Goal: Task Accomplishment & Management: Manage account settings

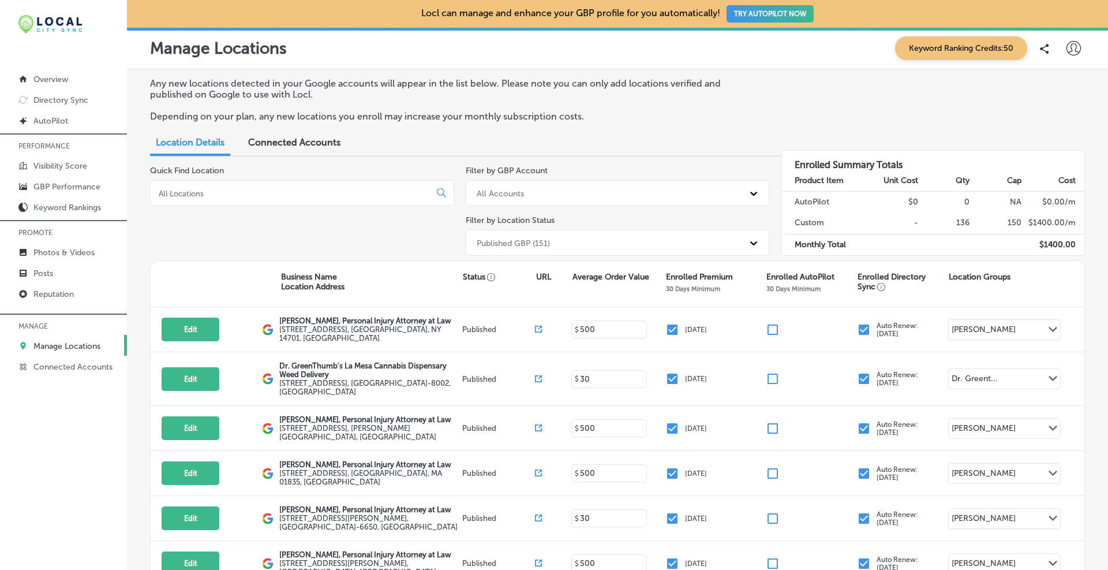
click at [269, 151] on div "Connected Accounts" at bounding box center [294, 143] width 110 height 25
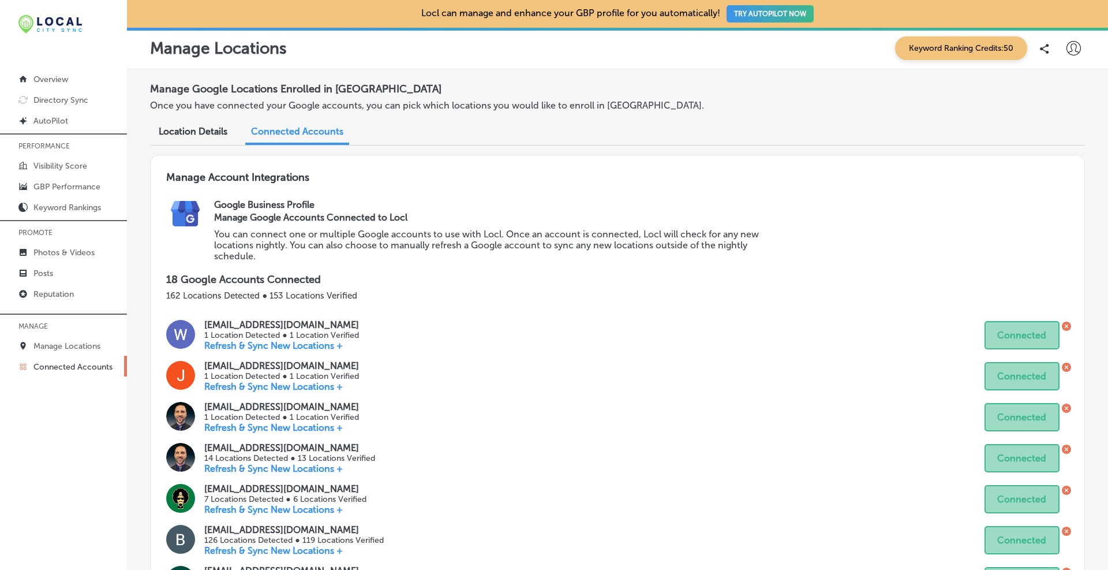
click at [216, 137] on div "Location Details" at bounding box center [193, 132] width 86 height 25
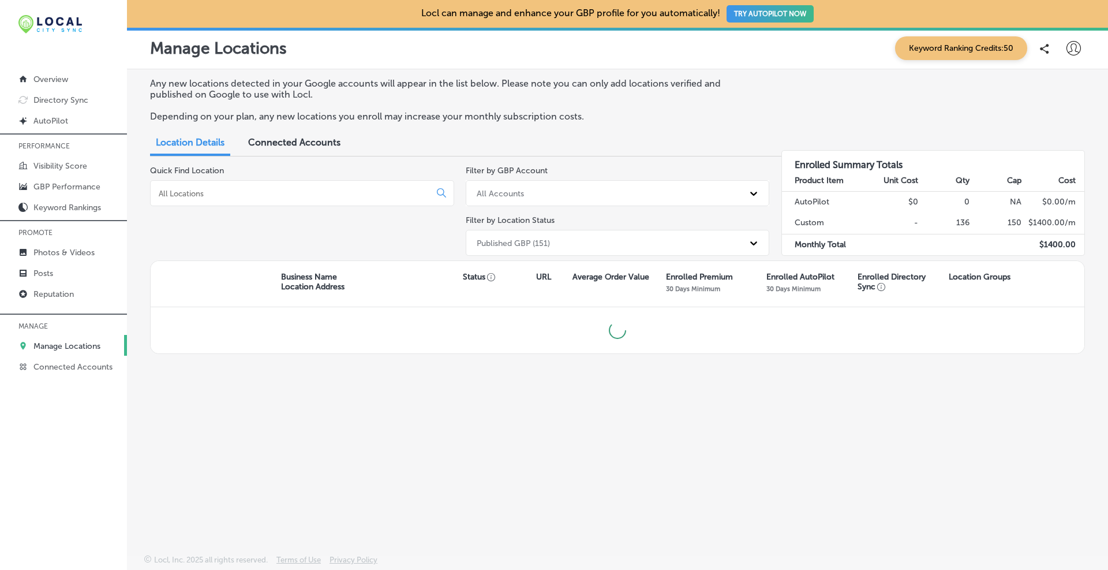
click at [186, 194] on input at bounding box center [293, 193] width 270 height 10
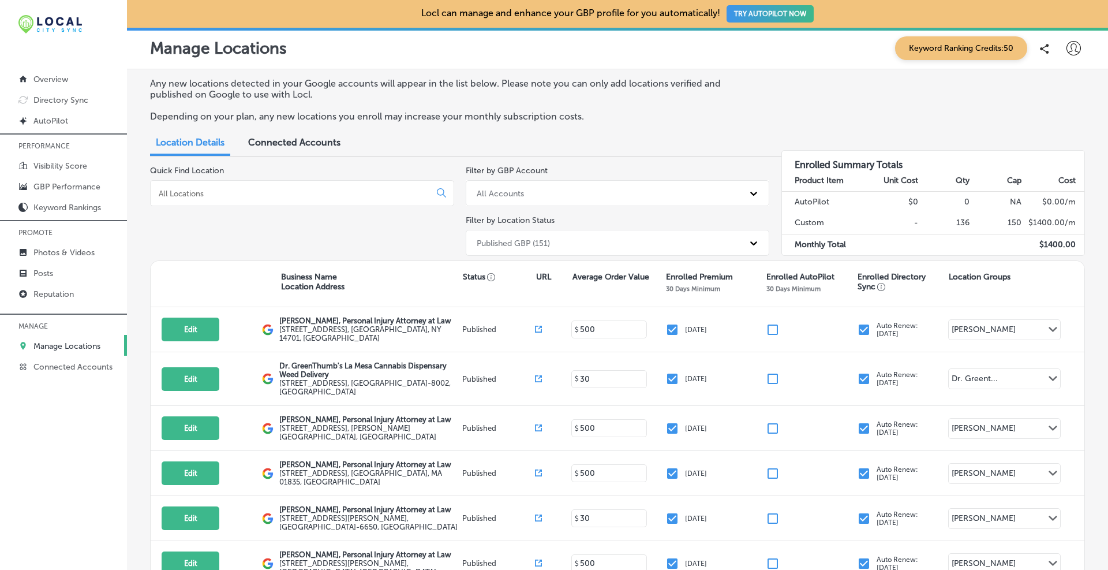
click at [553, 186] on div "All Accounts" at bounding box center [607, 192] width 273 height 19
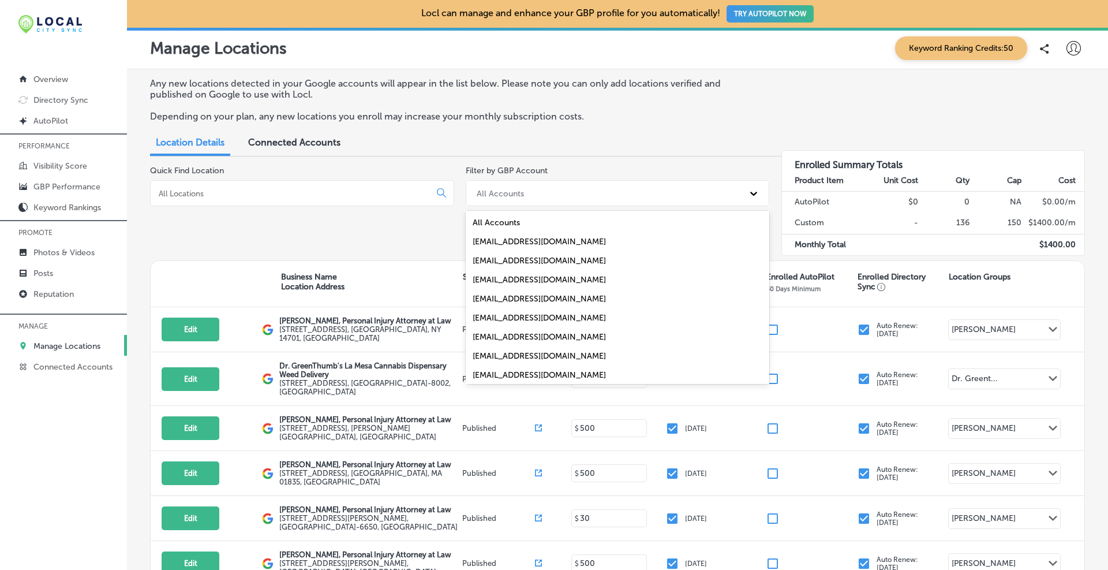
click at [540, 334] on div "[EMAIL_ADDRESS][DOMAIN_NAME]" at bounding box center [618, 336] width 304 height 19
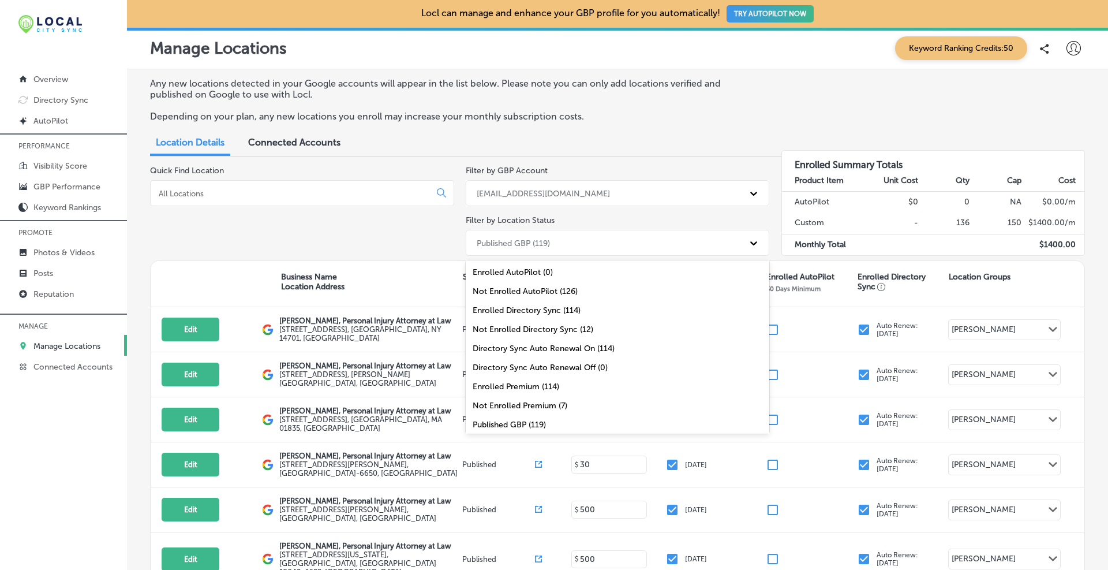
click at [534, 247] on div "Published GBP (119)" at bounding box center [513, 243] width 73 height 10
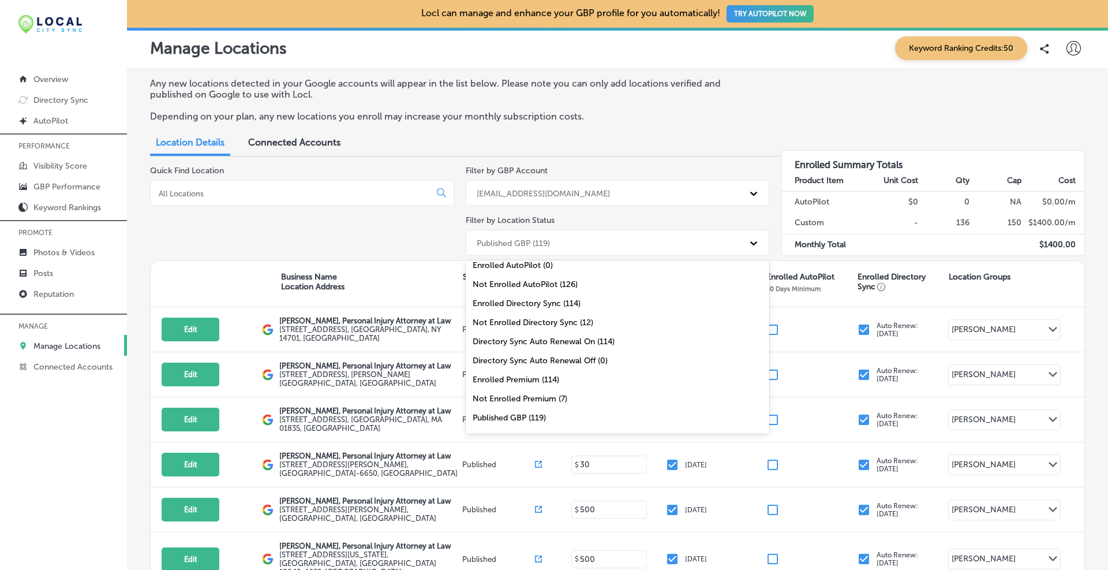
click at [526, 395] on div "Not Enrolled Premium (7)" at bounding box center [618, 398] width 304 height 19
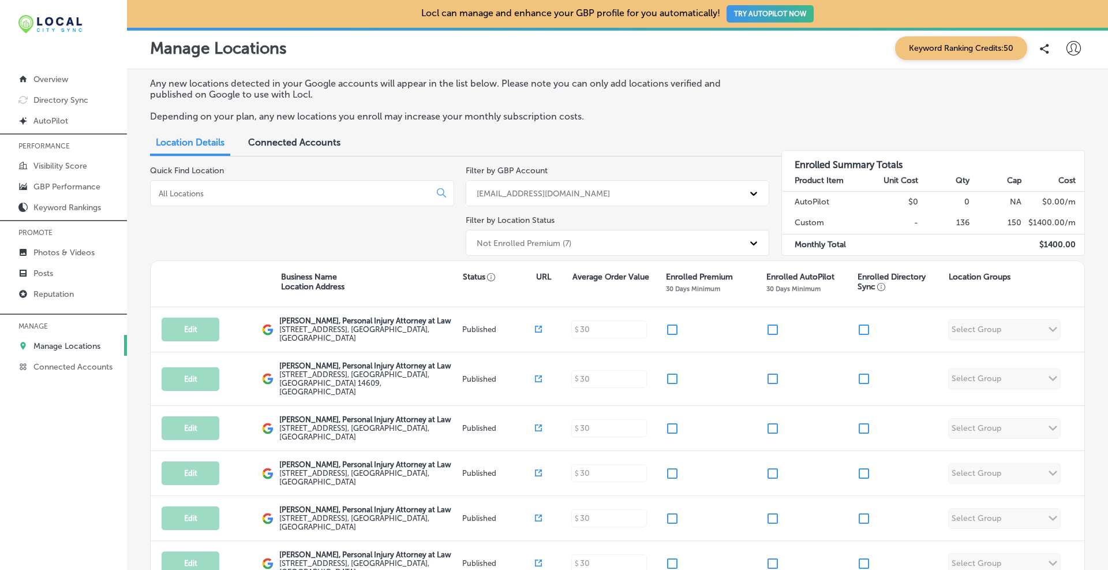
scroll to position [96, 0]
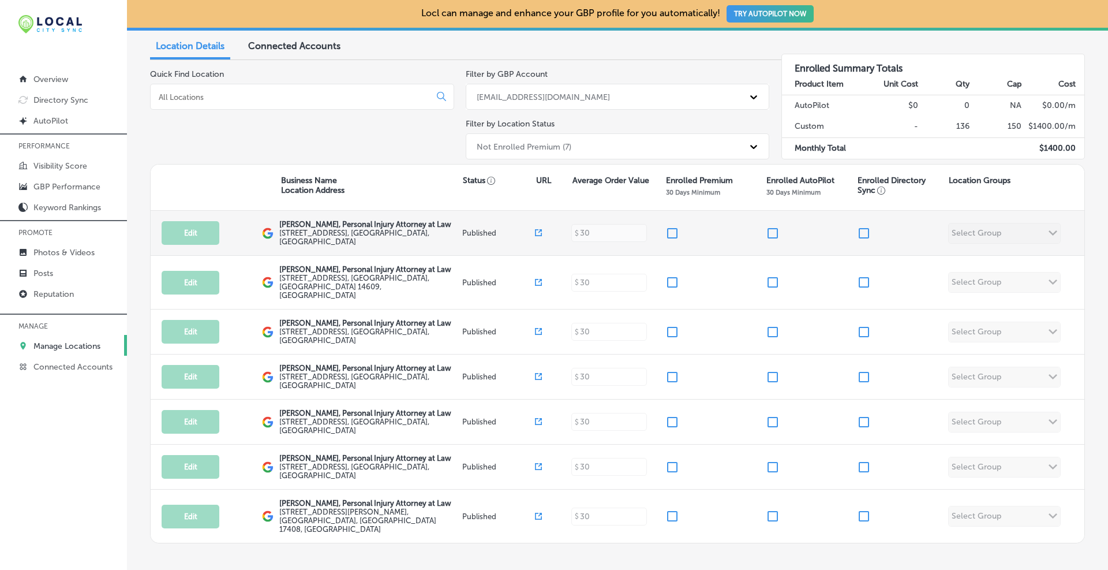
click at [597, 235] on input "checkbox" at bounding box center [672, 233] width 14 height 14
checkbox input "true"
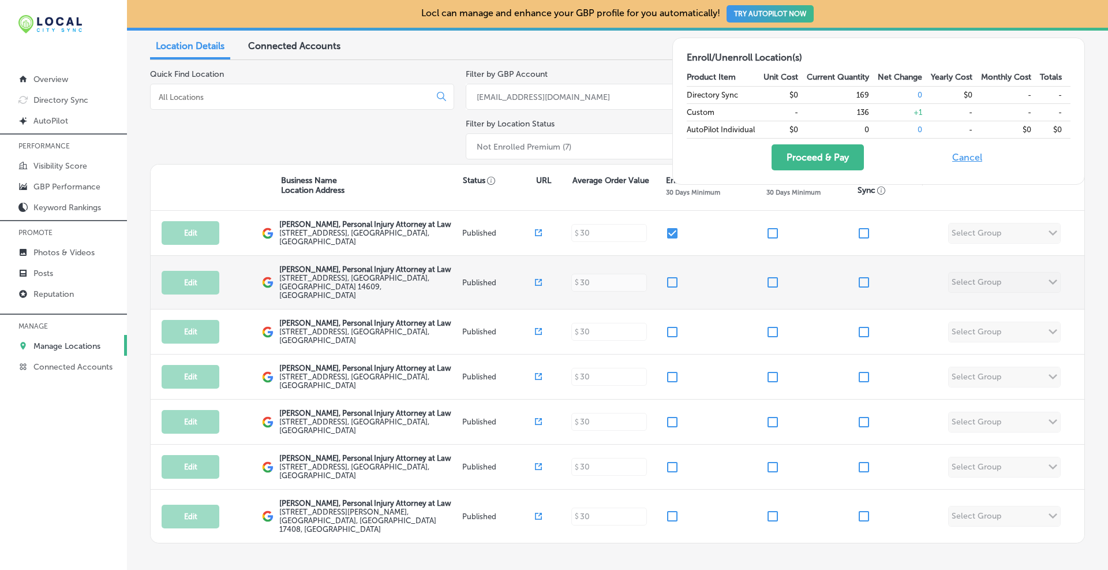
click at [597, 279] on input "checkbox" at bounding box center [672, 282] width 14 height 14
checkbox input "true"
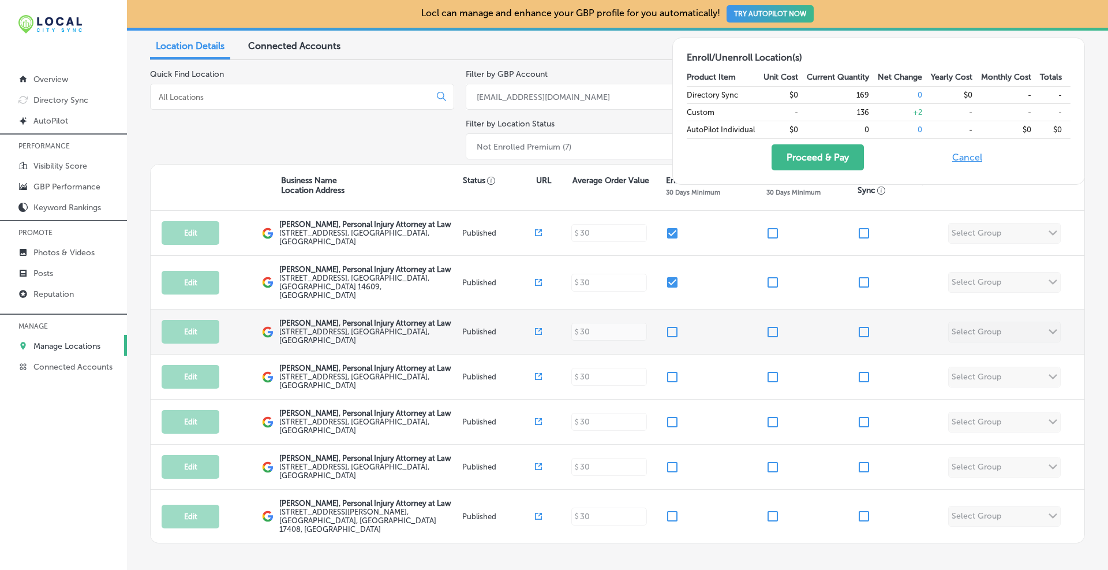
click at [597, 325] on input "checkbox" at bounding box center [672, 332] width 14 height 14
checkbox input "true"
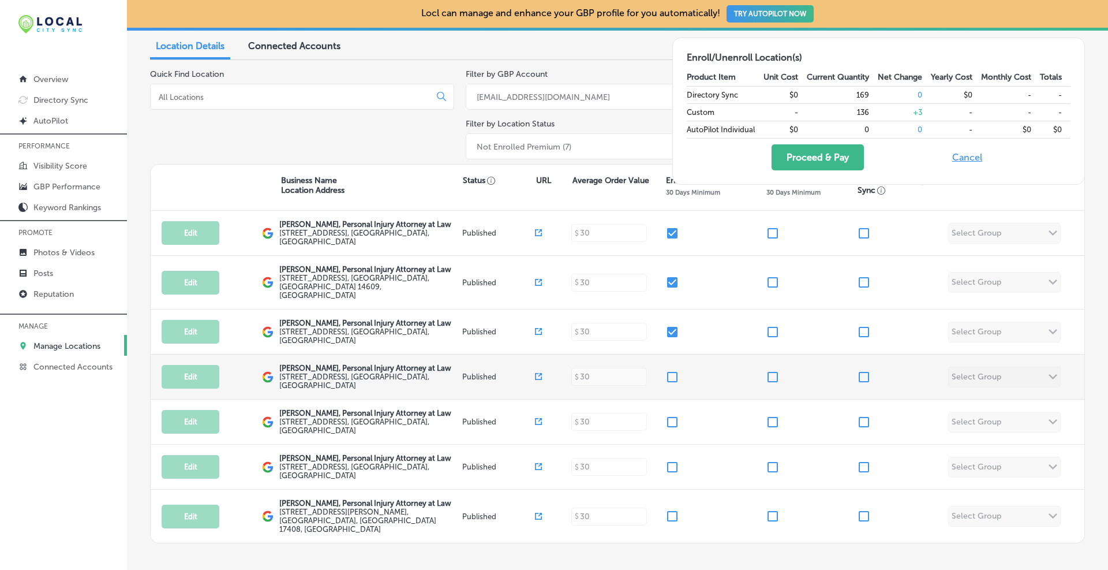
click at [597, 375] on div "Edit This location is not published yet. Brandon J. Broderick, Personal Injury …" at bounding box center [618, 376] width 934 height 45
click at [597, 370] on input "checkbox" at bounding box center [672, 377] width 14 height 14
checkbox input "true"
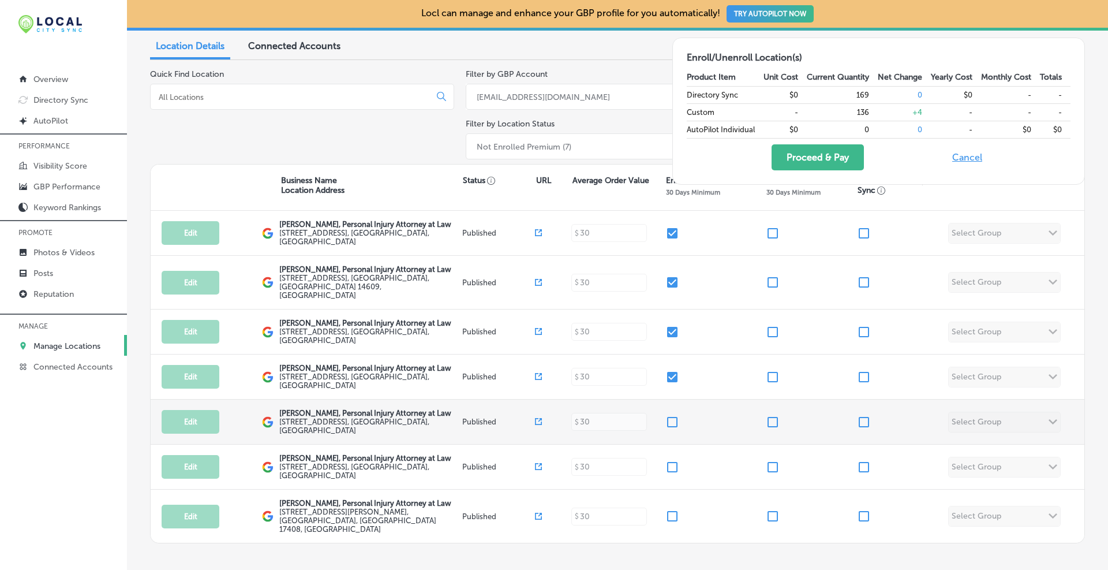
click at [597, 418] on input "checkbox" at bounding box center [672, 422] width 14 height 14
checkbox input "true"
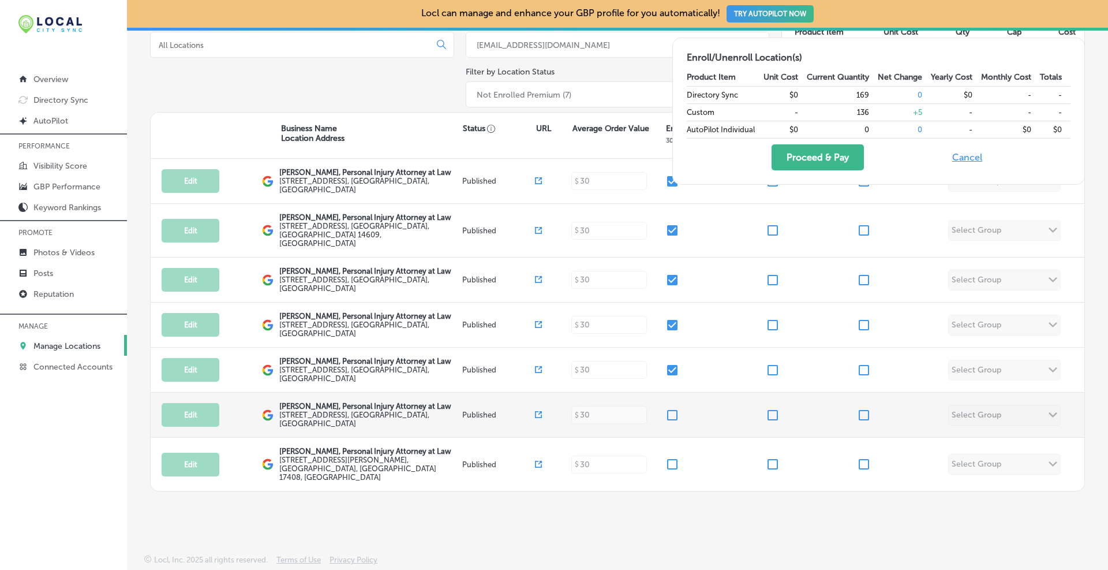
click at [597, 419] on input "checkbox" at bounding box center [672, 415] width 14 height 14
checkbox input "true"
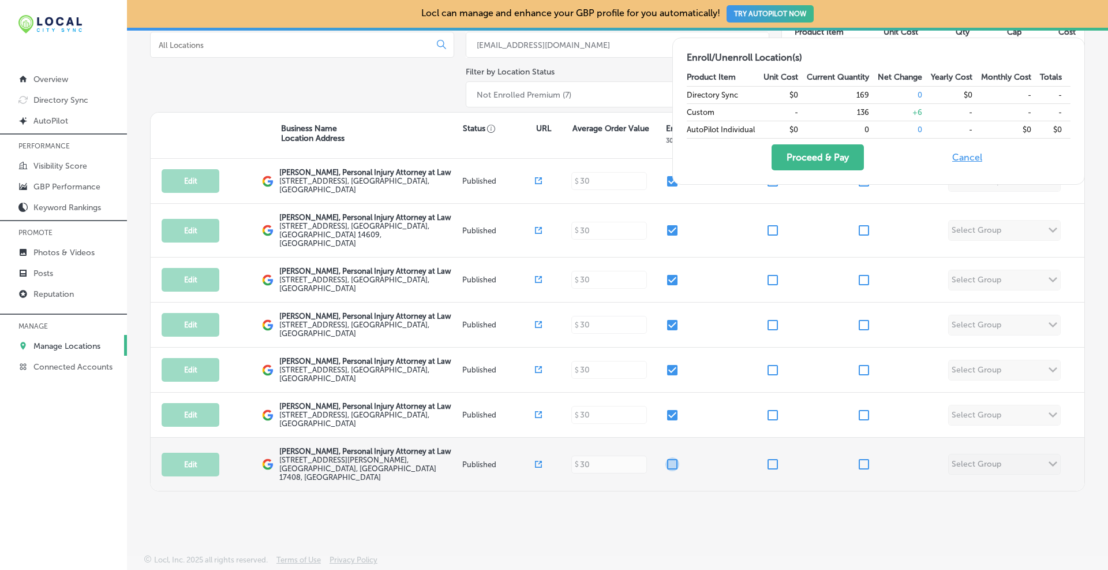
click at [597, 432] on input "checkbox" at bounding box center [672, 464] width 14 height 14
checkbox input "true"
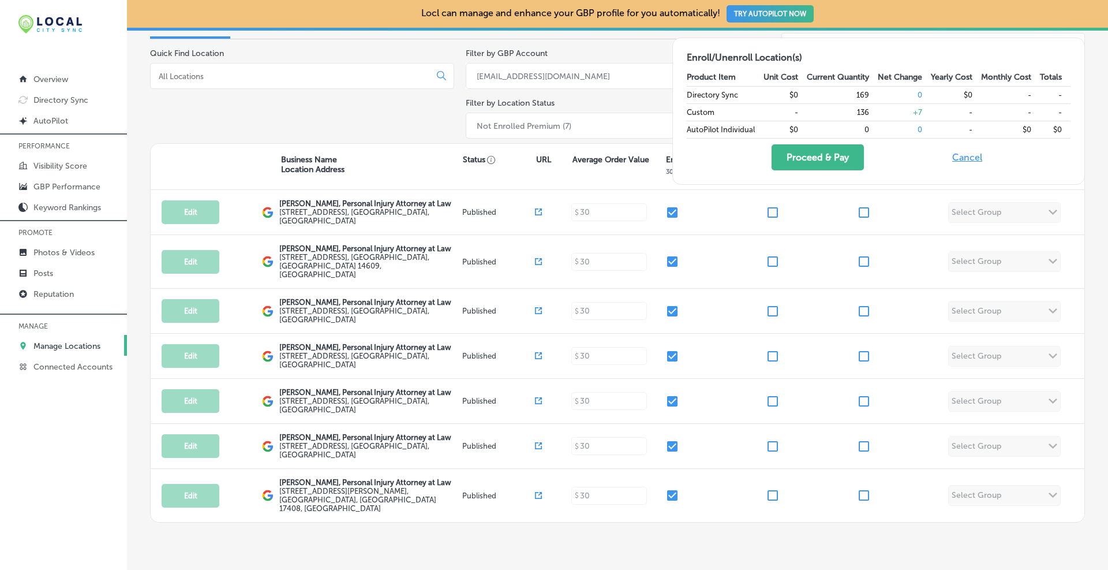
scroll to position [117, 0]
click at [597, 151] on button "Proceed & Pay" at bounding box center [817, 157] width 92 height 26
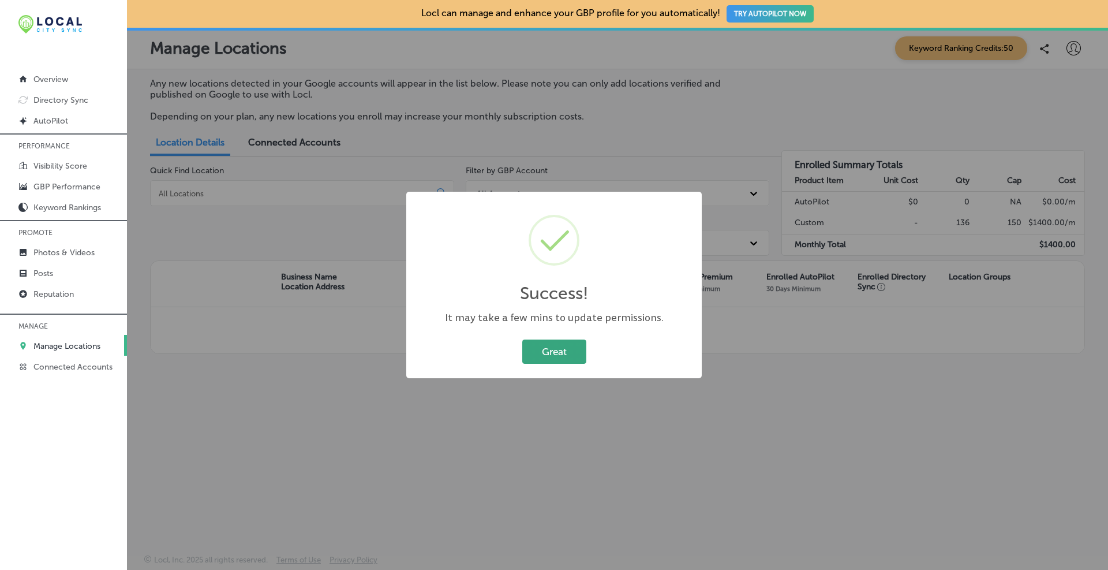
click at [564, 357] on button "Great" at bounding box center [554, 351] width 64 height 24
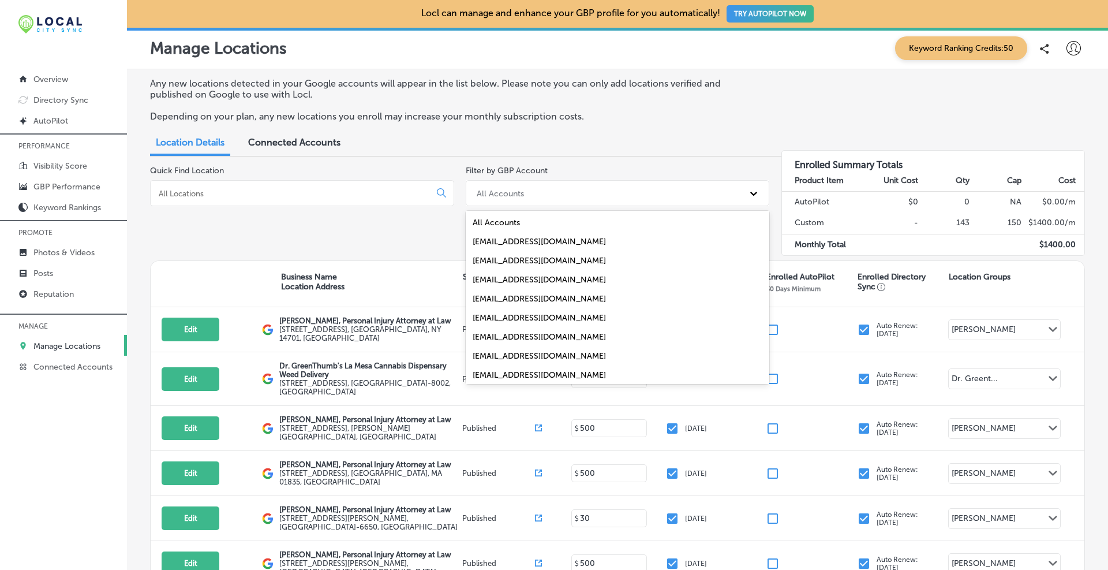
click at [534, 197] on div "All Accounts" at bounding box center [607, 192] width 273 height 19
click at [526, 337] on div "[EMAIL_ADDRESS][DOMAIN_NAME]" at bounding box center [618, 336] width 304 height 19
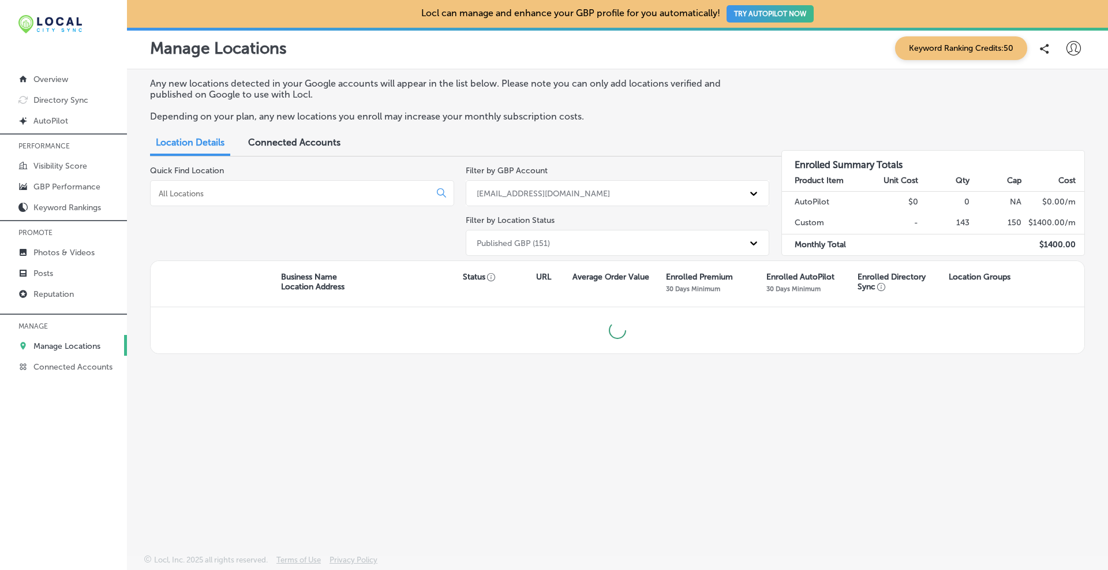
click at [529, 248] on div "Published GBP (151)" at bounding box center [607, 242] width 273 height 19
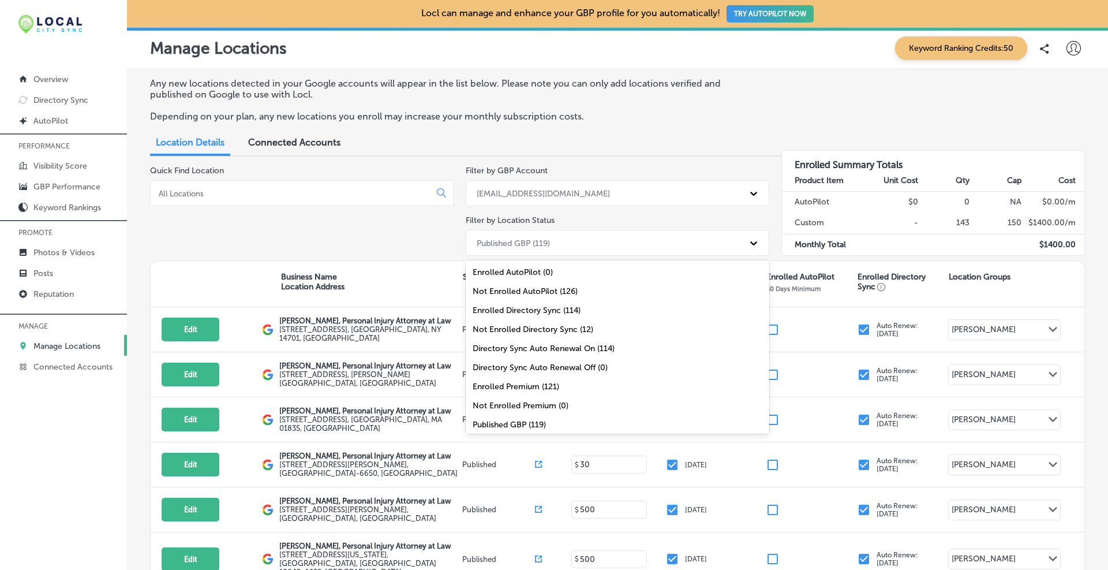
click at [415, 234] on div "Quick Find Location" at bounding box center [302, 213] width 304 height 95
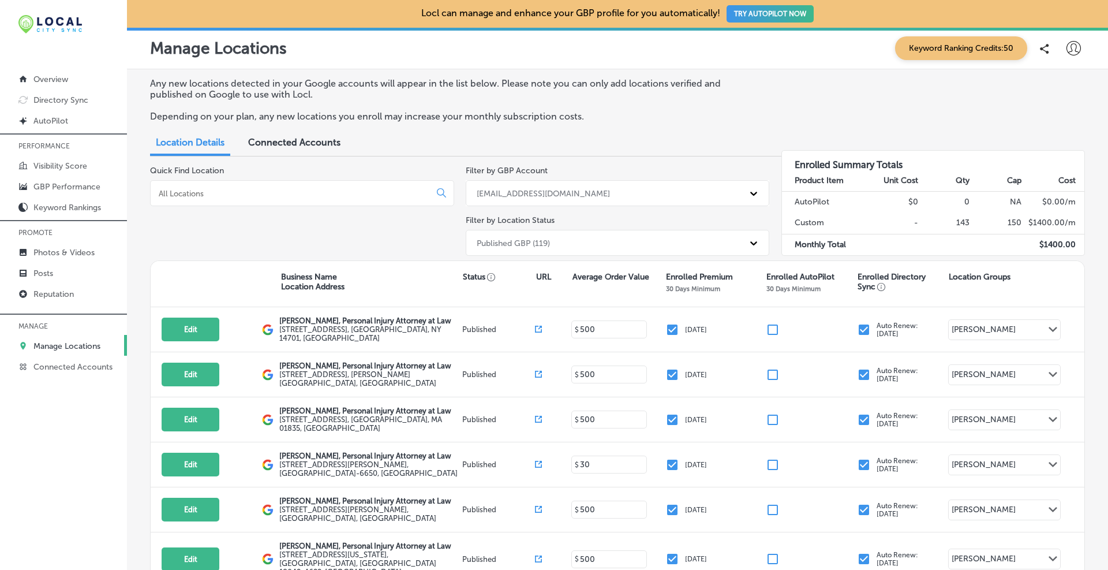
click at [536, 243] on div "Published GBP (119)" at bounding box center [513, 243] width 73 height 10
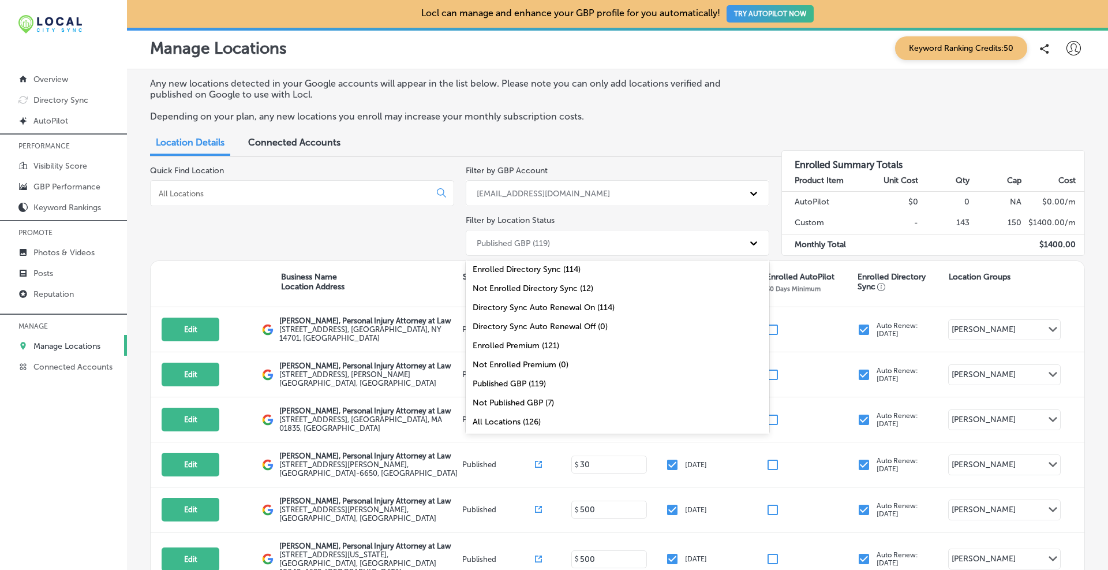
scroll to position [0, 0]
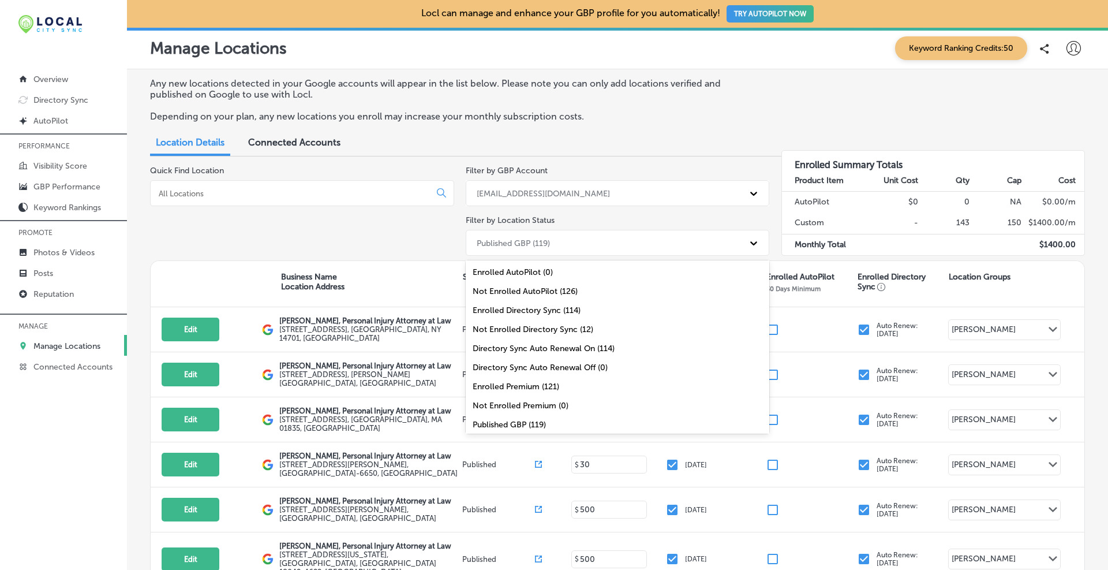
click at [523, 331] on div "Not Enrolled Directory Sync (12)" at bounding box center [618, 329] width 304 height 19
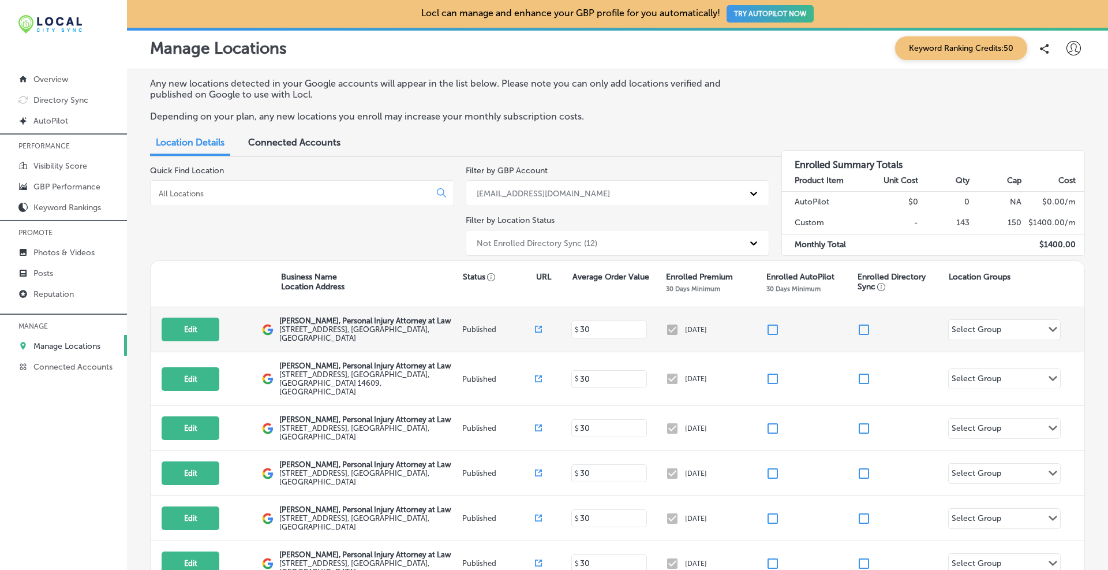
click at [597, 335] on div "Select Group" at bounding box center [977, 330] width 50 height 13
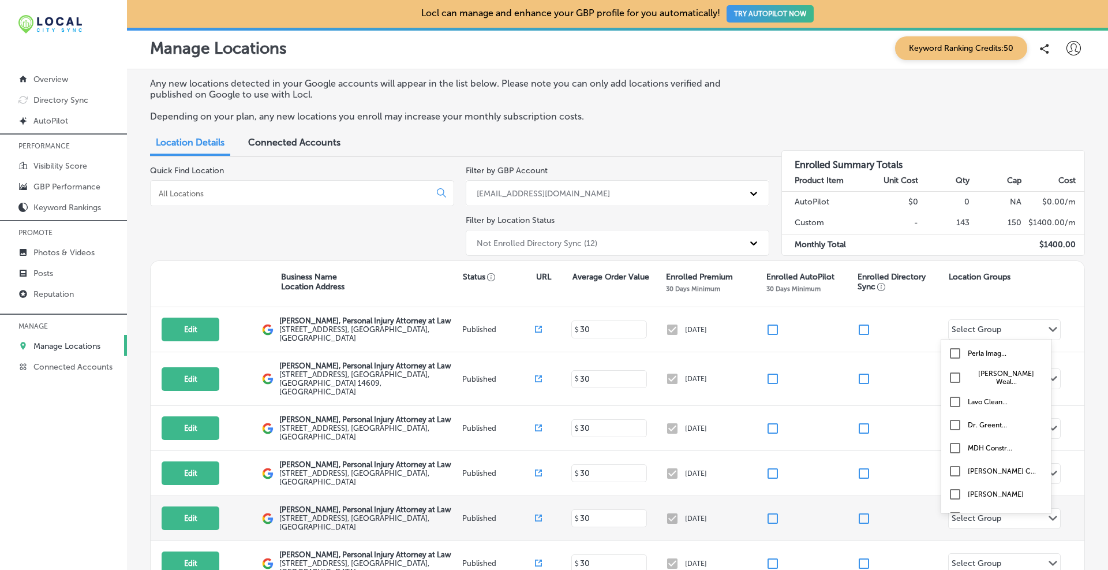
click at [597, 432] on input "checkbox" at bounding box center [955, 494] width 14 height 14
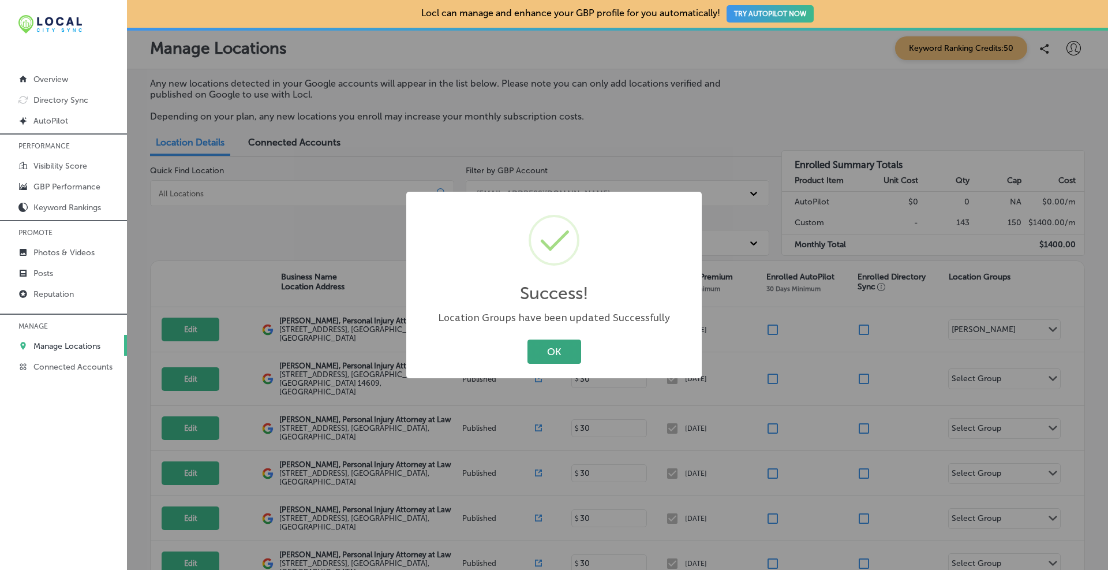
click at [556, 352] on button "OK" at bounding box center [554, 351] width 54 height 24
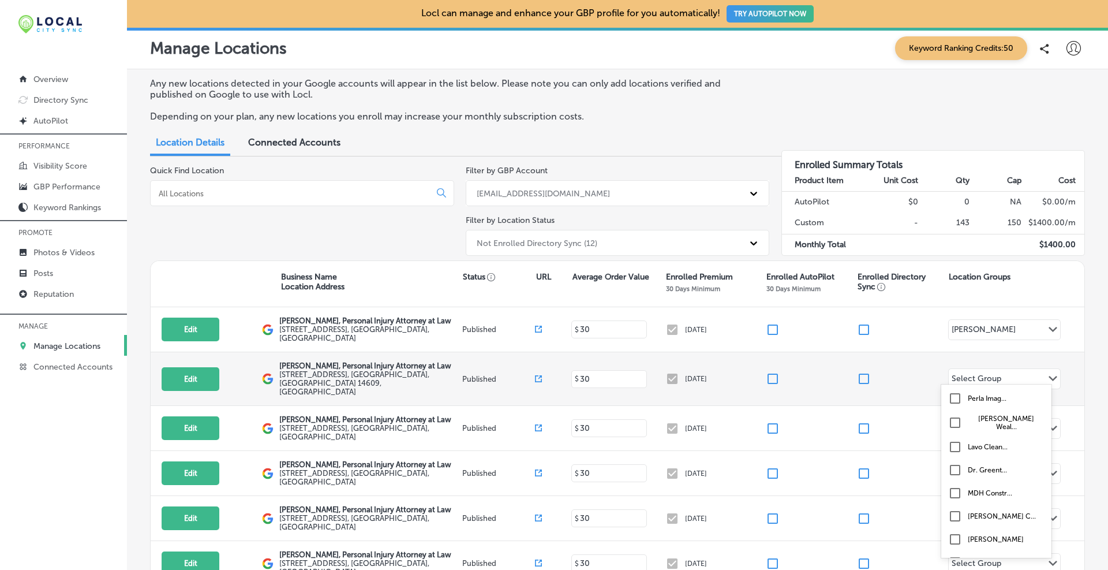
drag, startPoint x: 990, startPoint y: 371, endPoint x: 984, endPoint y: 375, distance: 6.6
click at [597, 373] on div "Select Group" at bounding box center [977, 379] width 50 height 13
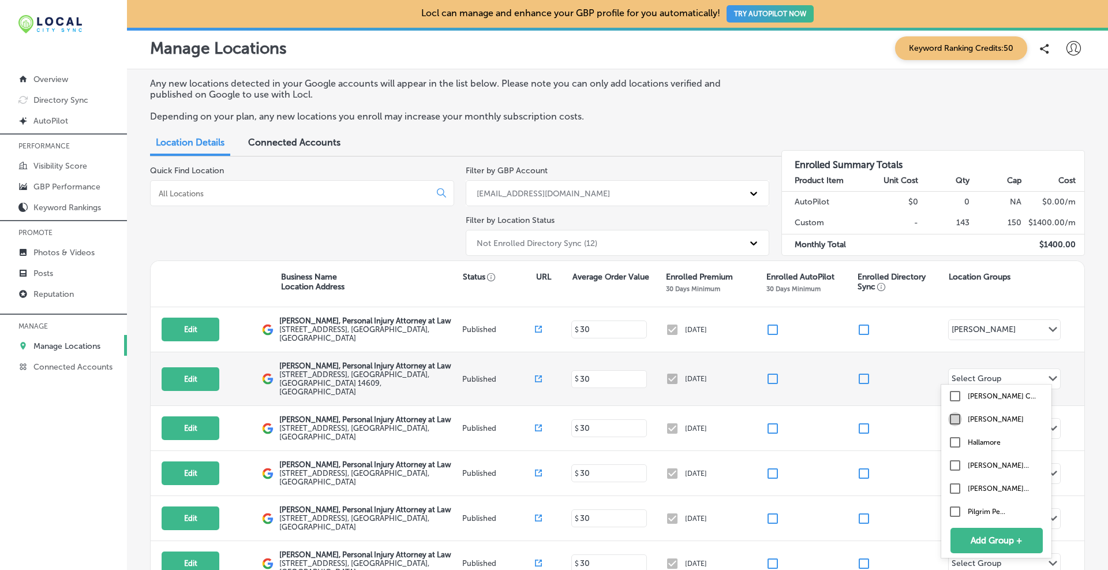
click at [597, 416] on input "checkbox" at bounding box center [955, 419] width 14 height 14
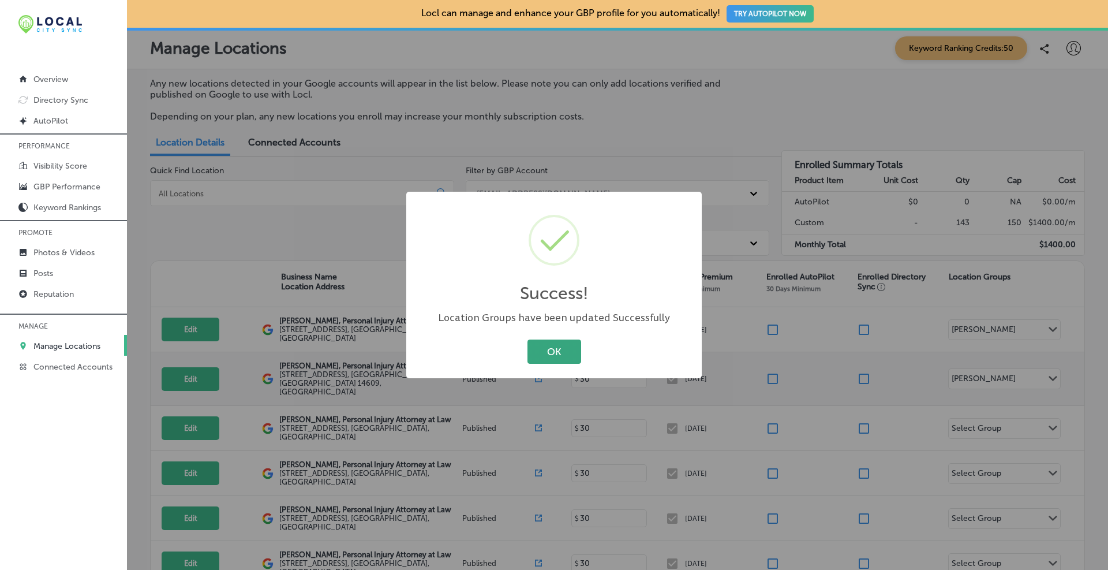
click at [552, 346] on button "OK" at bounding box center [554, 351] width 54 height 24
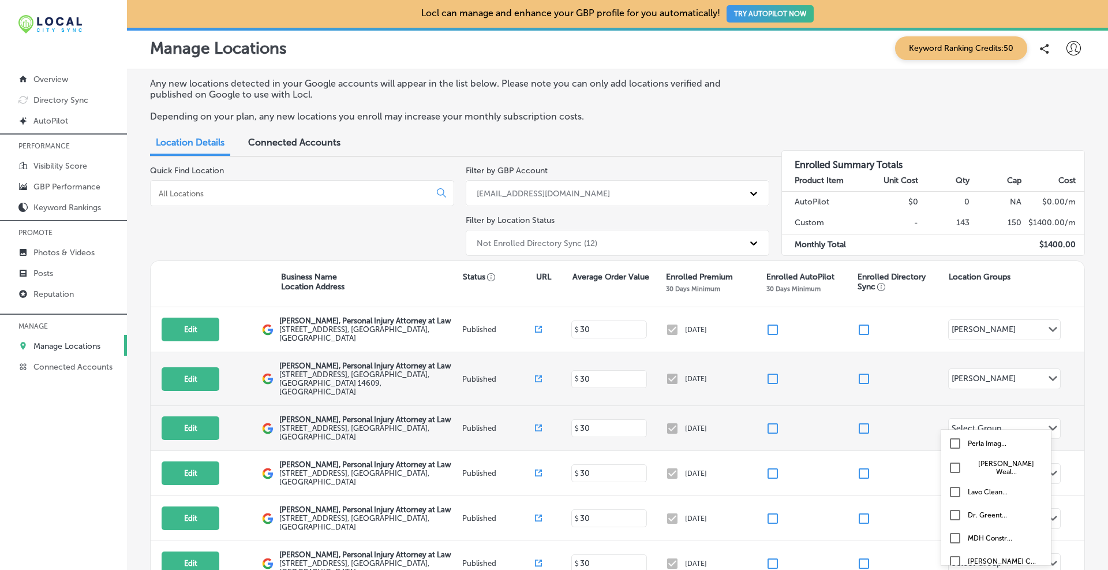
click at [597, 418] on div "Select Group Path Created with Sketch." at bounding box center [1004, 428] width 111 height 20
click at [597, 432] on input "checkbox" at bounding box center [955, 488] width 14 height 14
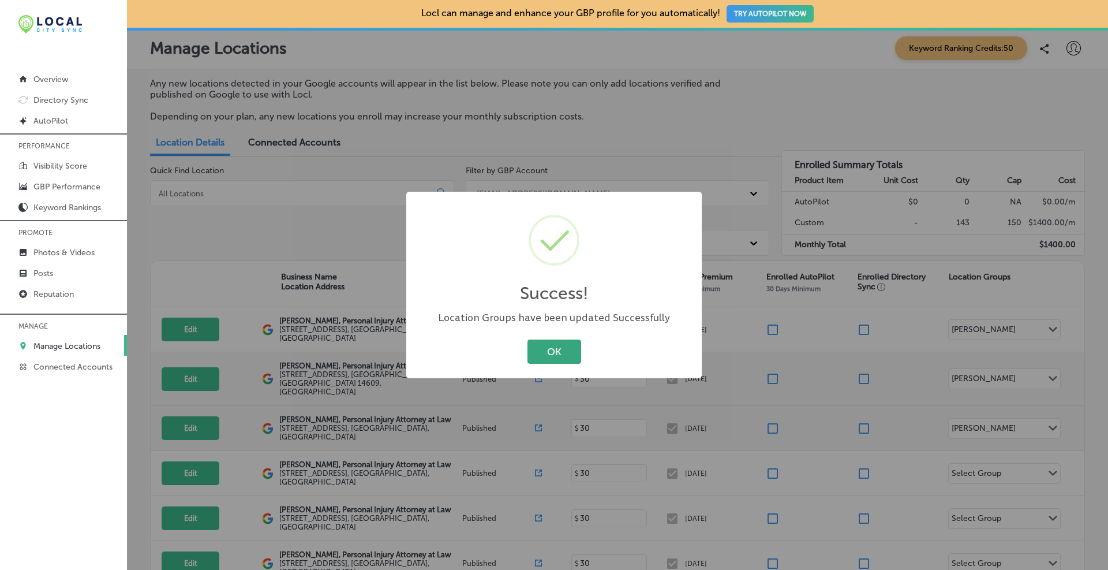
click at [541, 355] on button "OK" at bounding box center [554, 351] width 54 height 24
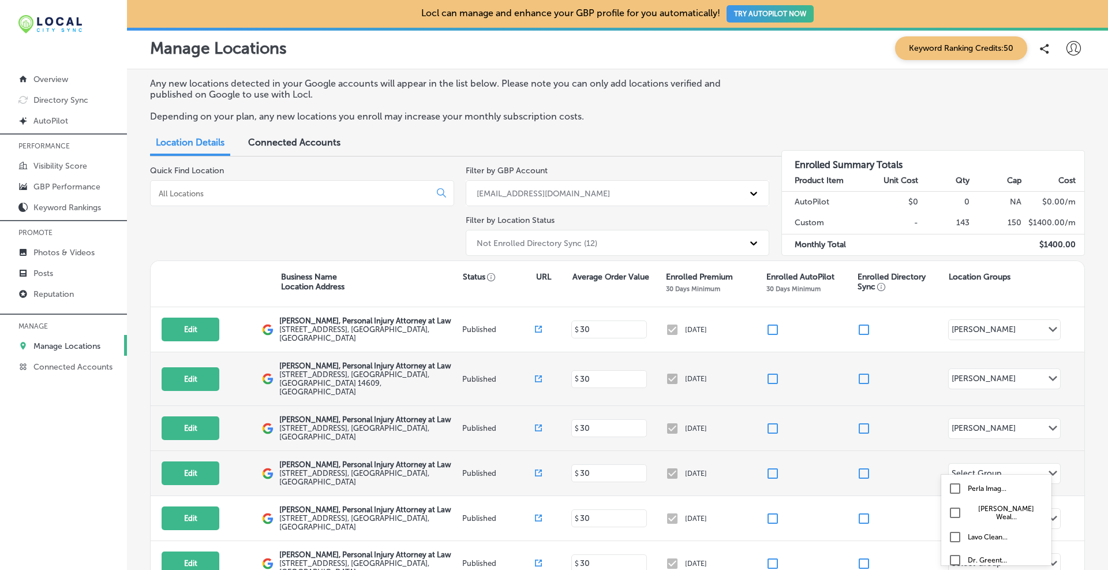
drag, startPoint x: 1009, startPoint y: 471, endPoint x: 1000, endPoint y: 461, distance: 13.5
click at [597, 432] on div "Select Group Path Created with Sketch." at bounding box center [1004, 473] width 111 height 20
click at [597, 432] on input "checkbox" at bounding box center [955, 523] width 14 height 14
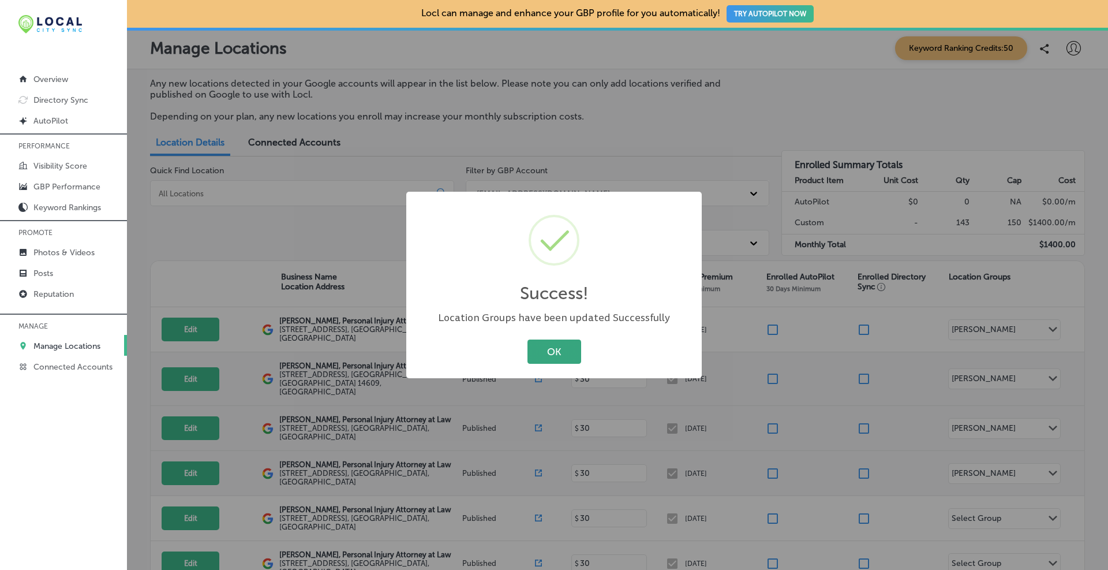
click at [557, 353] on button "OK" at bounding box center [554, 351] width 54 height 24
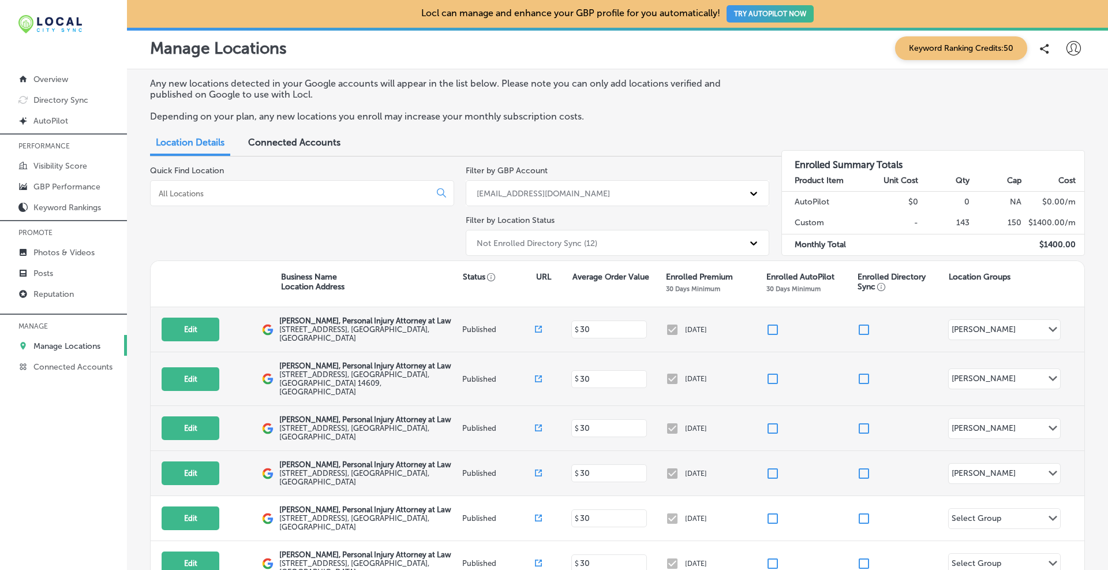
scroll to position [96, 0]
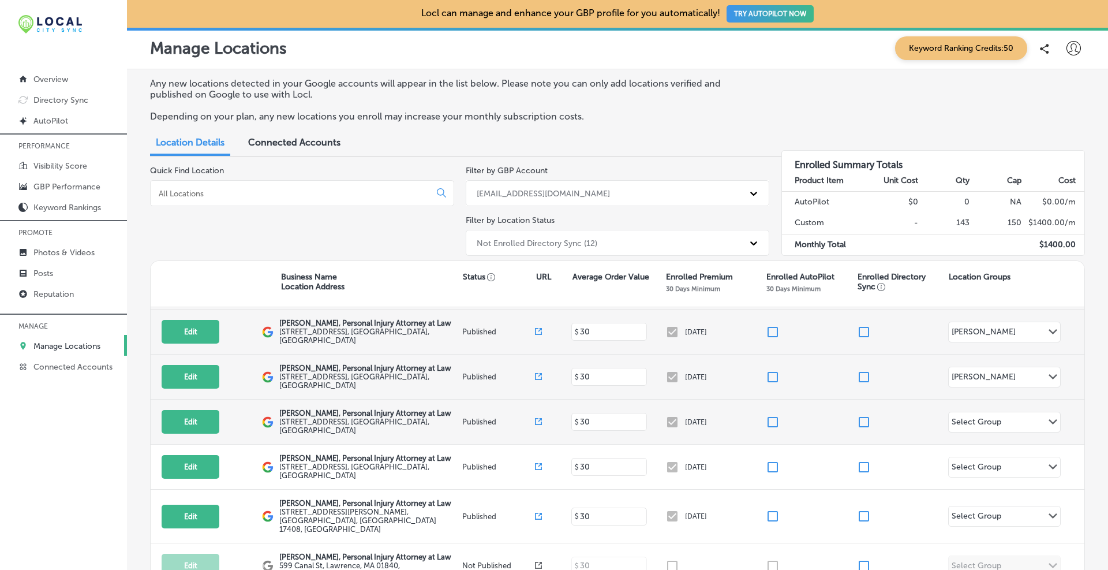
click at [597, 417] on div "Select Group" at bounding box center [977, 423] width 50 height 13
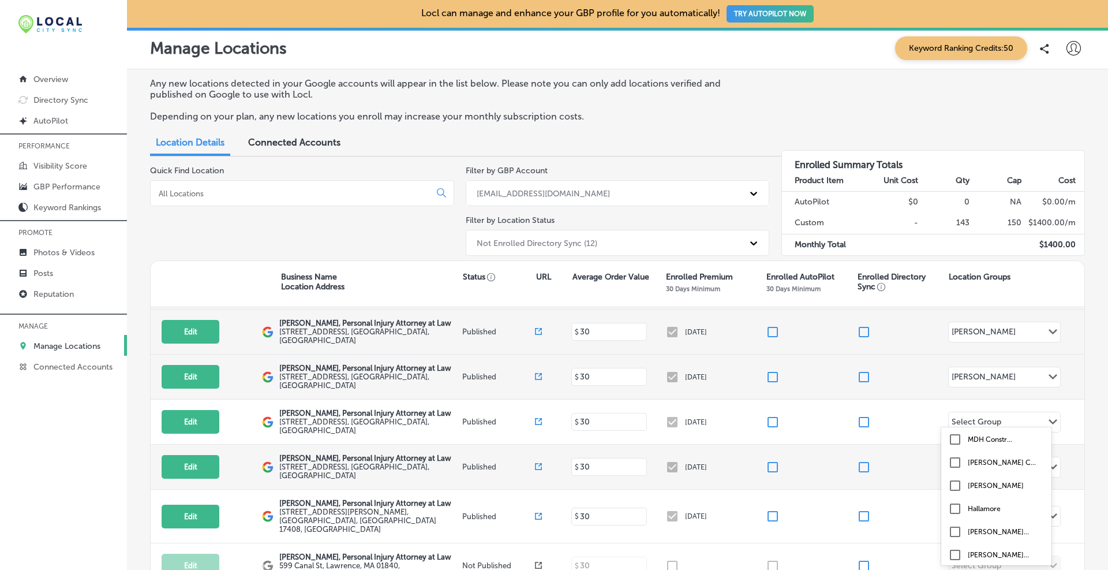
click at [597, 432] on input "checkbox" at bounding box center [955, 485] width 14 height 14
click at [597, 432] on div "Select Group" at bounding box center [977, 468] width 50 height 13
click at [597, 432] on input "checkbox" at bounding box center [955, 539] width 14 height 14
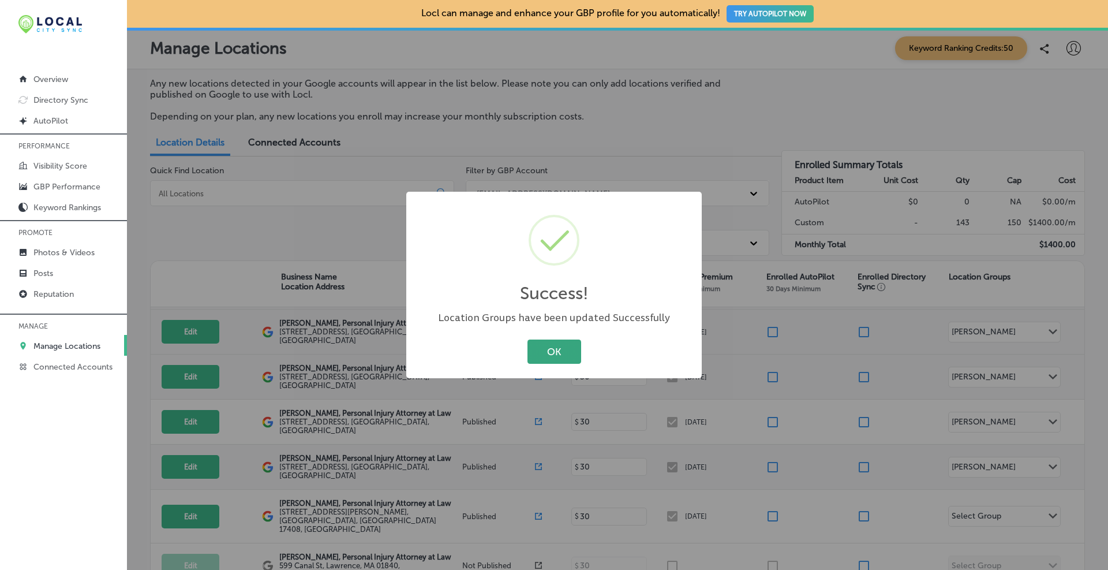
click at [565, 355] on button "OK" at bounding box center [554, 351] width 54 height 24
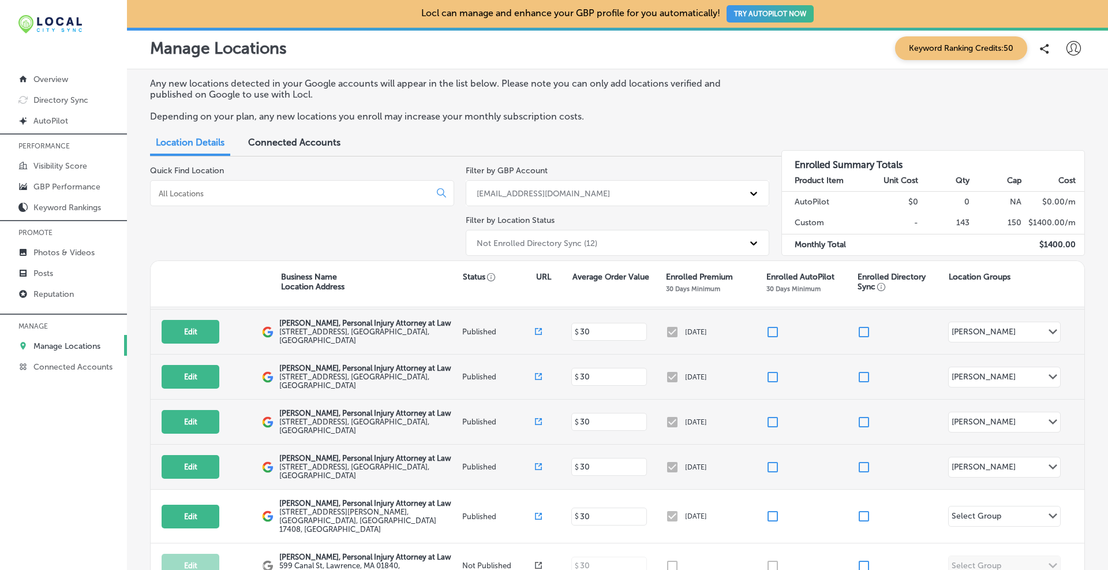
scroll to position [107, 0]
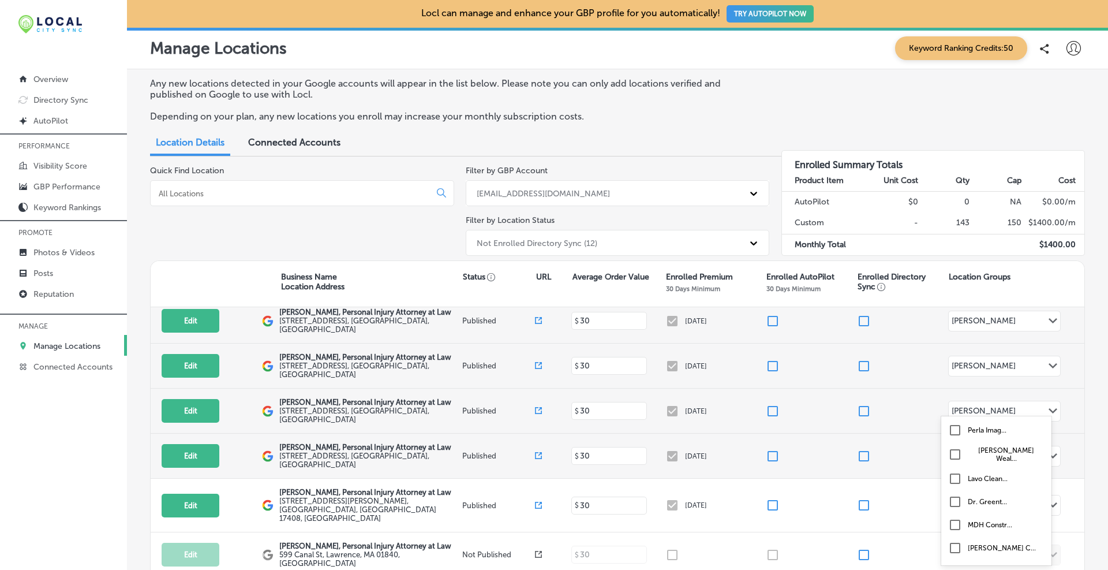
click at [597, 406] on div "[PERSON_NAME]" at bounding box center [984, 412] width 64 height 13
click at [597, 409] on div at bounding box center [902, 411] width 91 height 14
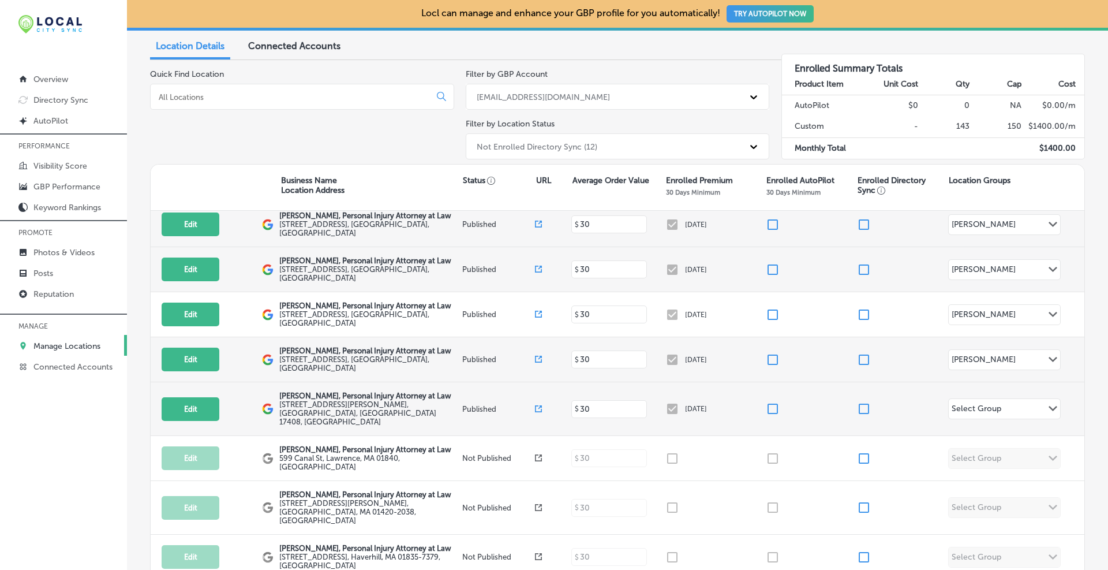
click at [597, 410] on div "Select Group" at bounding box center [977, 409] width 50 height 13
click at [597, 432] on input "checkbox" at bounding box center [955, 481] width 14 height 14
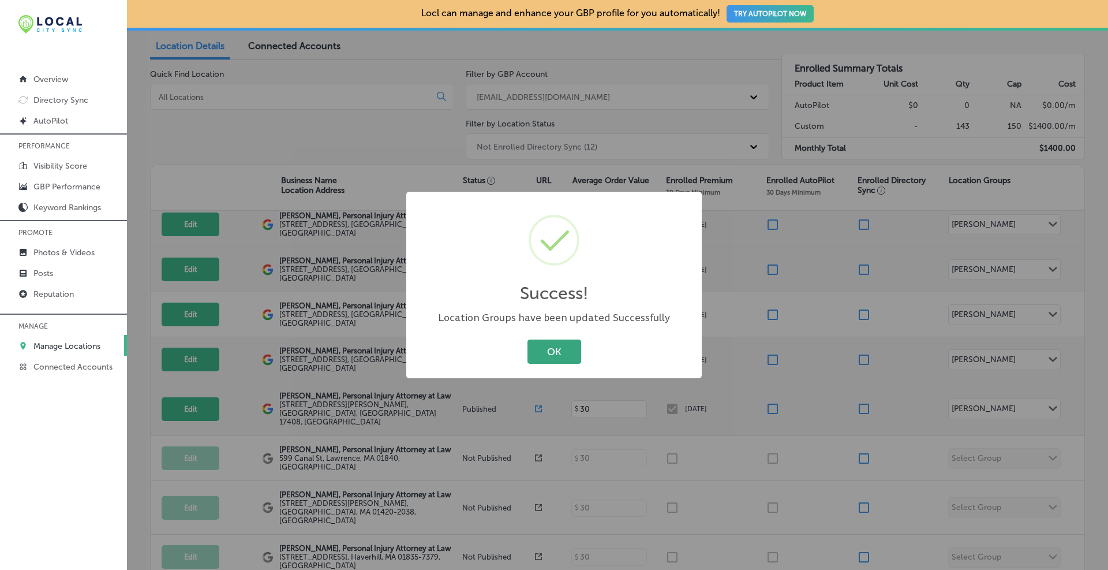
click at [552, 349] on button "OK" at bounding box center [554, 351] width 54 height 24
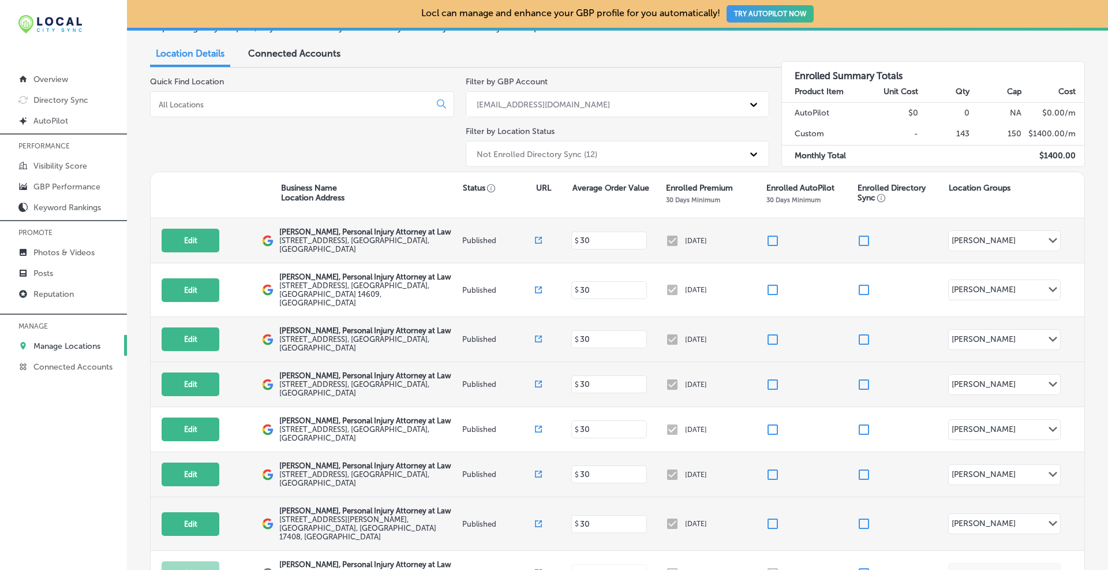
scroll to position [0, 0]
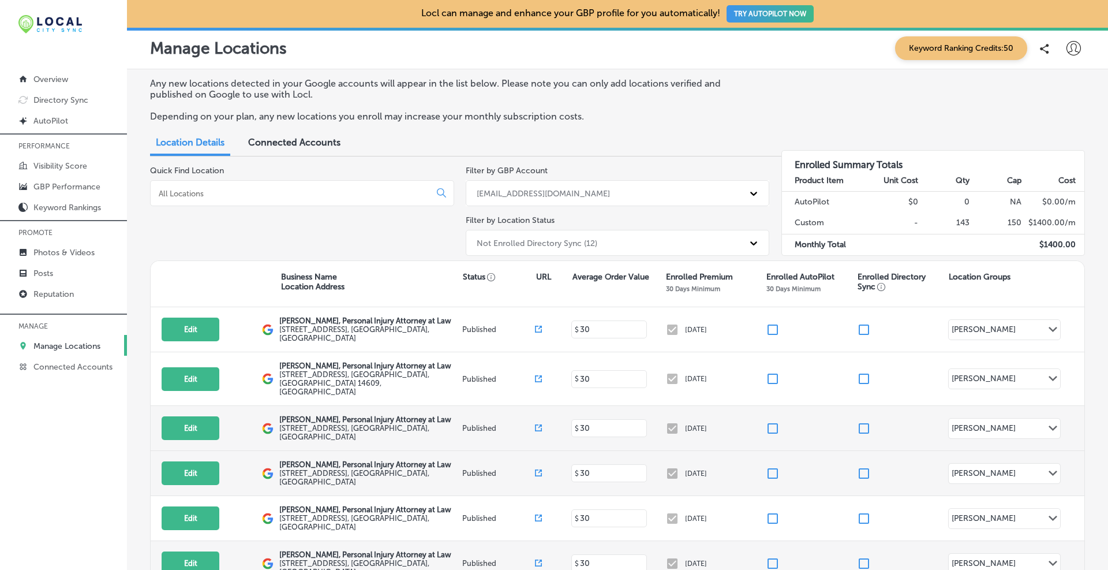
click at [480, 432] on p "Published" at bounding box center [498, 563] width 73 height 9
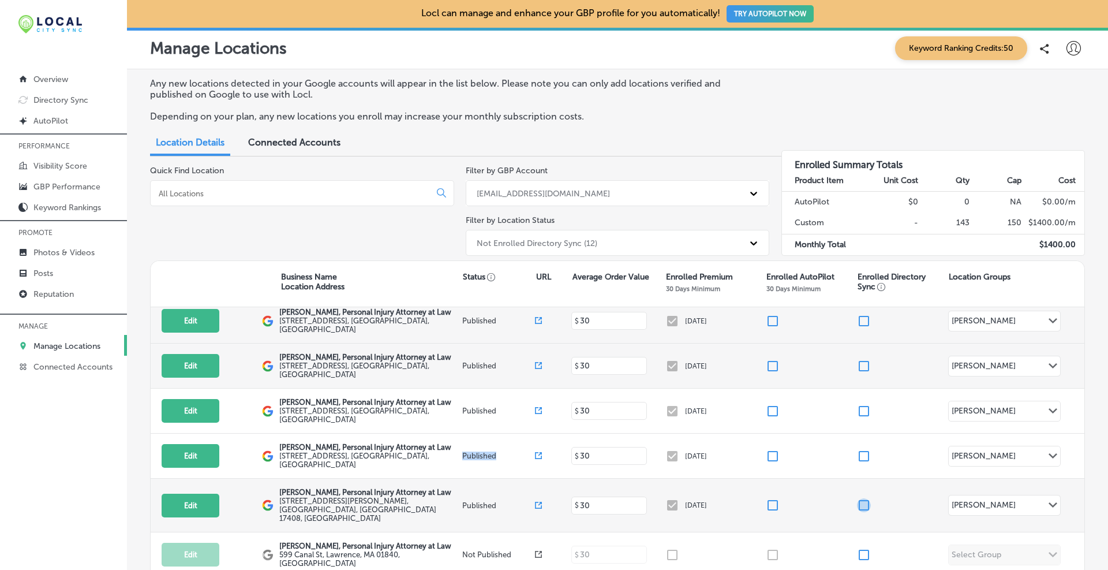
click at [597, 432] on input "checkbox" at bounding box center [864, 505] width 14 height 14
checkbox input "true"
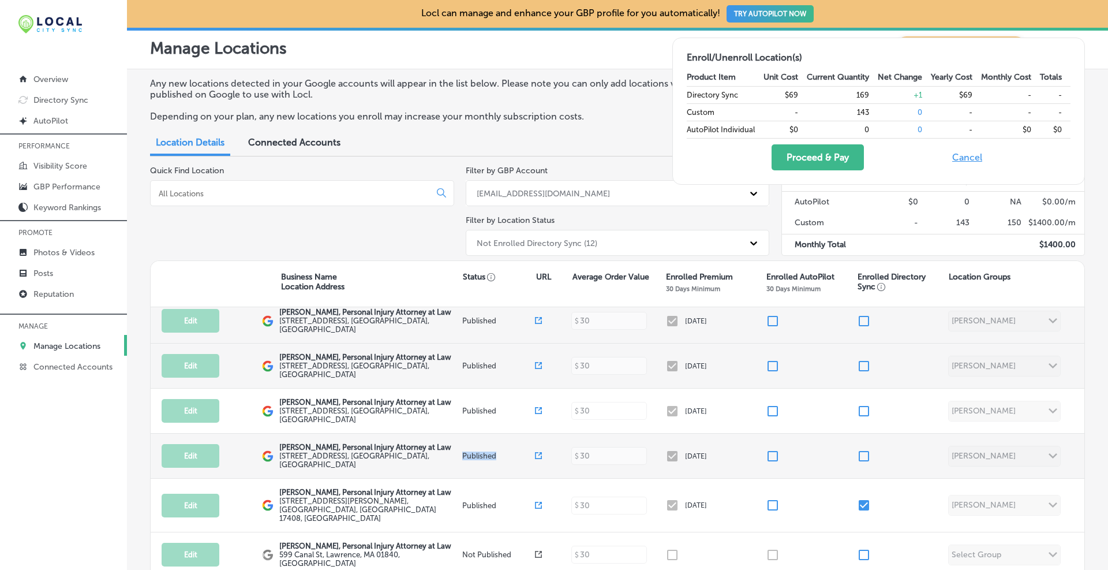
click at [597, 432] on input "checkbox" at bounding box center [864, 456] width 14 height 14
checkbox input "true"
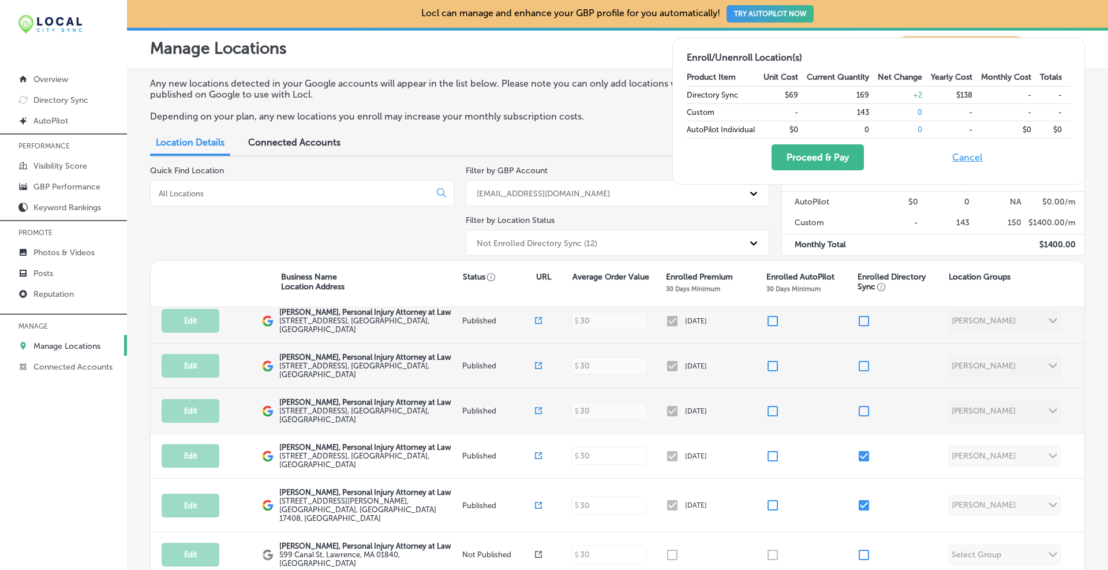
click at [597, 394] on div "Edit This location is not published yet. Brandon J. Broderick, Personal Injury …" at bounding box center [618, 410] width 934 height 45
click at [597, 404] on input "checkbox" at bounding box center [864, 411] width 14 height 14
checkbox input "true"
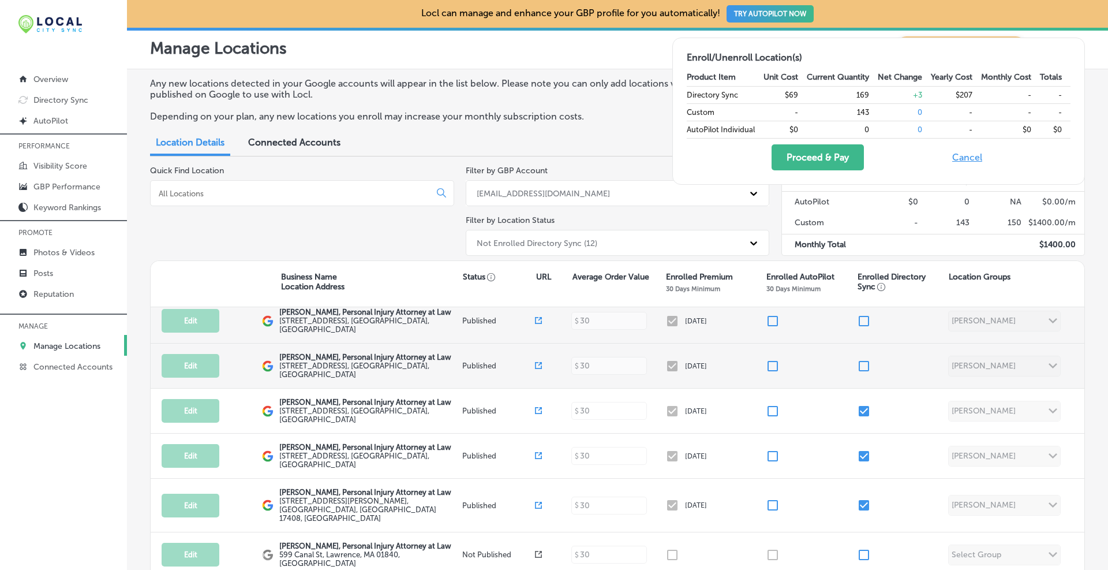
click at [597, 359] on input "checkbox" at bounding box center [864, 366] width 14 height 14
checkbox input "true"
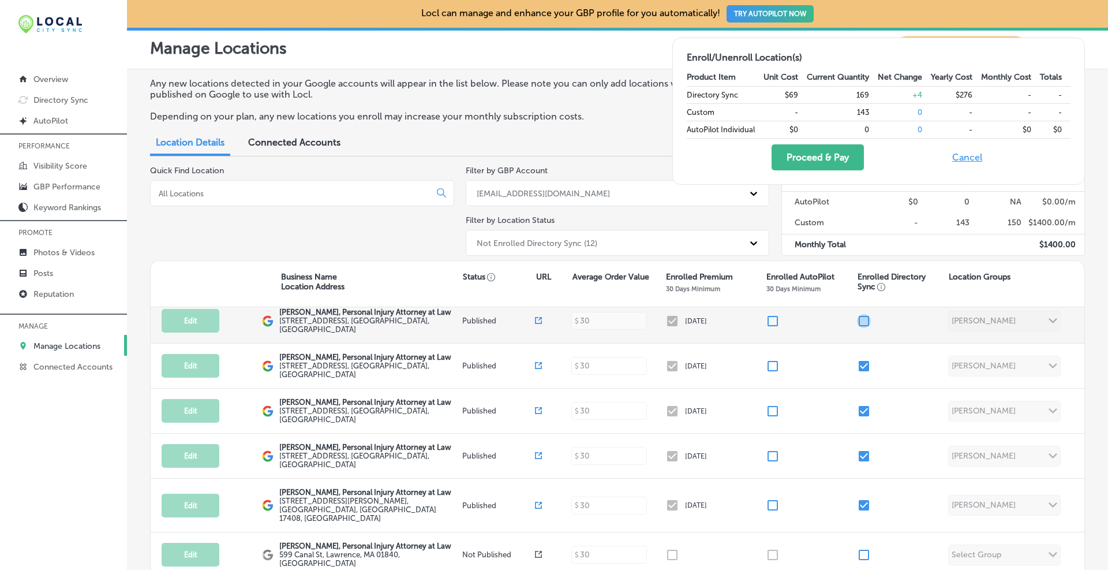
click at [597, 314] on input "checkbox" at bounding box center [864, 321] width 14 height 14
checkbox input "true"
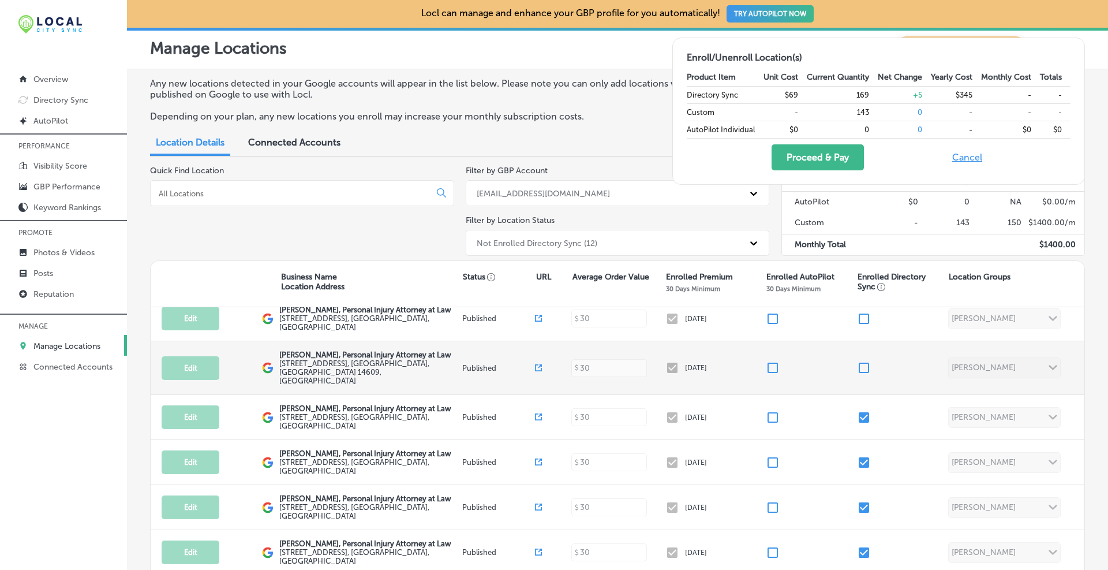
scroll to position [0, 0]
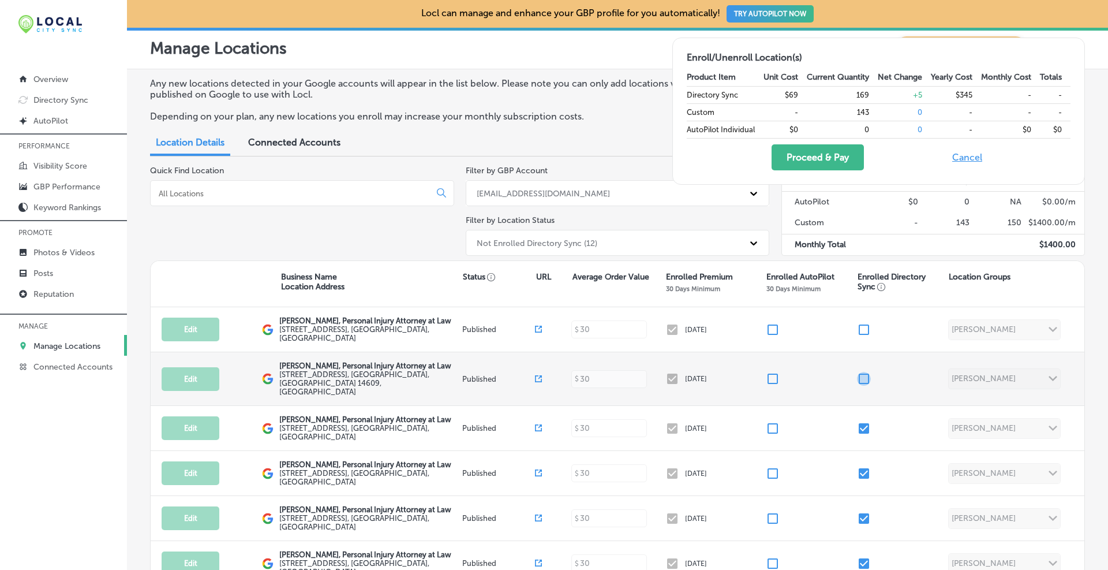
click at [597, 376] on input "checkbox" at bounding box center [864, 379] width 14 height 14
checkbox input "true"
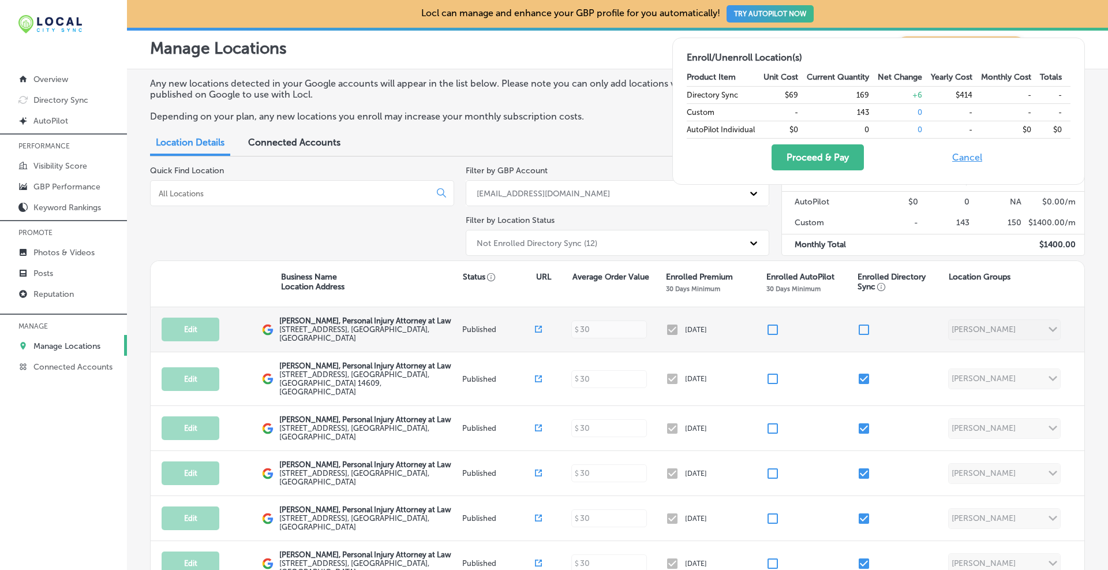
click at [597, 329] on input "checkbox" at bounding box center [864, 330] width 14 height 14
checkbox input "true"
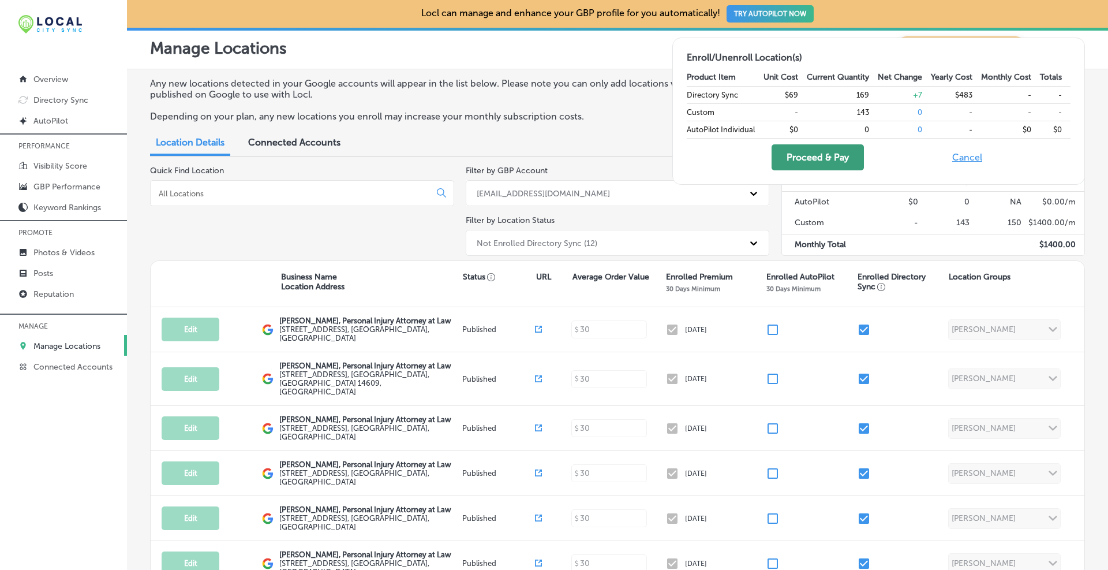
click at [597, 153] on button "Proceed & Pay" at bounding box center [817, 157] width 92 height 26
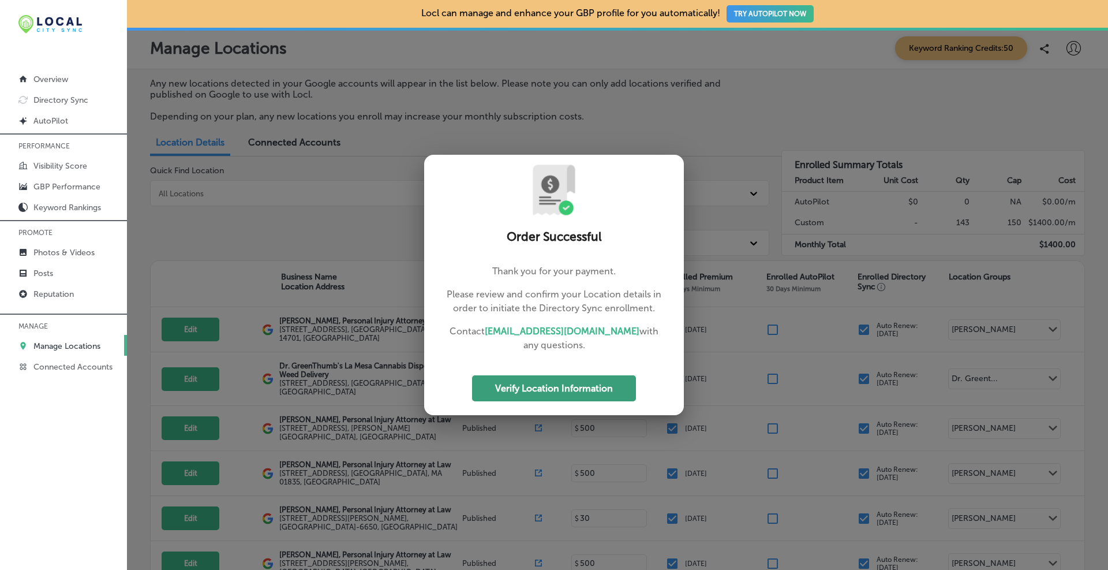
click at [557, 389] on button "Verify Location Information" at bounding box center [554, 388] width 164 height 26
select select "US"
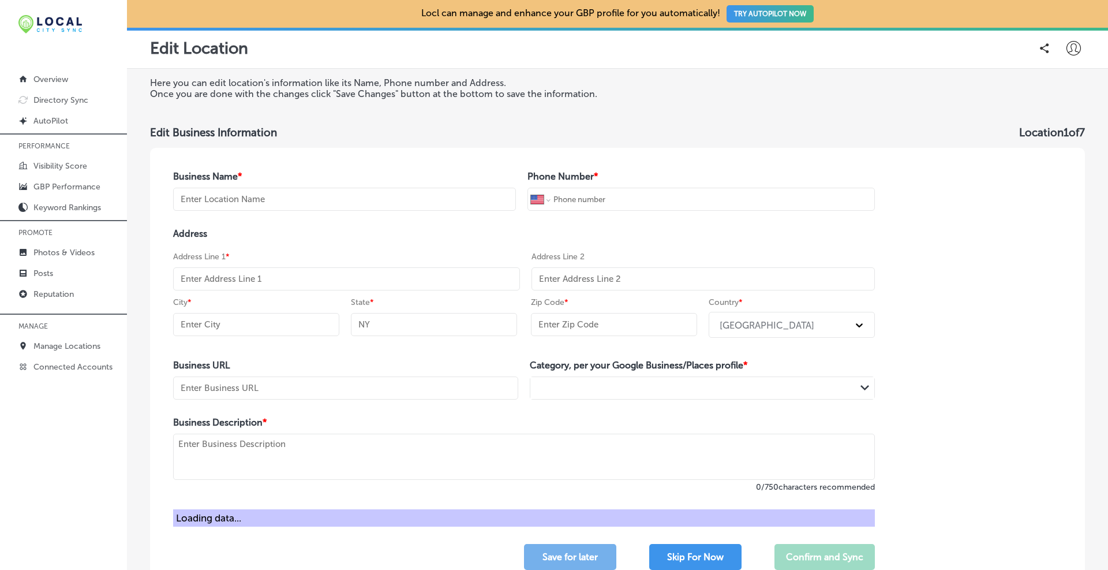
type input "[PERSON_NAME], Personal Injury Attorney at Law"
type input "+1 866 610 5610"
type input "[STREET_ADDRESS][PERSON_NAME]"
type input "York"
type input "PA"
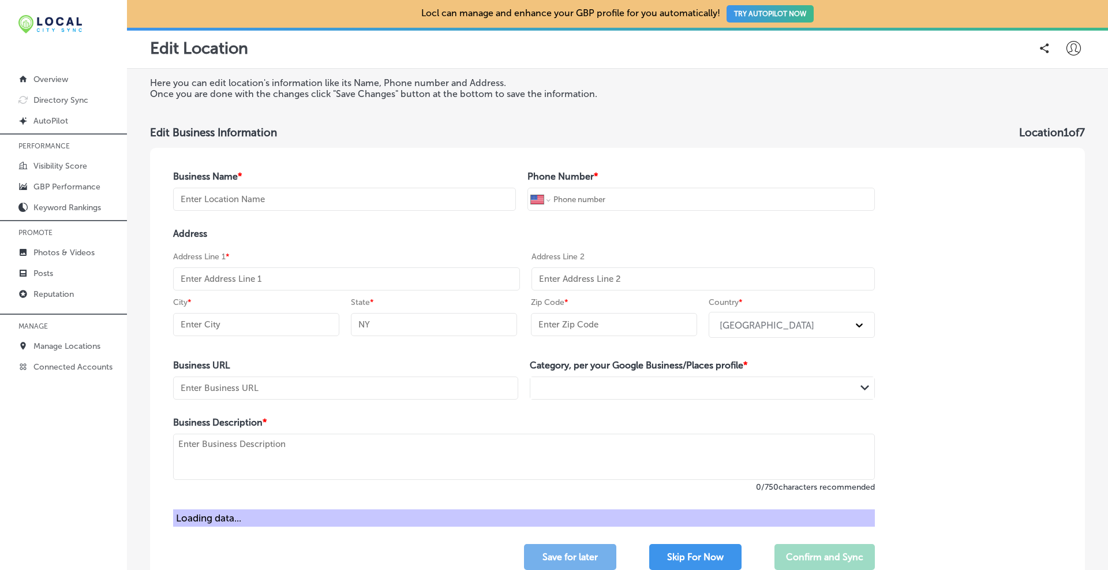
type input "17408"
type input "https://www.brandonjbroderick.com/pennsylvania/personal-injury-lawyer-york?utm_…"
type textarea "At Brandon J. Broderick, Personal Injury Attorney at Law, our York, PA personal…"
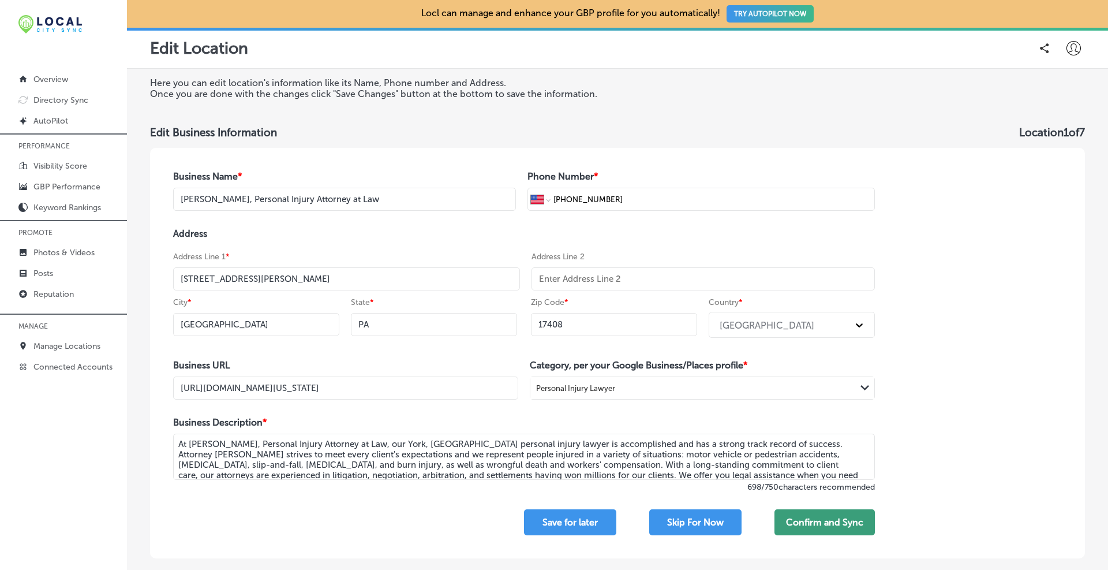
click at [597, 432] on button "Confirm and Sync" at bounding box center [824, 522] width 100 height 26
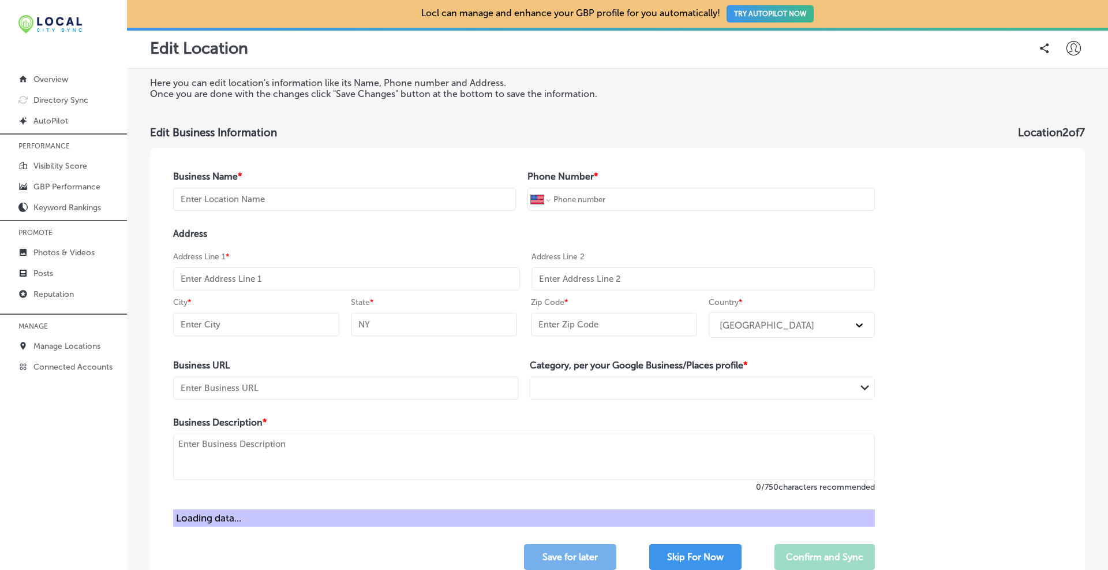
type input "[PERSON_NAME], Personal Injury Attorney at Law"
type input "+1 866 721 6201"
type input "[STREET_ADDRESS]"
type input "State College"
type input "PA"
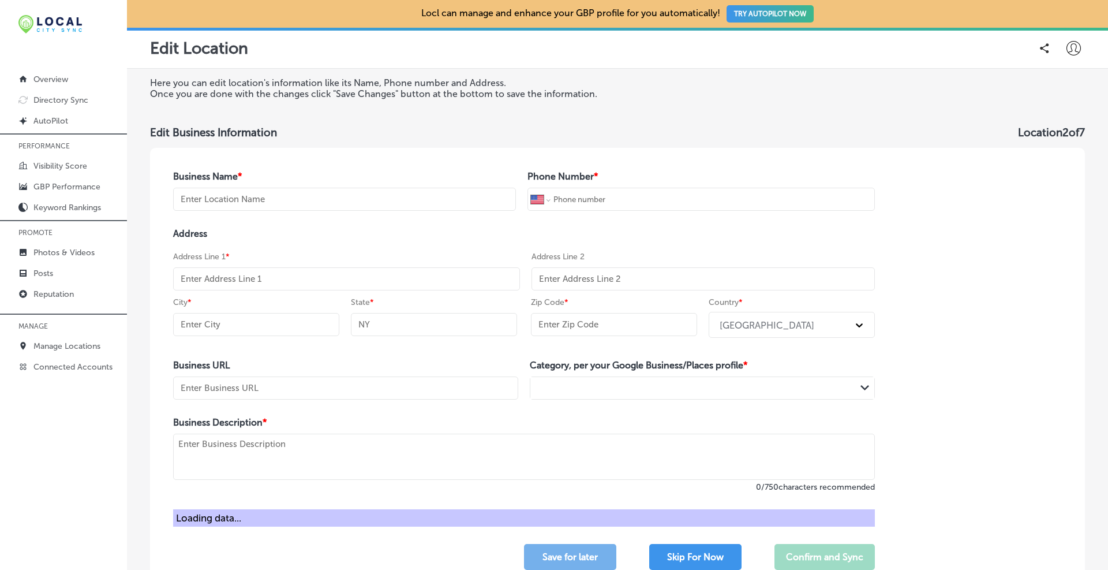
type input "16801"
type input "https://www.brandonjbroderick.com/pennsylvania/personal-injury-lawyer-state-col…"
type textarea "At Brandon J. Broderick, Personal Injury Attorney at Law, our State College, PA…"
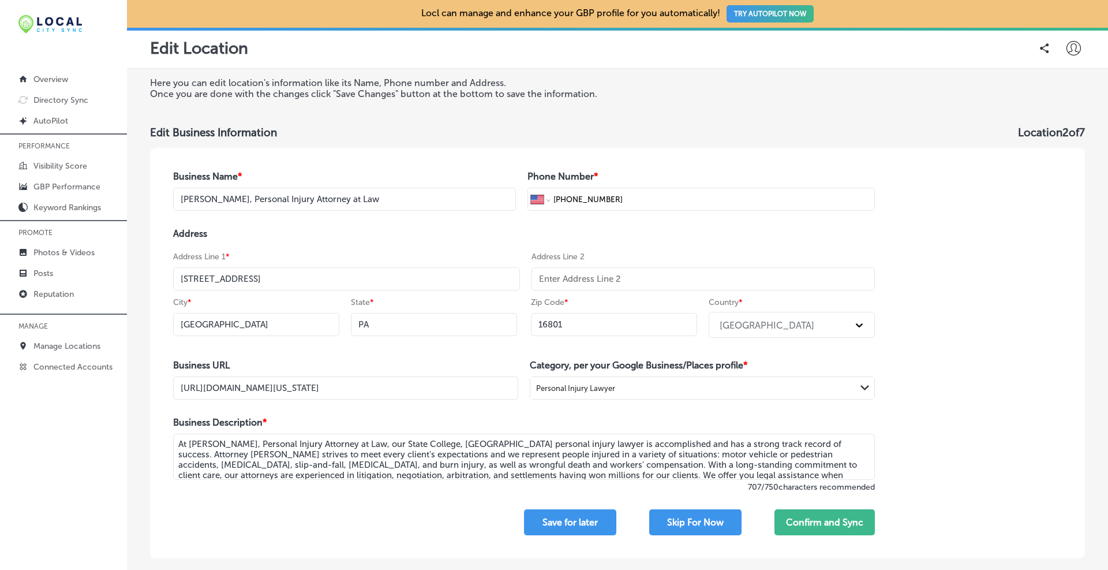
scroll to position [0, 118]
drag, startPoint x: 470, startPoint y: 395, endPoint x: 526, endPoint y: 393, distance: 55.4
click at [526, 393] on div "Business URL https://www.brandonjbroderick.com/pennsylvania/personal-injury-law…" at bounding box center [524, 379] width 702 height 40
click at [597, 432] on button "Confirm and Sync" at bounding box center [824, 522] width 100 height 26
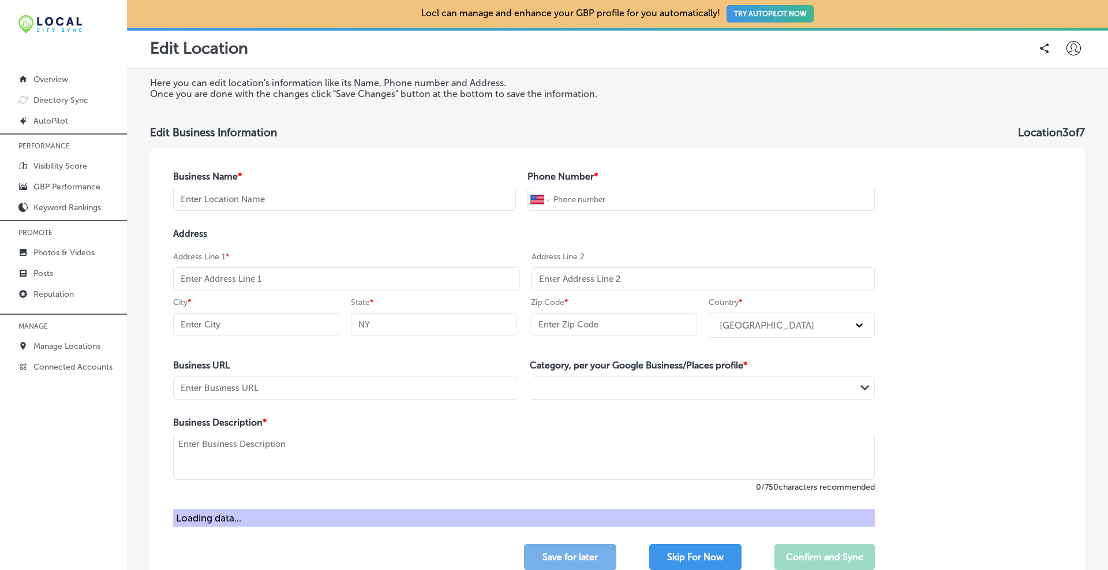
type input "[PERSON_NAME], Personal Injury Attorney at Law"
type input "+1 866 839 6612"
type input "[STREET_ADDRESS]"
type input "Saratoga Springs"
type input "NY"
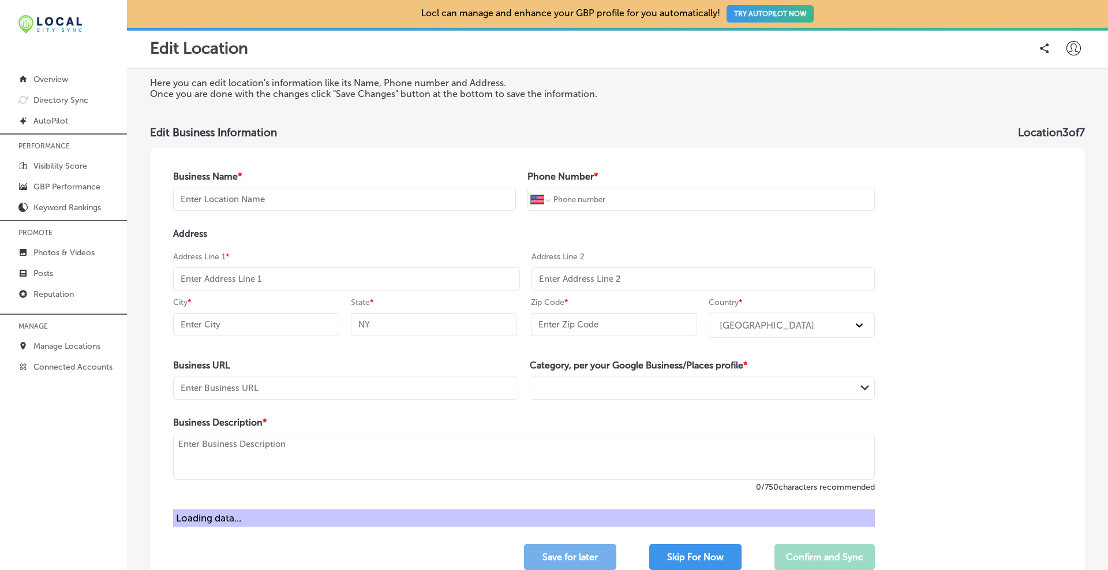
type input "12866"
type input "https://www.brandonjbroderick.com/new-york/personal-injury-lawyer-saratoga-spri…"
type textarea "At Brandon J. Broderick, Personal Injury Attorney at Law, our Saratoga Springs,…"
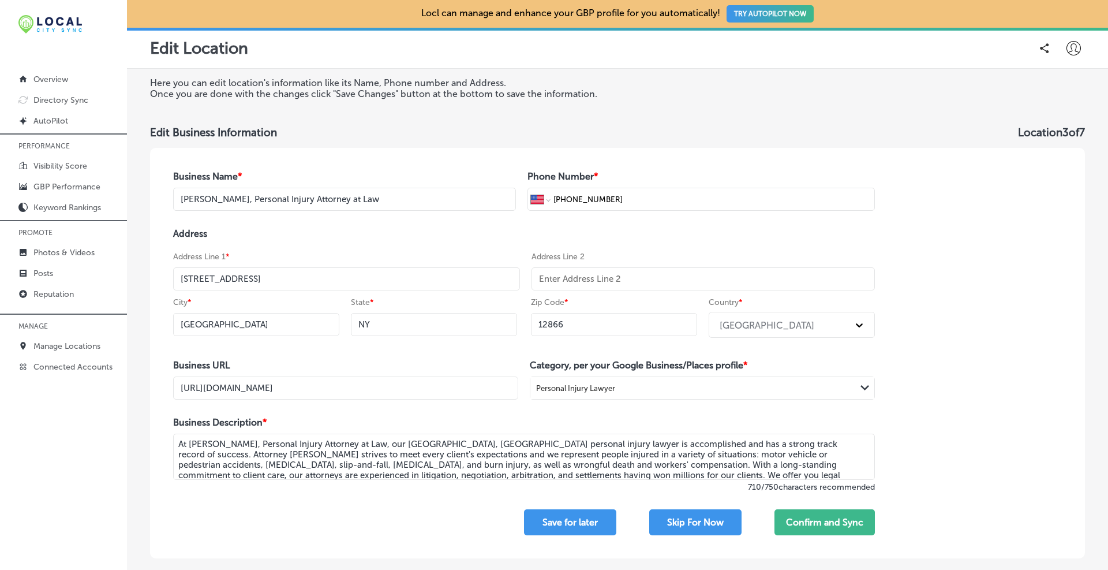
scroll to position [0, 119]
drag, startPoint x: 388, startPoint y: 387, endPoint x: 527, endPoint y: 390, distance: 139.1
click at [527, 390] on div "Business URL https://www.brandonjbroderick.com/new-york/personal-injury-lawyer-…" at bounding box center [524, 379] width 702 height 40
click at [597, 432] on button "Confirm and Sync" at bounding box center [824, 522] width 100 height 26
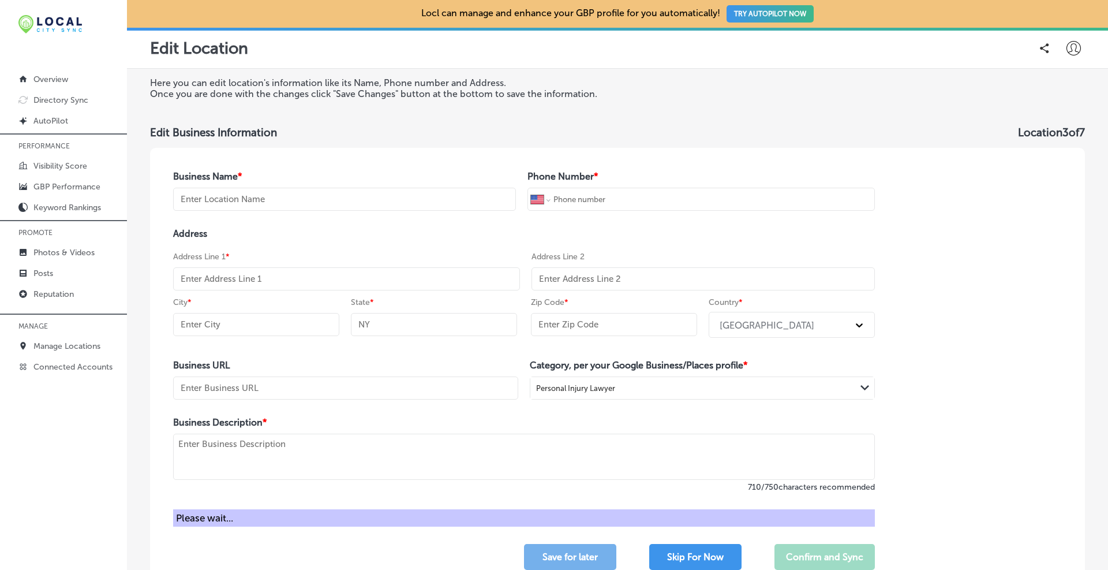
type input "[PERSON_NAME], Personal Injury Attorney at Law"
type input "+1 866 623 5232"
type input "[STREET_ADDRESS]"
type input "Cheektowaga"
type input "NY"
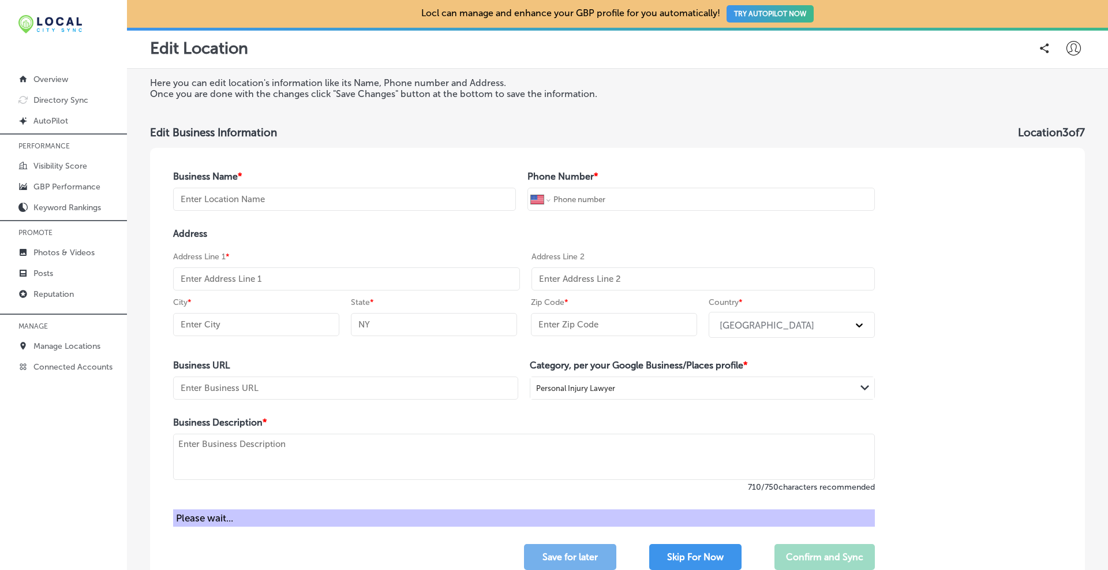
type input "14227"
type input "https://www.brandonjbroderick.com/new-york/personal-injury-lawyer-cheektowaga?u…"
type textarea "At Brandon J. Broderick, Personal Injury Attorney at Law, our Cheektowaga, NY p…"
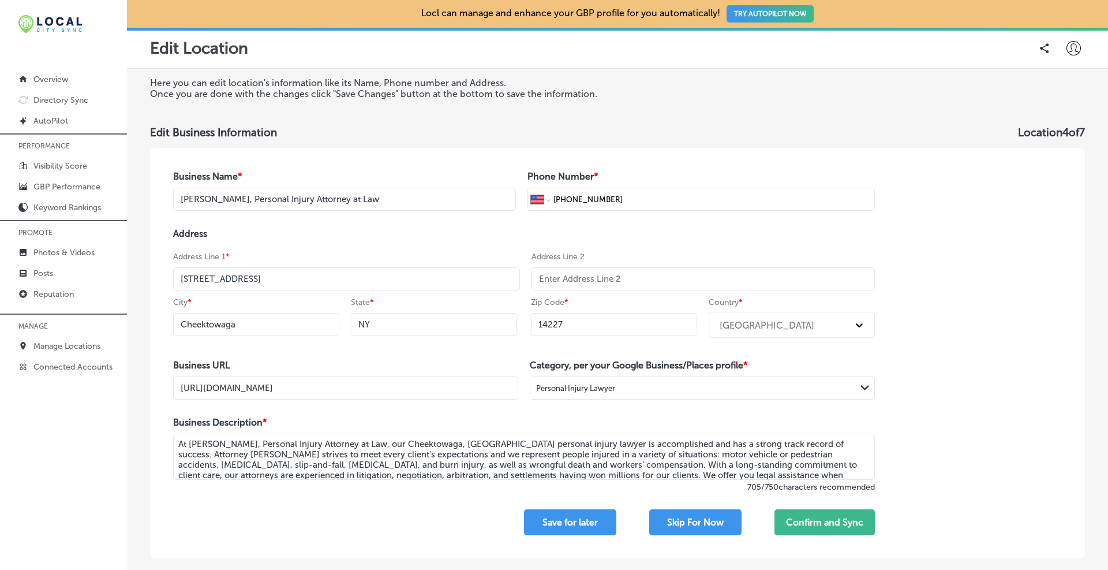
scroll to position [0, 106]
drag, startPoint x: 438, startPoint y: 389, endPoint x: 564, endPoint y: 406, distance: 127.0
click at [562, 406] on div "Business Name * Brandon J. Broderick, Personal Injury Attorney at Law Phone Num…" at bounding box center [524, 353] width 748 height 410
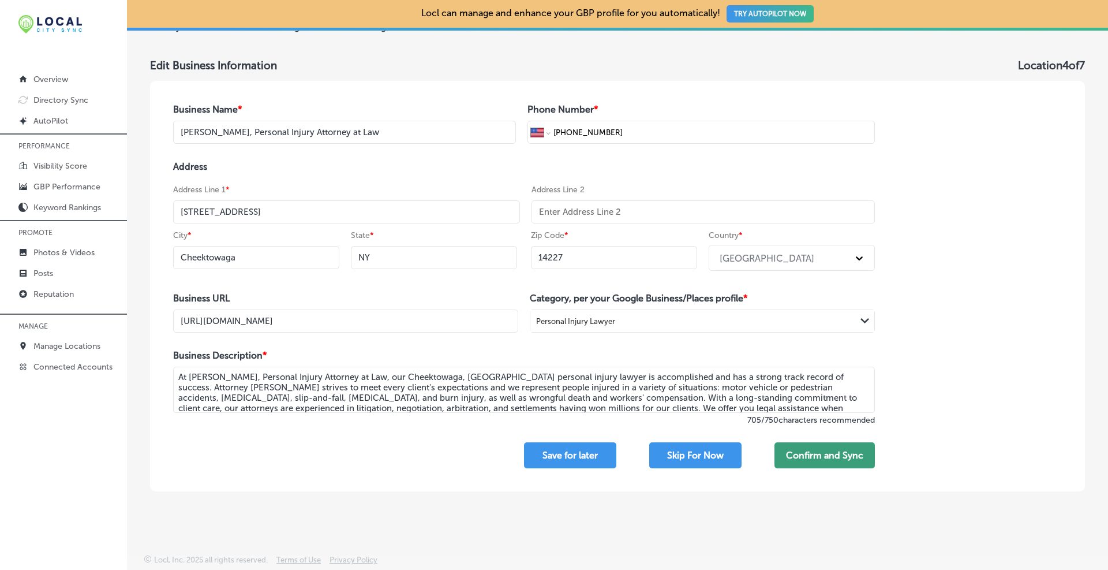
click at [597, 432] on button "Confirm and Sync" at bounding box center [824, 455] width 100 height 26
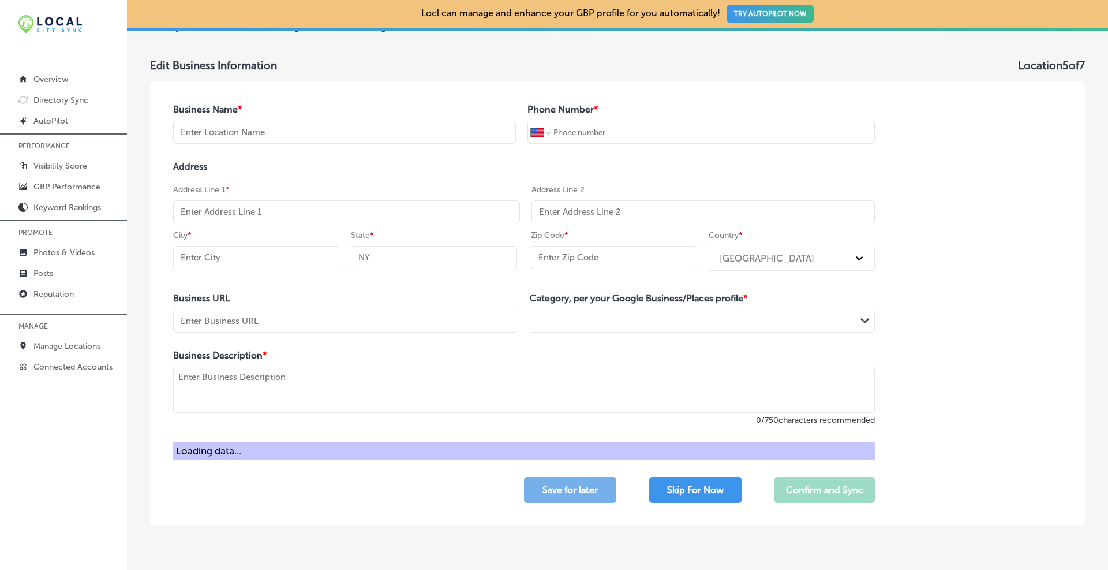
type input "[PERSON_NAME], Personal Injury Attorney at Law"
type input "+1 866 957 5571"
type input "[STREET_ADDRESS]"
type input "Princeton"
type input "NJ"
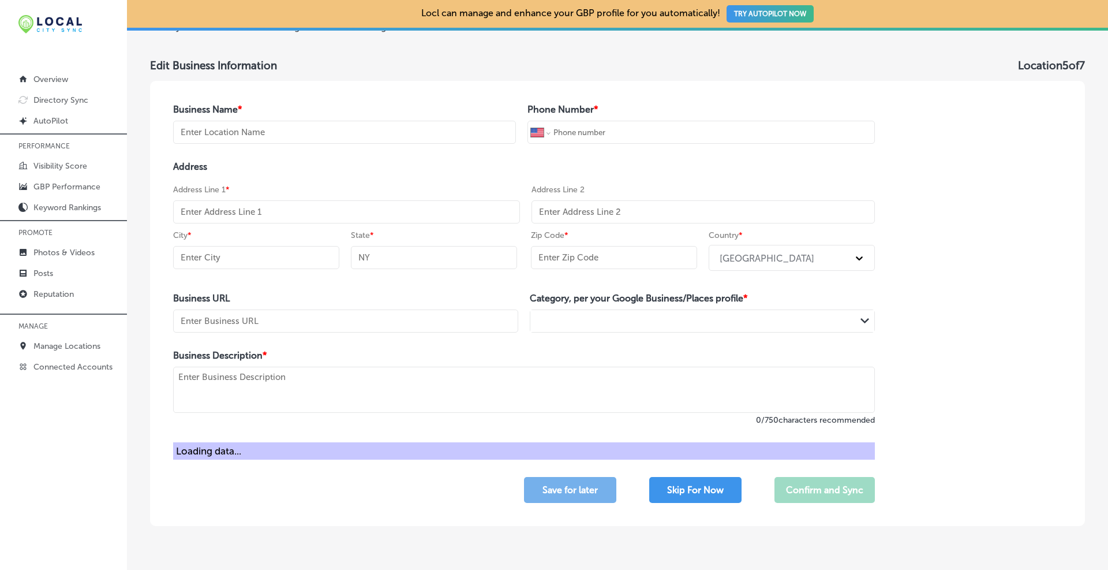
type input "08540"
type input "https://www.brandonjbroderick.com/new-jersey/personal-injury-lawyer-princeton?u…"
type textarea "At Brandon J. Broderick, Personal Injury Attorney at Law, our Princeton, NJ per…"
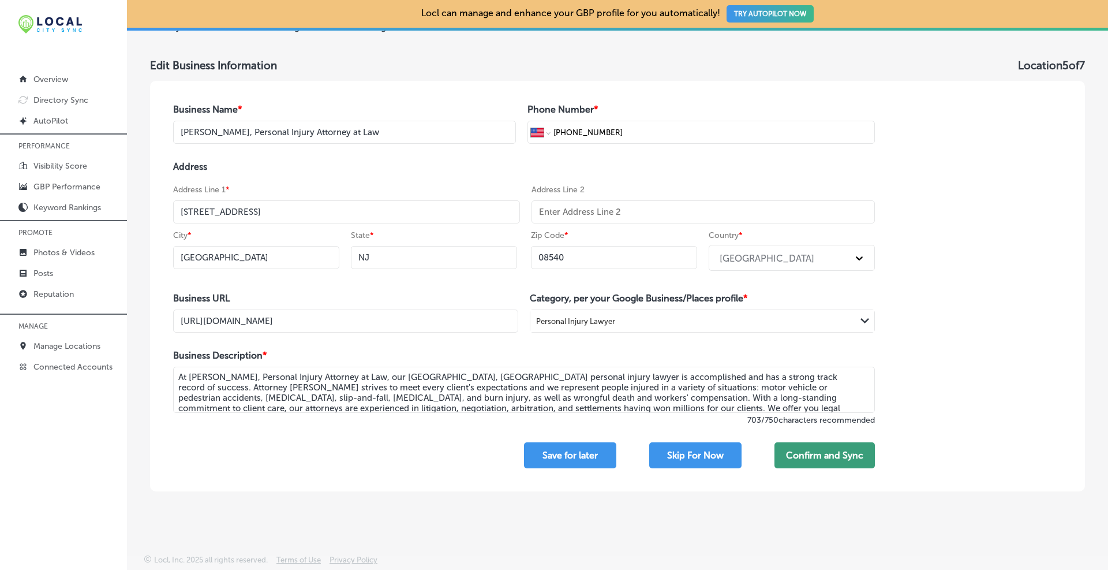
click at [597, 432] on button "Confirm and Sync" at bounding box center [824, 455] width 100 height 26
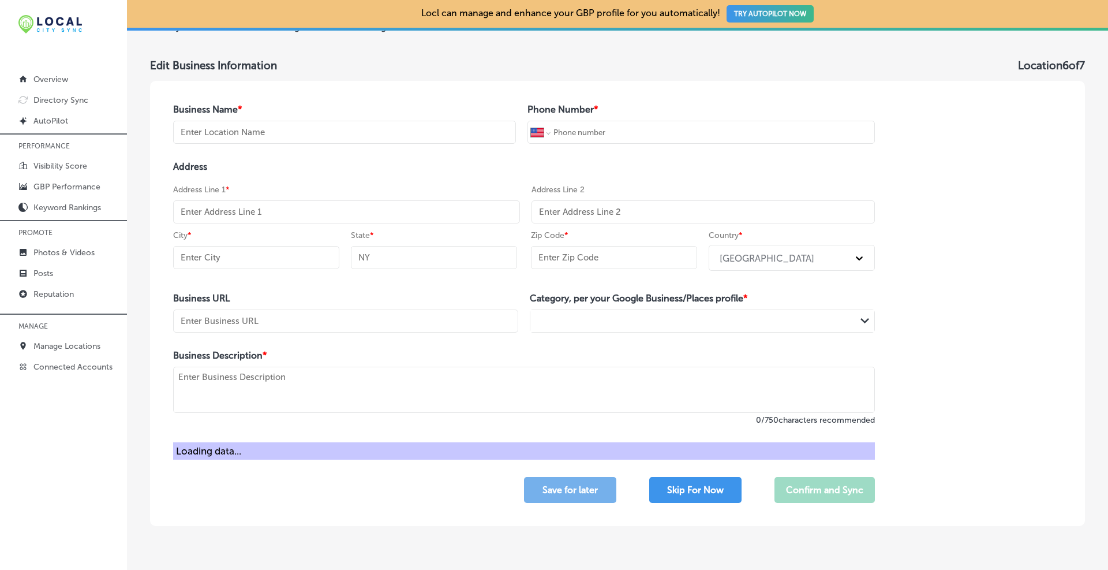
type input "[PERSON_NAME], Personal Injury Attorney at Law"
type input "+1 866 512 8292"
type input "[STREET_ADDRESS]"
type input "Rochester"
type input "NY"
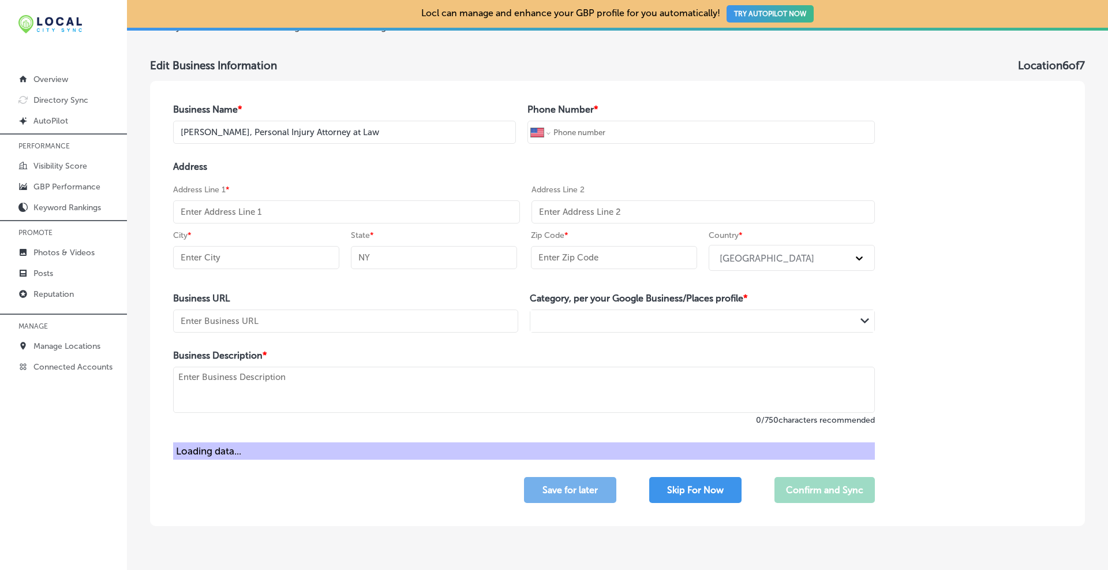
type input "14609"
type input "https://www.brandonjbroderick.com/new-york/personal-injury-lawyer-rochester?utm…"
type textarea "At Brandon J. Broderick, Personal Injury Attorney at Law, our Rochester, NY per…"
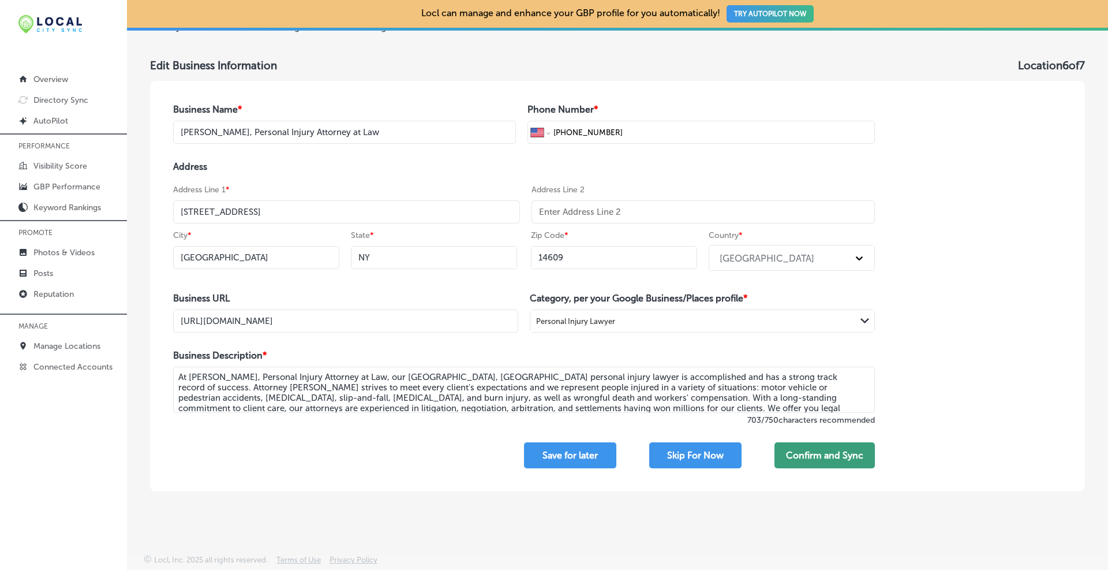
click at [597, 432] on button "Confirm and Sync" at bounding box center [824, 455] width 100 height 26
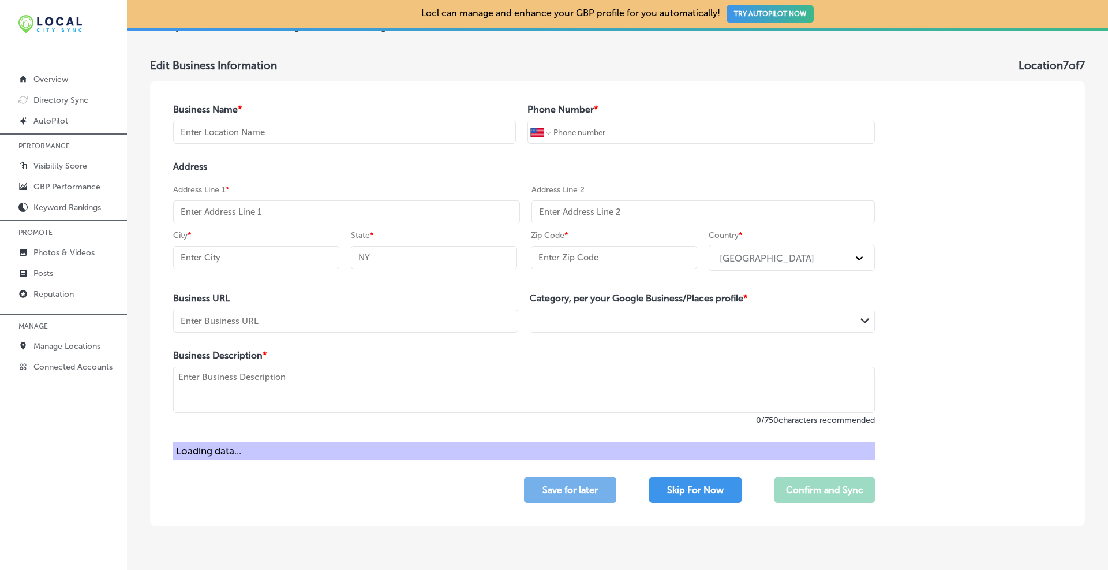
type input "[PERSON_NAME], Personal Injury Attorney at Law"
type input "+1 866 896 2735"
type input "[STREET_ADDRESS]"
type input "Ithaca"
type input "NY"
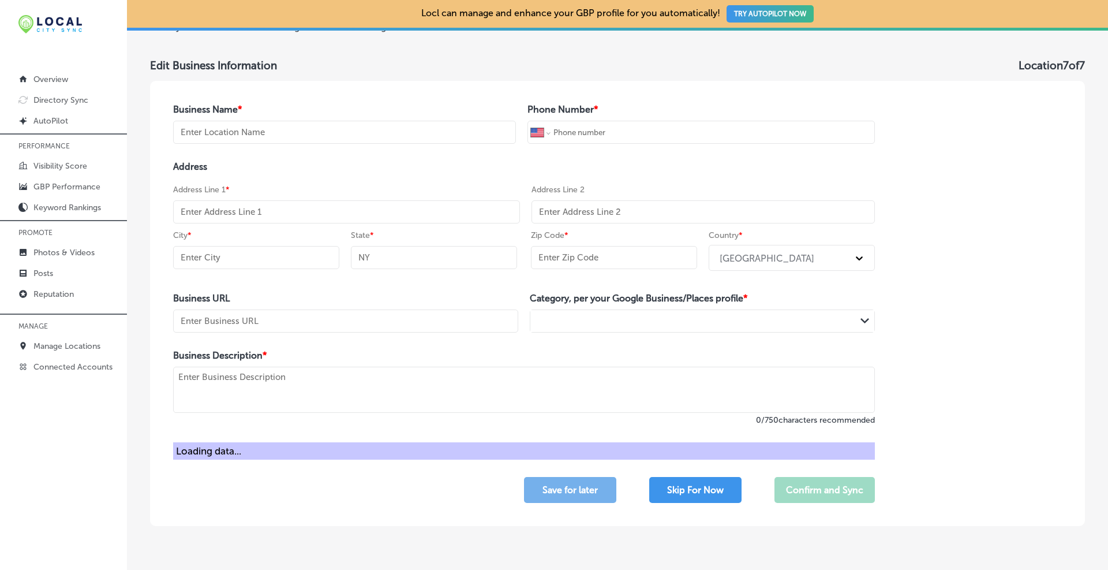
type input "14850"
type input "https://www.brandonjbroderick.com/new-york/personal-injury-lawyer-ithaca?utm_ca…"
type textarea "At Brandon J. Broderick, Personal Injury Attorney at Law, our Ithaca, NY person…"
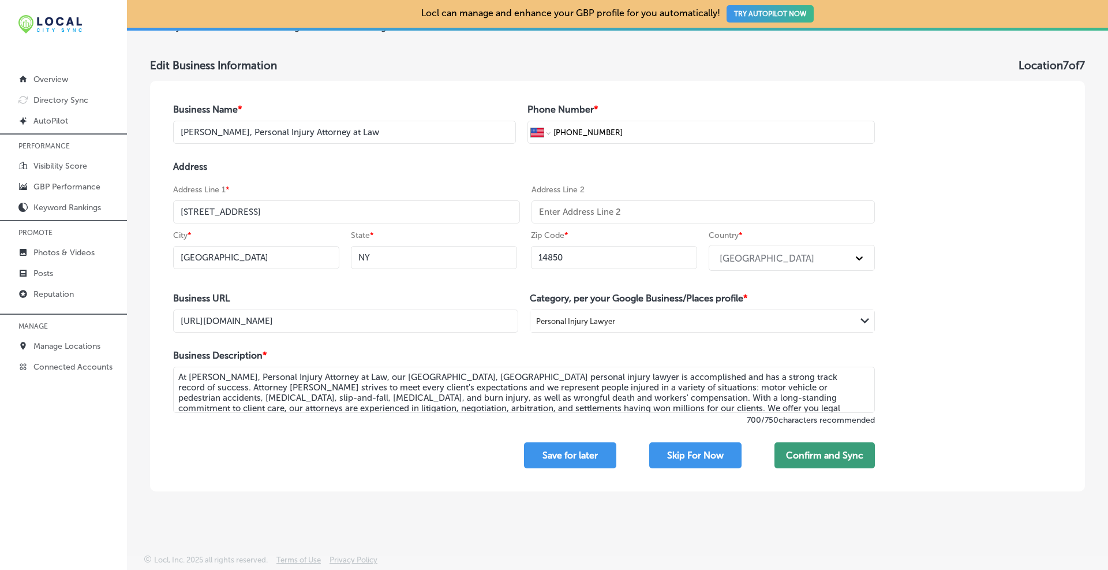
click at [597, 432] on button "Confirm and Sync" at bounding box center [824, 455] width 100 height 26
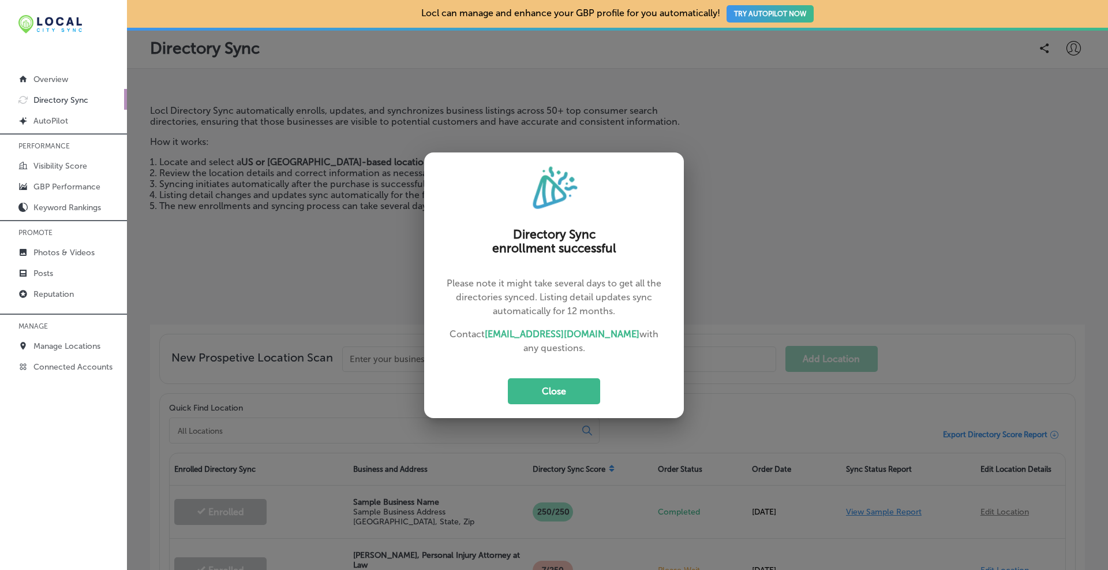
click at [541, 373] on div "Directory Sync enrollment successful Please note it might take several days to …" at bounding box center [554, 284] width 260 height 265
click at [543, 389] on button "Close" at bounding box center [554, 391] width 92 height 26
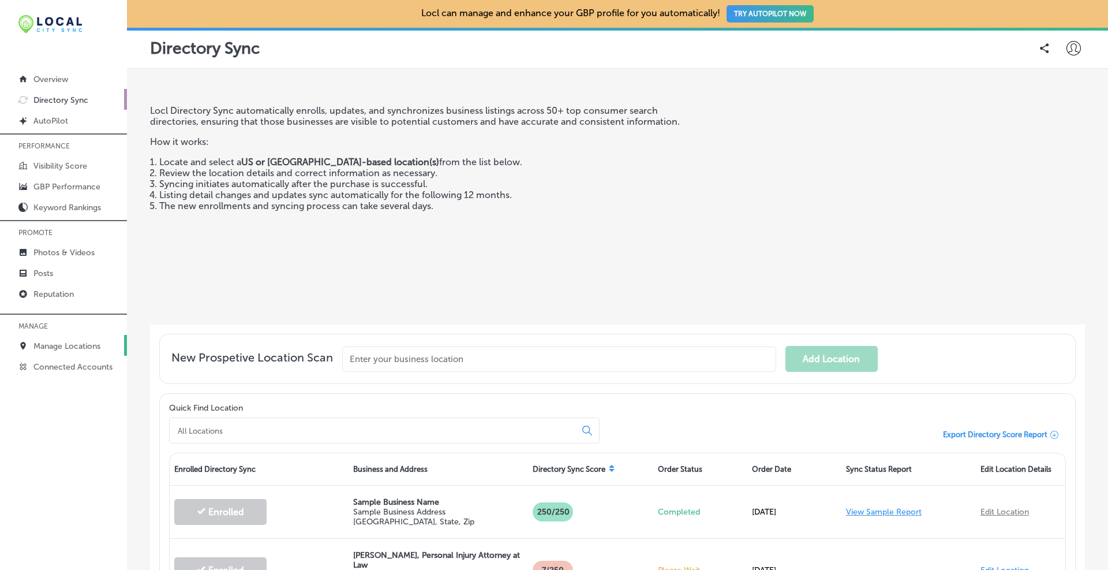
click at [50, 348] on p "Manage Locations" at bounding box center [66, 346] width 67 height 10
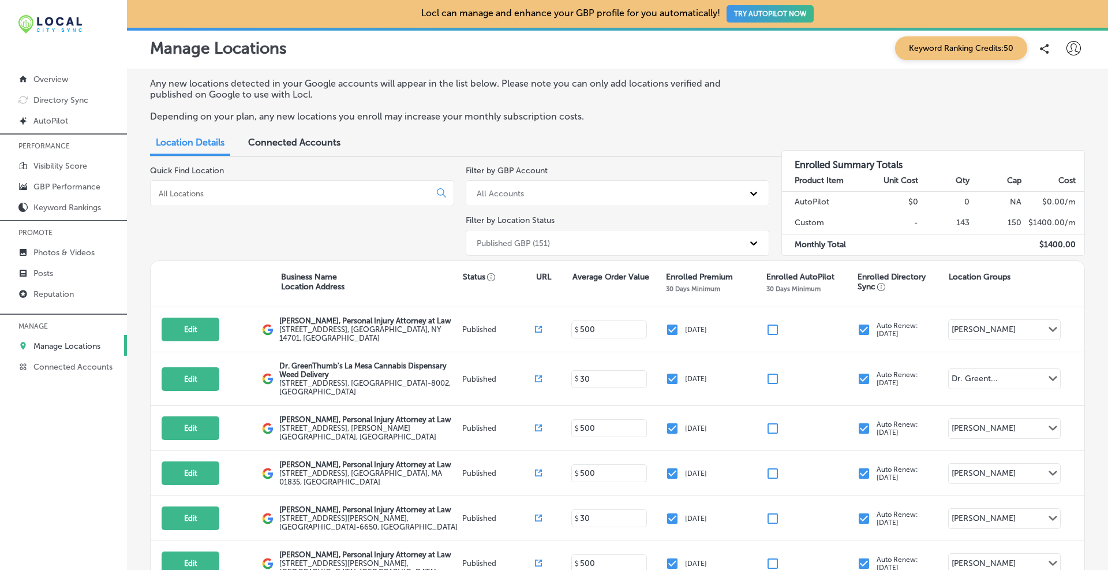
click at [544, 207] on div "Filter by GBP Account All Accounts Filter by Location Status Published GBP (151)" at bounding box center [618, 213] width 304 height 95
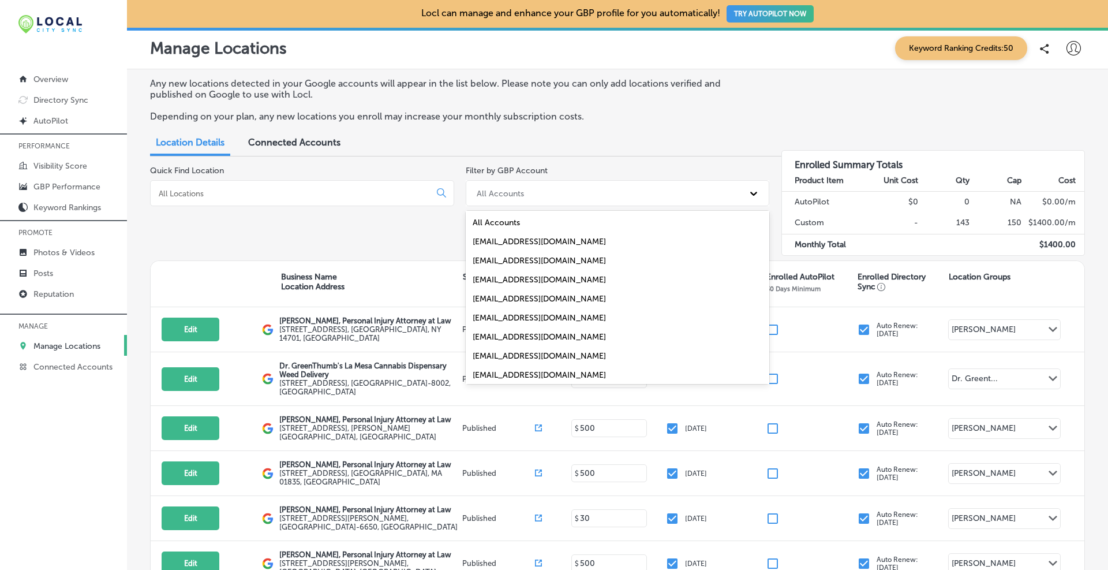
click at [537, 187] on div "All Accounts" at bounding box center [607, 192] width 273 height 19
click at [520, 333] on div "[EMAIL_ADDRESS][DOMAIN_NAME]" at bounding box center [618, 336] width 304 height 19
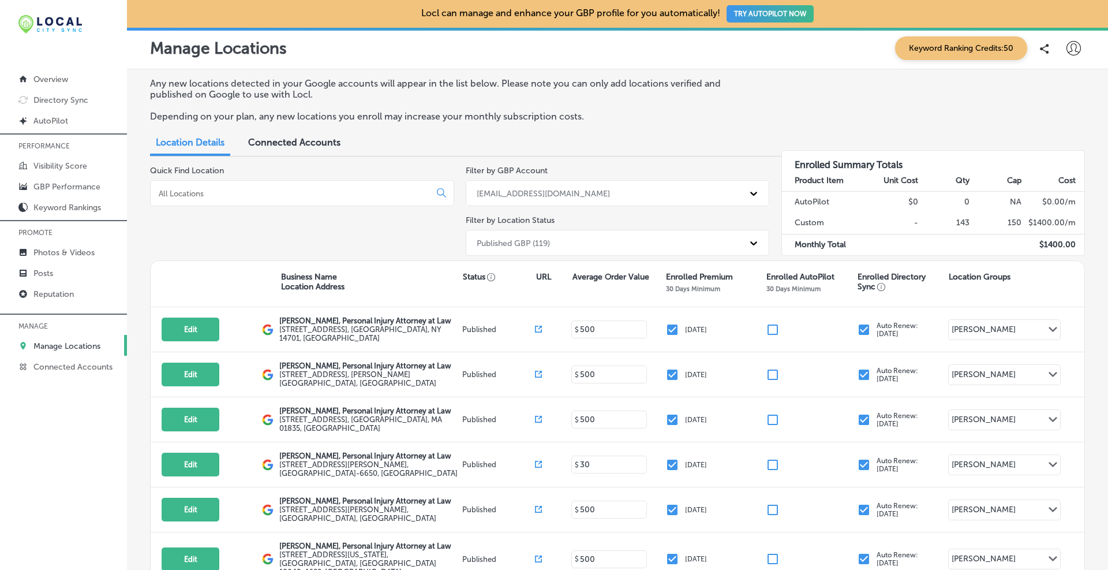
click at [529, 239] on div "Published GBP (119)" at bounding box center [513, 243] width 73 height 10
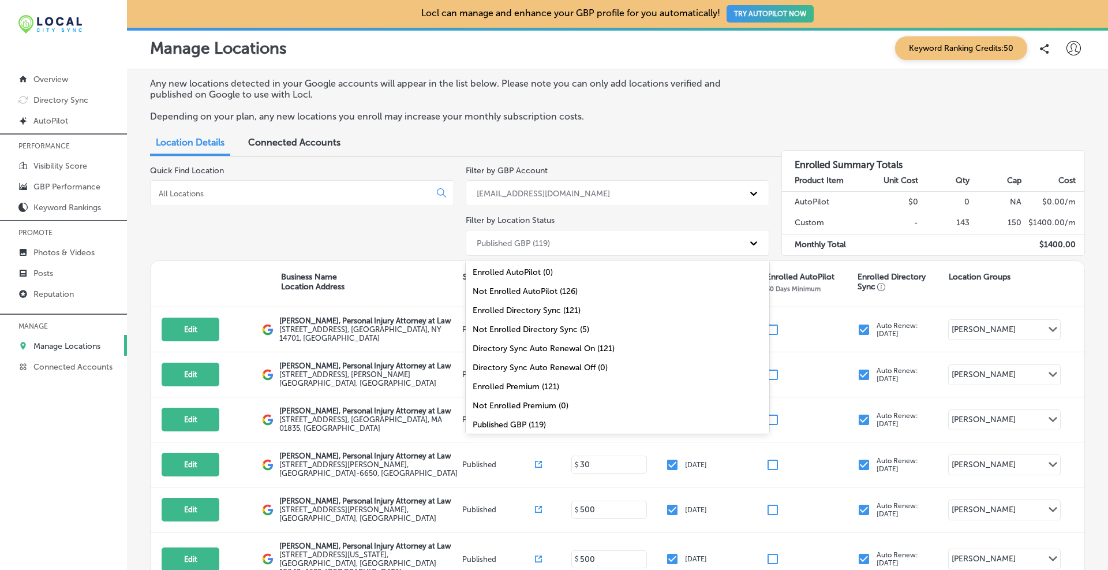
scroll to position [7, 0]
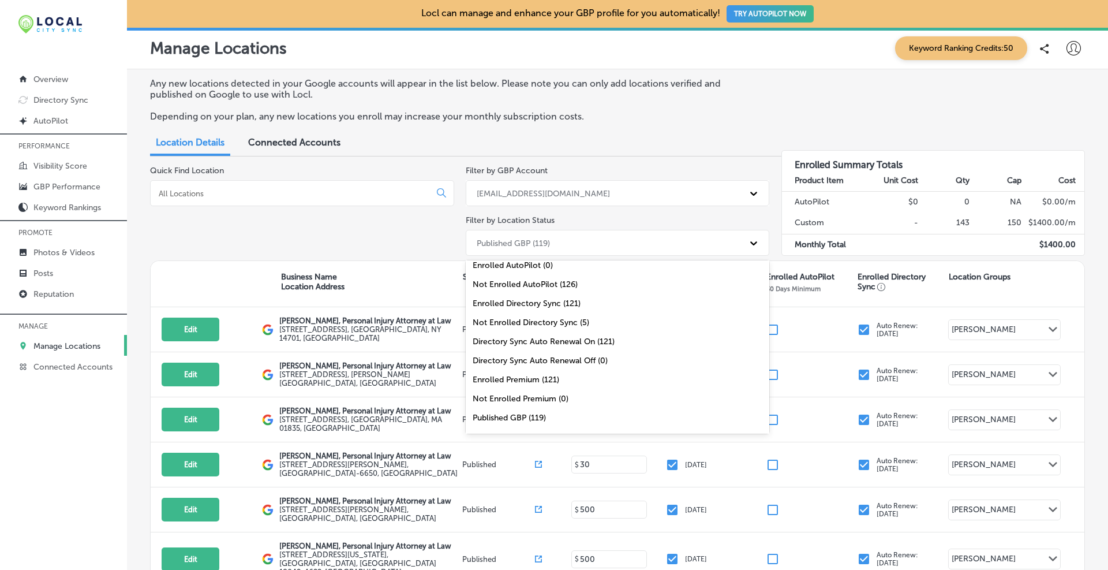
click at [508, 302] on div "Enrolled Directory Sync (121)" at bounding box center [618, 303] width 304 height 19
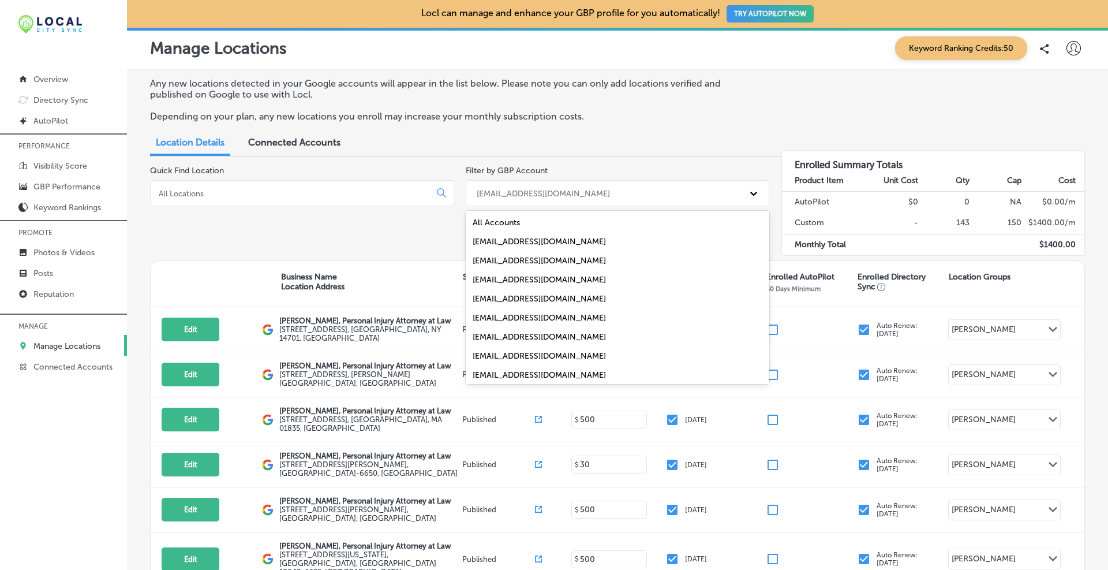
click at [536, 192] on div "[EMAIL_ADDRESS][DOMAIN_NAME]" at bounding box center [543, 193] width 133 height 10
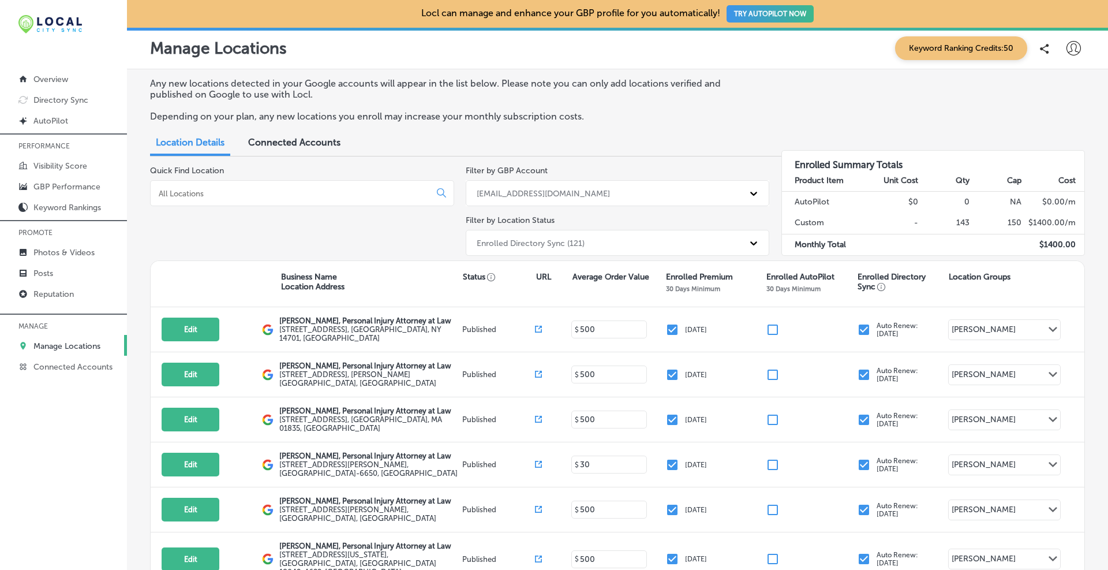
click at [536, 192] on div "[EMAIL_ADDRESS][DOMAIN_NAME]" at bounding box center [543, 193] width 133 height 10
click at [527, 234] on div "Enrolled Directory Sync (121)" at bounding box center [607, 242] width 273 height 19
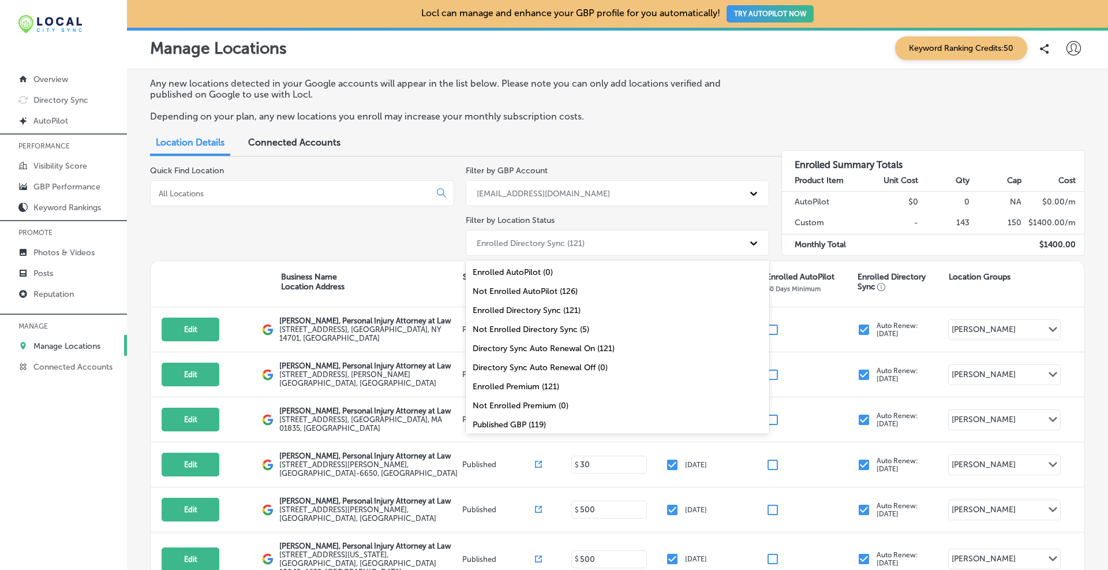
click at [586, 243] on div "Enrolled Directory Sync (121)" at bounding box center [607, 242] width 273 height 19
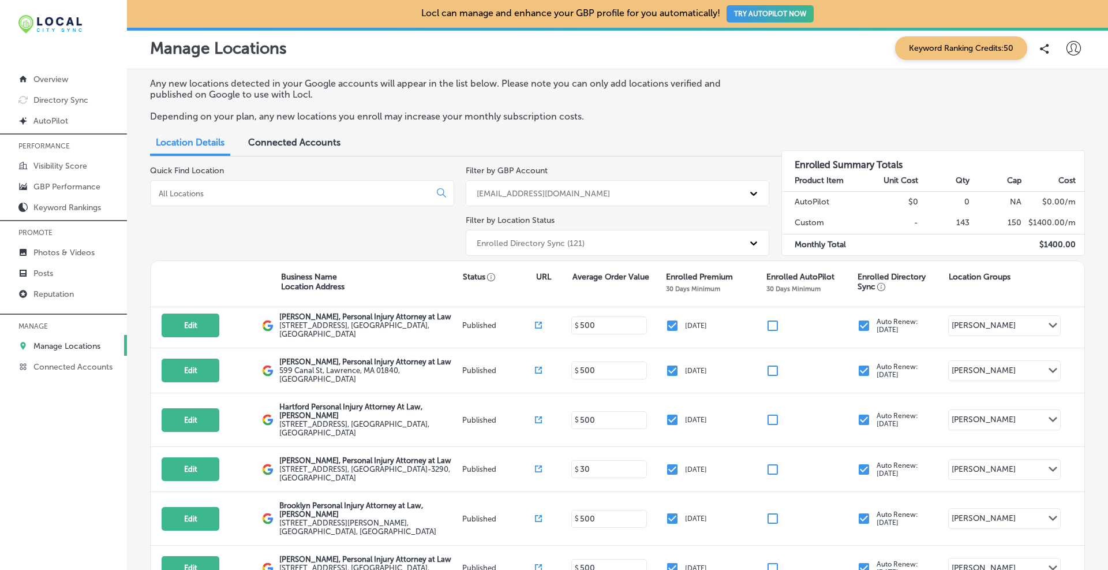
scroll to position [463, 0]
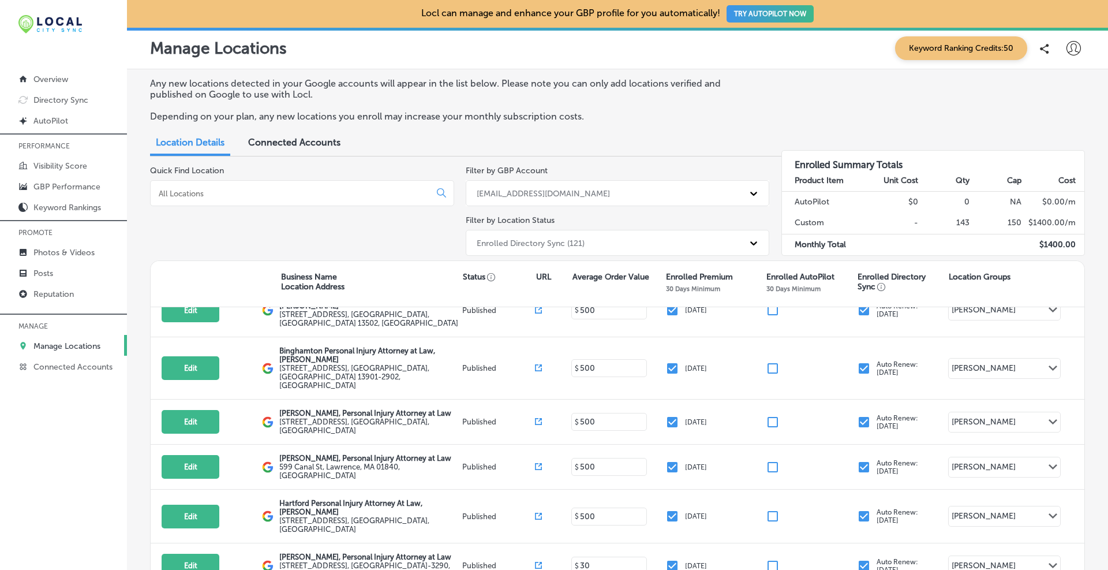
click at [511, 190] on div "[EMAIL_ADDRESS][DOMAIN_NAME]" at bounding box center [543, 193] width 133 height 10
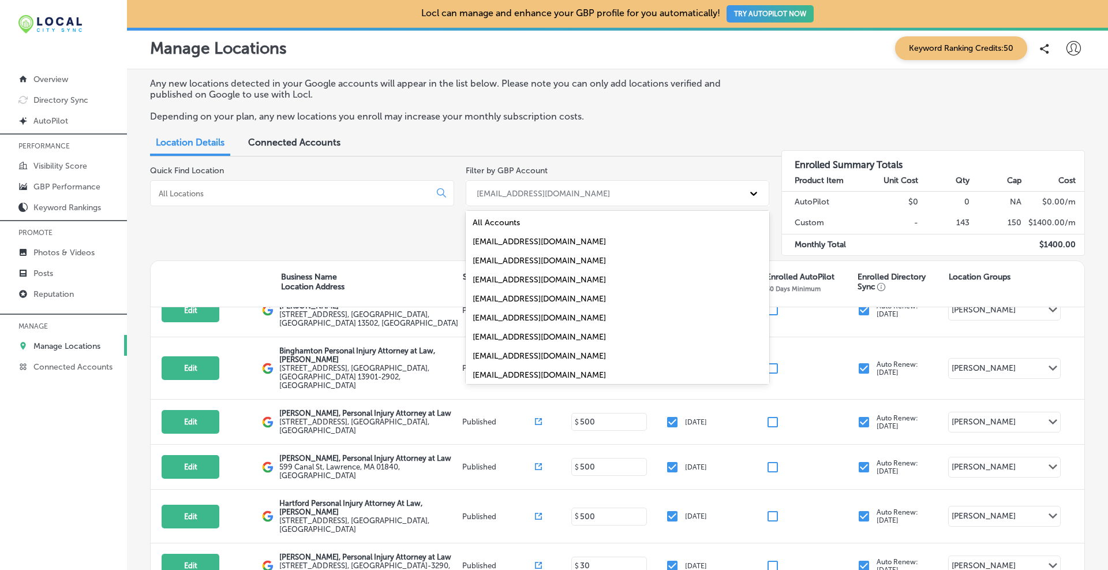
click at [509, 218] on div "All Accounts" at bounding box center [618, 222] width 304 height 19
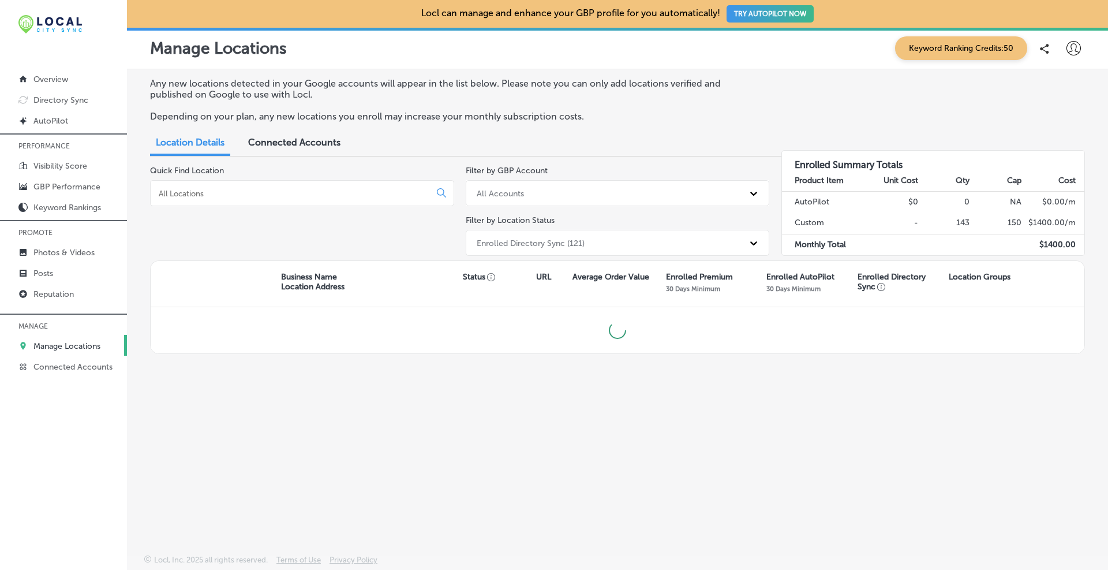
scroll to position [0, 0]
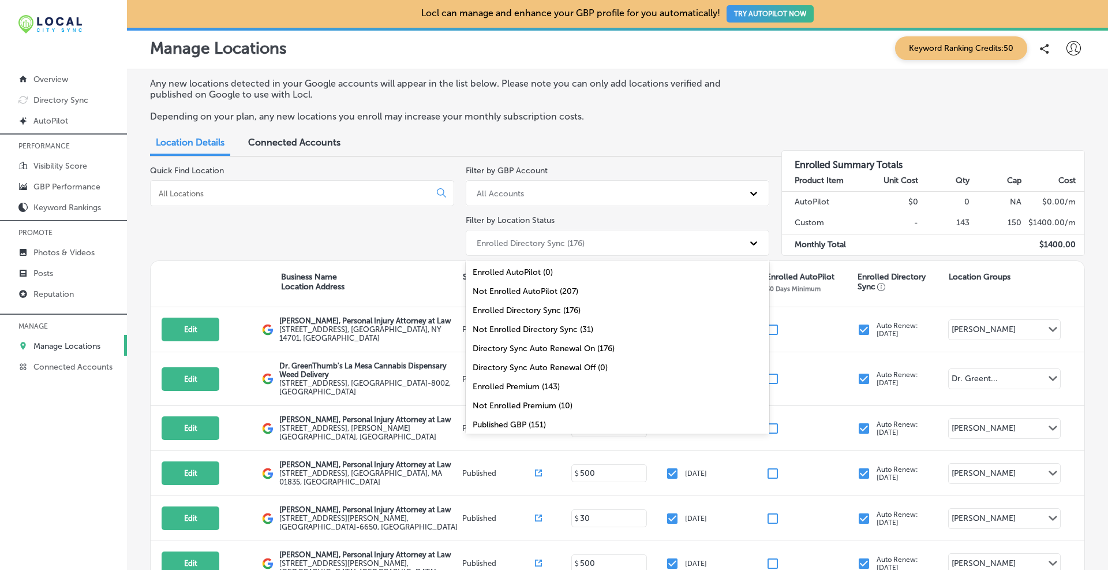
click at [563, 242] on div "Enrolled Directory Sync (176)" at bounding box center [531, 243] width 108 height 10
click at [424, 213] on div "Quick Find Location" at bounding box center [302, 213] width 304 height 95
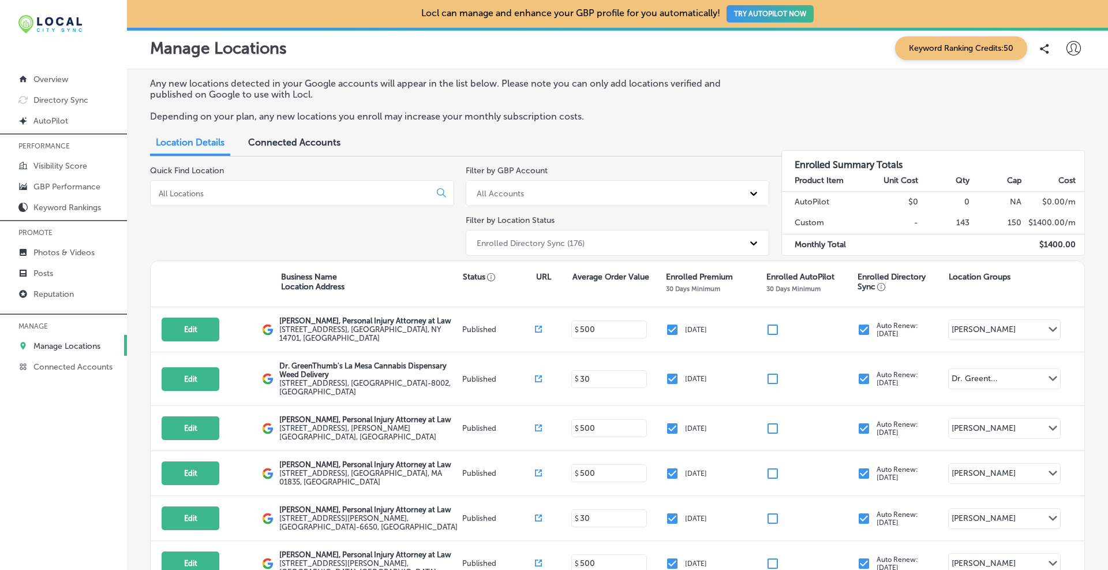
click at [396, 194] on input at bounding box center [293, 193] width 270 height 10
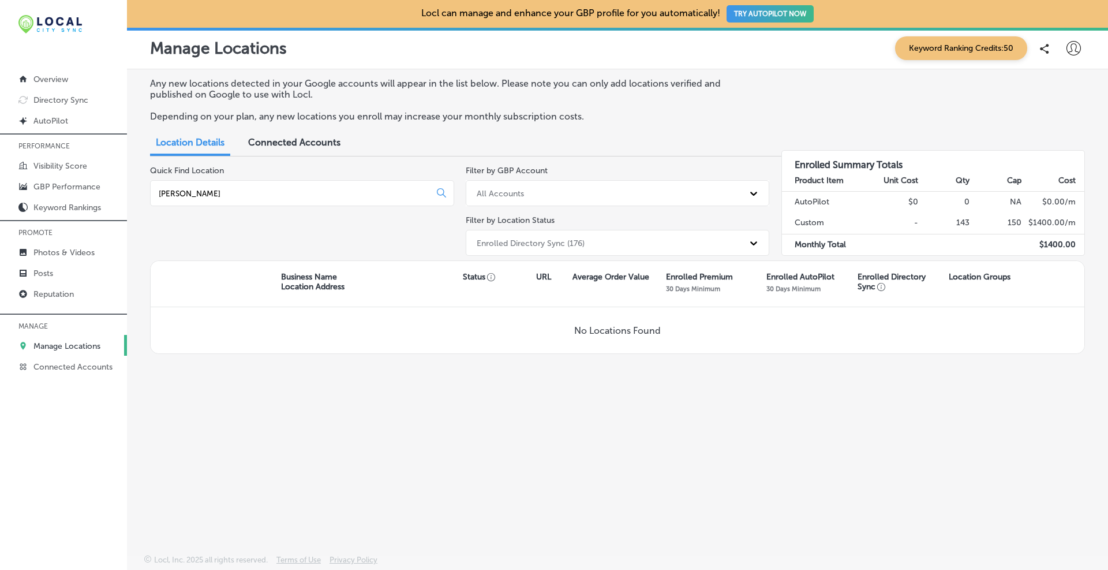
type input "maher"
click at [507, 246] on div "Enrolled Directory Sync (176)" at bounding box center [531, 243] width 108 height 10
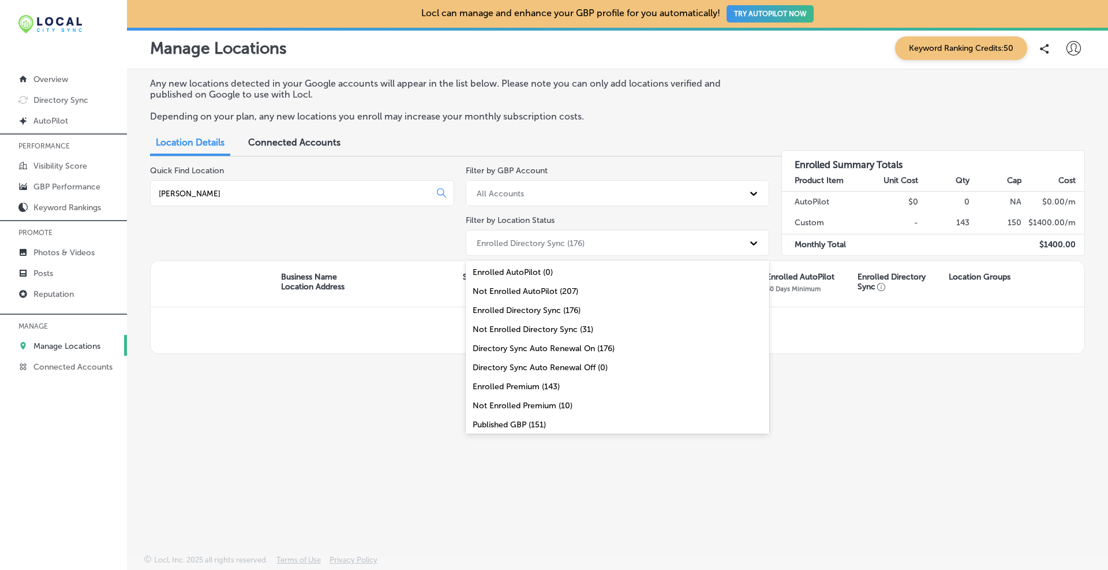
click at [499, 387] on div "Enrolled Premium (143)" at bounding box center [618, 386] width 304 height 19
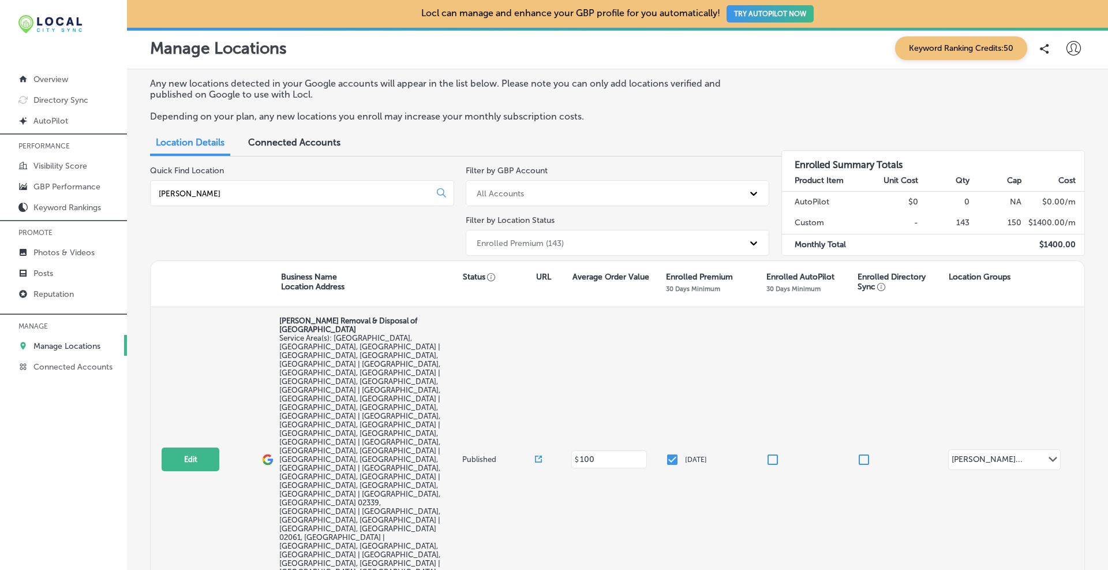
click at [597, 432] on input "checkbox" at bounding box center [672, 459] width 14 height 14
checkbox input "false"
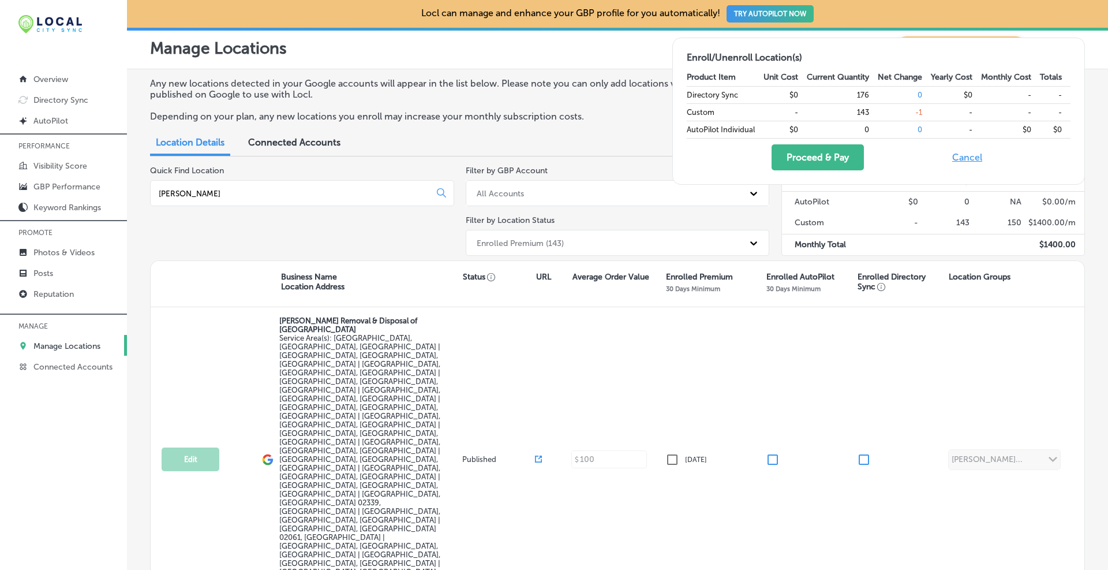
checkbox input "false"
click at [597, 157] on button "Proceed & Pay" at bounding box center [817, 157] width 92 height 26
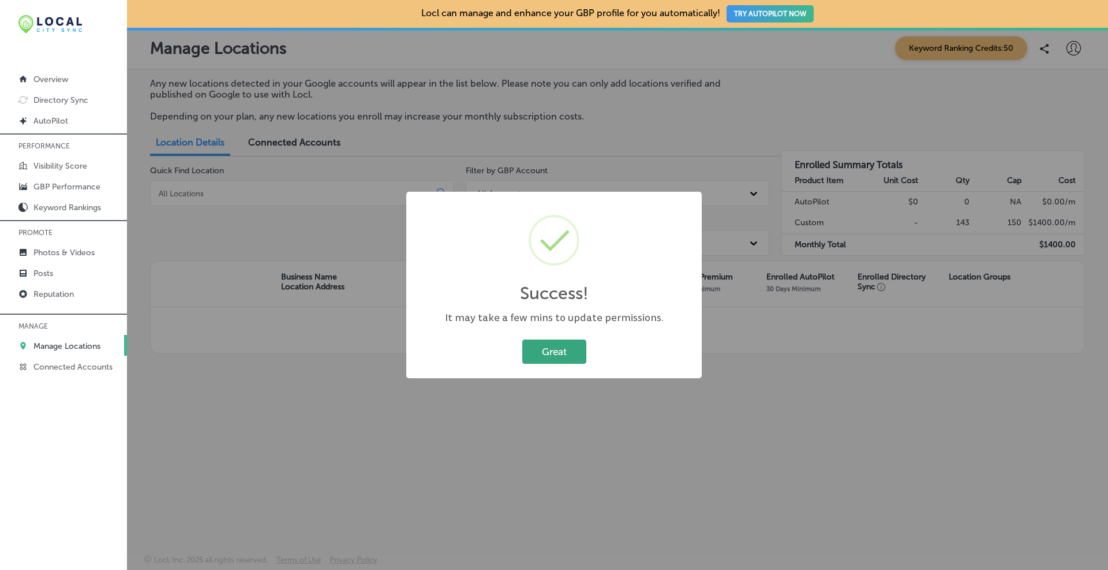
click at [564, 354] on button "Great" at bounding box center [554, 351] width 64 height 24
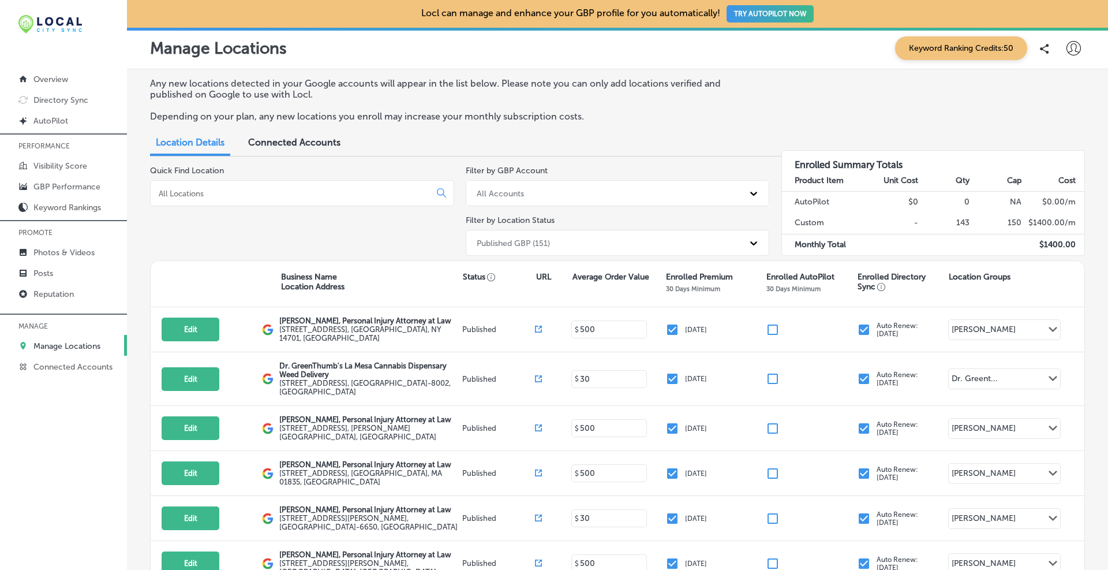
click at [284, 193] on input at bounding box center [293, 193] width 270 height 10
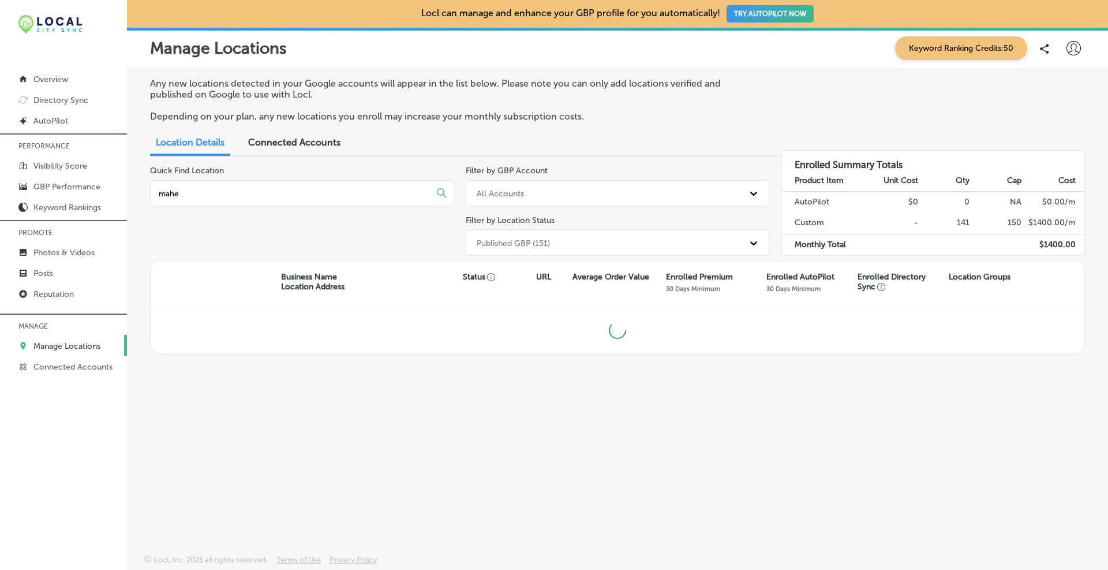
type input "maher"
click at [317, 199] on div at bounding box center [302, 193] width 304 height 26
click at [308, 192] on input at bounding box center [293, 193] width 270 height 10
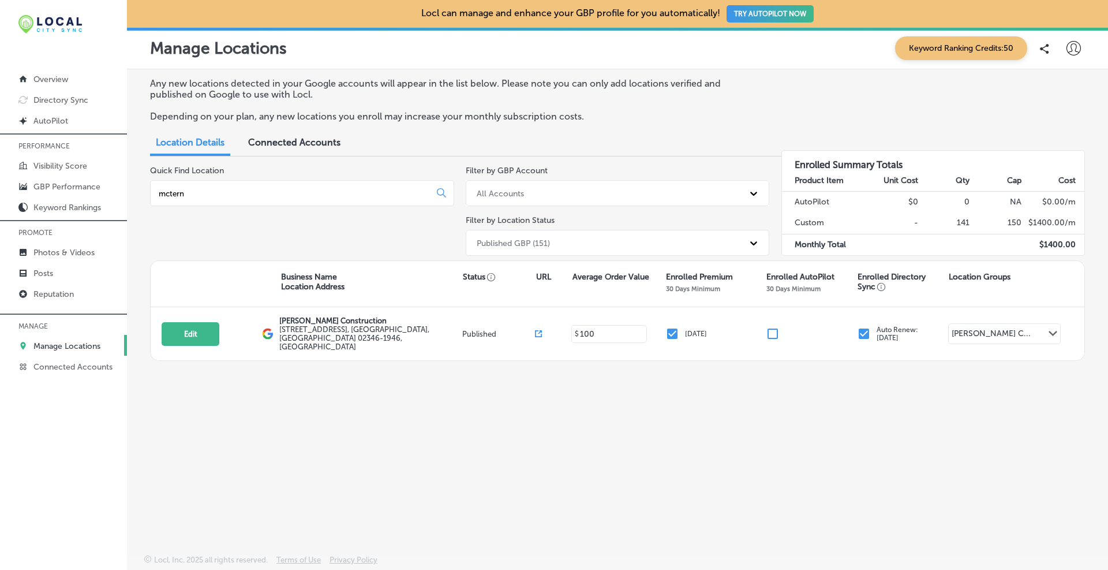
type input "mctern"
click at [425, 224] on div "Quick Find Location mctern" at bounding box center [302, 213] width 304 height 95
click at [544, 236] on div "Published GBP (151)" at bounding box center [607, 242] width 273 height 19
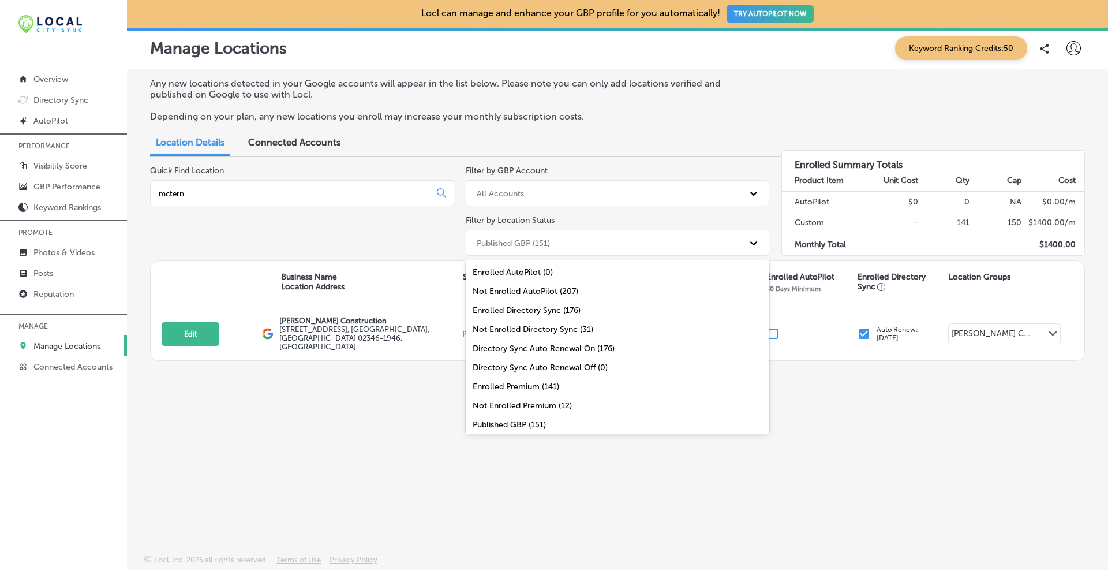
click at [510, 384] on div "Enrolled Premium (141)" at bounding box center [618, 386] width 304 height 19
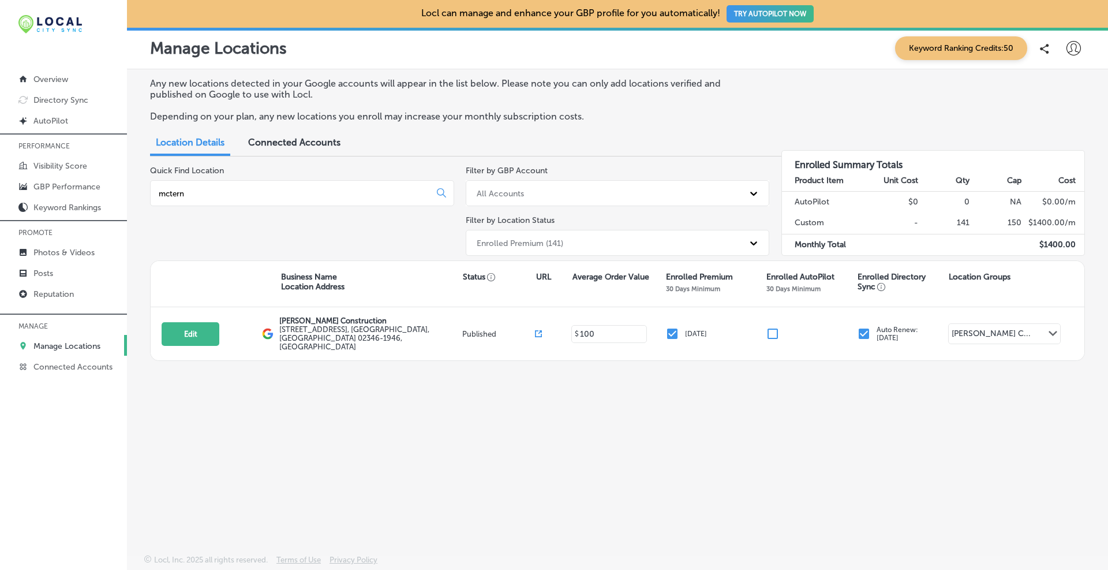
drag, startPoint x: 348, startPoint y: 183, endPoint x: 319, endPoint y: 184, distance: 29.4
click at [319, 184] on div "mctern" at bounding box center [302, 193] width 304 height 26
click at [218, 185] on div "mctern" at bounding box center [302, 193] width 304 height 26
click at [177, 196] on input "mctern" at bounding box center [293, 193] width 270 height 10
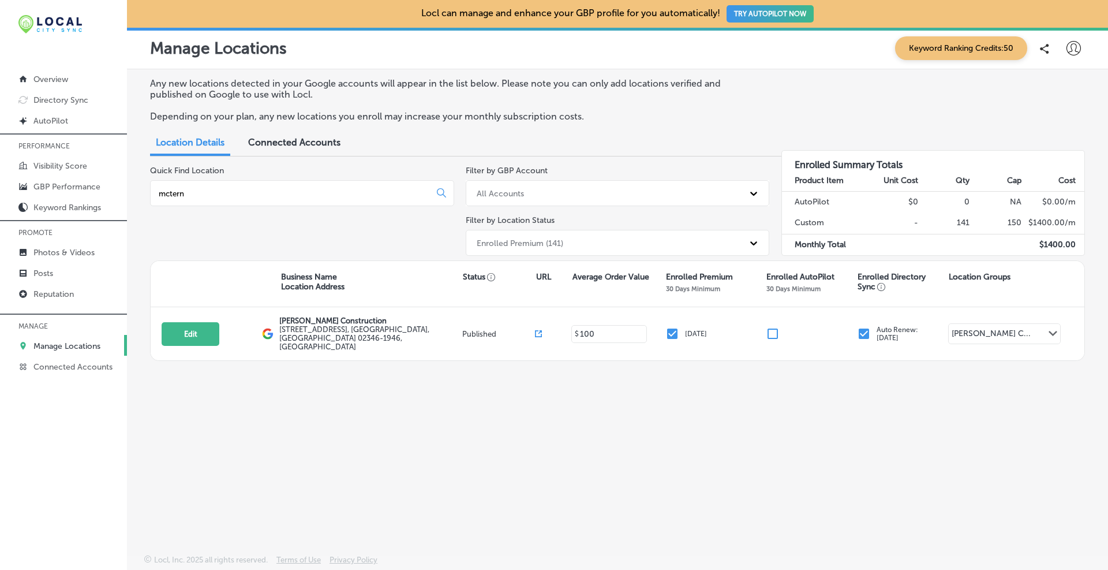
click at [177, 195] on input "mctern" at bounding box center [293, 193] width 270 height 10
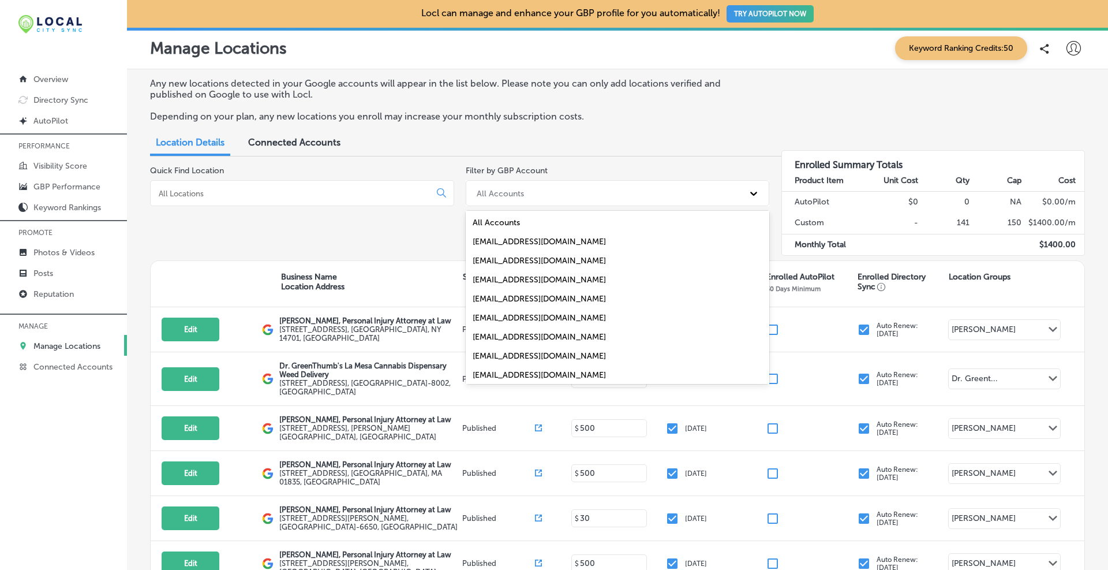
click at [538, 187] on div "All Accounts" at bounding box center [607, 192] width 273 height 19
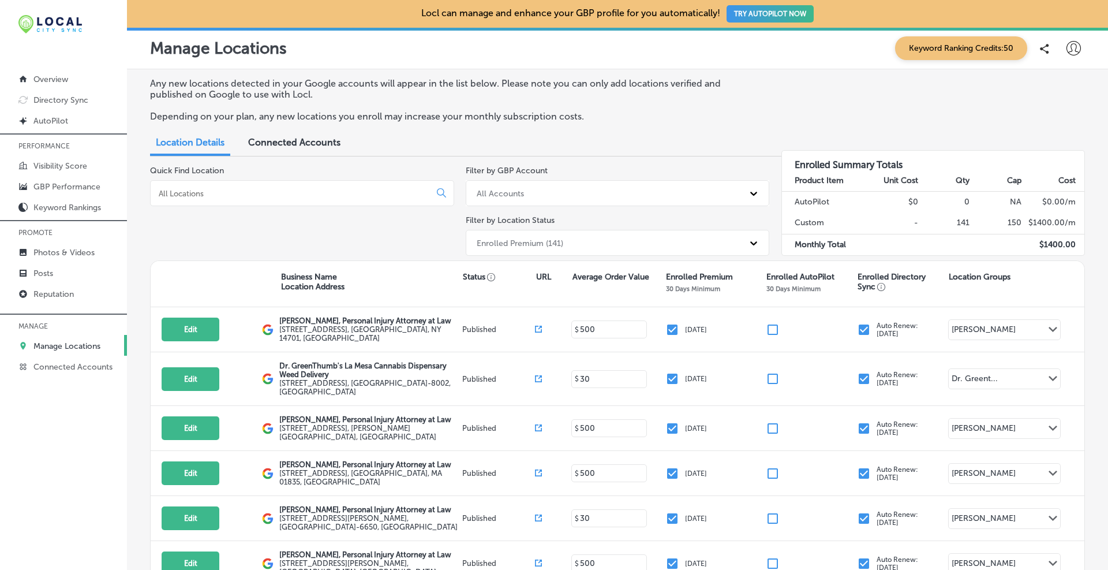
click at [435, 246] on div "Quick Find Location" at bounding box center [302, 213] width 304 height 95
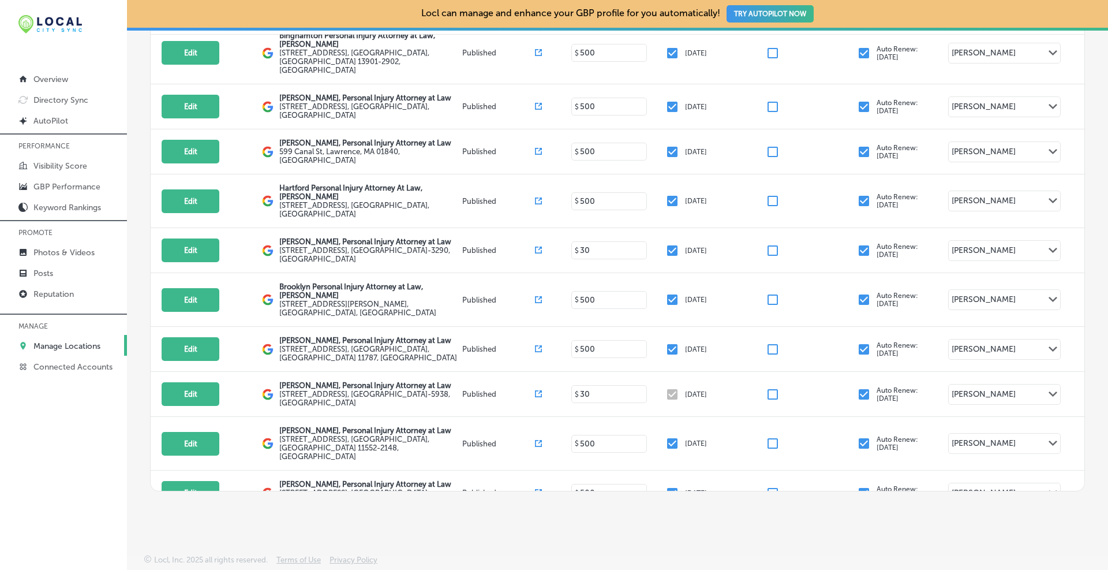
scroll to position [1137, 0]
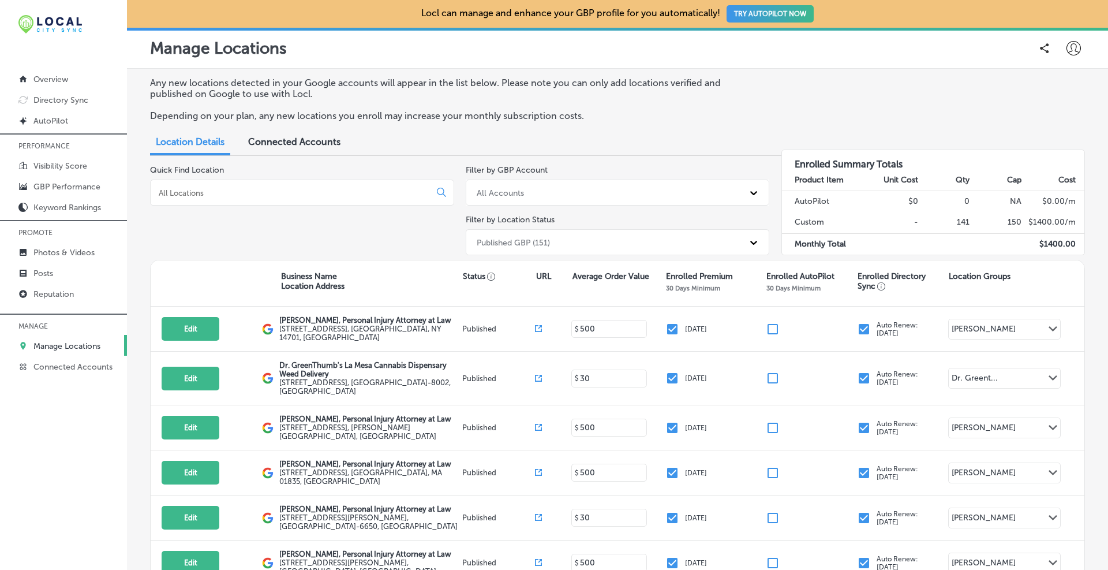
click at [544, 249] on div "Published GBP (151)" at bounding box center [607, 242] width 273 height 19
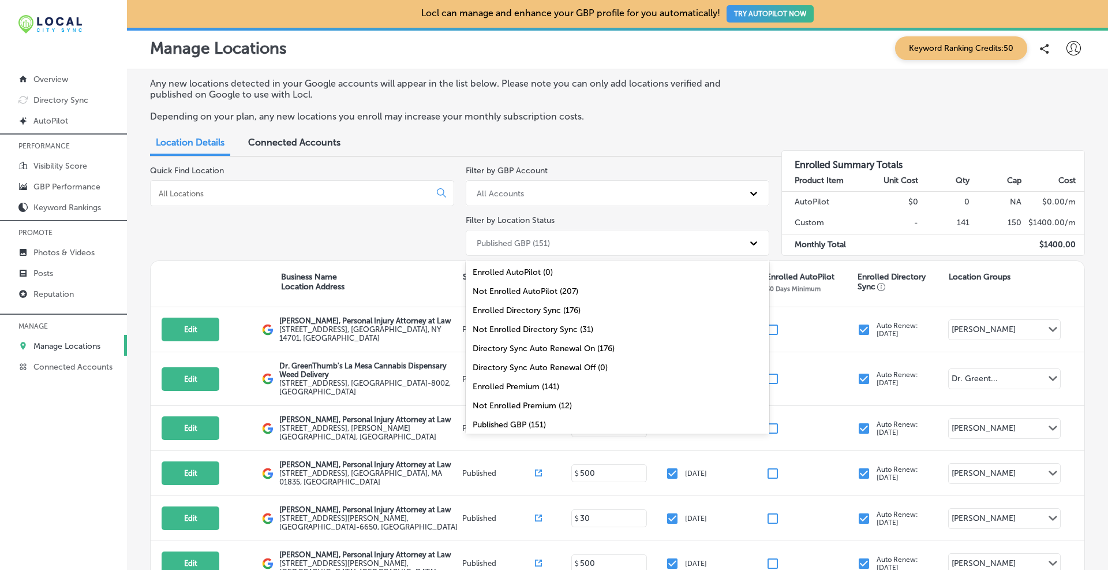
click at [522, 307] on div "Enrolled Directory Sync (176)" at bounding box center [618, 310] width 304 height 19
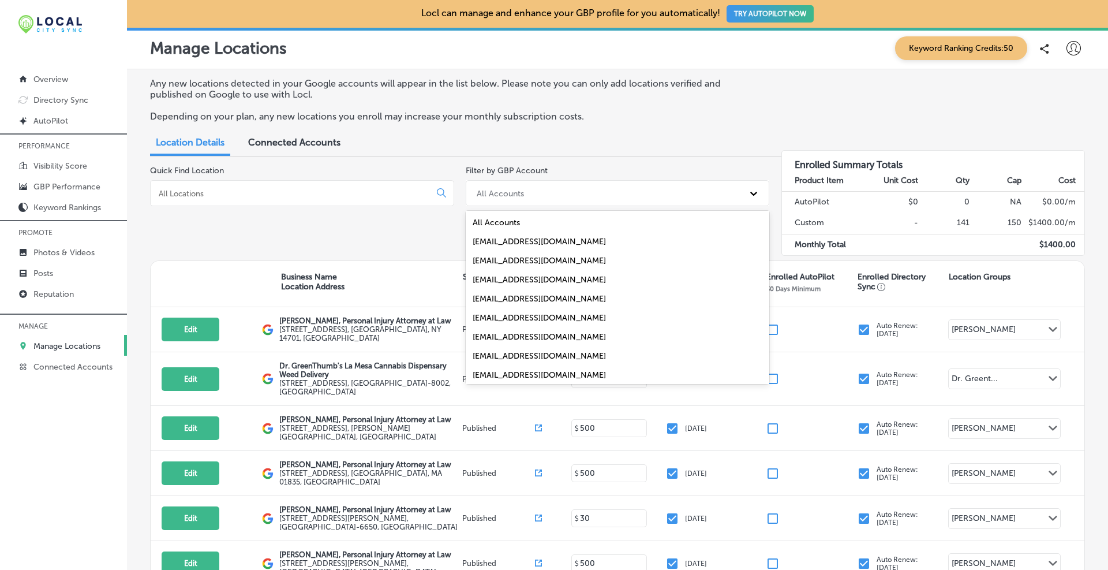
click at [572, 200] on div "All Accounts" at bounding box center [607, 192] width 273 height 19
click at [501, 354] on div "[EMAIL_ADDRESS][DOMAIN_NAME]" at bounding box center [618, 355] width 304 height 19
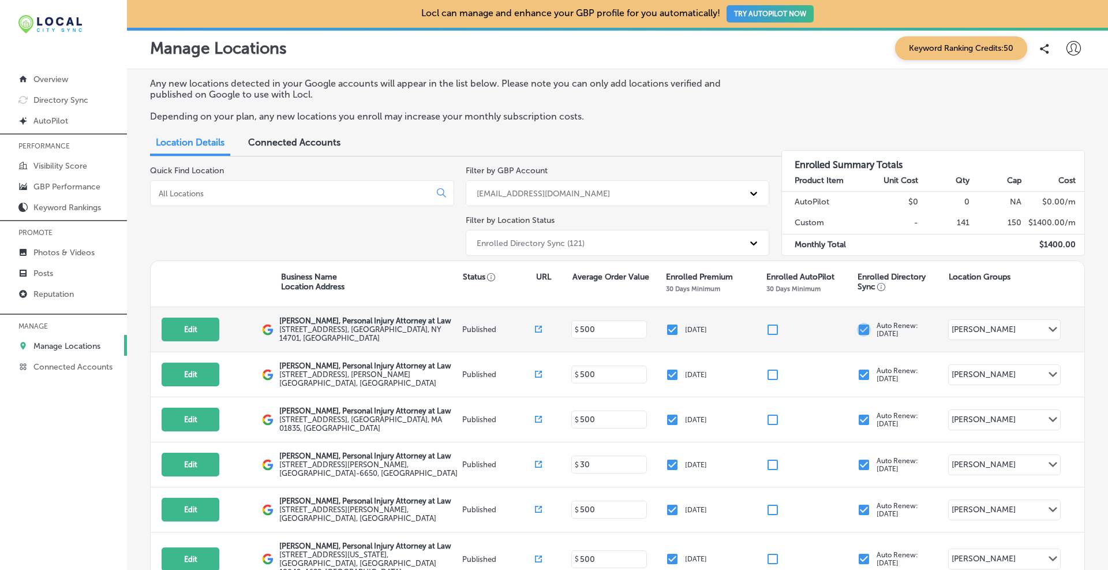
click at [859, 331] on input "checkbox" at bounding box center [864, 330] width 14 height 14
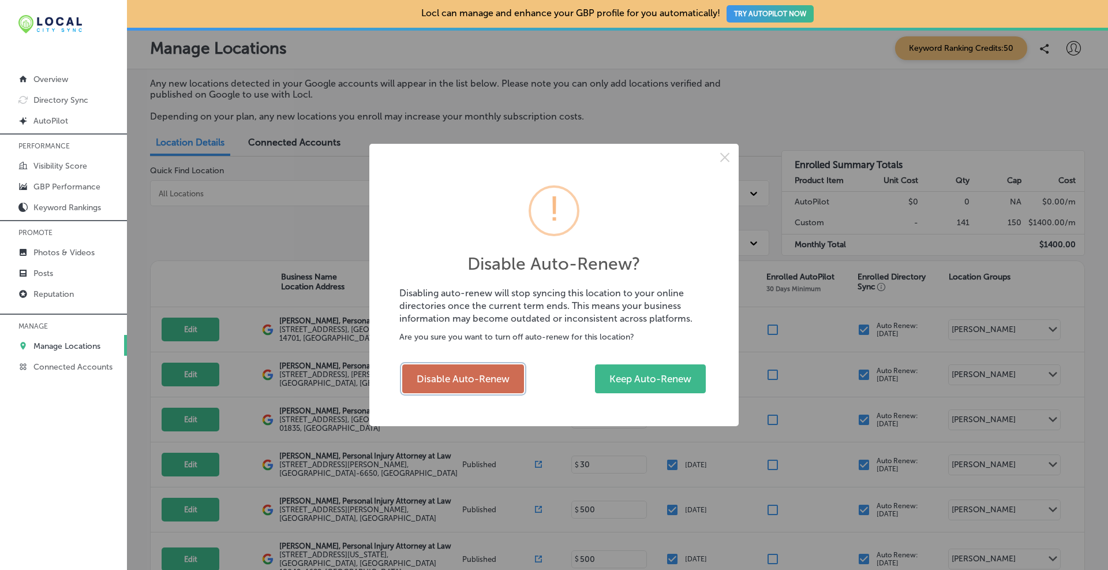
click at [476, 378] on button "Disable Auto-Renew" at bounding box center [463, 378] width 122 height 29
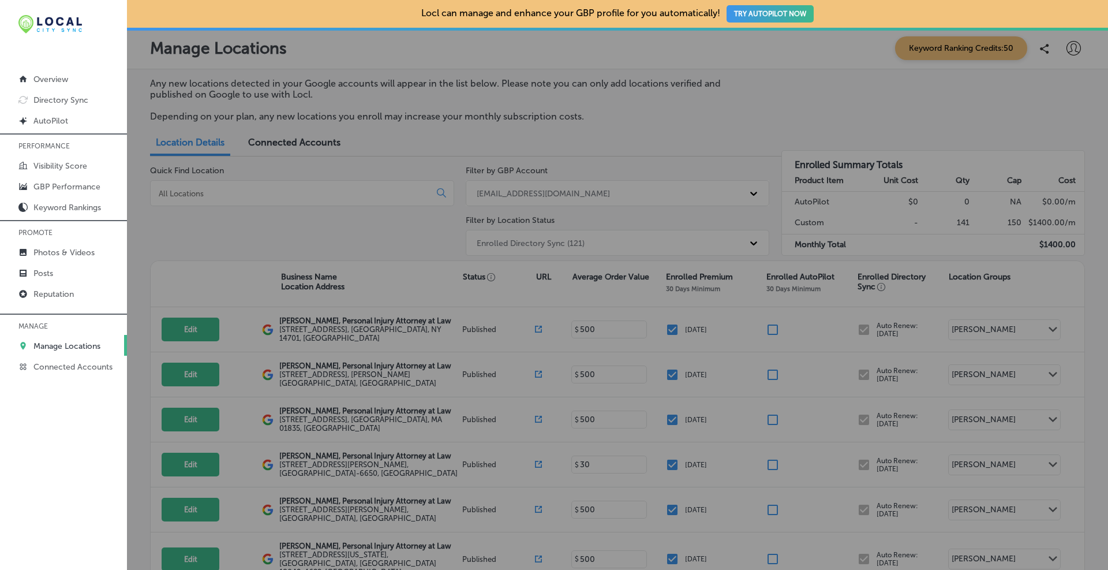
checkbox input "false"
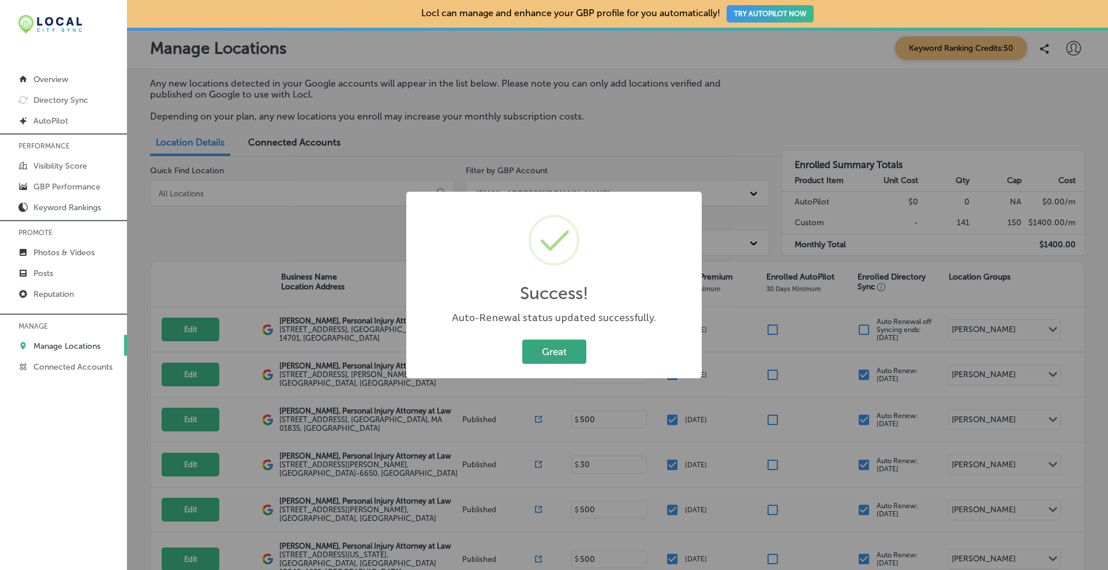
click at [563, 347] on button "Great" at bounding box center [554, 351] width 64 height 24
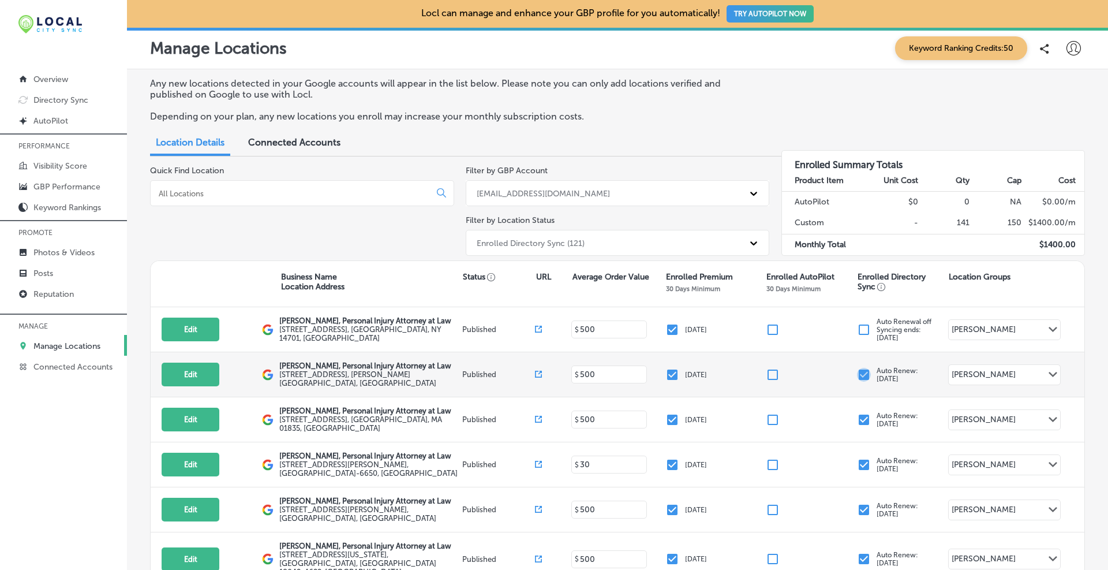
click at [857, 379] on input "checkbox" at bounding box center [864, 375] width 14 height 14
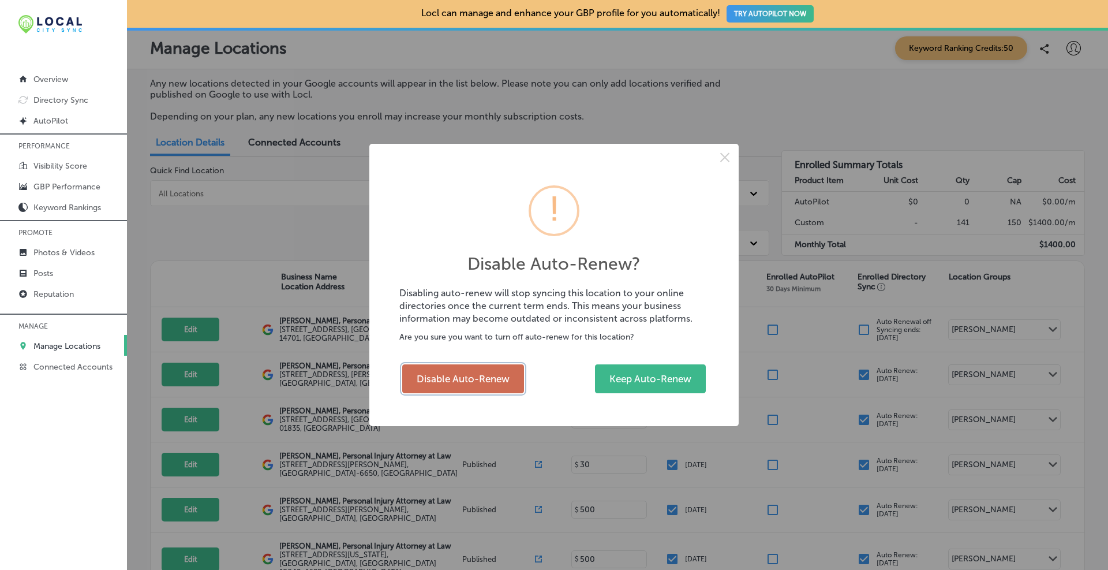
click at [480, 374] on button "Disable Auto-Renew" at bounding box center [463, 378] width 122 height 29
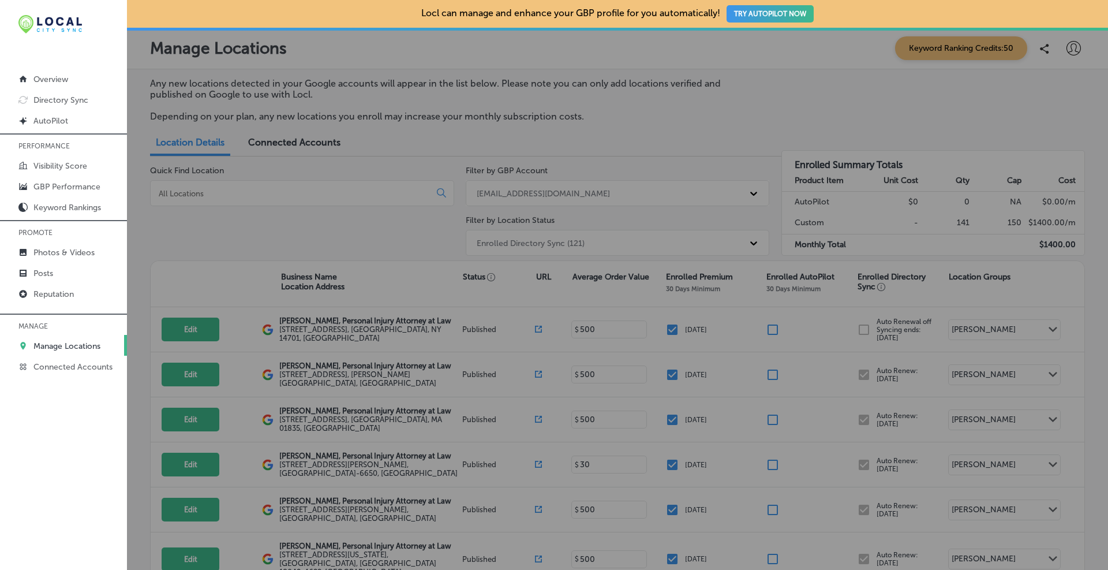
checkbox input "false"
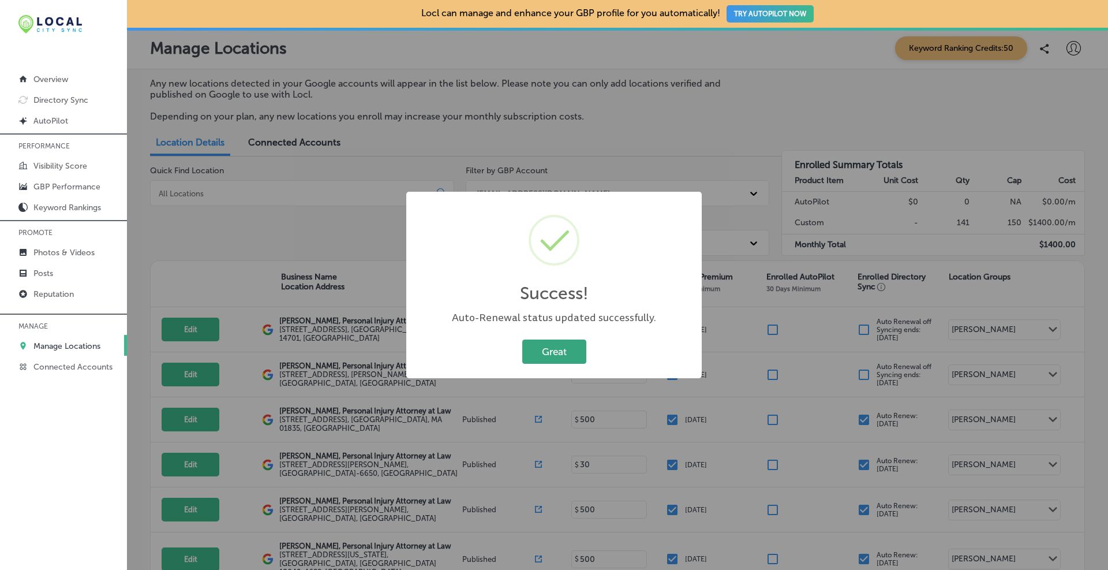
click at [540, 355] on button "Great" at bounding box center [554, 351] width 64 height 24
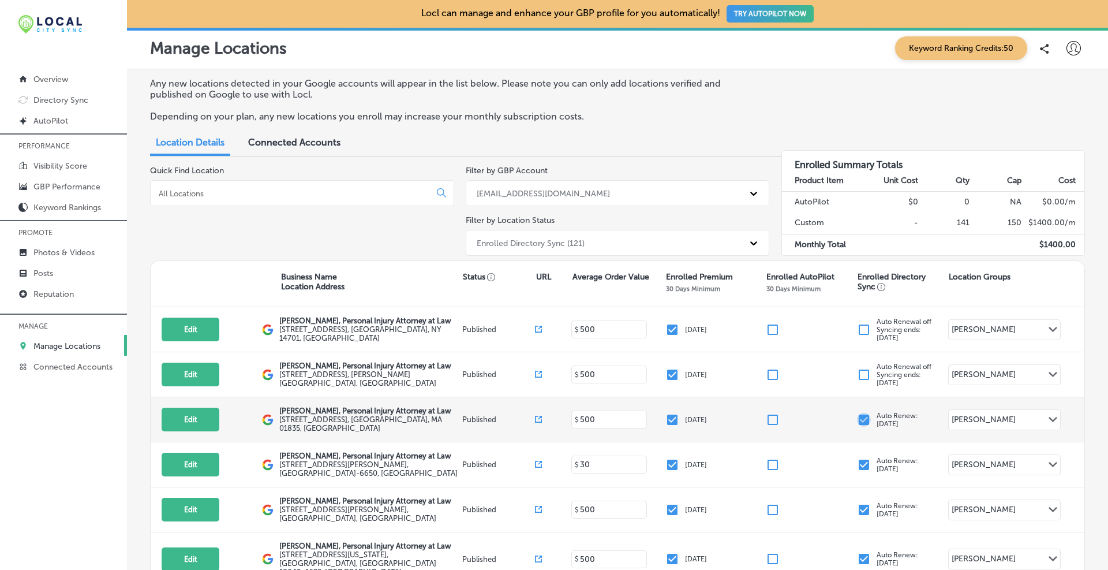
click at [857, 425] on input "checkbox" at bounding box center [864, 420] width 14 height 14
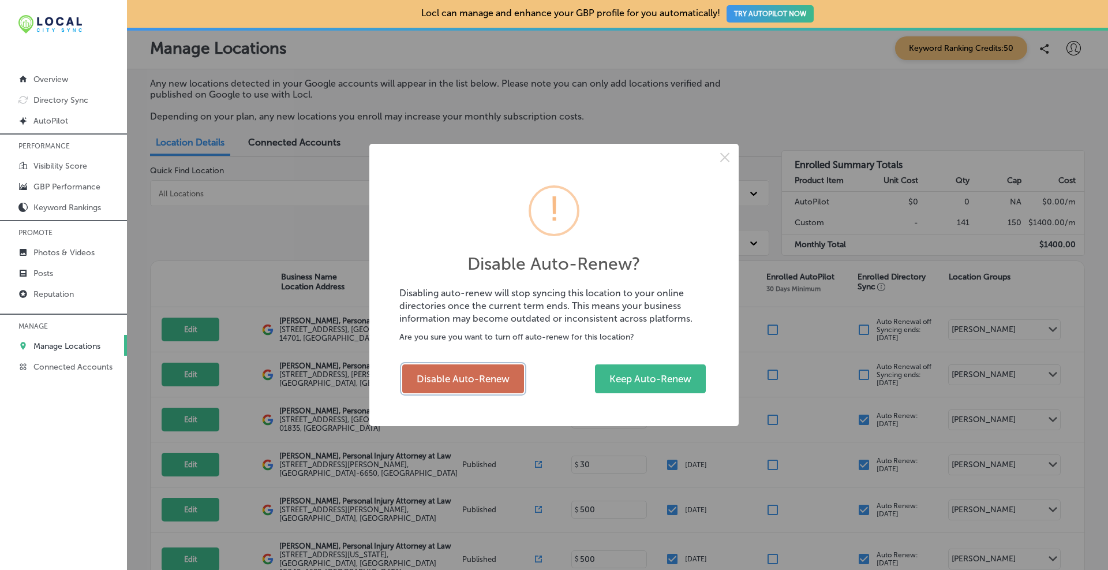
click at [492, 376] on button "Disable Auto-Renew" at bounding box center [463, 378] width 122 height 29
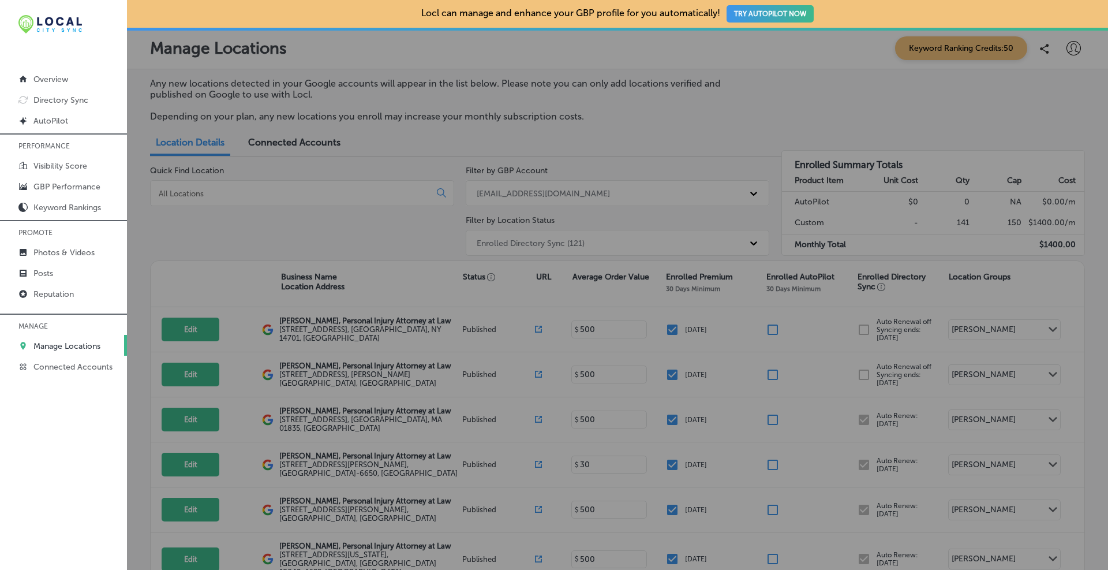
checkbox input "false"
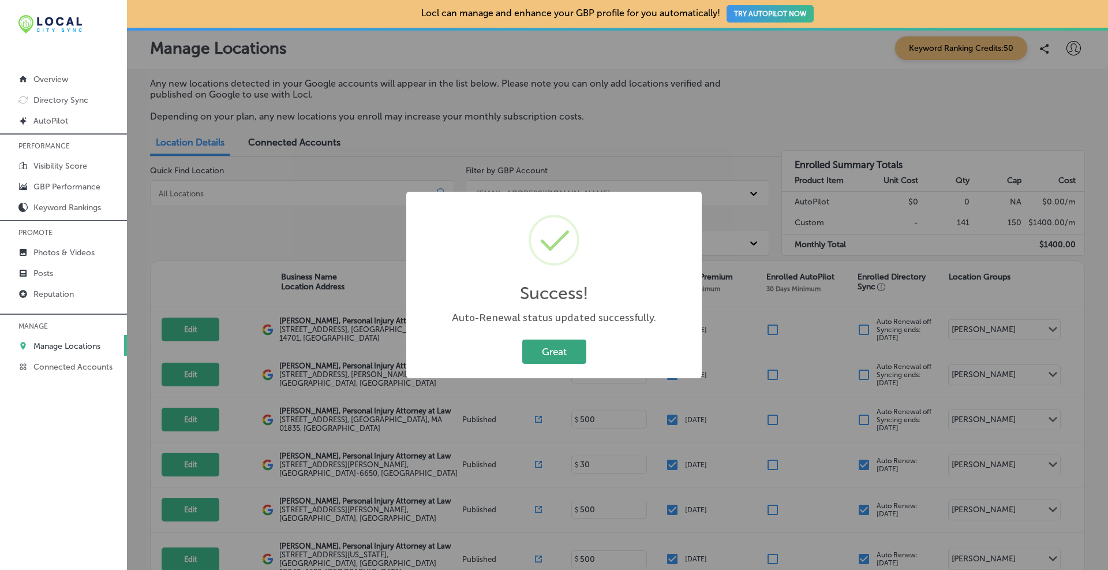
click at [559, 350] on button "Great" at bounding box center [554, 351] width 64 height 24
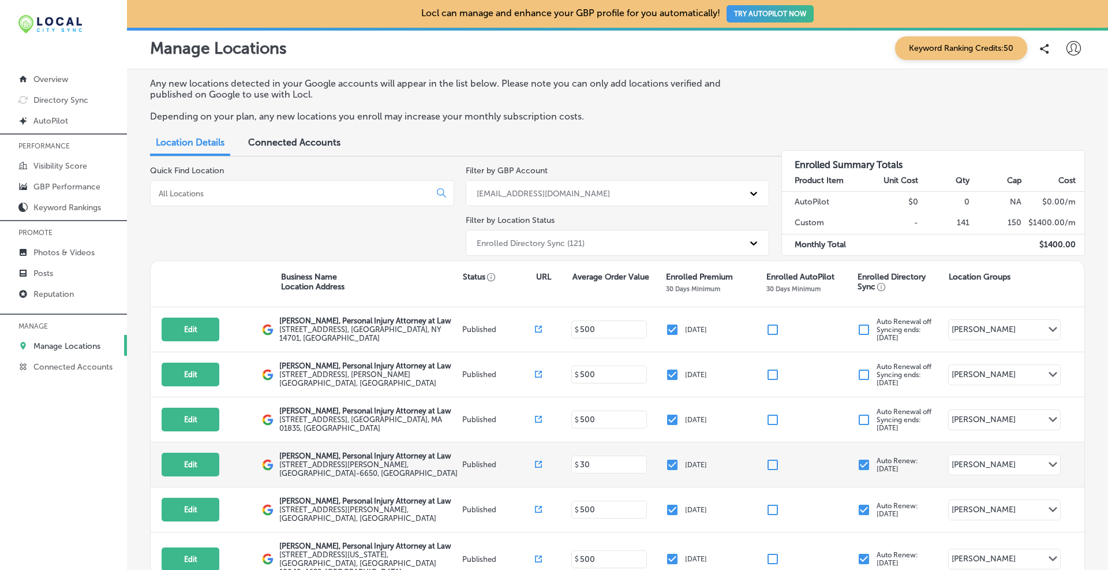
click at [860, 471] on input "checkbox" at bounding box center [864, 465] width 14 height 14
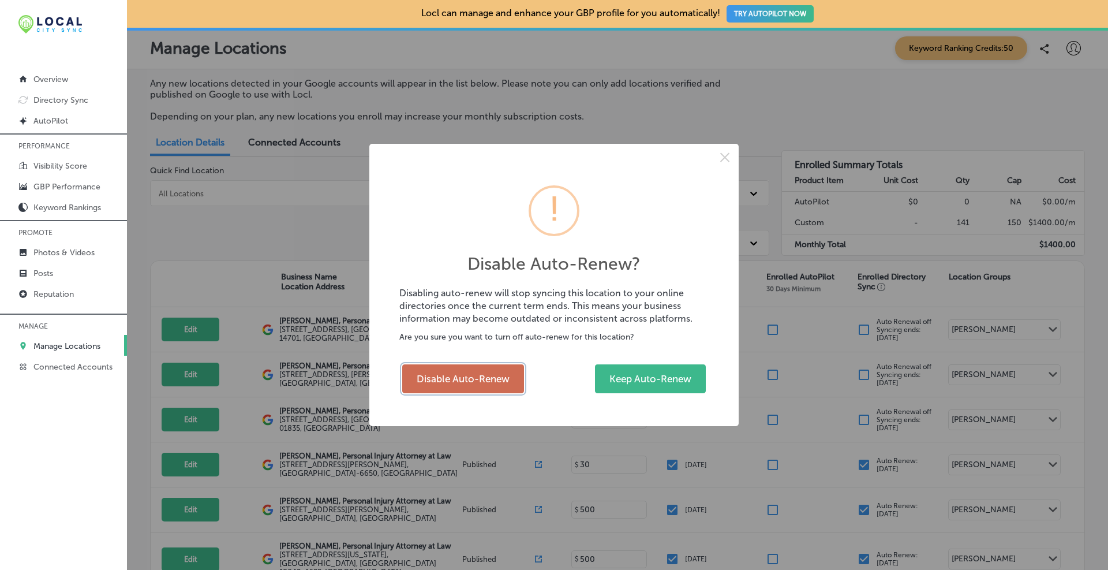
click at [481, 373] on button "Disable Auto-Renew" at bounding box center [463, 378] width 122 height 29
checkbox input "false"
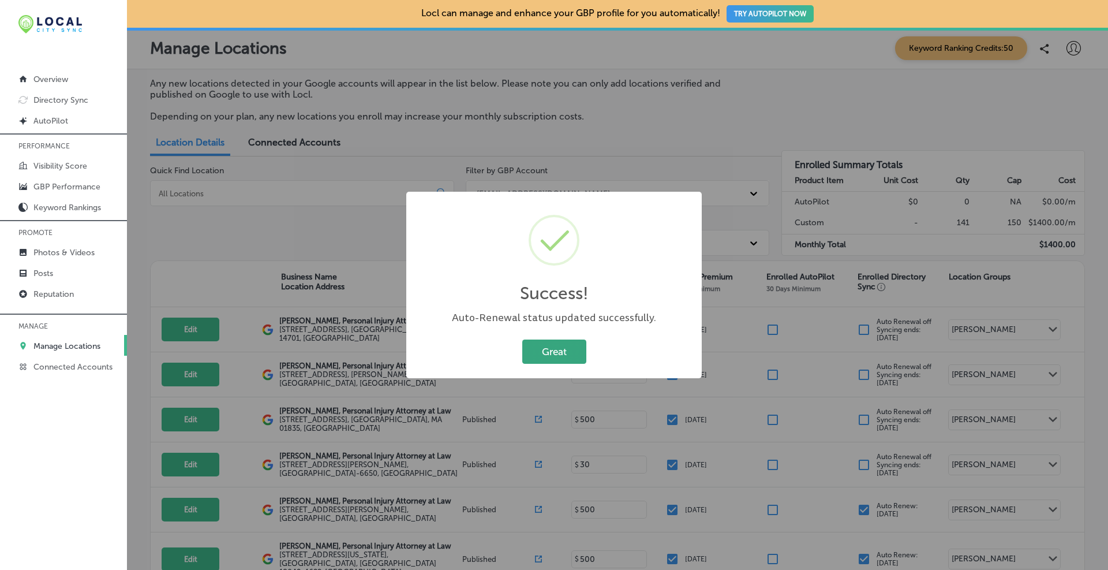
click at [570, 343] on button "Great" at bounding box center [554, 351] width 64 height 24
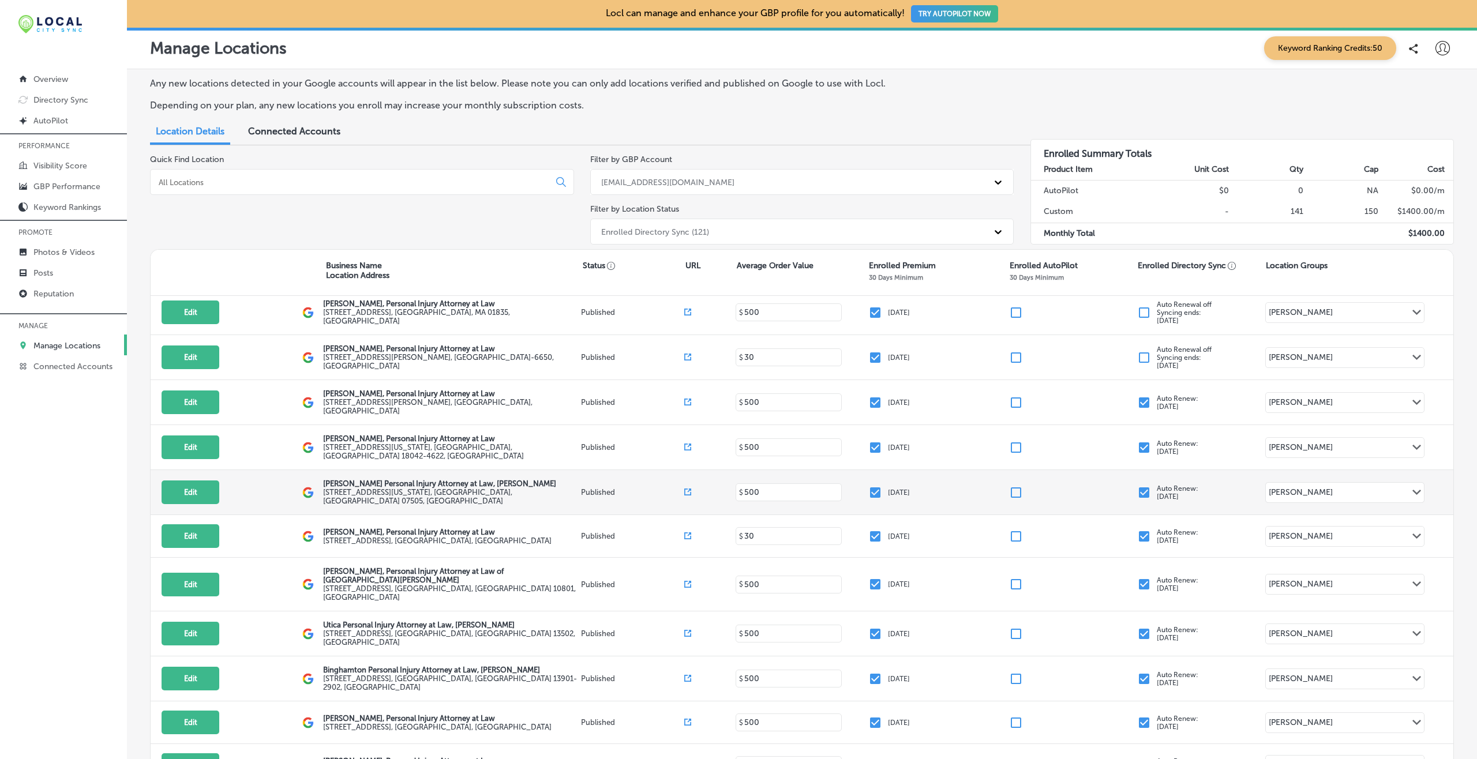
scroll to position [96, 0]
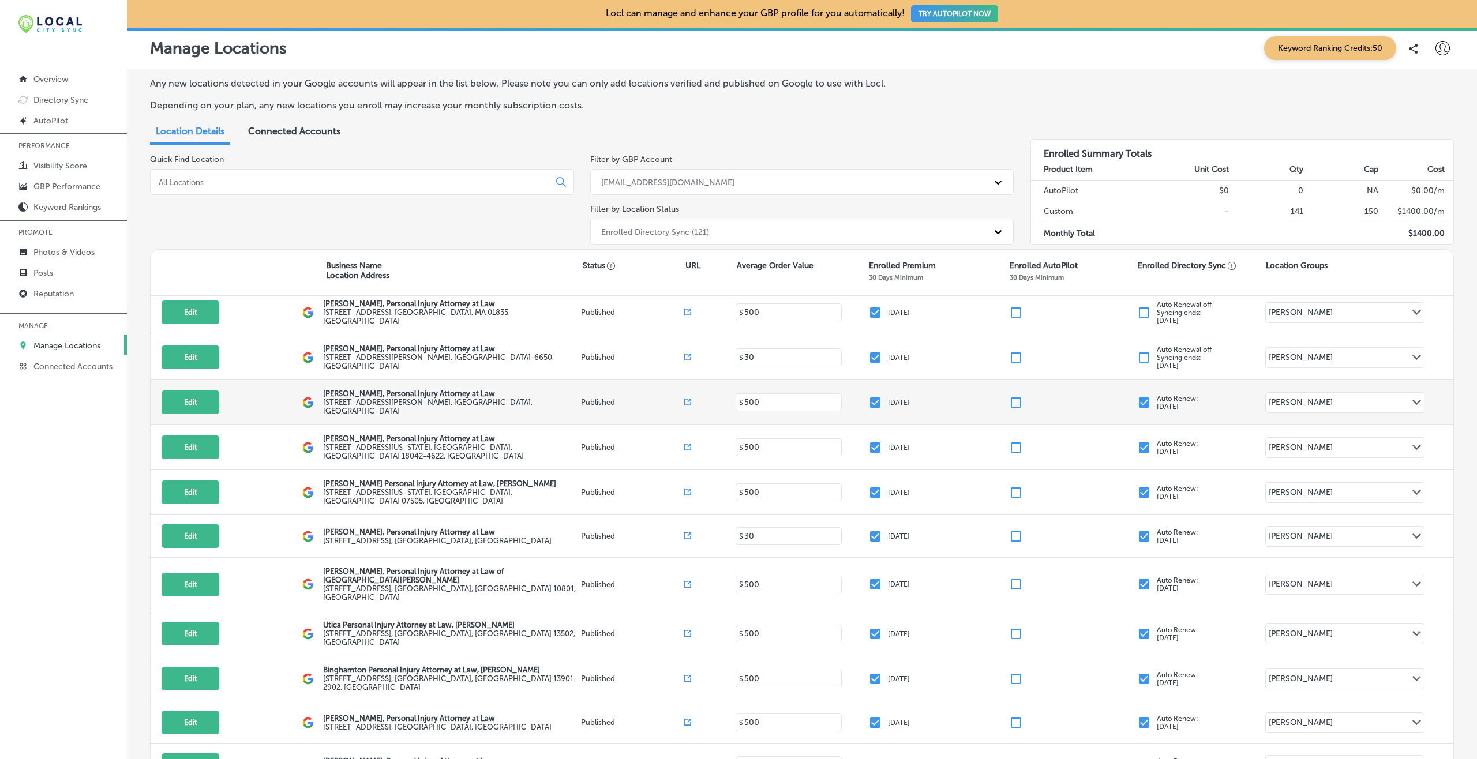
click at [1107, 402] on input "checkbox" at bounding box center [1144, 403] width 14 height 14
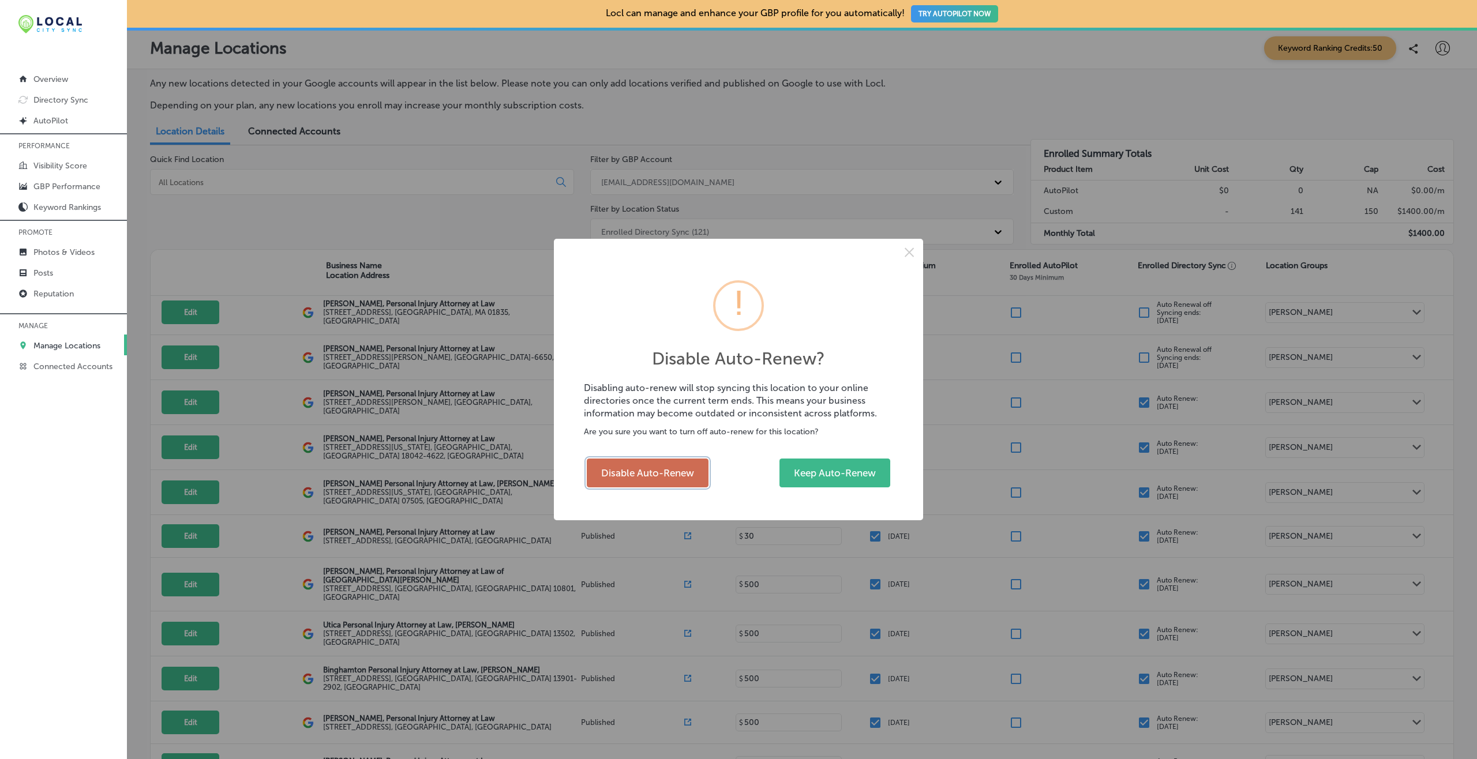
click at [665, 481] on button "Disable Auto-Renew" at bounding box center [648, 473] width 122 height 29
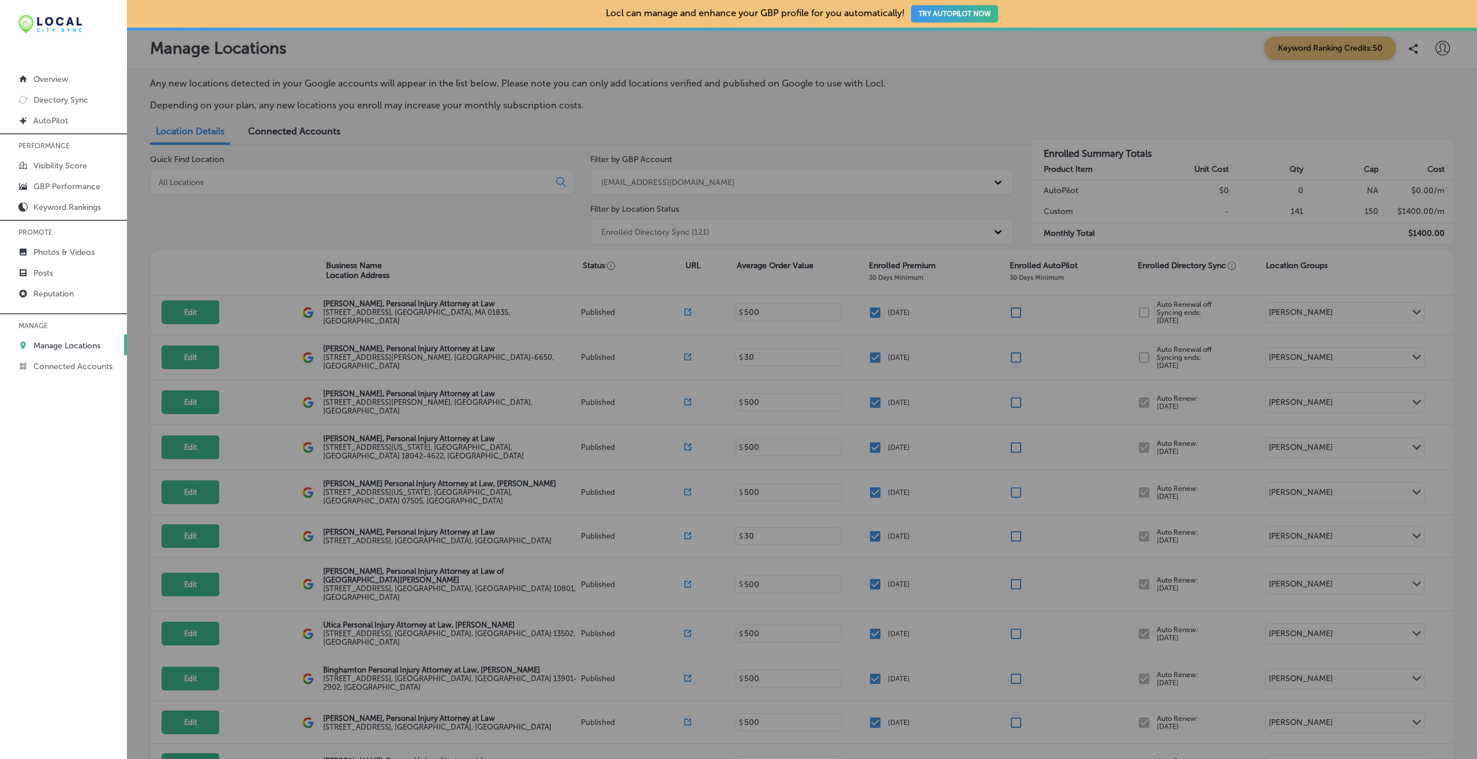
checkbox input "false"
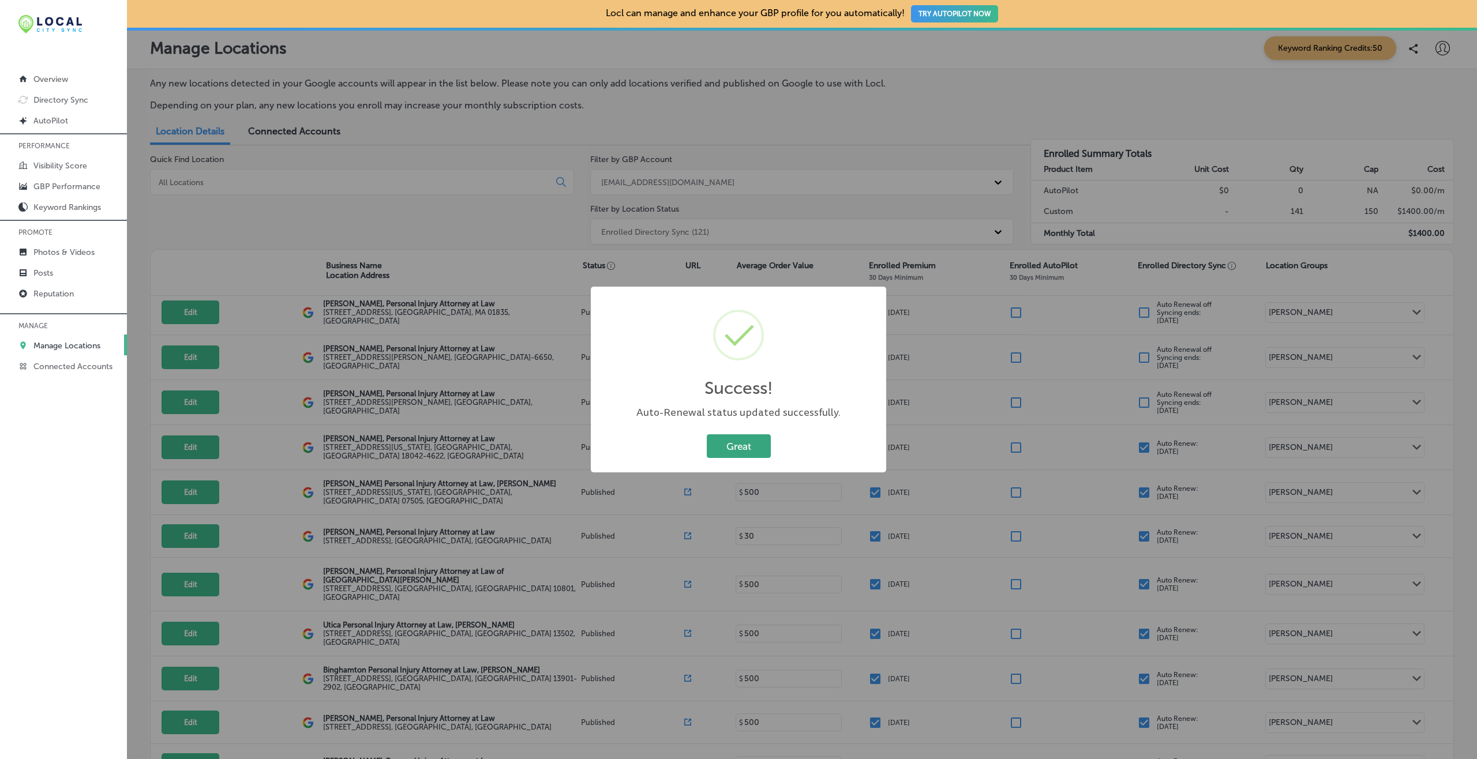
click at [736, 441] on button "Great" at bounding box center [739, 447] width 64 height 24
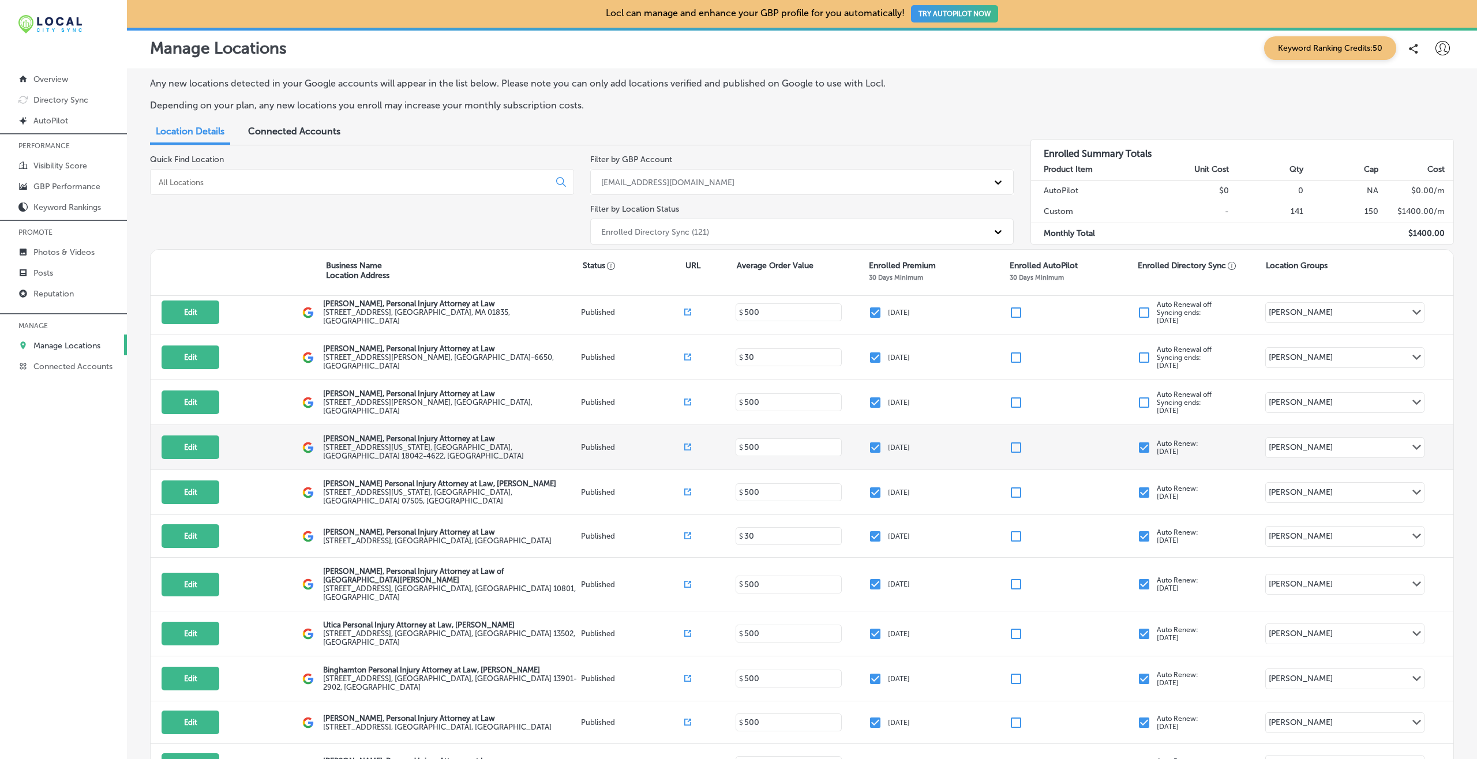
click at [1107, 441] on input "checkbox" at bounding box center [1144, 448] width 14 height 14
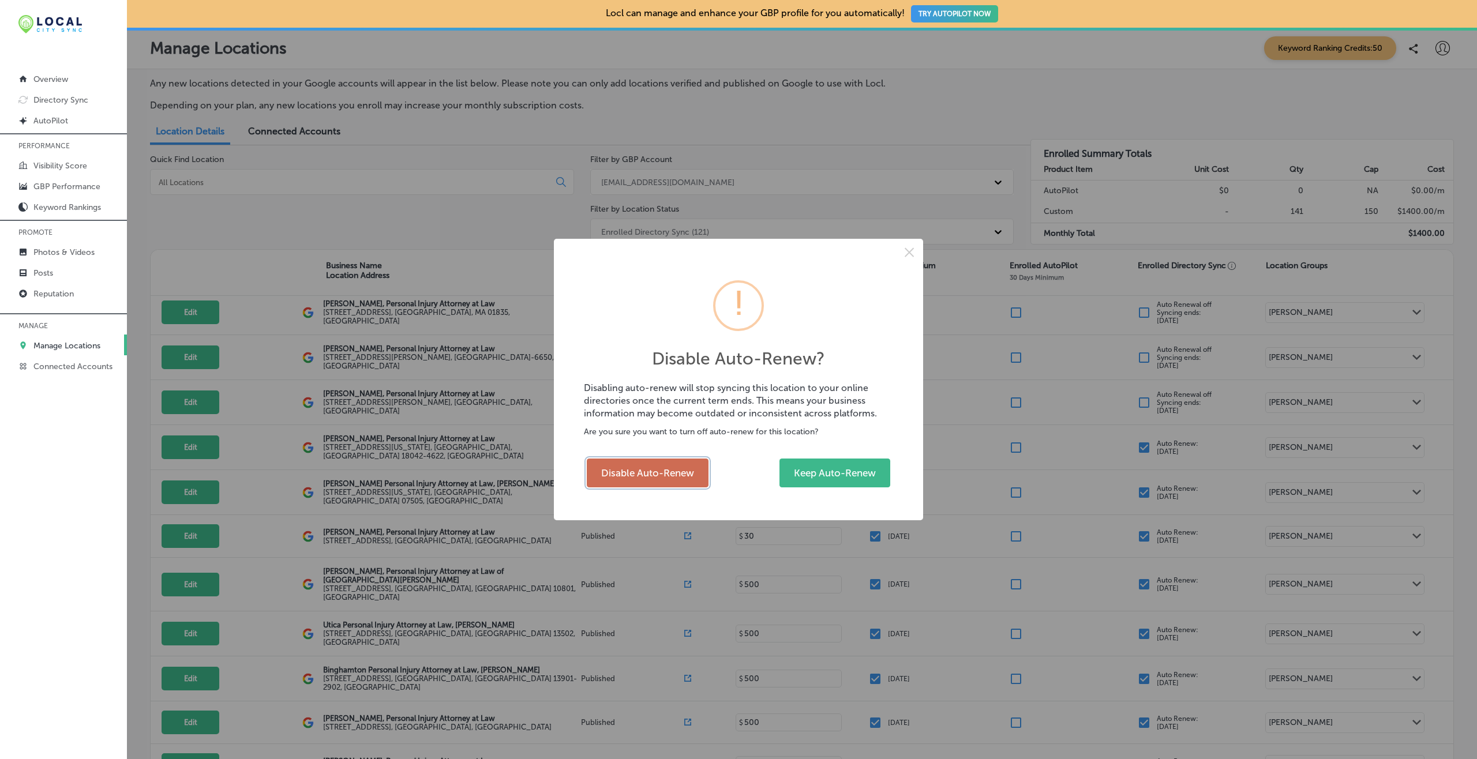
click at [667, 467] on button "Disable Auto-Renew" at bounding box center [648, 473] width 122 height 29
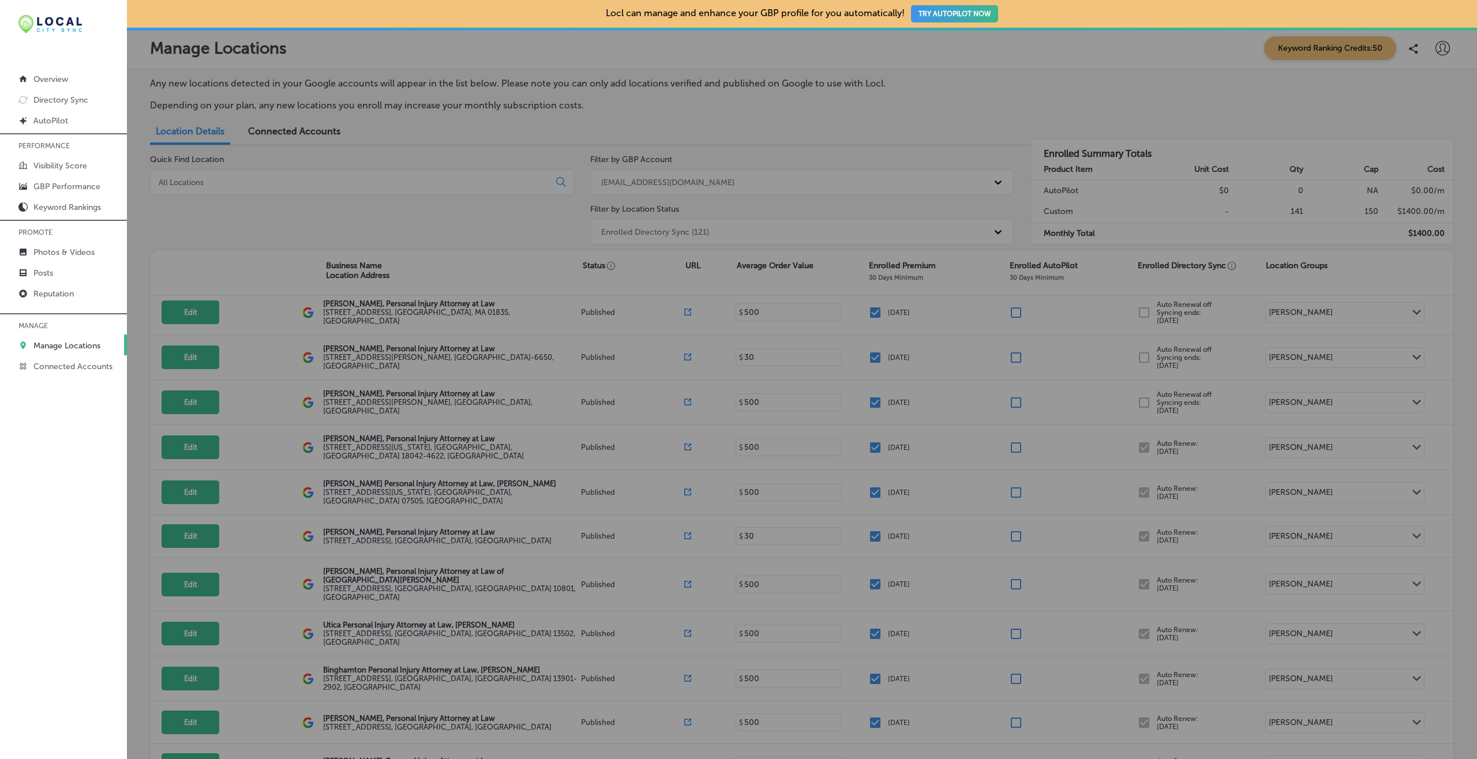
checkbox input "false"
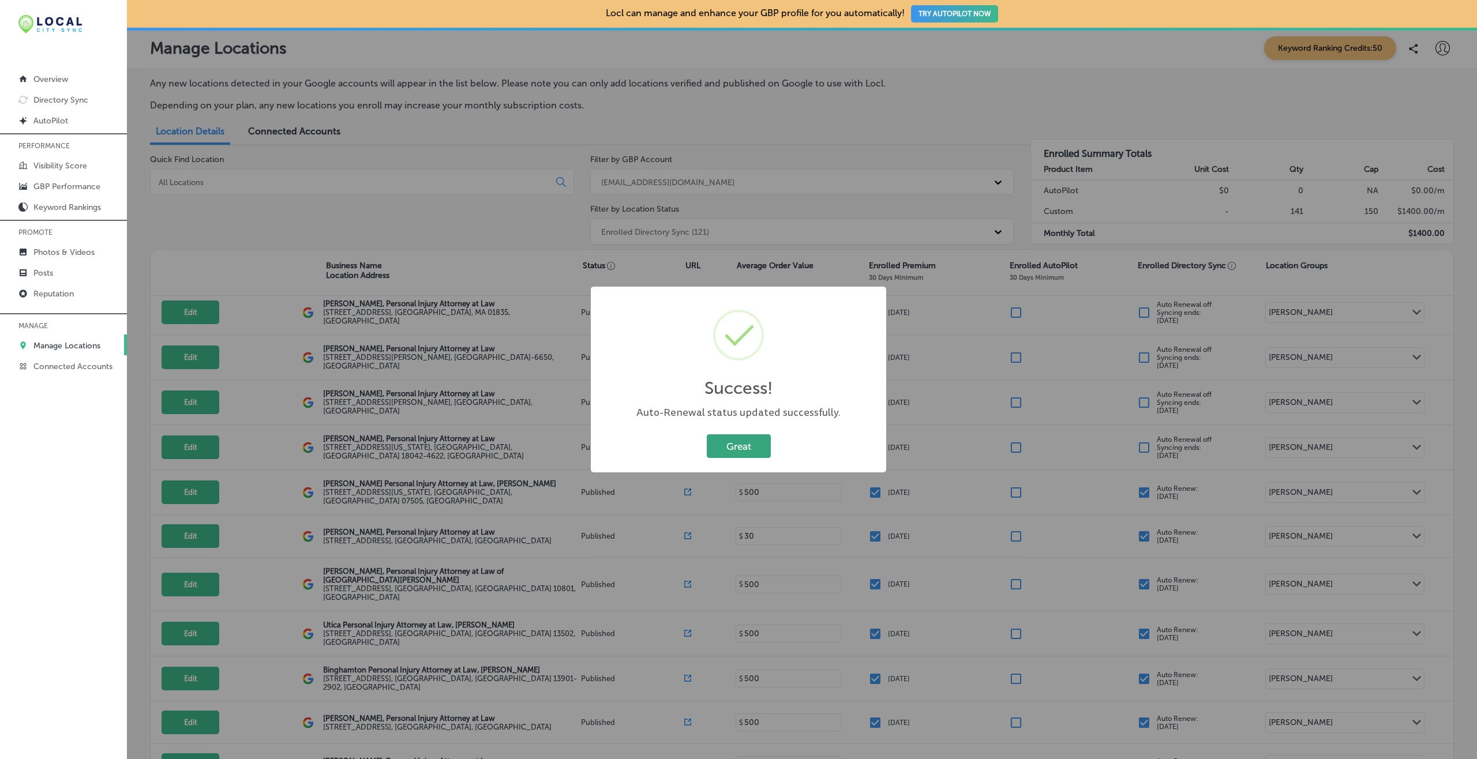
click at [742, 450] on button "Great" at bounding box center [739, 447] width 64 height 24
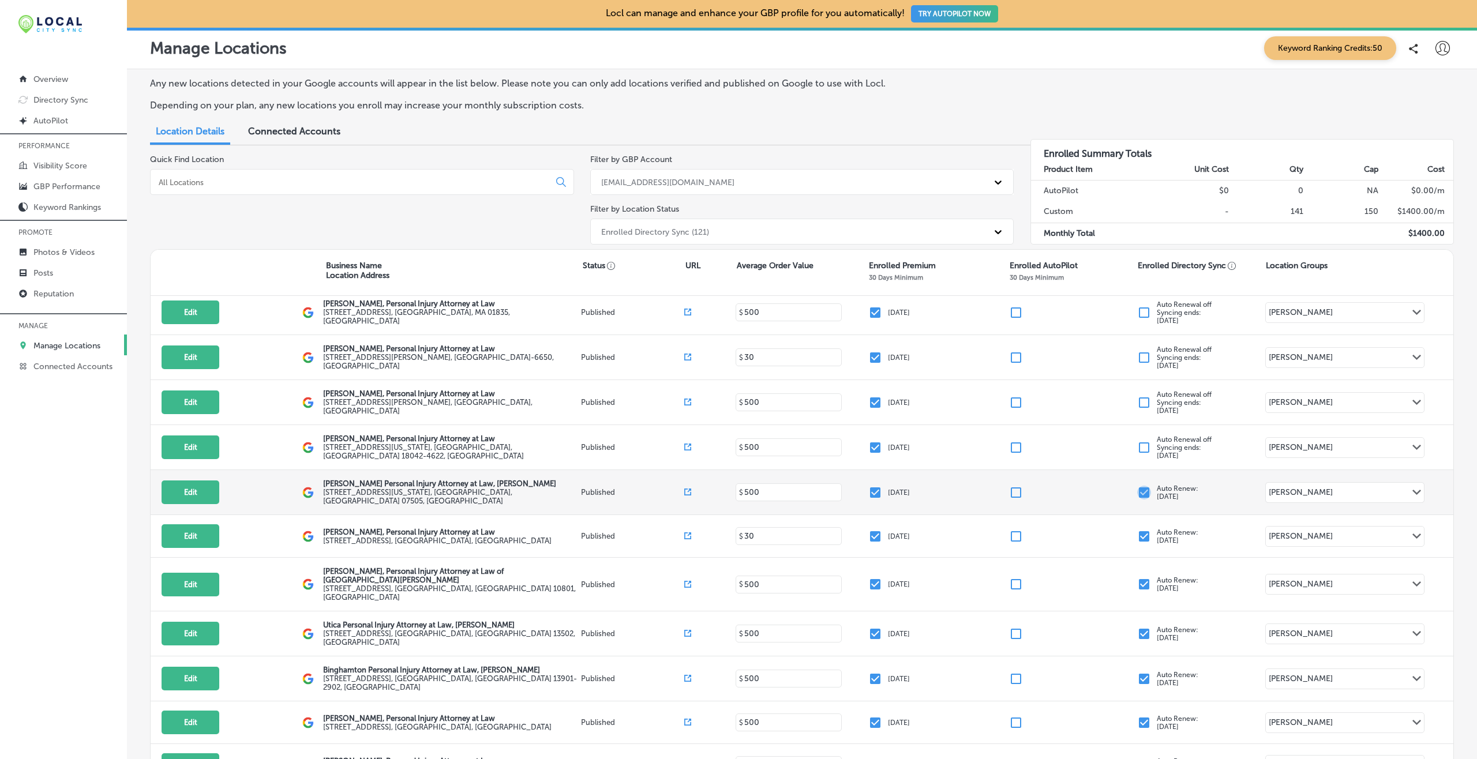
click at [1107, 486] on input "checkbox" at bounding box center [1144, 493] width 14 height 14
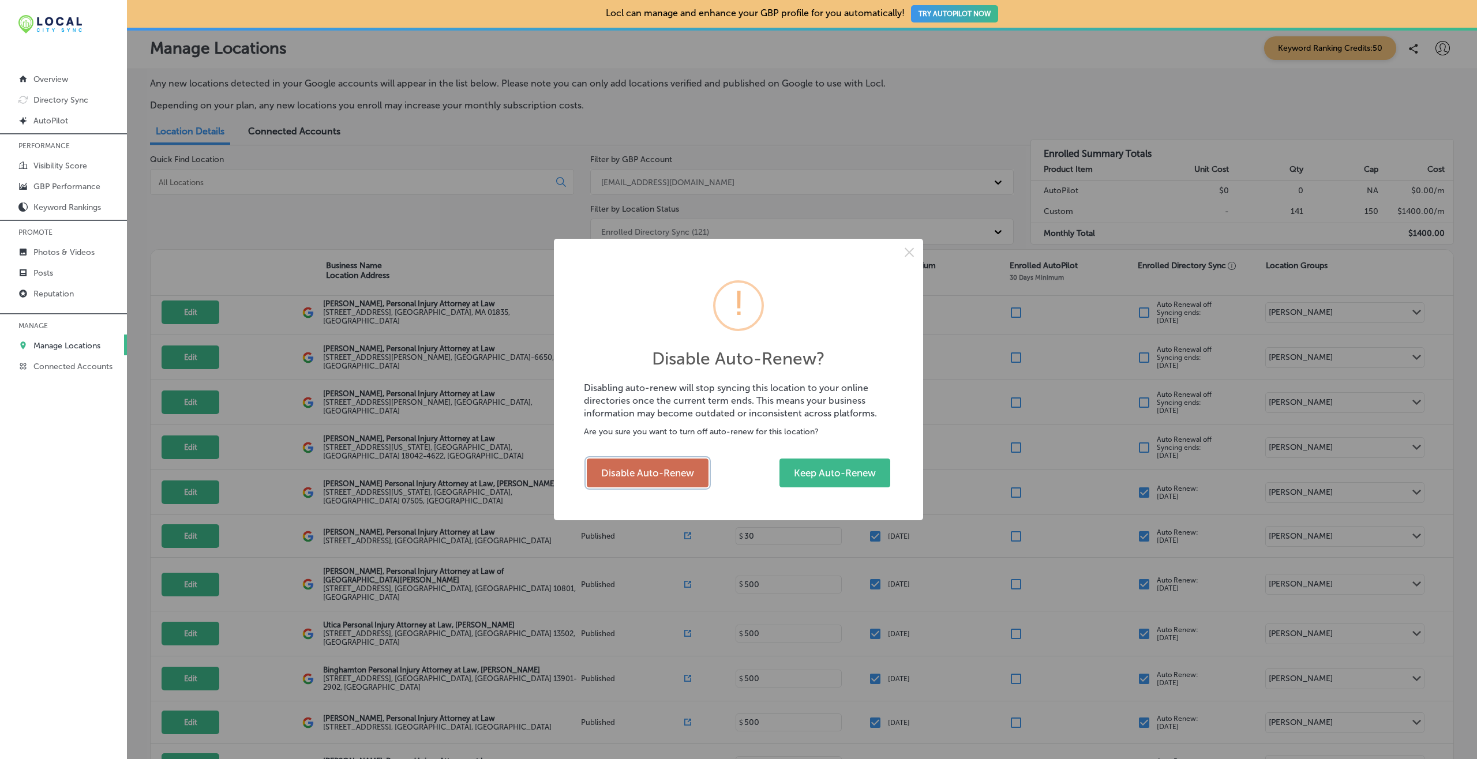
click at [651, 471] on button "Disable Auto-Renew" at bounding box center [648, 473] width 122 height 29
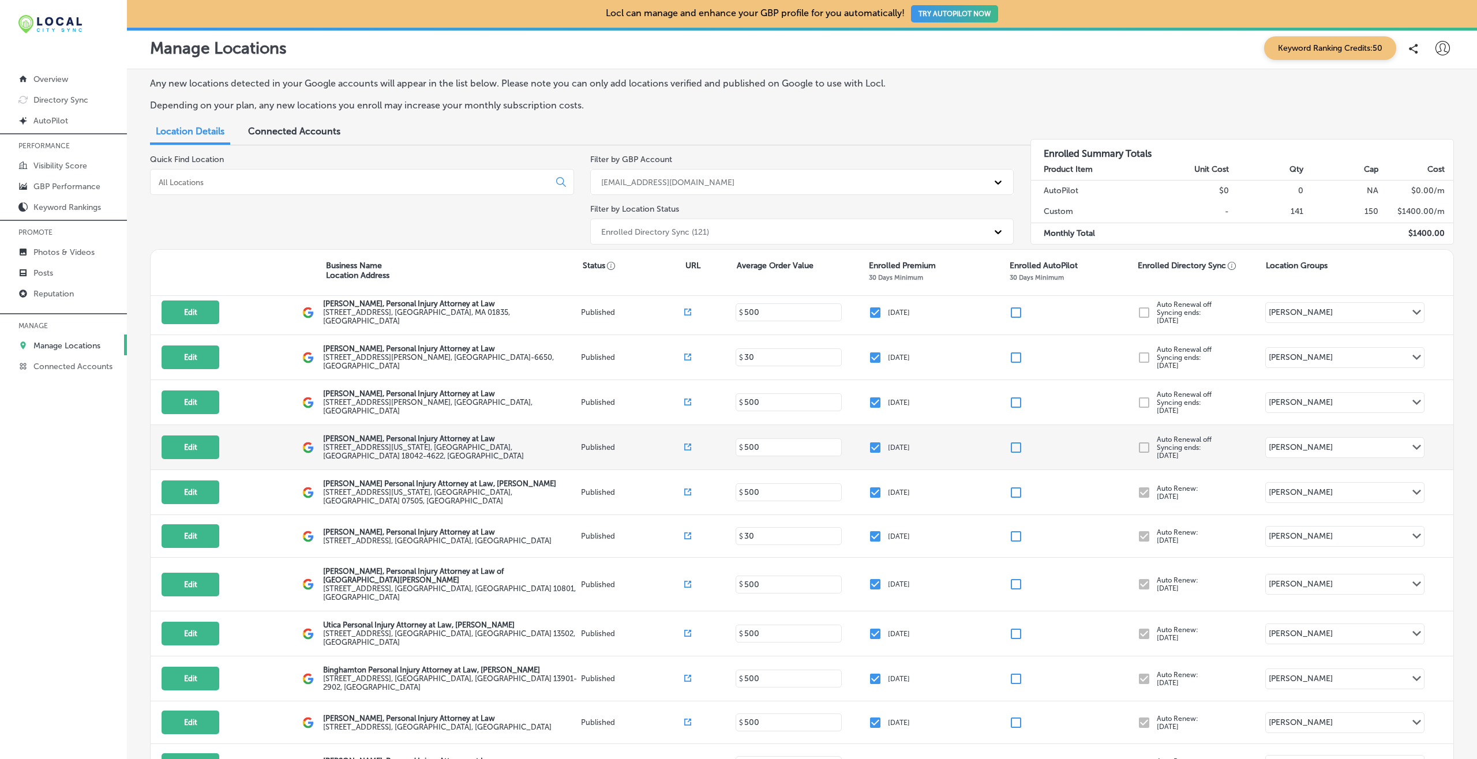
checkbox input "false"
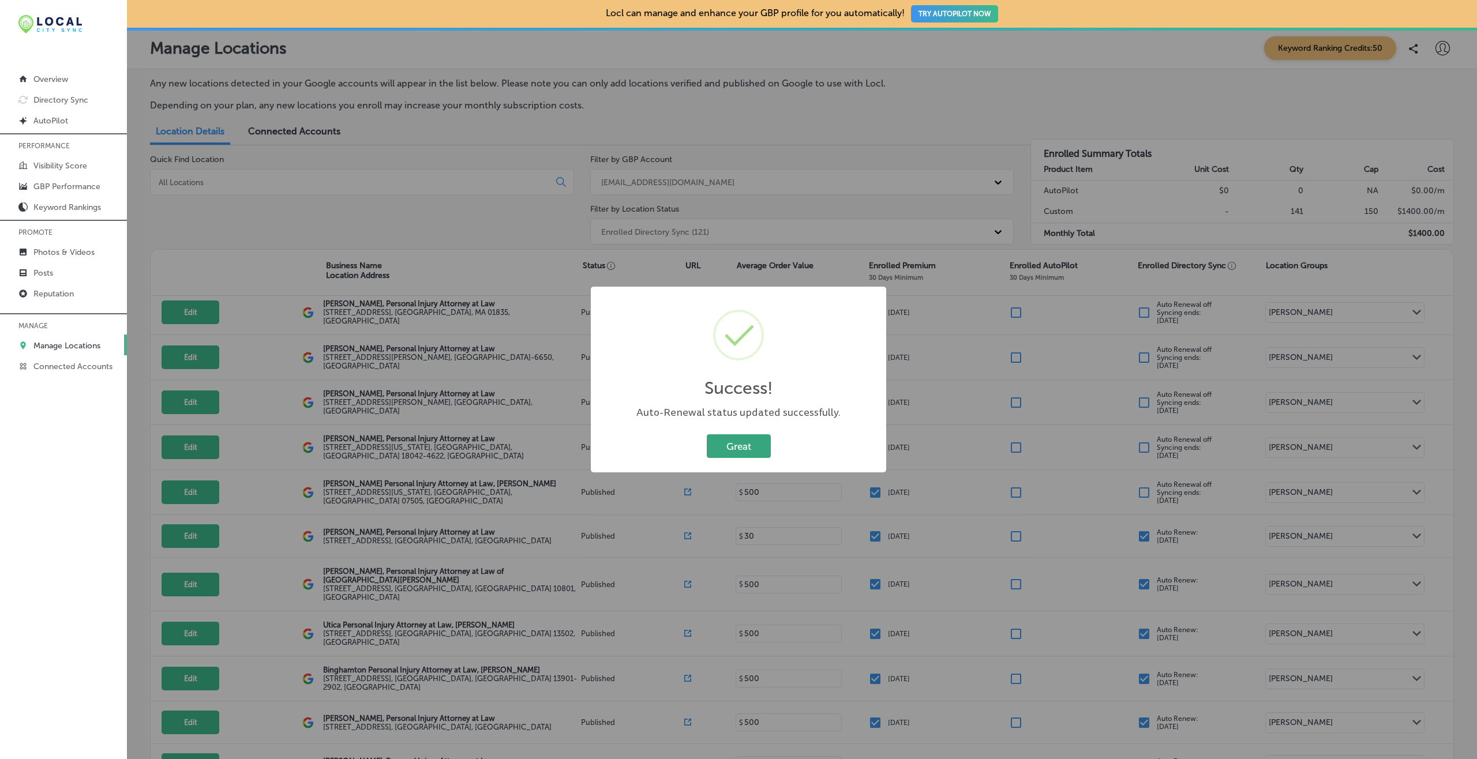
click at [750, 437] on button "Great" at bounding box center [739, 447] width 64 height 24
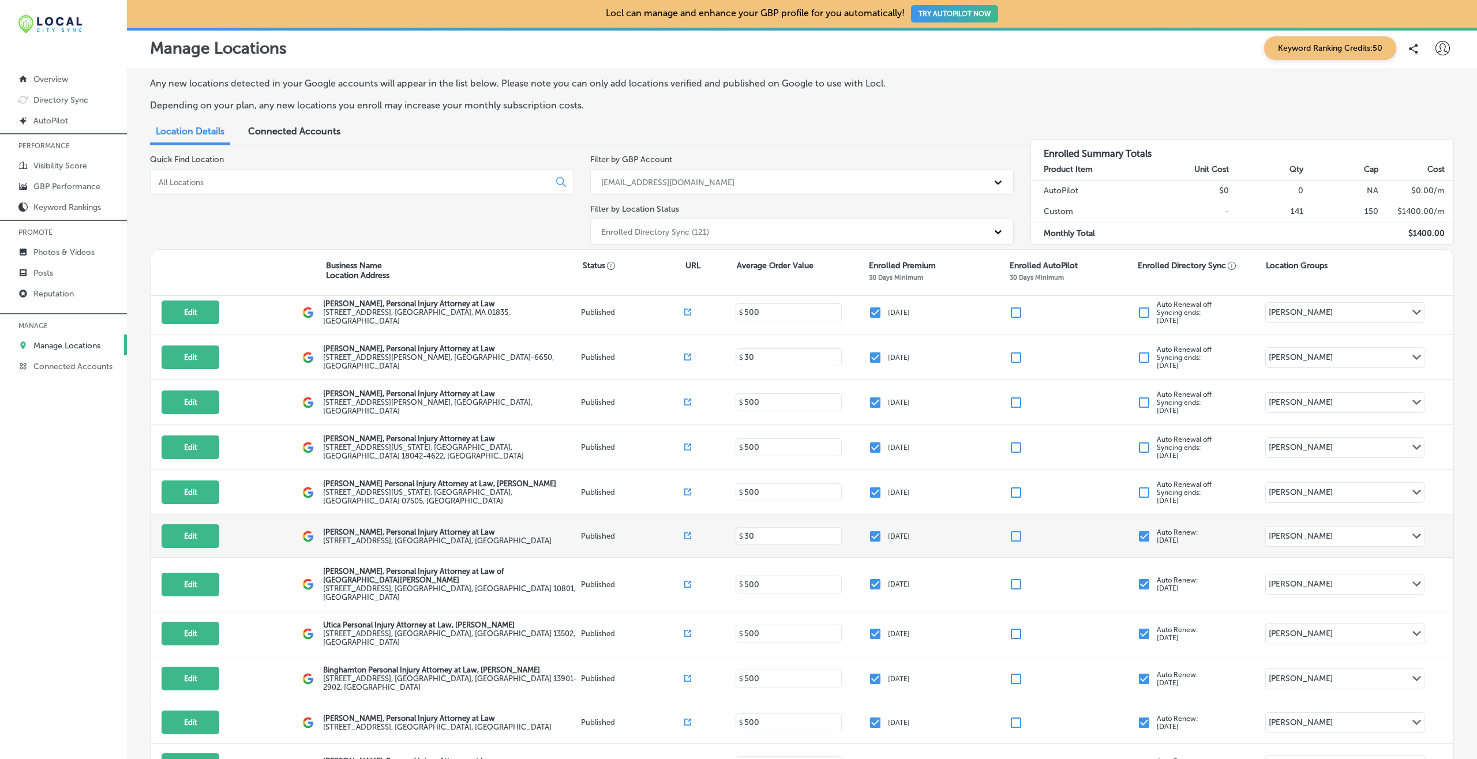
click at [1107, 530] on input "checkbox" at bounding box center [1144, 537] width 14 height 14
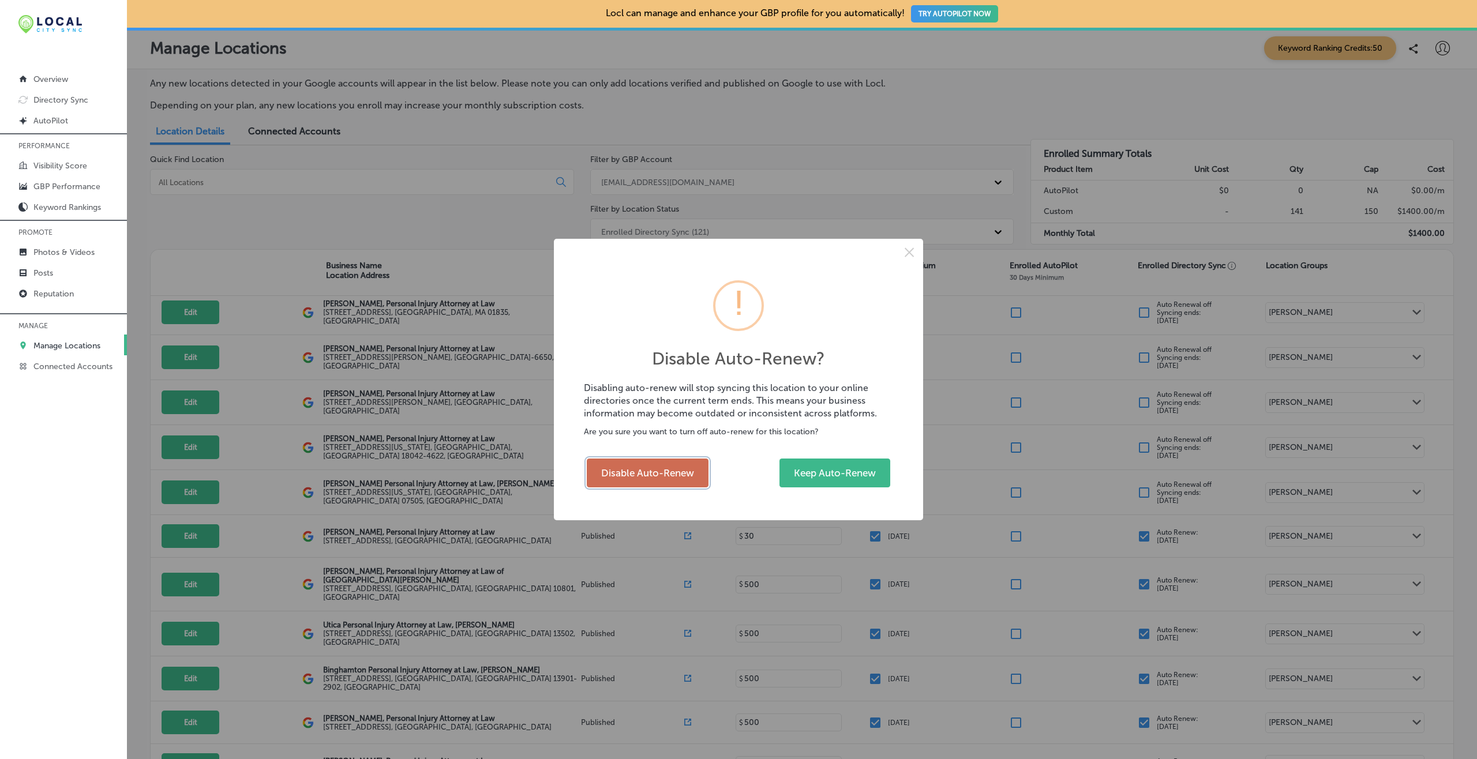
click at [647, 462] on button "Disable Auto-Renew" at bounding box center [648, 473] width 122 height 29
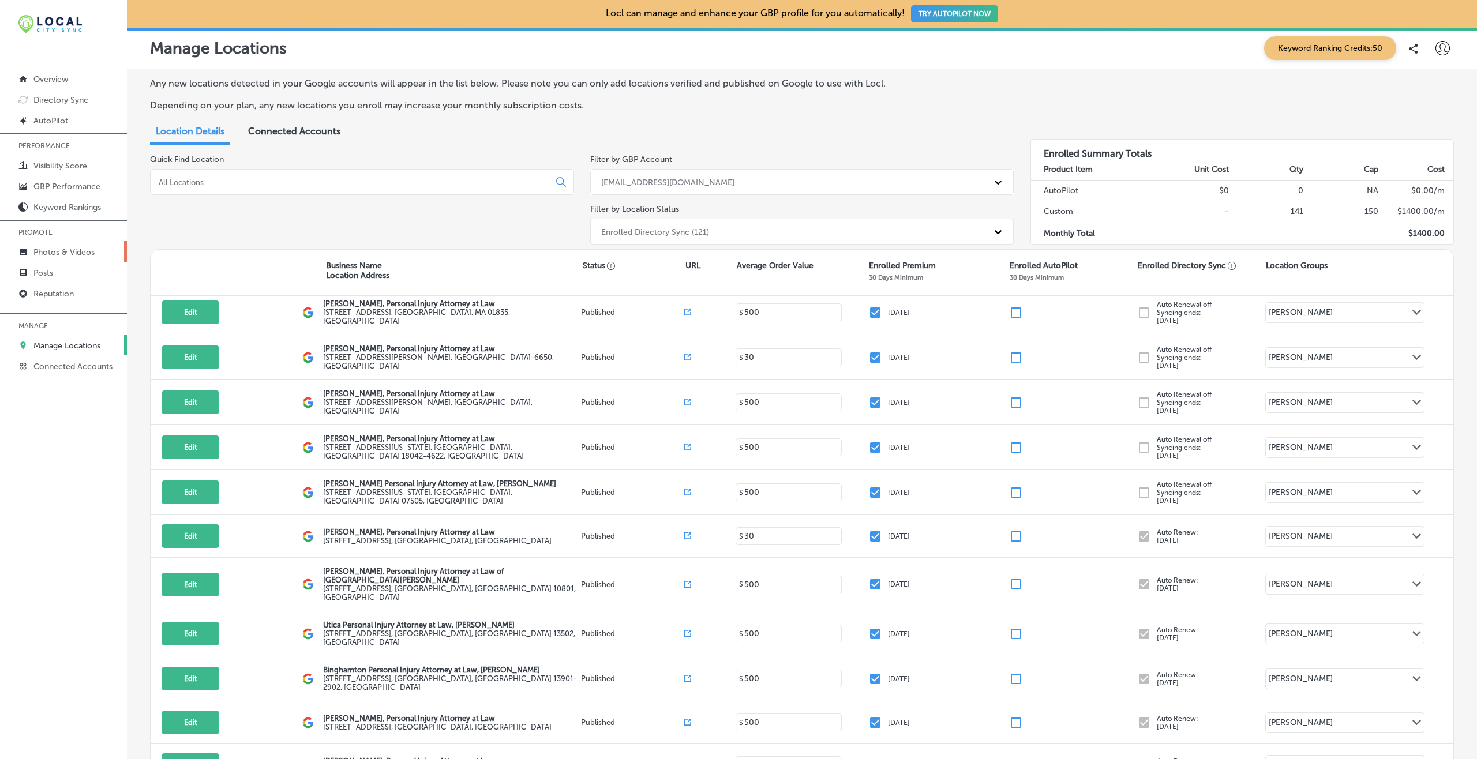
checkbox input "false"
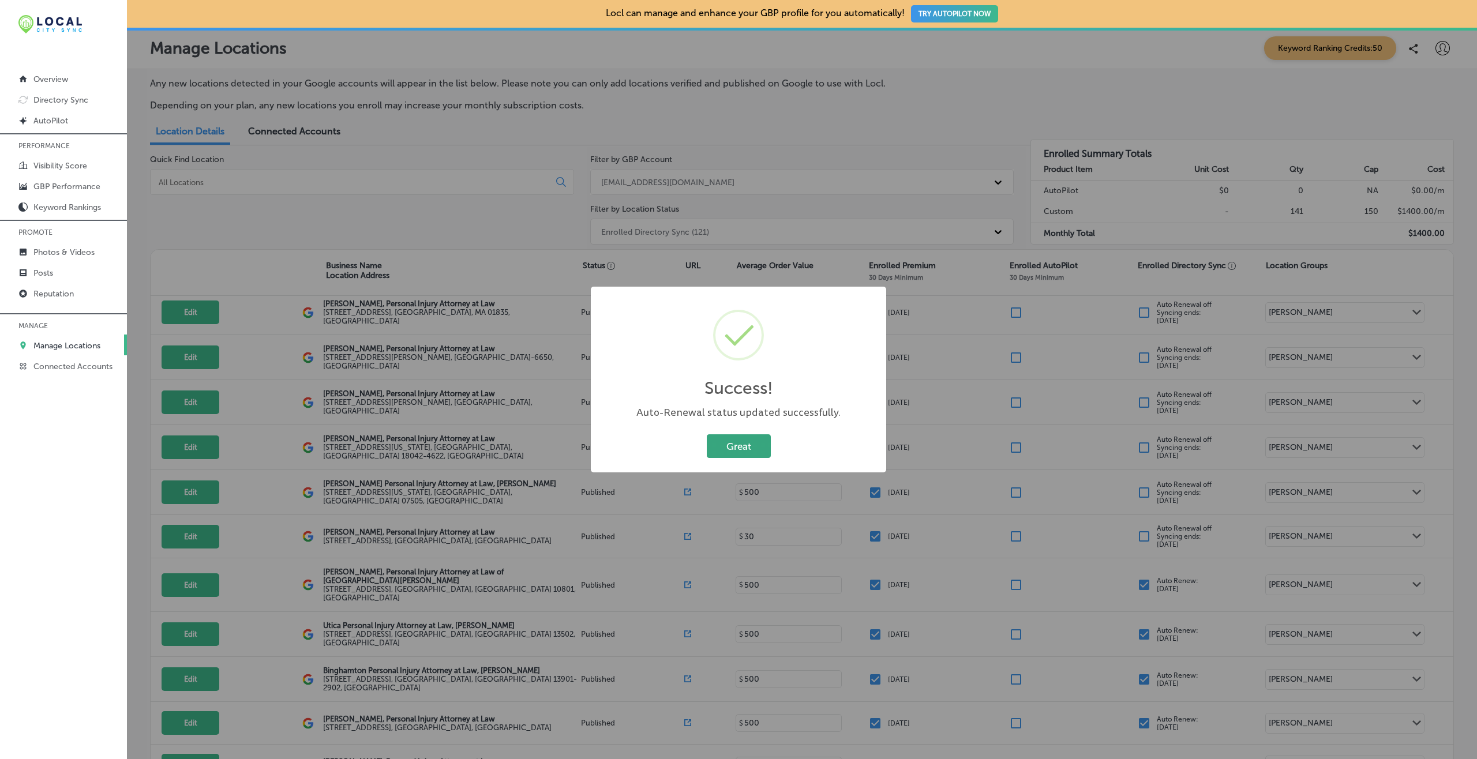
click at [718, 441] on button "Great" at bounding box center [739, 447] width 64 height 24
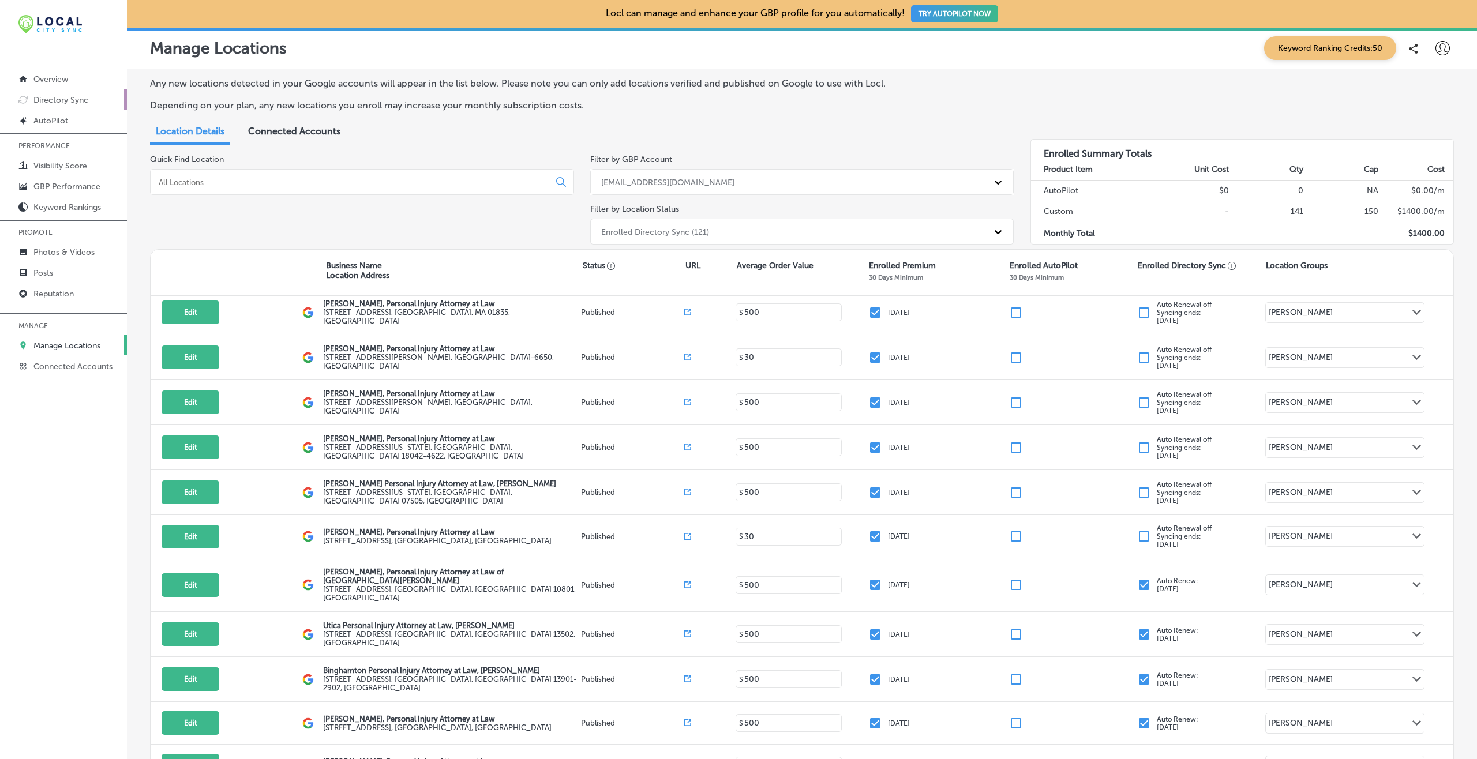
click at [65, 102] on p "Directory Sync" at bounding box center [60, 100] width 55 height 10
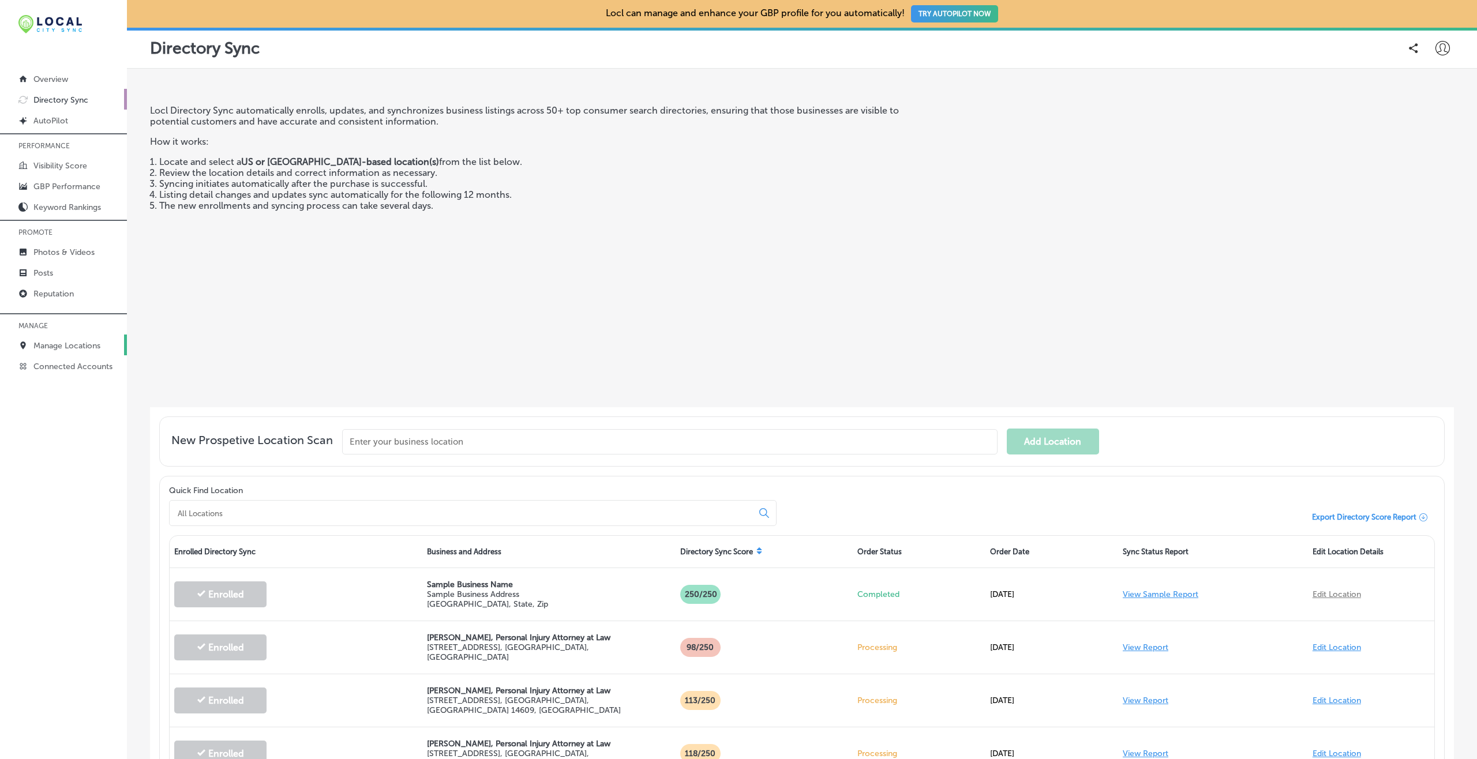
click at [68, 347] on p "Manage Locations" at bounding box center [66, 346] width 67 height 10
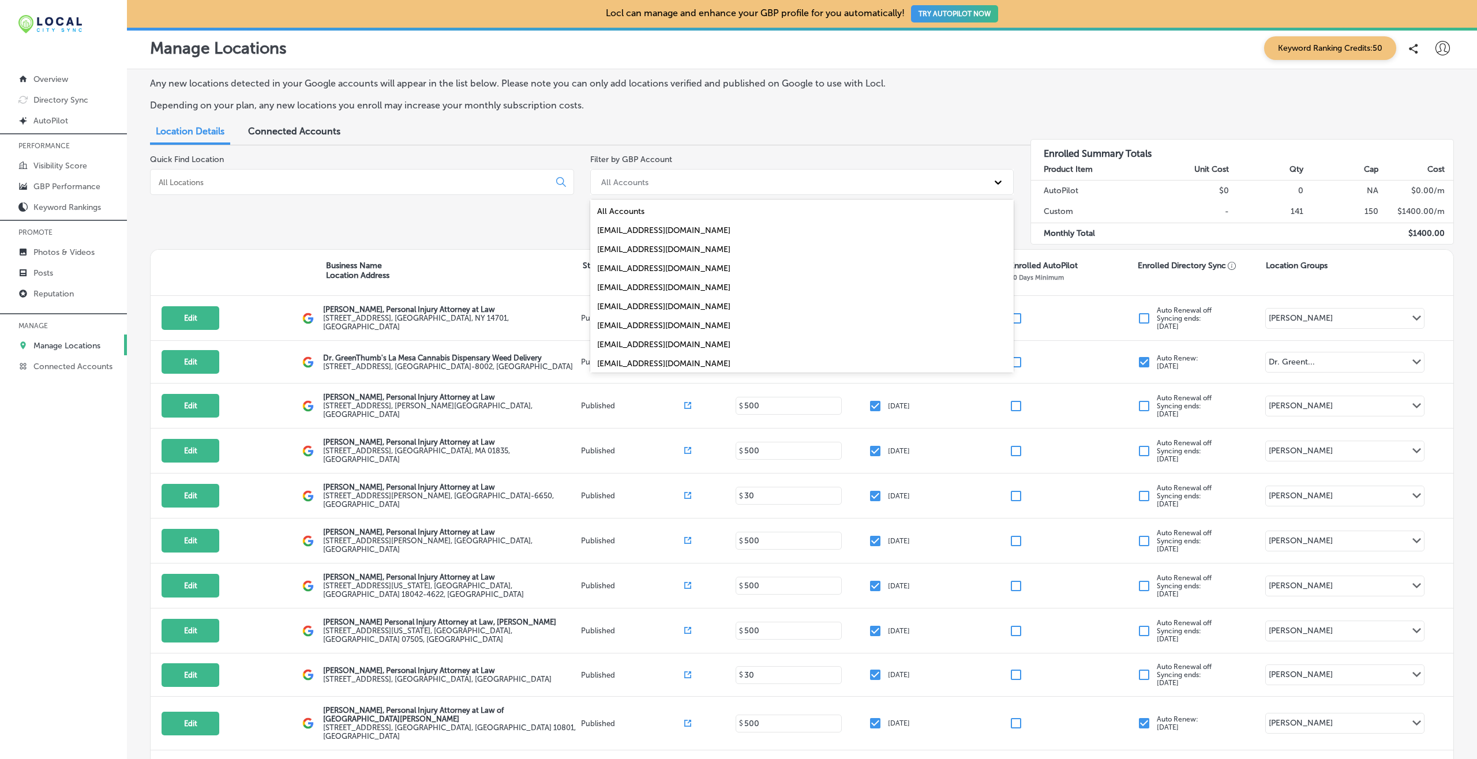
click at [649, 178] on div "All Accounts" at bounding box center [791, 182] width 393 height 19
click at [632, 250] on div "[EMAIL_ADDRESS][DOMAIN_NAME]" at bounding box center [802, 249] width 424 height 19
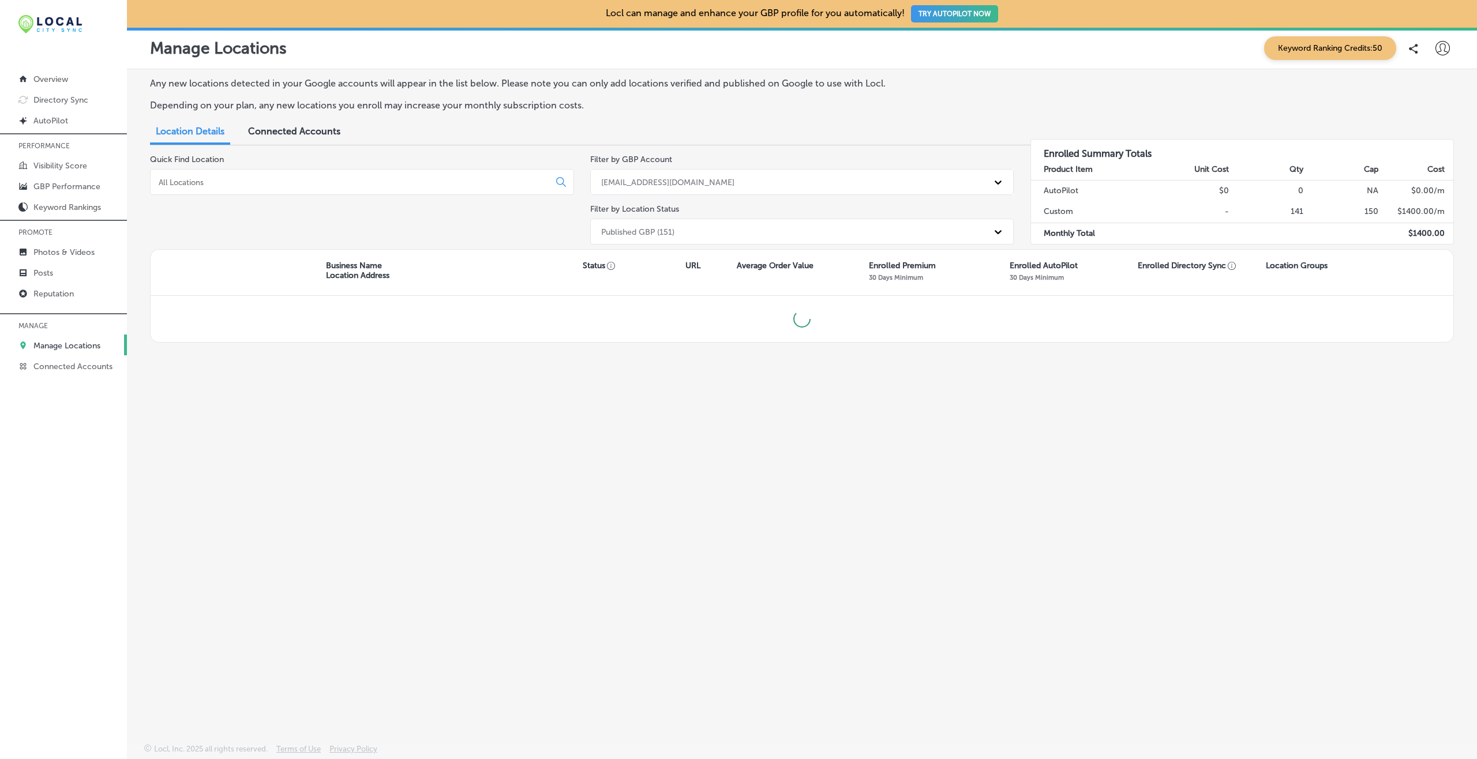
click at [641, 187] on div "[EMAIL_ADDRESS][DOMAIN_NAME]" at bounding box center [667, 182] width 133 height 10
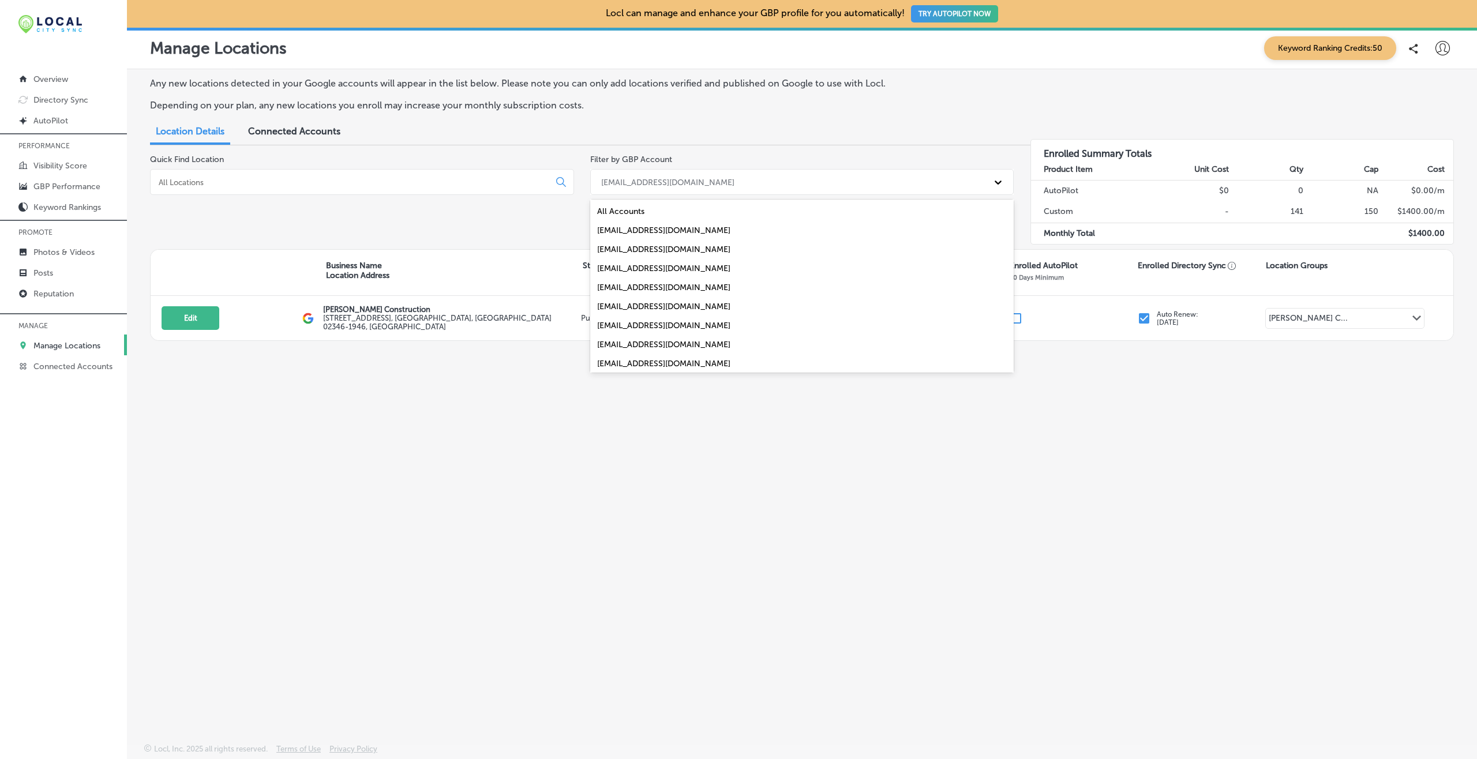
click at [630, 345] on div "[EMAIL_ADDRESS][DOMAIN_NAME]" at bounding box center [802, 344] width 424 height 19
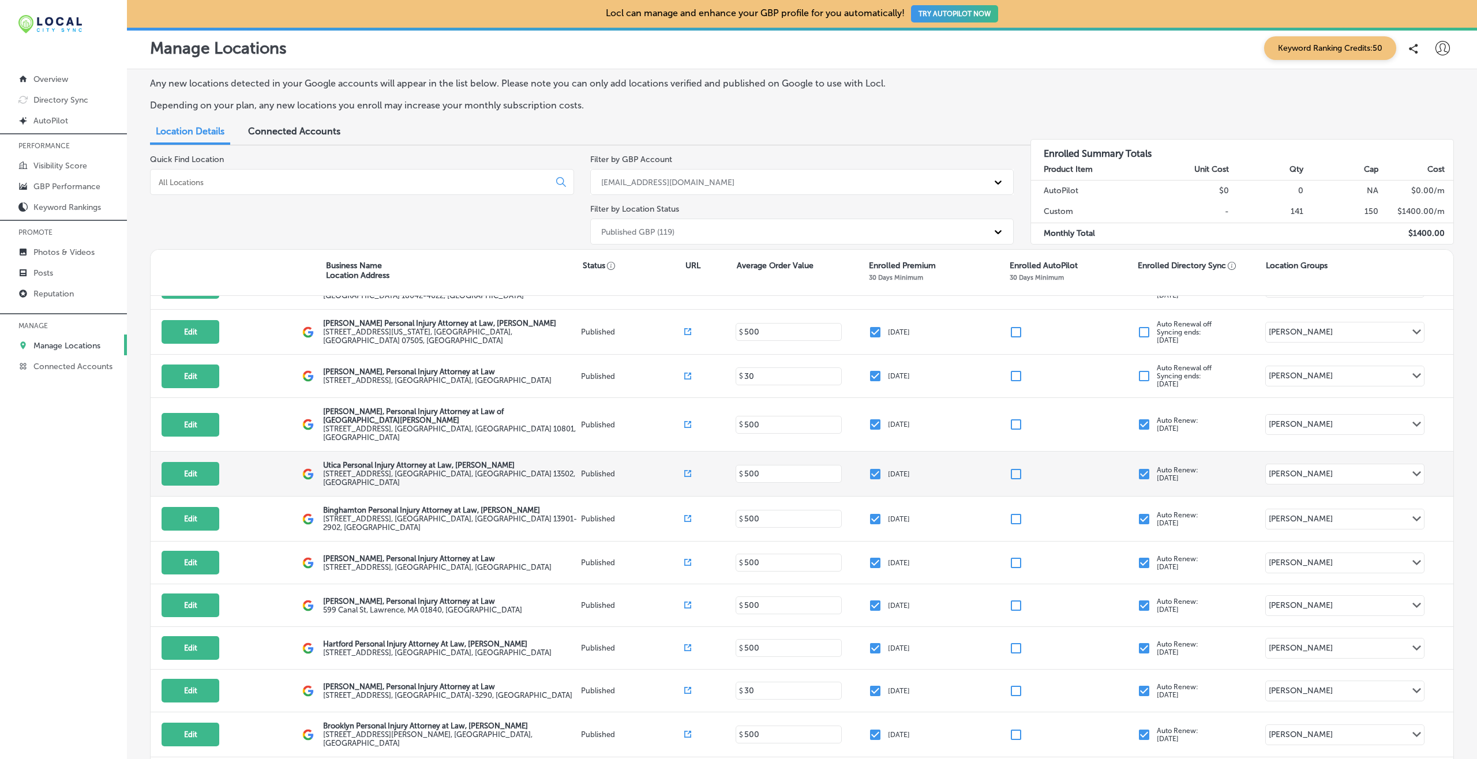
scroll to position [261, 0]
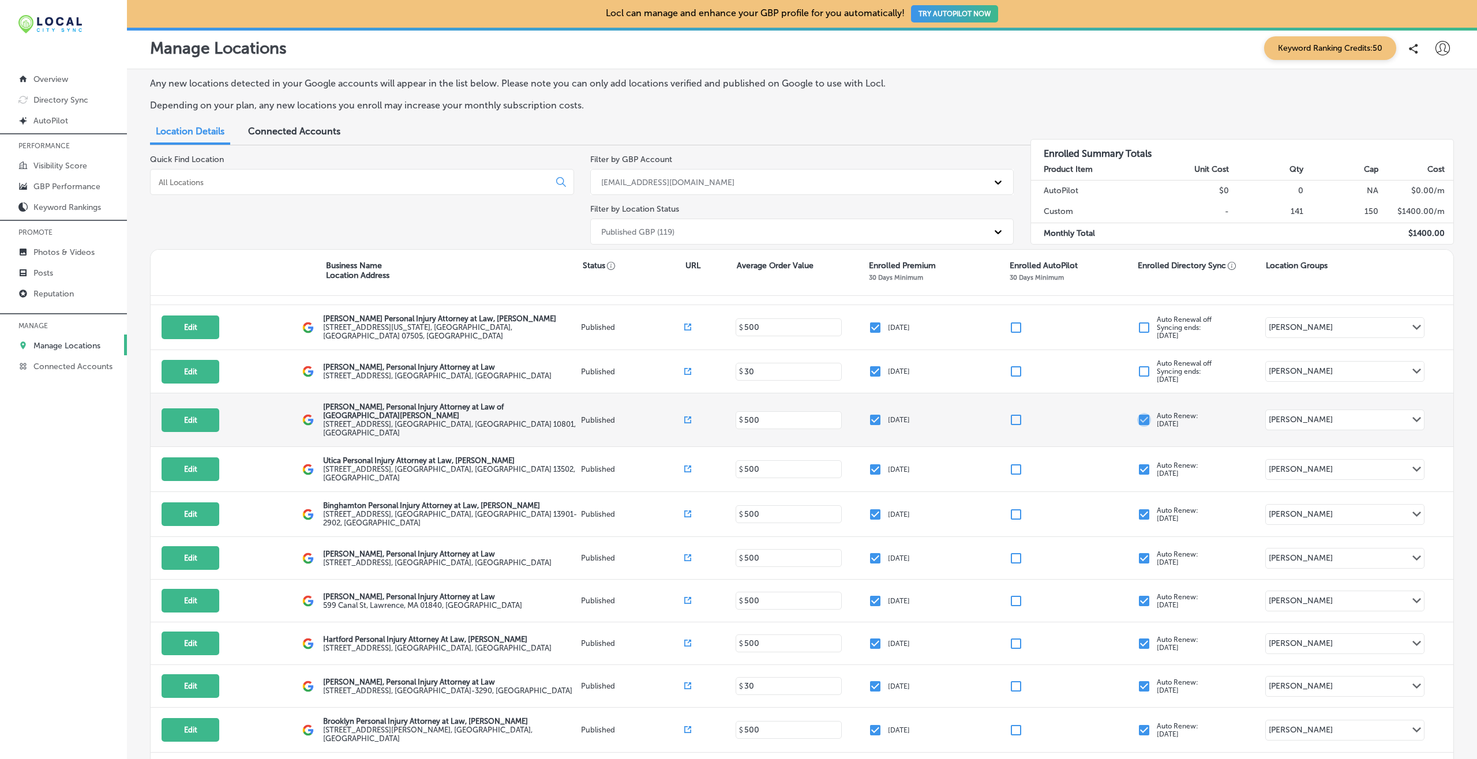
click at [1107, 413] on input "checkbox" at bounding box center [1144, 420] width 14 height 14
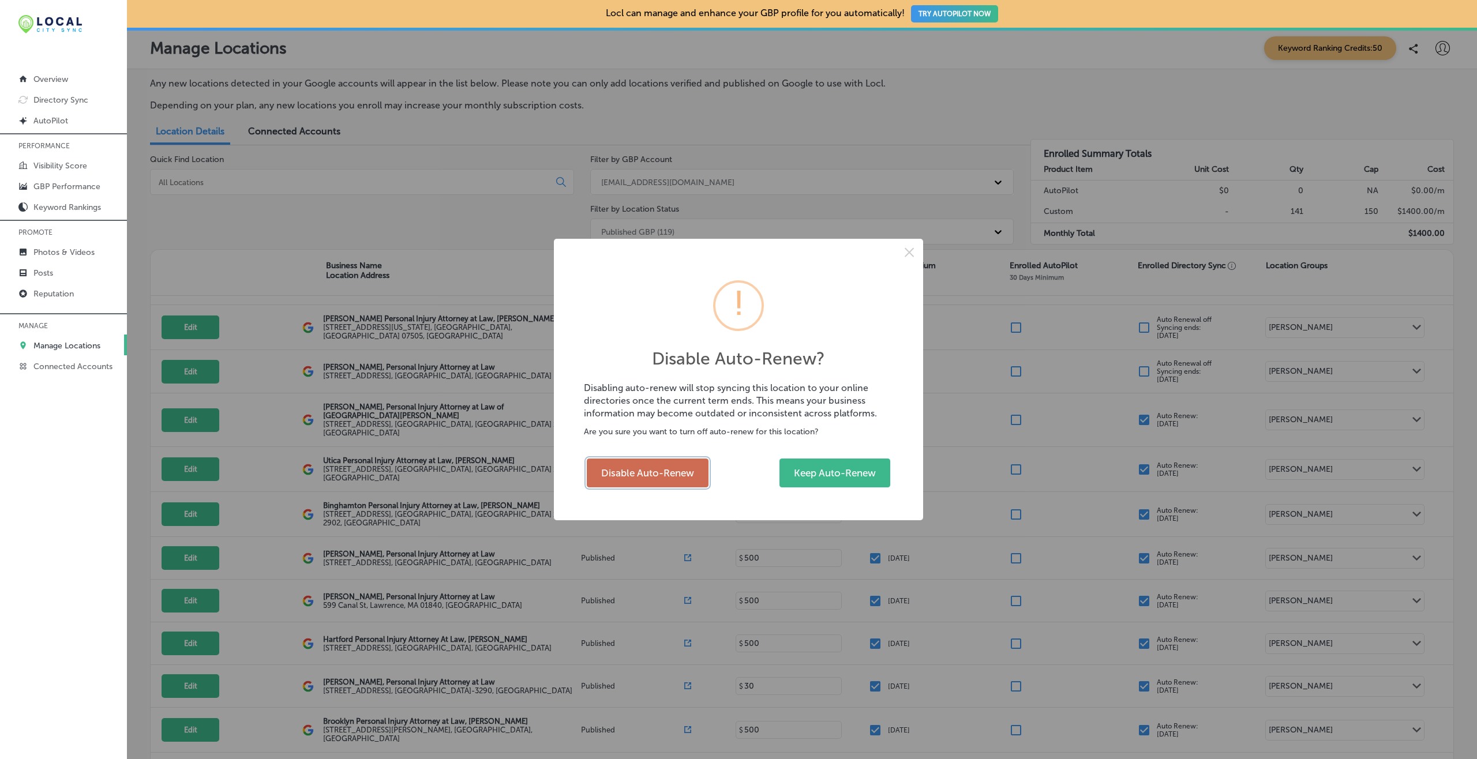
click at [663, 474] on button "Disable Auto-Renew" at bounding box center [648, 473] width 122 height 29
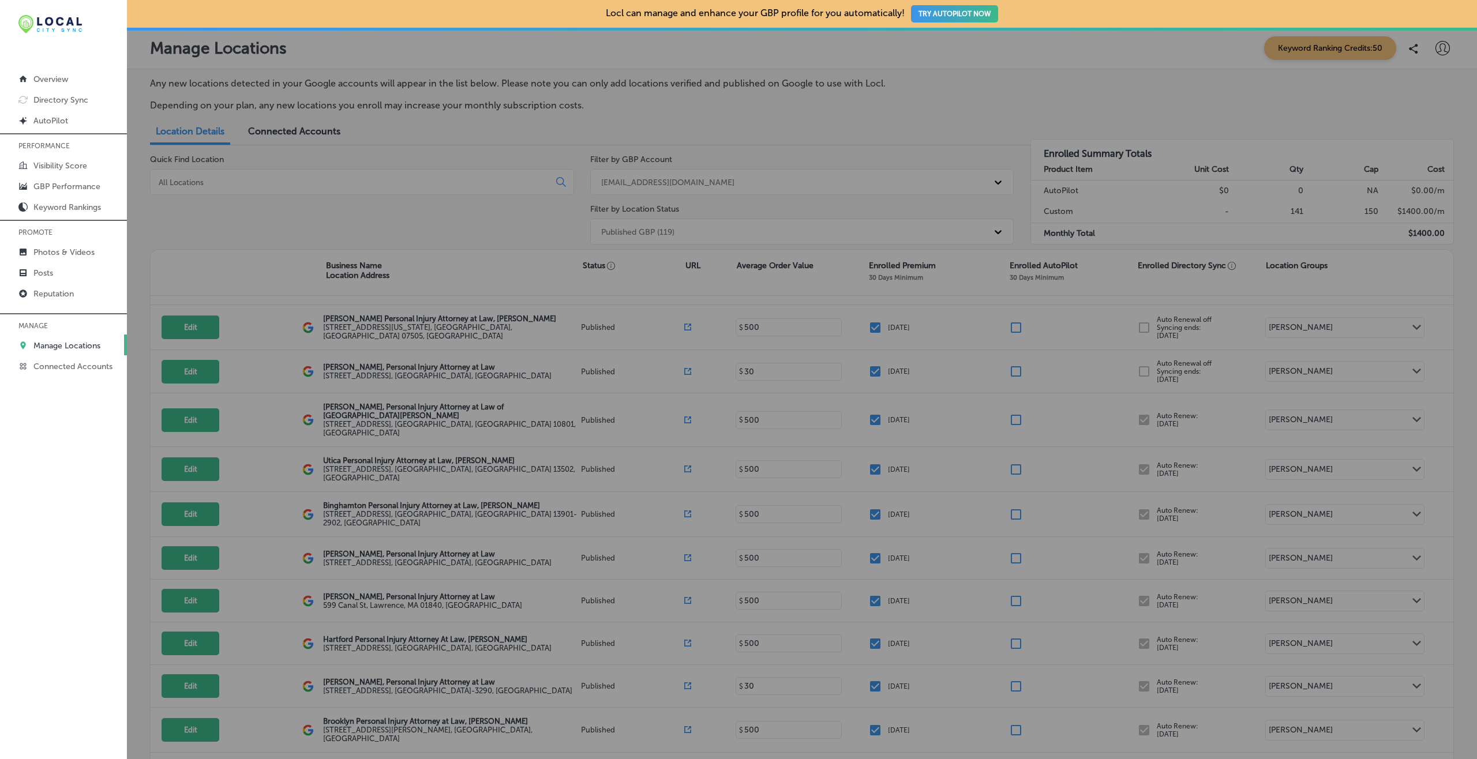
checkbox input "false"
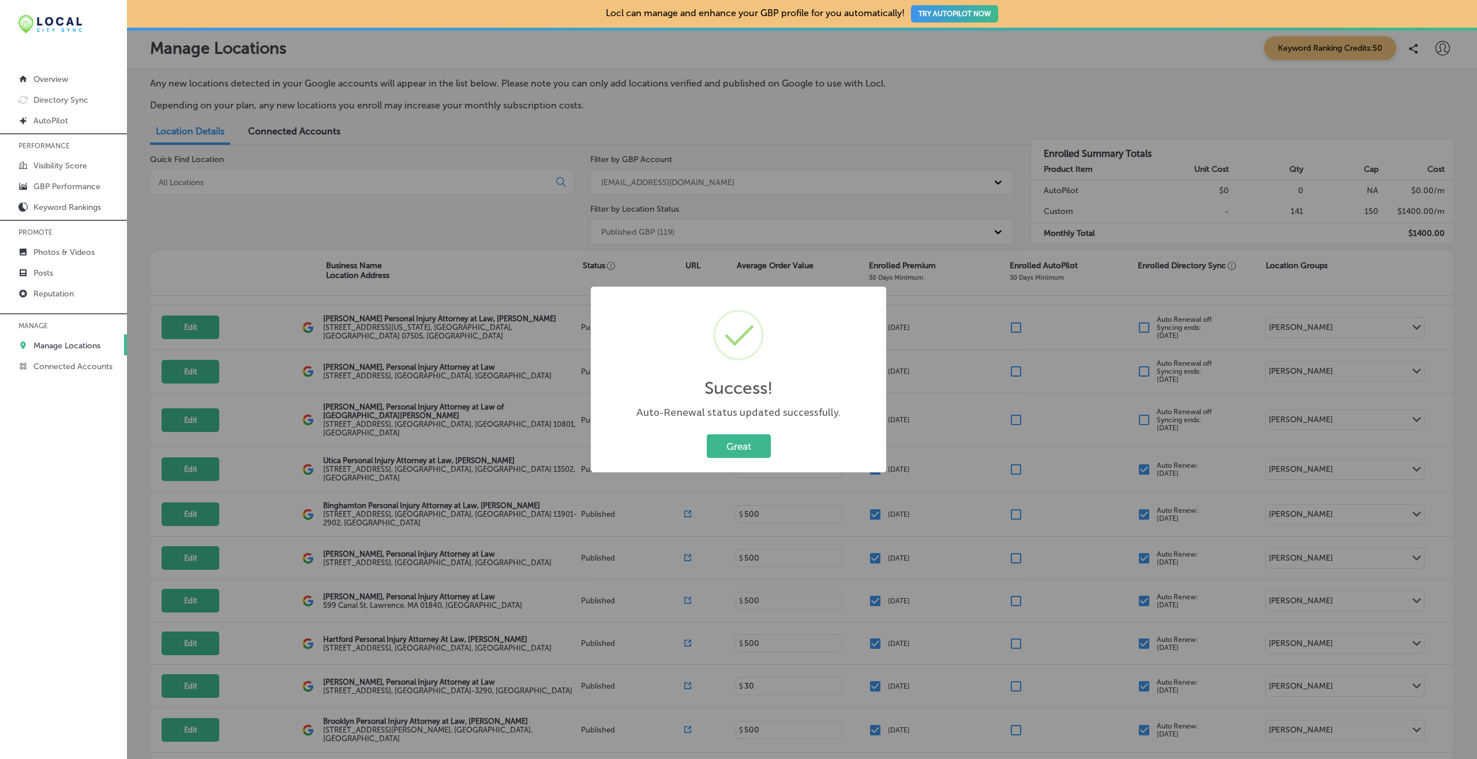
click at [707, 435] on button "Great" at bounding box center [739, 447] width 64 height 24
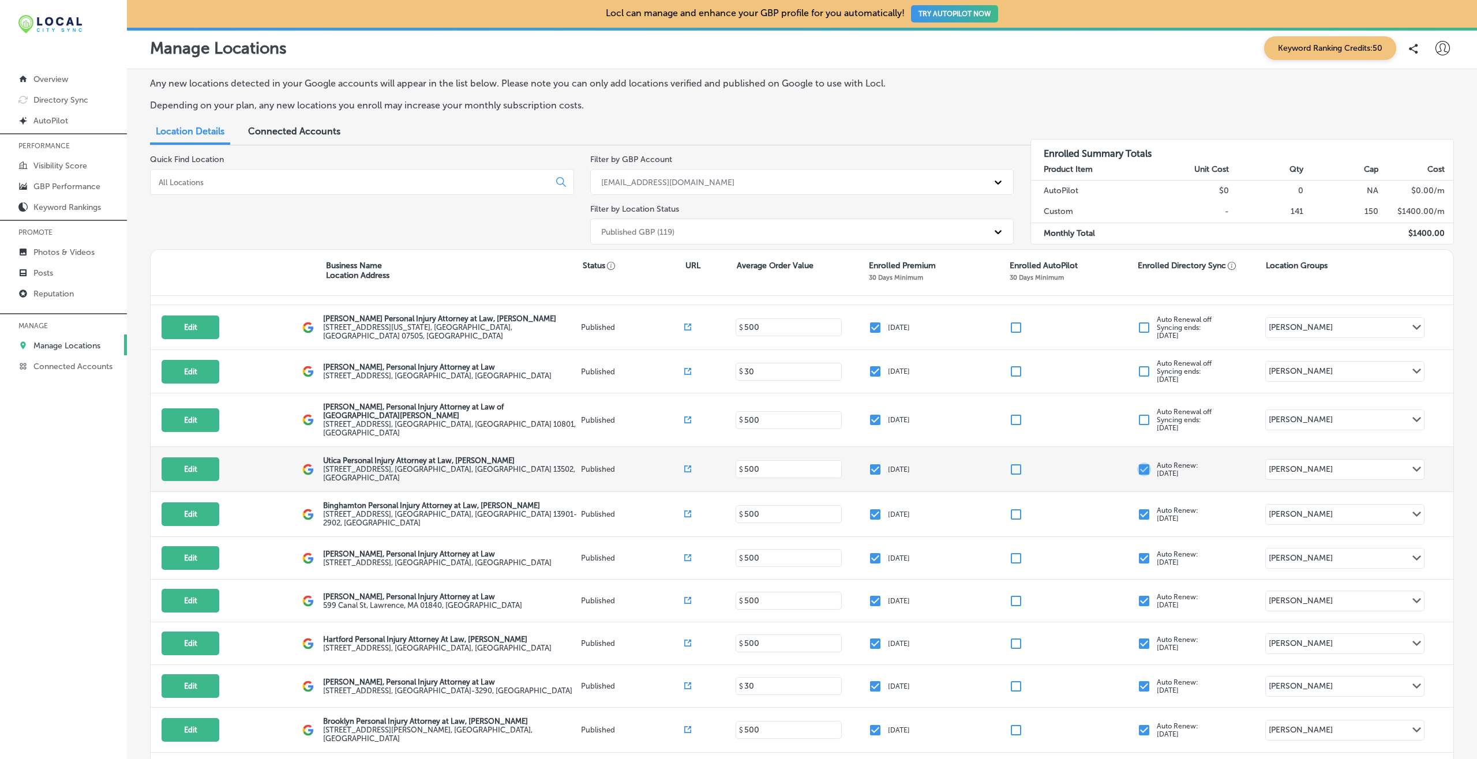
click at [1107, 463] on input "checkbox" at bounding box center [1144, 470] width 14 height 14
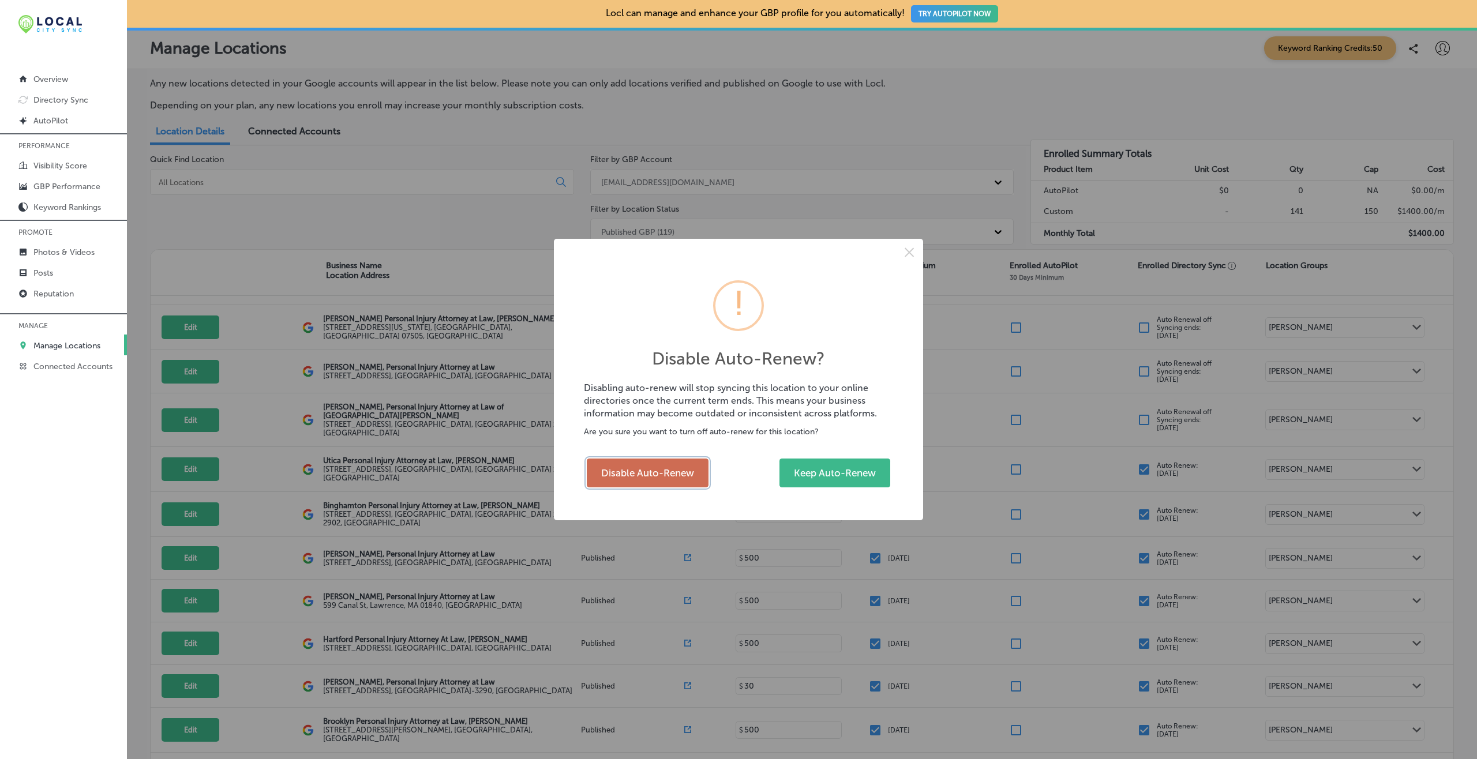
click at [624, 474] on button "Disable Auto-Renew" at bounding box center [648, 473] width 122 height 29
checkbox input "false"
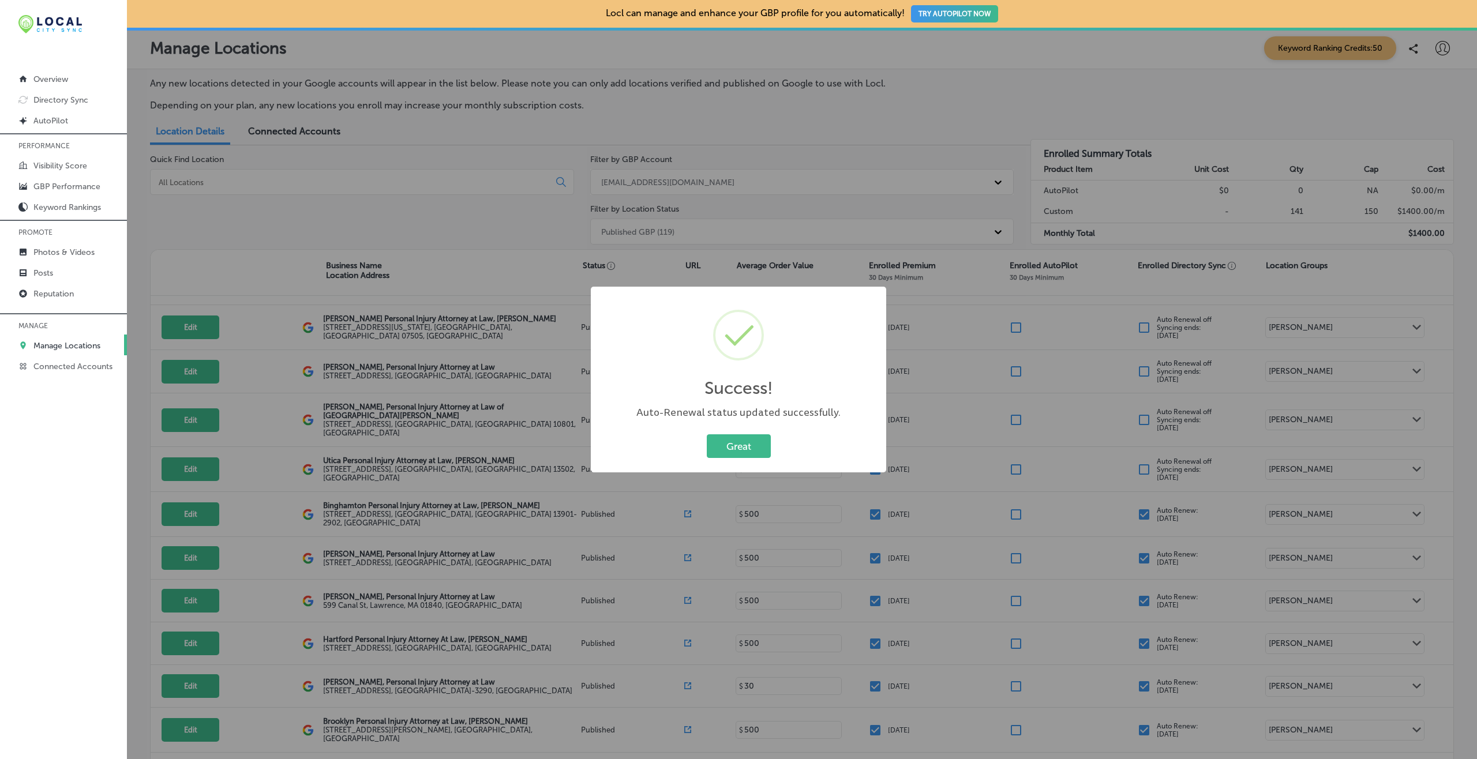
click at [707, 435] on button "Great" at bounding box center [739, 447] width 64 height 24
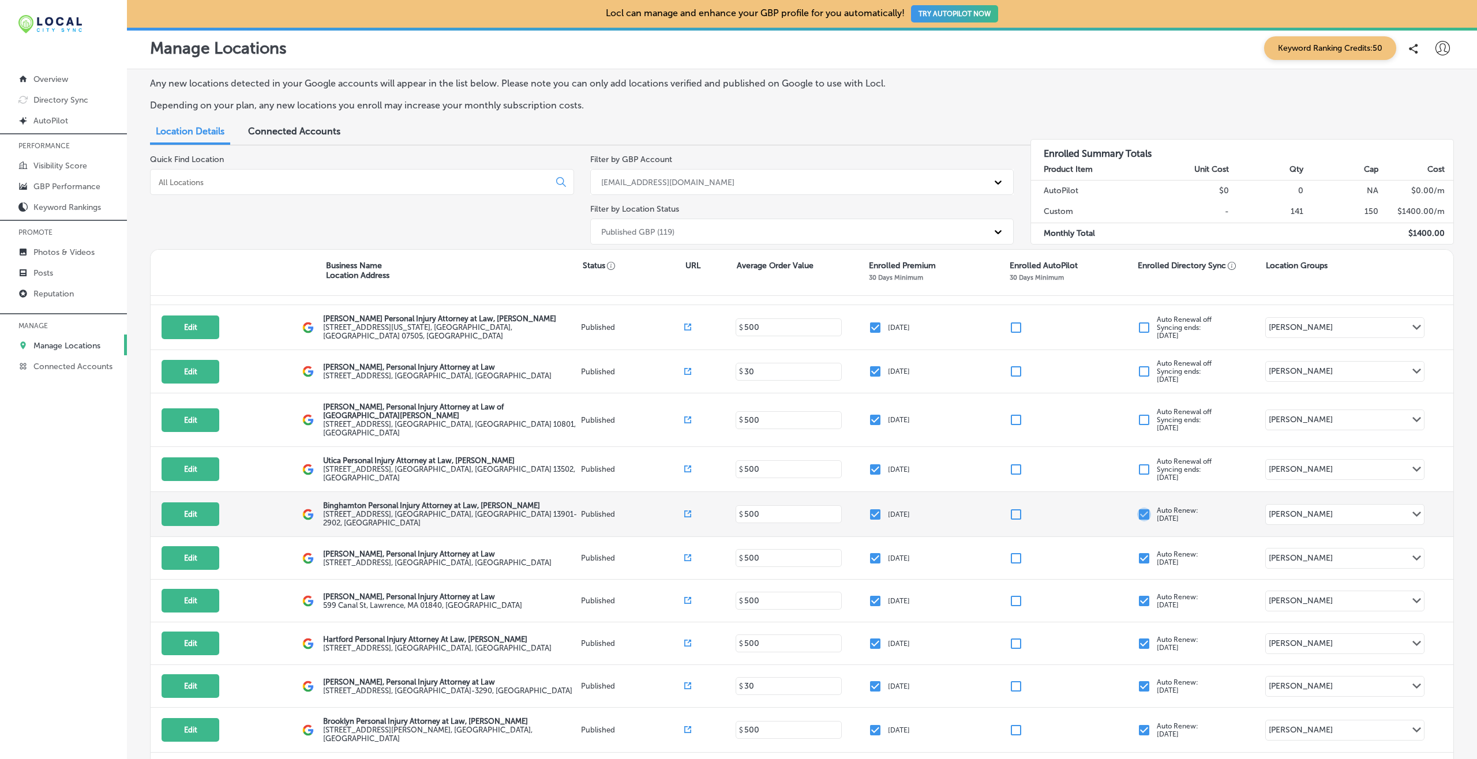
click at [1107, 508] on input "checkbox" at bounding box center [1144, 515] width 14 height 14
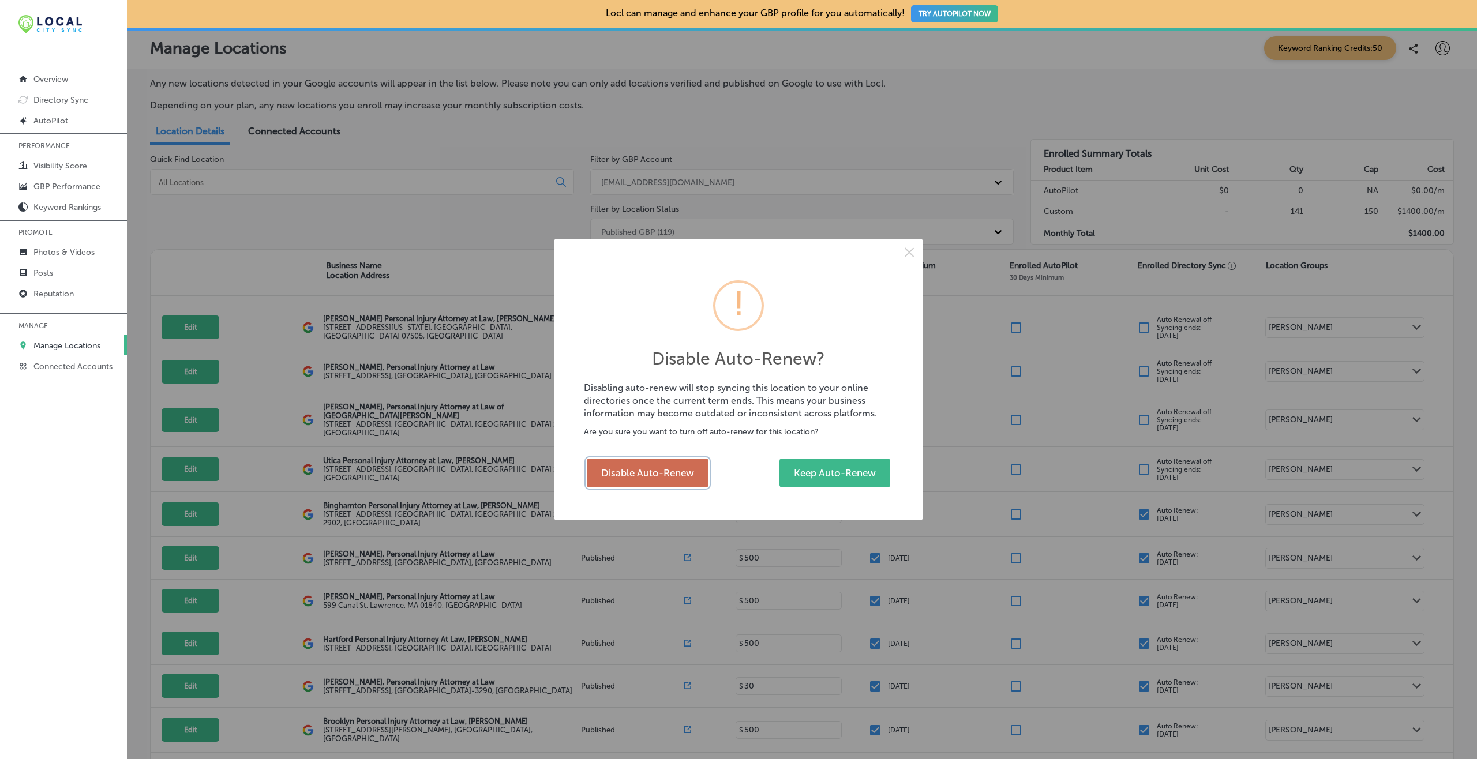
click at [695, 476] on button "Disable Auto-Renew" at bounding box center [648, 473] width 122 height 29
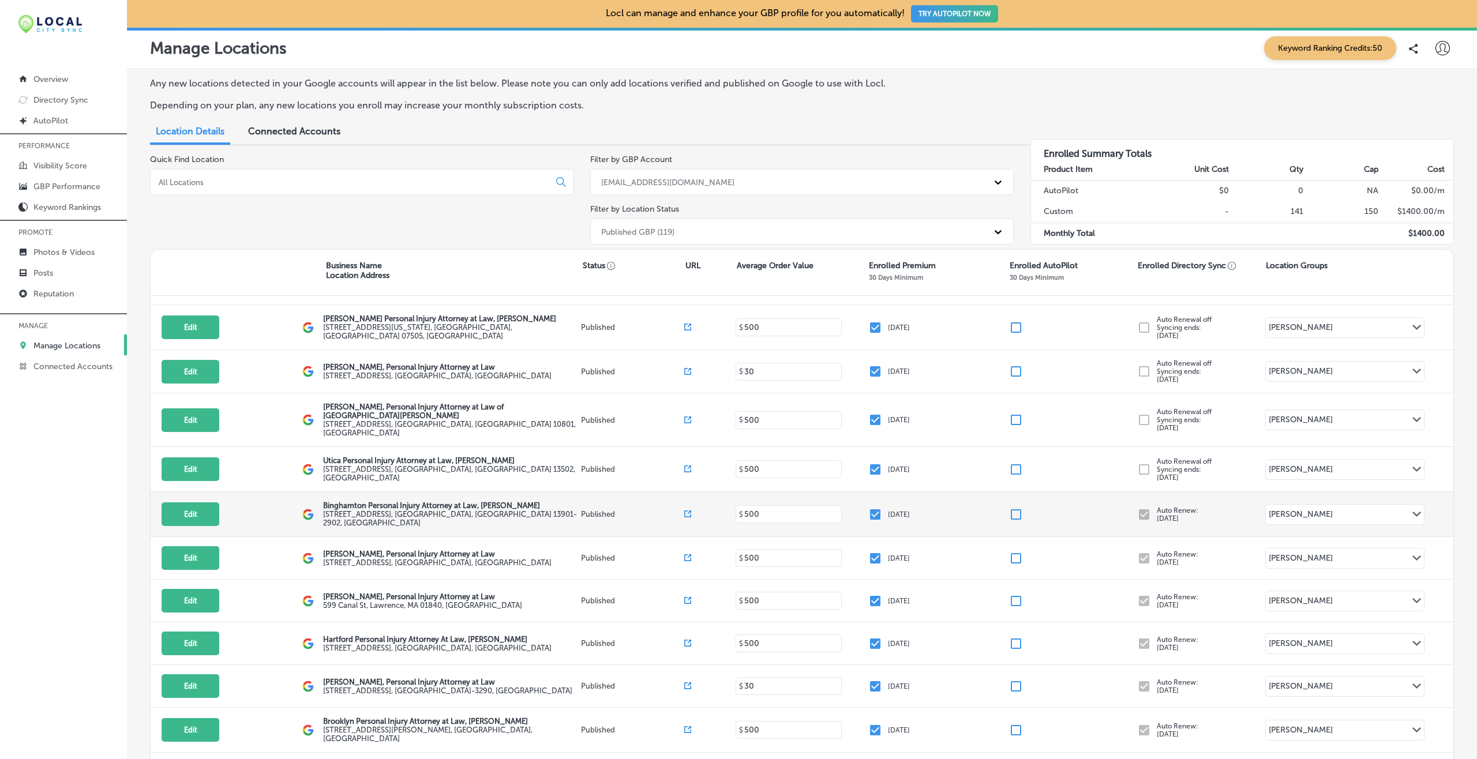
checkbox input "false"
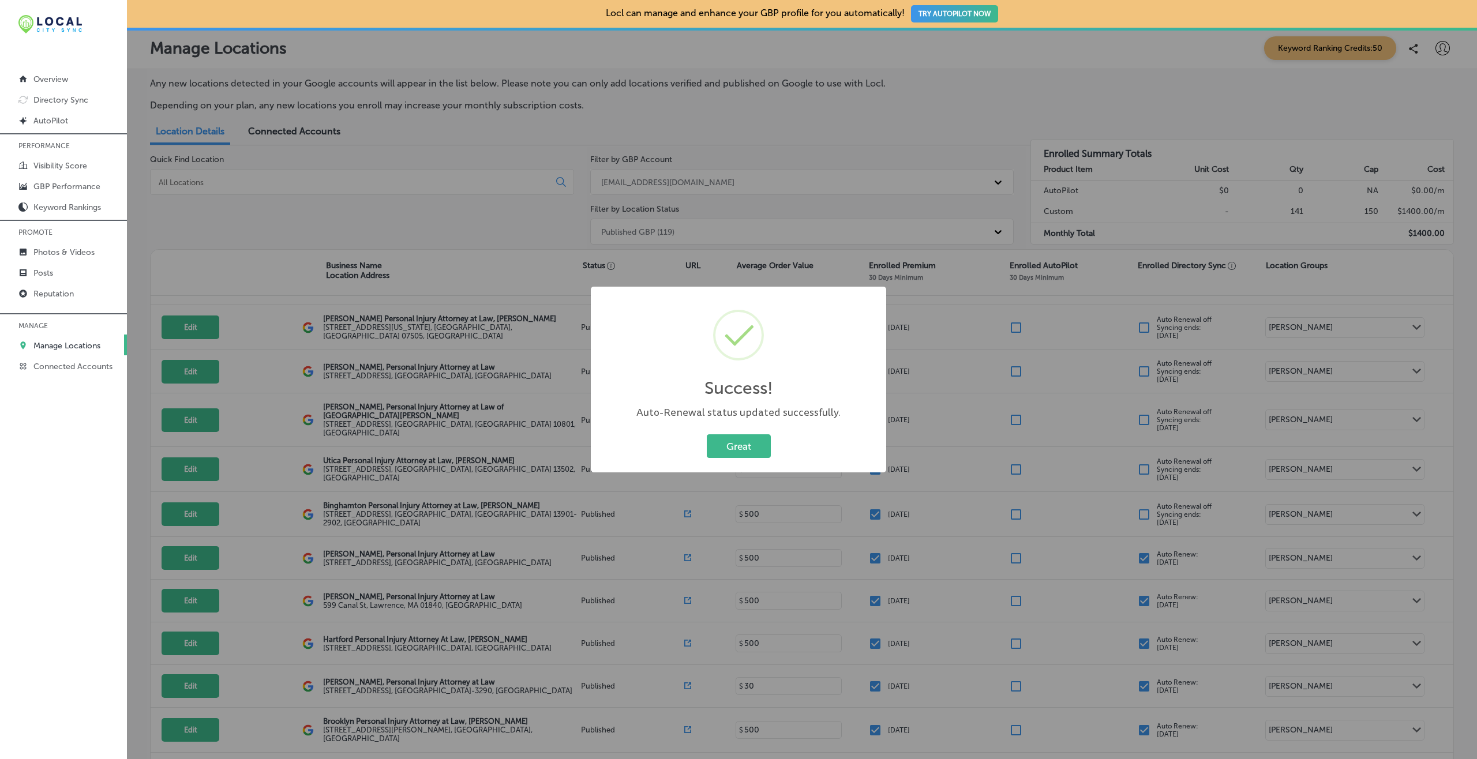
click at [707, 435] on button "Great" at bounding box center [739, 447] width 64 height 24
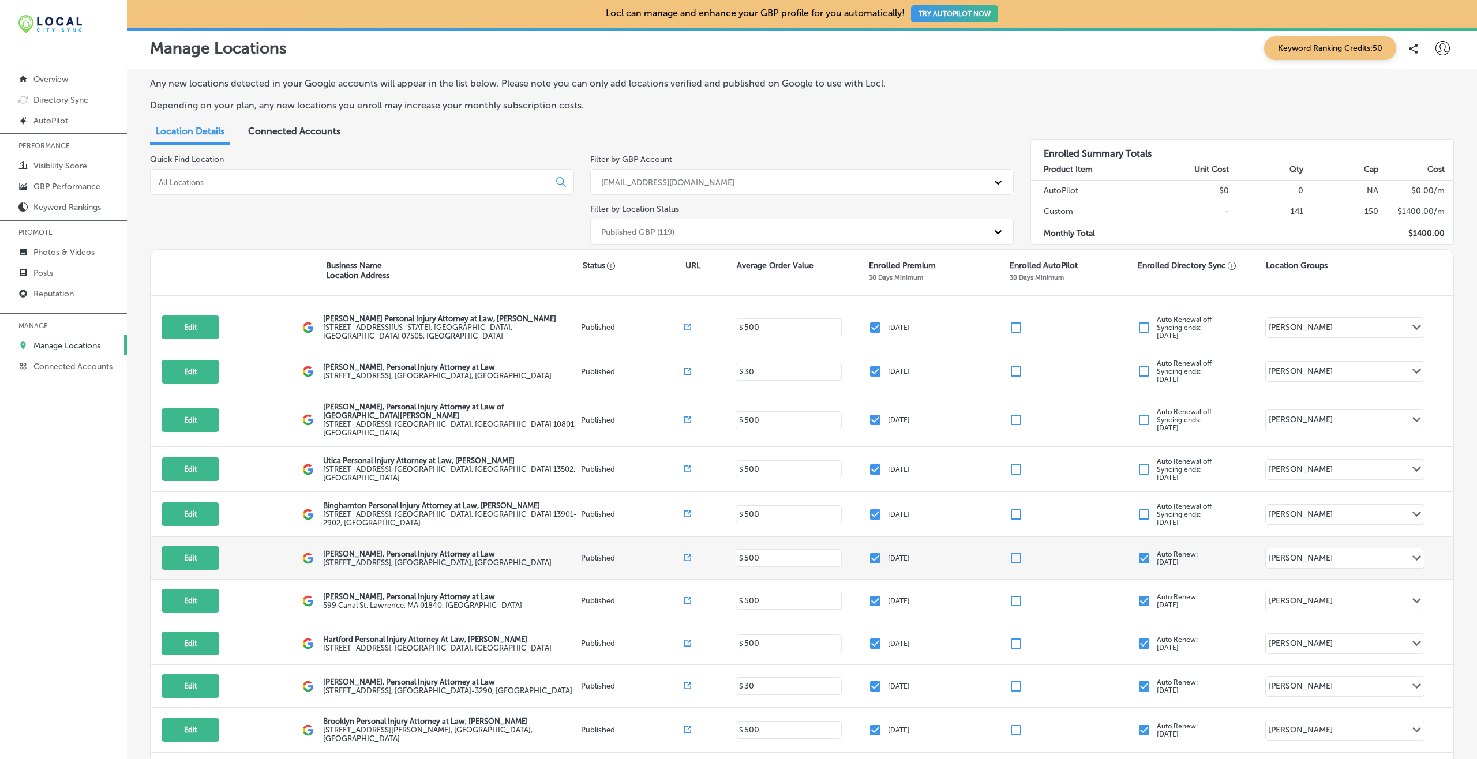
click at [1107, 552] on input "checkbox" at bounding box center [1144, 559] width 14 height 14
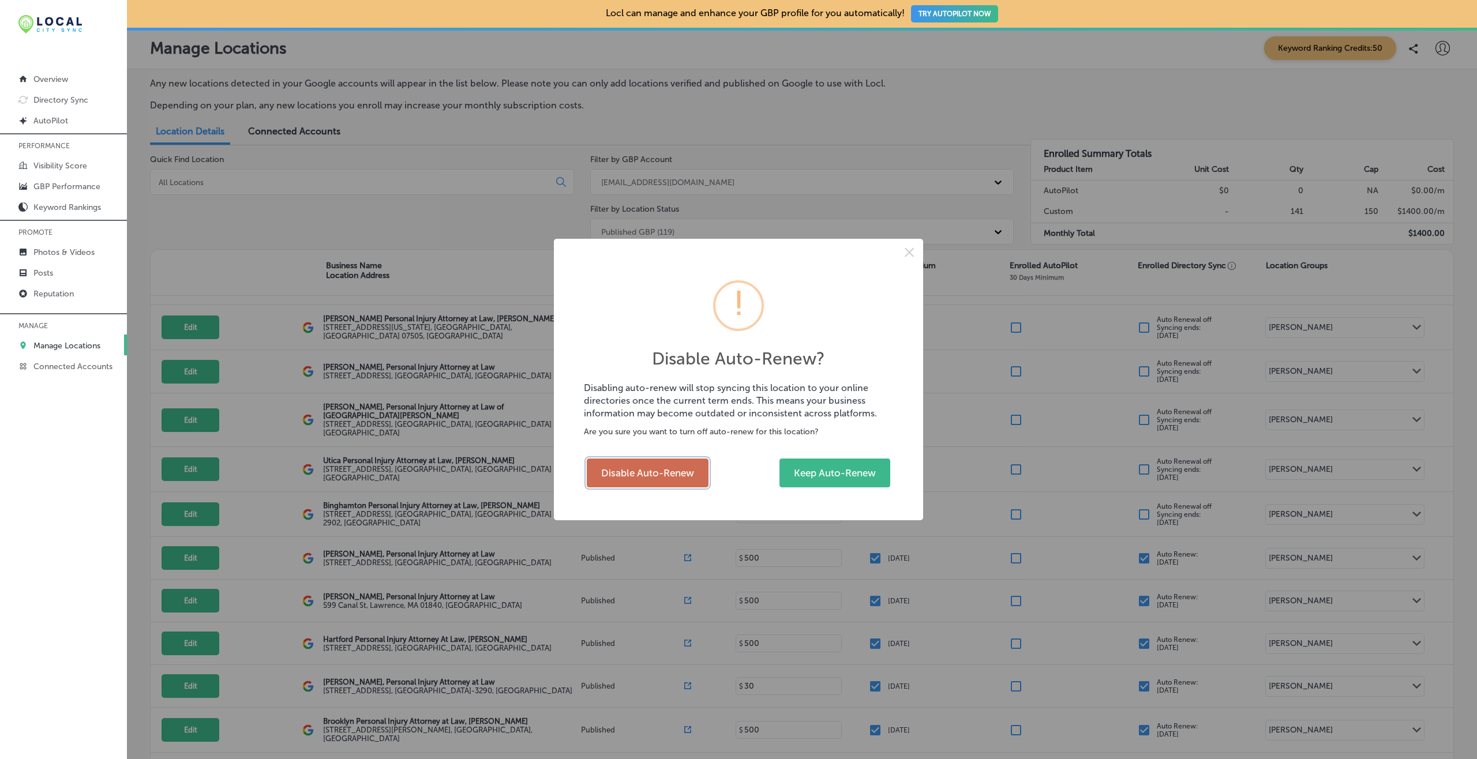
click at [651, 467] on button "Disable Auto-Renew" at bounding box center [648, 473] width 122 height 29
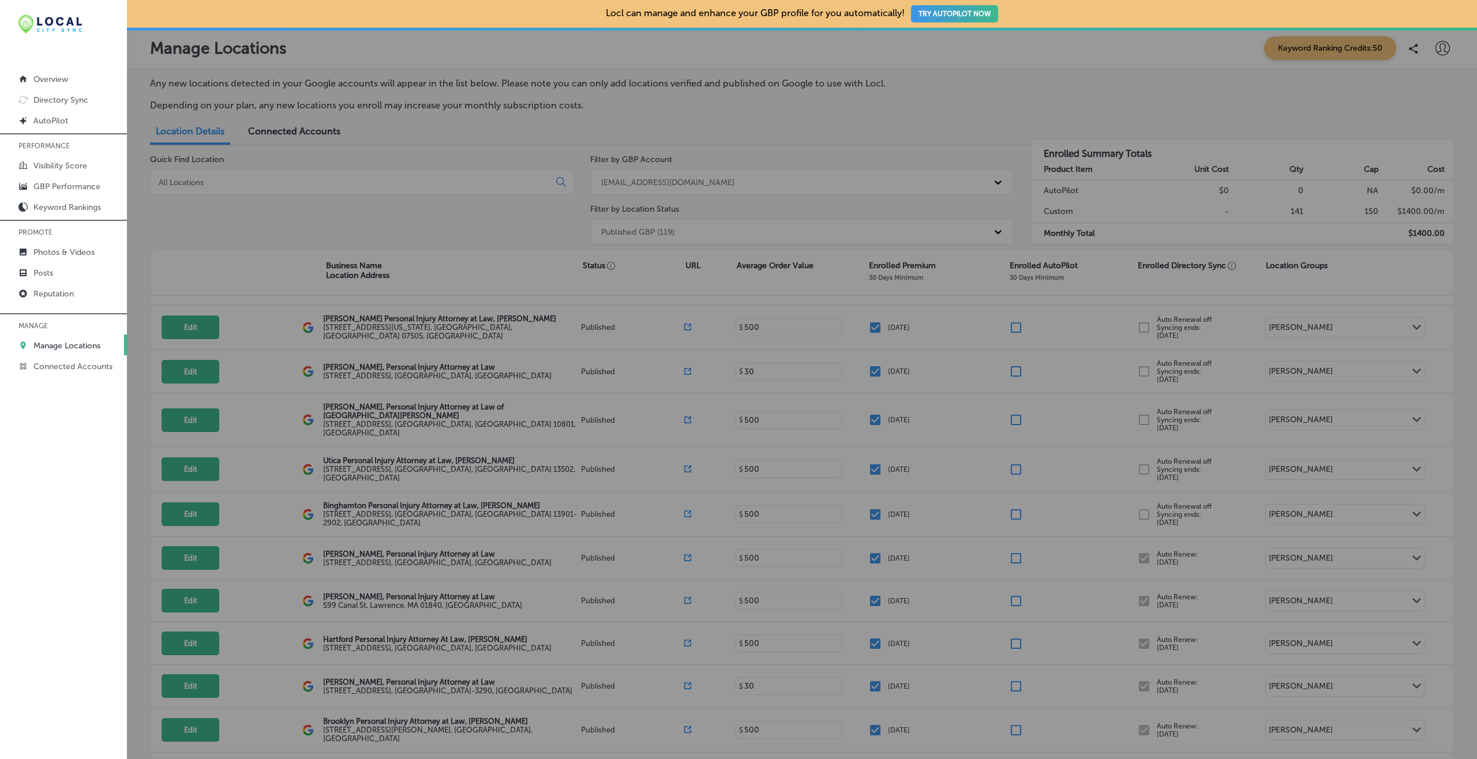
checkbox input "false"
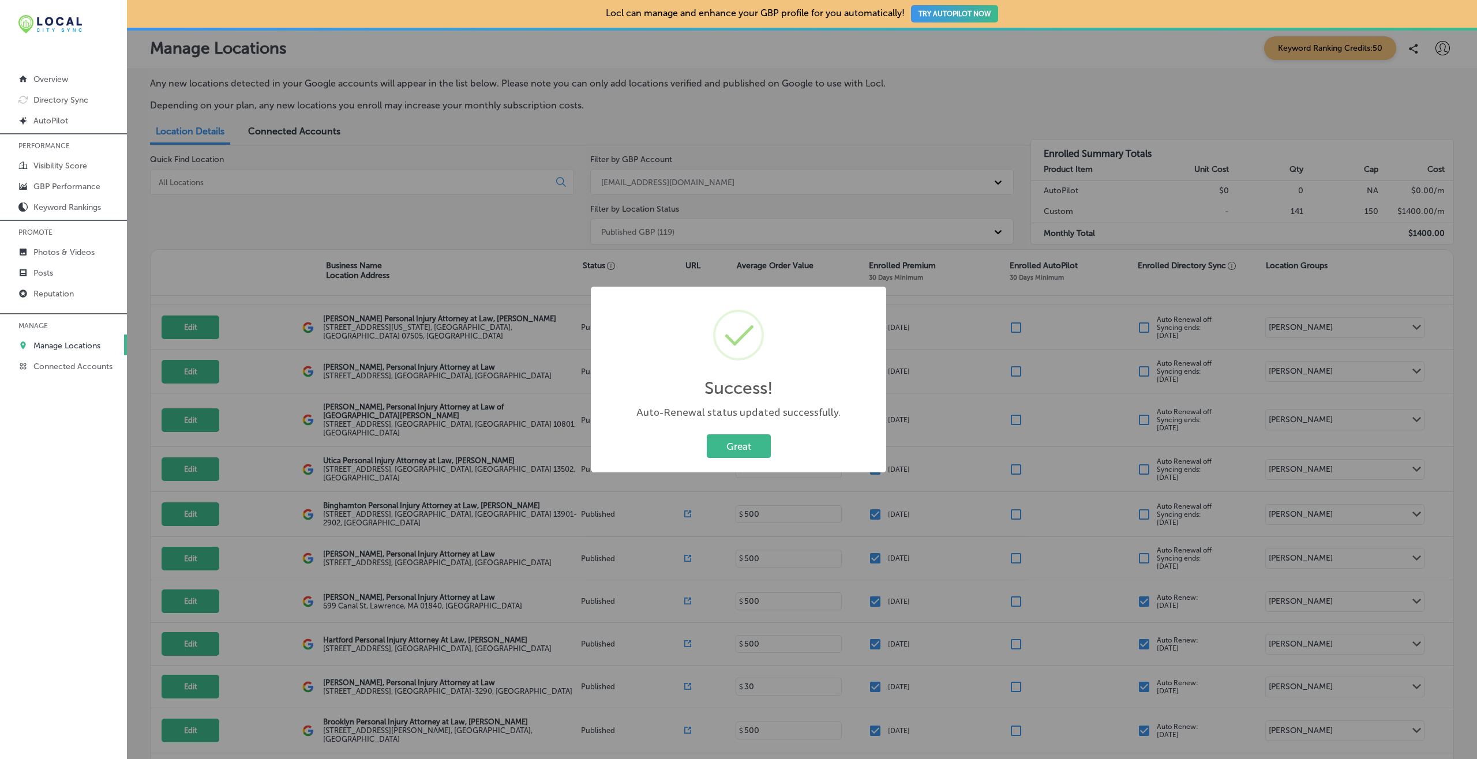
click at [707, 435] on button "Great" at bounding box center [739, 447] width 64 height 24
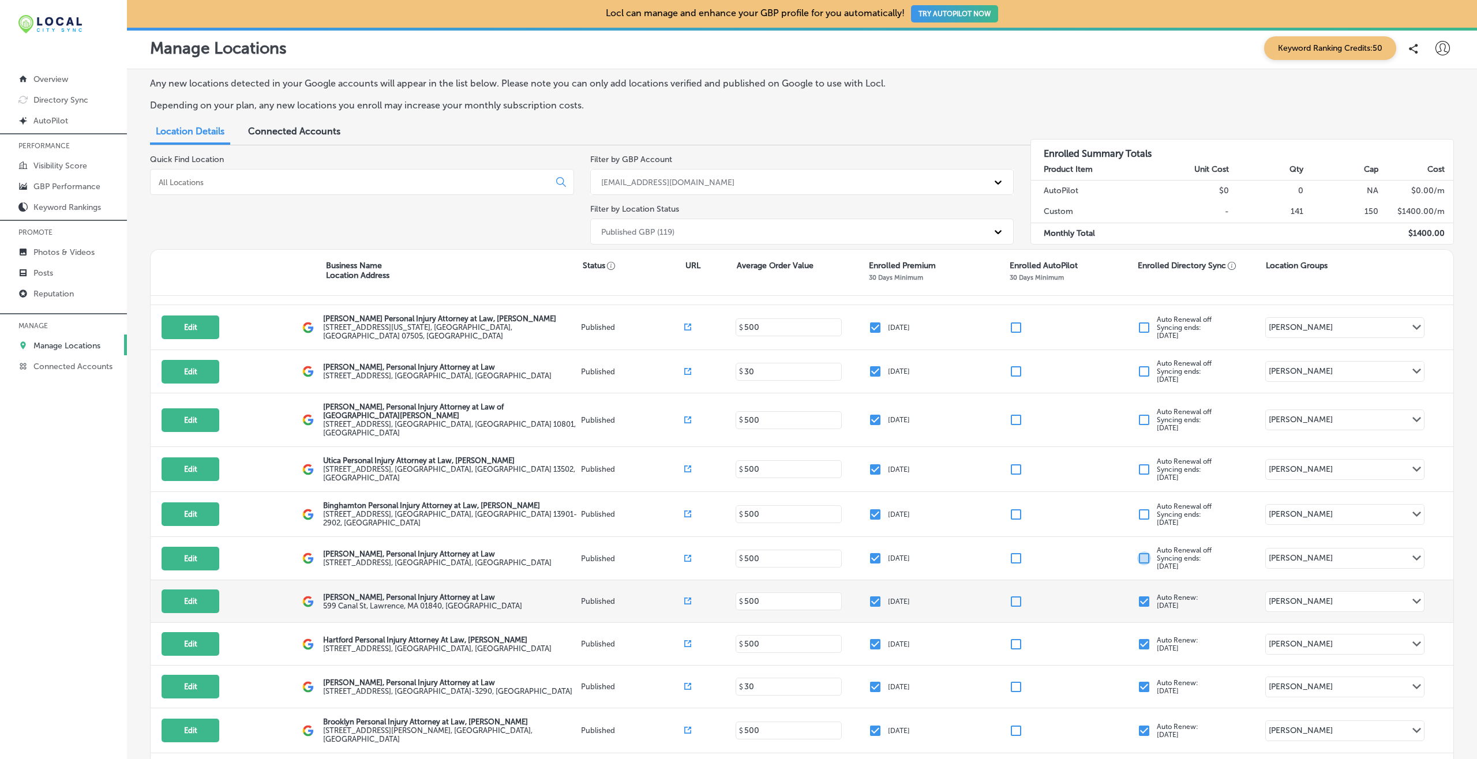
click at [1107, 569] on input "checkbox" at bounding box center [1144, 602] width 14 height 14
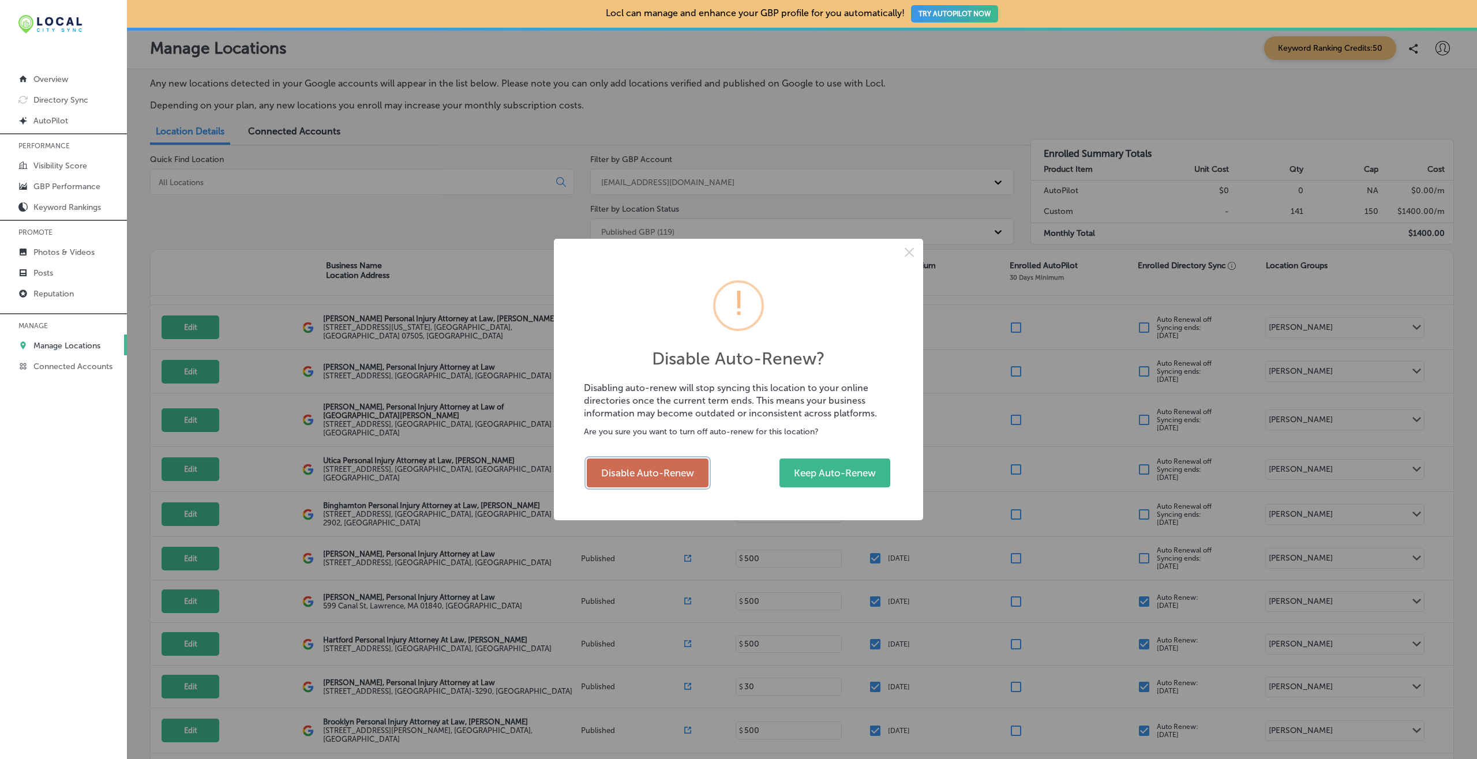
click at [686, 473] on button "Disable Auto-Renew" at bounding box center [648, 473] width 122 height 29
checkbox input "false"
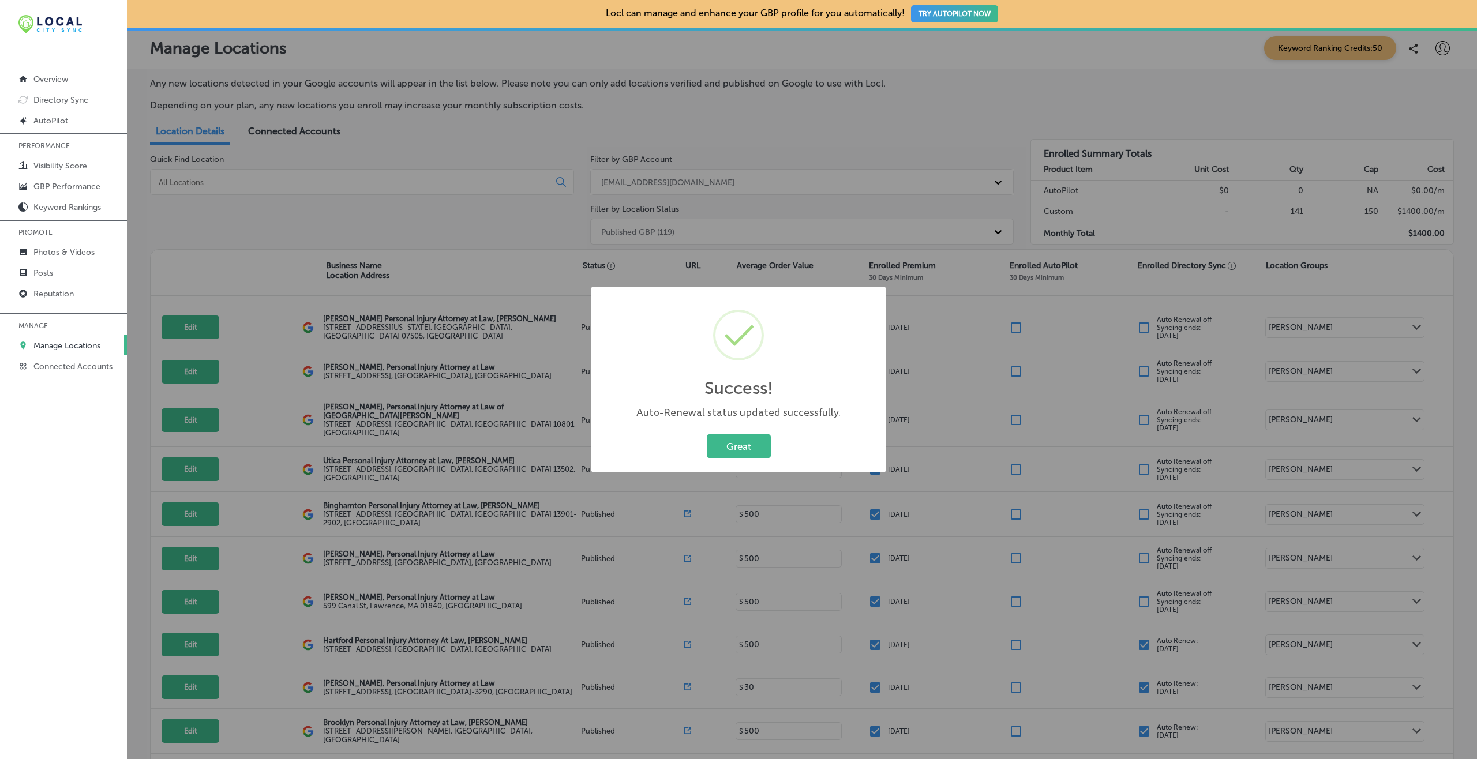
click at [707, 435] on button "Great" at bounding box center [739, 447] width 64 height 24
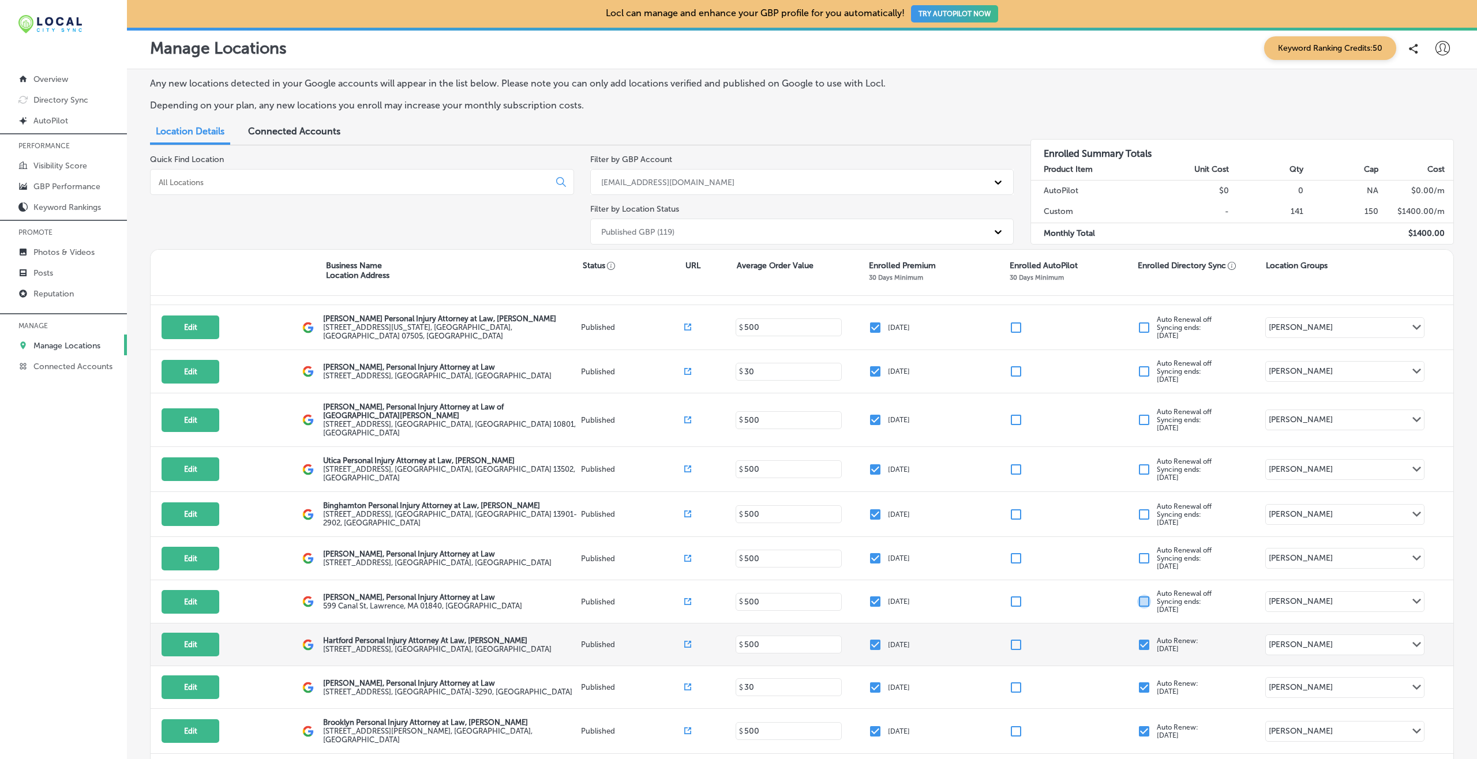
click at [1107, 569] on input "checkbox" at bounding box center [1144, 645] width 14 height 14
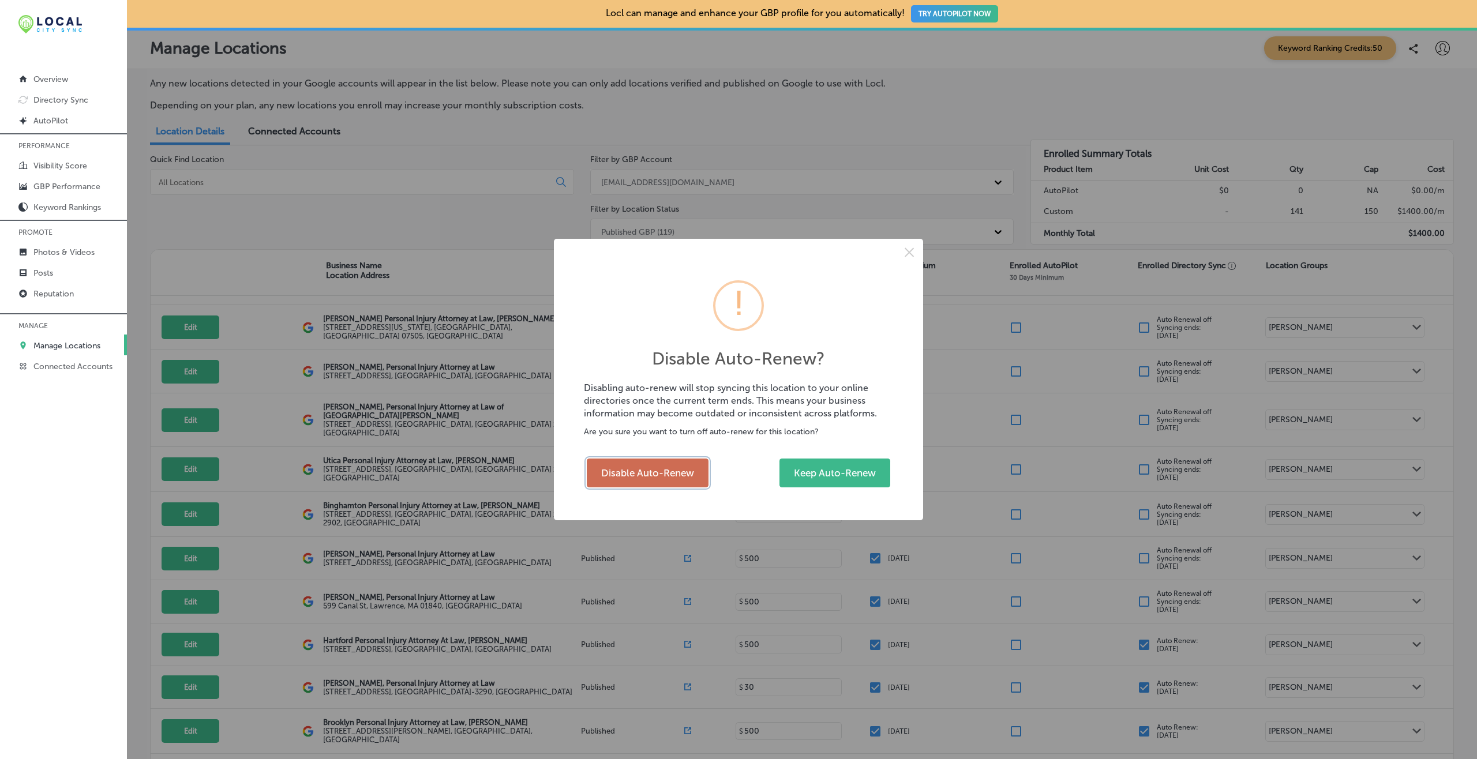
click at [658, 475] on button "Disable Auto-Renew" at bounding box center [648, 473] width 122 height 29
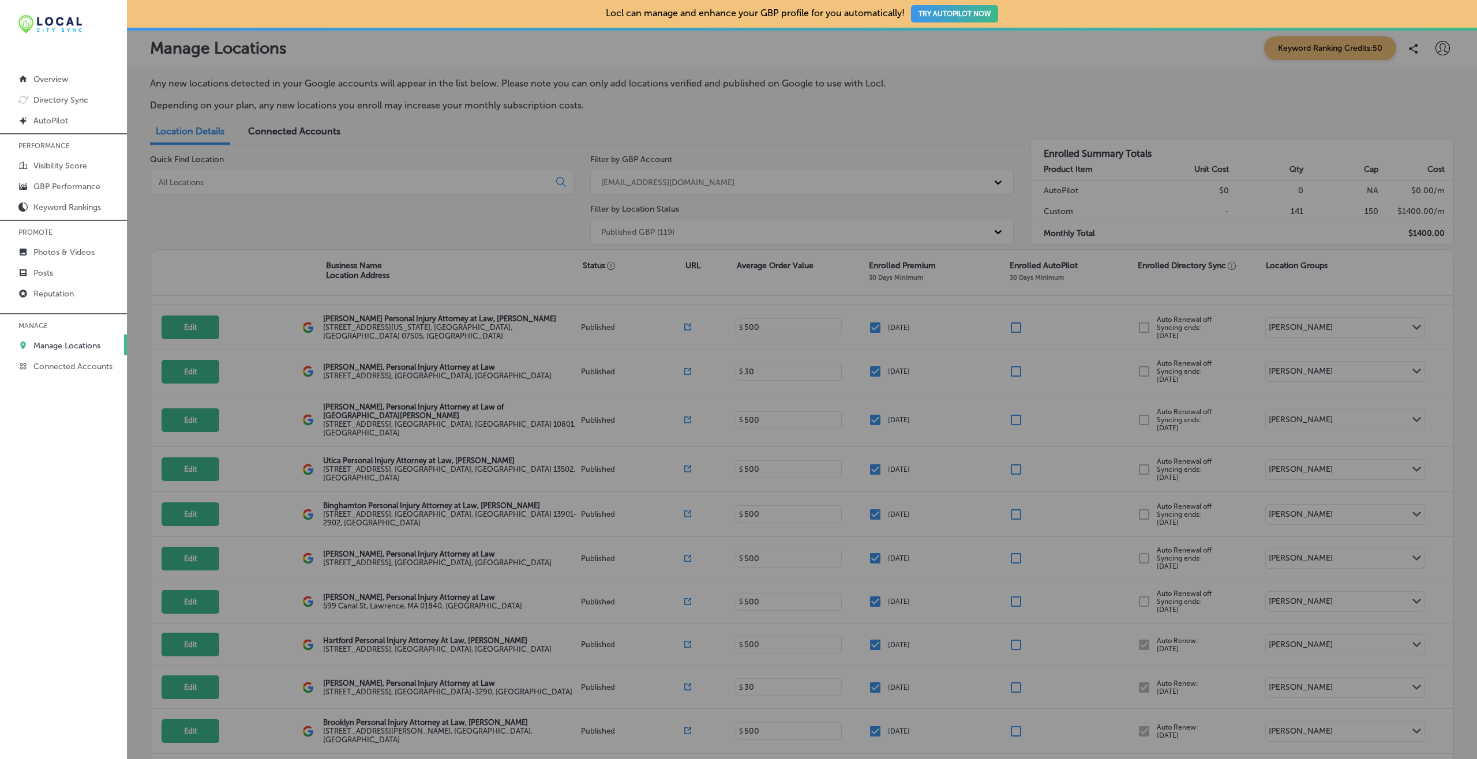
checkbox input "false"
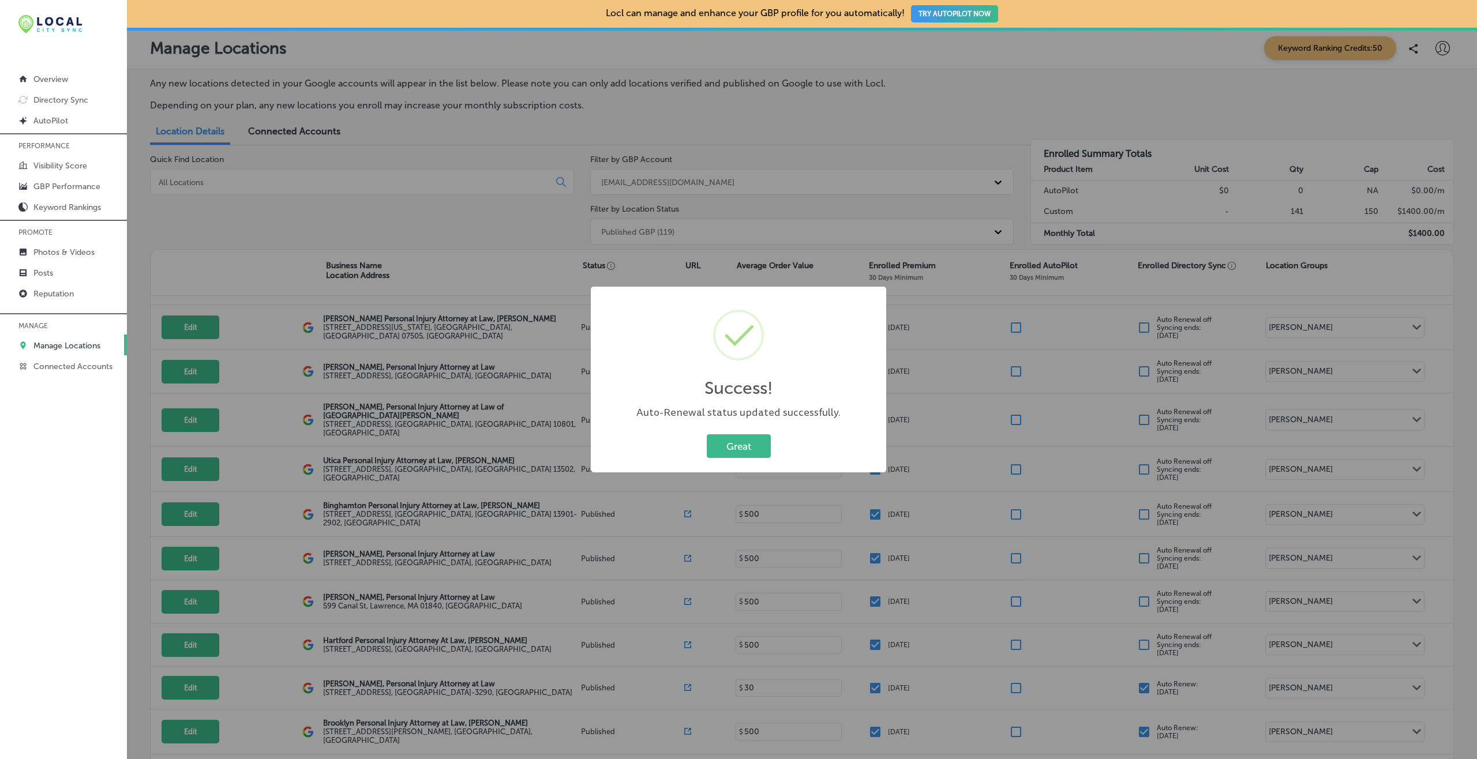
click at [707, 435] on button "Great" at bounding box center [739, 447] width 64 height 24
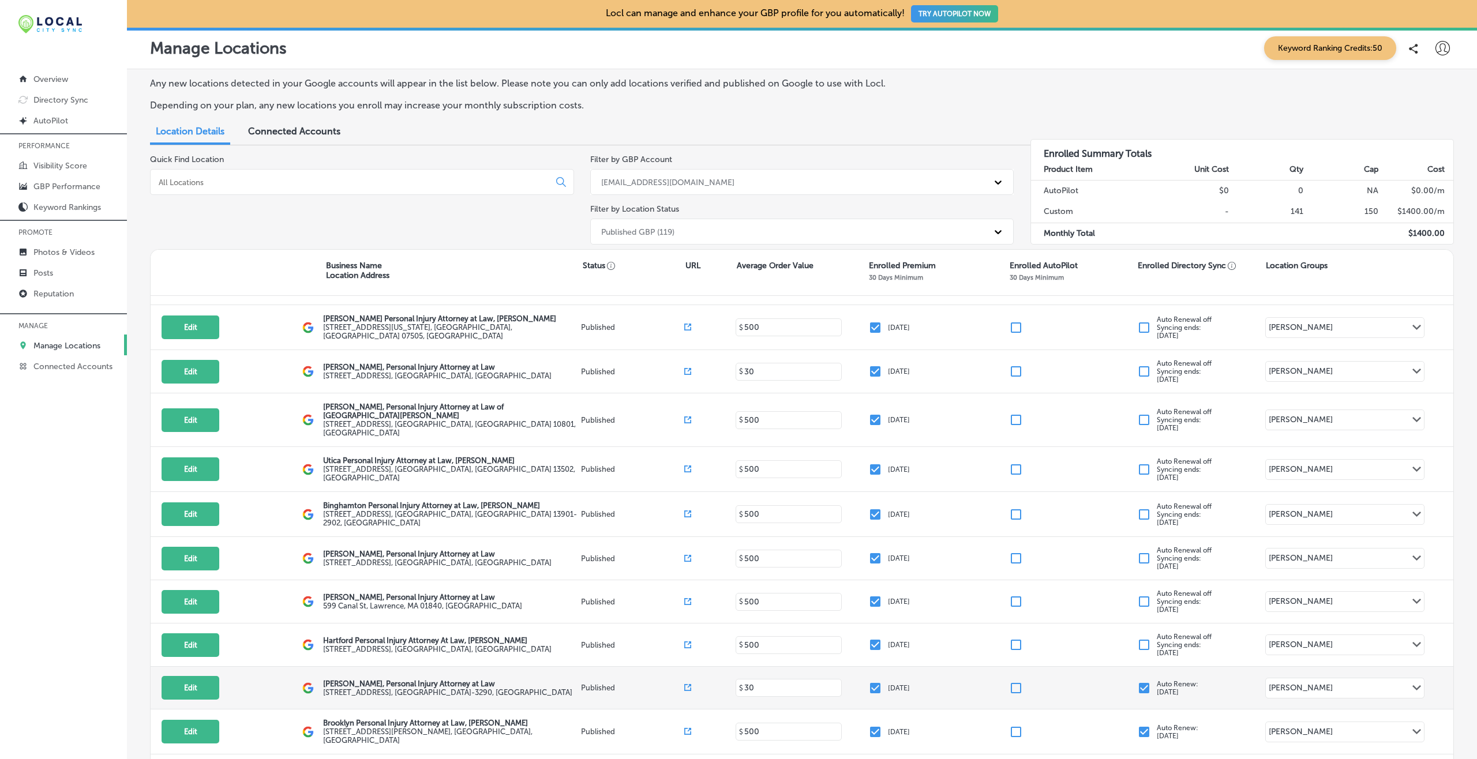
click at [1107, 569] on div at bounding box center [1147, 688] width 20 height 14
click at [1107, 569] on input "checkbox" at bounding box center [1144, 688] width 14 height 14
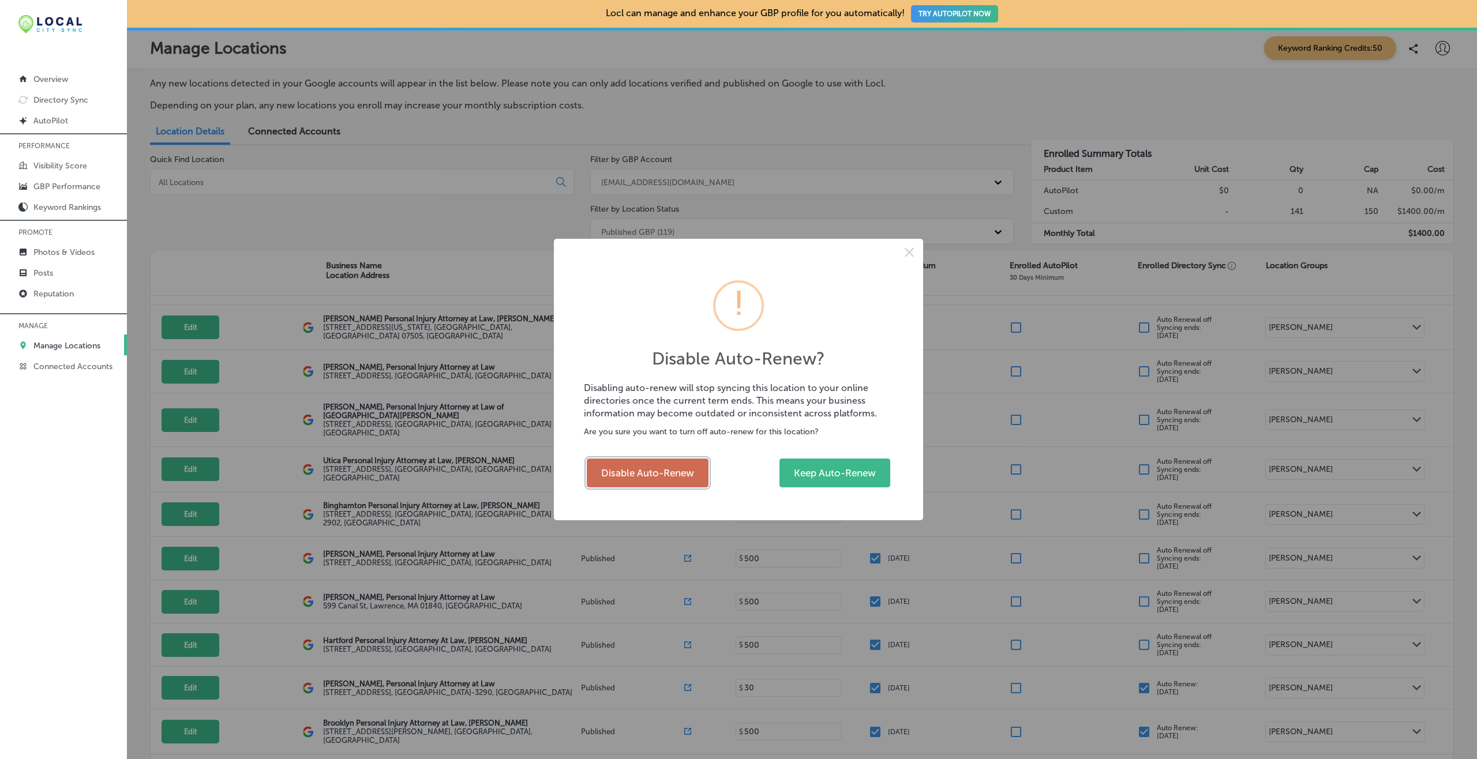
click at [684, 480] on button "Disable Auto-Renew" at bounding box center [648, 473] width 122 height 29
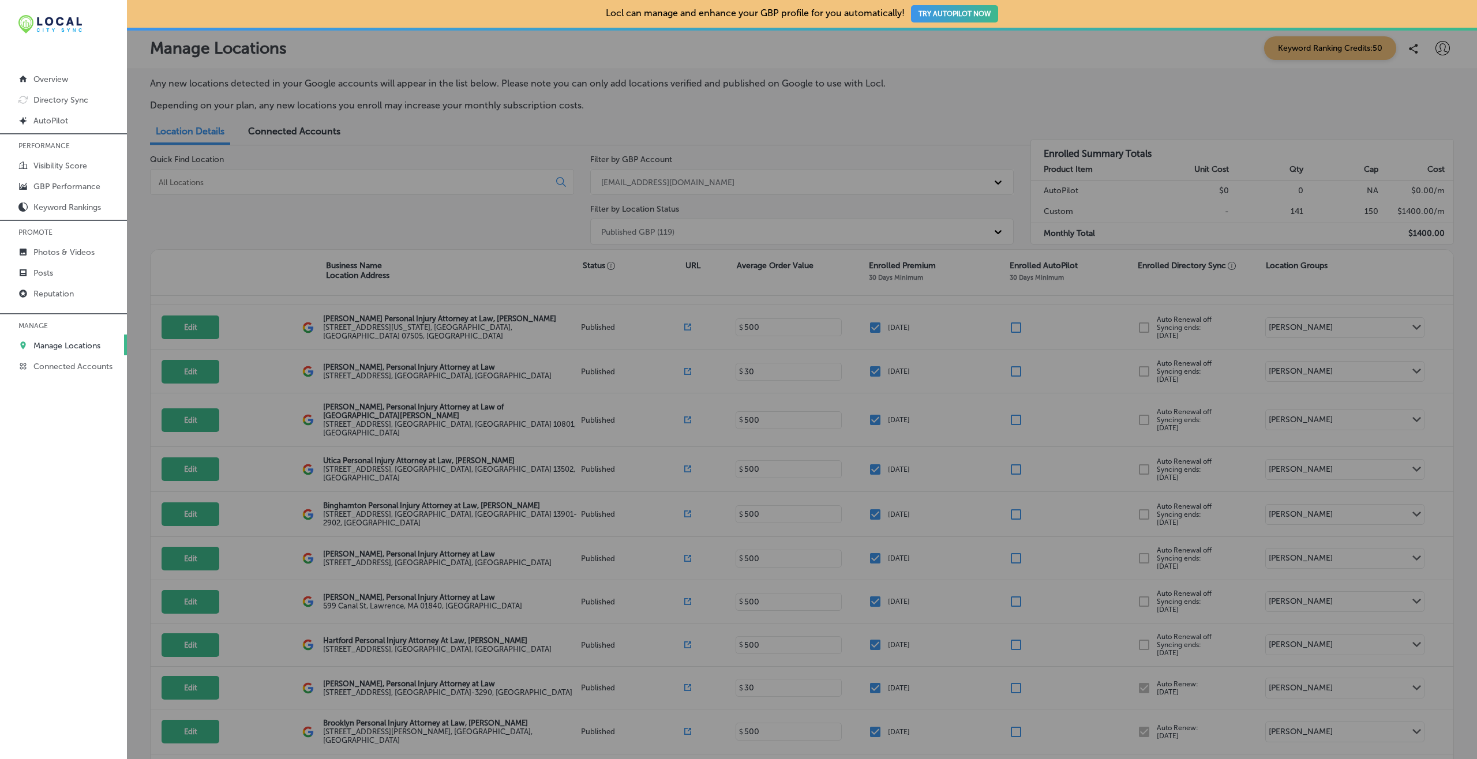
checkbox input "false"
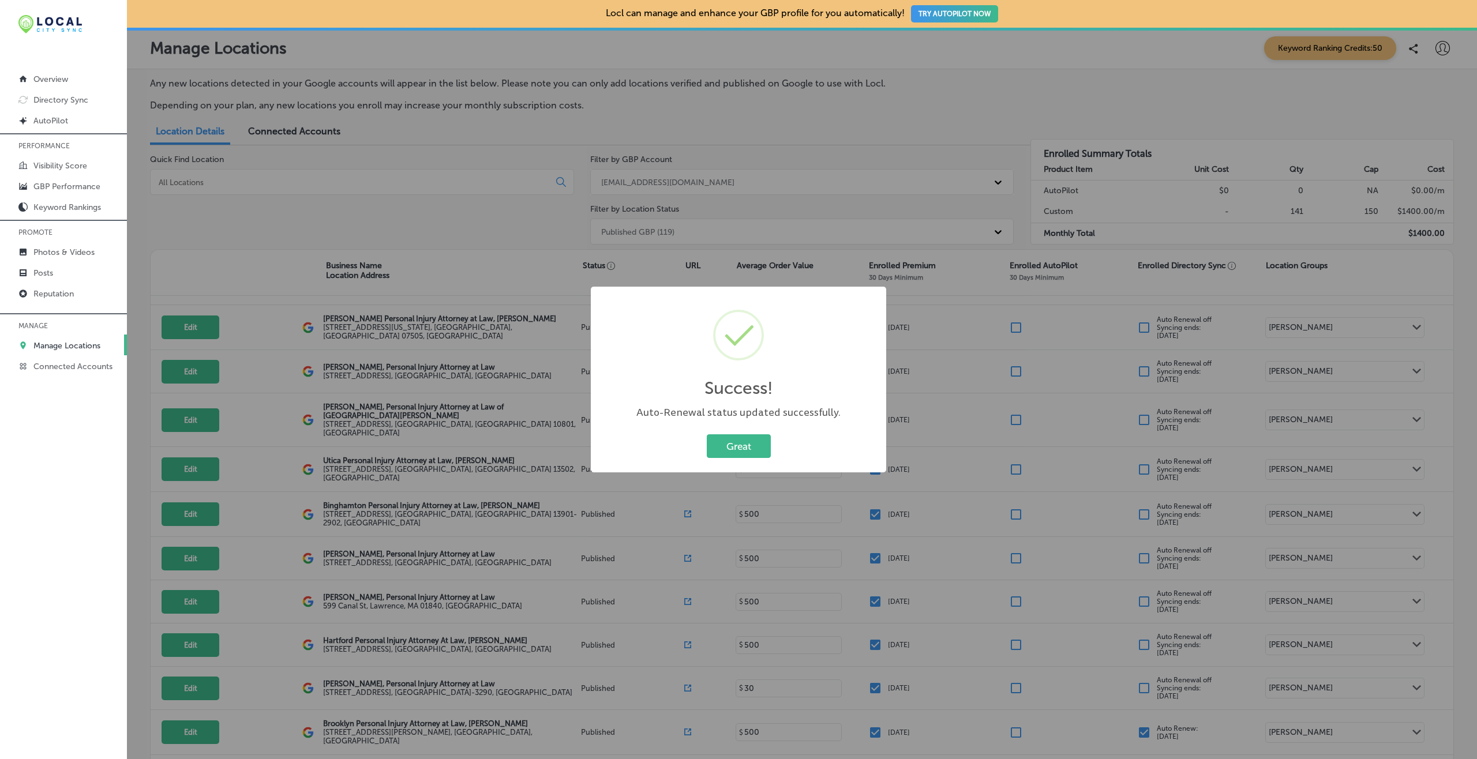
click at [707, 435] on button "Great" at bounding box center [739, 447] width 64 height 24
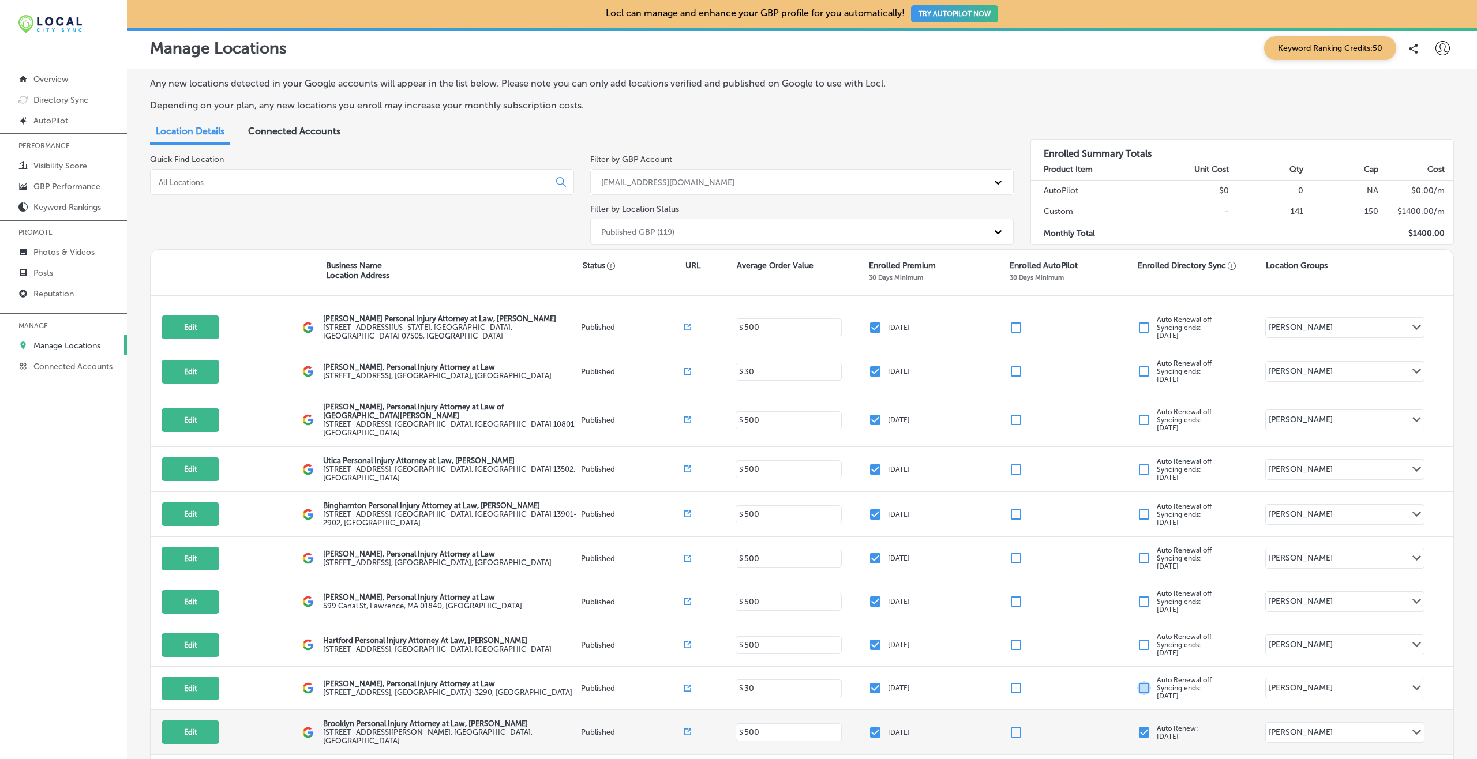
click at [1107, 569] on input "checkbox" at bounding box center [1144, 733] width 14 height 14
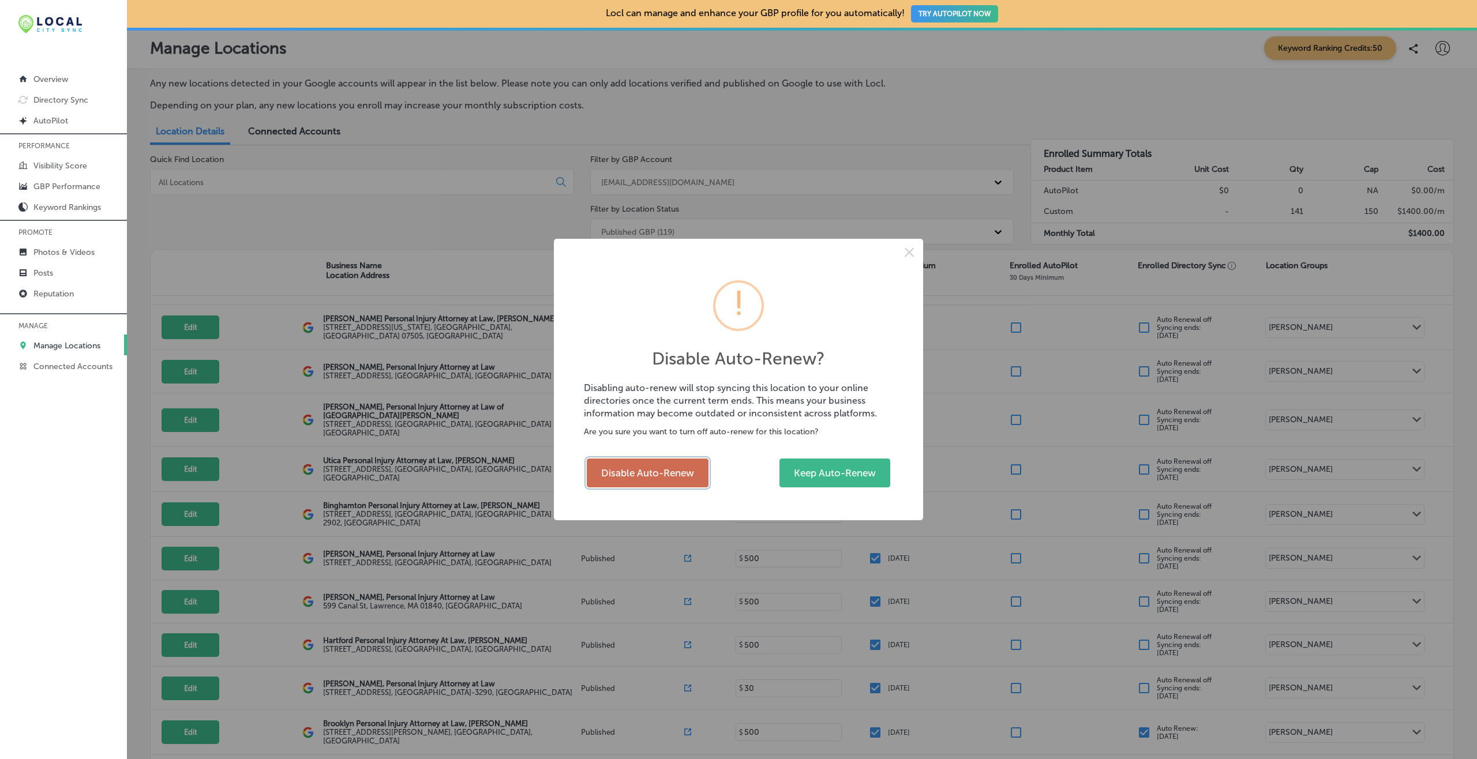
click at [679, 469] on button "Disable Auto-Renew" at bounding box center [648, 473] width 122 height 29
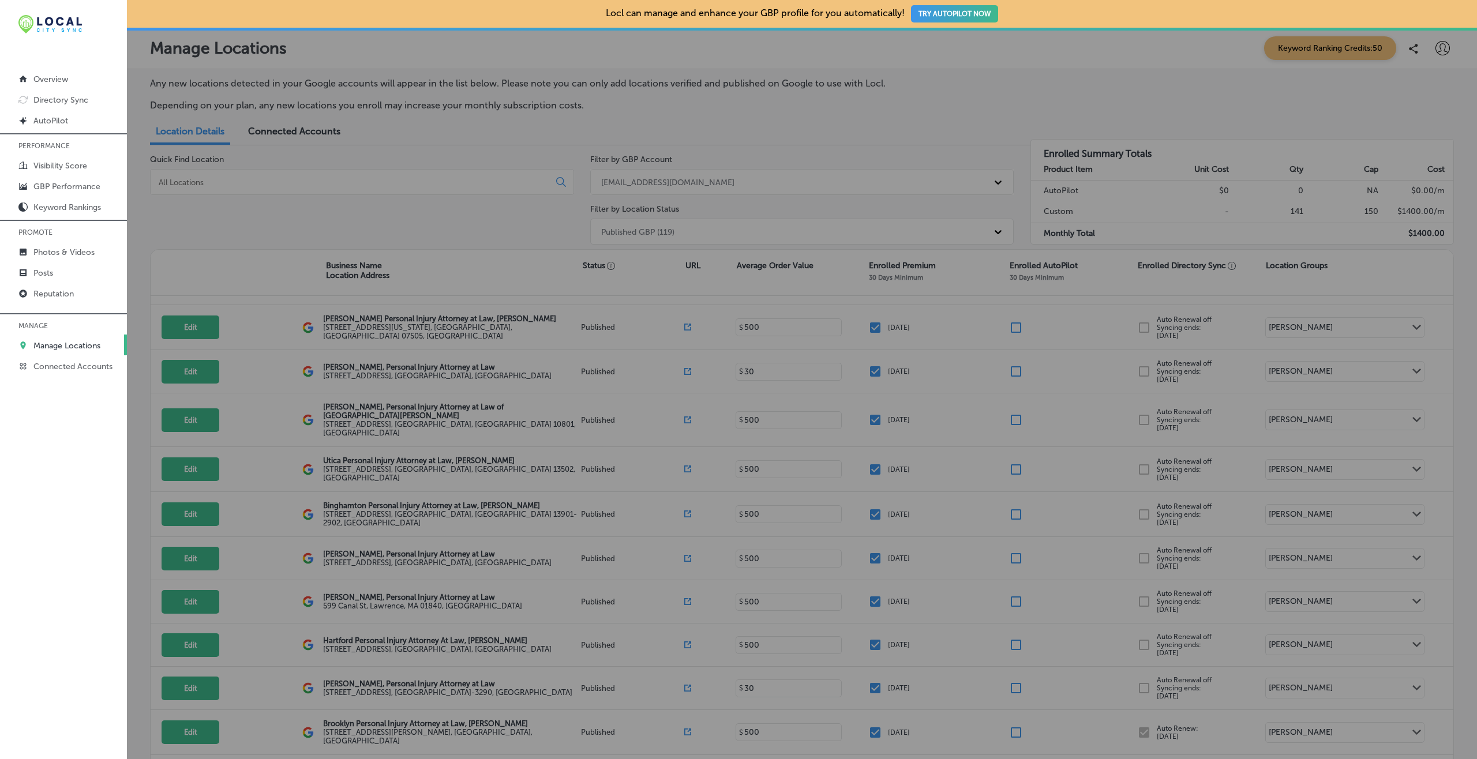
checkbox input "false"
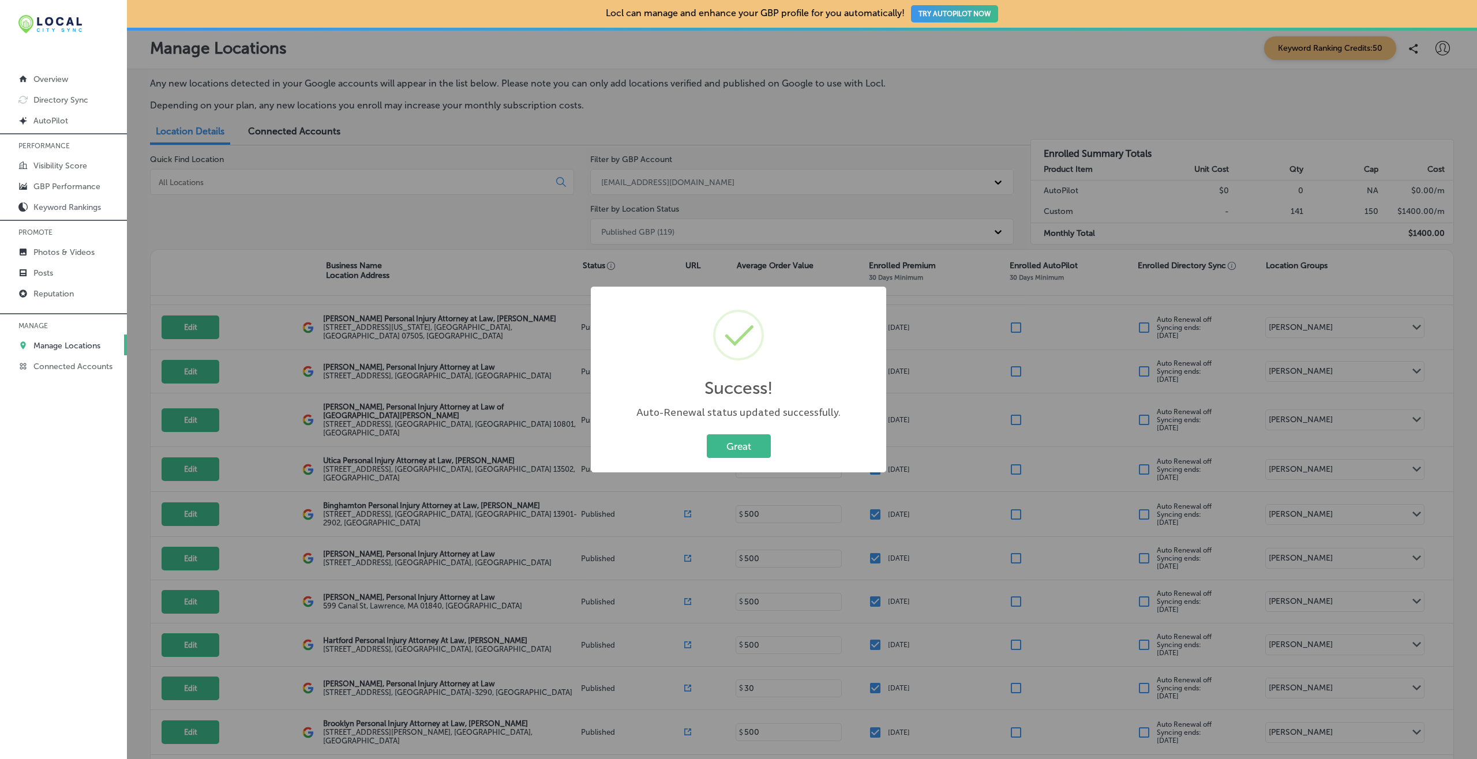
click at [707, 435] on button "Great" at bounding box center [739, 447] width 64 height 24
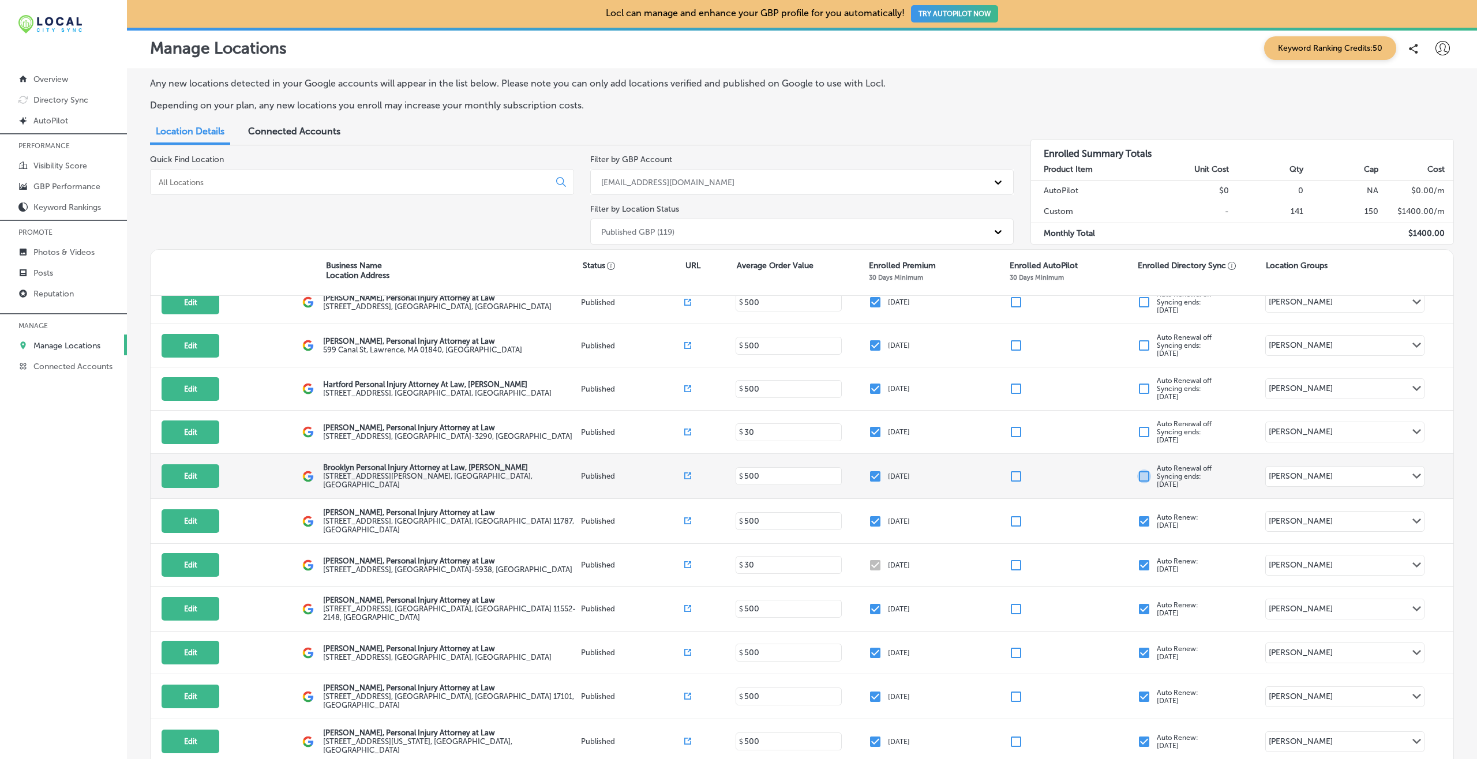
scroll to position [645, 0]
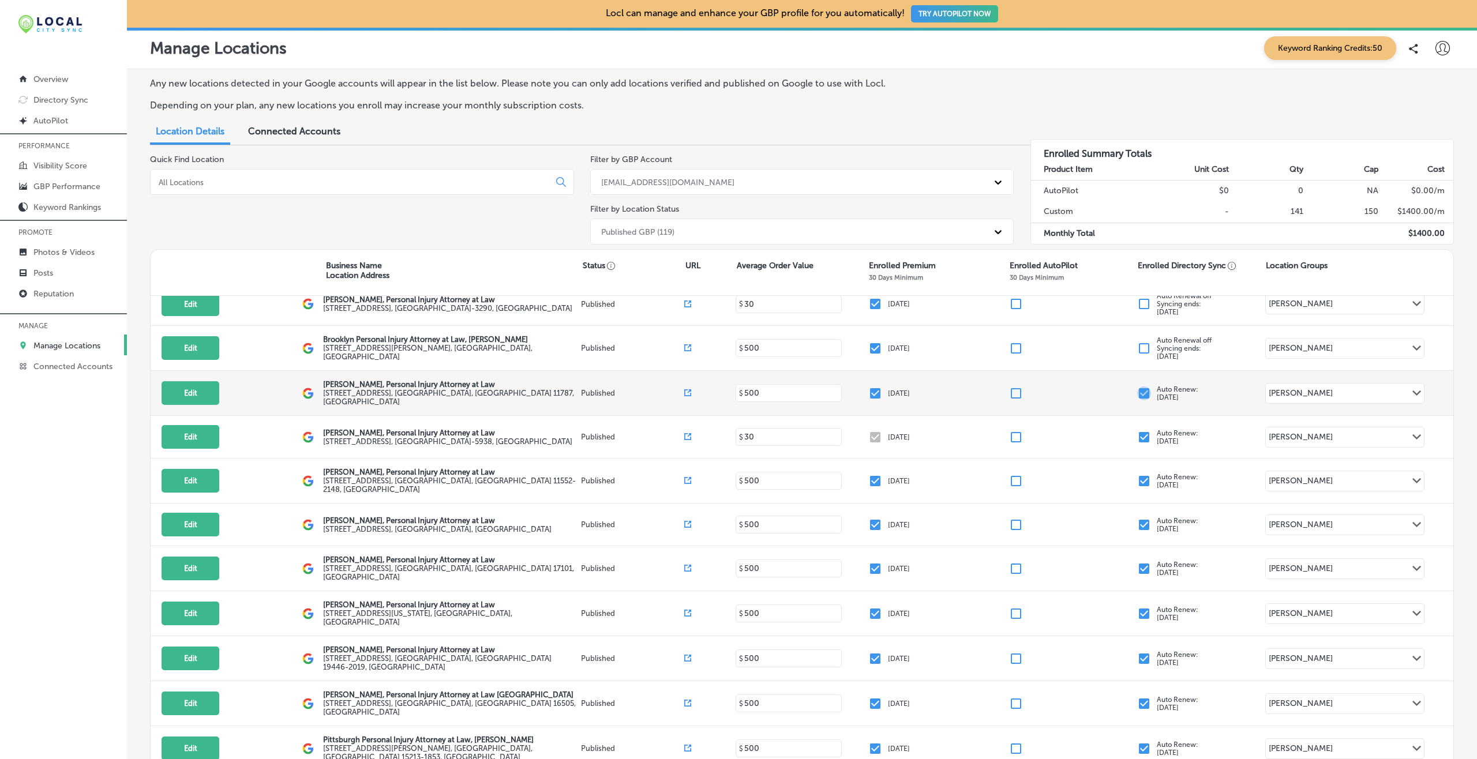
click at [1107, 387] on input "checkbox" at bounding box center [1144, 394] width 14 height 14
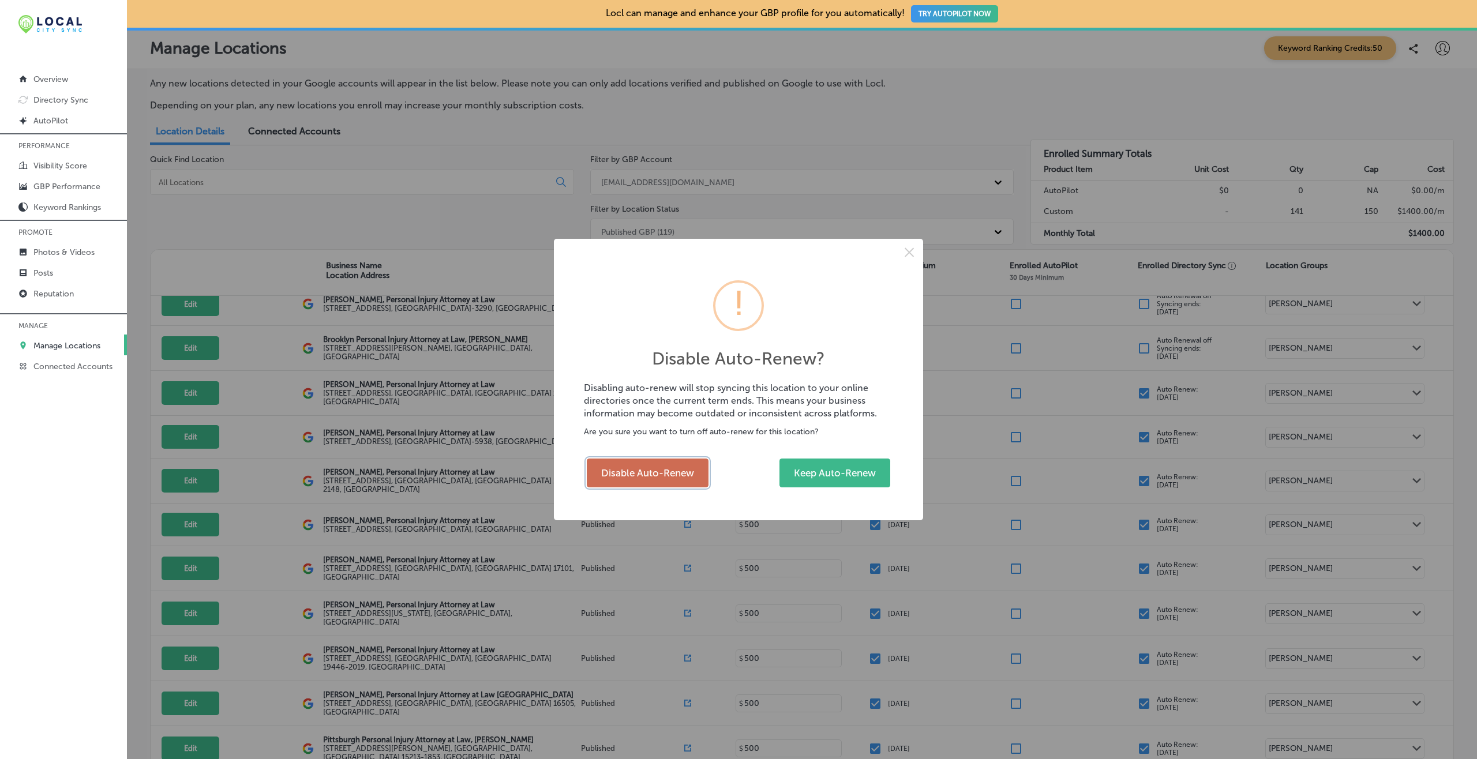
click at [653, 467] on button "Disable Auto-Renew" at bounding box center [648, 473] width 122 height 29
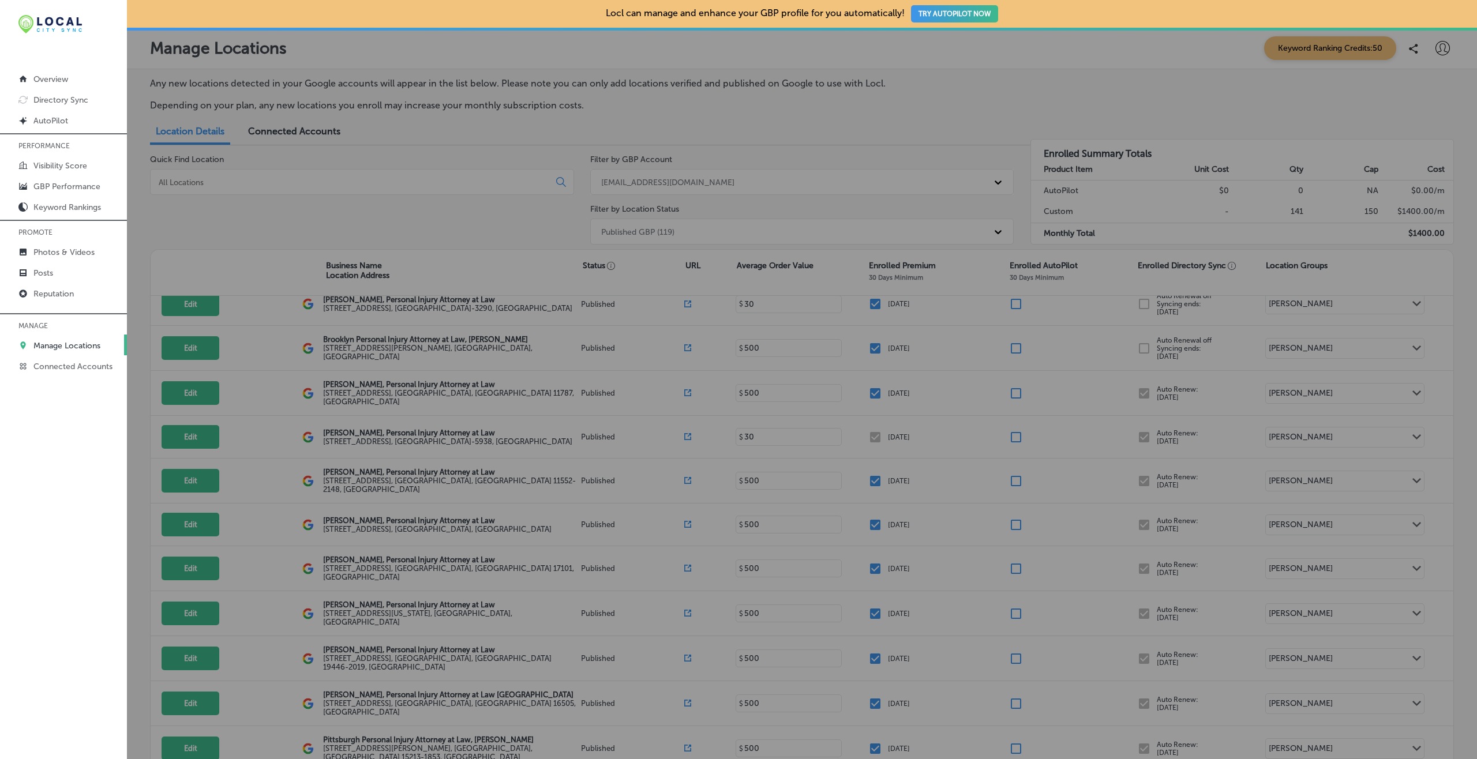
checkbox input "false"
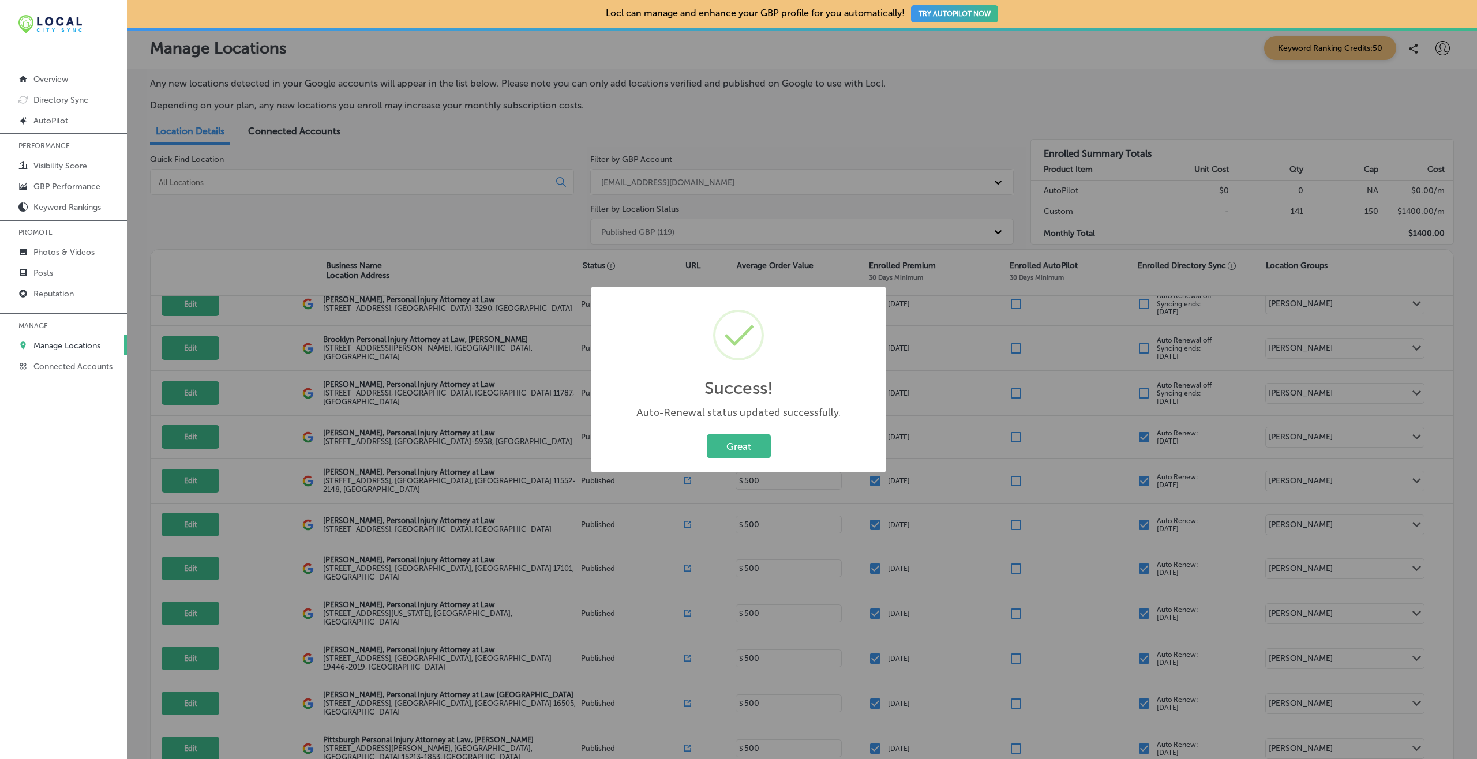
click at [707, 435] on button "Great" at bounding box center [739, 447] width 64 height 24
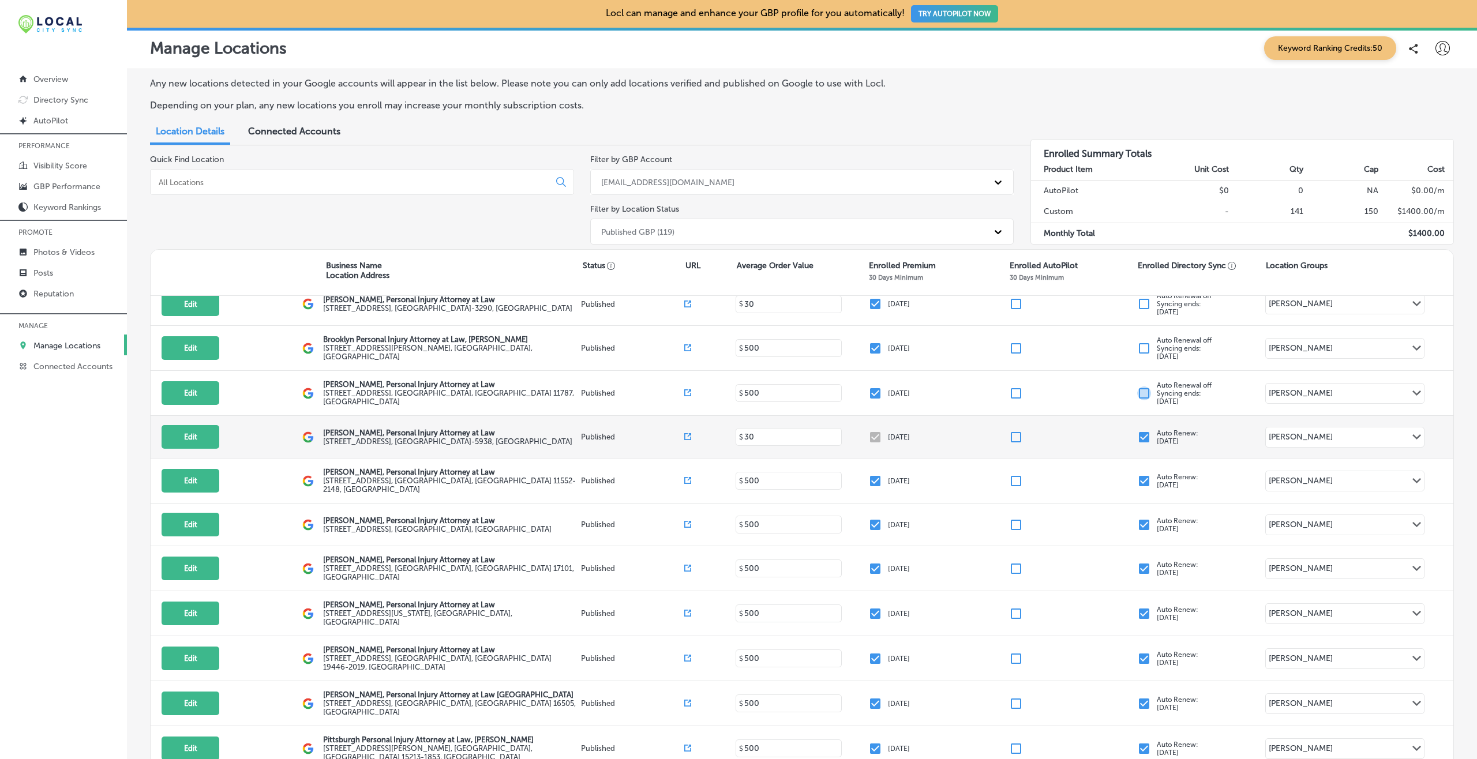
click at [1107, 430] on input "checkbox" at bounding box center [1144, 437] width 14 height 14
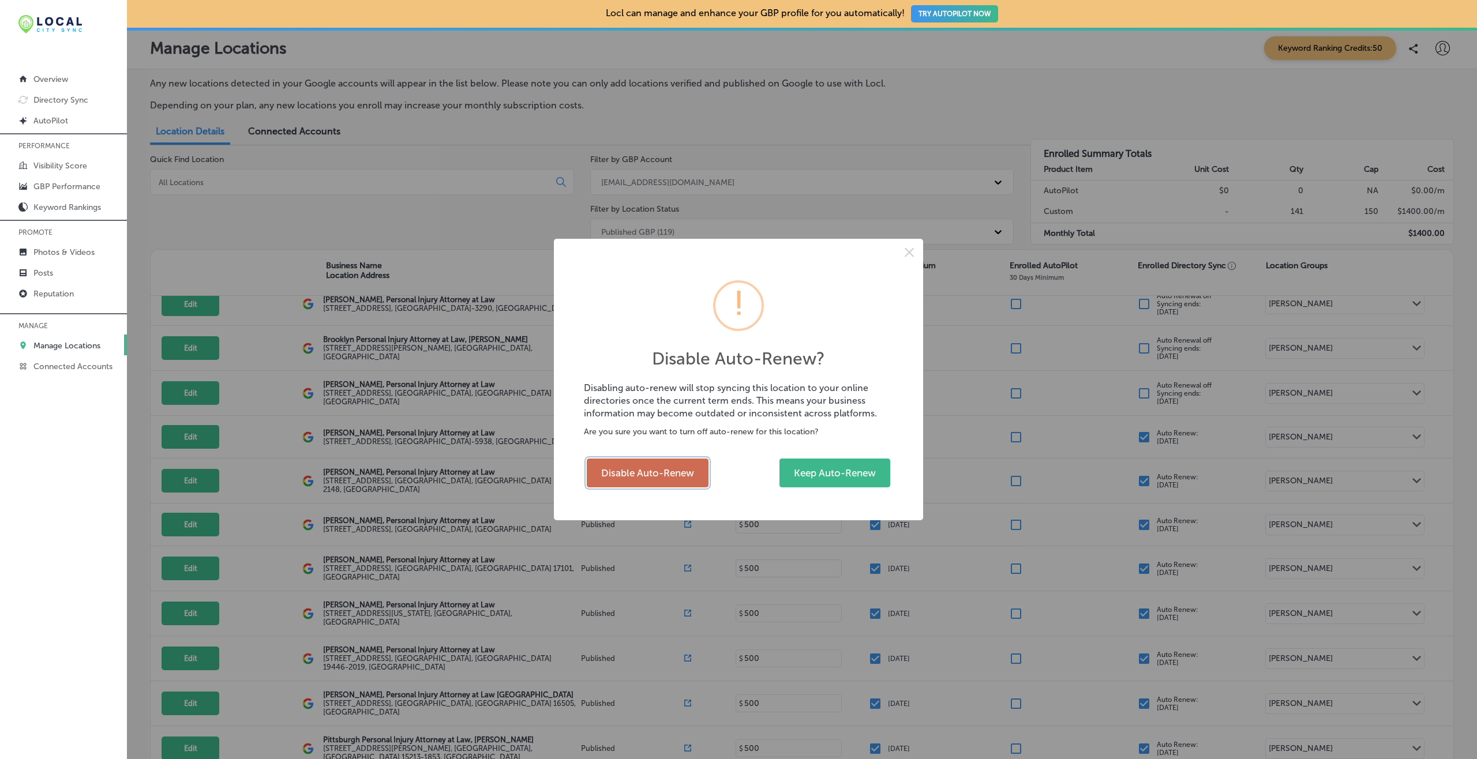
click at [677, 469] on button "Disable Auto-Renew" at bounding box center [648, 473] width 122 height 29
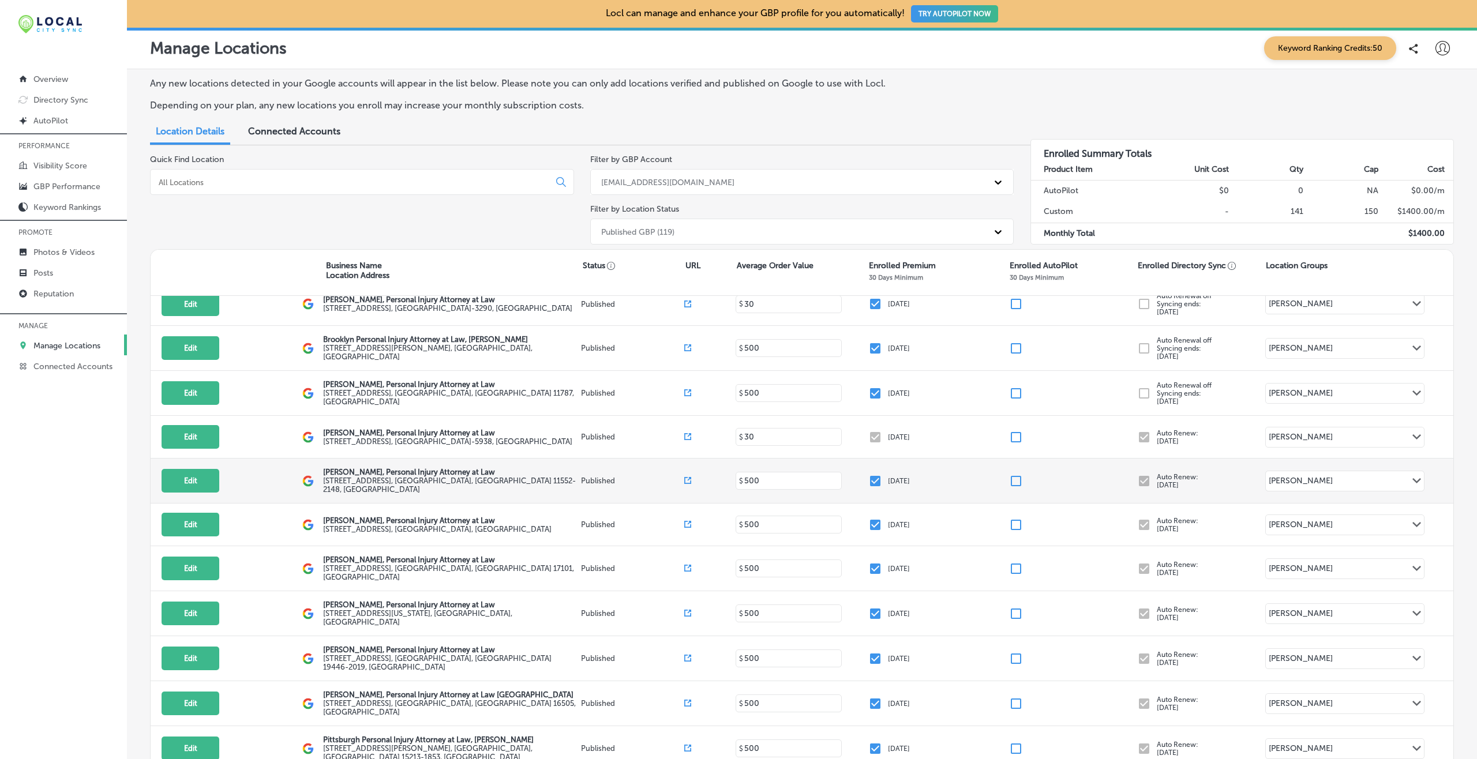
checkbox input "false"
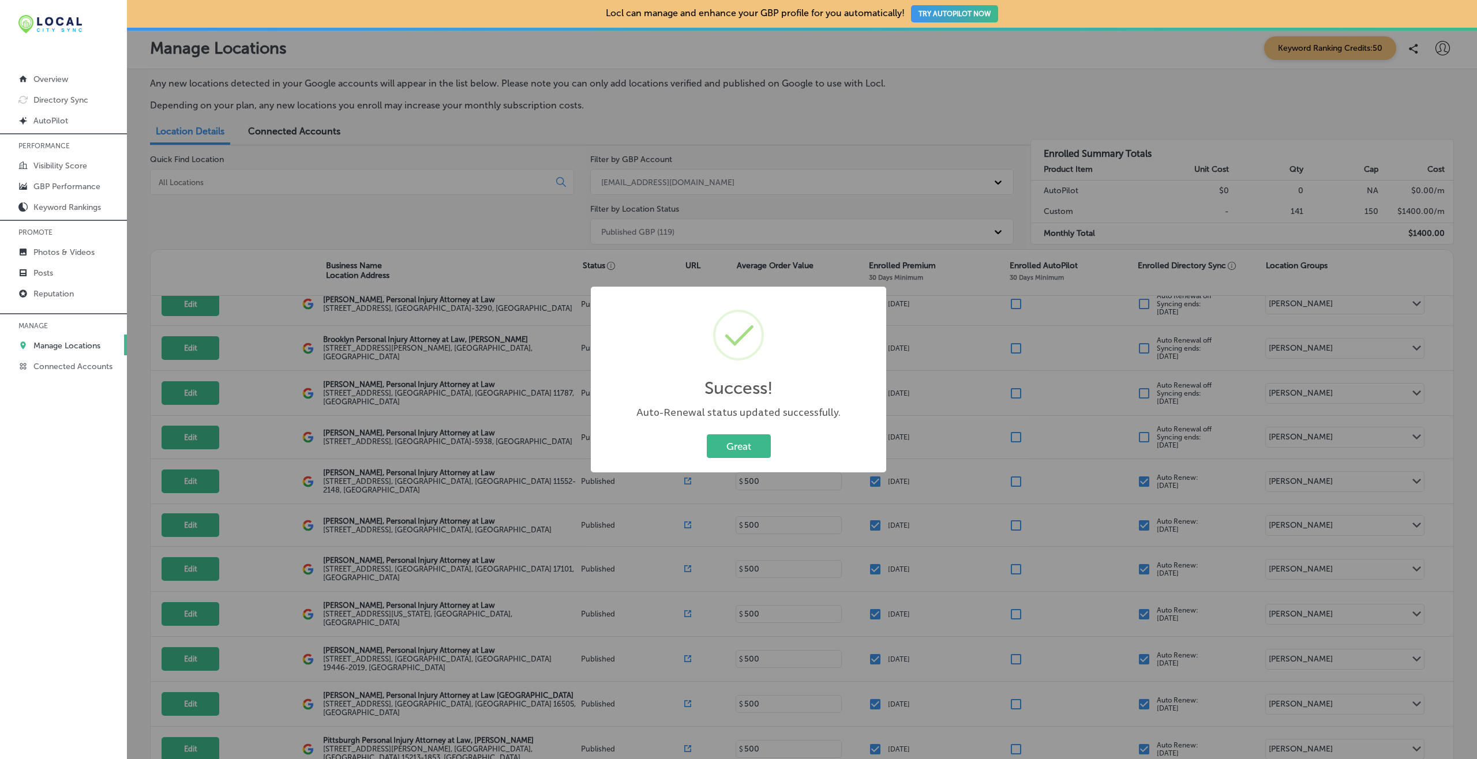
click at [707, 435] on button "Great" at bounding box center [739, 447] width 64 height 24
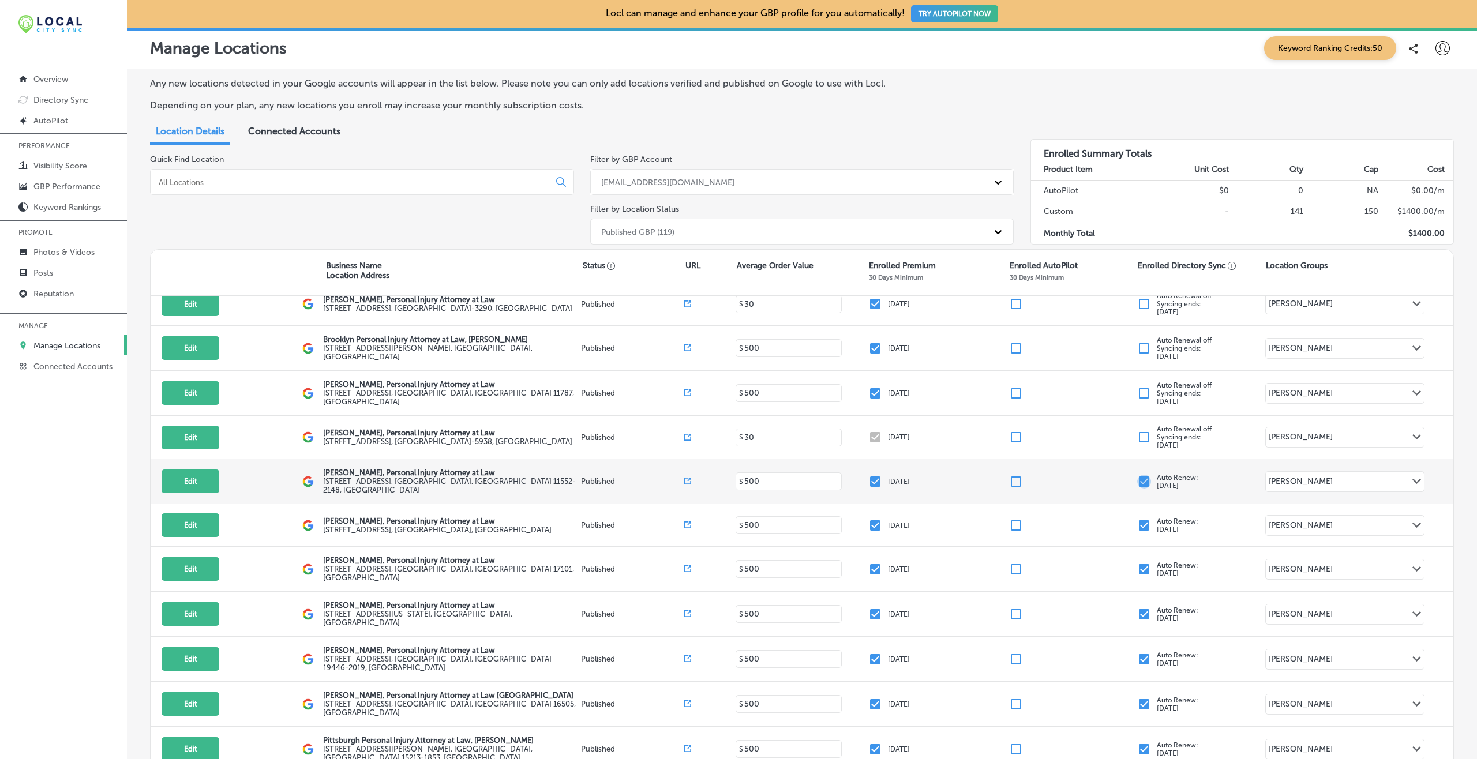
click at [1107, 475] on input "checkbox" at bounding box center [1144, 482] width 14 height 14
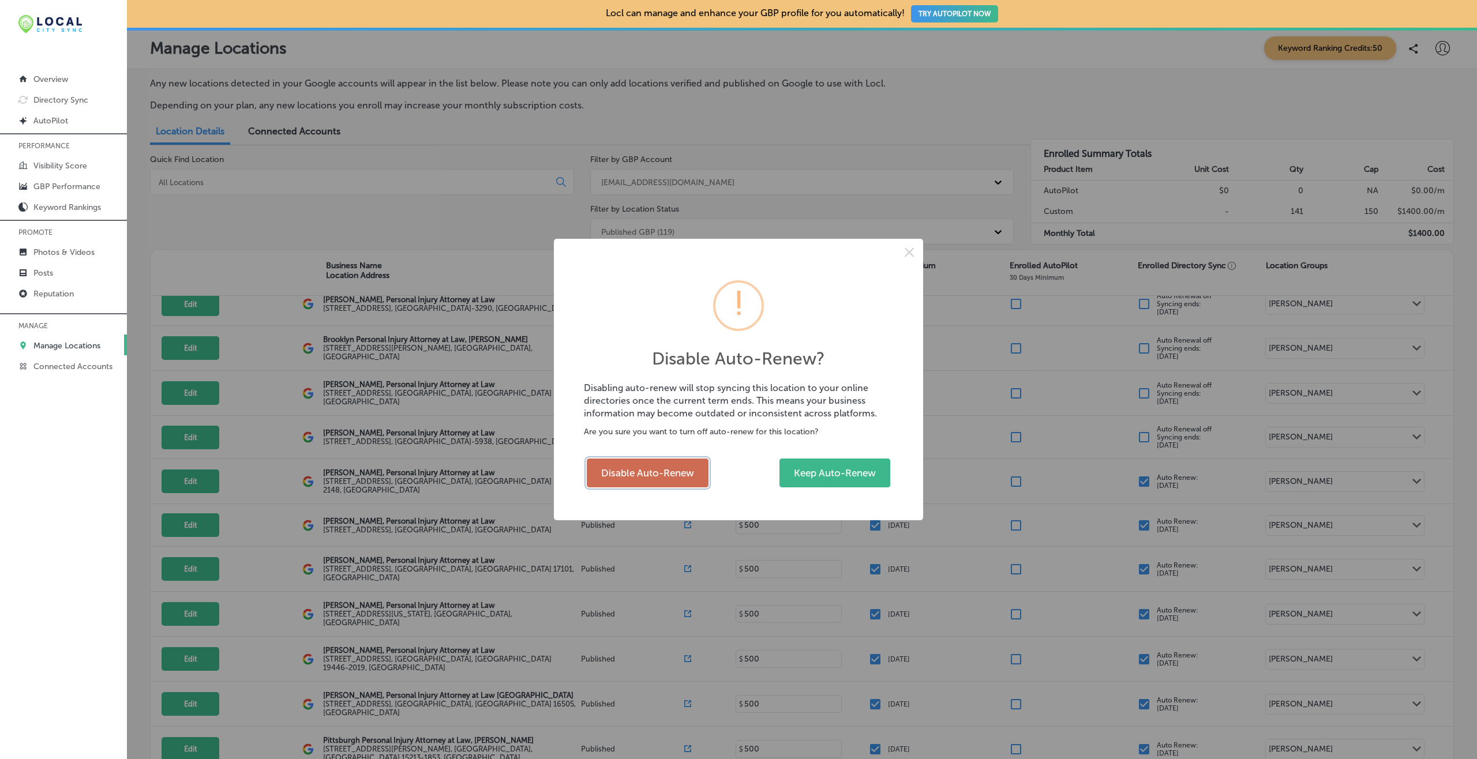
click at [667, 475] on button "Disable Auto-Renew" at bounding box center [648, 473] width 122 height 29
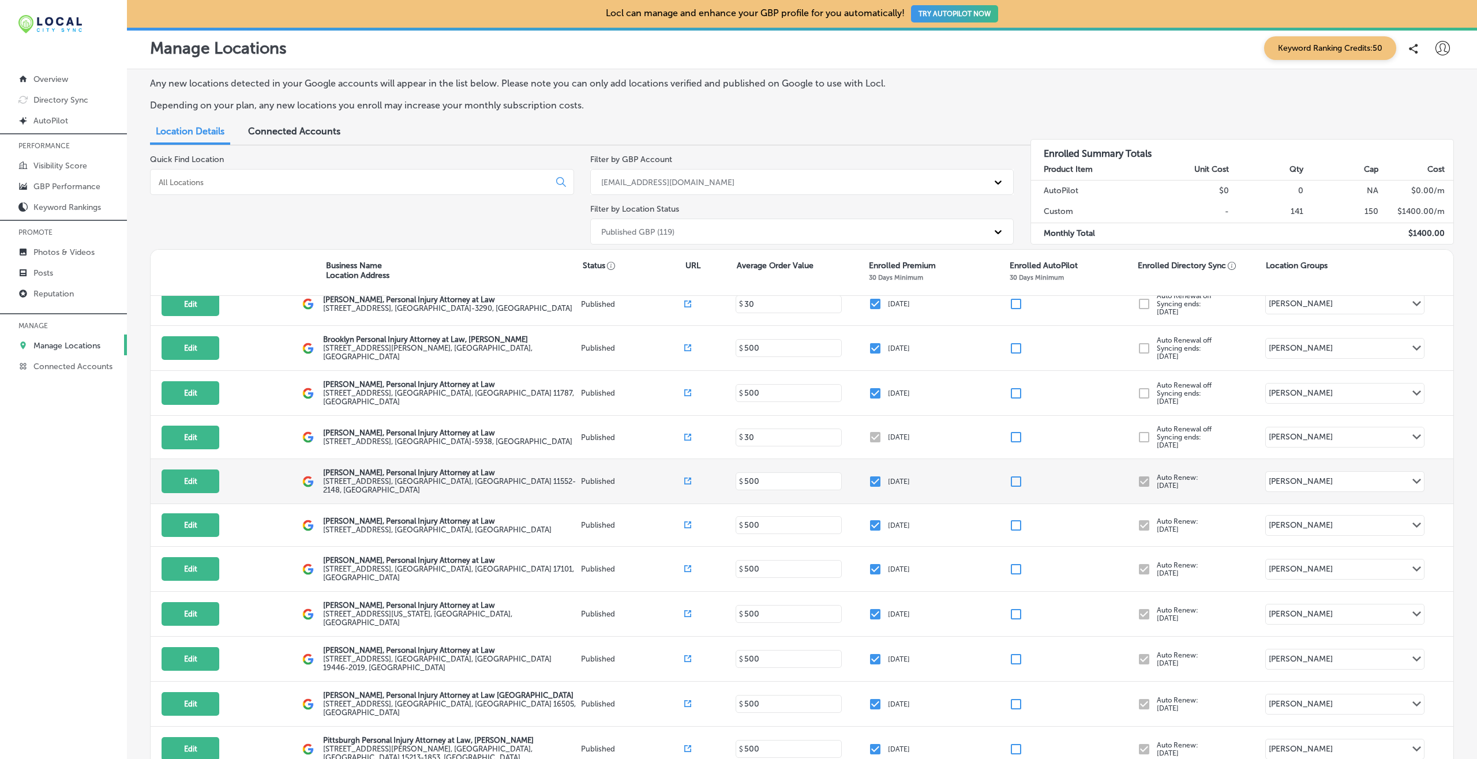
click at [1107, 475] on div at bounding box center [1147, 482] width 20 height 14
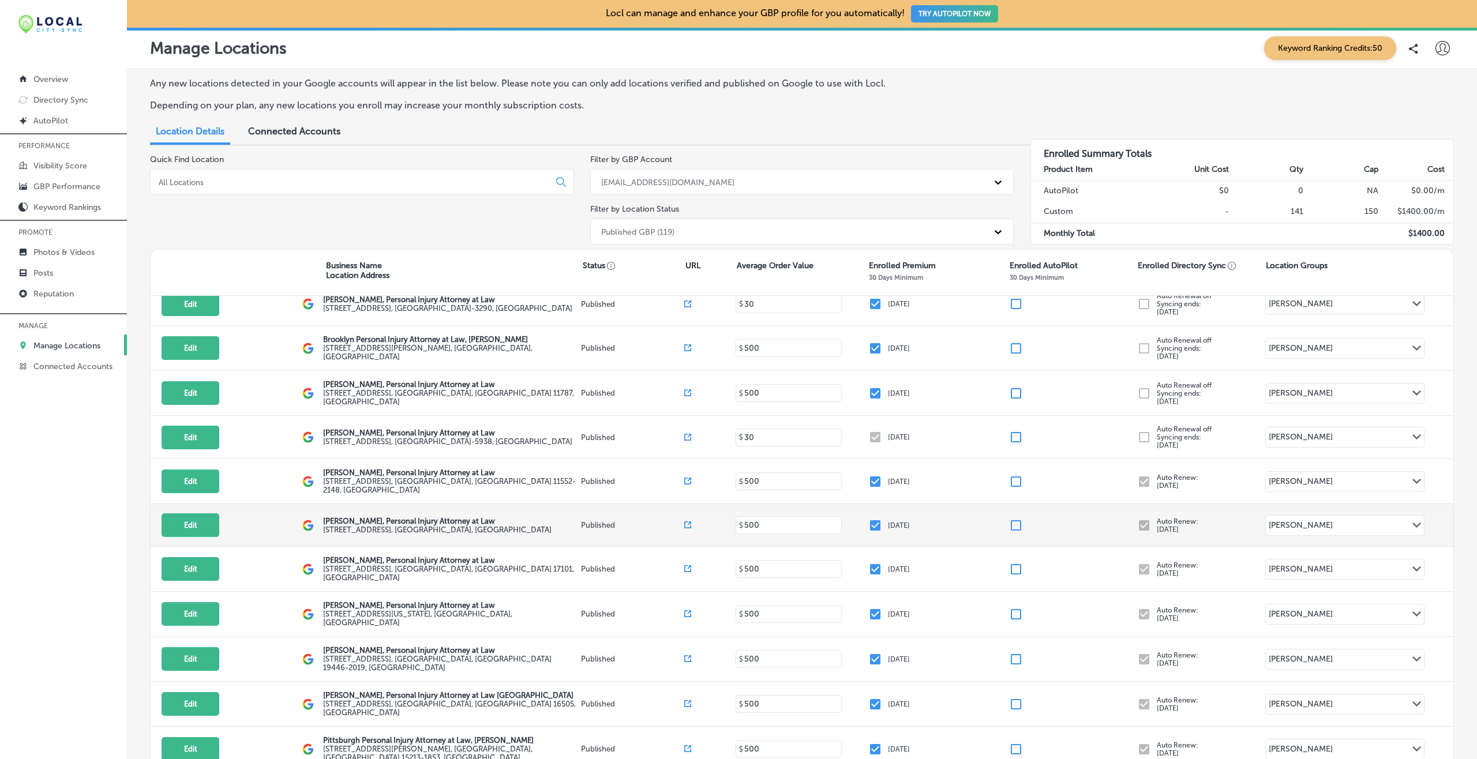
click at [1107, 516] on div "Edit This location is not published yet. Brandon J. Broderick, Personal Injury …" at bounding box center [802, 525] width 1303 height 43
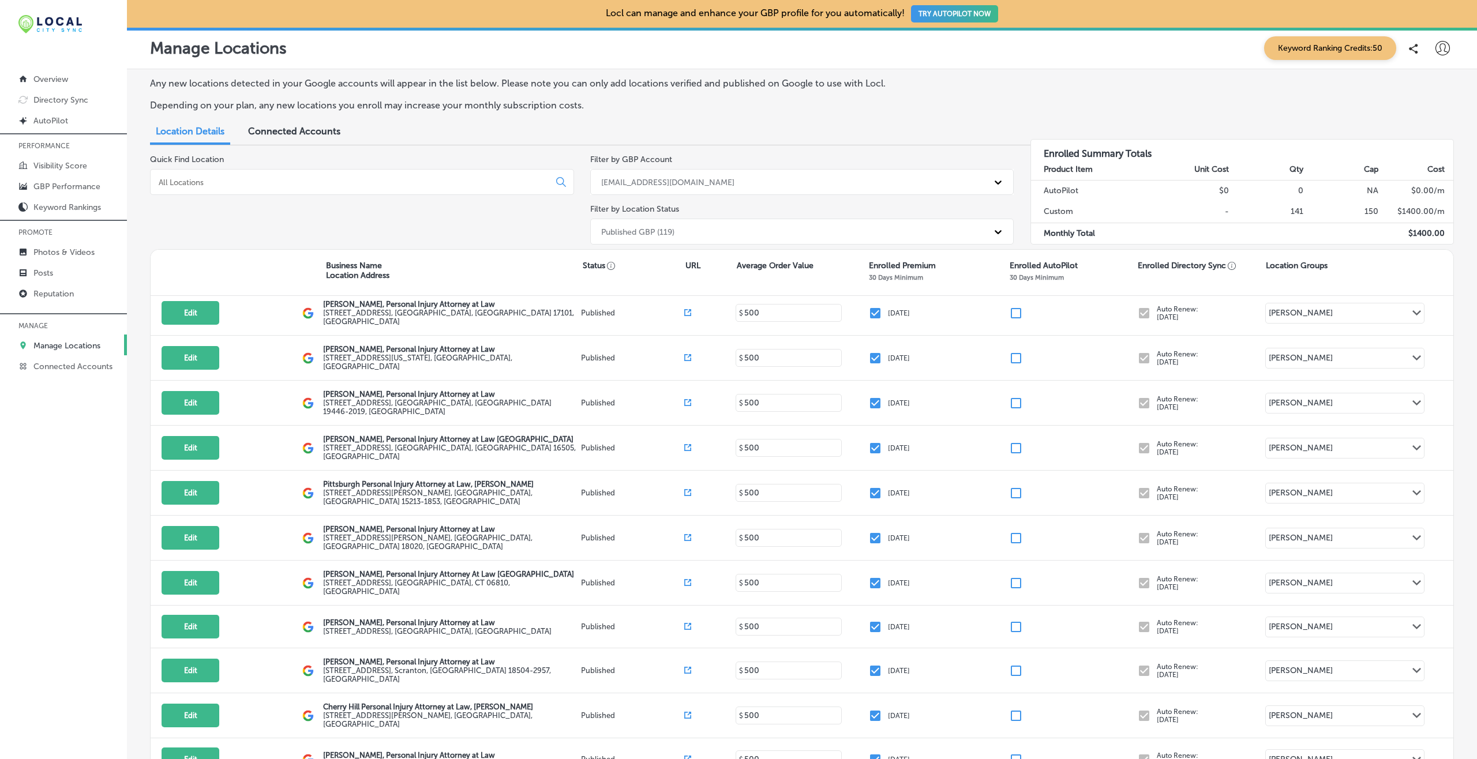
scroll to position [389, 0]
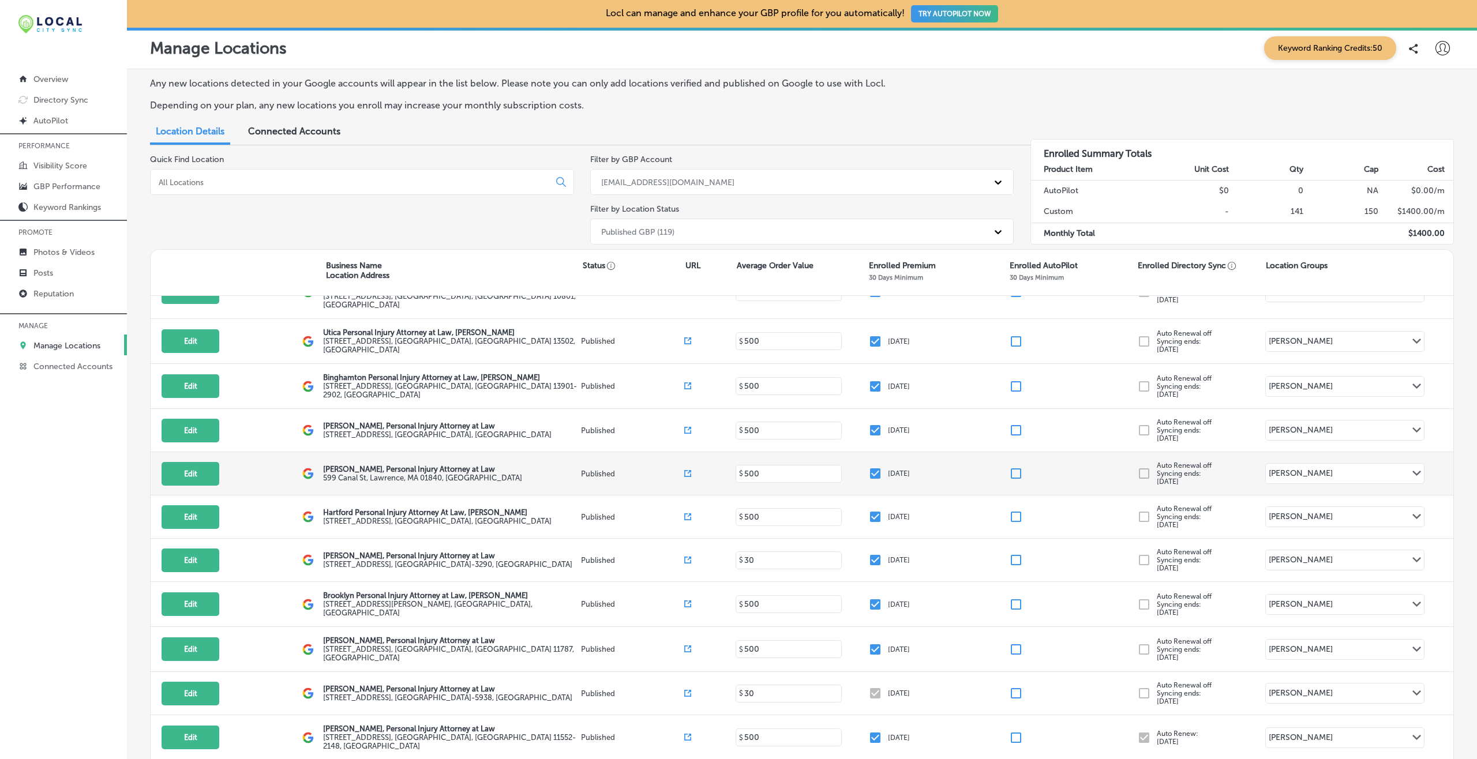
checkbox input "false"
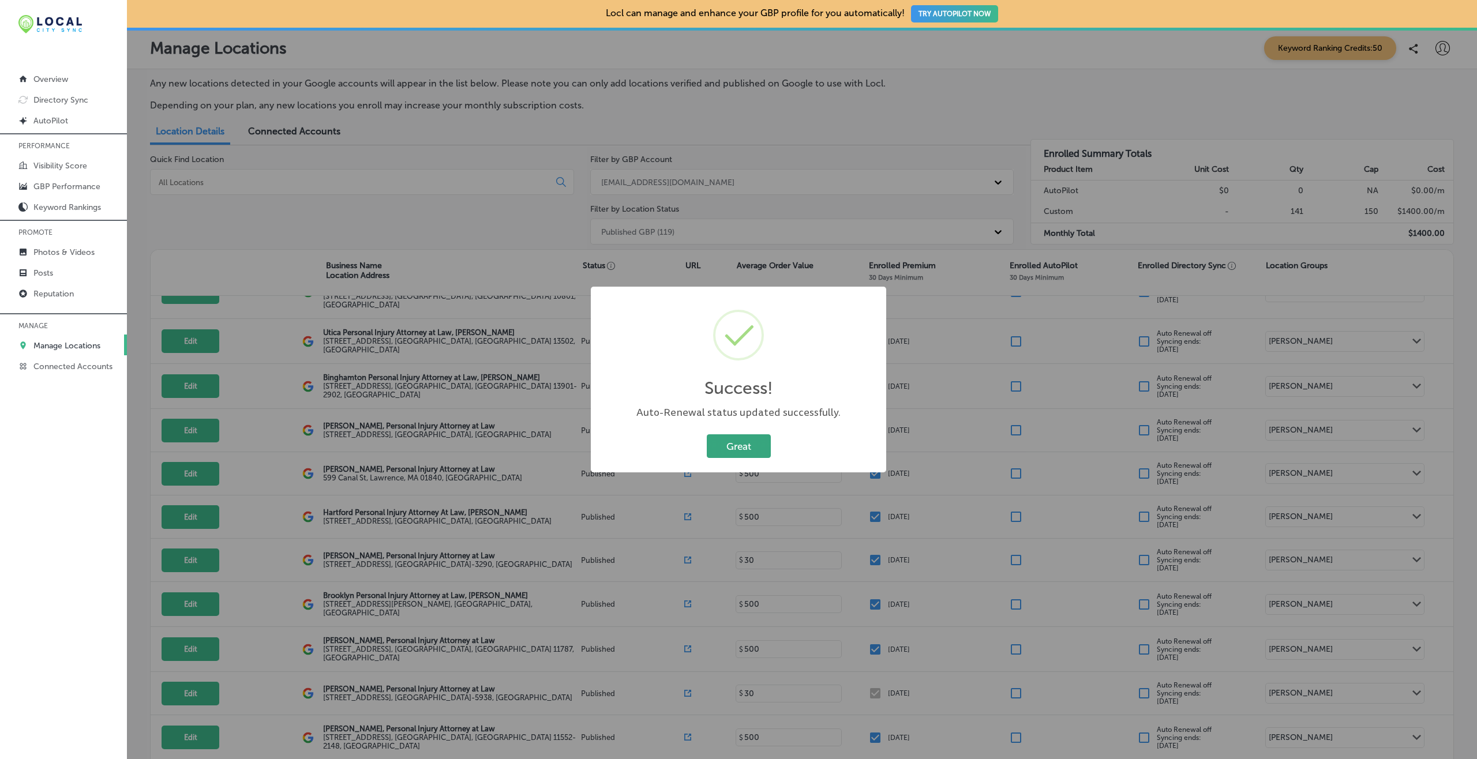
click at [762, 443] on button "Great" at bounding box center [739, 447] width 64 height 24
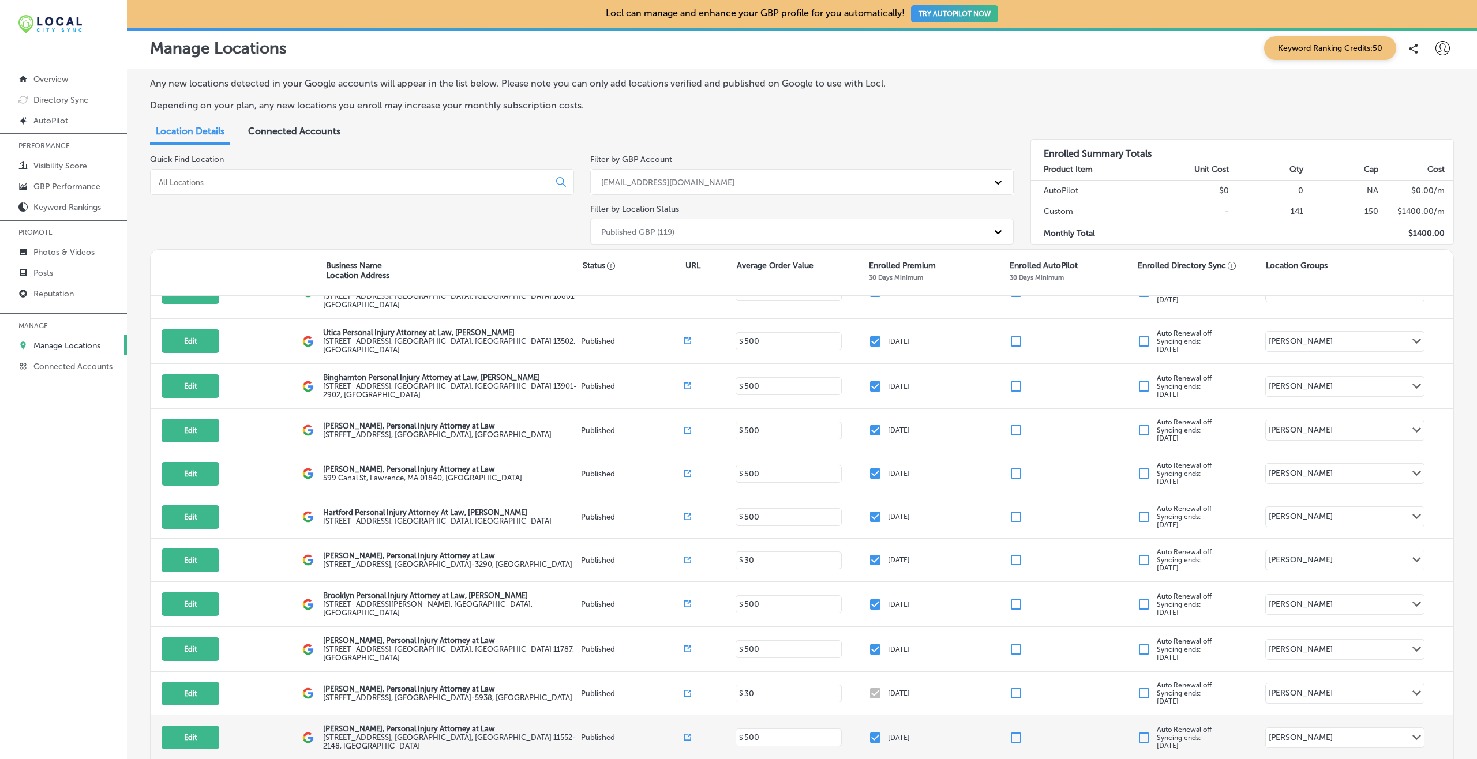
scroll to position [774, 0]
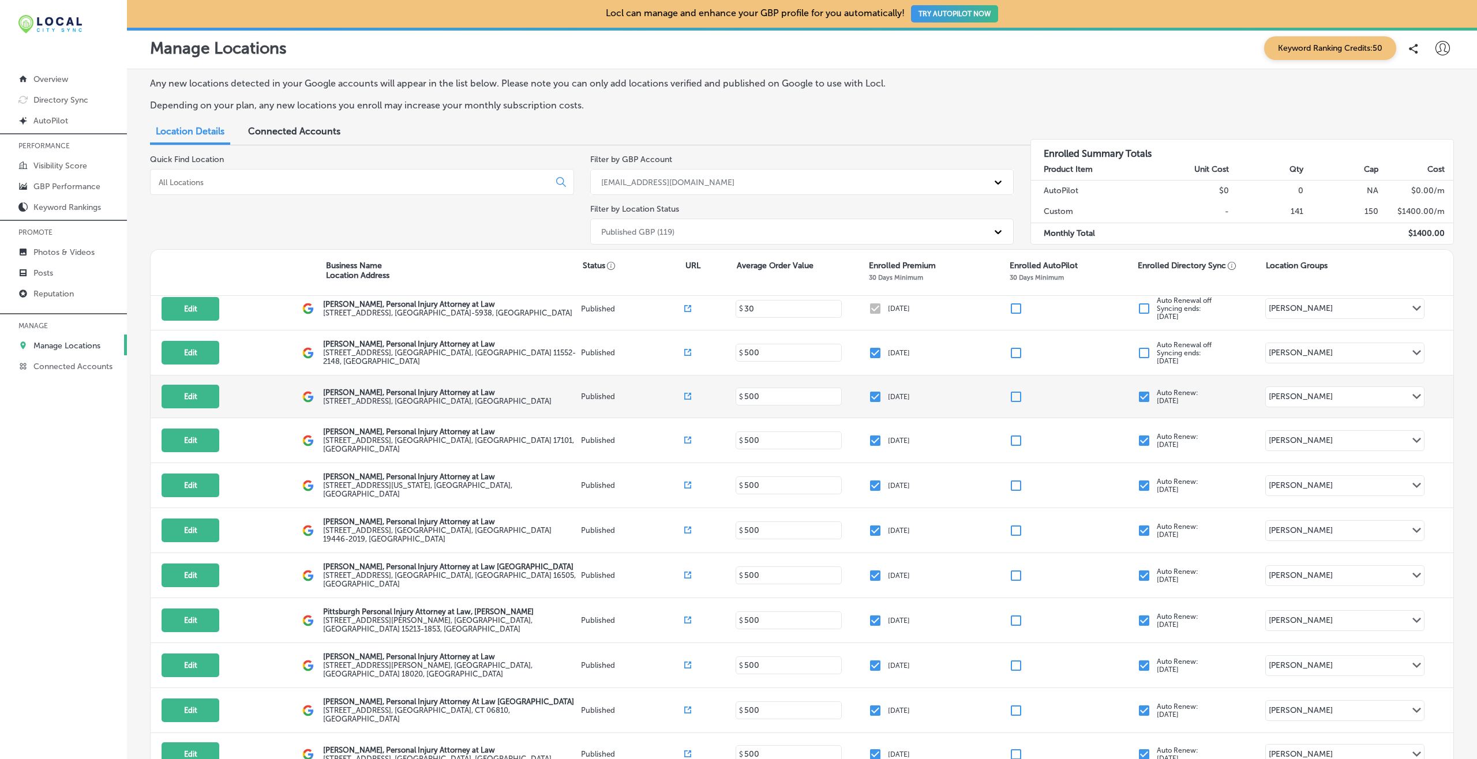
click at [1107, 390] on input "checkbox" at bounding box center [1144, 397] width 14 height 14
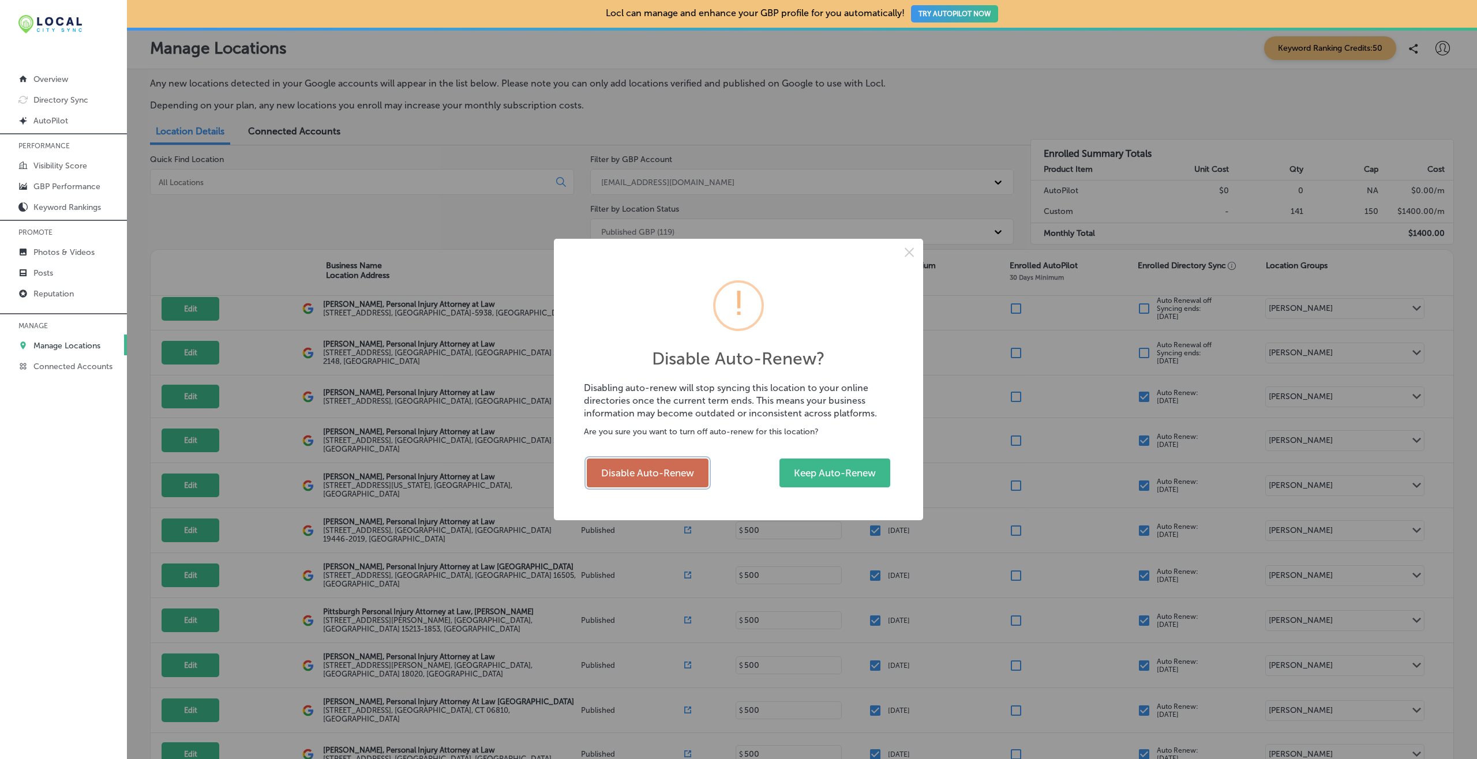
click at [674, 474] on button "Disable Auto-Renew" at bounding box center [648, 473] width 122 height 29
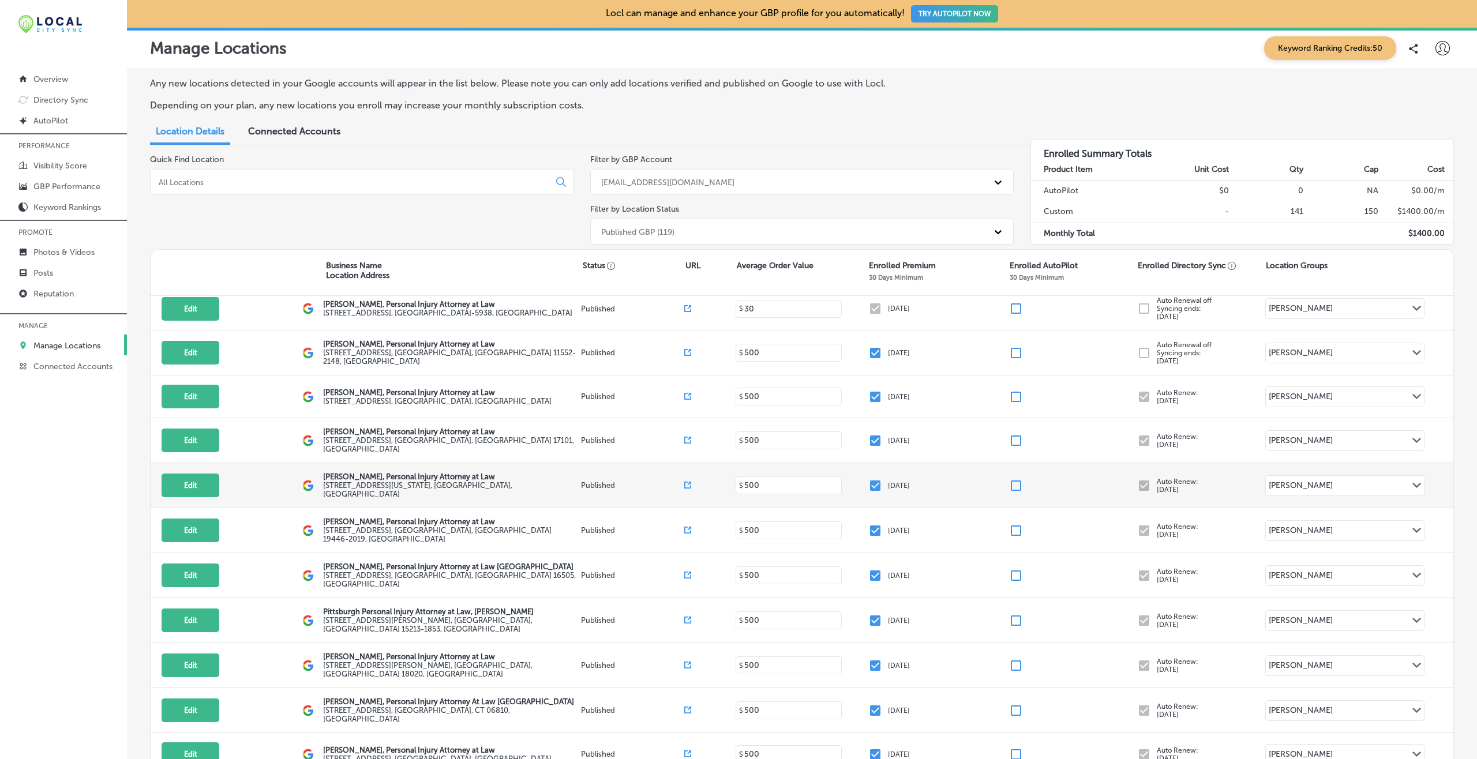
checkbox input "false"
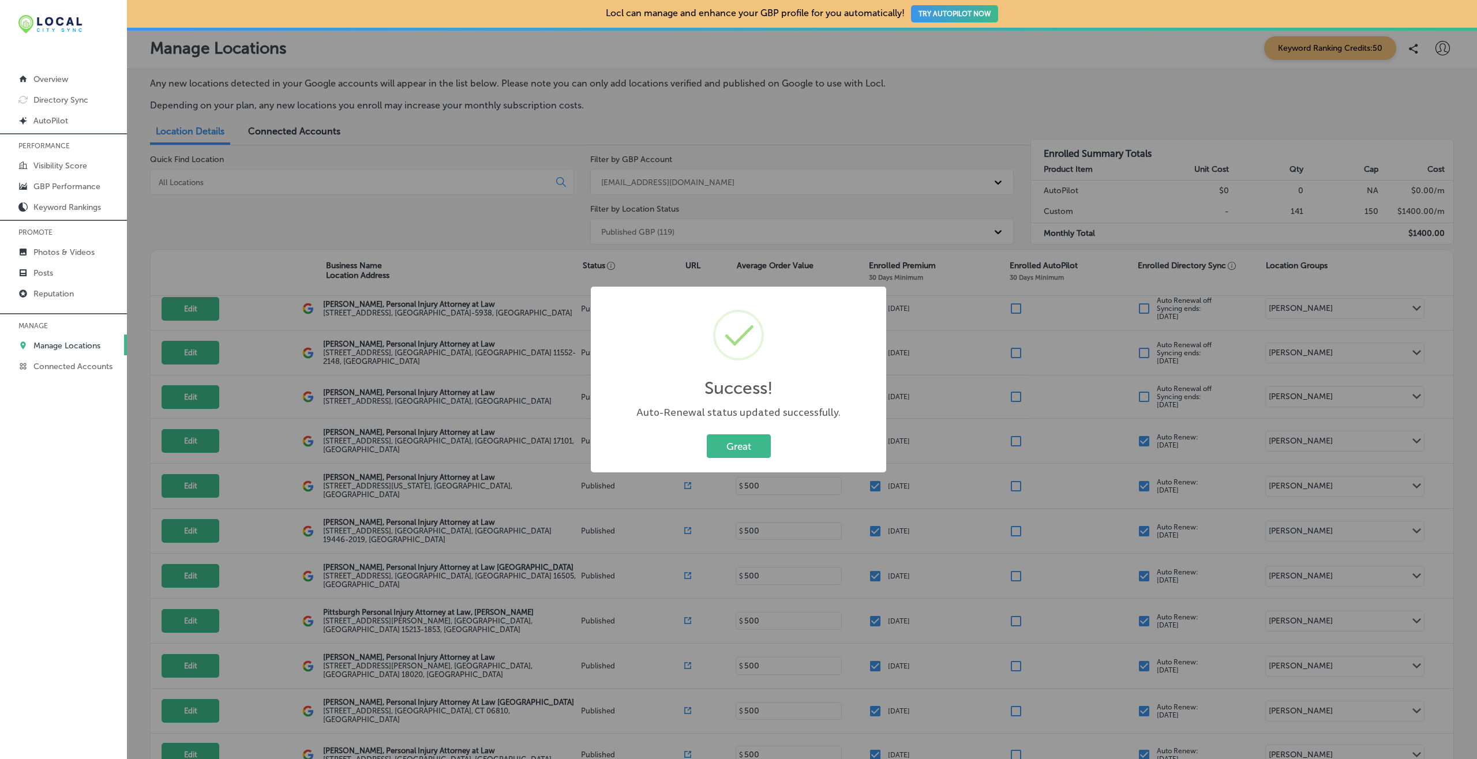
click at [707, 435] on button "Great" at bounding box center [739, 447] width 64 height 24
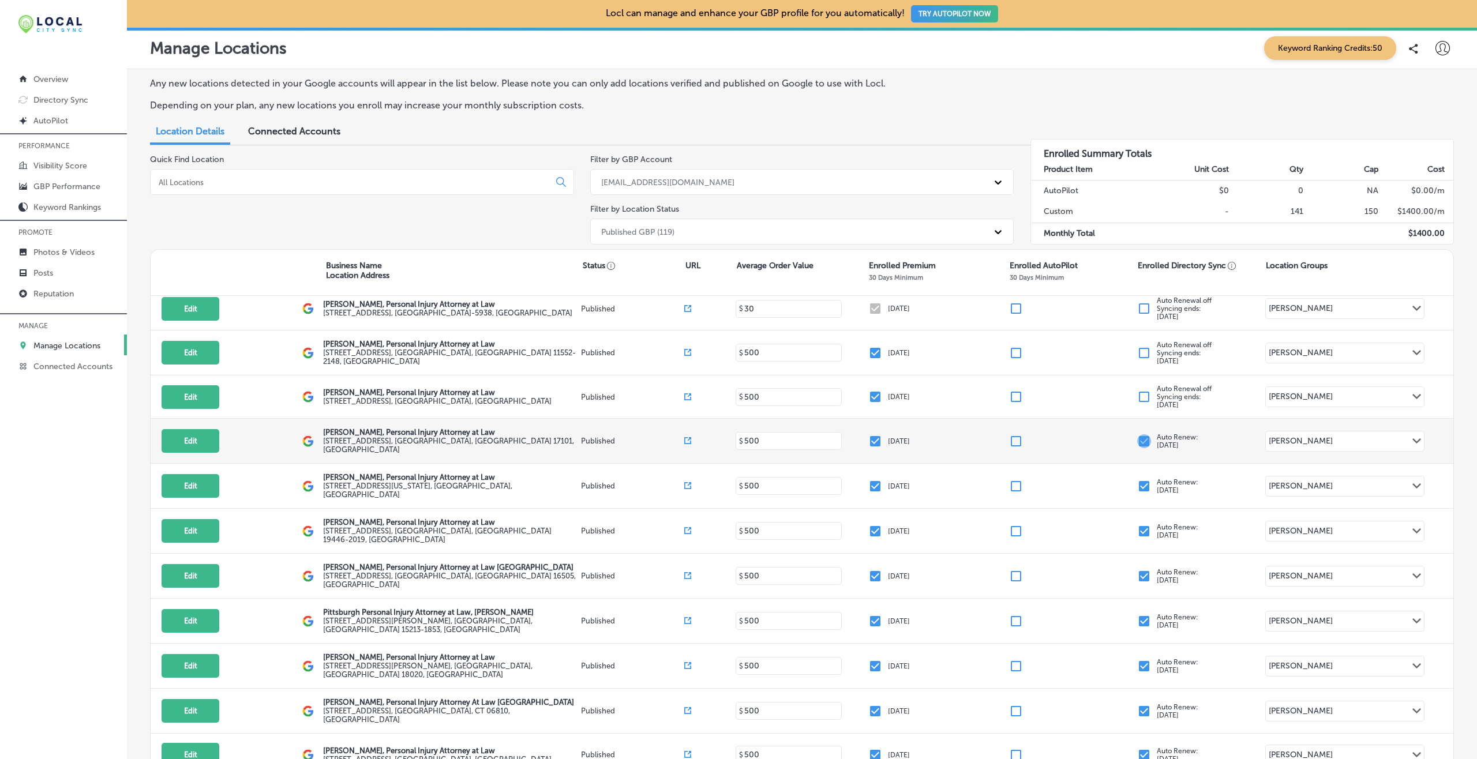
click at [1107, 435] on input "checkbox" at bounding box center [1144, 442] width 14 height 14
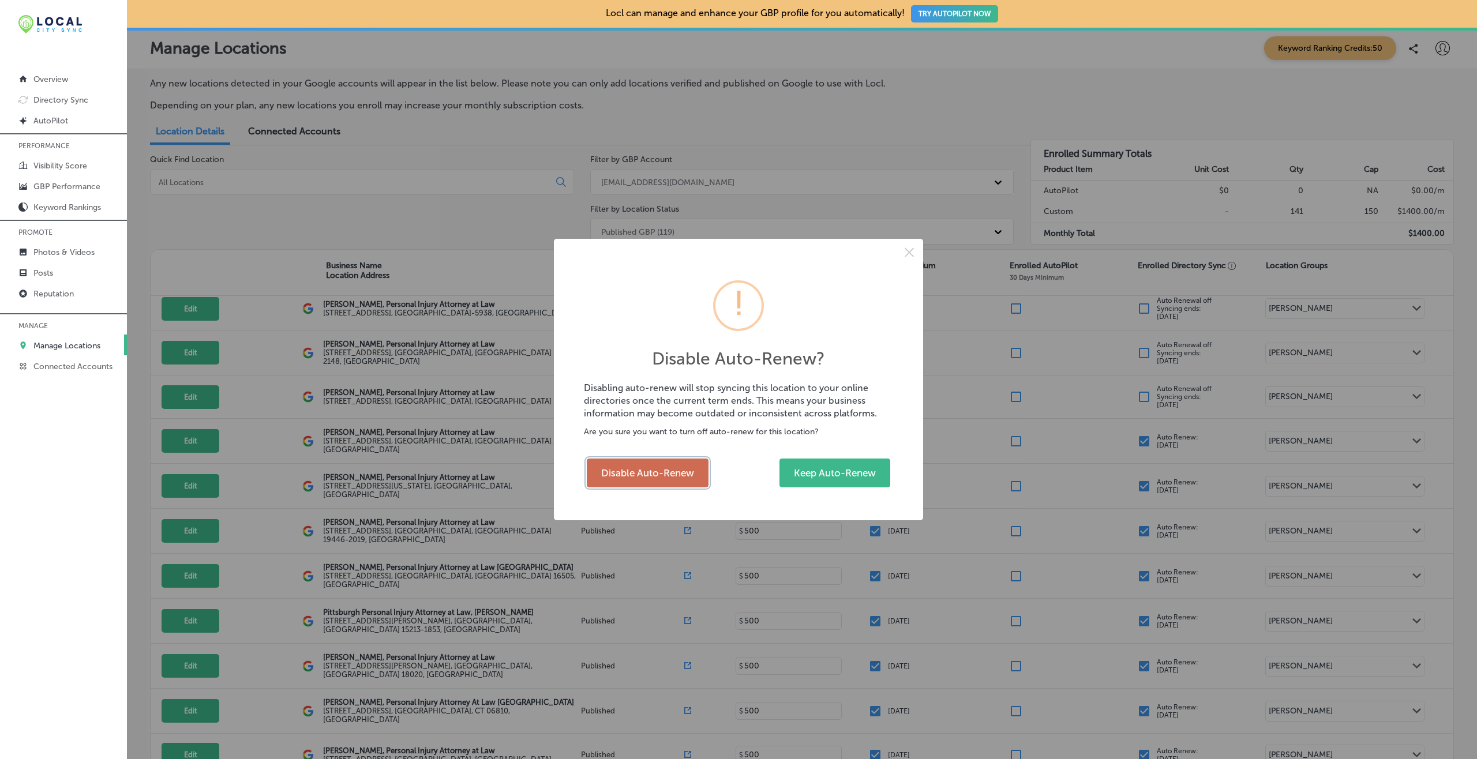
click at [675, 474] on button "Disable Auto-Renew" at bounding box center [648, 473] width 122 height 29
checkbox input "false"
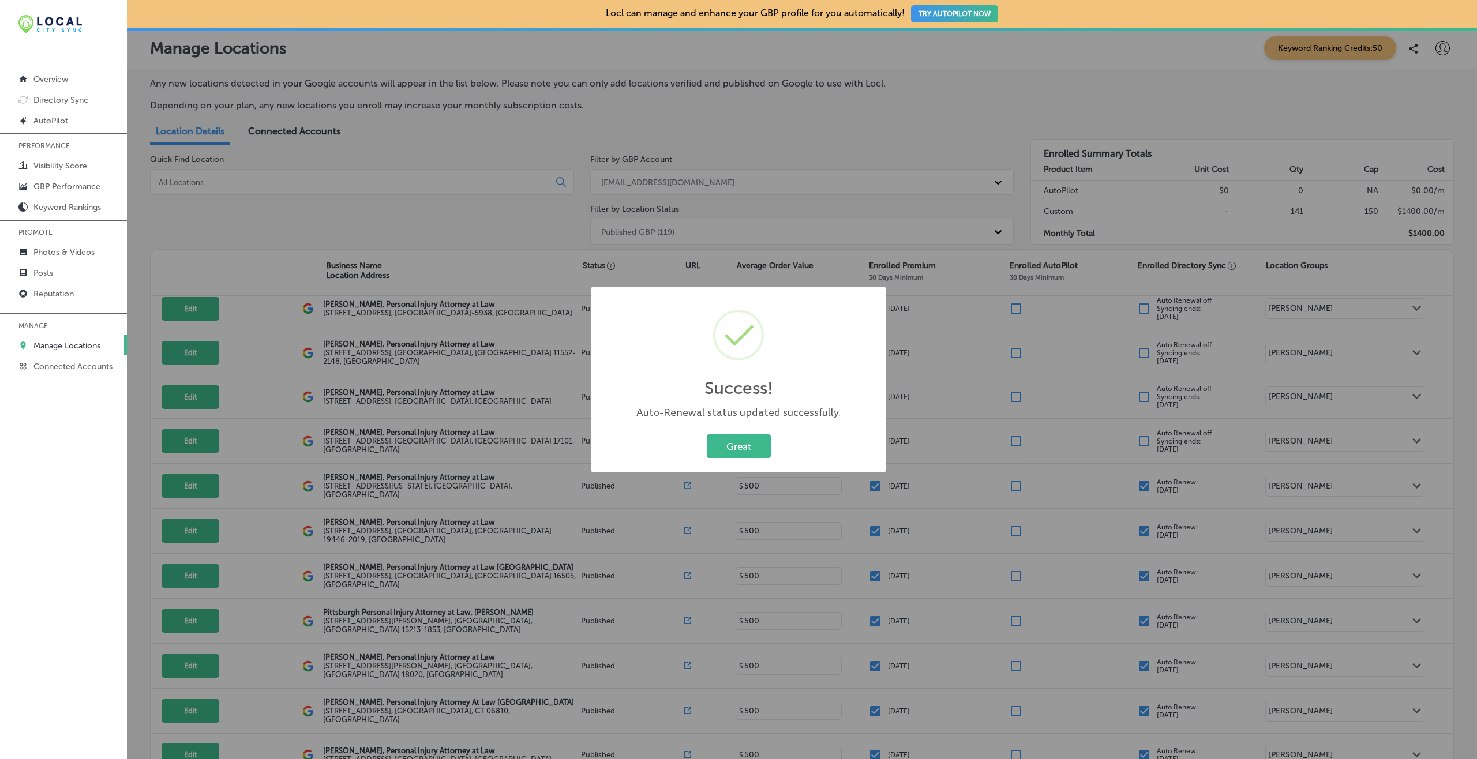
click at [707, 435] on button "Great" at bounding box center [739, 447] width 64 height 24
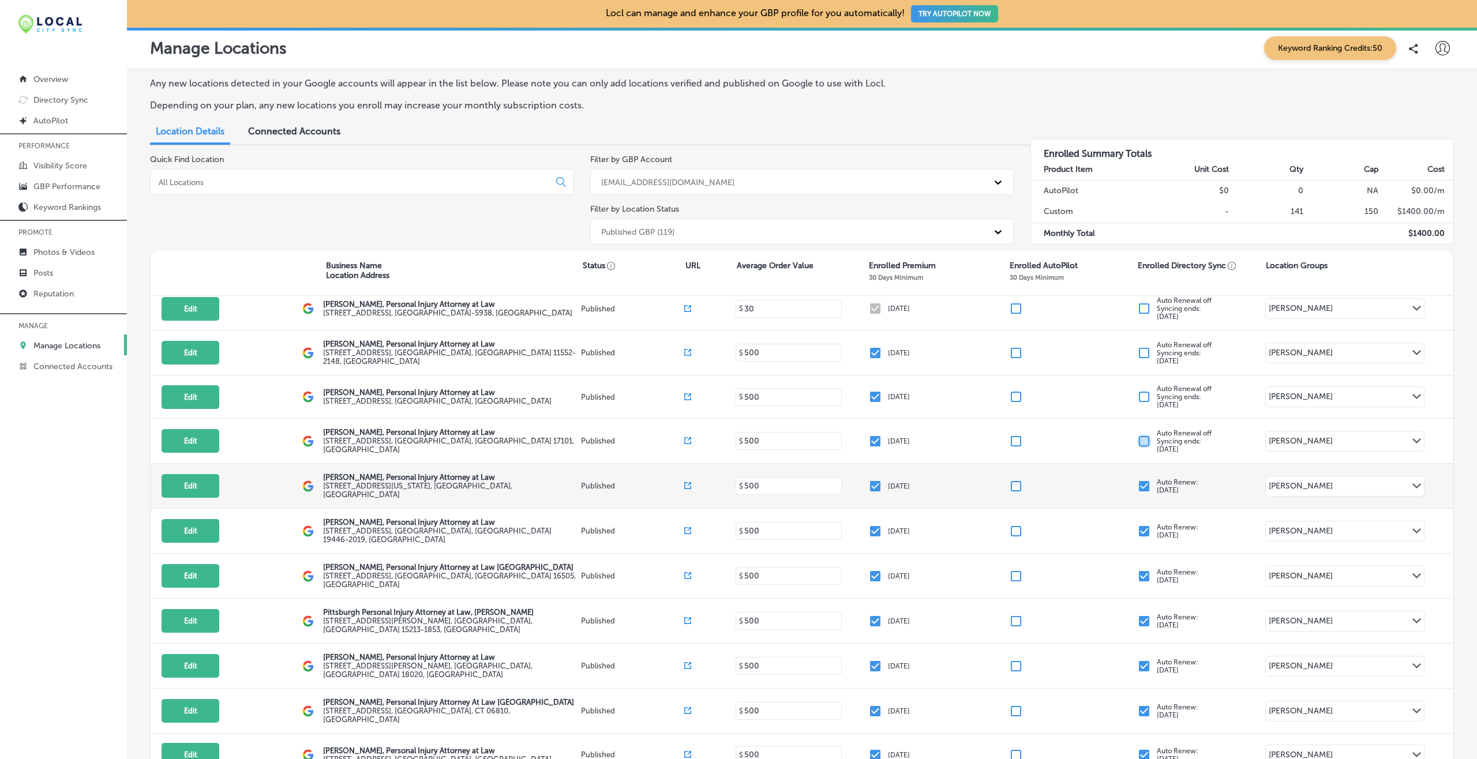
click at [1107, 480] on input "checkbox" at bounding box center [1144, 487] width 14 height 14
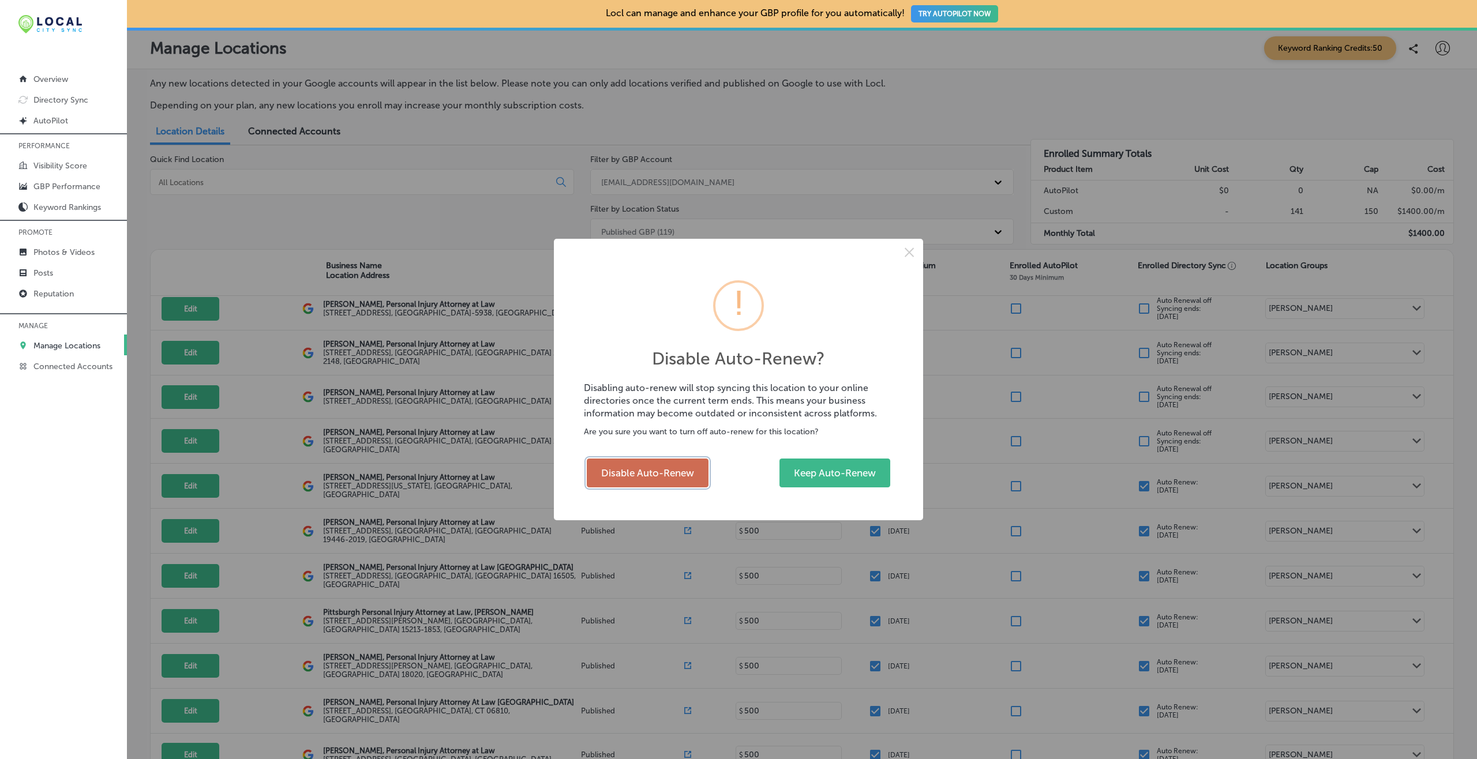
click at [642, 476] on button "Disable Auto-Renew" at bounding box center [648, 473] width 122 height 29
checkbox input "false"
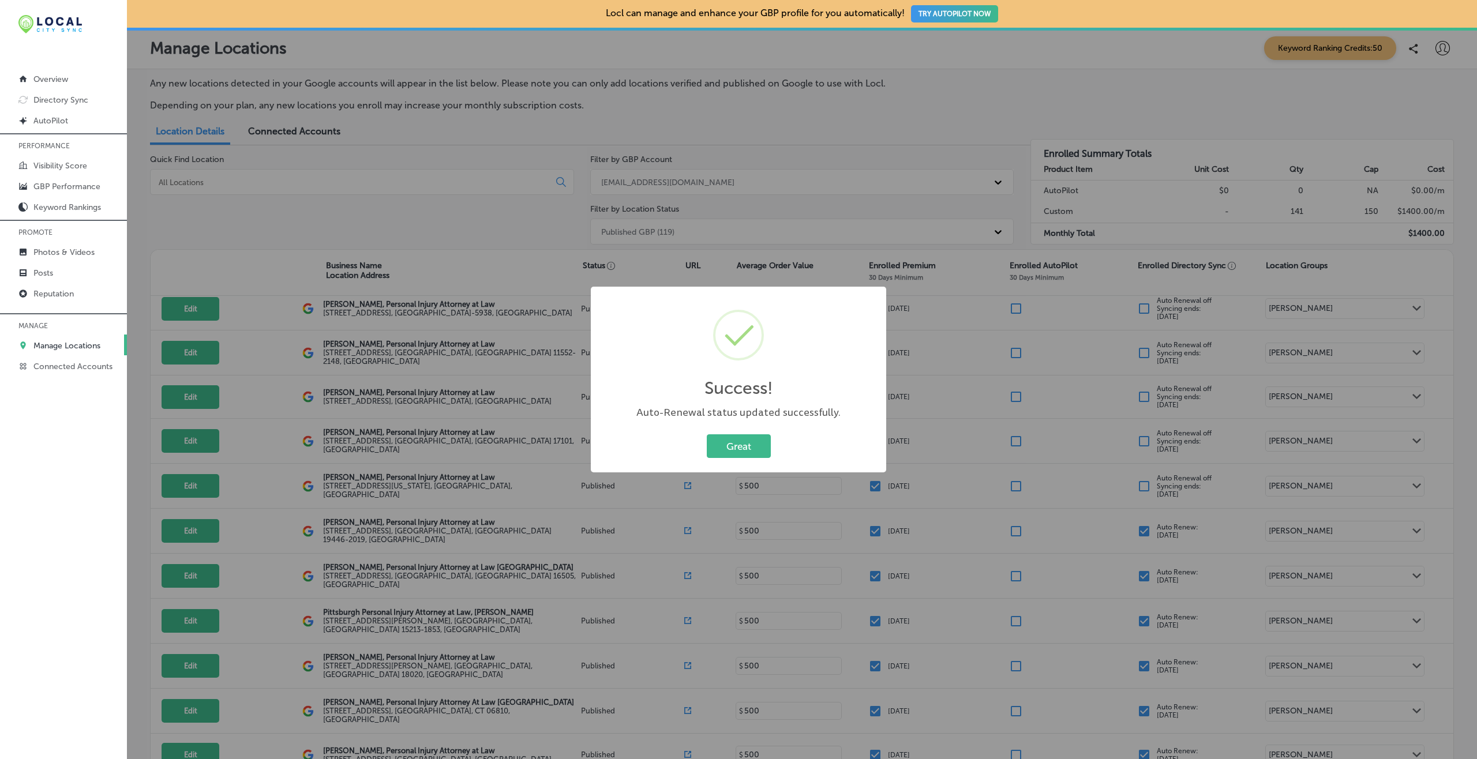
click at [707, 435] on button "Great" at bounding box center [739, 447] width 64 height 24
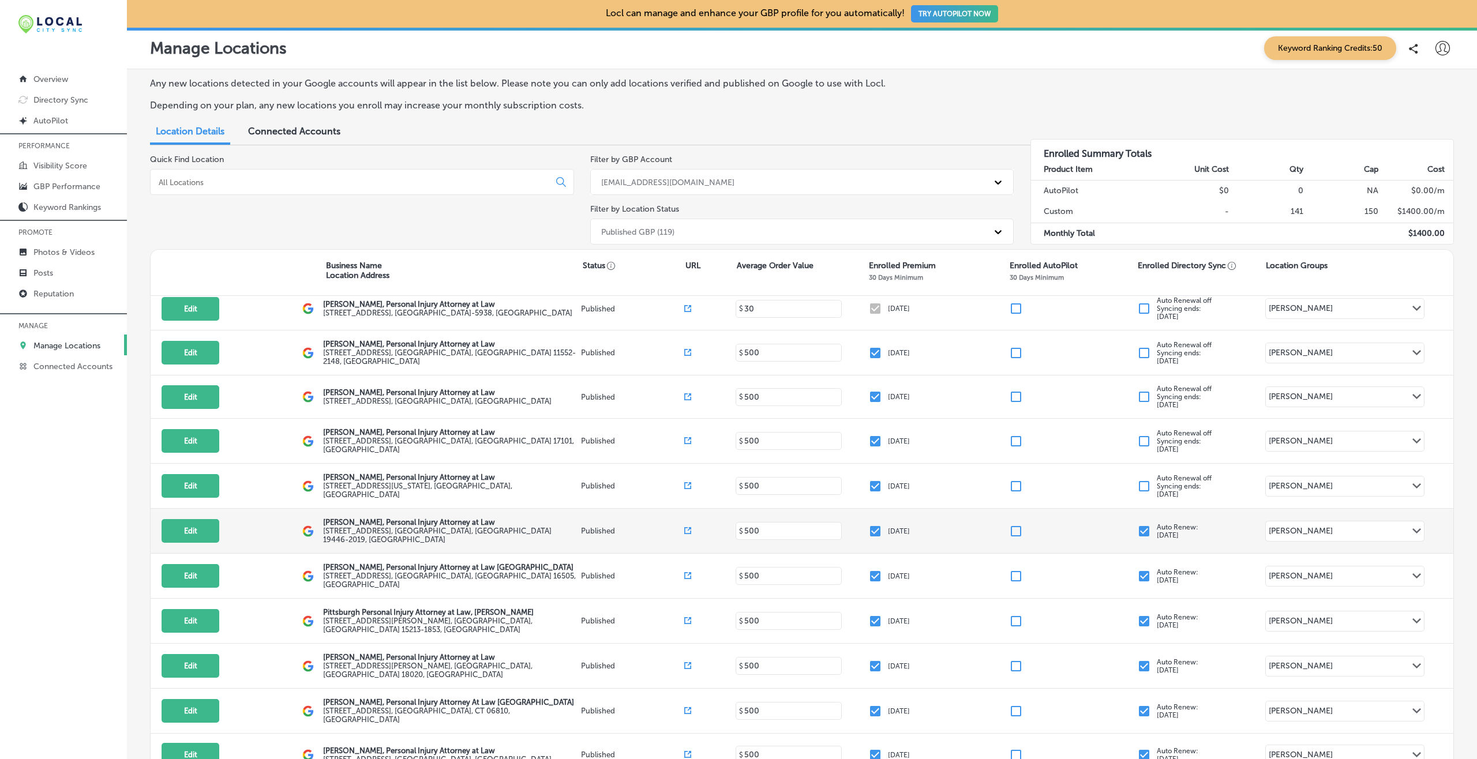
click at [1107, 525] on input "checkbox" at bounding box center [1144, 532] width 14 height 14
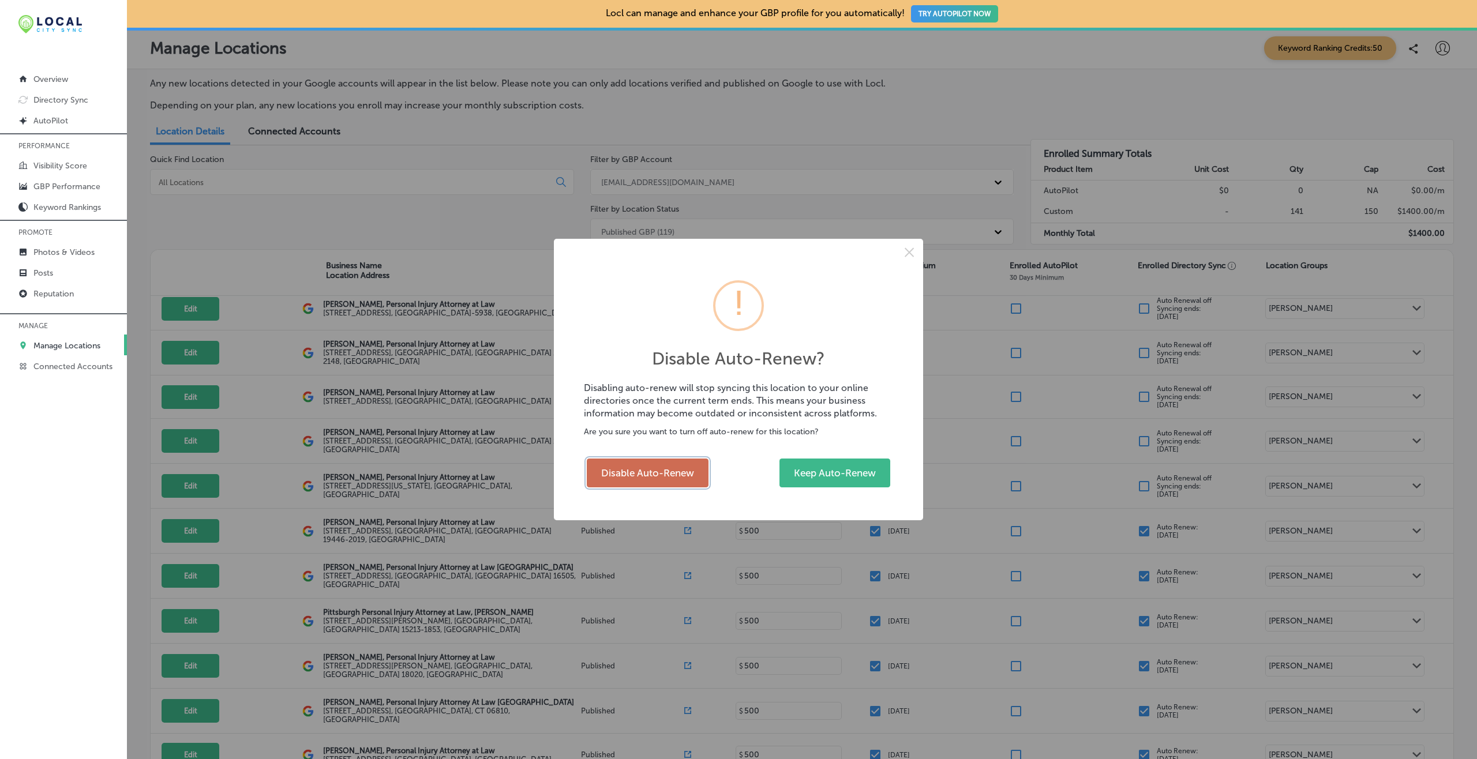
click at [679, 475] on button "Disable Auto-Renew" at bounding box center [648, 473] width 122 height 29
checkbox input "false"
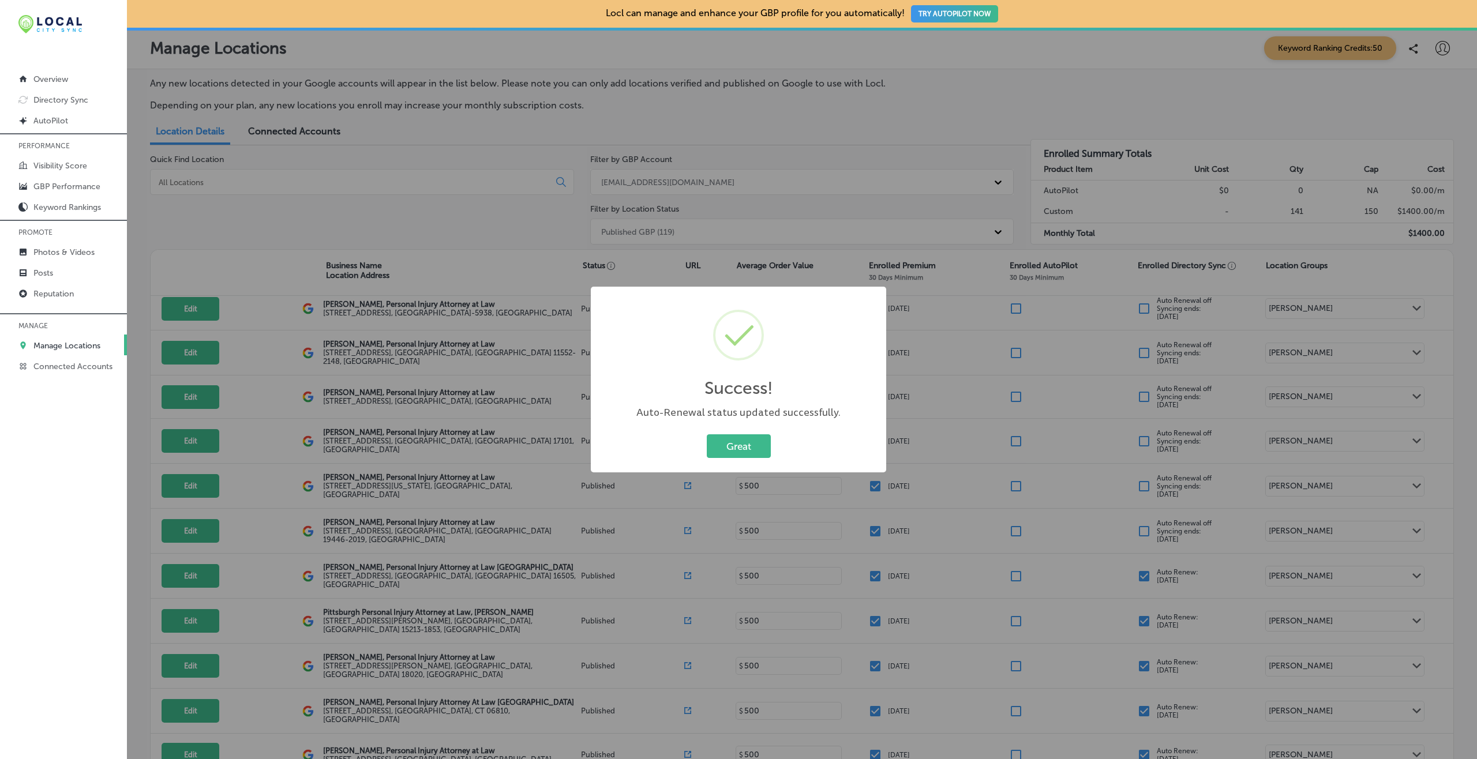
click at [707, 435] on button "Great" at bounding box center [739, 447] width 64 height 24
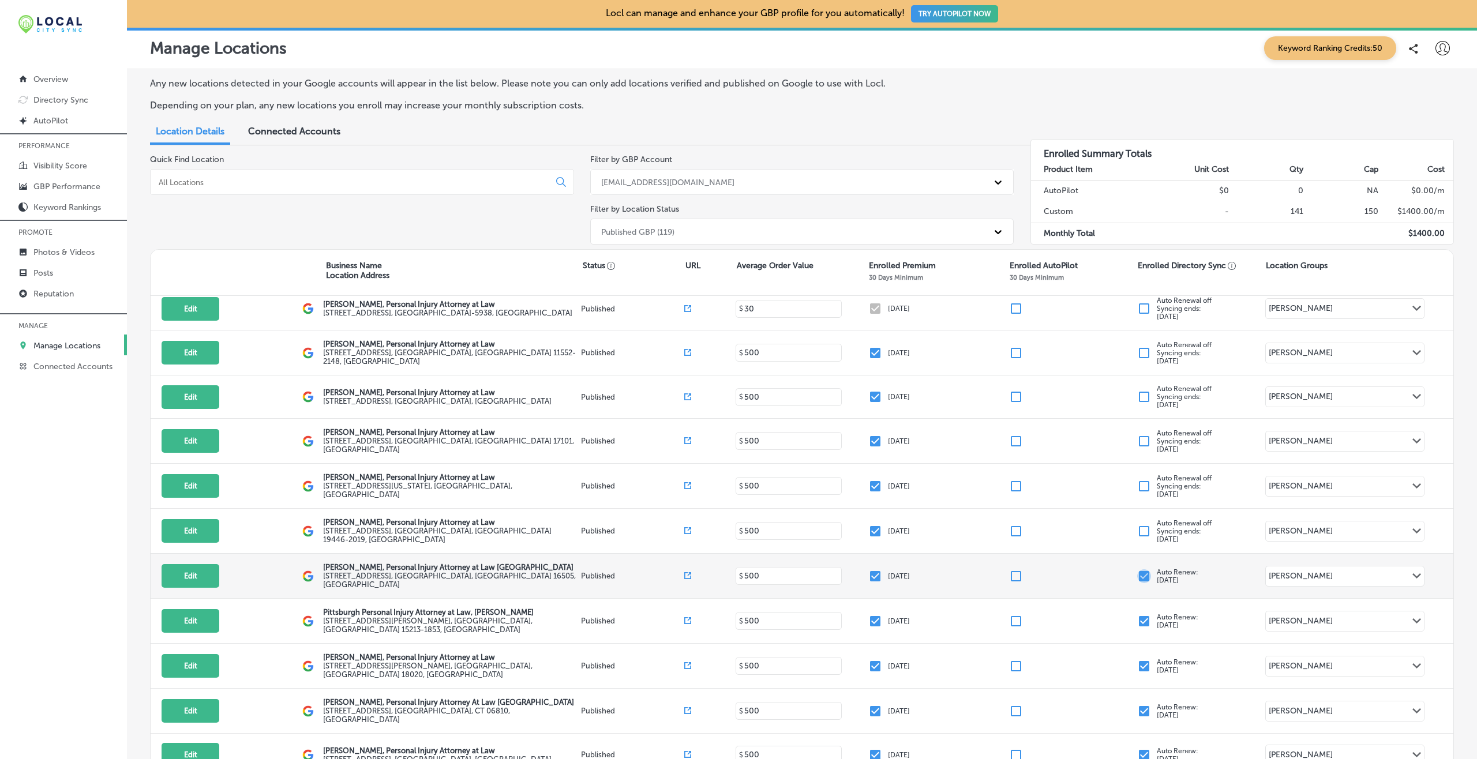
click at [1107, 569] on input "checkbox" at bounding box center [1144, 577] width 14 height 14
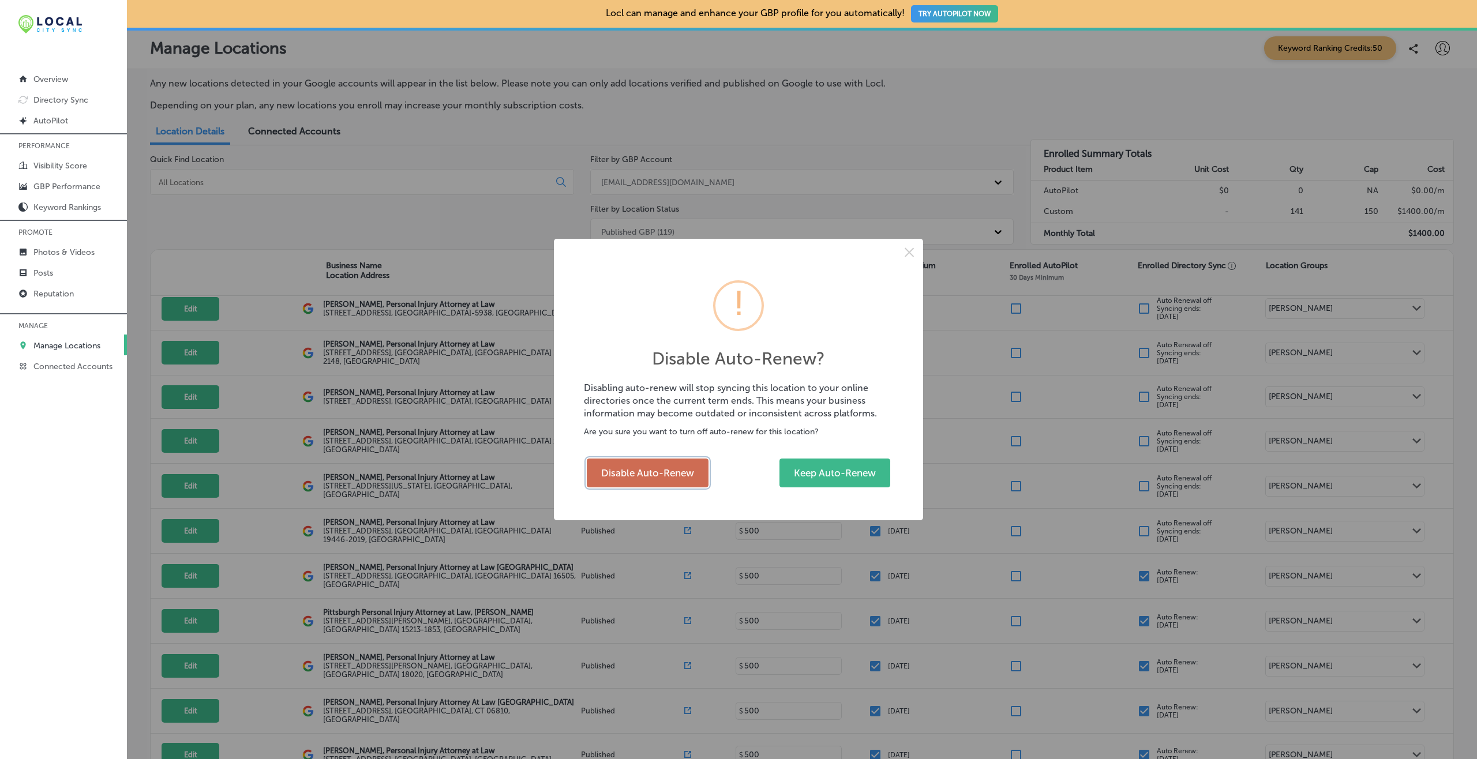
click at [656, 459] on button "Disable Auto-Renew" at bounding box center [648, 473] width 122 height 29
checkbox input "false"
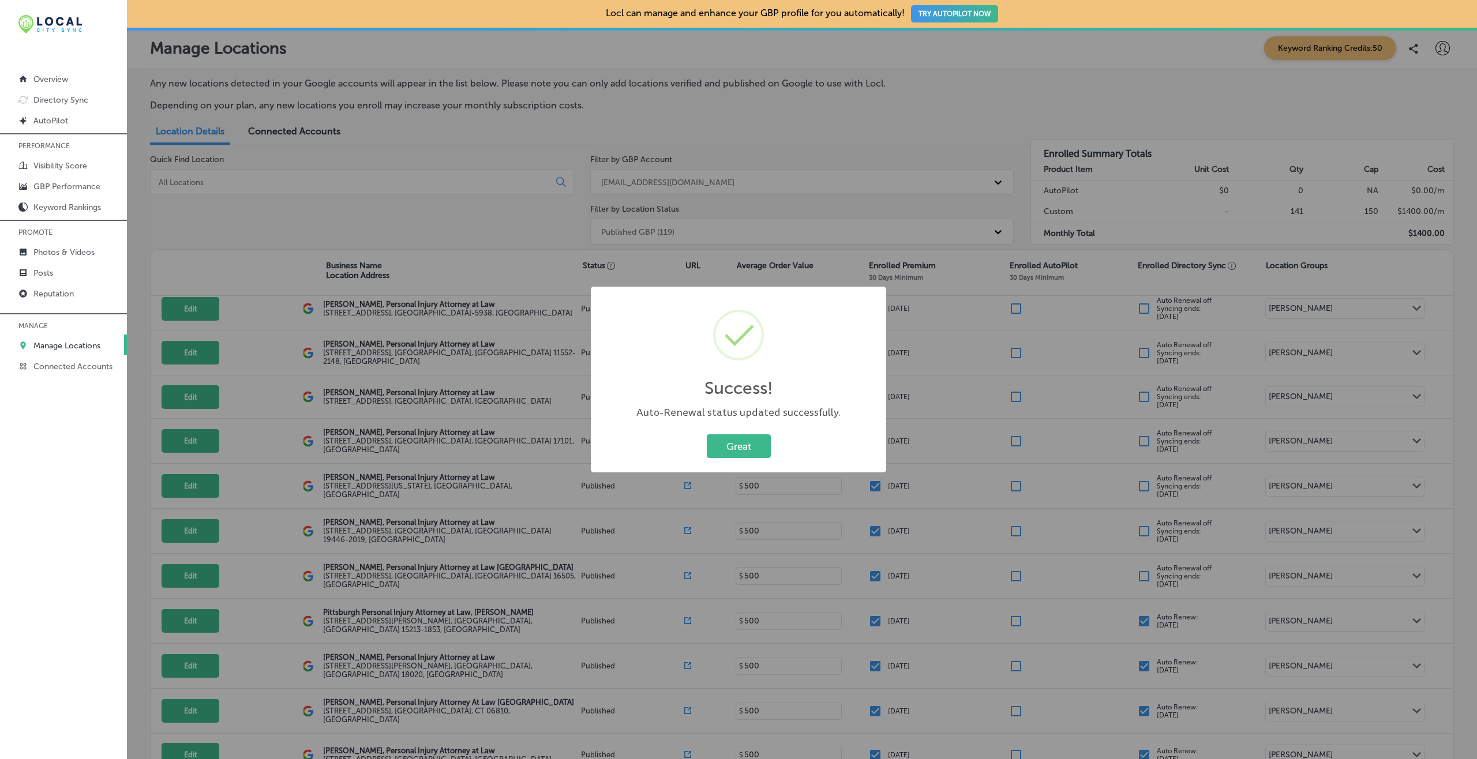
click at [707, 435] on button "Great" at bounding box center [739, 447] width 64 height 24
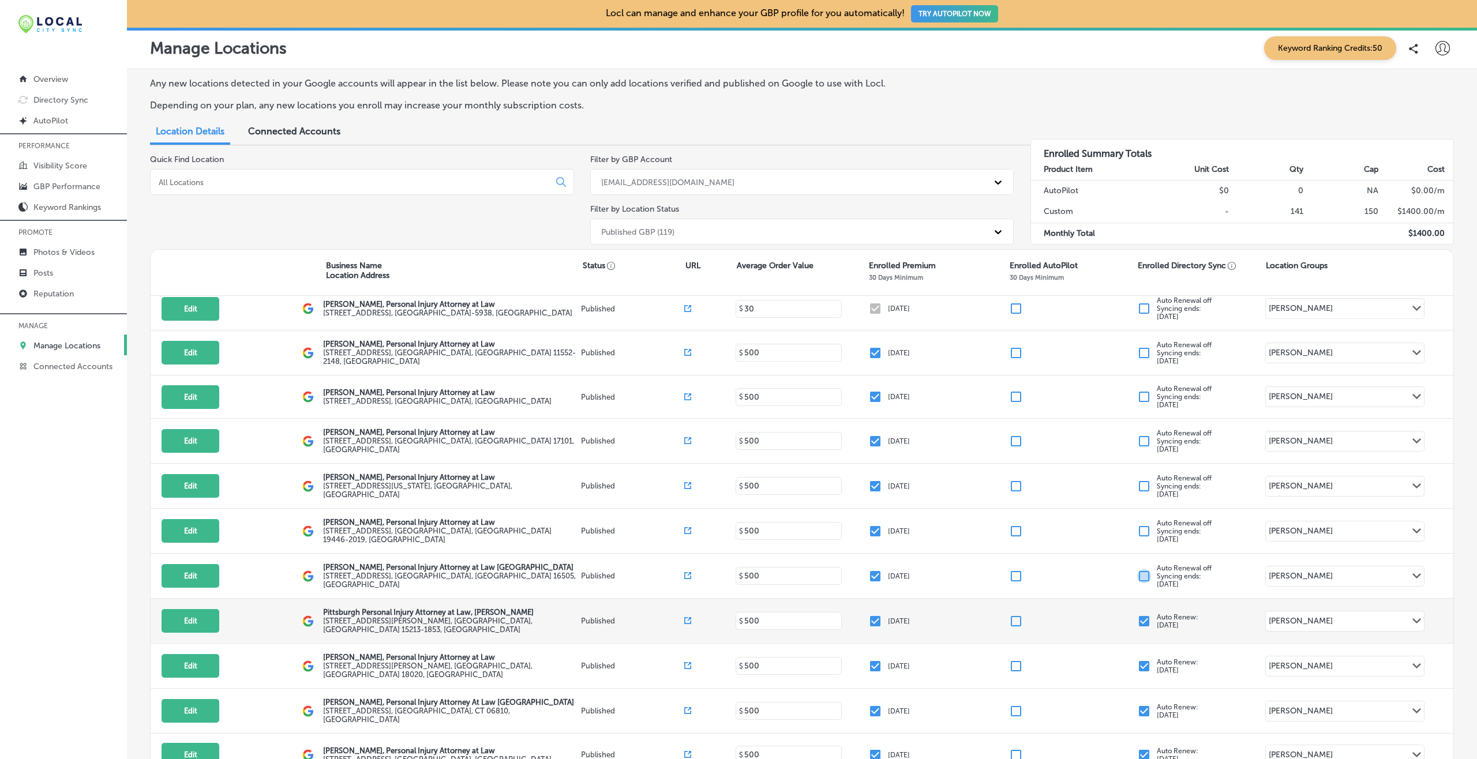
click at [1107, 569] on input "checkbox" at bounding box center [1144, 622] width 14 height 14
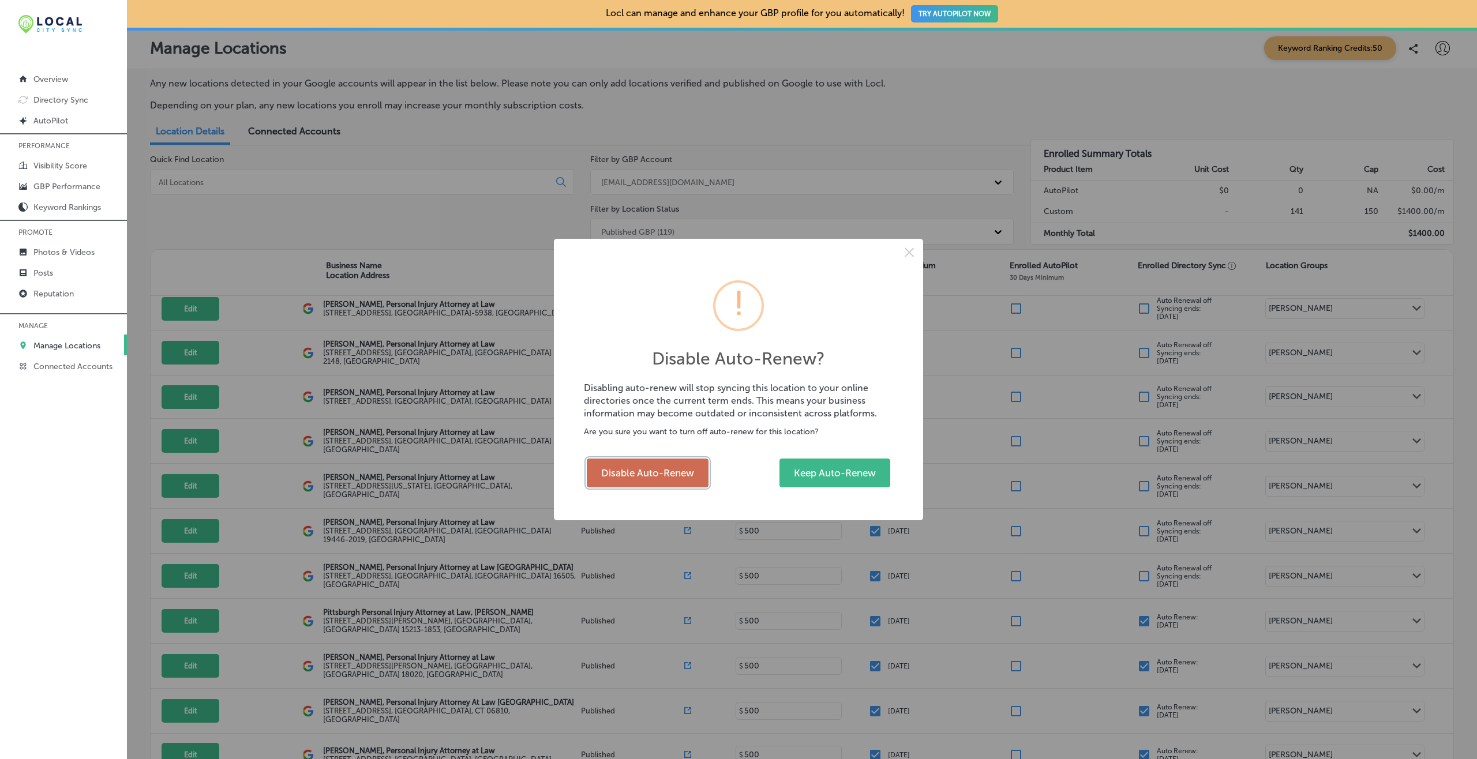
click at [672, 469] on button "Disable Auto-Renew" at bounding box center [648, 473] width 122 height 29
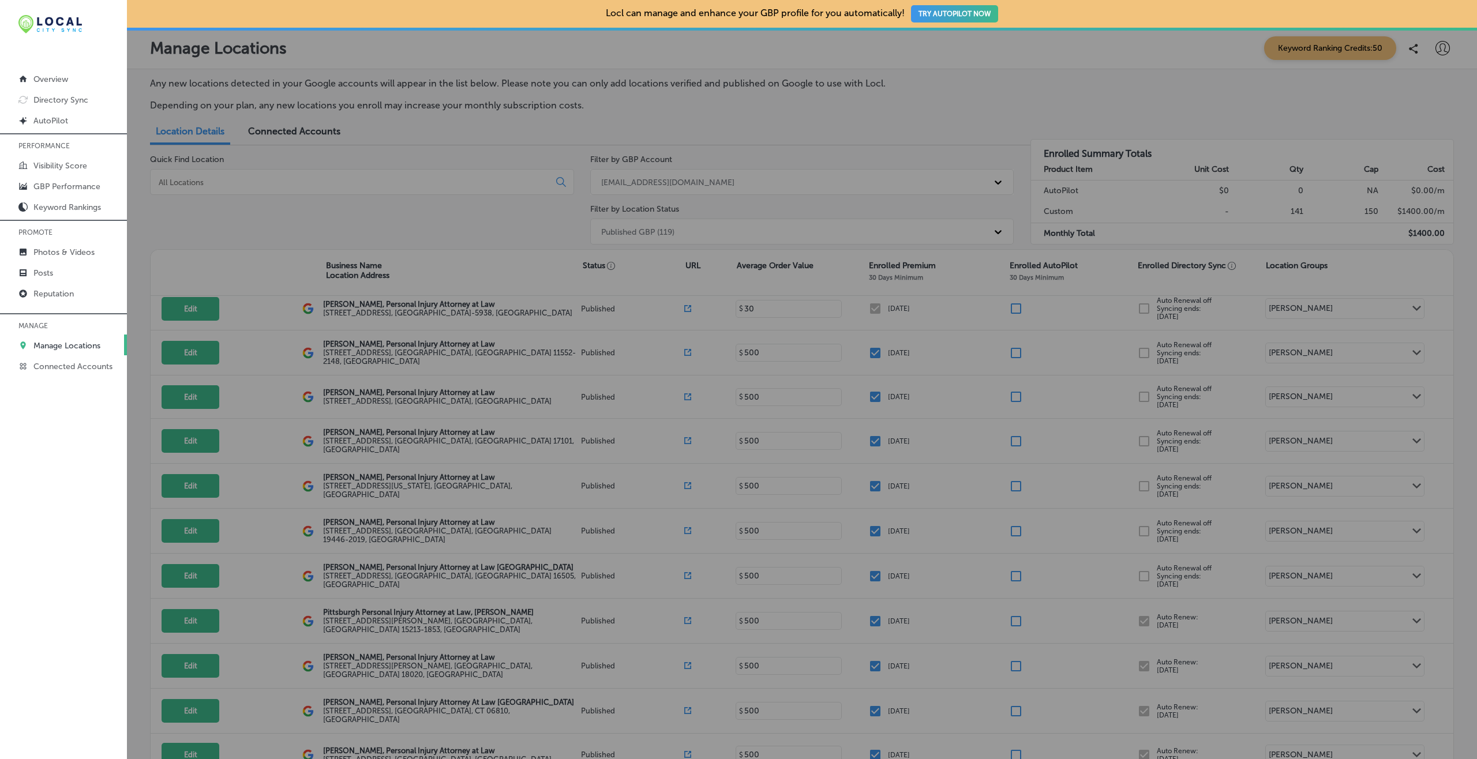
checkbox input "false"
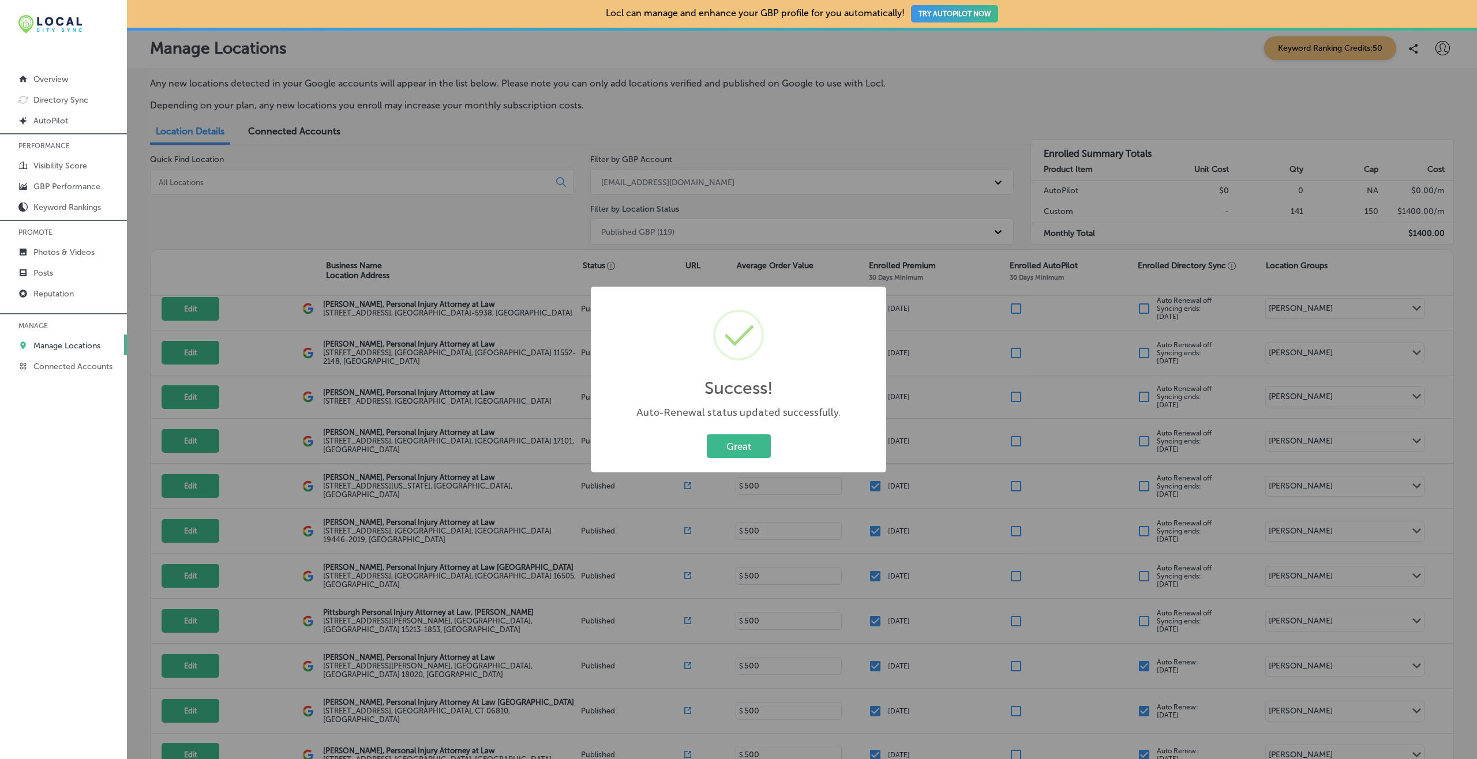
click at [707, 435] on button "Great" at bounding box center [739, 447] width 64 height 24
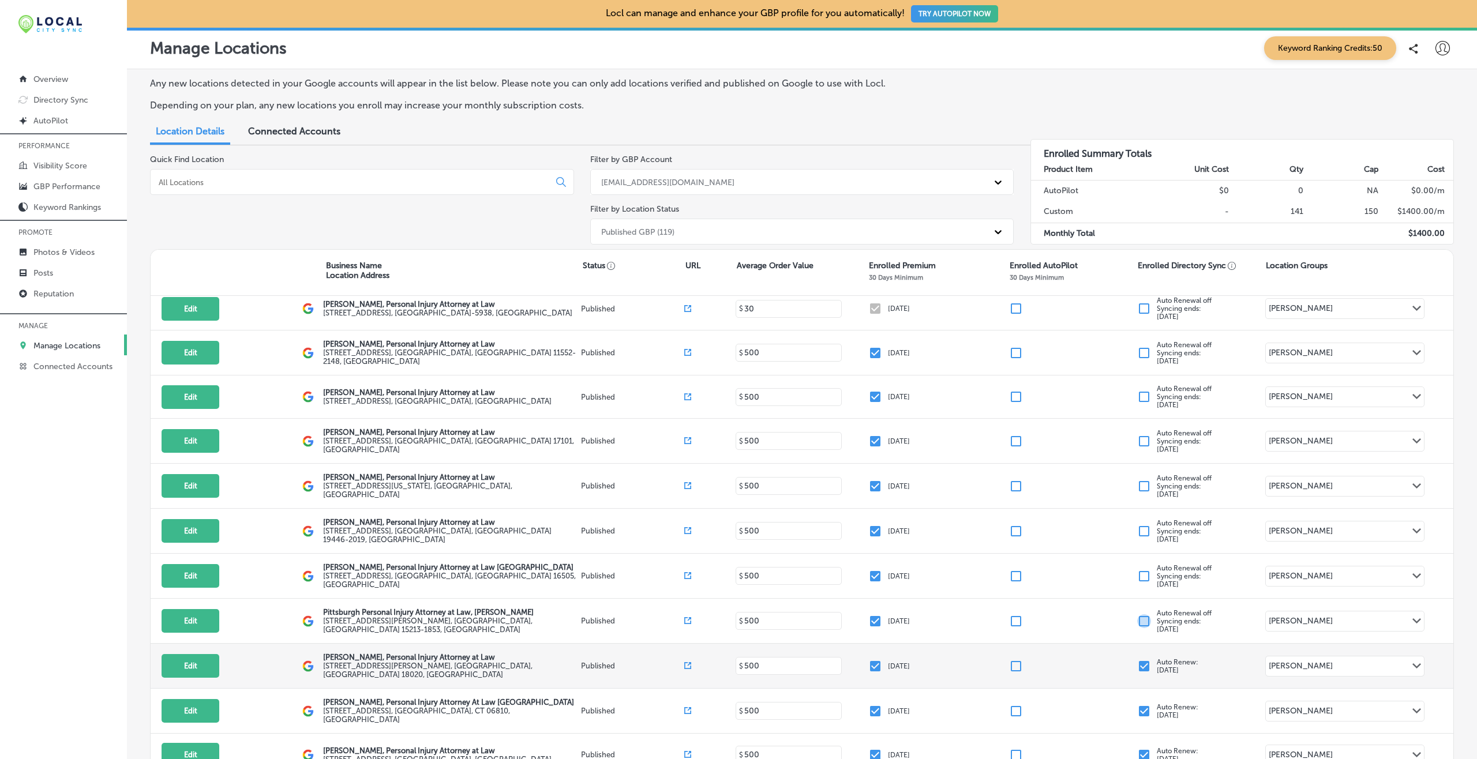
click at [1107, 569] on input "checkbox" at bounding box center [1144, 667] width 14 height 14
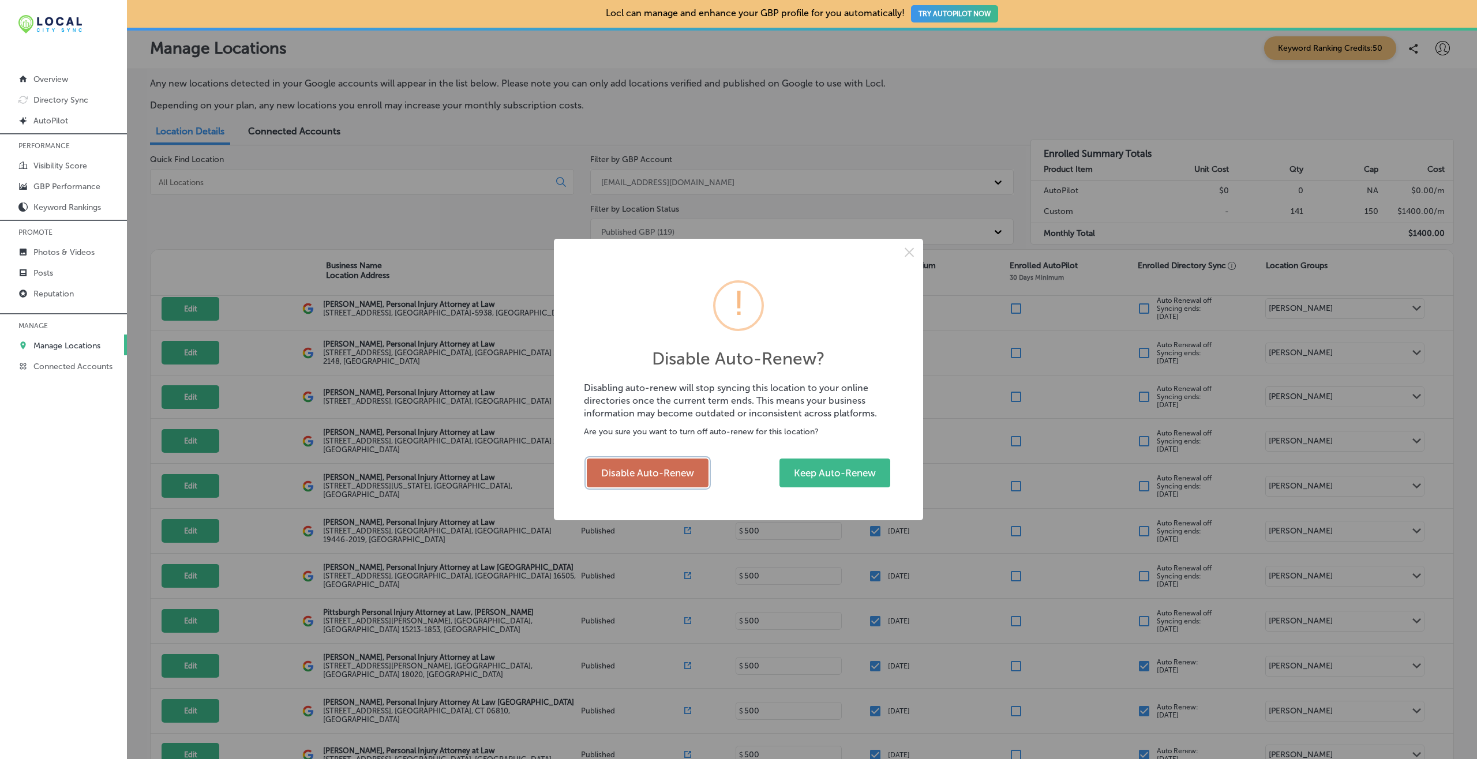
click at [665, 474] on button "Disable Auto-Renew" at bounding box center [648, 473] width 122 height 29
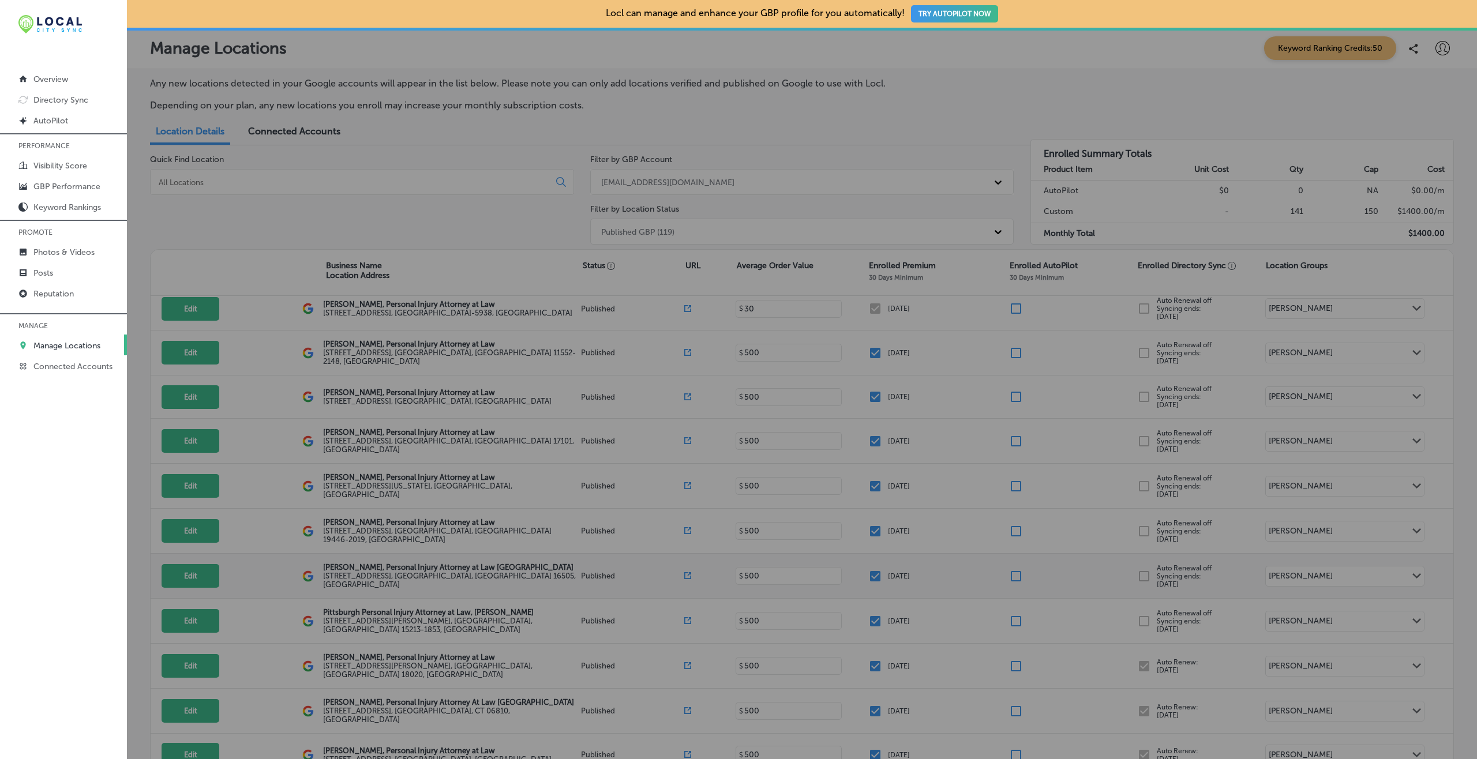
checkbox input "false"
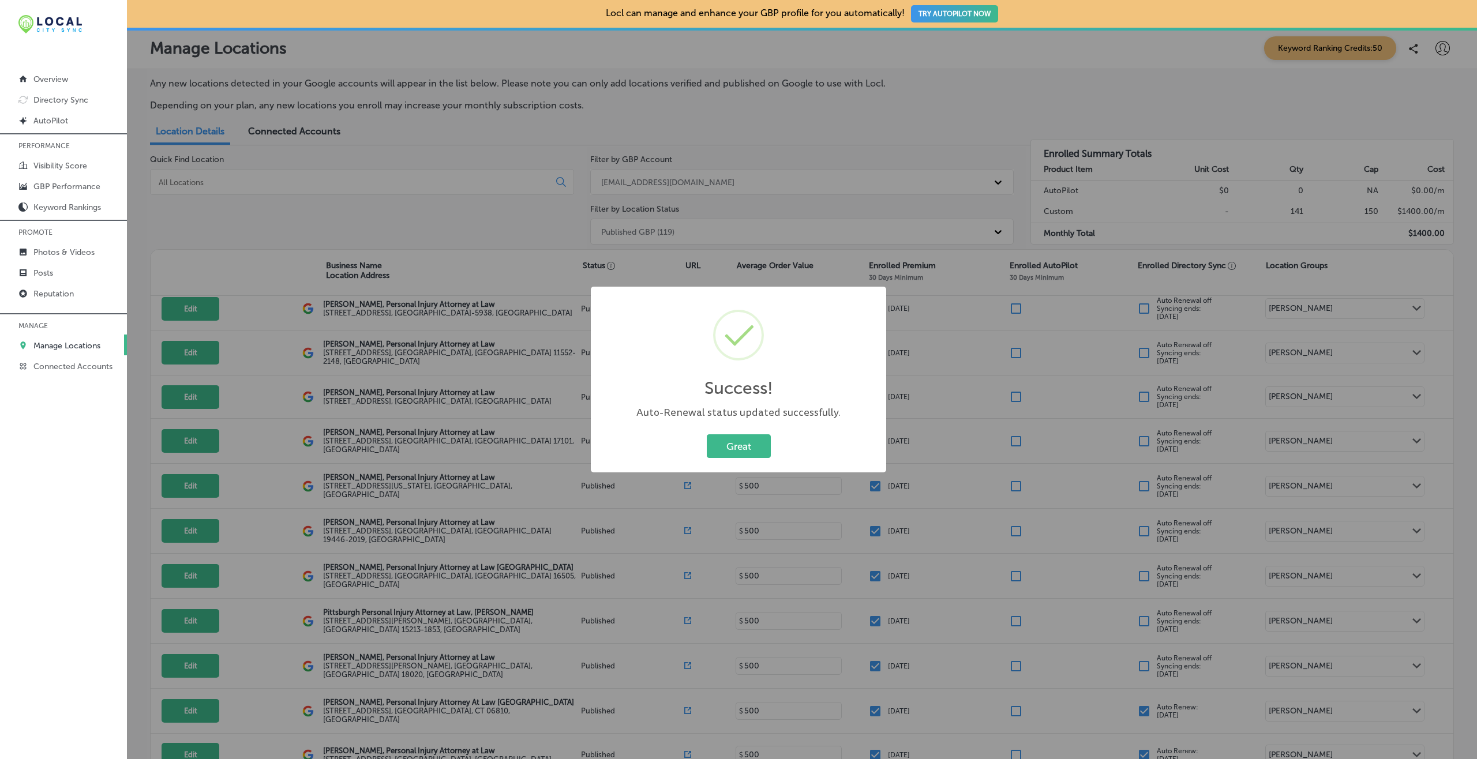
click at [707, 435] on button "Great" at bounding box center [739, 447] width 64 height 24
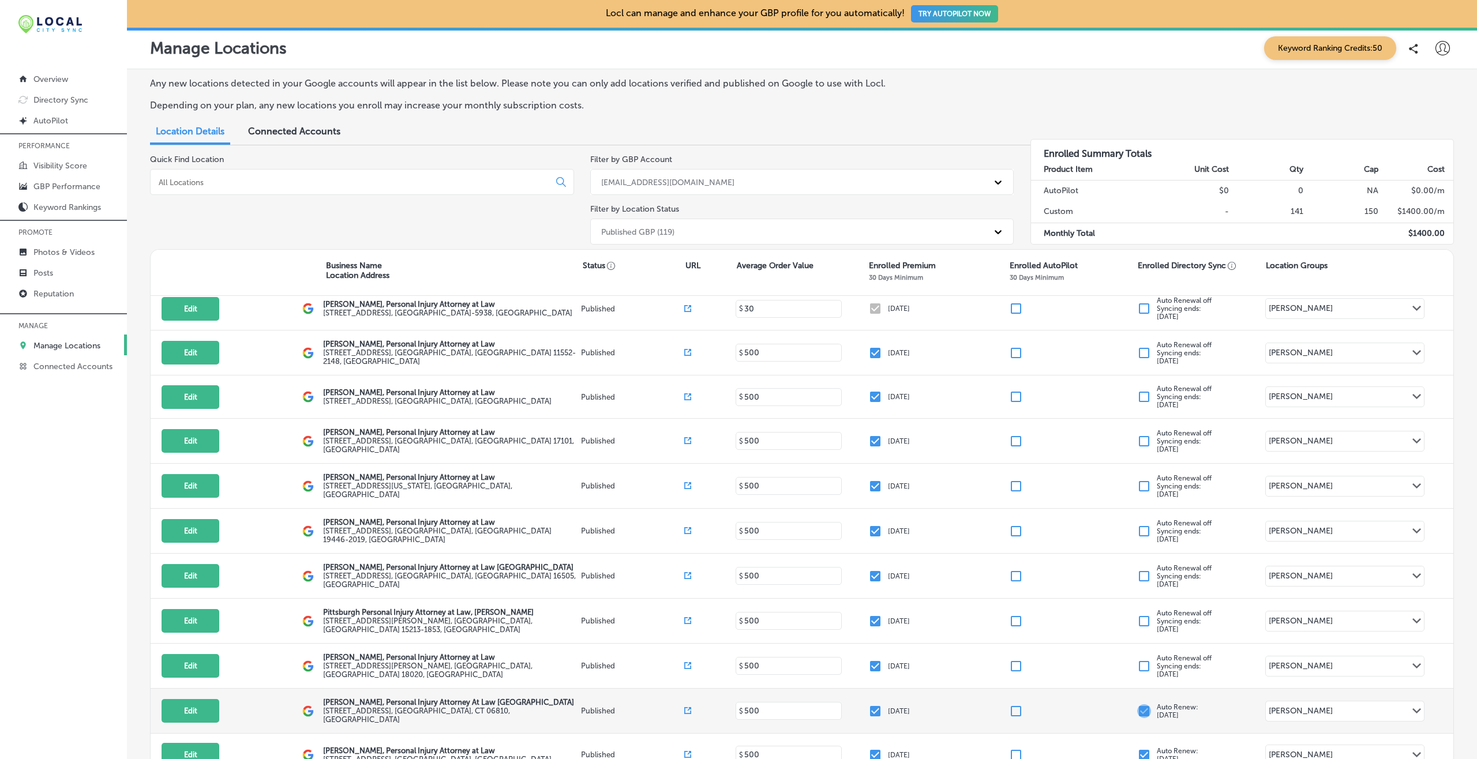
click at [1107, 569] on input "checkbox" at bounding box center [1144, 712] width 14 height 14
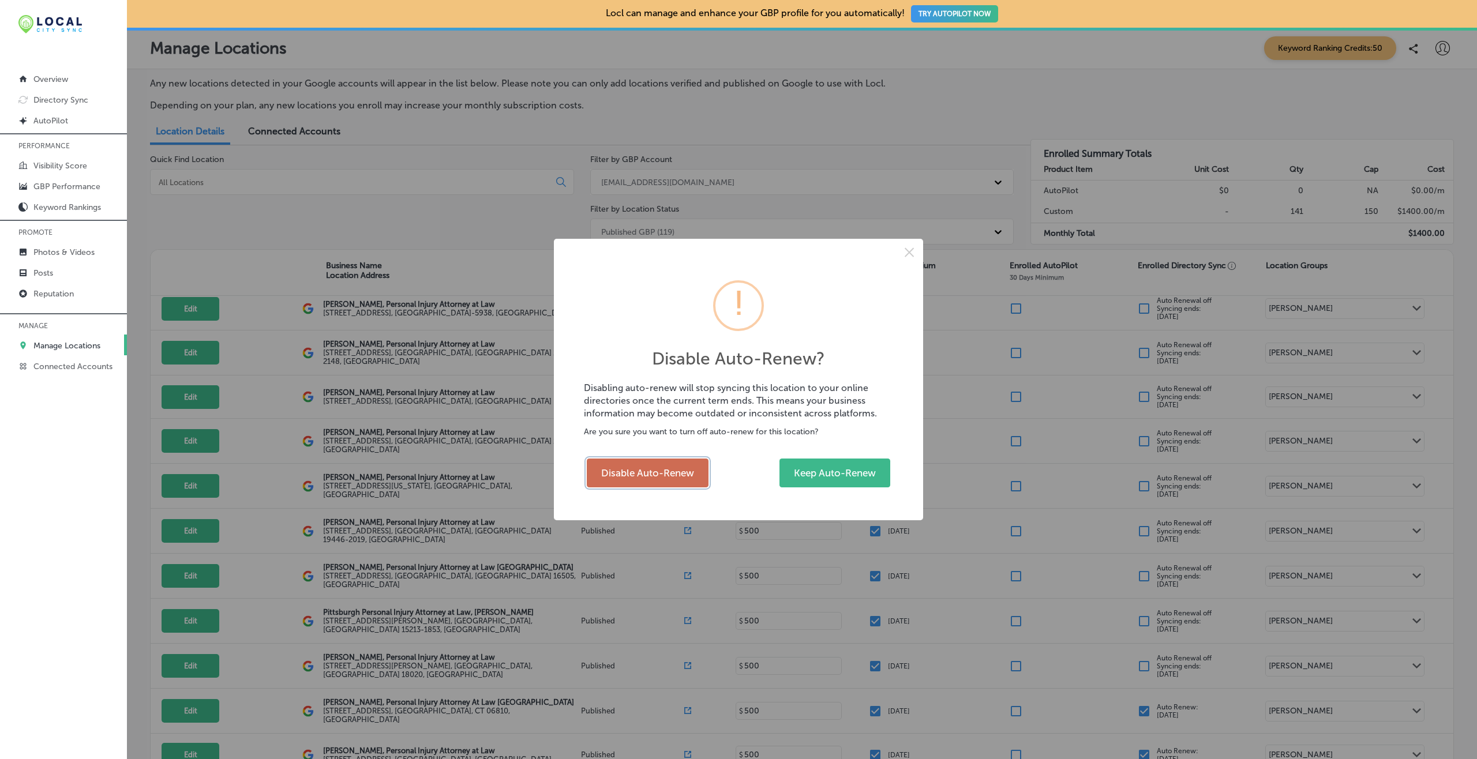
click at [658, 464] on button "Disable Auto-Renew" at bounding box center [648, 473] width 122 height 29
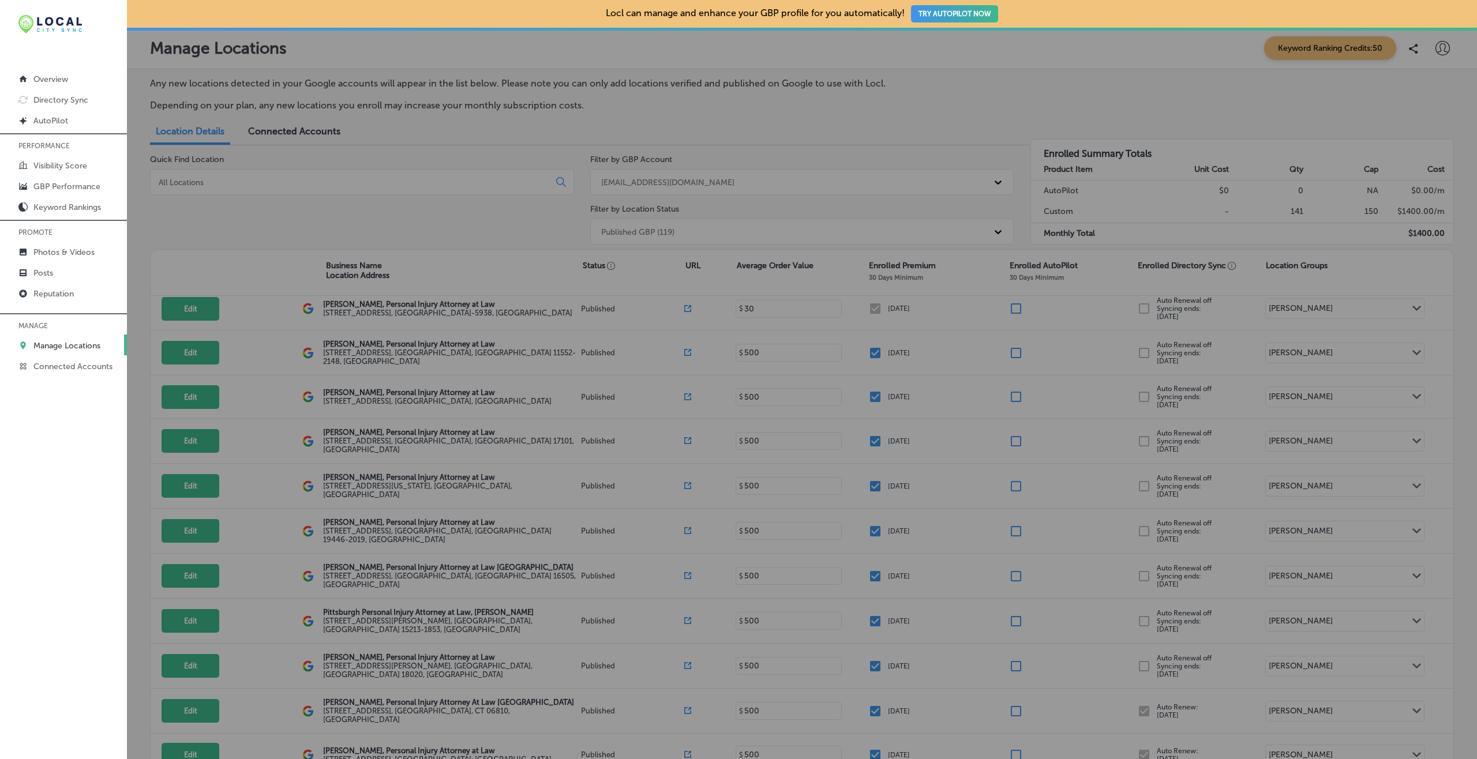
checkbox input "false"
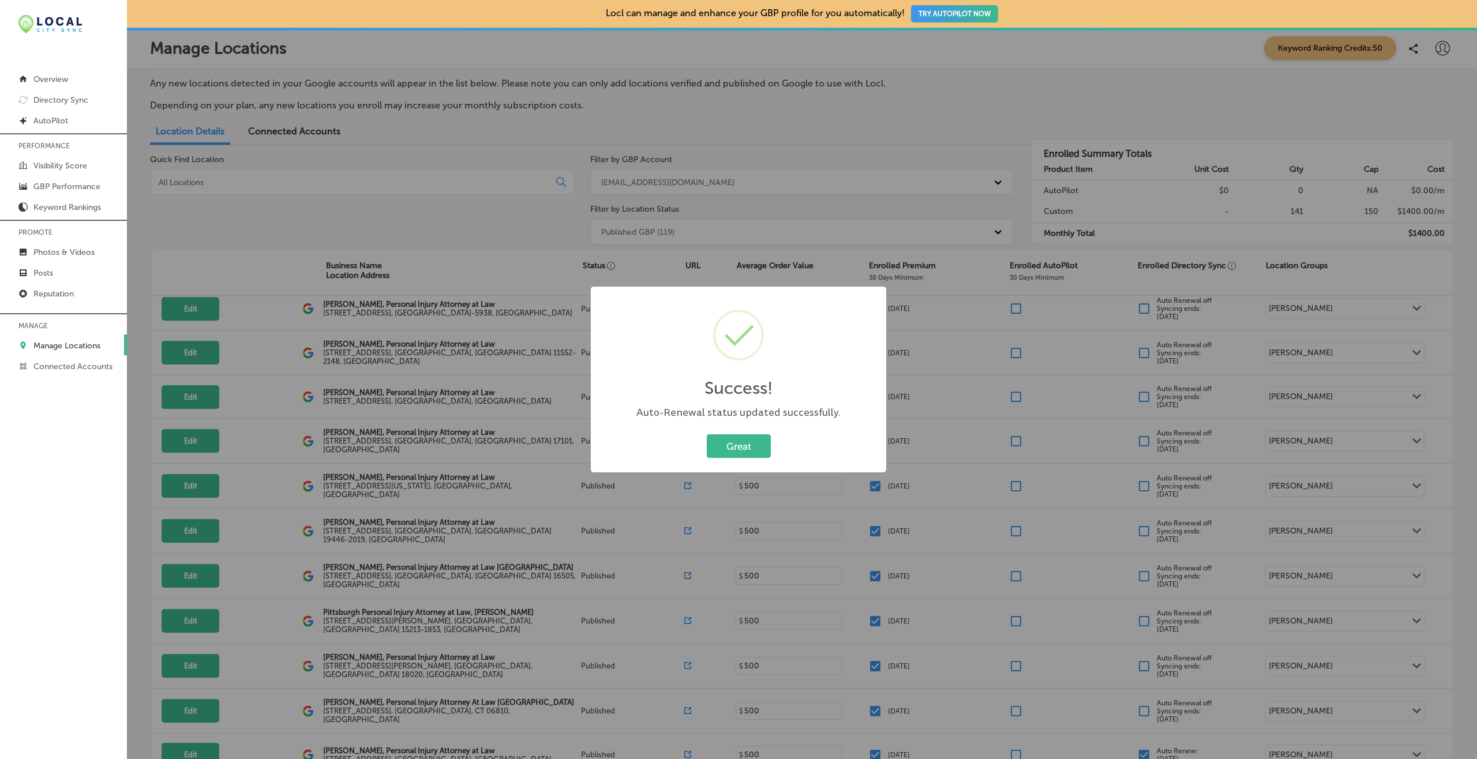
click at [707, 435] on button "Great" at bounding box center [739, 447] width 64 height 24
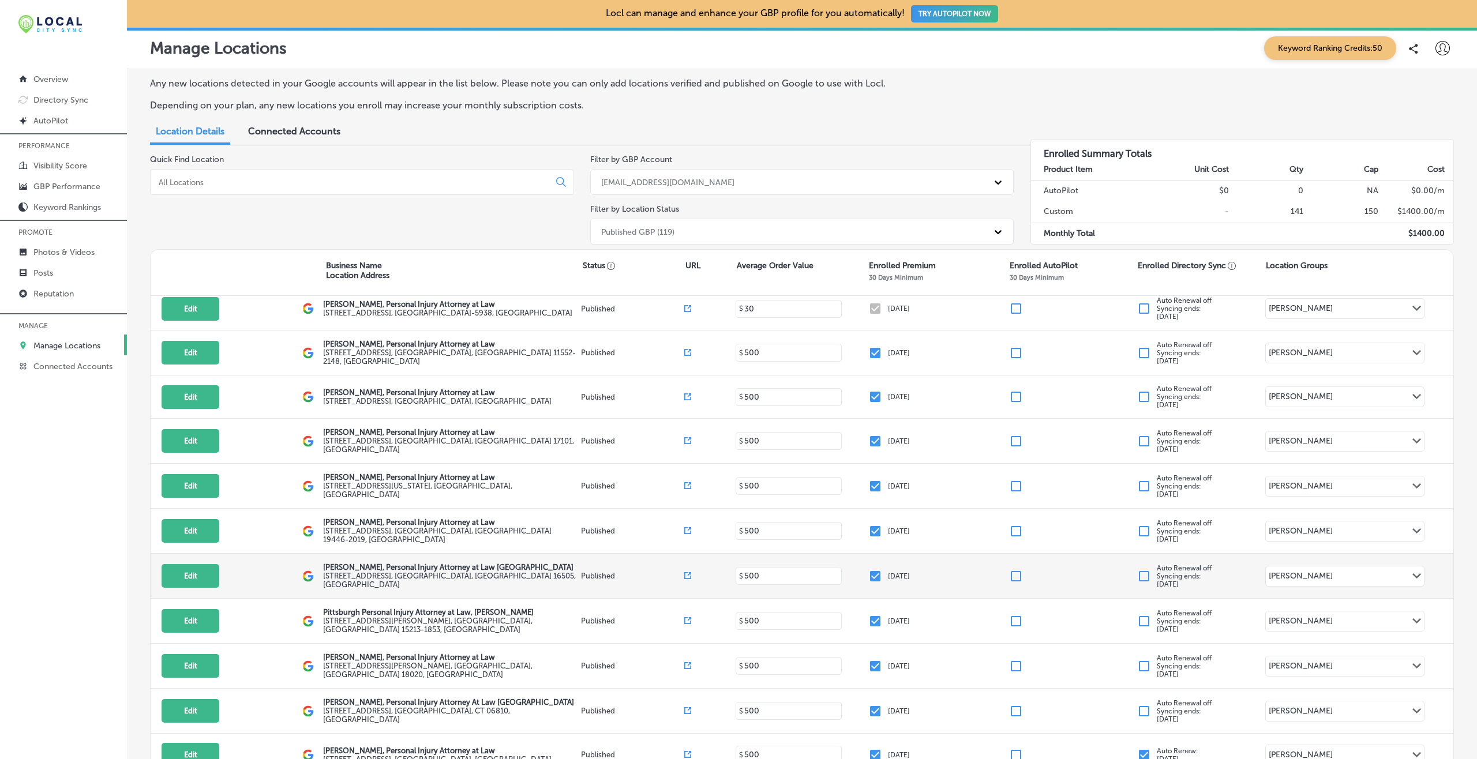
scroll to position [1030, 0]
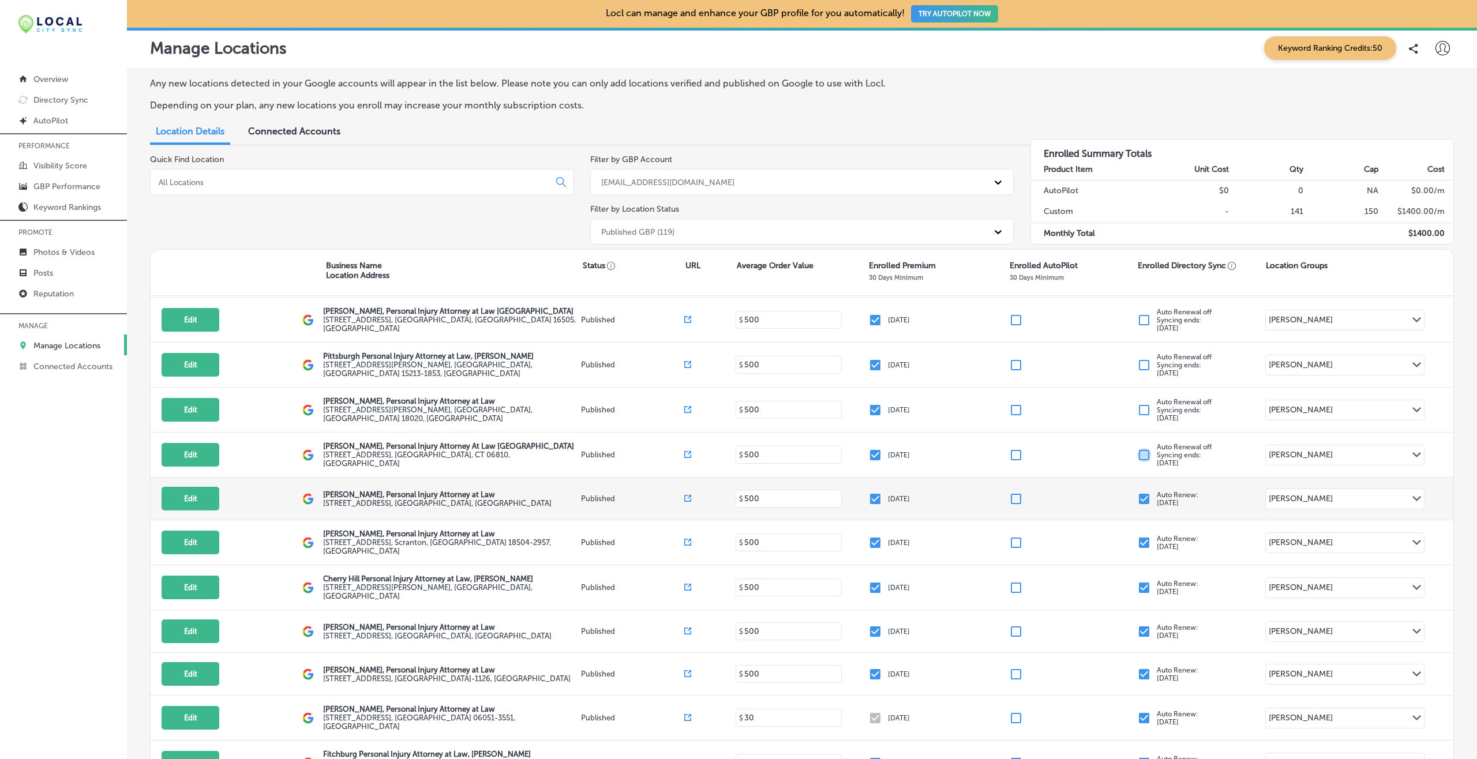
click at [1107, 492] on input "checkbox" at bounding box center [1144, 499] width 14 height 14
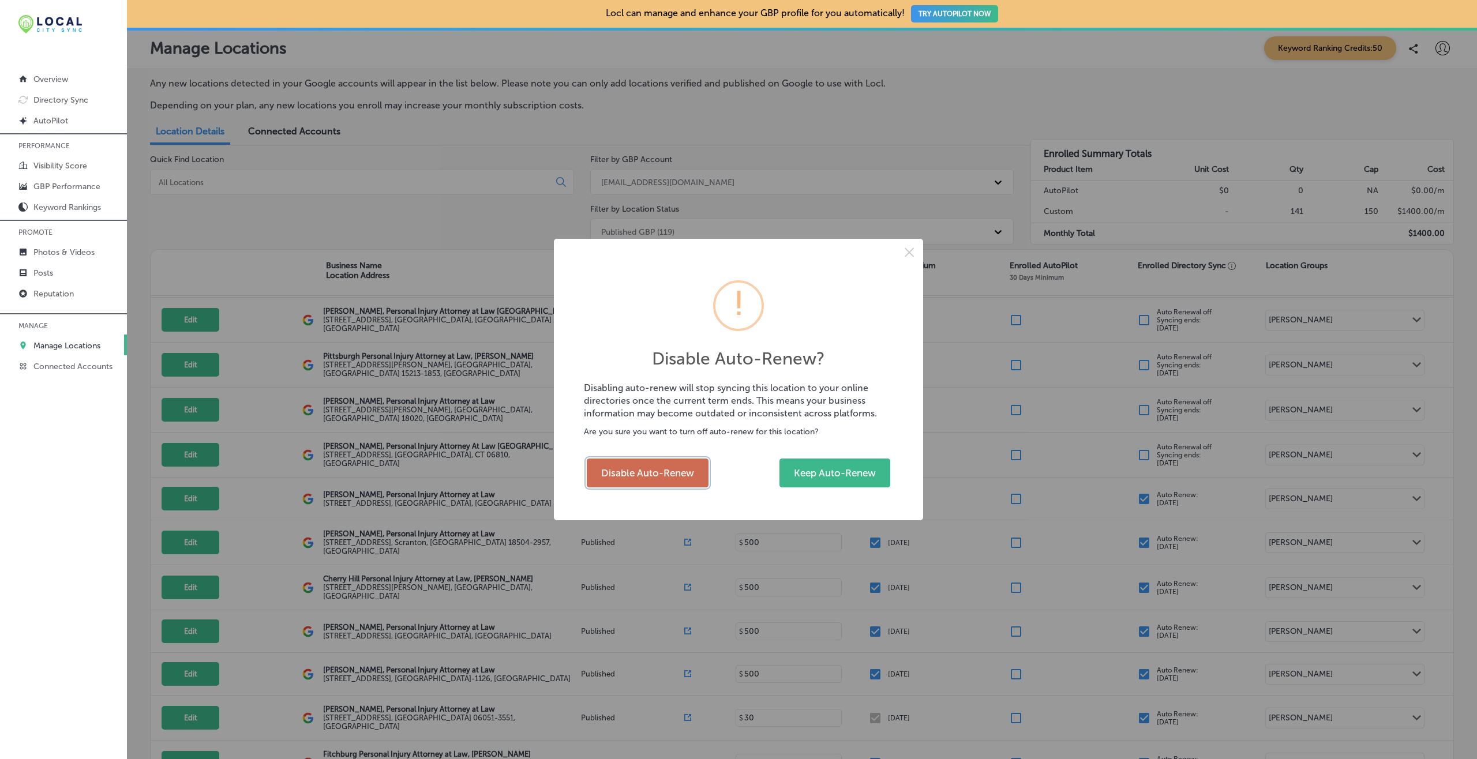
click at [662, 459] on button "Disable Auto-Renew" at bounding box center [648, 473] width 122 height 29
checkbox input "false"
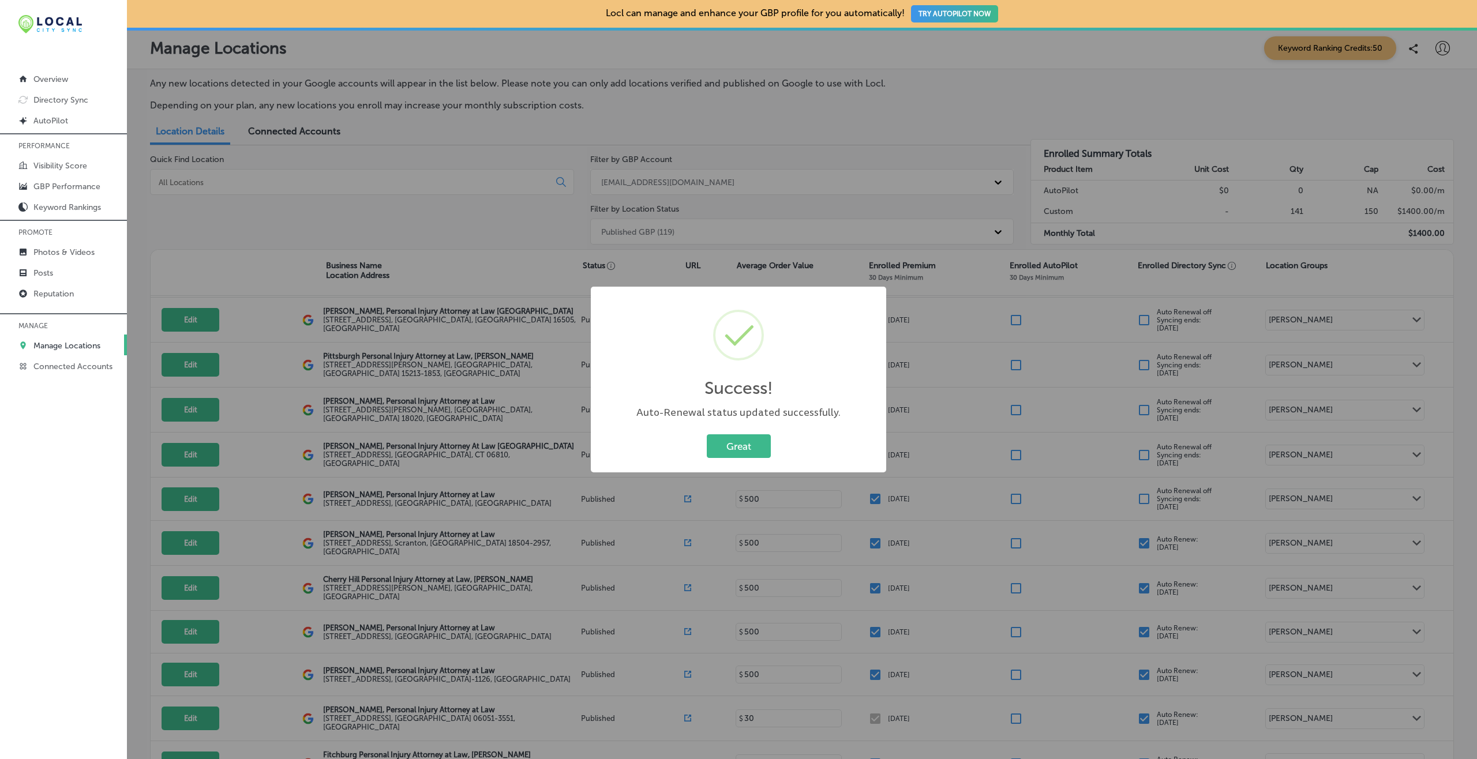
click at [707, 435] on button "Great" at bounding box center [739, 447] width 64 height 24
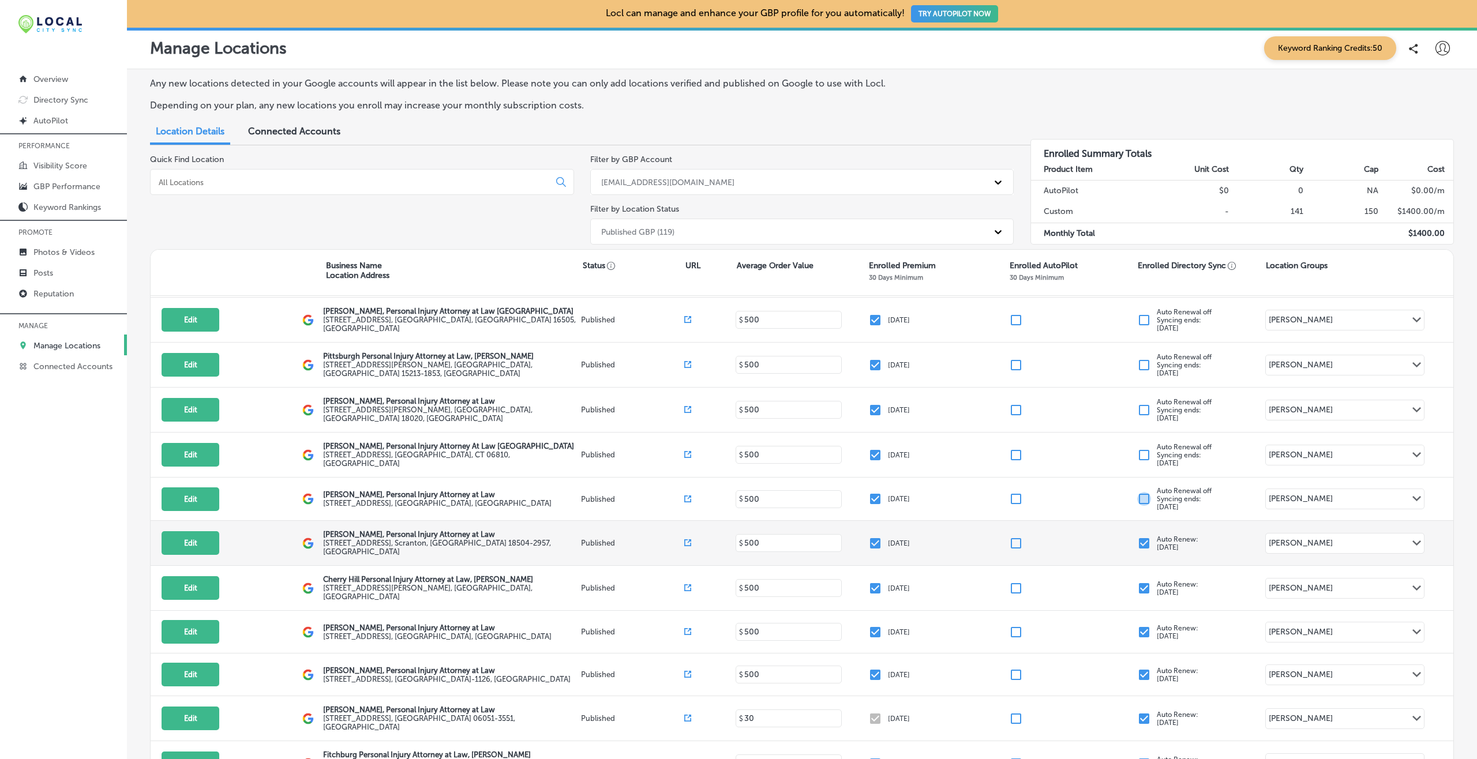
click at [1107, 537] on input "checkbox" at bounding box center [1144, 544] width 14 height 14
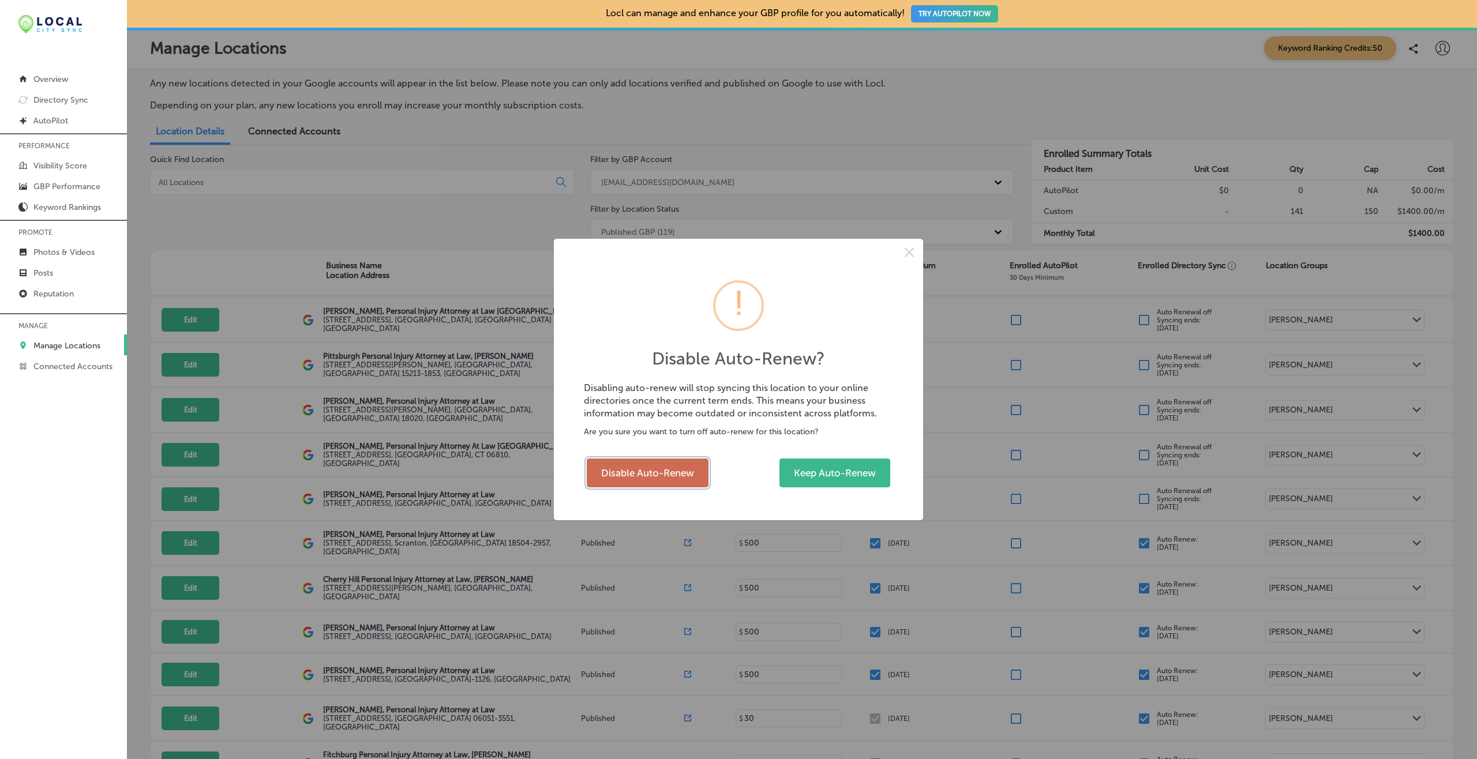
click at [647, 471] on button "Disable Auto-Renew" at bounding box center [648, 473] width 122 height 29
checkbox input "false"
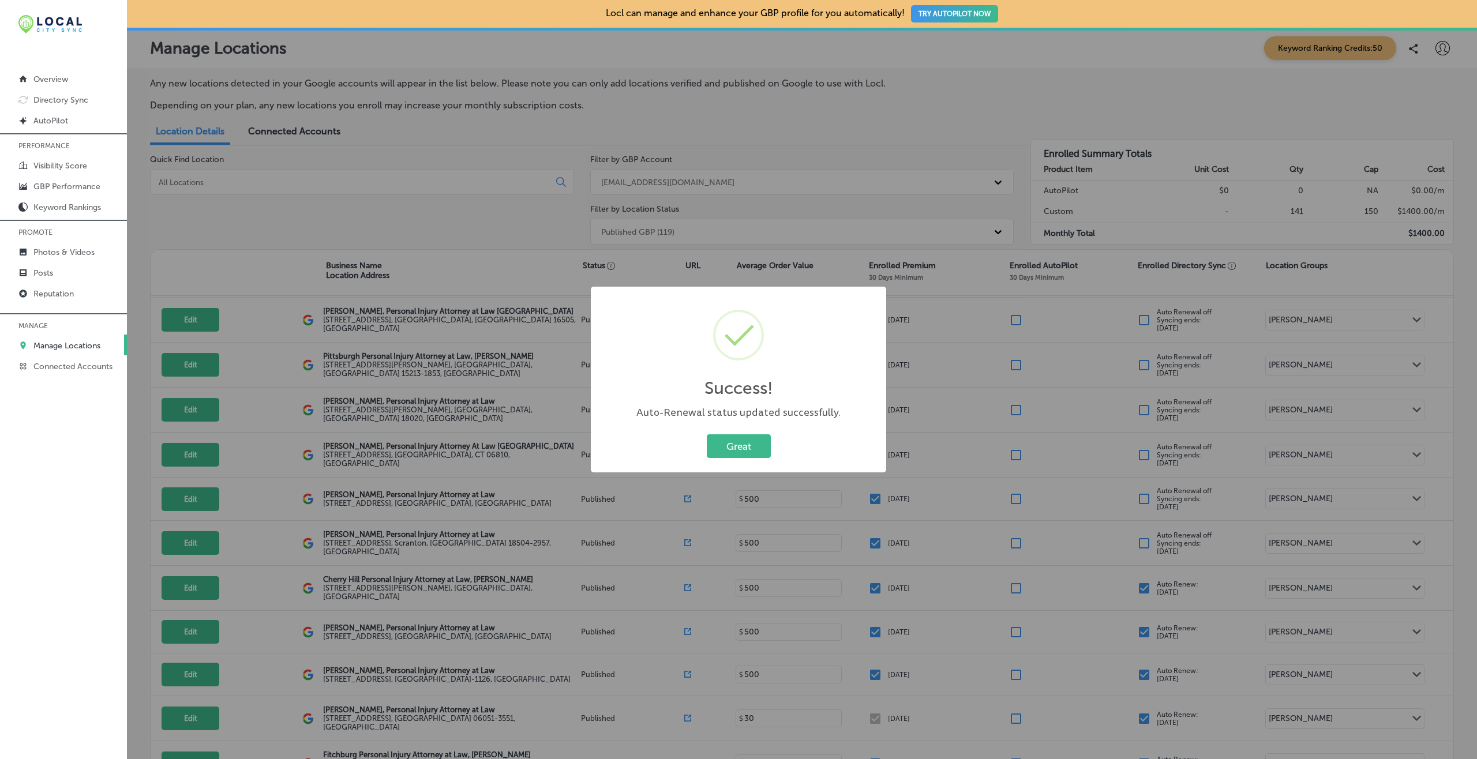
click at [707, 435] on button "Great" at bounding box center [739, 447] width 64 height 24
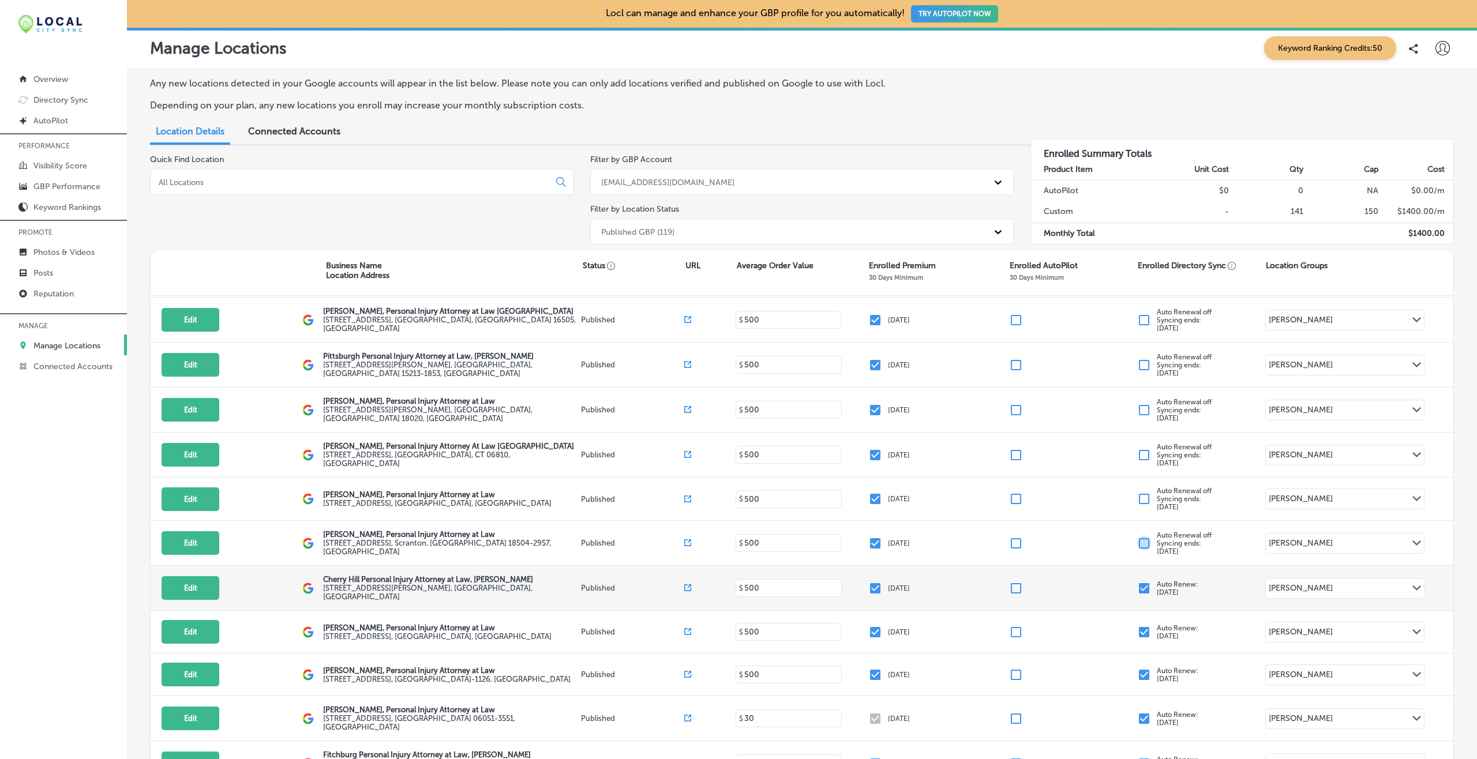
click at [1107, 569] on input "checkbox" at bounding box center [1144, 589] width 14 height 14
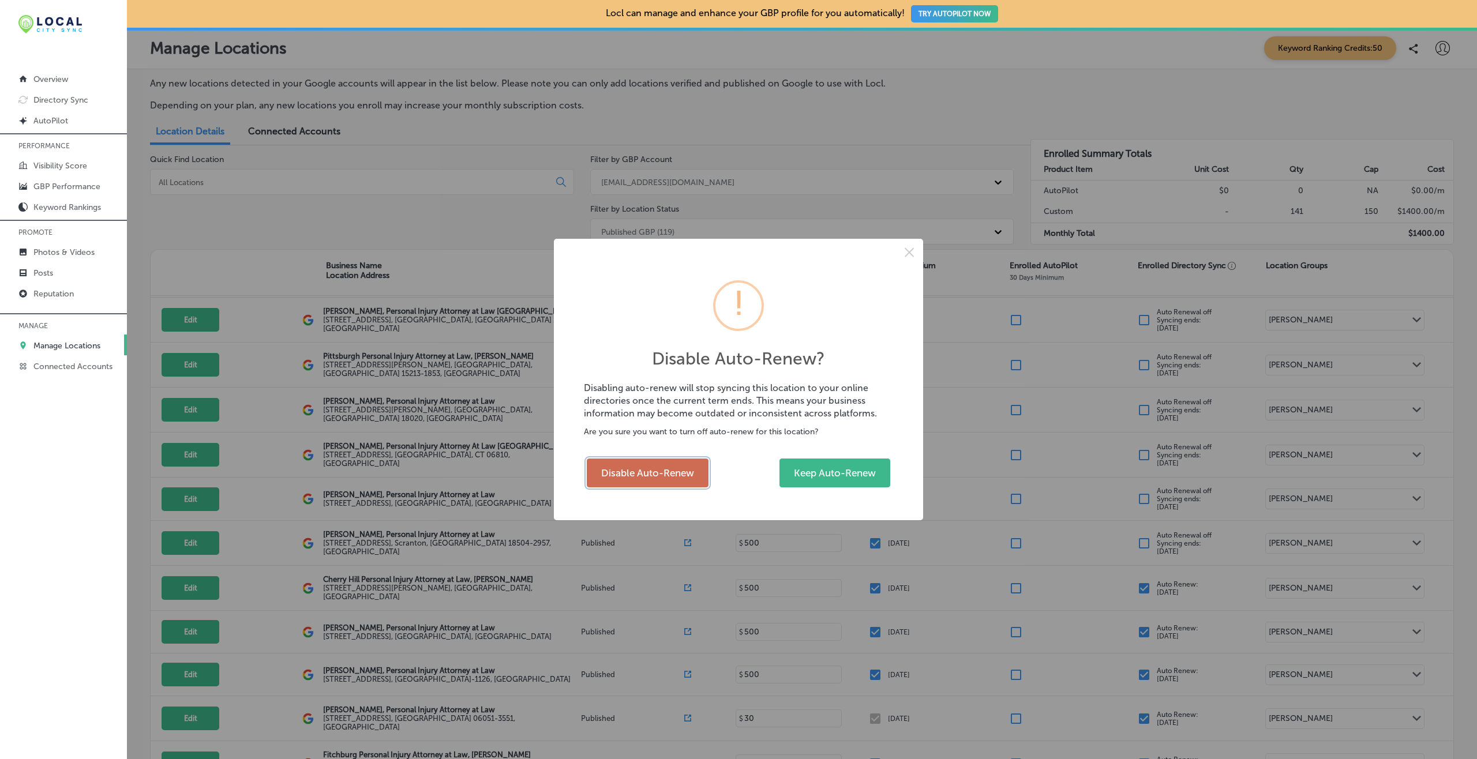
click at [646, 469] on button "Disable Auto-Renew" at bounding box center [648, 473] width 122 height 29
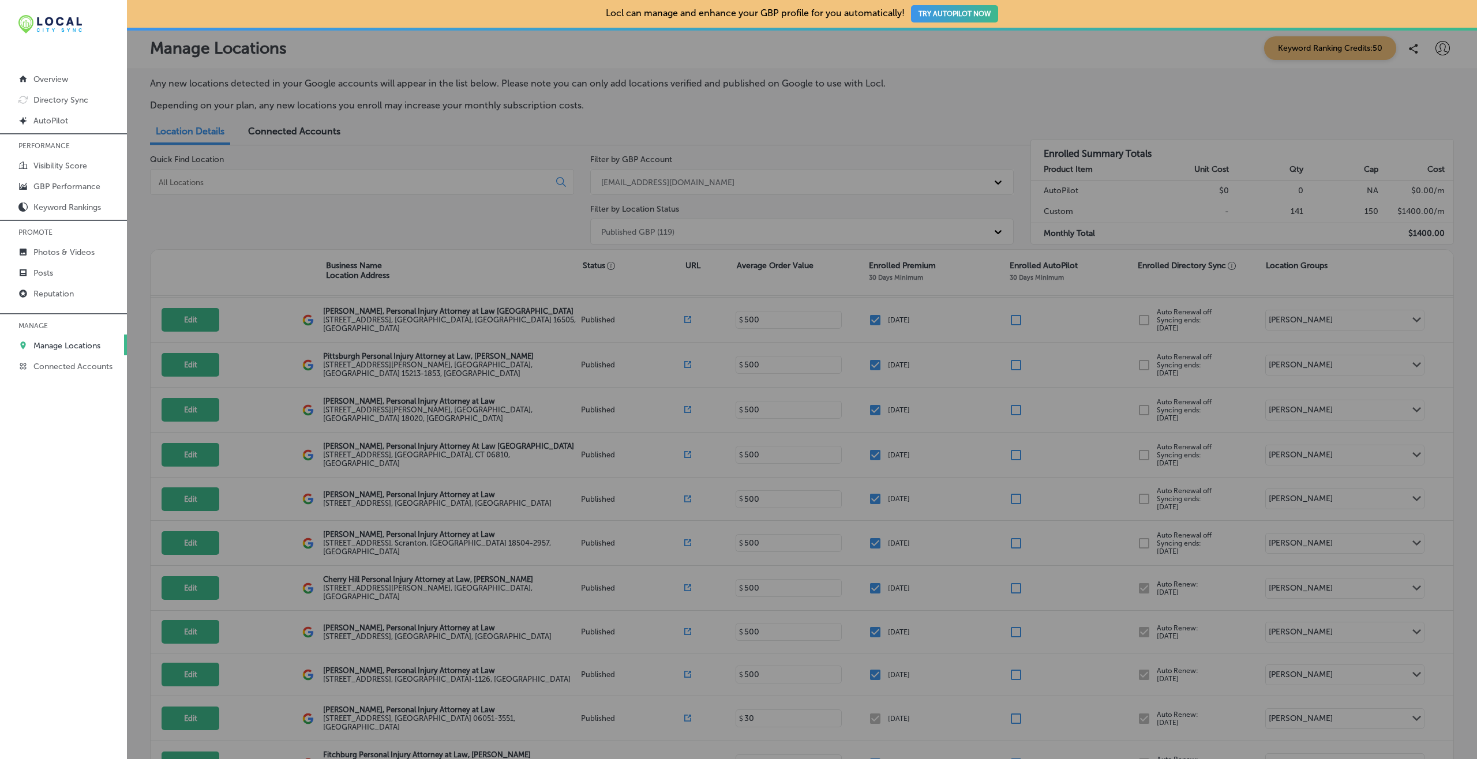
checkbox input "false"
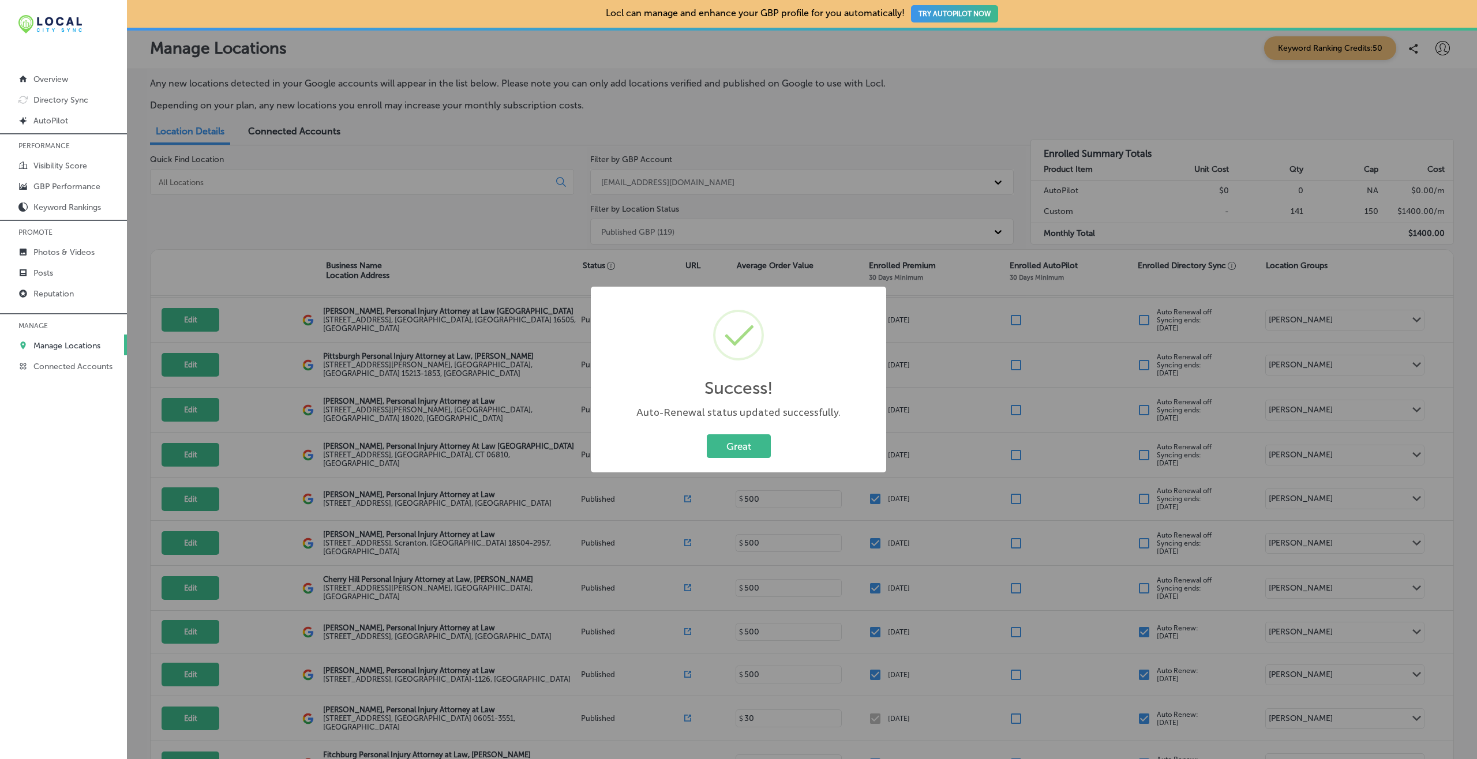
click at [707, 435] on button "Great" at bounding box center [739, 447] width 64 height 24
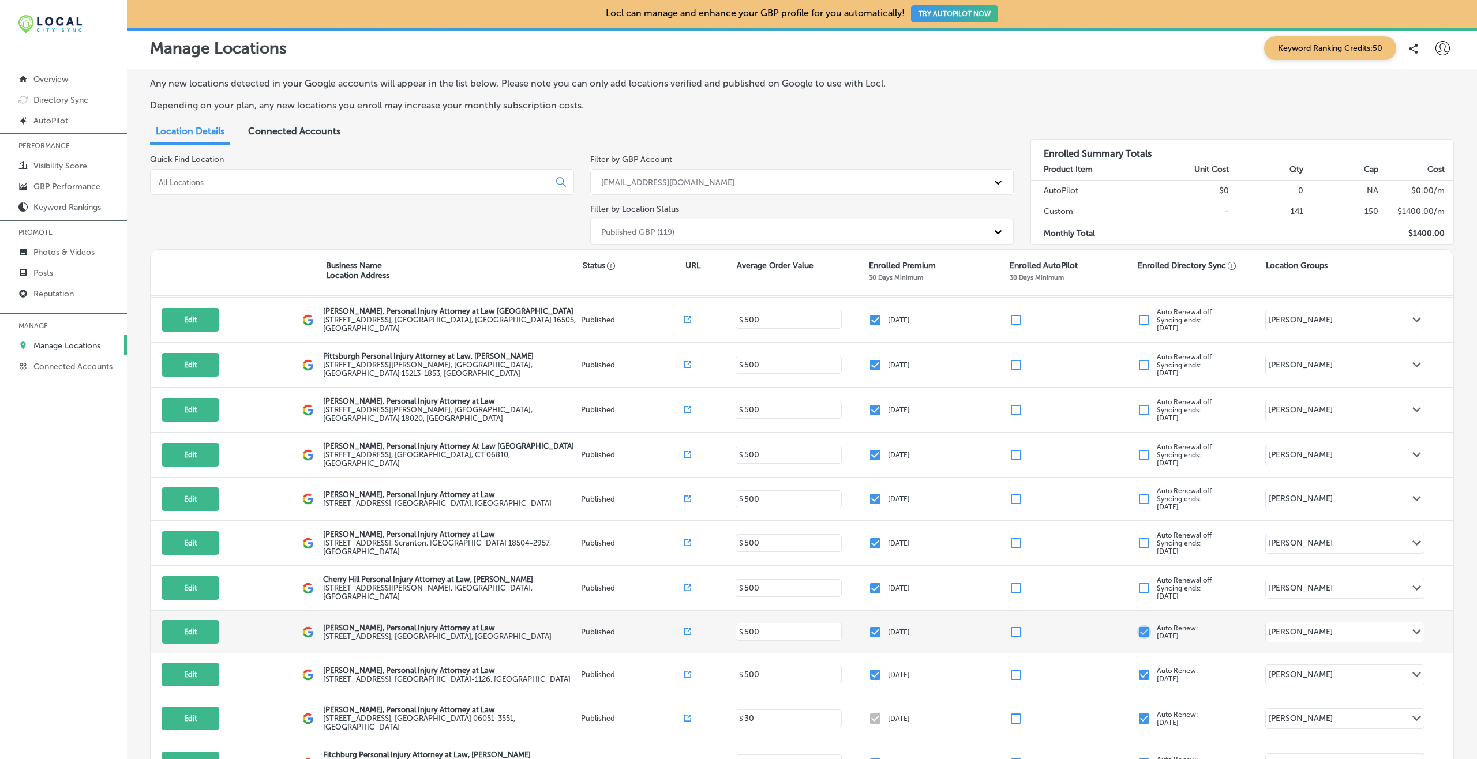
click at [1107, 569] on input "checkbox" at bounding box center [1144, 632] width 14 height 14
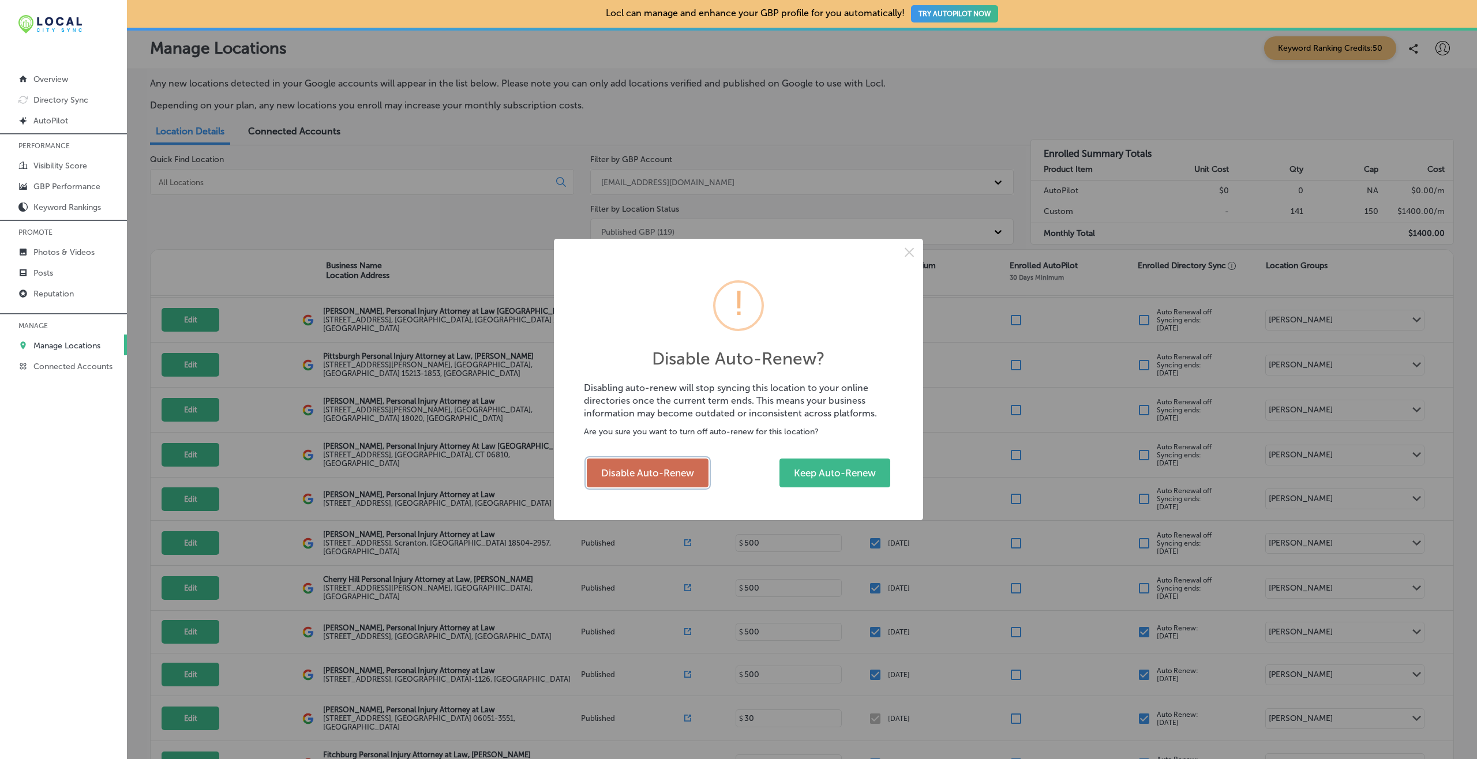
click at [651, 469] on button "Disable Auto-Renew" at bounding box center [648, 473] width 122 height 29
checkbox input "false"
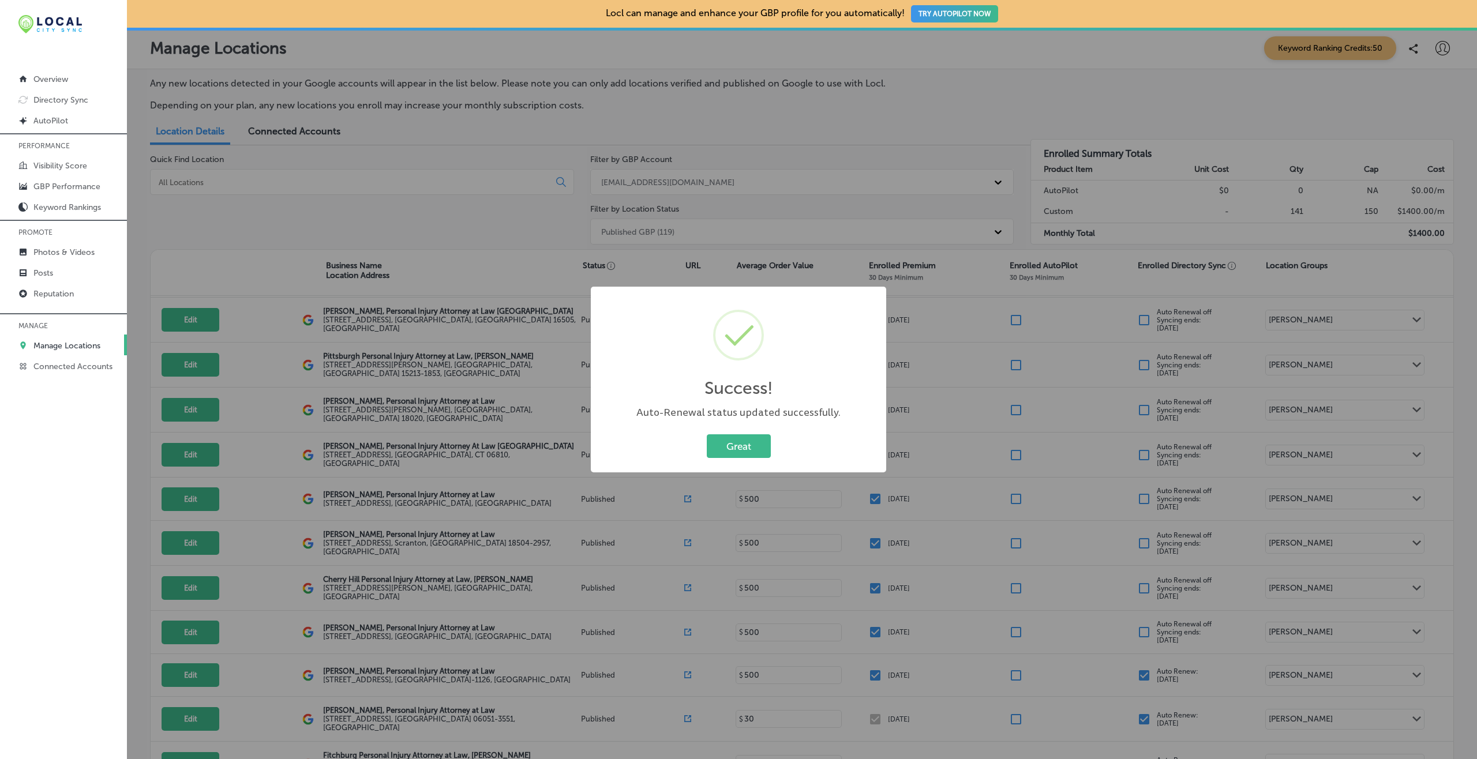
click at [707, 435] on button "Great" at bounding box center [739, 447] width 64 height 24
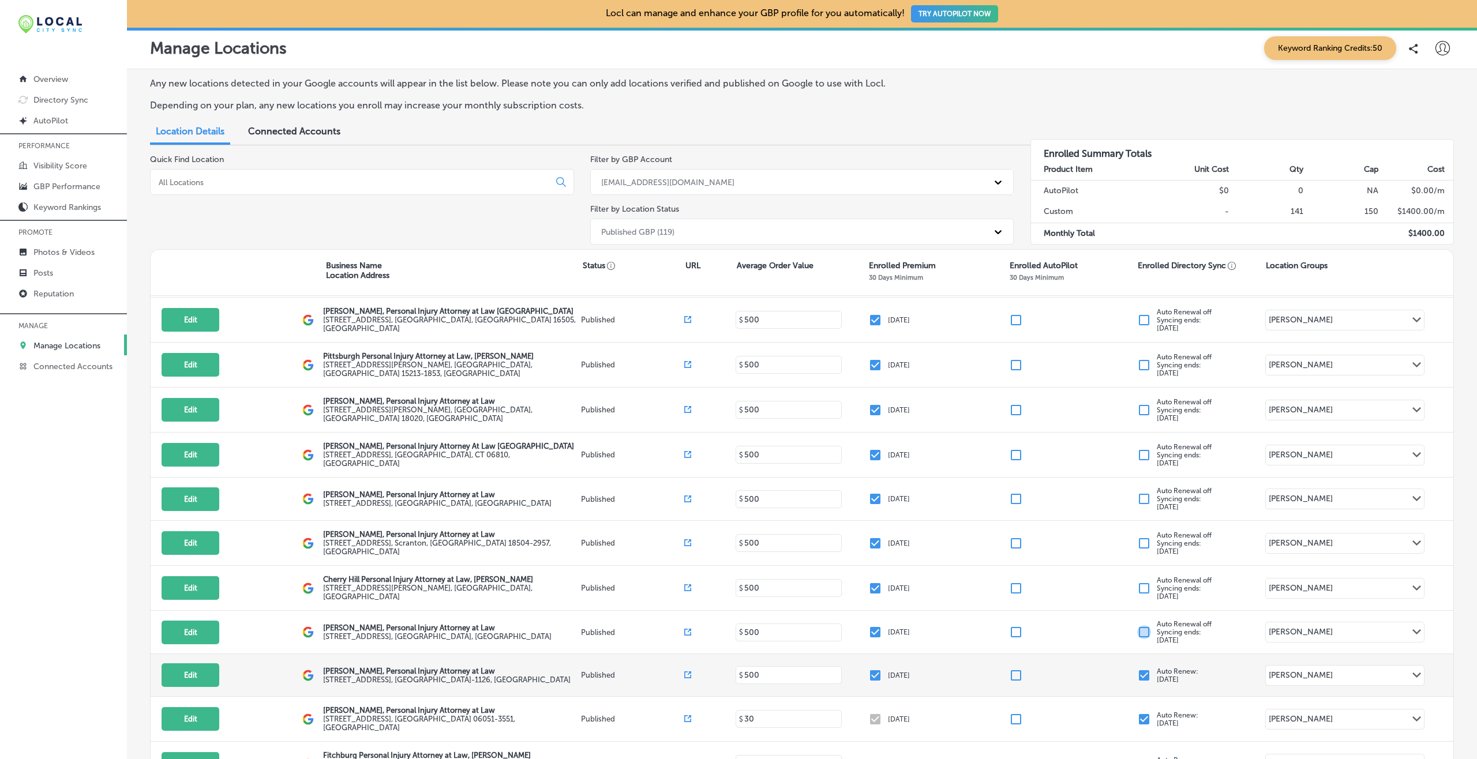
click at [1107, 569] on input "checkbox" at bounding box center [1144, 676] width 14 height 14
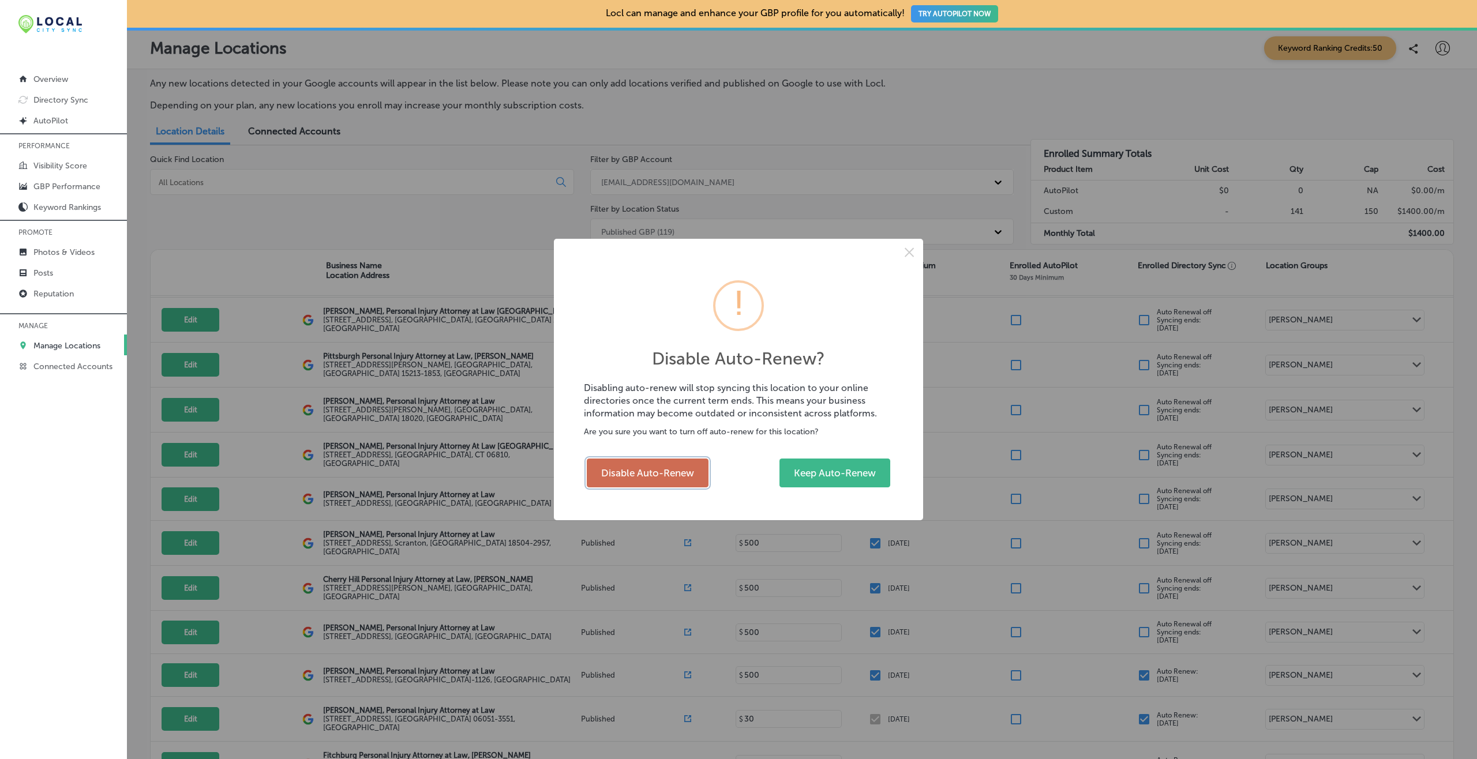
click at [665, 474] on button "Disable Auto-Renew" at bounding box center [648, 473] width 122 height 29
checkbox input "false"
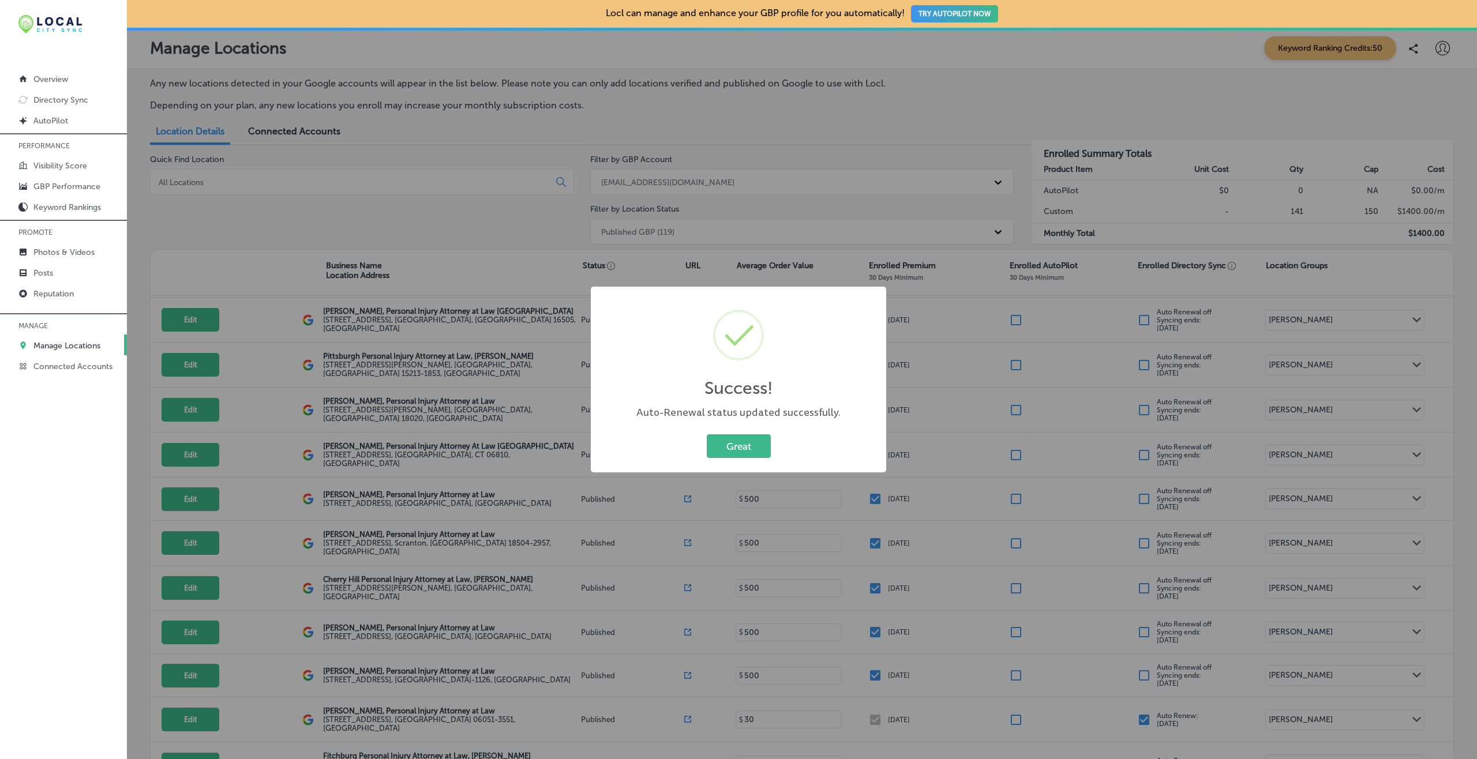
click at [707, 435] on button "Great" at bounding box center [739, 447] width 64 height 24
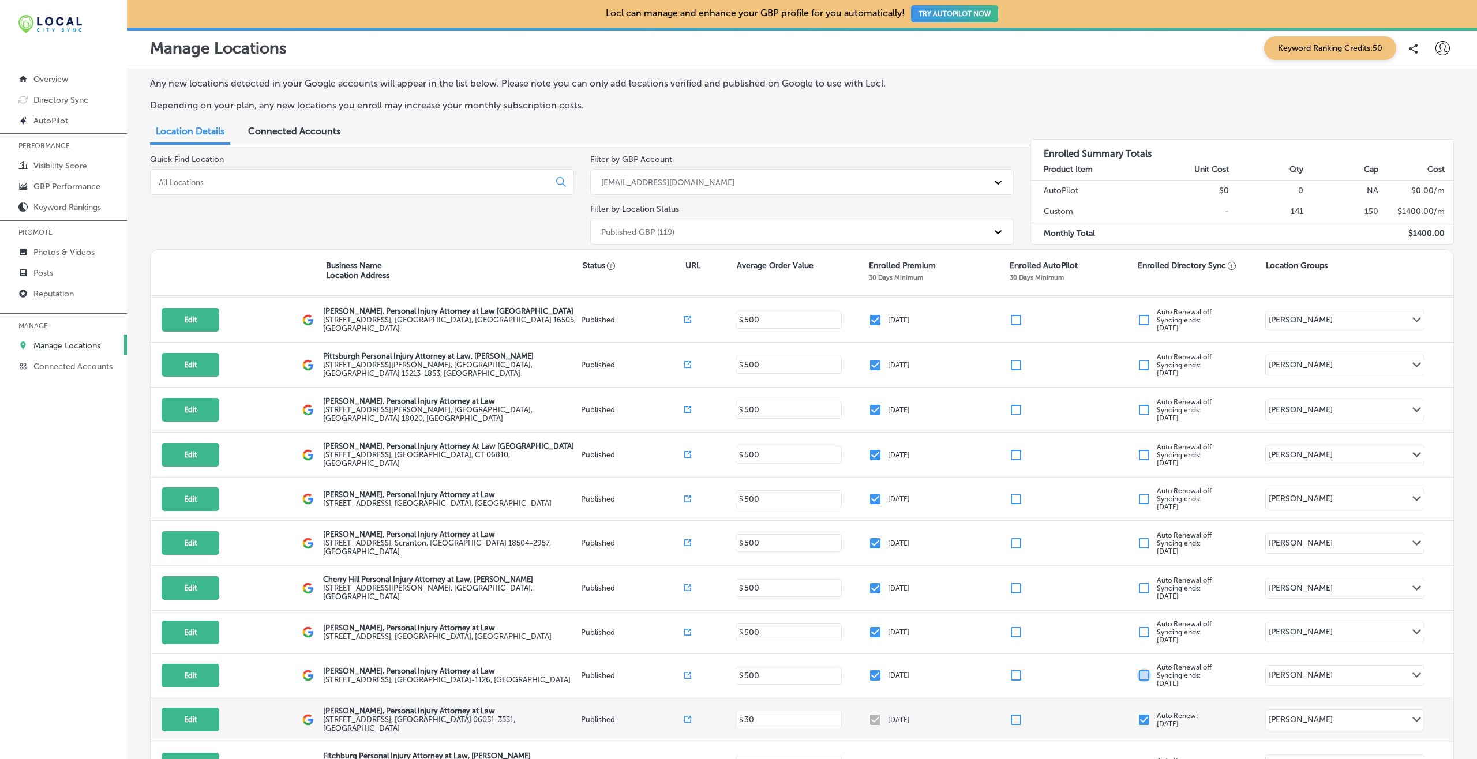
click at [1107, 569] on input "checkbox" at bounding box center [1144, 720] width 14 height 14
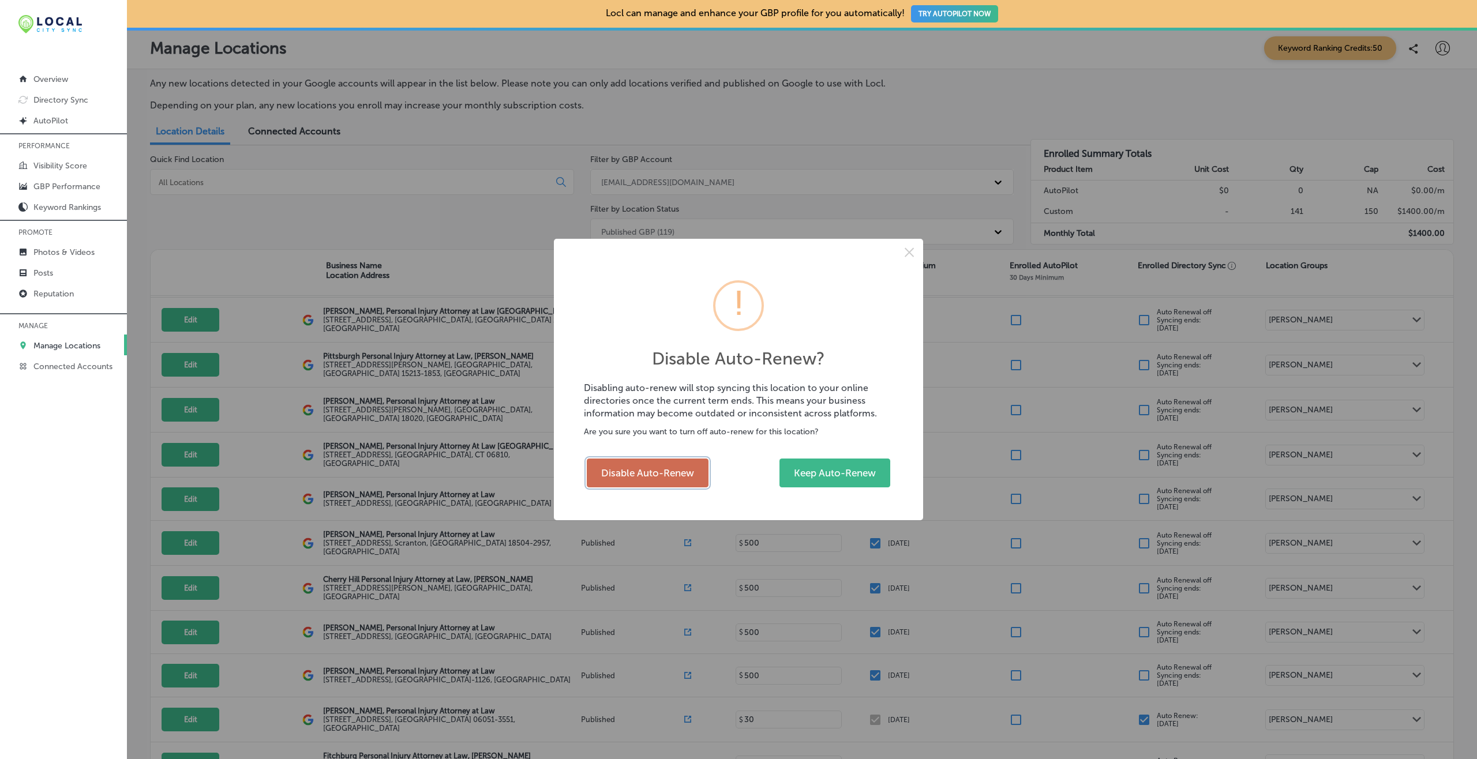
click at [668, 474] on button "Disable Auto-Renew" at bounding box center [648, 473] width 122 height 29
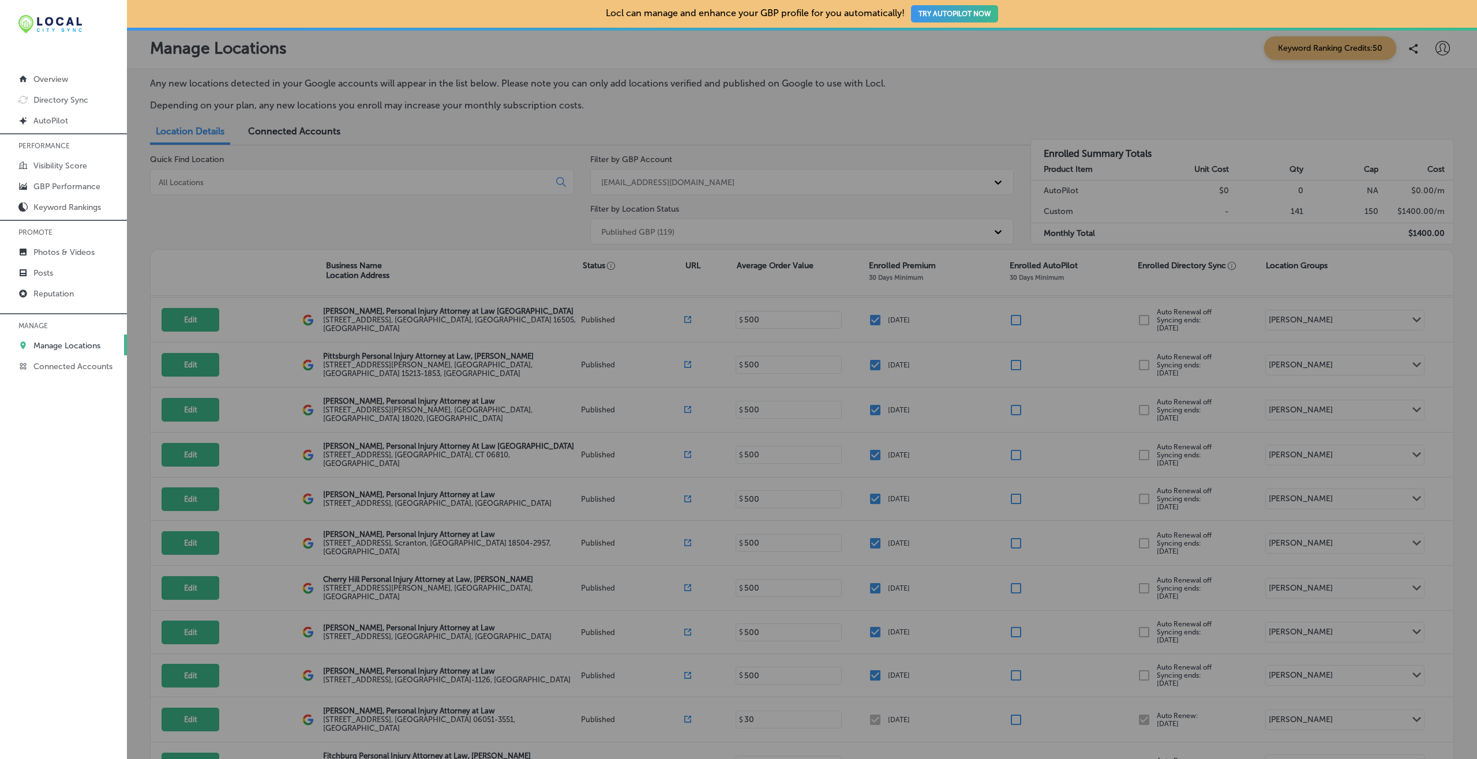
checkbox input "false"
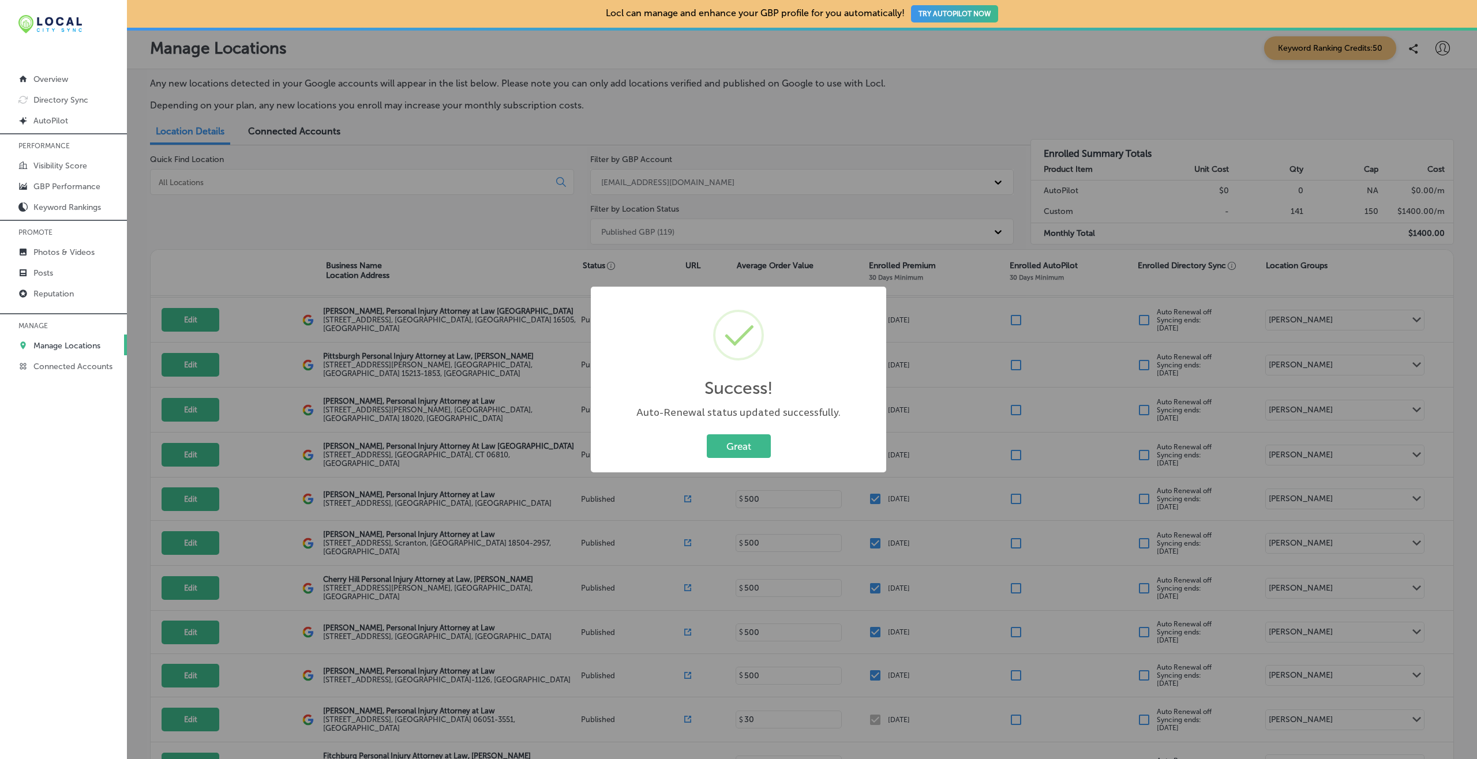
click at [707, 435] on button "Great" at bounding box center [739, 447] width 64 height 24
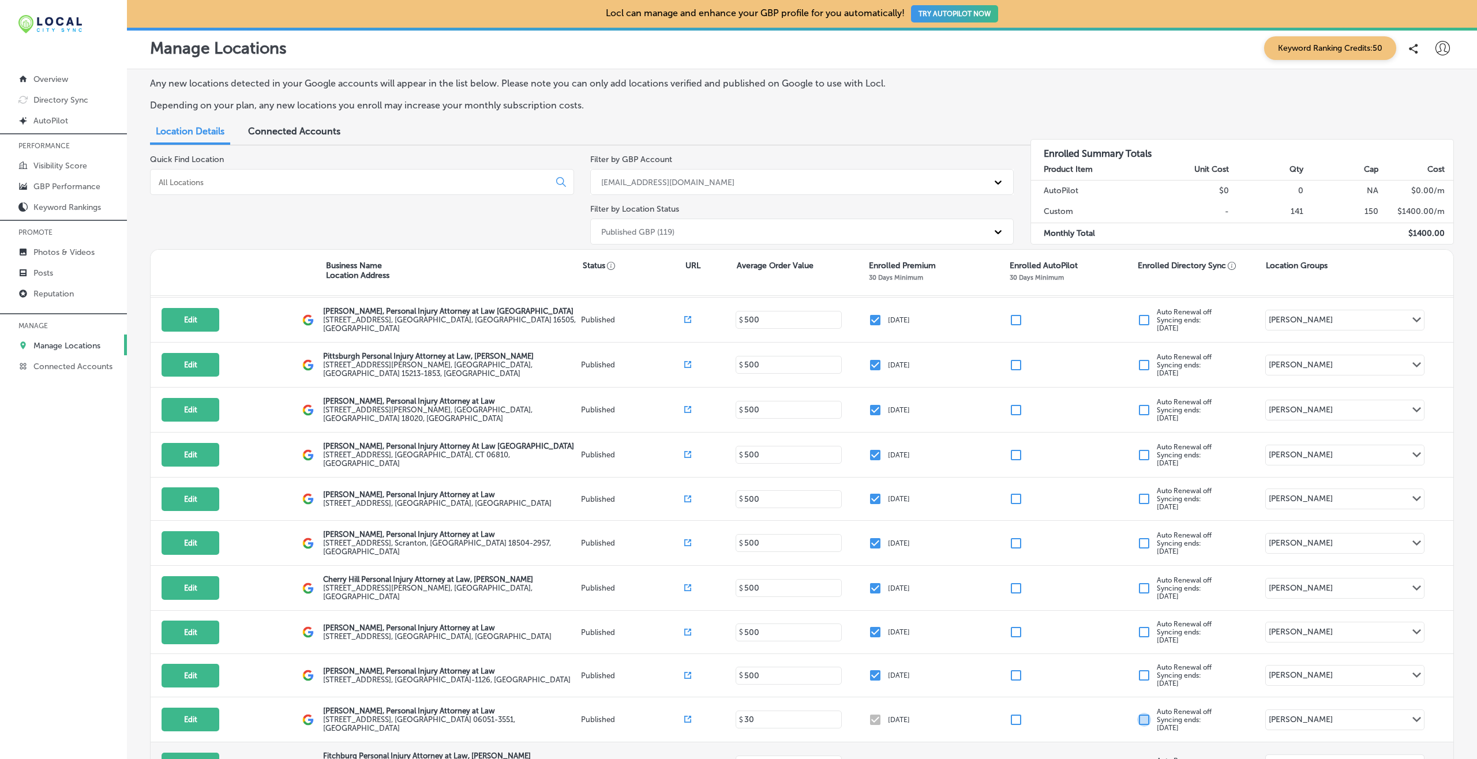
click at [1107, 569] on input "checkbox" at bounding box center [1144, 765] width 14 height 14
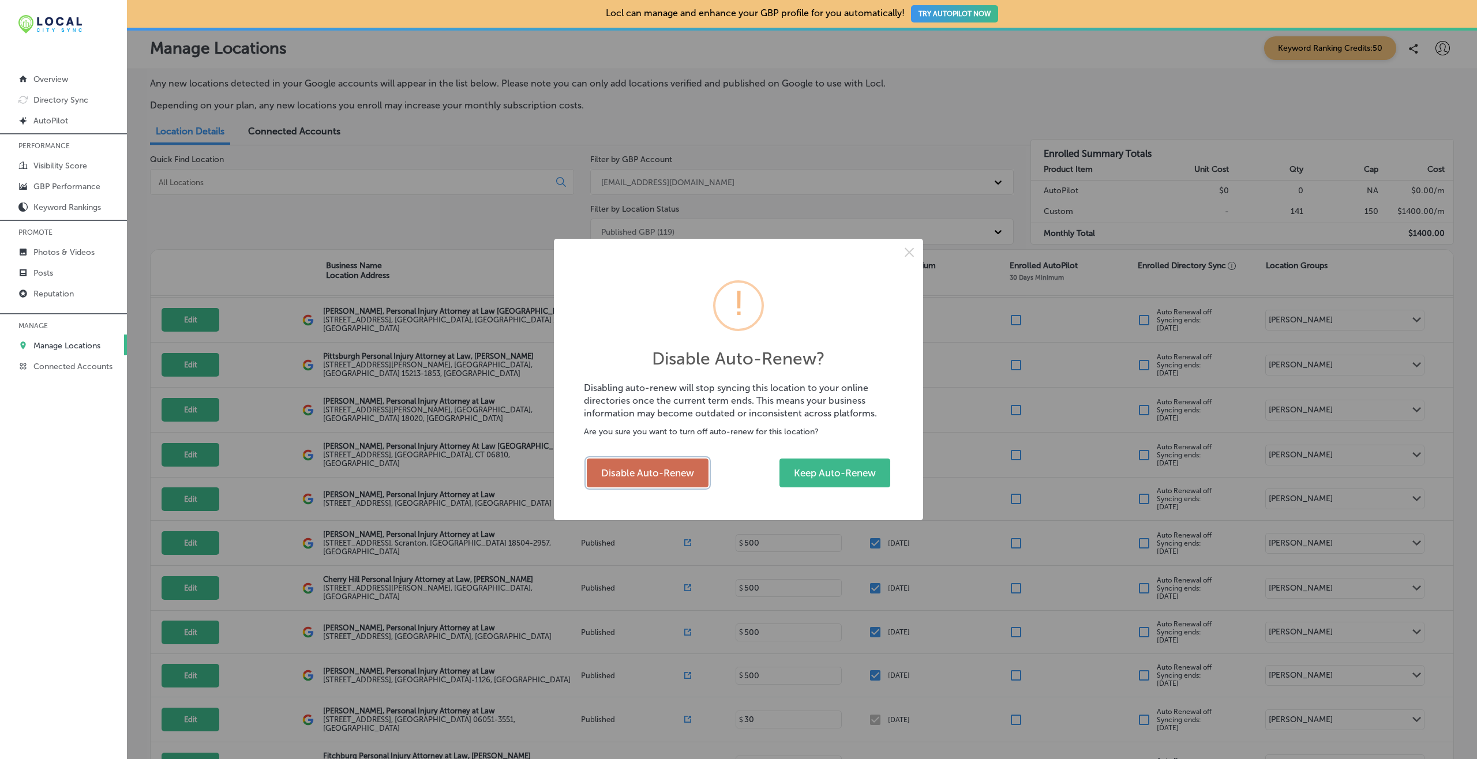
click at [638, 485] on button "Disable Auto-Renew" at bounding box center [648, 473] width 122 height 29
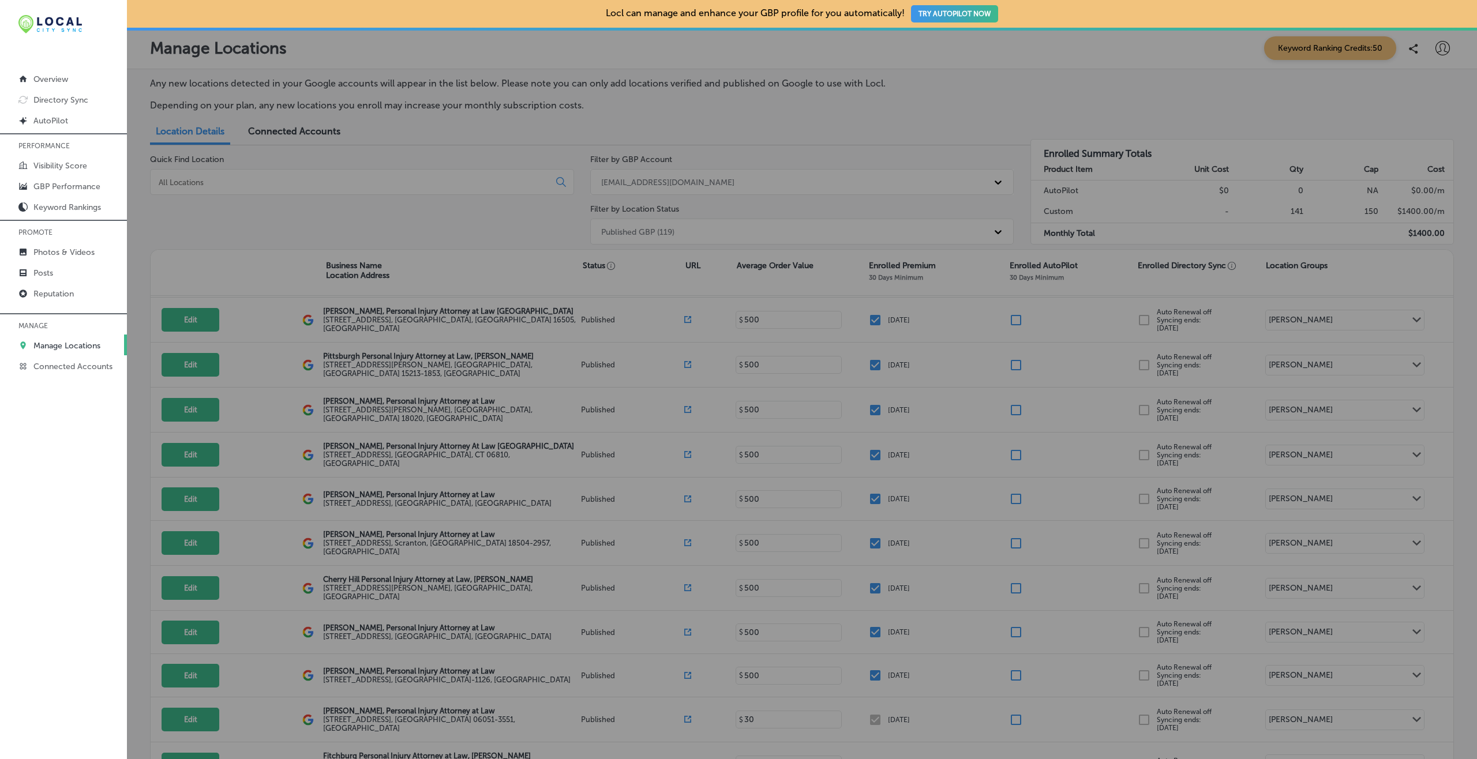
checkbox input "false"
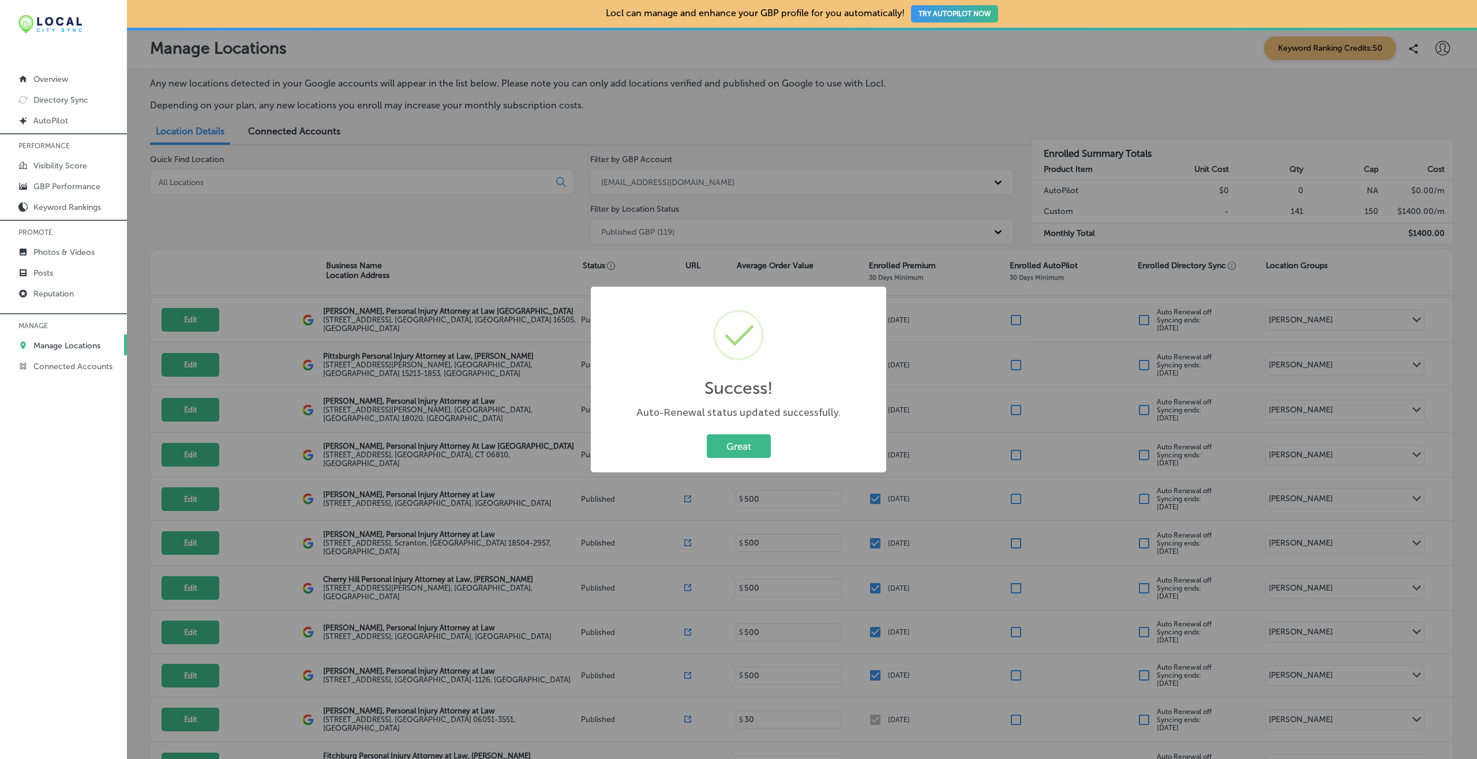
click at [707, 435] on button "Great" at bounding box center [739, 447] width 64 height 24
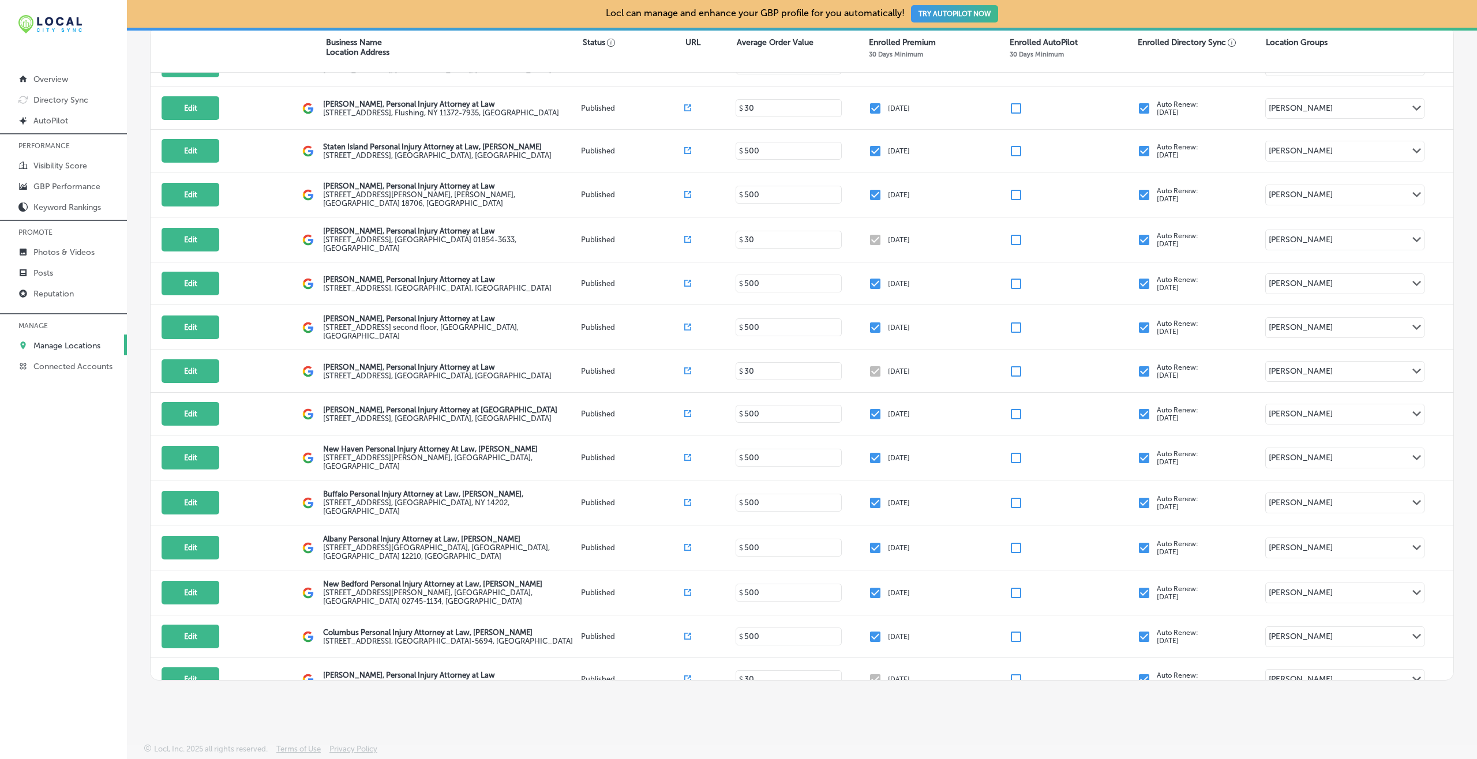
scroll to position [4564, 0]
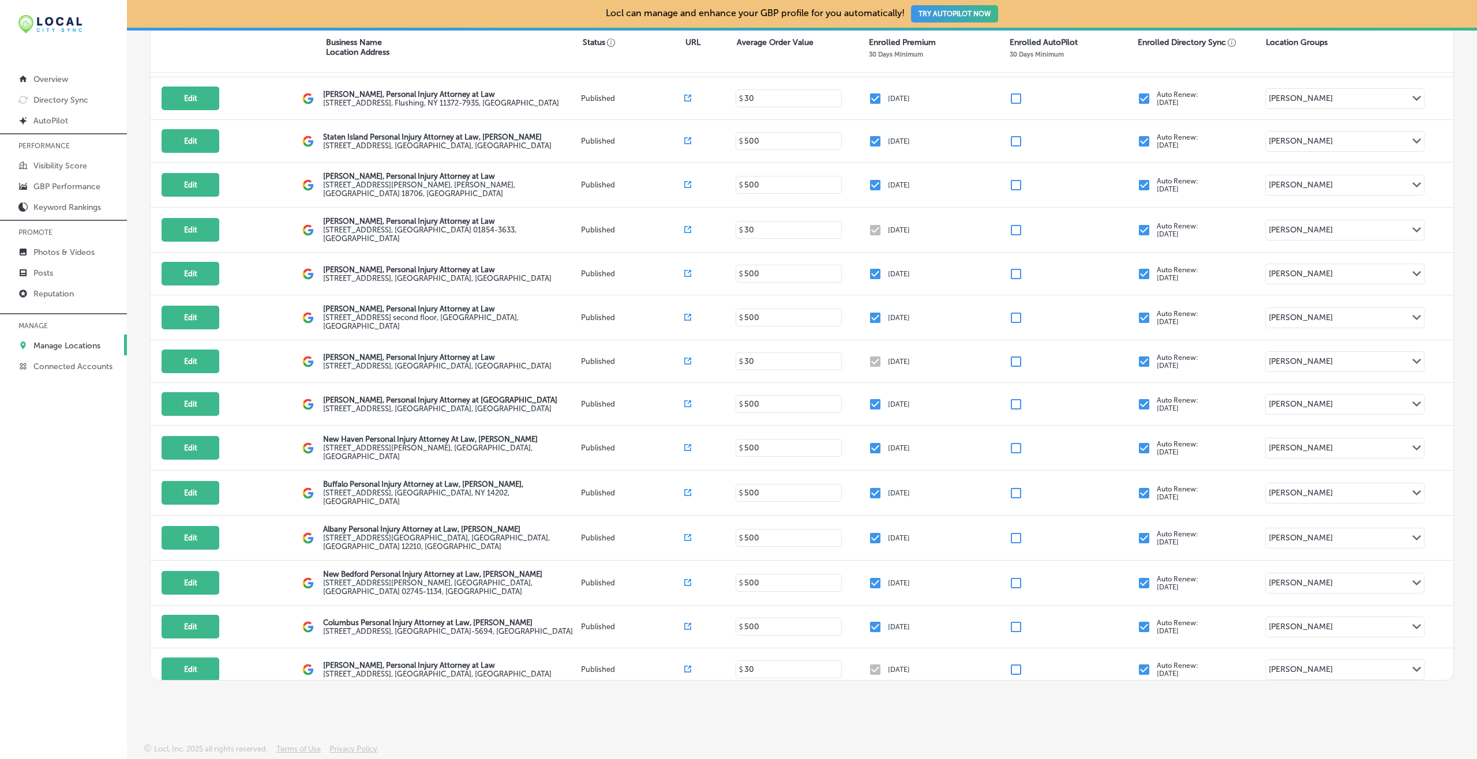
click at [1107, 569] on input "checkbox" at bounding box center [1144, 759] width 14 height 14
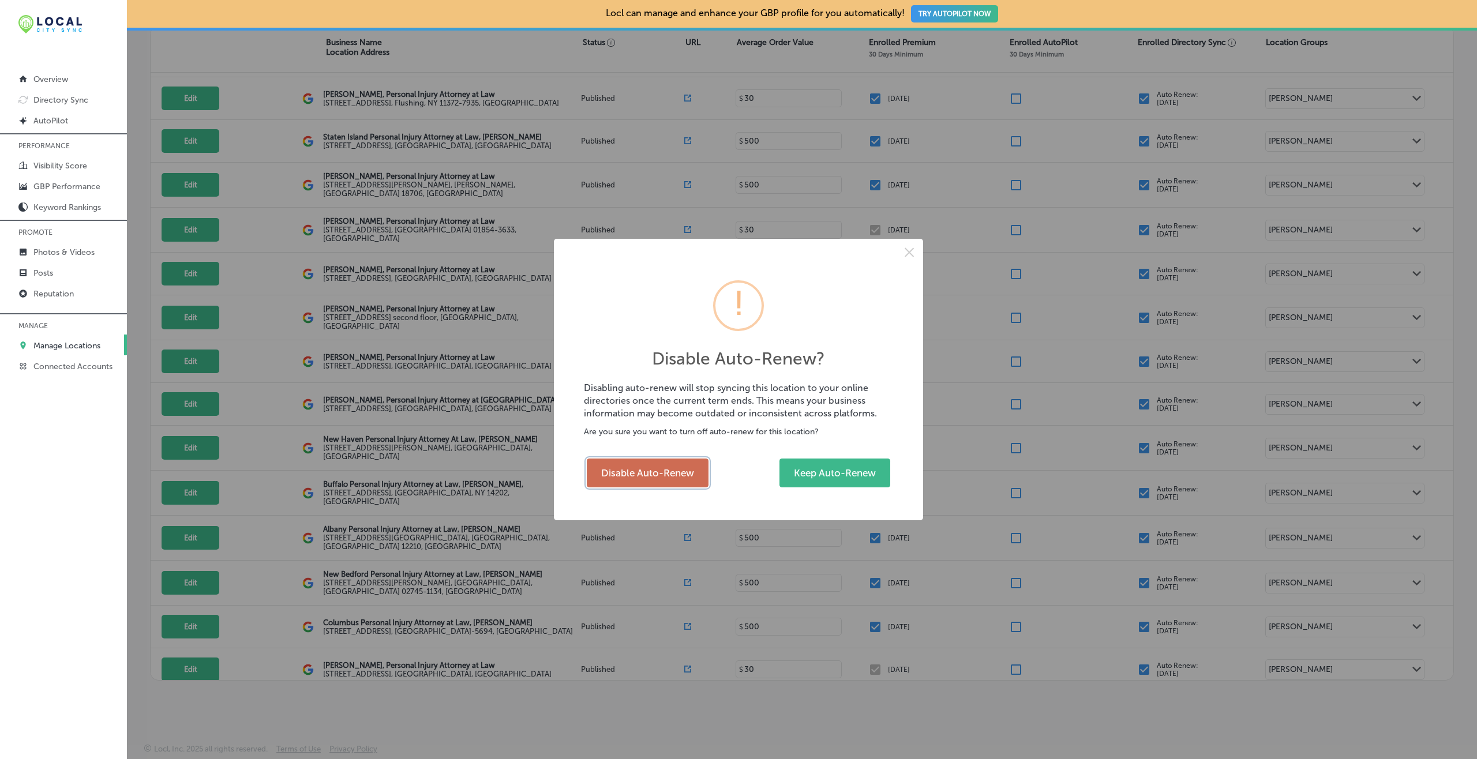
click at [690, 472] on button "Disable Auto-Renew" at bounding box center [648, 473] width 122 height 29
checkbox input "false"
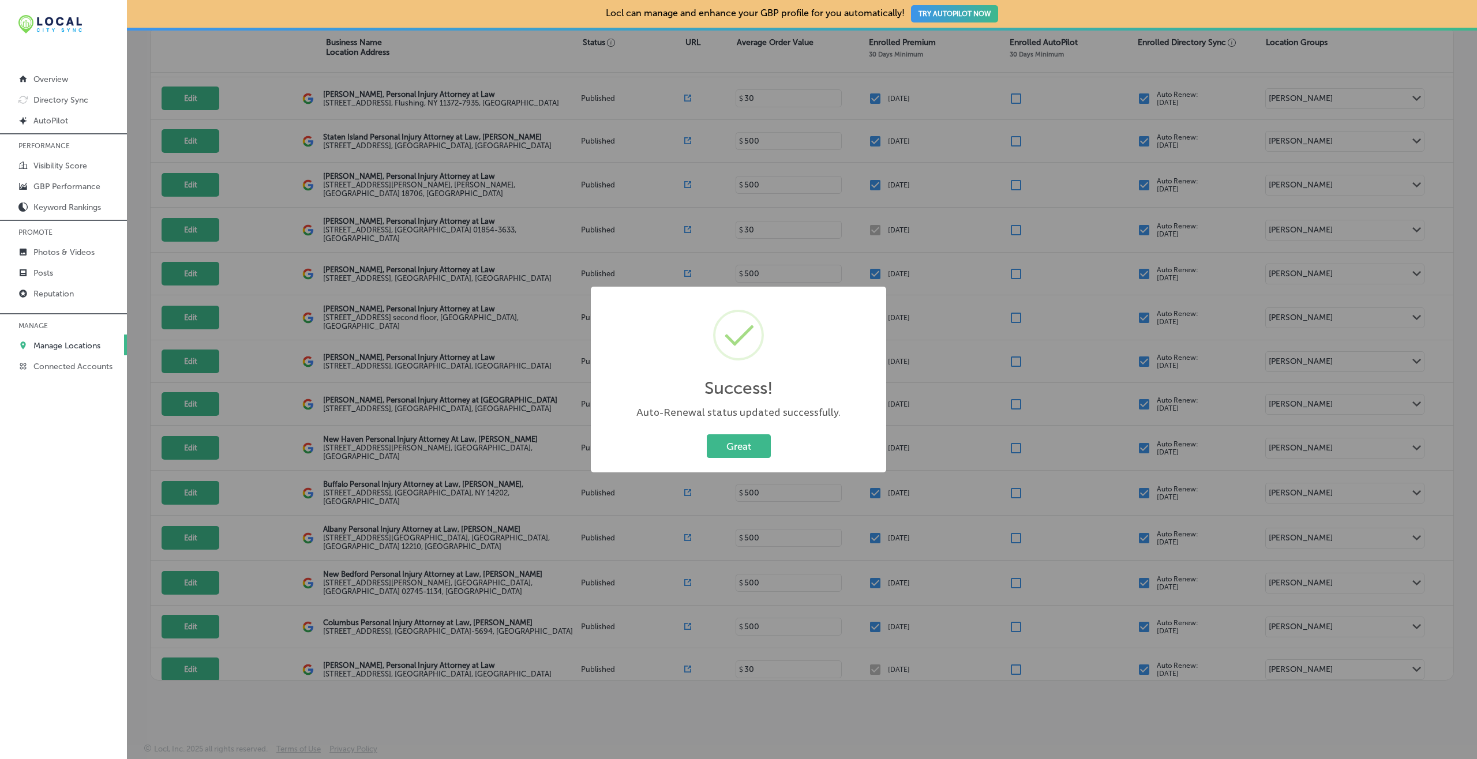
click at [707, 435] on button "Great" at bounding box center [739, 447] width 64 height 24
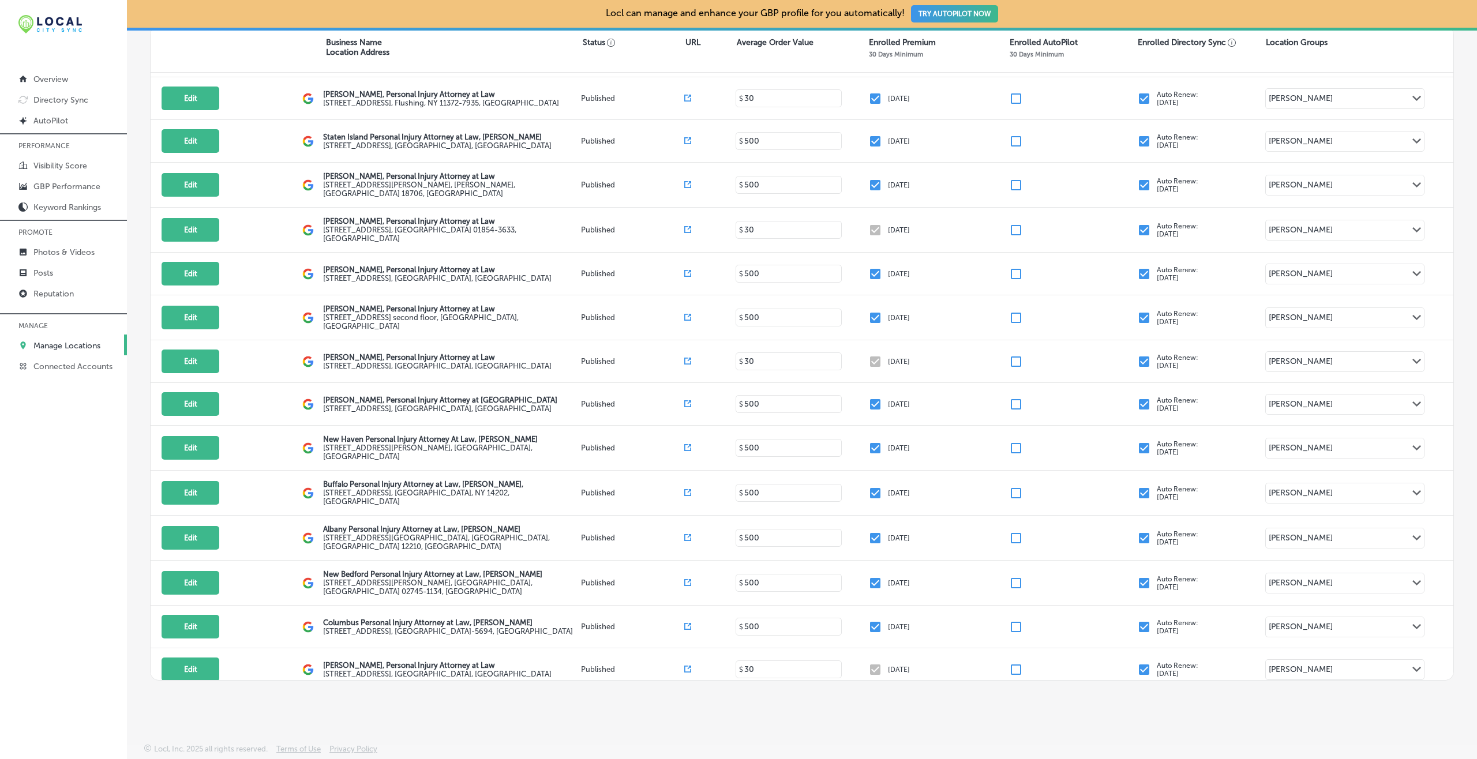
click at [1107, 569] on input "checkbox" at bounding box center [1144, 714] width 14 height 14
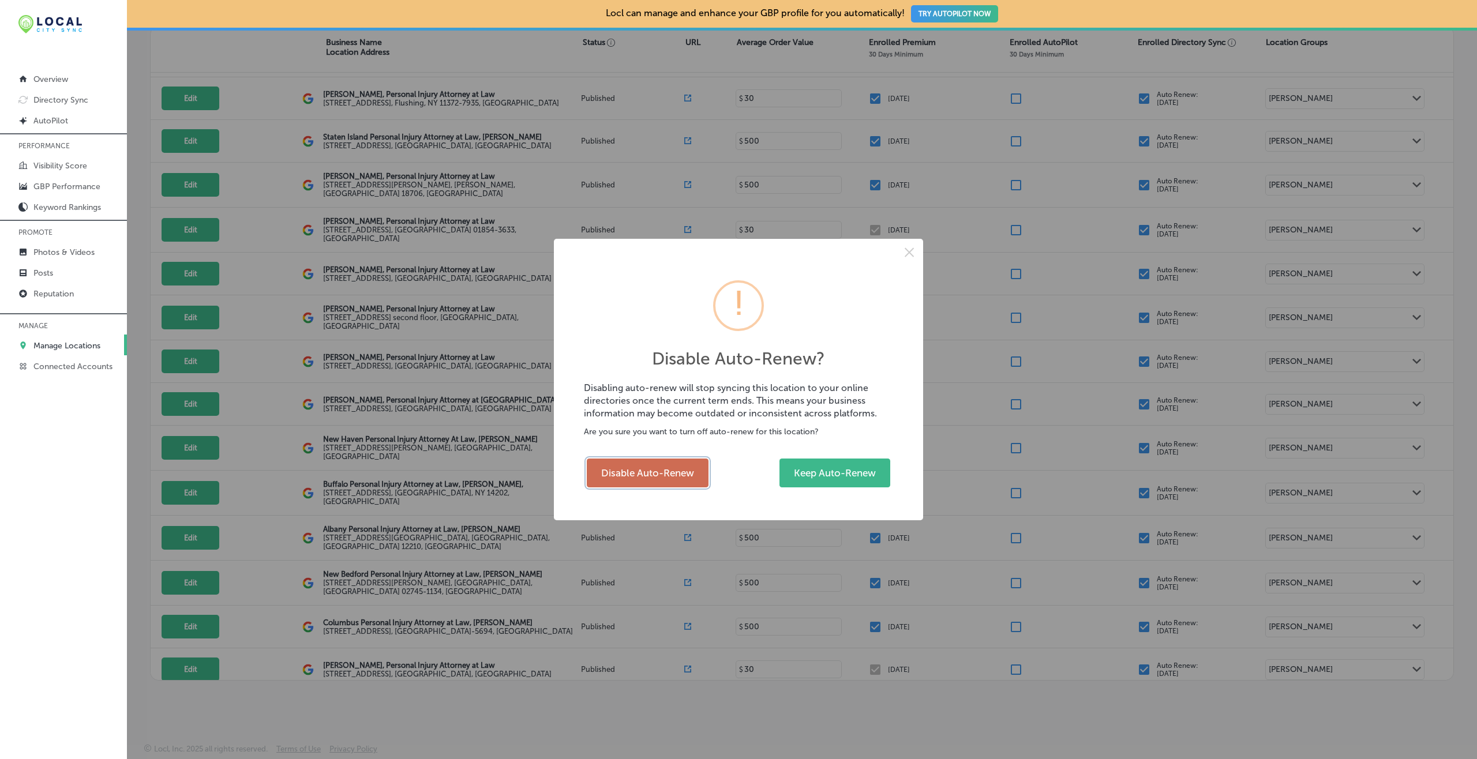
click at [672, 465] on button "Disable Auto-Renew" at bounding box center [648, 473] width 122 height 29
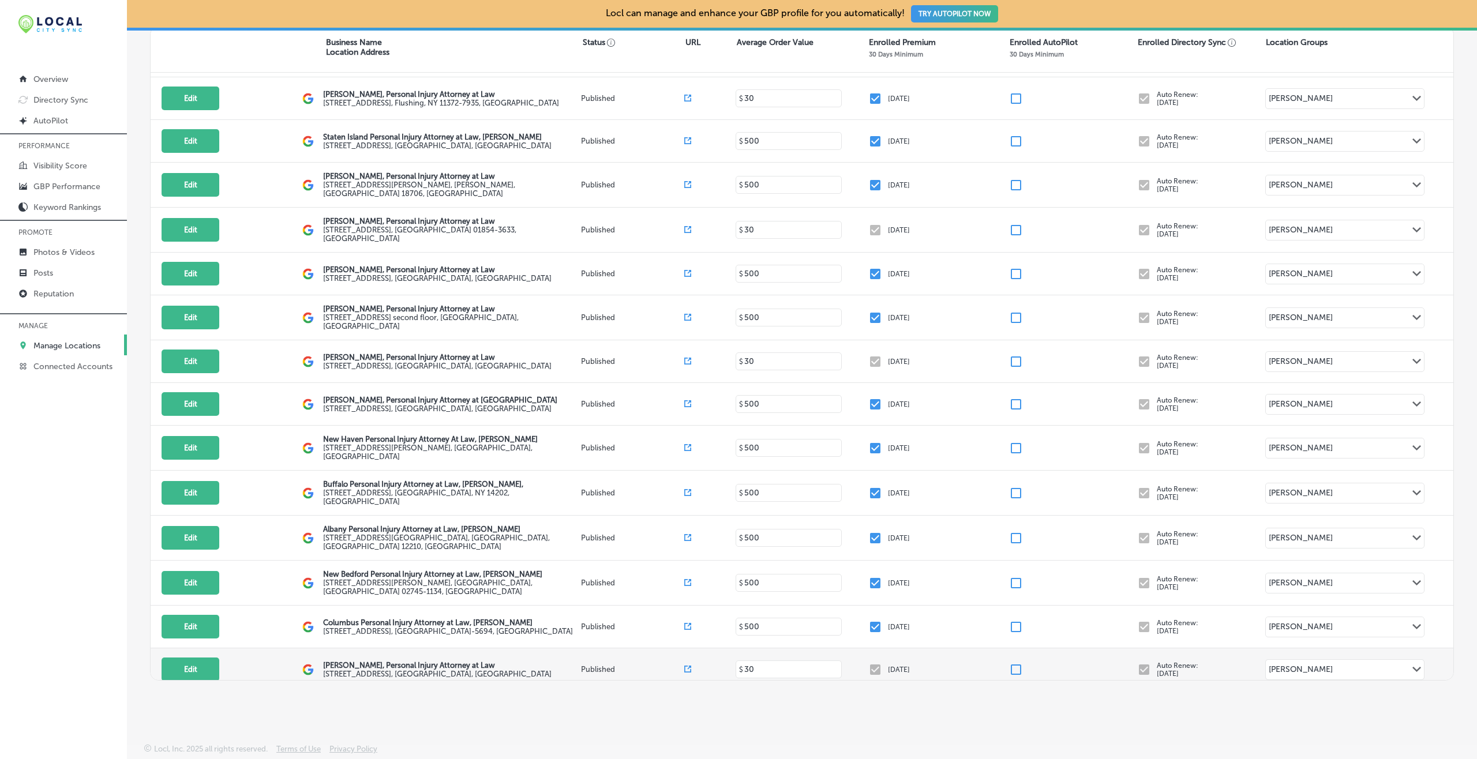
checkbox input "false"
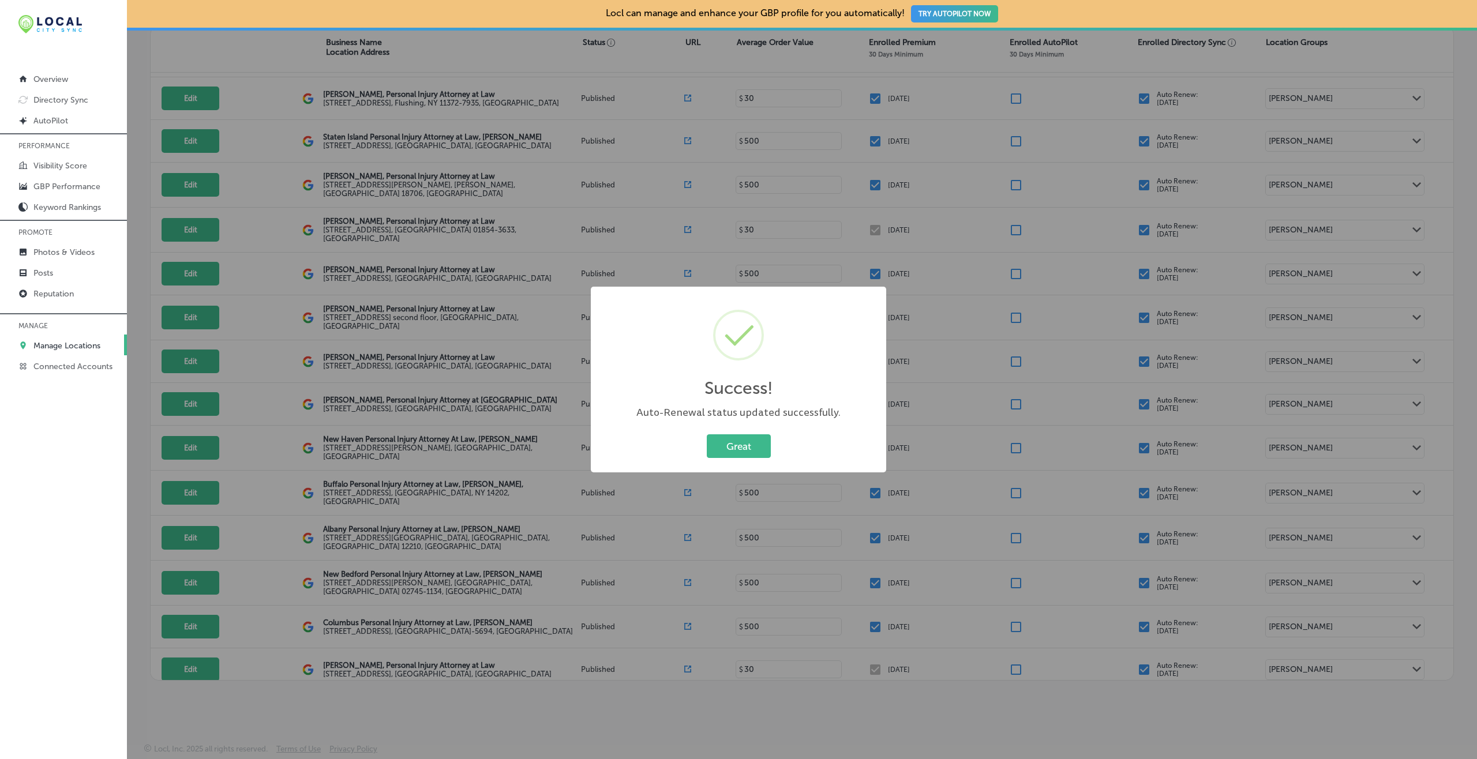
click at [707, 435] on button "Great" at bounding box center [739, 447] width 64 height 24
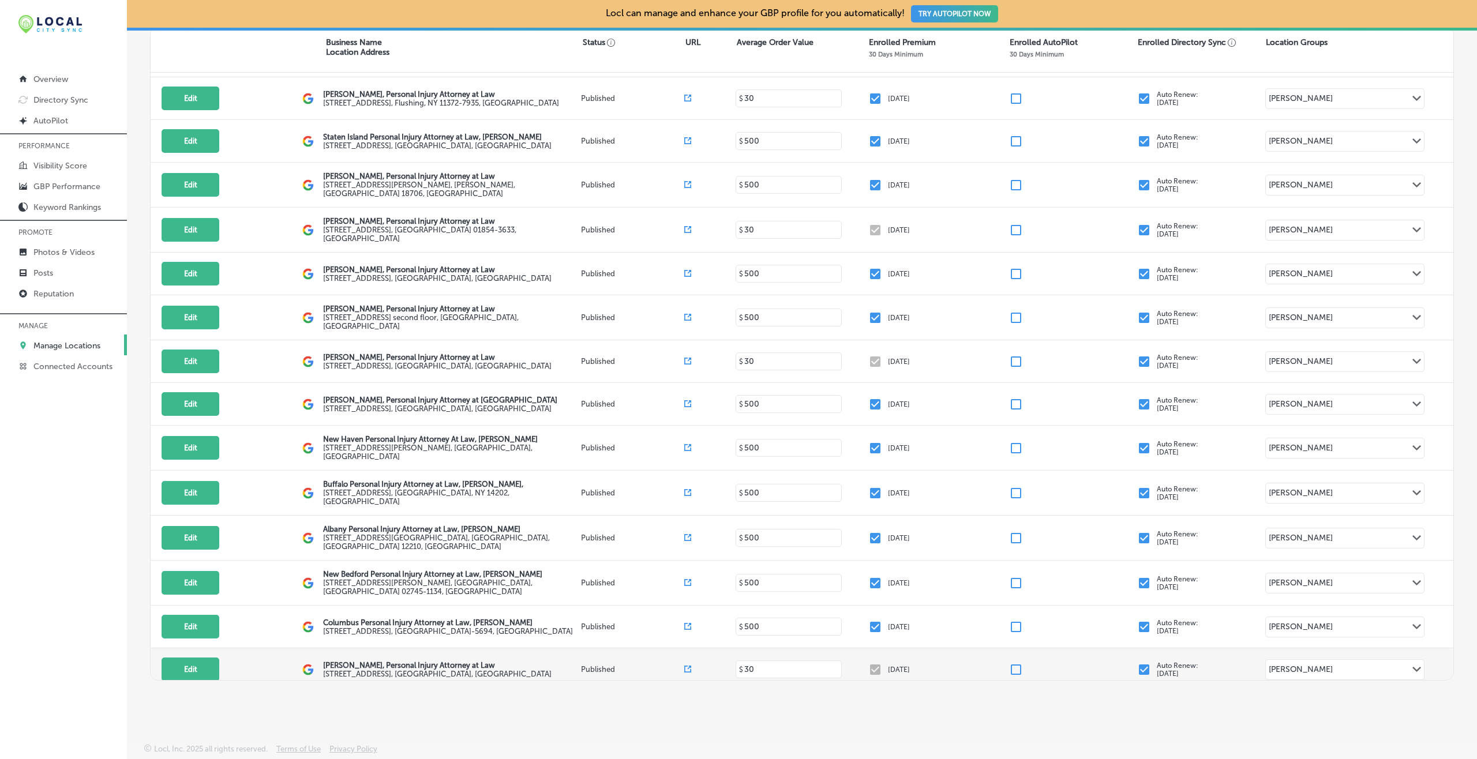
click at [1107, 569] on input "checkbox" at bounding box center [1144, 670] width 14 height 14
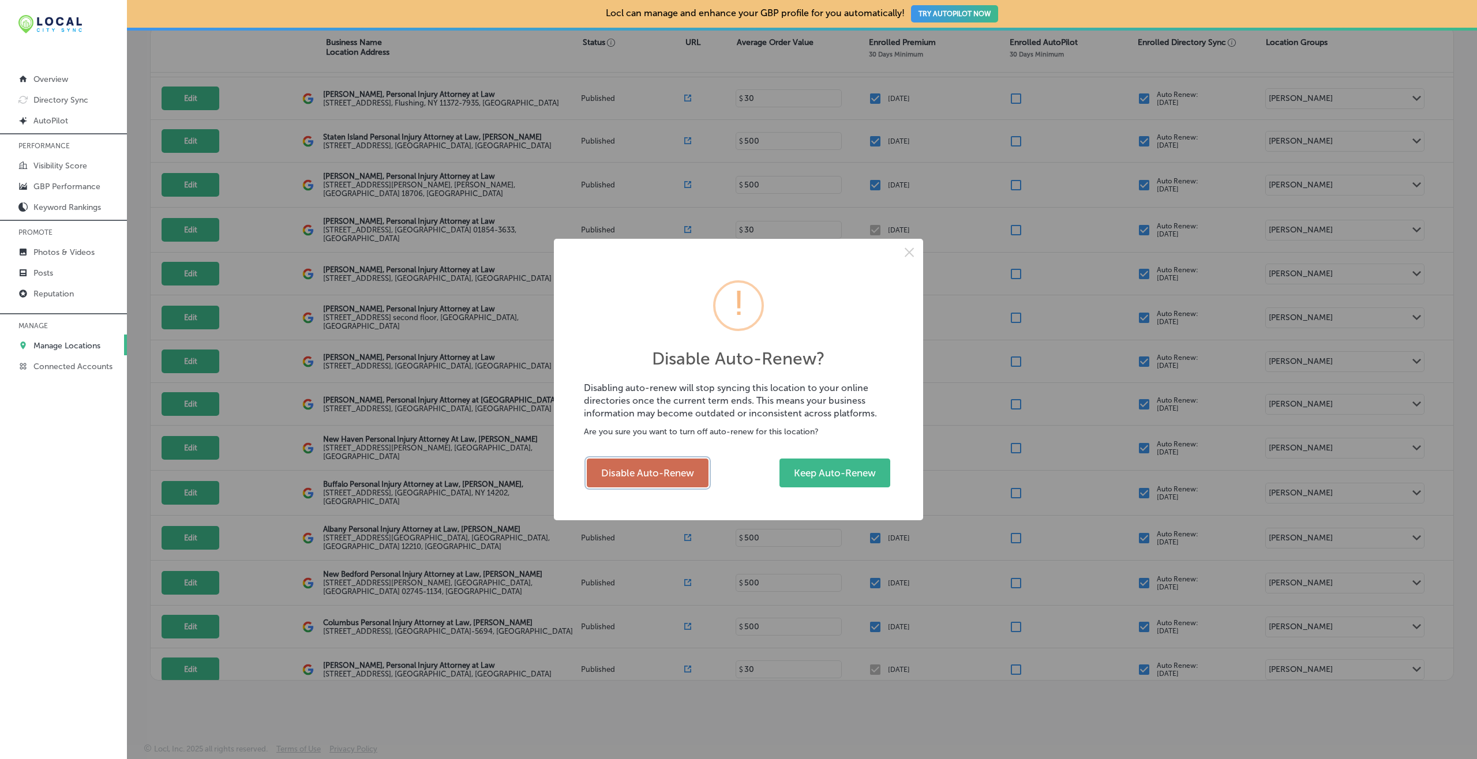
click at [677, 475] on button "Disable Auto-Renew" at bounding box center [648, 473] width 122 height 29
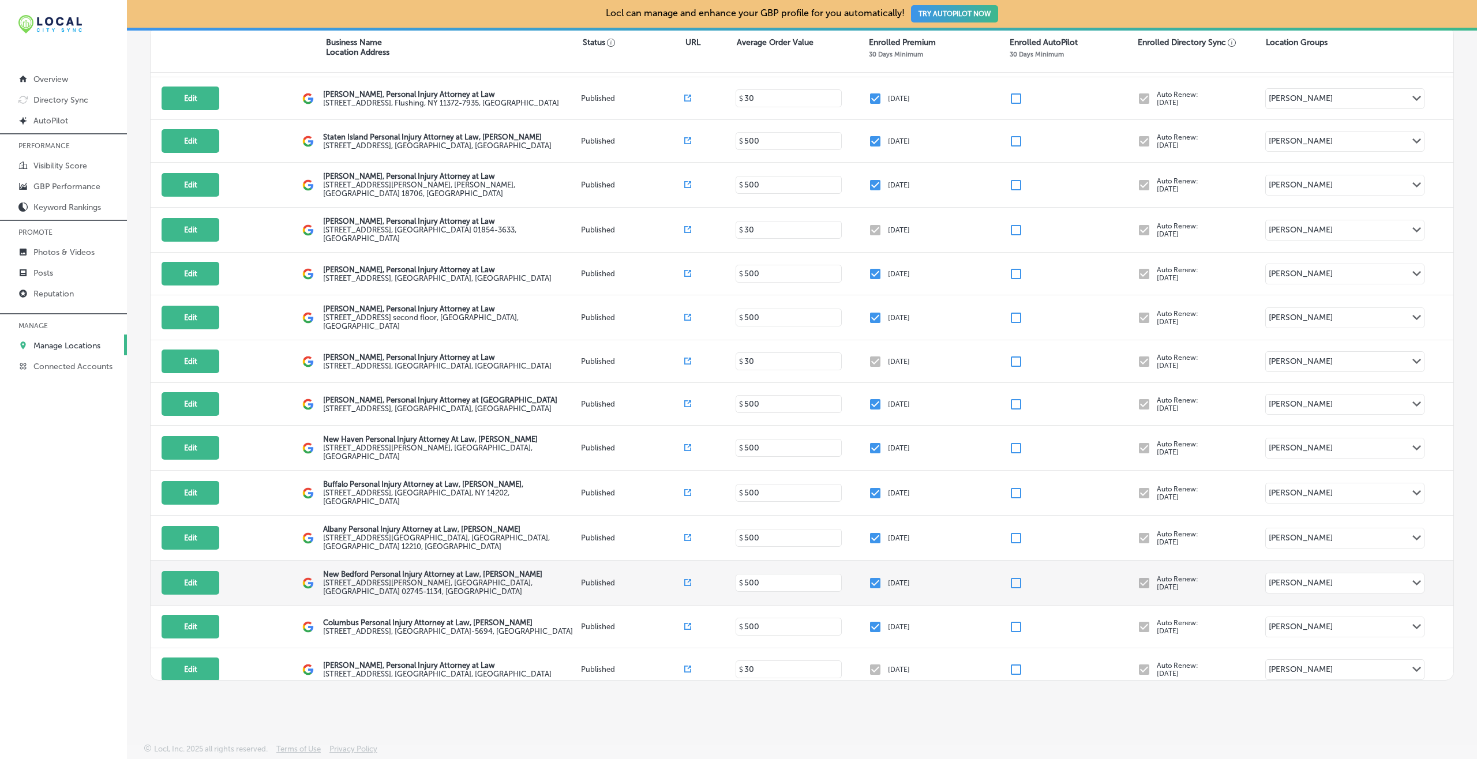
checkbox input "false"
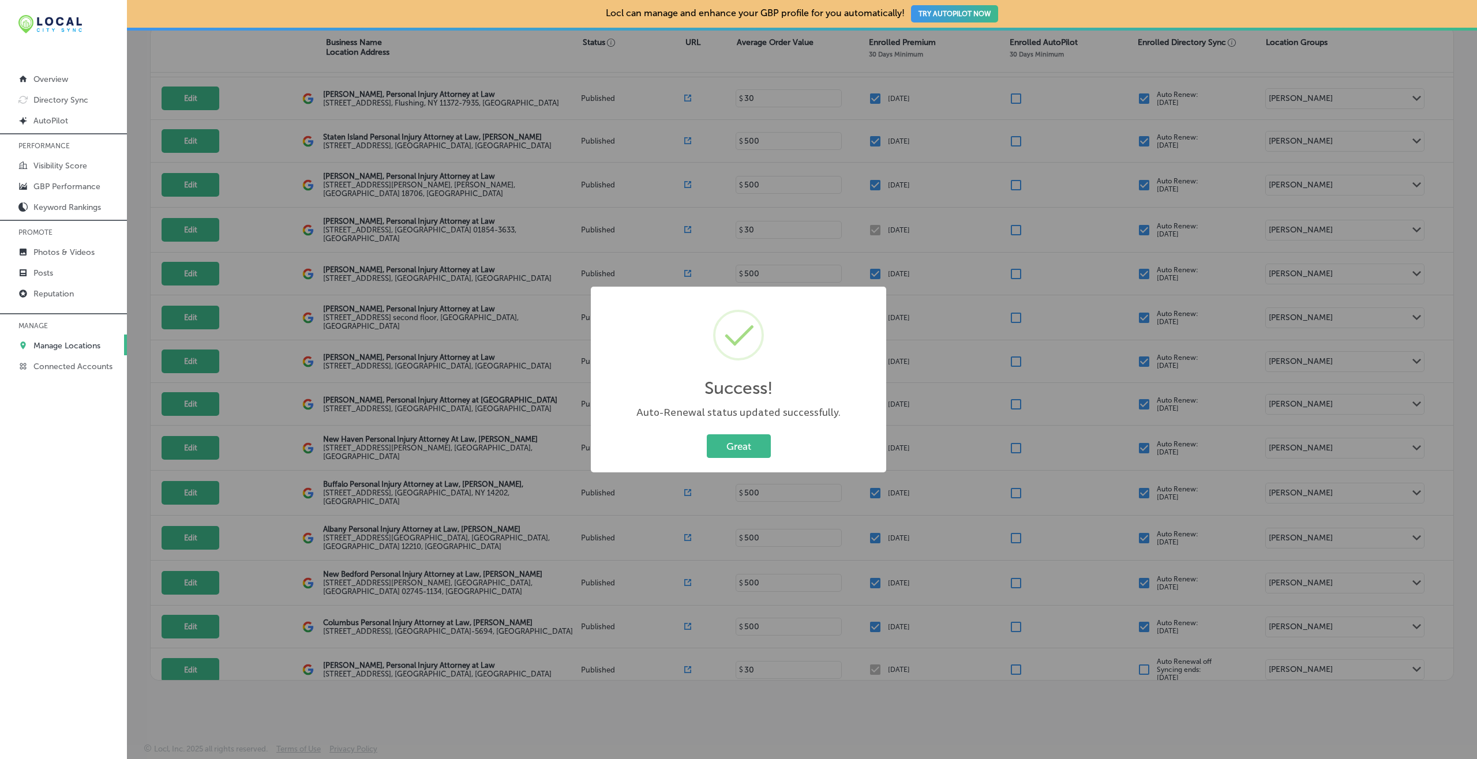
click at [707, 435] on button "Great" at bounding box center [739, 447] width 64 height 24
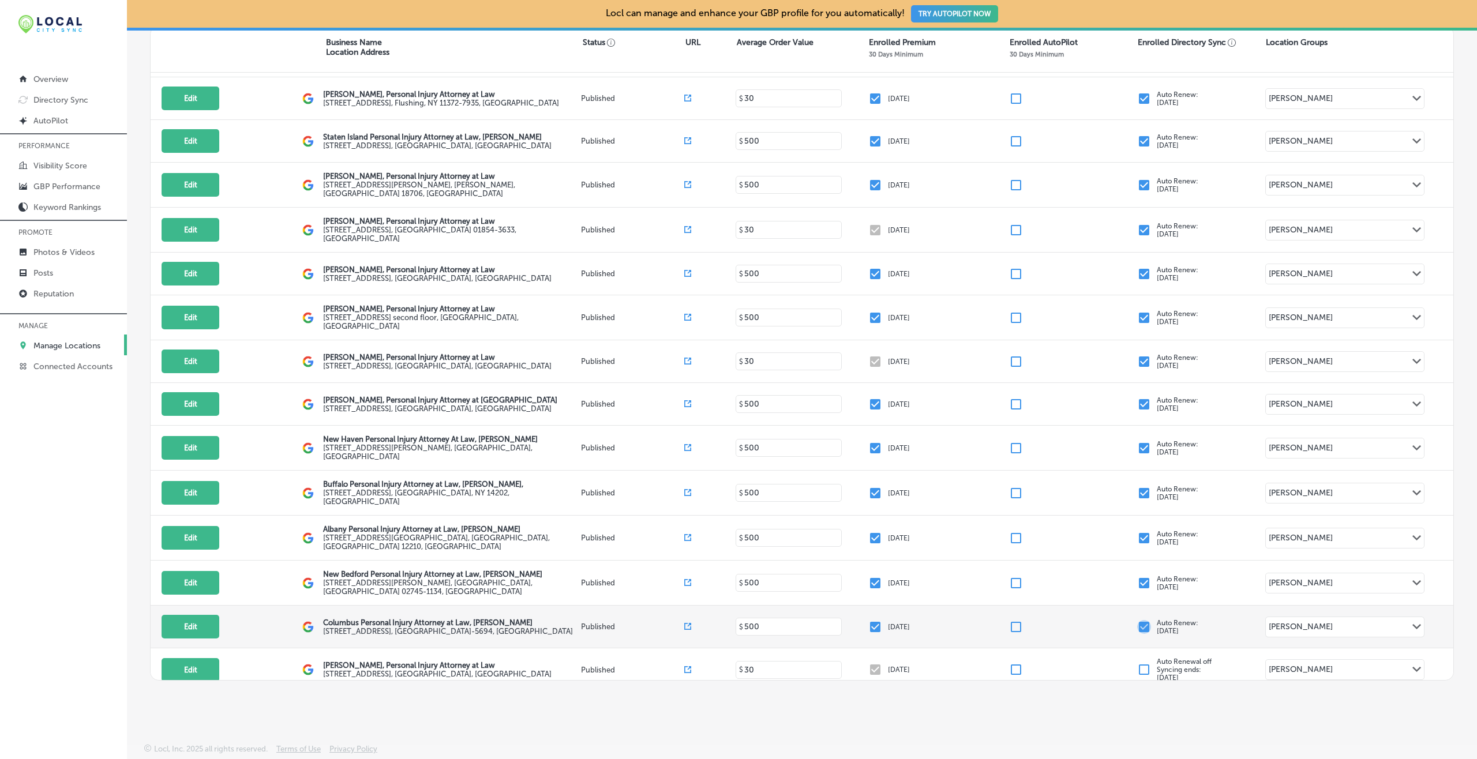
click at [1107, 569] on input "checkbox" at bounding box center [1144, 627] width 14 height 14
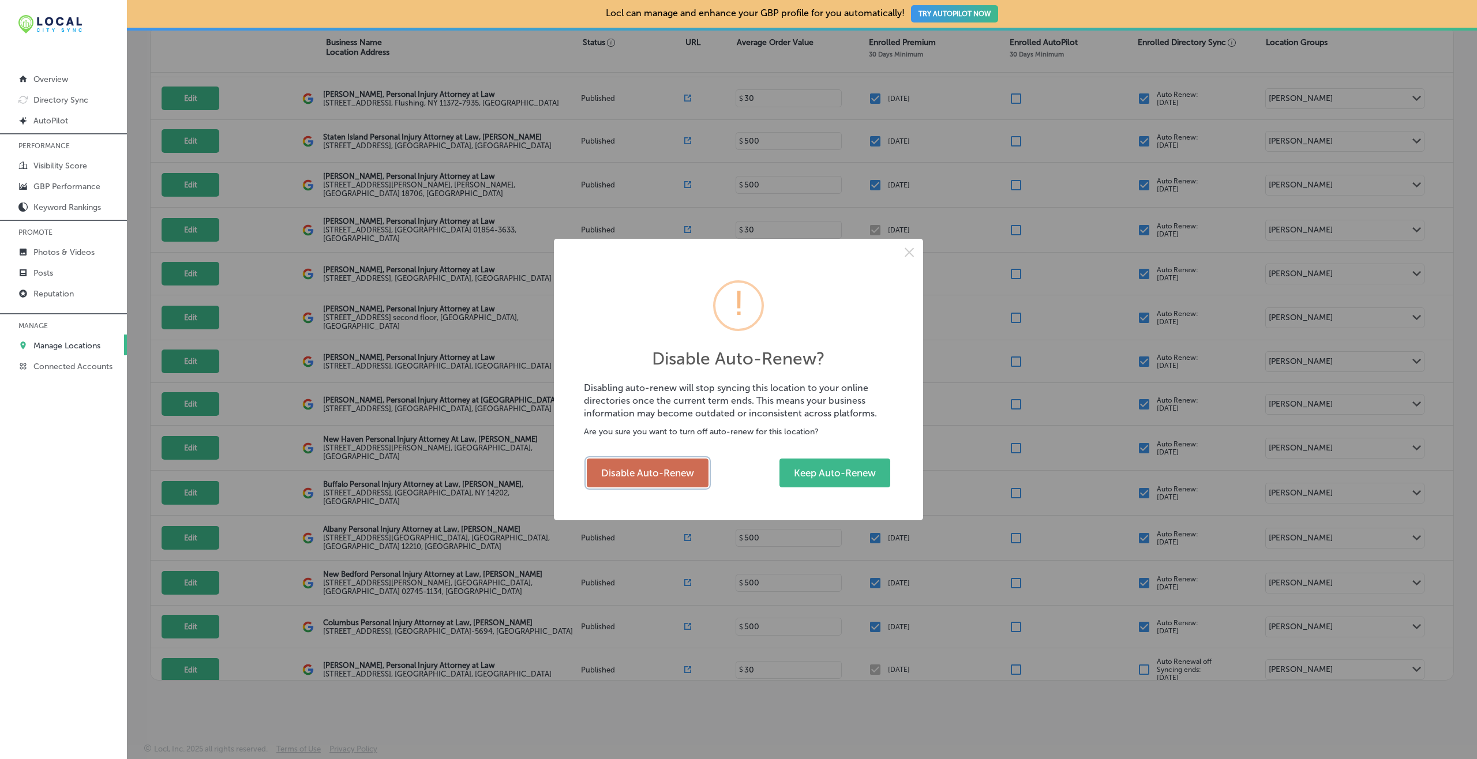
click at [661, 471] on button "Disable Auto-Renew" at bounding box center [648, 473] width 122 height 29
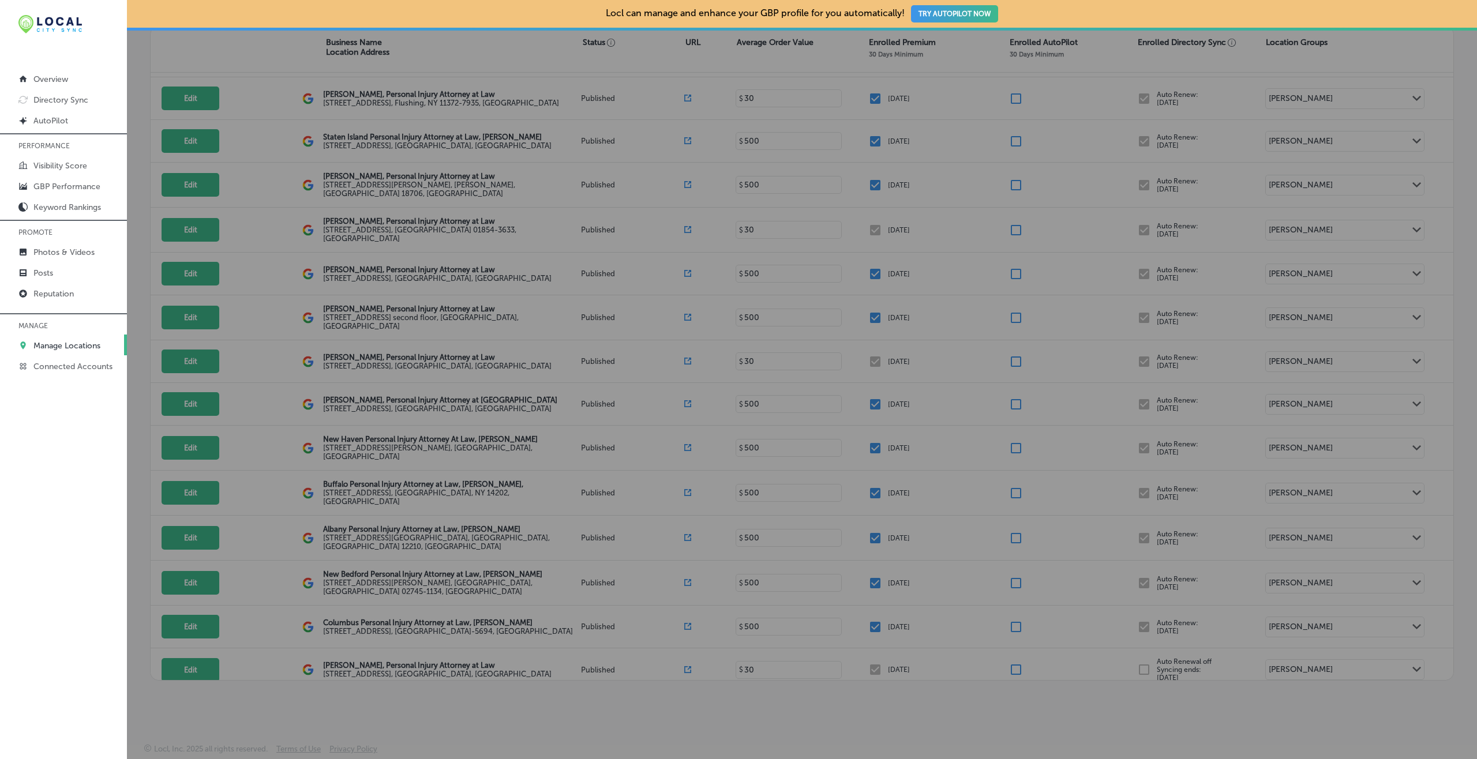
checkbox input "false"
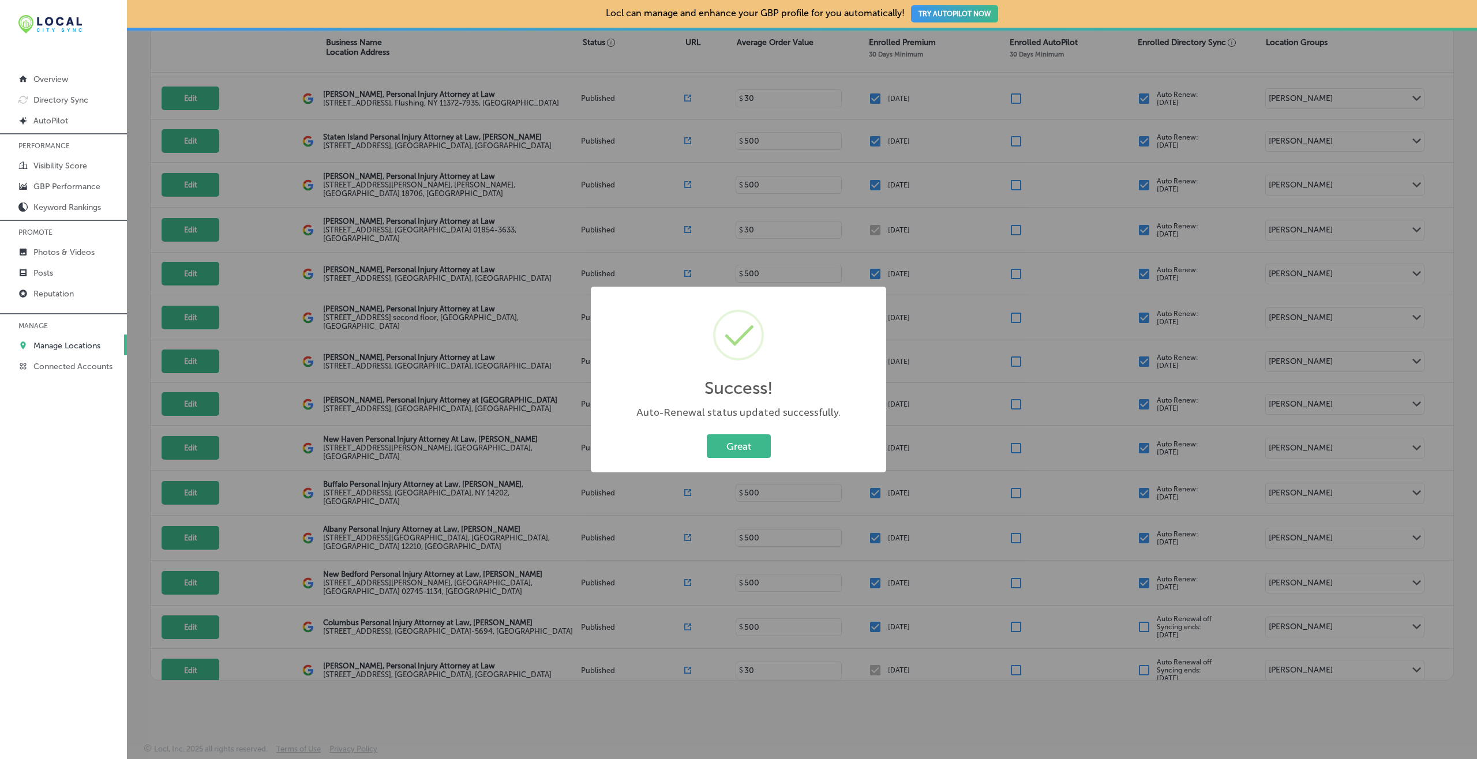
click at [707, 435] on button "Great" at bounding box center [739, 447] width 64 height 24
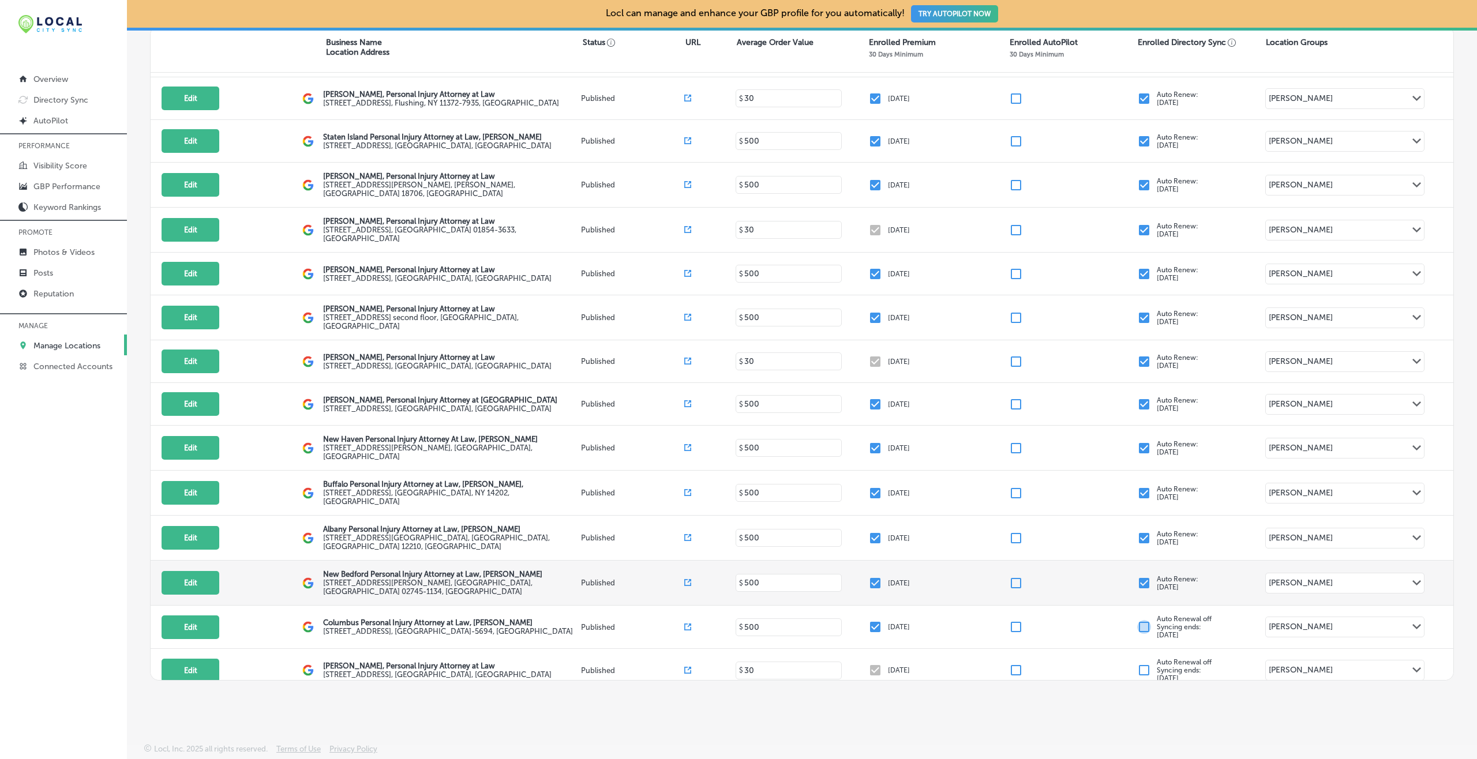
click at [1107, 569] on input "checkbox" at bounding box center [1144, 583] width 14 height 14
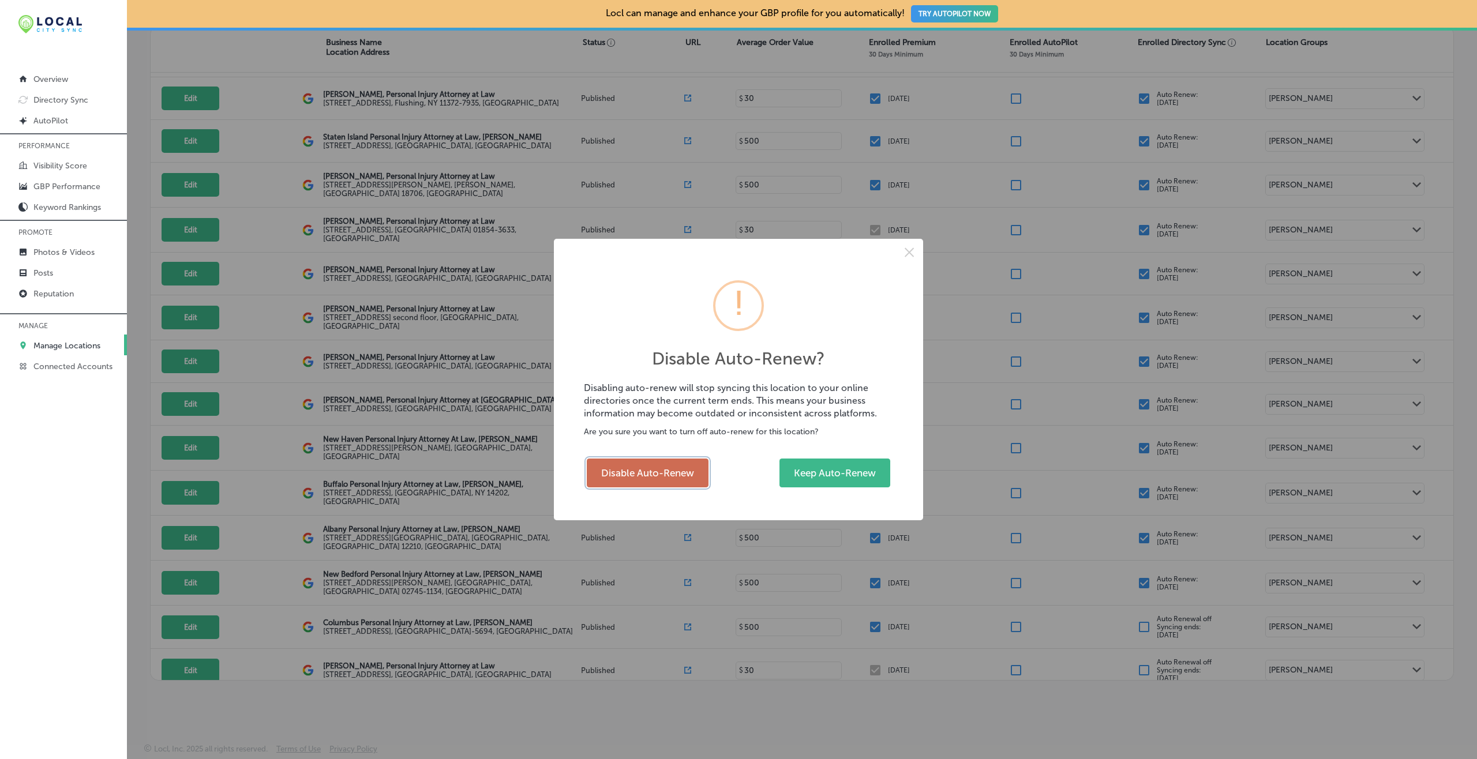
click at [681, 474] on button "Disable Auto-Renew" at bounding box center [648, 473] width 122 height 29
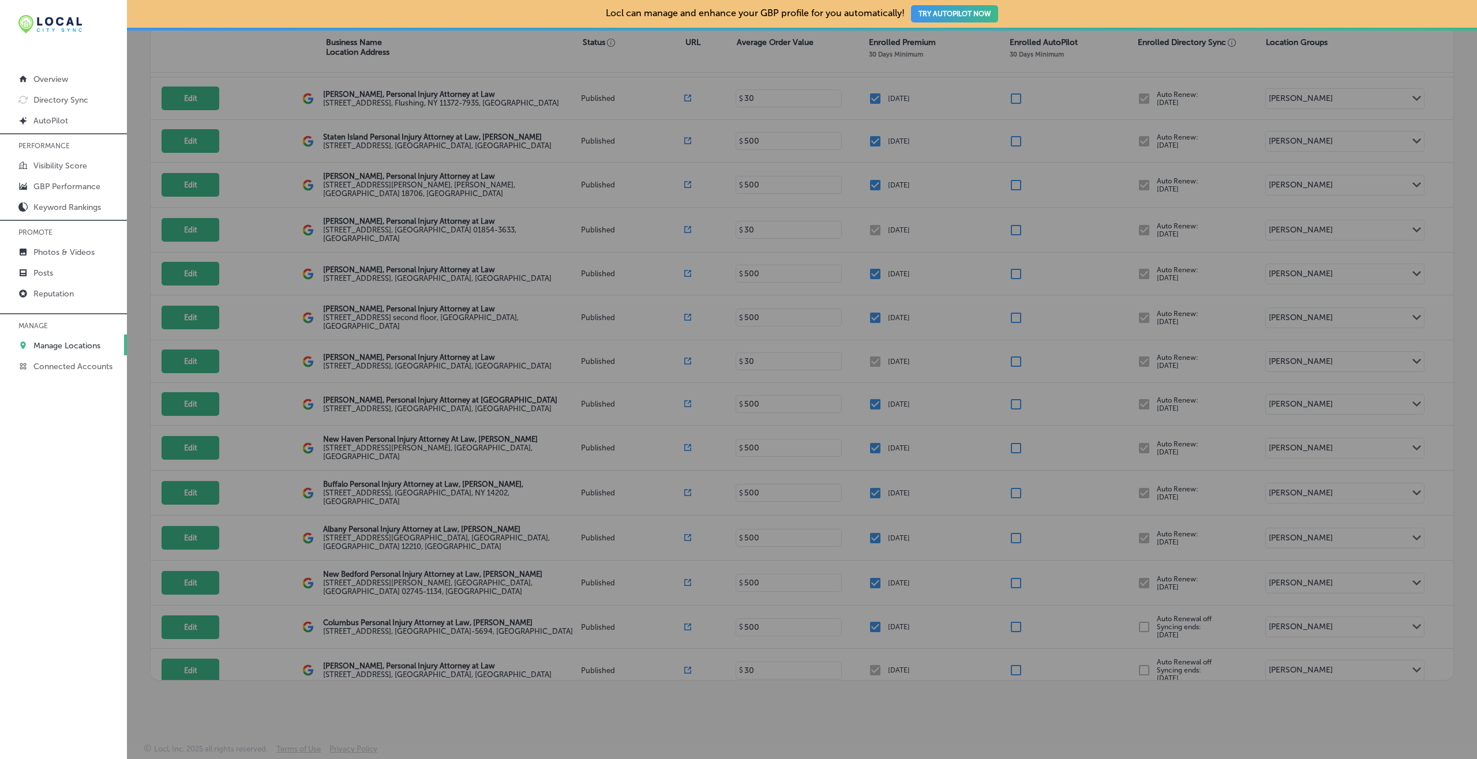
checkbox input "false"
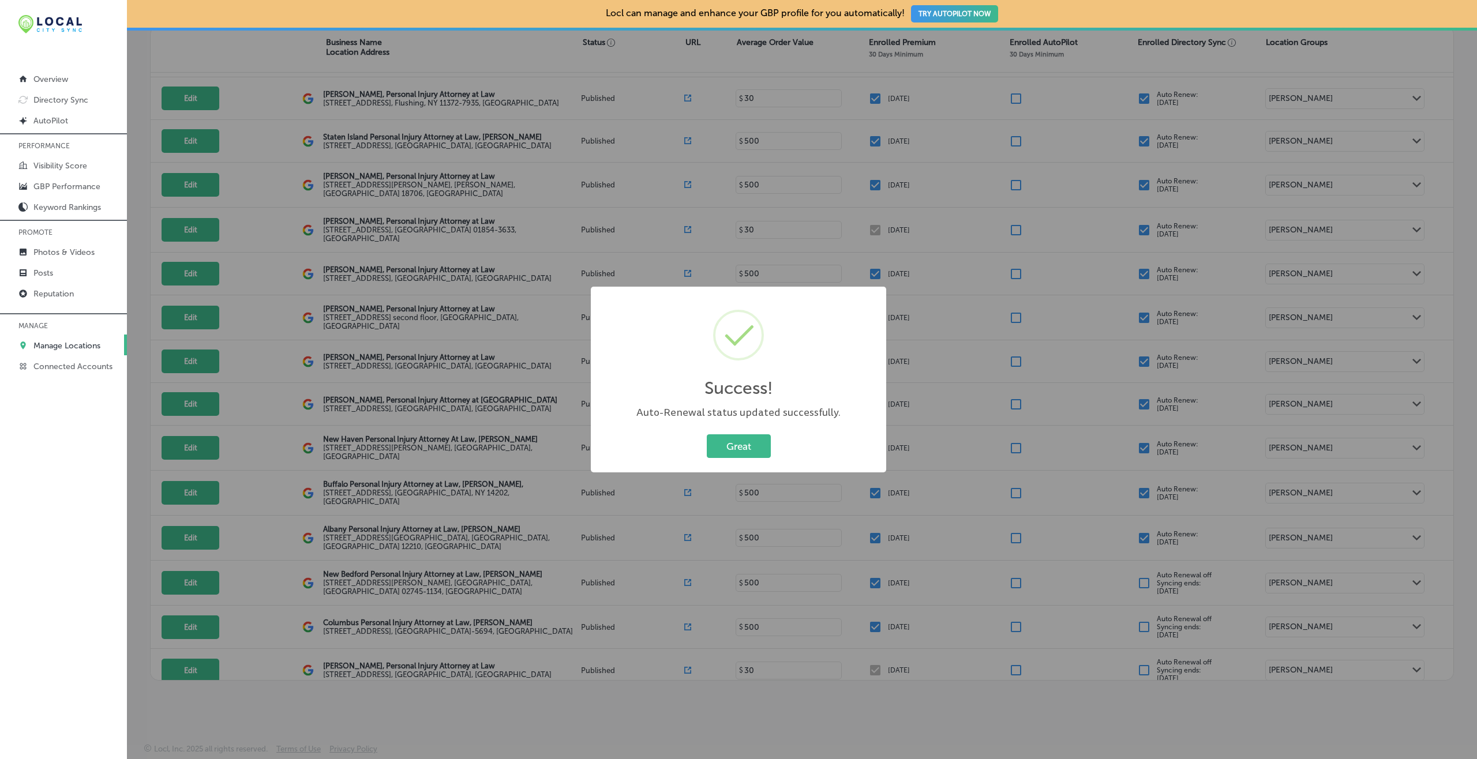
click at [707, 435] on button "Great" at bounding box center [739, 447] width 64 height 24
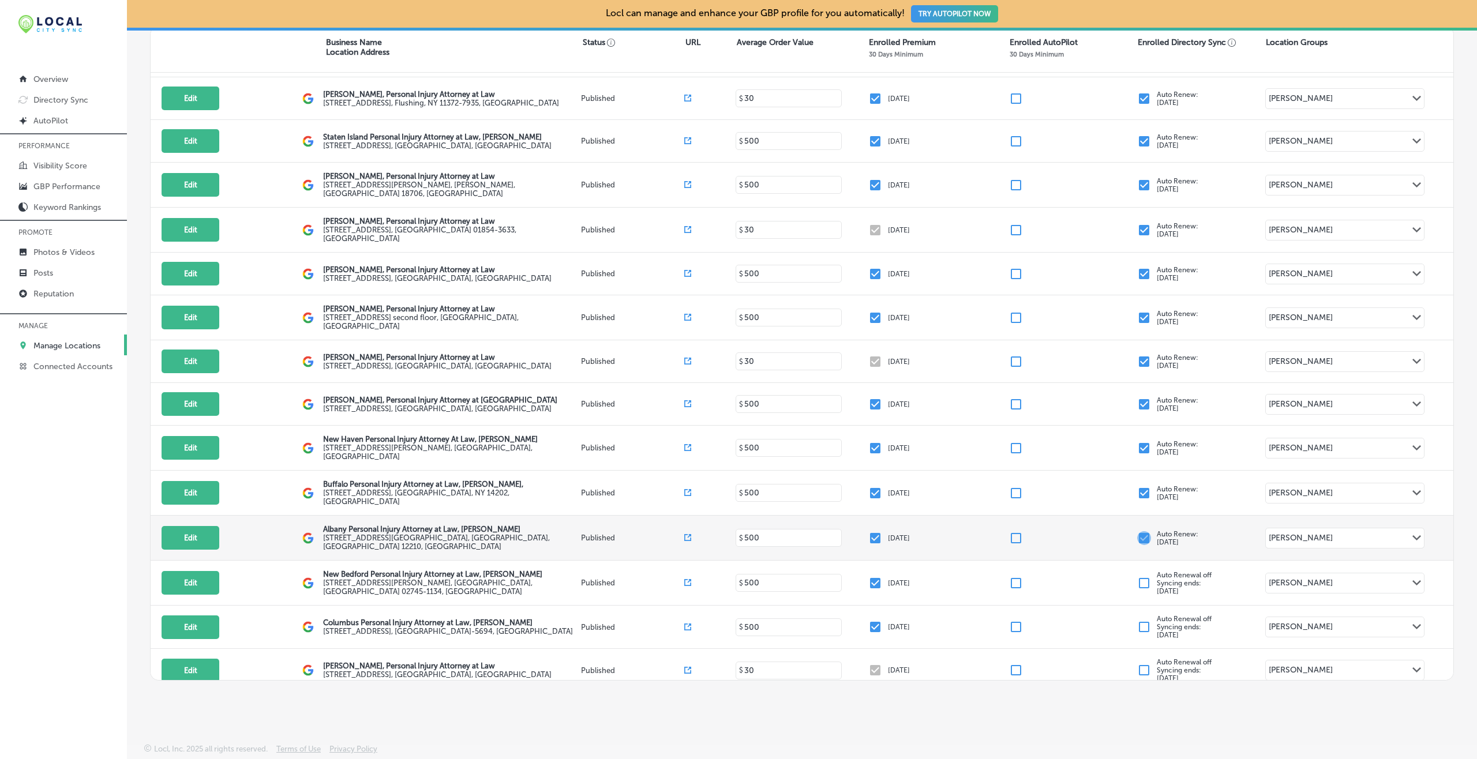
click at [1107, 531] on input "checkbox" at bounding box center [1144, 538] width 14 height 14
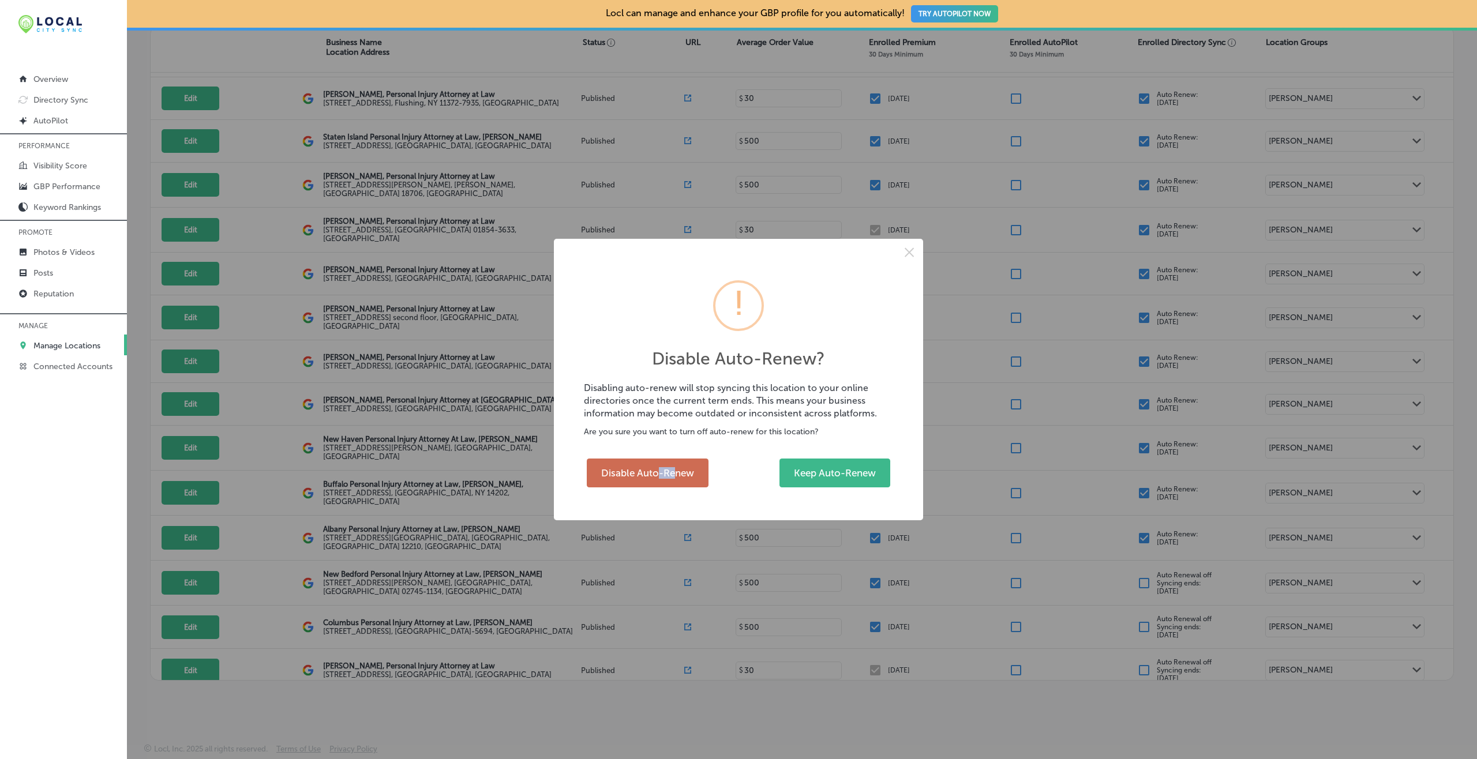
click at [661, 465] on div "Disable Auto-Renew Keep Auto-Renew" at bounding box center [738, 473] width 309 height 35
click at [661, 465] on button "Disable Auto-Renew" at bounding box center [648, 473] width 122 height 29
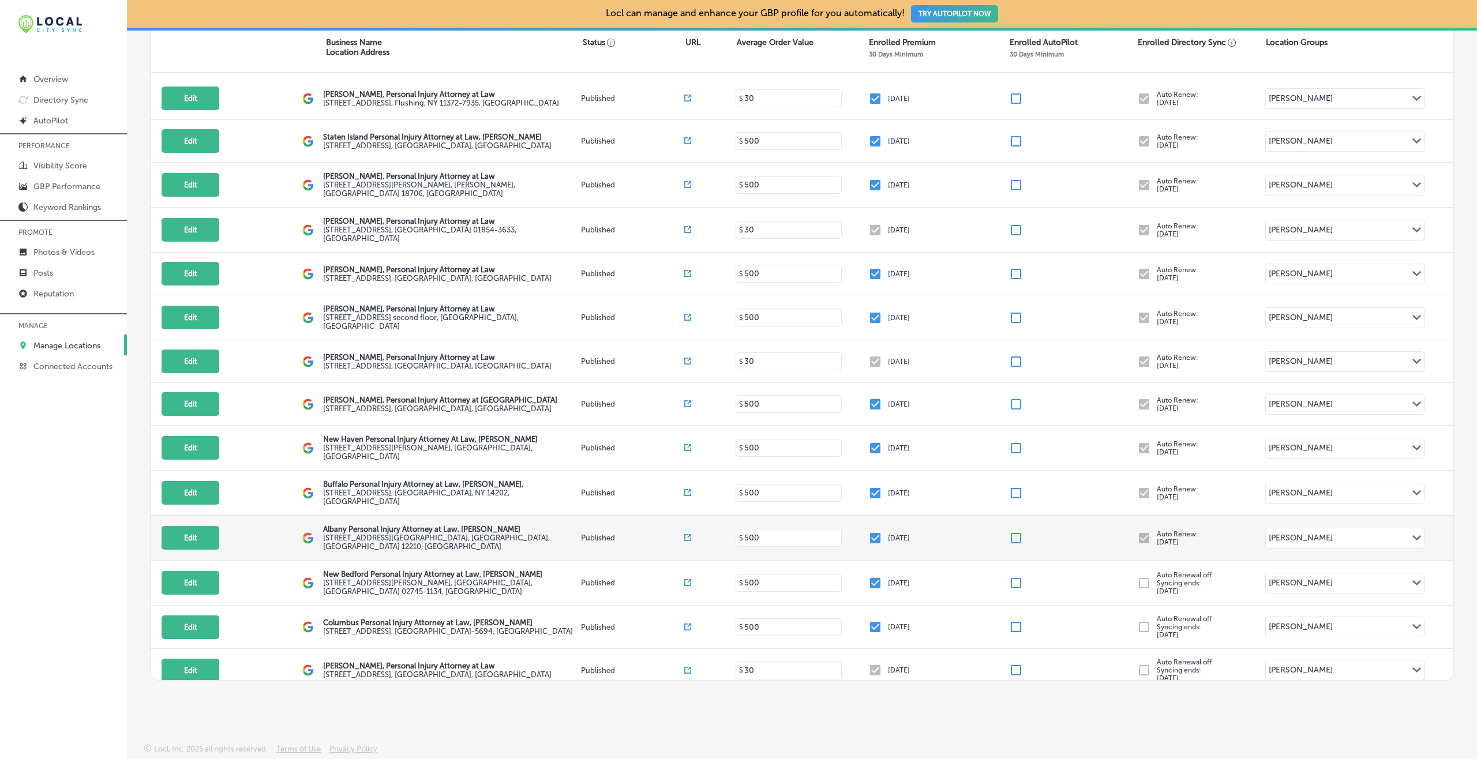
checkbox input "false"
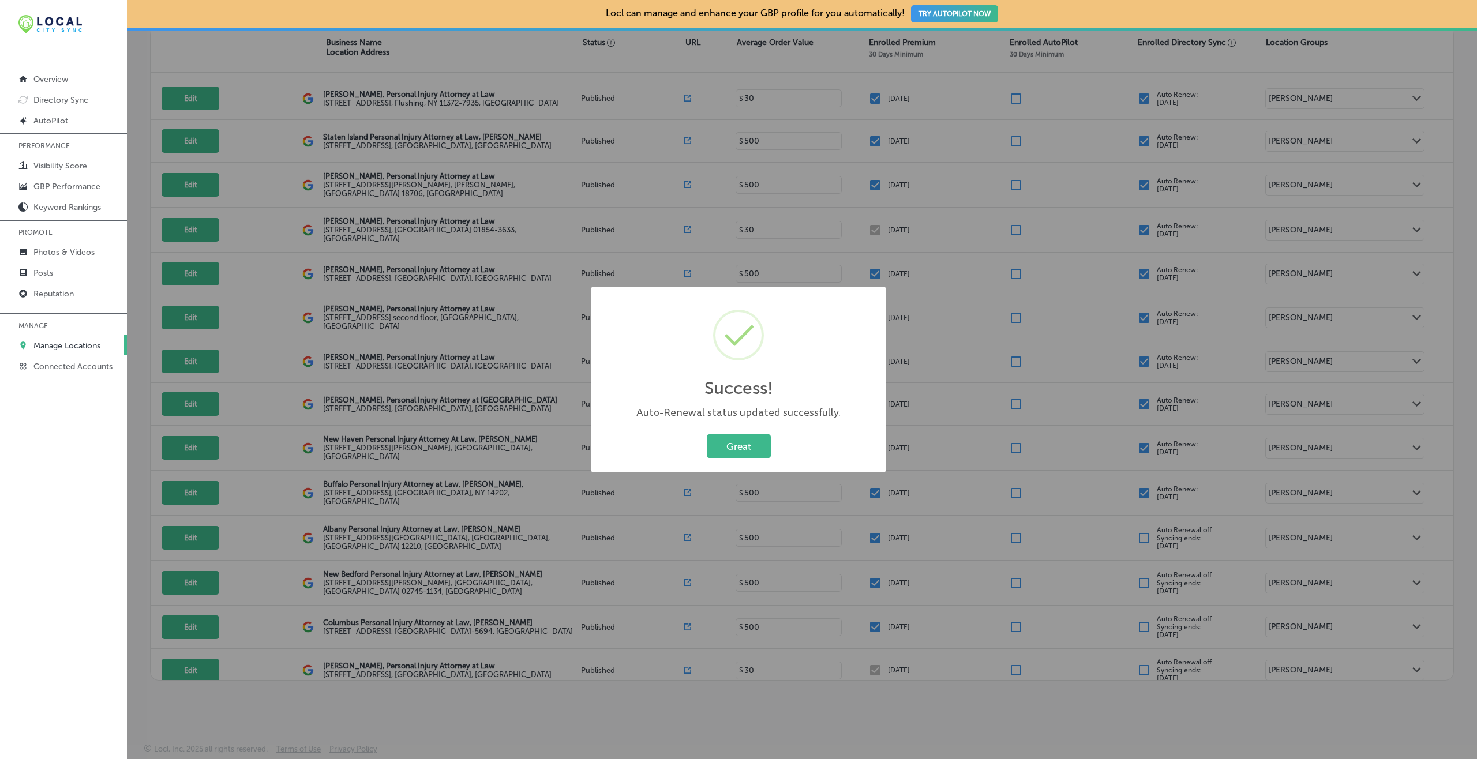
click at [707, 435] on button "Great" at bounding box center [739, 447] width 64 height 24
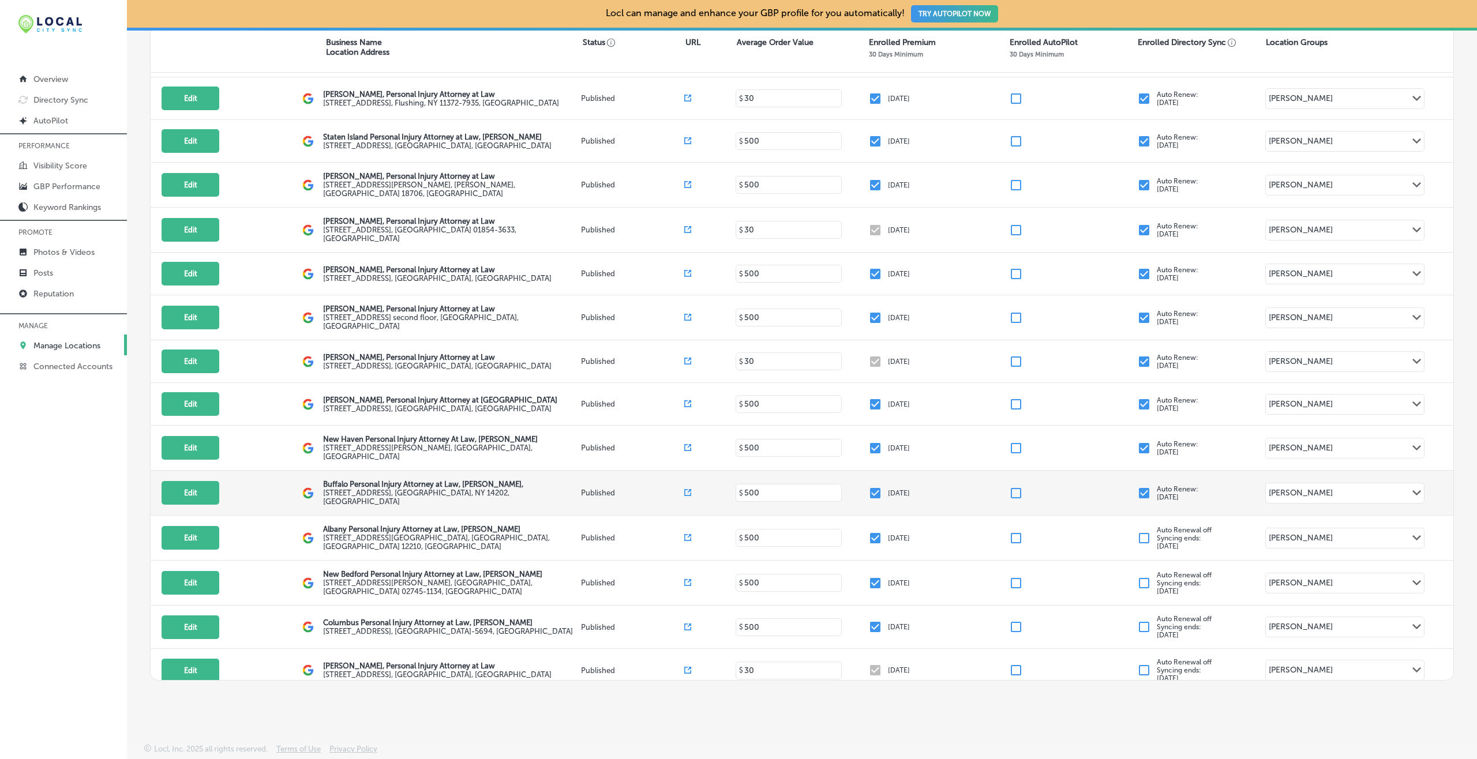
click at [1107, 486] on input "checkbox" at bounding box center [1144, 493] width 14 height 14
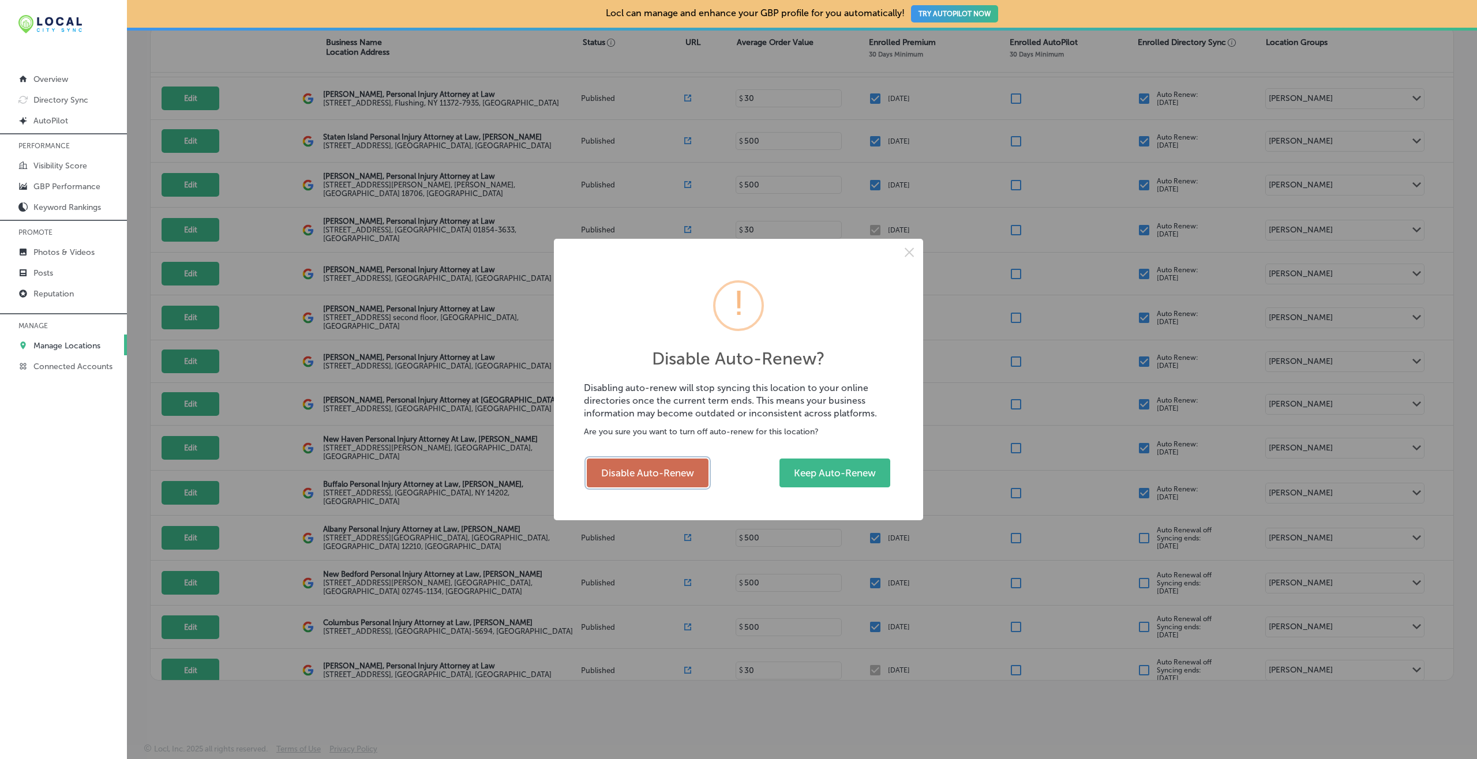
click at [660, 469] on button "Disable Auto-Renew" at bounding box center [648, 473] width 122 height 29
checkbox input "false"
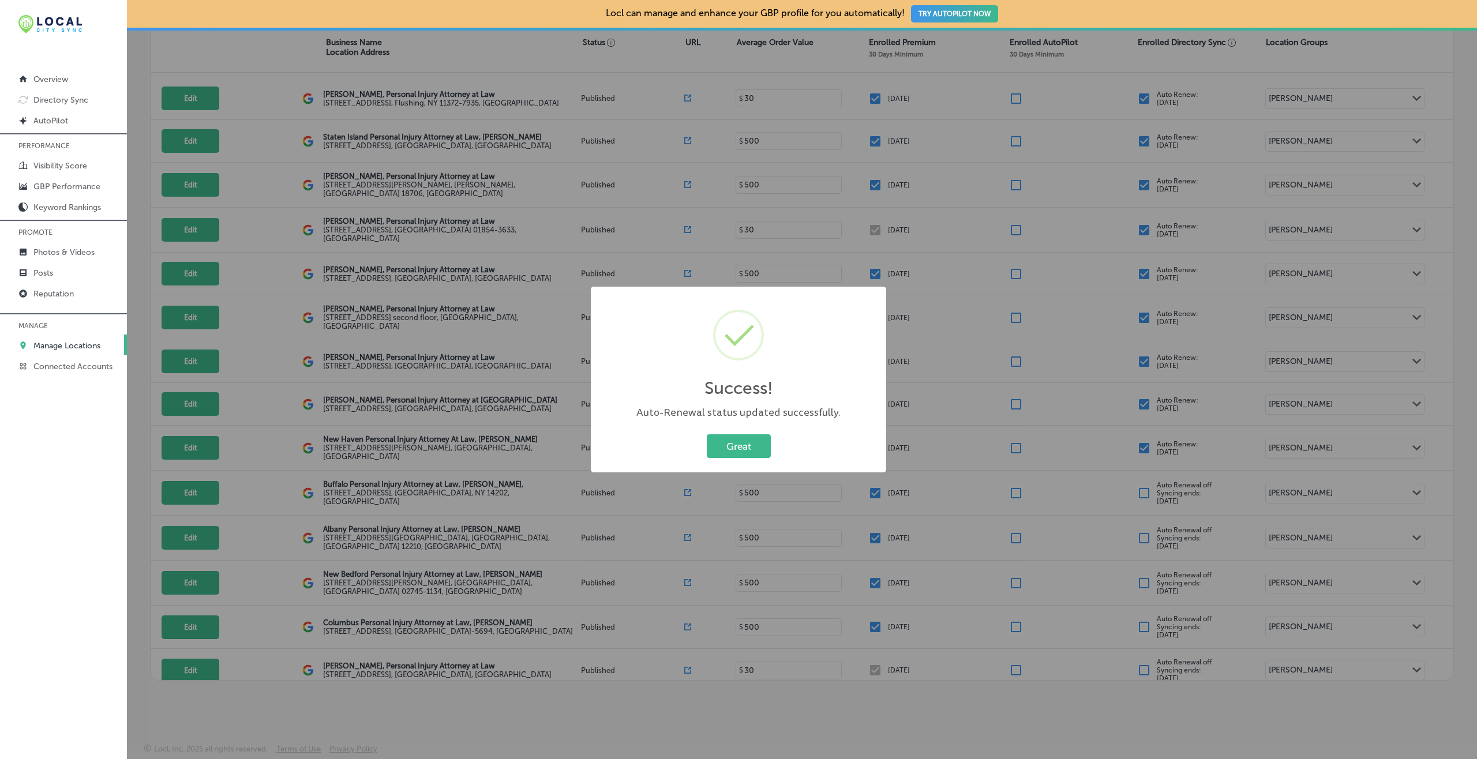
click at [707, 435] on button "Great" at bounding box center [739, 447] width 64 height 24
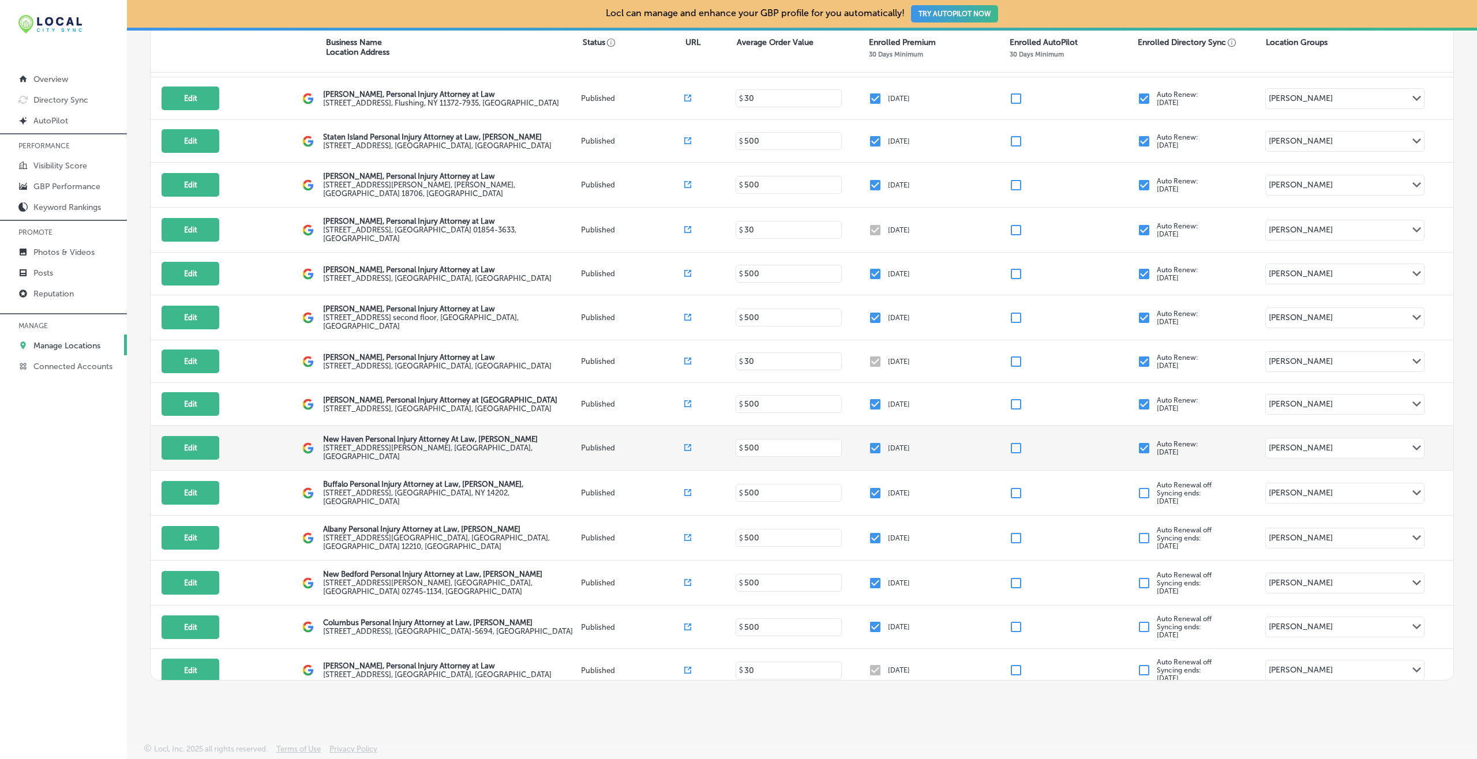
click at [1107, 441] on input "checkbox" at bounding box center [1144, 448] width 14 height 14
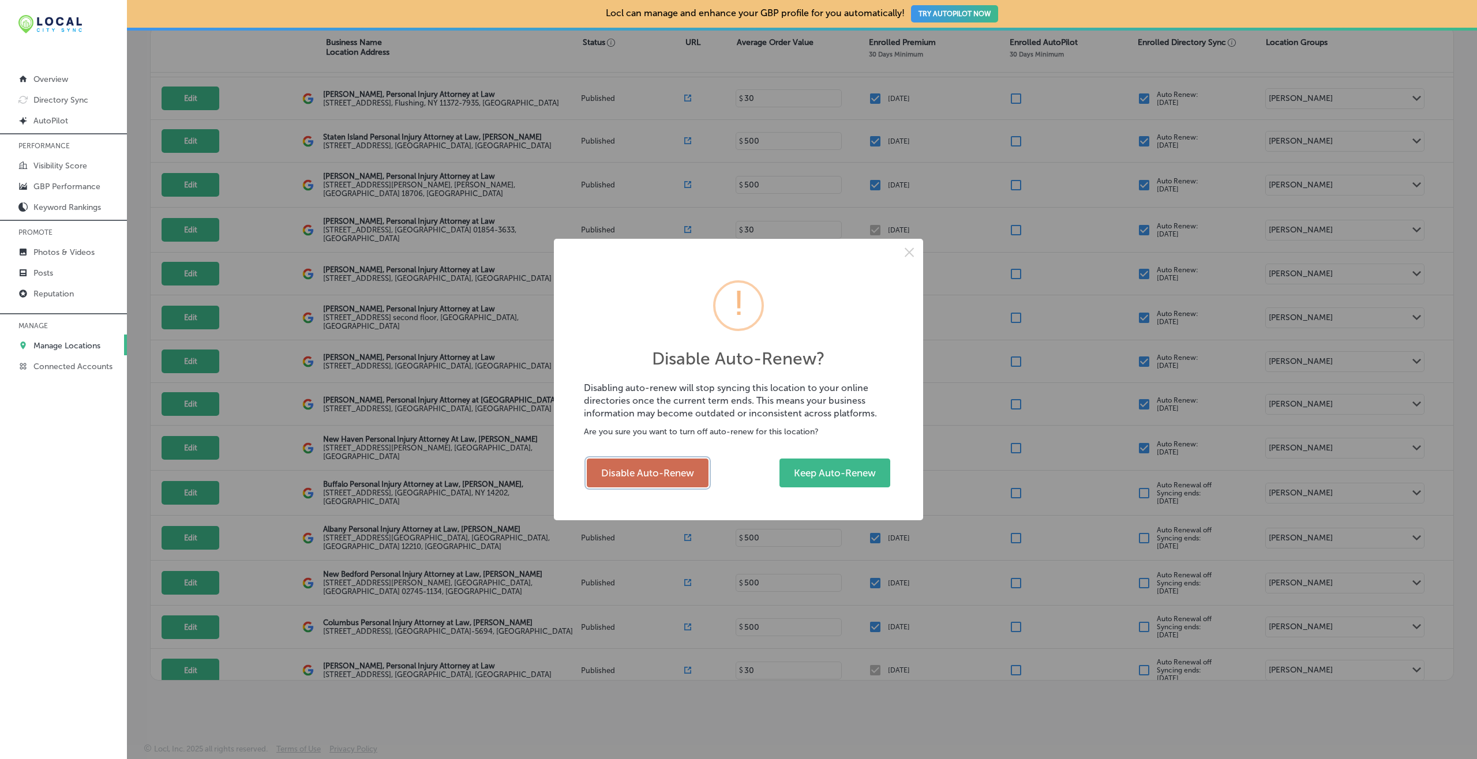
click at [637, 478] on button "Disable Auto-Renew" at bounding box center [648, 473] width 122 height 29
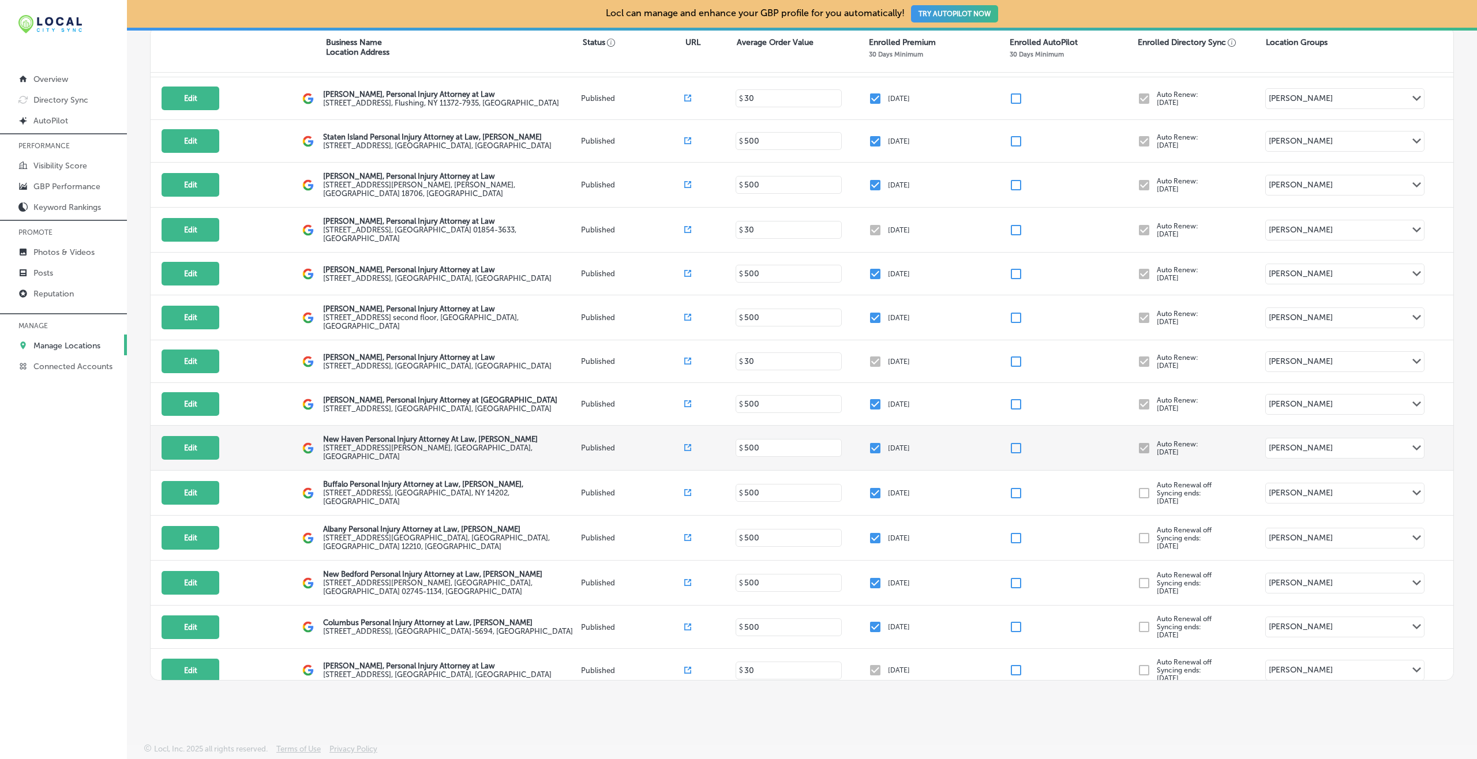
checkbox input "false"
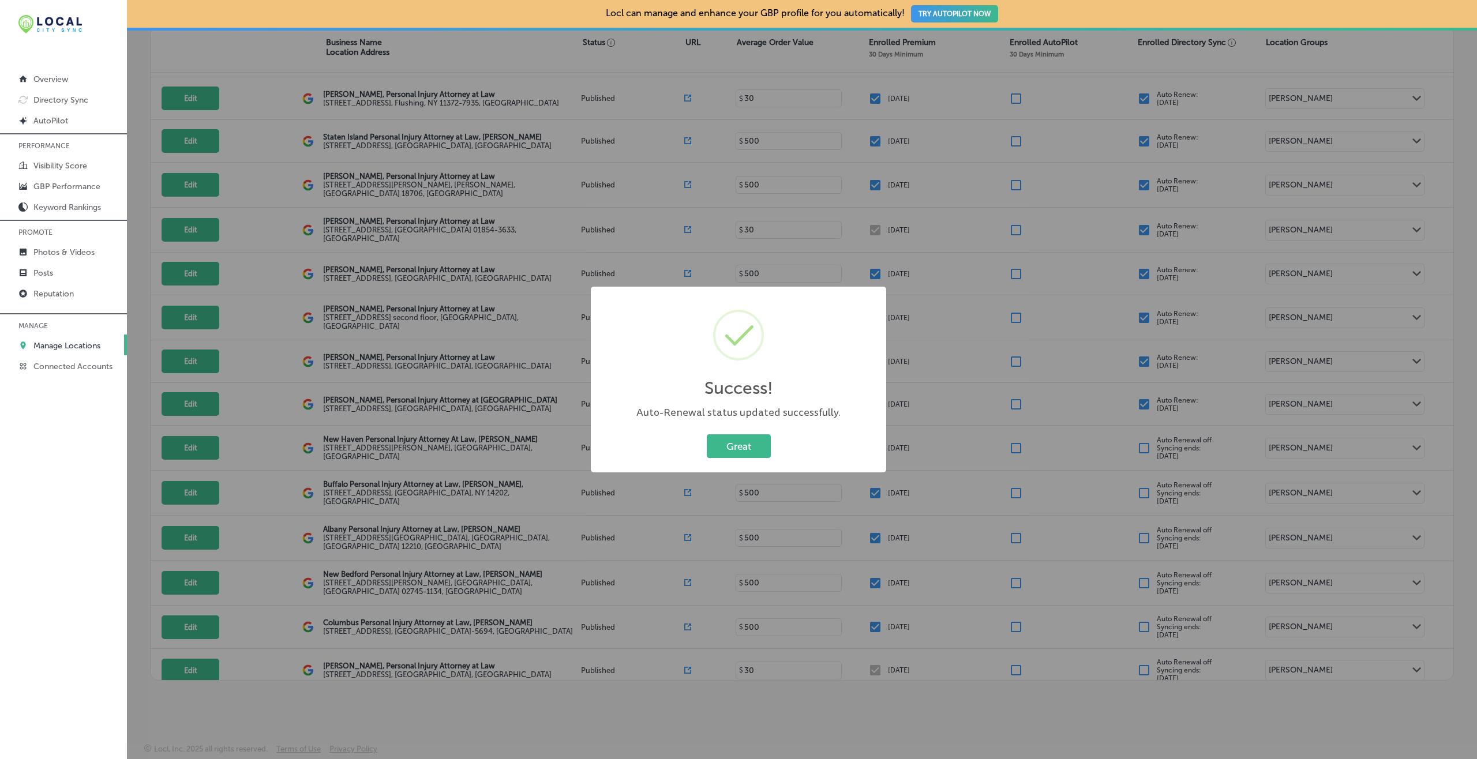
click at [707, 435] on button "Great" at bounding box center [739, 447] width 64 height 24
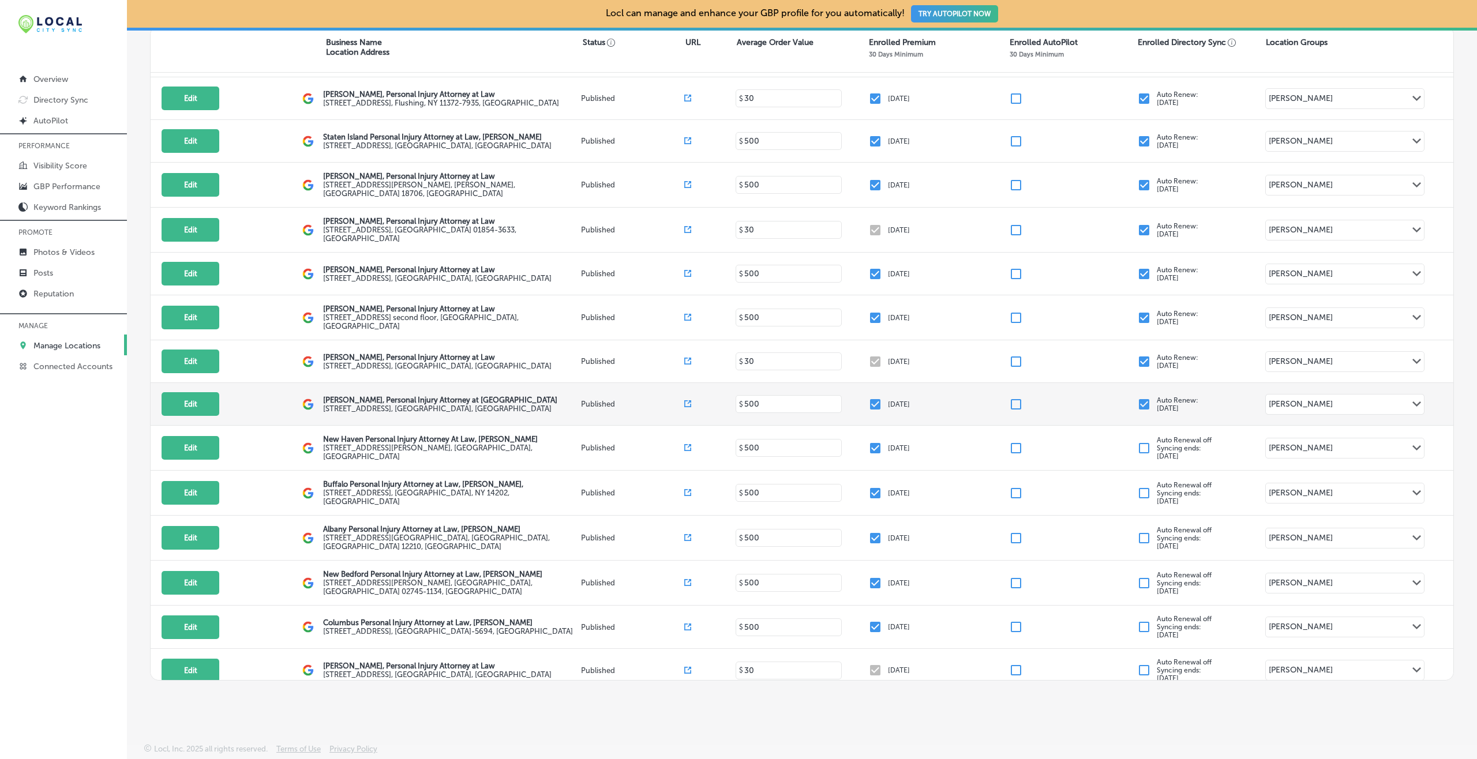
click at [1107, 398] on input "checkbox" at bounding box center [1144, 405] width 14 height 14
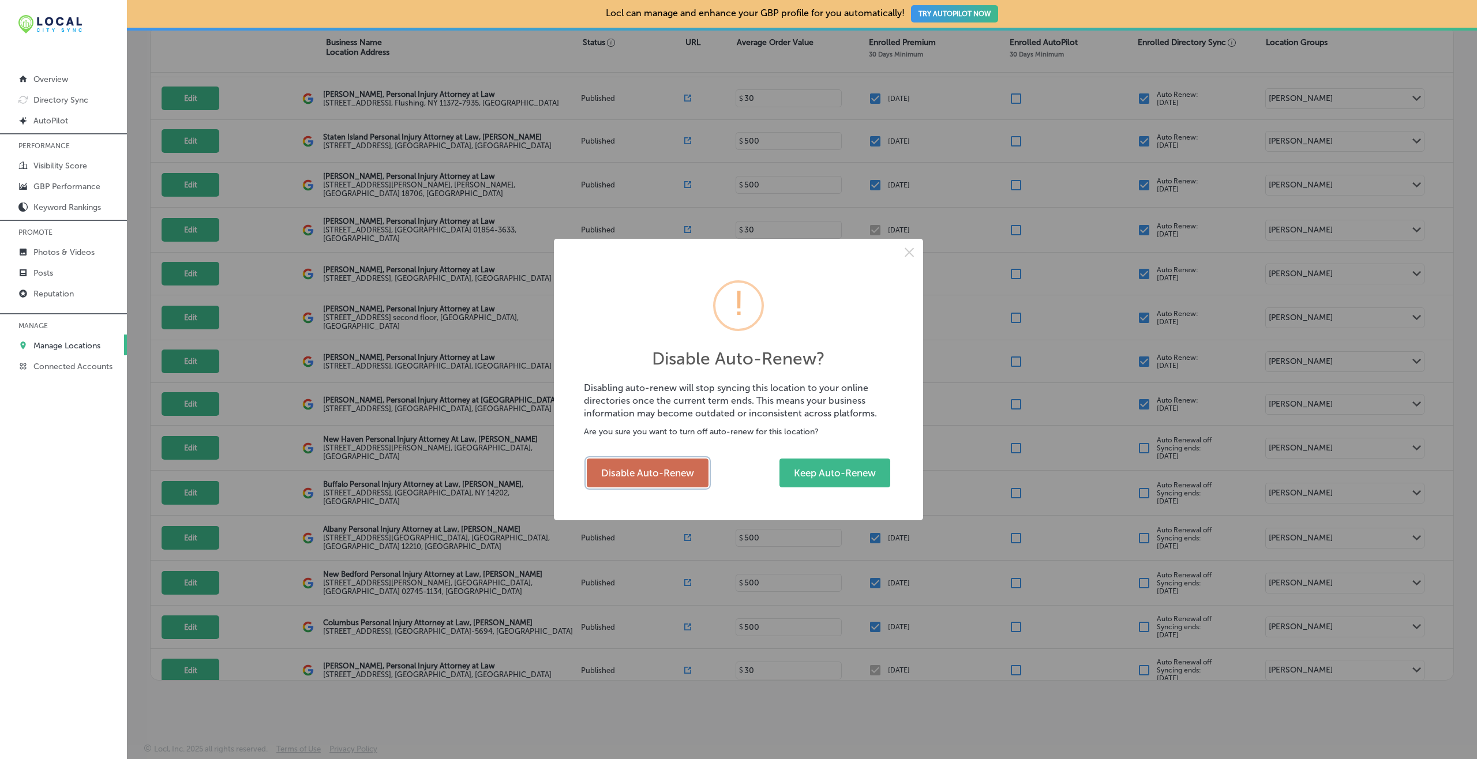
drag, startPoint x: 668, startPoint y: 469, endPoint x: 668, endPoint y: 462, distance: 7.5
click at [667, 469] on button "Disable Auto-Renew" at bounding box center [648, 473] width 122 height 29
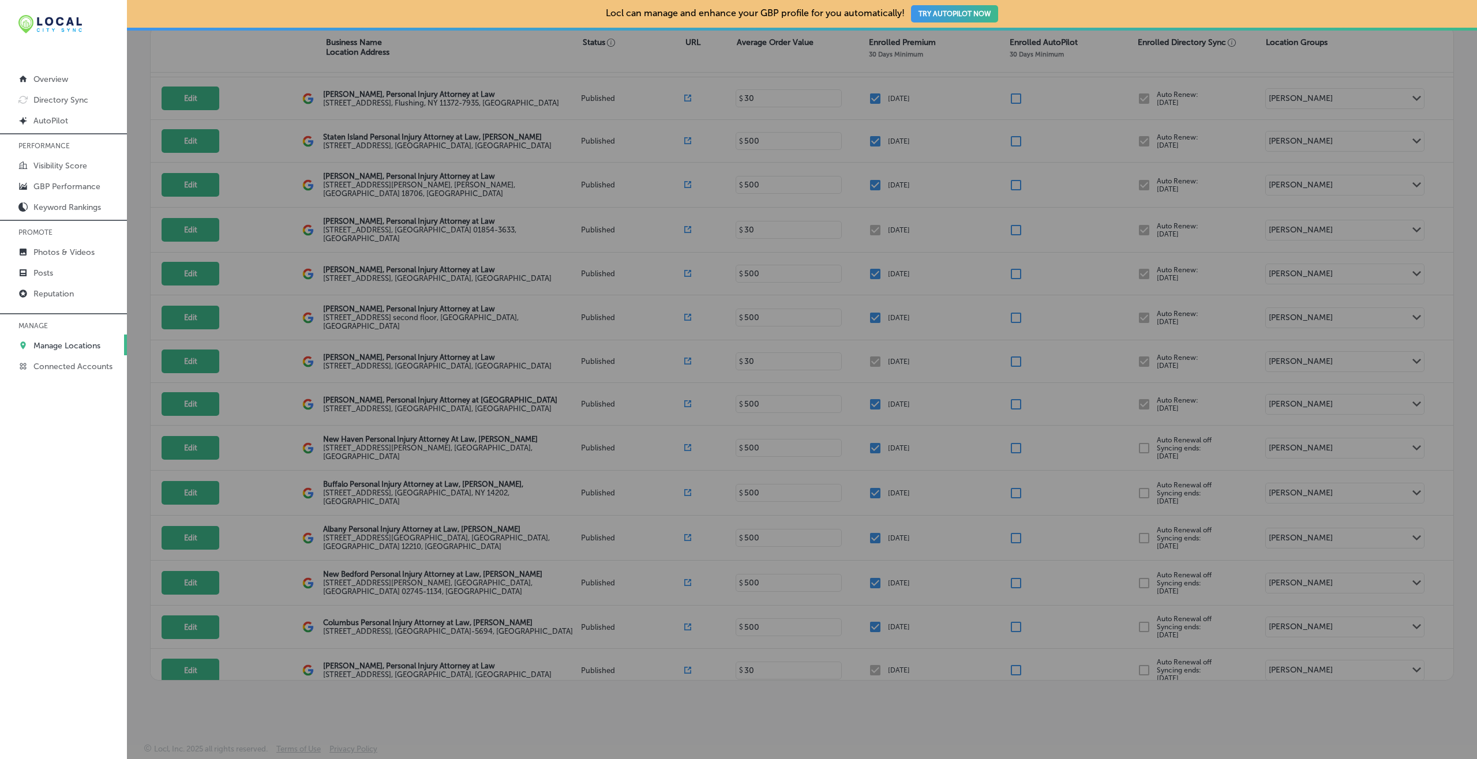
checkbox input "false"
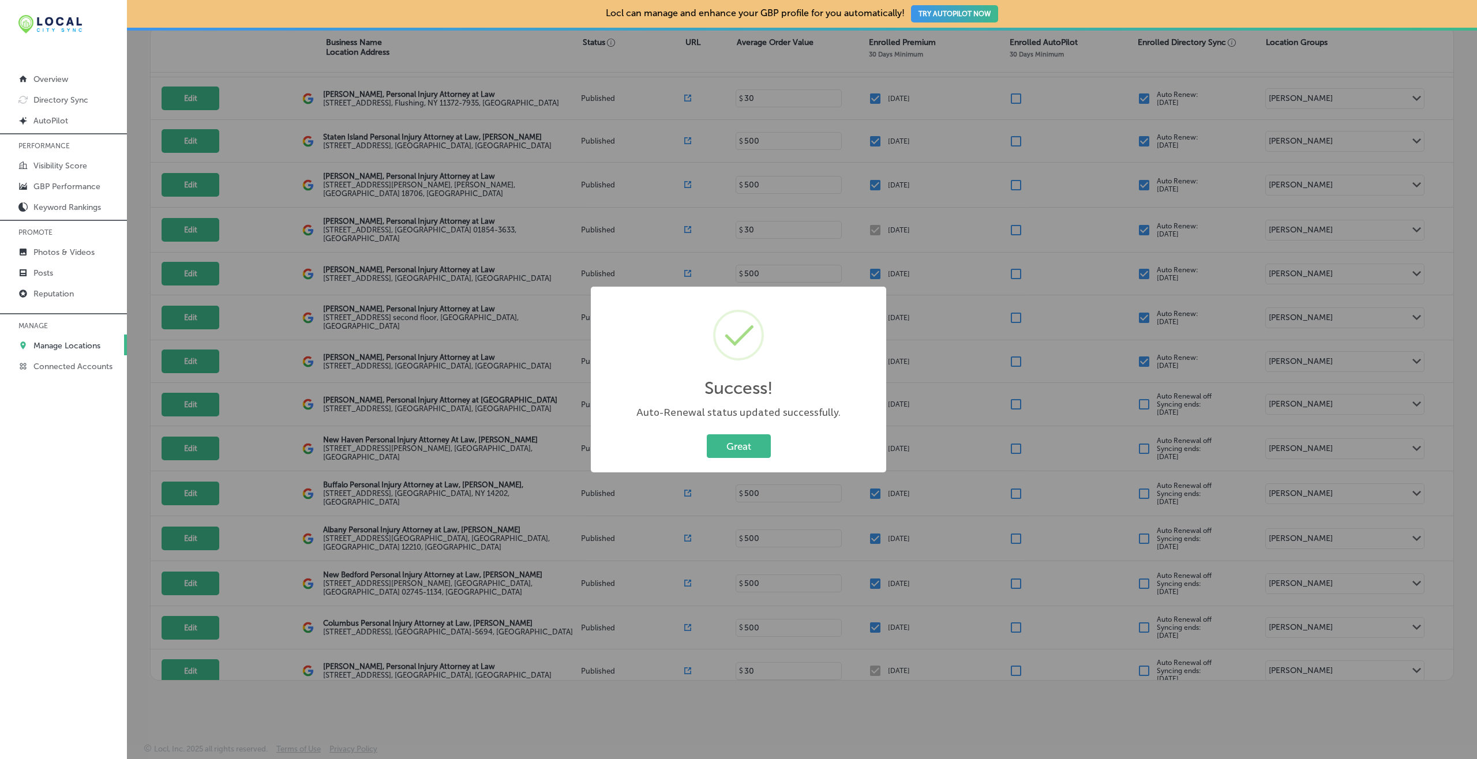
click at [707, 435] on button "Great" at bounding box center [739, 447] width 64 height 24
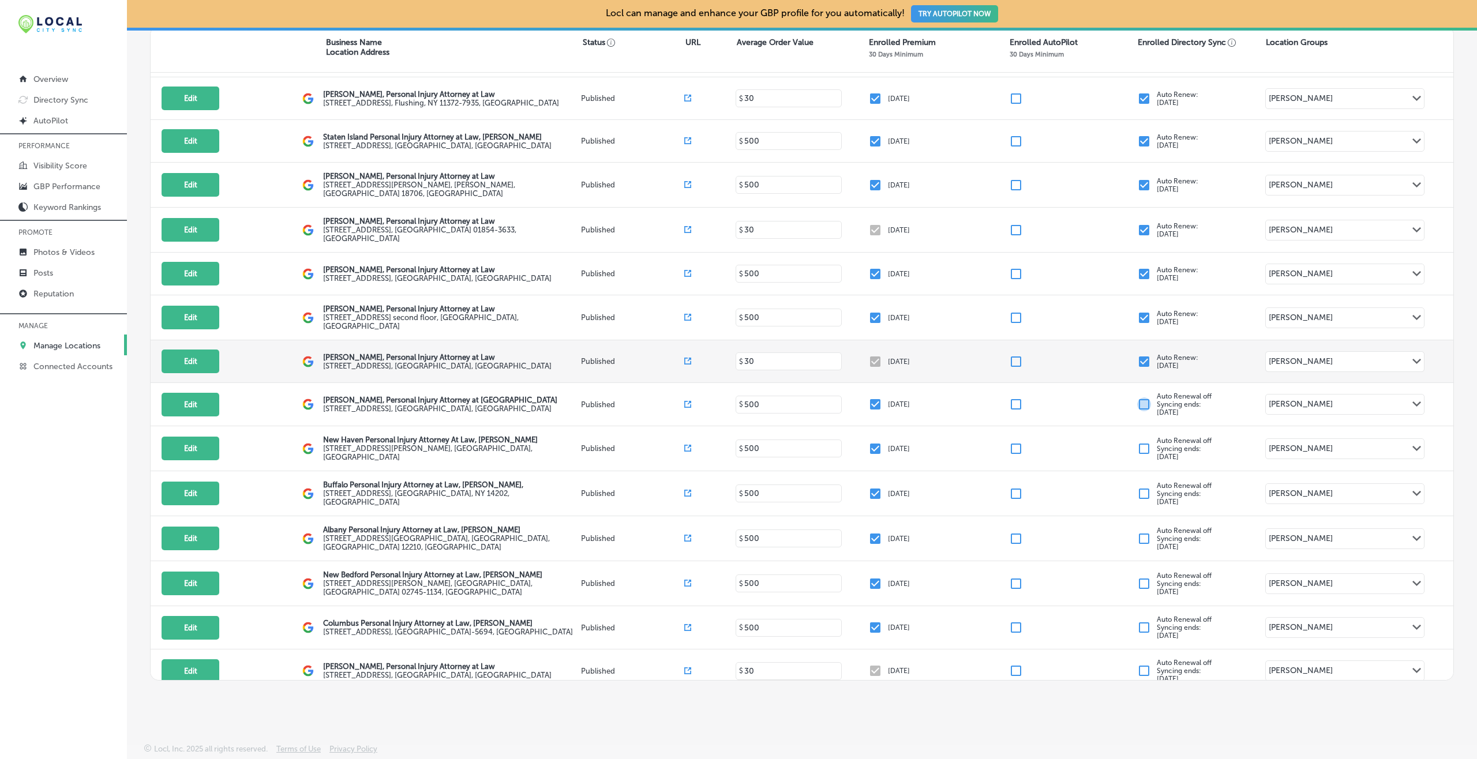
click at [1107, 355] on input "checkbox" at bounding box center [1144, 362] width 14 height 14
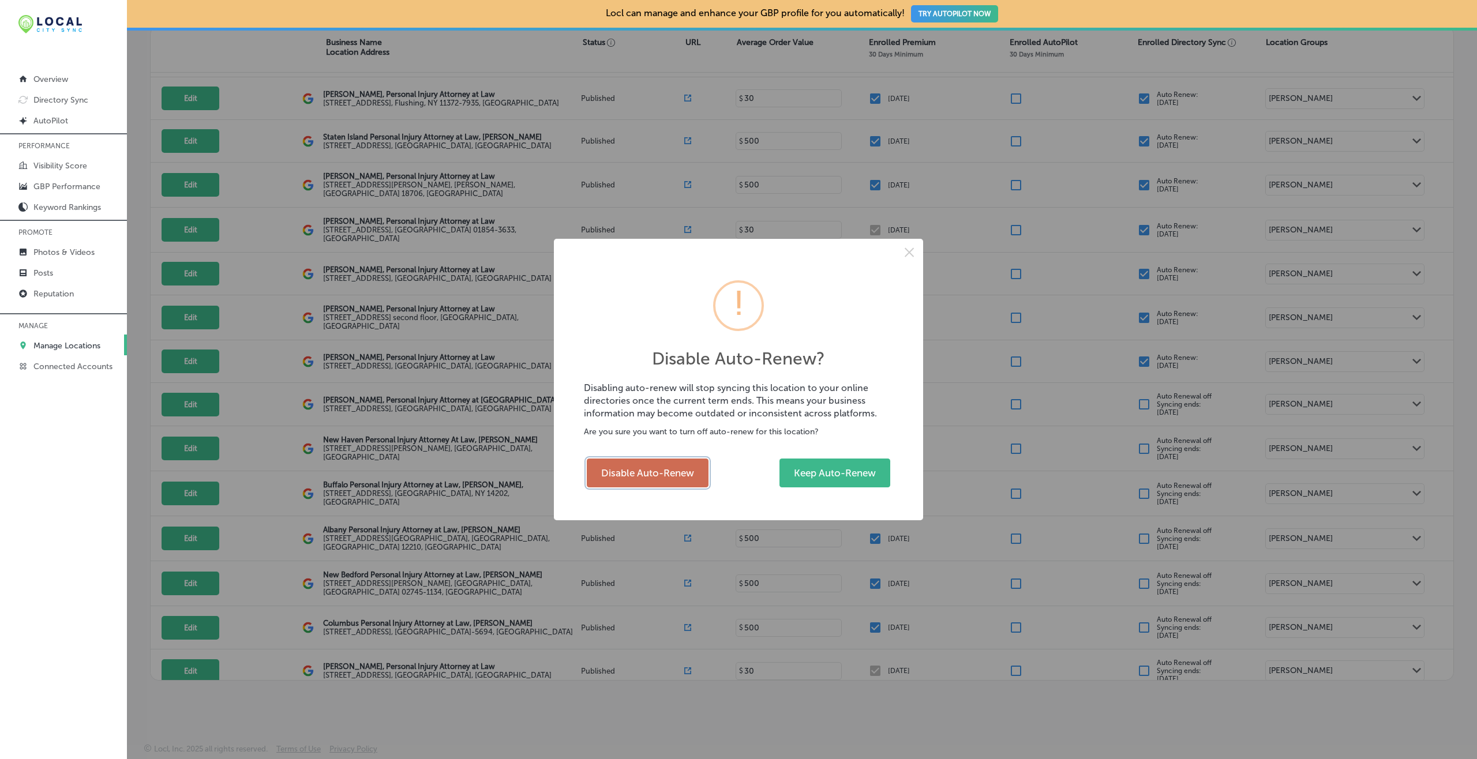
click at [674, 472] on button "Disable Auto-Renew" at bounding box center [648, 473] width 122 height 29
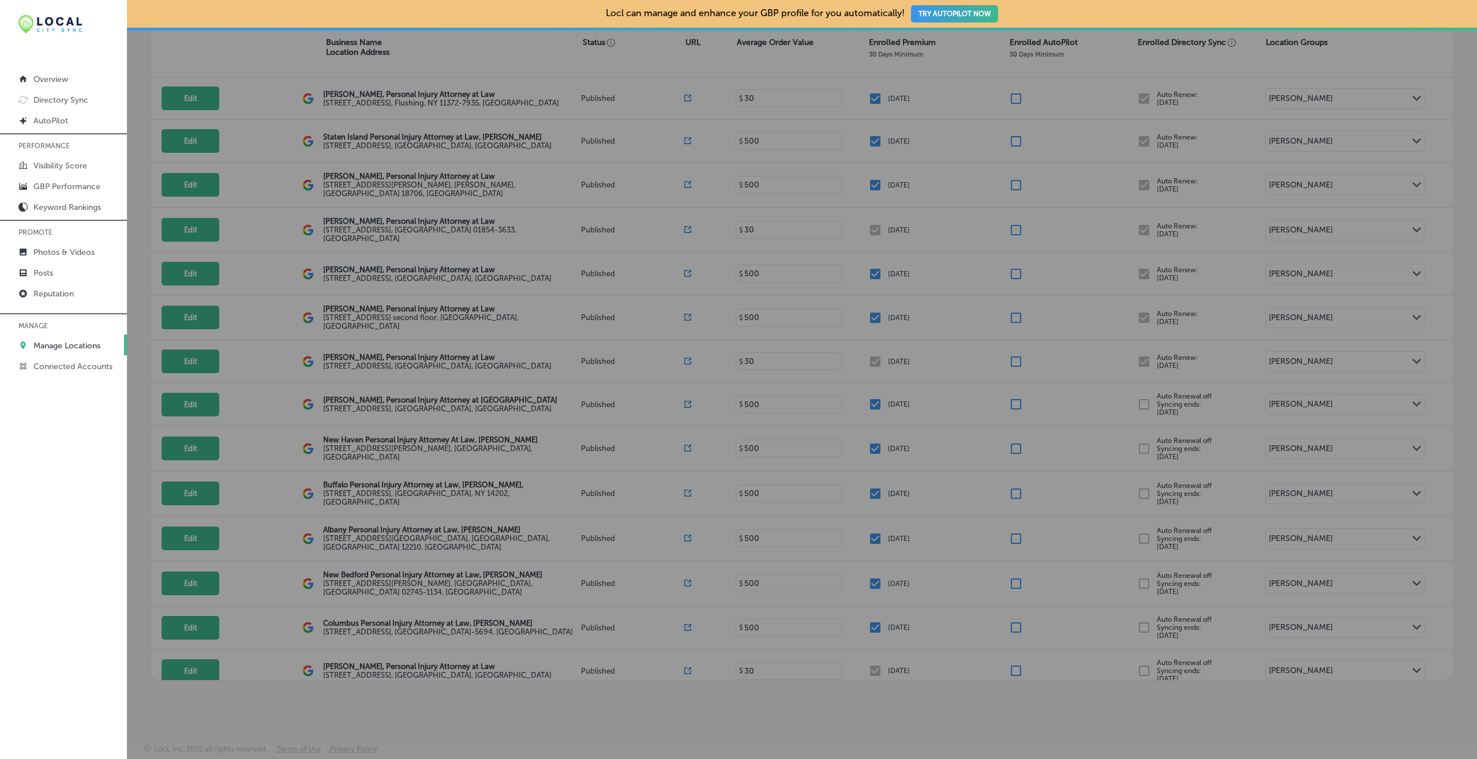
checkbox input "false"
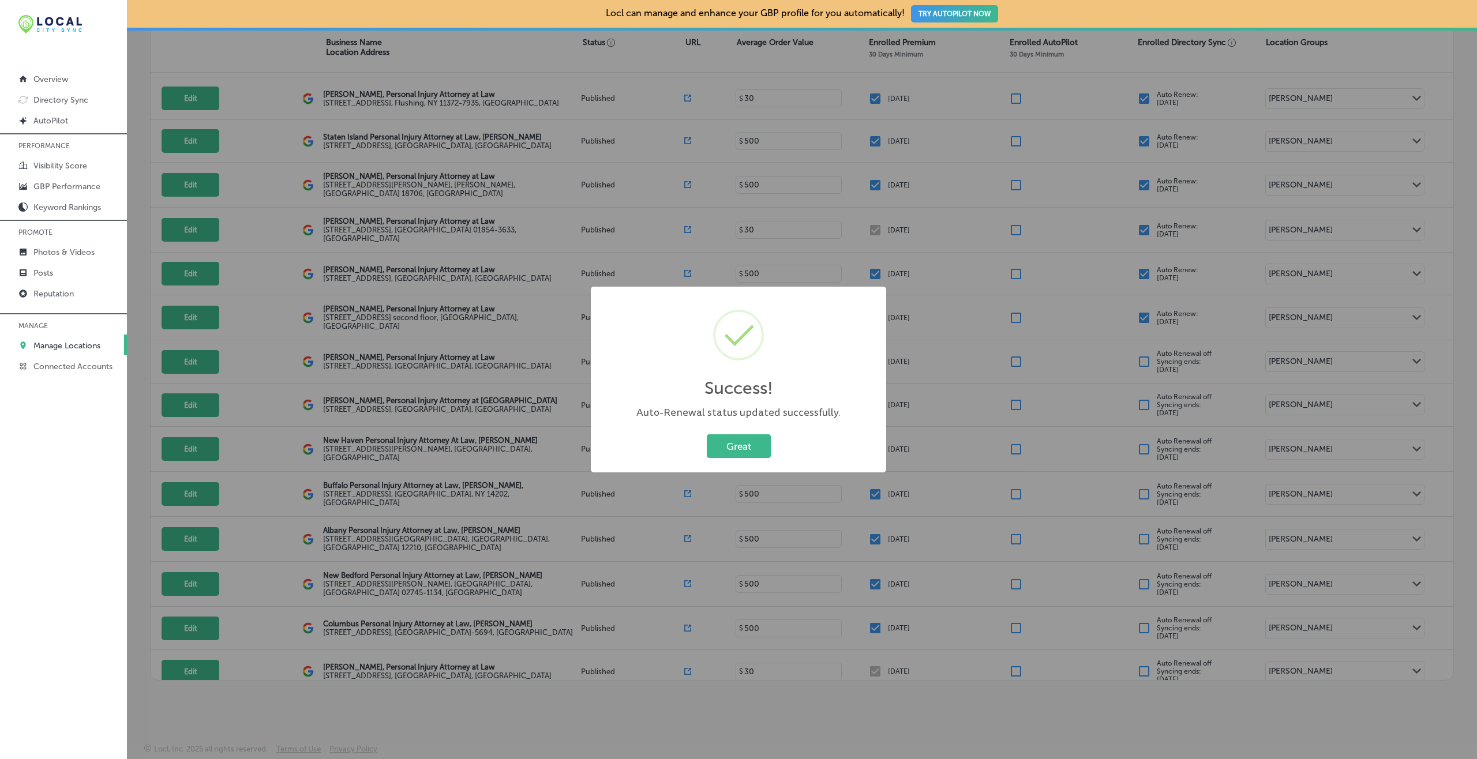
click at [707, 435] on button "Great" at bounding box center [739, 447] width 64 height 24
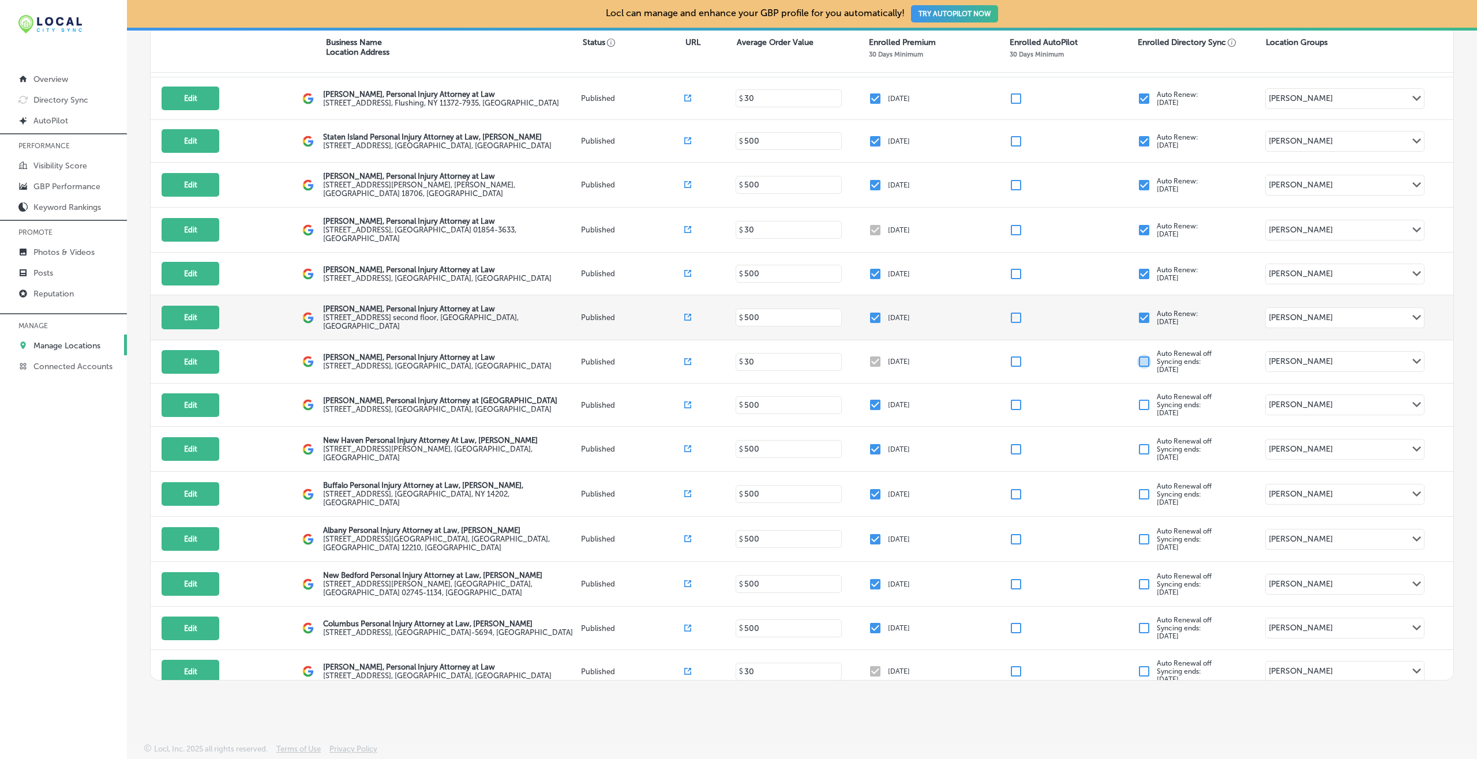
click at [1107, 311] on input "checkbox" at bounding box center [1144, 318] width 14 height 14
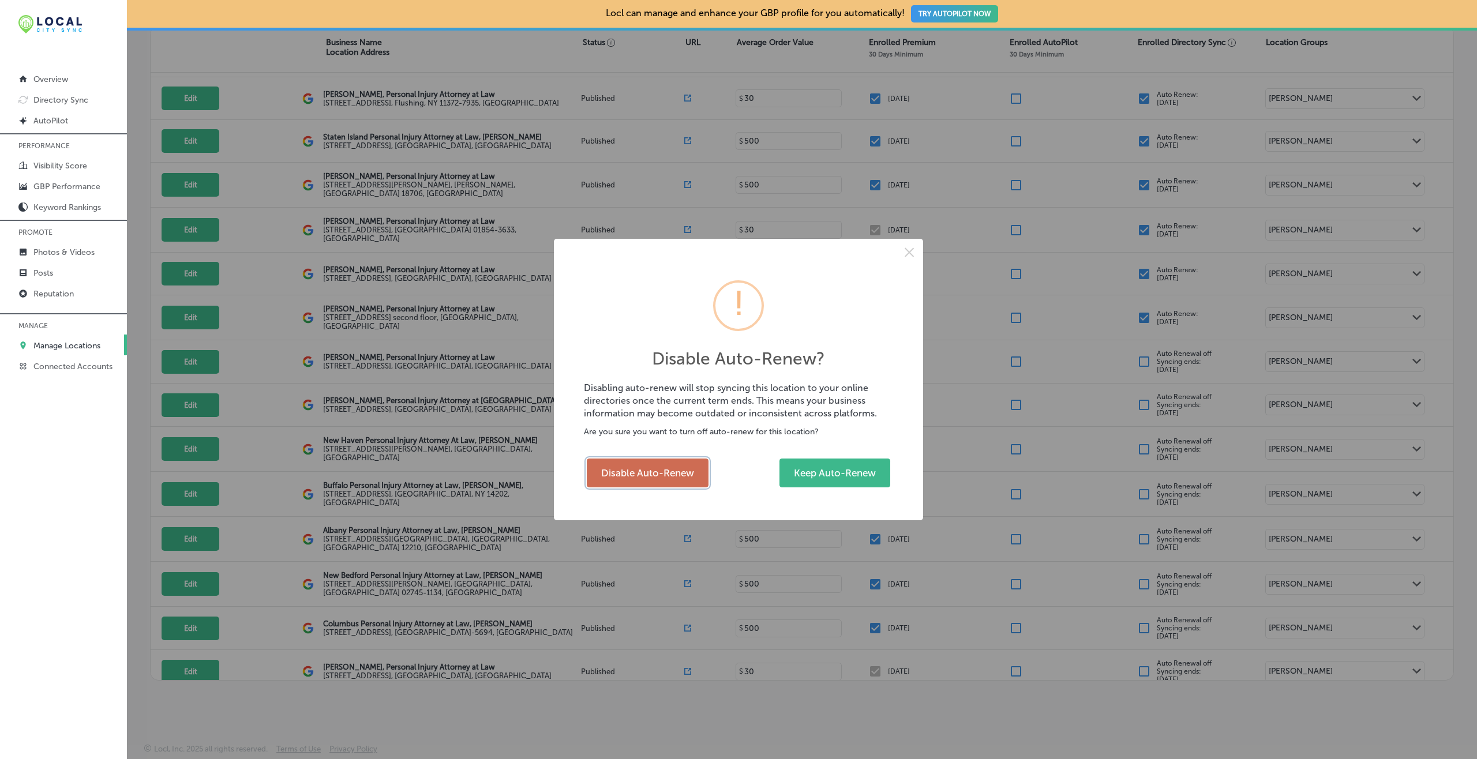
click at [672, 460] on button "Disable Auto-Renew" at bounding box center [648, 473] width 122 height 29
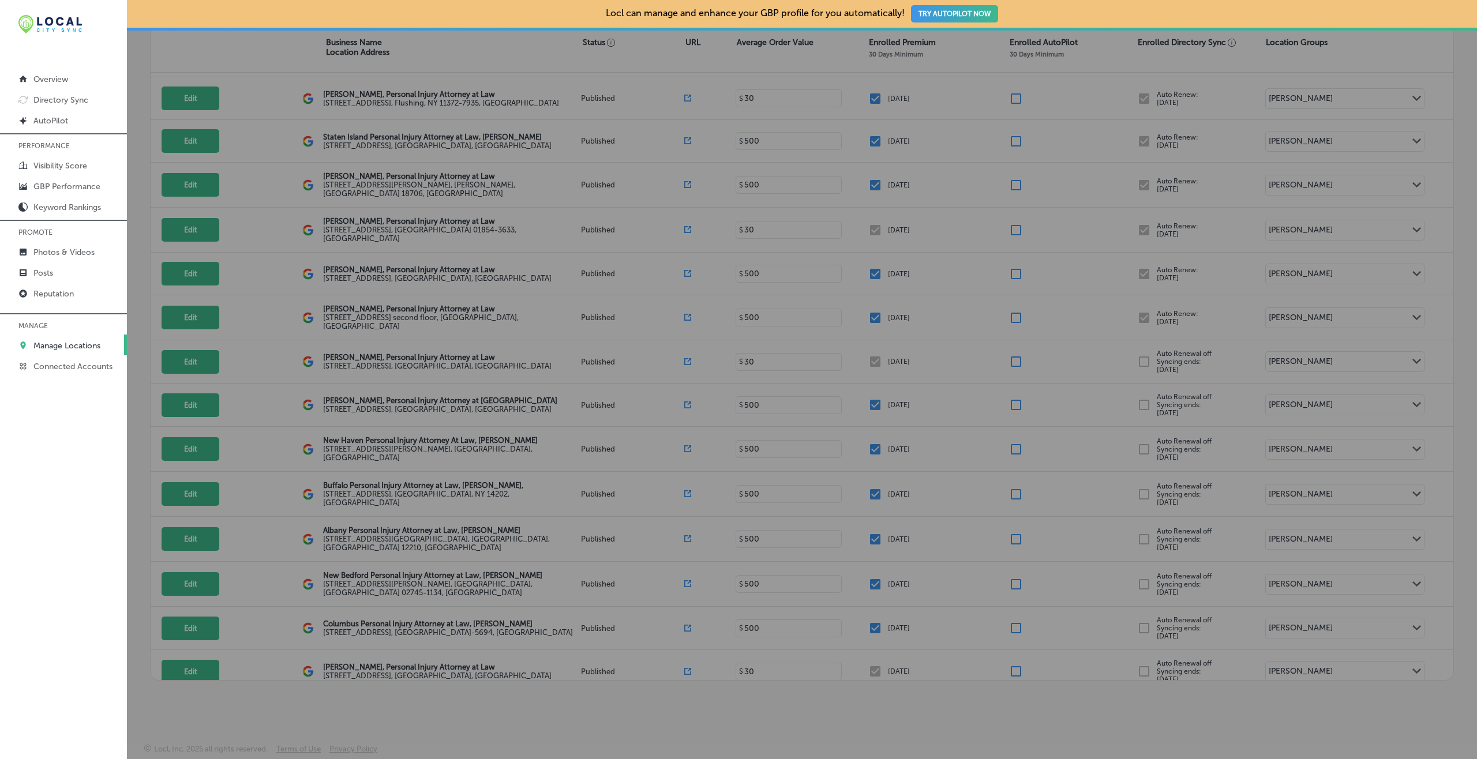
checkbox input "false"
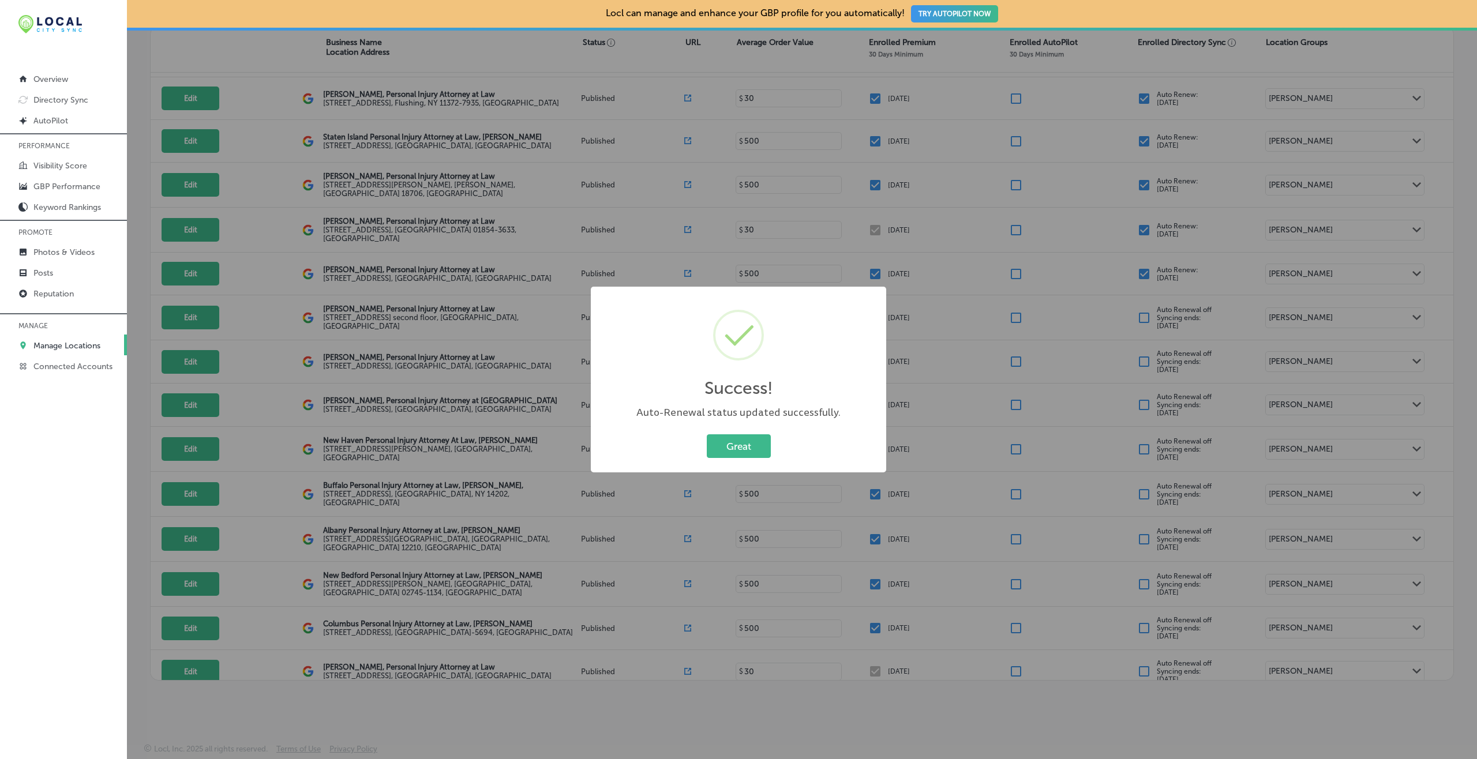
click at [707, 435] on button "Great" at bounding box center [739, 447] width 64 height 24
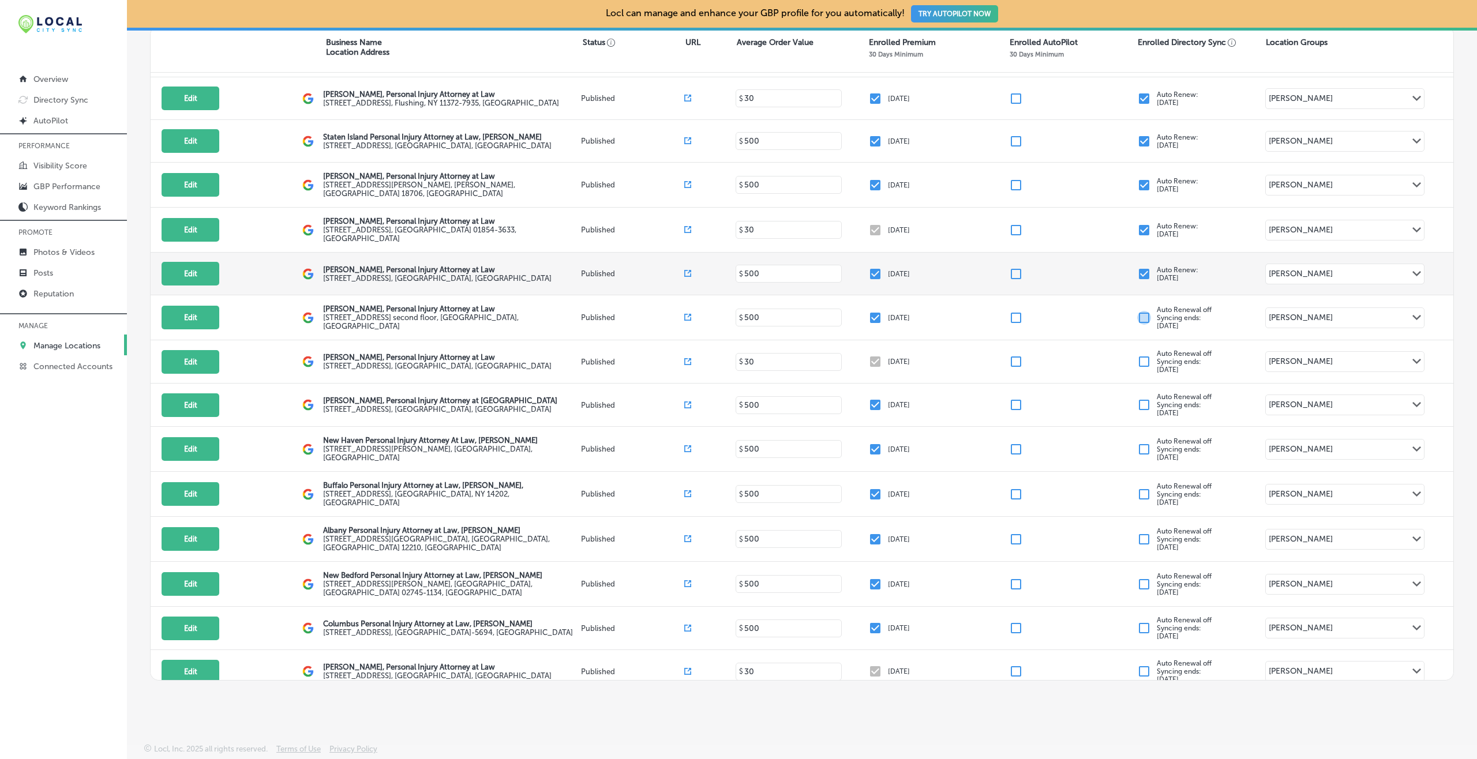
click at [1107, 267] on input "checkbox" at bounding box center [1144, 274] width 14 height 14
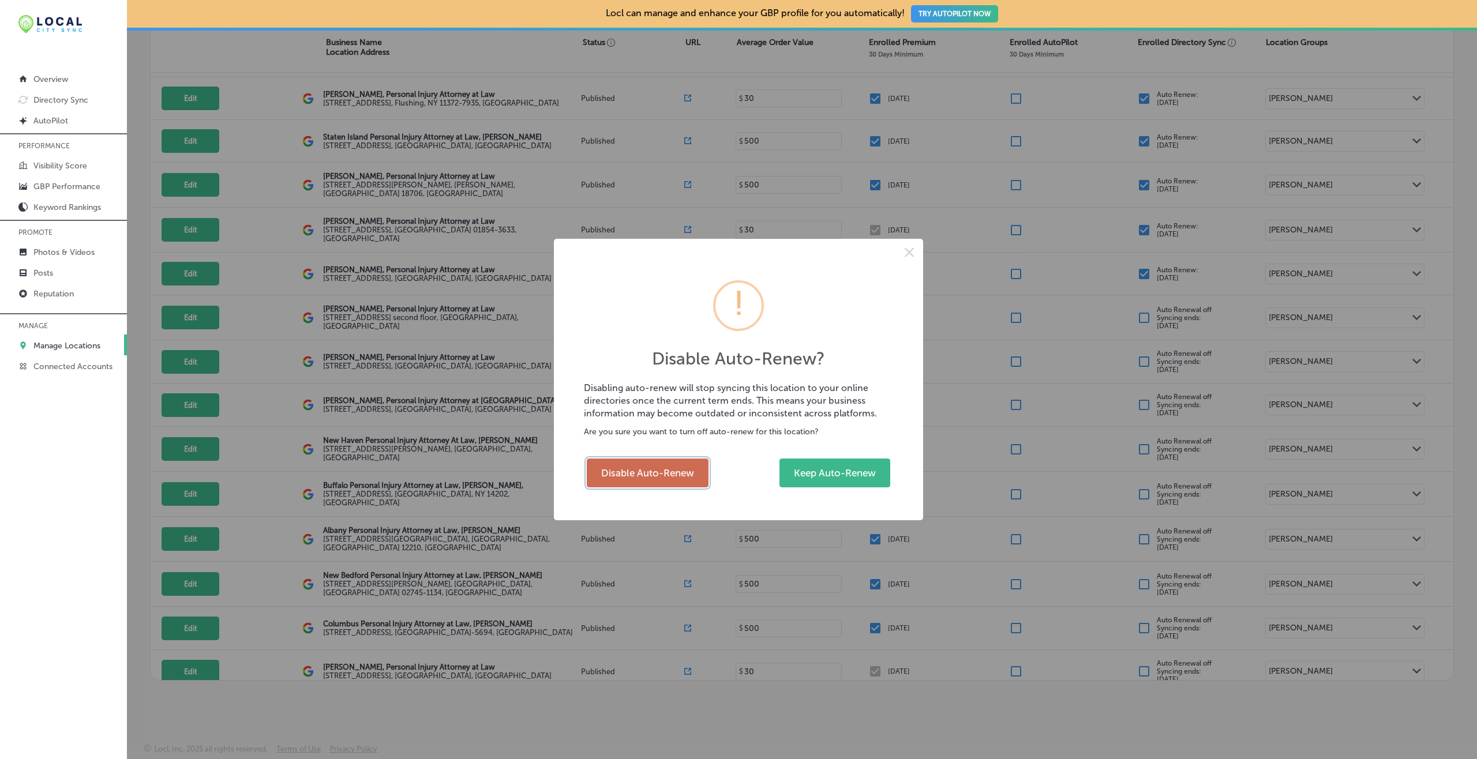
click at [654, 467] on button "Disable Auto-Renew" at bounding box center [648, 473] width 122 height 29
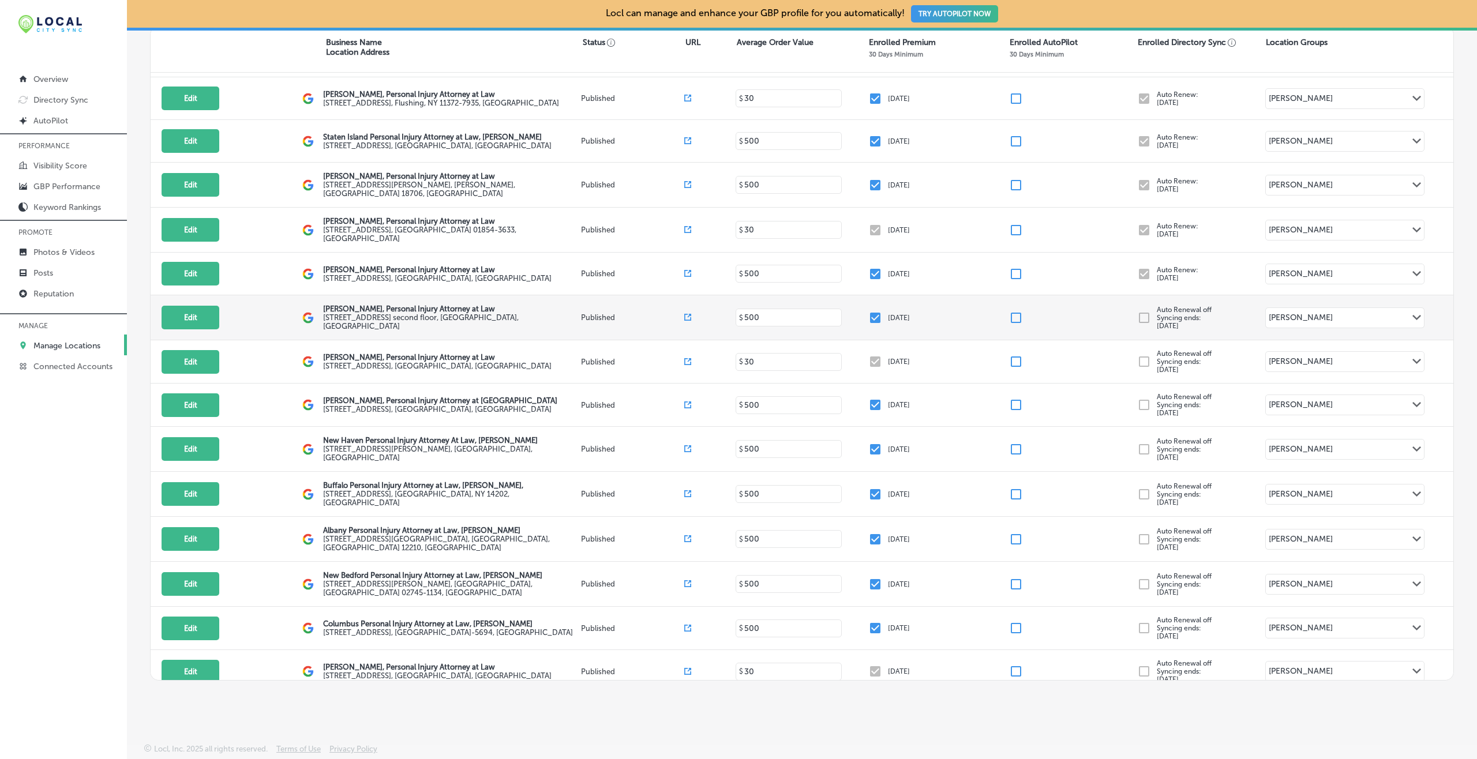
checkbox input "false"
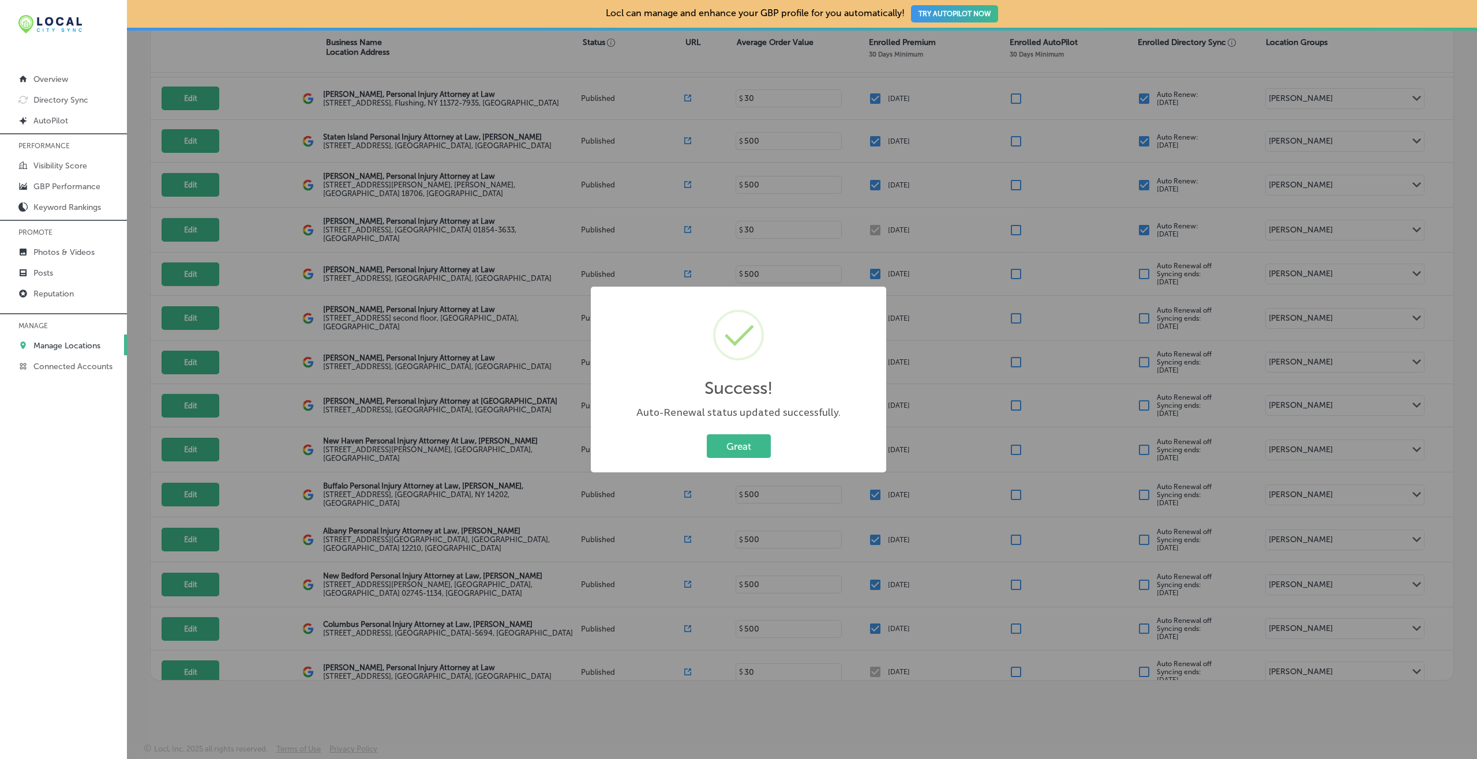
click at [707, 435] on button "Great" at bounding box center [739, 447] width 64 height 24
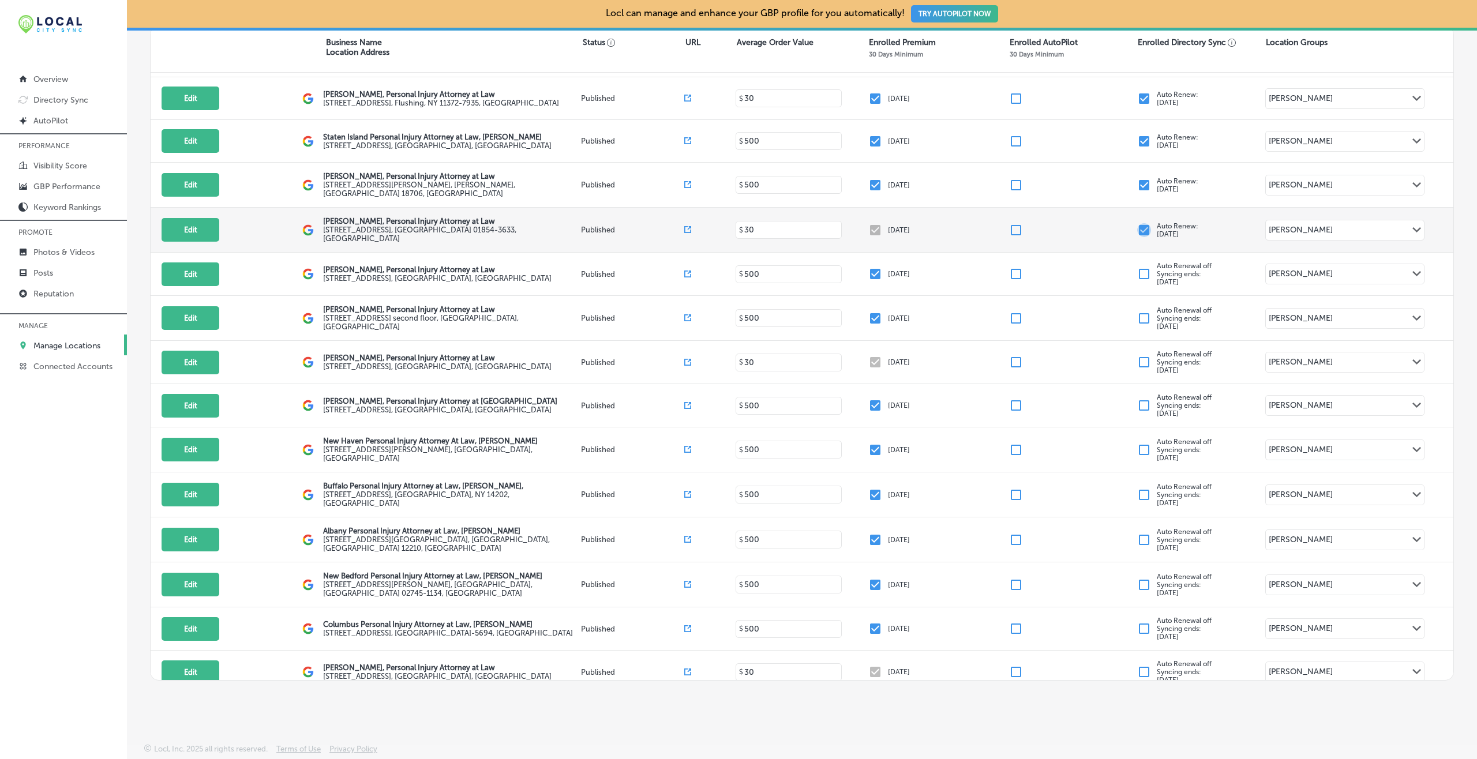
click at [1107, 223] on input "checkbox" at bounding box center [1144, 230] width 14 height 14
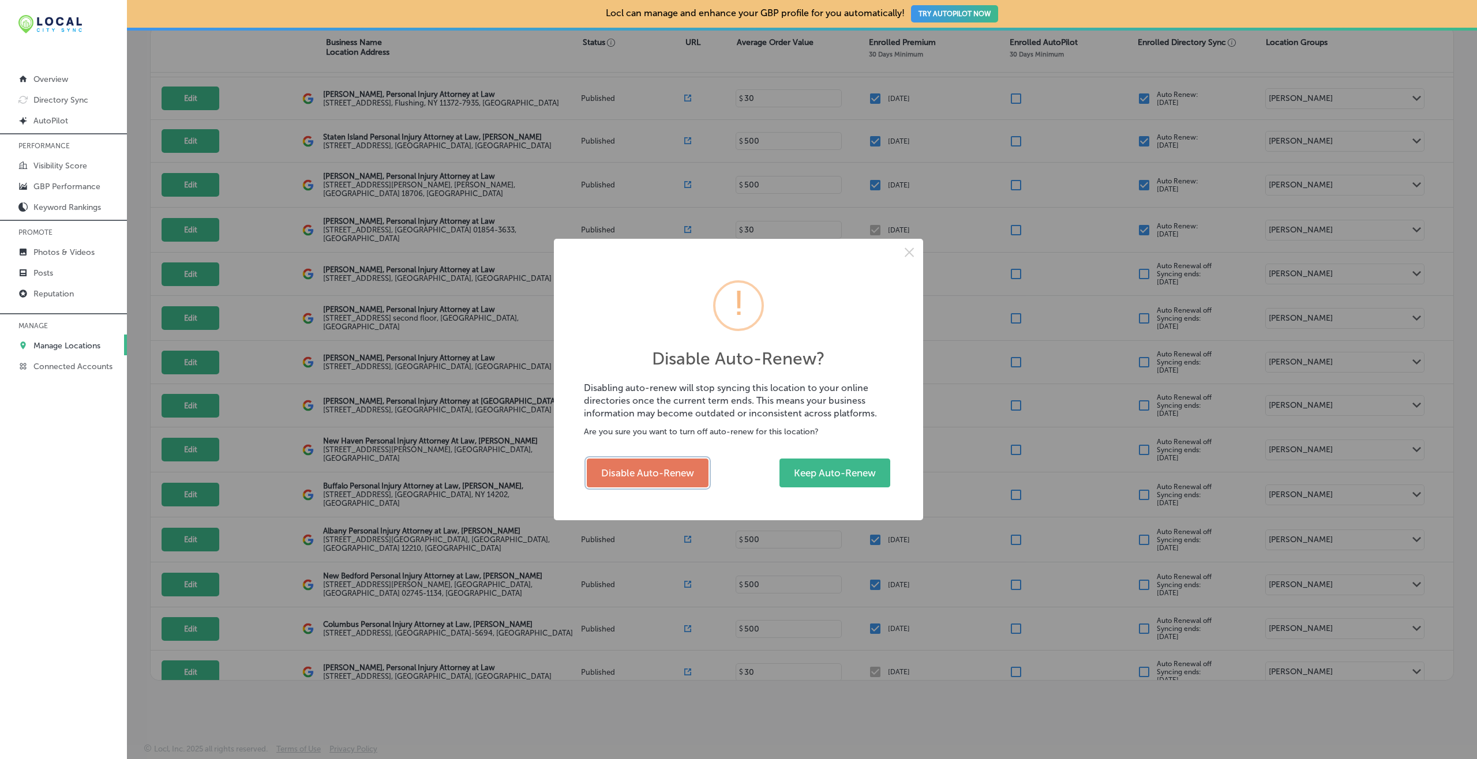
drag, startPoint x: 658, startPoint y: 465, endPoint x: 666, endPoint y: 455, distance: 12.8
click at [659, 467] on button "Disable Auto-Renew" at bounding box center [648, 473] width 122 height 29
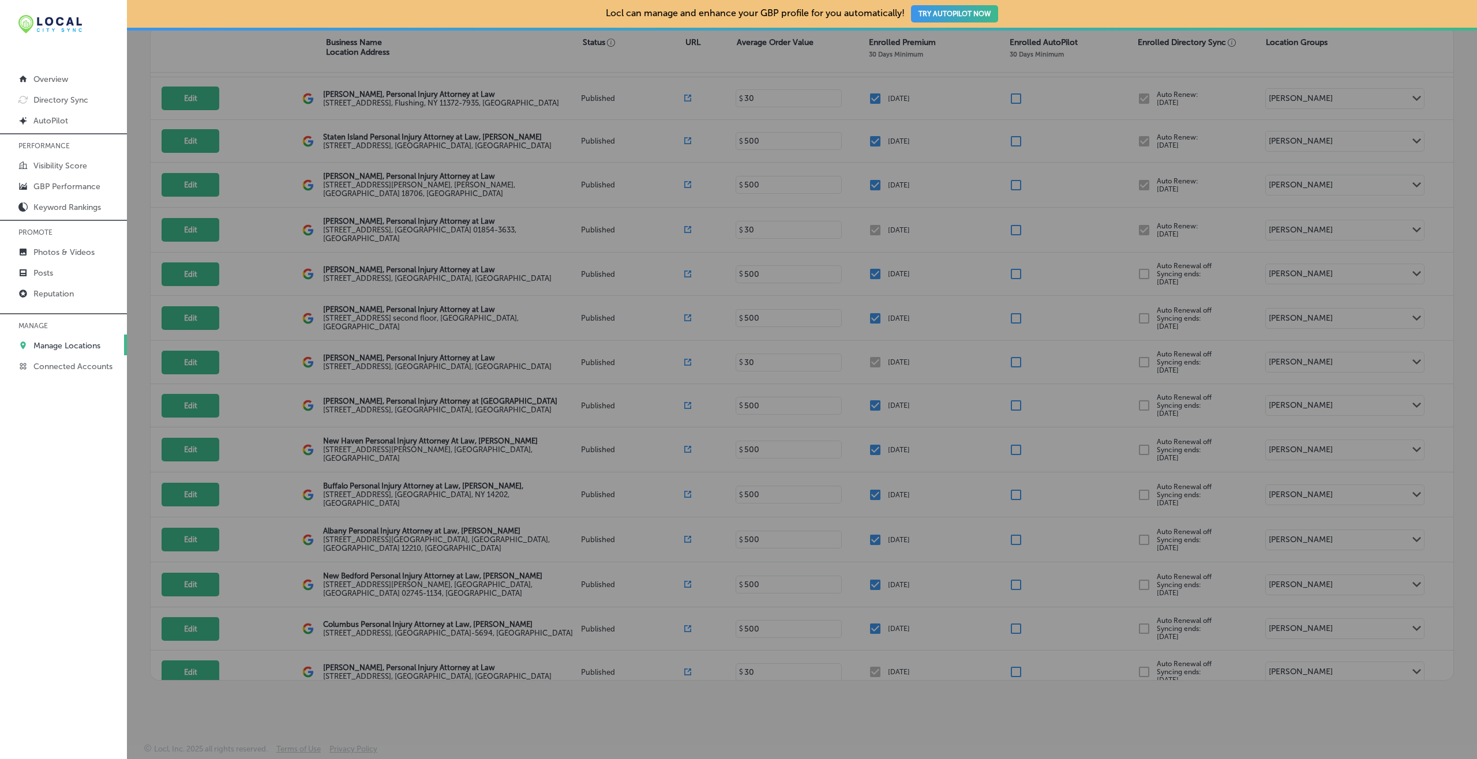
checkbox input "false"
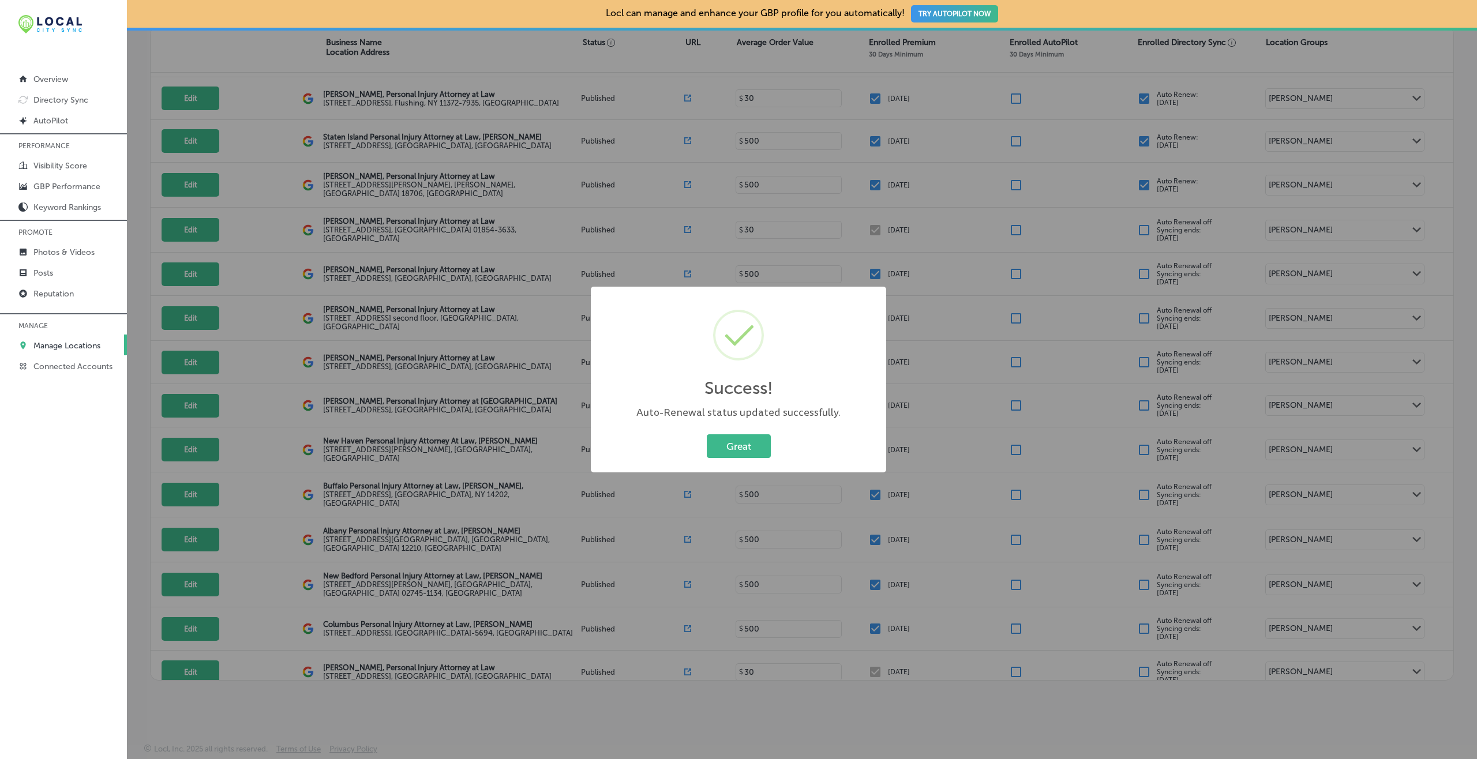
click at [707, 435] on button "Great" at bounding box center [739, 447] width 64 height 24
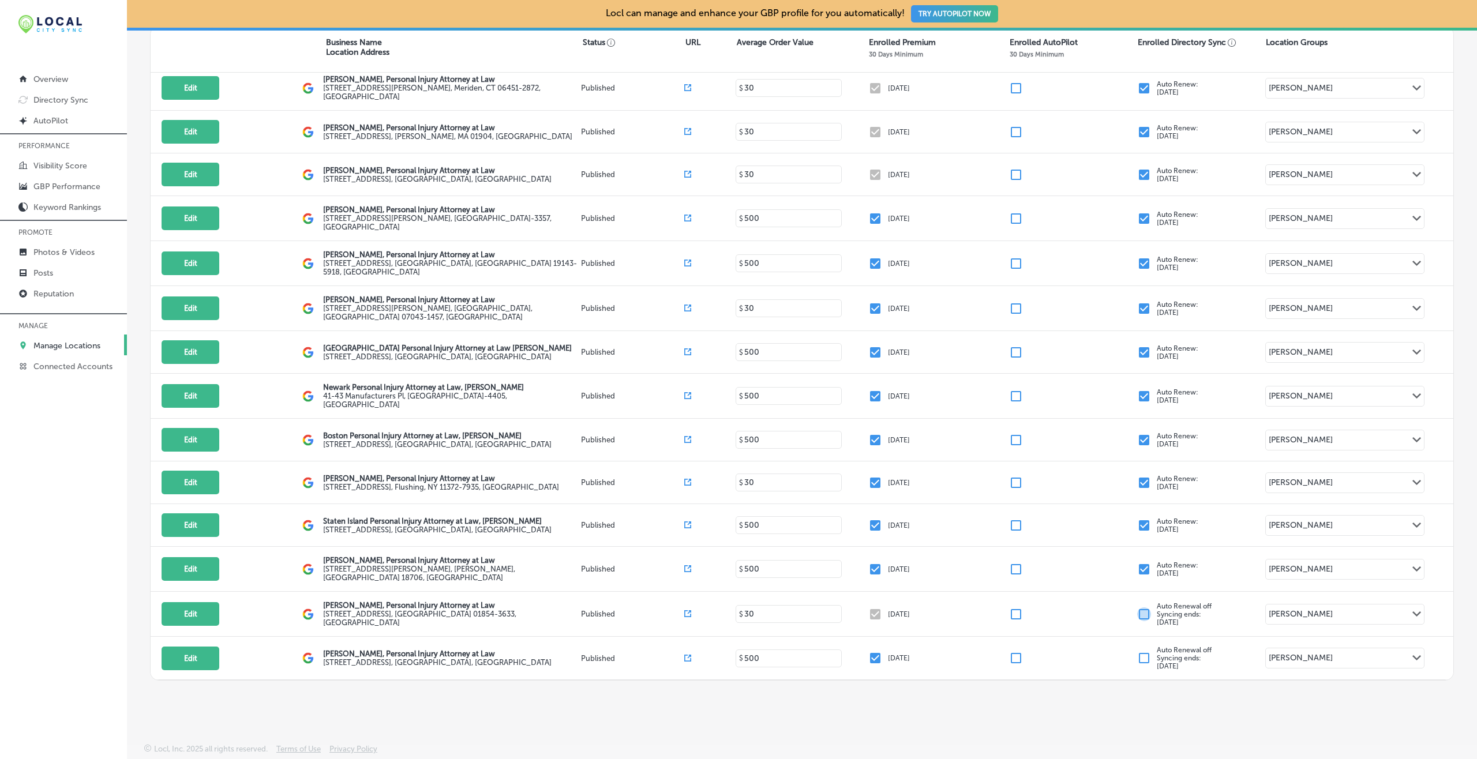
scroll to position [4051, 0]
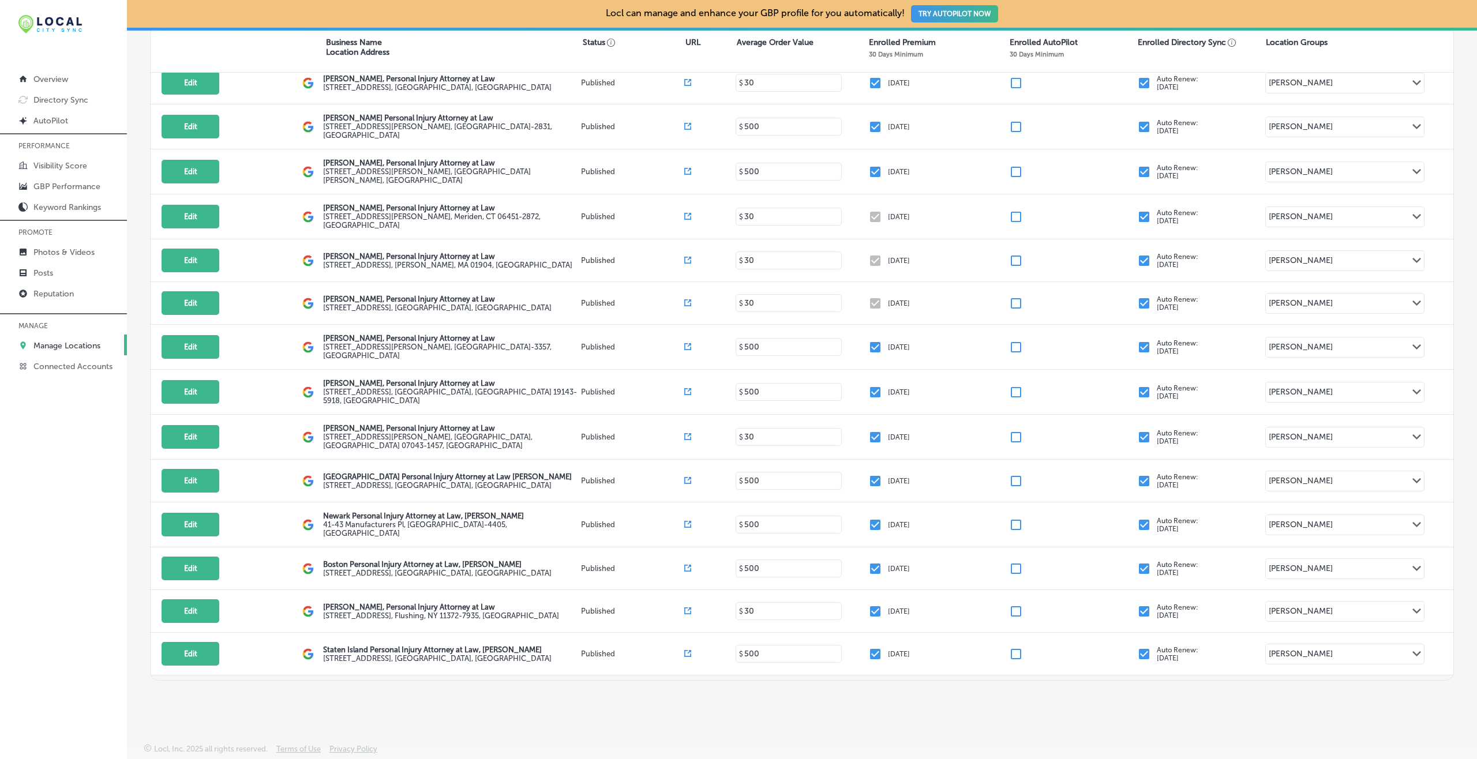
click at [1107, 569] on input "checkbox" at bounding box center [1144, 698] width 14 height 14
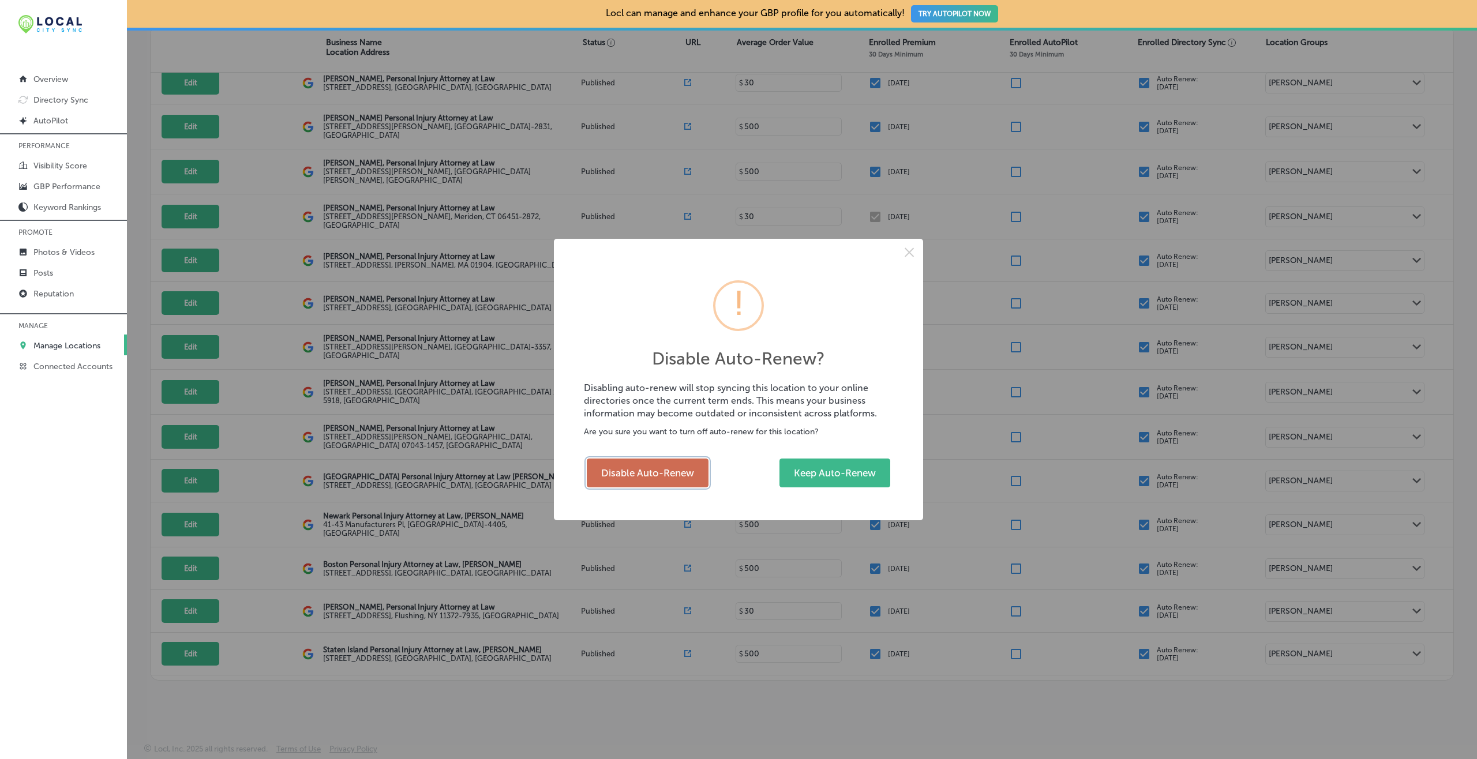
click at [619, 462] on button "Disable Auto-Renew" at bounding box center [648, 473] width 122 height 29
checkbox input "false"
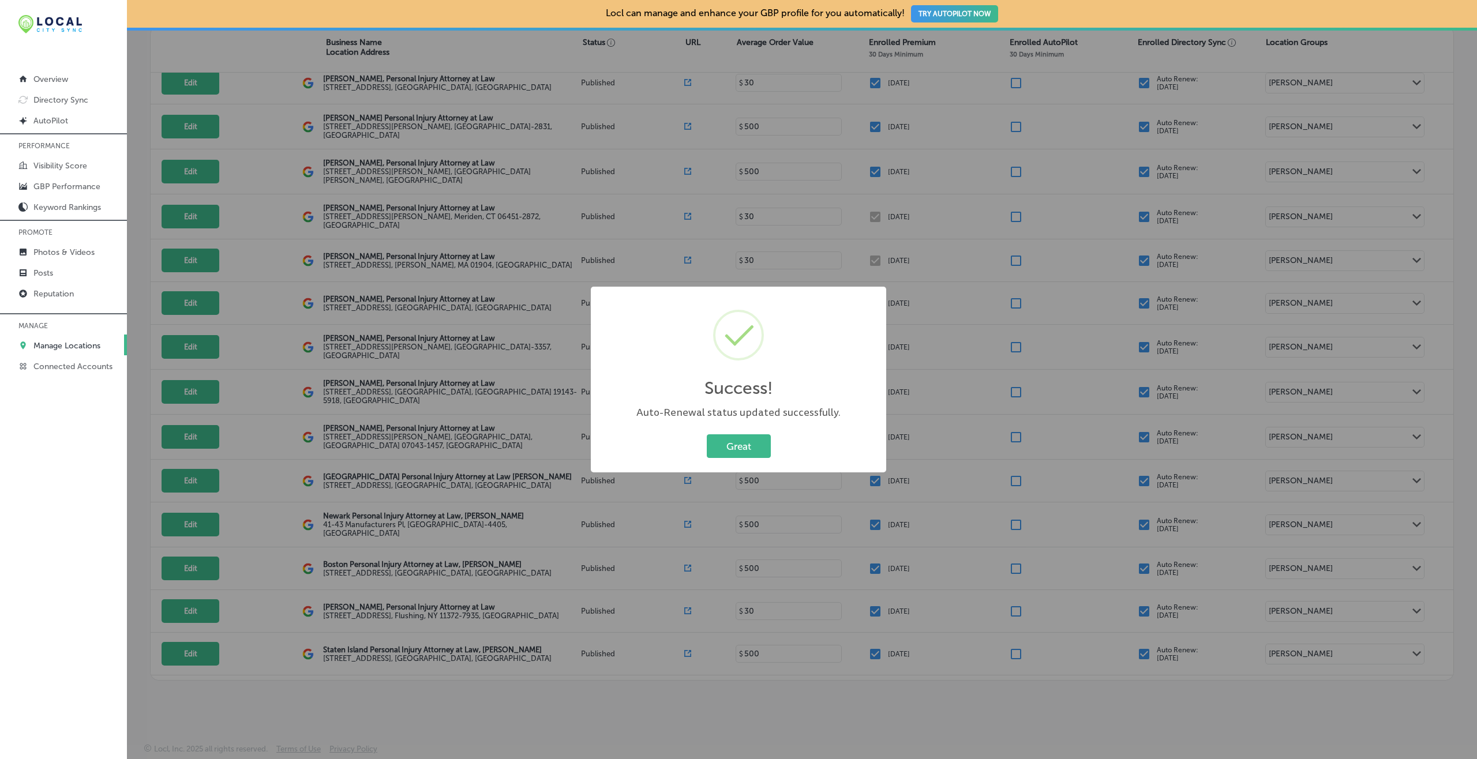
click at [707, 435] on button "Great" at bounding box center [739, 447] width 64 height 24
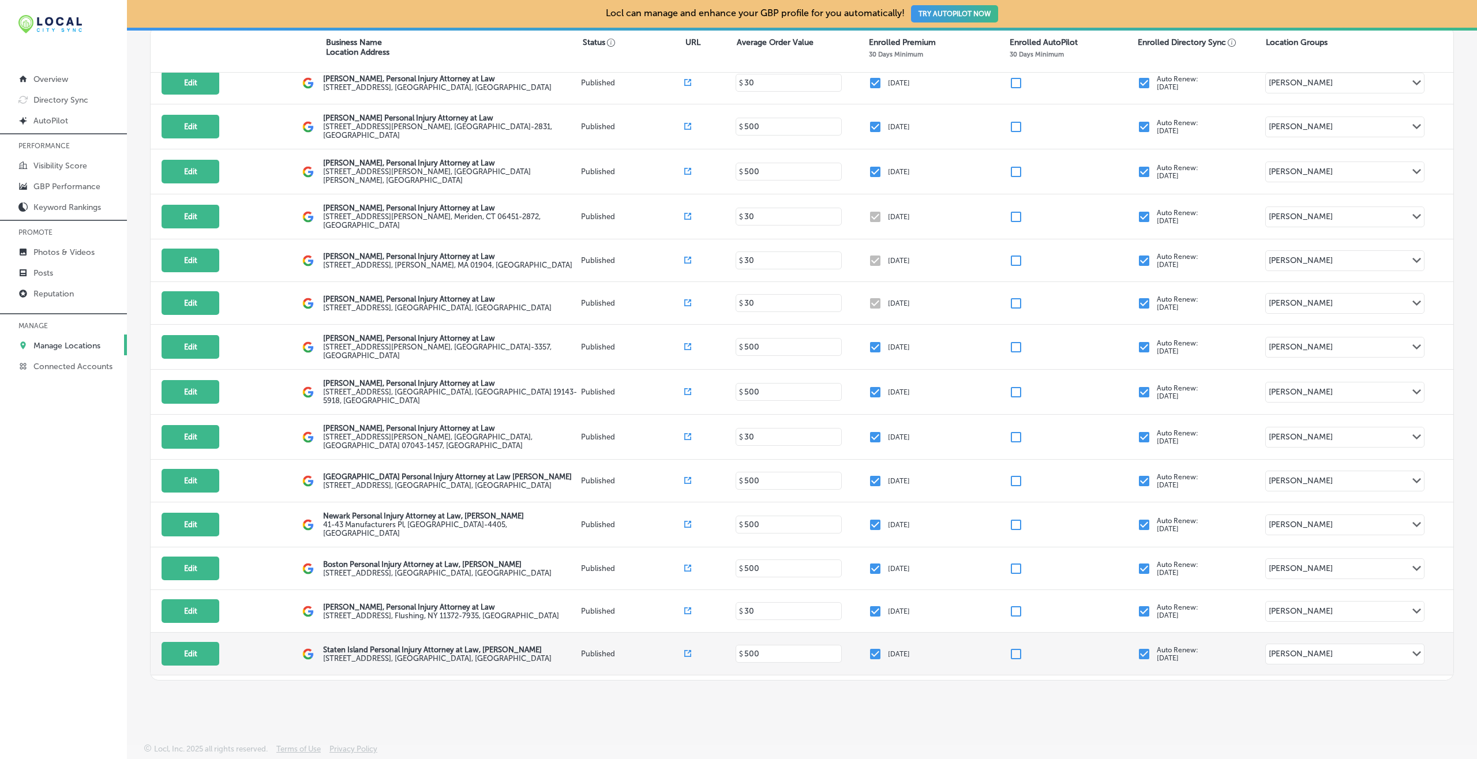
click at [1107, 569] on input "checkbox" at bounding box center [1144, 654] width 14 height 14
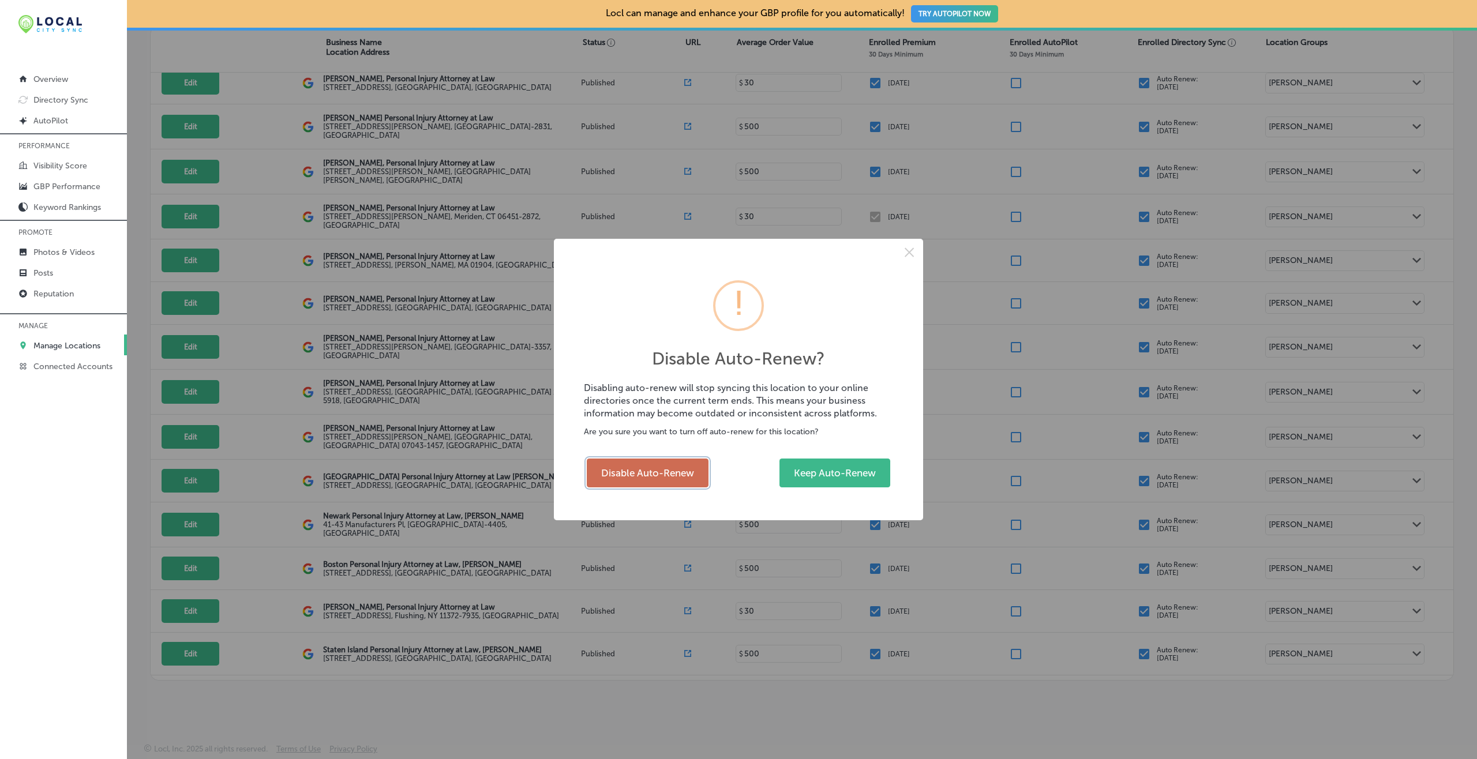
click at [681, 466] on button "Disable Auto-Renew" at bounding box center [648, 473] width 122 height 29
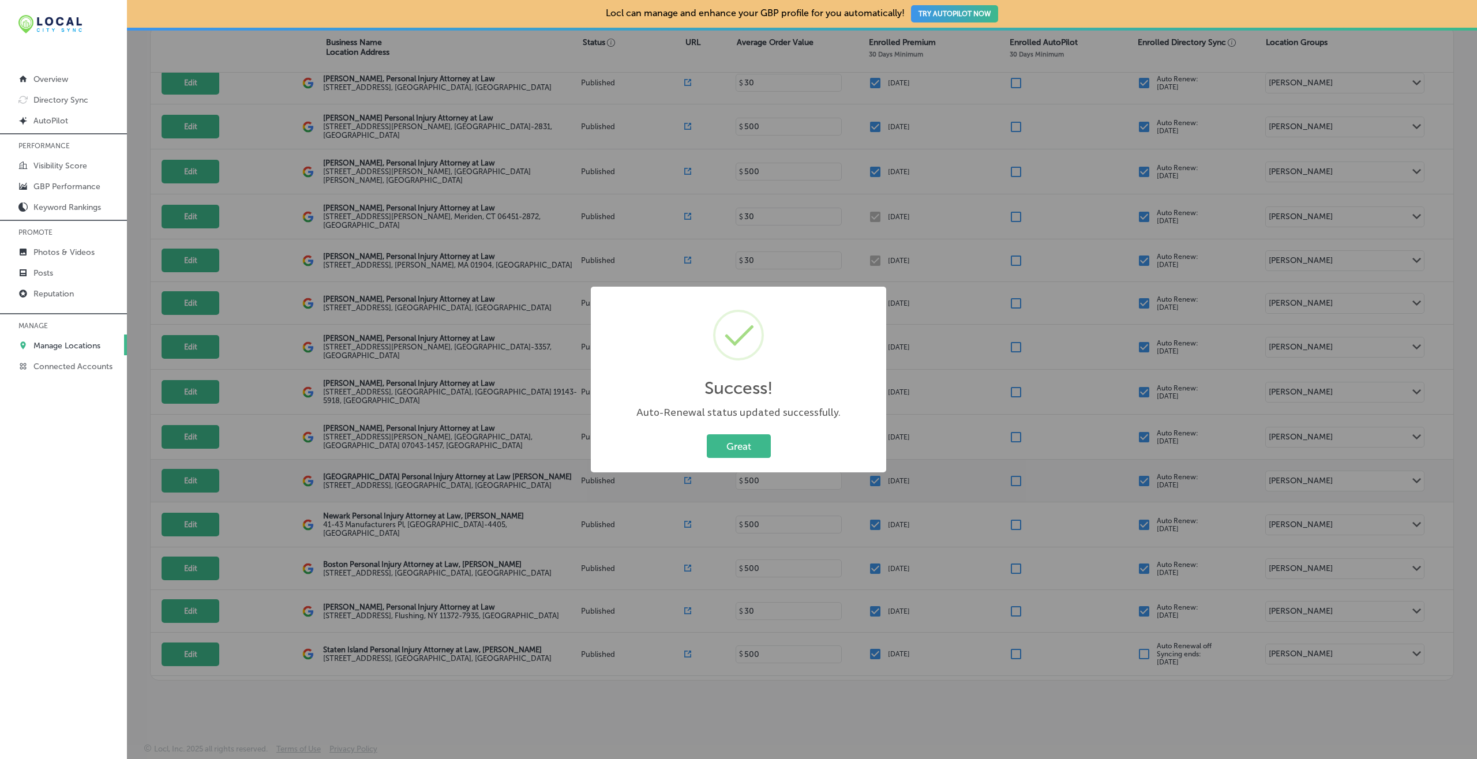
checkbox input "false"
click at [707, 435] on button "Great" at bounding box center [739, 447] width 64 height 24
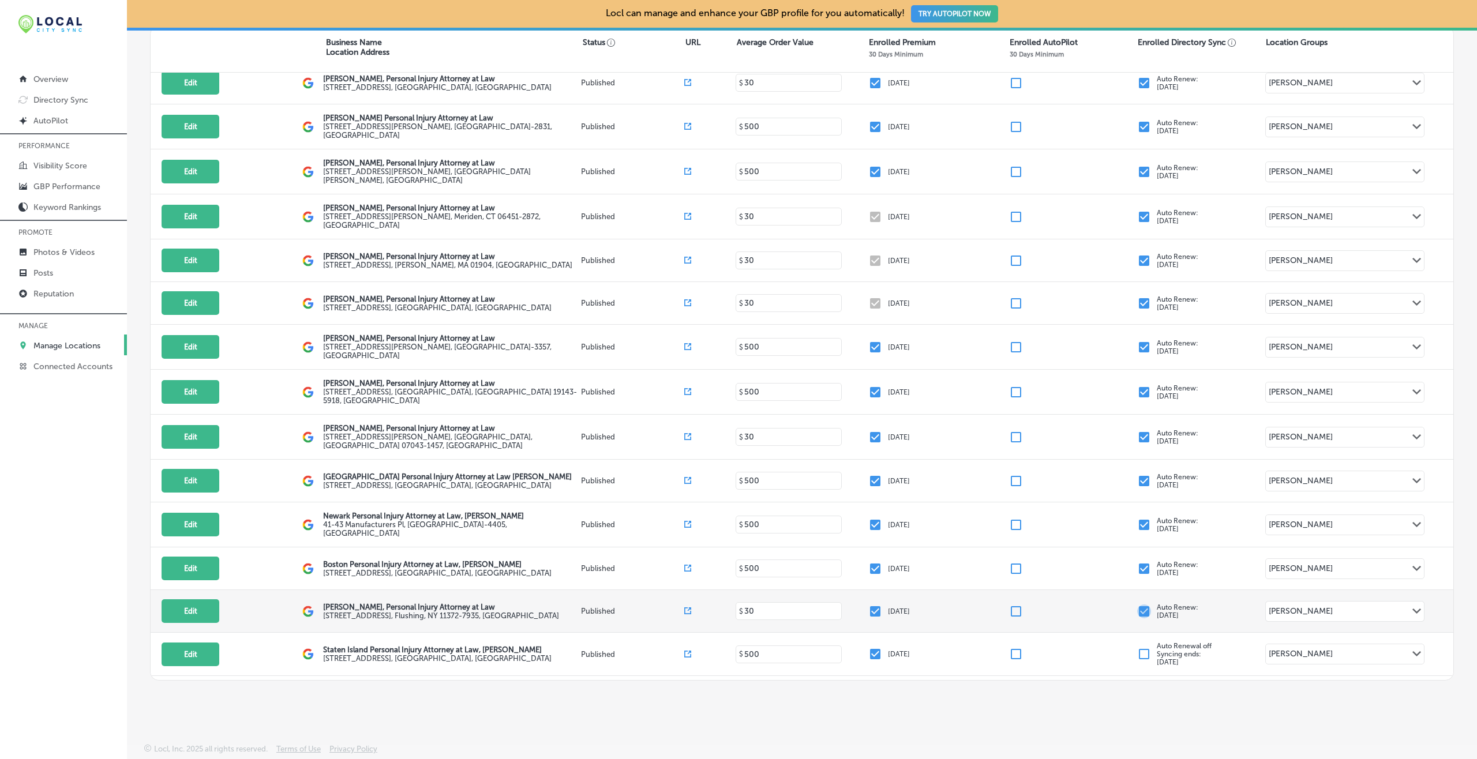
click at [1107, 569] on input "checkbox" at bounding box center [1144, 612] width 14 height 14
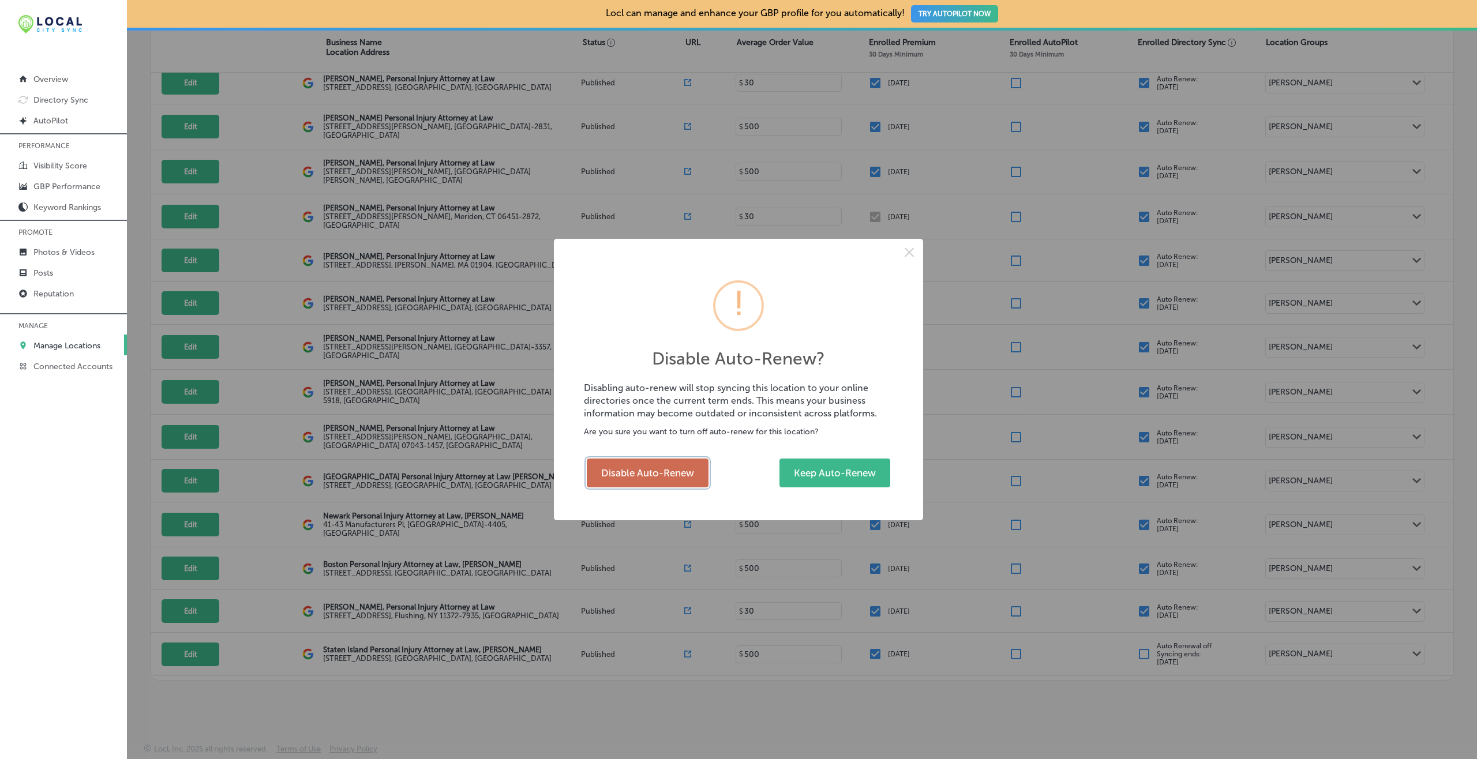
click at [658, 474] on button "Disable Auto-Renew" at bounding box center [648, 473] width 122 height 29
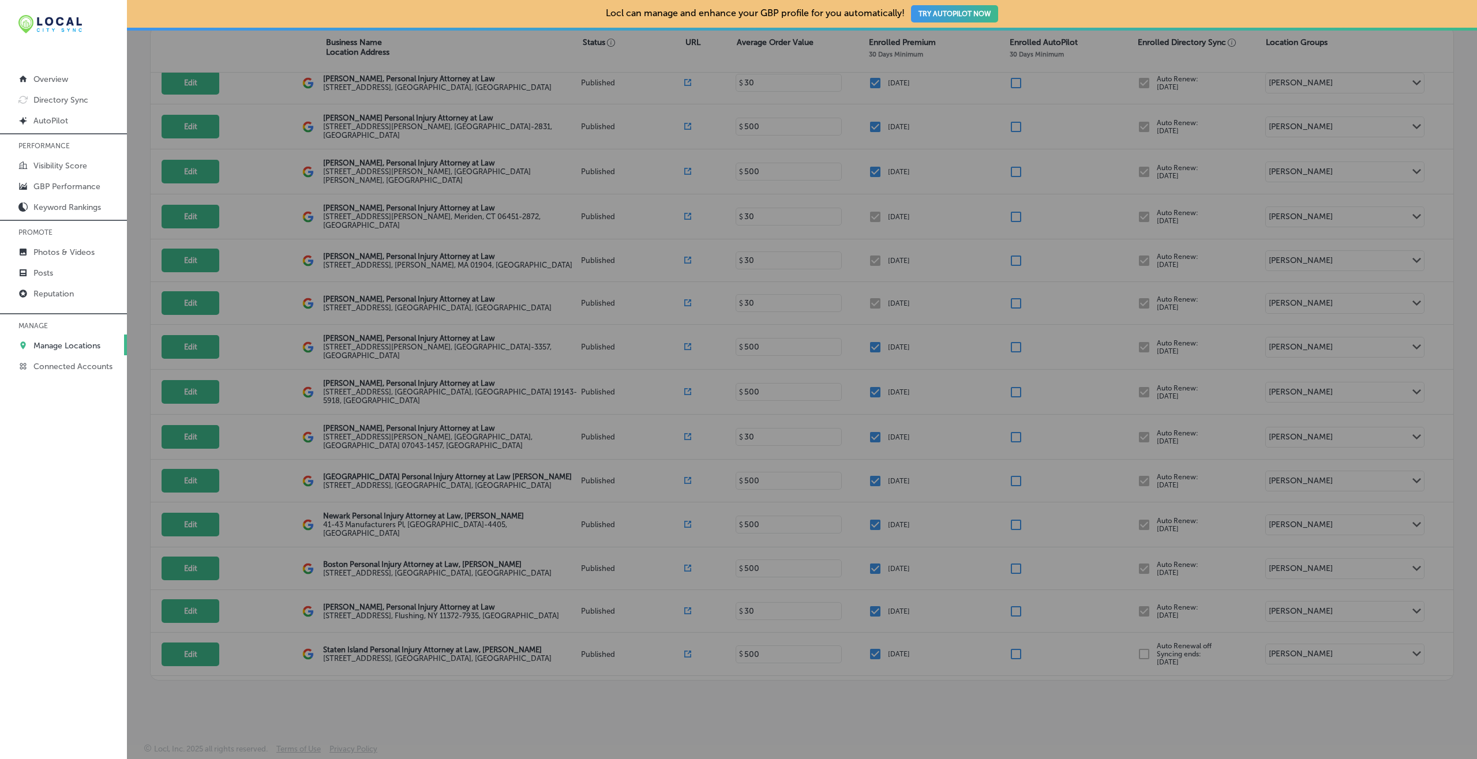
checkbox input "false"
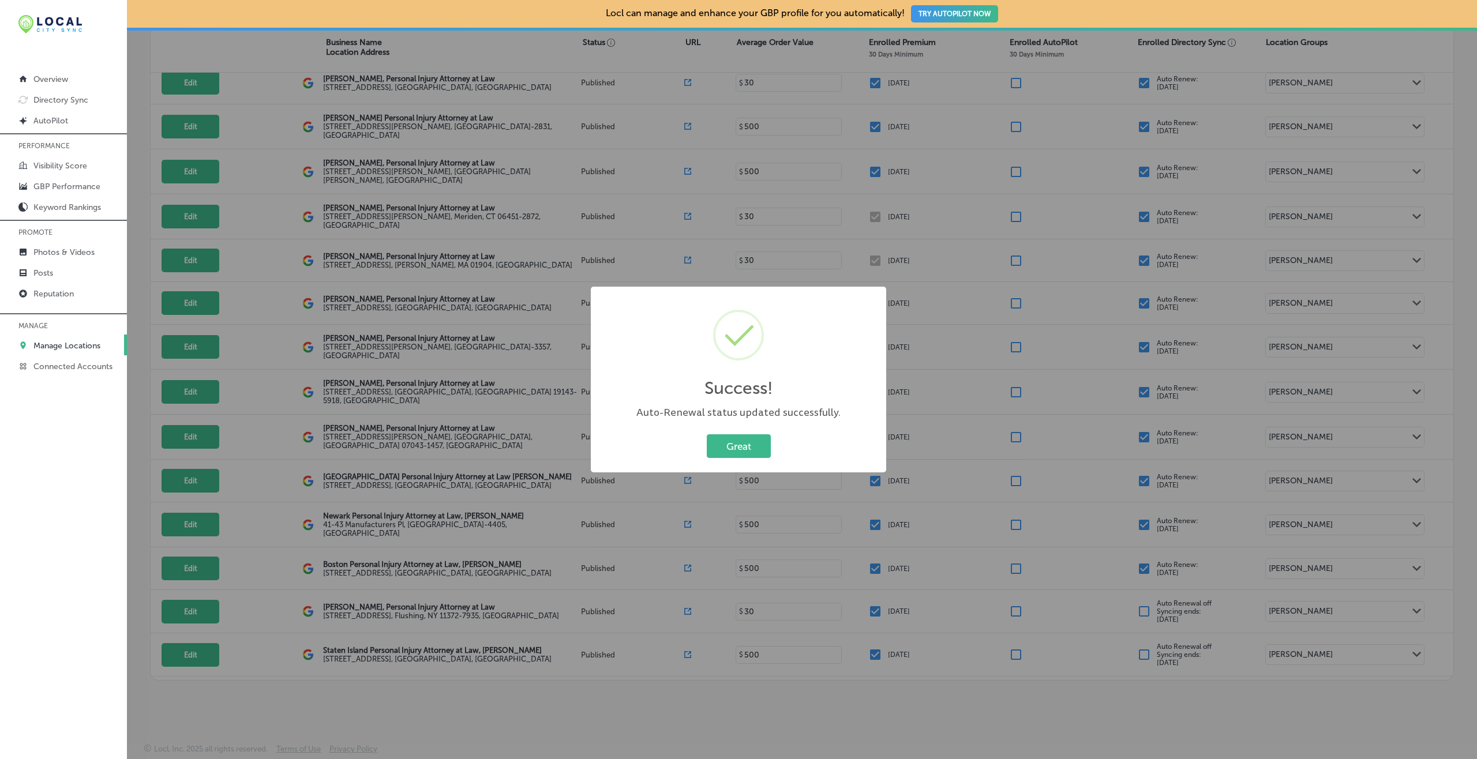
click at [707, 435] on button "Great" at bounding box center [739, 447] width 64 height 24
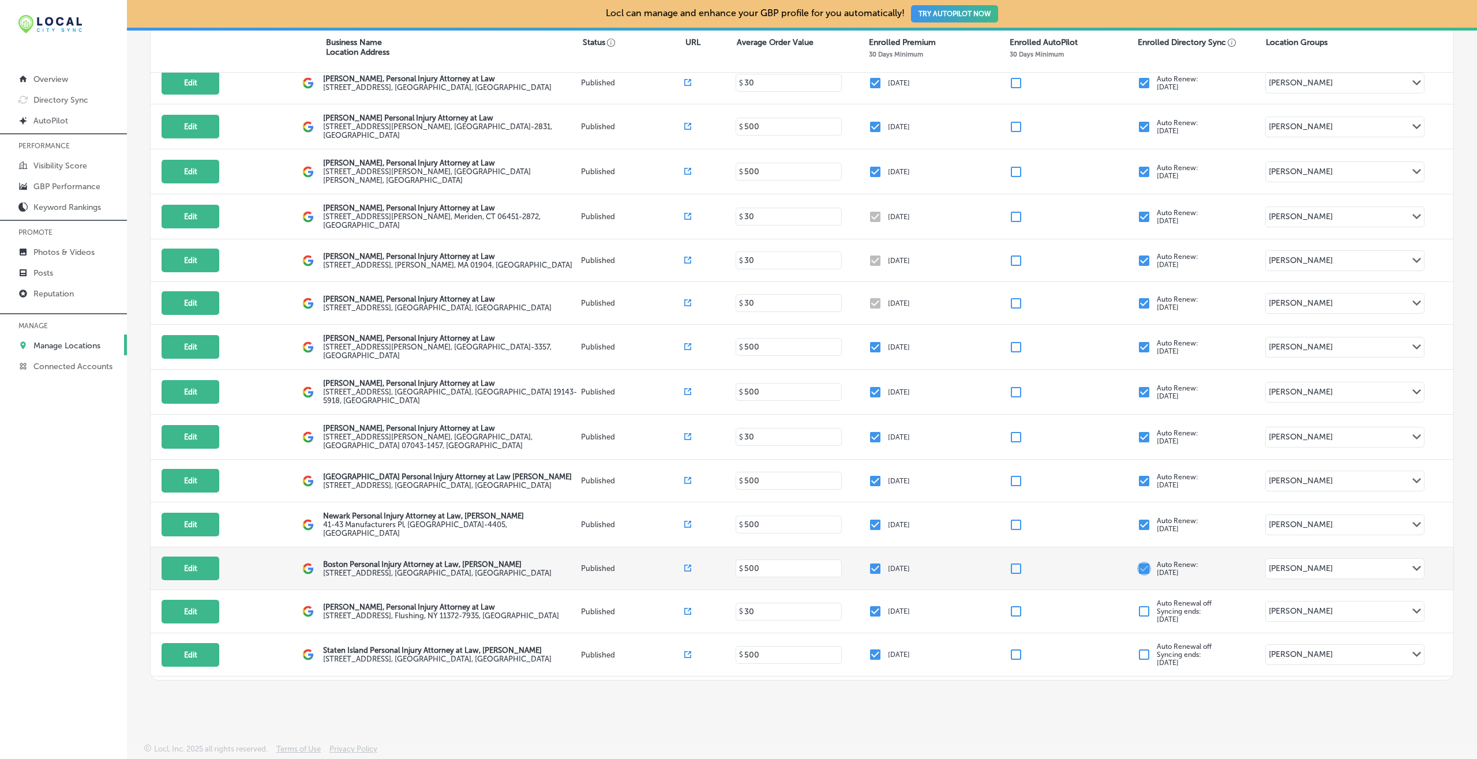
click at [1107, 562] on input "checkbox" at bounding box center [1144, 569] width 14 height 14
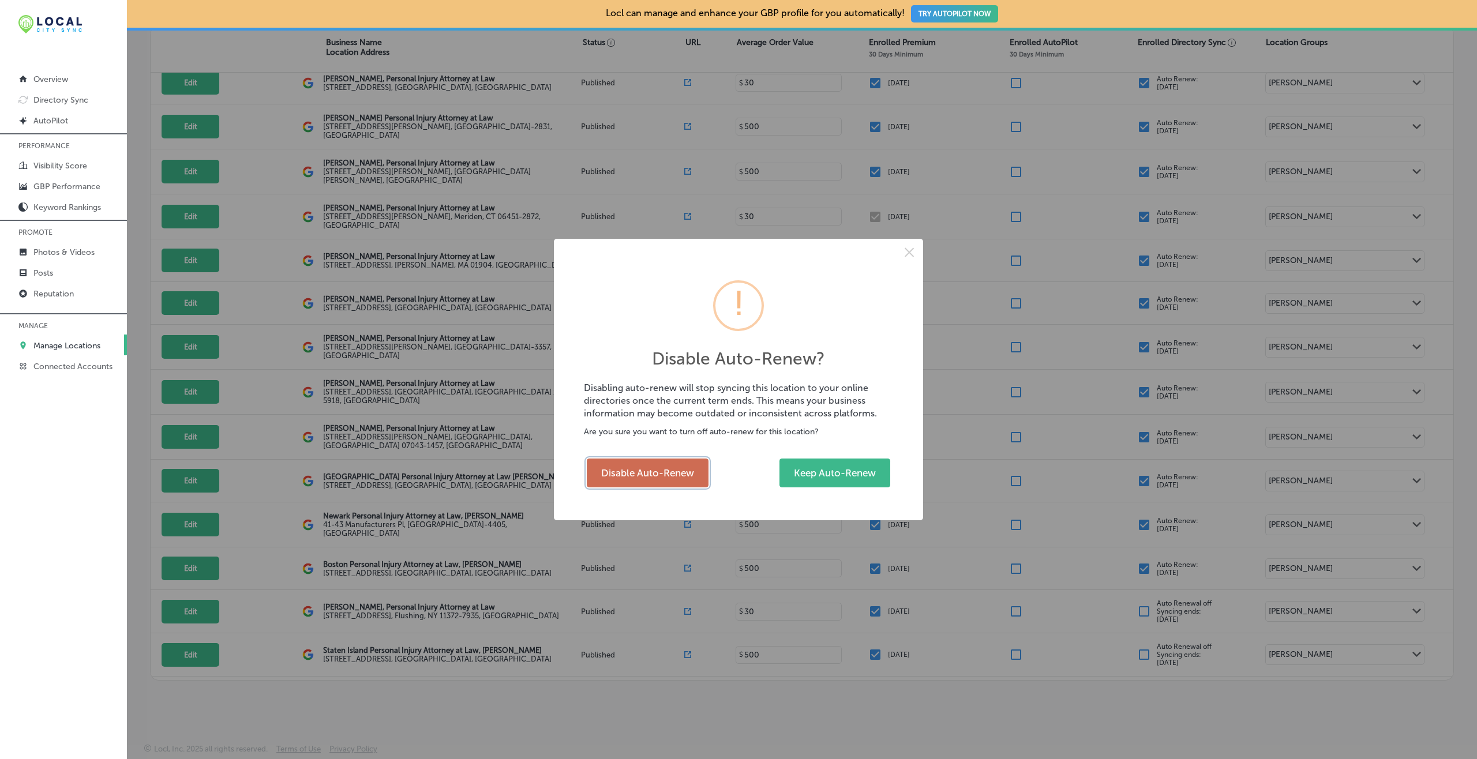
click at [661, 476] on button "Disable Auto-Renew" at bounding box center [648, 473] width 122 height 29
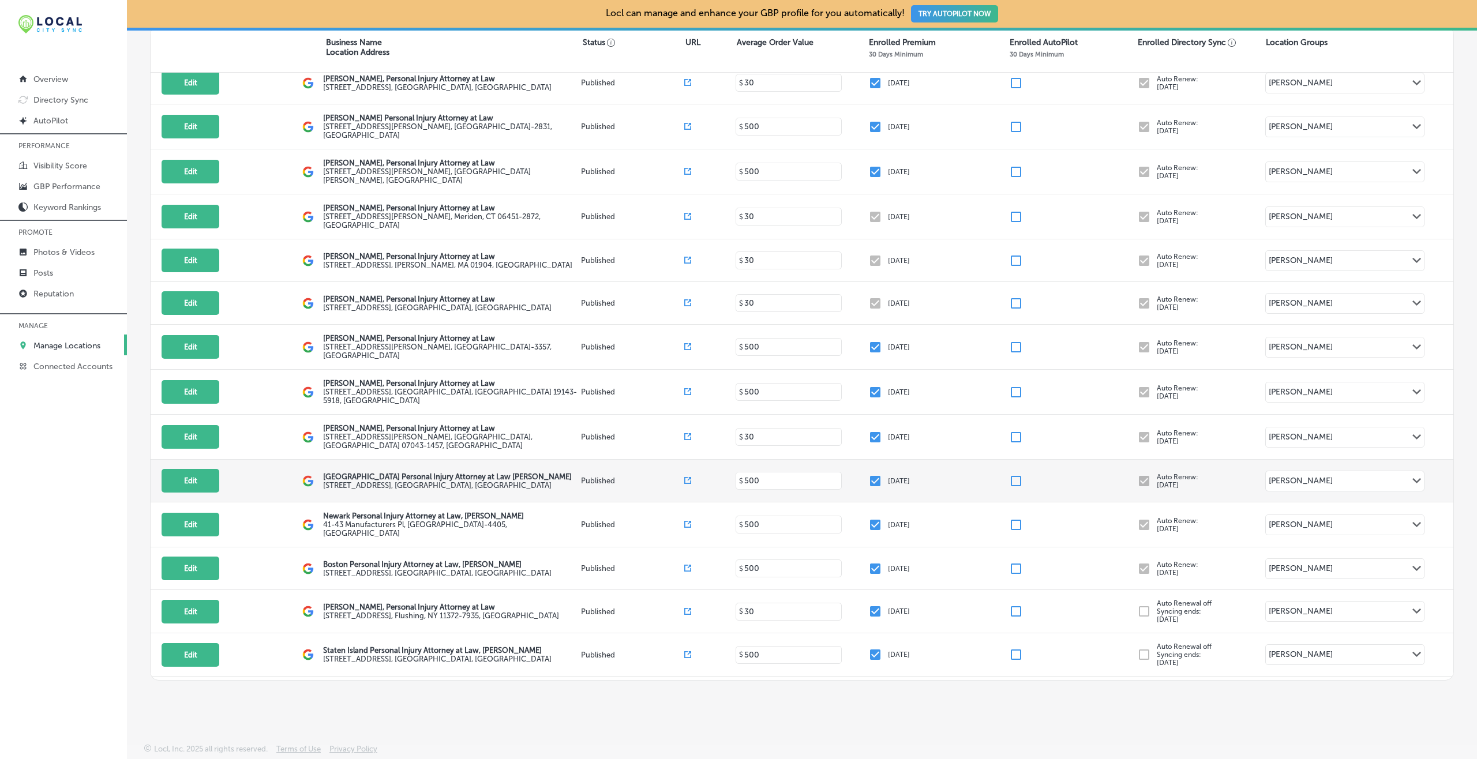
checkbox input "false"
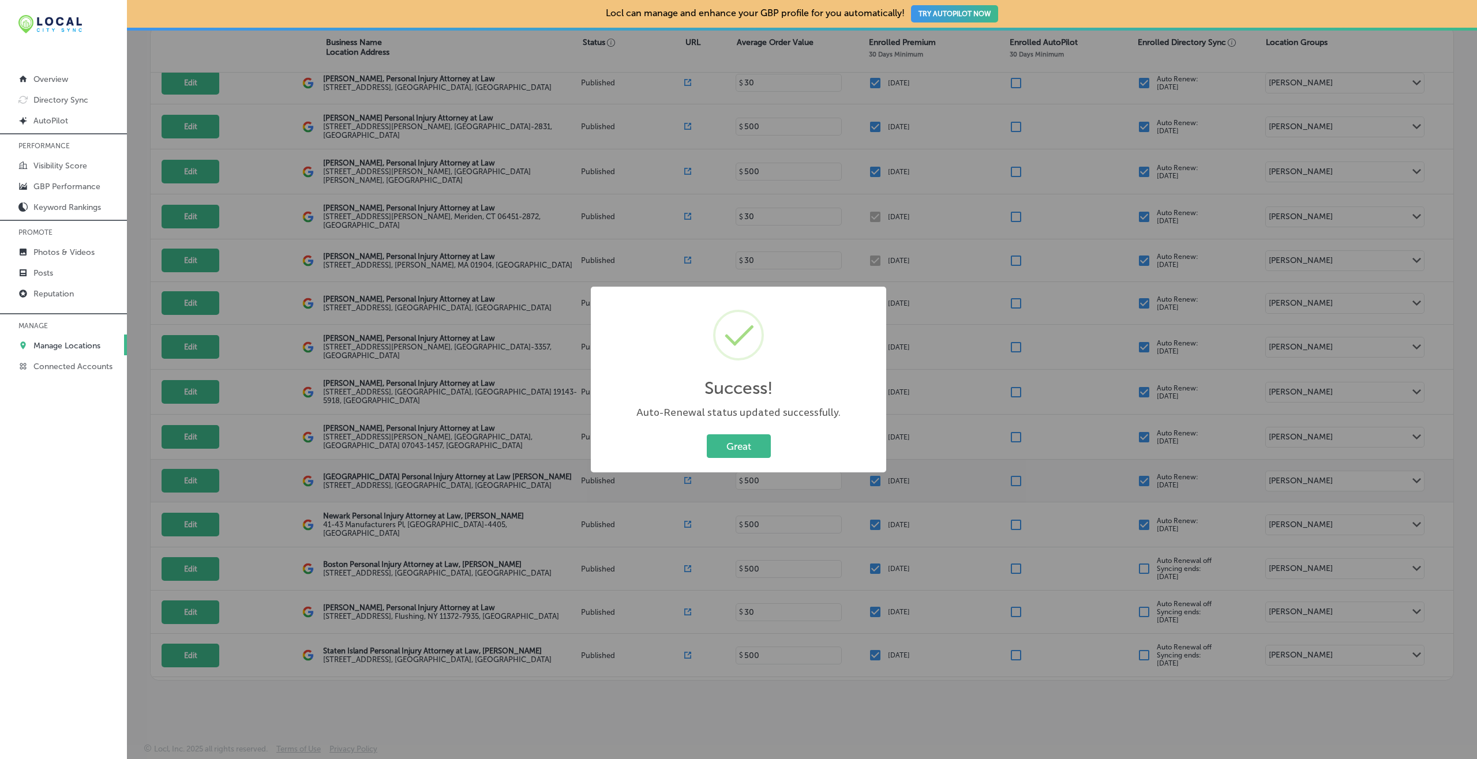
click at [707, 435] on button "Great" at bounding box center [739, 447] width 64 height 24
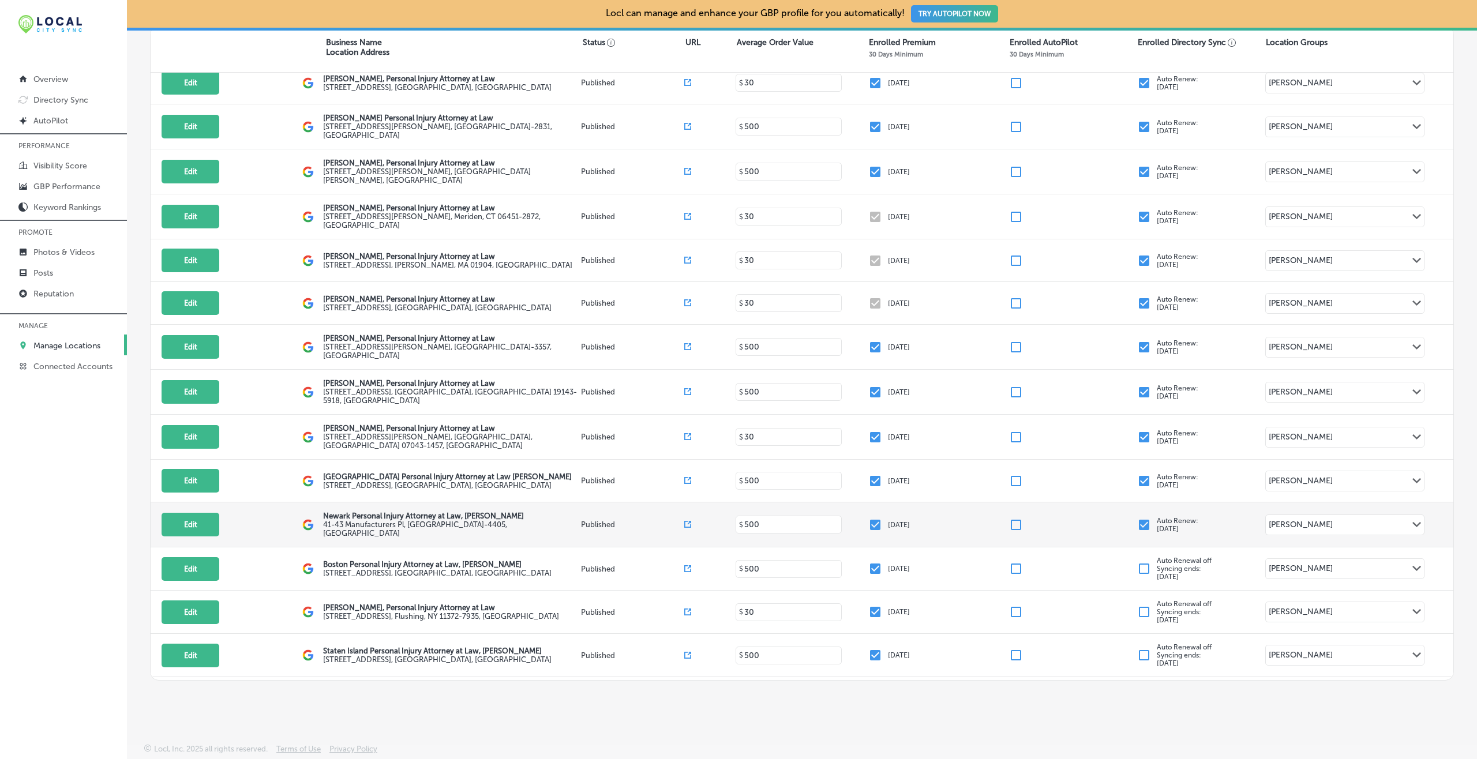
click at [1107, 518] on input "checkbox" at bounding box center [1144, 525] width 14 height 14
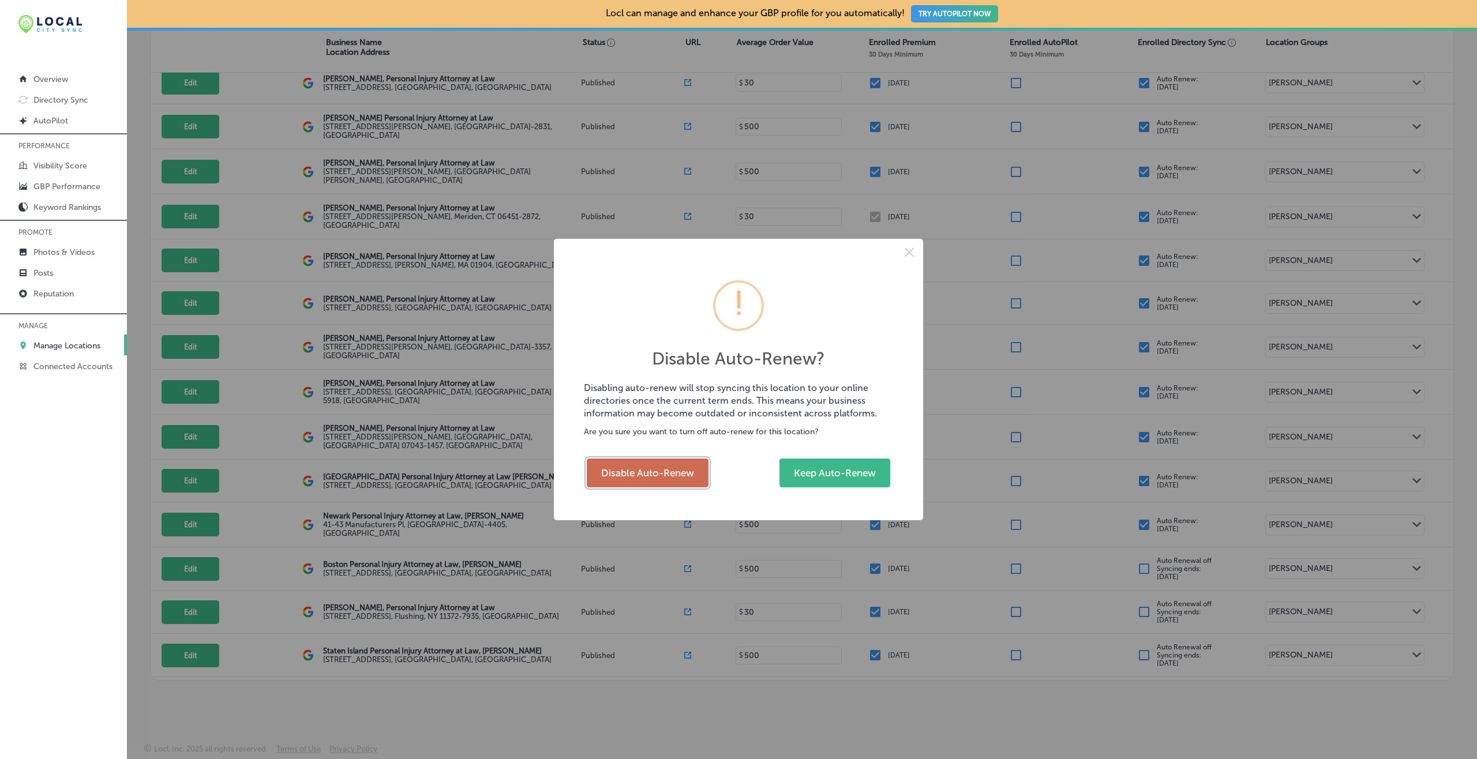
click at [690, 471] on button "Disable Auto-Renew" at bounding box center [648, 473] width 122 height 29
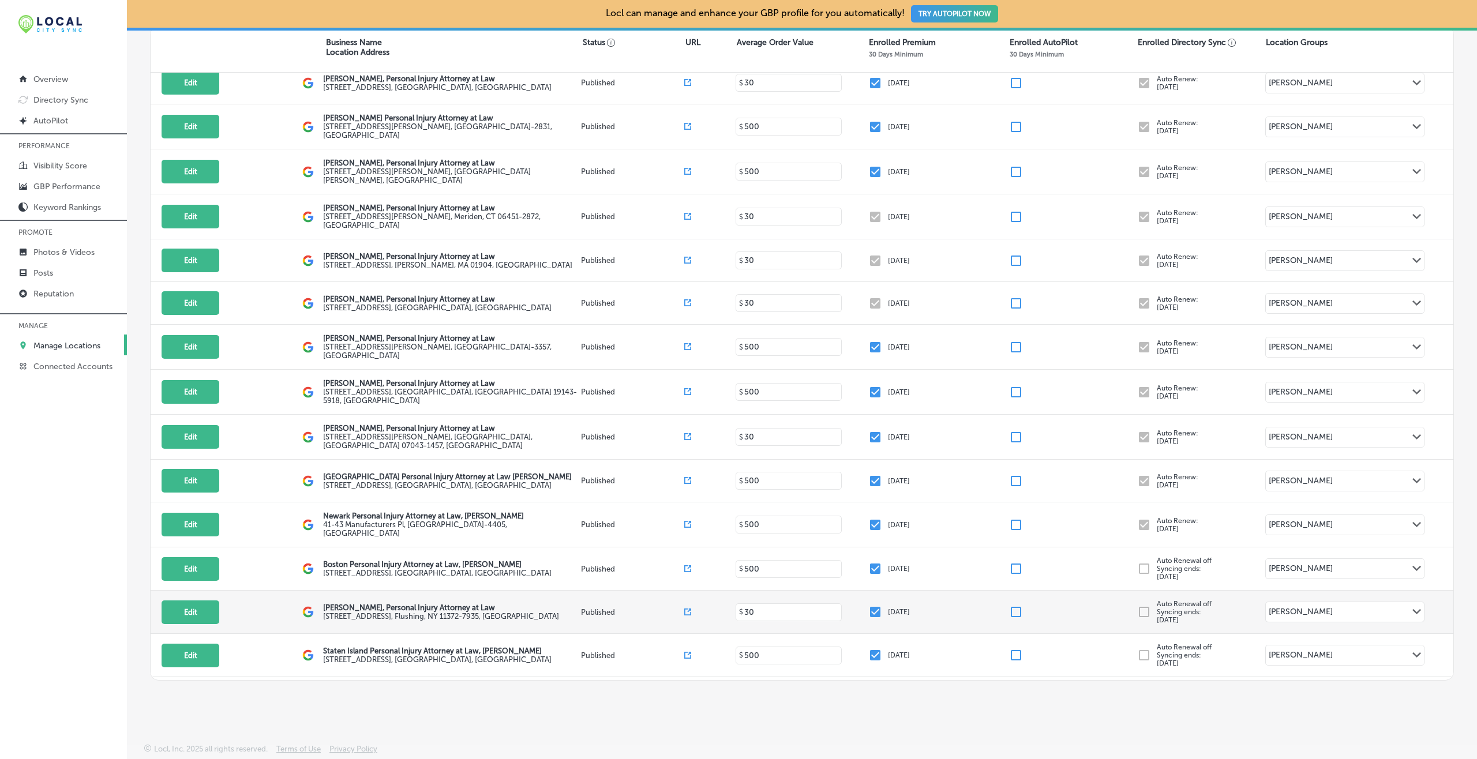
checkbox input "false"
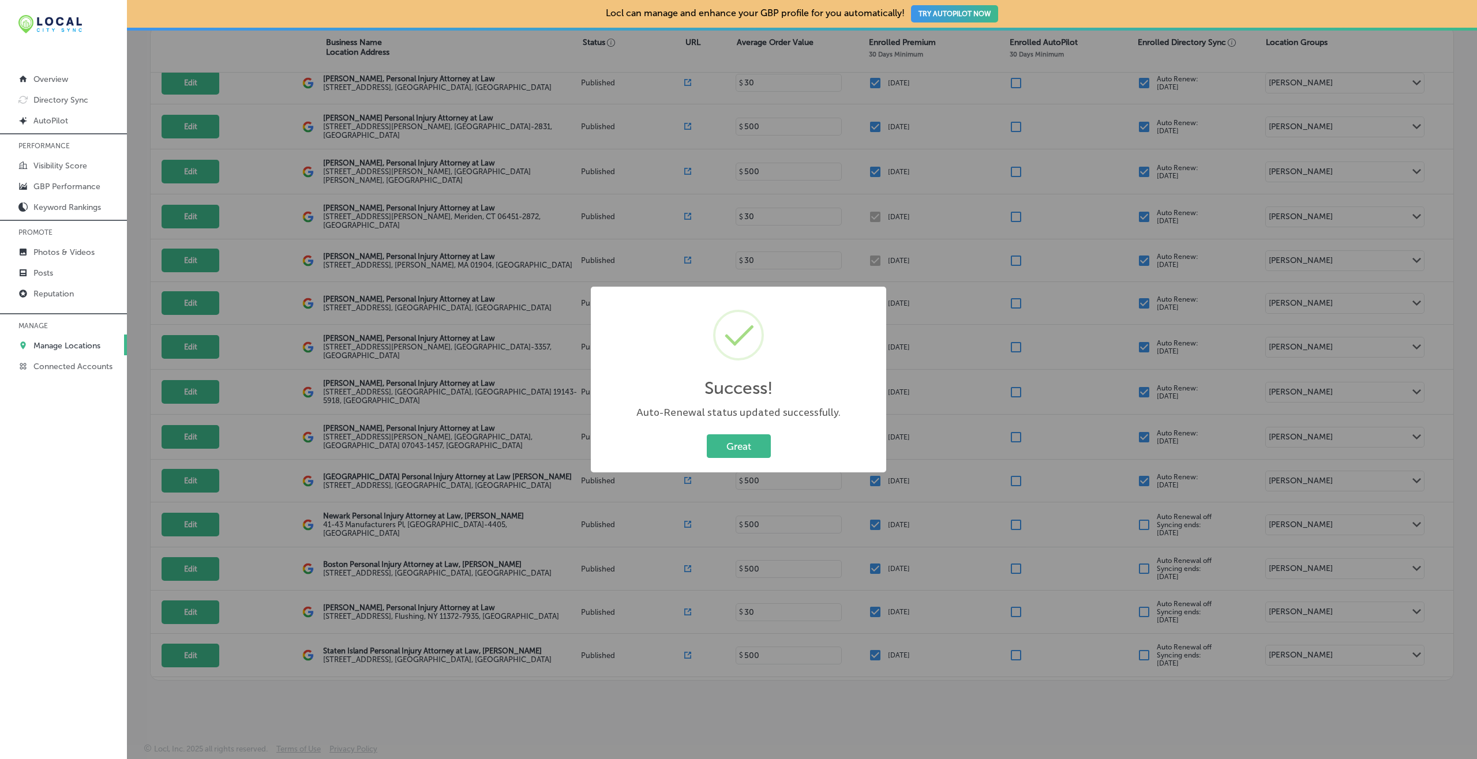
click at [707, 435] on button "Great" at bounding box center [739, 447] width 64 height 24
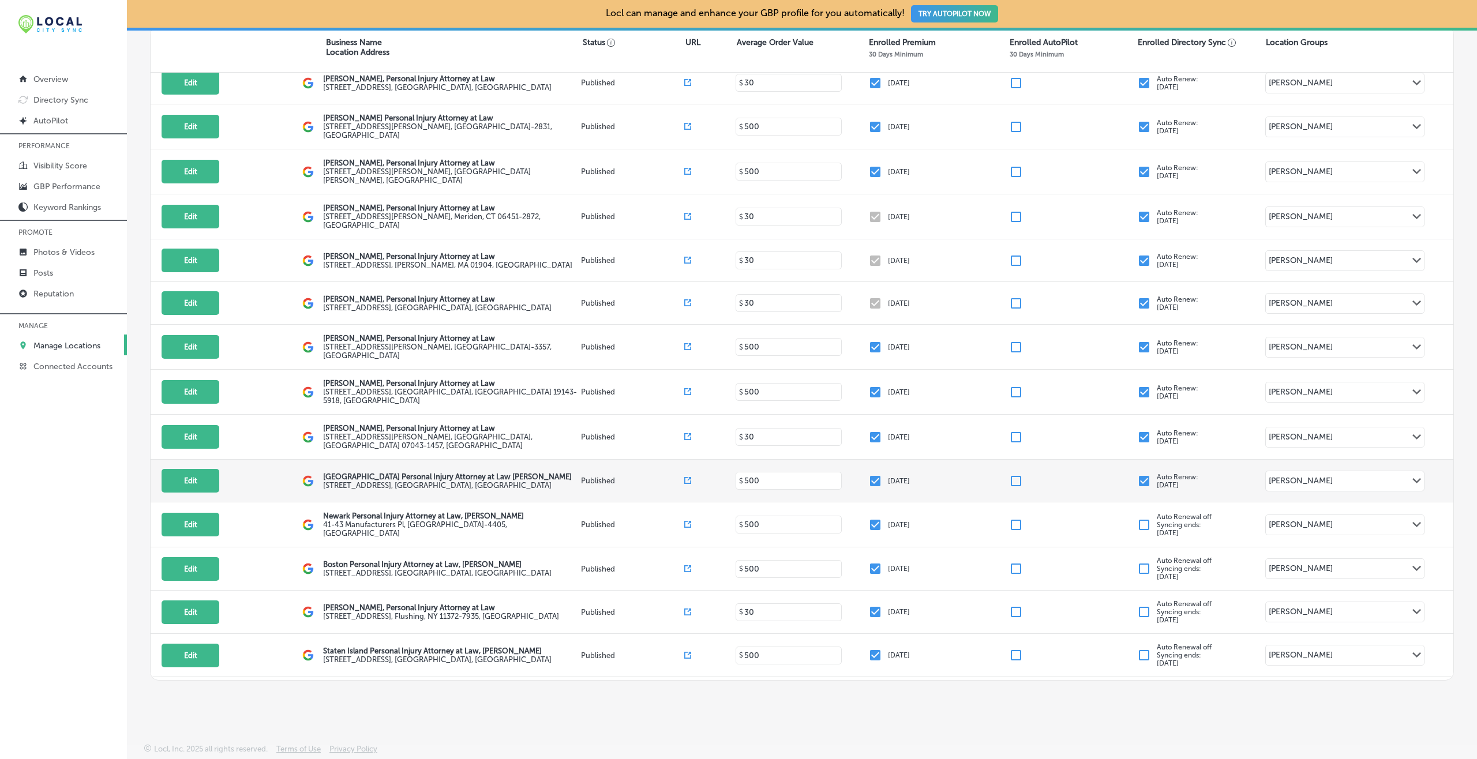
click at [1107, 474] on input "checkbox" at bounding box center [1144, 481] width 14 height 14
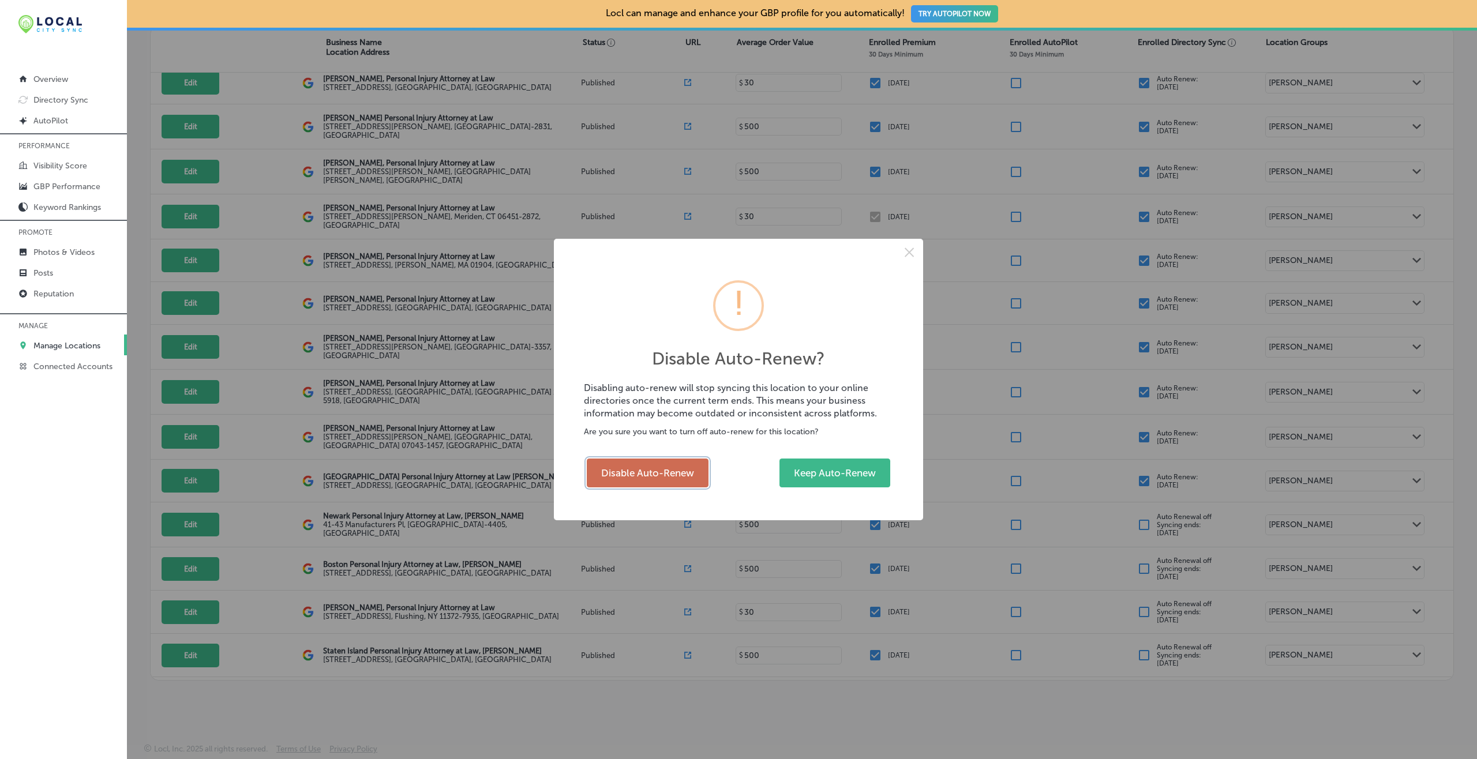
click at [641, 477] on button "Disable Auto-Renew" at bounding box center [648, 473] width 122 height 29
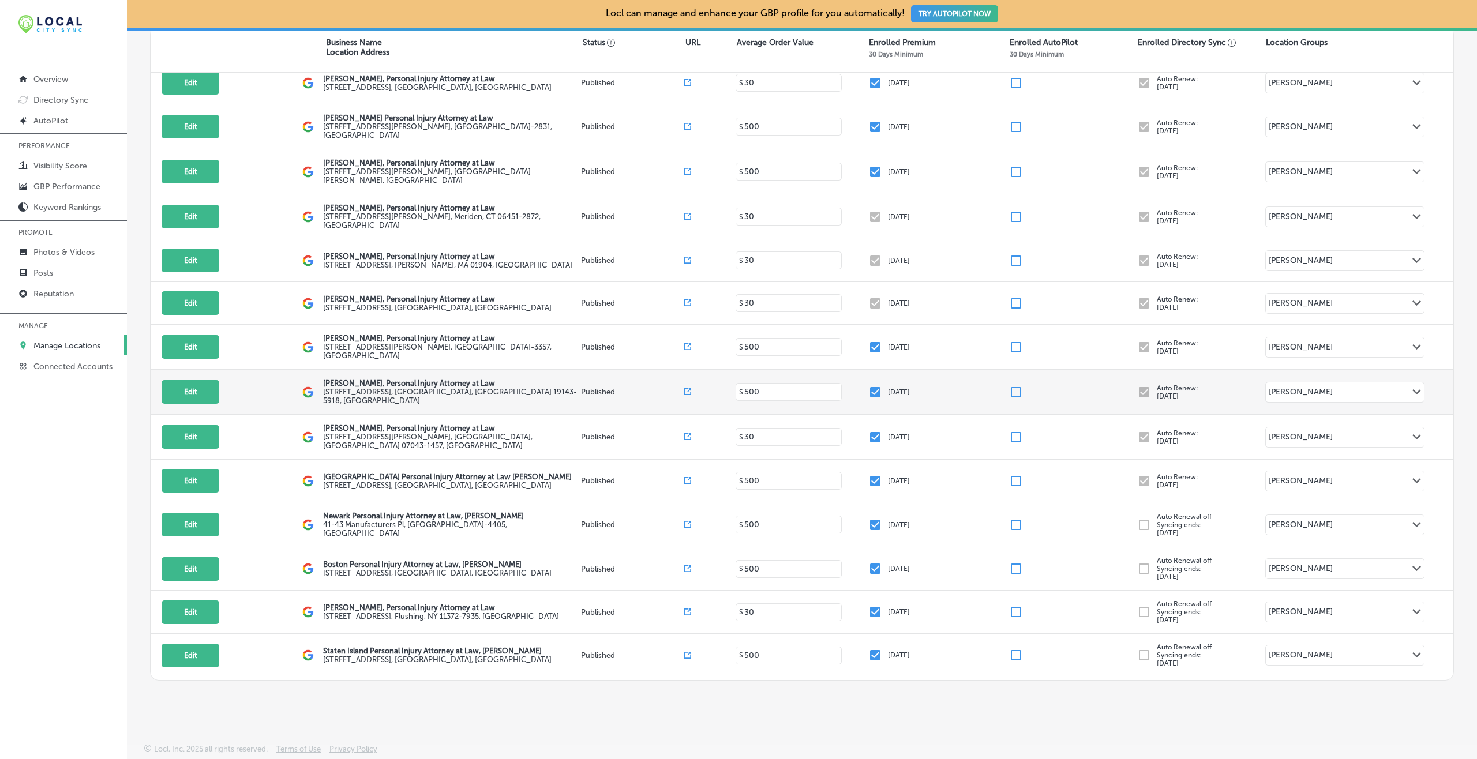
checkbox input "false"
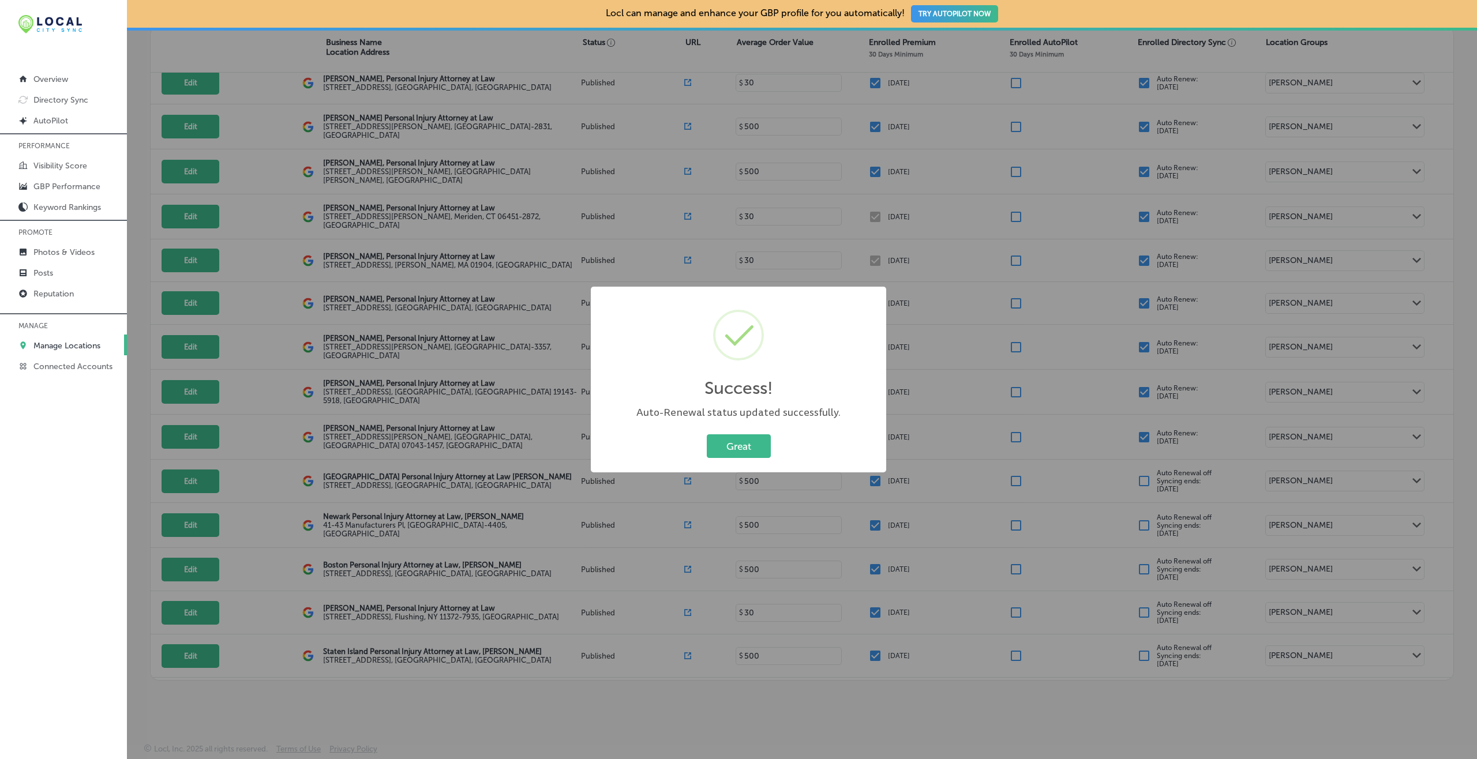
click at [707, 435] on button "Great" at bounding box center [739, 447] width 64 height 24
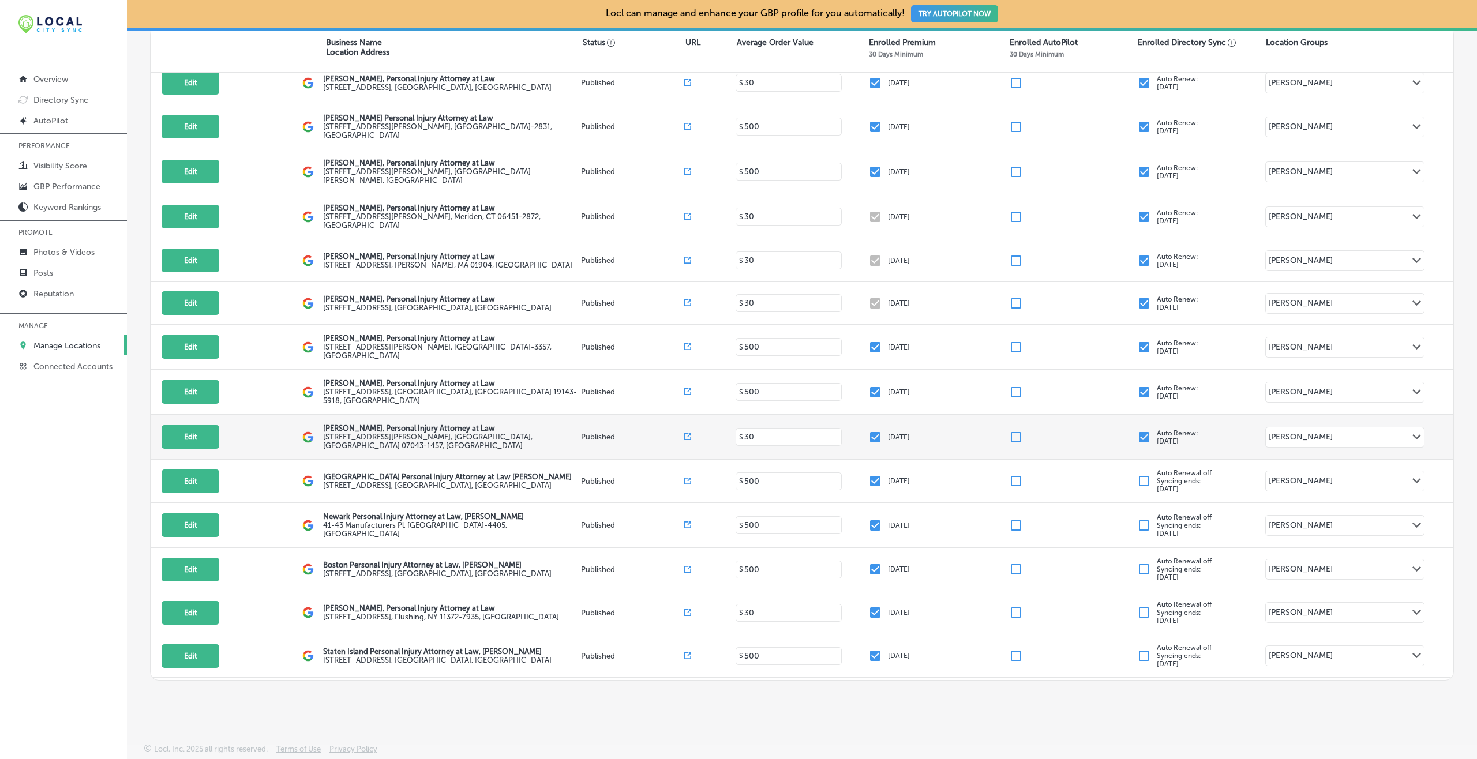
click at [1107, 430] on input "checkbox" at bounding box center [1144, 437] width 14 height 14
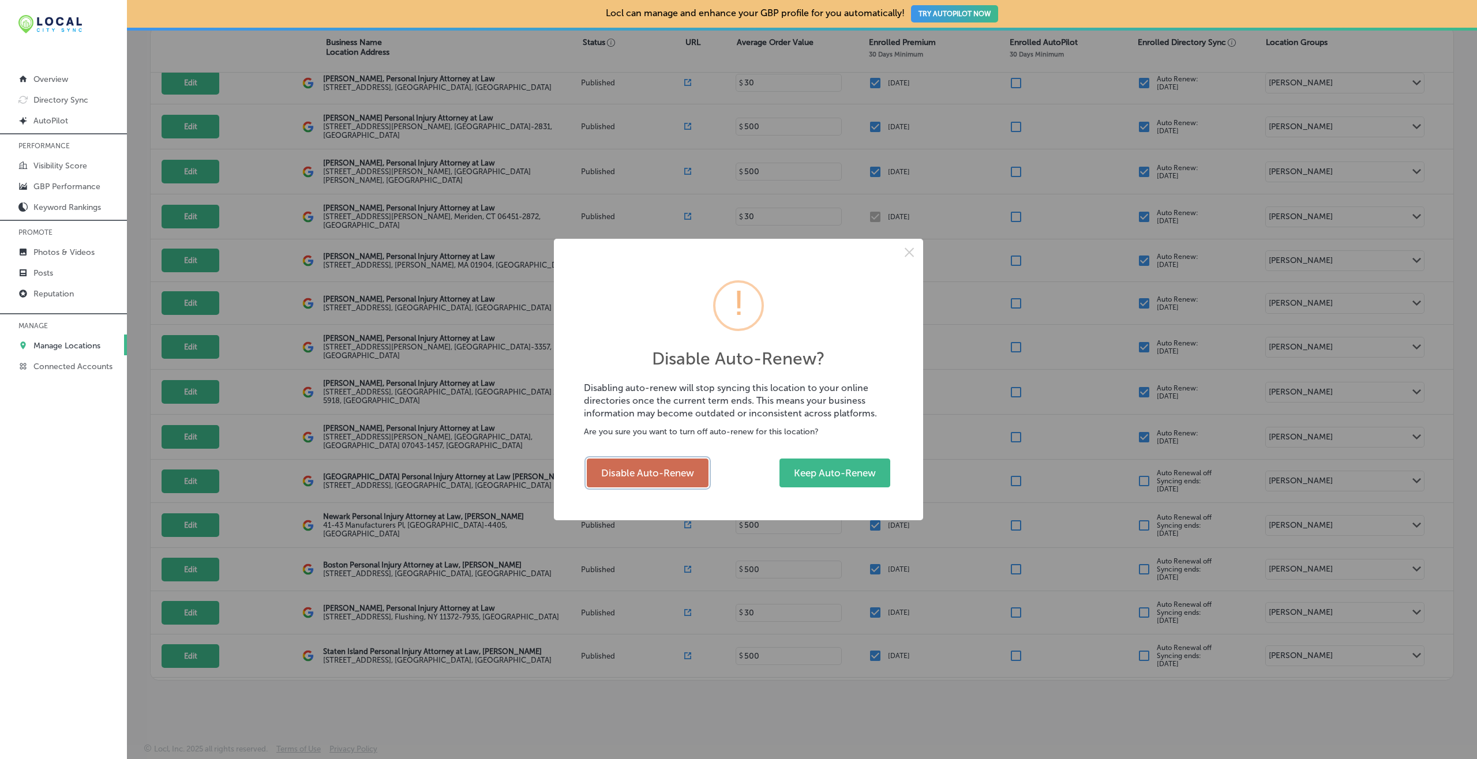
click at [654, 469] on button "Disable Auto-Renew" at bounding box center [648, 473] width 122 height 29
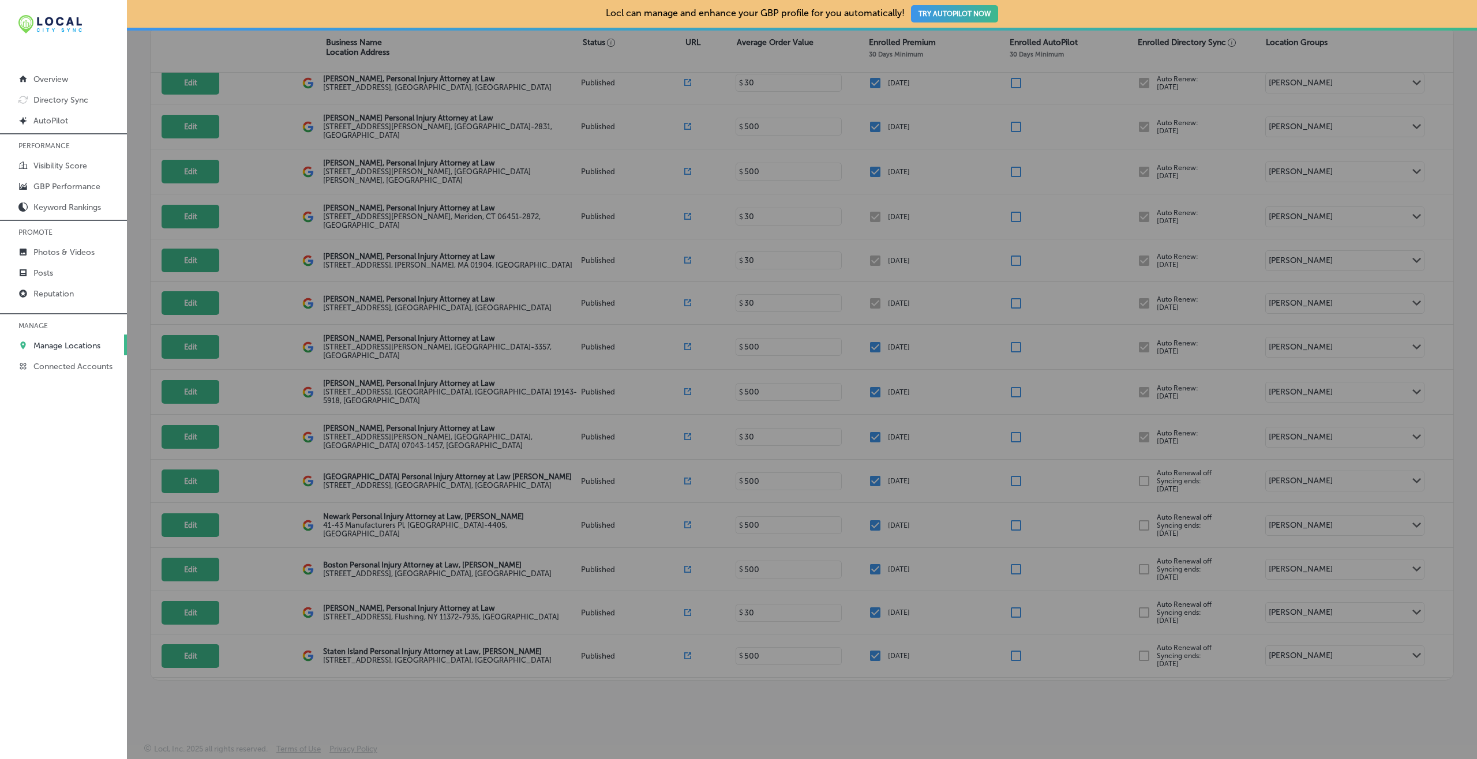
checkbox input "false"
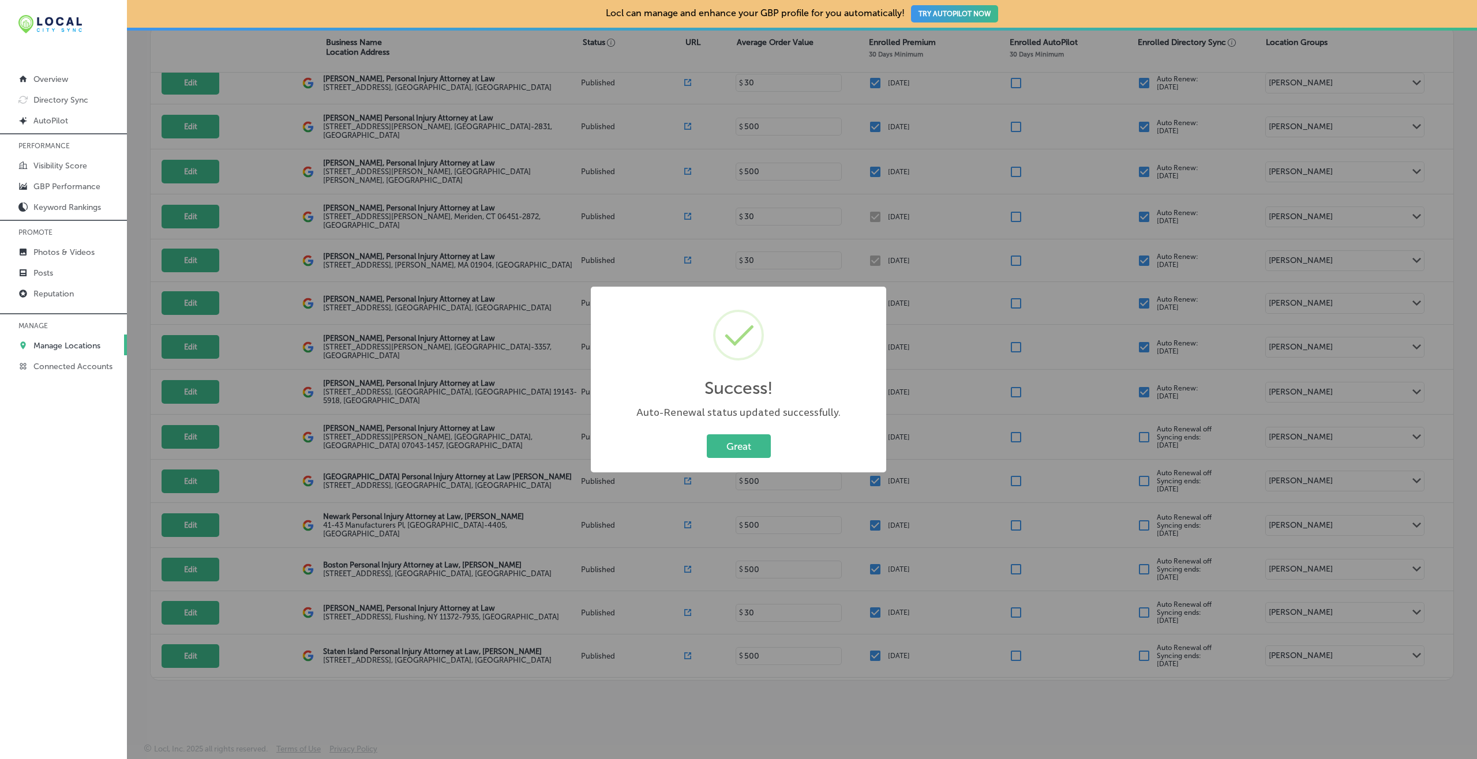
click at [707, 435] on button "Great" at bounding box center [739, 447] width 64 height 24
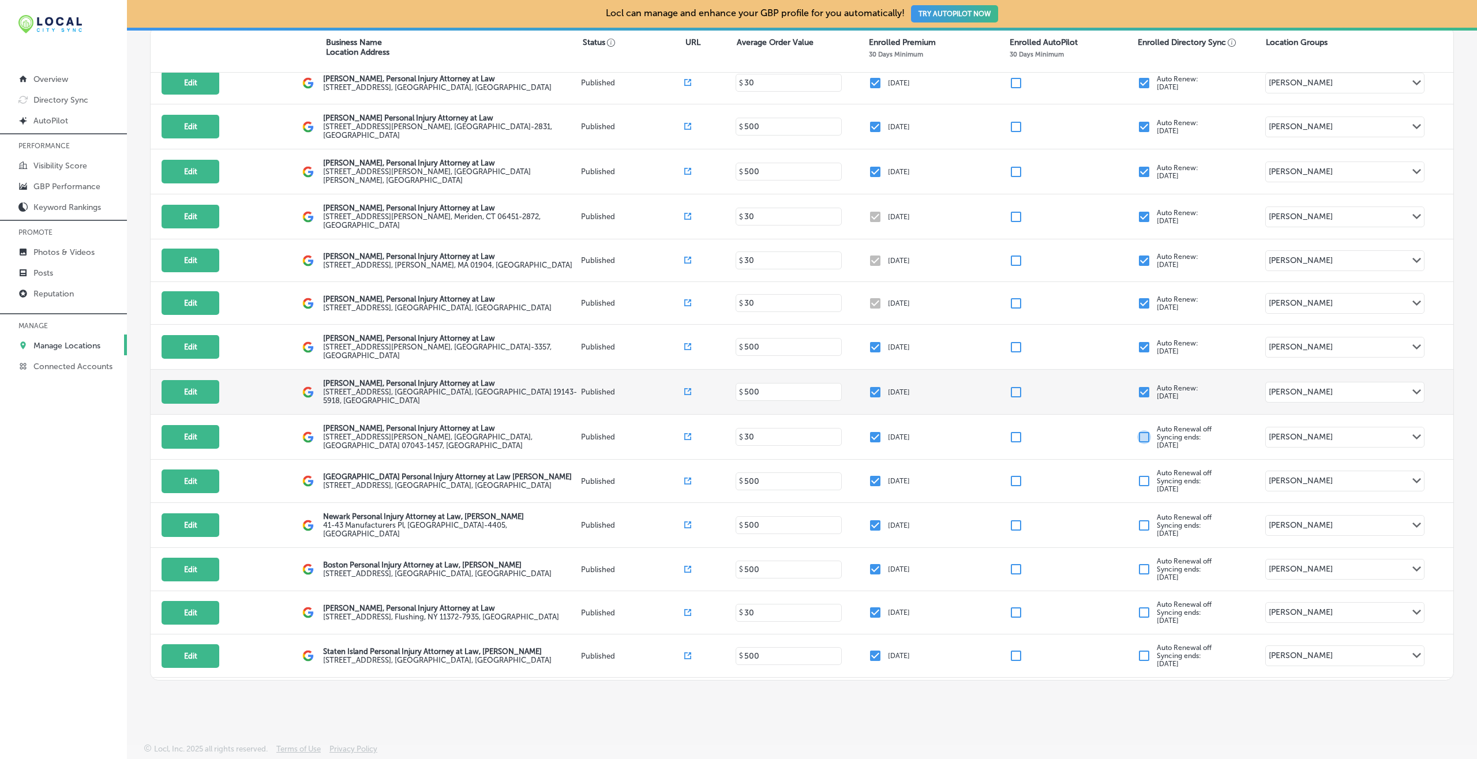
click at [1107, 385] on input "checkbox" at bounding box center [1144, 392] width 14 height 14
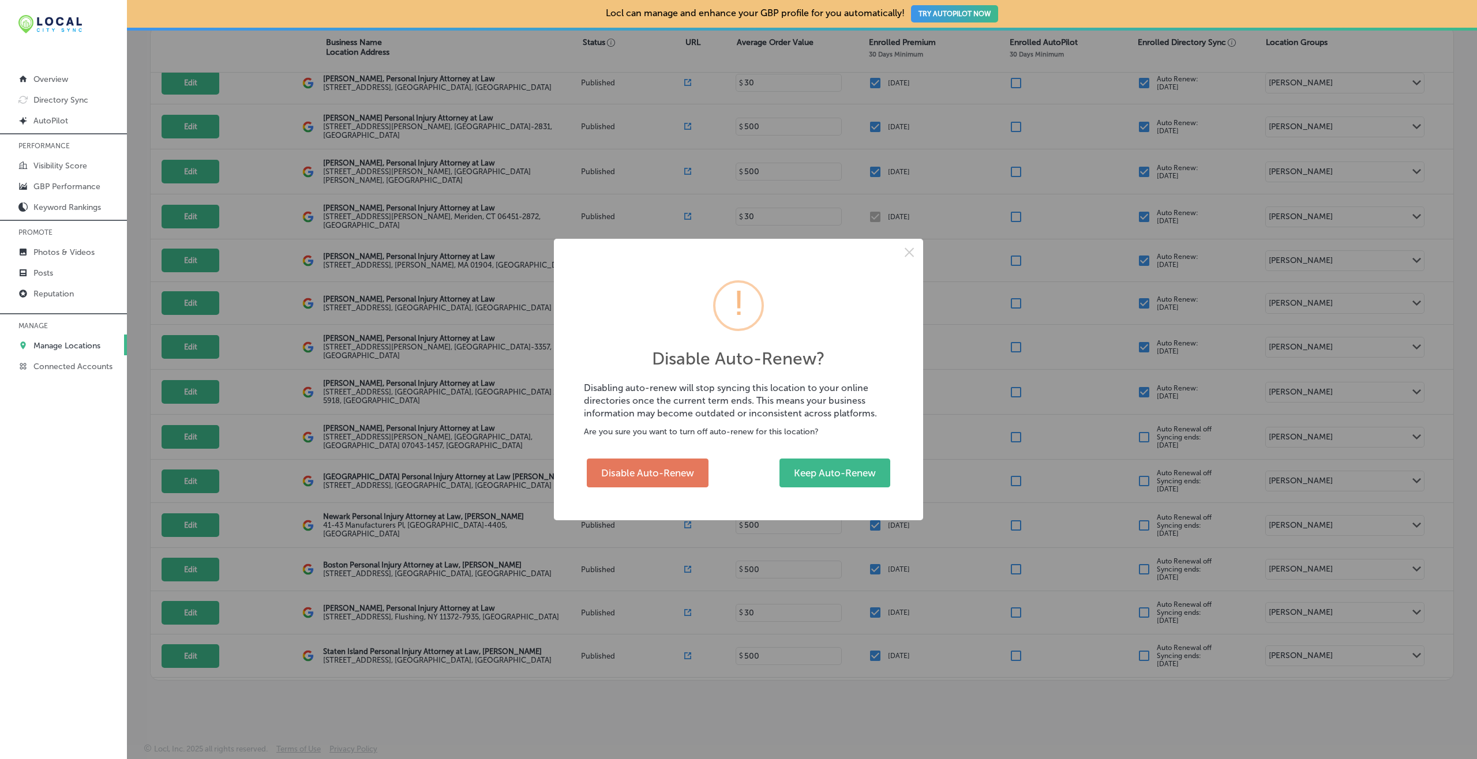
click at [632, 456] on div "Disable Auto-Renew Keep Auto-Renew" at bounding box center [738, 473] width 309 height 35
click at [636, 463] on button "Disable Auto-Renew" at bounding box center [648, 473] width 122 height 29
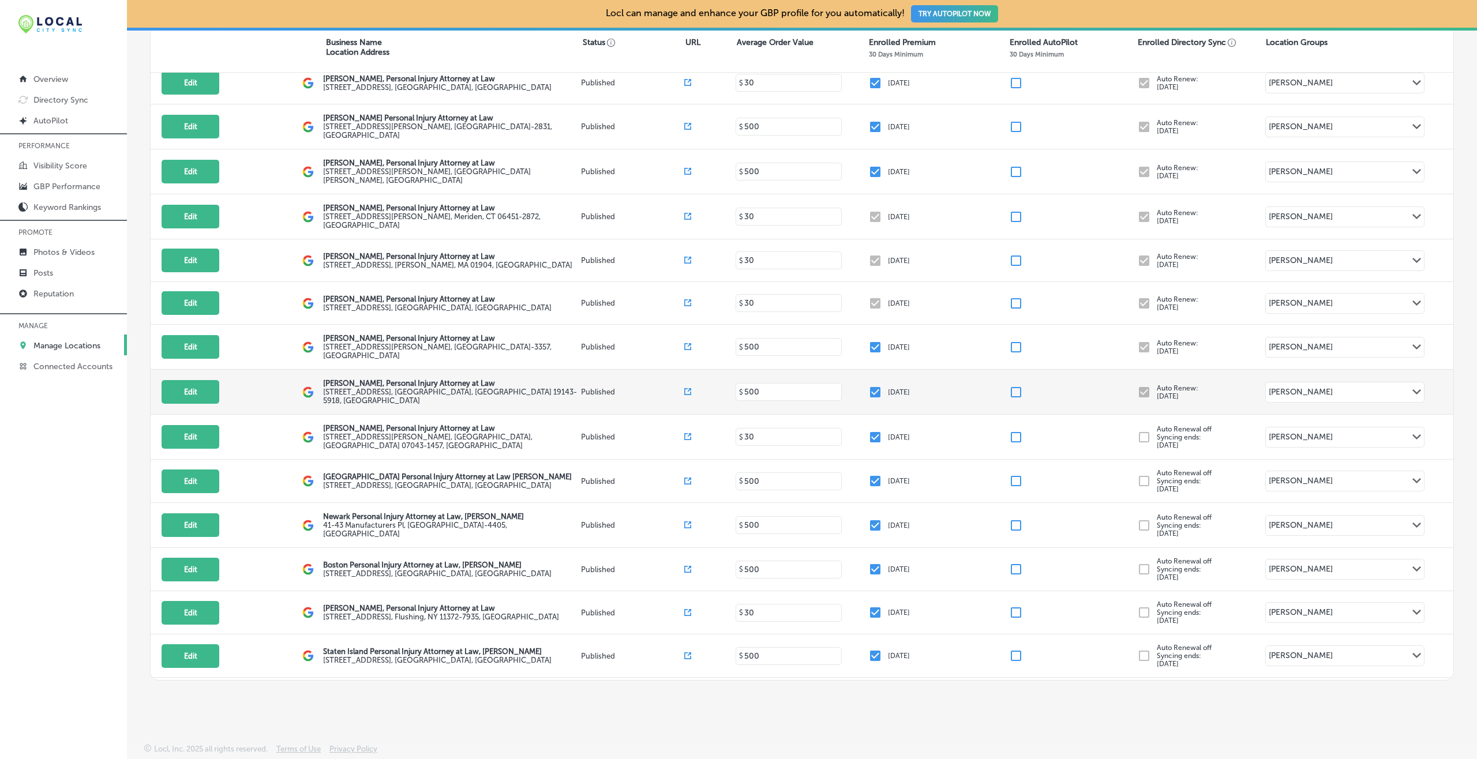
checkbox input "false"
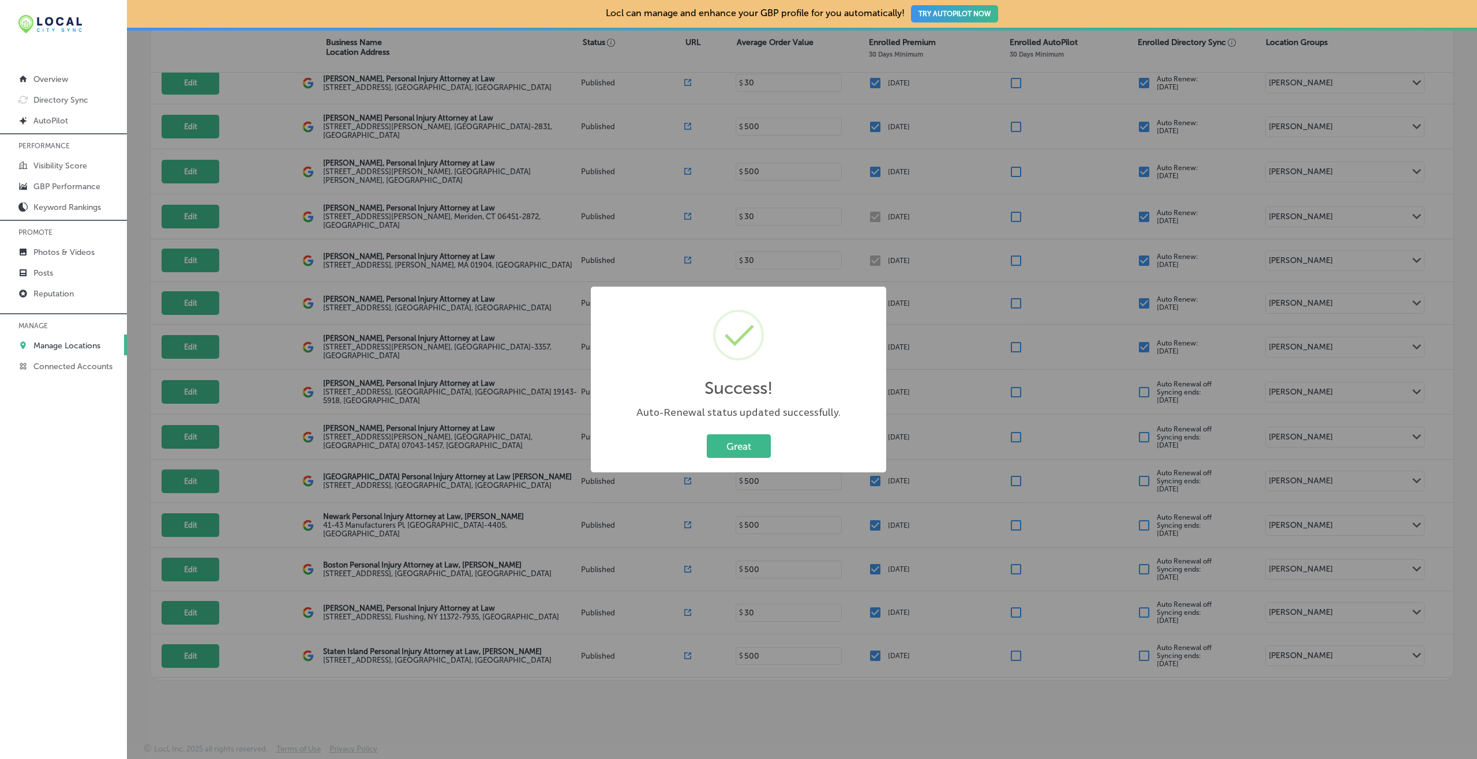
click at [707, 435] on button "Great" at bounding box center [739, 447] width 64 height 24
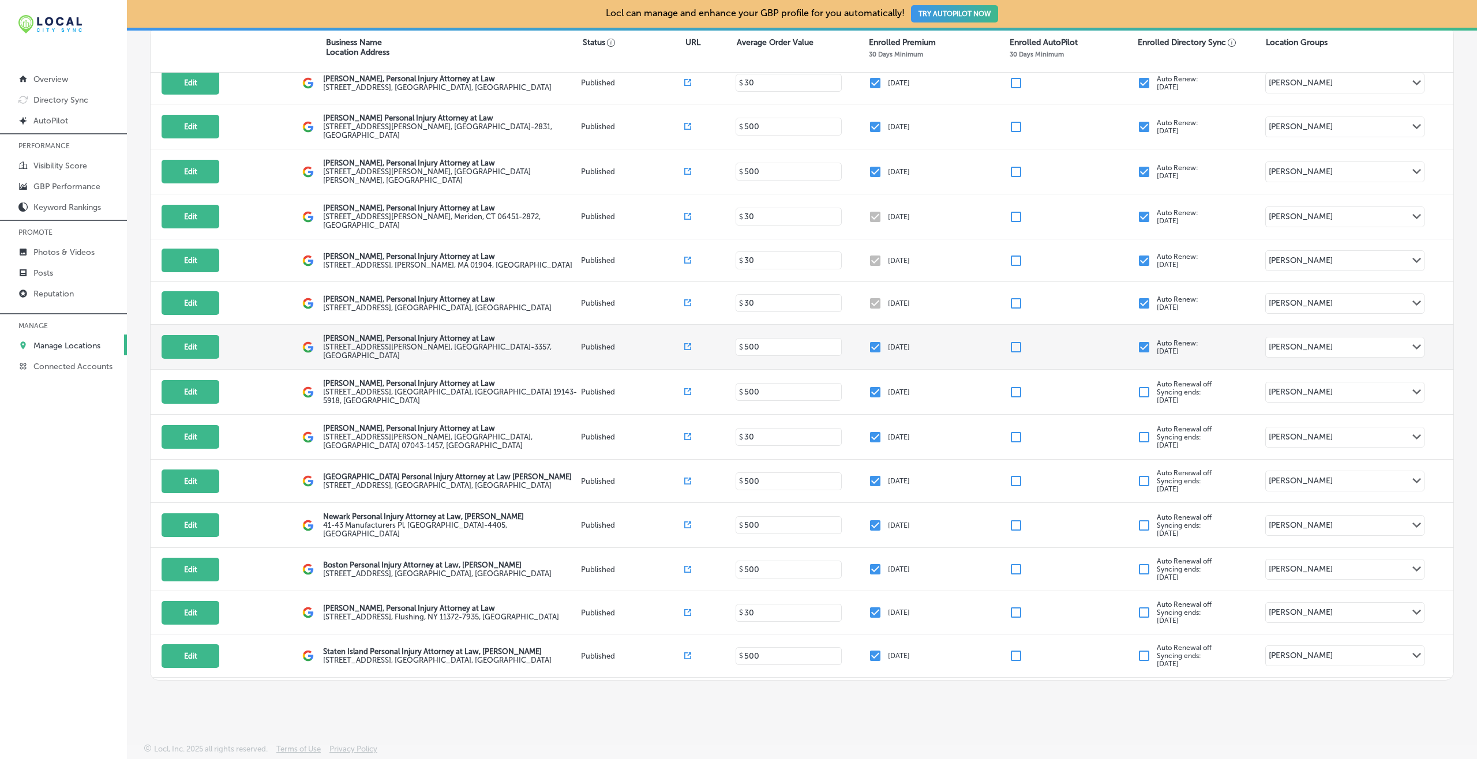
click at [1107, 340] on input "checkbox" at bounding box center [1144, 347] width 14 height 14
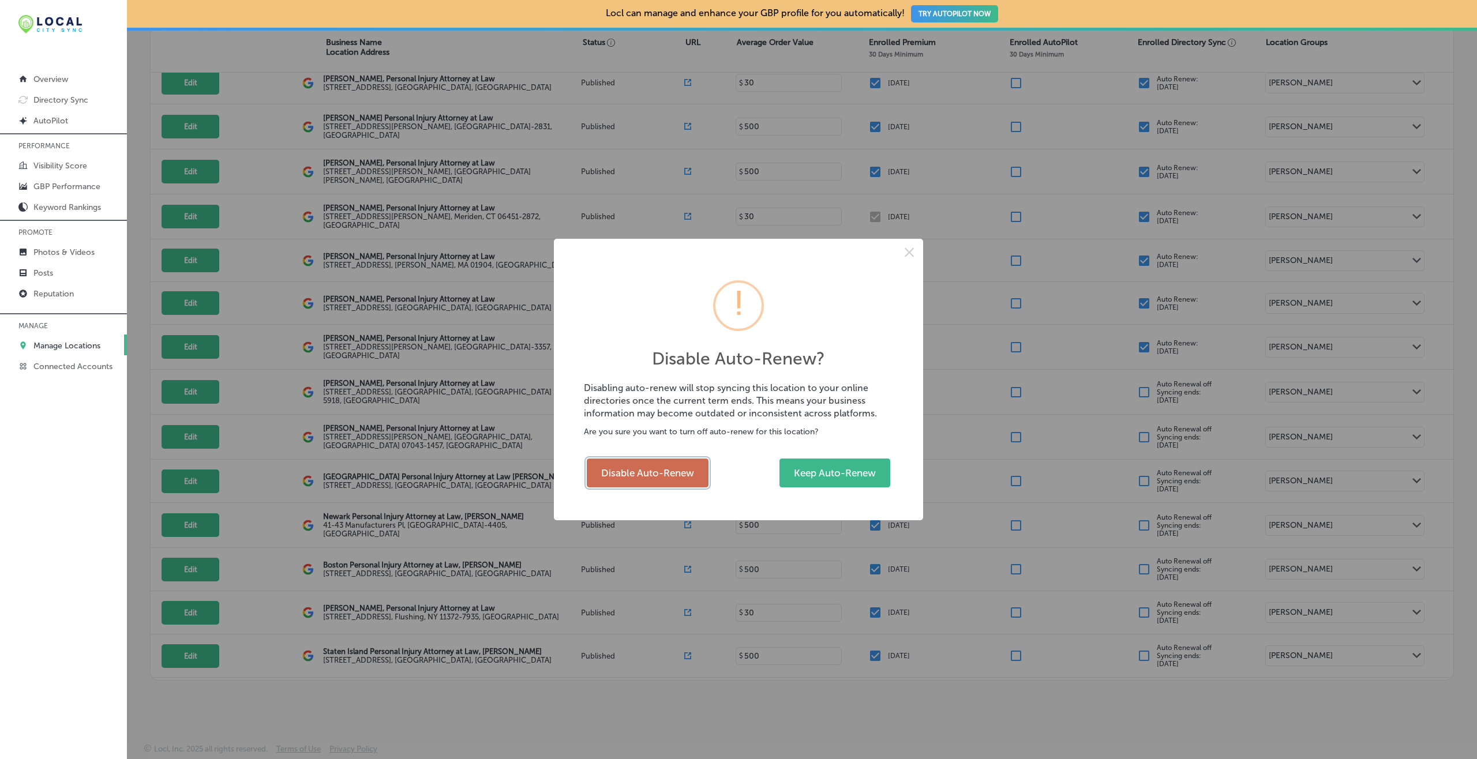
click at [675, 470] on button "Disable Auto-Renew" at bounding box center [648, 473] width 122 height 29
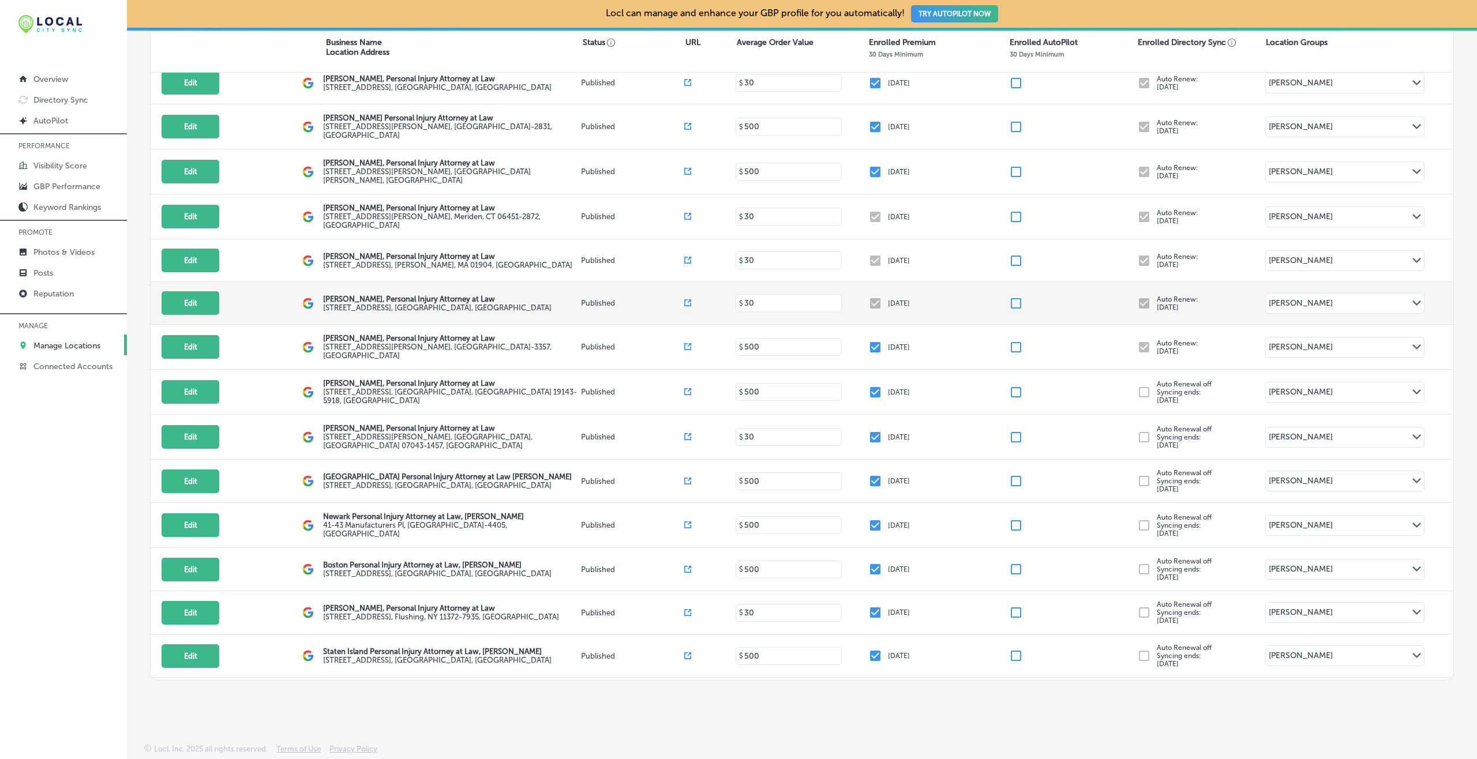
checkbox input "false"
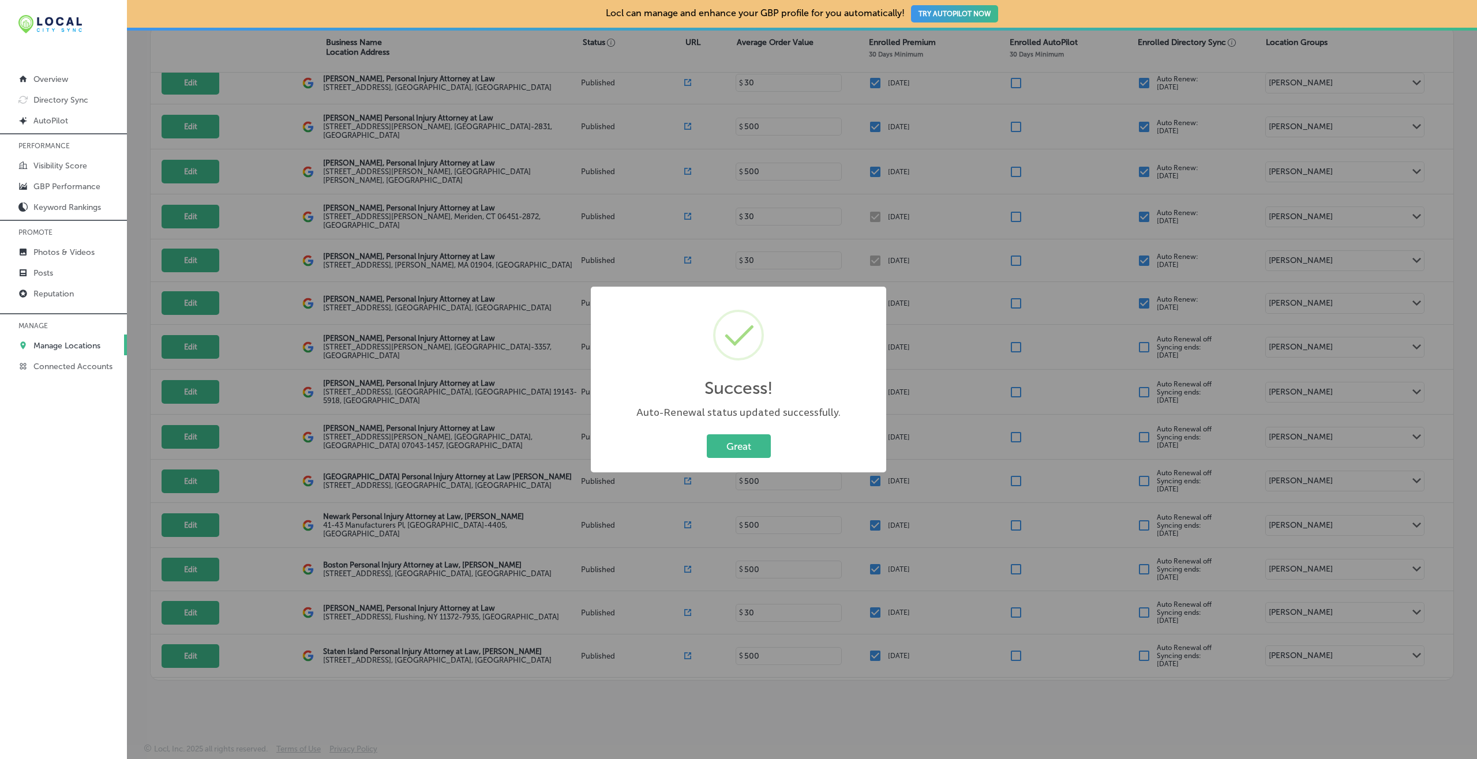
click at [707, 435] on button "Great" at bounding box center [739, 447] width 64 height 24
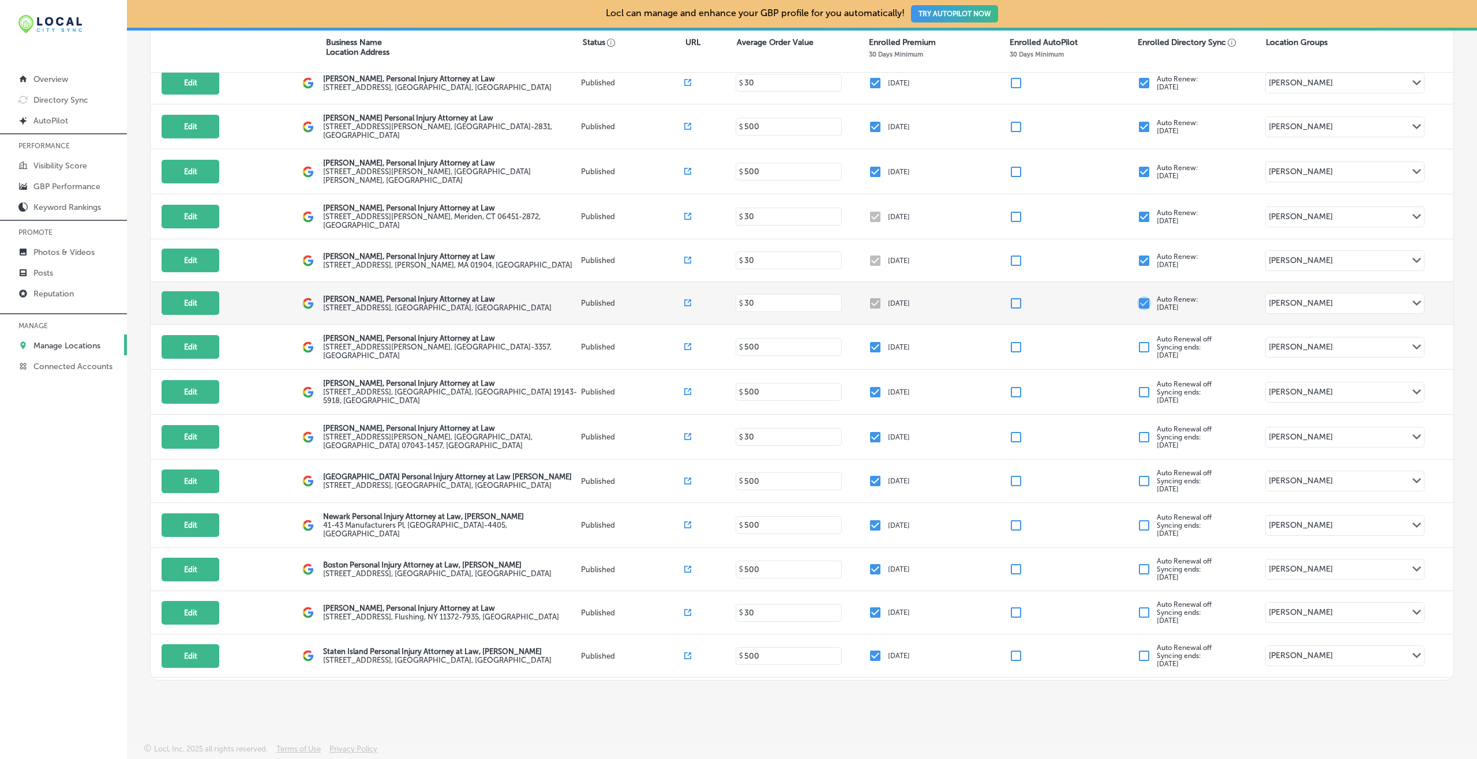
click at [1107, 297] on input "checkbox" at bounding box center [1144, 304] width 14 height 14
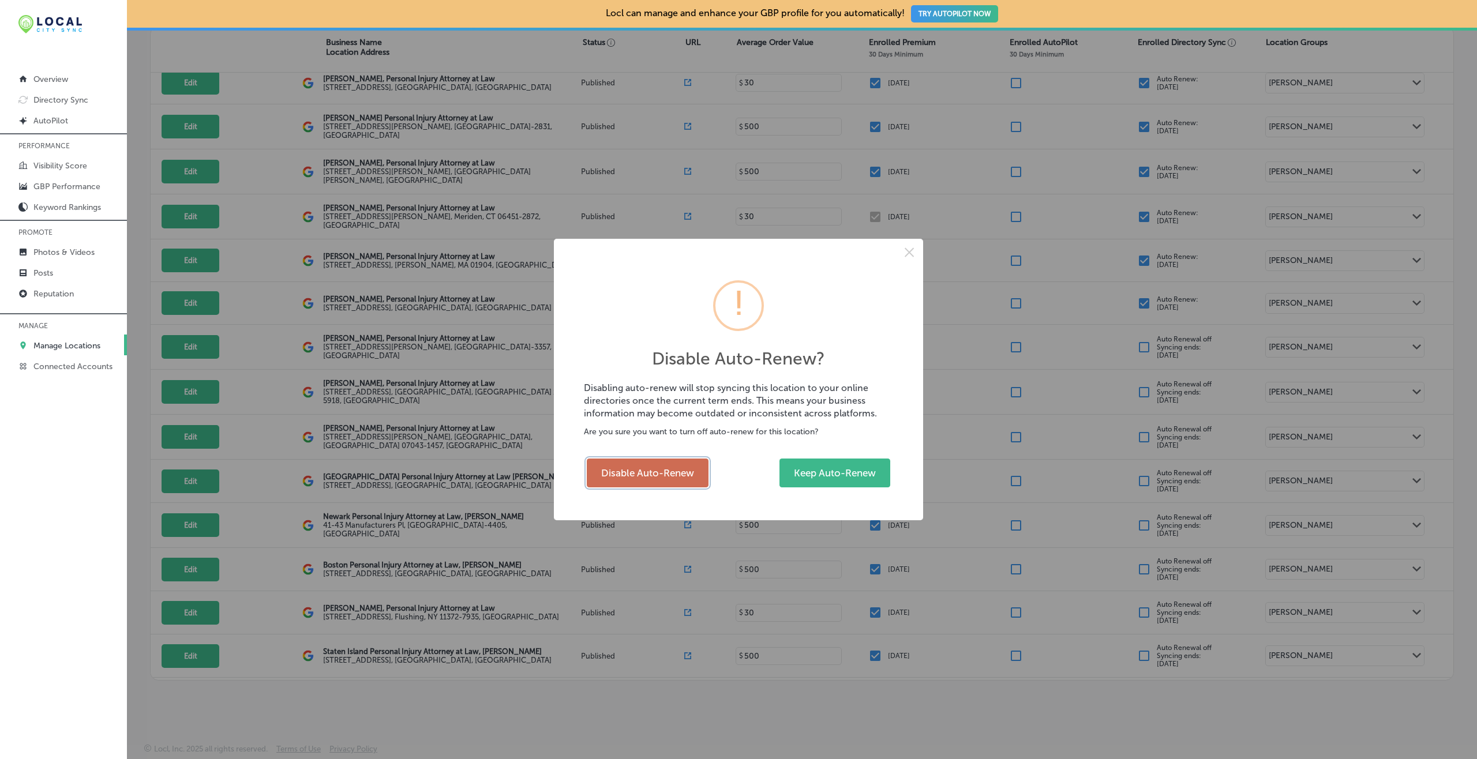
click at [649, 475] on button "Disable Auto-Renew" at bounding box center [648, 473] width 122 height 29
checkbox input "false"
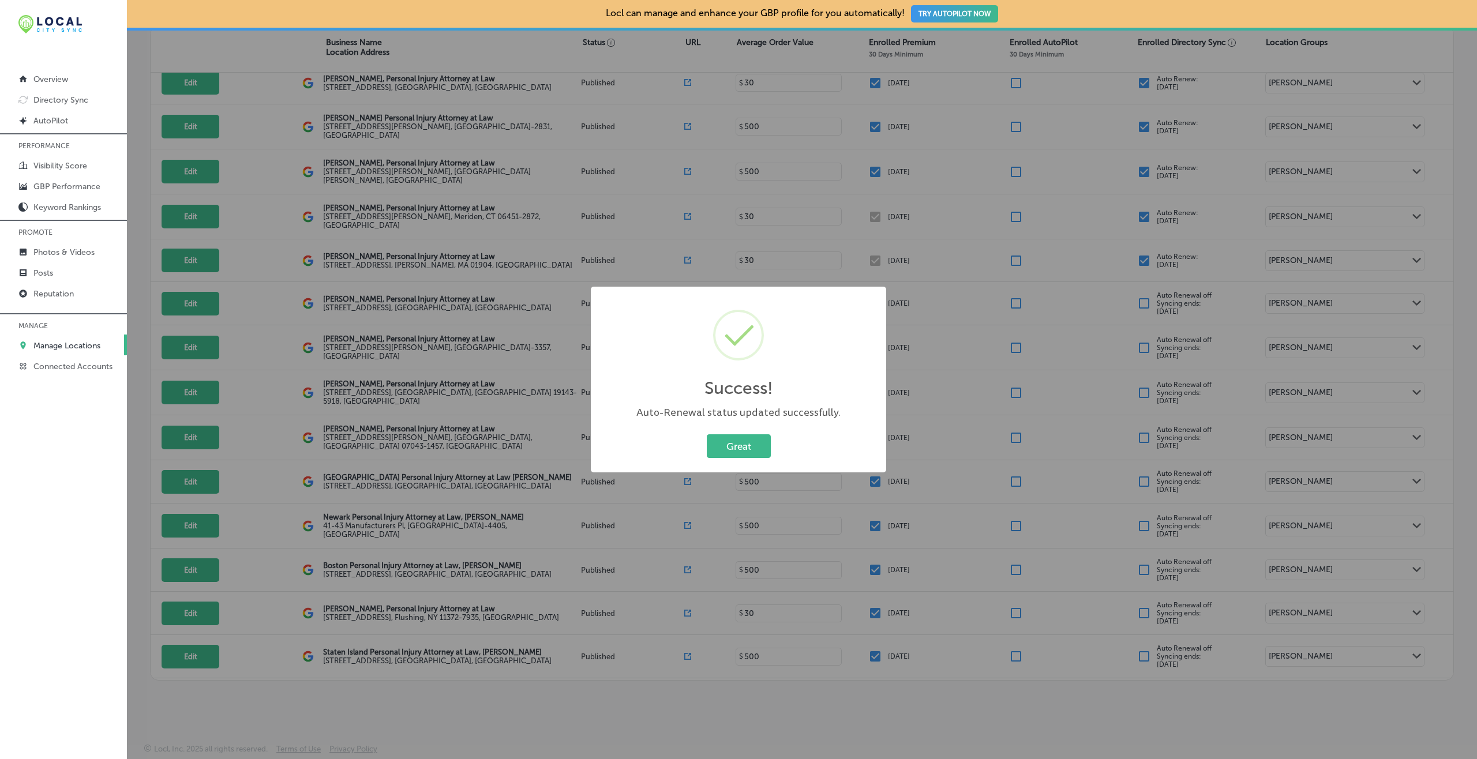
click at [707, 435] on button "Great" at bounding box center [739, 447] width 64 height 24
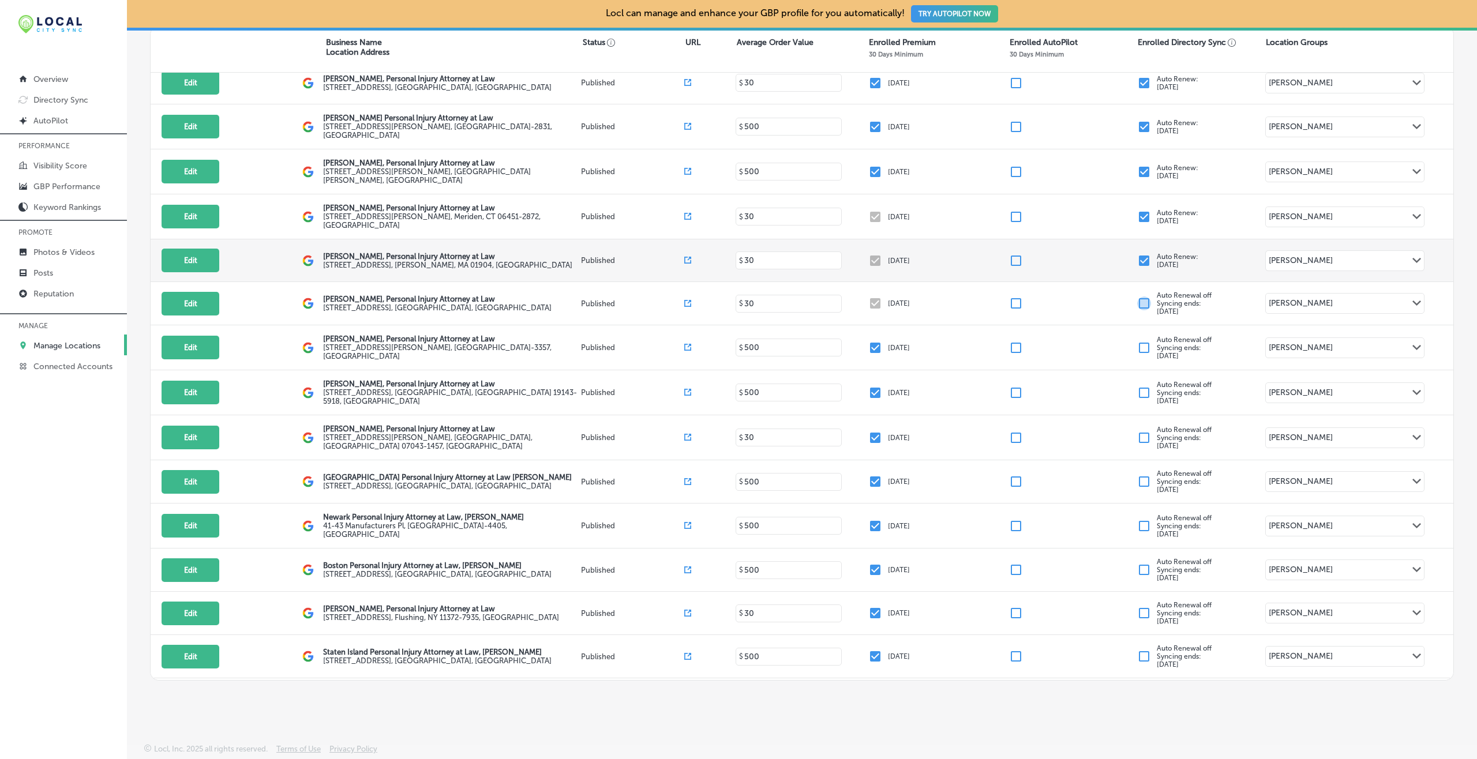
click at [1107, 254] on input "checkbox" at bounding box center [1144, 261] width 14 height 14
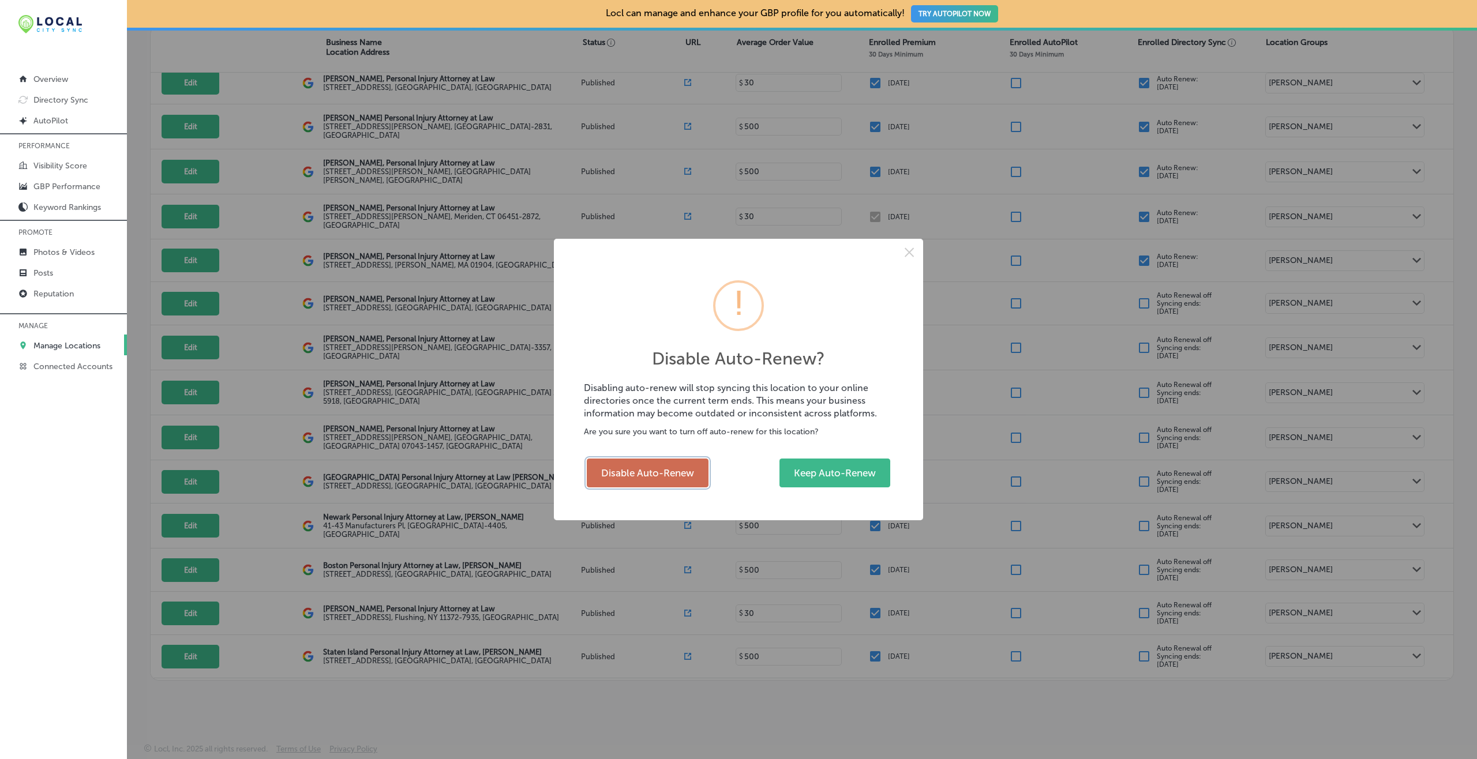
click at [675, 478] on button "Disable Auto-Renew" at bounding box center [648, 473] width 122 height 29
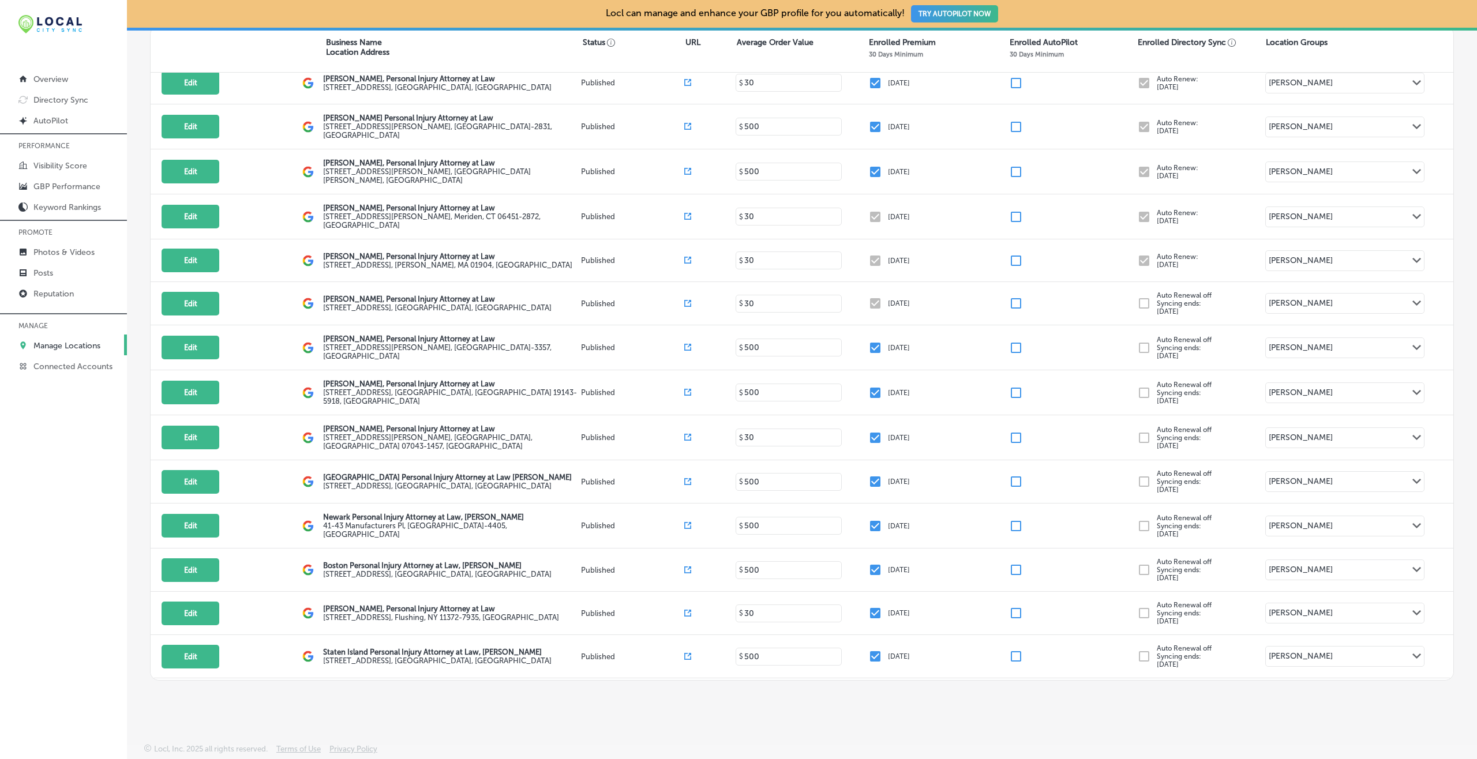
checkbox input "false"
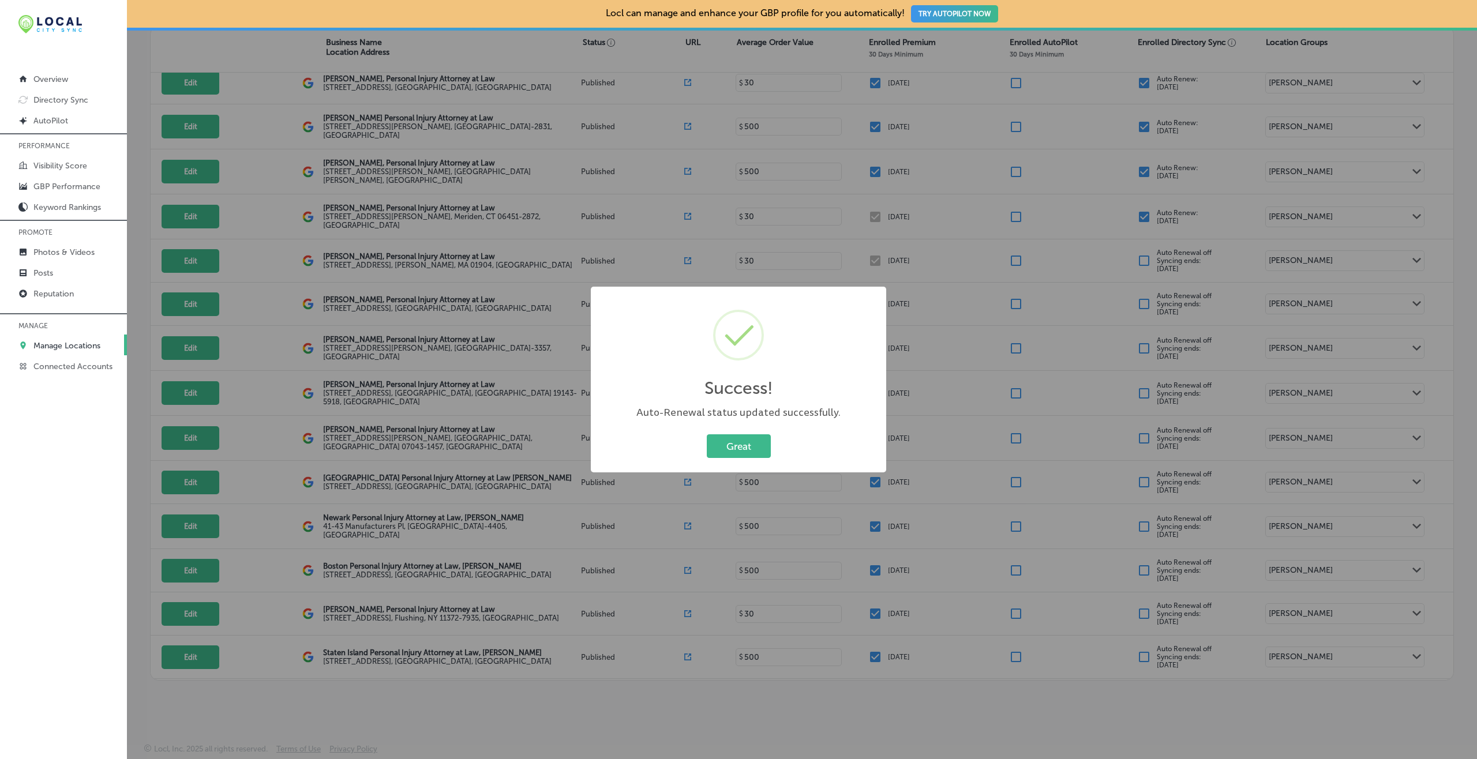
click at [707, 435] on button "Great" at bounding box center [739, 447] width 64 height 24
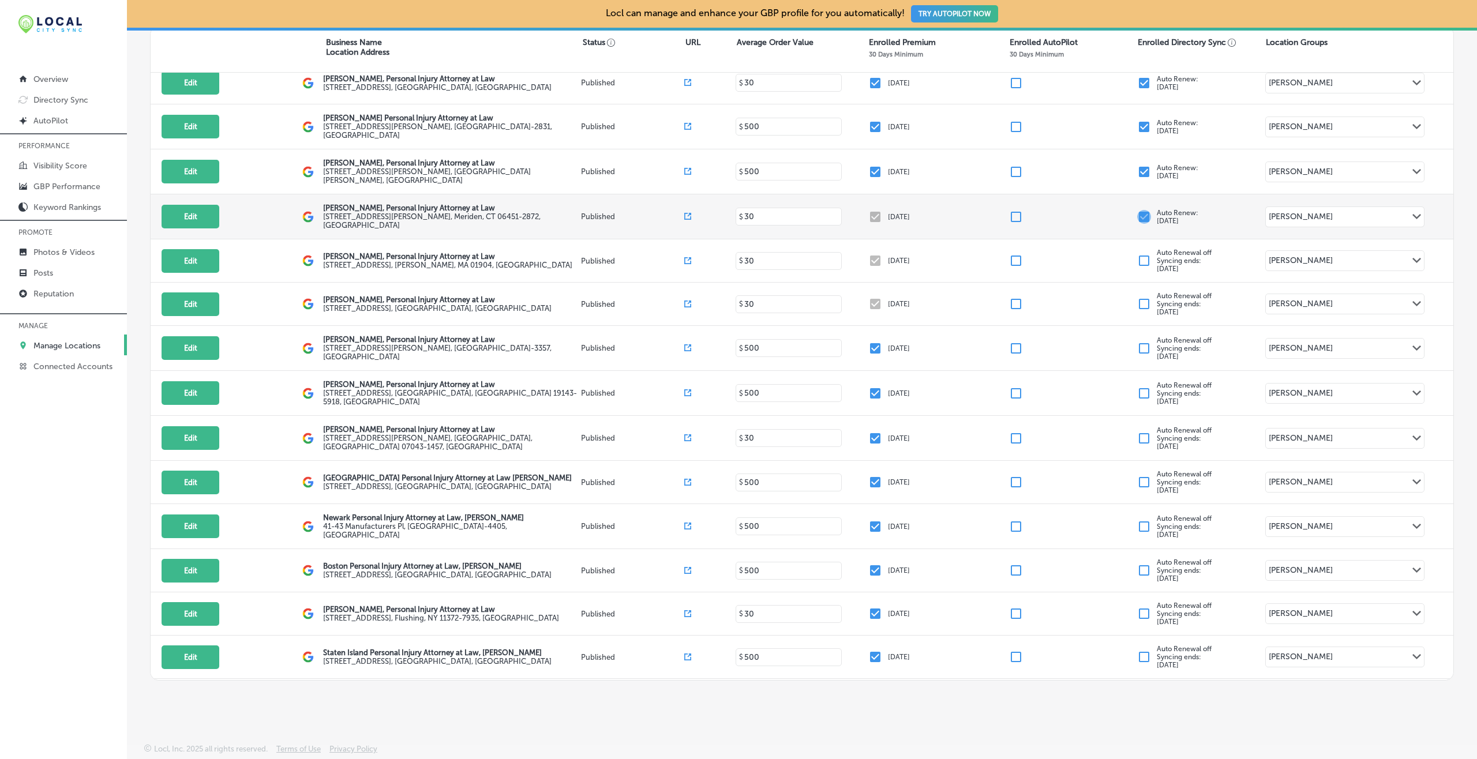
click at [1107, 210] on input "checkbox" at bounding box center [1144, 217] width 14 height 14
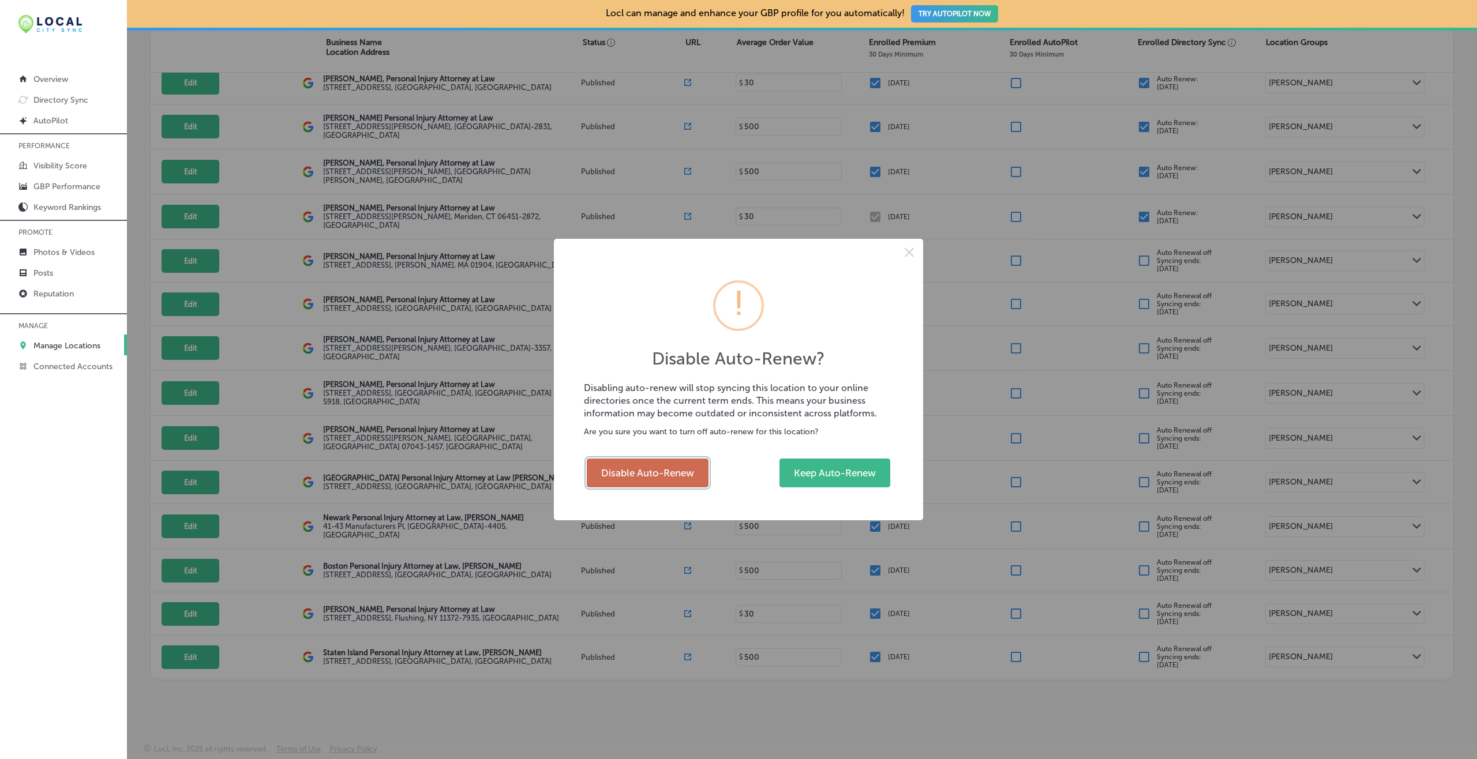
drag, startPoint x: 662, startPoint y: 473, endPoint x: 691, endPoint y: 462, distance: 30.9
click at [662, 471] on button "Disable Auto-Renew" at bounding box center [648, 473] width 122 height 29
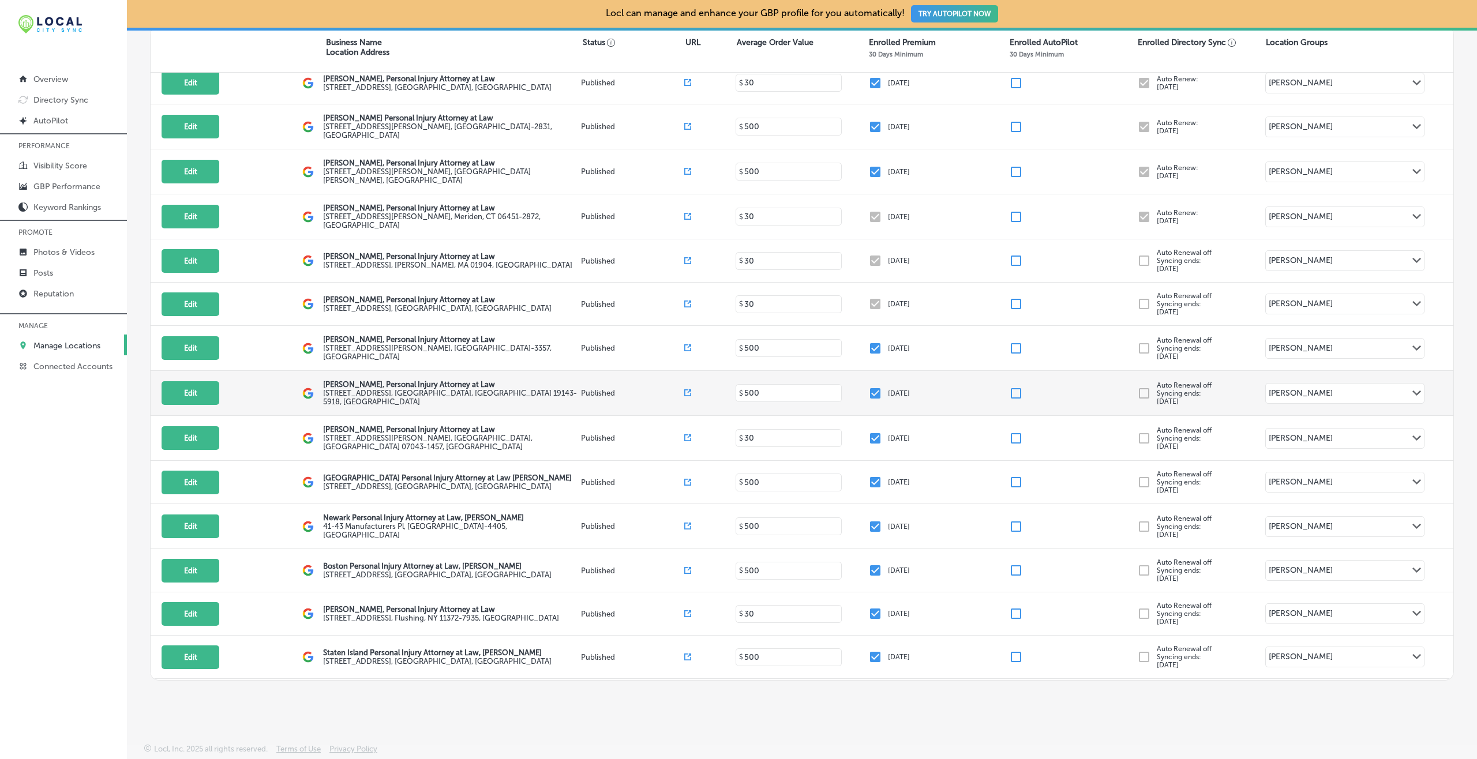
checkbox input "false"
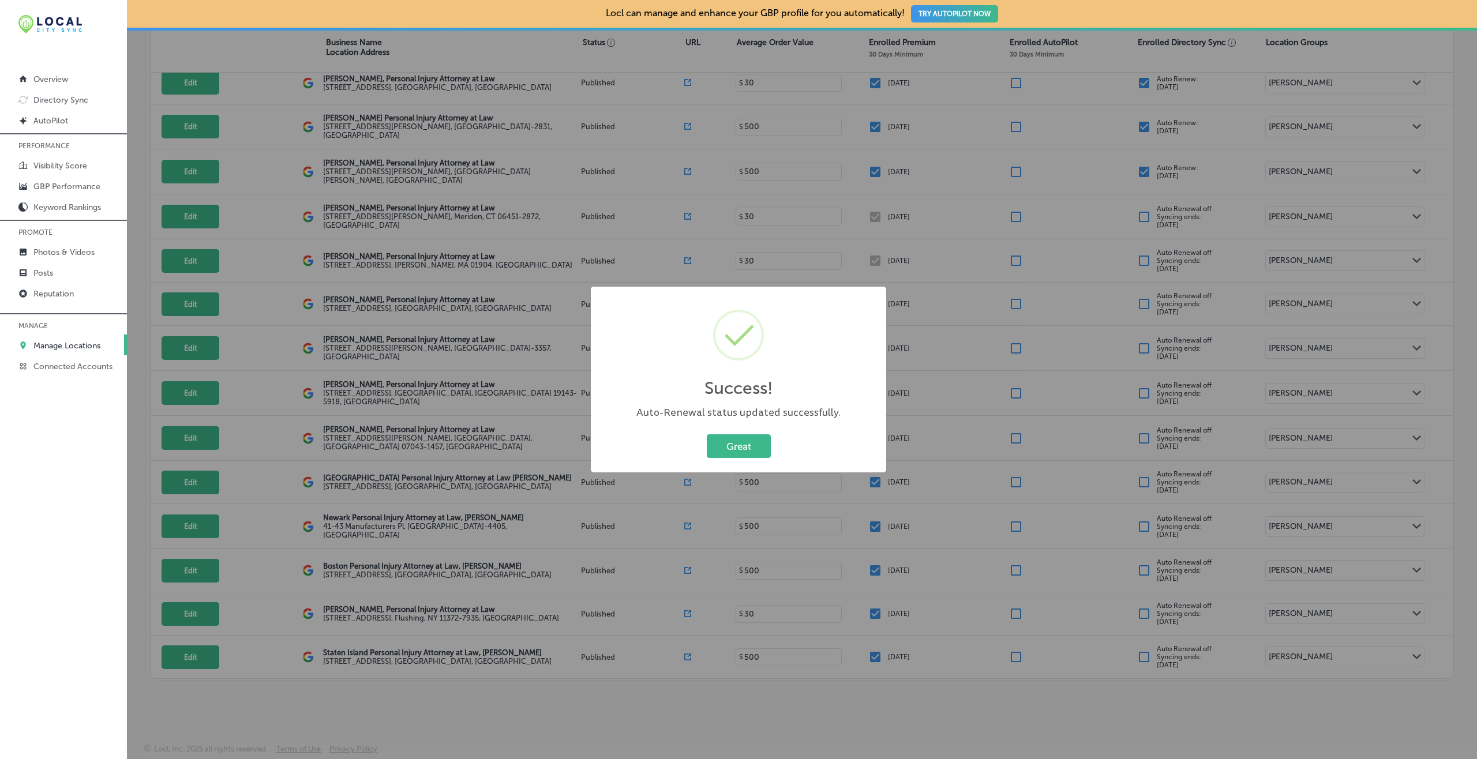
click at [707, 435] on button "Great" at bounding box center [739, 447] width 64 height 24
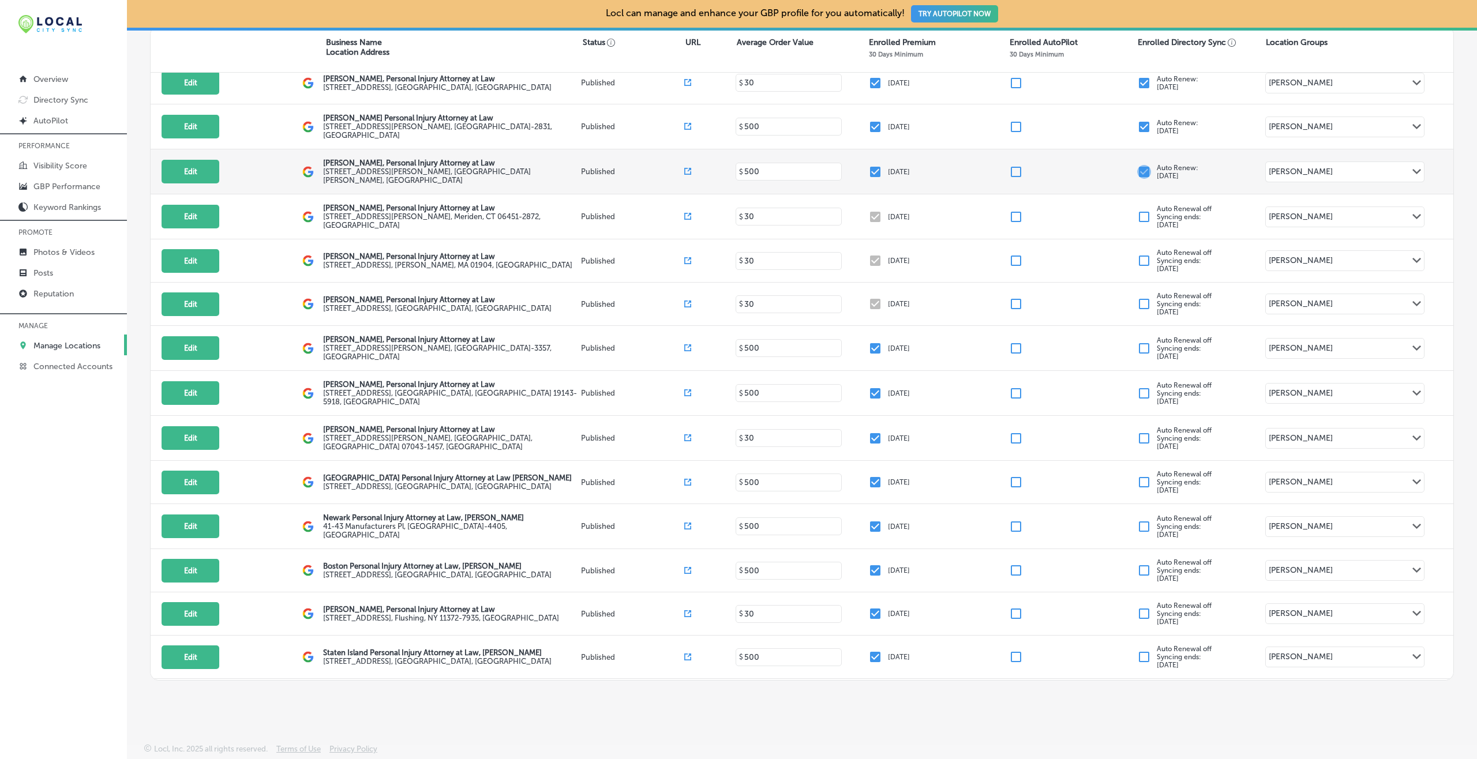
click at [1107, 165] on input "checkbox" at bounding box center [1144, 172] width 14 height 14
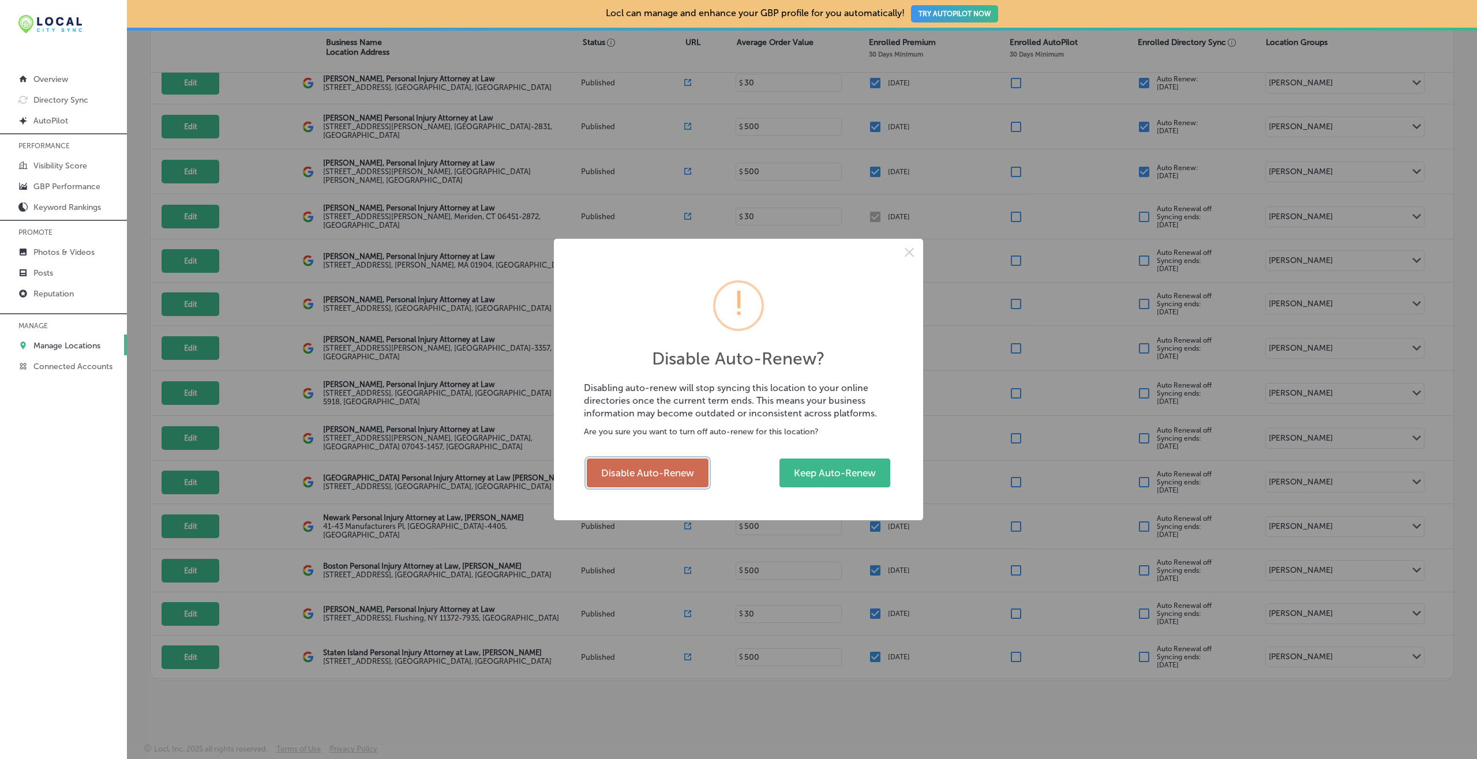
click at [681, 462] on button "Disable Auto-Renew" at bounding box center [648, 473] width 122 height 29
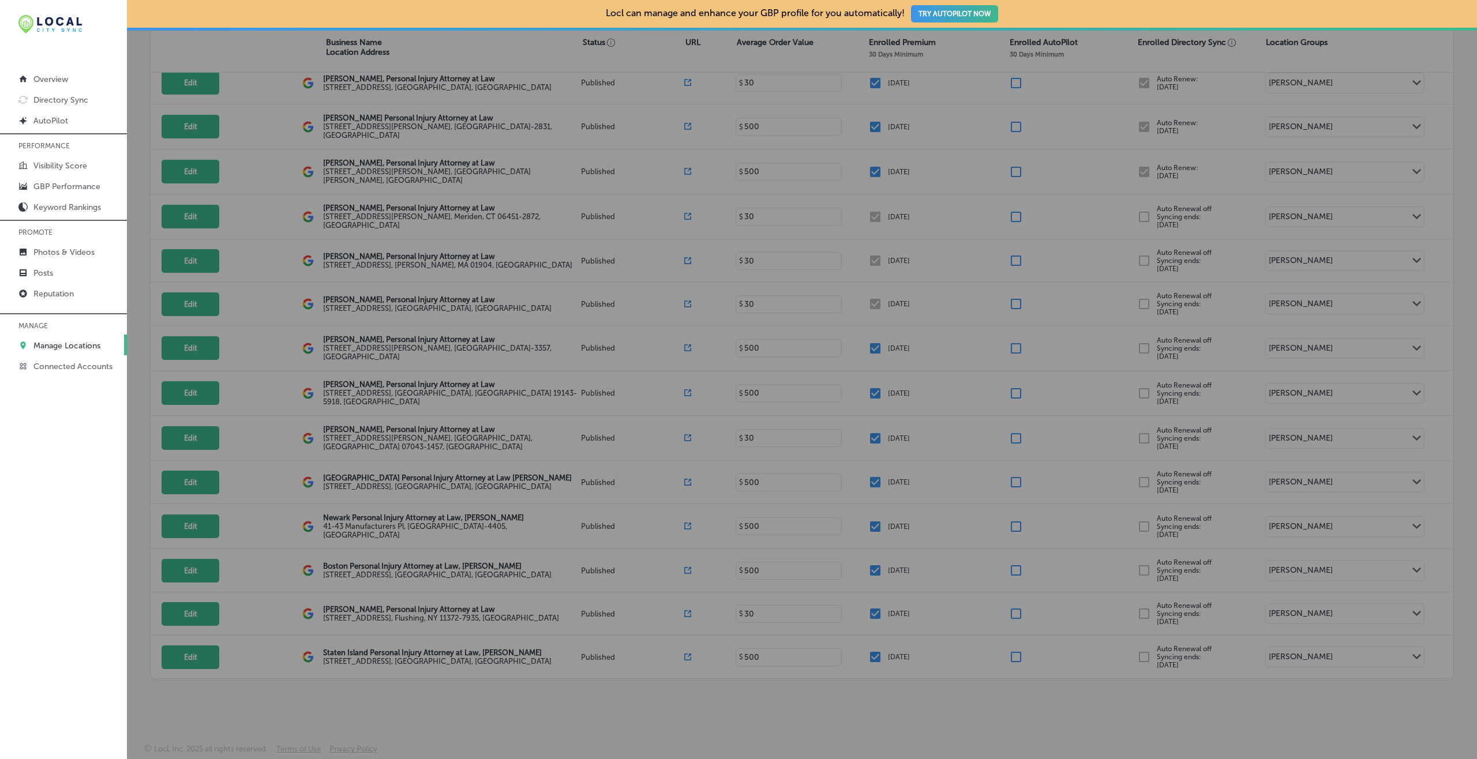
checkbox input "false"
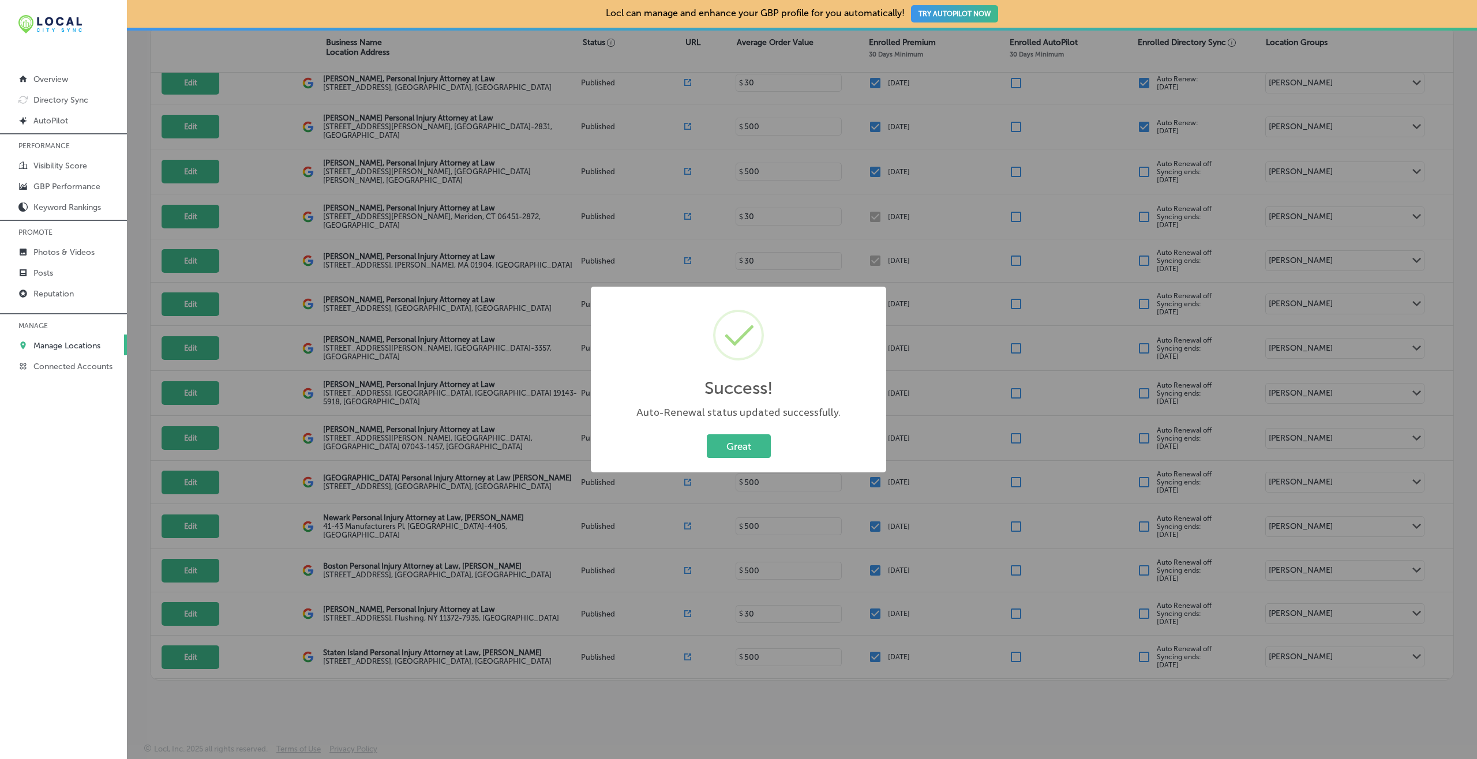
click at [707, 435] on button "Great" at bounding box center [739, 447] width 64 height 24
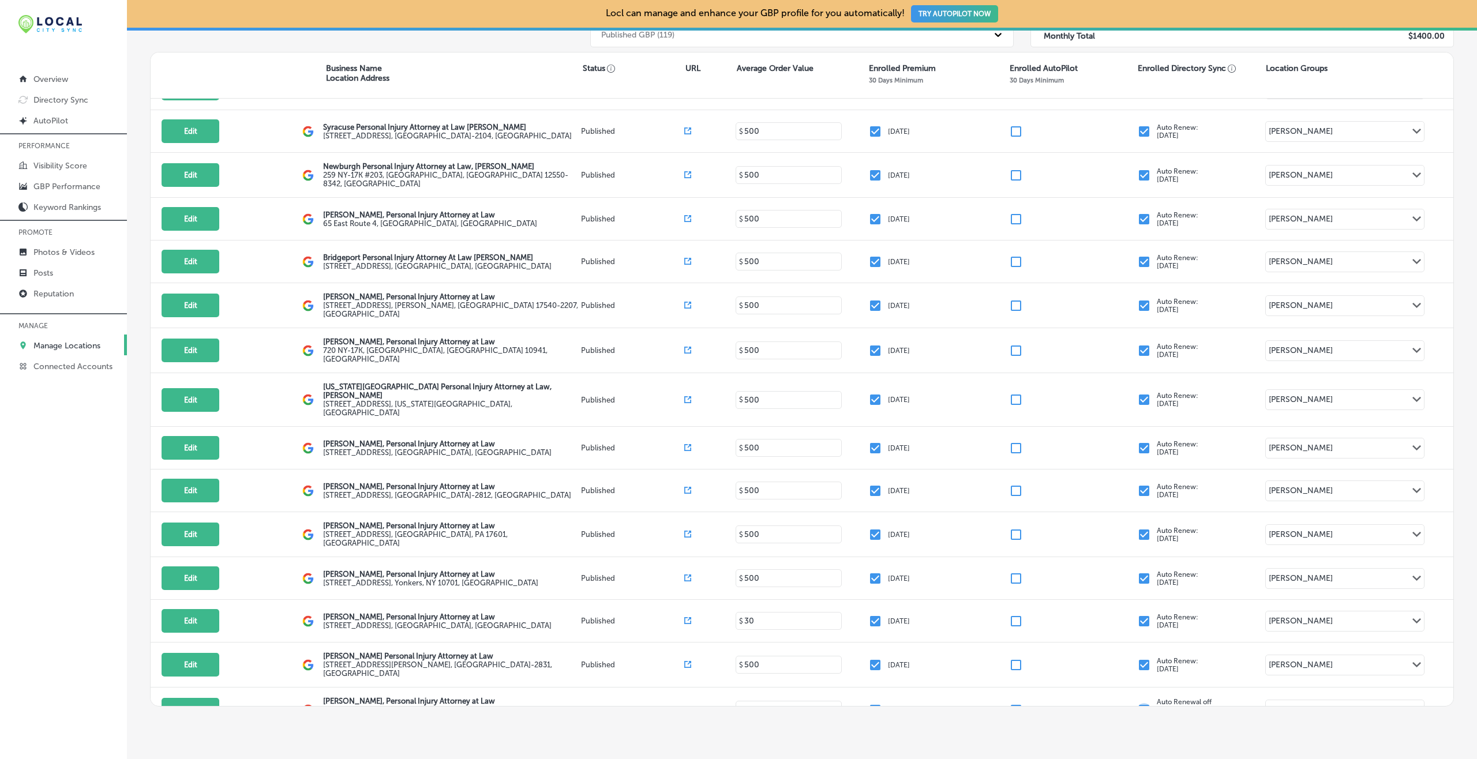
scroll to position [201, 0]
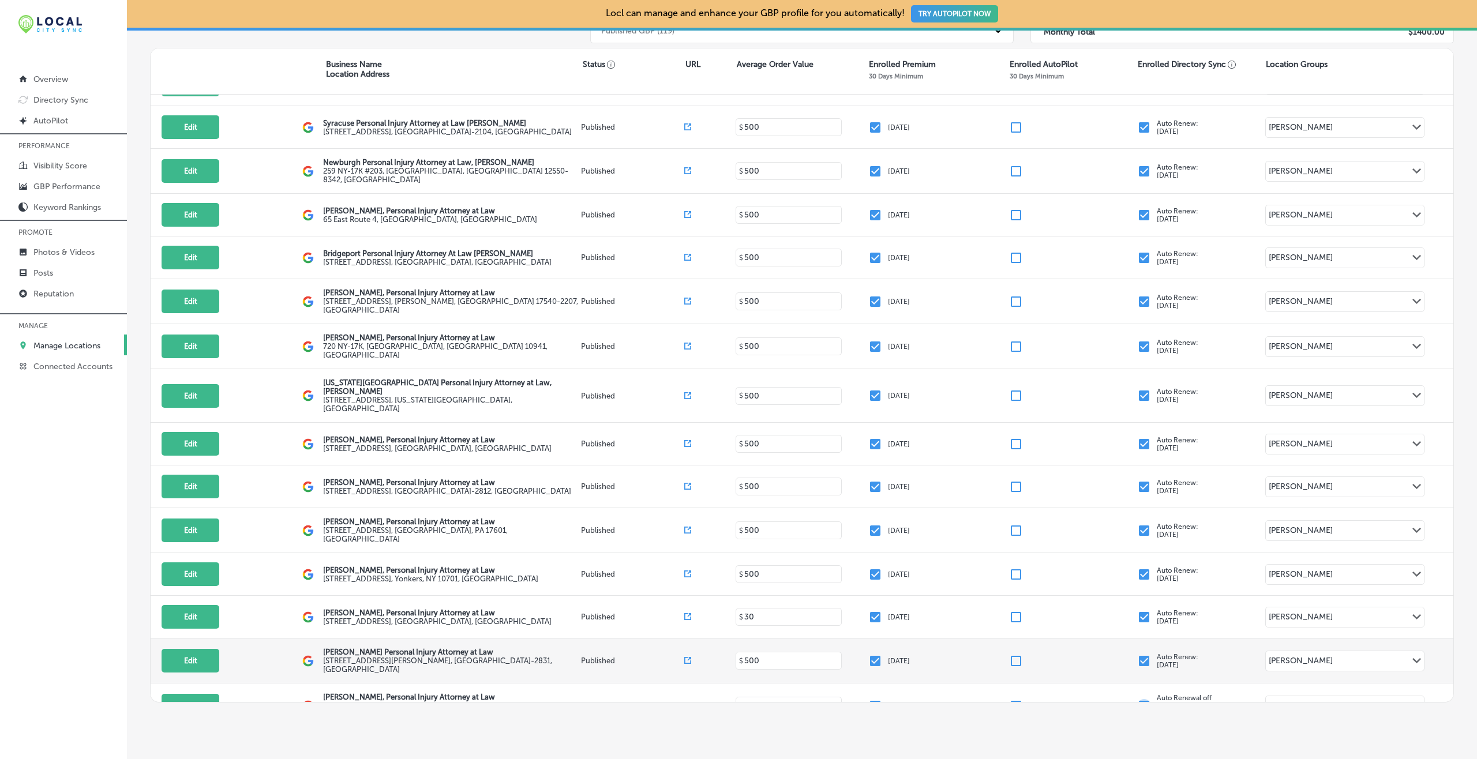
click at [1107, 569] on input "checkbox" at bounding box center [1144, 661] width 14 height 14
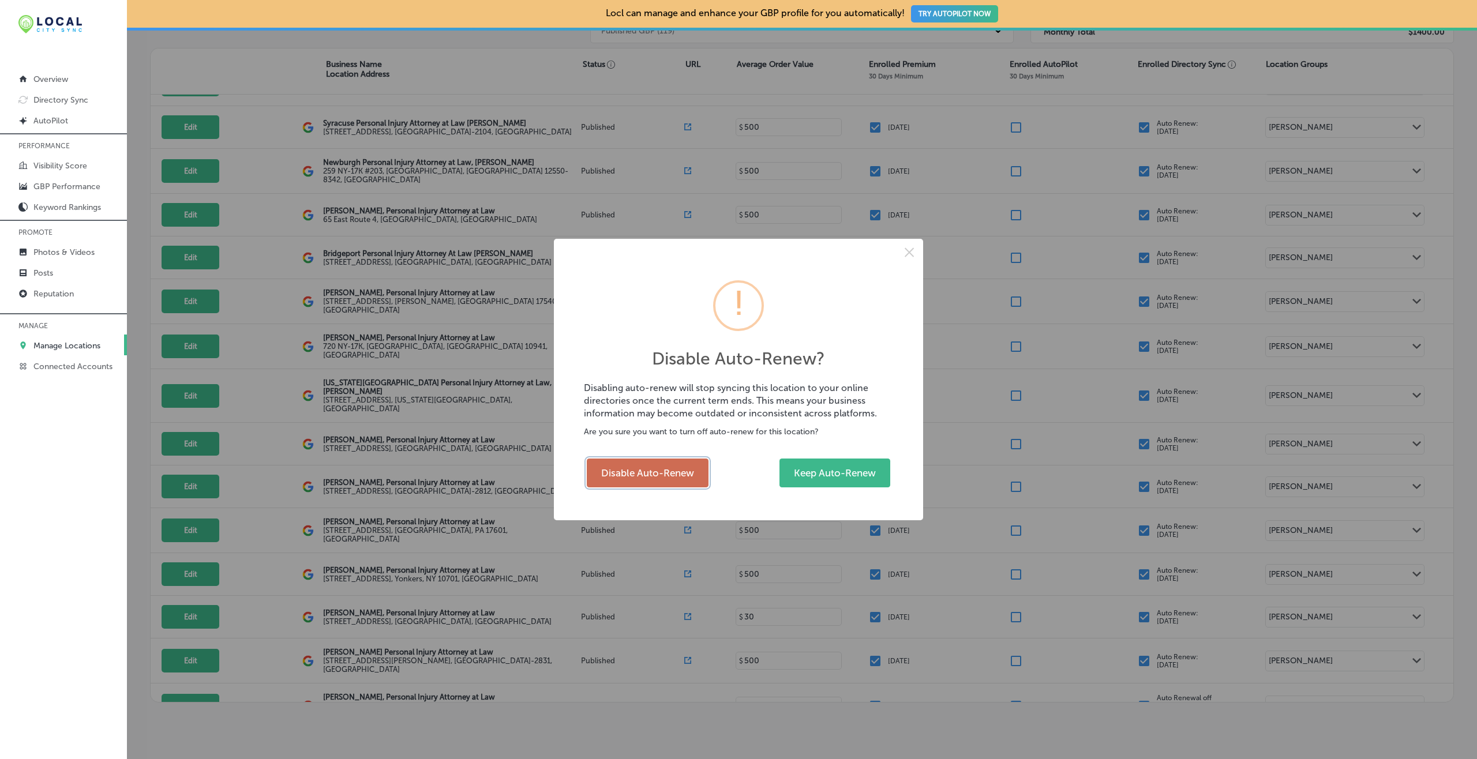
click at [658, 473] on button "Disable Auto-Renew" at bounding box center [648, 473] width 122 height 29
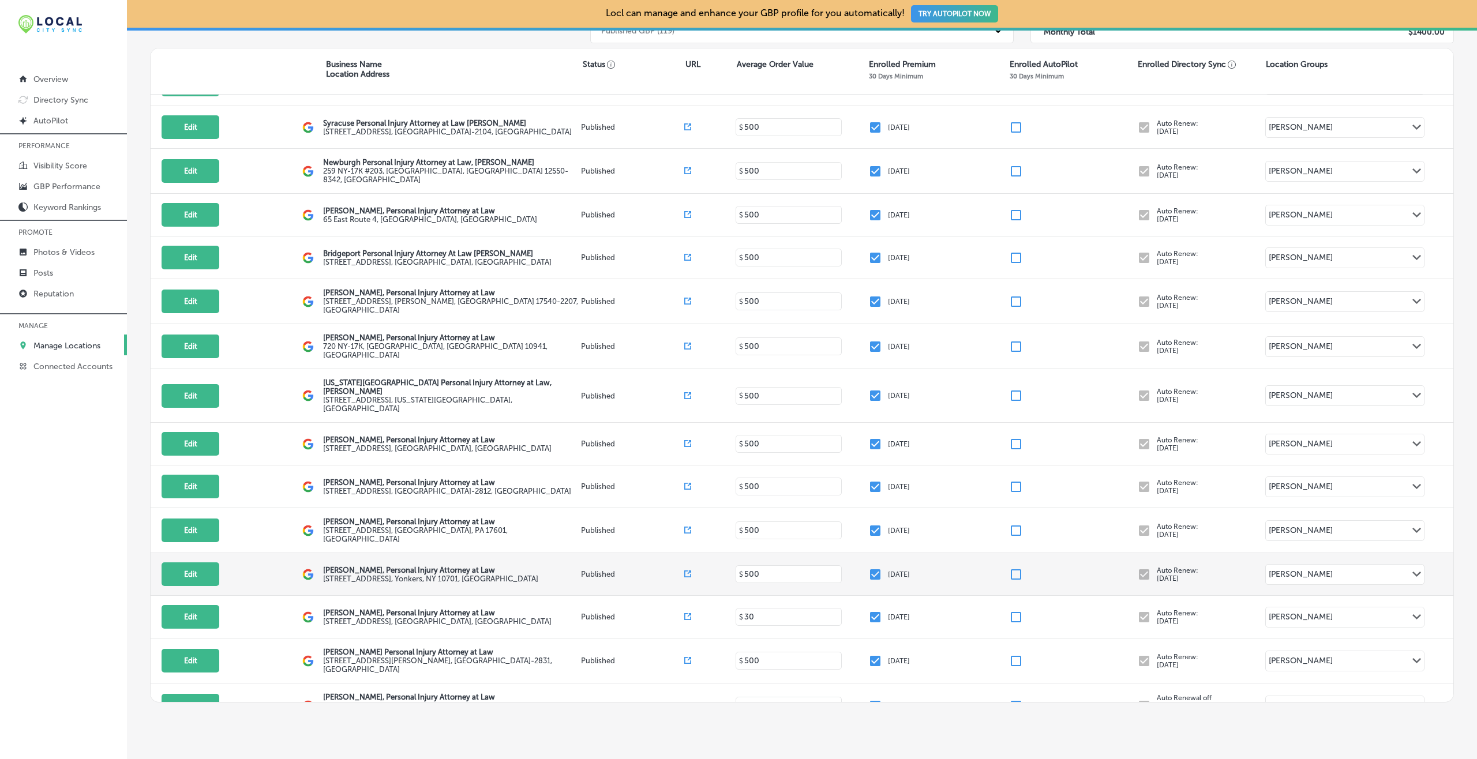
checkbox input "false"
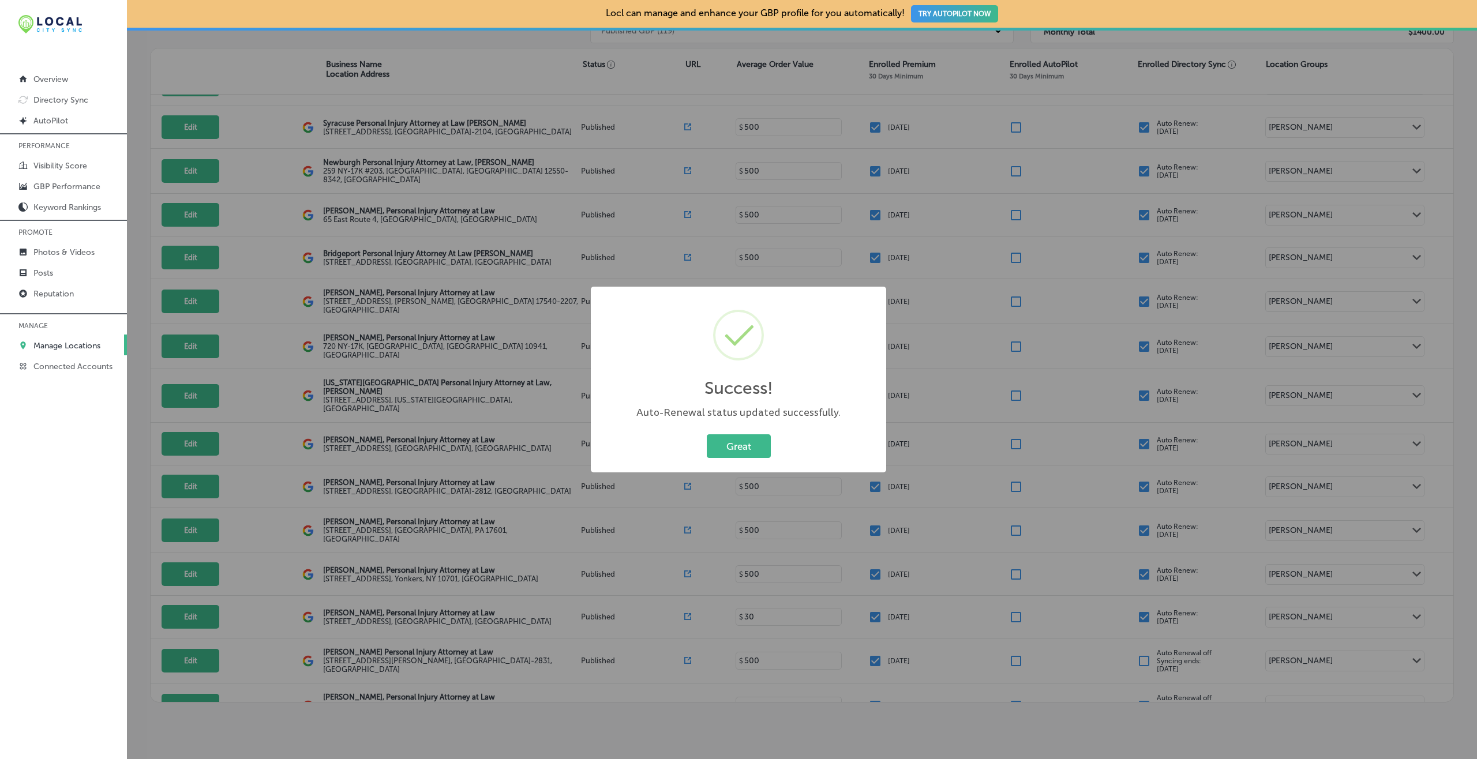
click at [707, 435] on button "Great" at bounding box center [739, 447] width 64 height 24
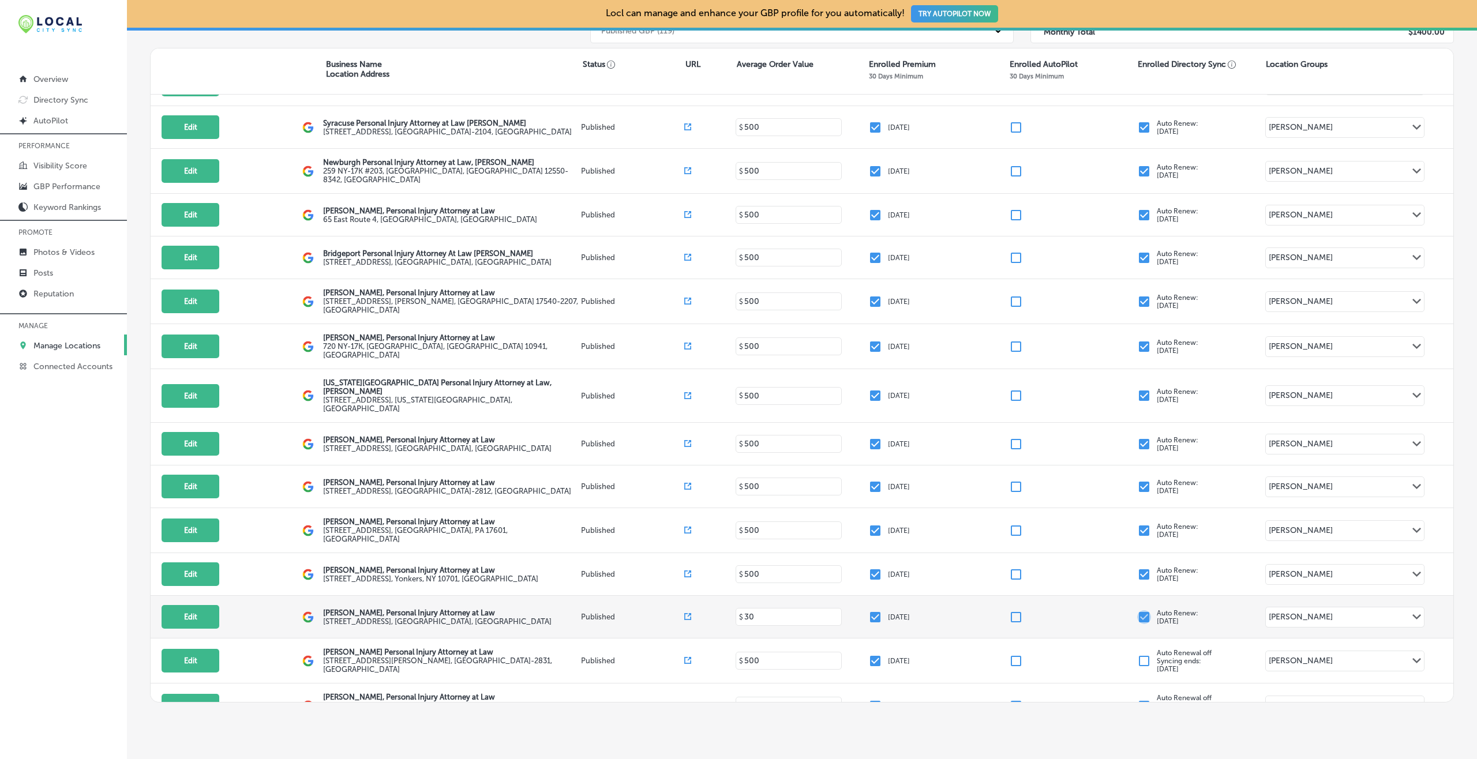
click at [1107, 569] on input "checkbox" at bounding box center [1144, 617] width 14 height 14
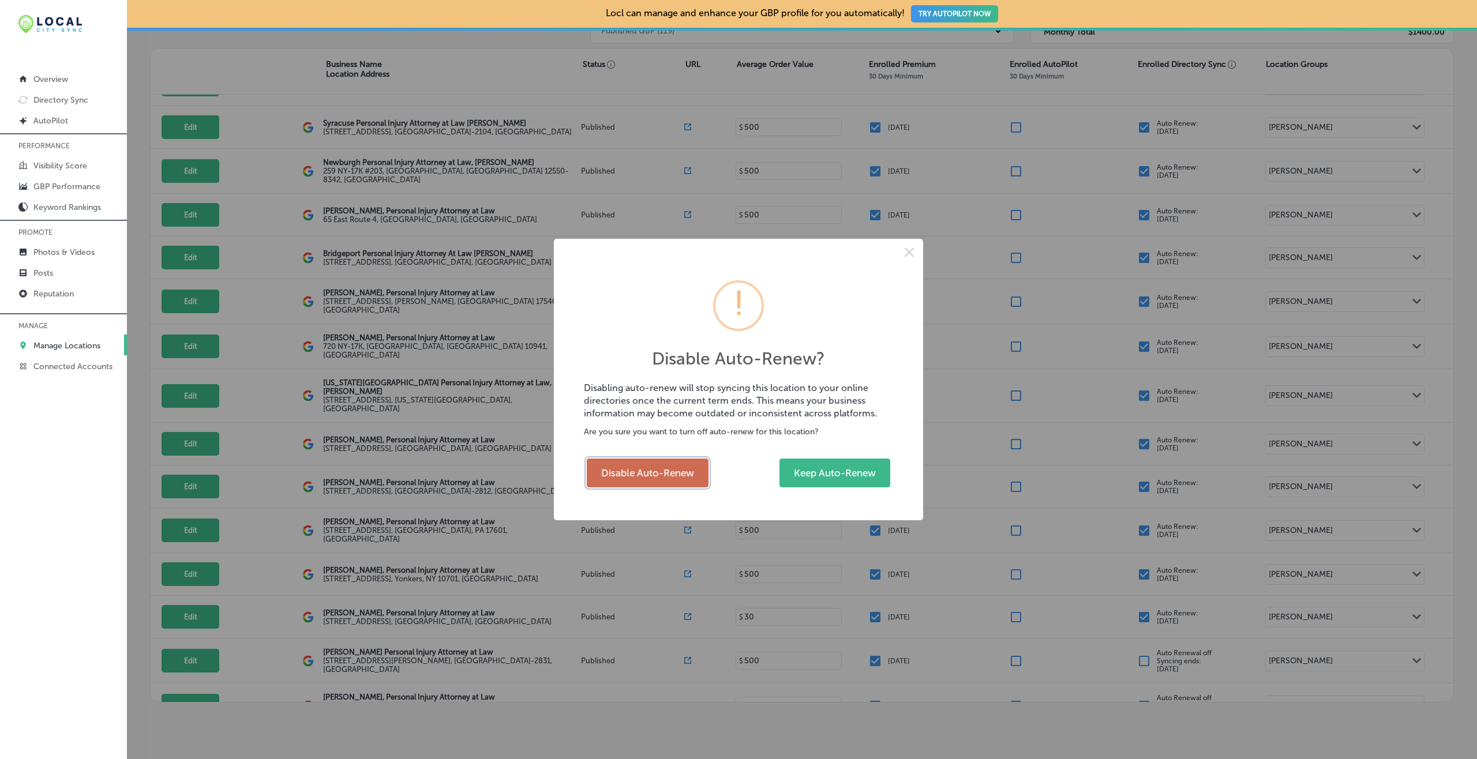
click at [672, 471] on button "Disable Auto-Renew" at bounding box center [648, 473] width 122 height 29
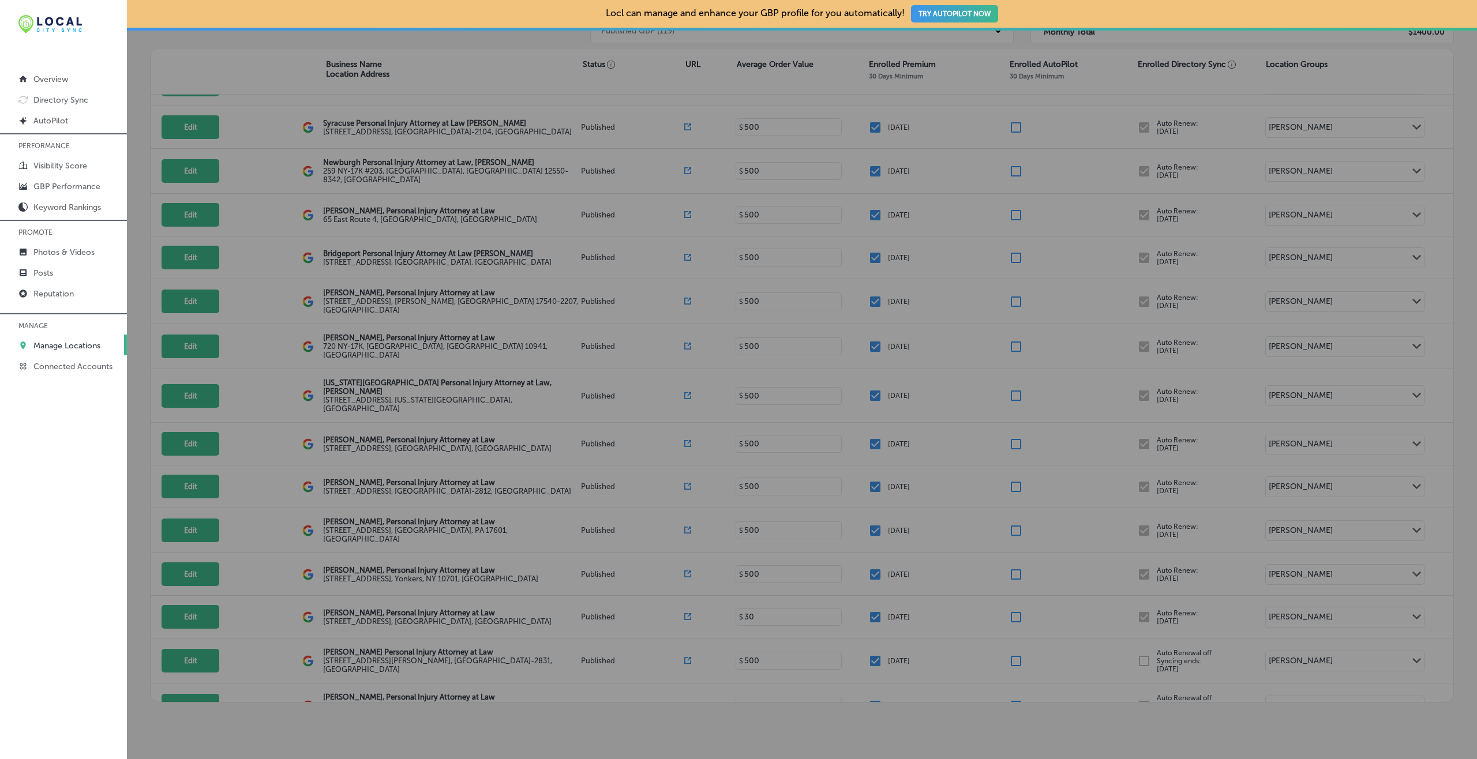
checkbox input "false"
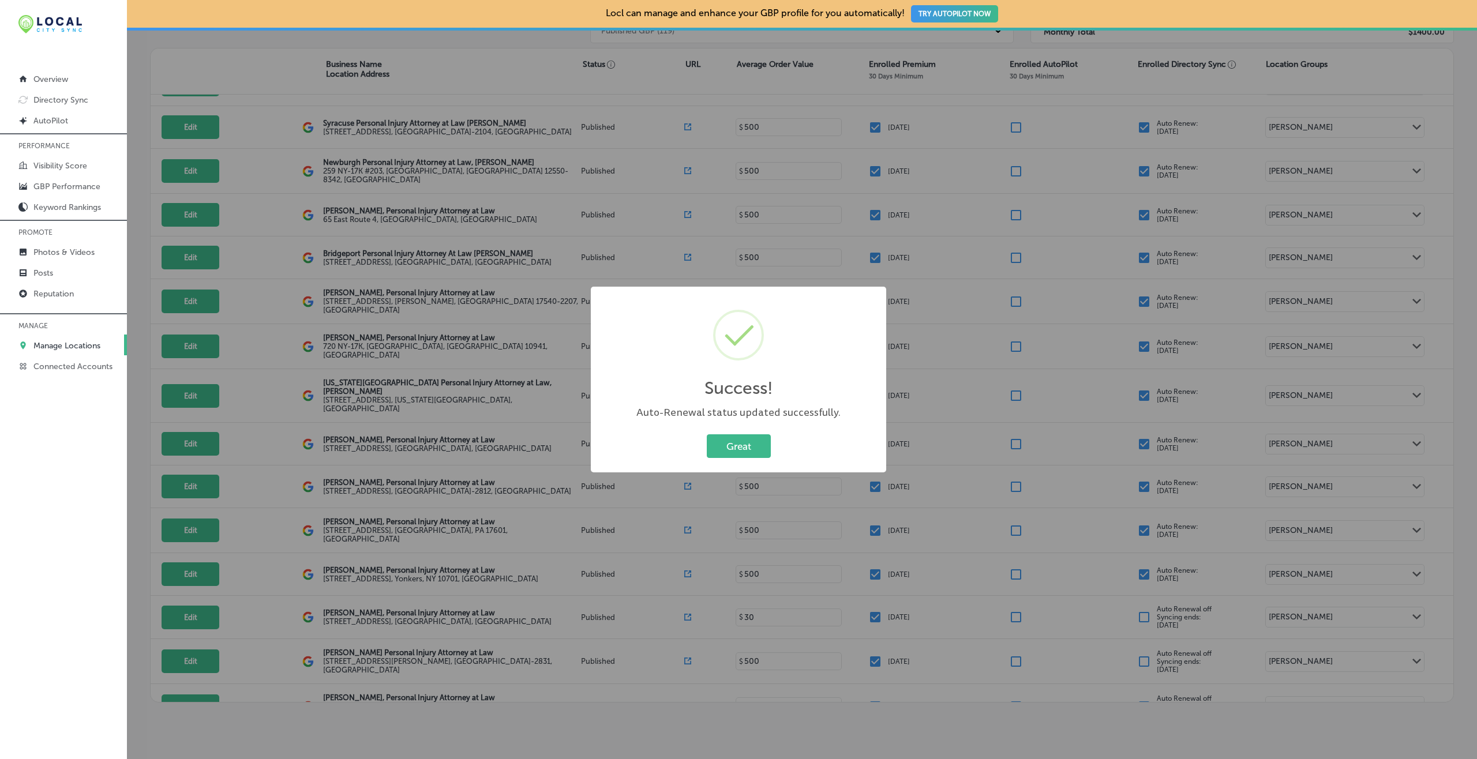
click at [707, 435] on button "Great" at bounding box center [739, 447] width 64 height 24
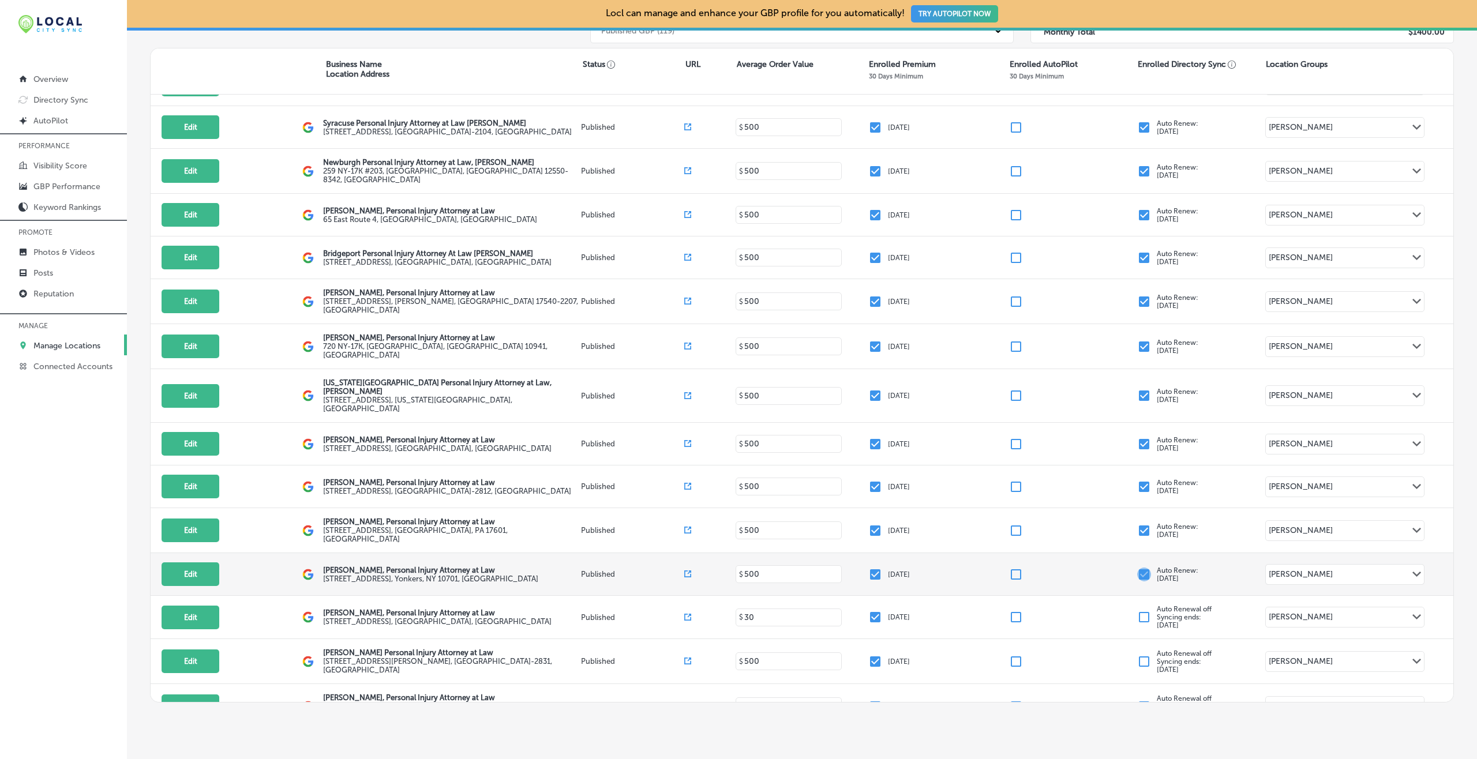
click at [1107, 568] on input "checkbox" at bounding box center [1144, 575] width 14 height 14
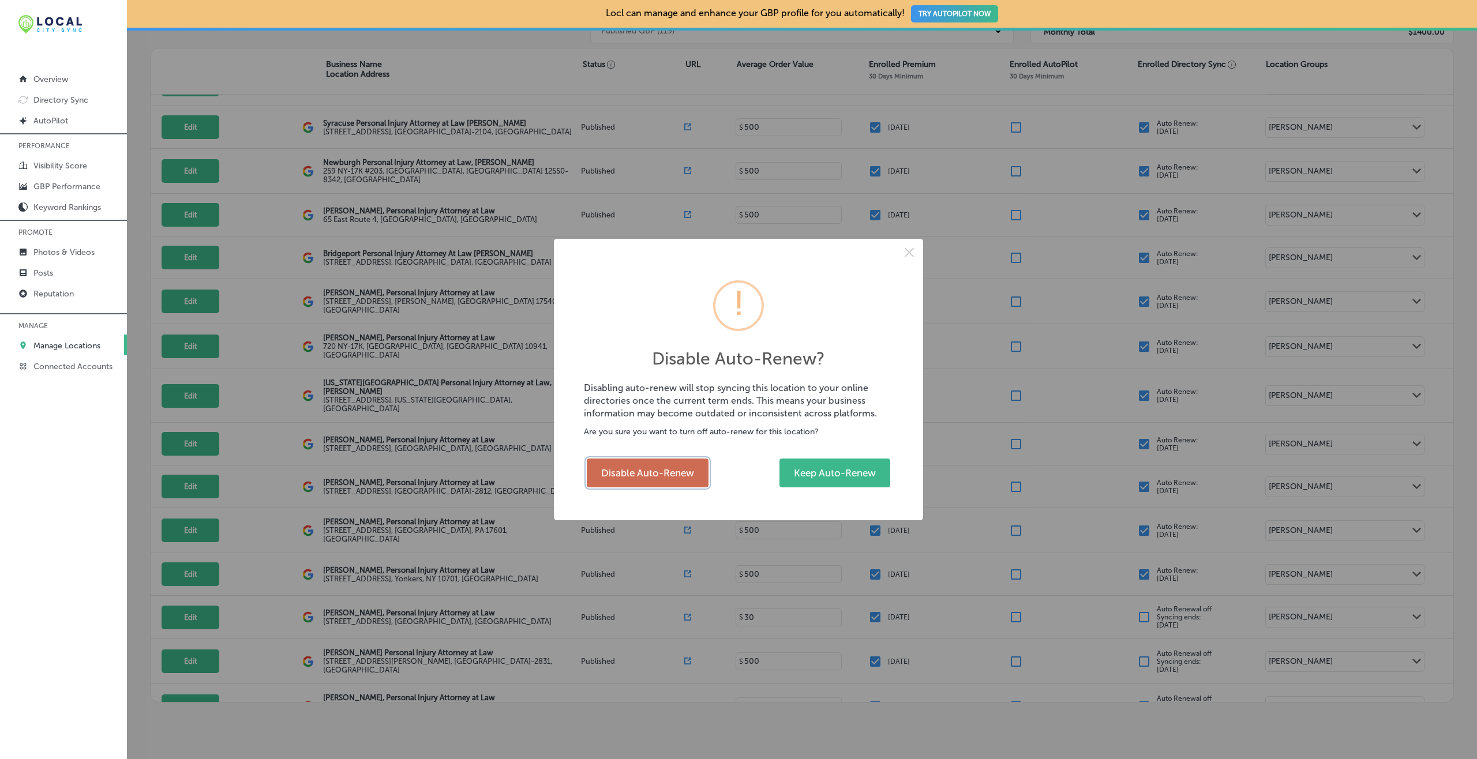
click at [683, 474] on button "Disable Auto-Renew" at bounding box center [648, 473] width 122 height 29
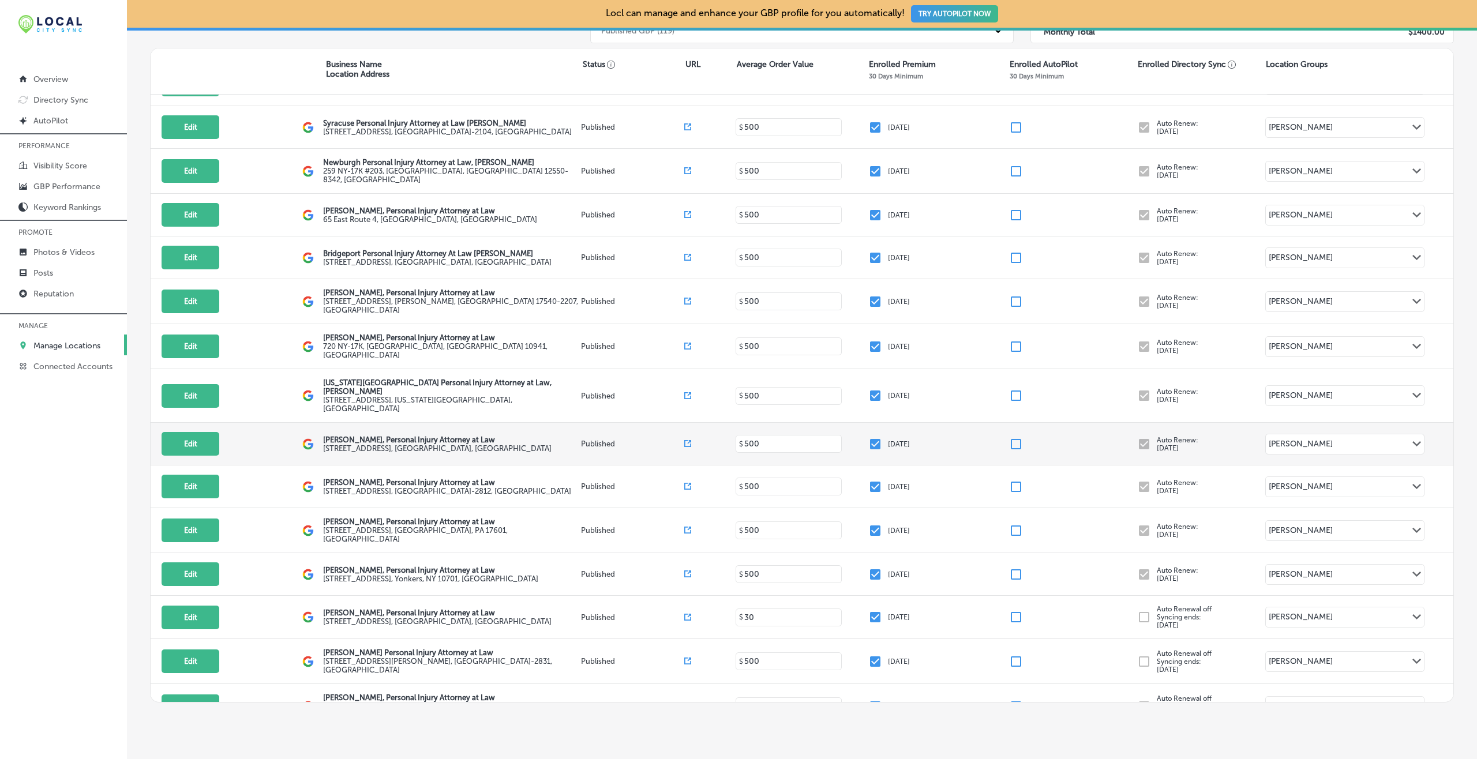
checkbox input "false"
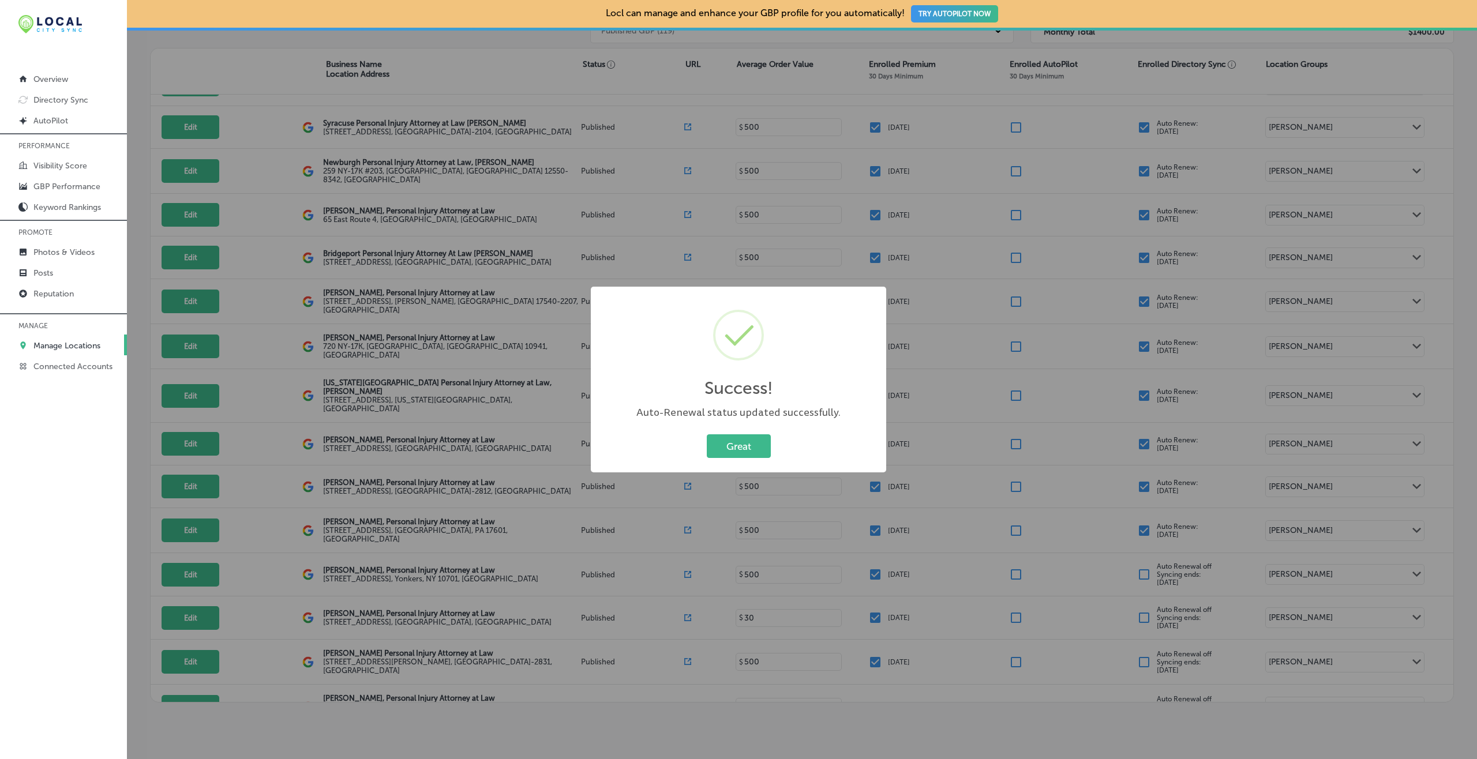
click at [707, 435] on button "Great" at bounding box center [739, 447] width 64 height 24
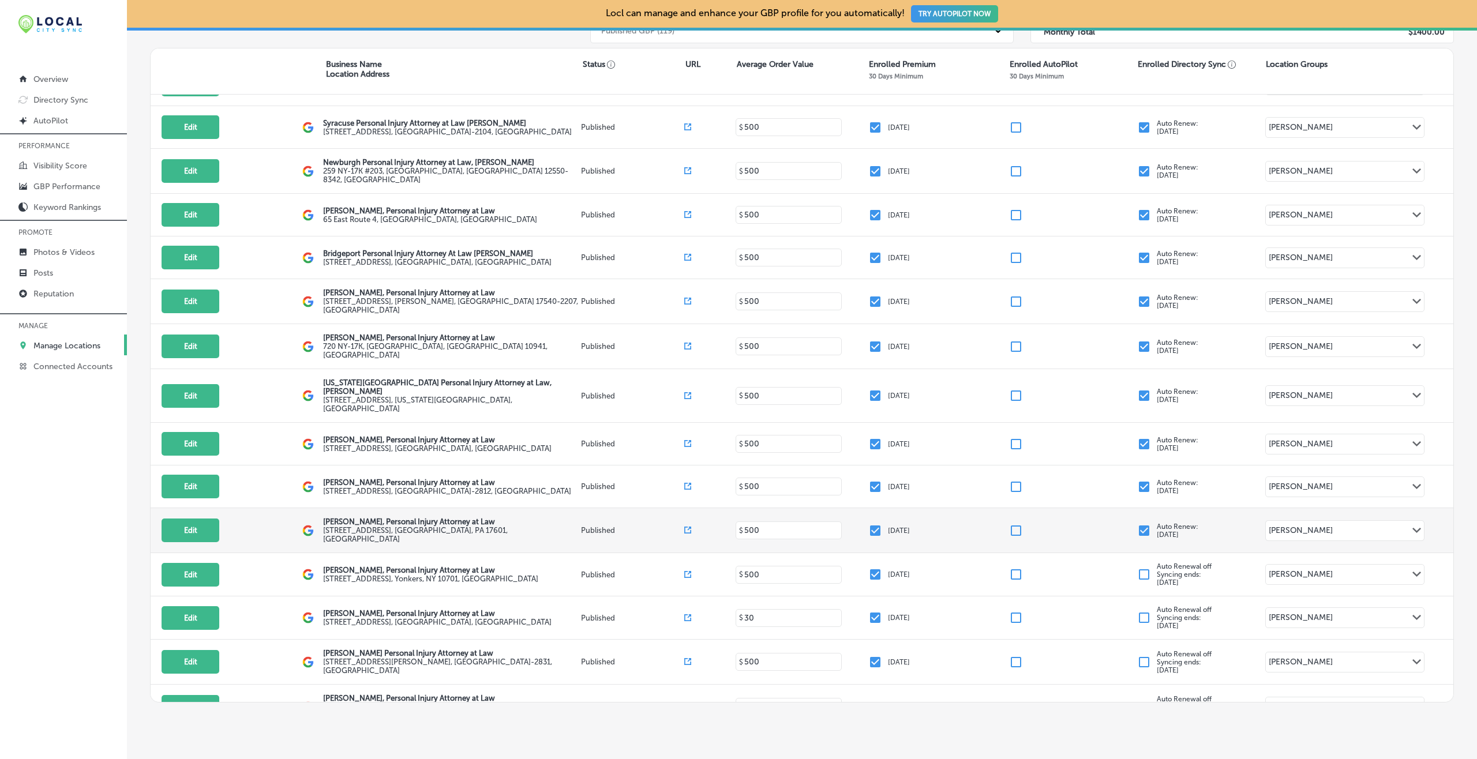
click at [1107, 524] on input "checkbox" at bounding box center [1144, 531] width 14 height 14
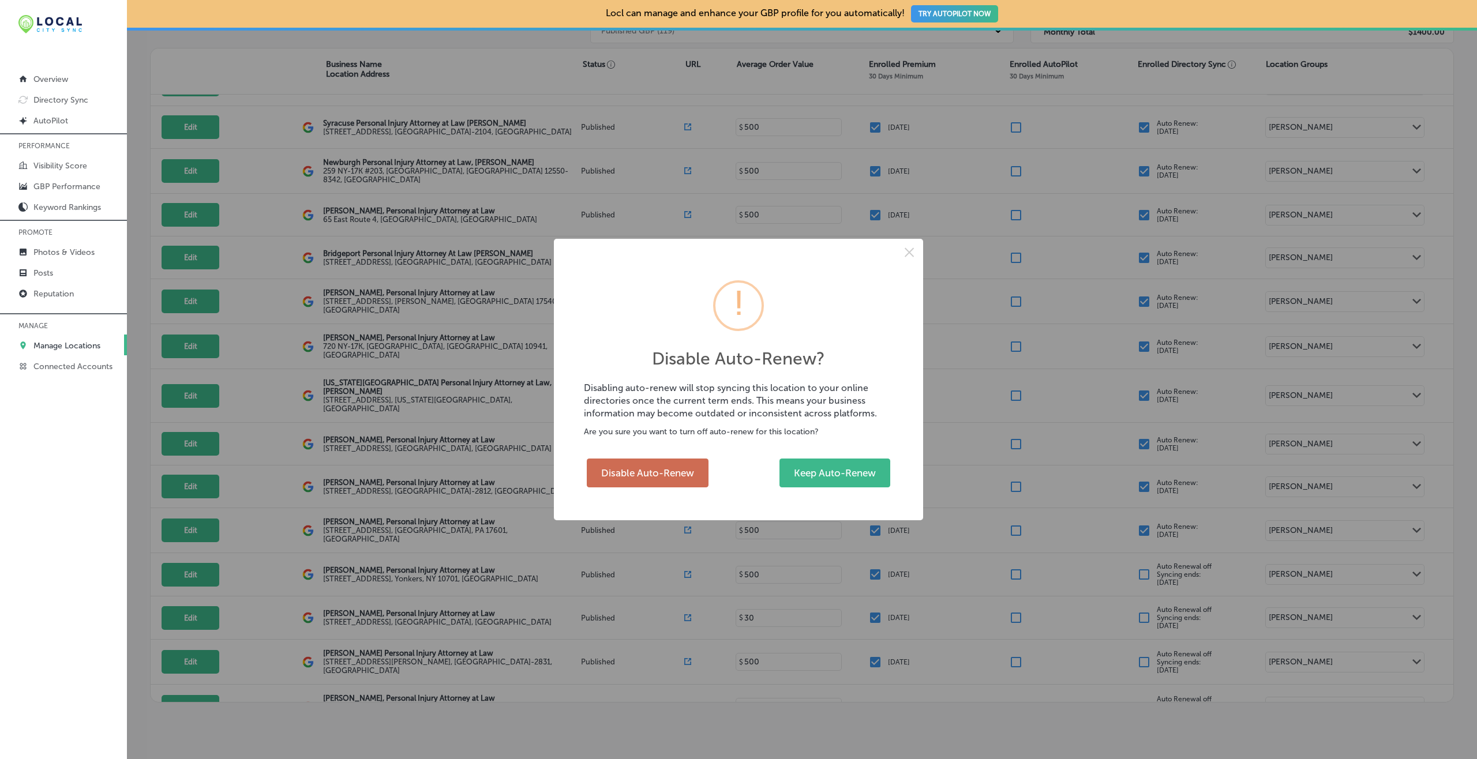
click at [674, 458] on div "Disable Auto-Renew Keep Auto-Renew" at bounding box center [738, 473] width 309 height 35
click at [677, 460] on button "Disable Auto-Renew" at bounding box center [648, 473] width 122 height 29
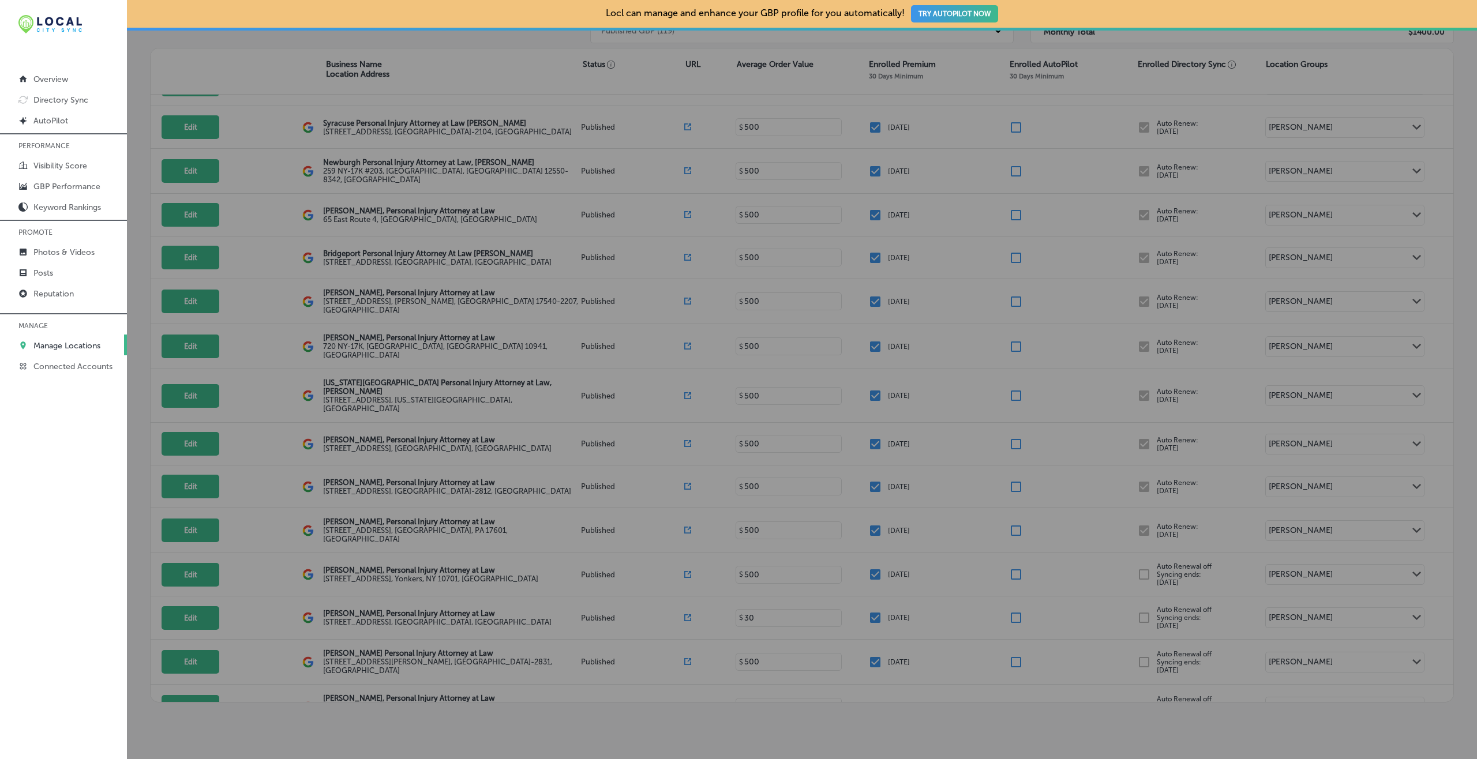
checkbox input "false"
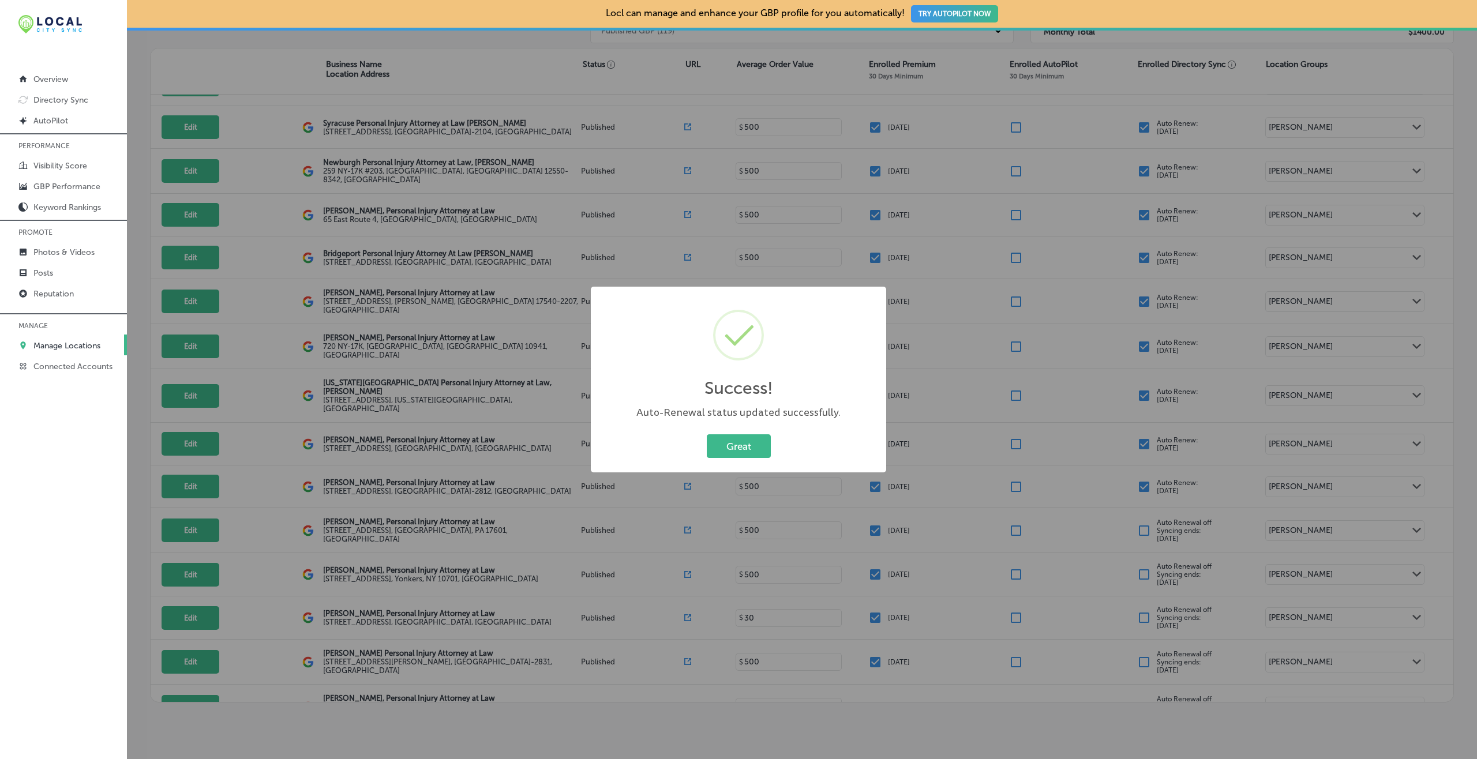
click at [707, 435] on button "Great" at bounding box center [739, 447] width 64 height 24
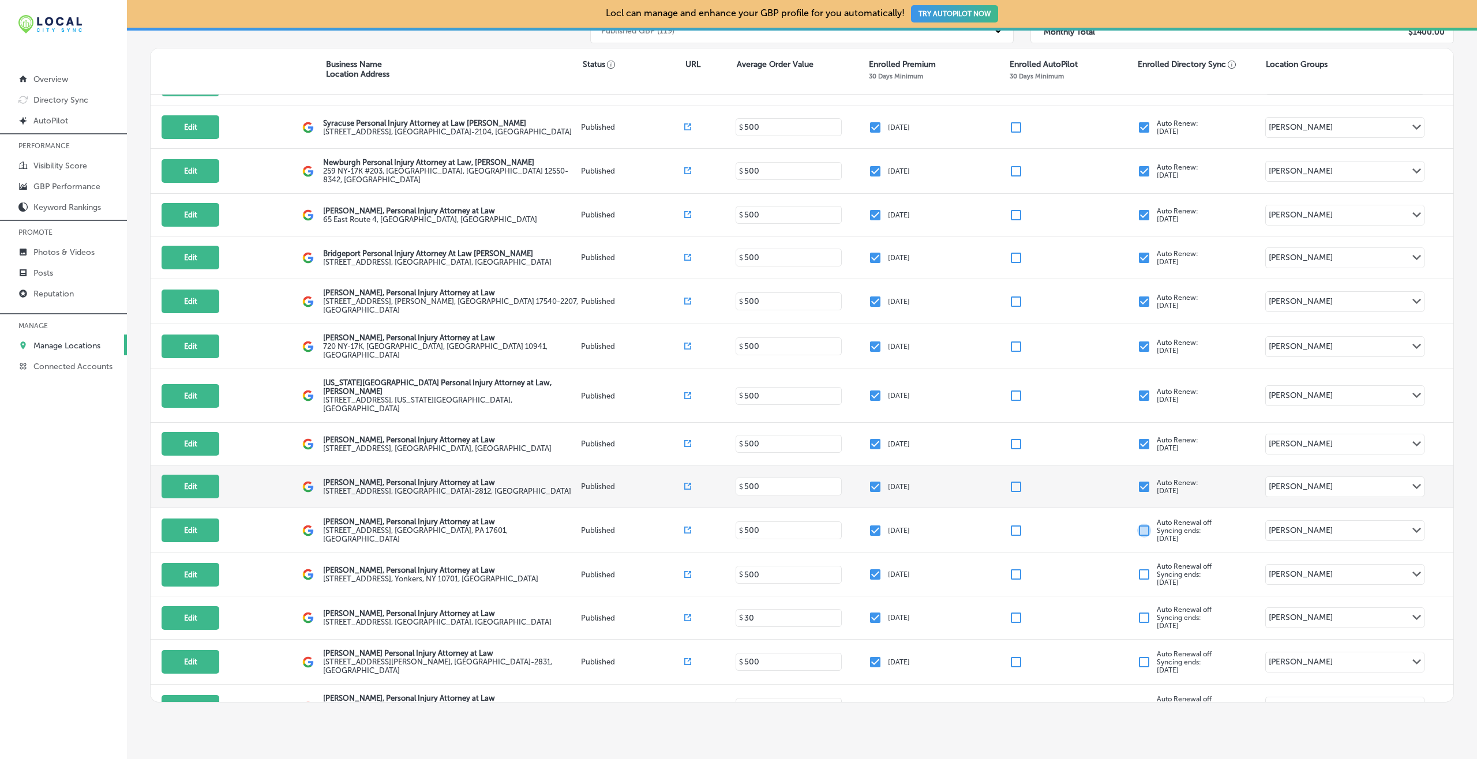
click at [1107, 480] on input "checkbox" at bounding box center [1144, 487] width 14 height 14
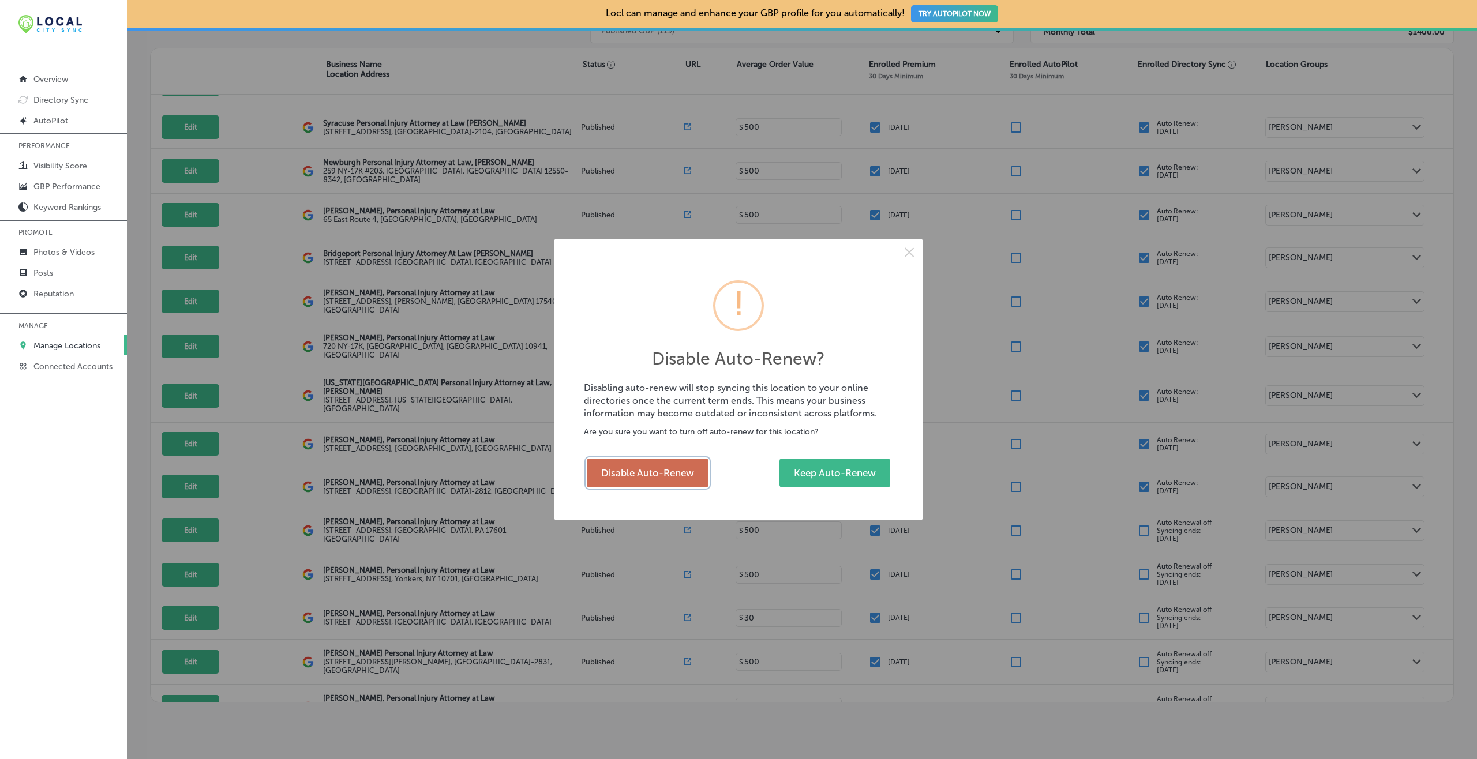
click at [676, 460] on button "Disable Auto-Renew" at bounding box center [648, 473] width 122 height 29
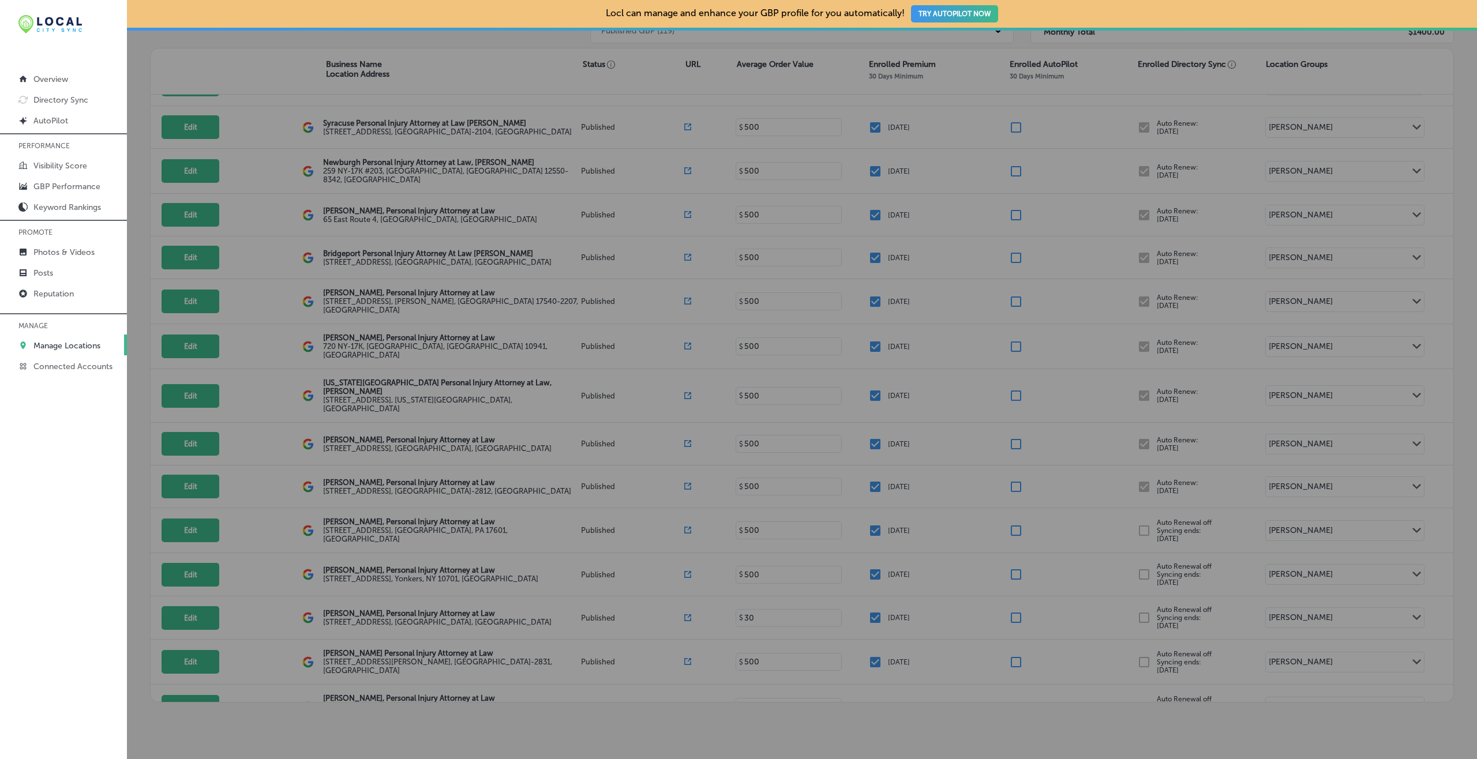
checkbox input "false"
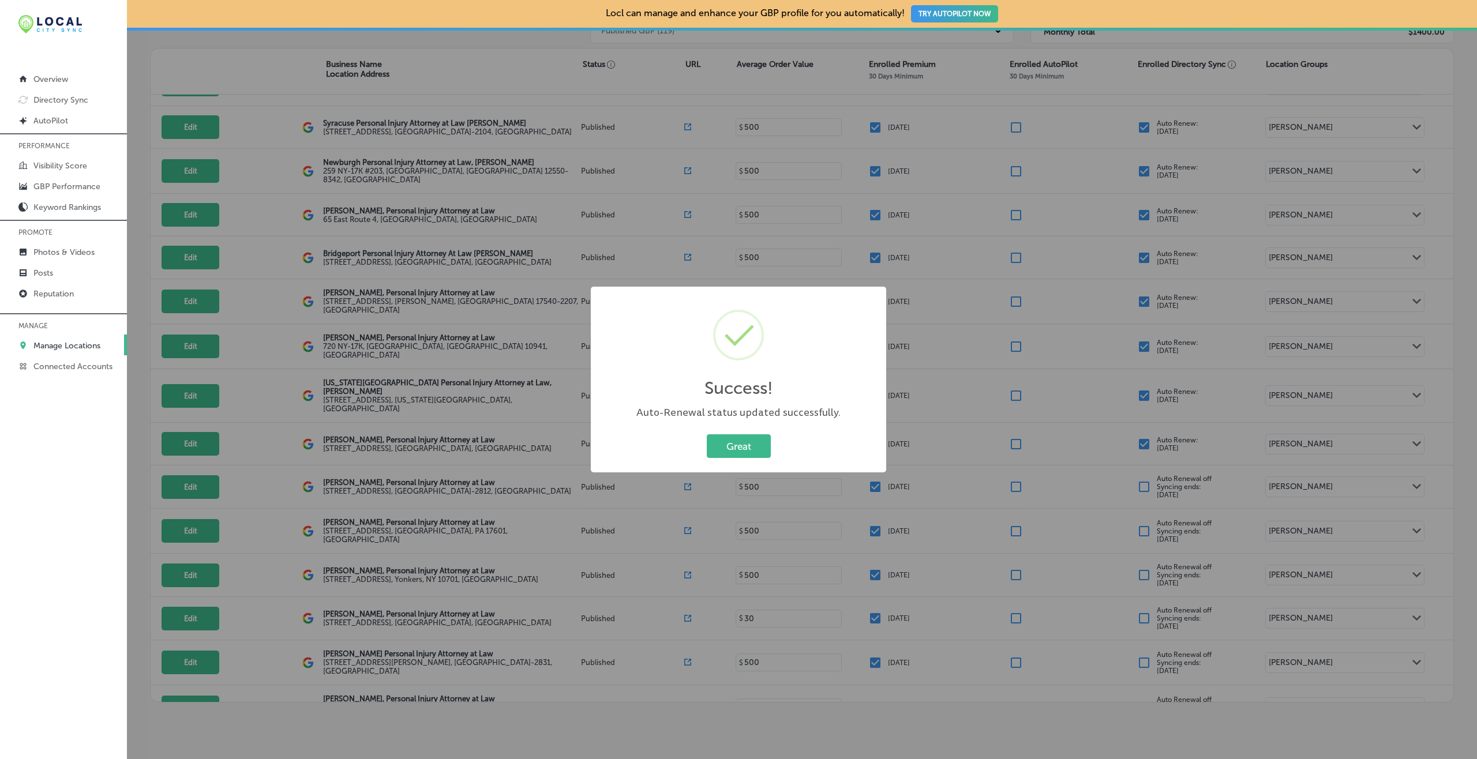
click at [707, 435] on button "Great" at bounding box center [739, 447] width 64 height 24
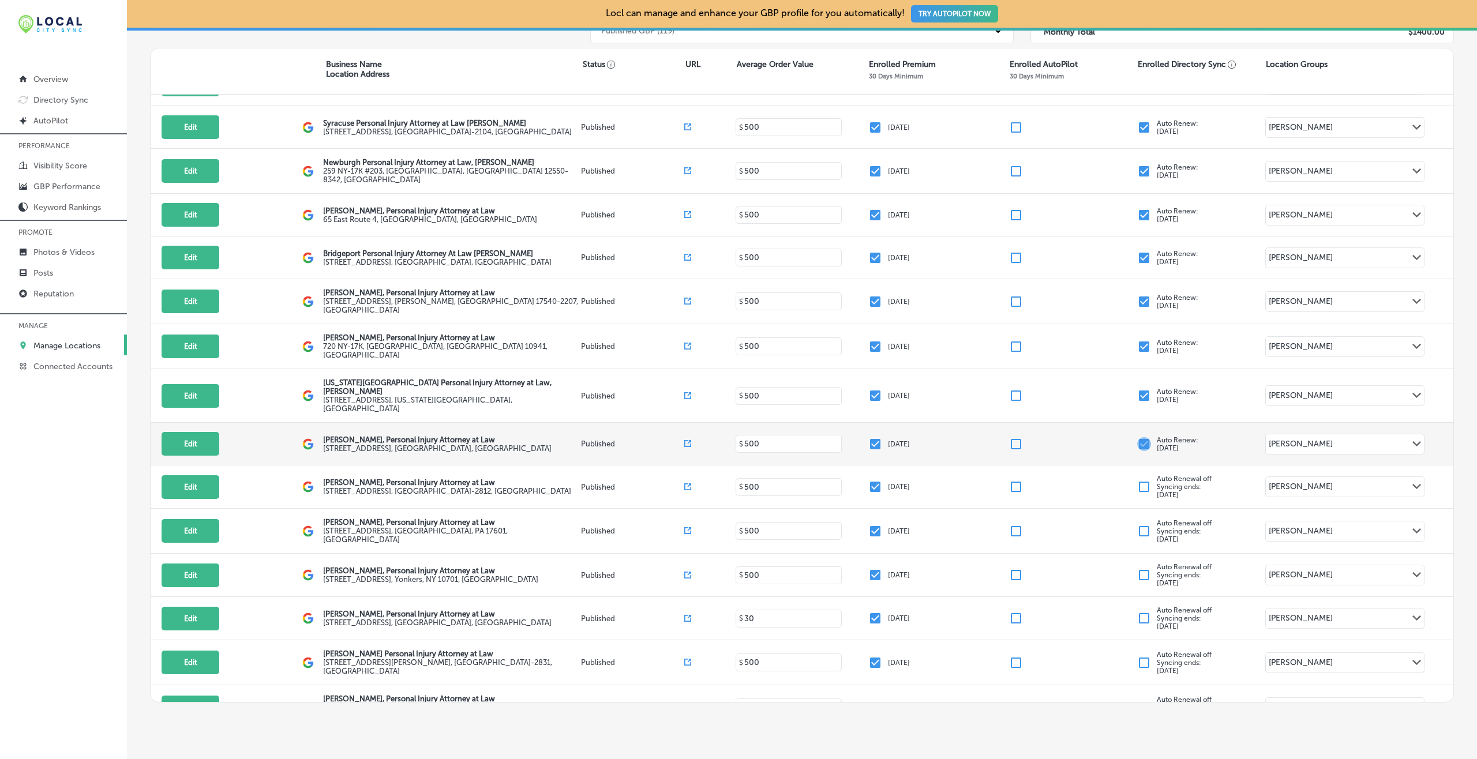
click at [1107, 437] on input "checkbox" at bounding box center [1144, 444] width 14 height 14
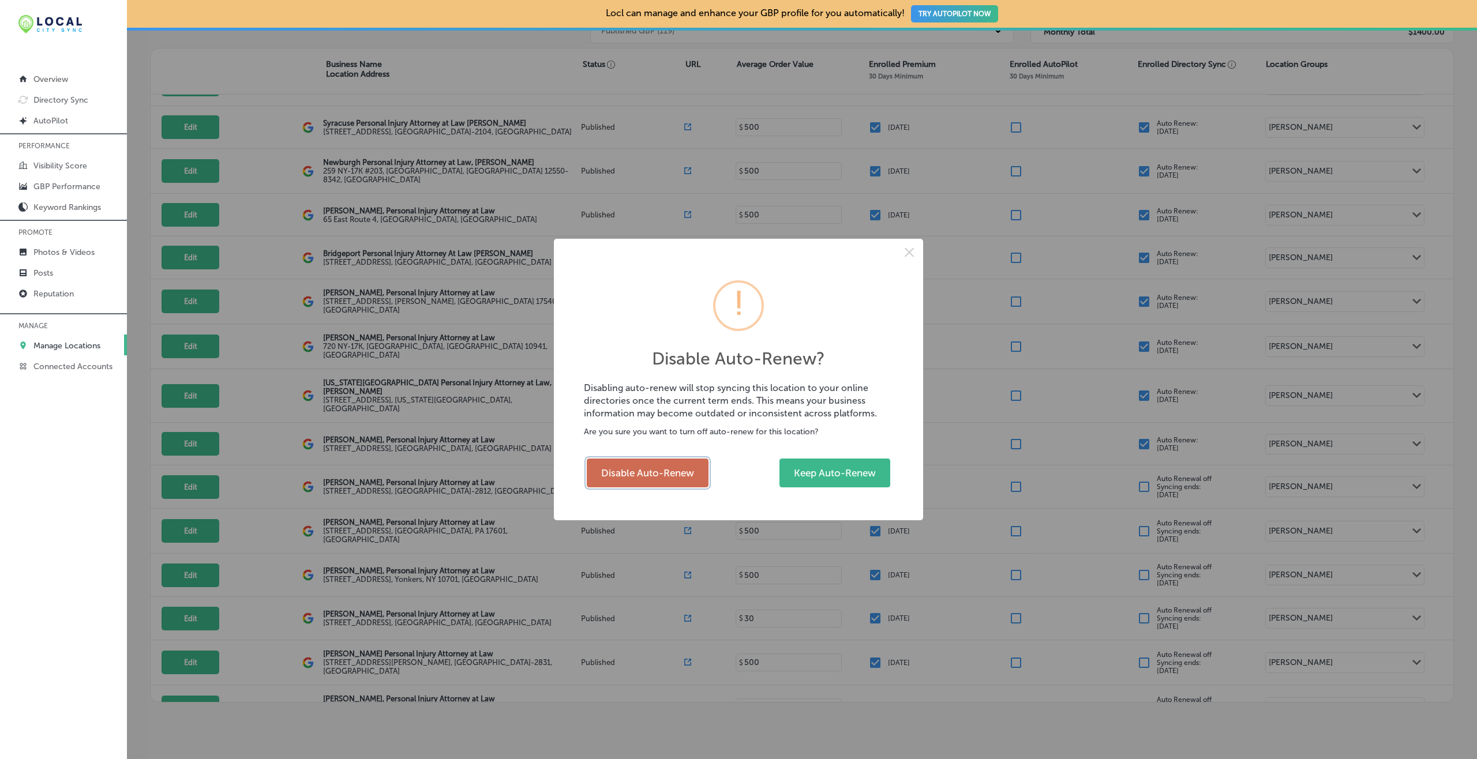
click at [647, 470] on button "Disable Auto-Renew" at bounding box center [648, 473] width 122 height 29
checkbox input "false"
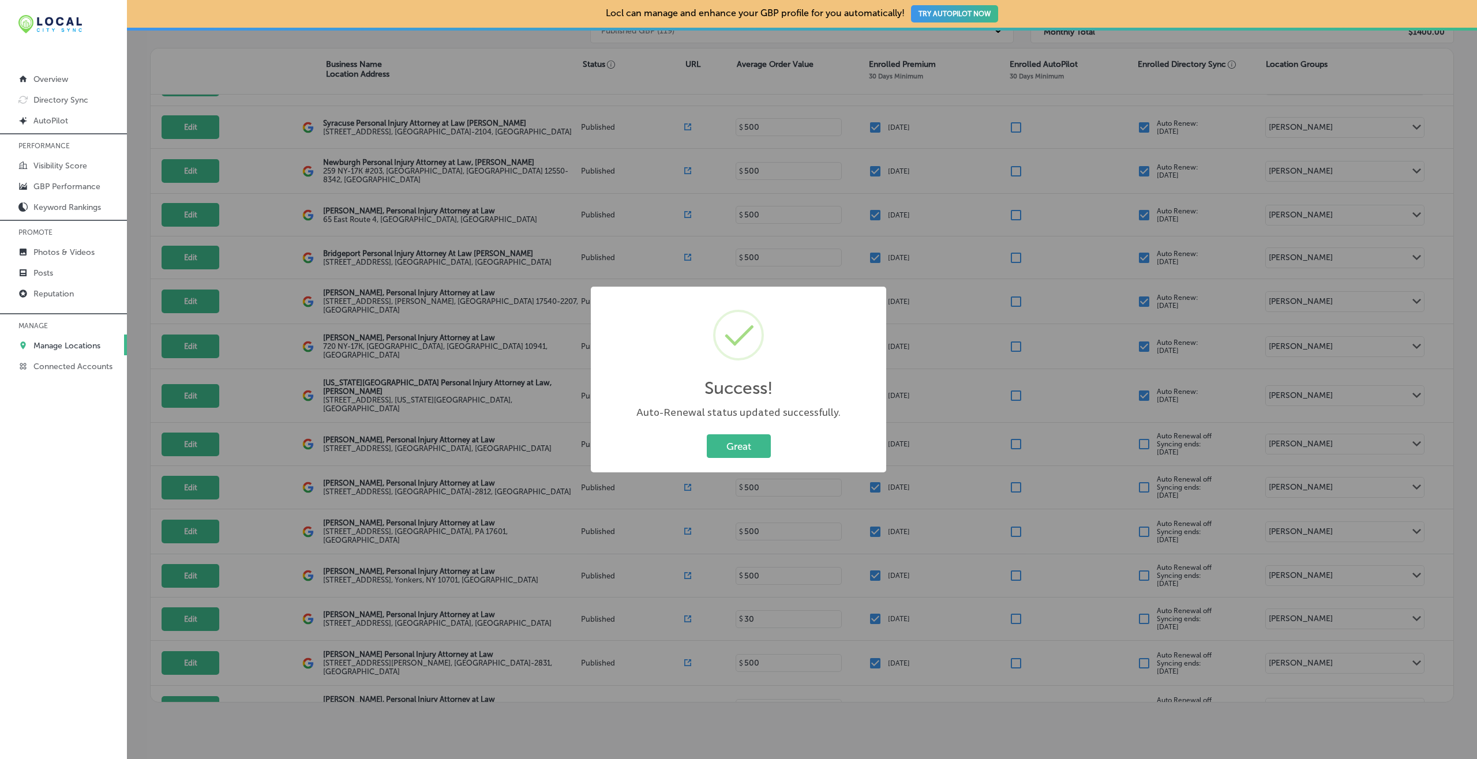
click at [707, 435] on button "Great" at bounding box center [739, 447] width 64 height 24
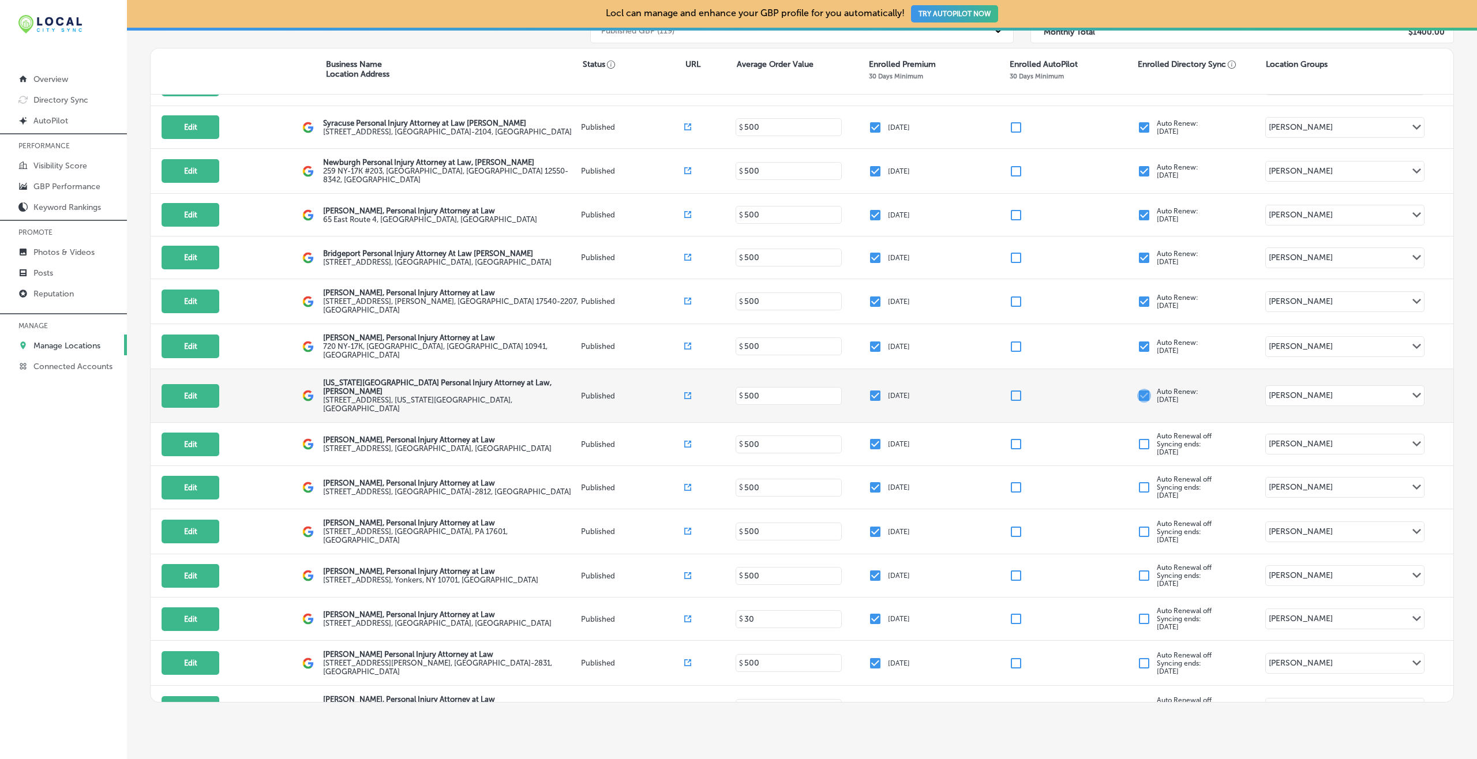
click at [1107, 389] on input "checkbox" at bounding box center [1144, 396] width 14 height 14
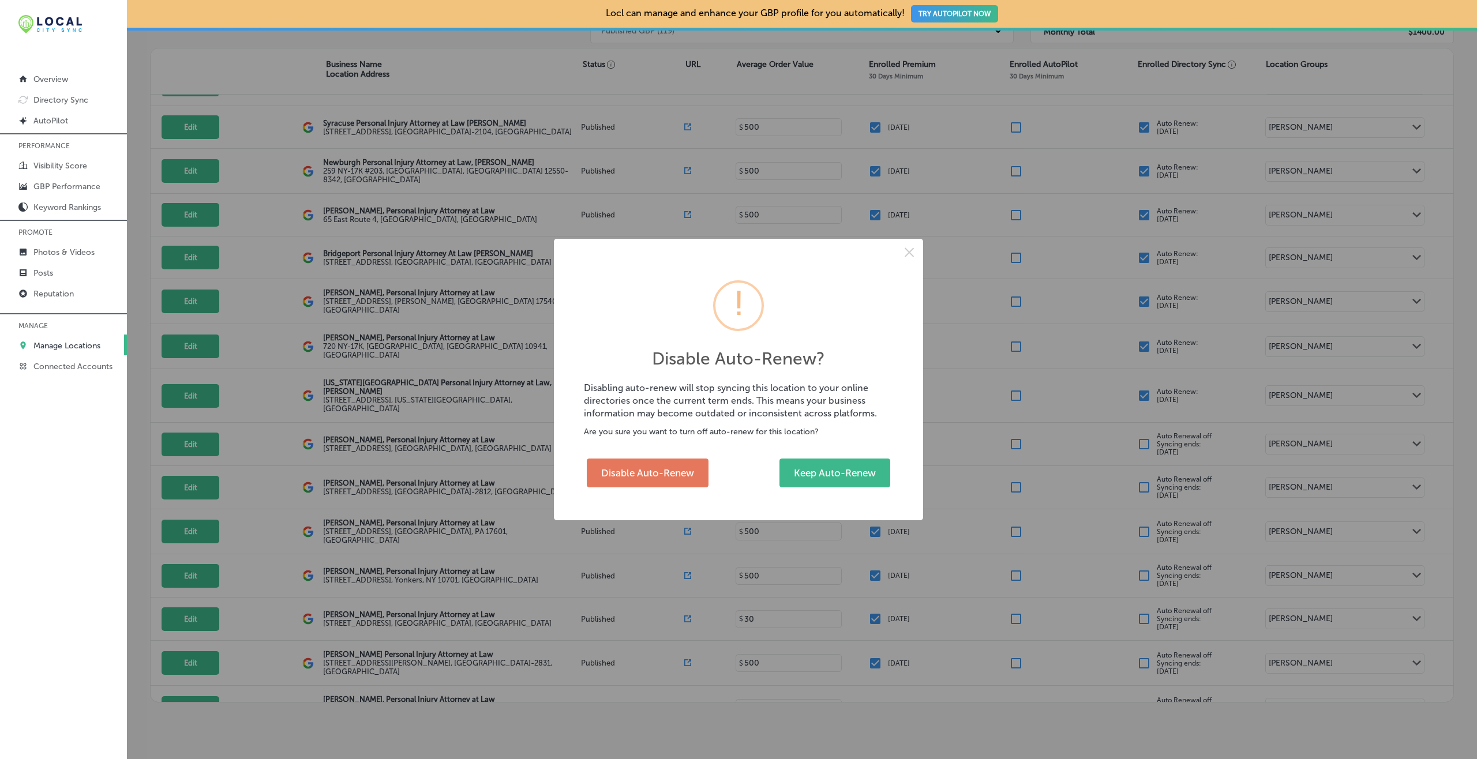
click at [640, 451] on div "Disable Auto-Renew? × Disabling auto-renew will stop syncing this location to y…" at bounding box center [738, 380] width 369 height 282
click at [640, 467] on button "Disable Auto-Renew" at bounding box center [648, 473] width 122 height 29
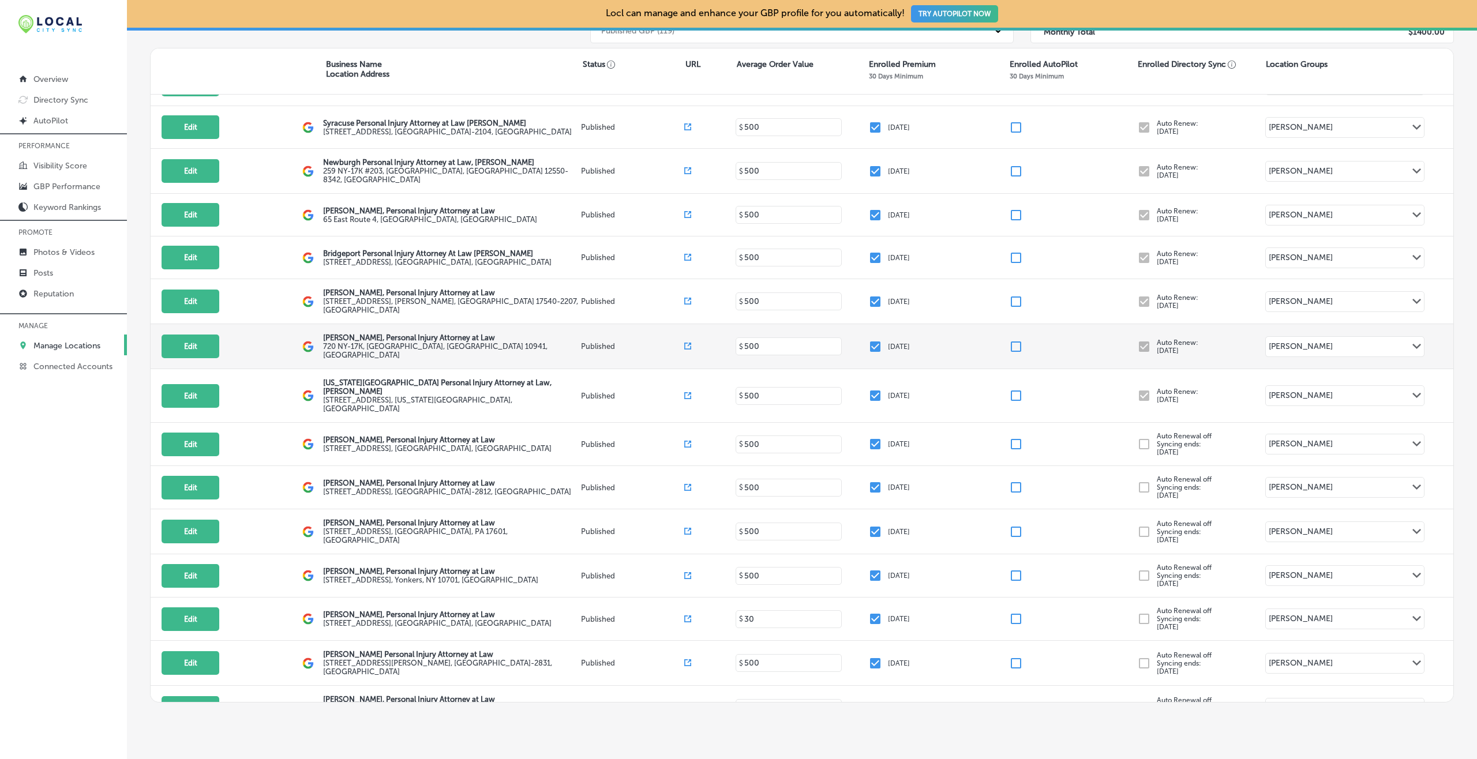
checkbox input "false"
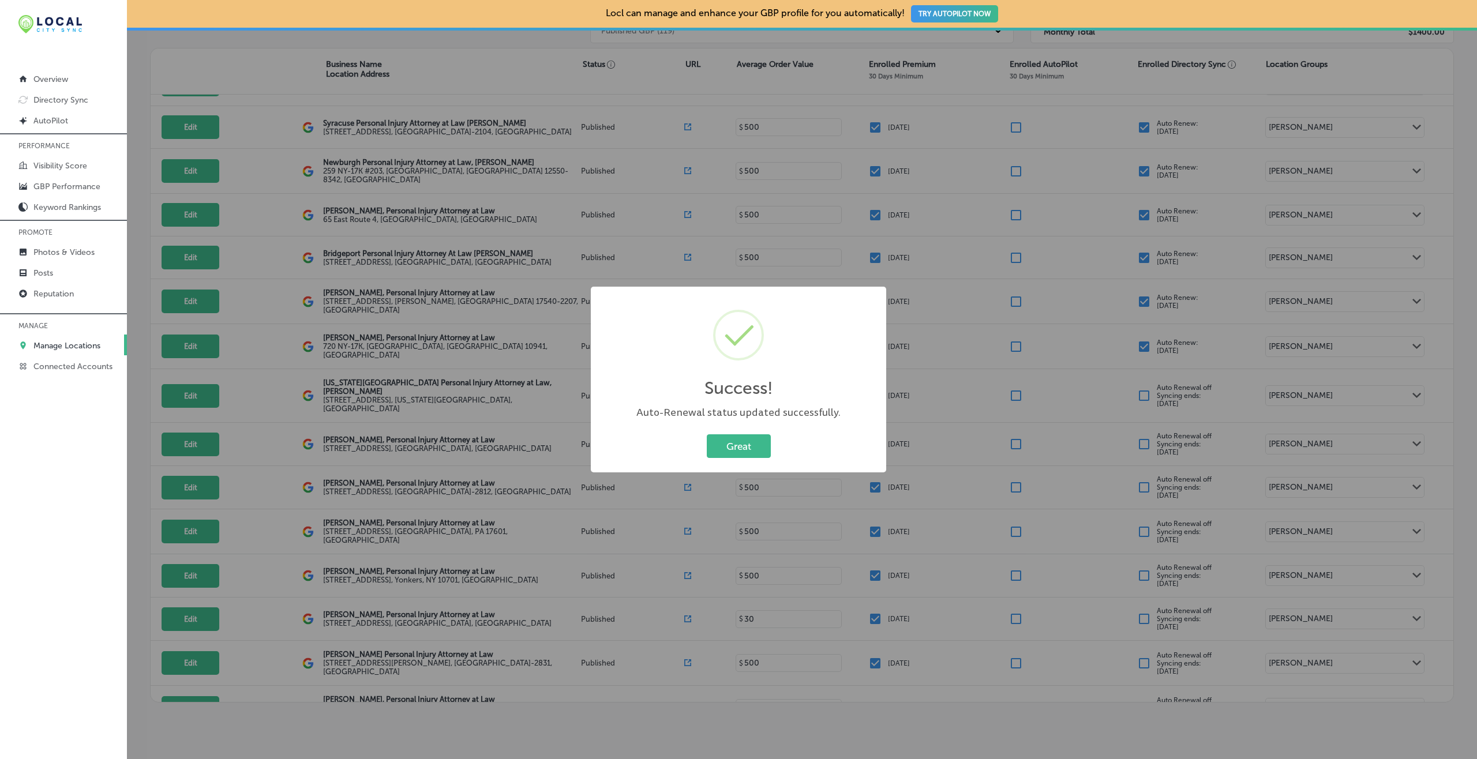
click at [707, 435] on button "Great" at bounding box center [739, 447] width 64 height 24
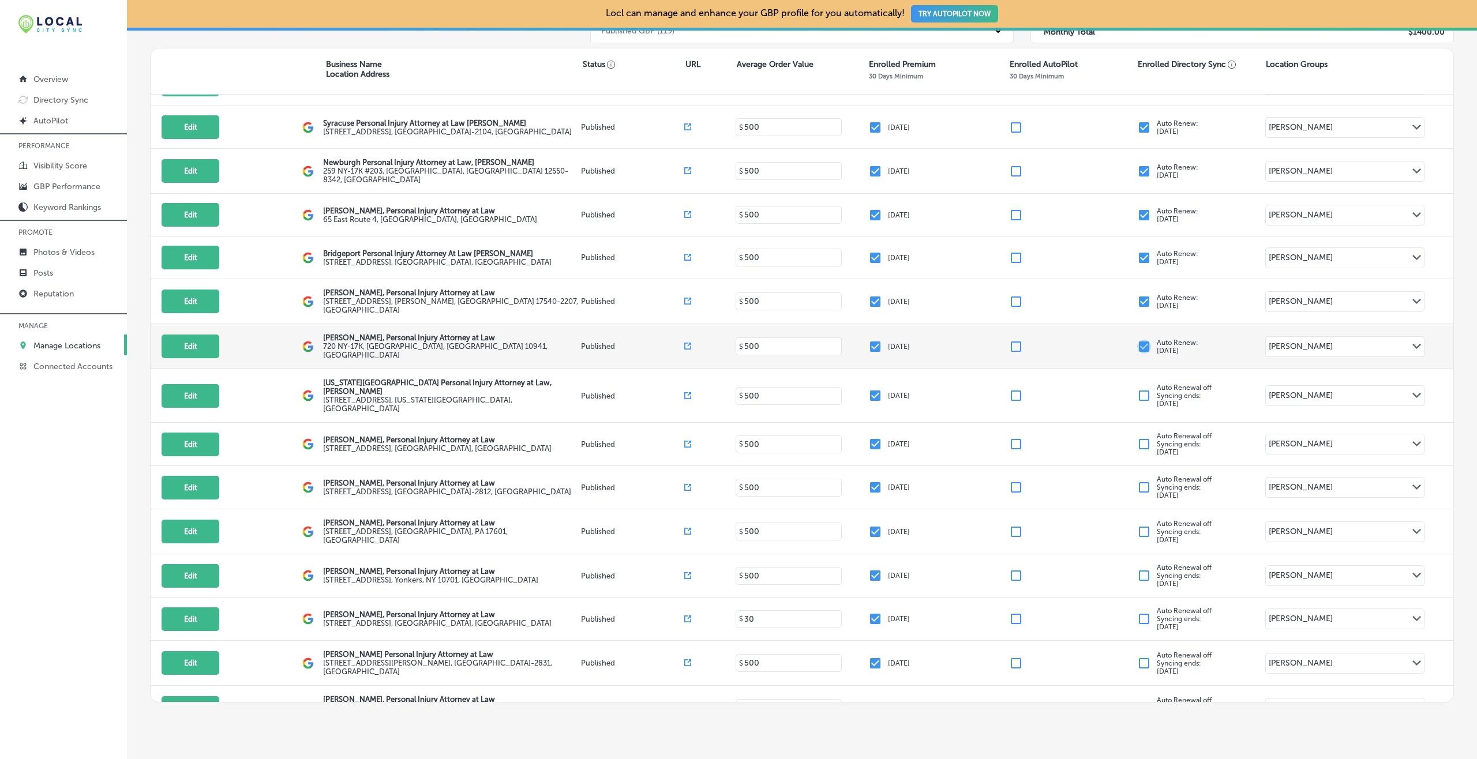
click at [1107, 340] on input "checkbox" at bounding box center [1144, 347] width 14 height 14
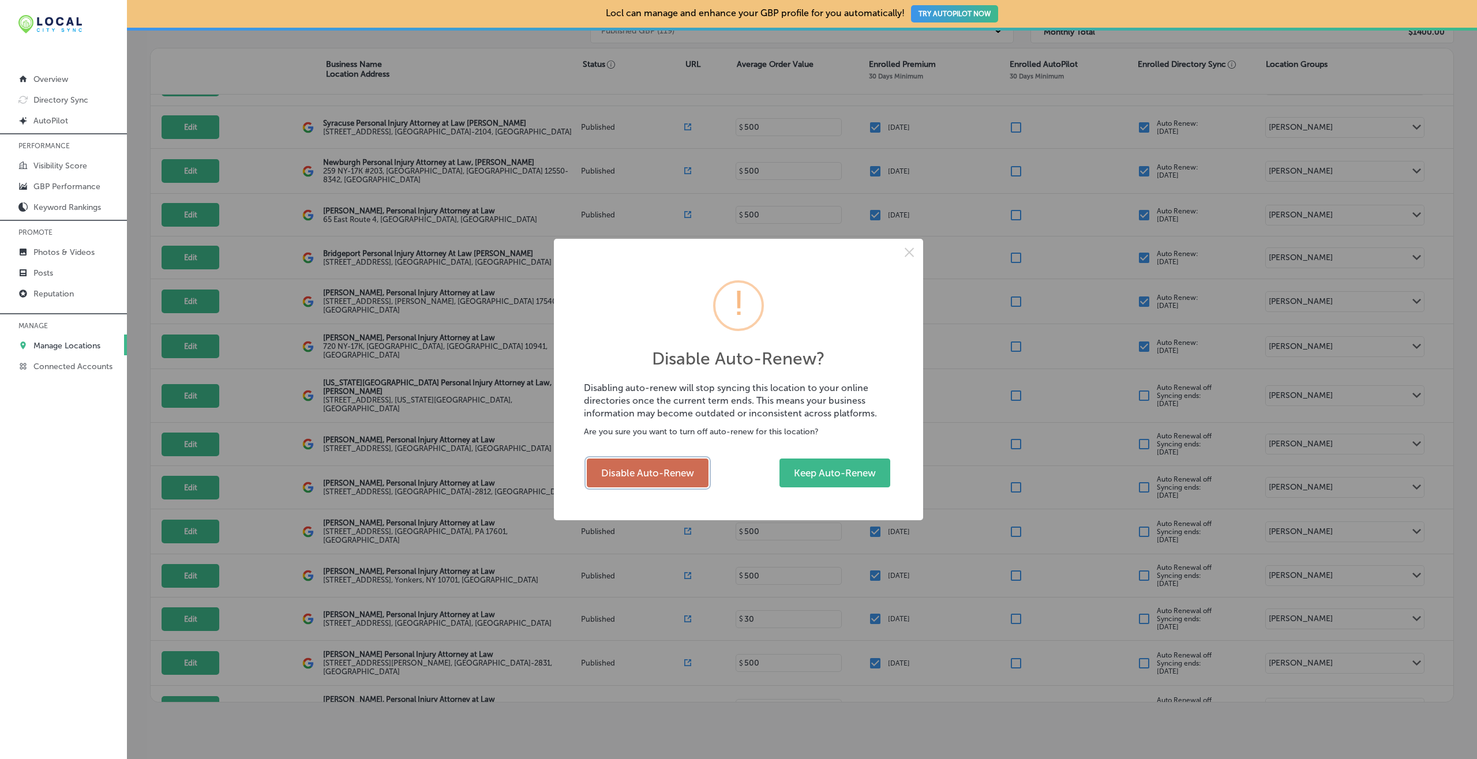
click at [681, 469] on button "Disable Auto-Renew" at bounding box center [648, 473] width 122 height 29
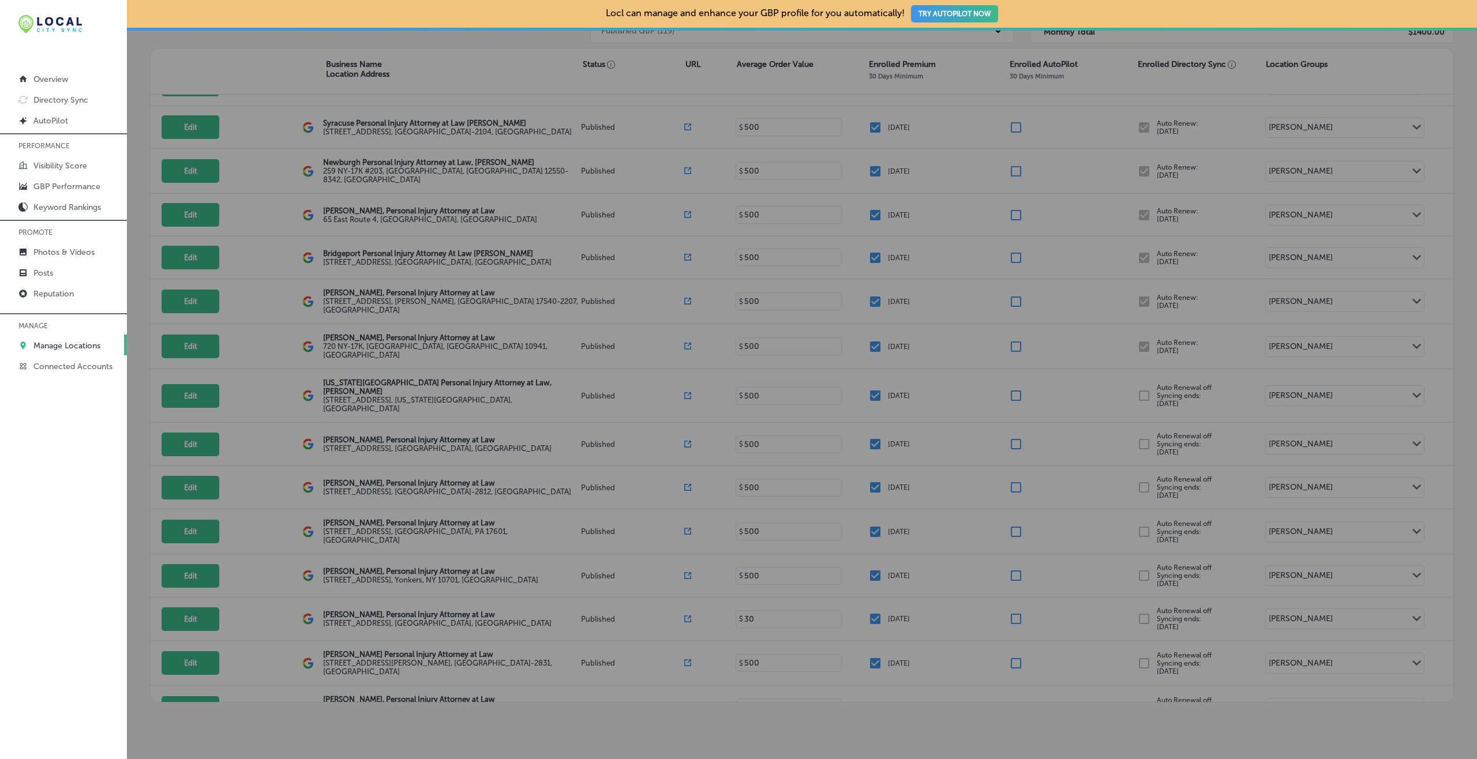
checkbox input "false"
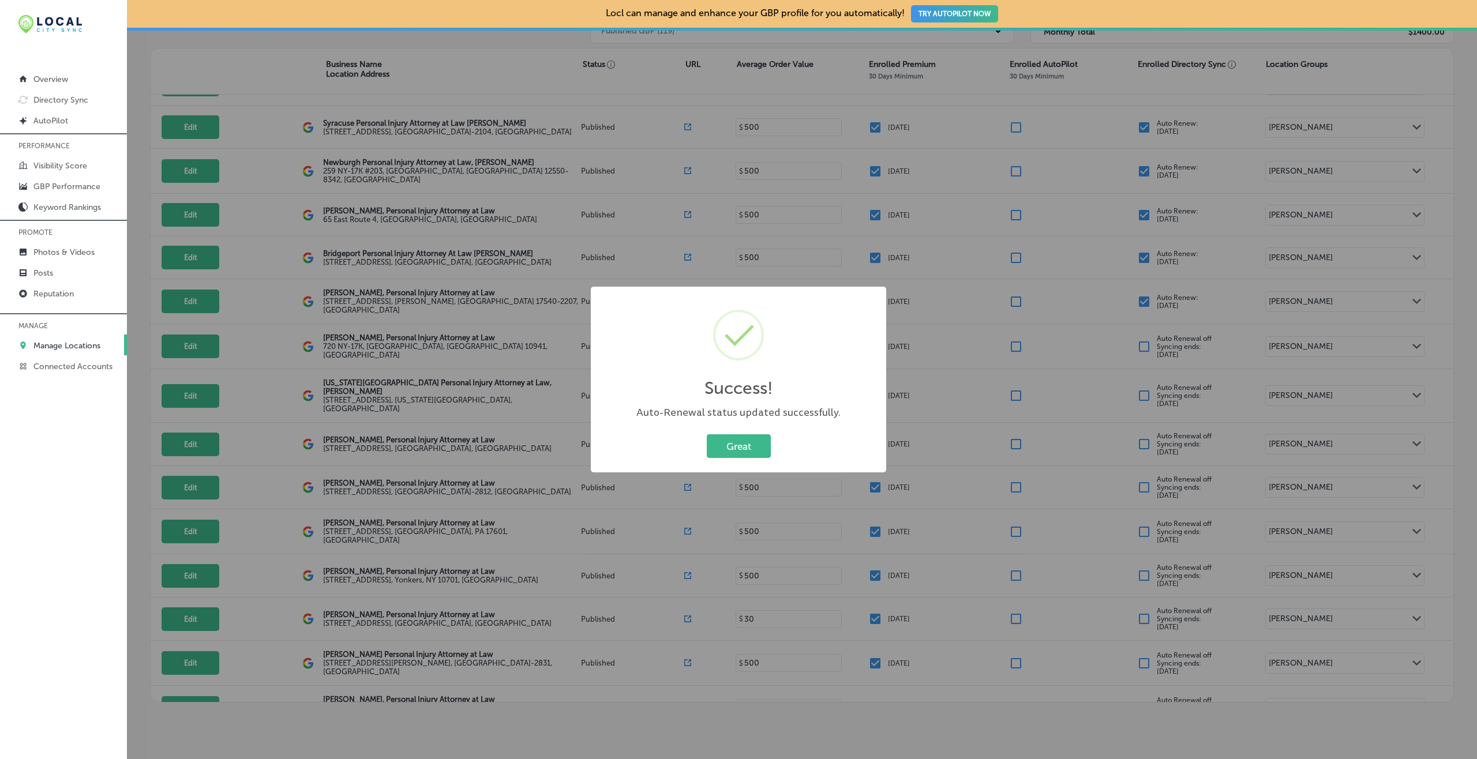
click at [707, 435] on button "Great" at bounding box center [739, 447] width 64 height 24
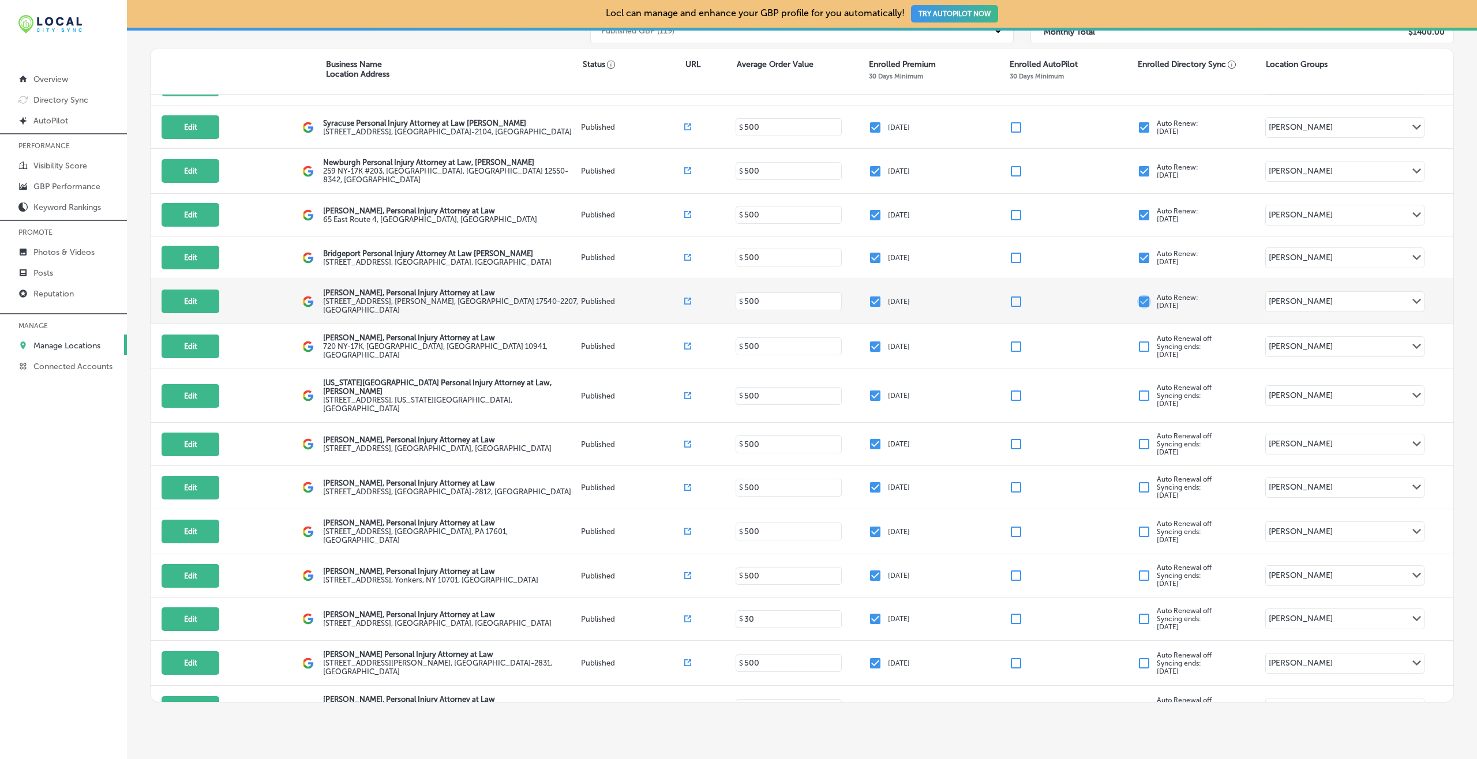
click at [1107, 295] on input "checkbox" at bounding box center [1144, 302] width 14 height 14
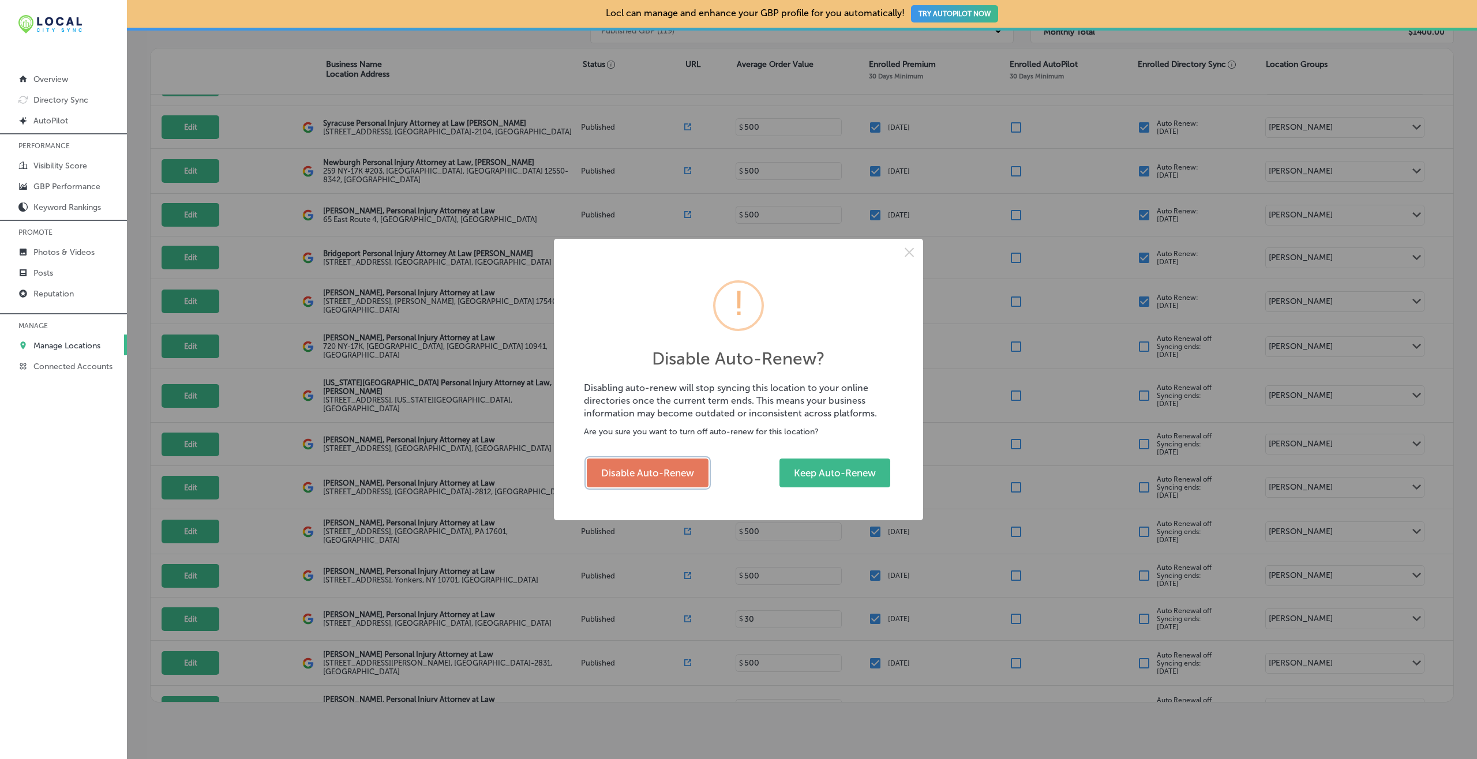
drag, startPoint x: 645, startPoint y: 472, endPoint x: 686, endPoint y: 437, distance: 54.0
click at [645, 471] on button "Disable Auto-Renew" at bounding box center [648, 473] width 122 height 29
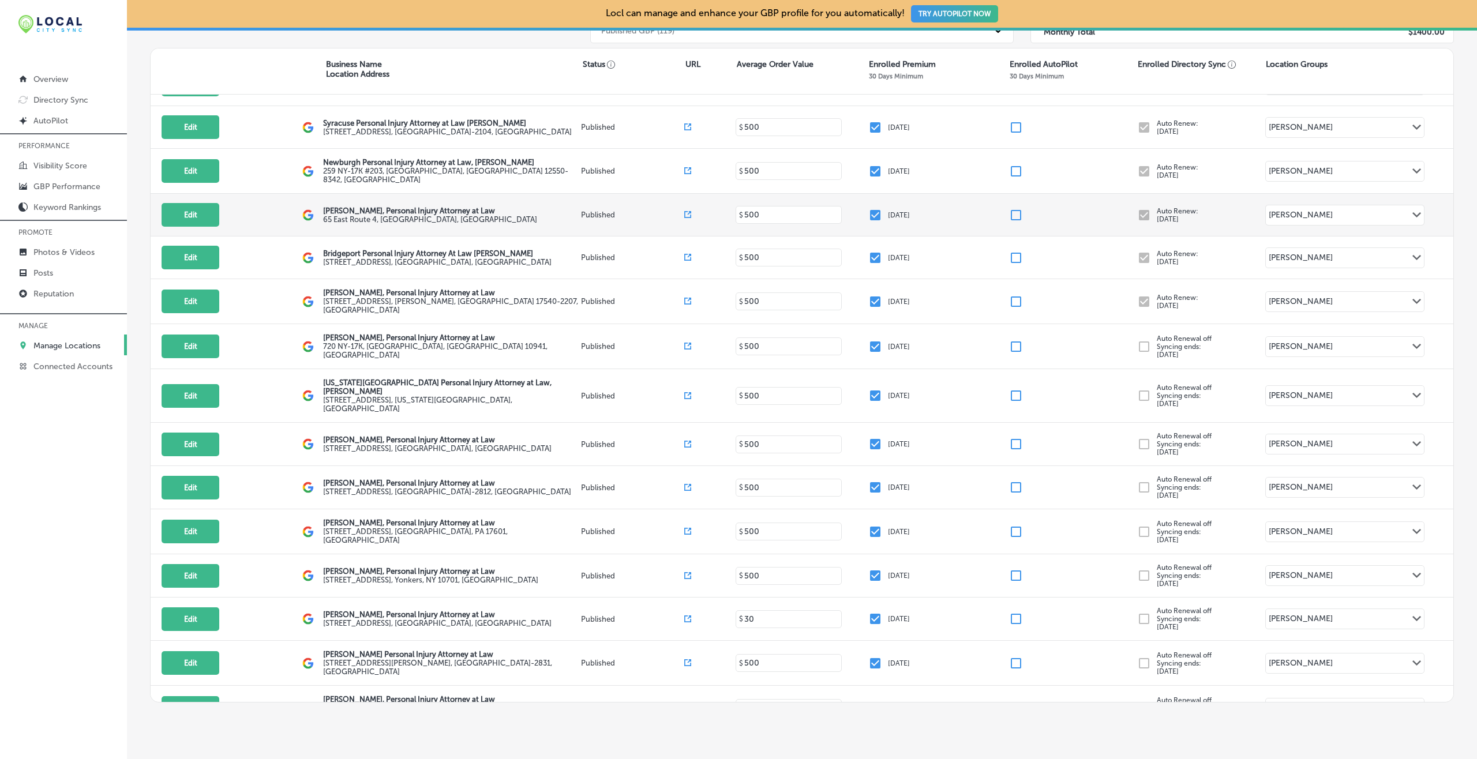
checkbox input "false"
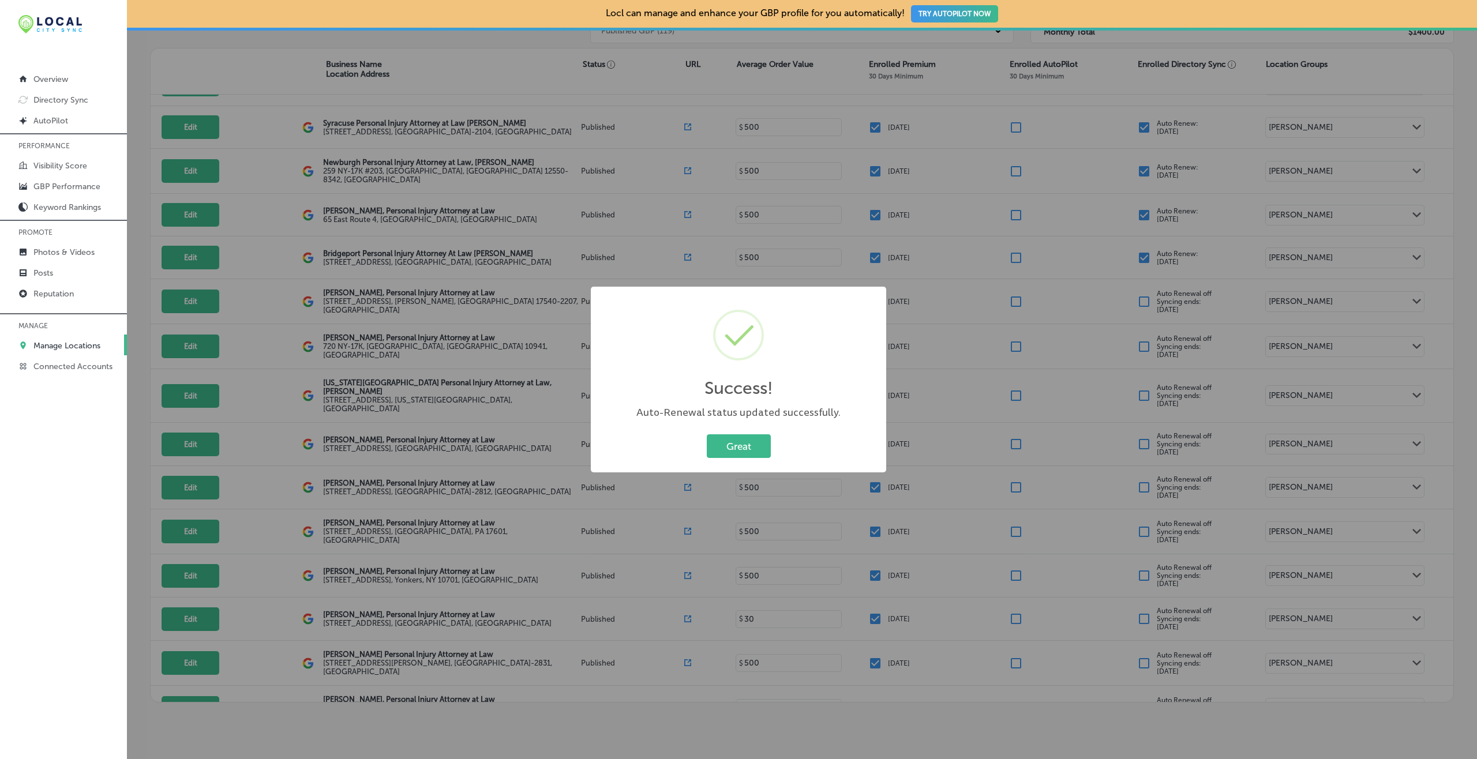
click at [707, 435] on button "Great" at bounding box center [739, 447] width 64 height 24
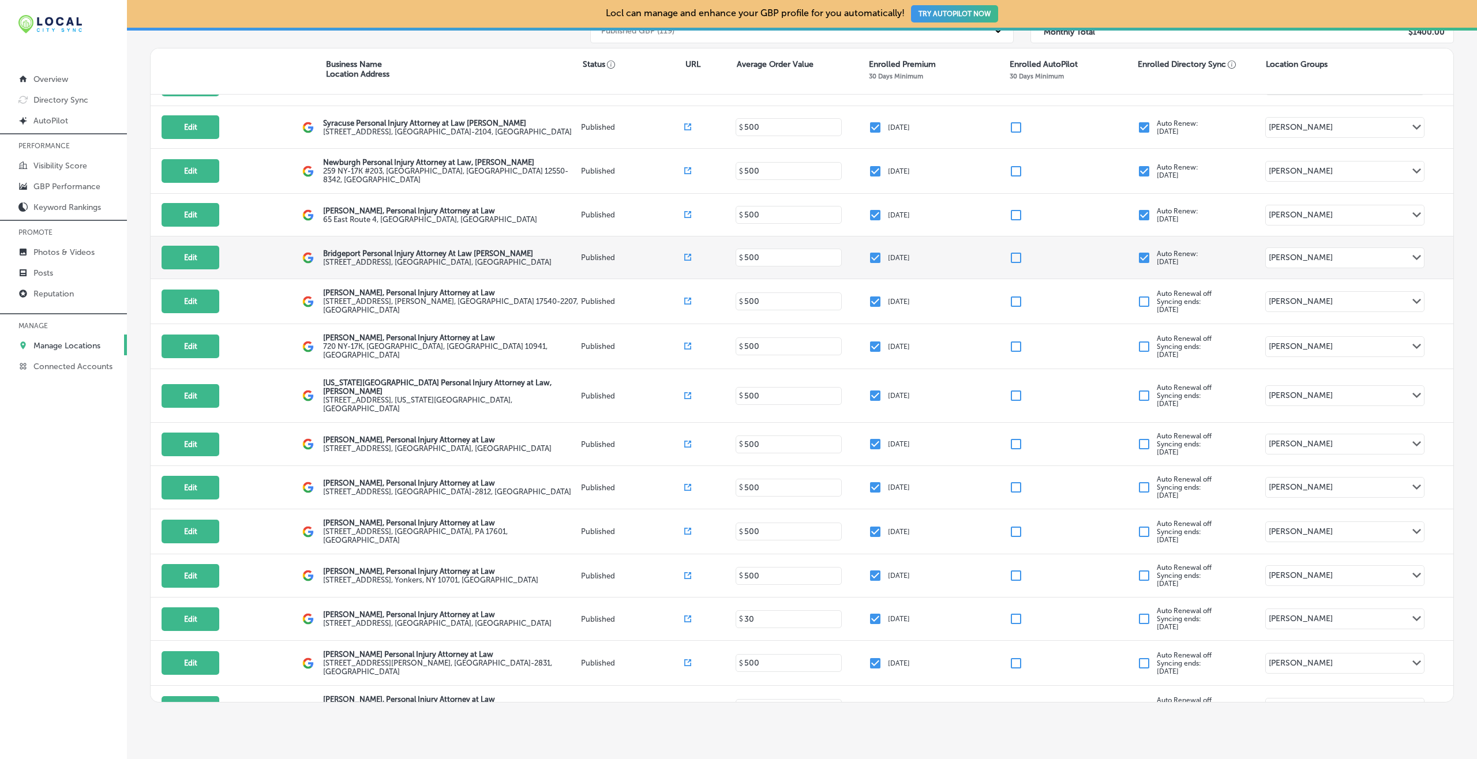
click at [1107, 251] on input "checkbox" at bounding box center [1144, 258] width 14 height 14
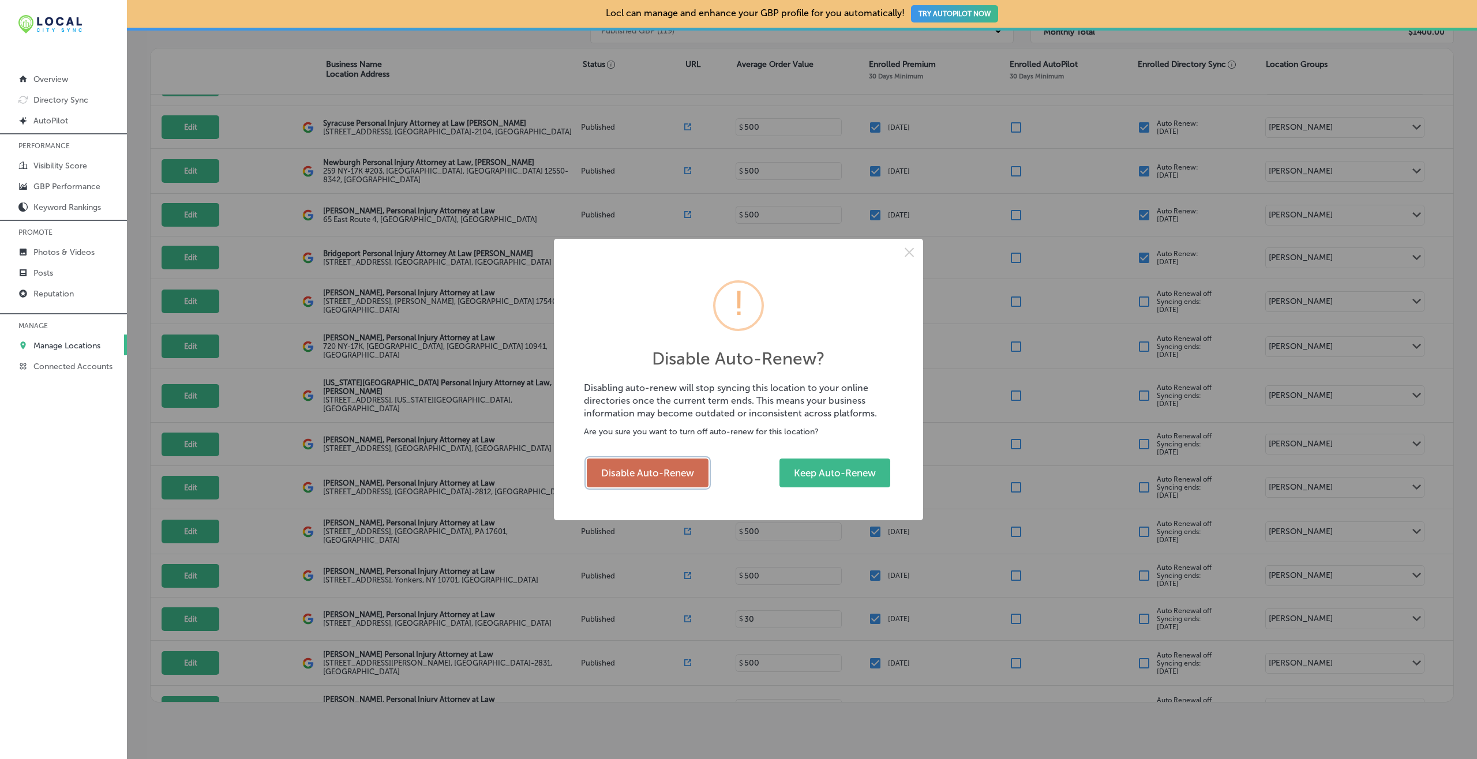
drag, startPoint x: 677, startPoint y: 474, endPoint x: 681, endPoint y: 460, distance: 14.4
click at [677, 473] on button "Disable Auto-Renew" at bounding box center [648, 473] width 122 height 29
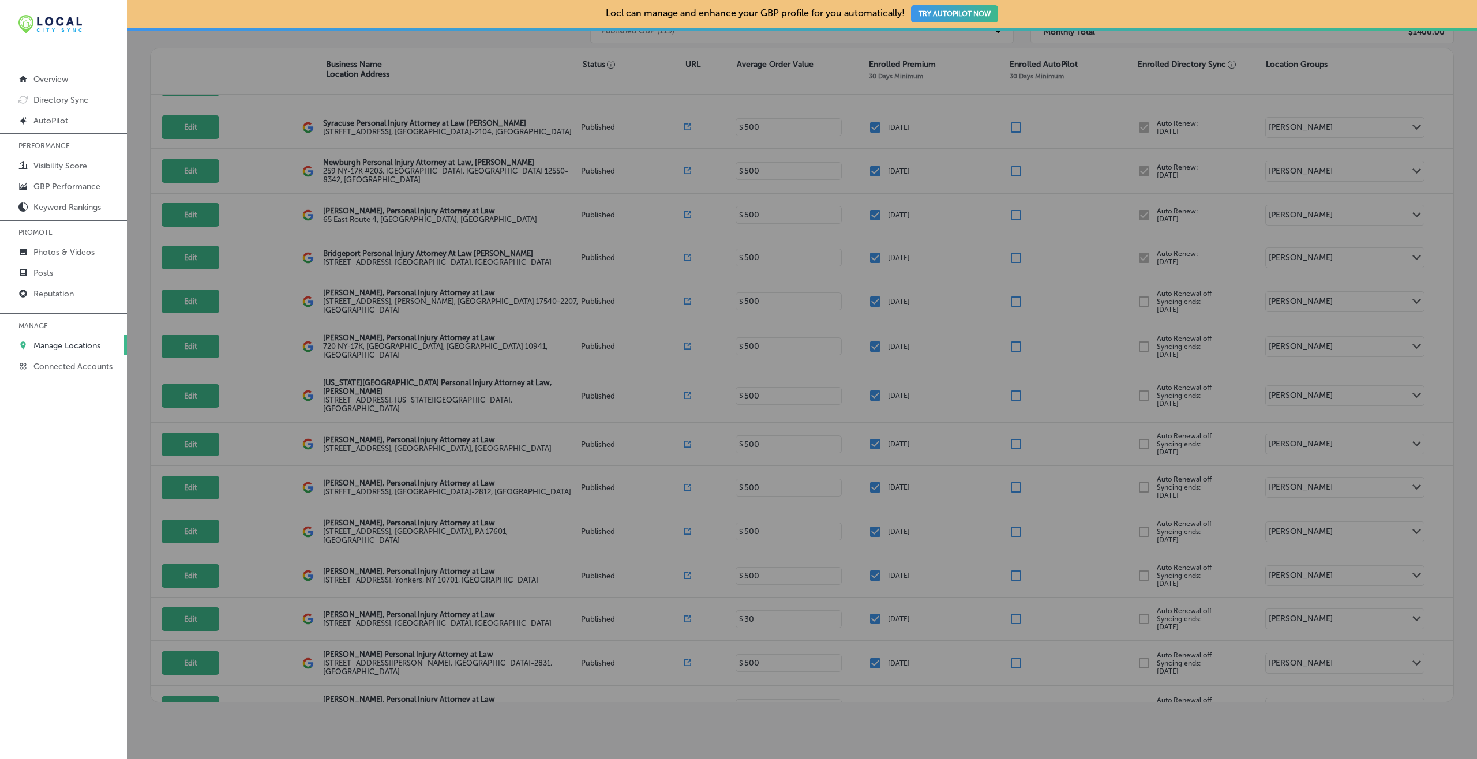
checkbox input "false"
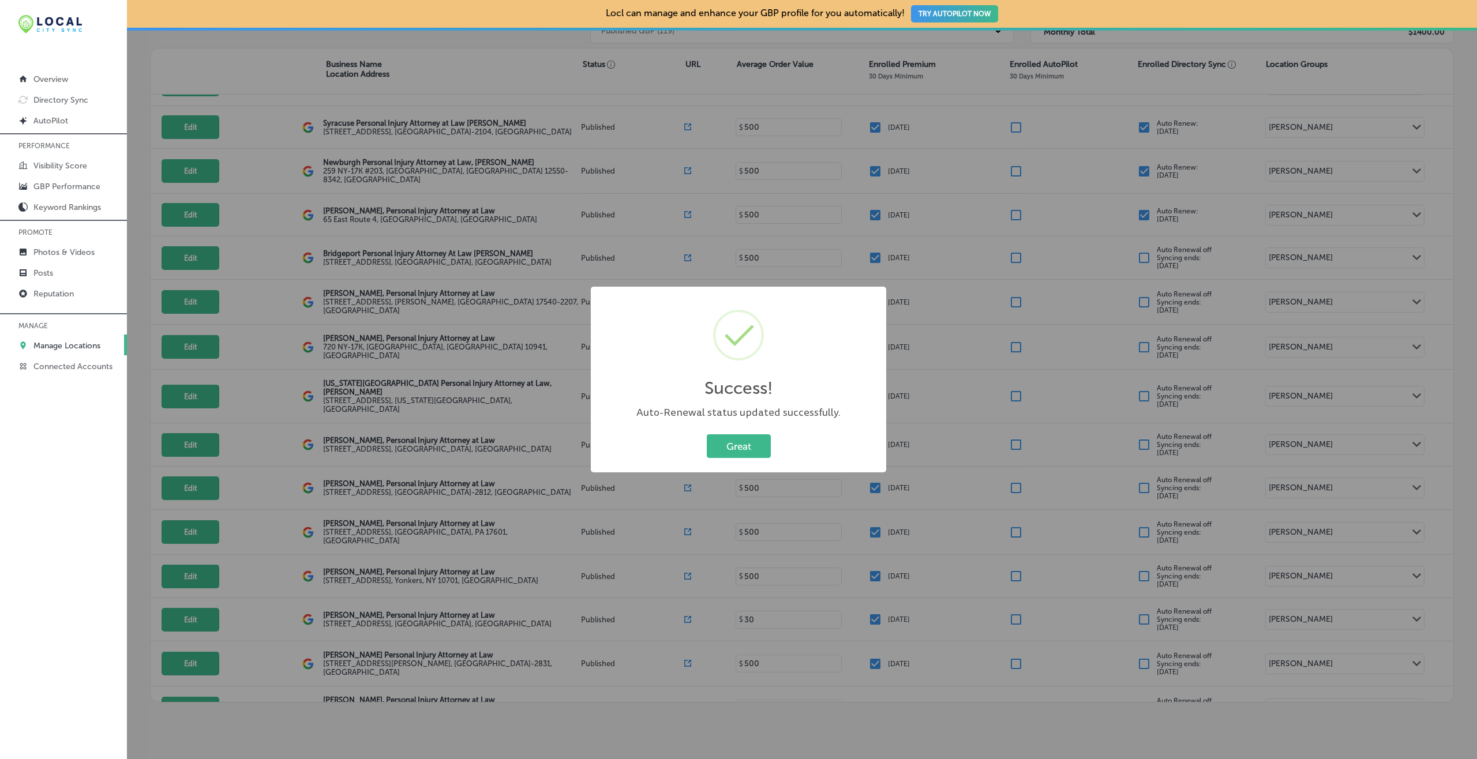
click at [707, 435] on button "Great" at bounding box center [739, 447] width 64 height 24
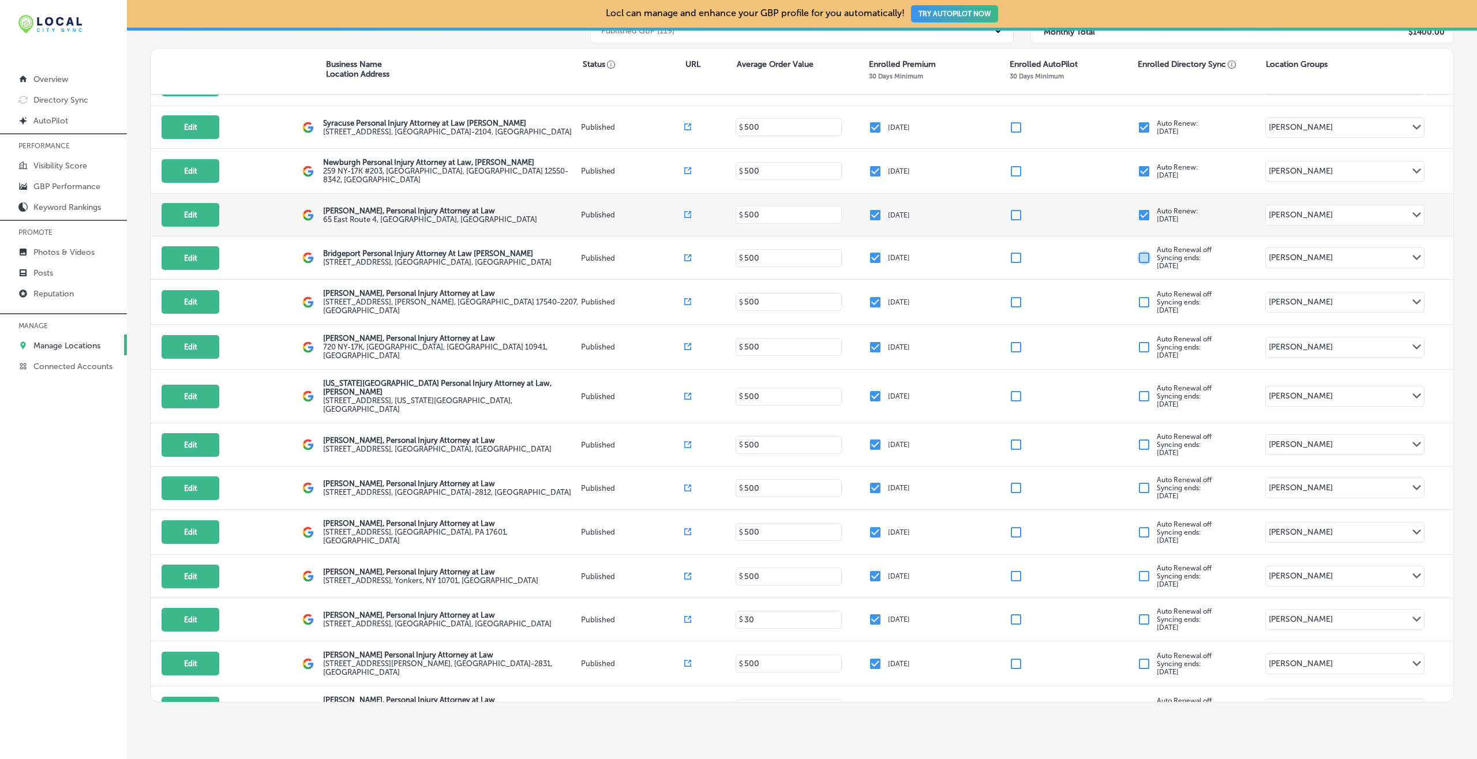
click at [1107, 208] on input "checkbox" at bounding box center [1144, 215] width 14 height 14
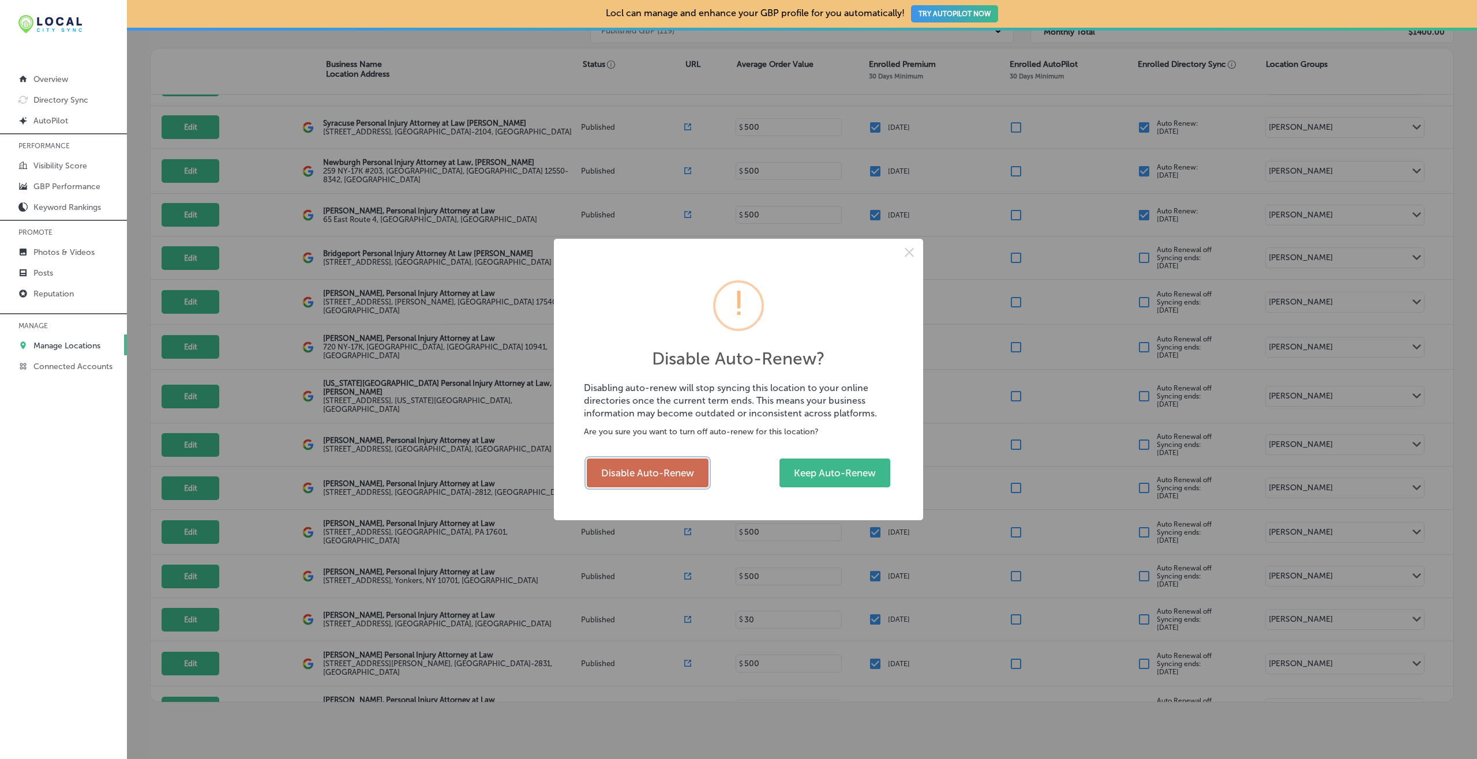
click at [679, 471] on button "Disable Auto-Renew" at bounding box center [648, 473] width 122 height 29
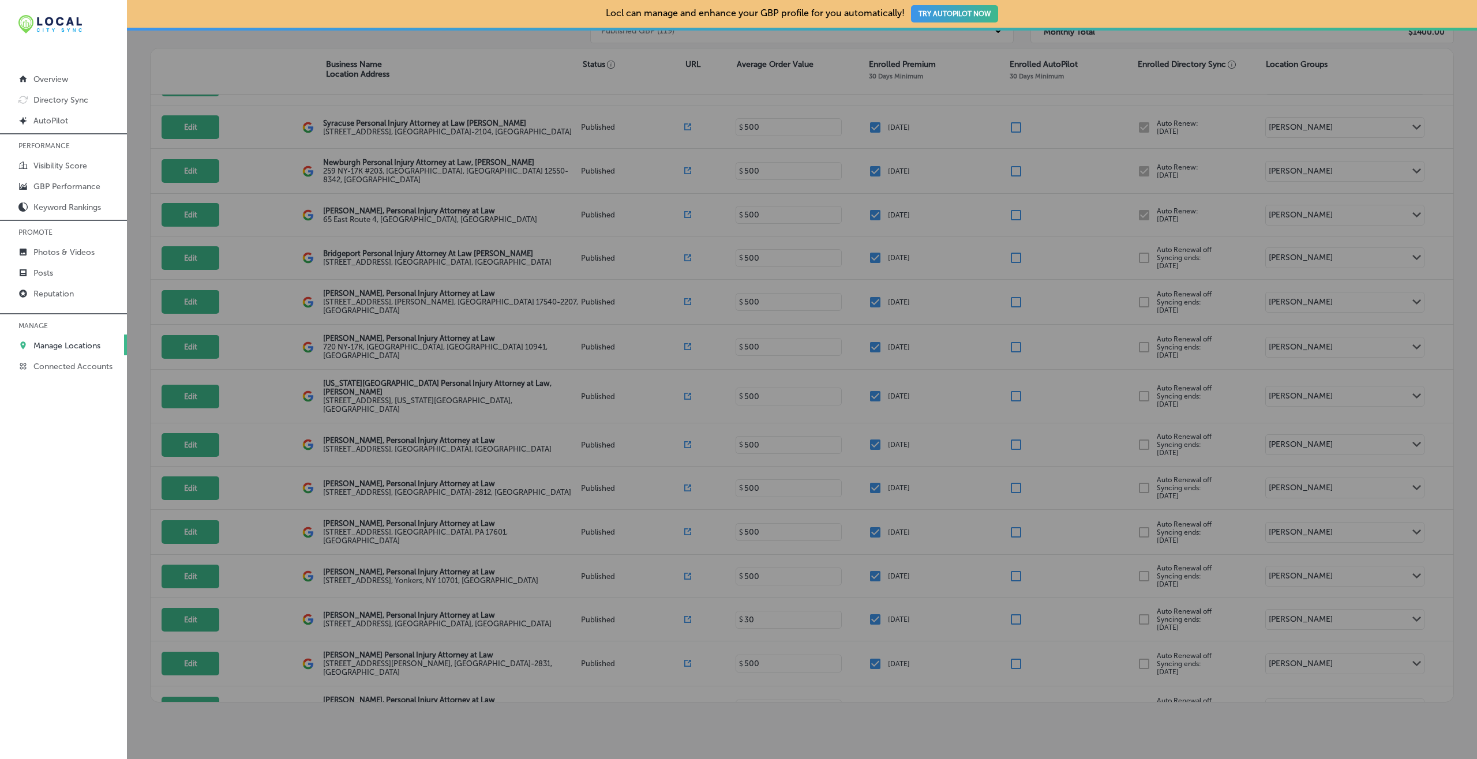
checkbox input "false"
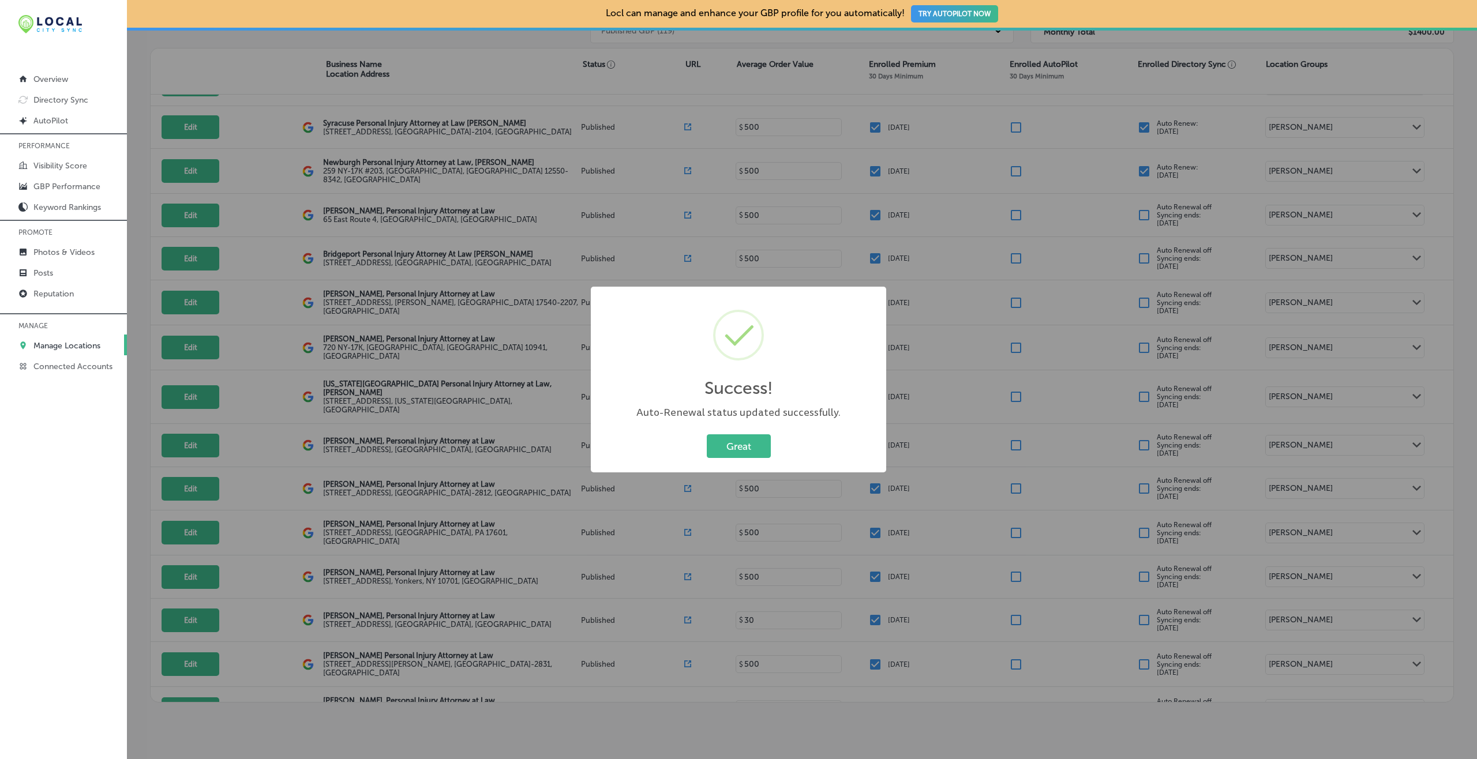
click at [707, 435] on button "Great" at bounding box center [739, 447] width 64 height 24
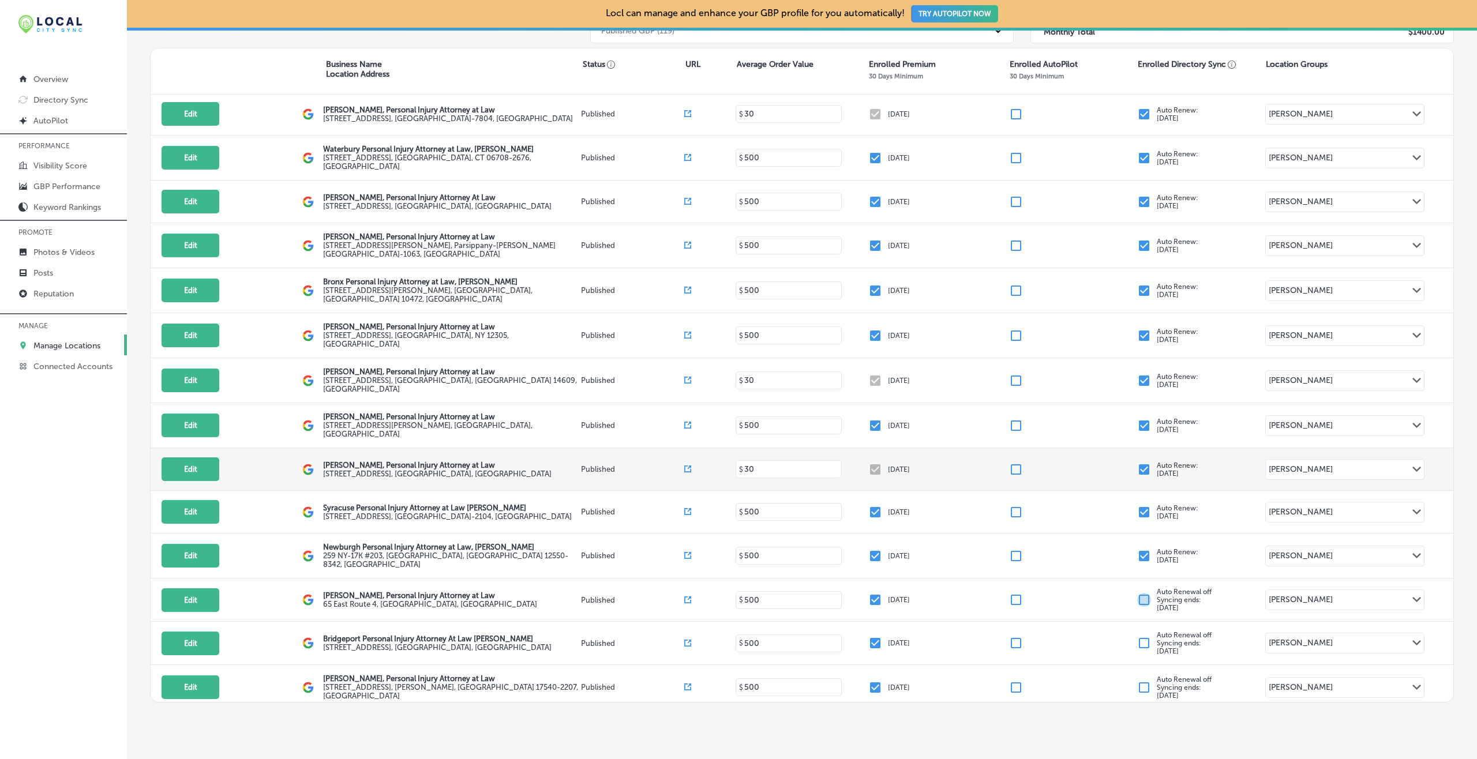
scroll to position [3026, 0]
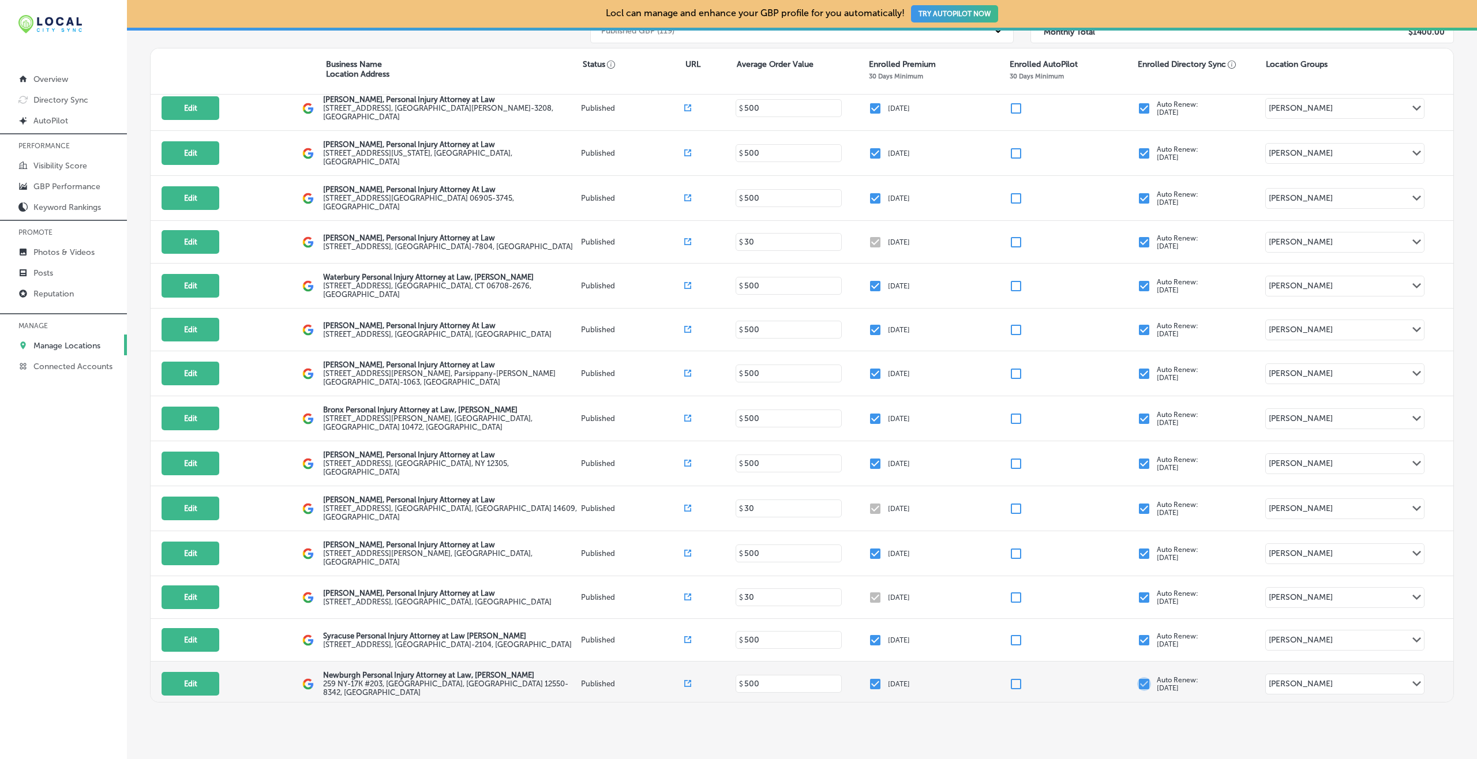
click at [1107, 569] on input "checkbox" at bounding box center [1144, 684] width 14 height 14
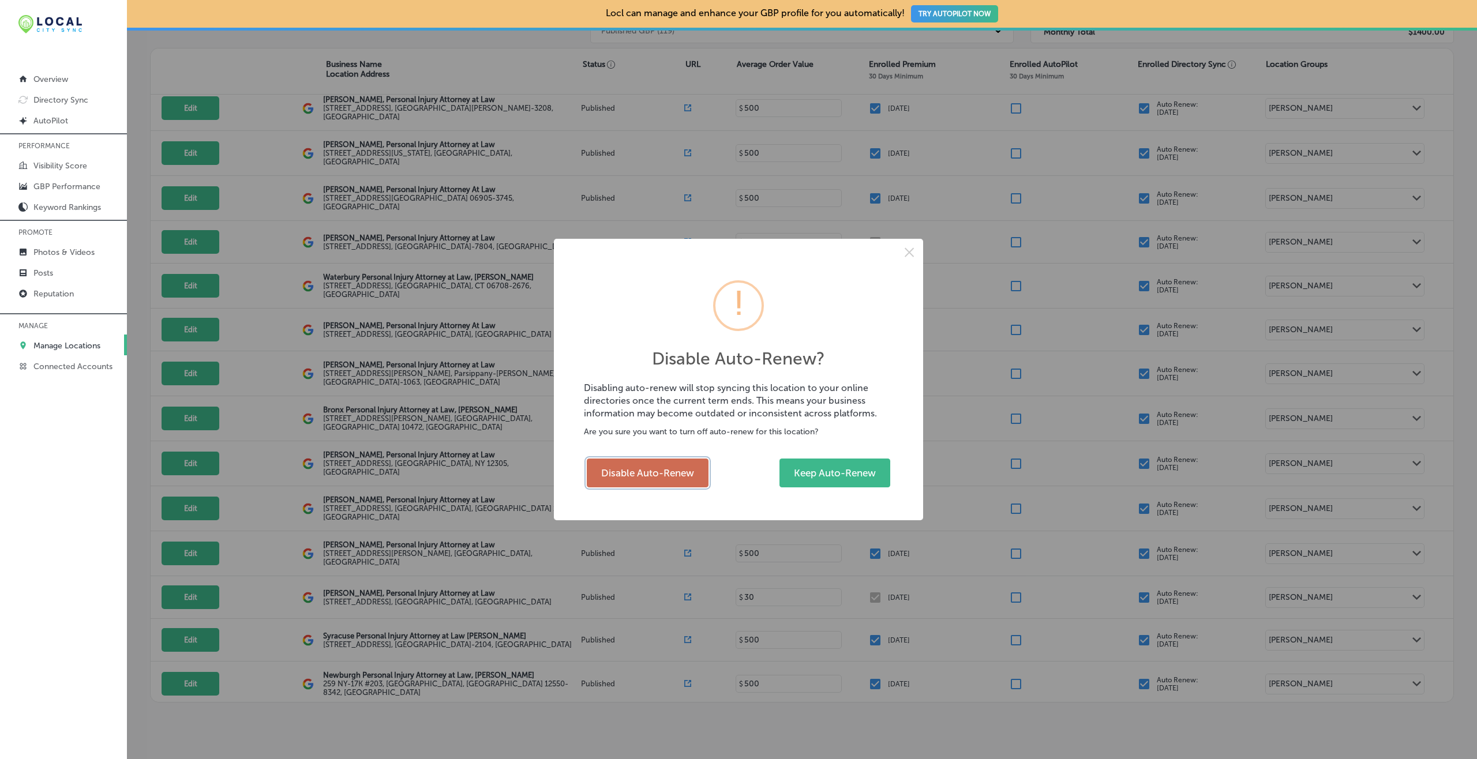
click at [631, 472] on button "Disable Auto-Renew" at bounding box center [648, 473] width 122 height 29
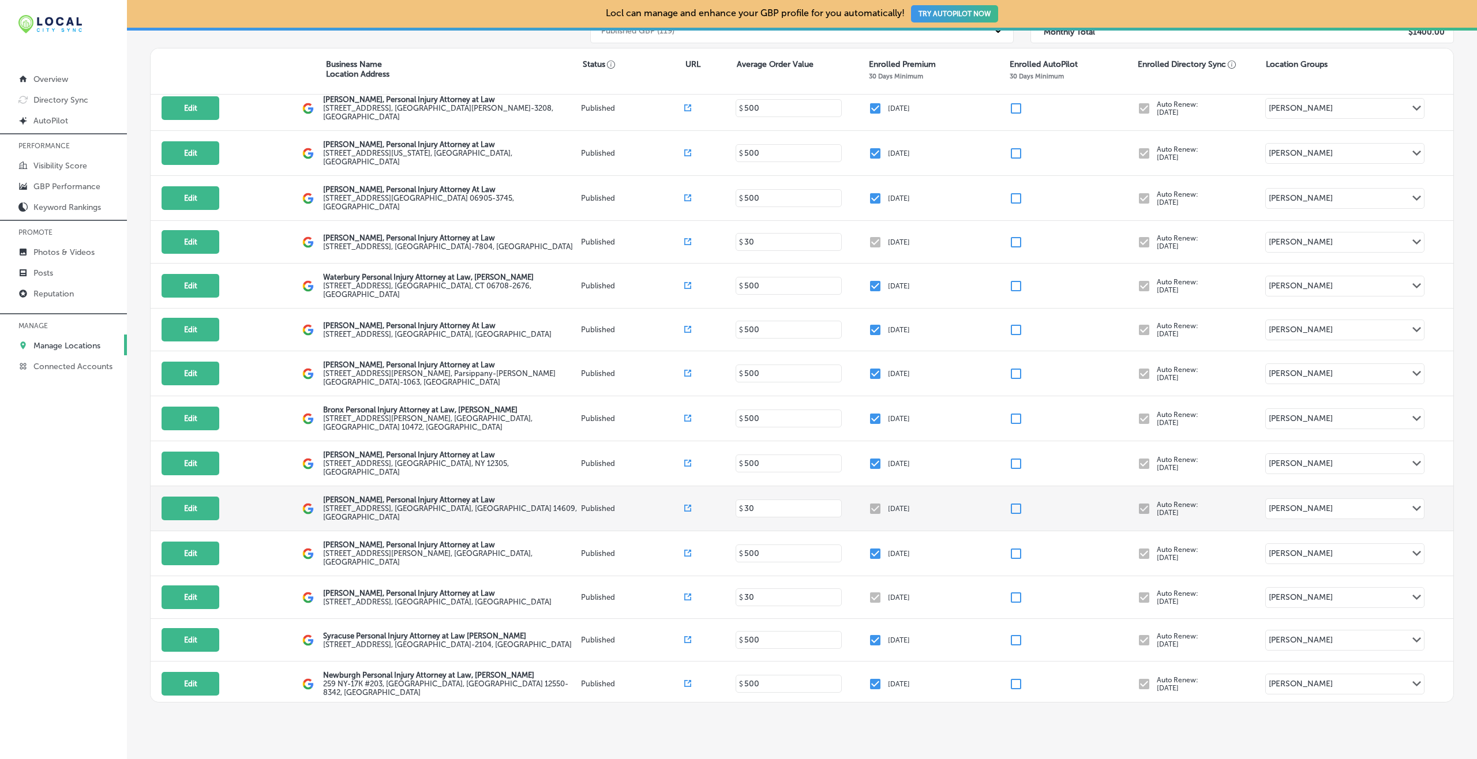
checkbox input "false"
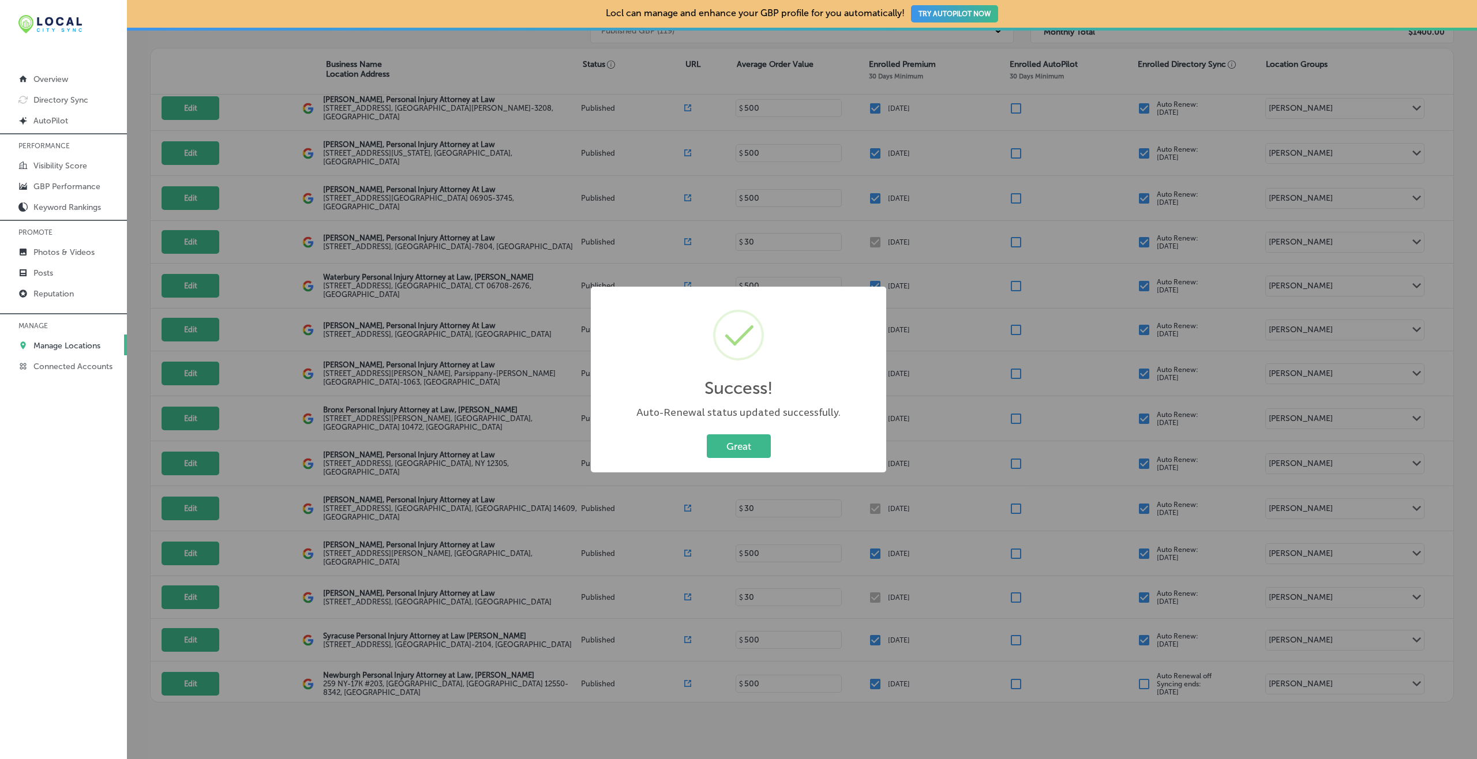
click at [707, 435] on button "Great" at bounding box center [739, 447] width 64 height 24
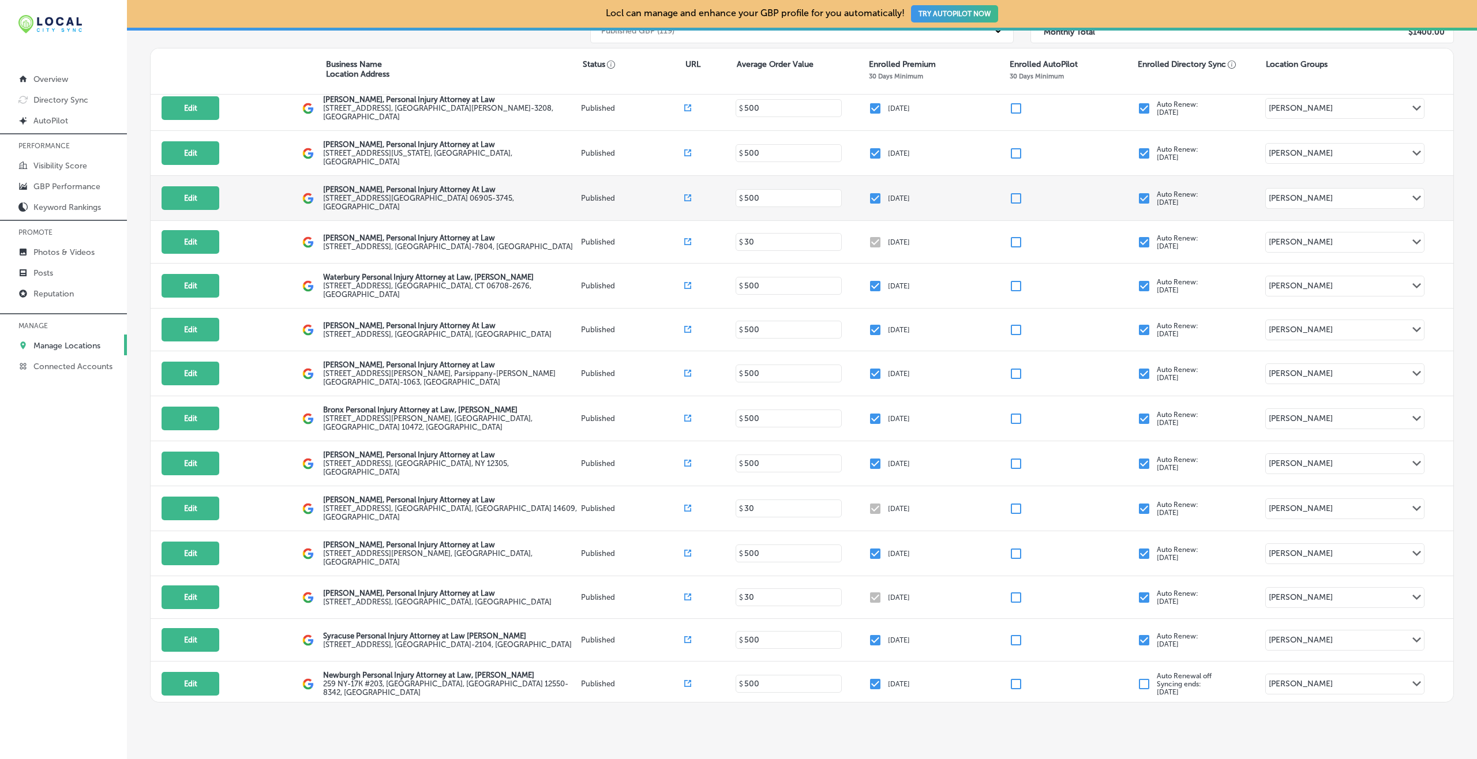
click at [1107, 192] on input "checkbox" at bounding box center [1144, 199] width 14 height 14
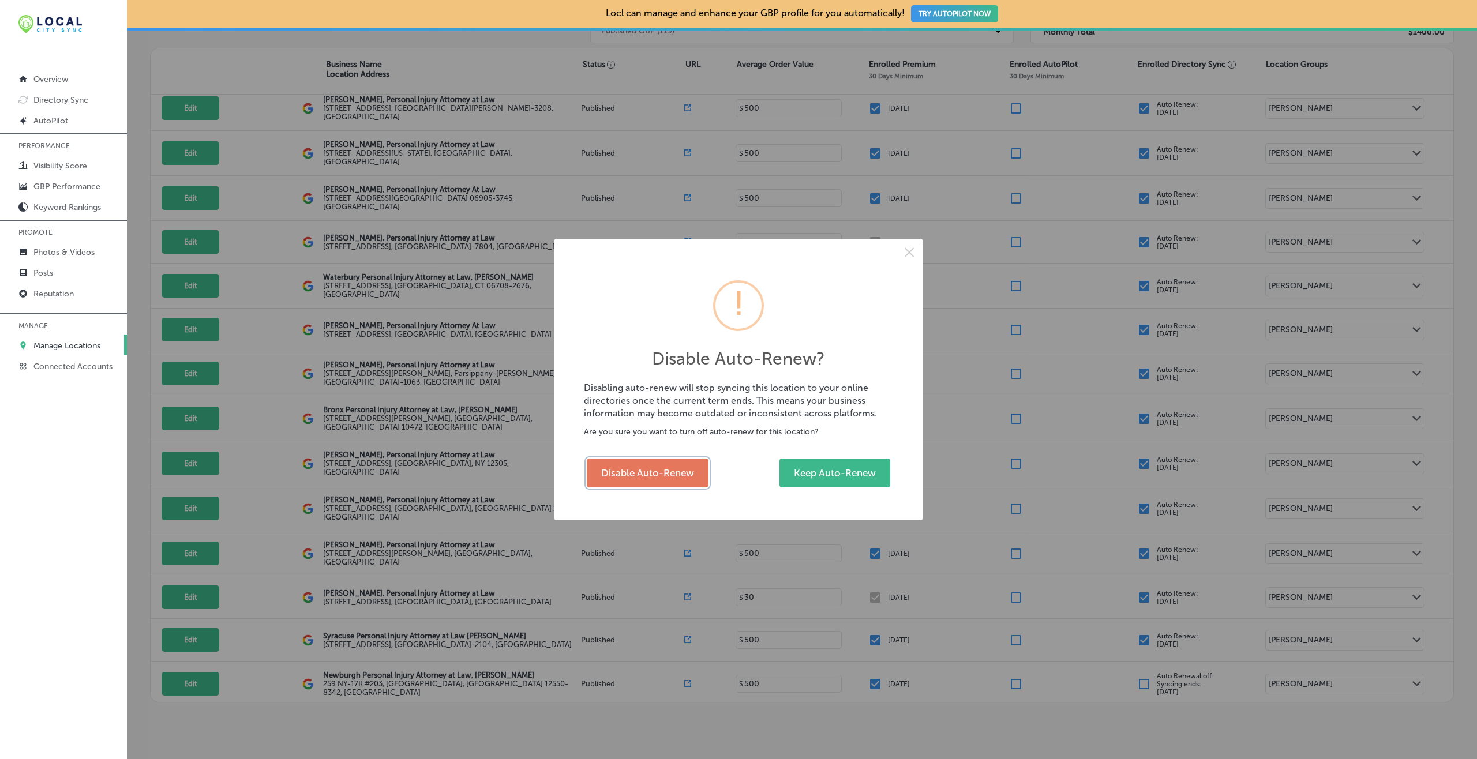
click at [663, 467] on button "Disable Auto-Renew" at bounding box center [648, 473] width 122 height 29
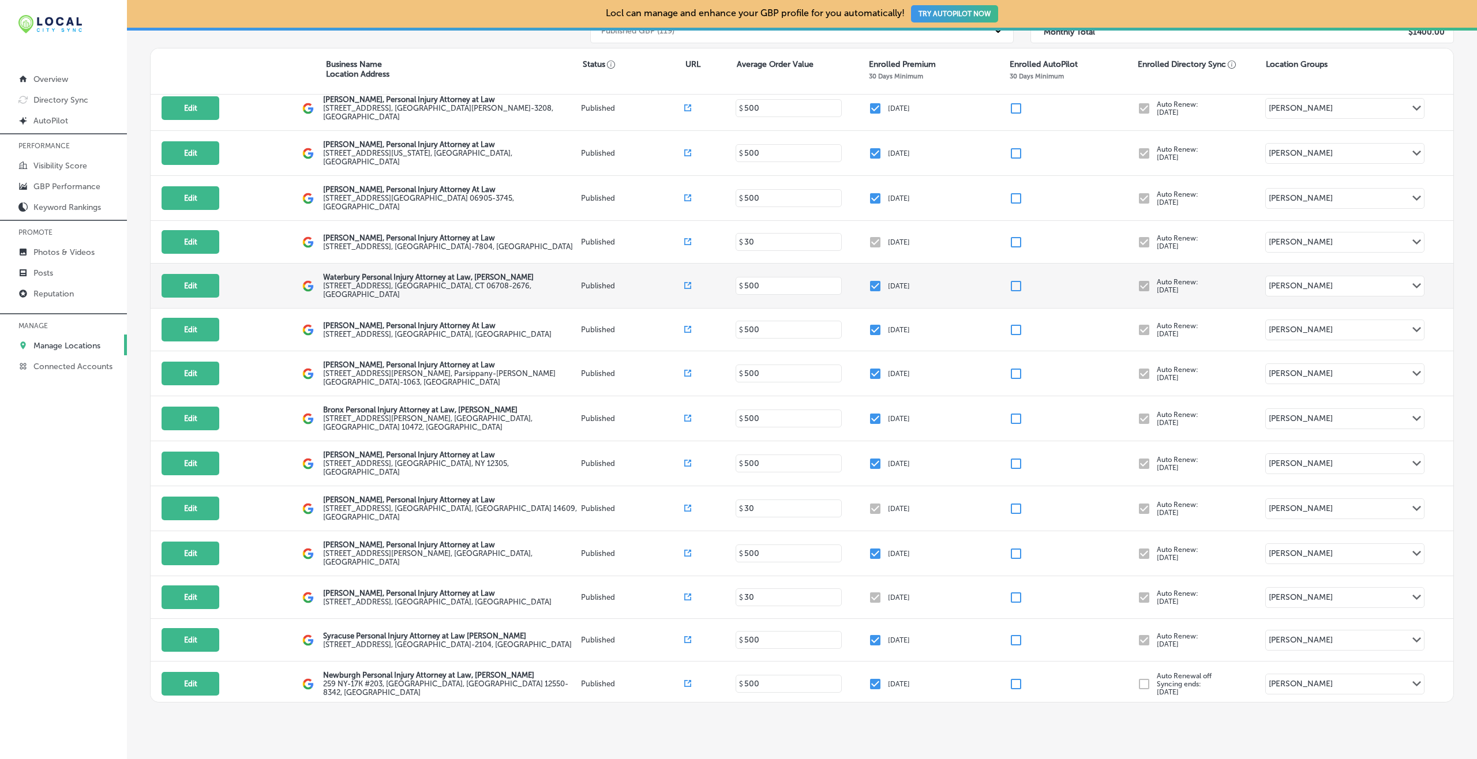
checkbox input "false"
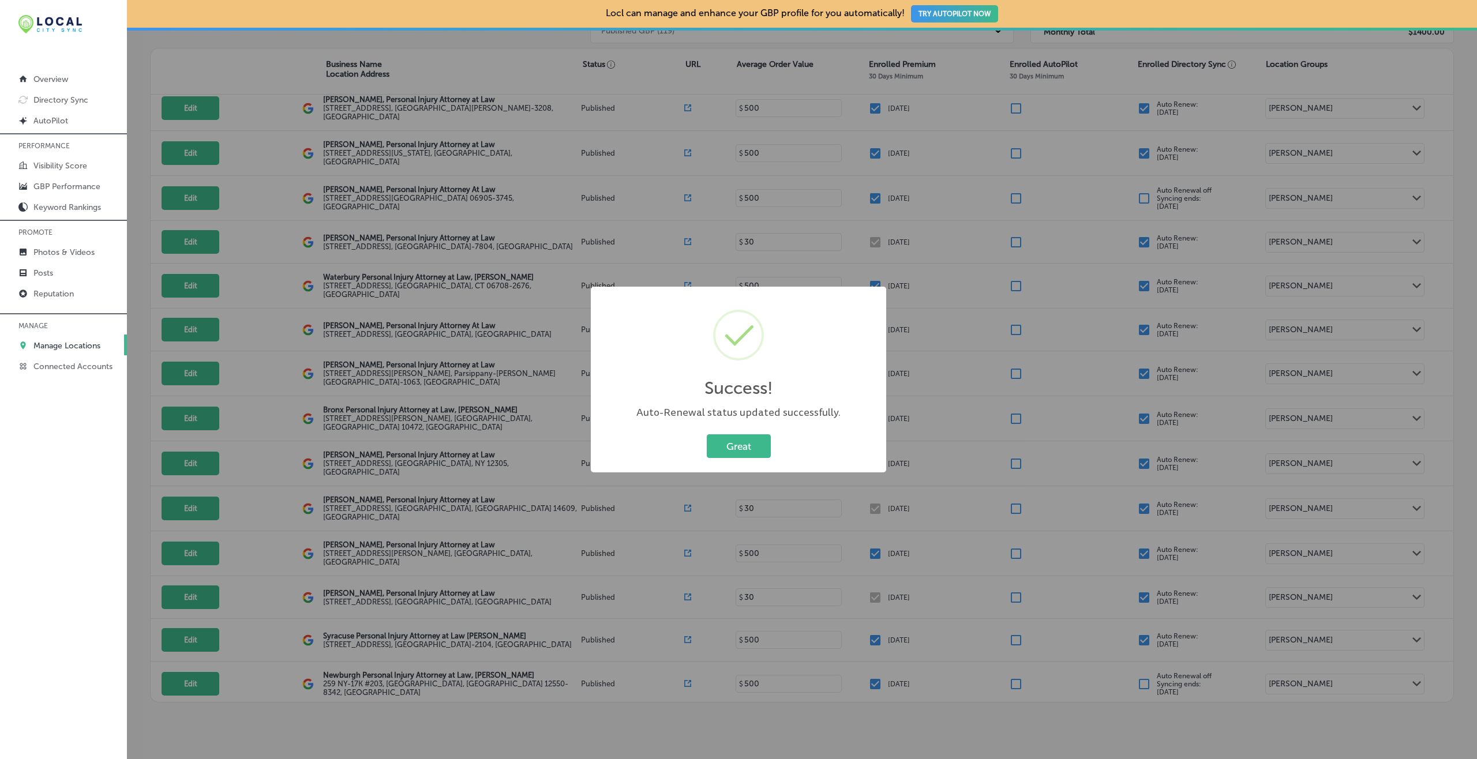
click at [707, 435] on button "Great" at bounding box center [739, 447] width 64 height 24
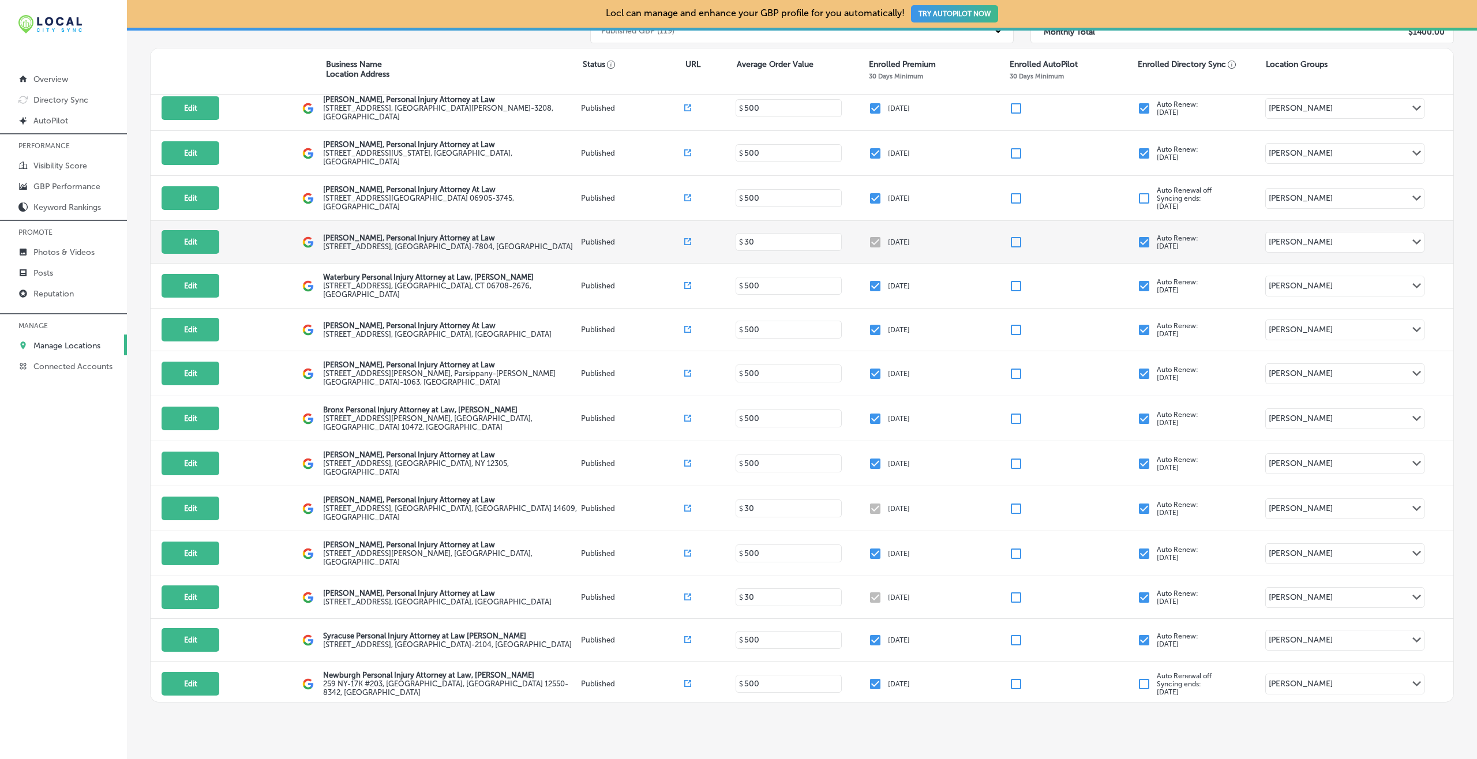
click at [1107, 235] on input "checkbox" at bounding box center [1144, 242] width 14 height 14
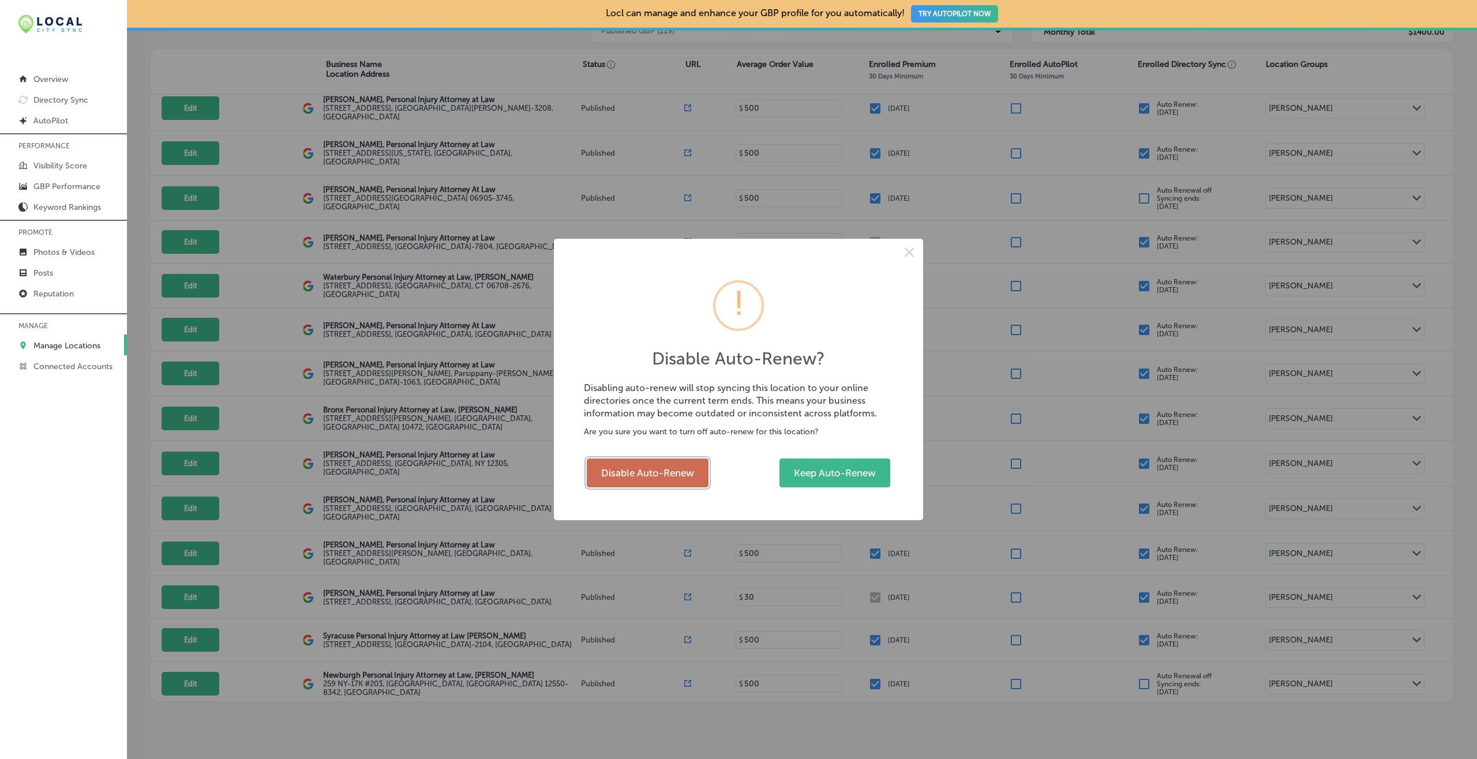
click at [700, 460] on button "Disable Auto-Renew" at bounding box center [648, 473] width 122 height 29
checkbox input "false"
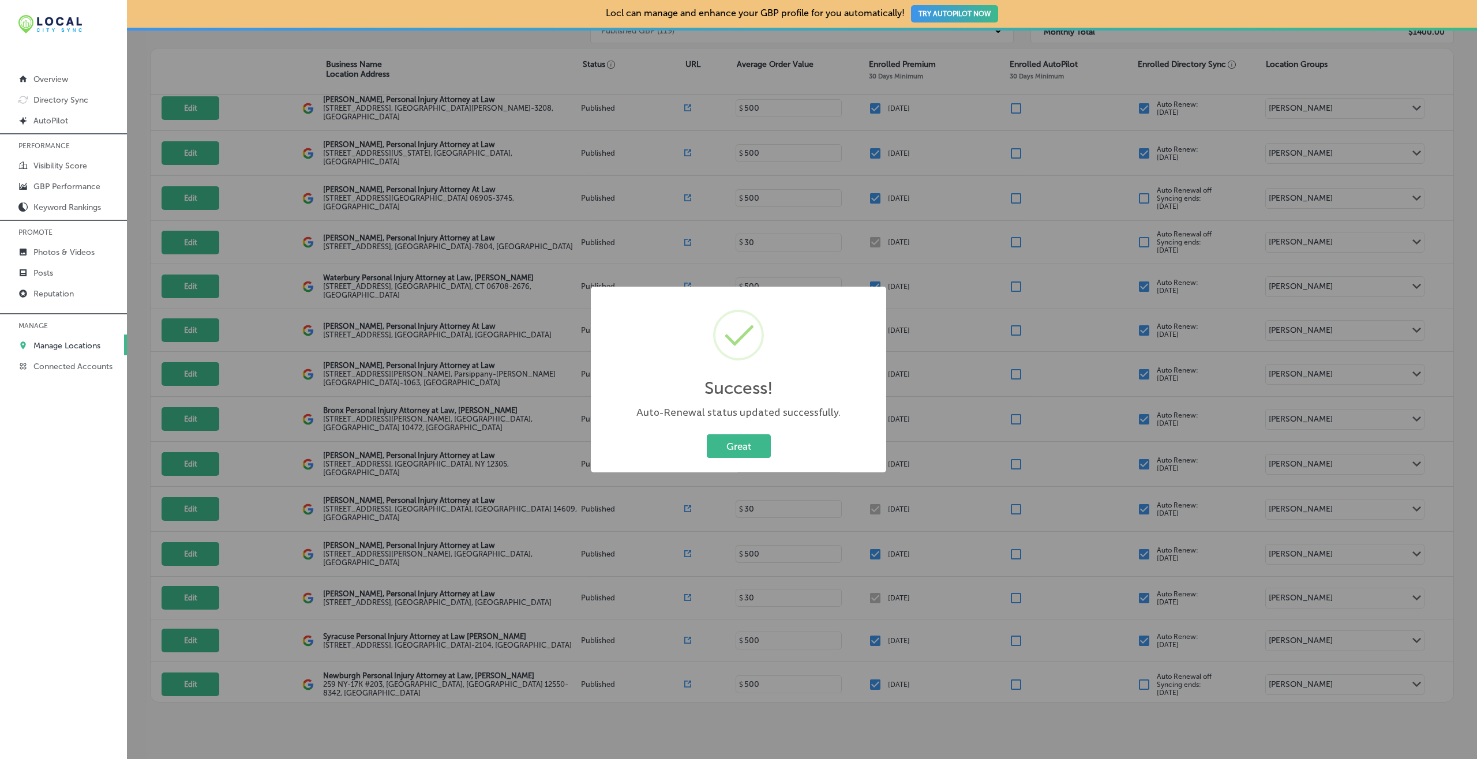
click at [707, 435] on button "Great" at bounding box center [739, 447] width 64 height 24
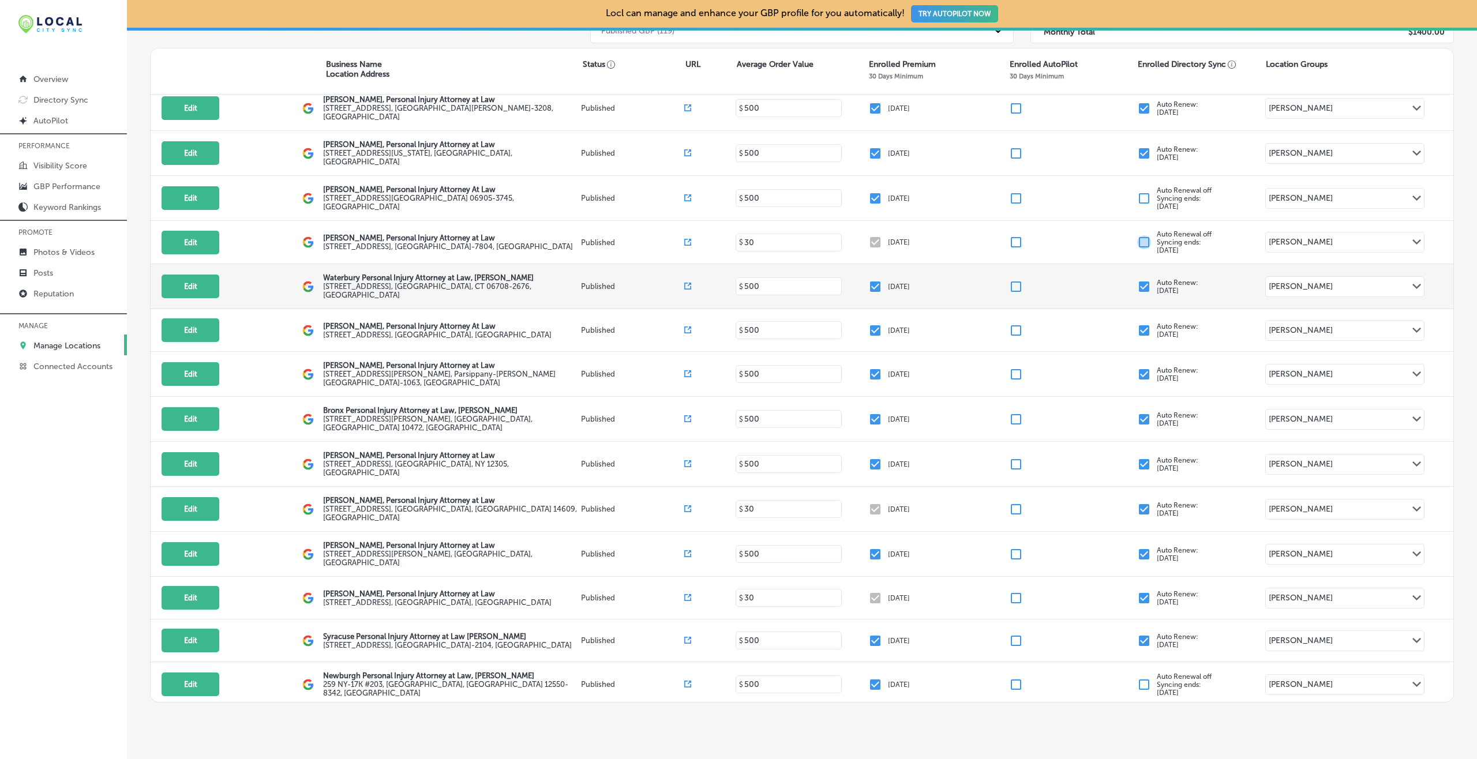
click at [1107, 280] on input "checkbox" at bounding box center [1144, 287] width 14 height 14
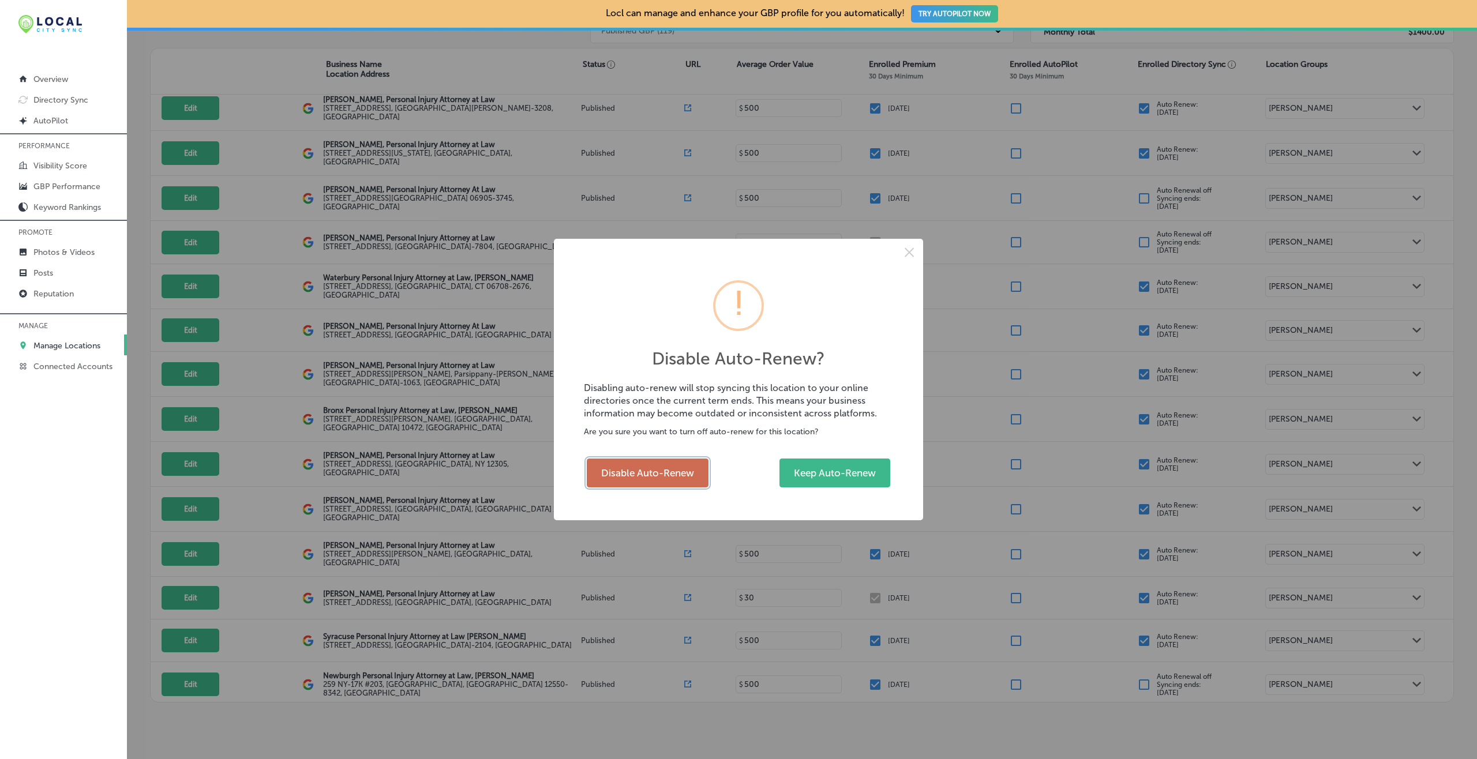
click at [663, 478] on button "Disable Auto-Renew" at bounding box center [648, 473] width 122 height 29
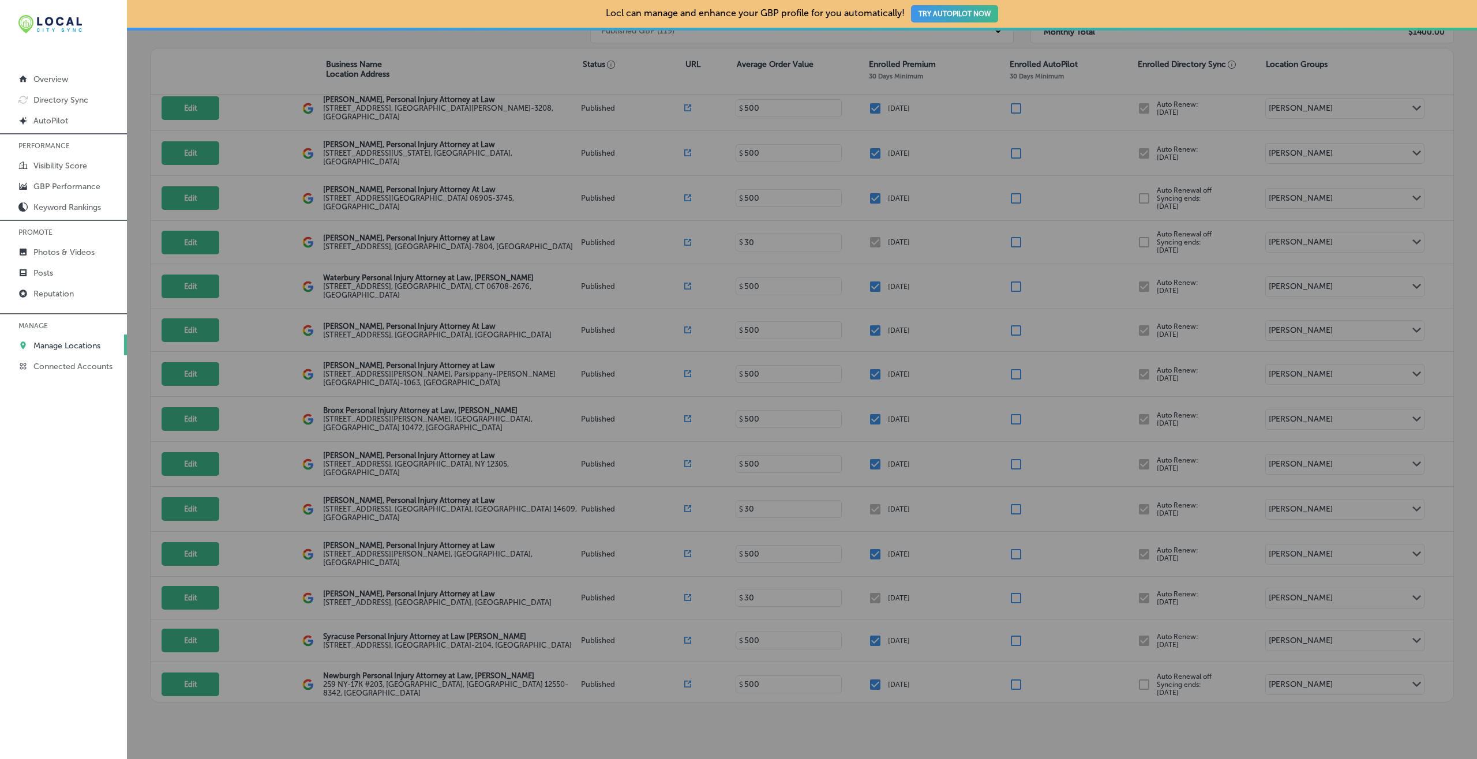
checkbox input "false"
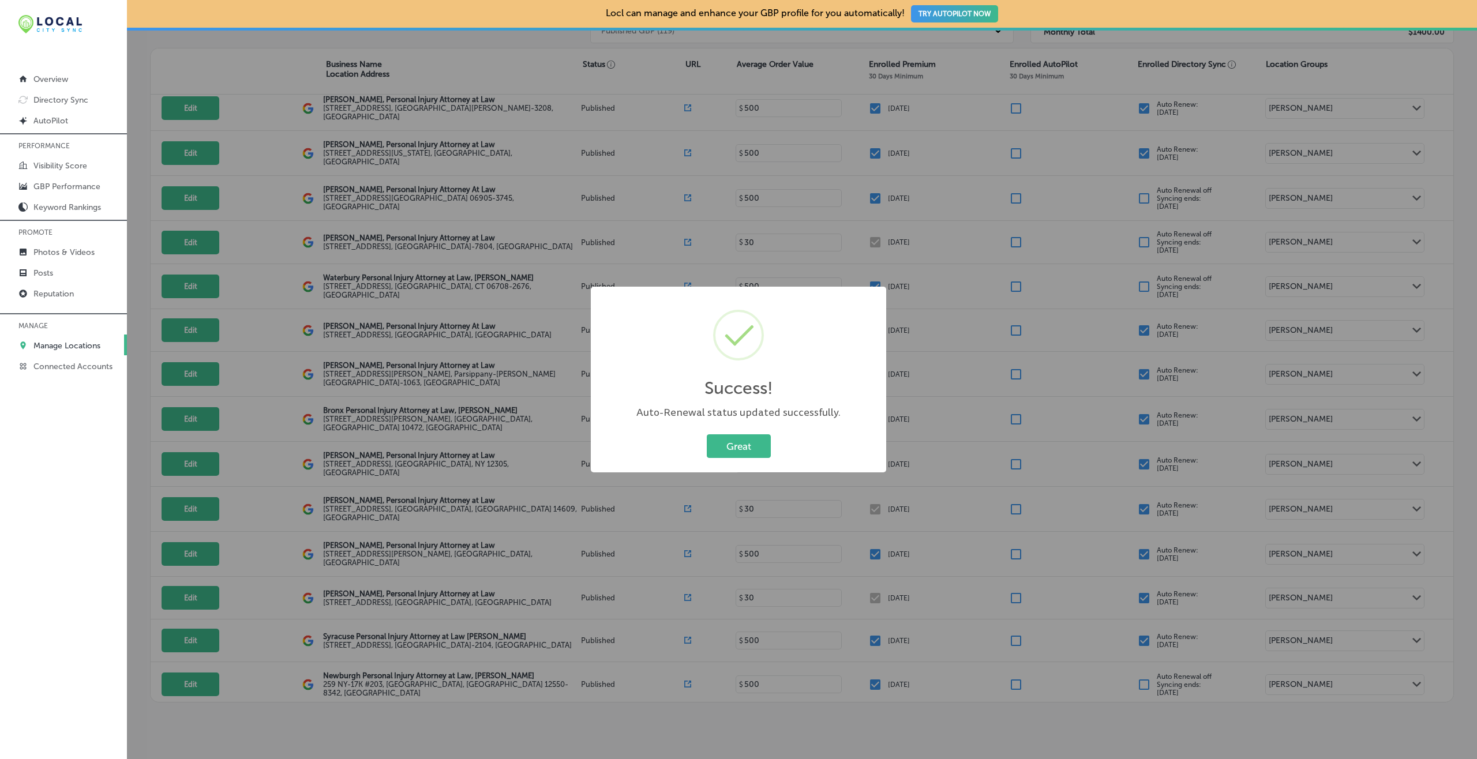
click at [707, 435] on button "Great" at bounding box center [739, 447] width 64 height 24
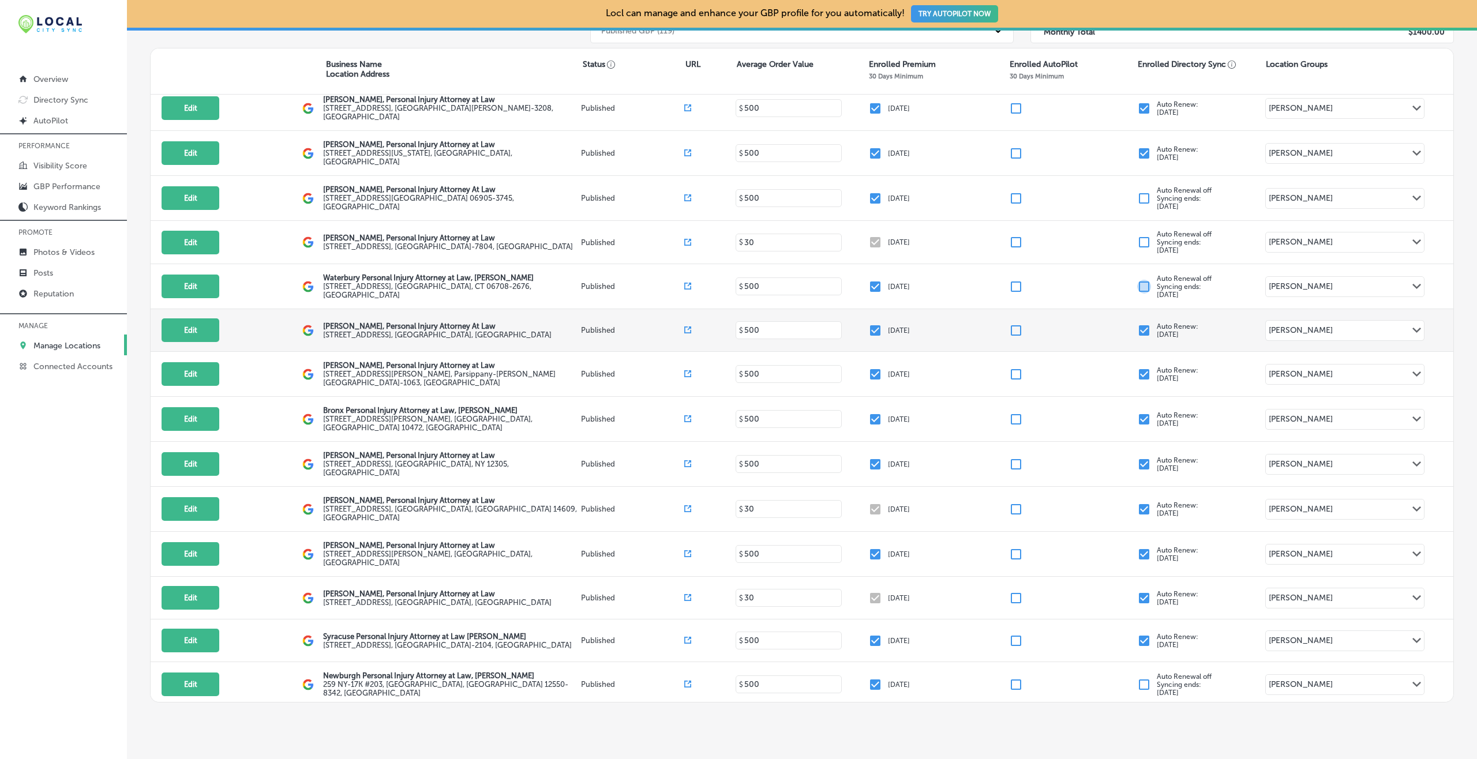
click at [1107, 324] on input "checkbox" at bounding box center [1144, 331] width 14 height 14
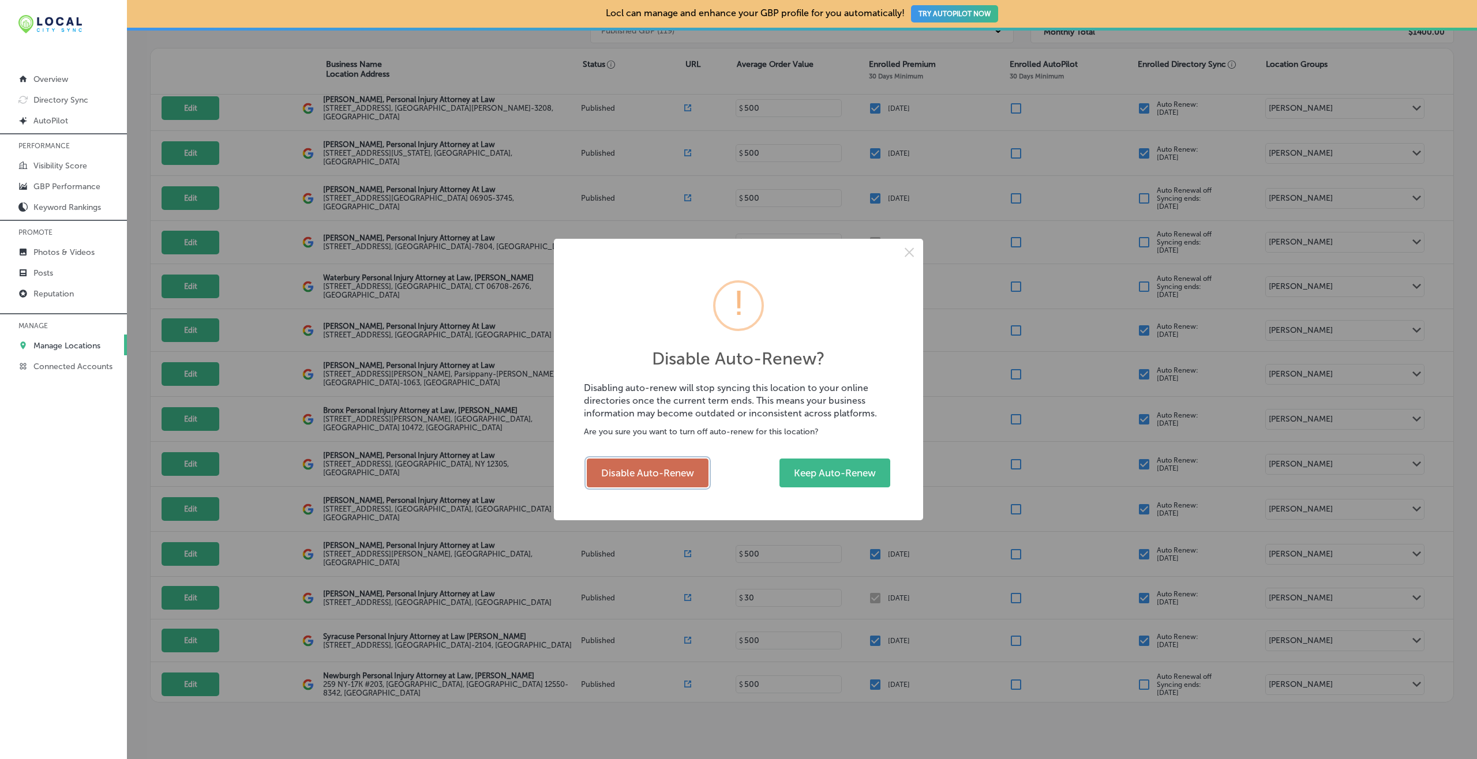
click at [675, 474] on button "Disable Auto-Renew" at bounding box center [648, 473] width 122 height 29
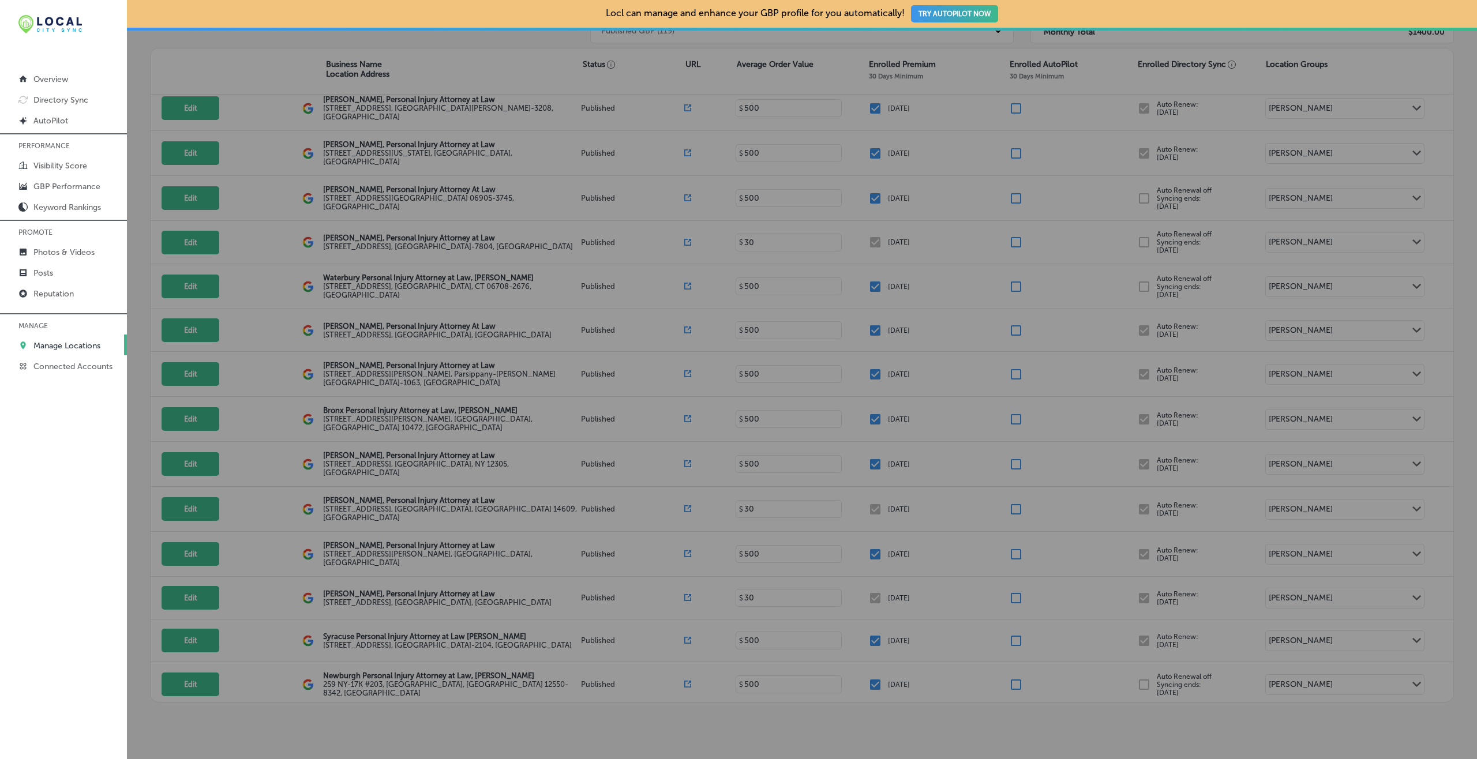
checkbox input "false"
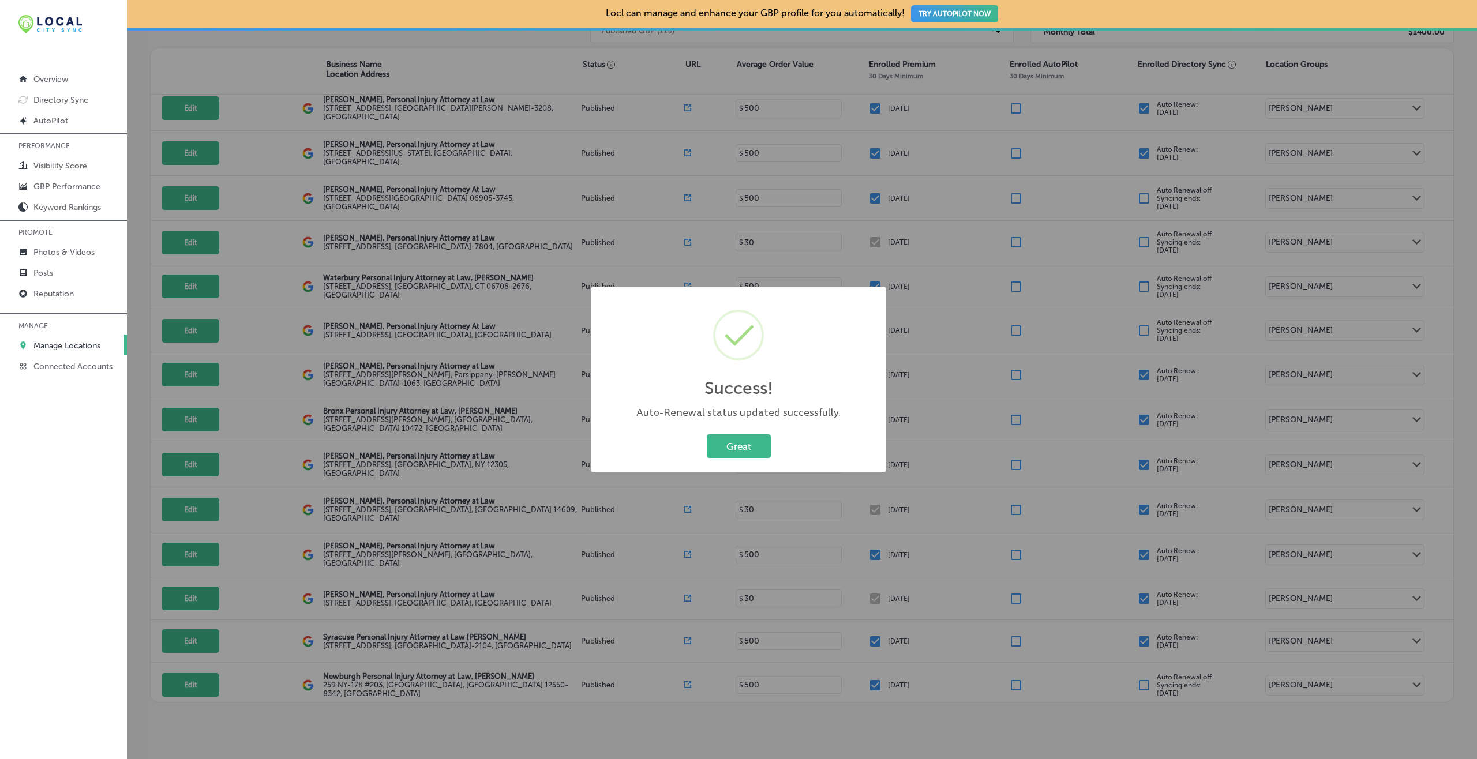
click at [707, 435] on button "Great" at bounding box center [739, 447] width 64 height 24
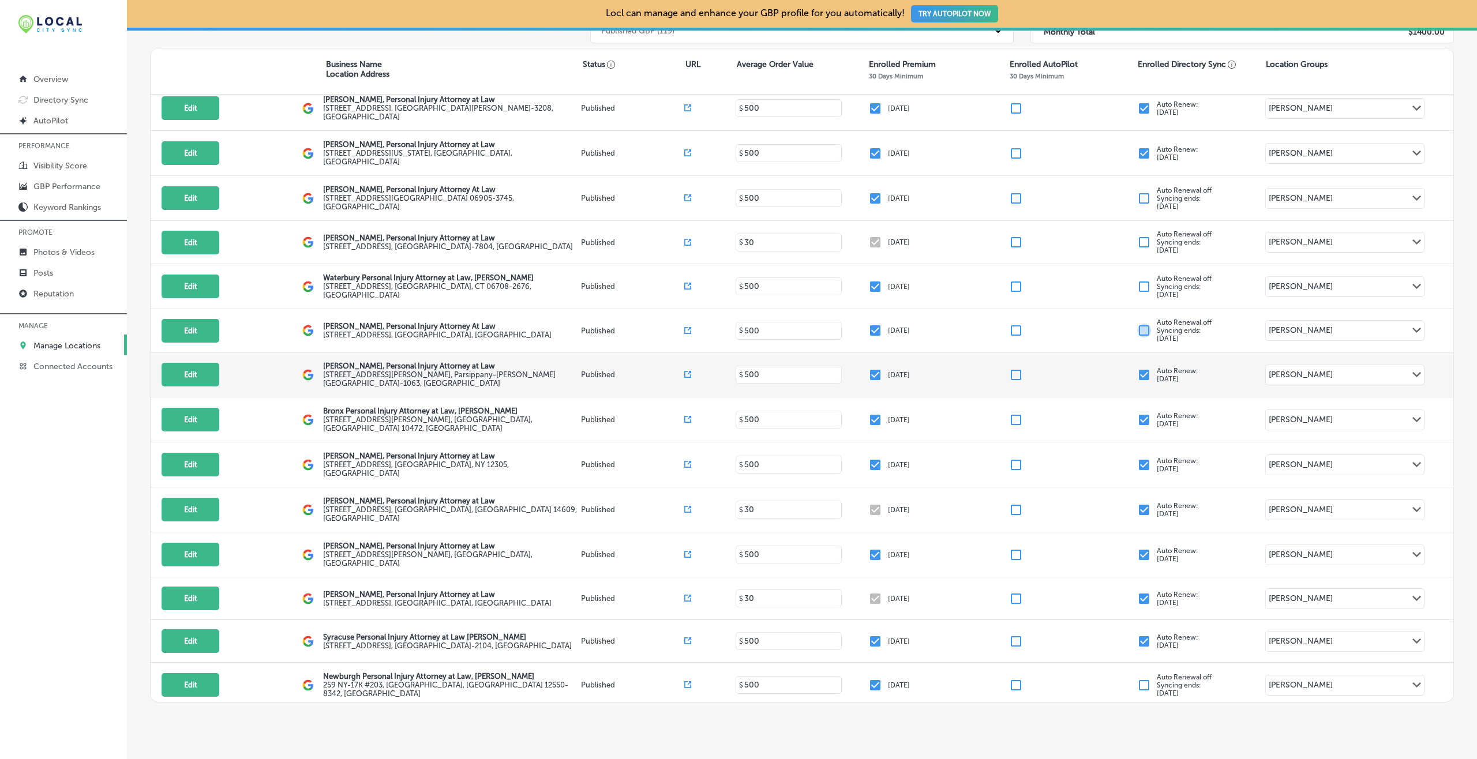
click at [1107, 367] on div "Auto Renew: Mar 13, 2026" at bounding box center [1201, 375] width 128 height 16
click at [1107, 368] on input "checkbox" at bounding box center [1144, 375] width 14 height 14
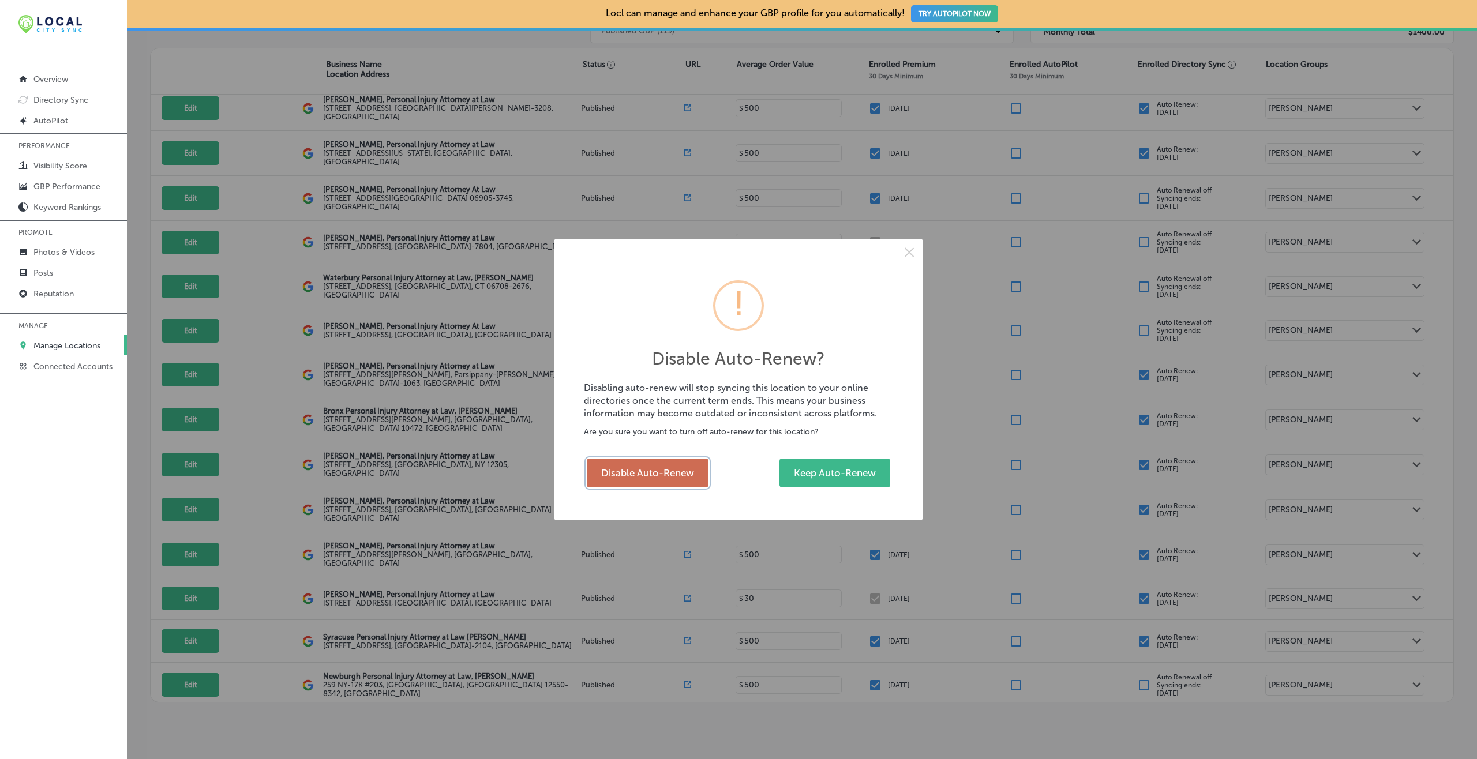
click at [609, 474] on button "Disable Auto-Renew" at bounding box center [648, 473] width 122 height 29
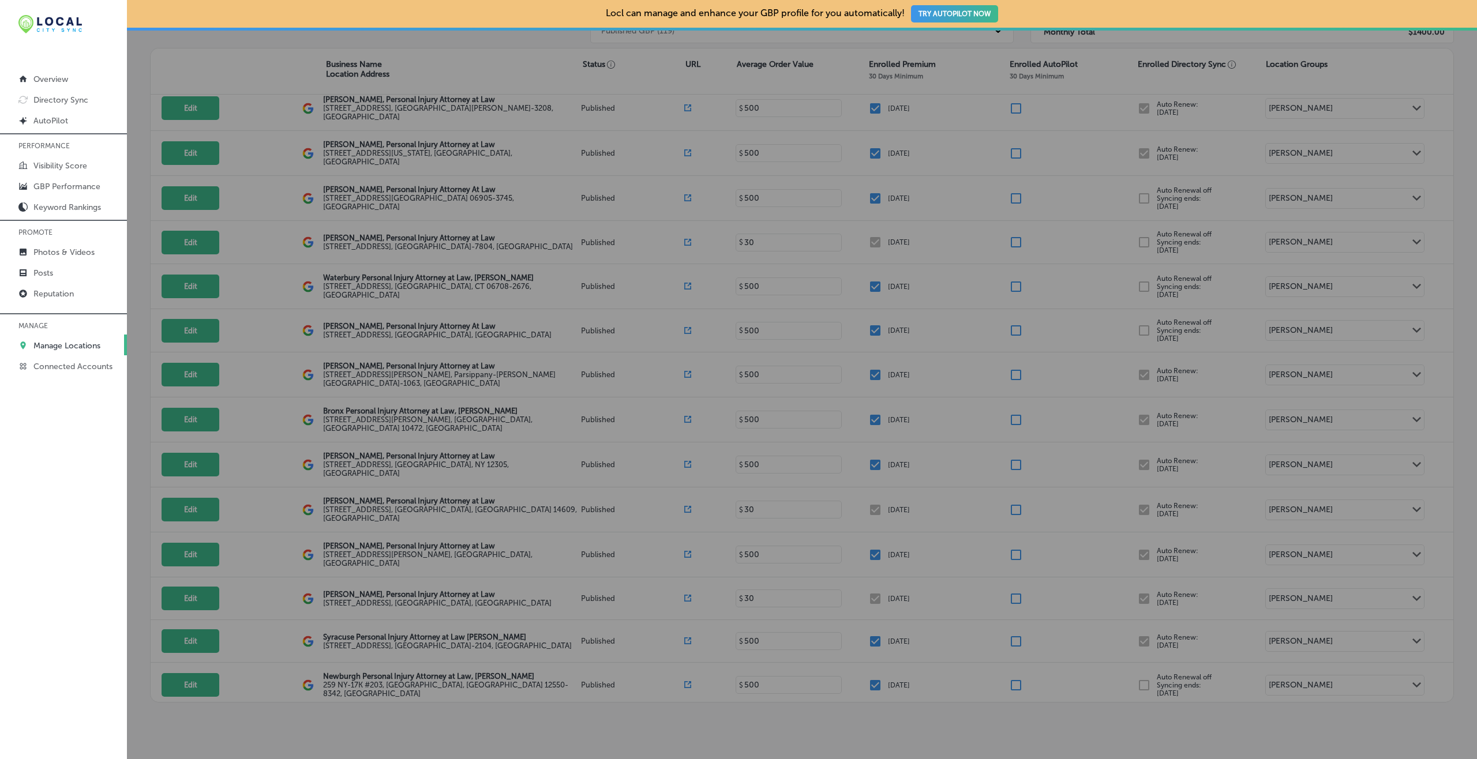
checkbox input "false"
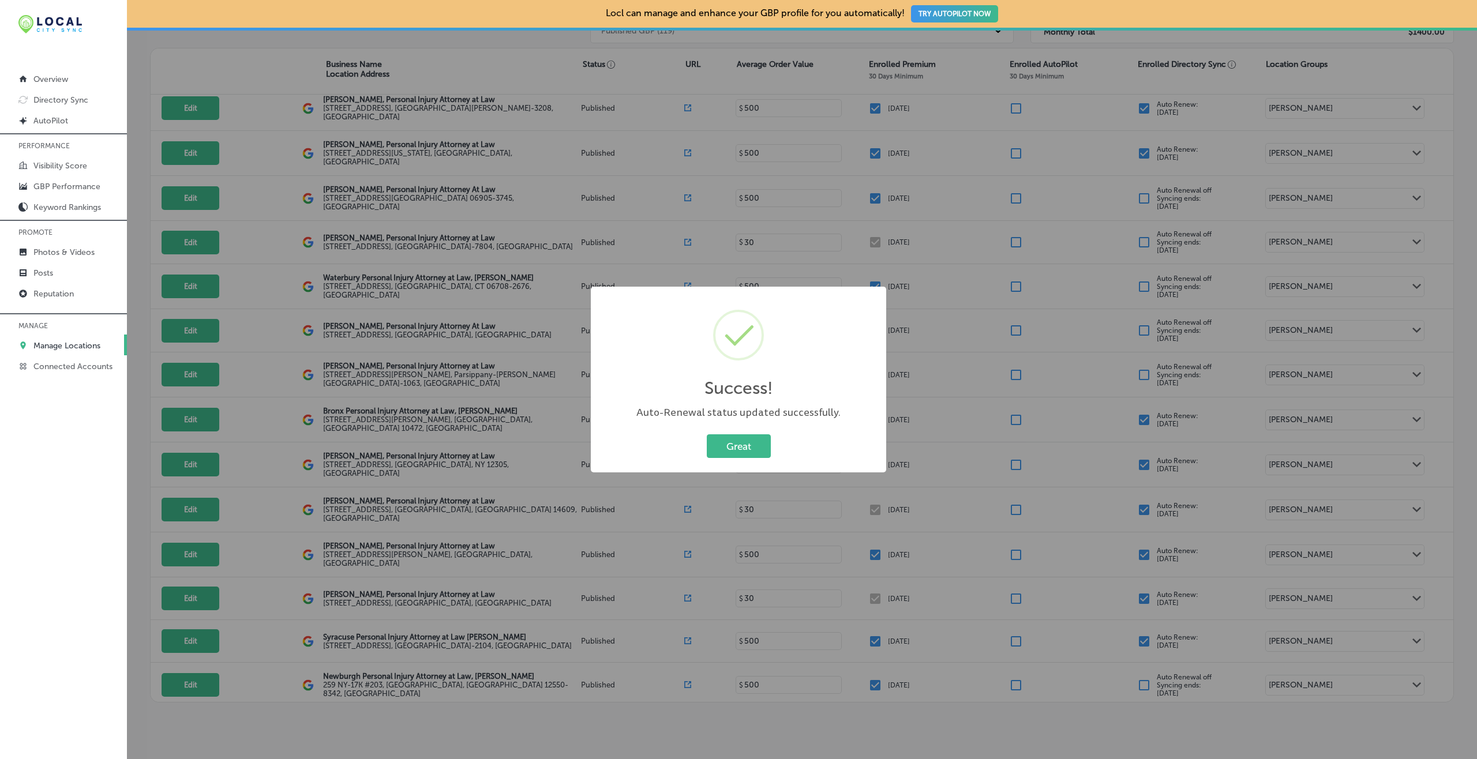
click at [707, 435] on button "Great" at bounding box center [739, 447] width 64 height 24
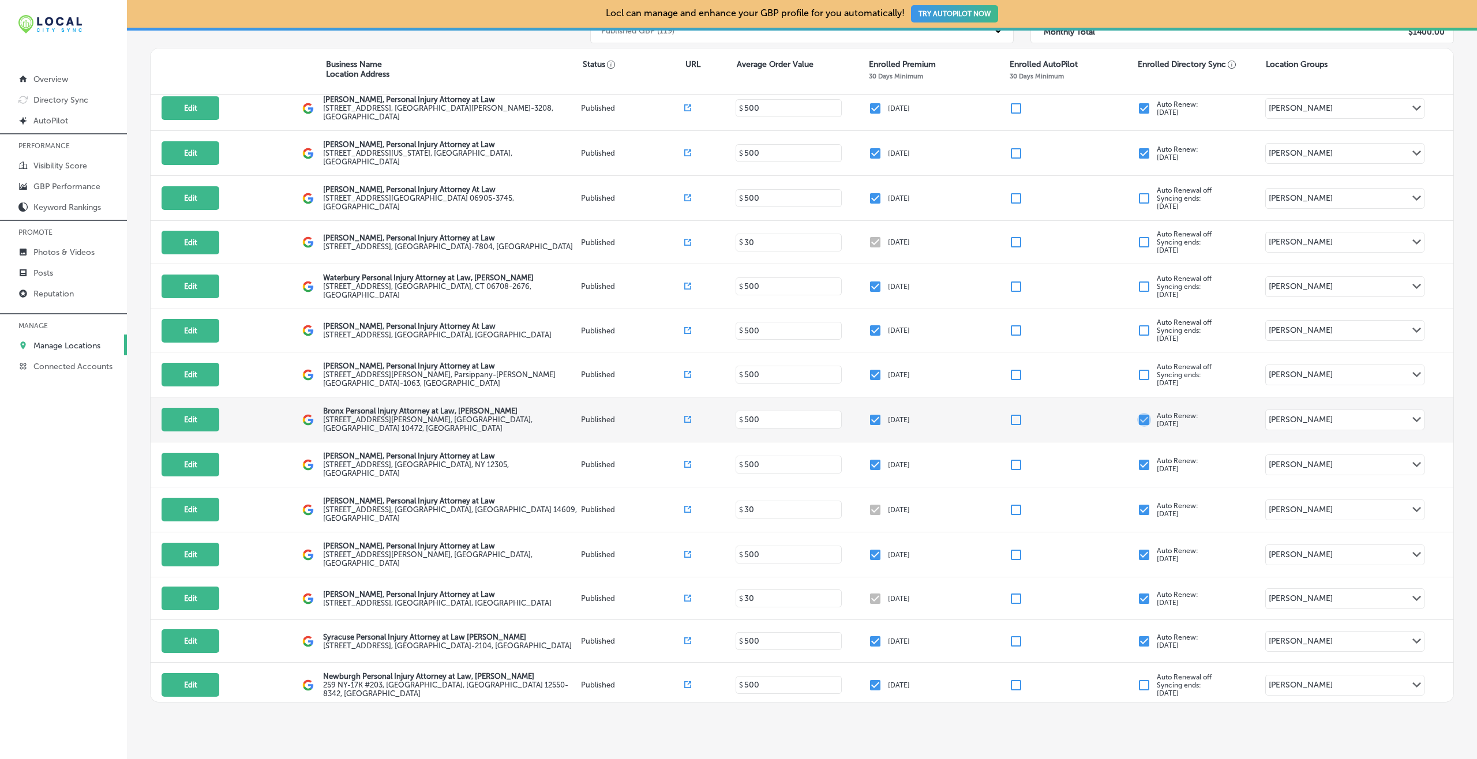
click at [1107, 413] on input "checkbox" at bounding box center [1144, 420] width 14 height 14
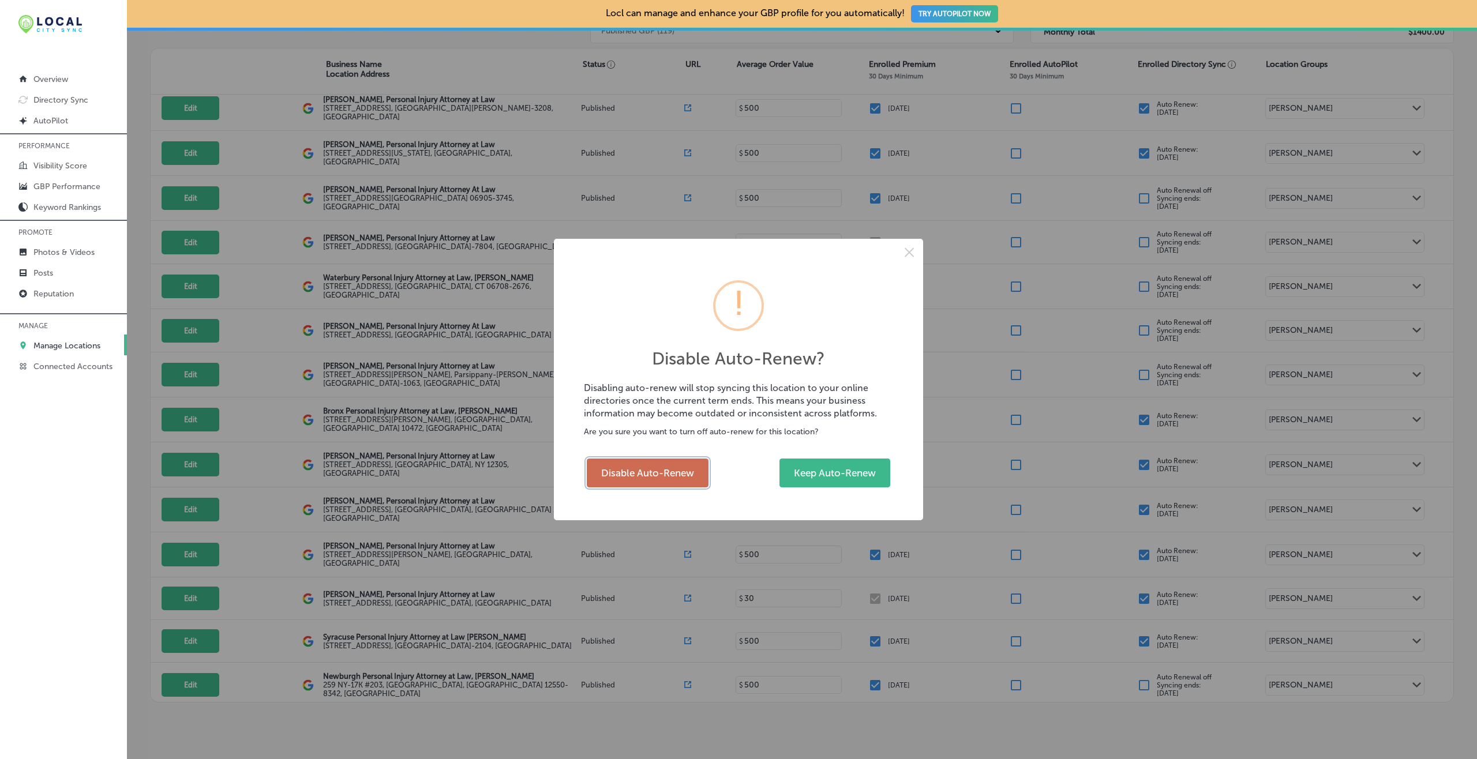
click at [632, 465] on button "Disable Auto-Renew" at bounding box center [648, 473] width 122 height 29
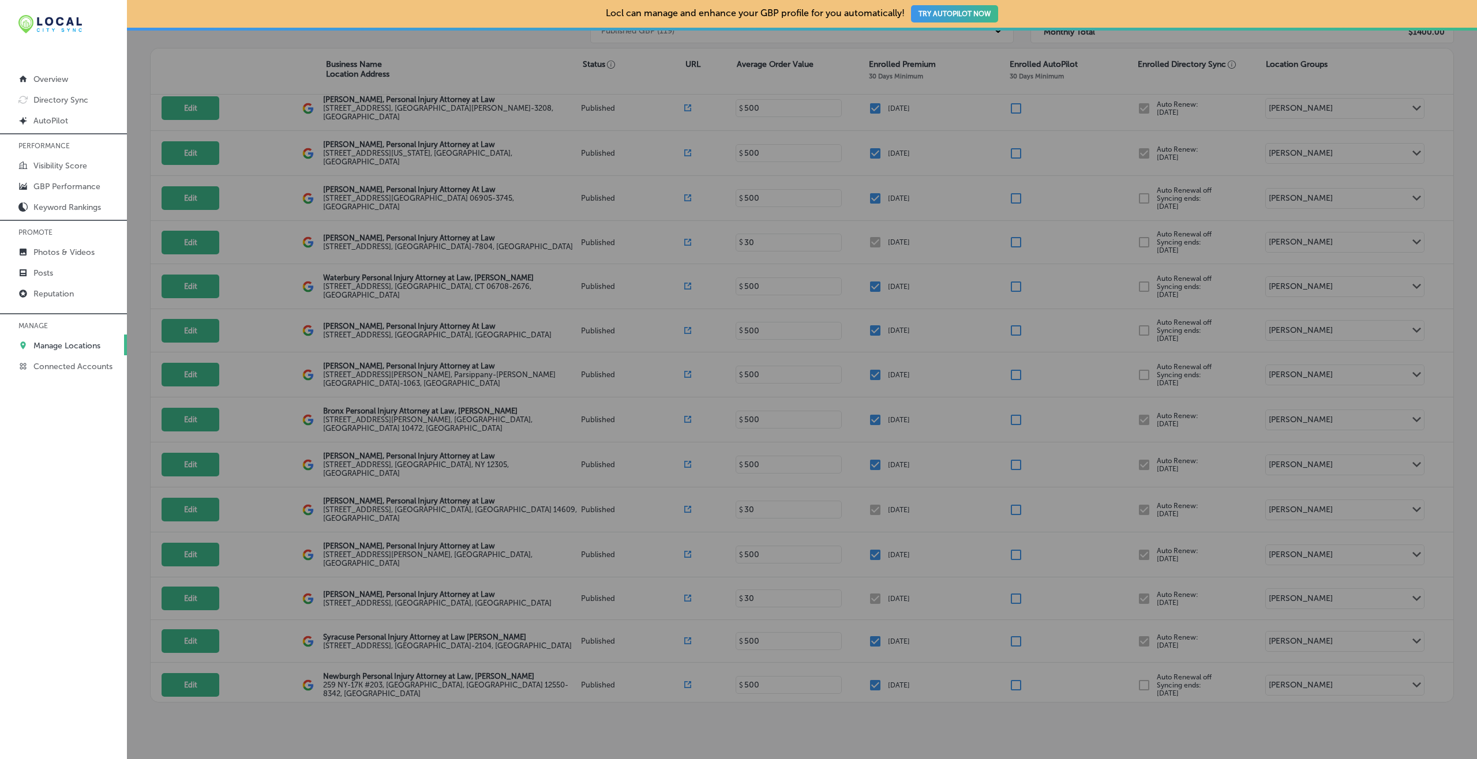
checkbox input "false"
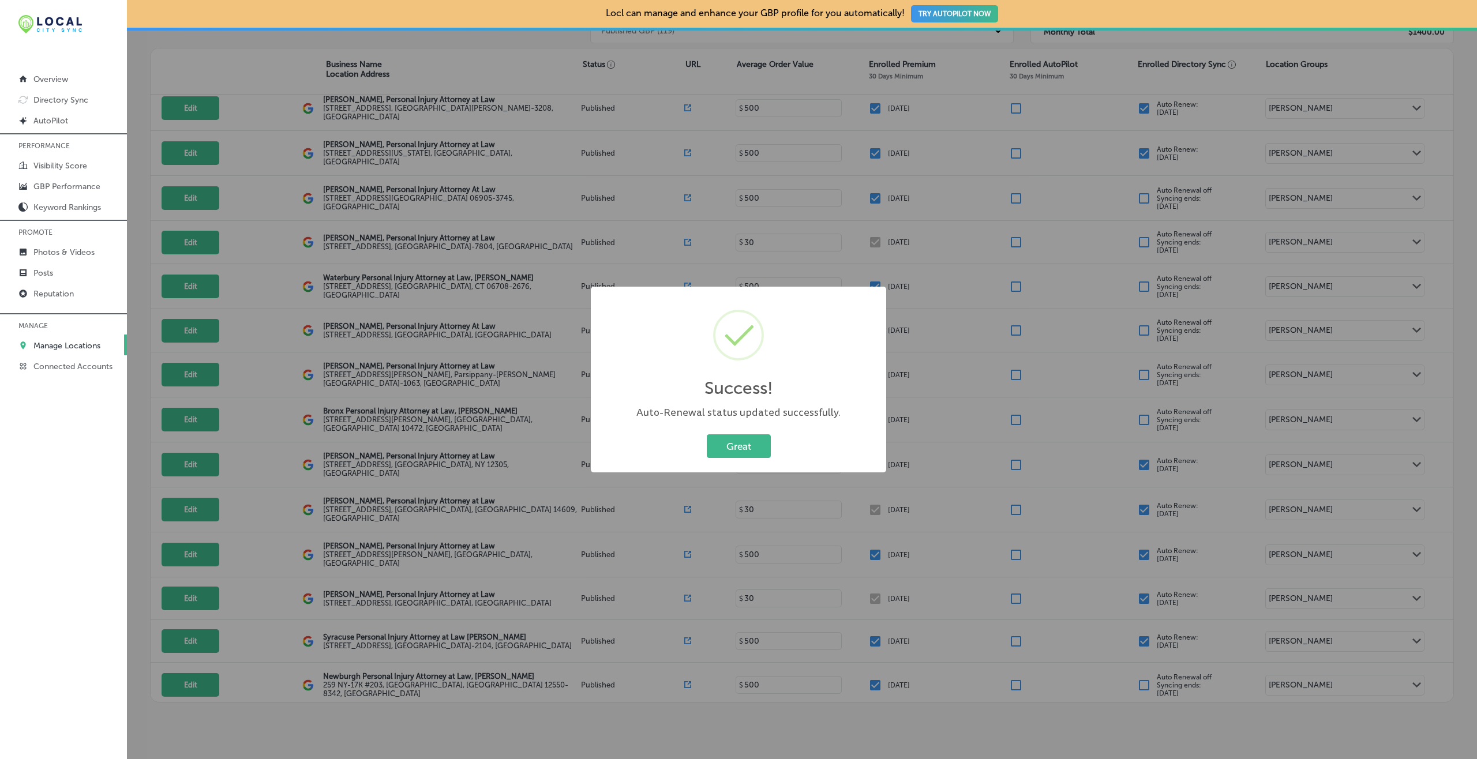
click at [707, 435] on button "Great" at bounding box center [739, 447] width 64 height 24
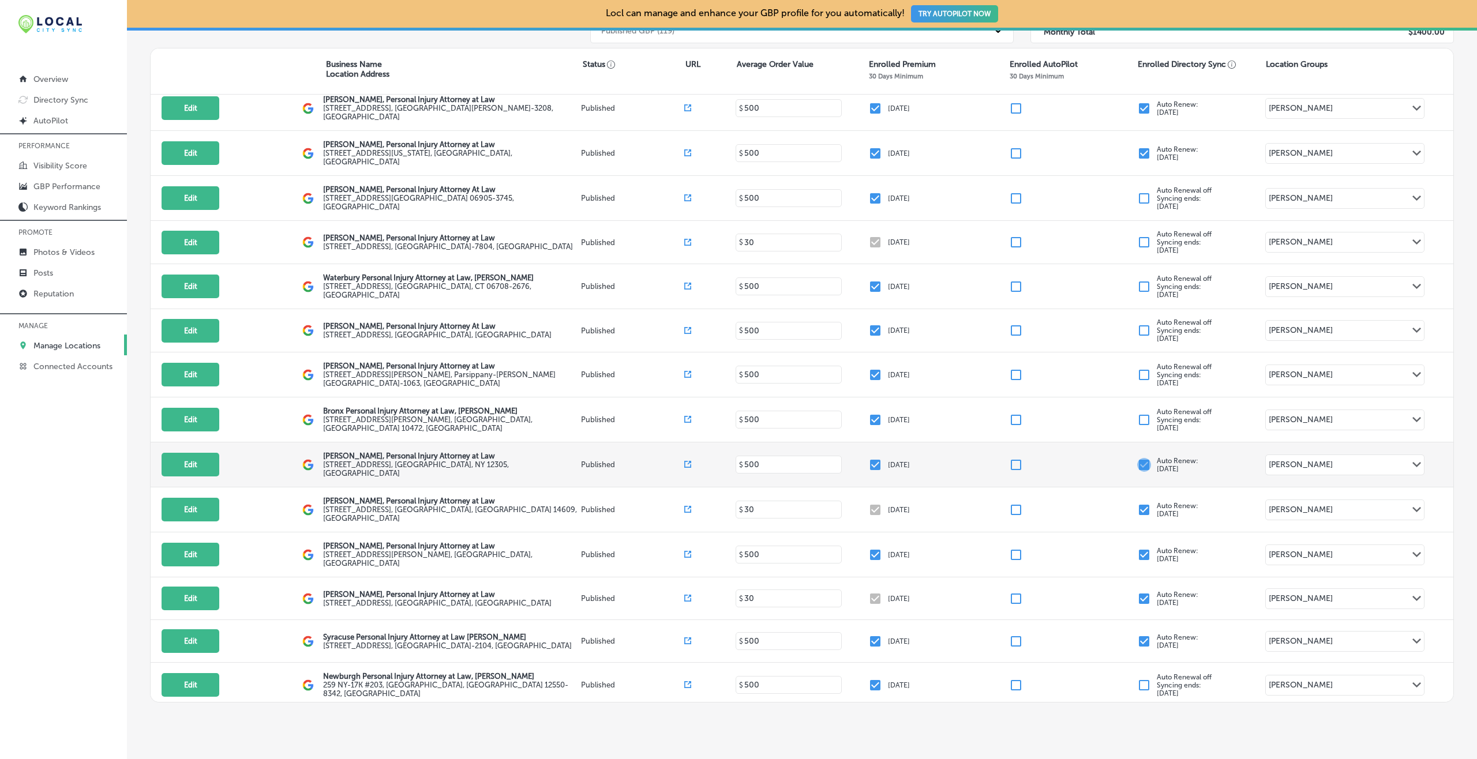
click at [1107, 458] on input "checkbox" at bounding box center [1144, 465] width 14 height 14
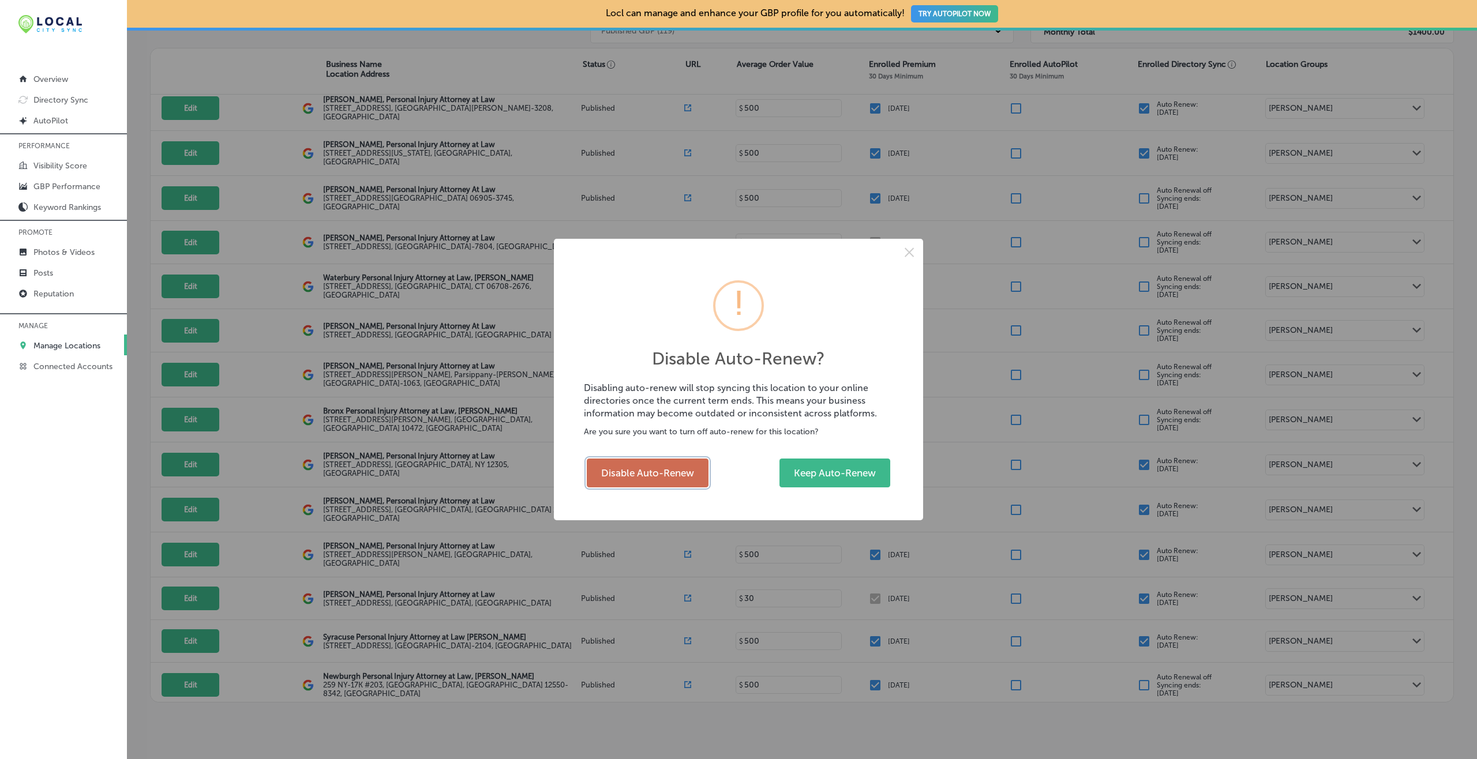
click at [647, 481] on button "Disable Auto-Renew" at bounding box center [648, 473] width 122 height 29
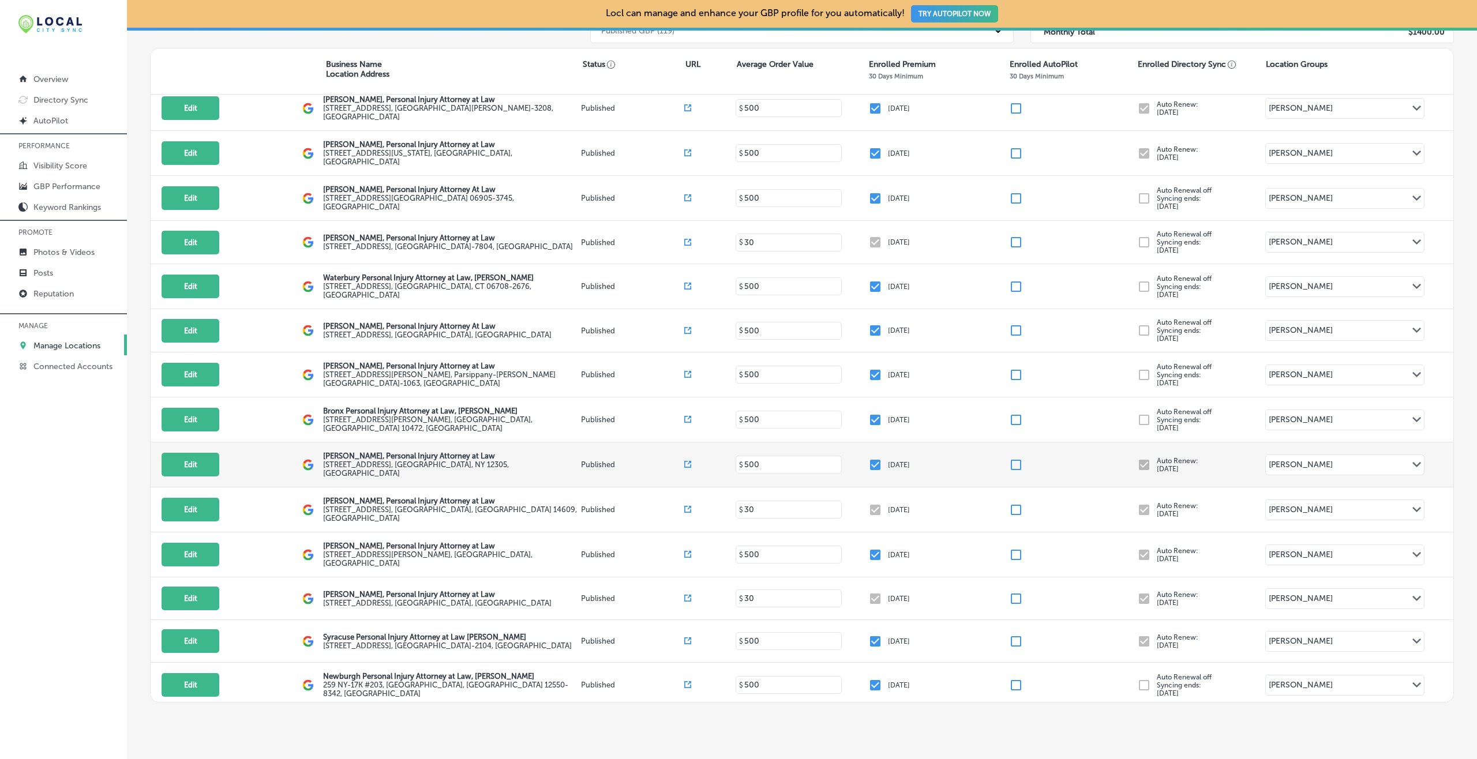
checkbox input "false"
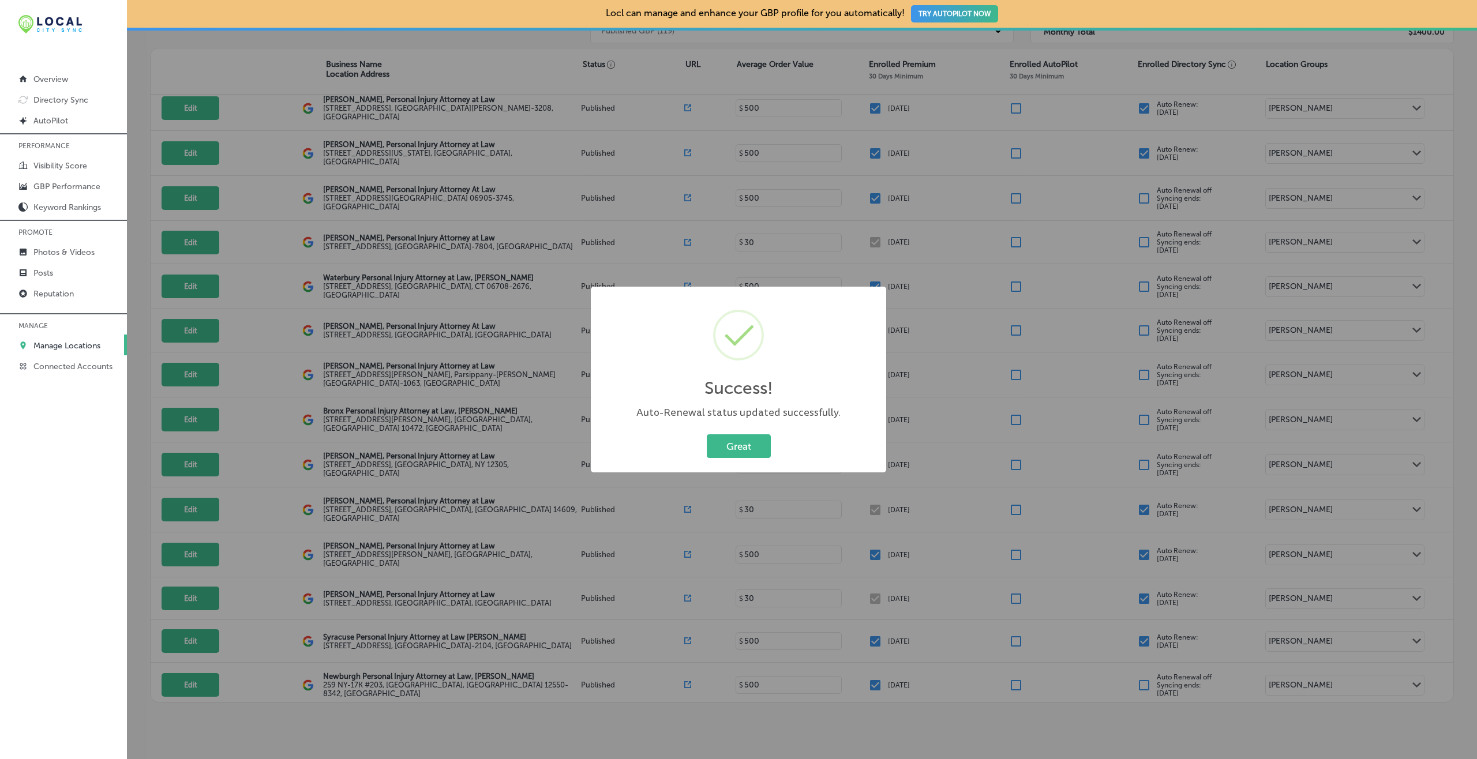
click at [707, 435] on button "Great" at bounding box center [739, 447] width 64 height 24
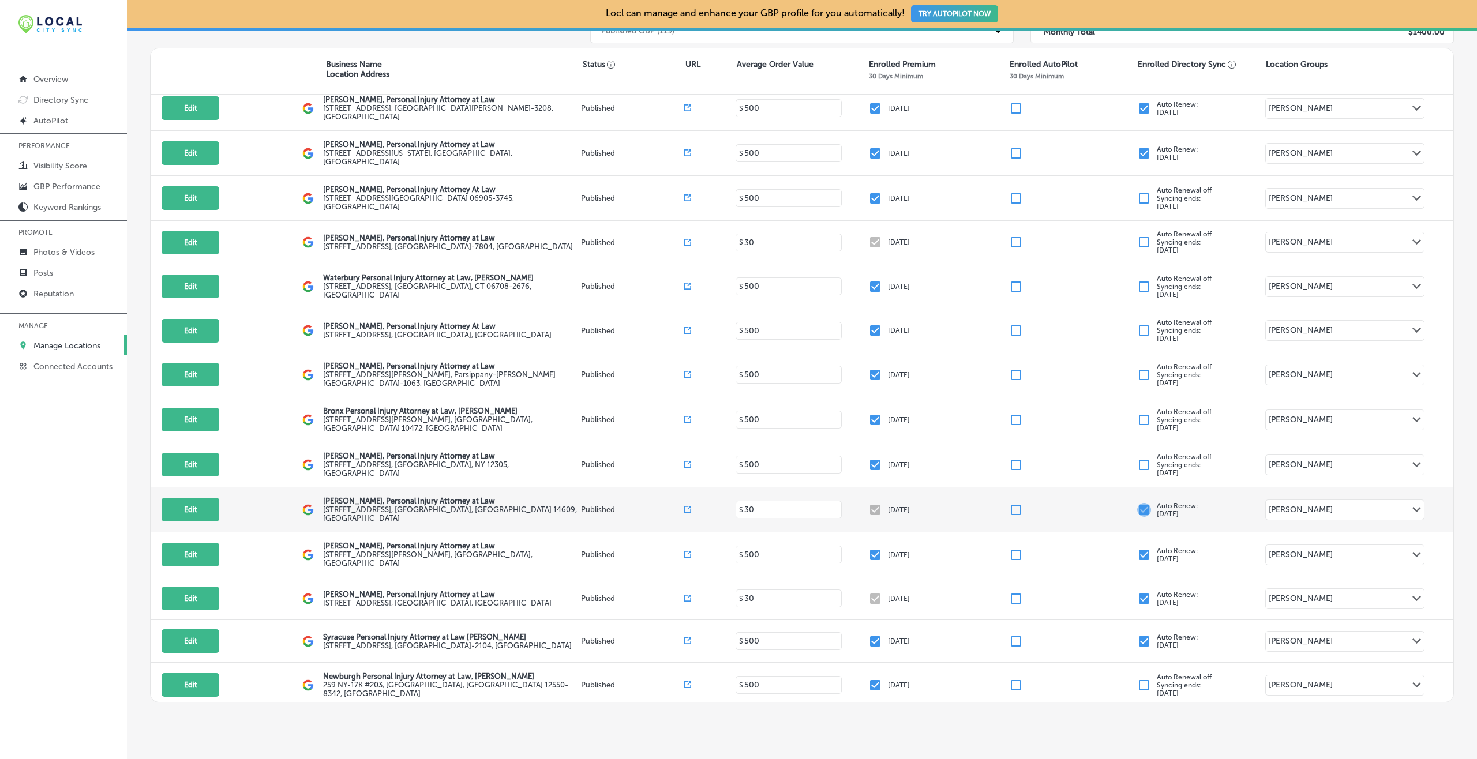
click at [1107, 503] on input "checkbox" at bounding box center [1144, 510] width 14 height 14
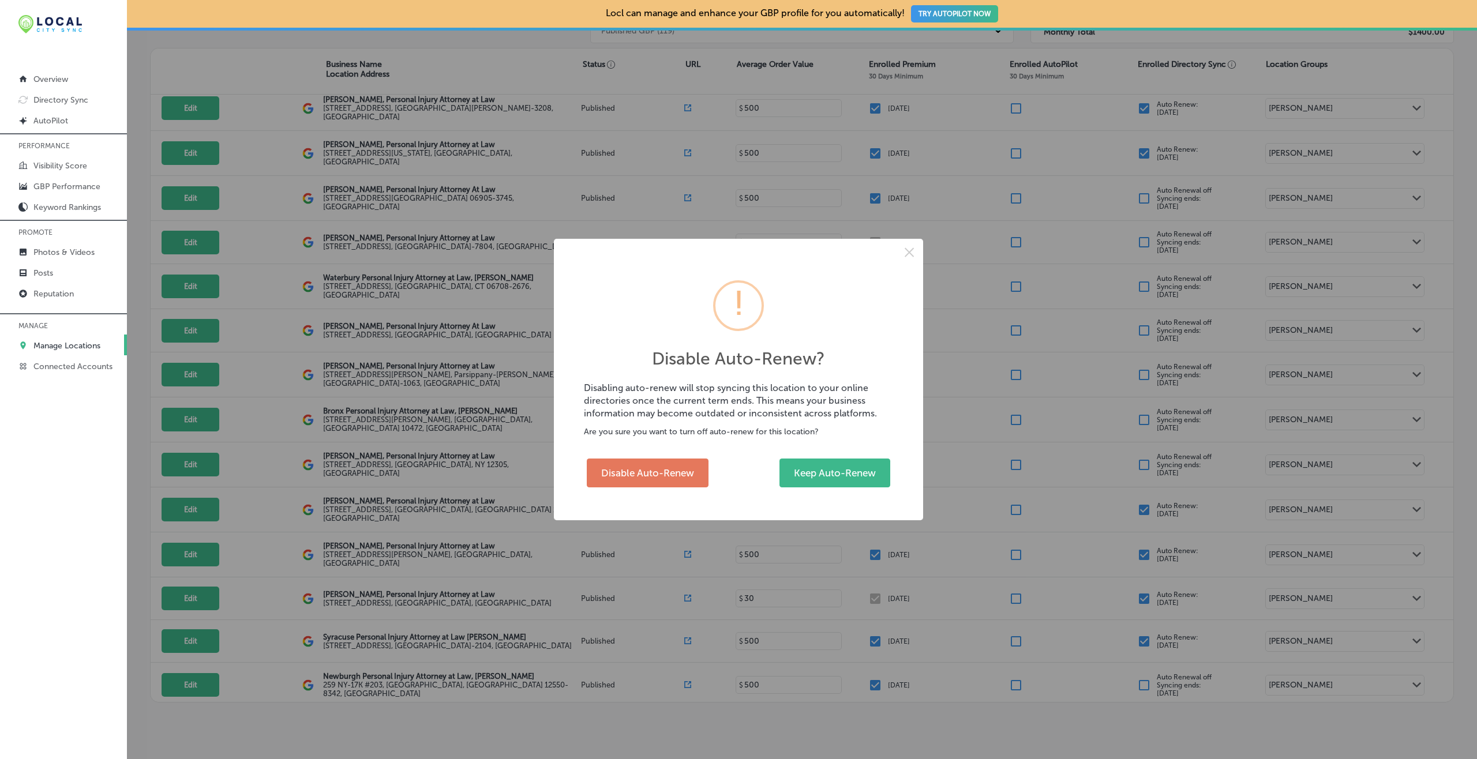
click at [621, 488] on div "Disable Auto-Renew Keep Auto-Renew" at bounding box center [738, 473] width 309 height 35
click at [621, 476] on button "Disable Auto-Renew" at bounding box center [648, 473] width 122 height 29
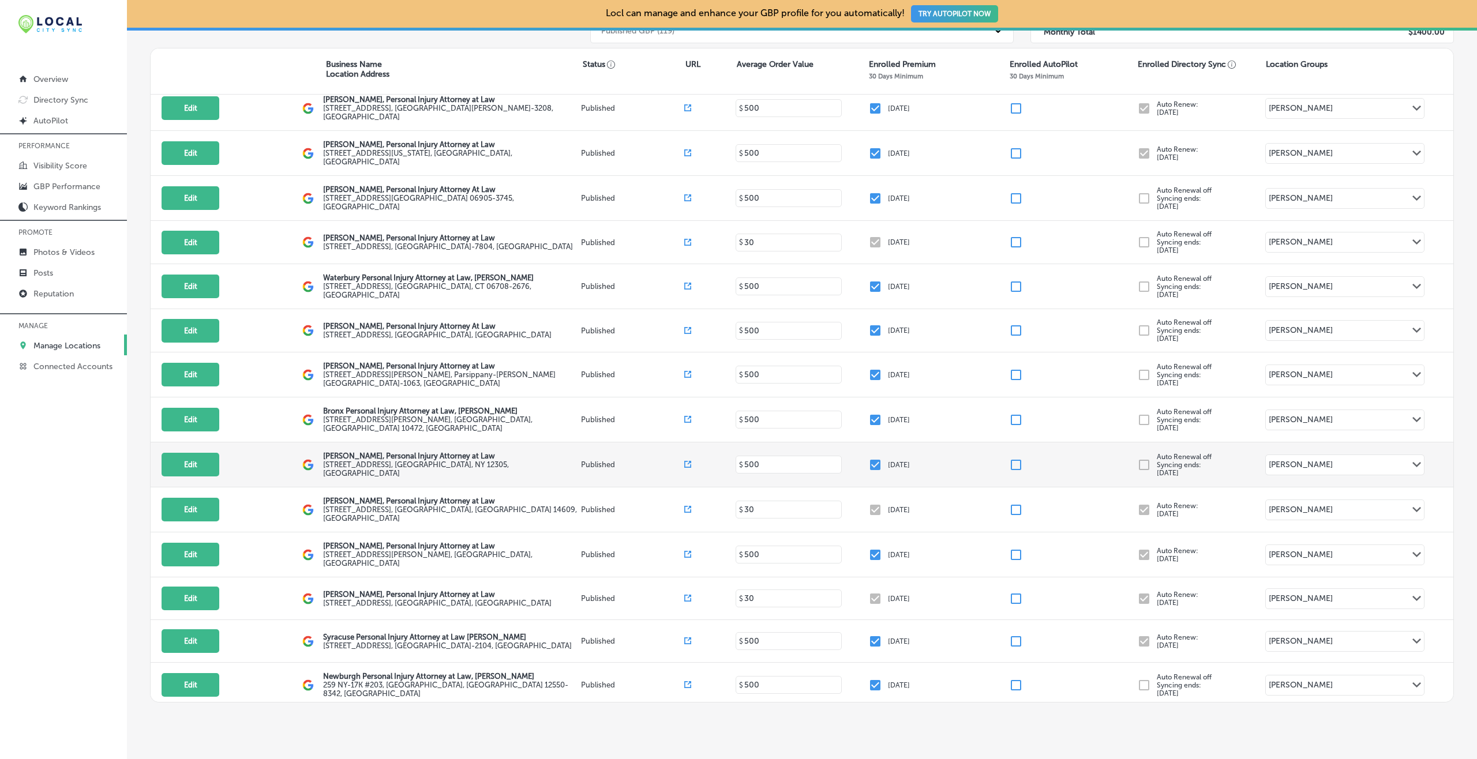
checkbox input "false"
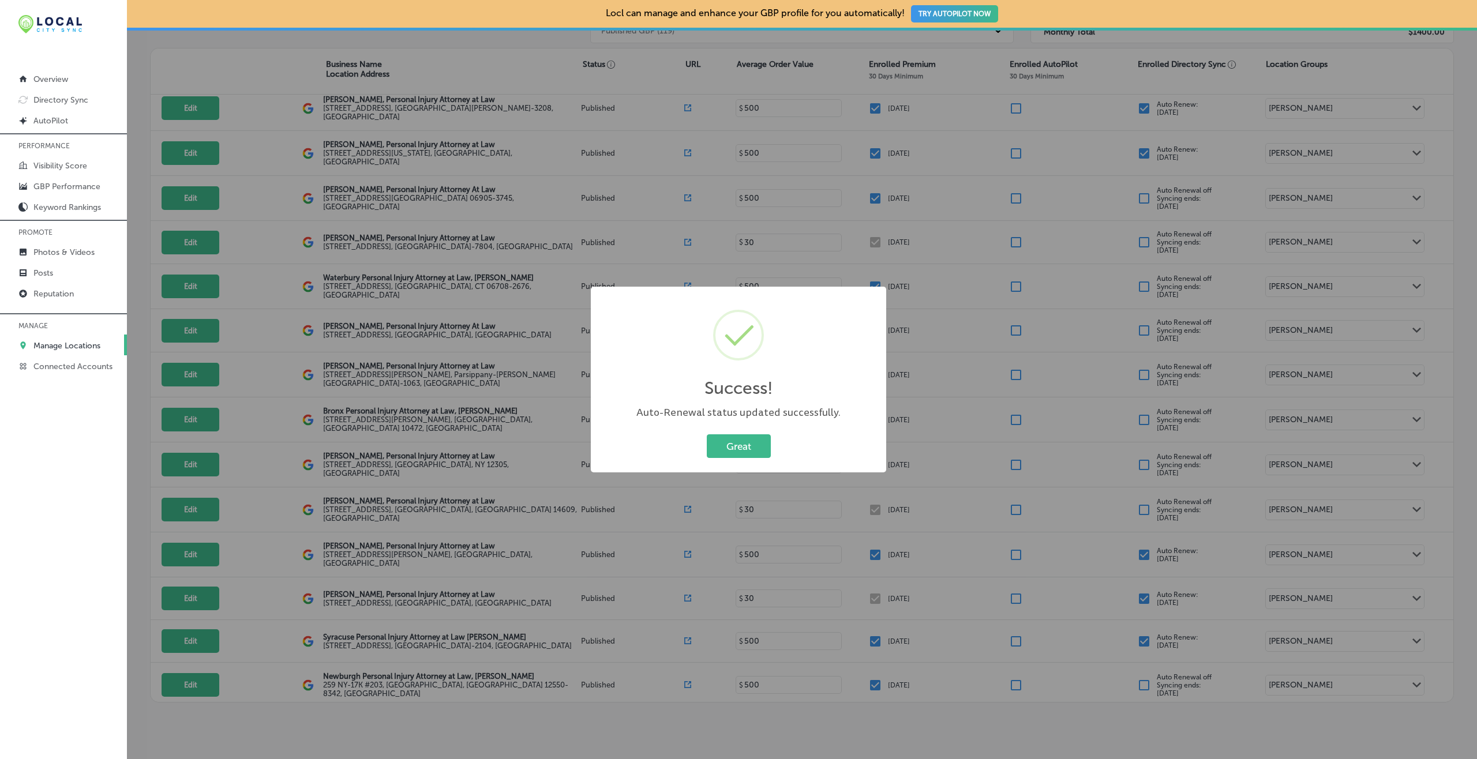
click at [707, 435] on button "Great" at bounding box center [739, 447] width 64 height 24
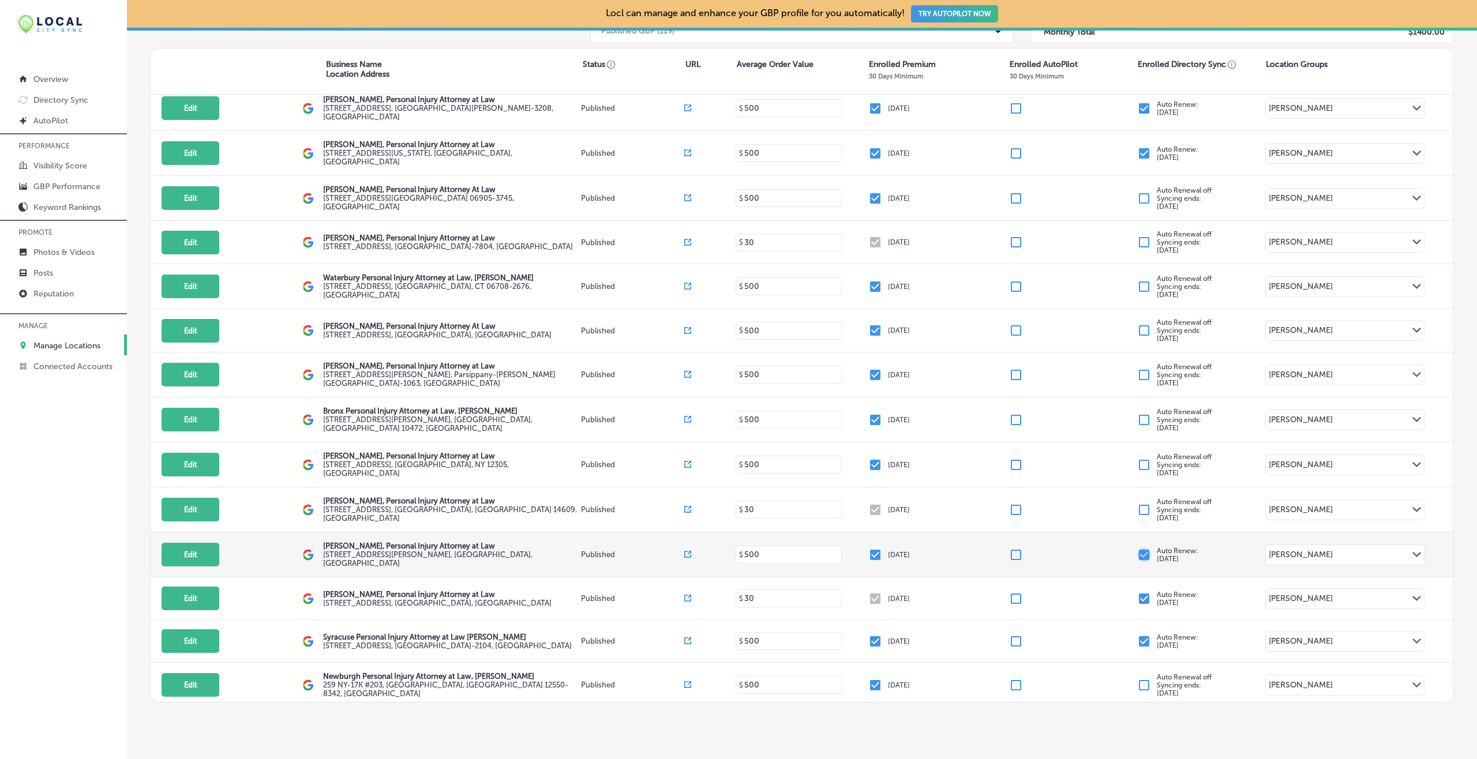
click at [1107, 548] on input "checkbox" at bounding box center [1144, 555] width 14 height 14
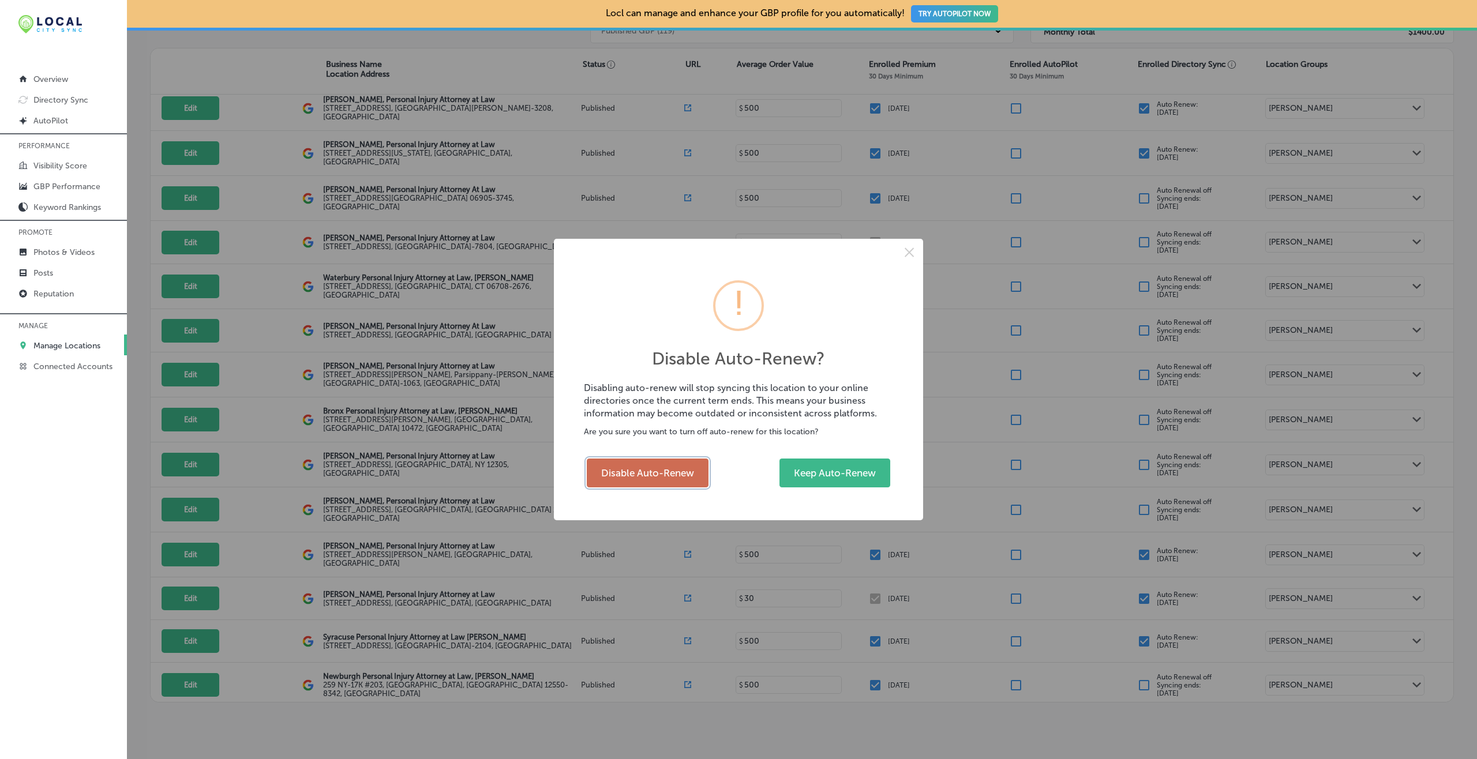
click at [695, 469] on button "Disable Auto-Renew" at bounding box center [648, 473] width 122 height 29
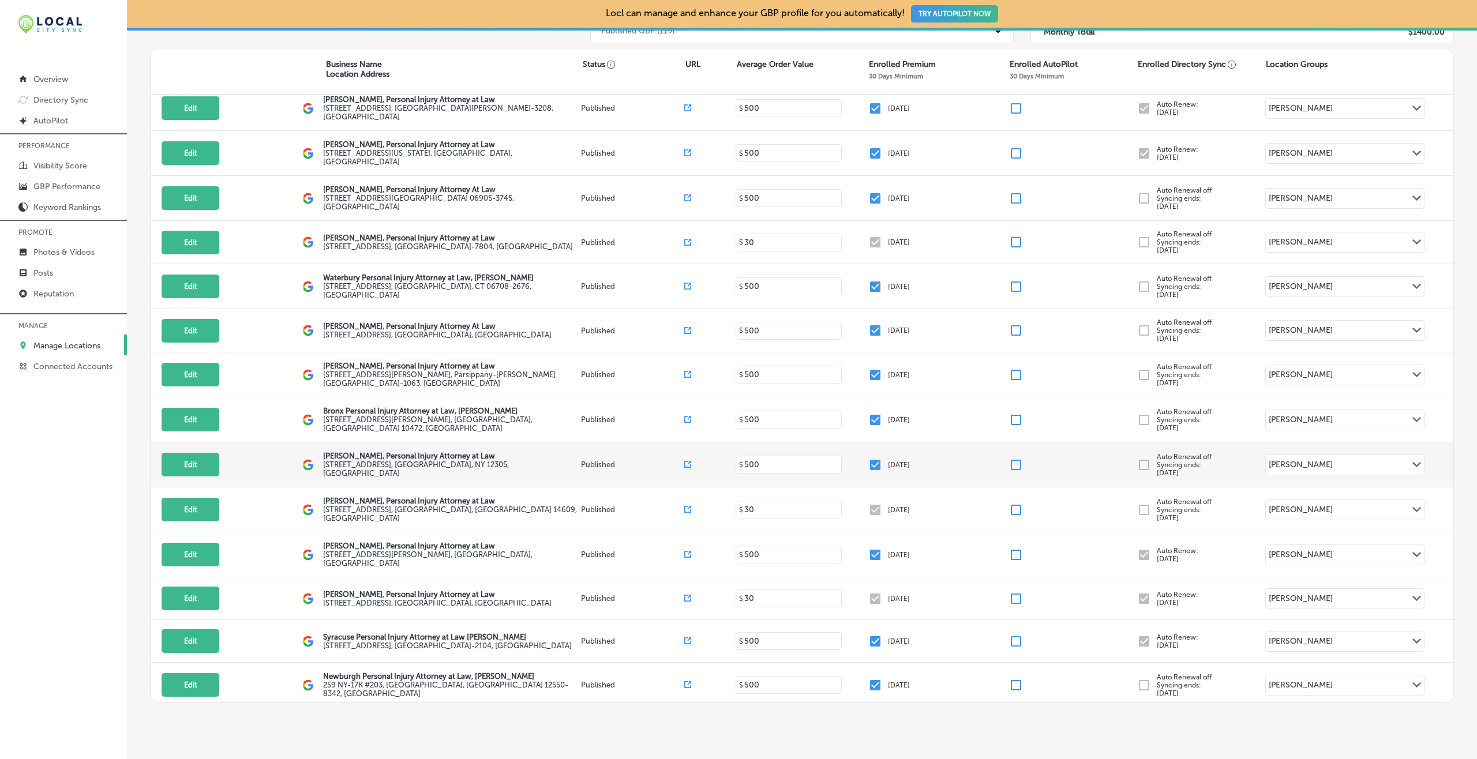
checkbox input "false"
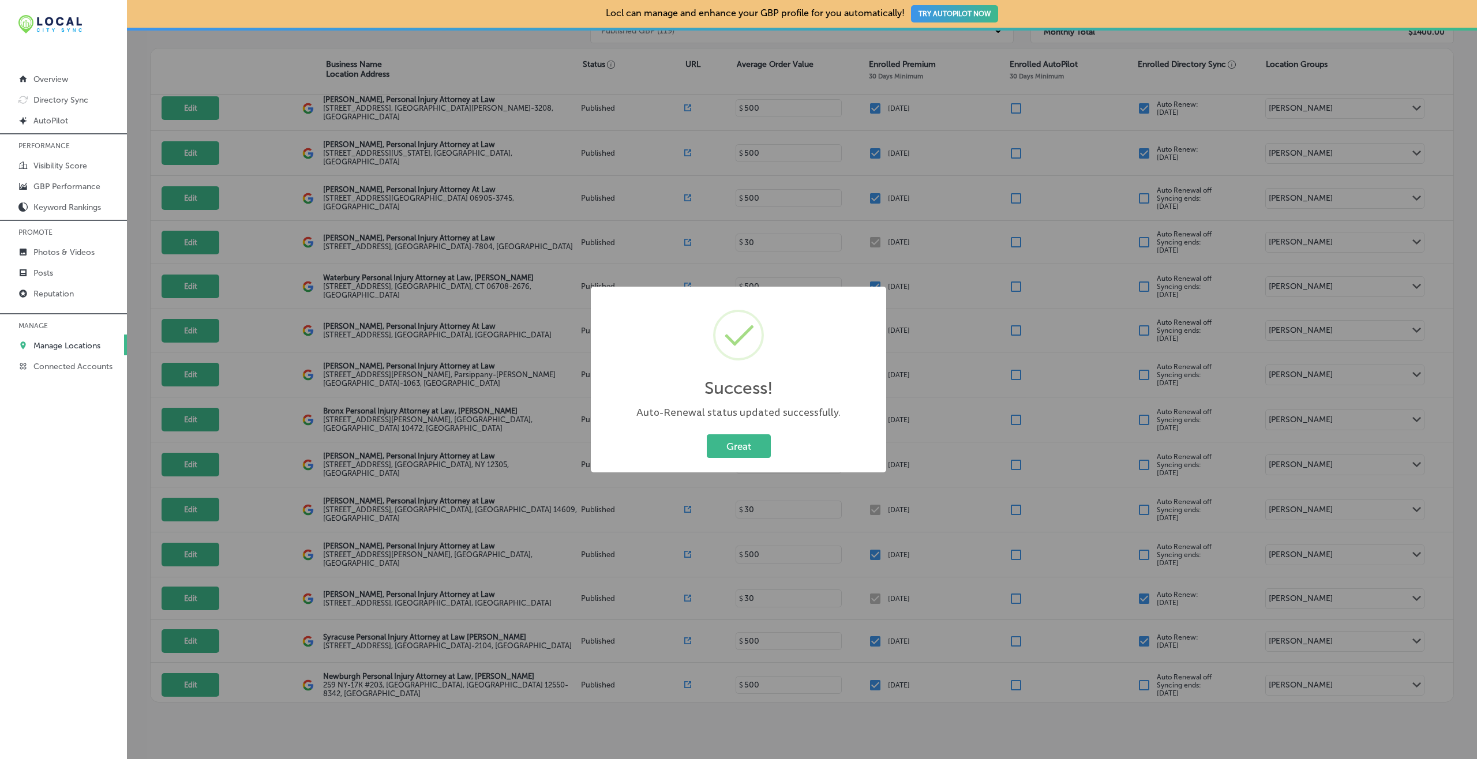
click at [707, 435] on button "Great" at bounding box center [739, 447] width 64 height 24
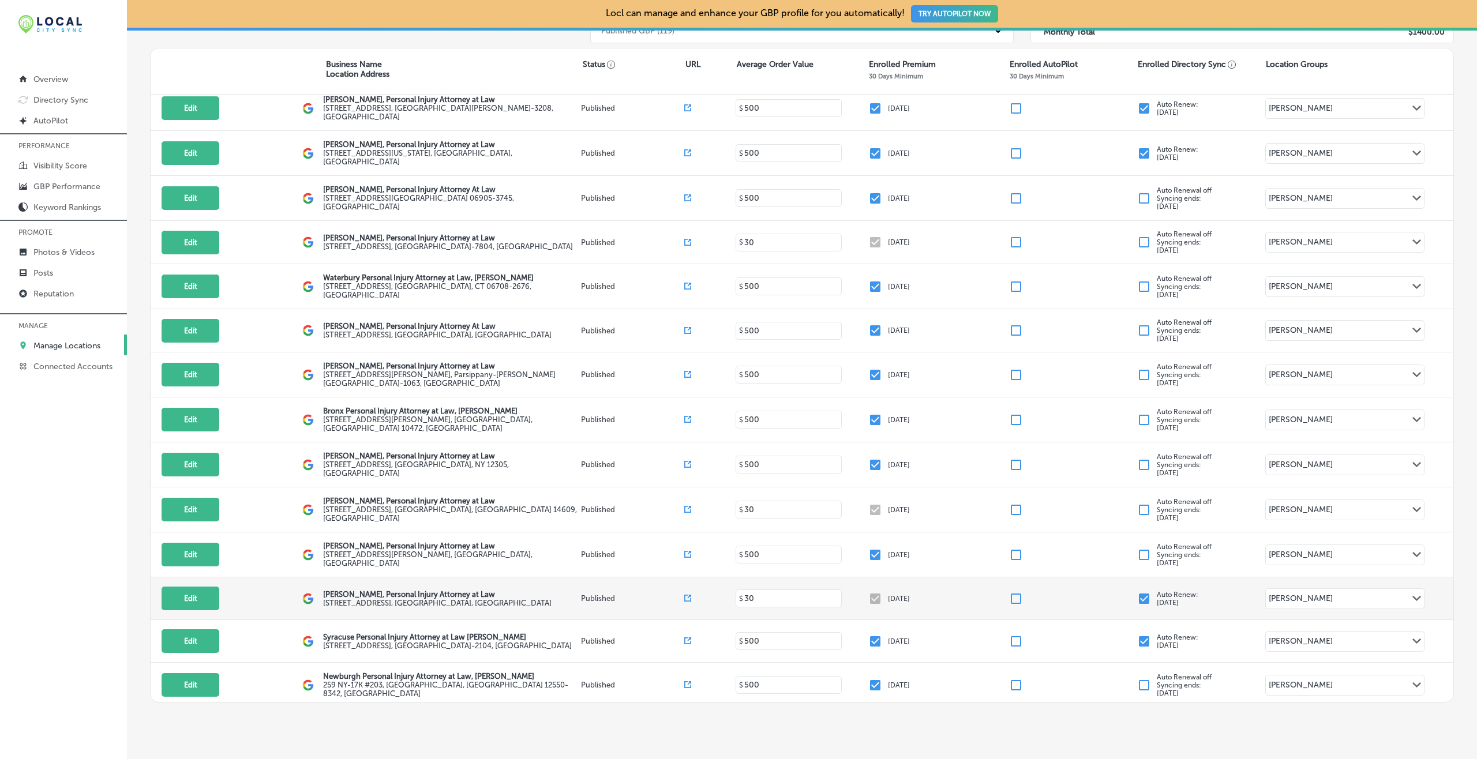
click at [1107, 569] on input "checkbox" at bounding box center [1144, 599] width 14 height 14
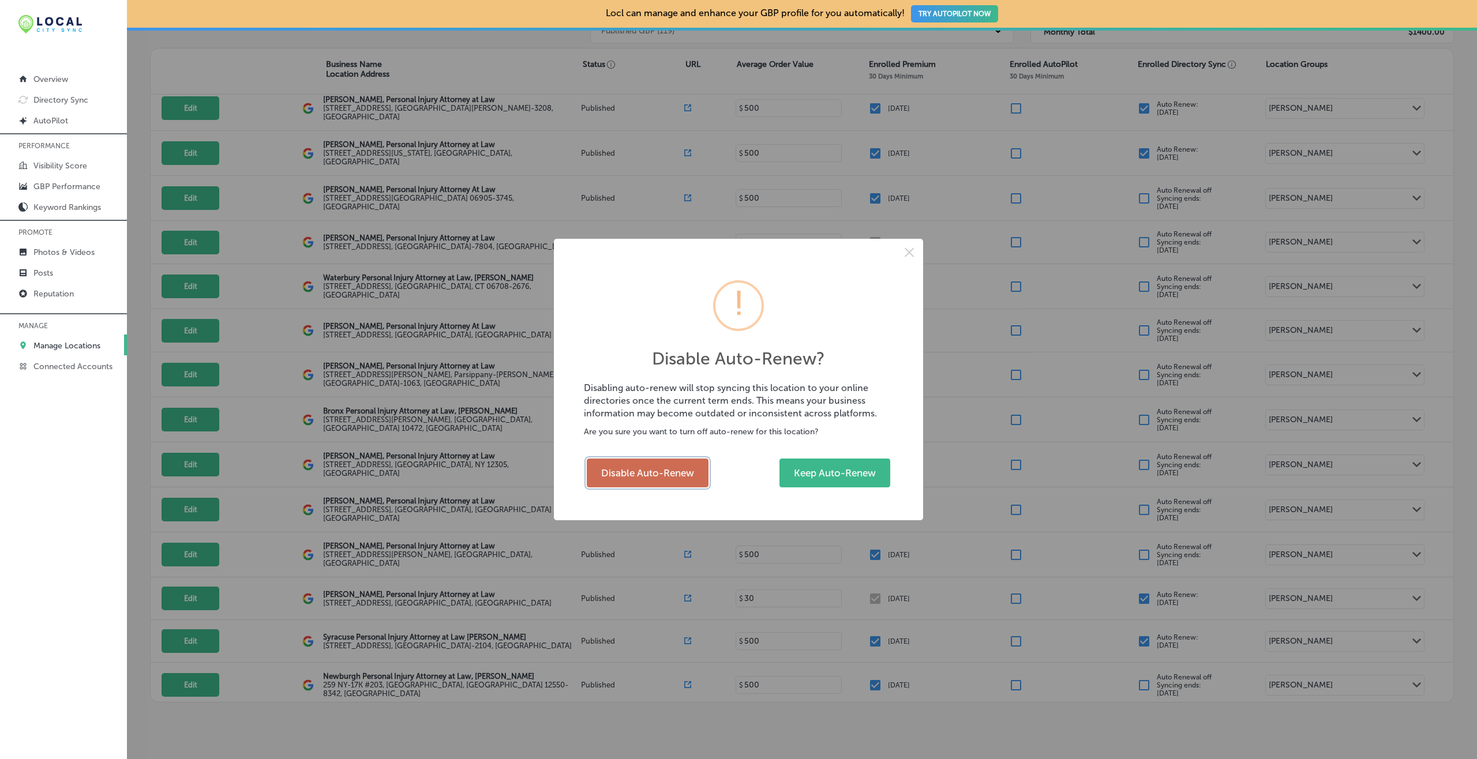
click at [662, 483] on button "Disable Auto-Renew" at bounding box center [648, 473] width 122 height 29
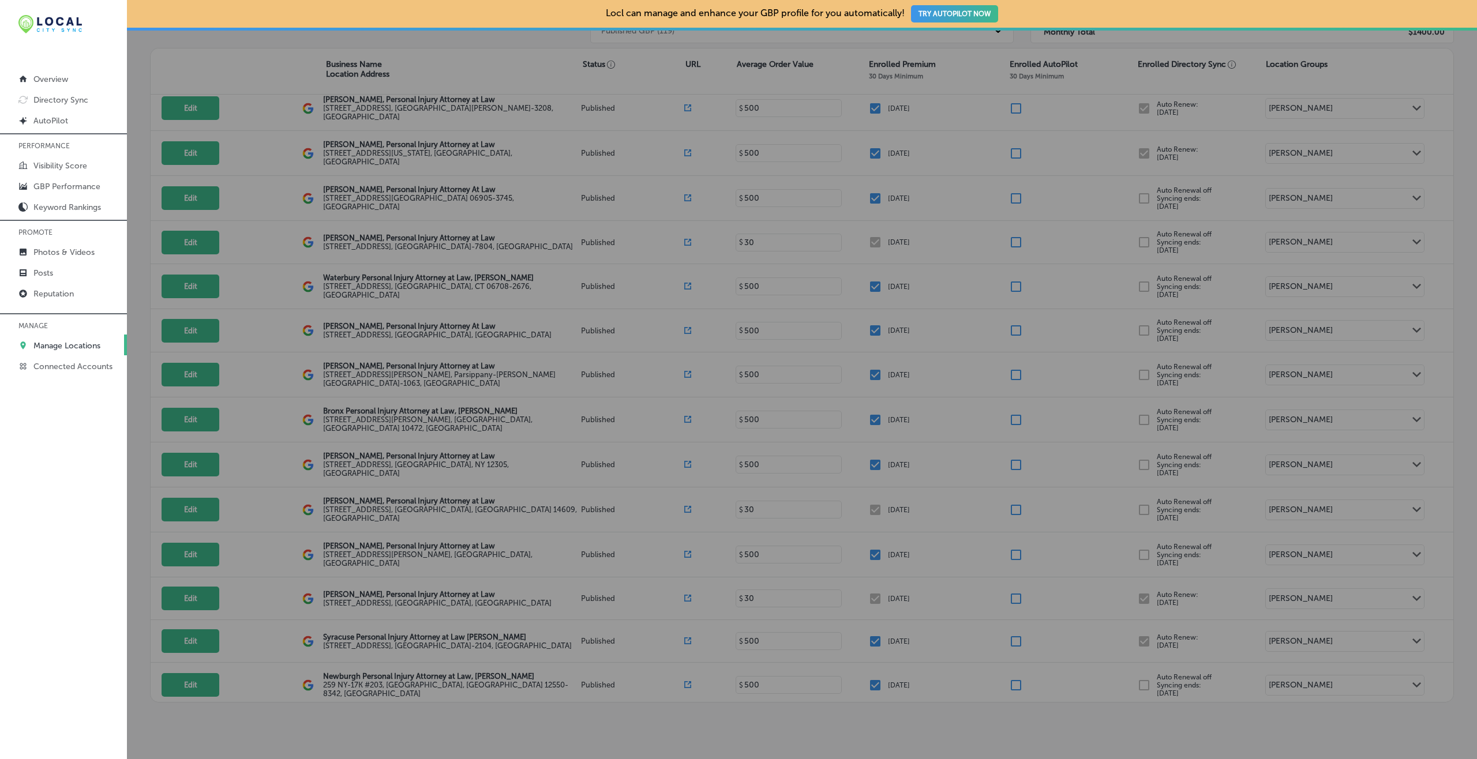
checkbox input "false"
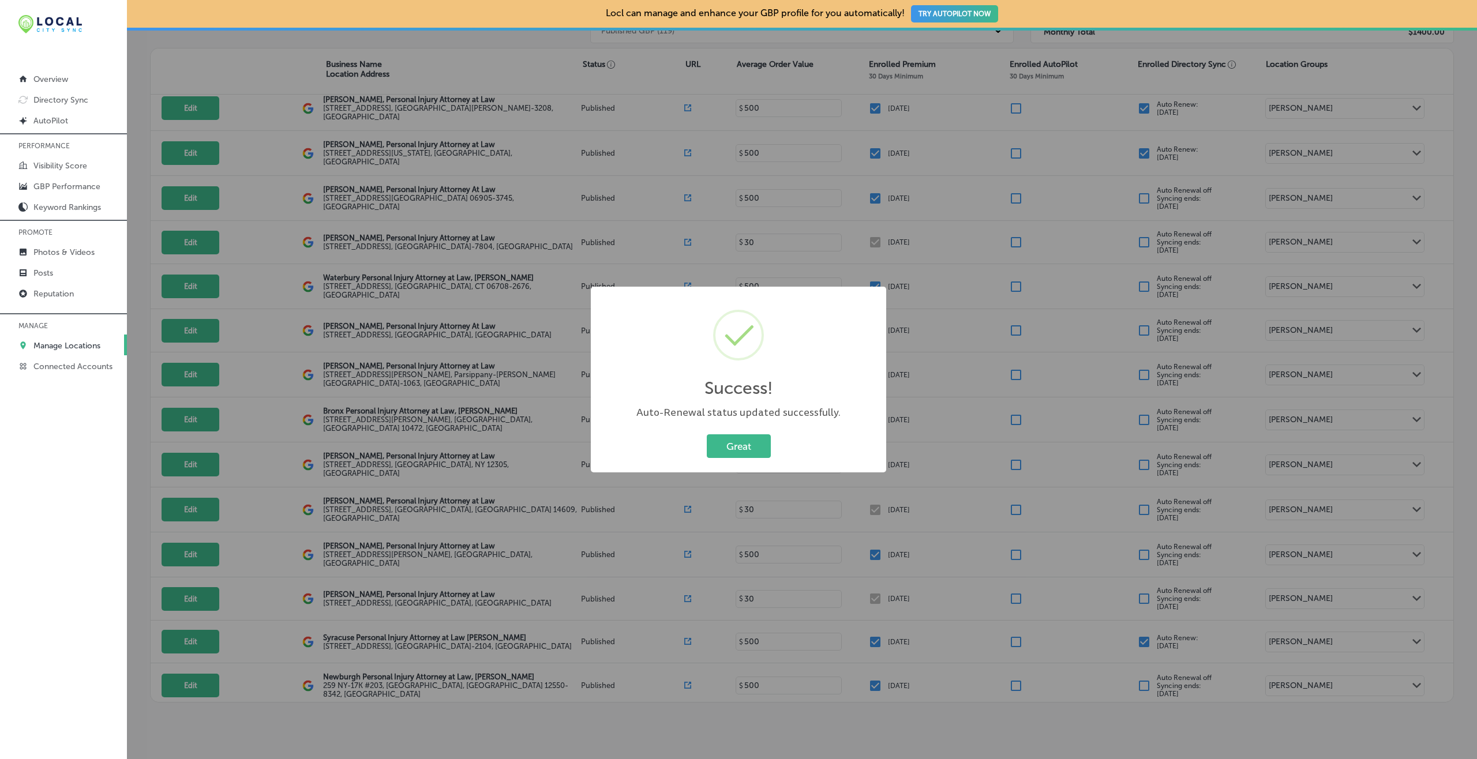
click at [707, 435] on button "Great" at bounding box center [739, 447] width 64 height 24
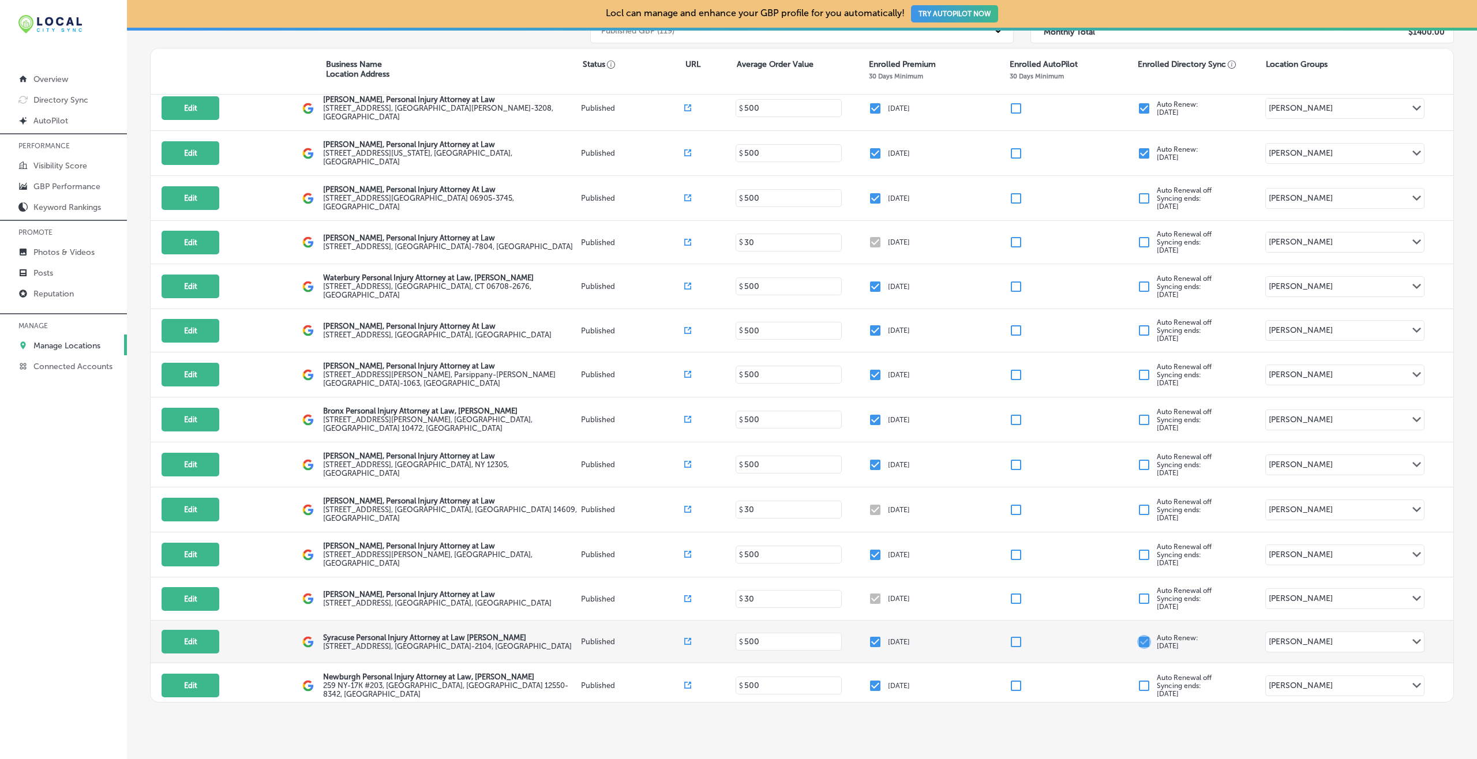
click at [1107, 569] on input "checkbox" at bounding box center [1144, 642] width 14 height 14
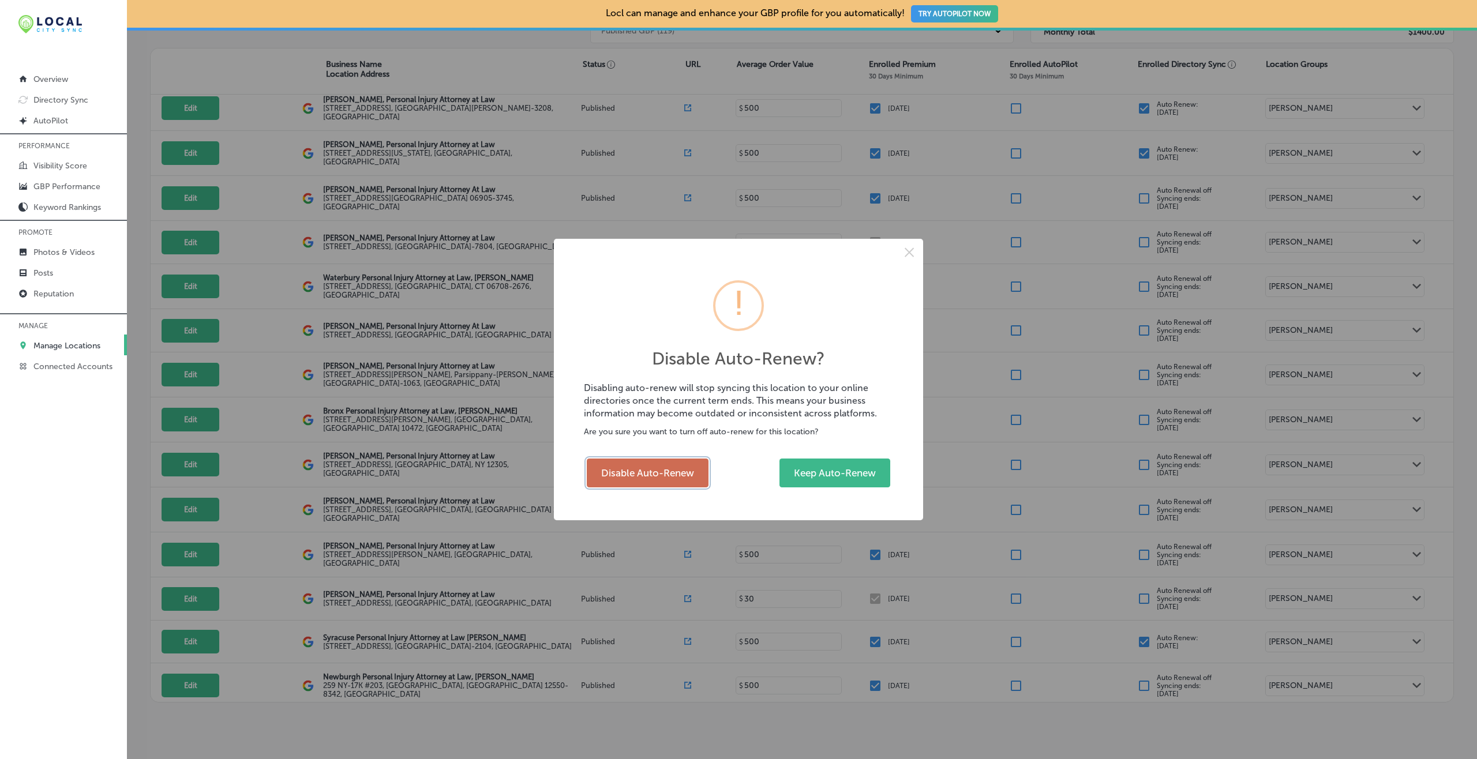
click at [684, 474] on button "Disable Auto-Renew" at bounding box center [648, 473] width 122 height 29
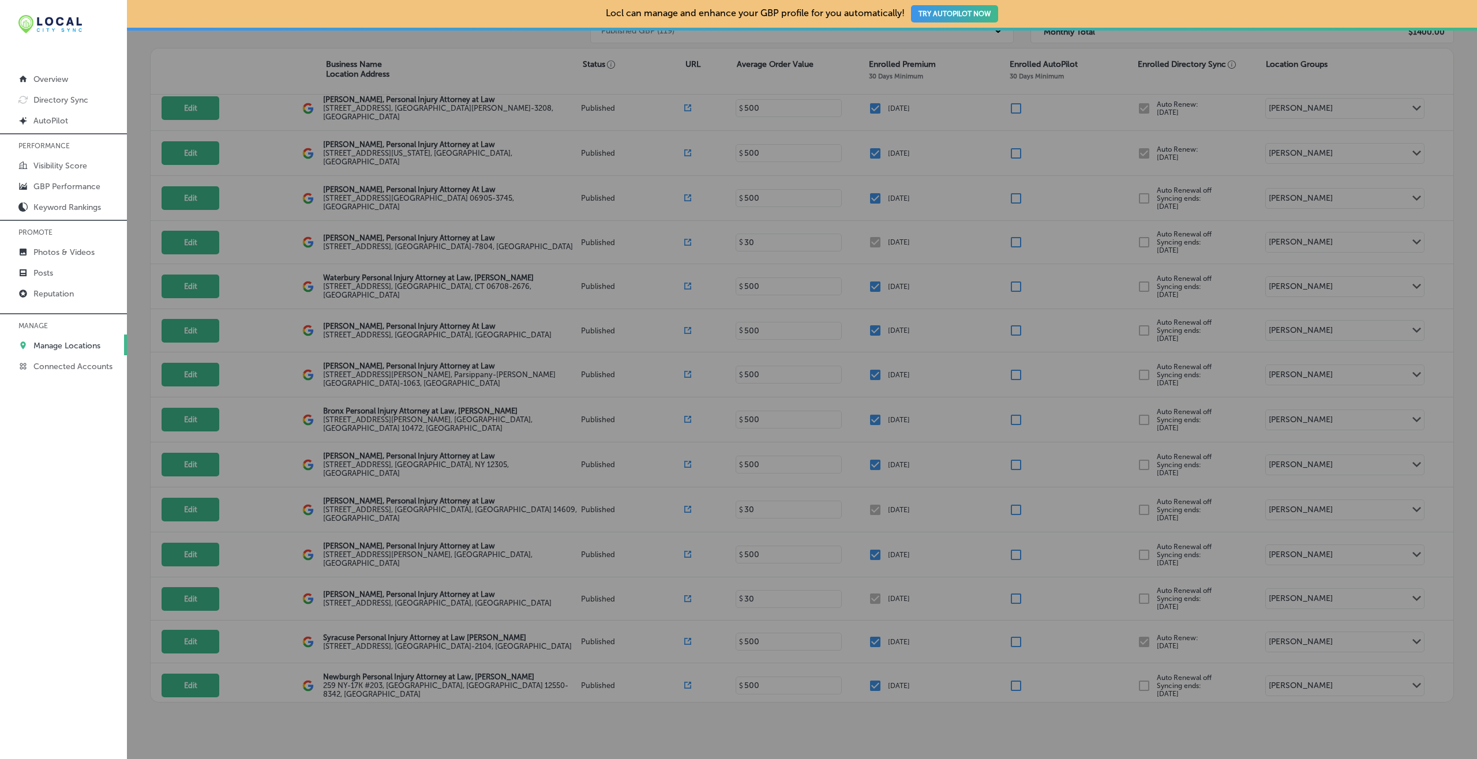
checkbox input "false"
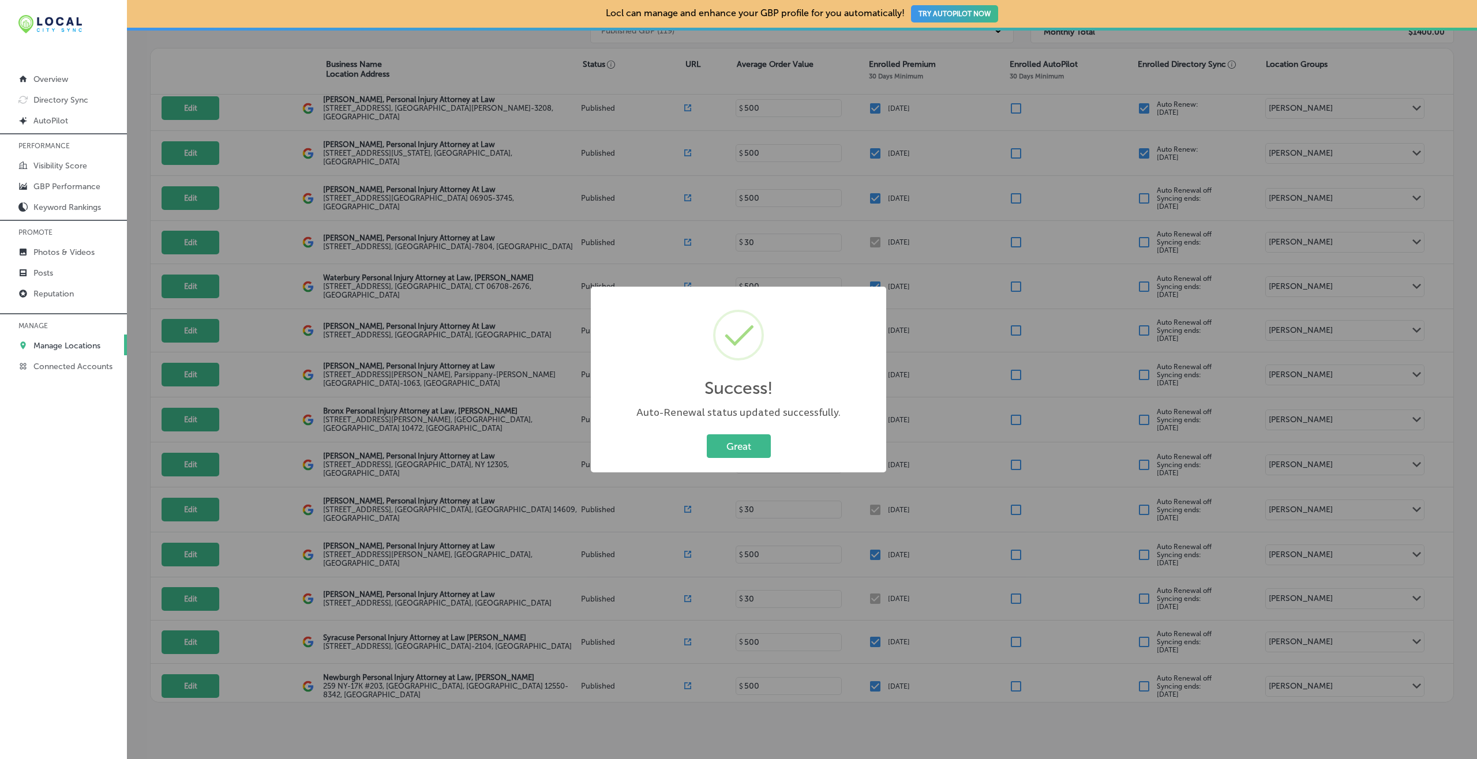
click at [707, 435] on button "Great" at bounding box center [739, 447] width 64 height 24
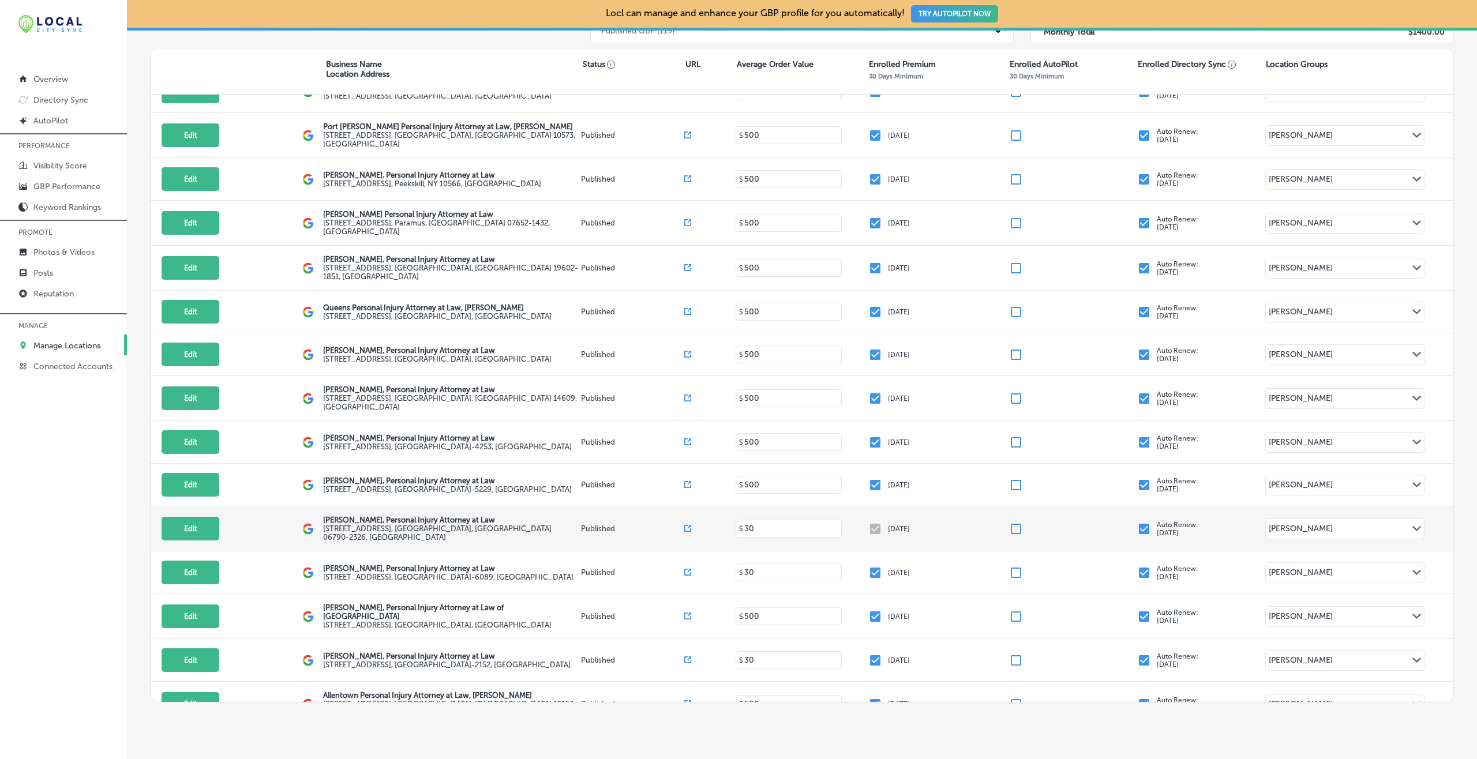
scroll to position [2512, 0]
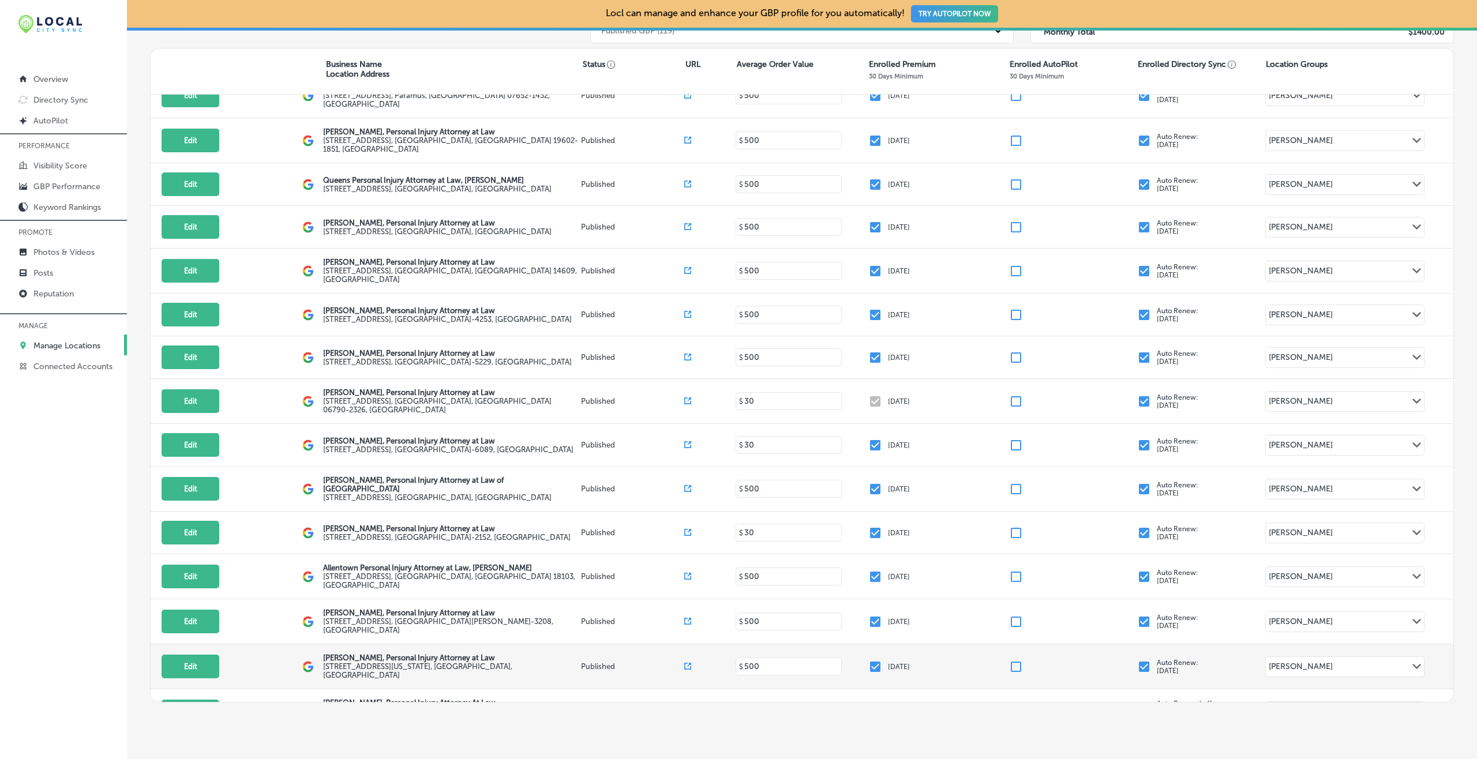
click at [1107, 569] on input "checkbox" at bounding box center [1144, 667] width 14 height 14
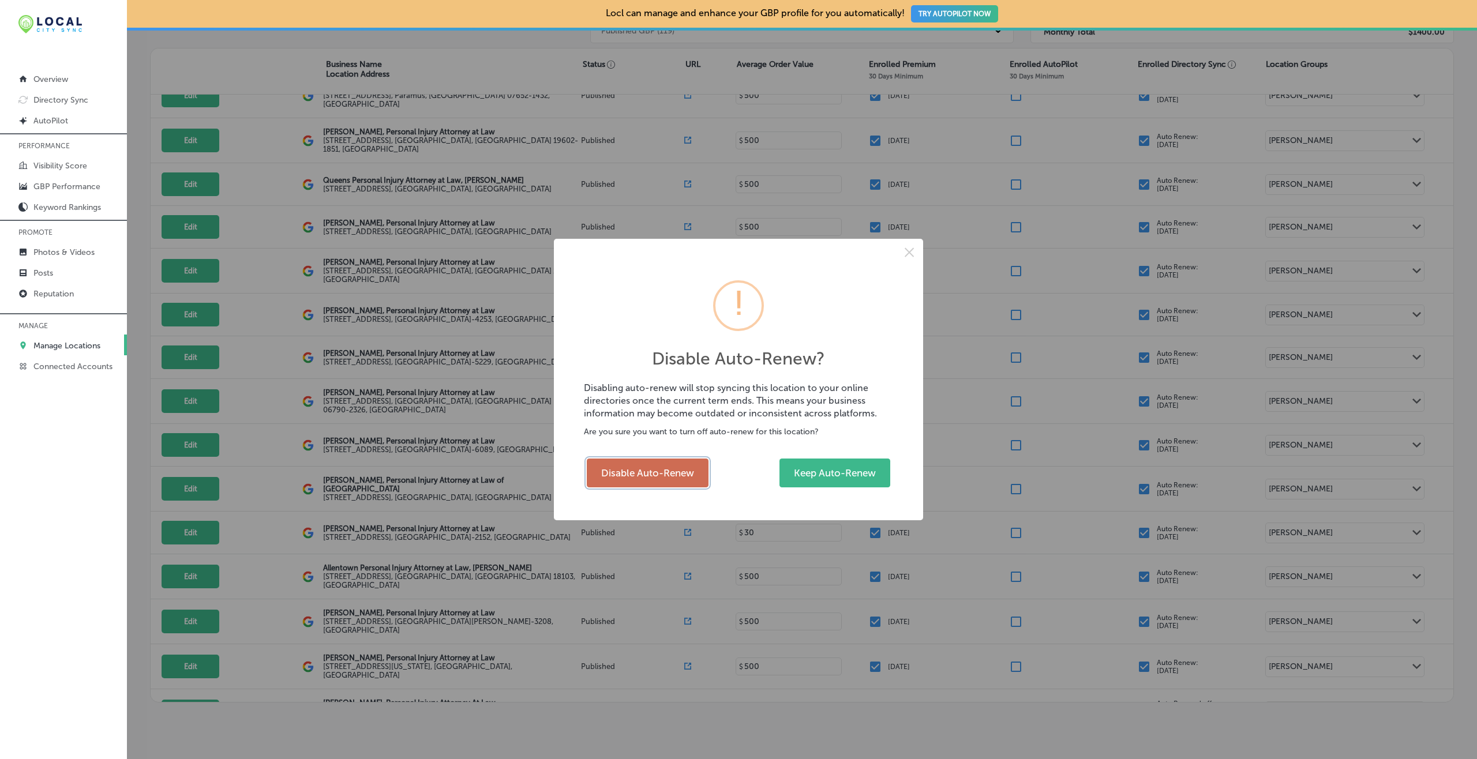
click at [665, 469] on button "Disable Auto-Renew" at bounding box center [648, 473] width 122 height 29
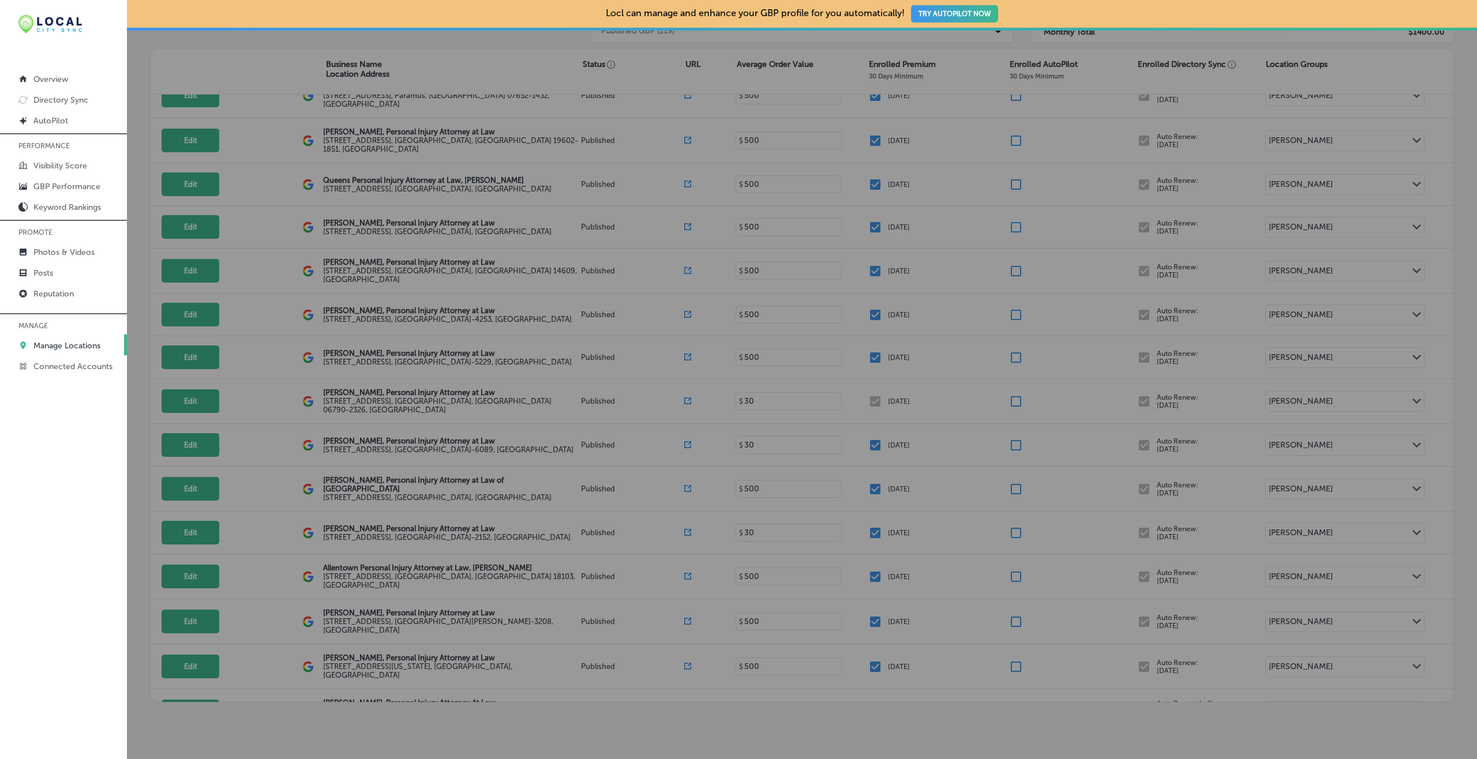
checkbox input "false"
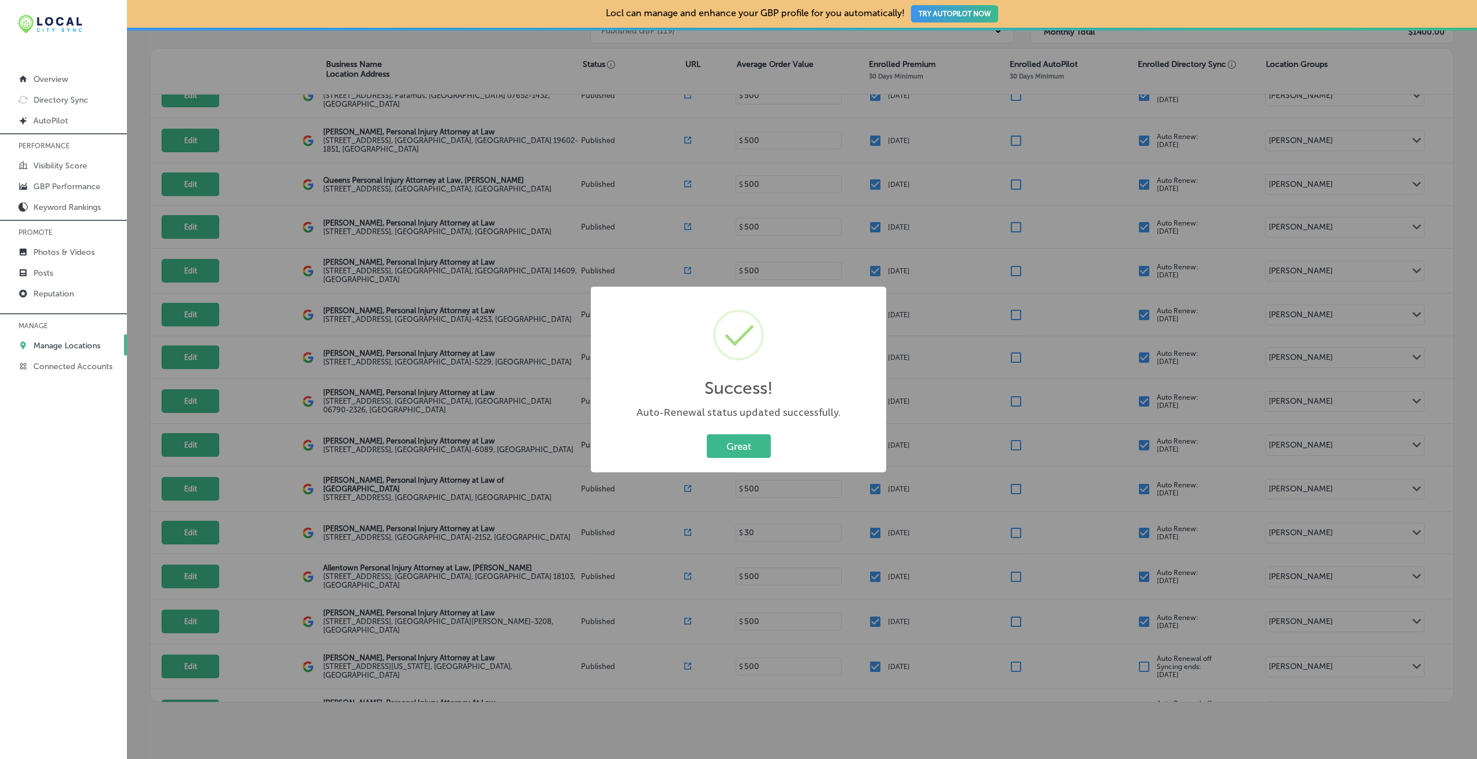
click at [707, 435] on button "Great" at bounding box center [739, 447] width 64 height 24
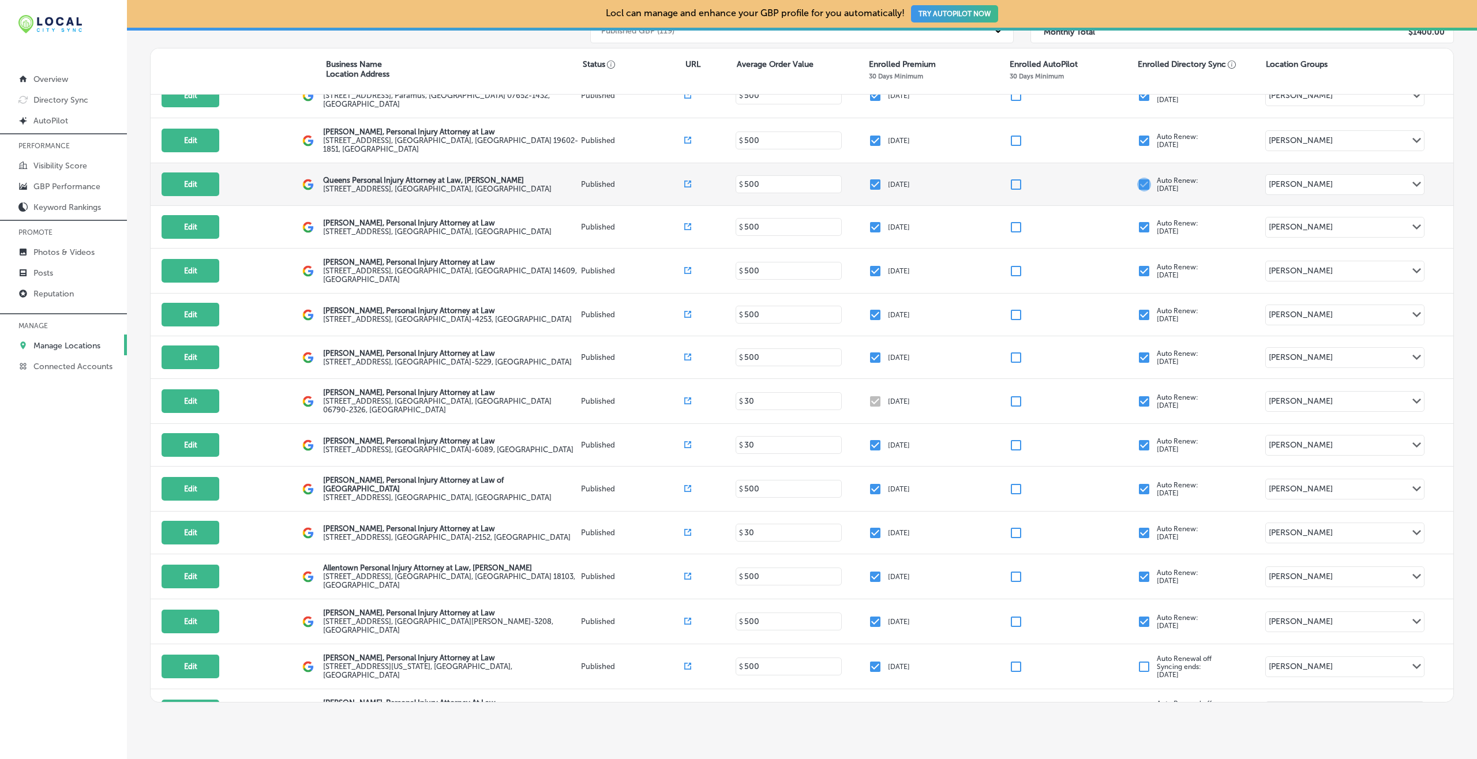
click at [1107, 178] on input "checkbox" at bounding box center [1144, 185] width 14 height 14
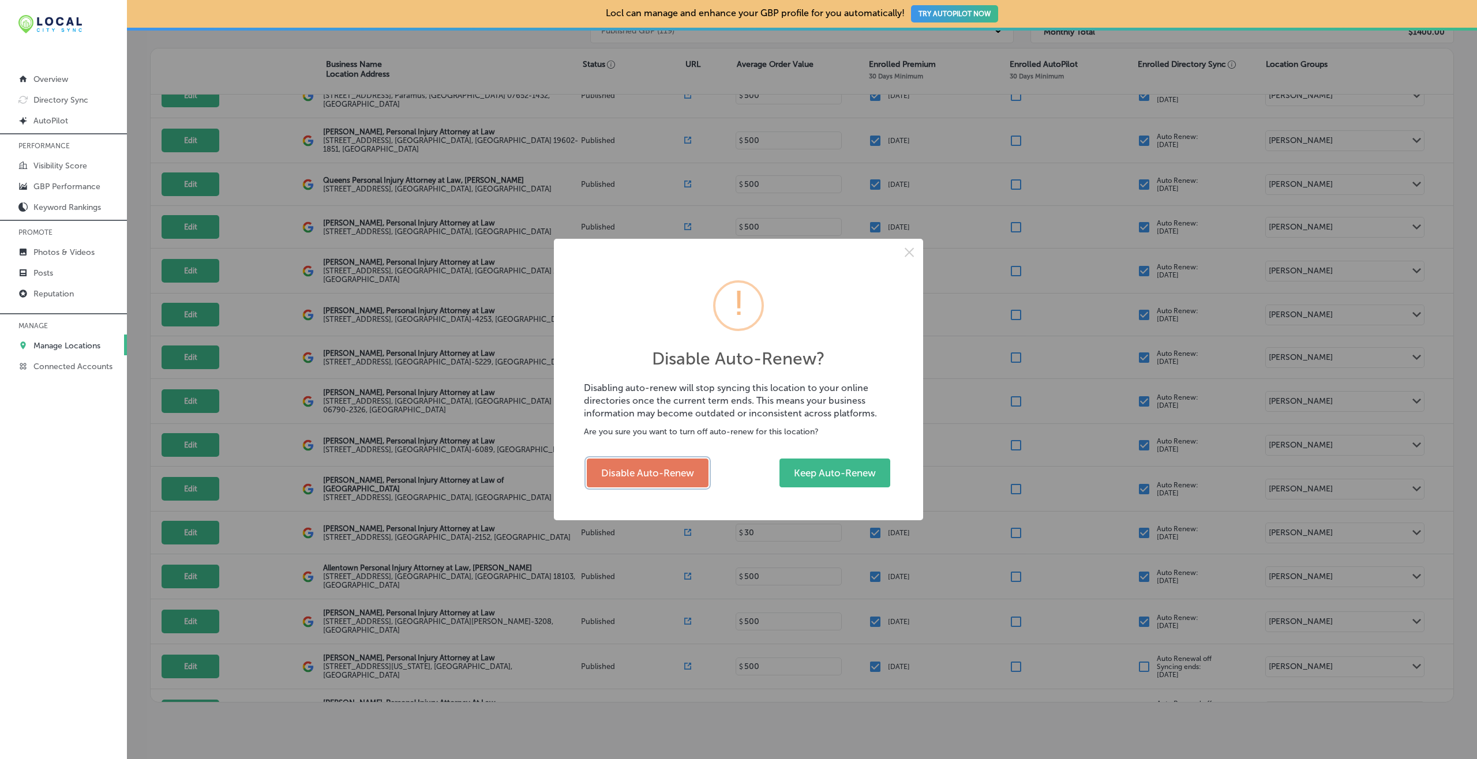
drag, startPoint x: 688, startPoint y: 470, endPoint x: 690, endPoint y: 455, distance: 14.6
click at [688, 471] on button "Disable Auto-Renew" at bounding box center [648, 473] width 122 height 29
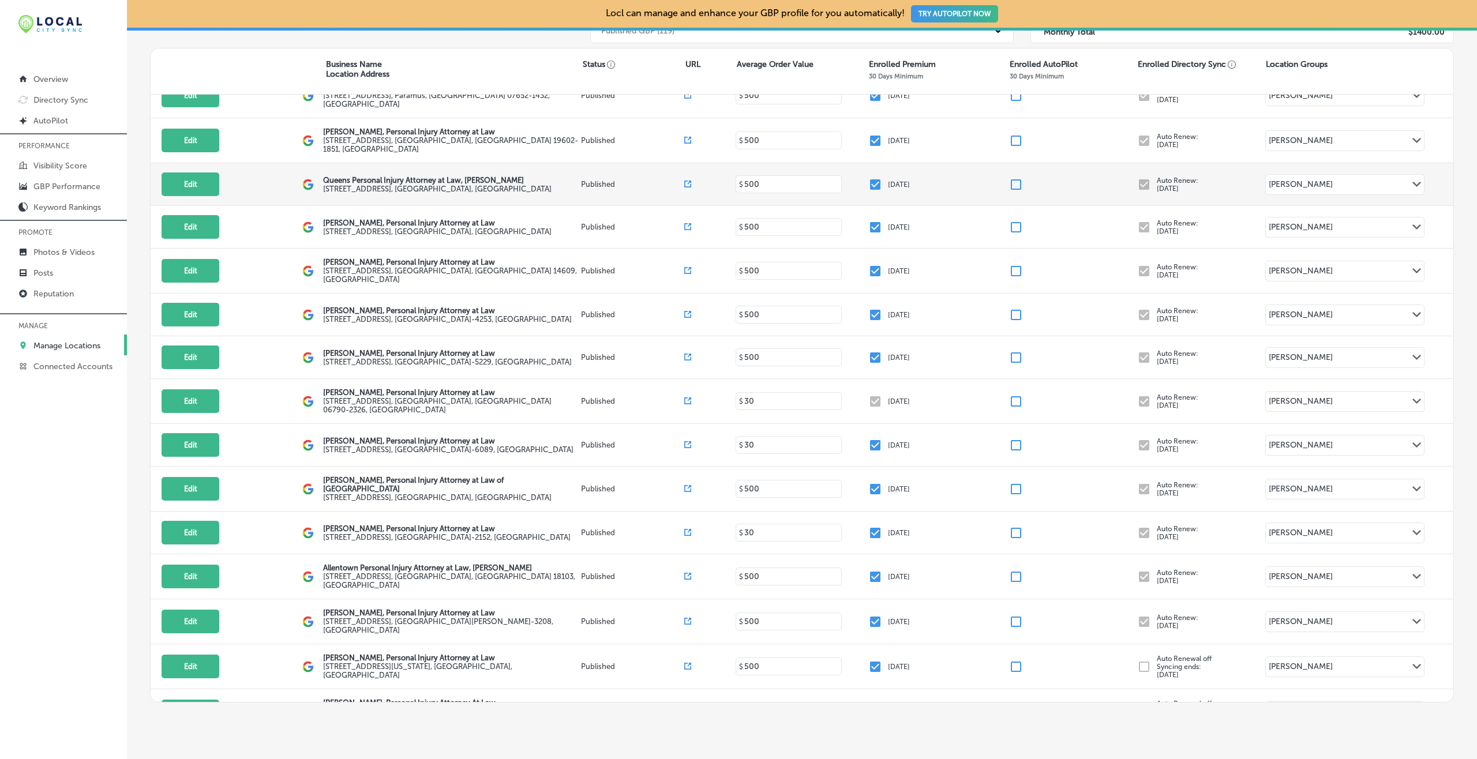
checkbox input "false"
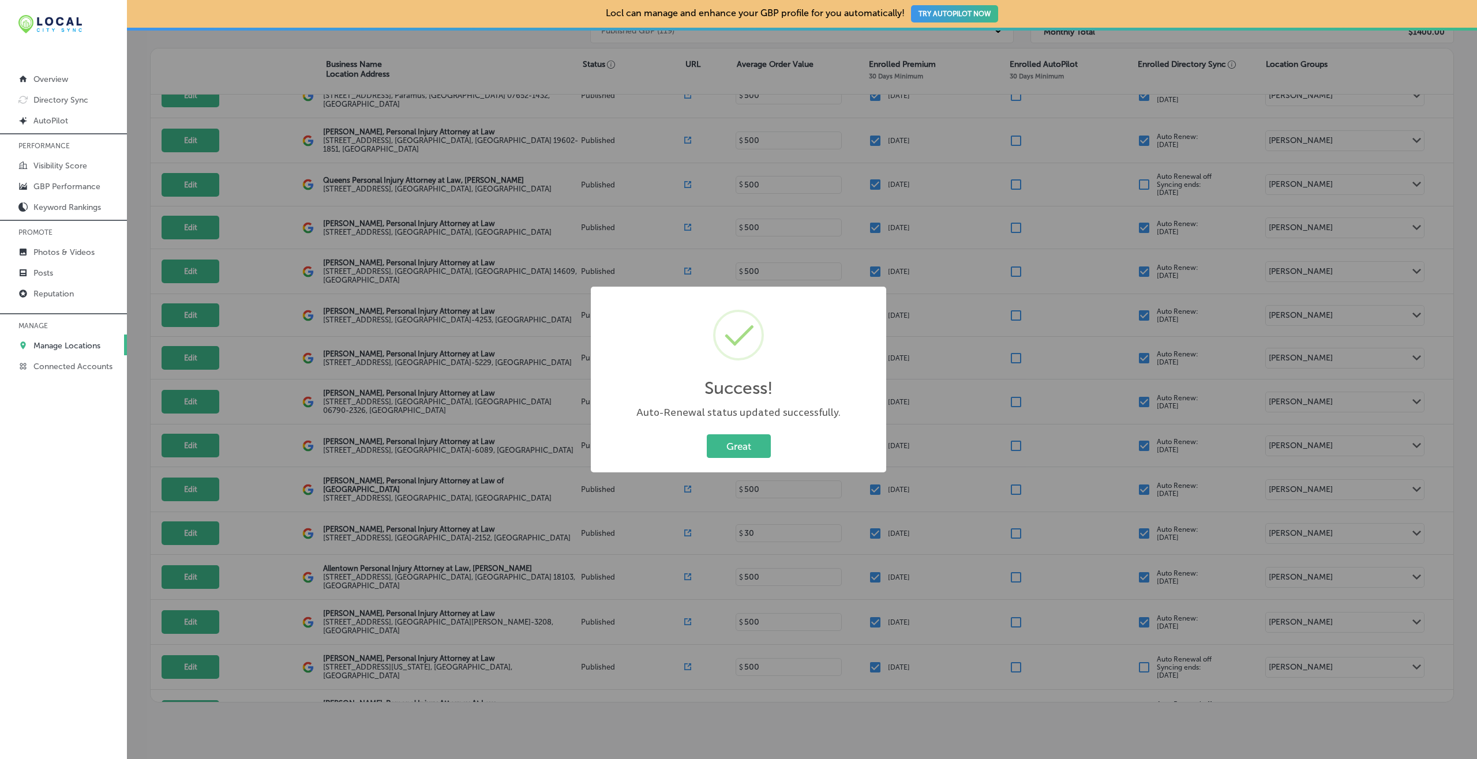
click at [707, 435] on button "Great" at bounding box center [739, 447] width 64 height 24
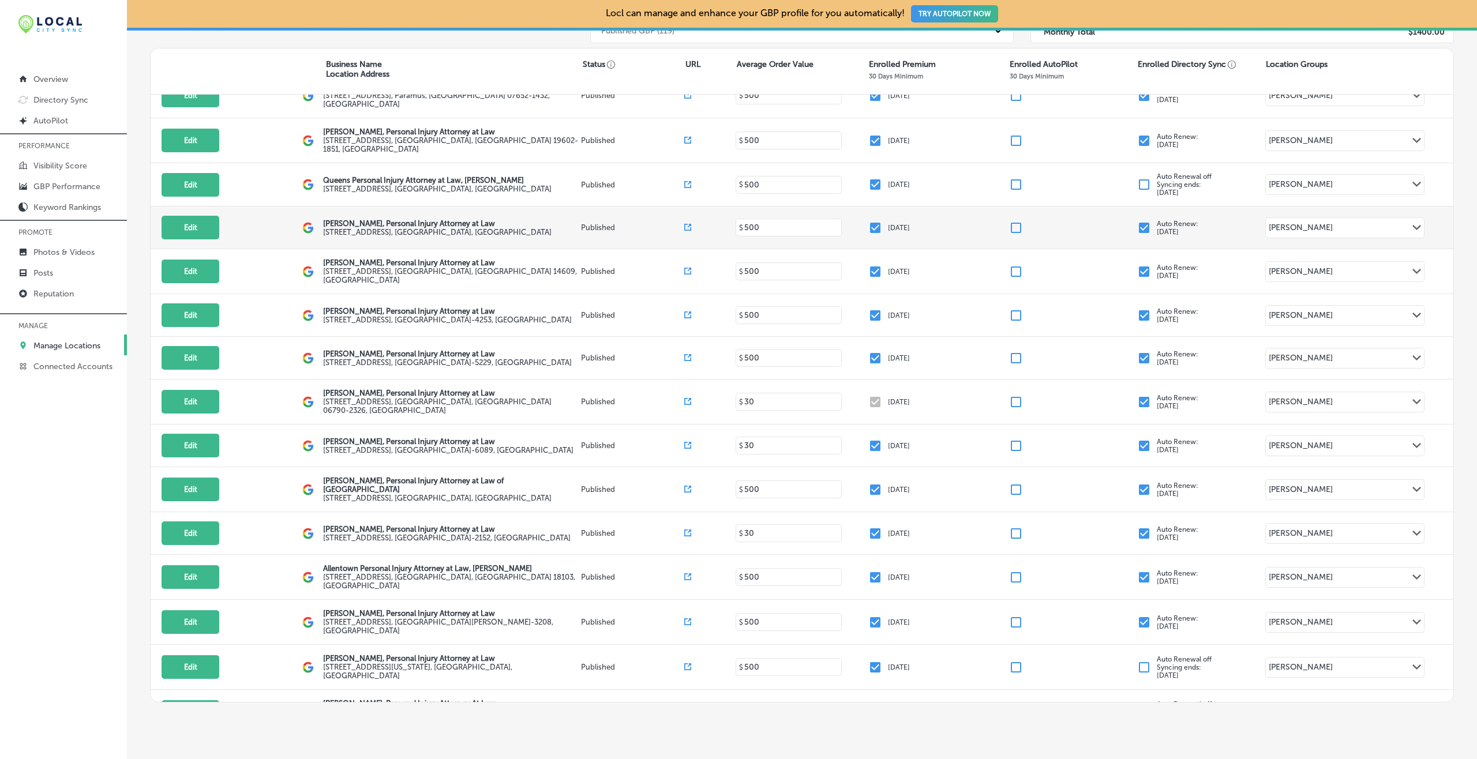
click at [1107, 221] on input "checkbox" at bounding box center [1144, 228] width 14 height 14
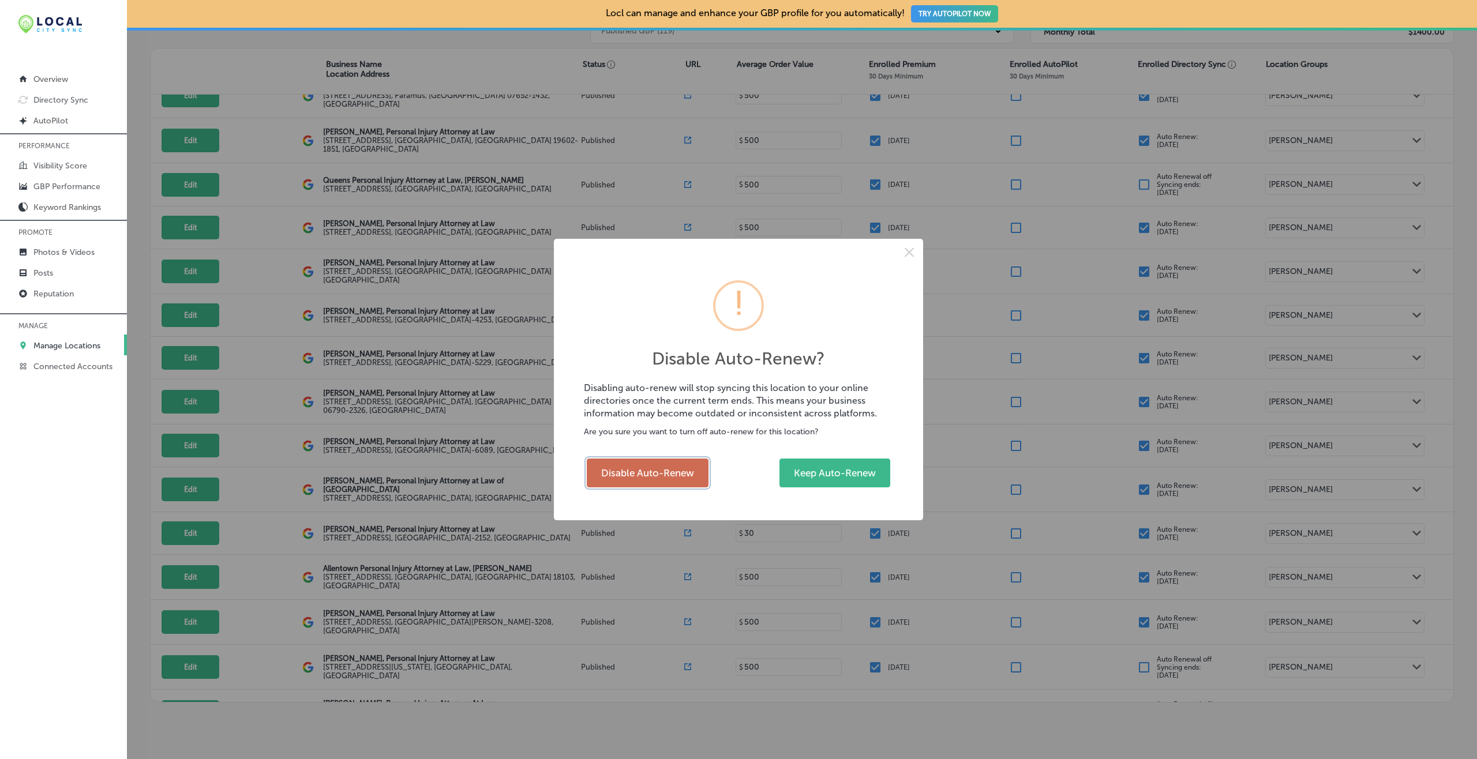
click at [665, 469] on button "Disable Auto-Renew" at bounding box center [648, 473] width 122 height 29
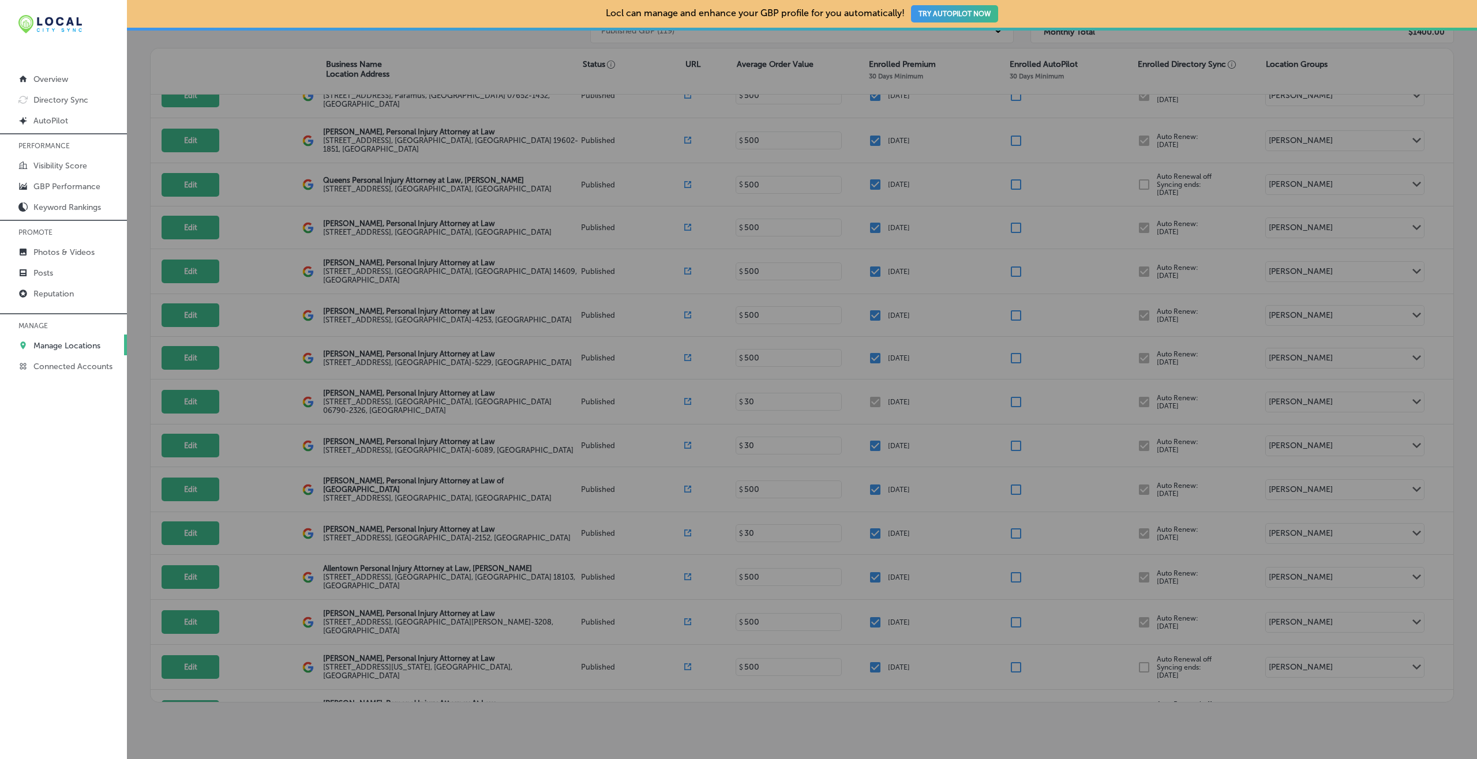
checkbox input "false"
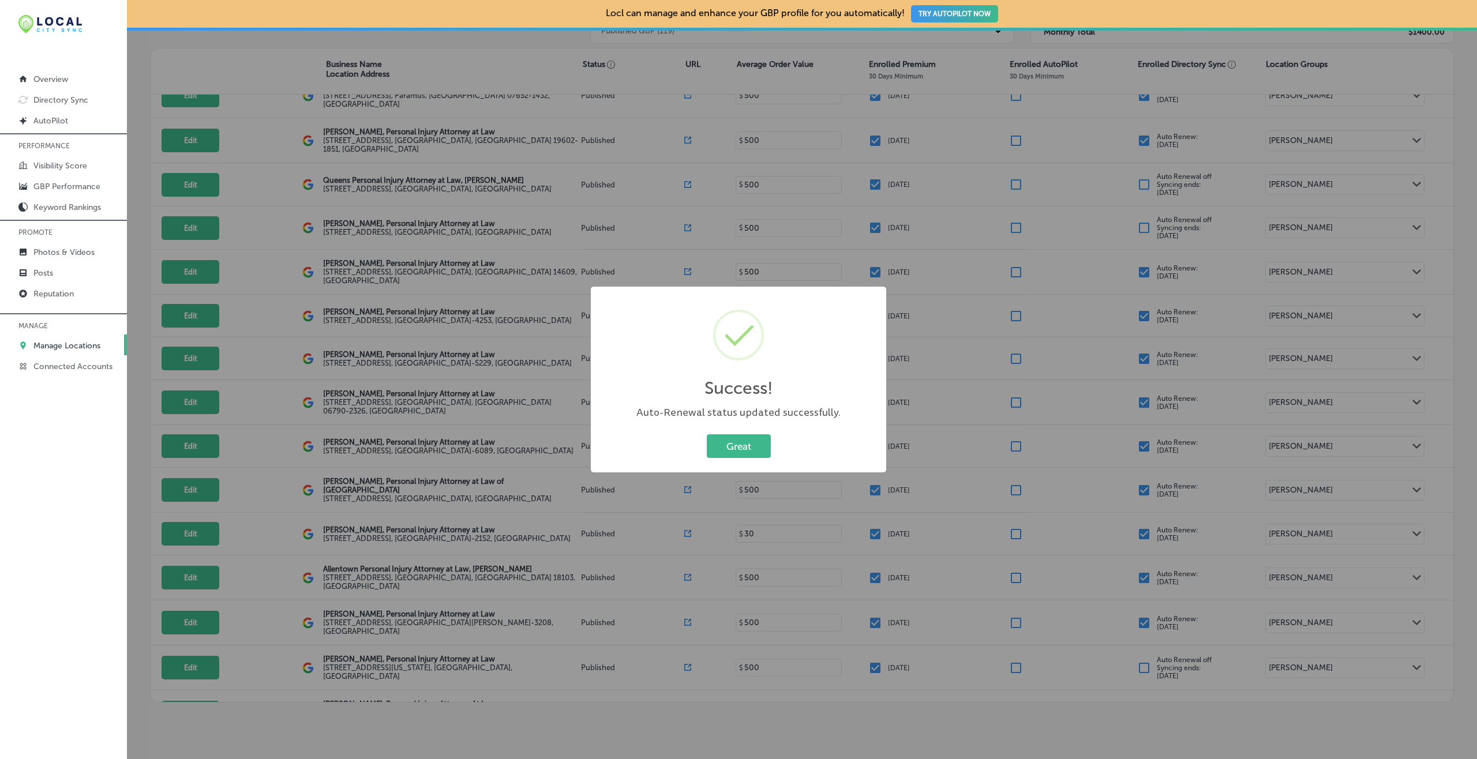
click at [707, 435] on button "Great" at bounding box center [739, 447] width 64 height 24
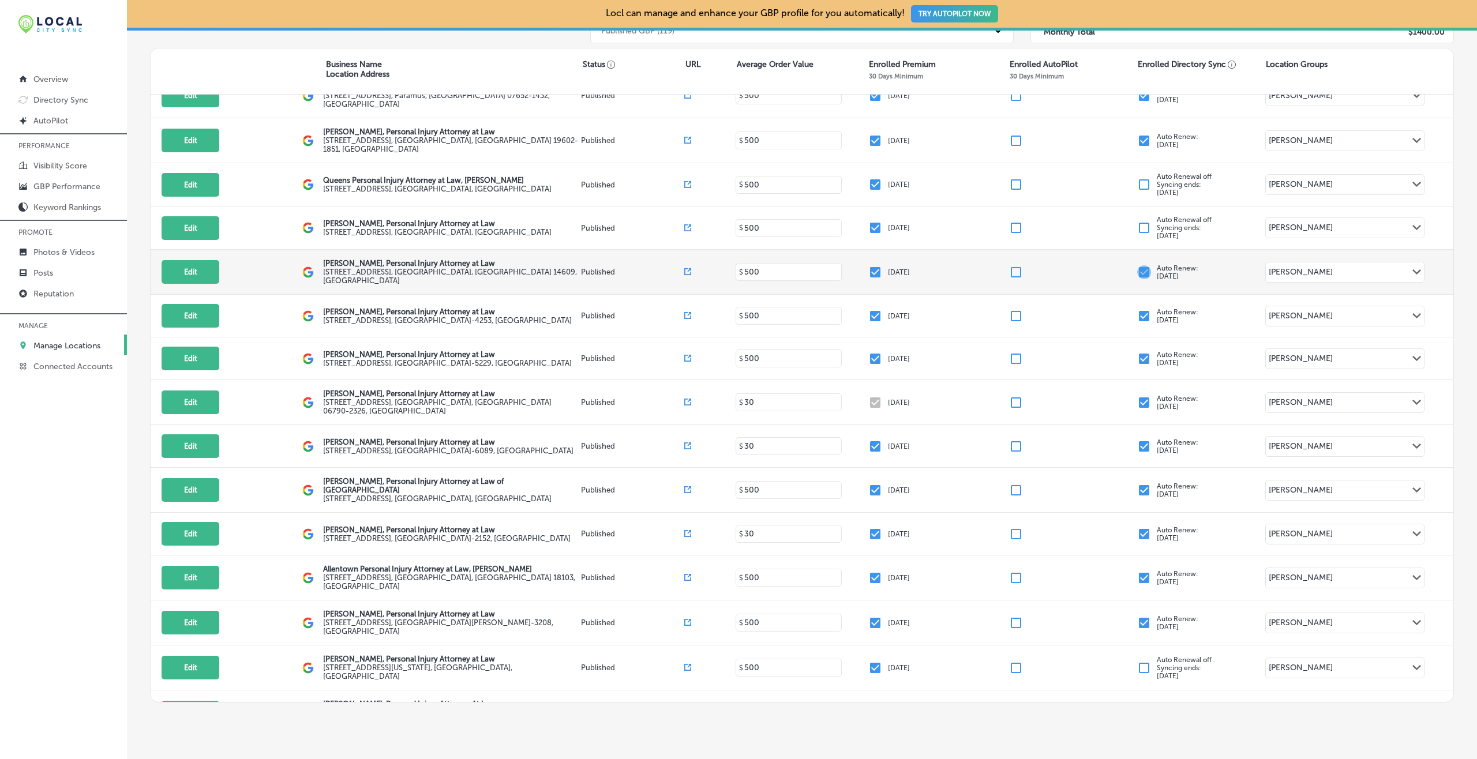
click at [1107, 265] on input "checkbox" at bounding box center [1144, 272] width 14 height 14
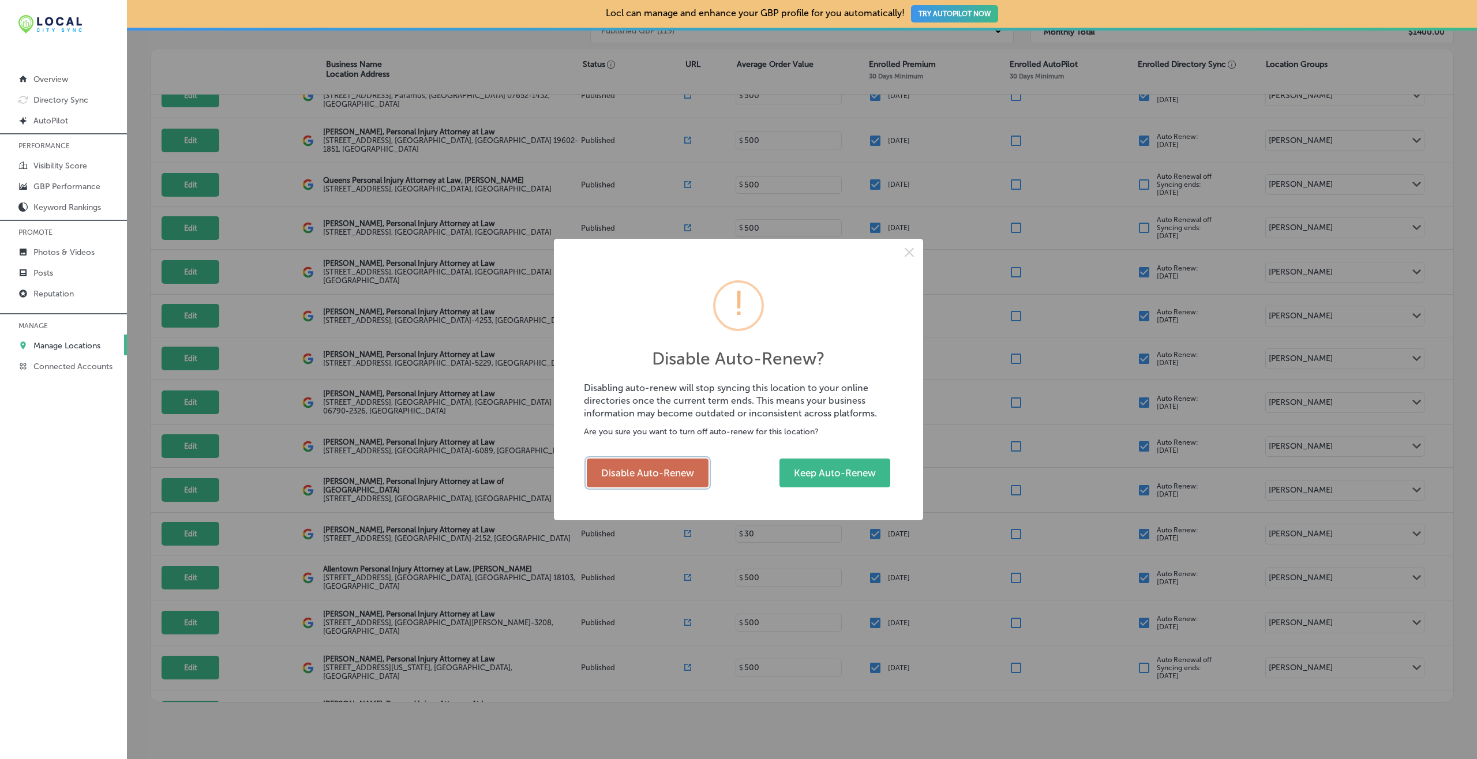
click at [686, 472] on button "Disable Auto-Renew" at bounding box center [648, 473] width 122 height 29
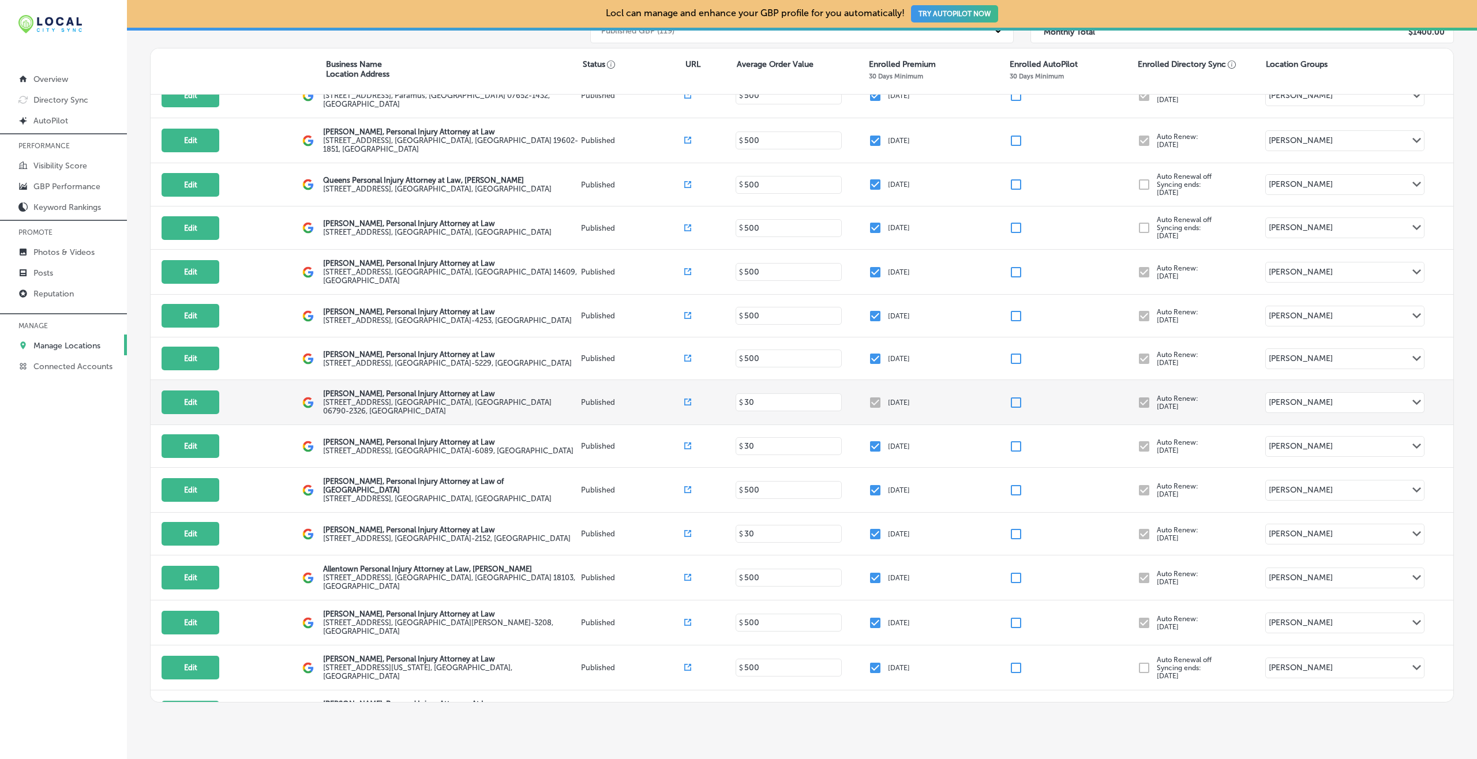
checkbox input "false"
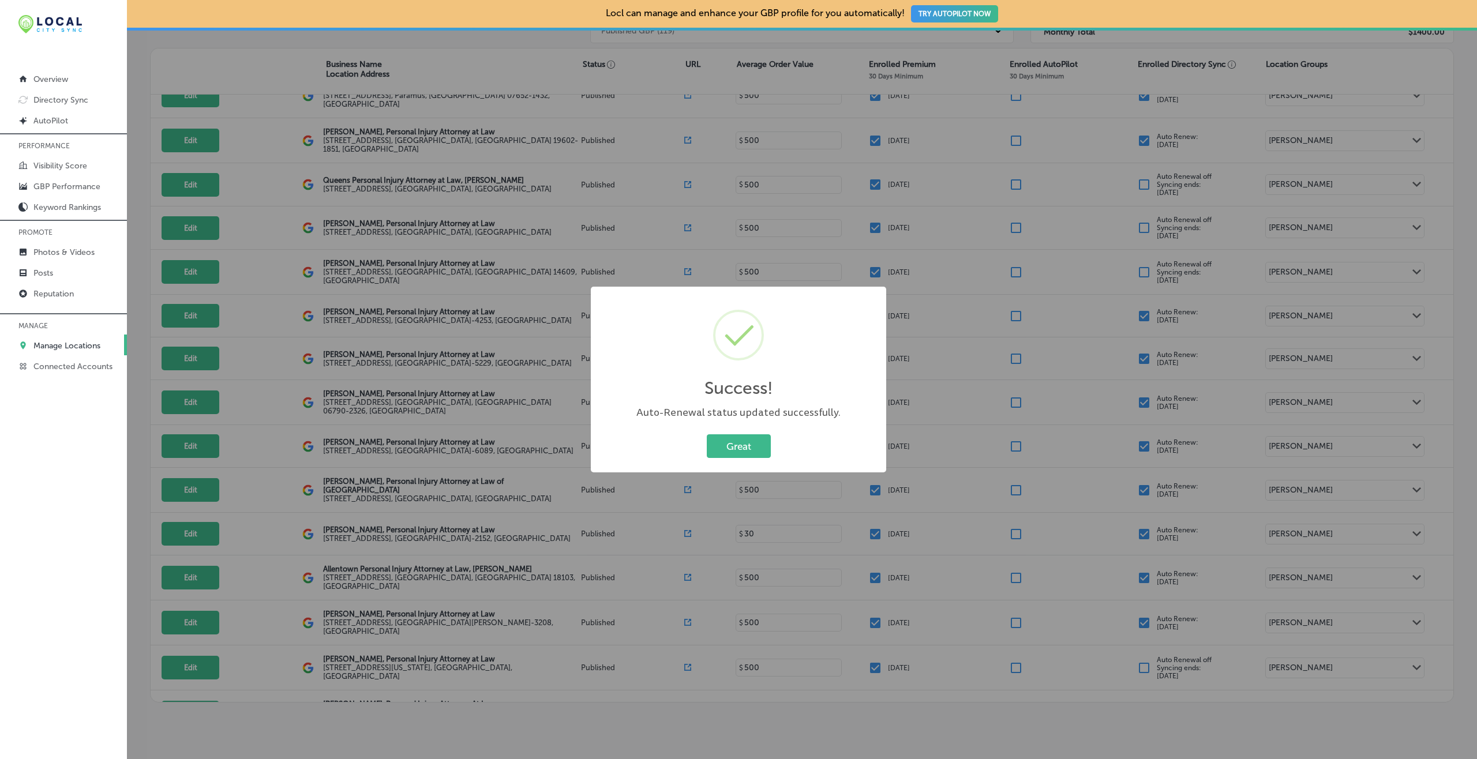
click at [707, 435] on button "Great" at bounding box center [739, 447] width 64 height 24
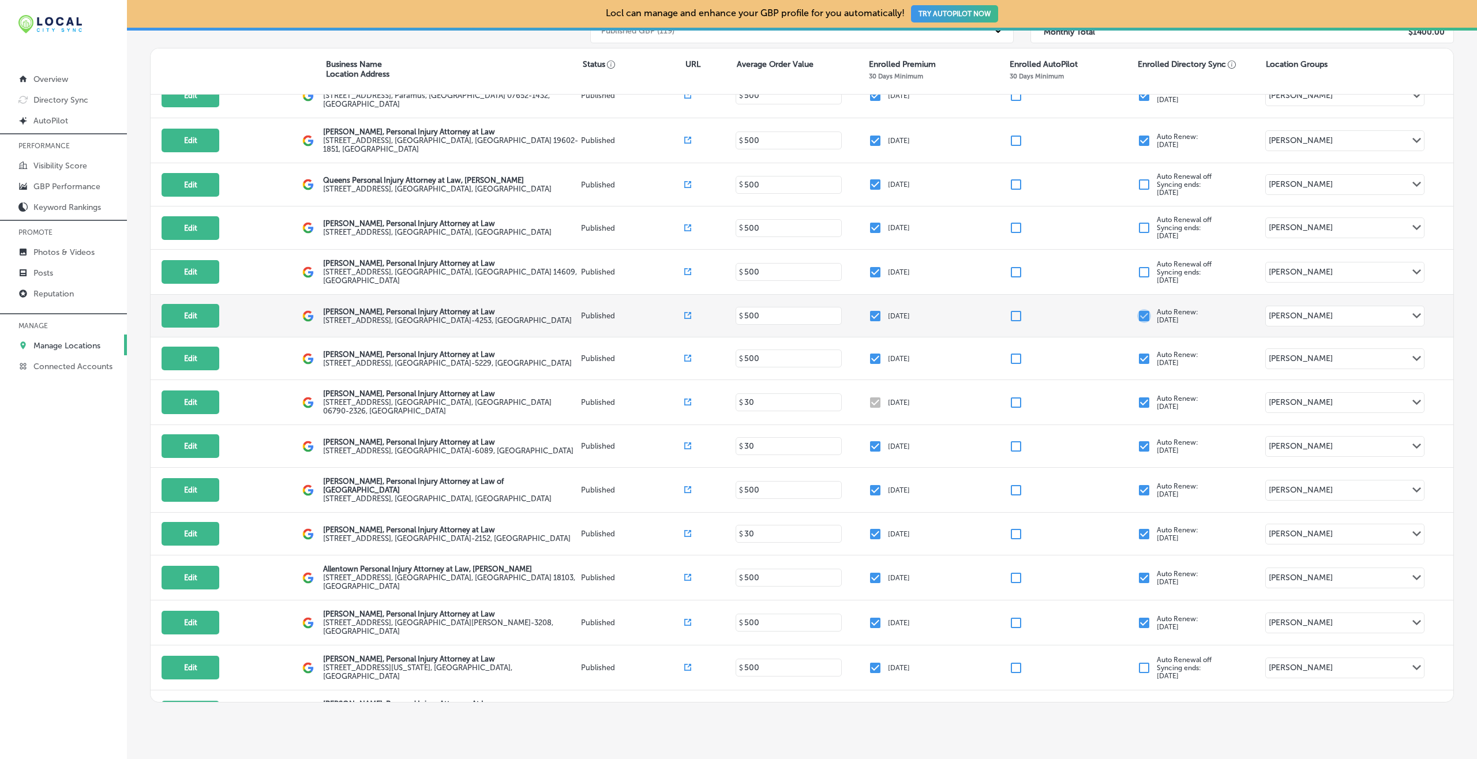
click at [1107, 309] on input "checkbox" at bounding box center [1144, 316] width 14 height 14
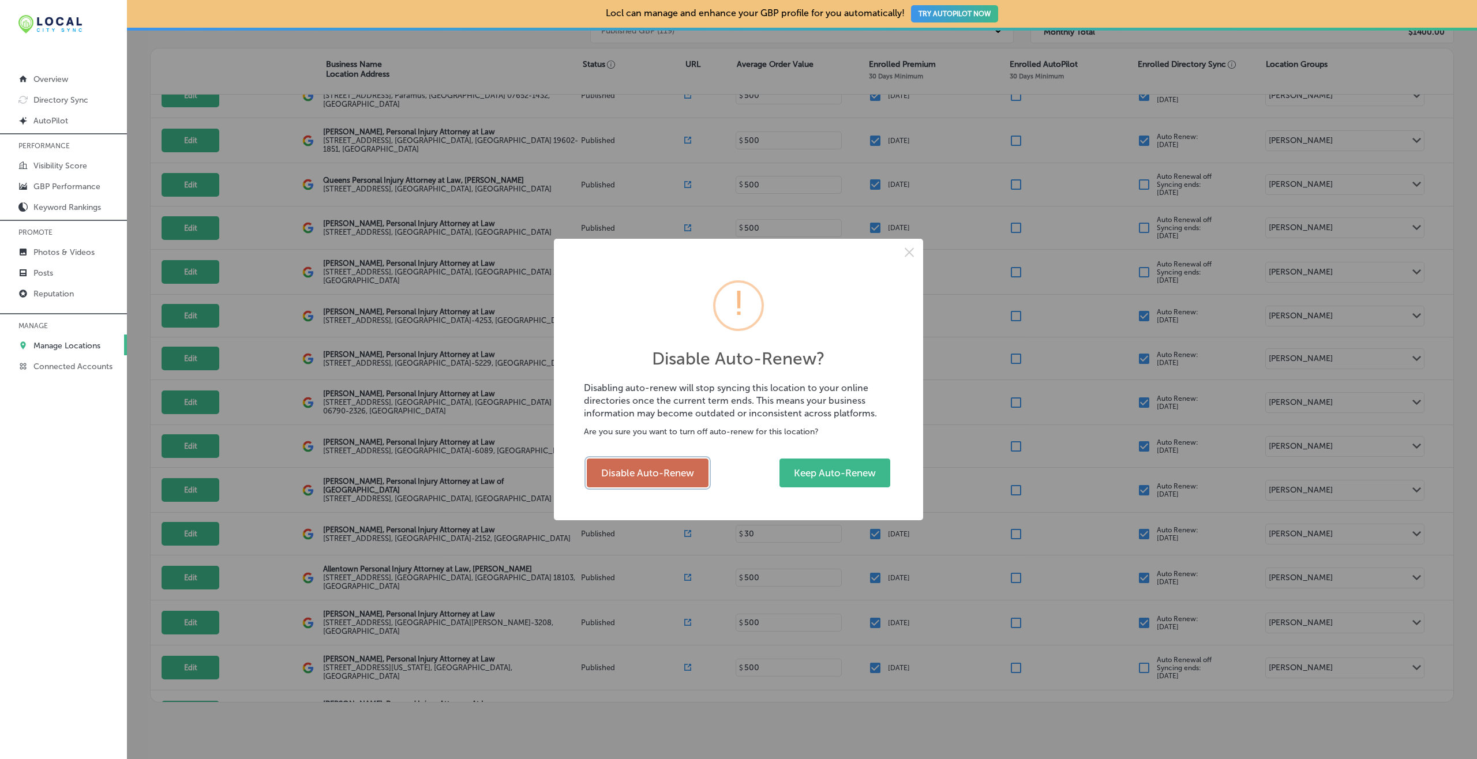
click at [676, 472] on button "Disable Auto-Renew" at bounding box center [648, 473] width 122 height 29
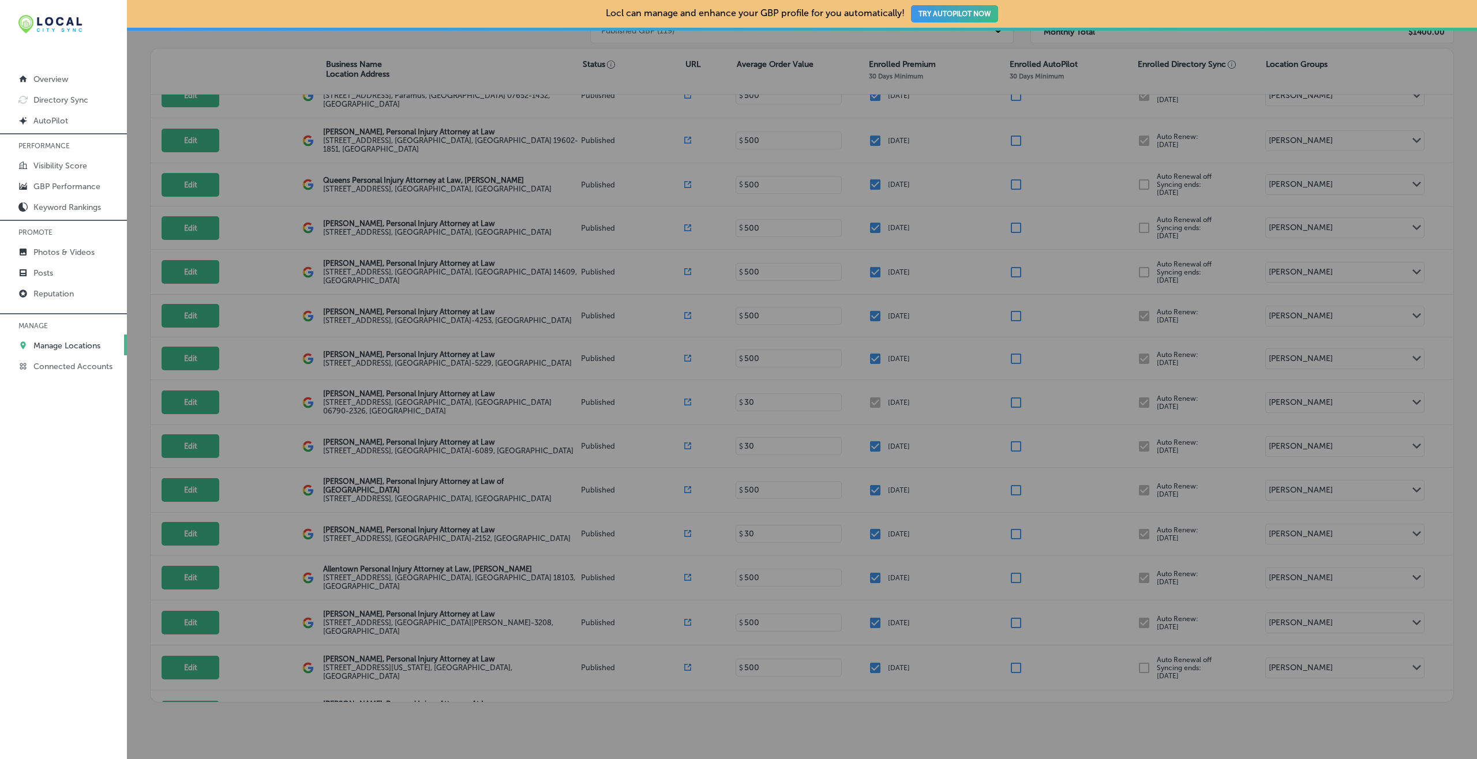
checkbox input "false"
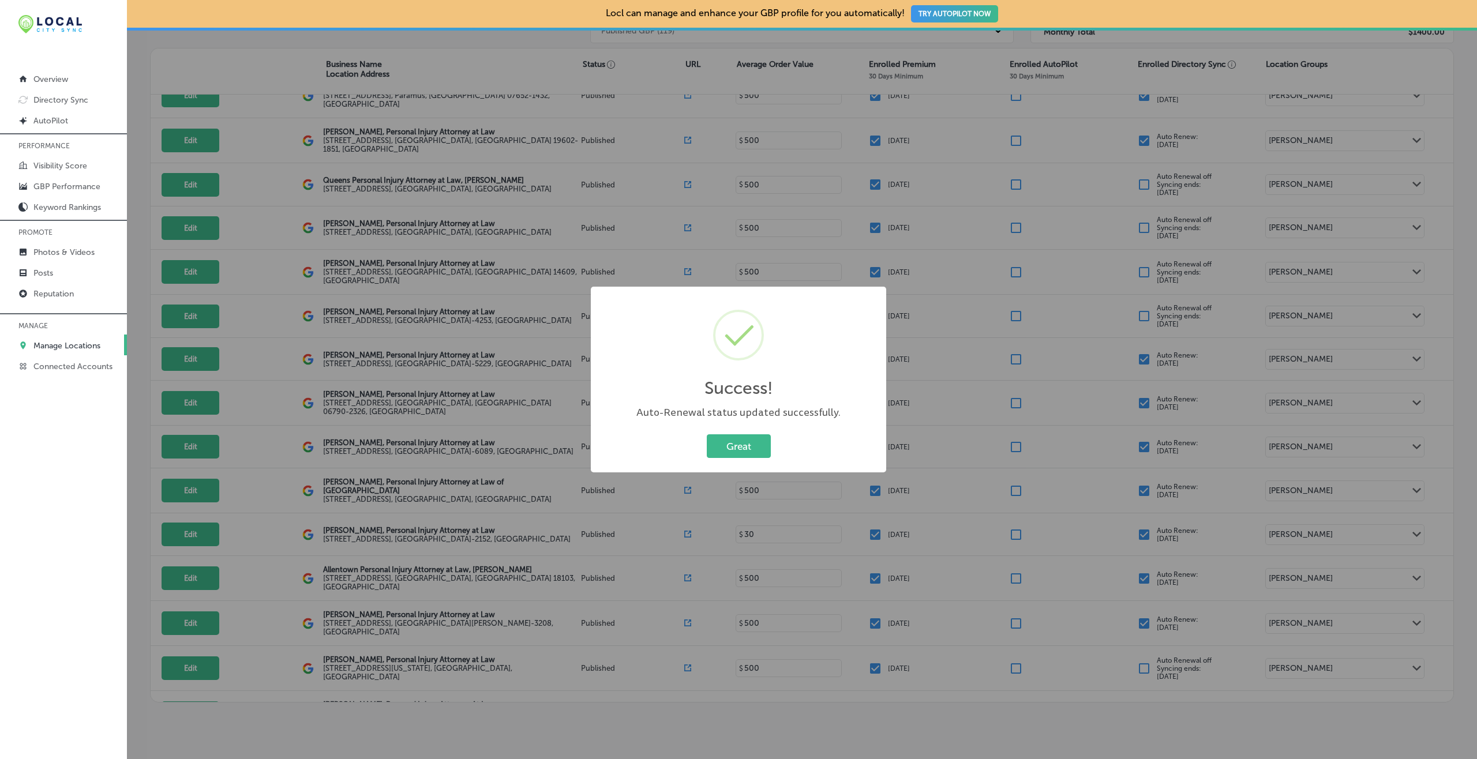
click at [707, 435] on button "Great" at bounding box center [739, 447] width 64 height 24
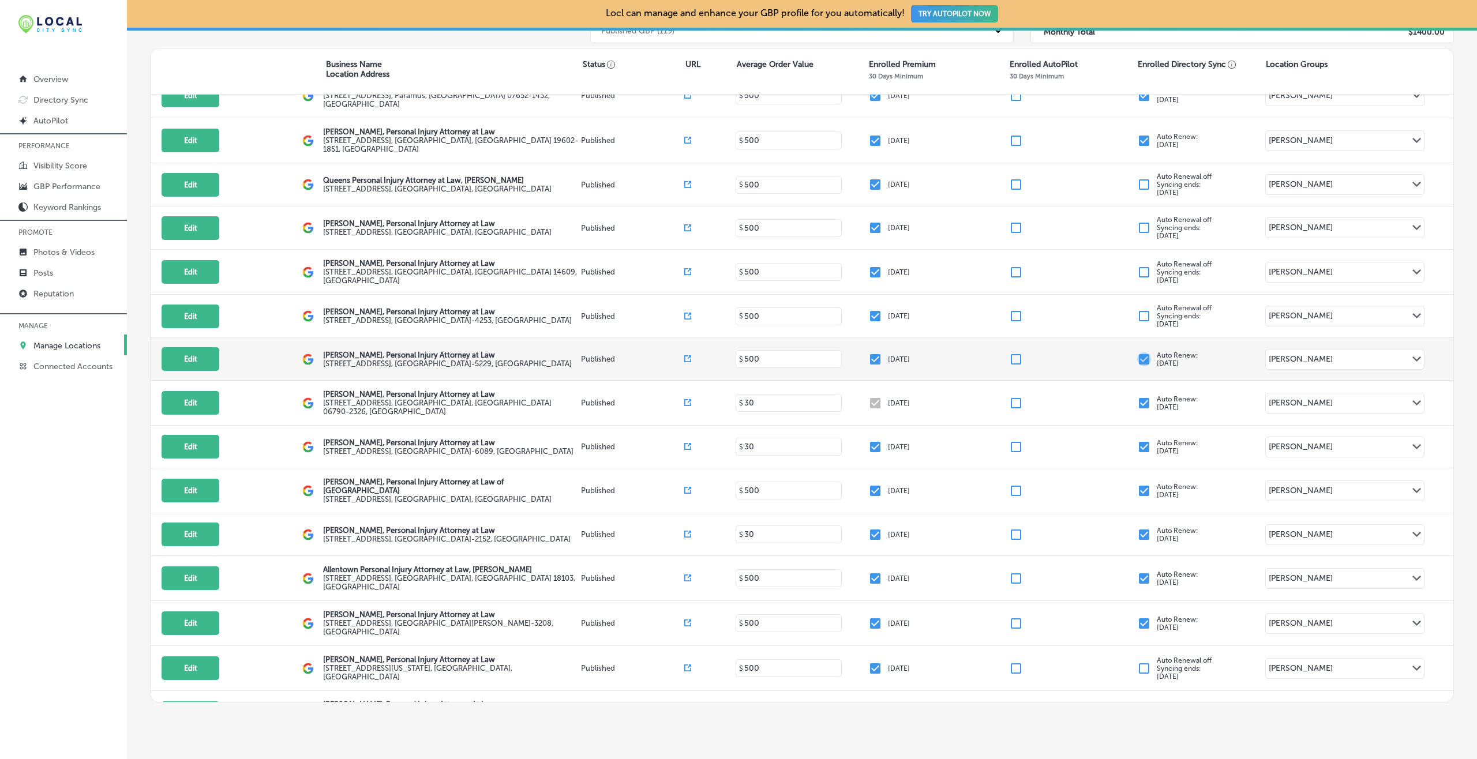
click at [1107, 353] on input "checkbox" at bounding box center [1144, 360] width 14 height 14
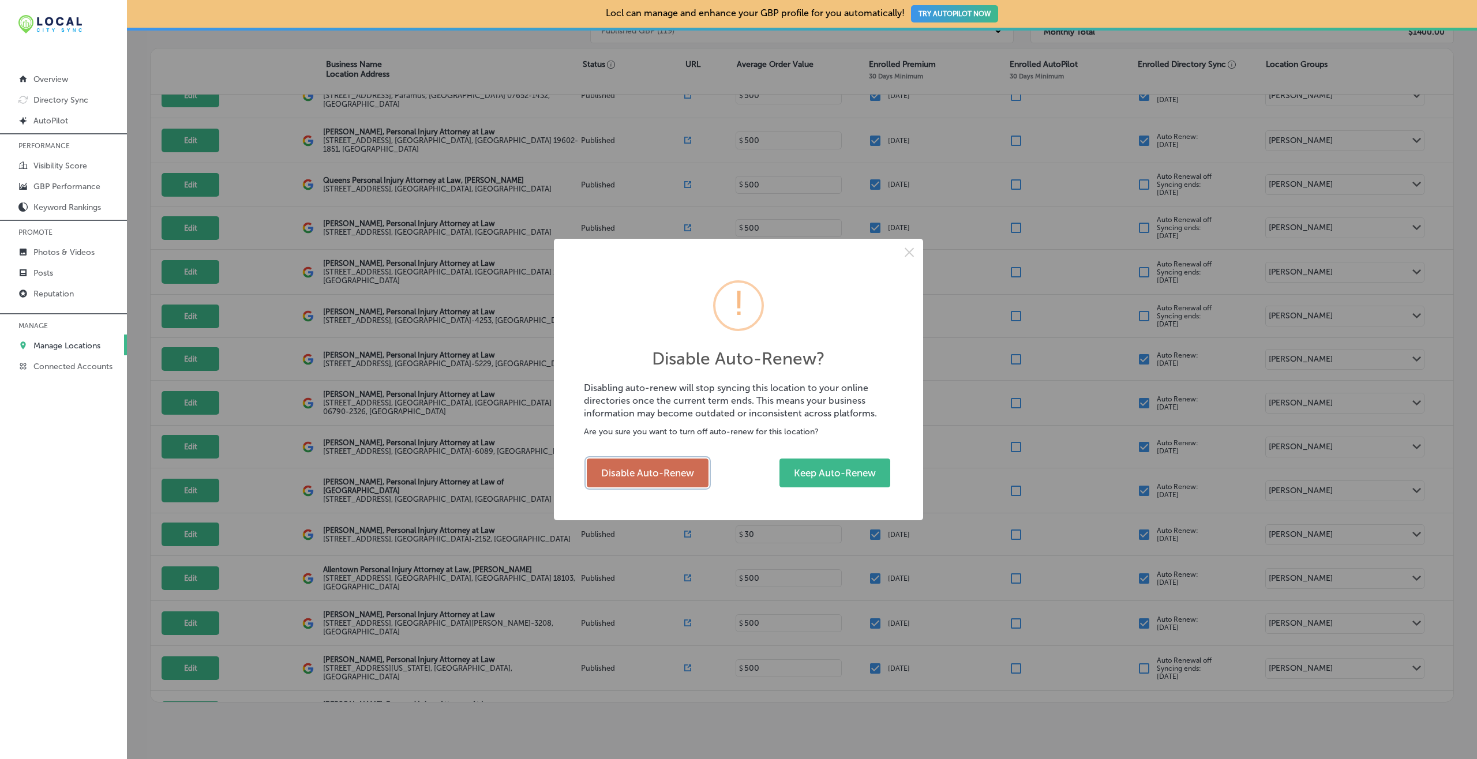
click at [654, 478] on button "Disable Auto-Renew" at bounding box center [648, 473] width 122 height 29
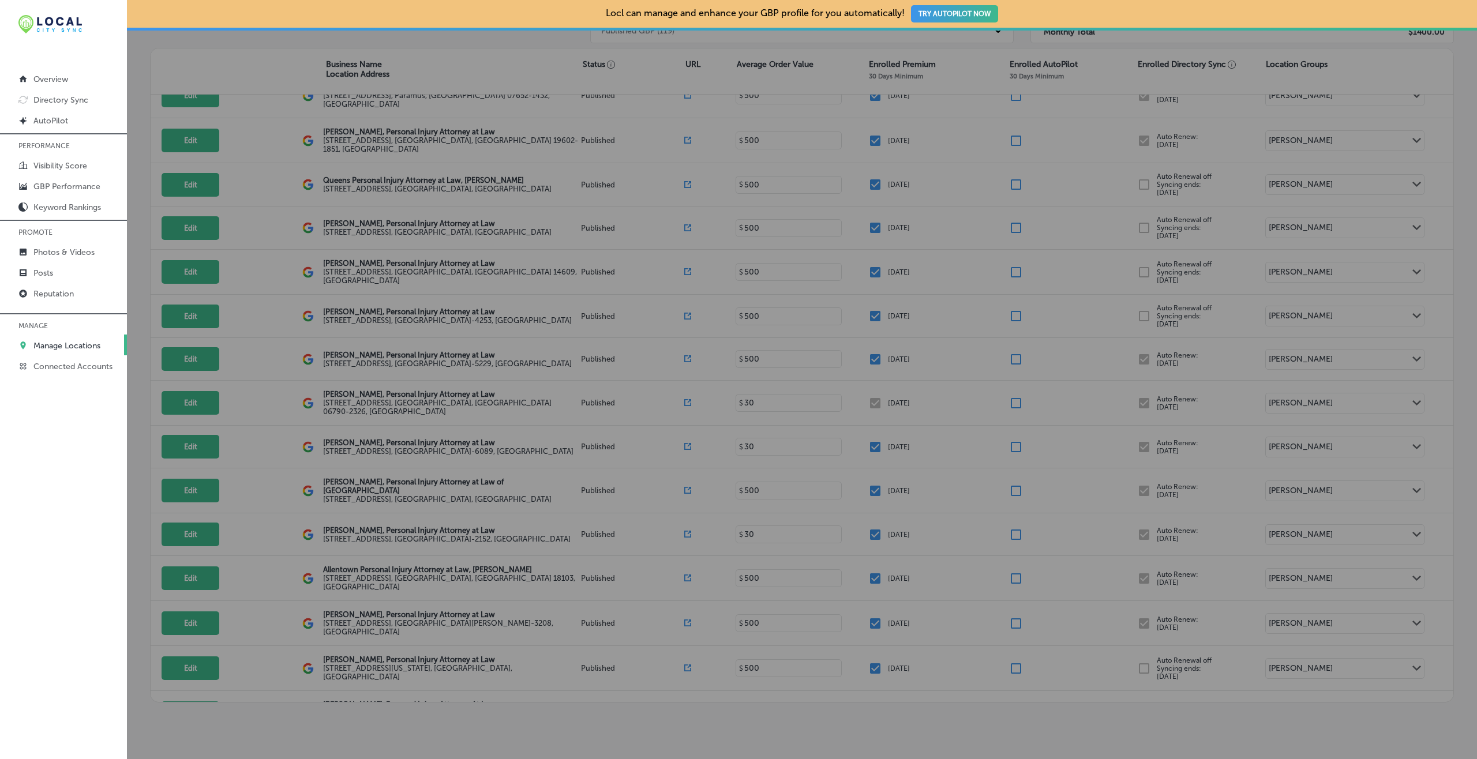
checkbox input "false"
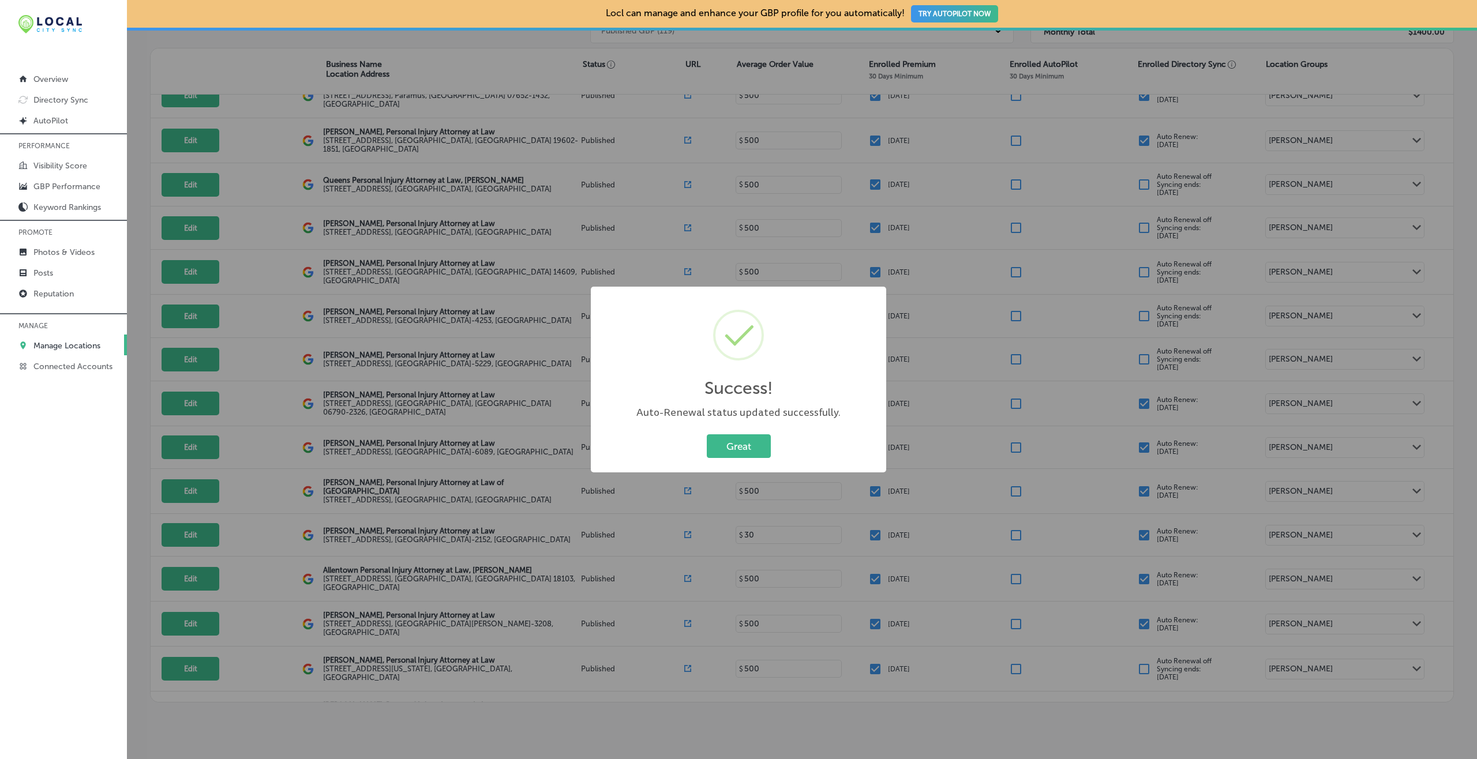
click at [707, 435] on button "Great" at bounding box center [739, 447] width 64 height 24
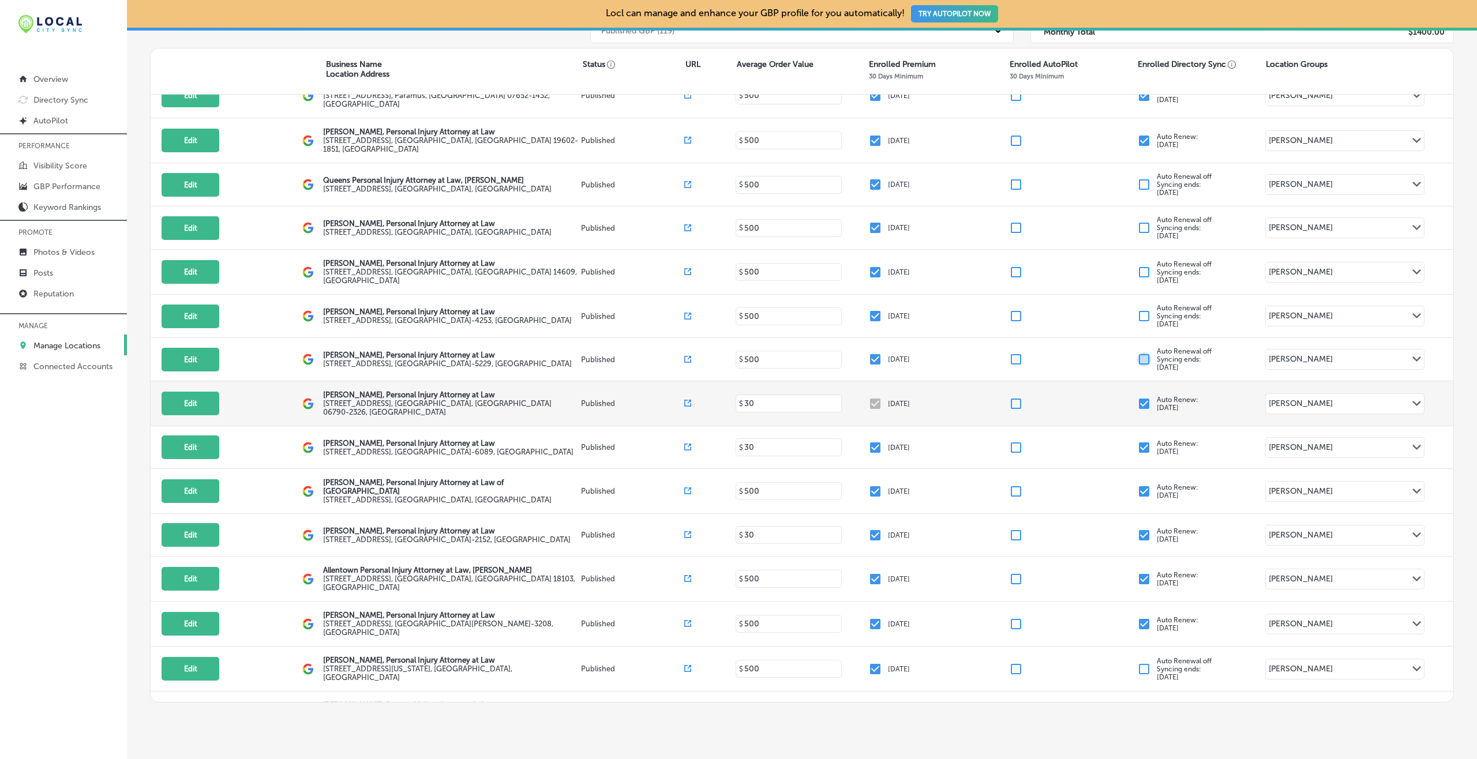
click at [1107, 397] on input "checkbox" at bounding box center [1144, 404] width 14 height 14
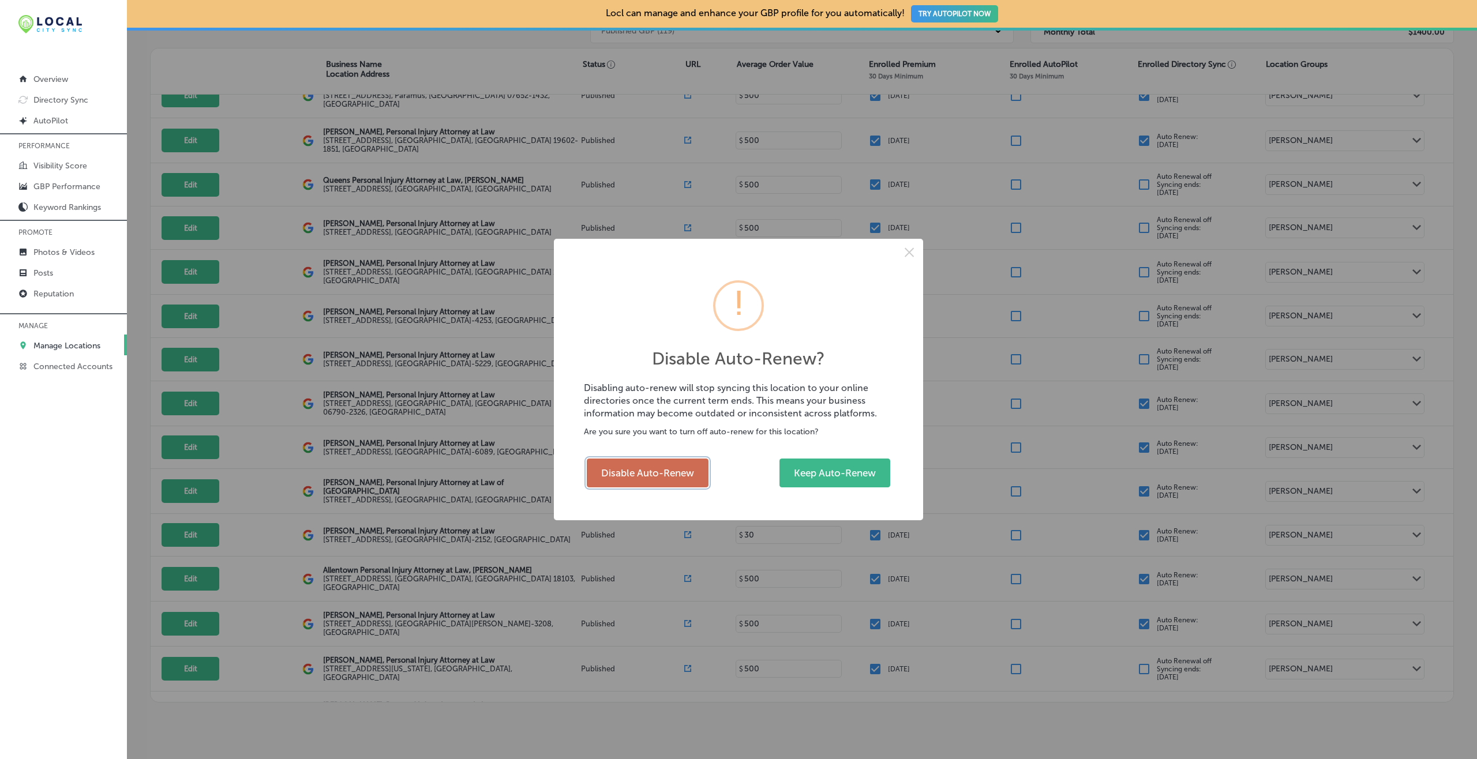
click at [672, 478] on button "Disable Auto-Renew" at bounding box center [648, 473] width 122 height 29
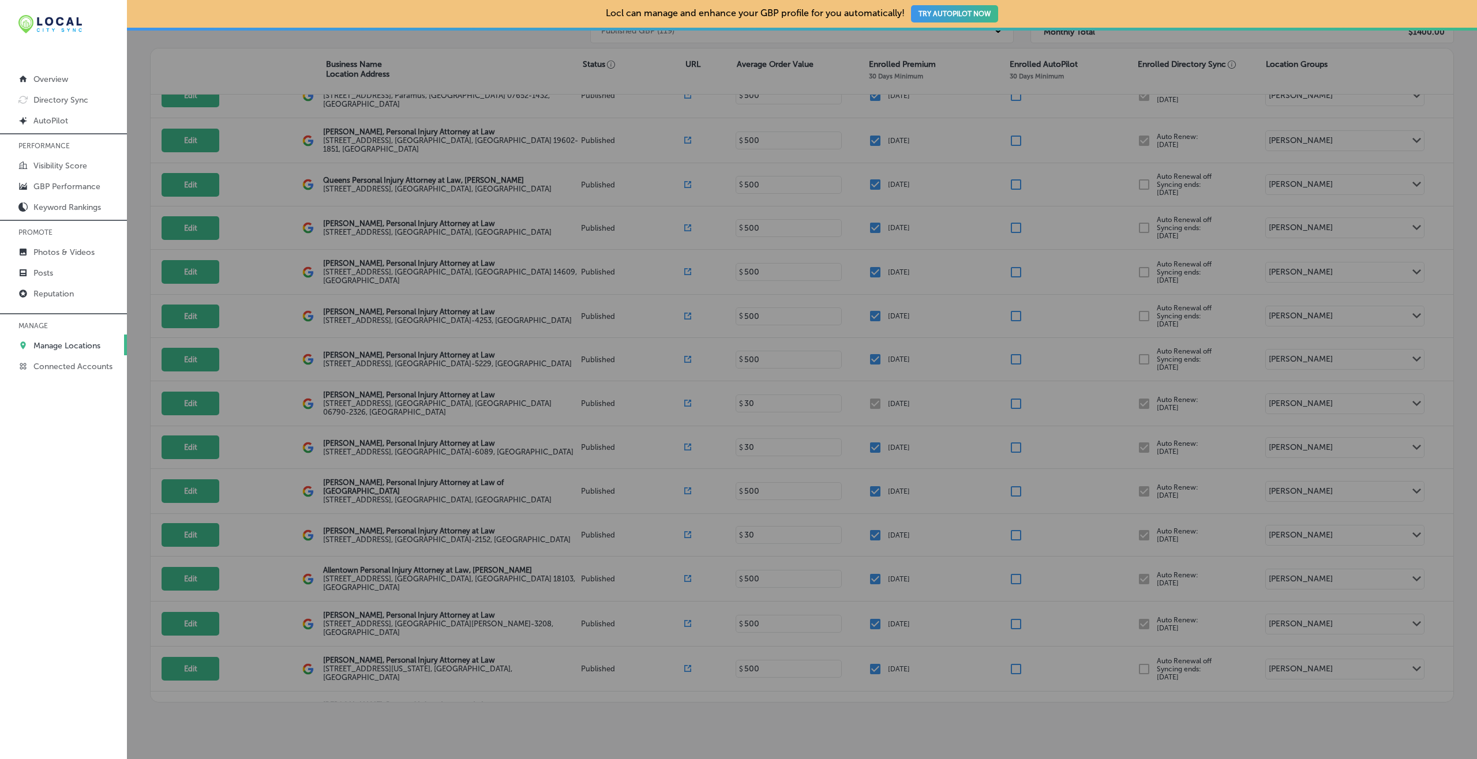
checkbox input "false"
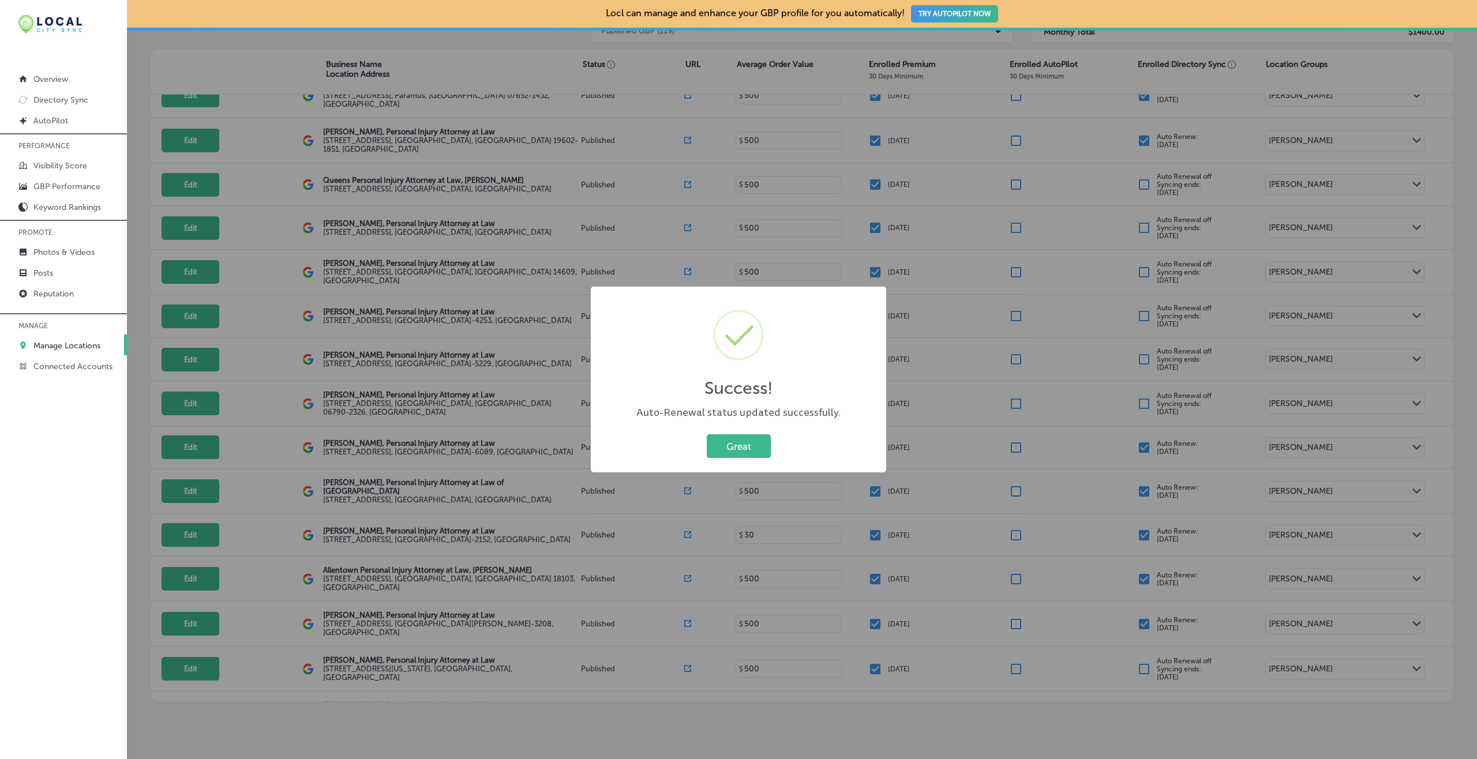
click at [707, 435] on button "Great" at bounding box center [739, 447] width 64 height 24
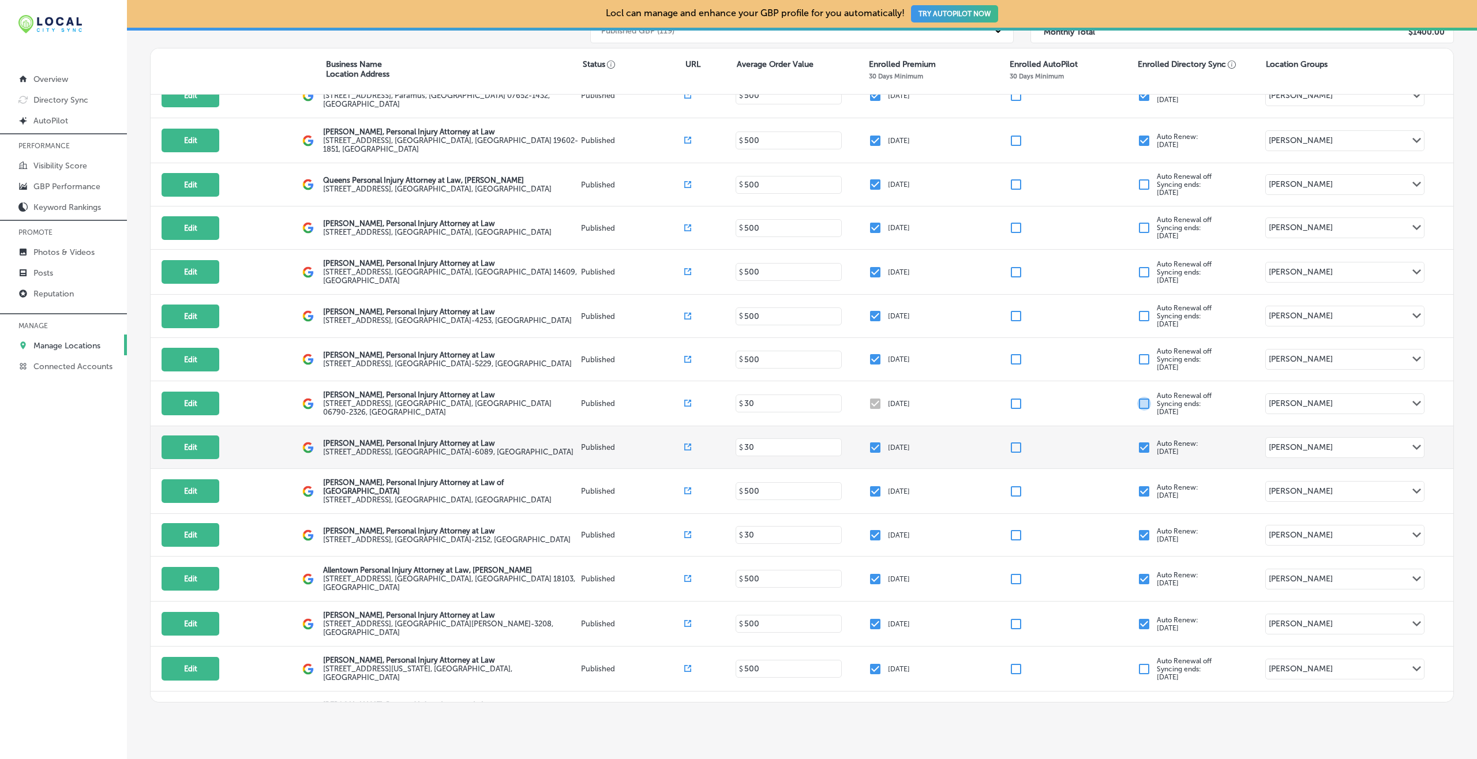
click at [1107, 441] on input "checkbox" at bounding box center [1144, 448] width 14 height 14
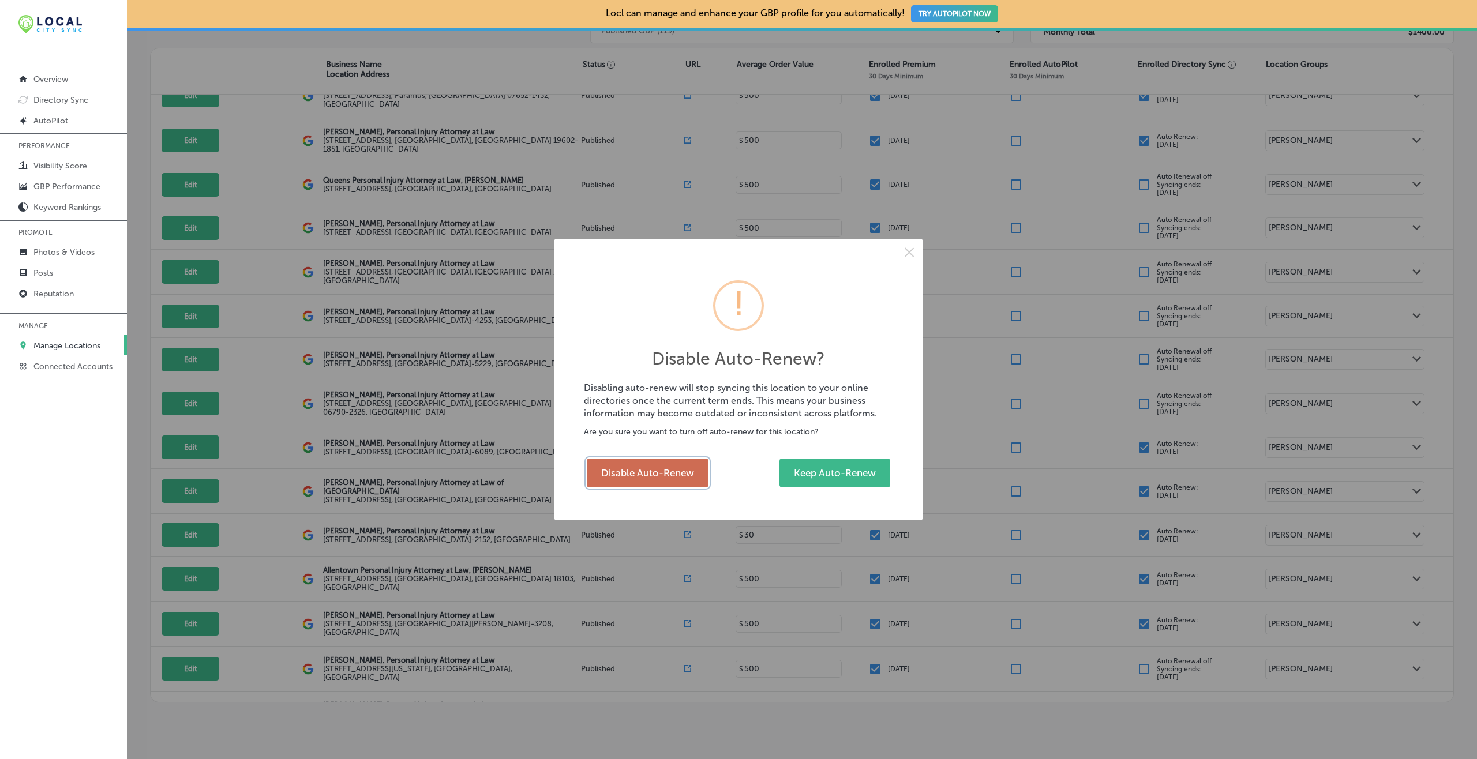
click at [681, 475] on button "Disable Auto-Renew" at bounding box center [648, 473] width 122 height 29
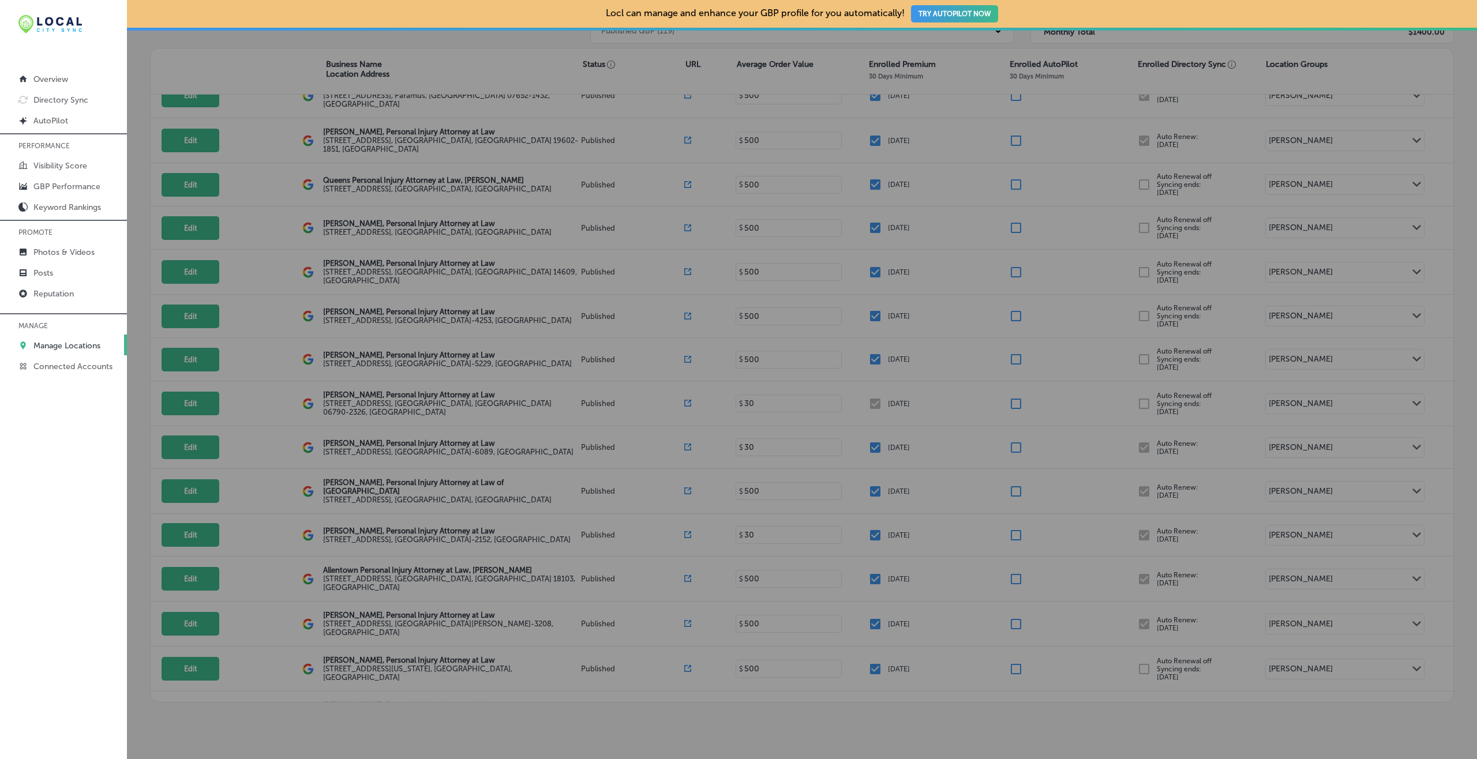
checkbox input "false"
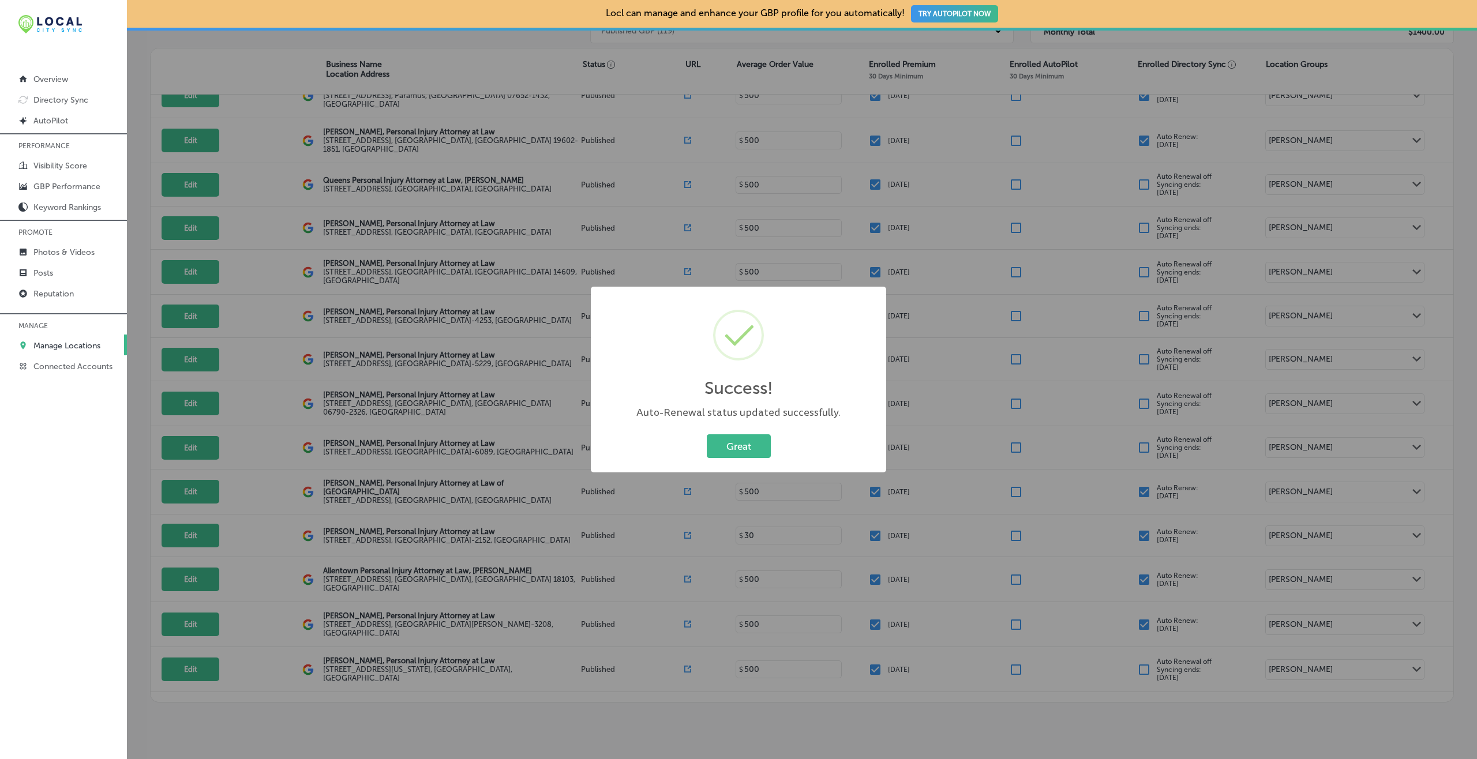
click at [707, 435] on button "Great" at bounding box center [739, 447] width 64 height 24
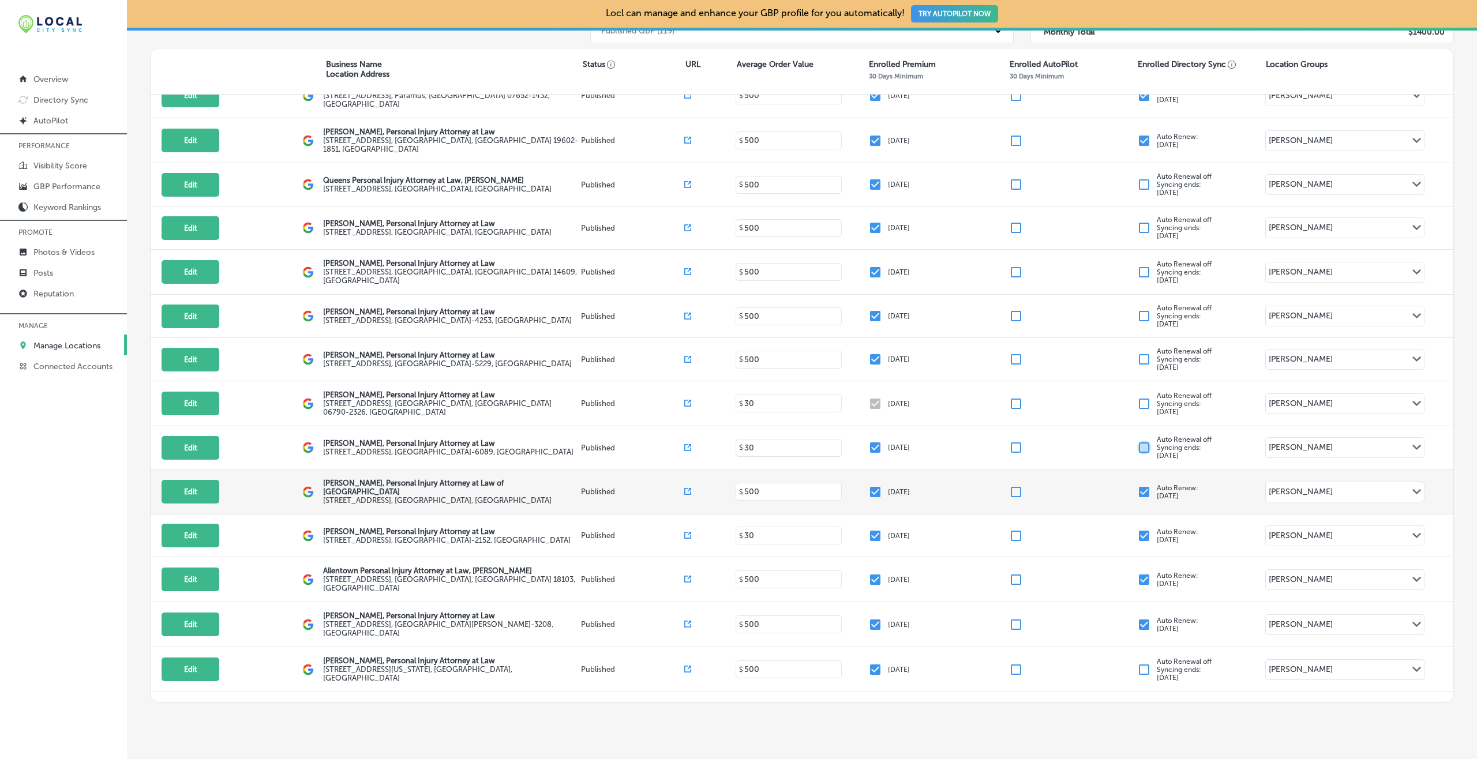
click at [1107, 485] on input "checkbox" at bounding box center [1144, 492] width 14 height 14
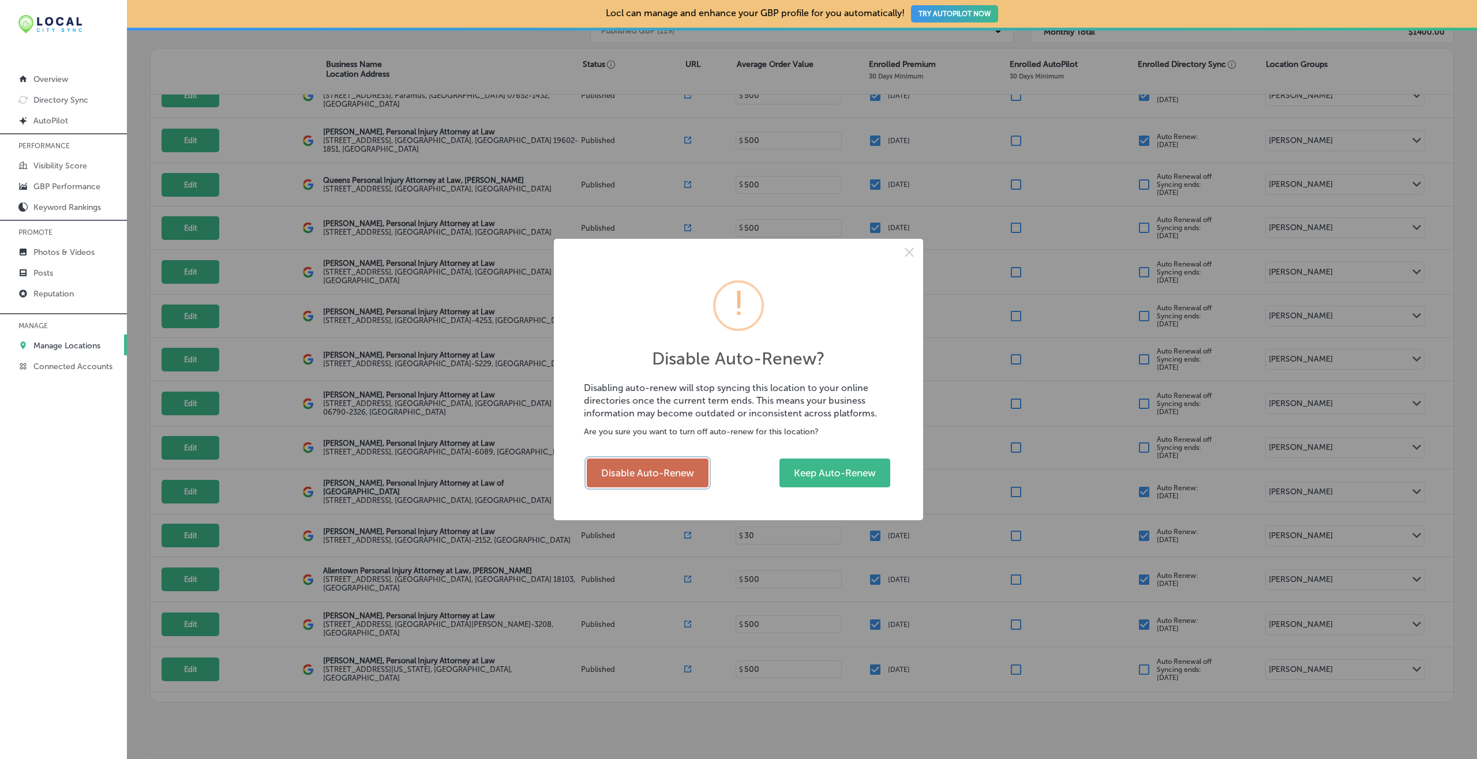
click at [651, 475] on button "Disable Auto-Renew" at bounding box center [648, 473] width 122 height 29
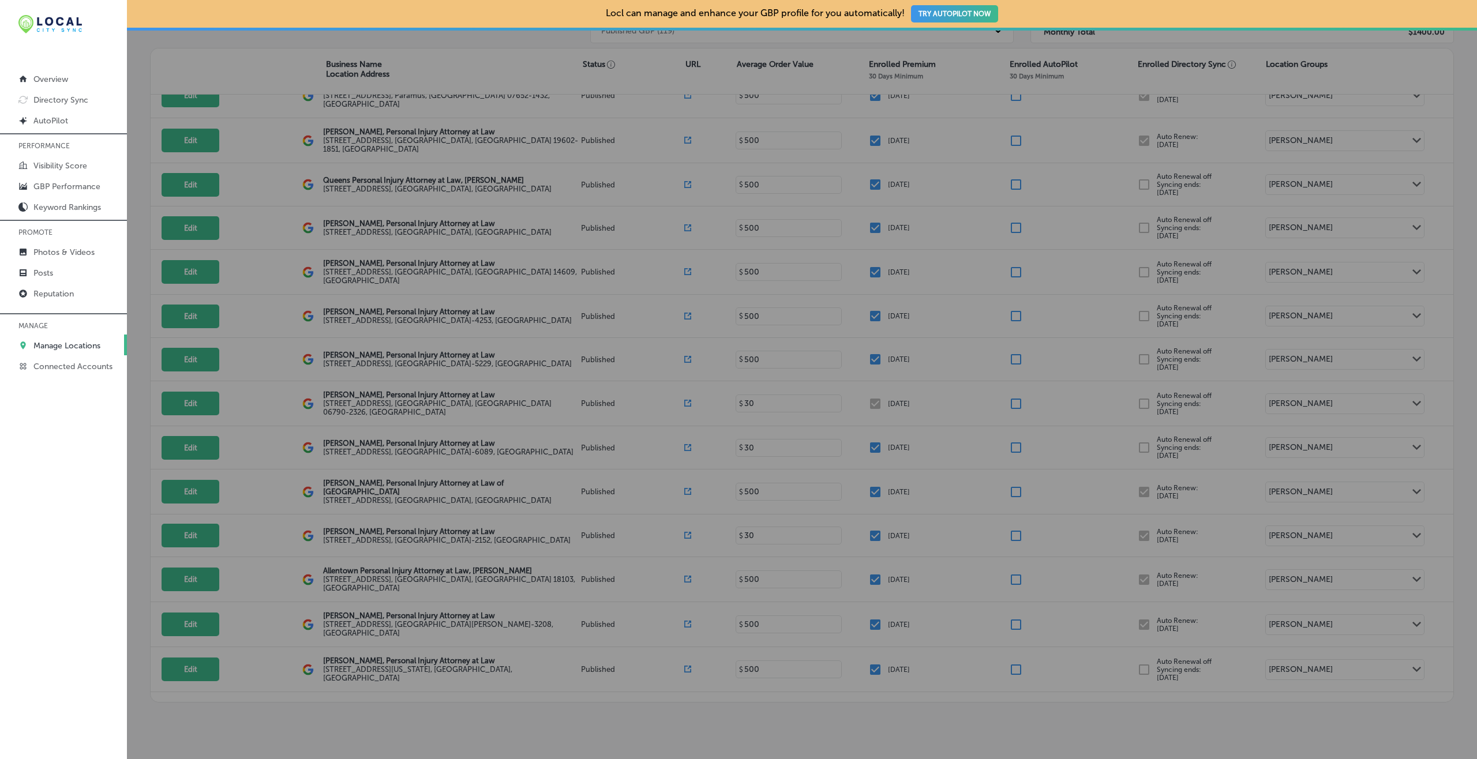
checkbox input "false"
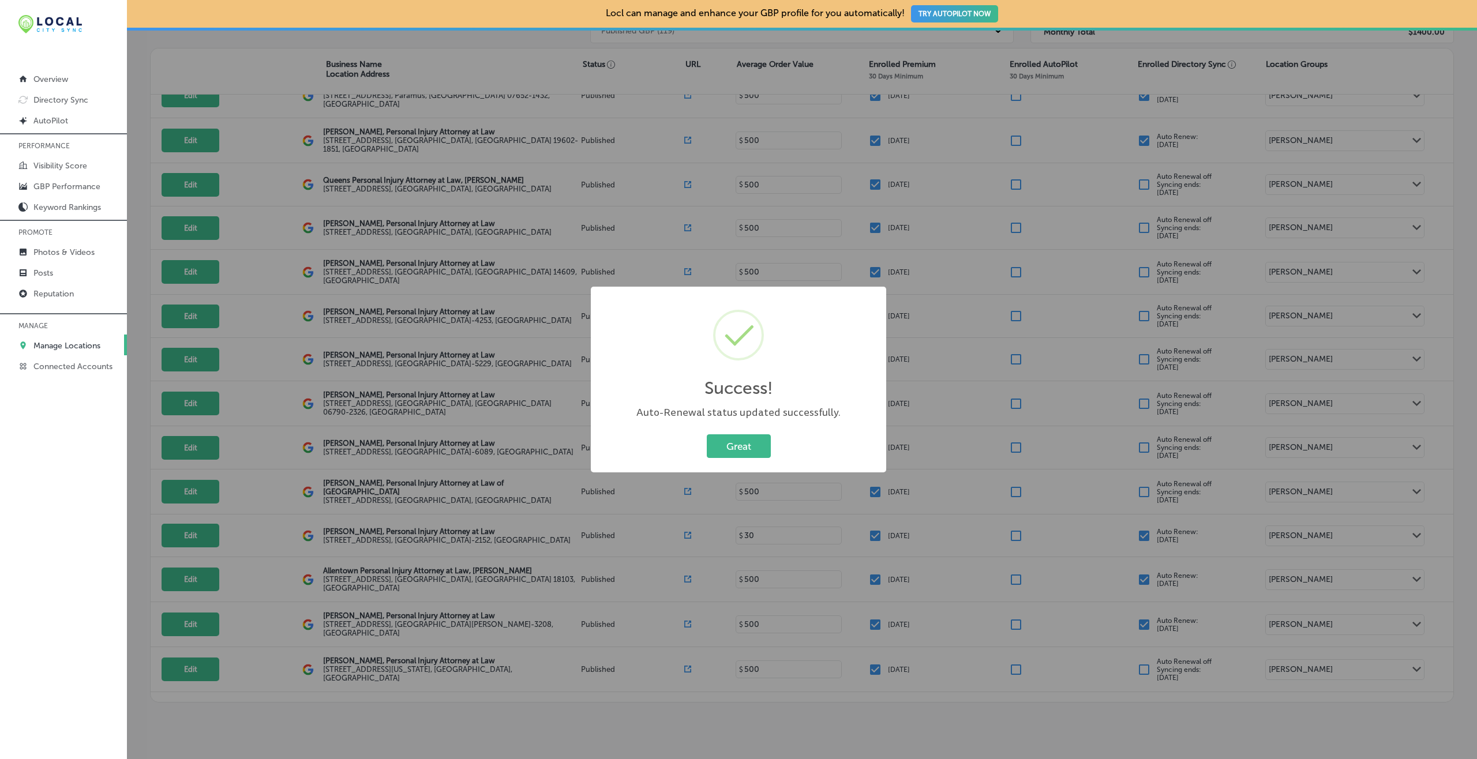
click at [707, 435] on button "Great" at bounding box center [739, 447] width 64 height 24
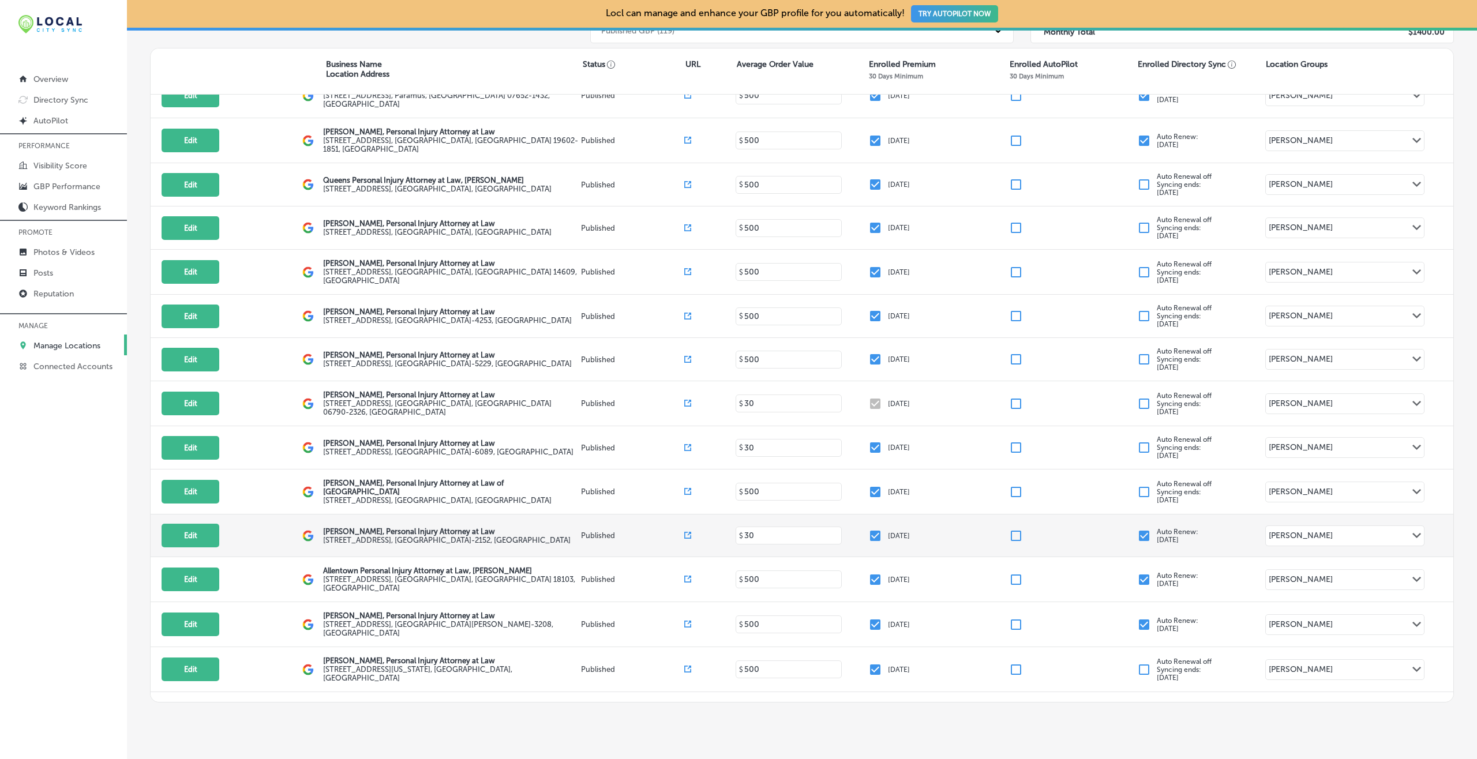
click at [1107, 529] on input "checkbox" at bounding box center [1144, 536] width 14 height 14
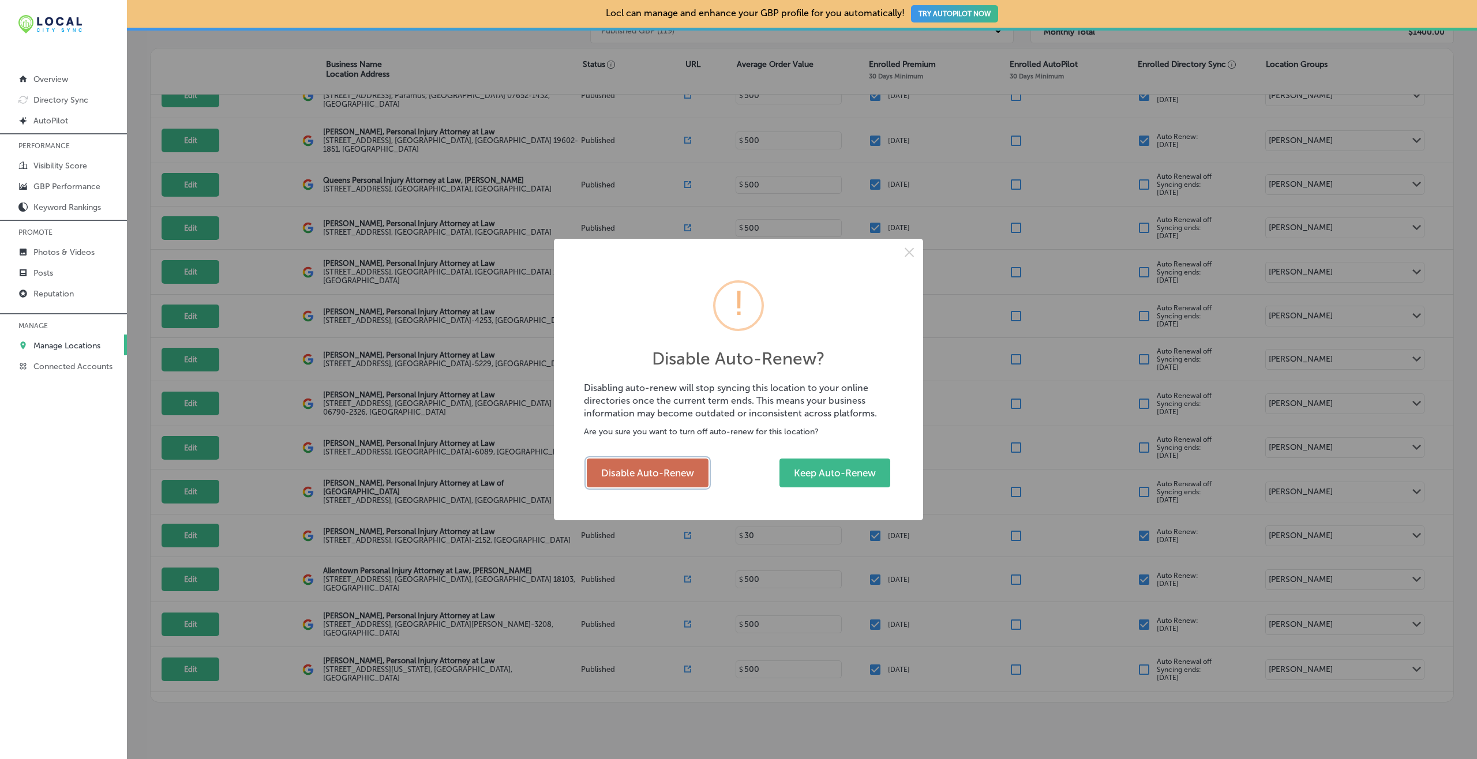
click at [676, 460] on button "Disable Auto-Renew" at bounding box center [648, 473] width 122 height 29
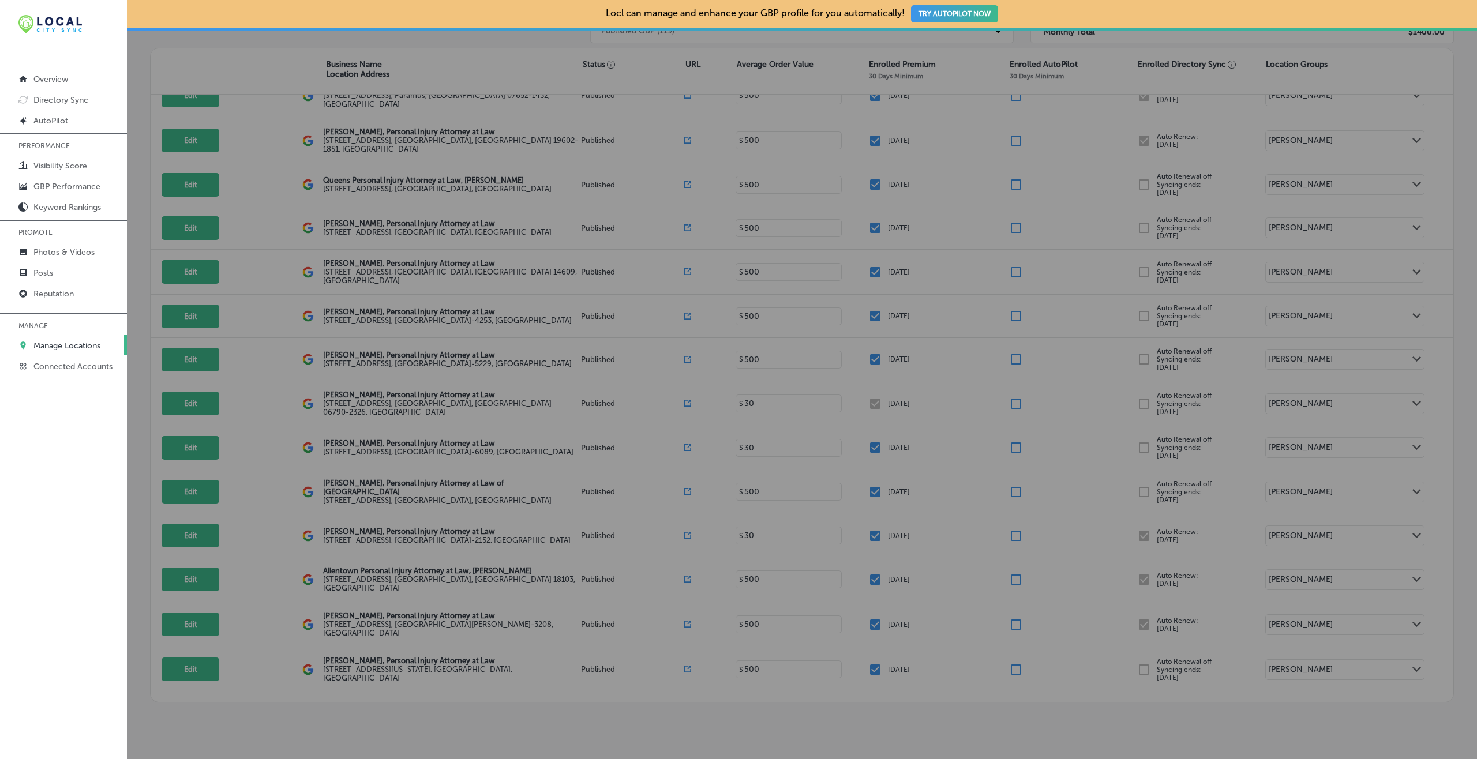
checkbox input "false"
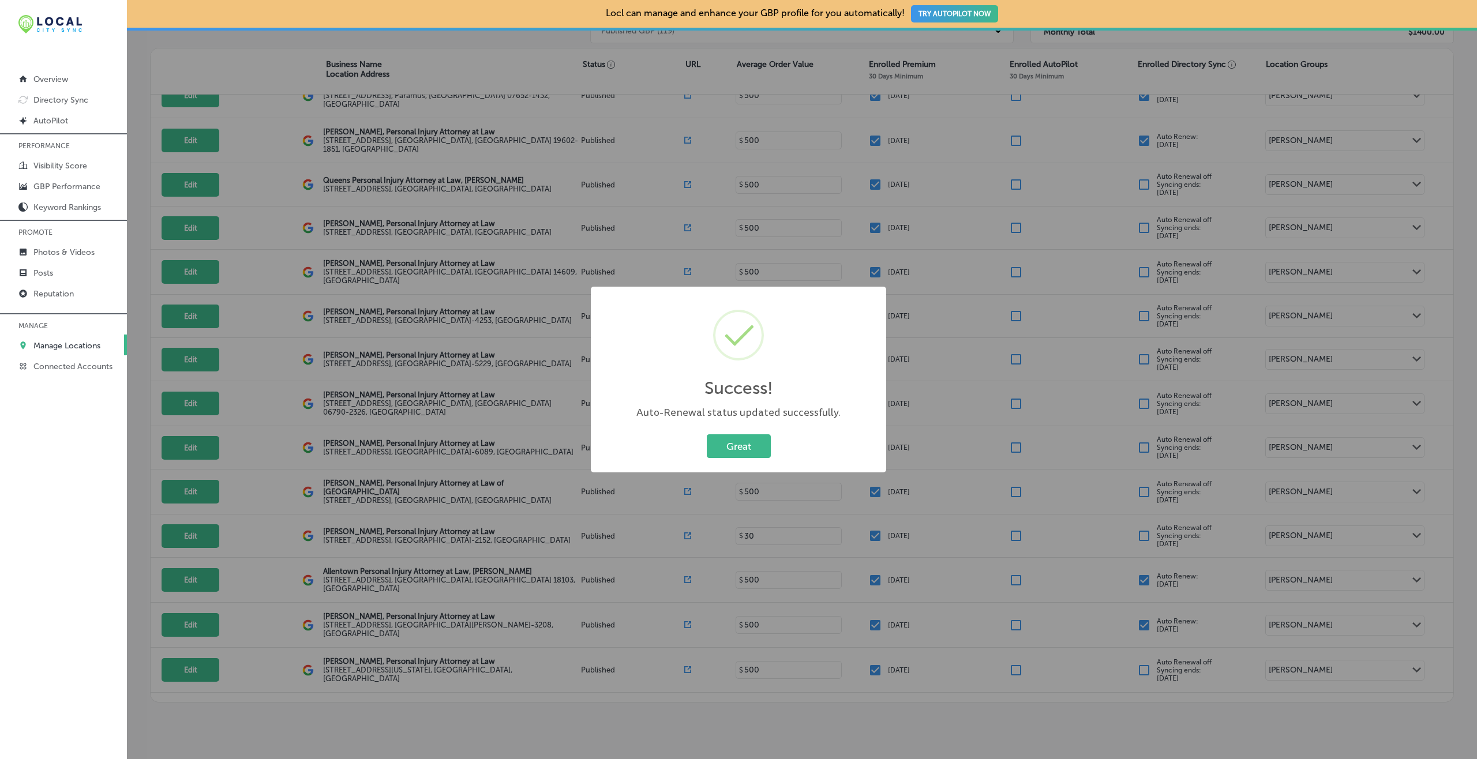
click at [707, 435] on button "Great" at bounding box center [739, 447] width 64 height 24
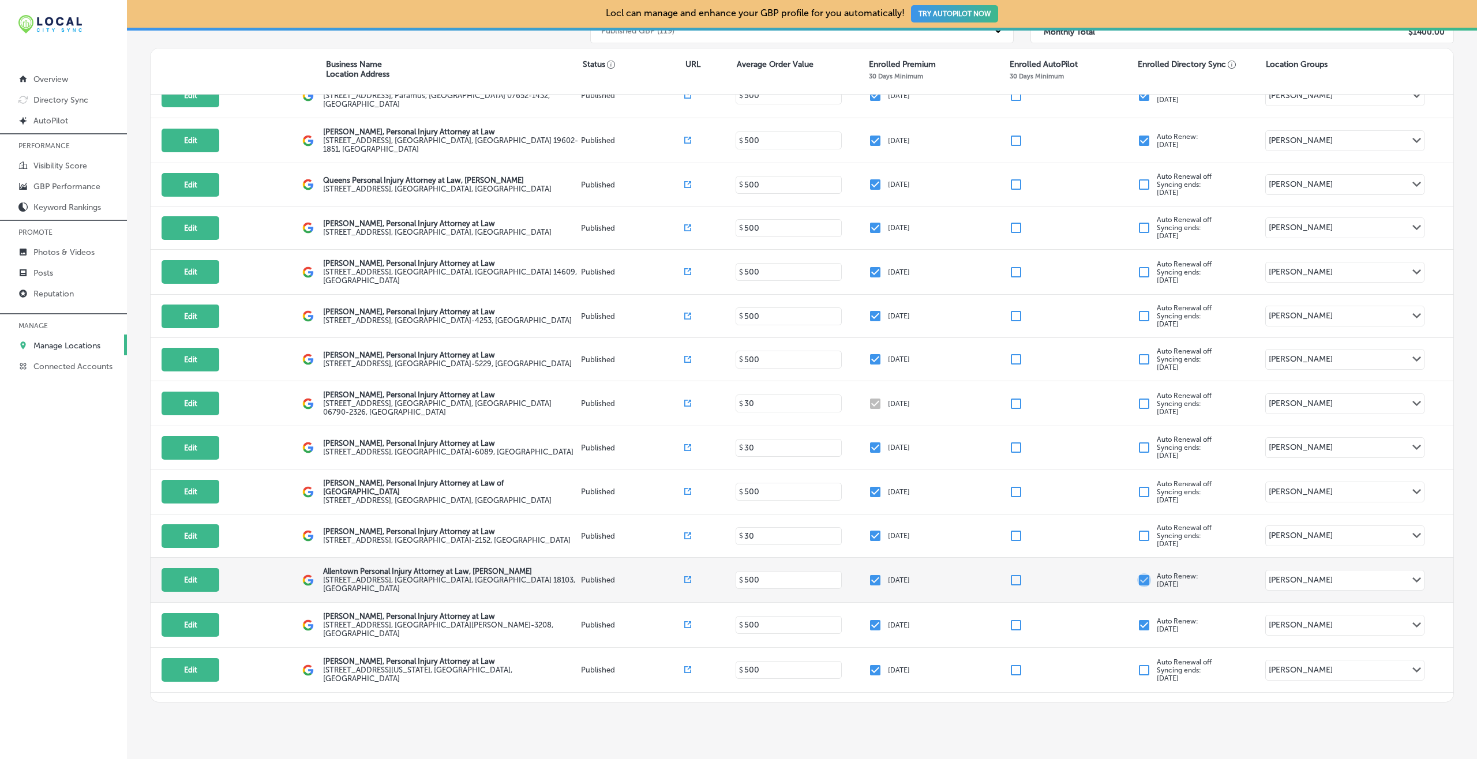
click at [1107, 569] on input "checkbox" at bounding box center [1144, 581] width 14 height 14
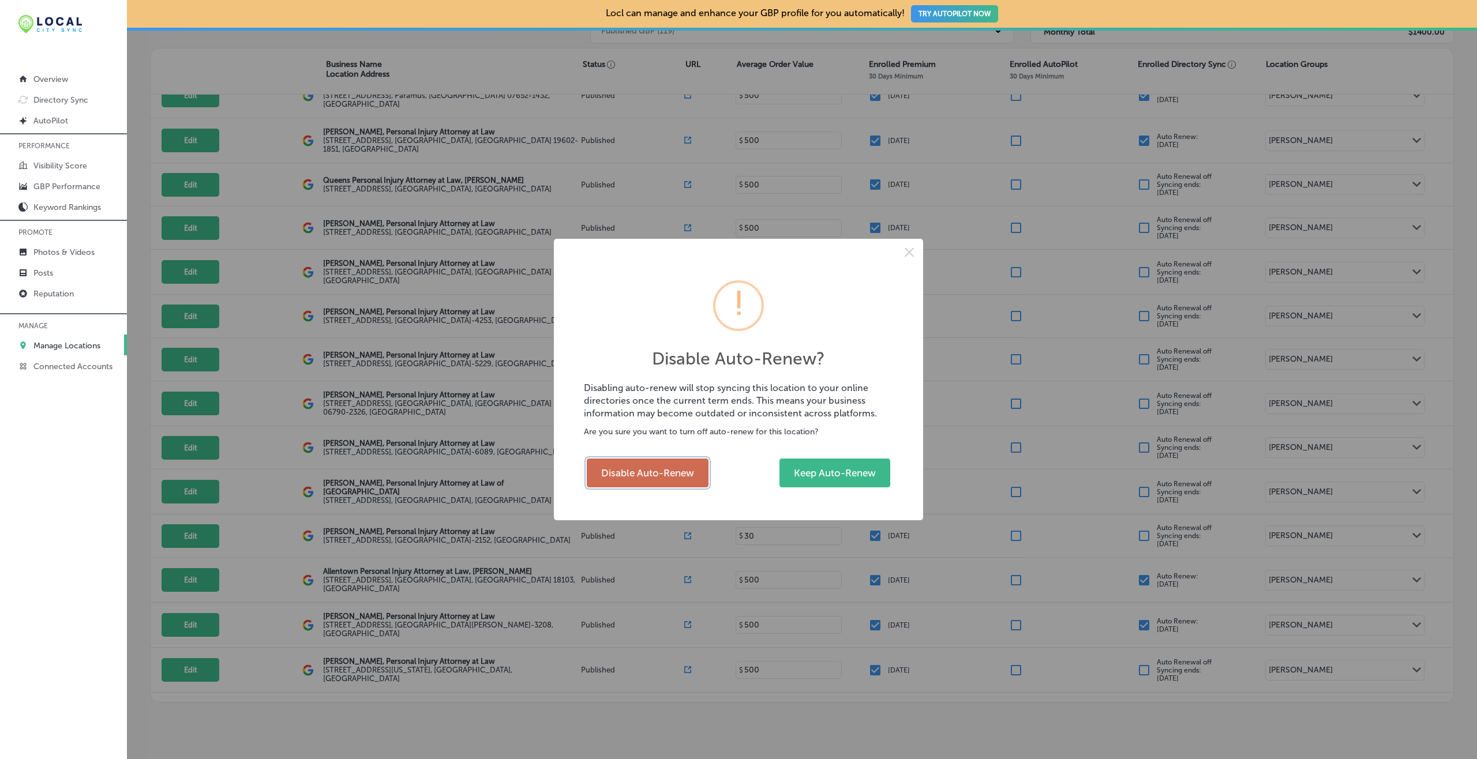
drag, startPoint x: 642, startPoint y: 471, endPoint x: 682, endPoint y: 469, distance: 39.9
click at [642, 469] on button "Disable Auto-Renew" at bounding box center [648, 473] width 122 height 29
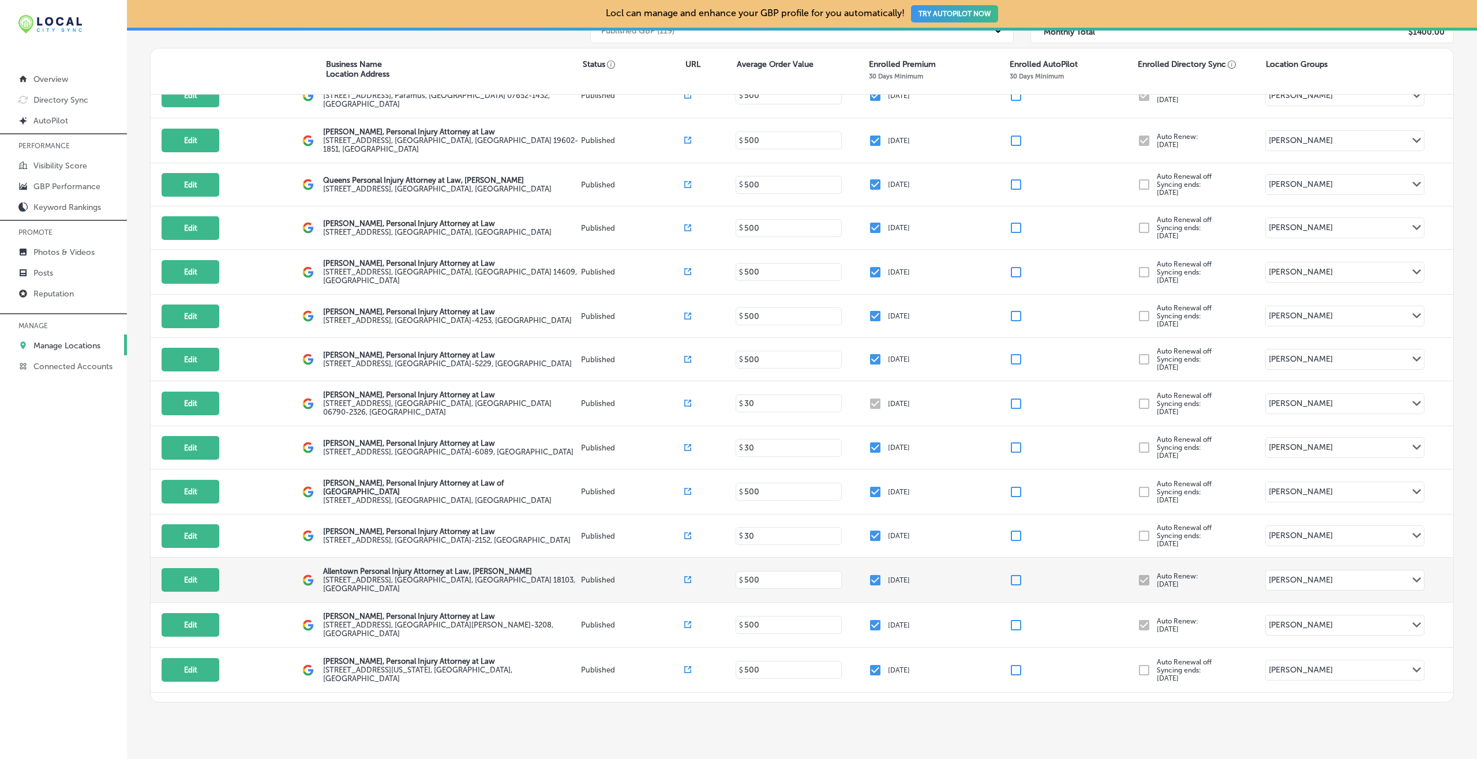
checkbox input "false"
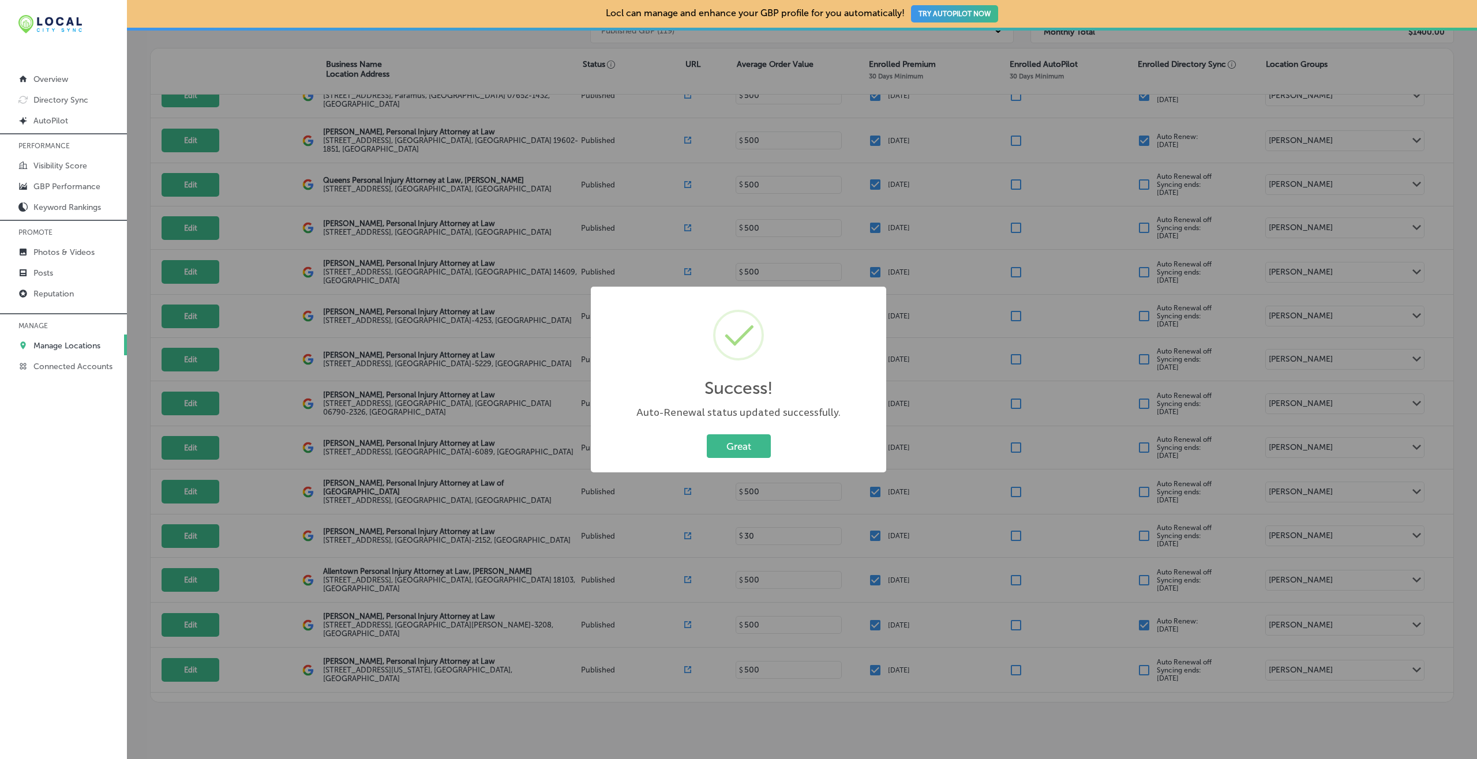
click at [707, 435] on button "Great" at bounding box center [739, 447] width 64 height 24
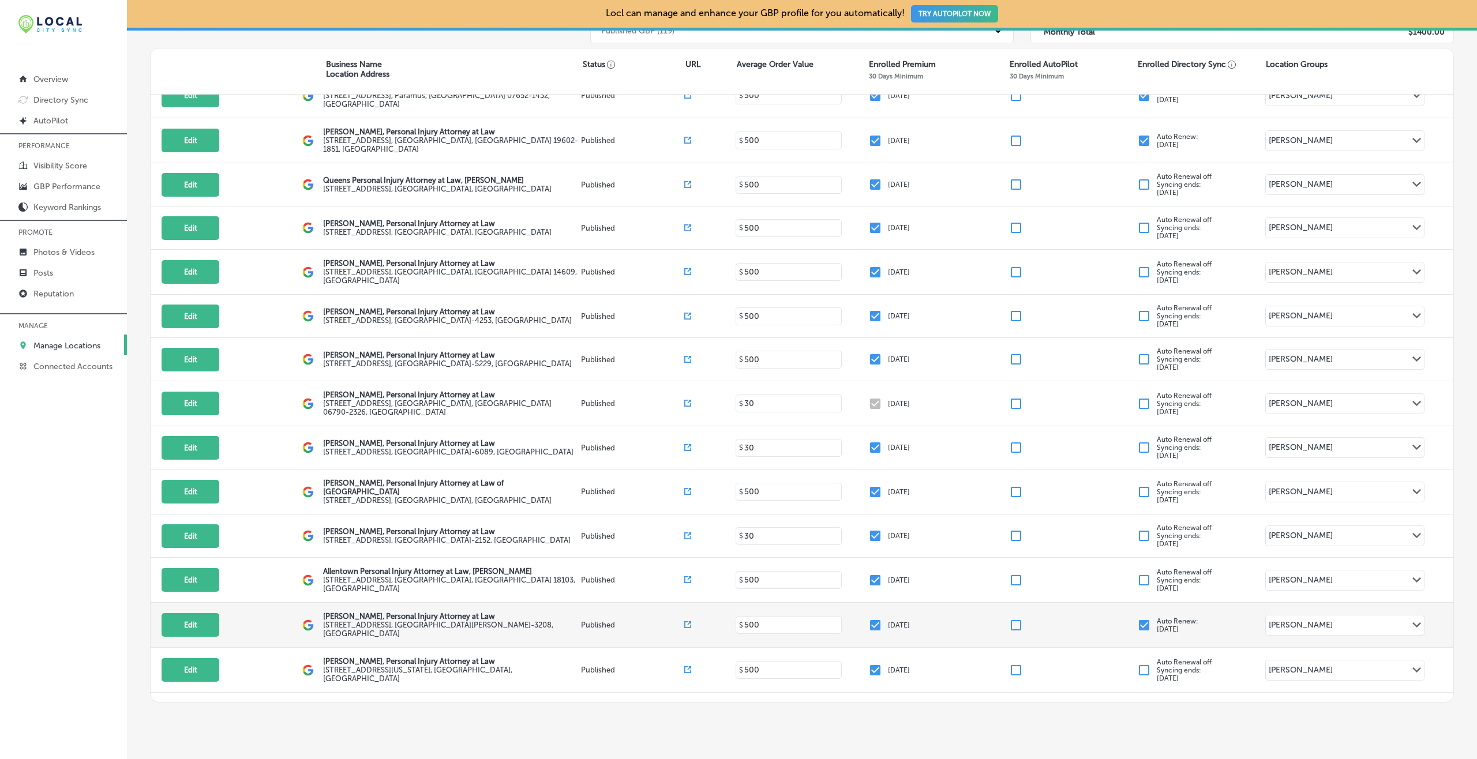
click at [1107, 569] on input "checkbox" at bounding box center [1144, 626] width 14 height 14
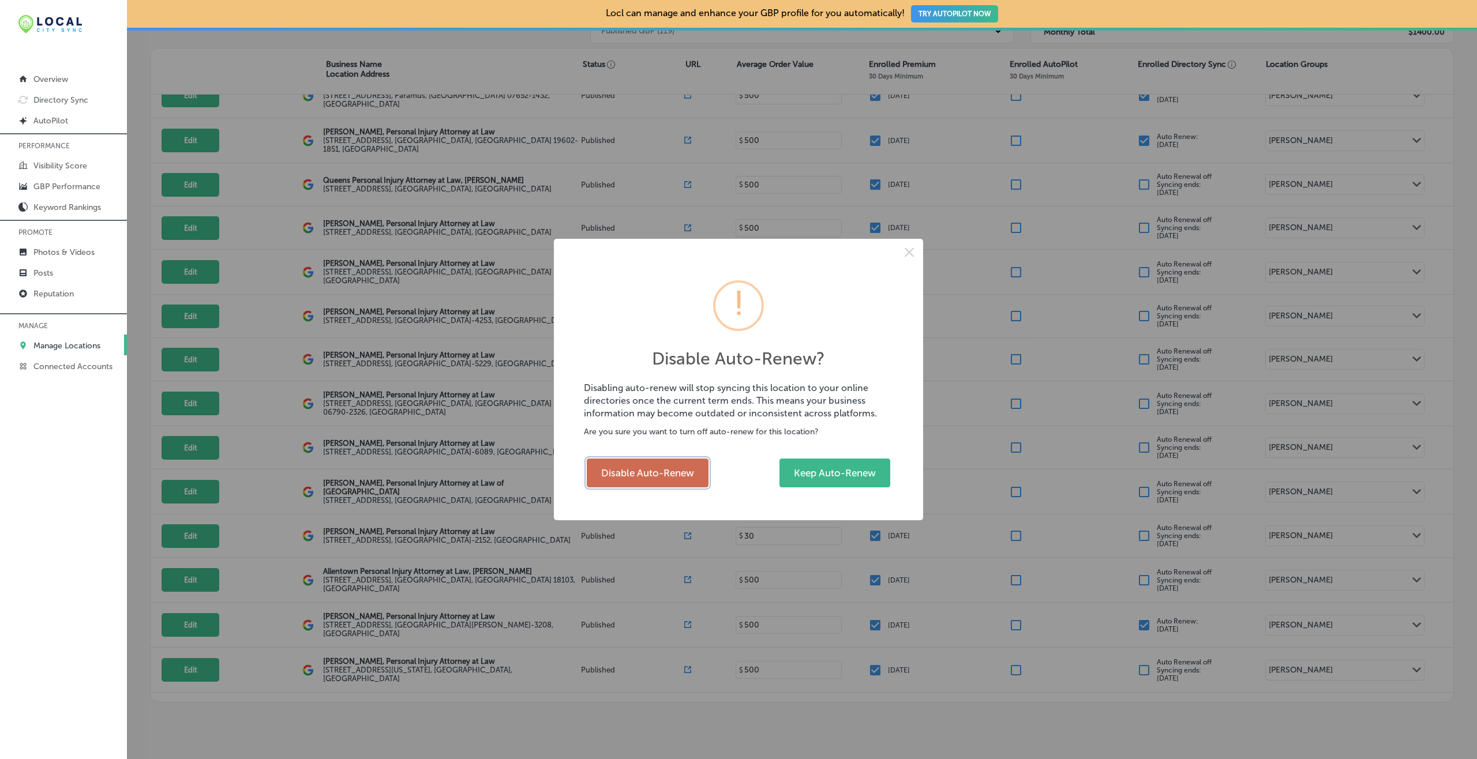
click at [647, 469] on button "Disable Auto-Renew" at bounding box center [648, 473] width 122 height 29
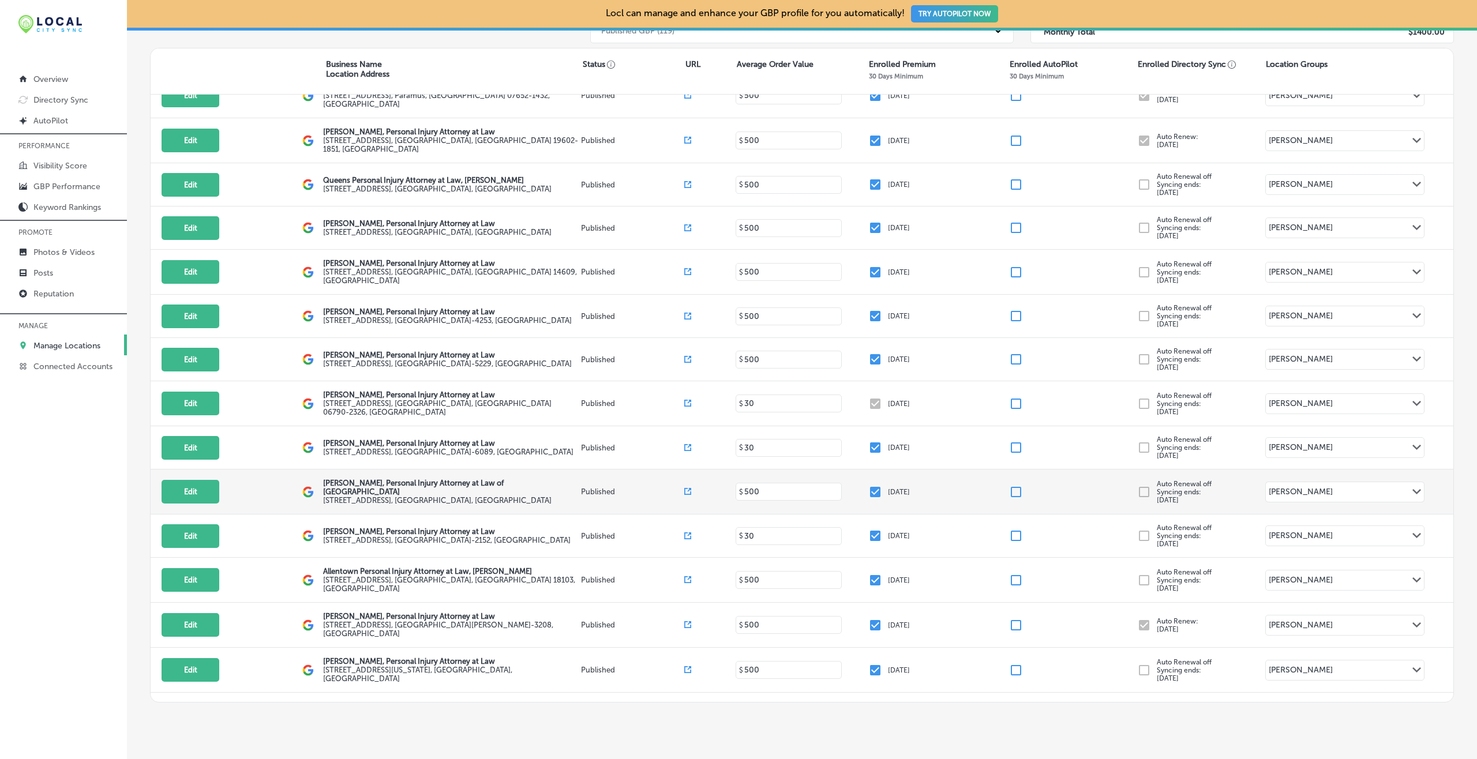
checkbox input "false"
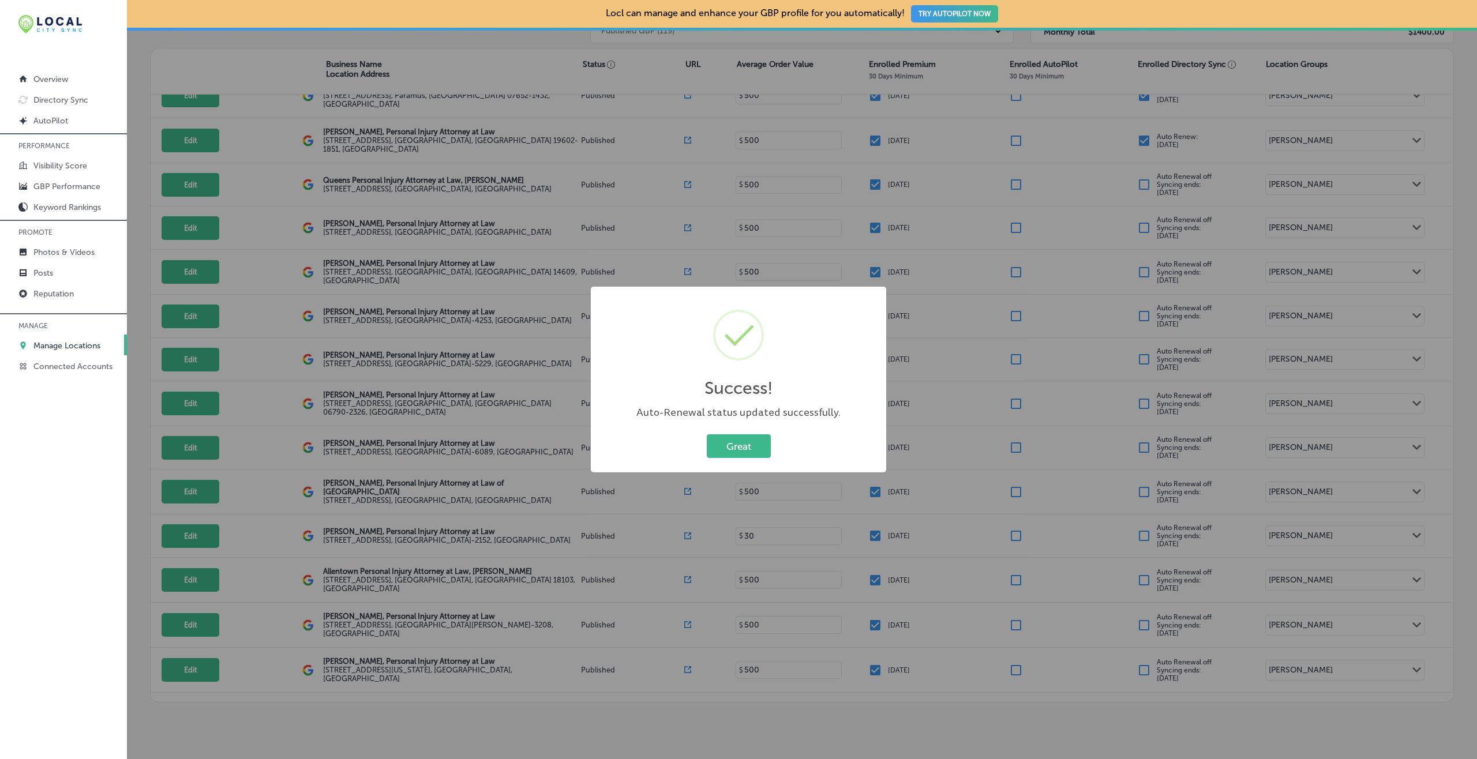
click at [707, 435] on button "Great" at bounding box center [739, 447] width 64 height 24
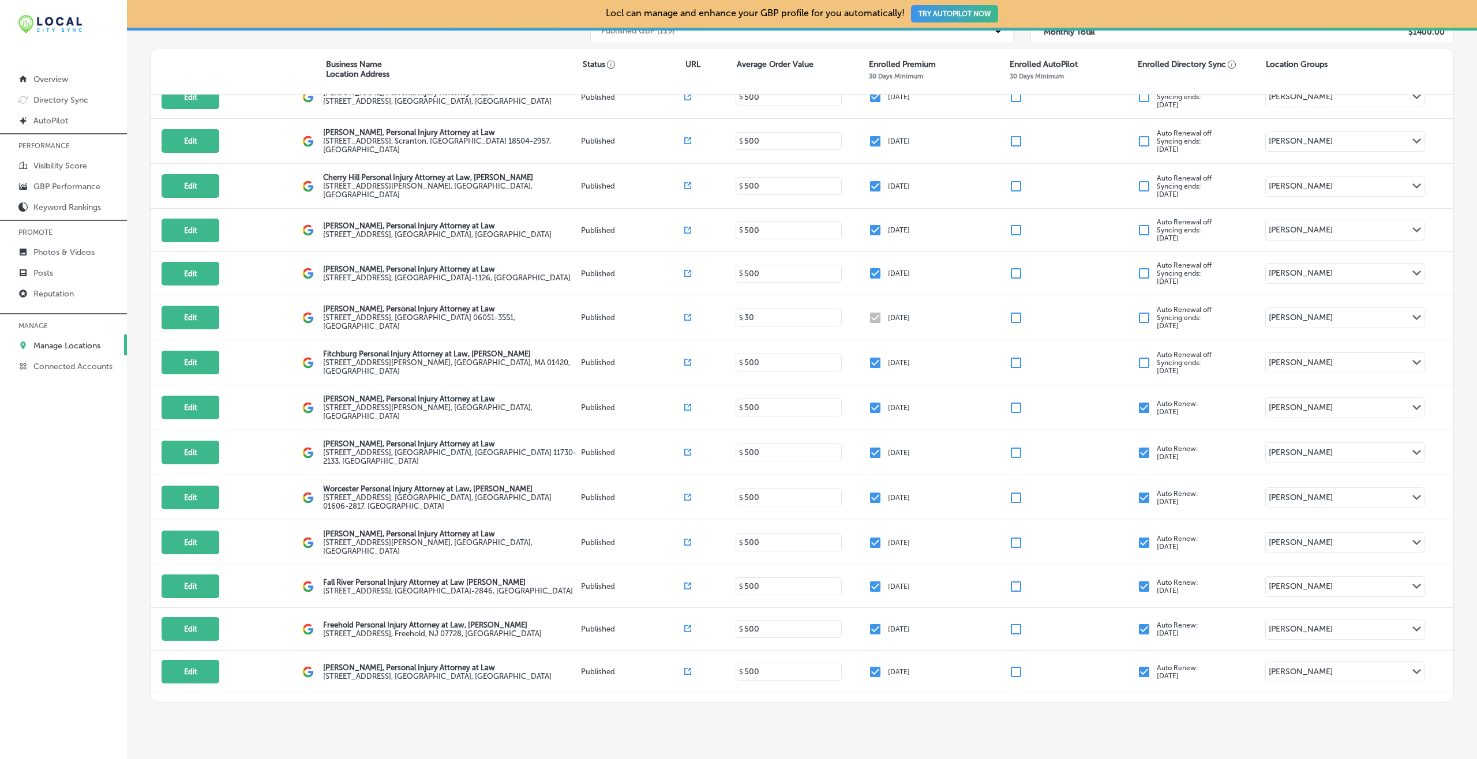
scroll to position [1358, 0]
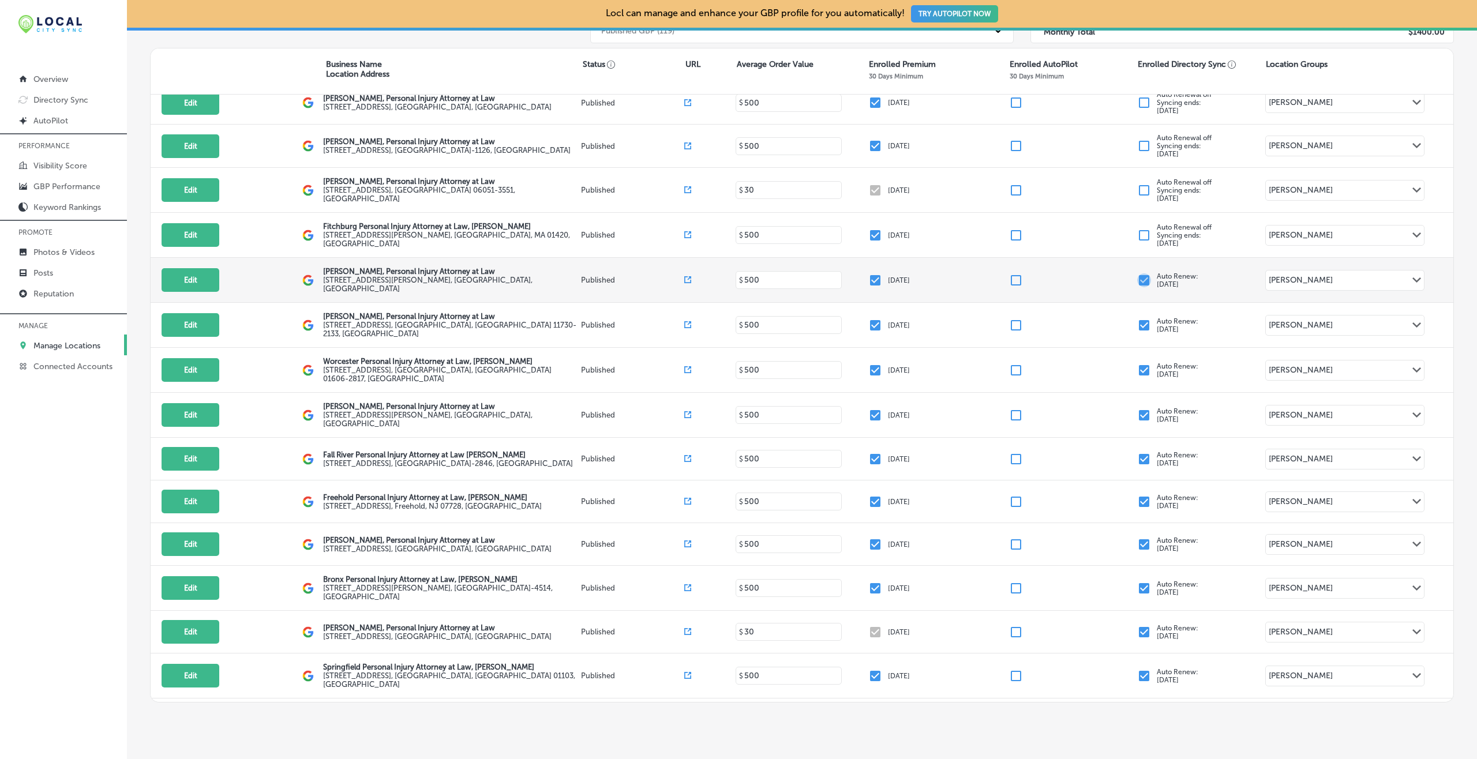
click at [1107, 274] on input "checkbox" at bounding box center [1144, 281] width 14 height 14
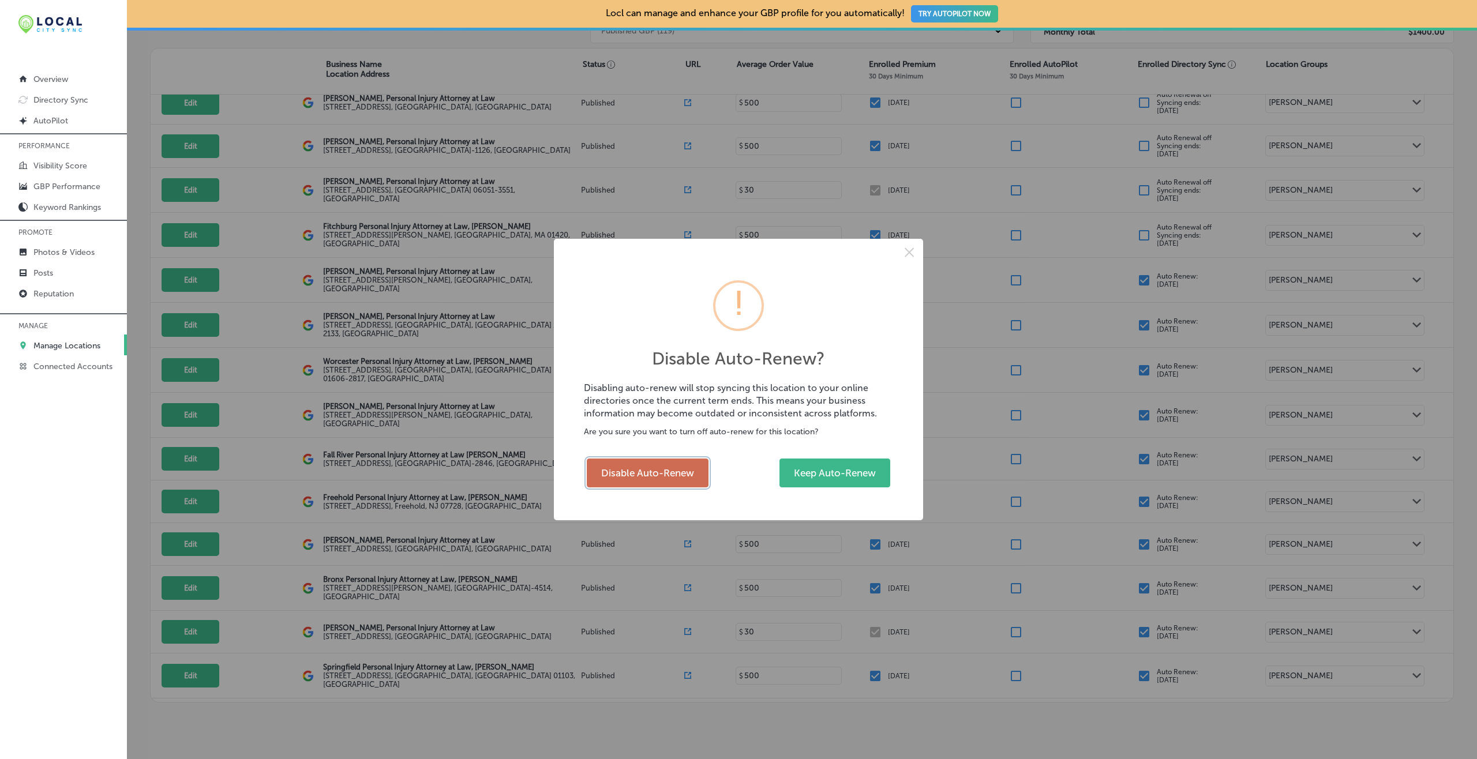
click at [645, 472] on button "Disable Auto-Renew" at bounding box center [648, 473] width 122 height 29
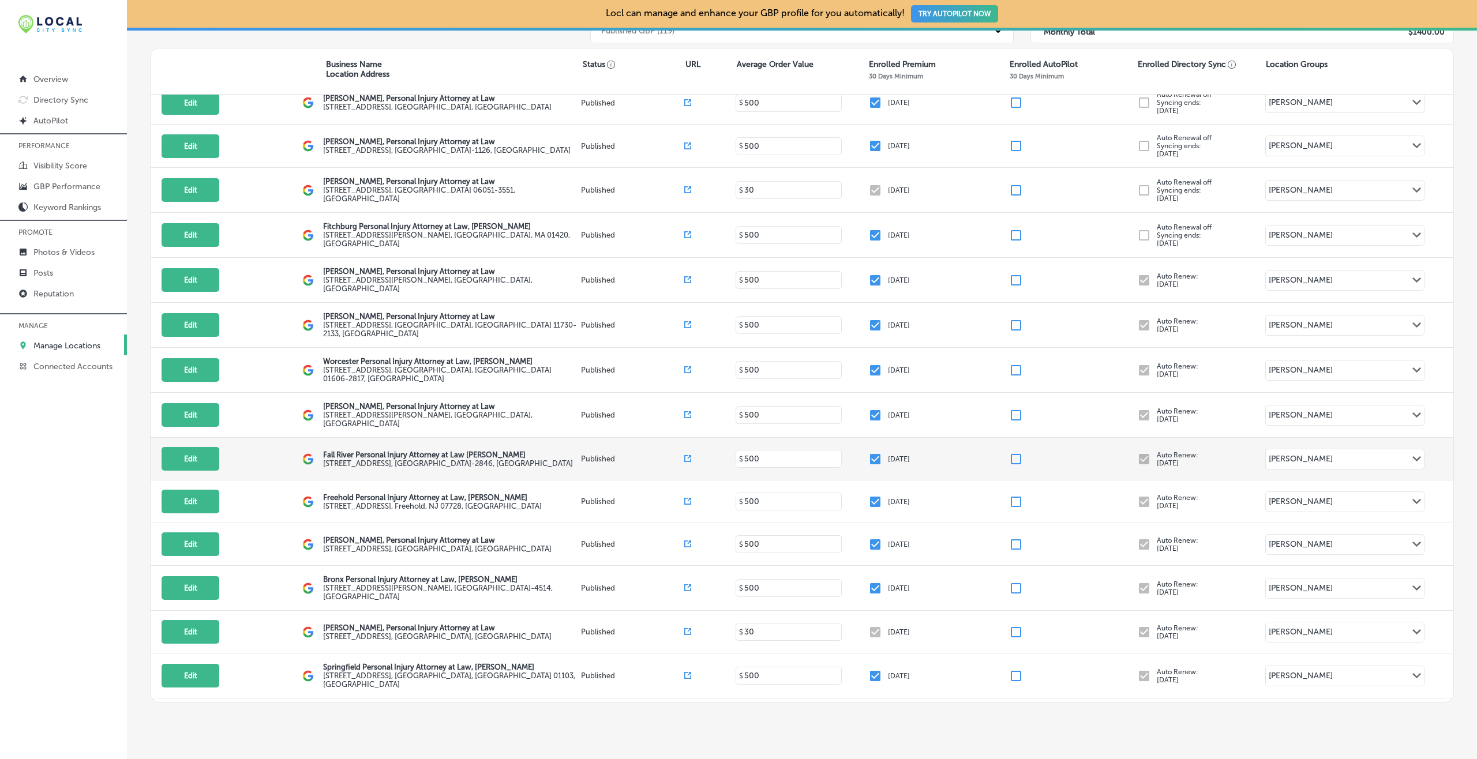
checkbox input "false"
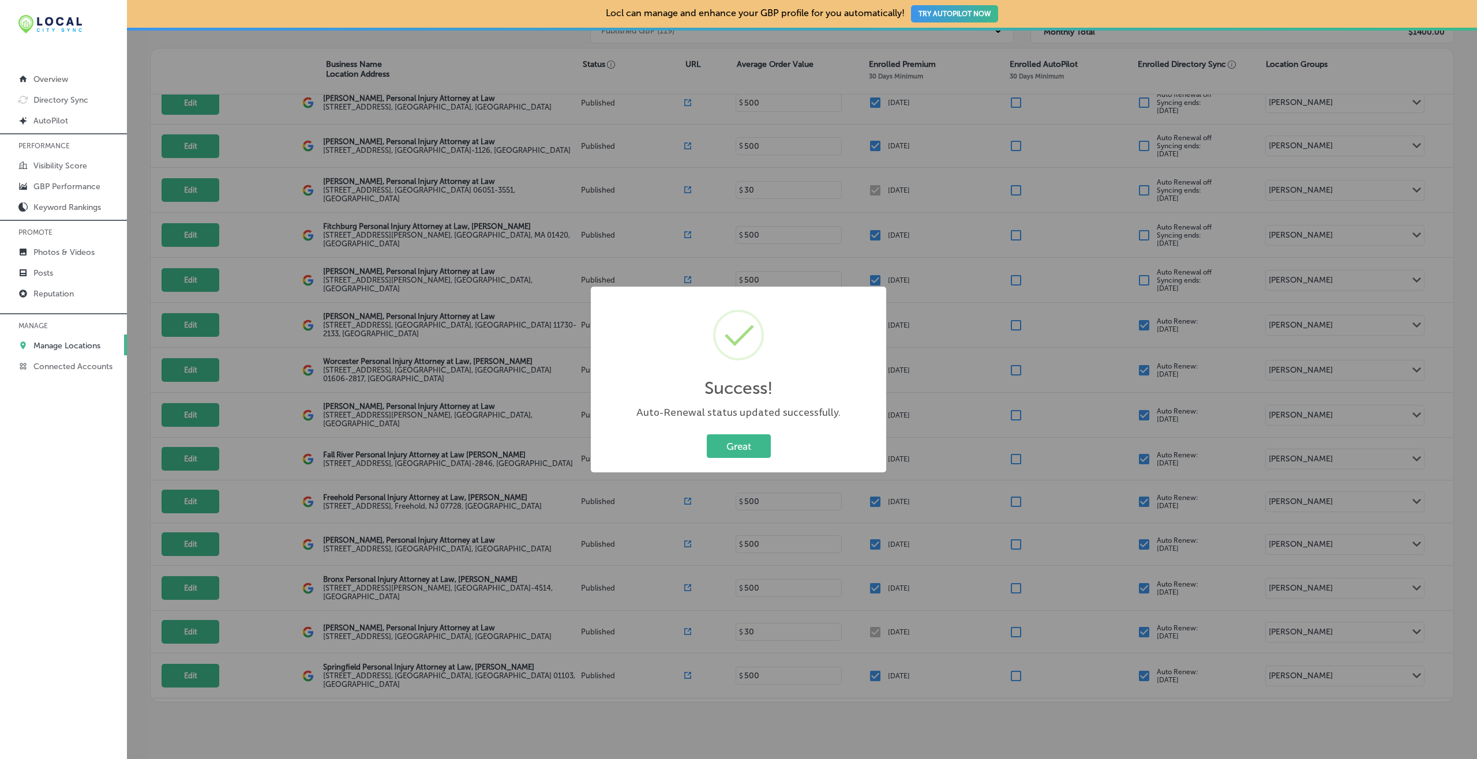
click at [707, 435] on button "Great" at bounding box center [739, 447] width 64 height 24
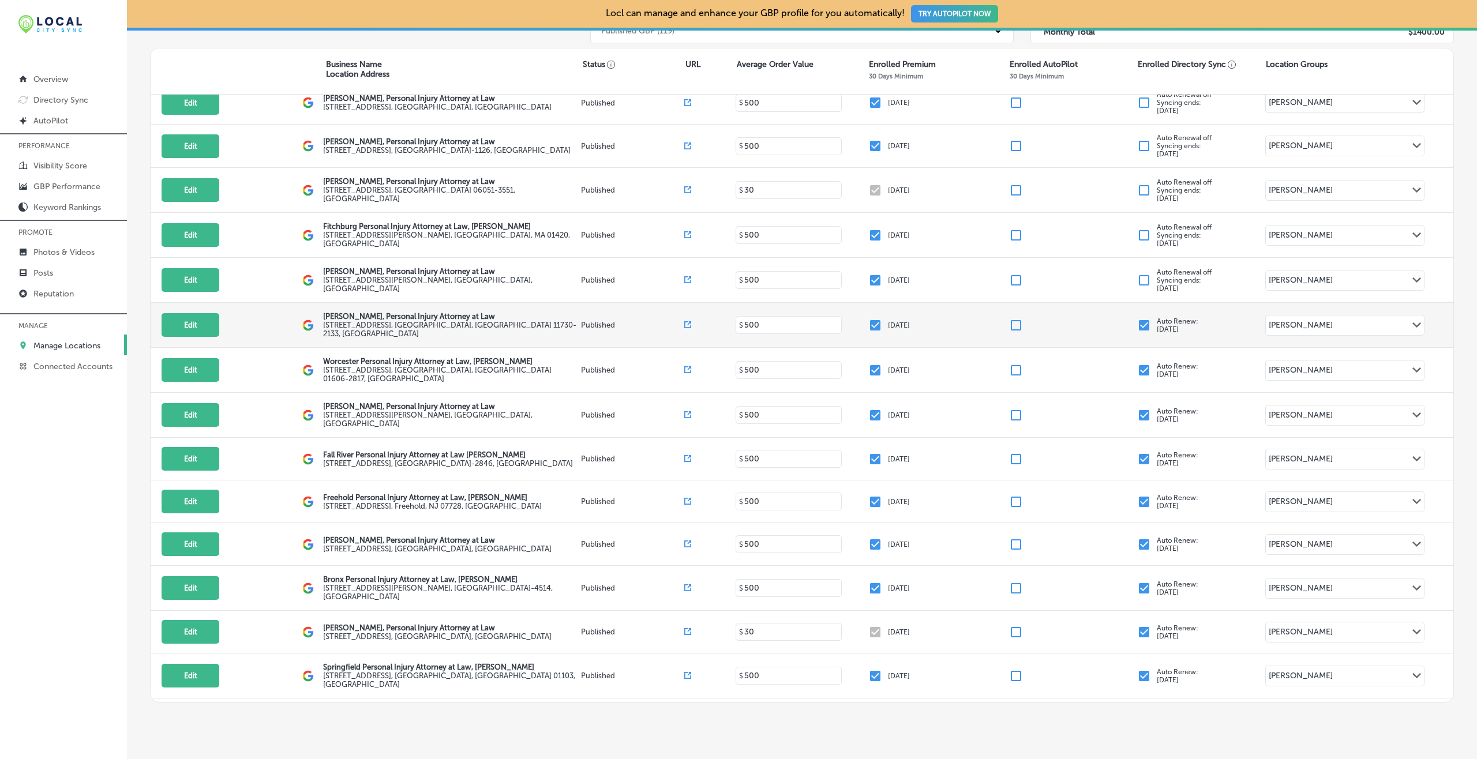
click at [1107, 319] on input "checkbox" at bounding box center [1144, 326] width 14 height 14
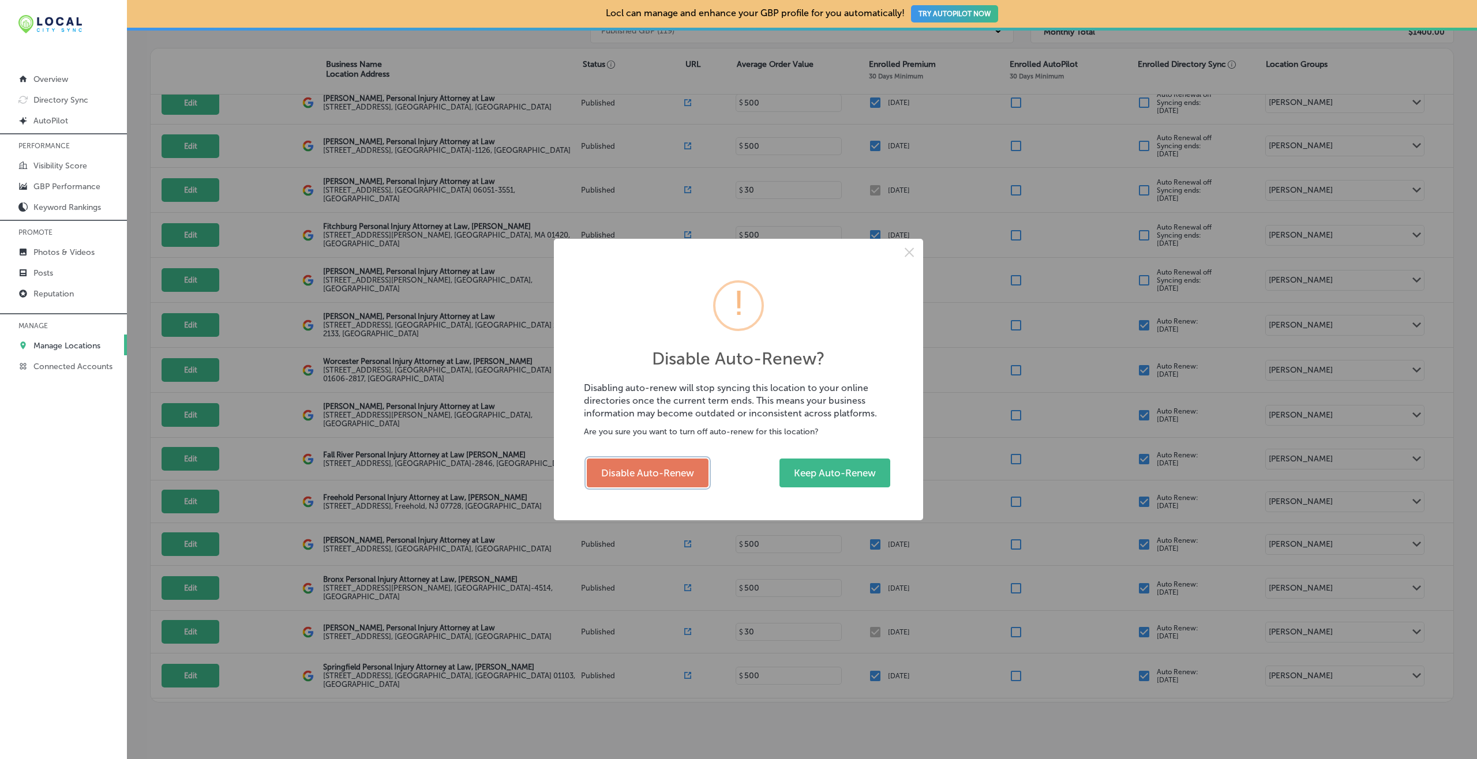
drag, startPoint x: 656, startPoint y: 462, endPoint x: 688, endPoint y: 441, distance: 38.4
click at [656, 463] on button "Disable Auto-Renew" at bounding box center [648, 473] width 122 height 29
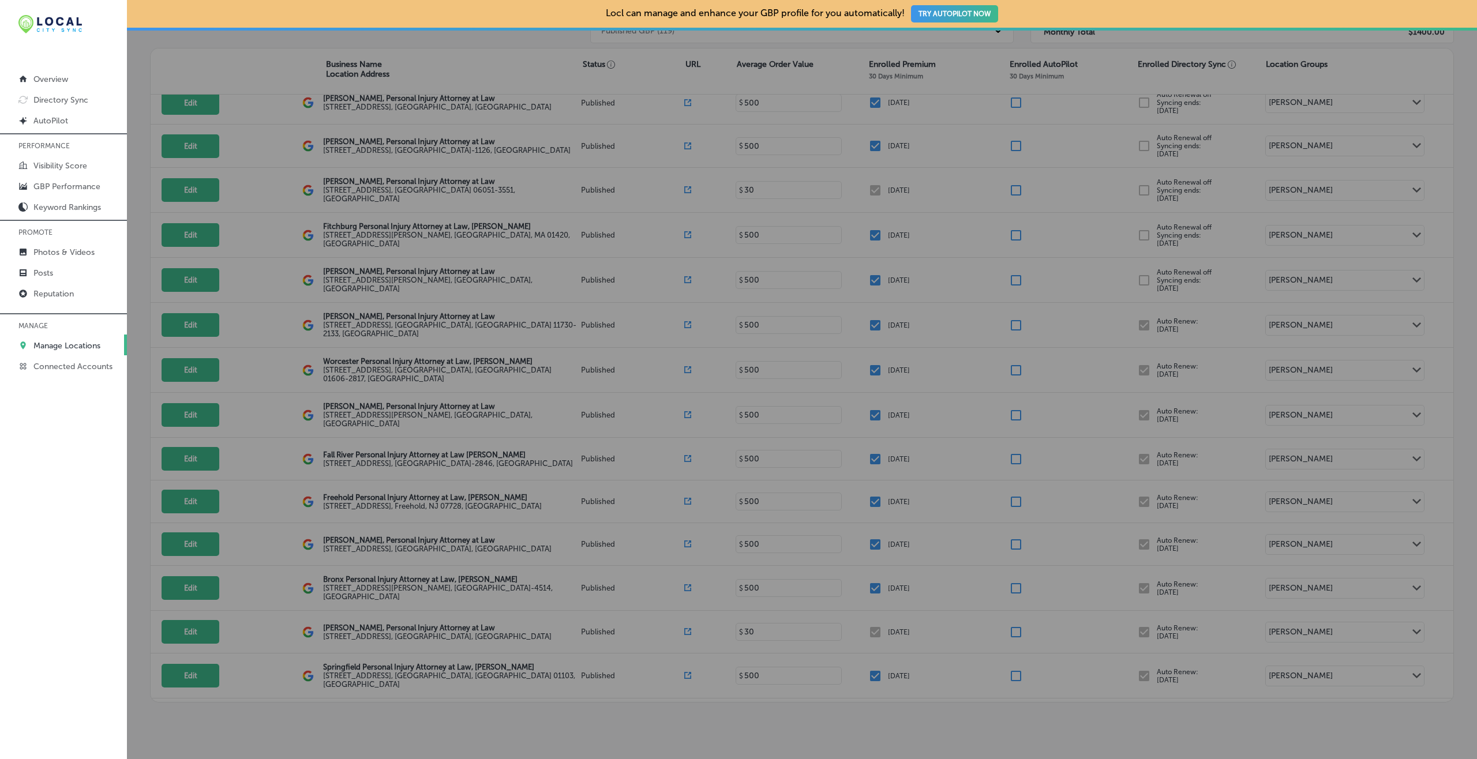
checkbox input "false"
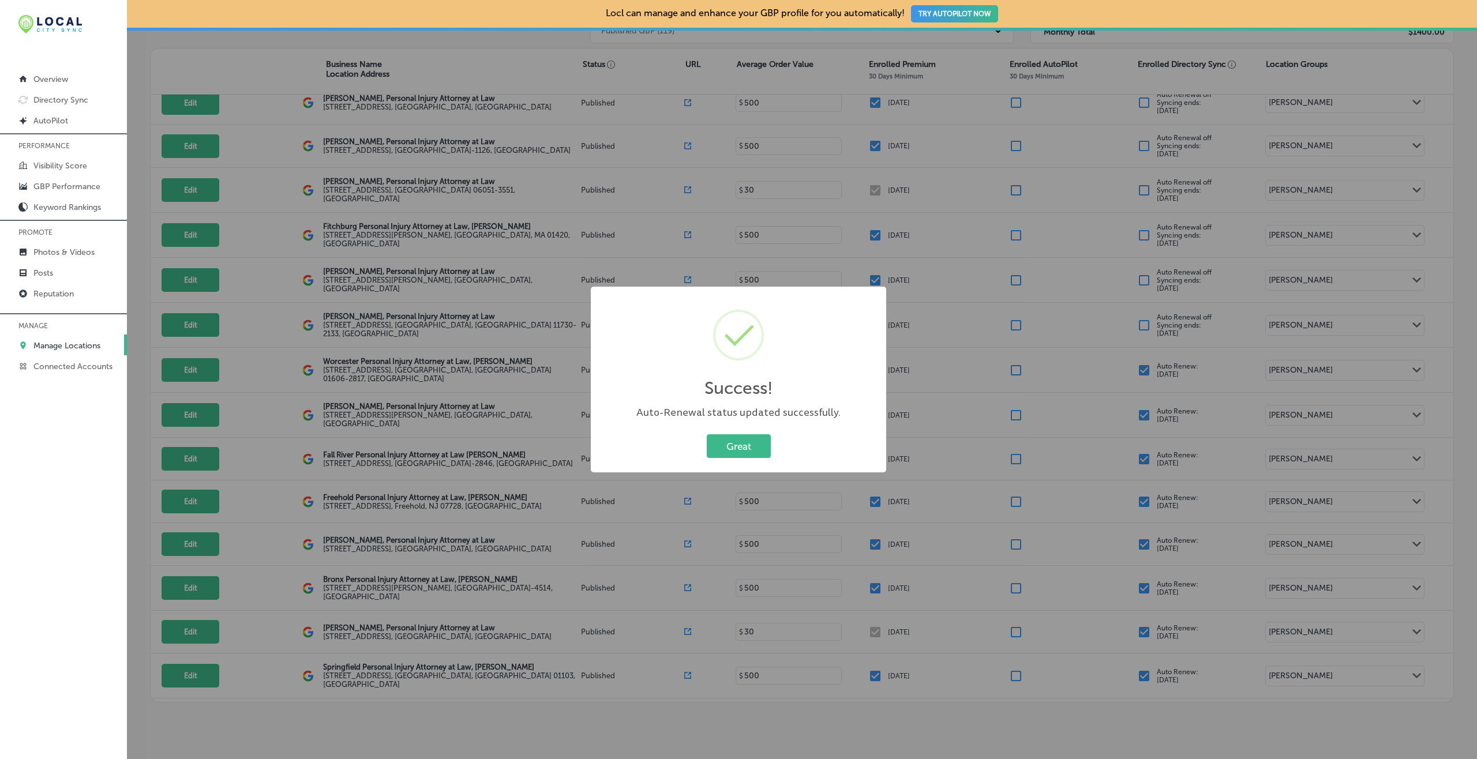
click at [707, 435] on button "Great" at bounding box center [739, 447] width 64 height 24
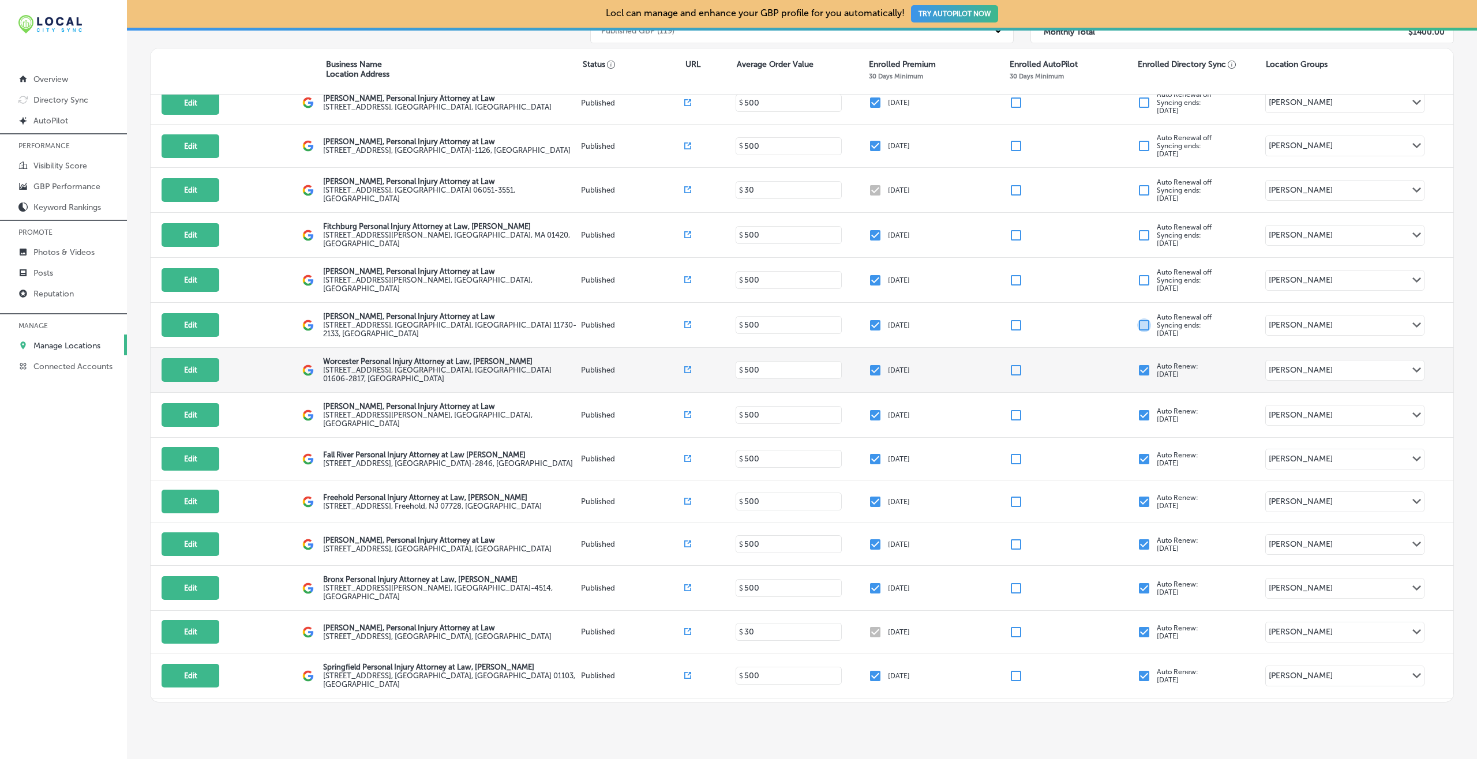
click at [1107, 364] on input "checkbox" at bounding box center [1144, 371] width 14 height 14
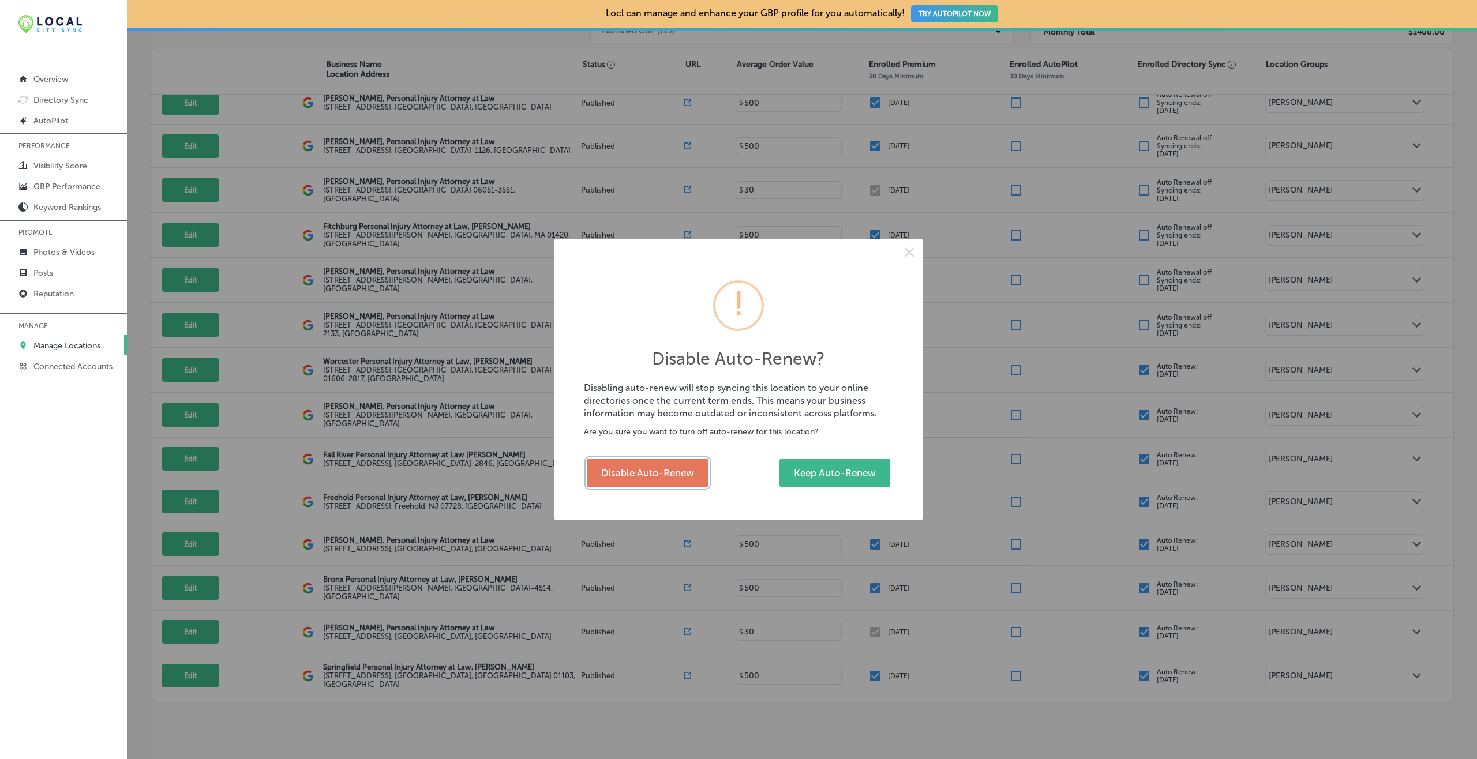
drag, startPoint x: 672, startPoint y: 469, endPoint x: 713, endPoint y: 452, distance: 44.3
click at [670, 469] on button "Disable Auto-Renew" at bounding box center [648, 473] width 122 height 29
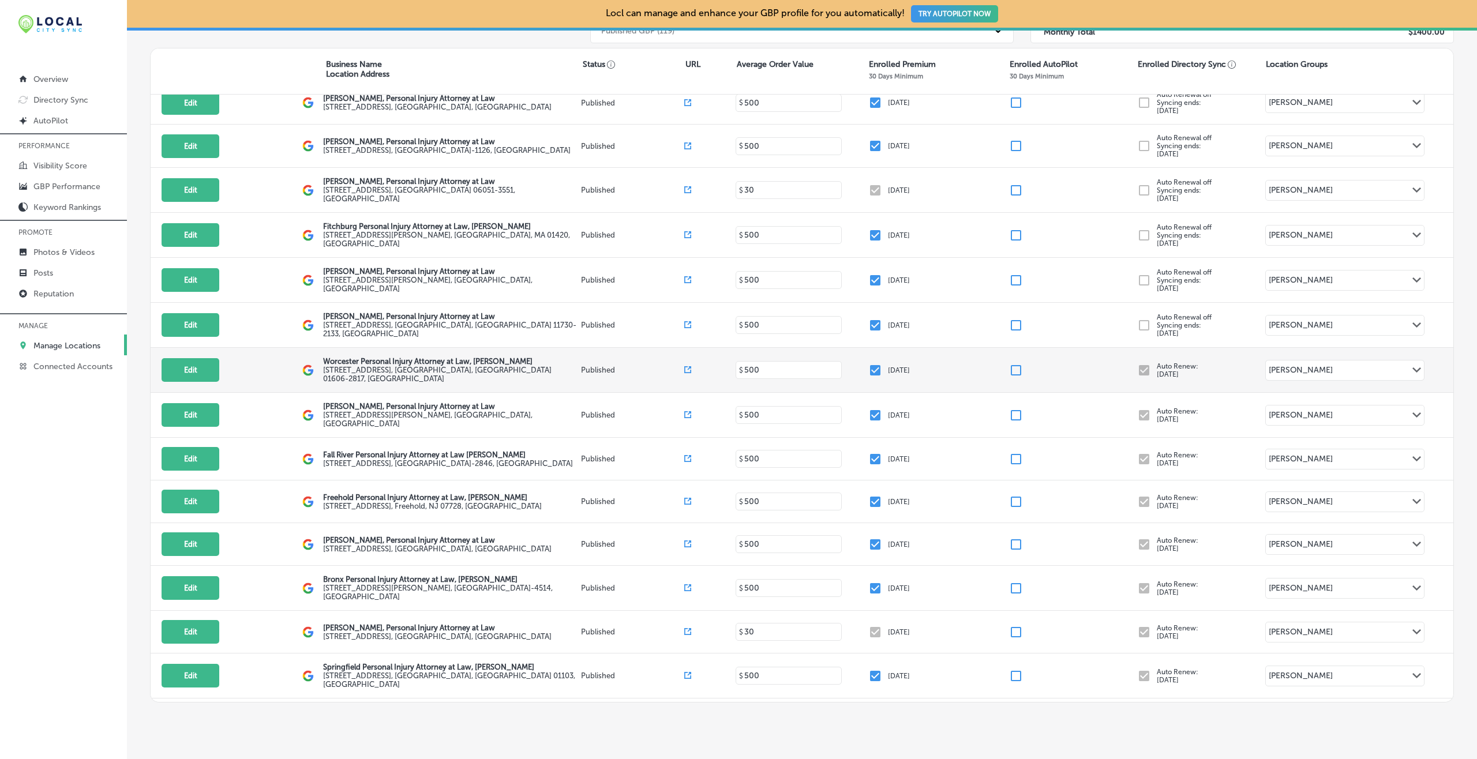
checkbox input "false"
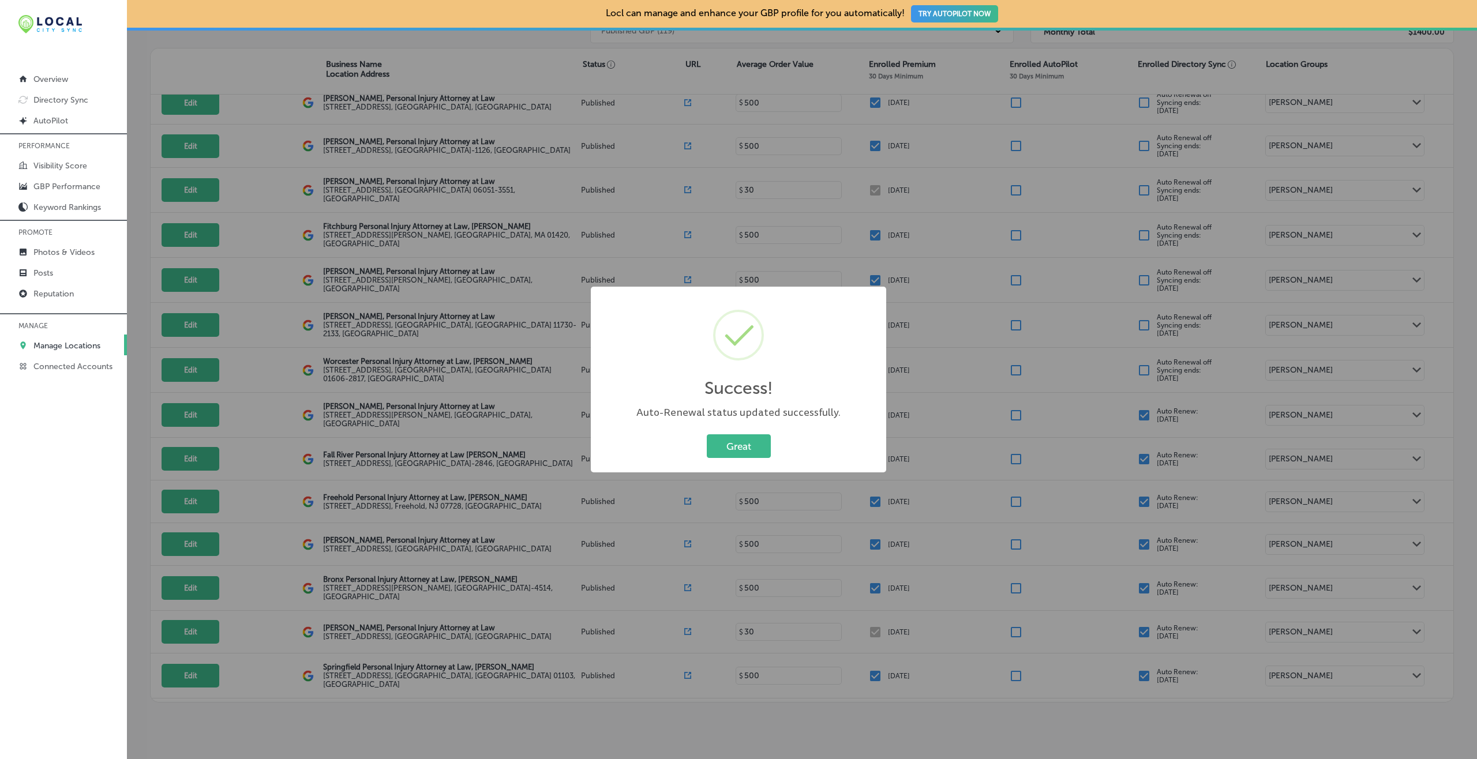
click at [707, 435] on button "Great" at bounding box center [739, 447] width 64 height 24
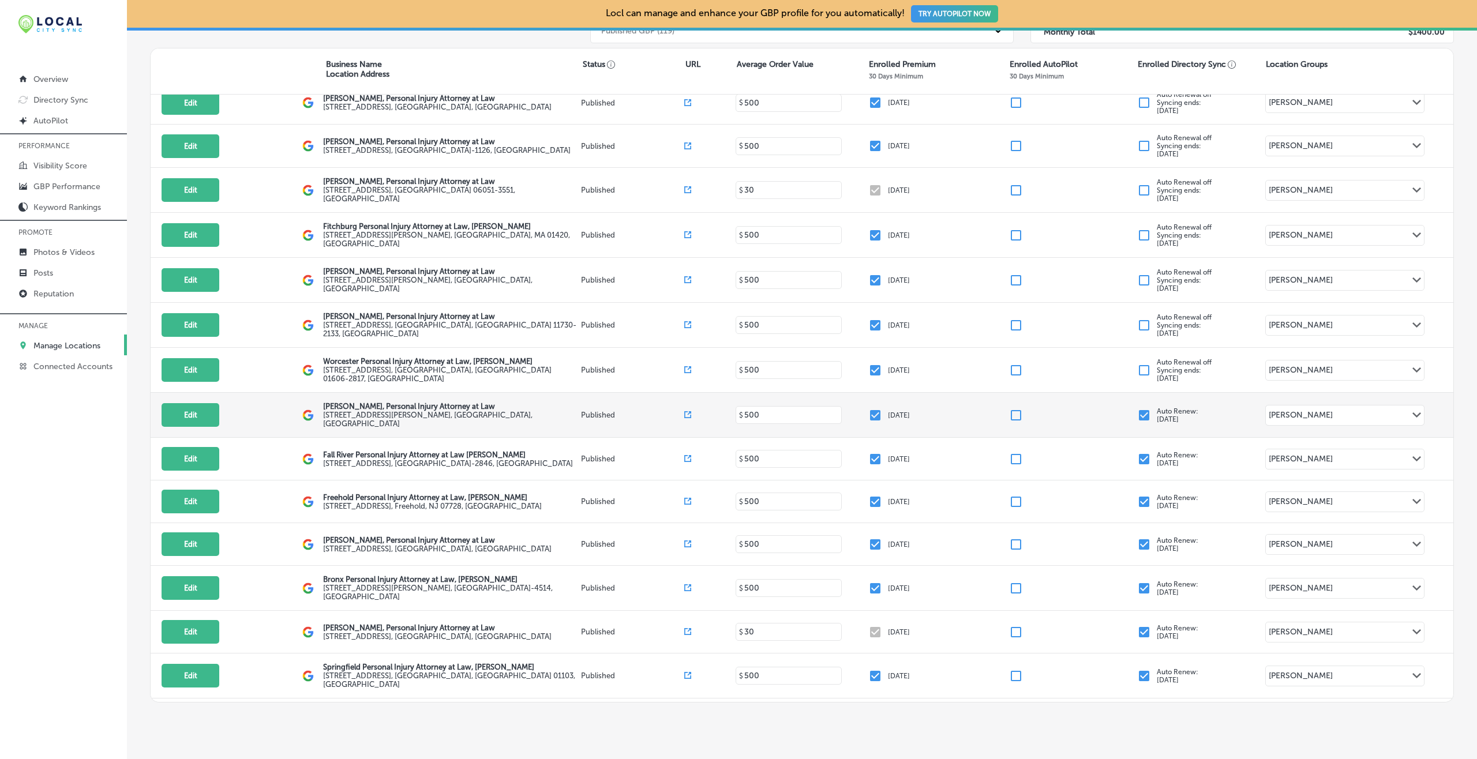
click at [1107, 409] on input "checkbox" at bounding box center [1144, 416] width 14 height 14
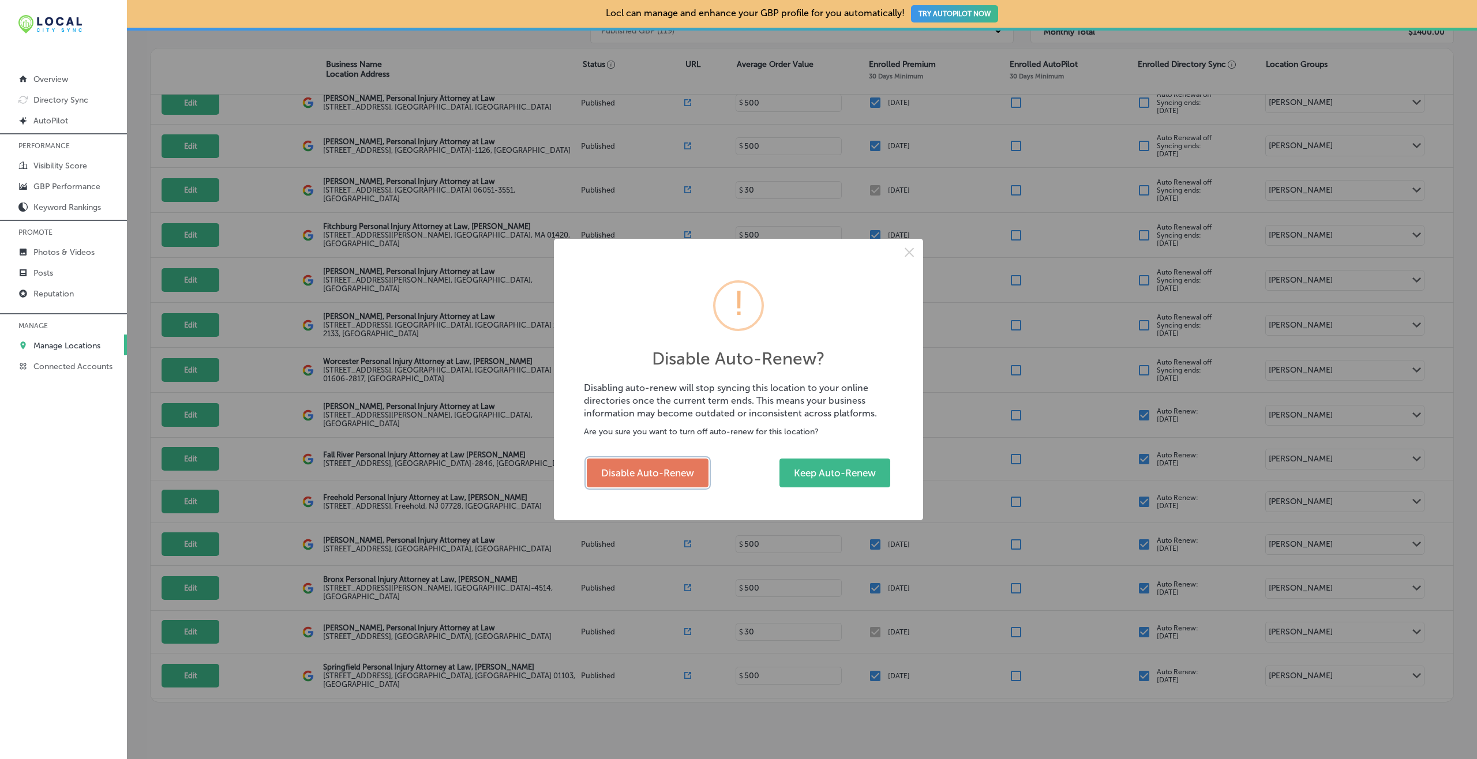
drag, startPoint x: 684, startPoint y: 467, endPoint x: 778, endPoint y: 464, distance: 94.1
click at [684, 467] on button "Disable Auto-Renew" at bounding box center [648, 473] width 122 height 29
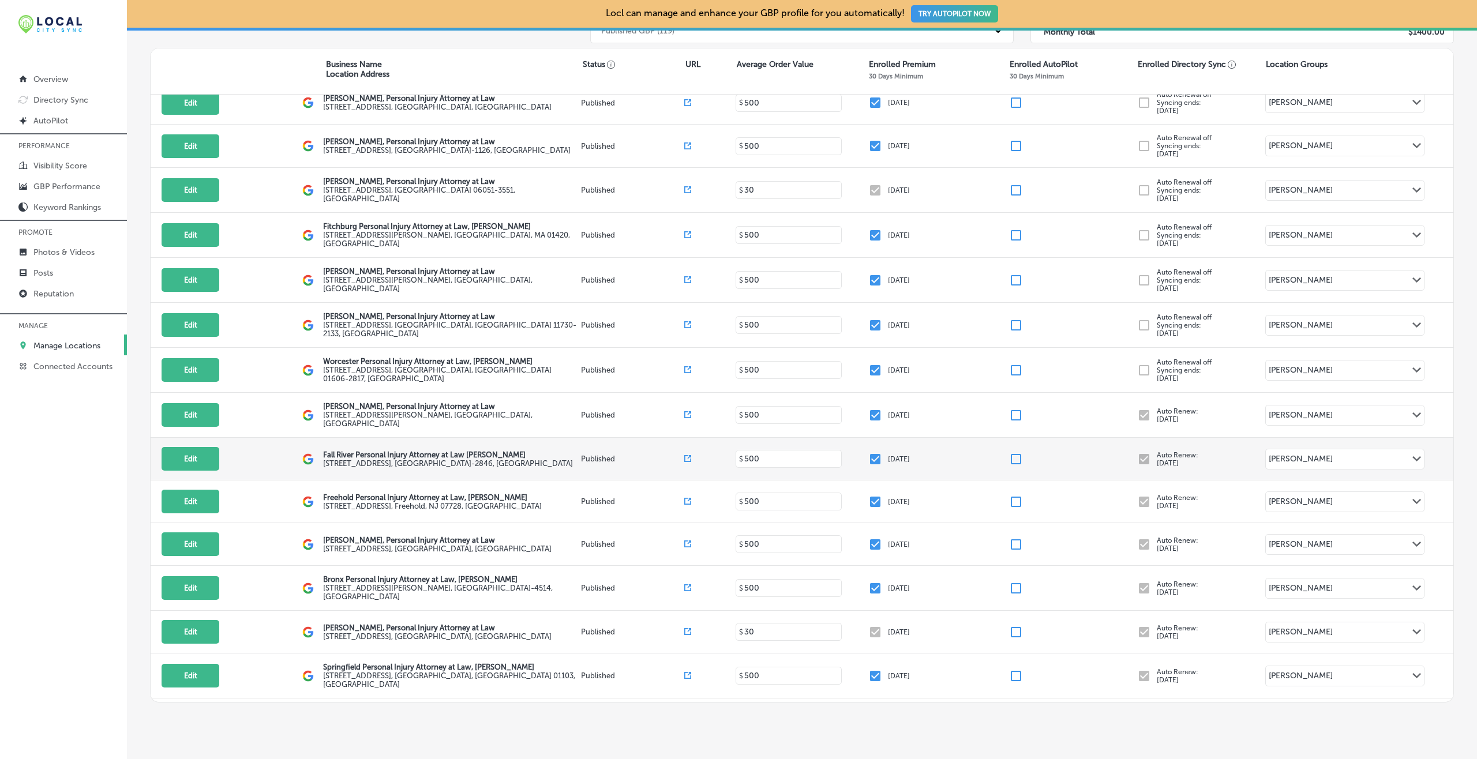
checkbox input "false"
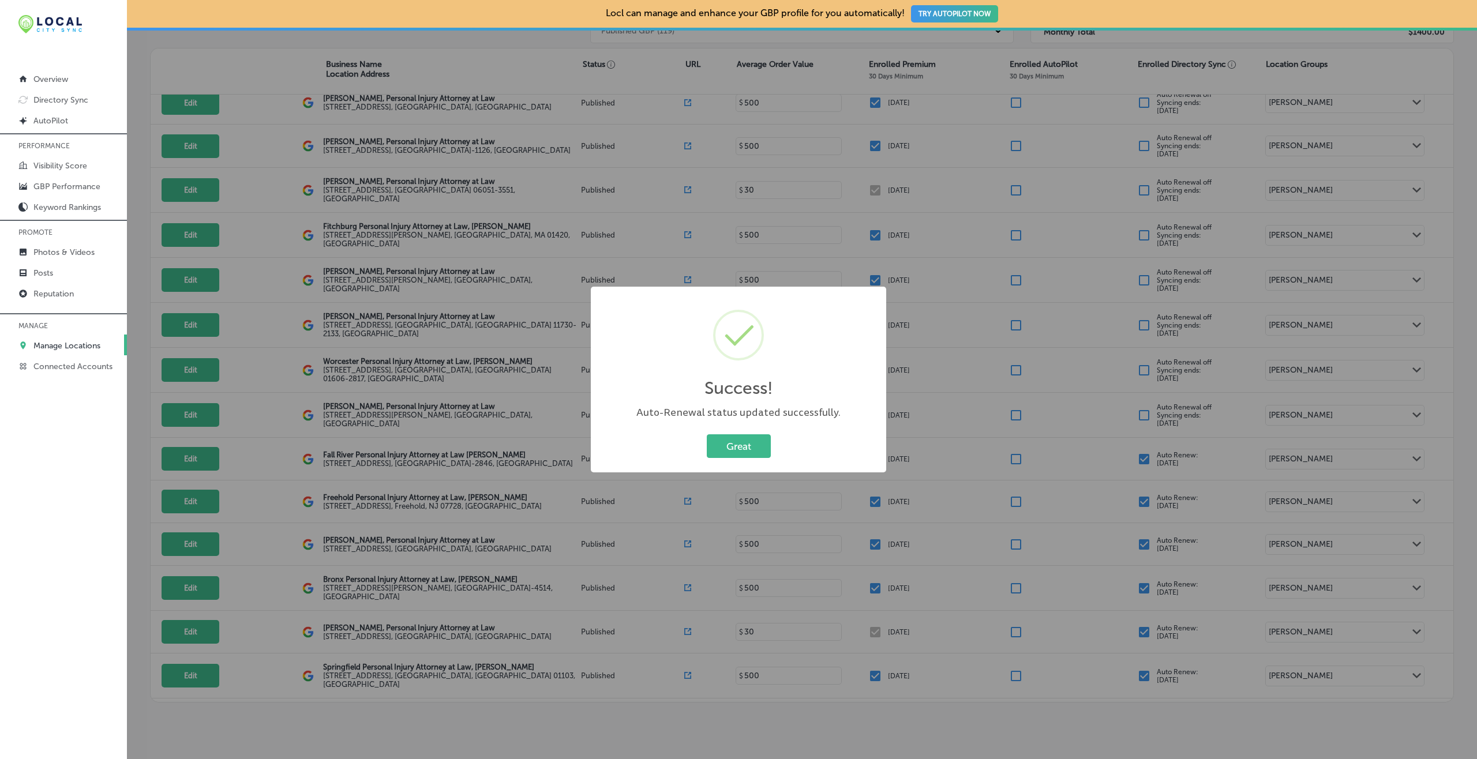
click at [707, 435] on button "Great" at bounding box center [739, 447] width 64 height 24
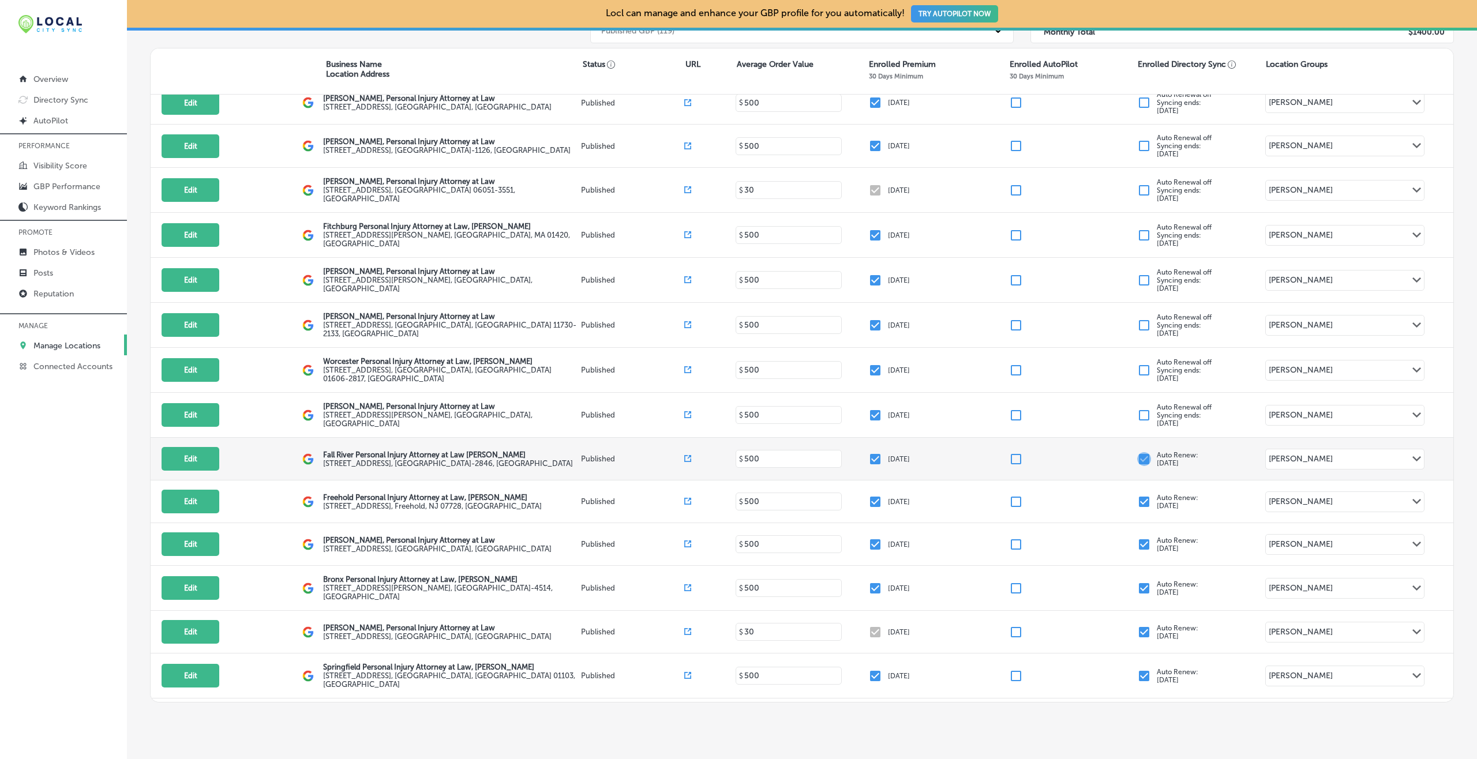
click at [1107, 452] on input "checkbox" at bounding box center [1144, 459] width 14 height 14
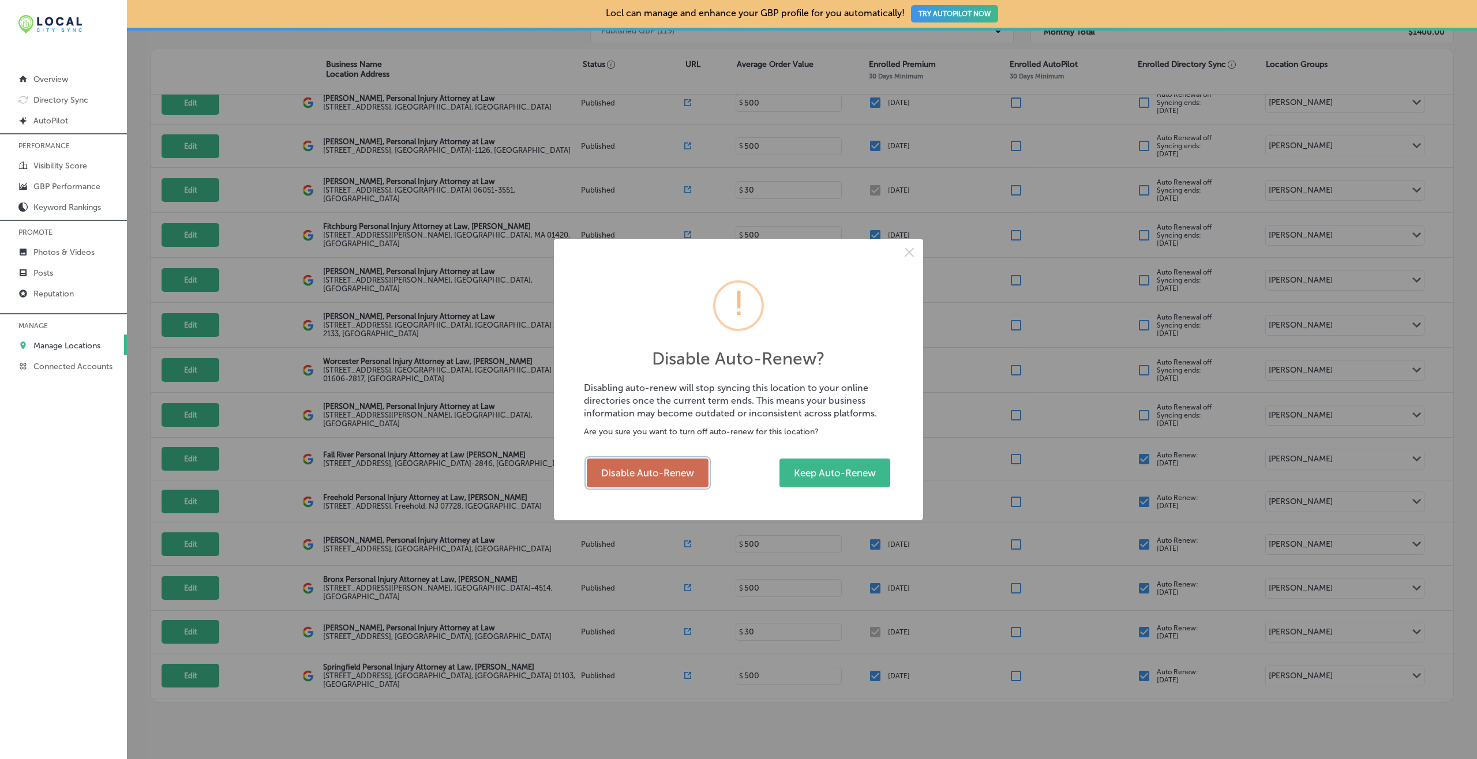
click at [676, 478] on button "Disable Auto-Renew" at bounding box center [648, 473] width 122 height 29
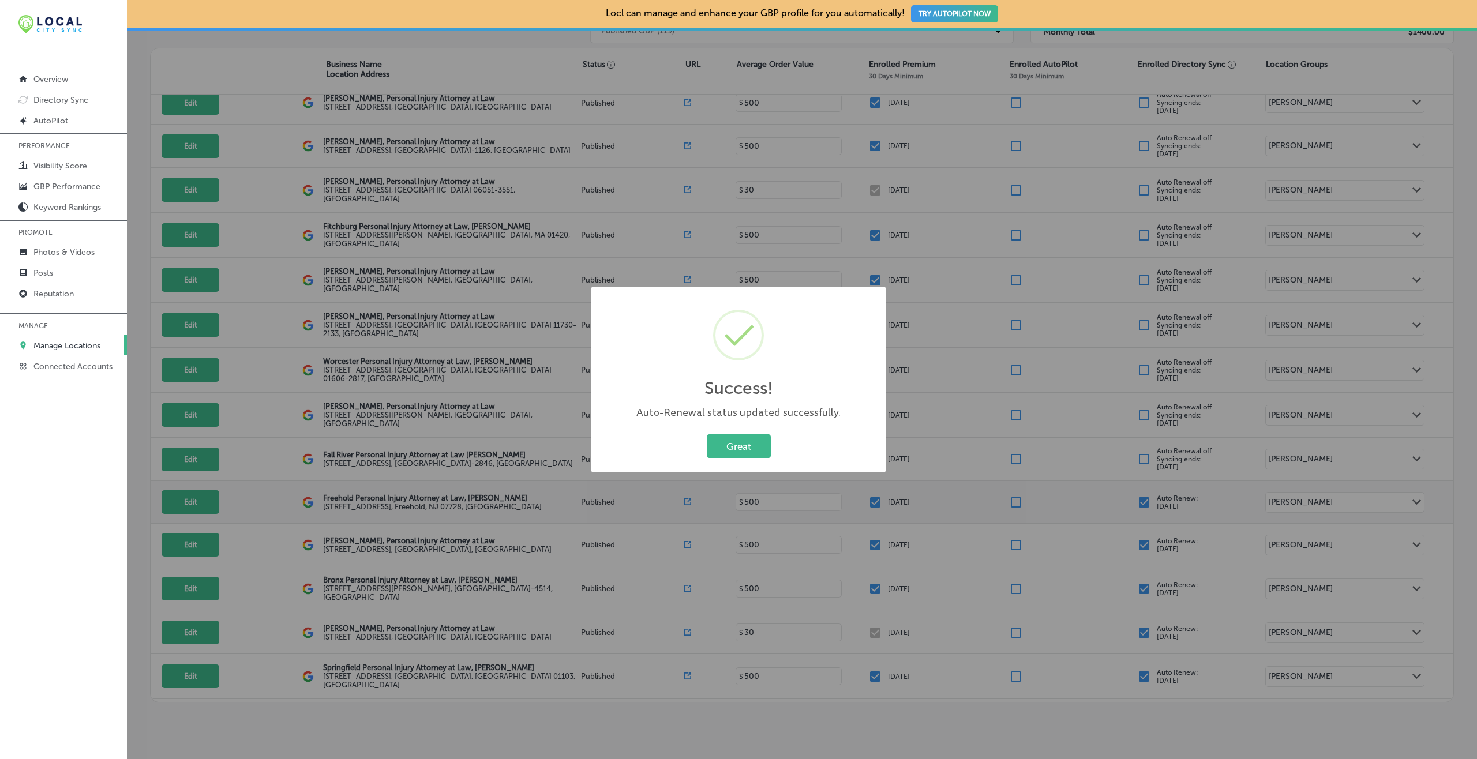
checkbox input "false"
click at [707, 435] on button "Great" at bounding box center [739, 447] width 64 height 24
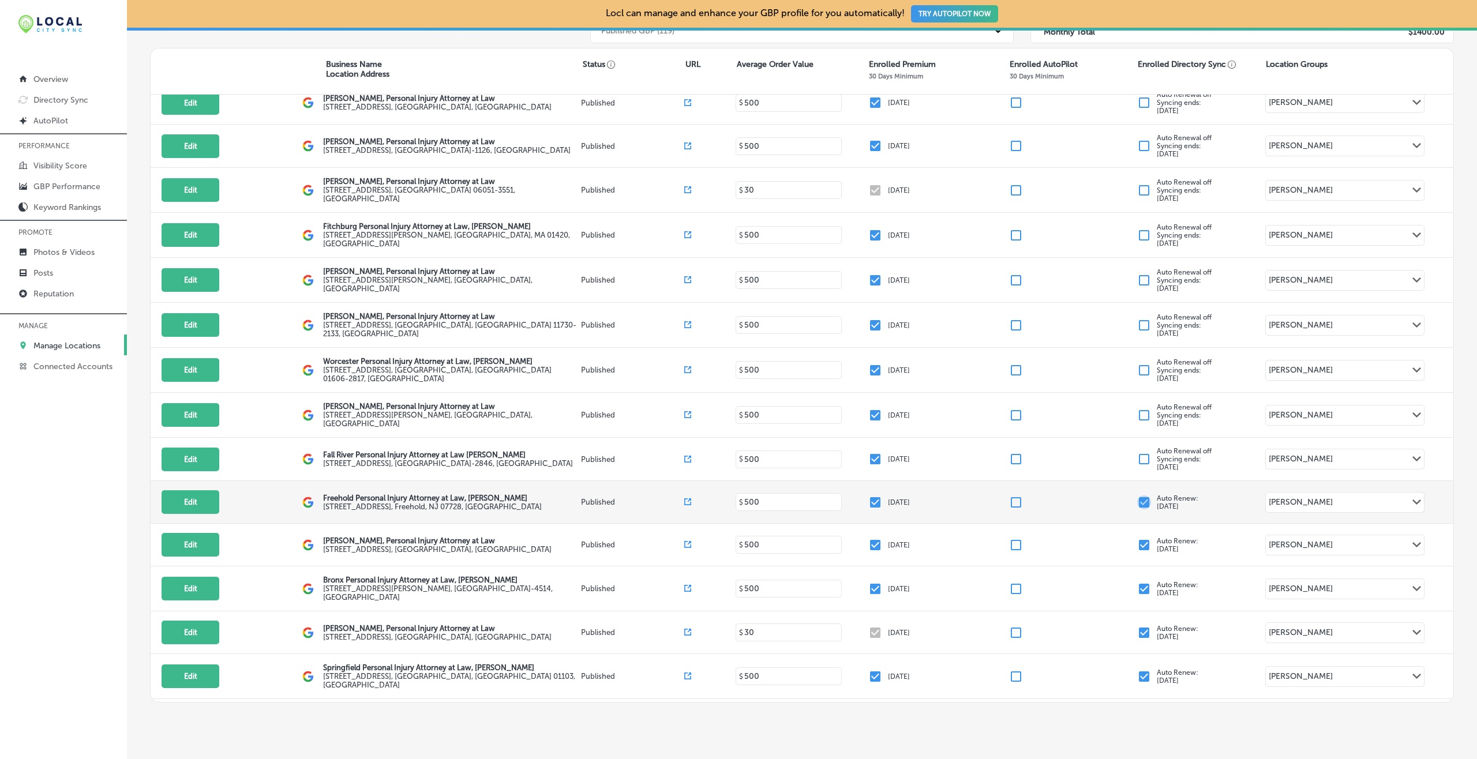
click at [1107, 496] on input "checkbox" at bounding box center [1144, 503] width 14 height 14
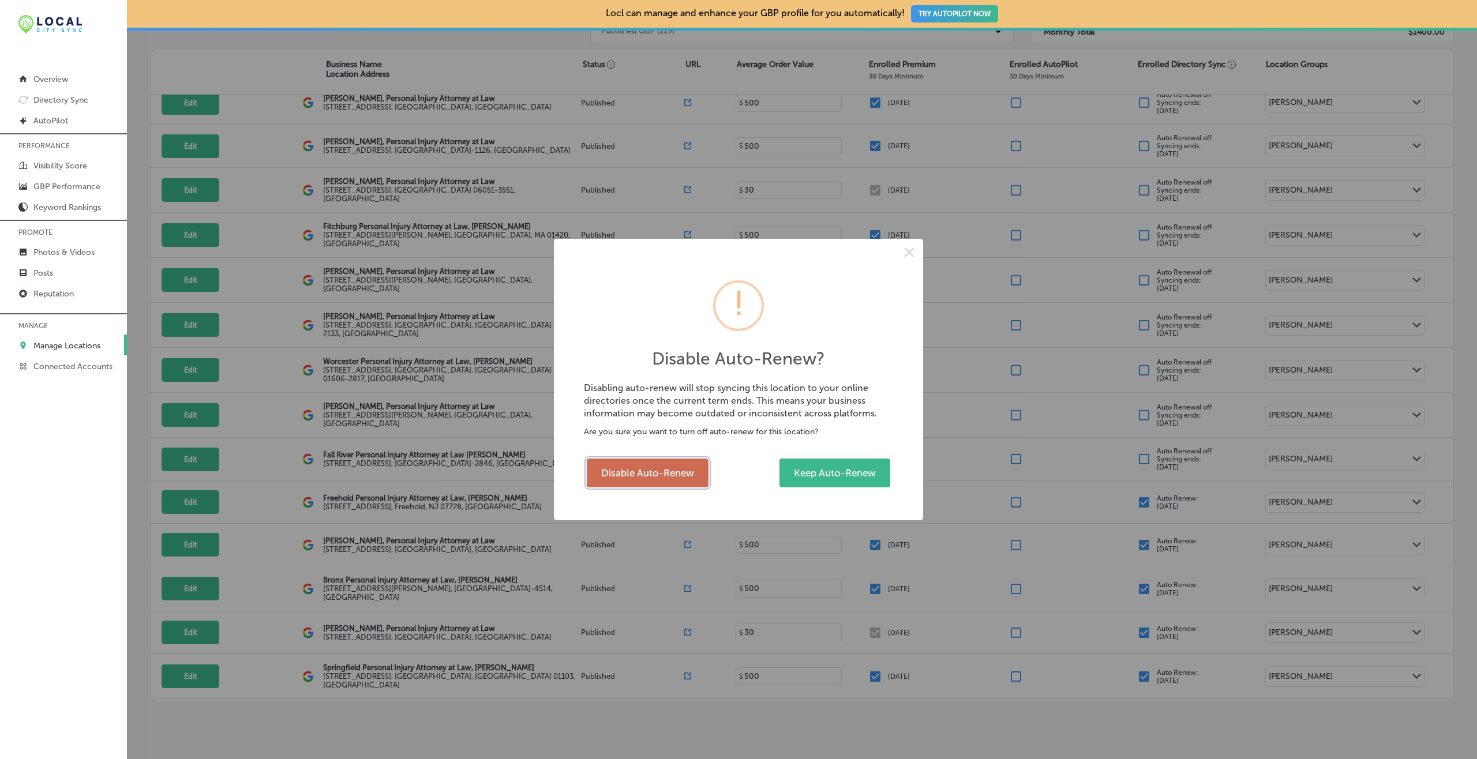
click at [647, 474] on button "Disable Auto-Renew" at bounding box center [648, 473] width 122 height 29
checkbox input "false"
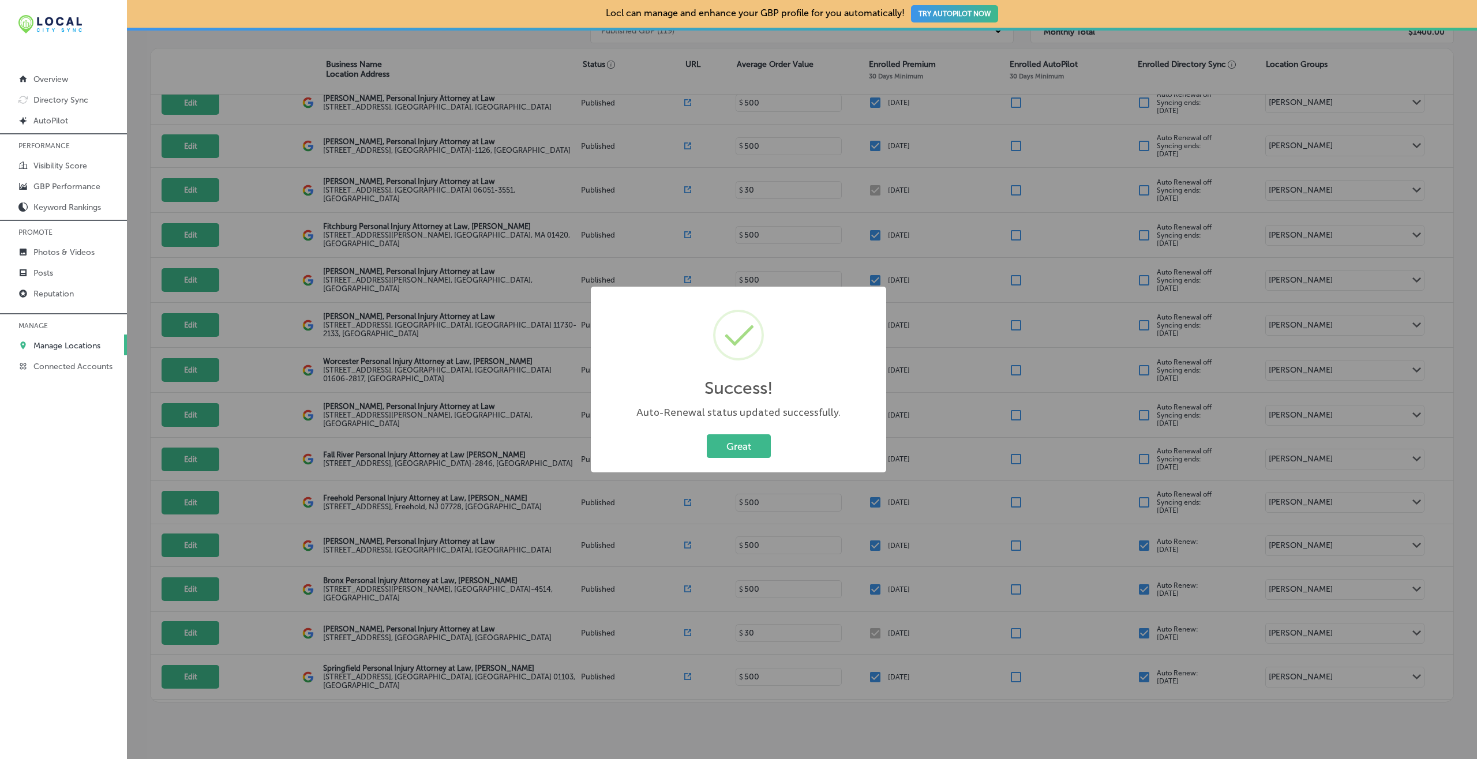
click at [707, 435] on button "Great" at bounding box center [739, 447] width 64 height 24
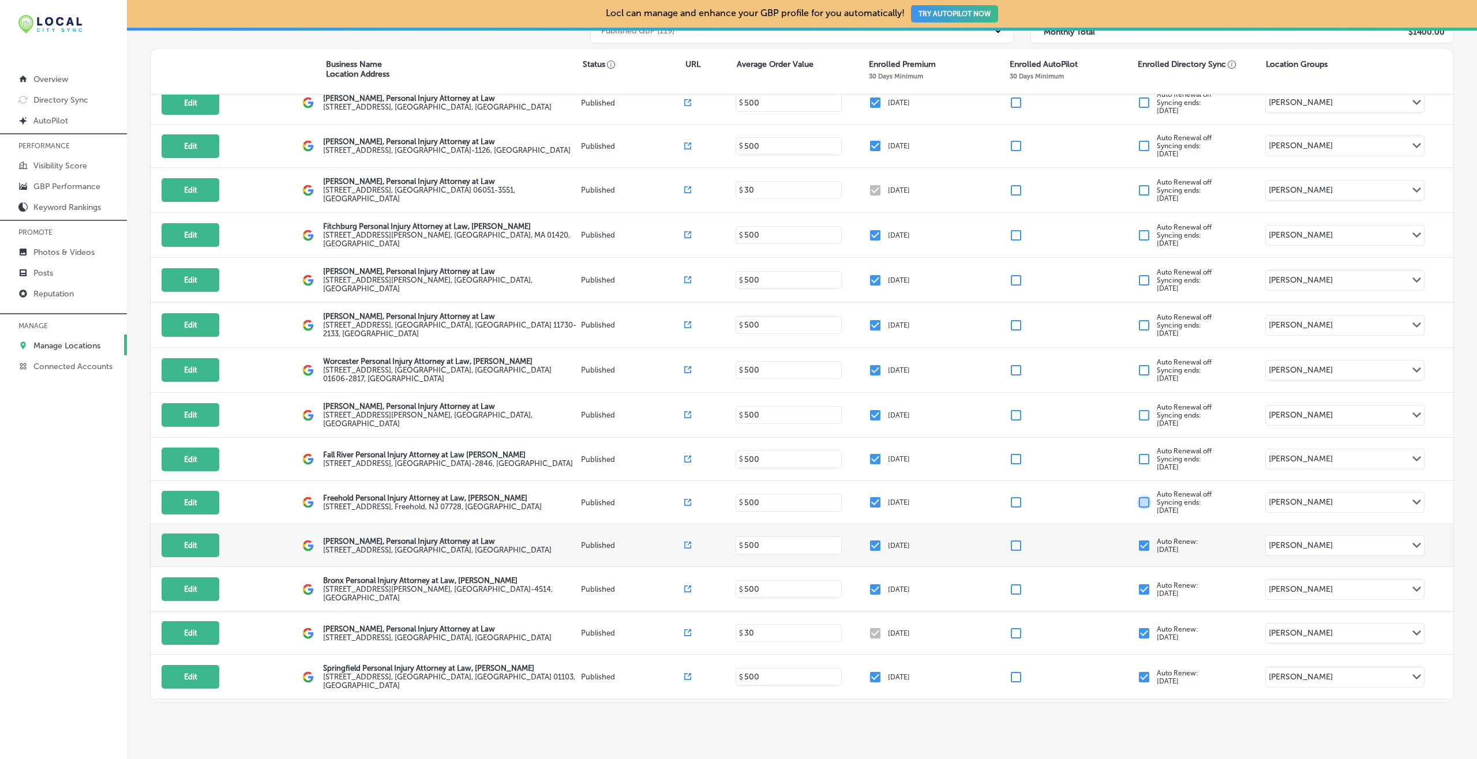
click at [1107, 539] on input "checkbox" at bounding box center [1144, 546] width 14 height 14
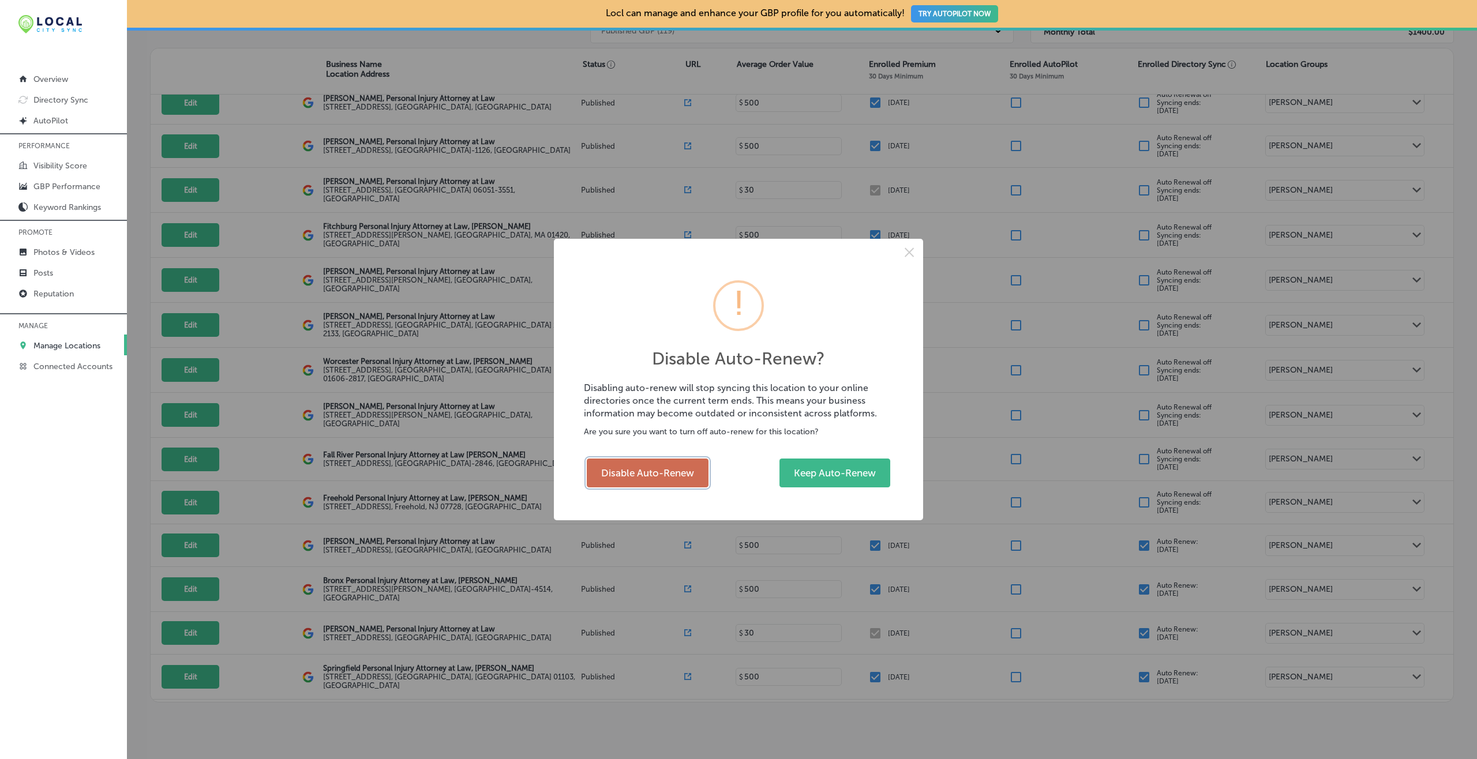
click at [675, 471] on button "Disable Auto-Renew" at bounding box center [648, 473] width 122 height 29
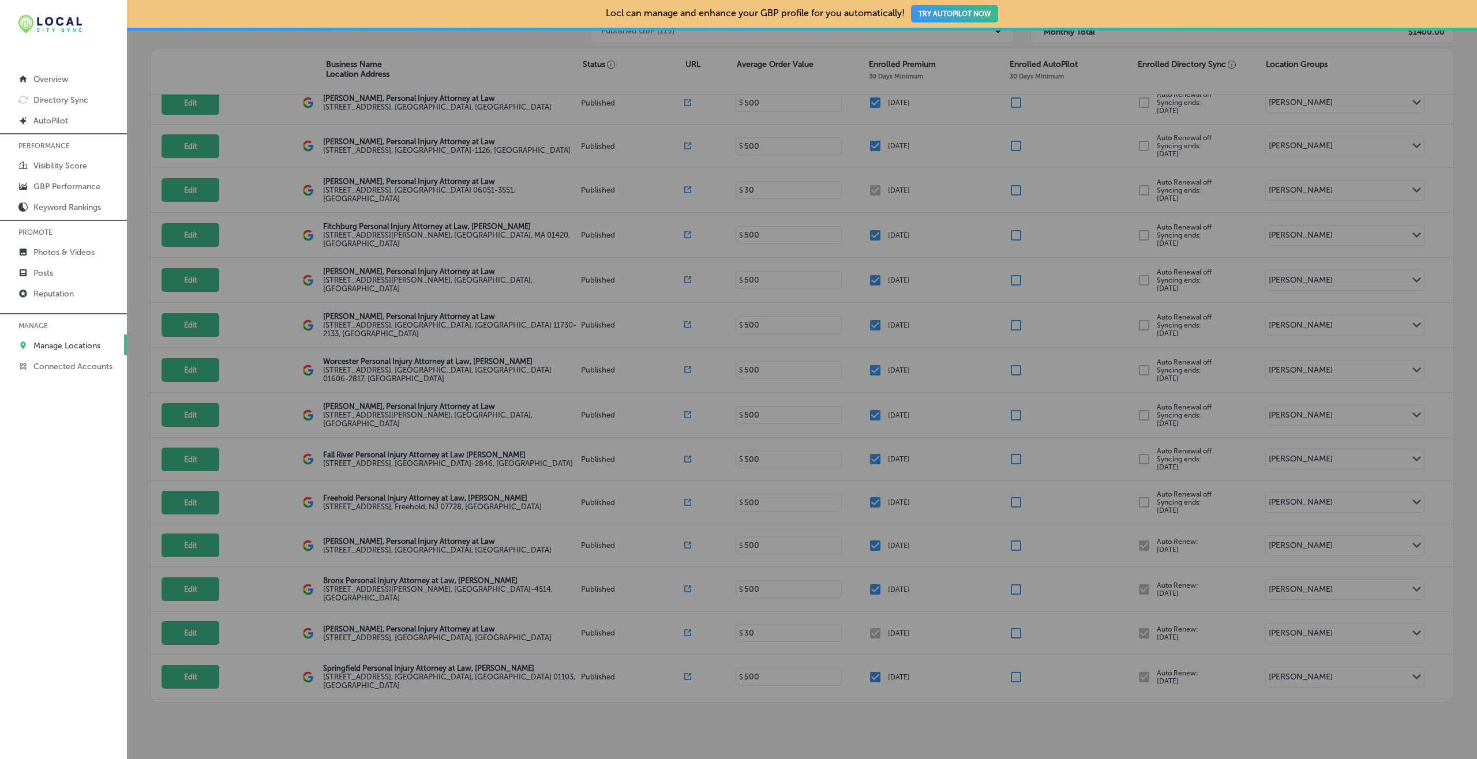
checkbox input "false"
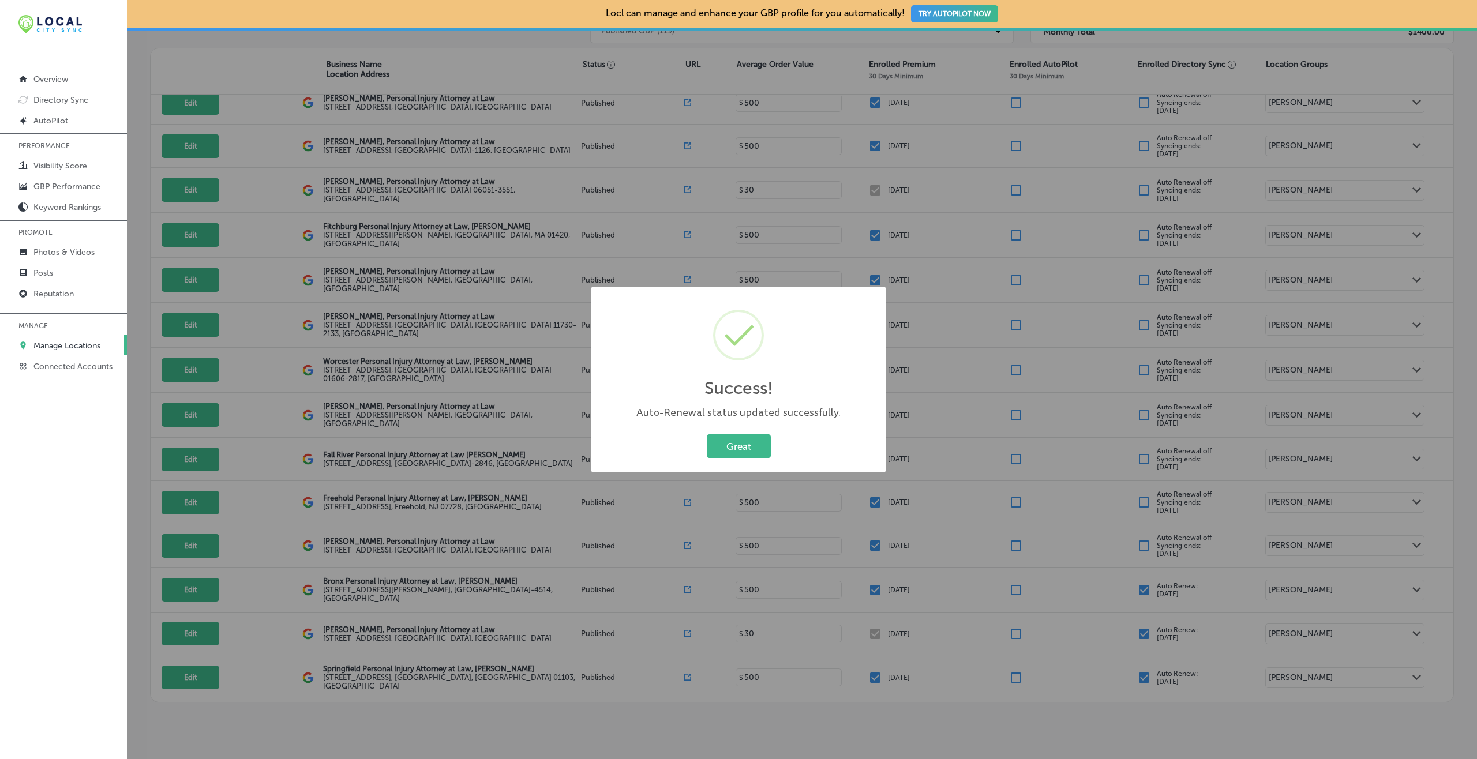
click at [707, 435] on button "Great" at bounding box center [739, 447] width 64 height 24
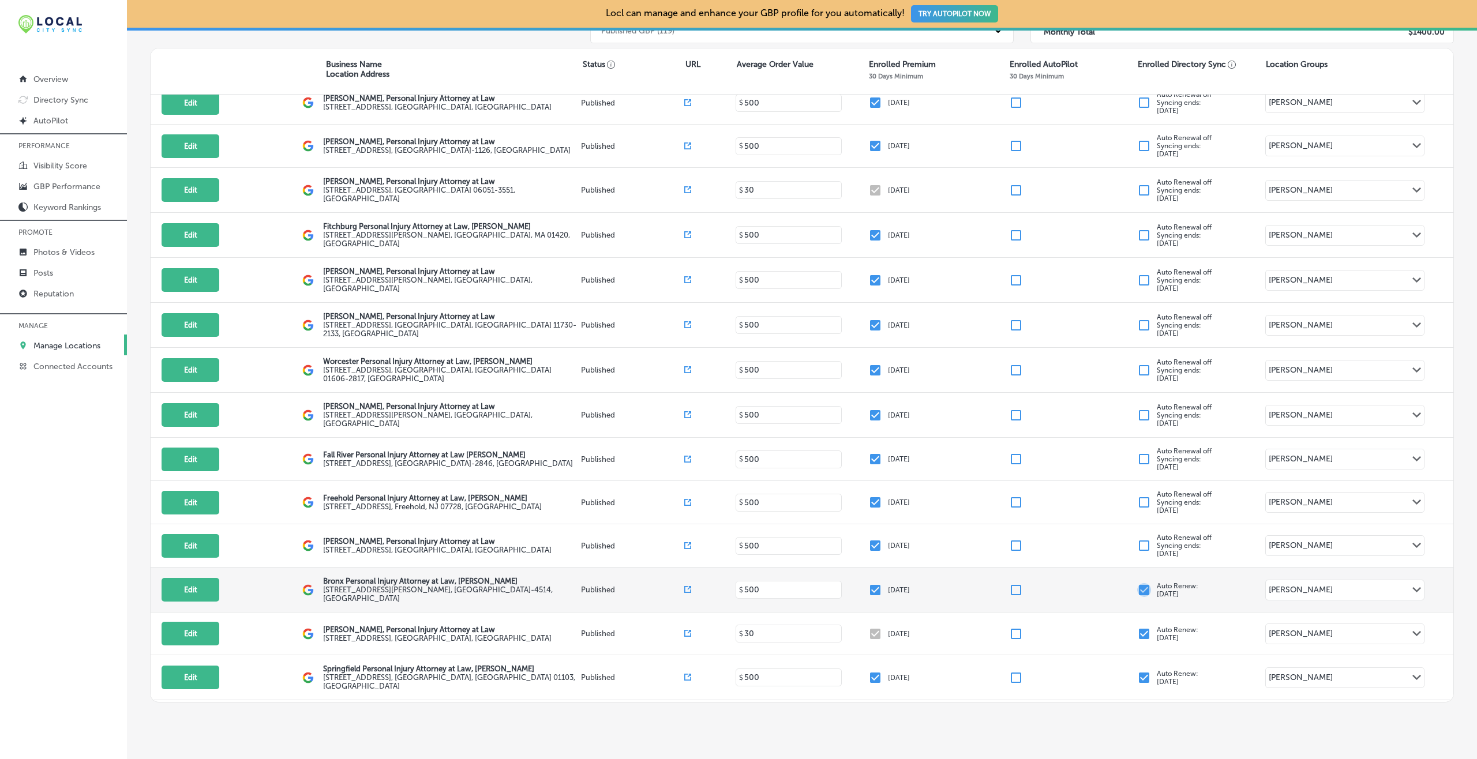
click at [1107, 569] on input "checkbox" at bounding box center [1144, 590] width 14 height 14
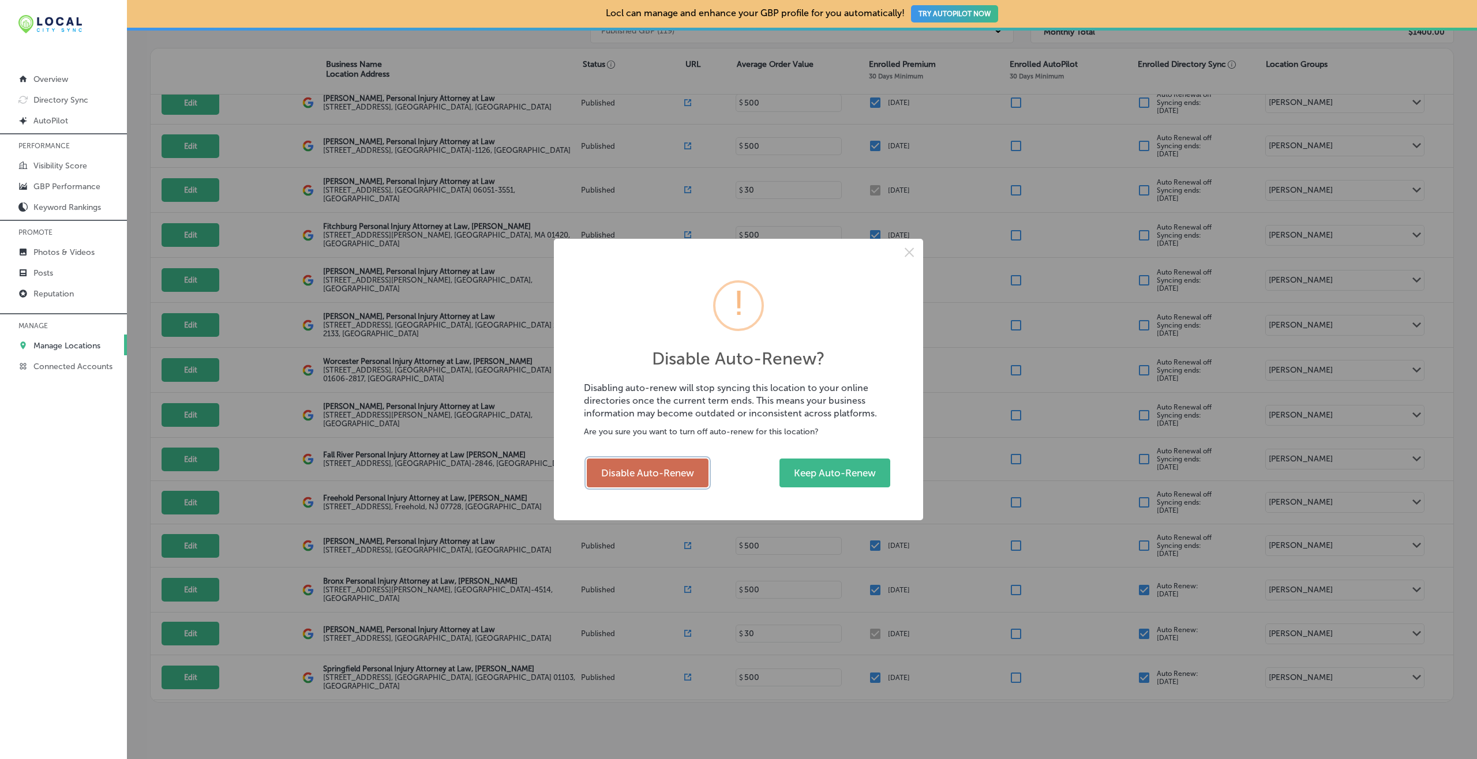
click at [670, 471] on button "Disable Auto-Renew" at bounding box center [648, 473] width 122 height 29
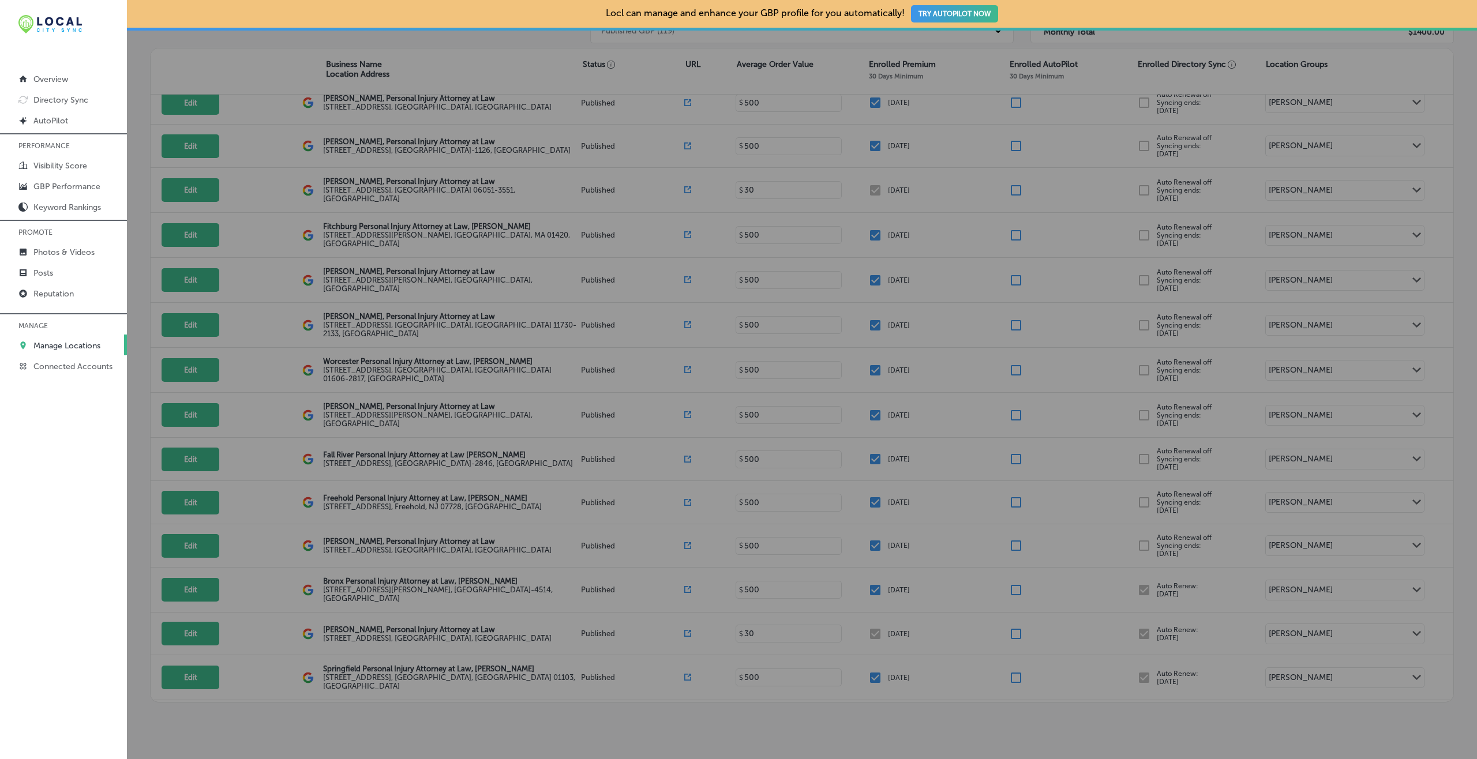
checkbox input "false"
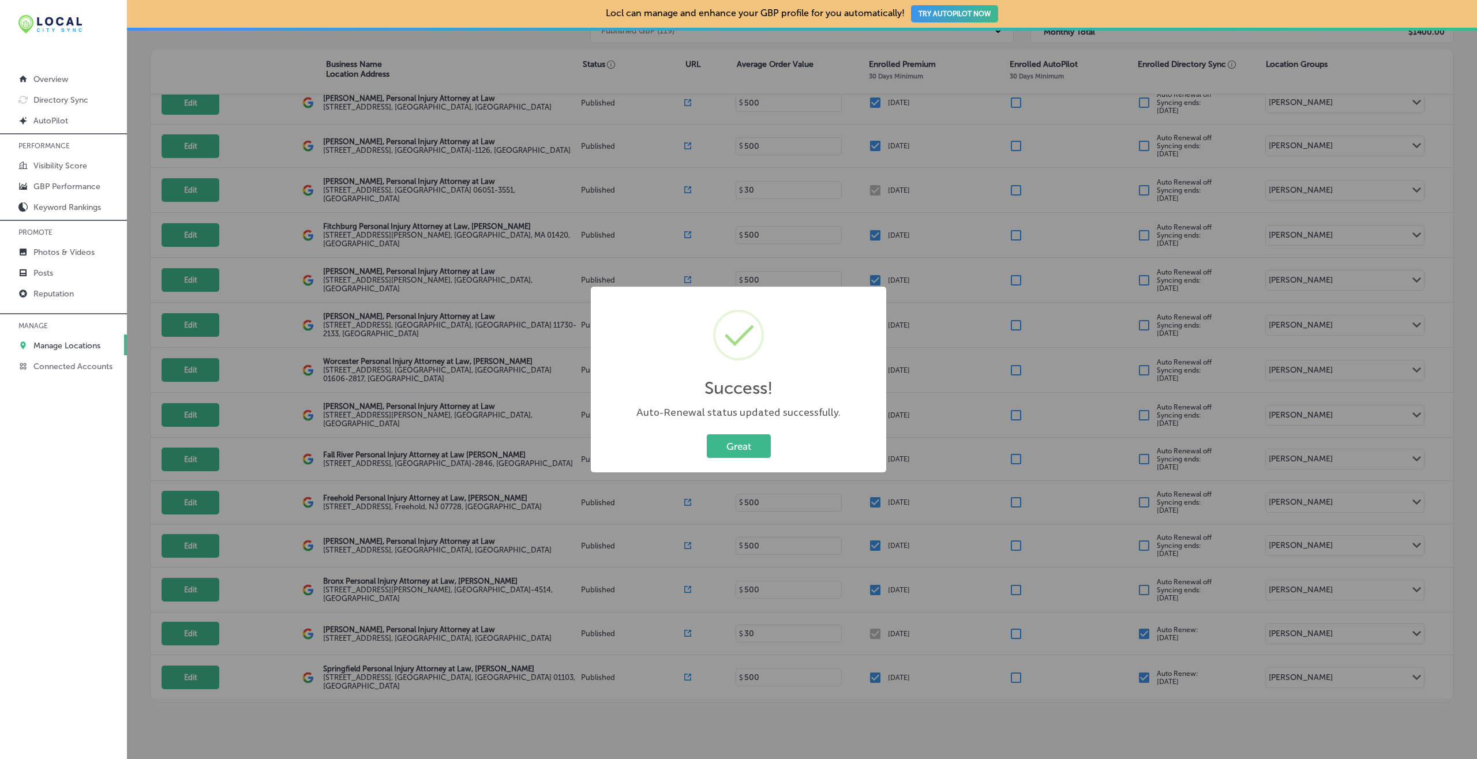
click at [707, 435] on button "Great" at bounding box center [739, 447] width 64 height 24
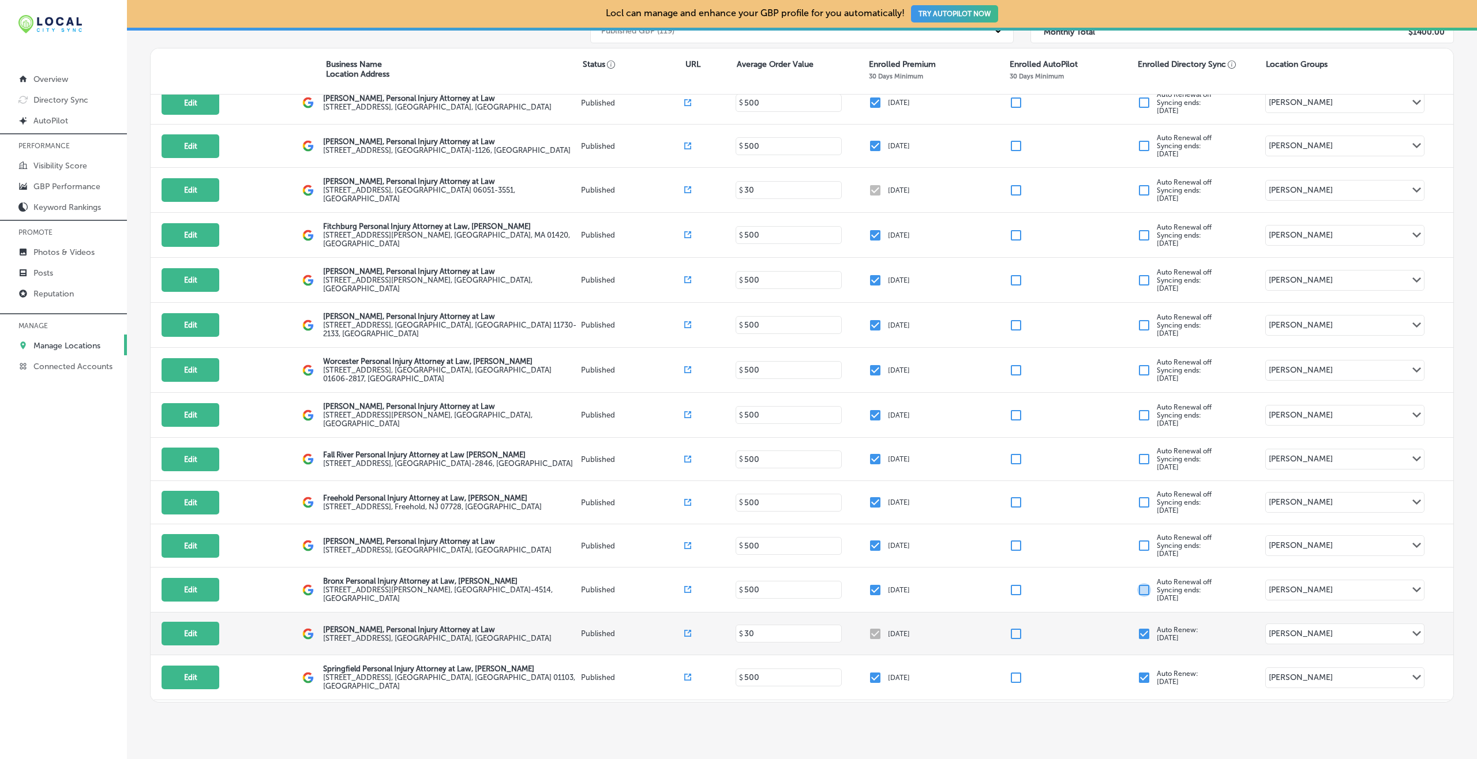
click at [1107, 569] on input "checkbox" at bounding box center [1144, 634] width 14 height 14
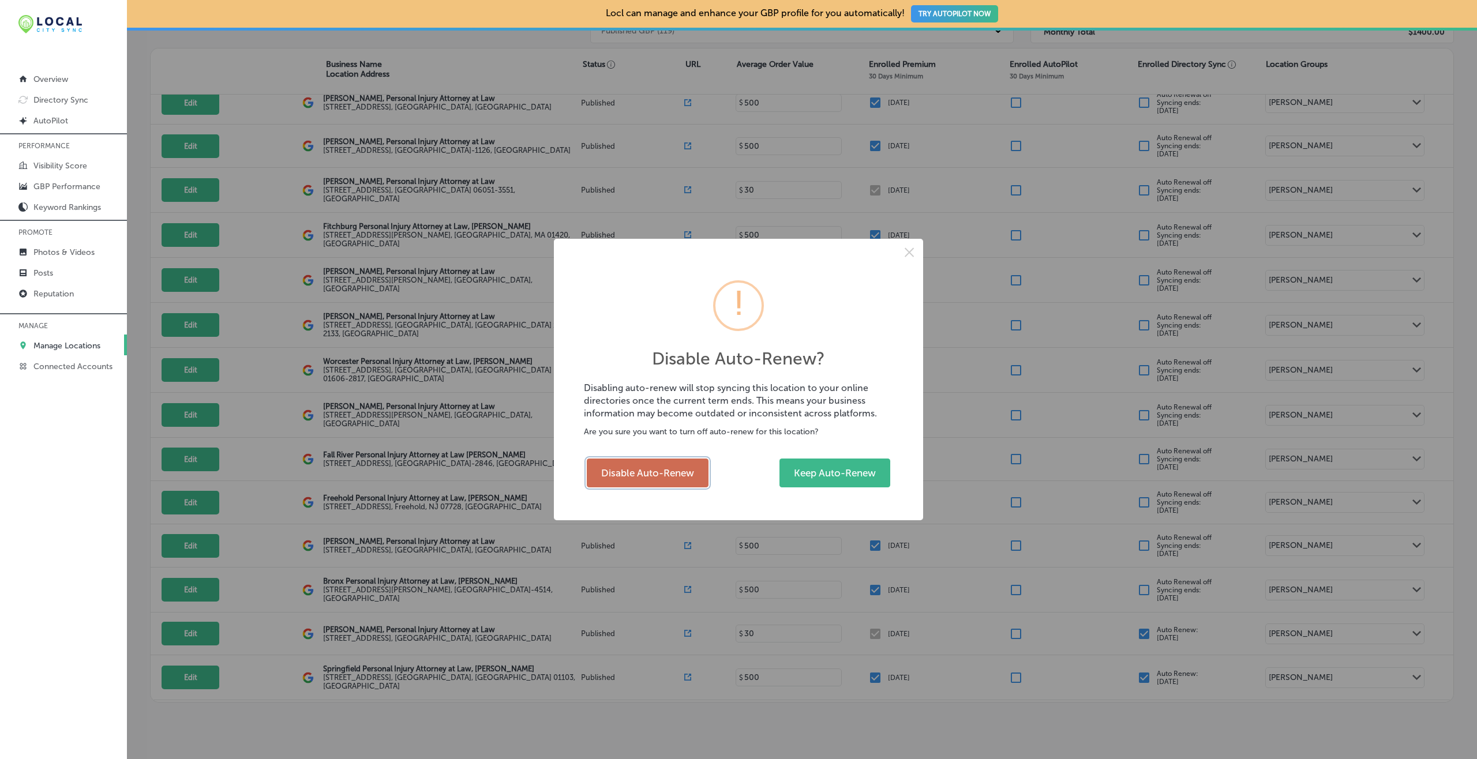
drag, startPoint x: 668, startPoint y: 485, endPoint x: 735, endPoint y: 481, distance: 67.7
click at [667, 485] on button "Disable Auto-Renew" at bounding box center [648, 473] width 122 height 29
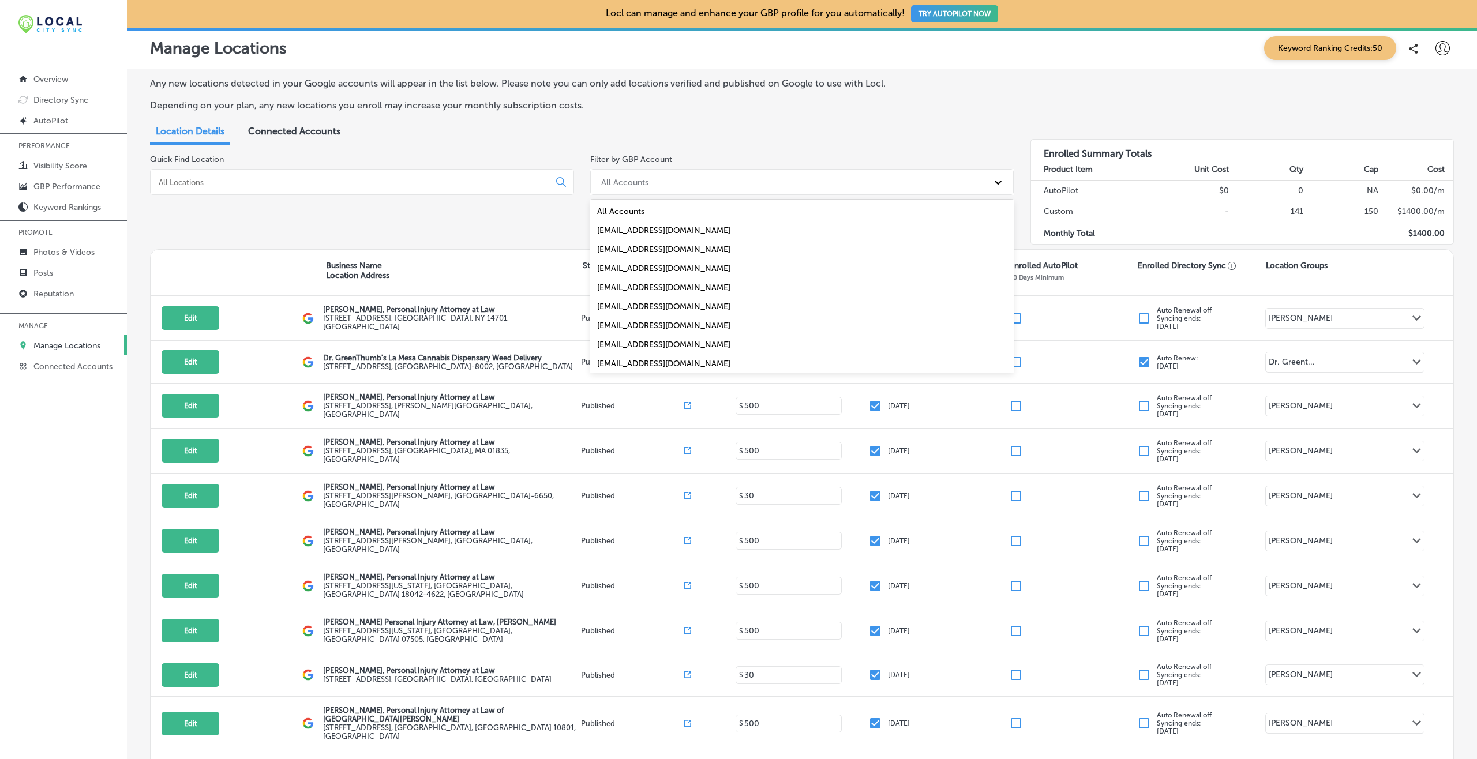
click at [795, 185] on div "All Accounts" at bounding box center [791, 182] width 393 height 19
click at [665, 342] on div "[EMAIL_ADDRESS][DOMAIN_NAME]" at bounding box center [802, 344] width 424 height 19
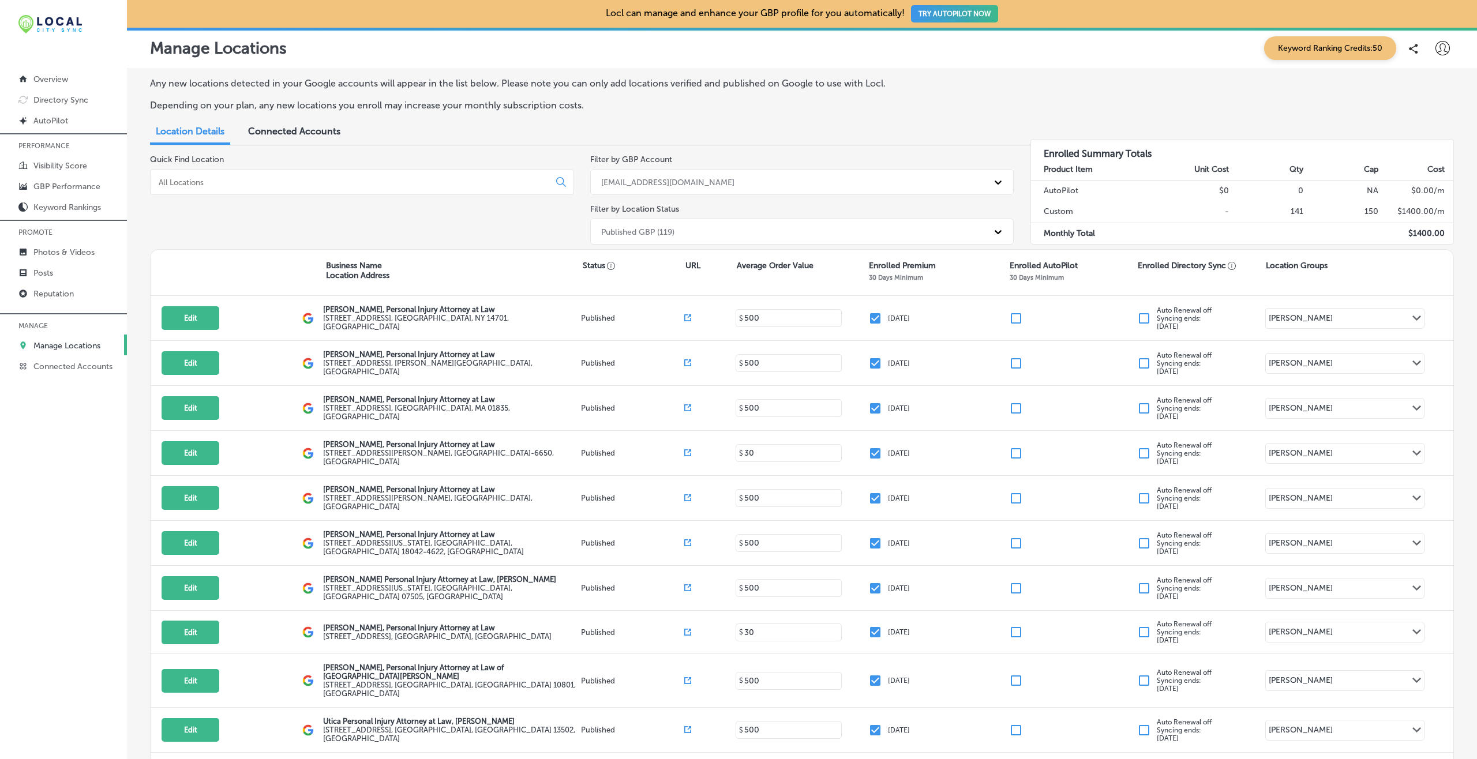
click at [689, 234] on div "Published GBP (119)" at bounding box center [791, 231] width 393 height 19
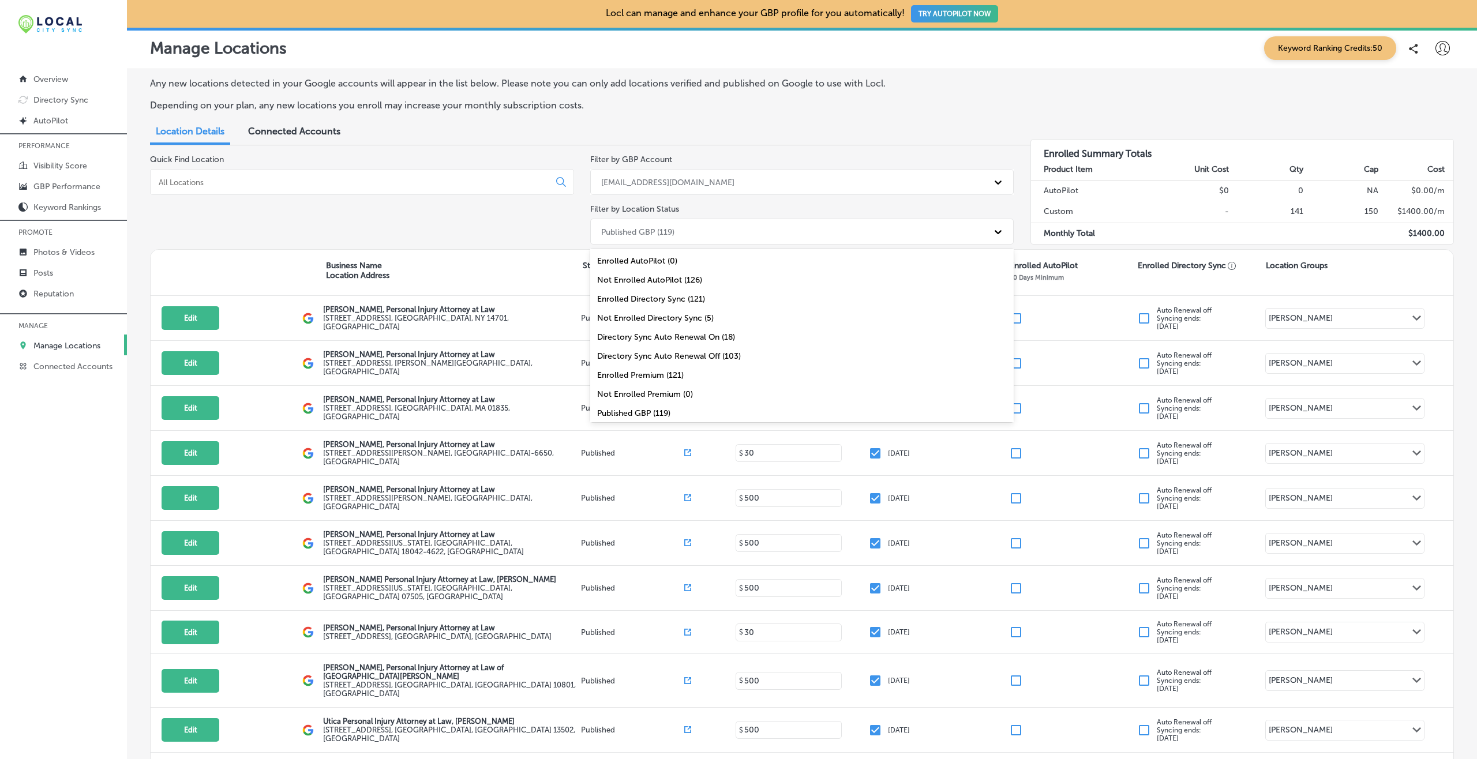
scroll to position [8, 0]
click at [557, 217] on div "Quick Find Location" at bounding box center [362, 202] width 424 height 95
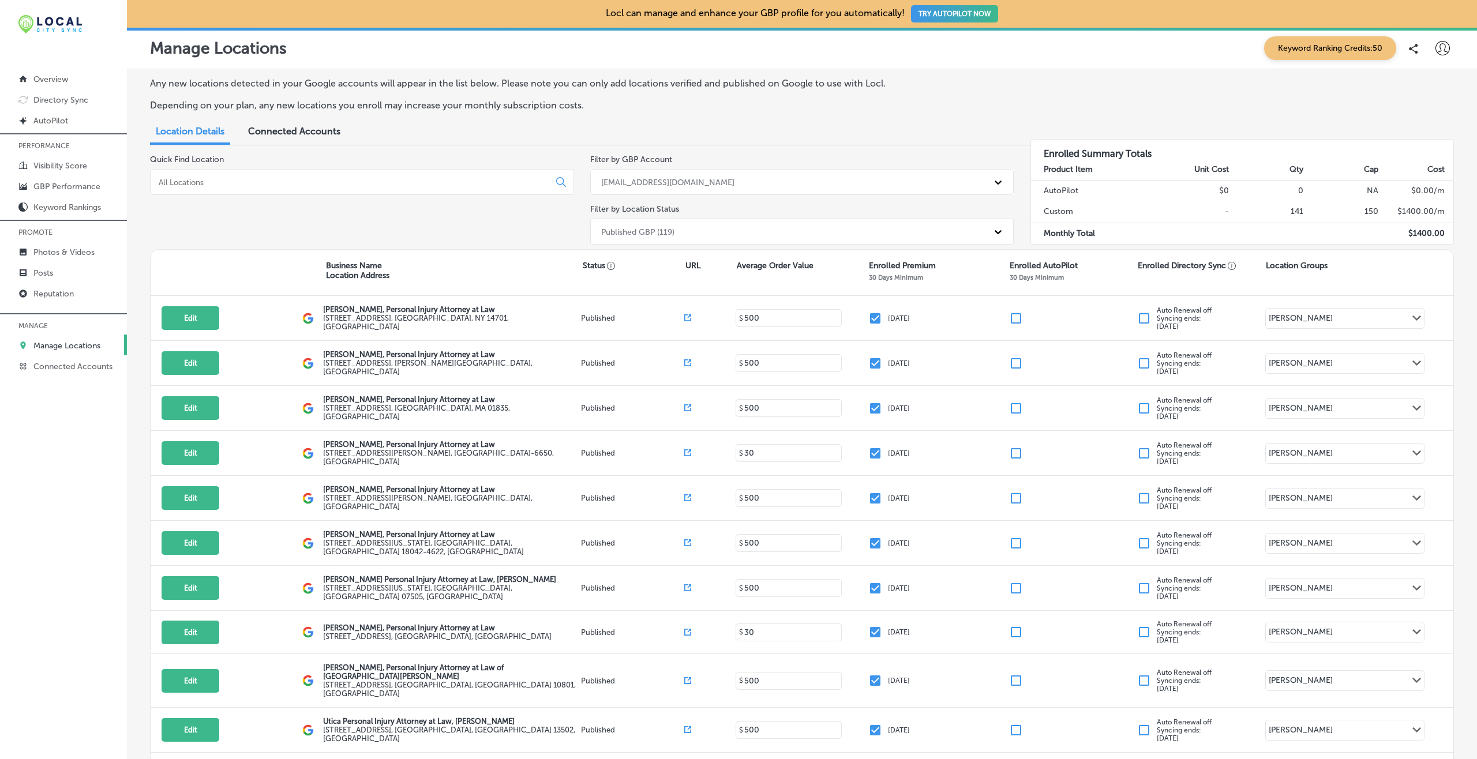
click at [724, 222] on div "Published GBP (119)" at bounding box center [791, 231] width 393 height 19
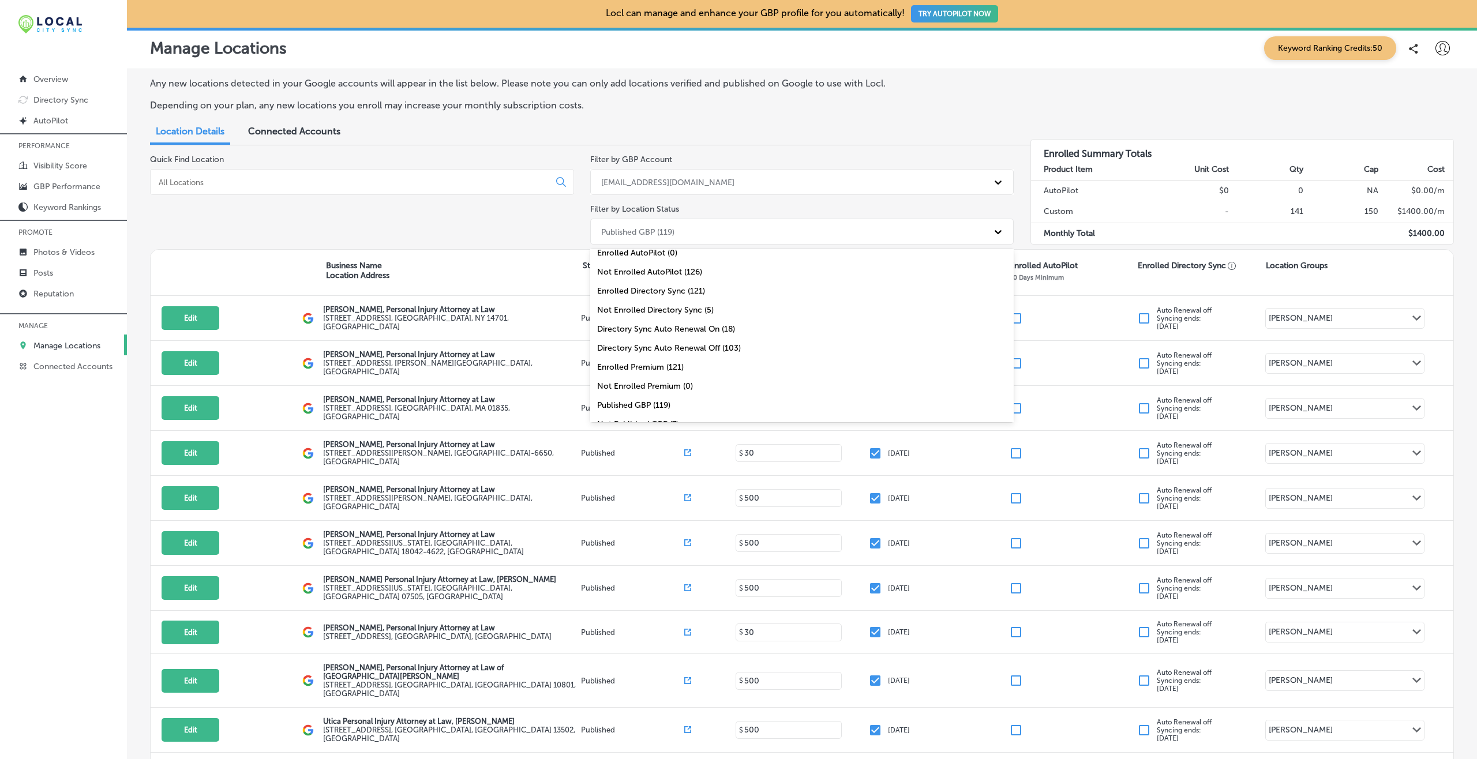
click at [638, 286] on div "Enrolled Directory Sync (121)" at bounding box center [802, 291] width 424 height 19
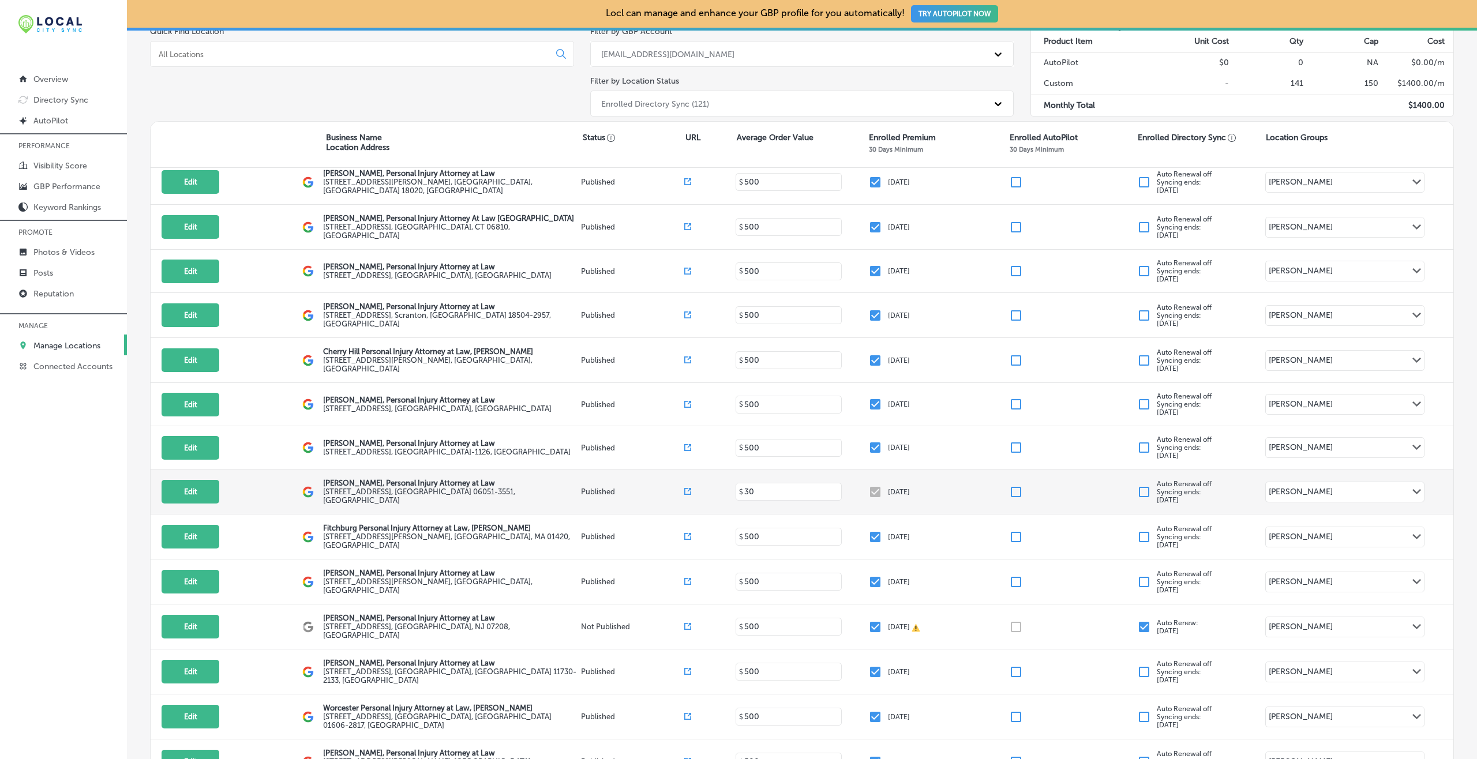
scroll to position [1177, 0]
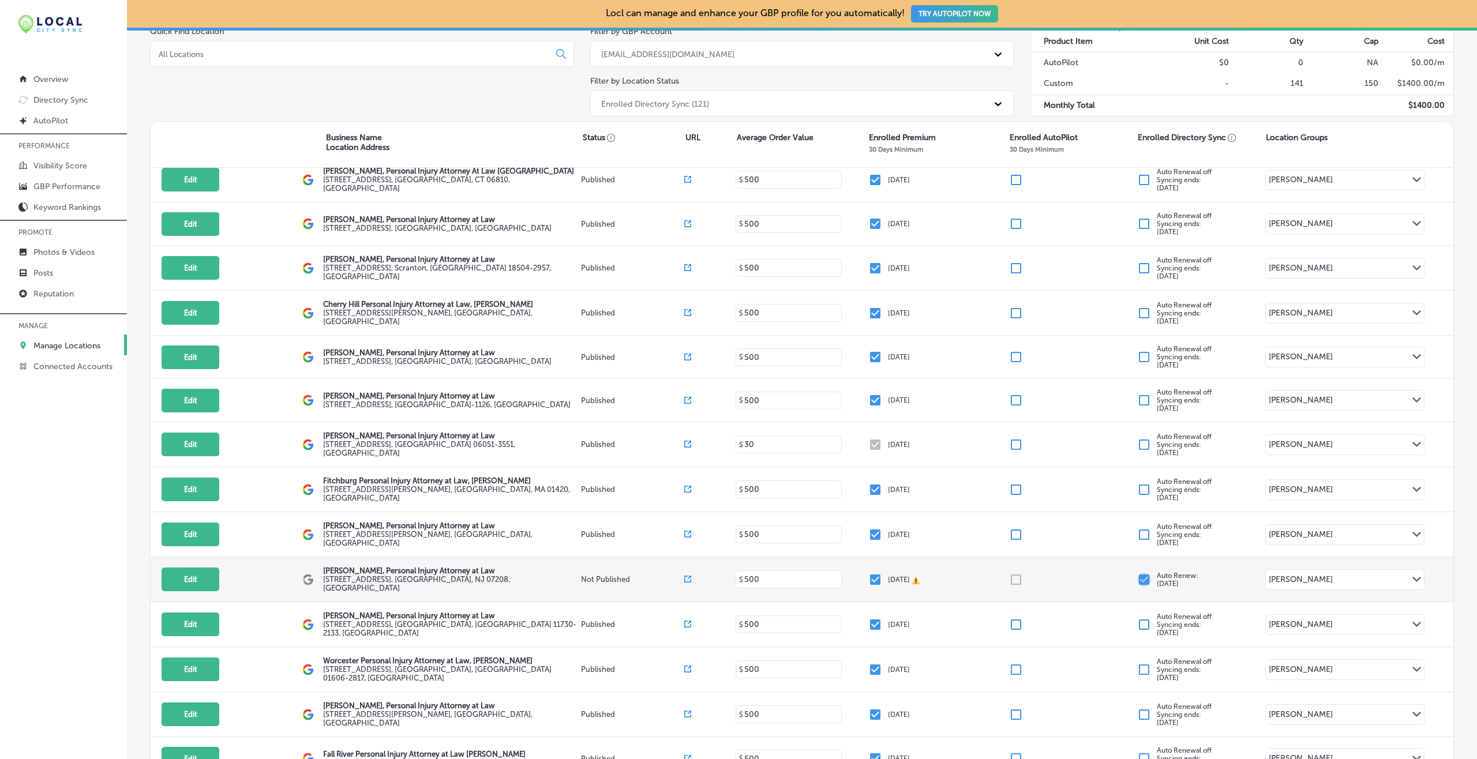
click at [1137, 573] on input "checkbox" at bounding box center [1144, 580] width 14 height 14
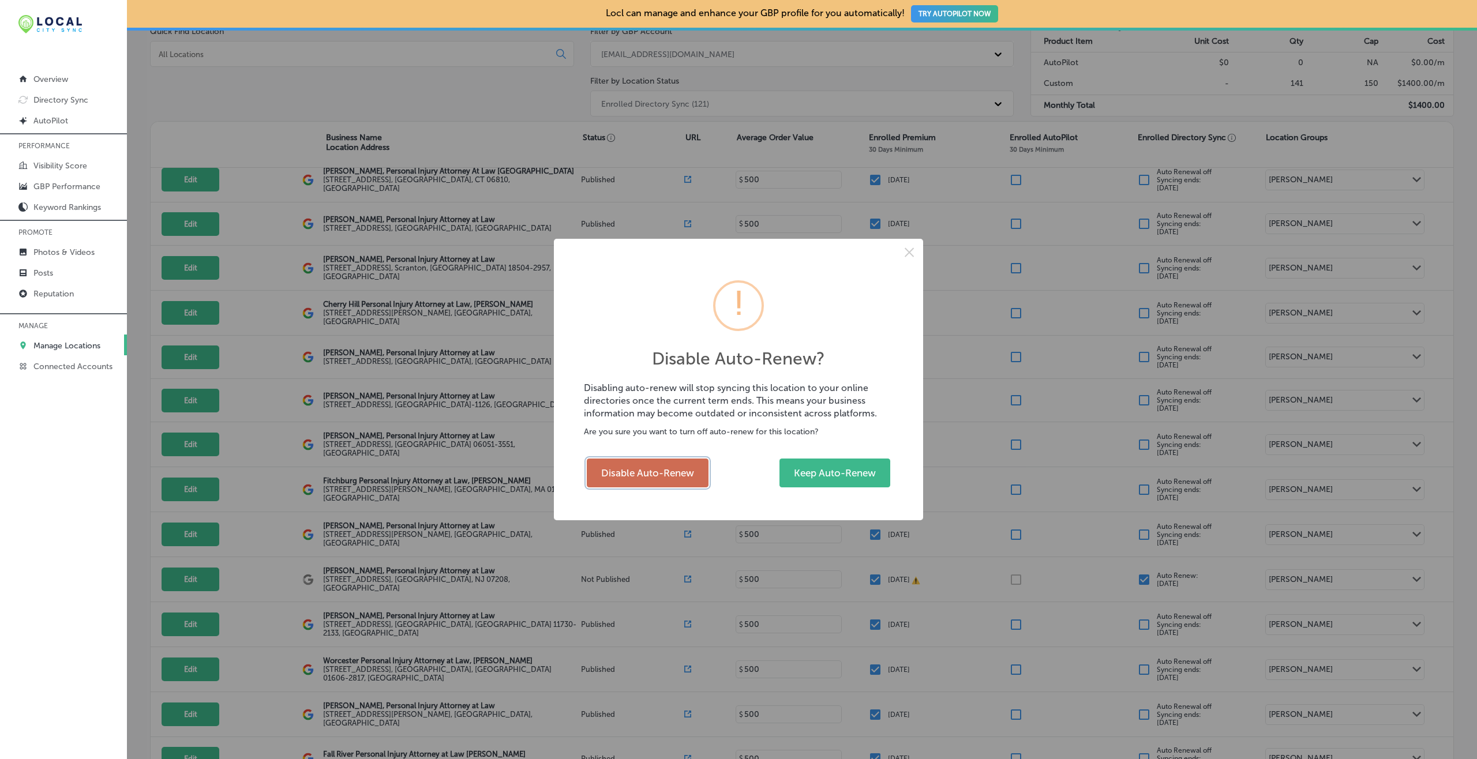
click at [657, 471] on button "Disable Auto-Renew" at bounding box center [648, 473] width 122 height 29
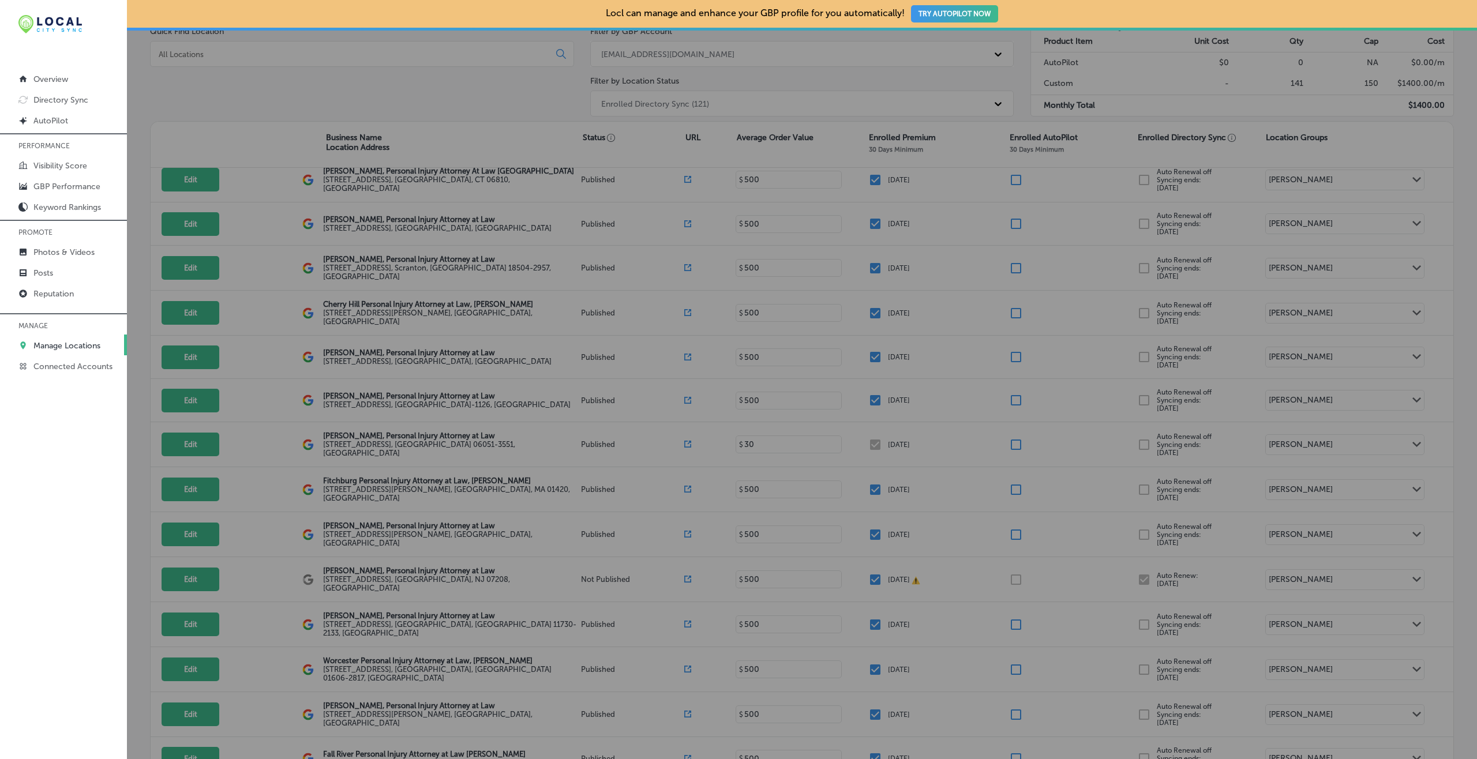
checkbox input "false"
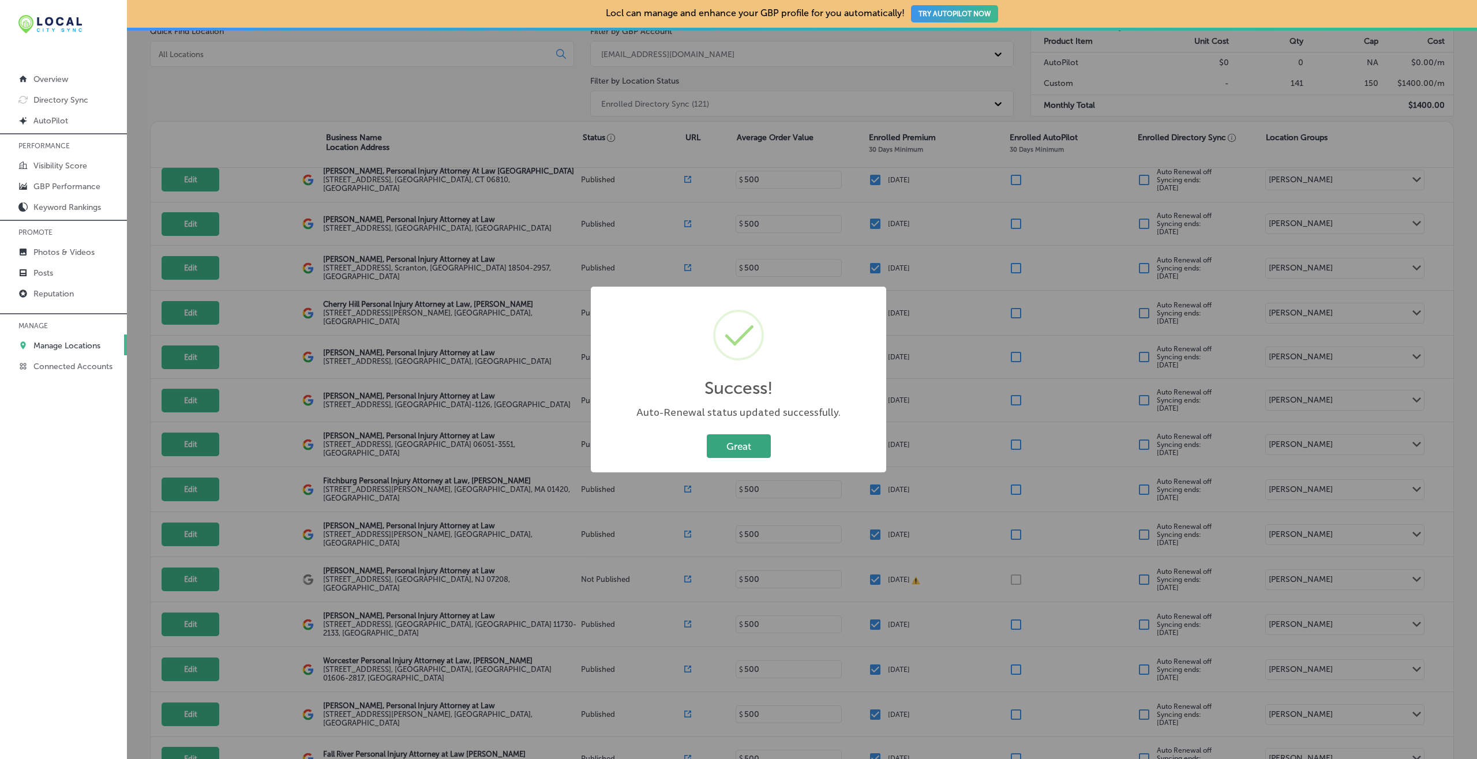
drag, startPoint x: 747, startPoint y: 446, endPoint x: 757, endPoint y: 444, distance: 10.6
click at [747, 445] on button "Great" at bounding box center [739, 447] width 64 height 24
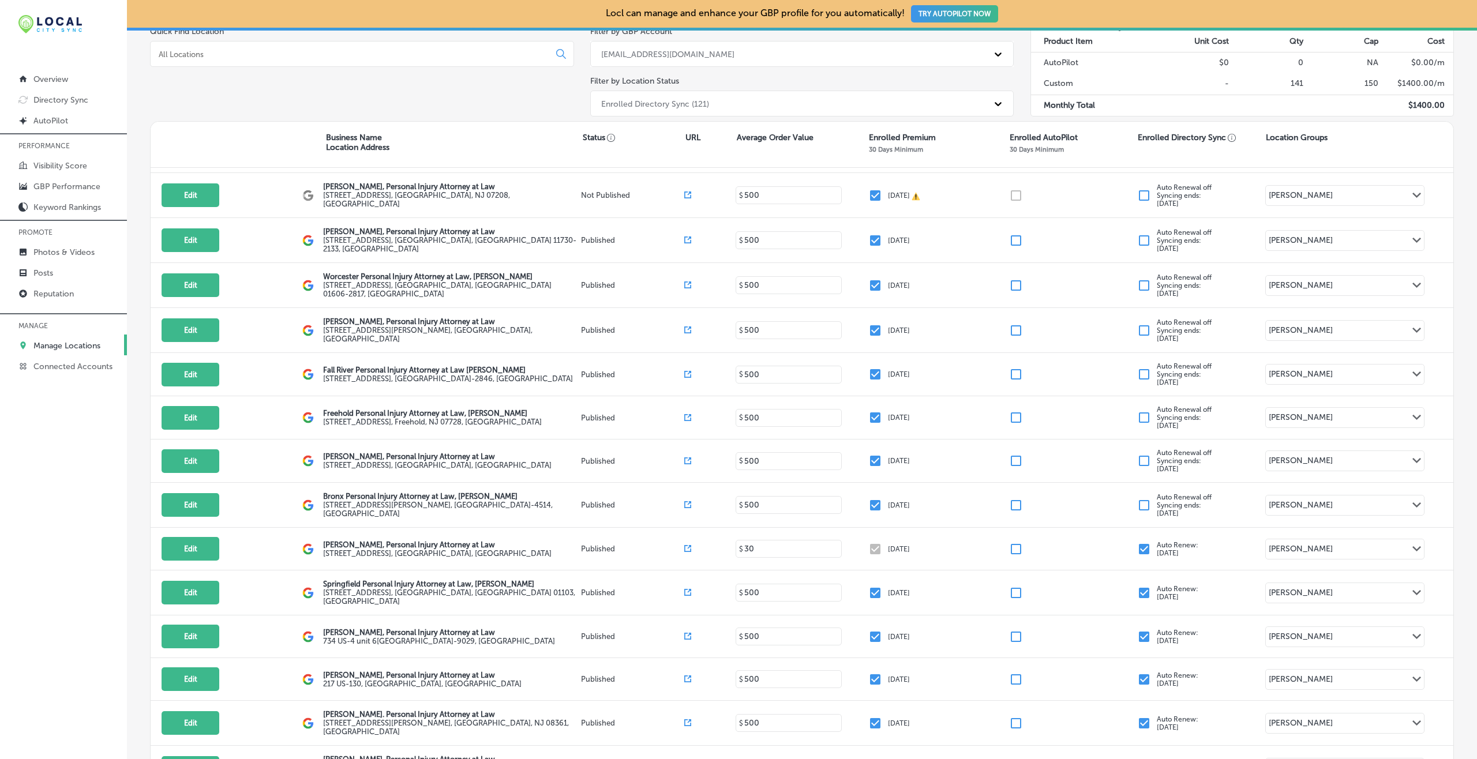
scroll to position [1690, 0]
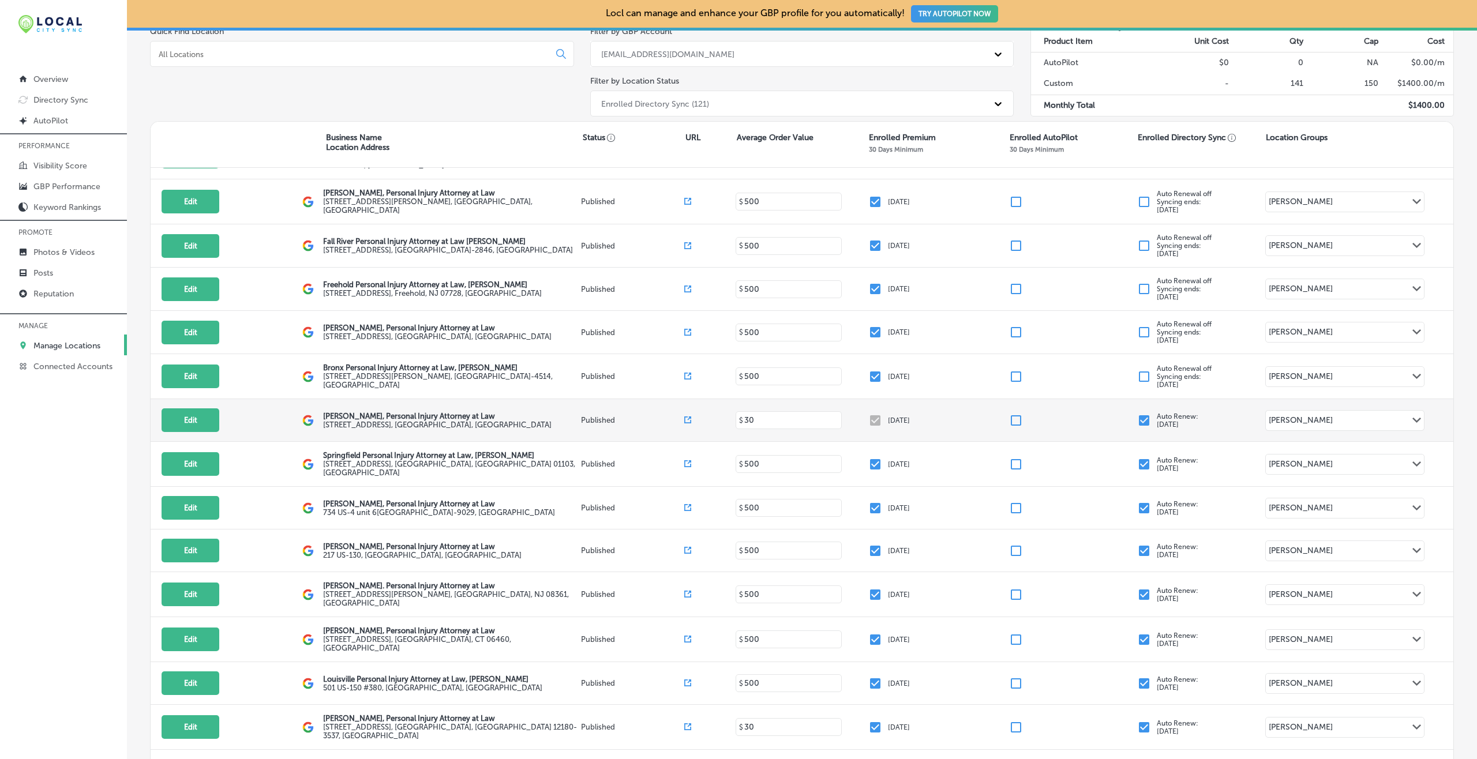
click at [1137, 414] on input "checkbox" at bounding box center [1144, 421] width 14 height 14
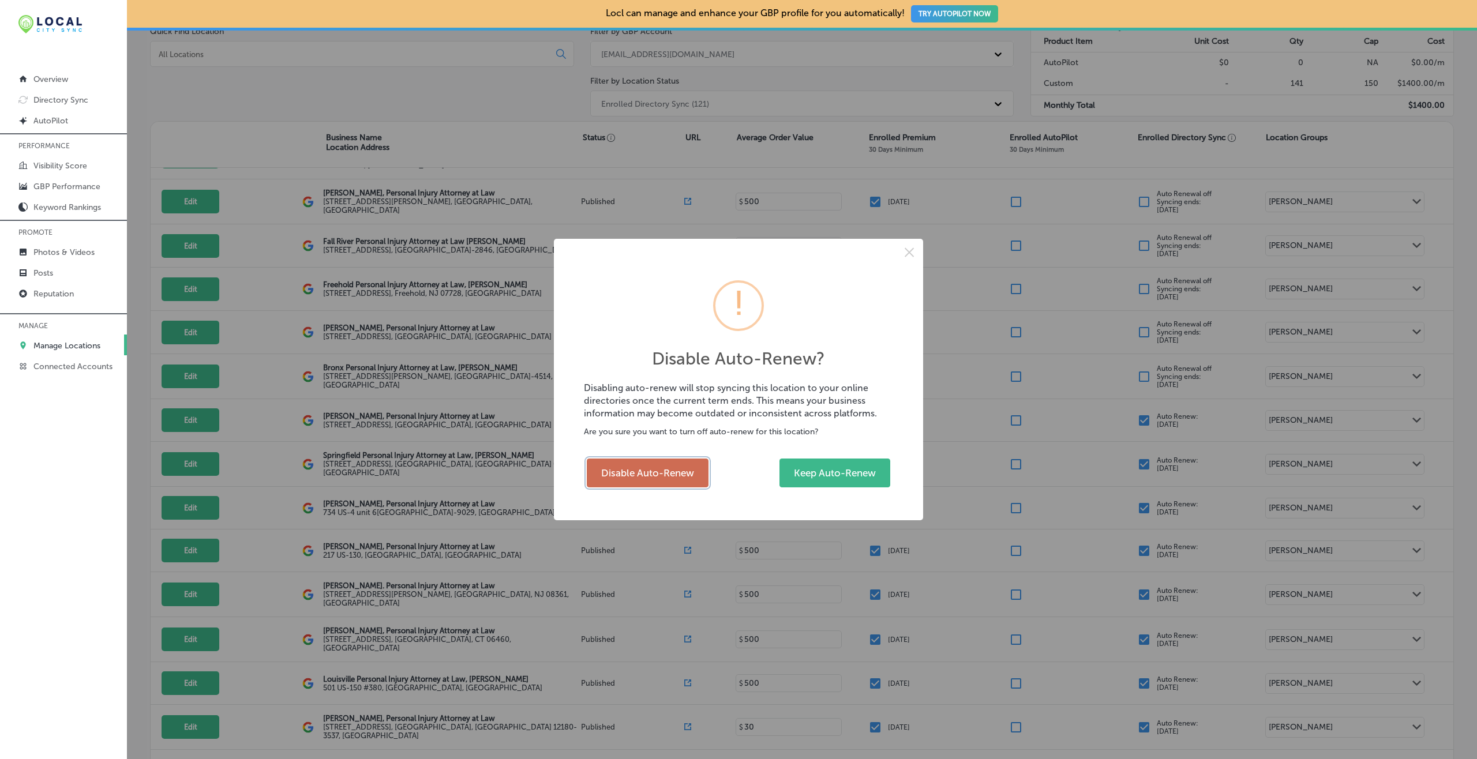
click at [645, 471] on button "Disable Auto-Renew" at bounding box center [648, 473] width 122 height 29
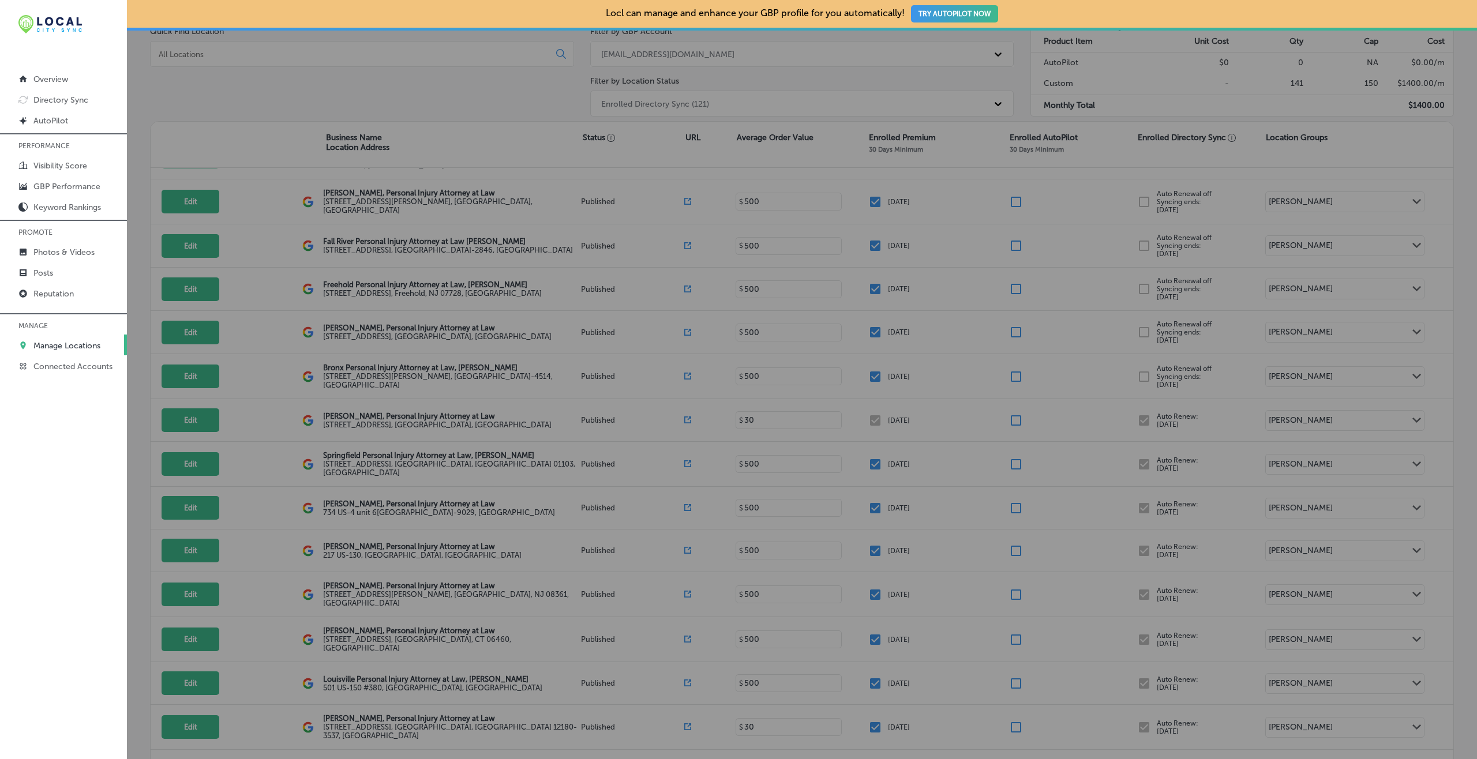
checkbox input "false"
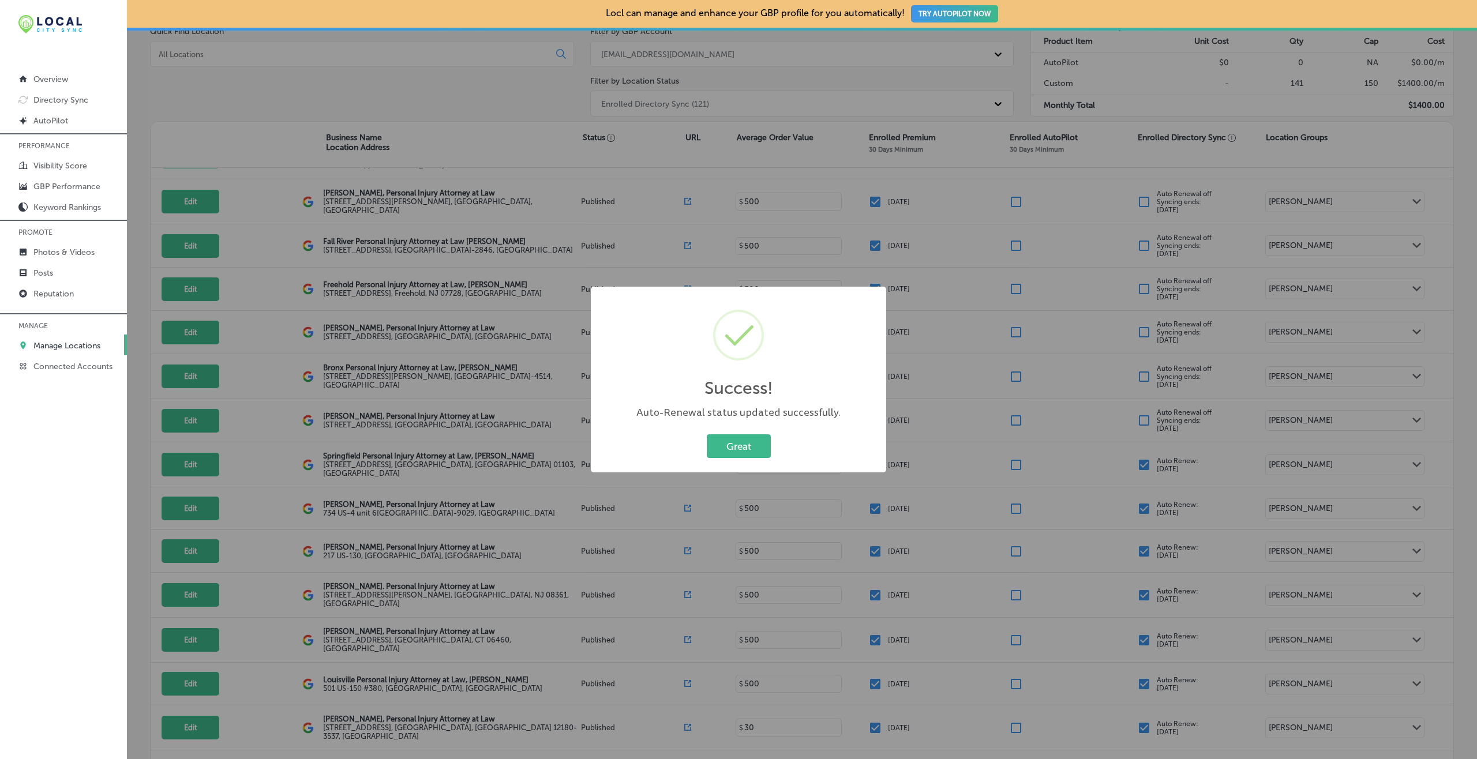
drag, startPoint x: 729, startPoint y: 445, endPoint x: 799, endPoint y: 430, distance: 71.0
click at [730, 444] on button "Great" at bounding box center [739, 447] width 64 height 24
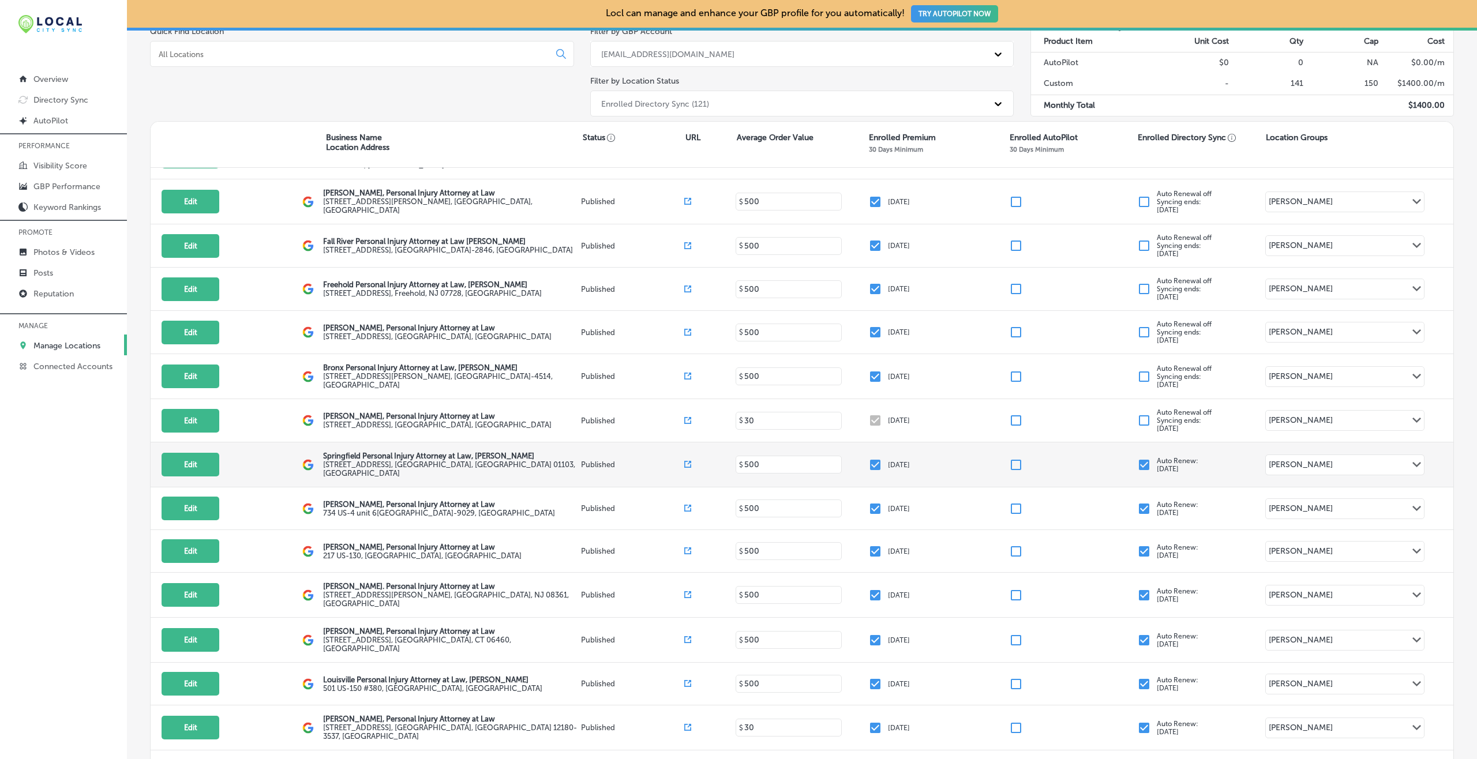
click at [1138, 458] on input "checkbox" at bounding box center [1144, 465] width 14 height 14
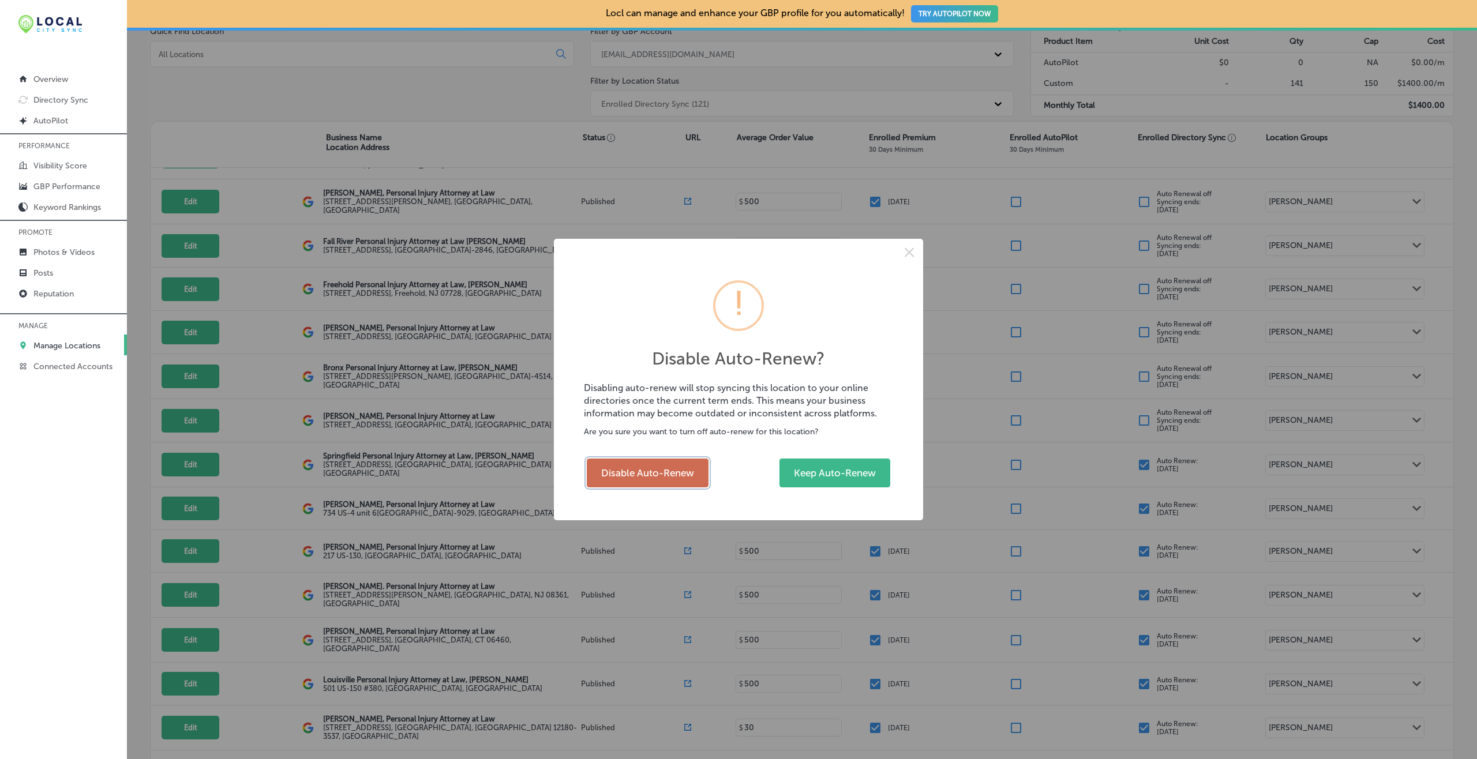
click at [677, 469] on button "Disable Auto-Renew" at bounding box center [648, 473] width 122 height 29
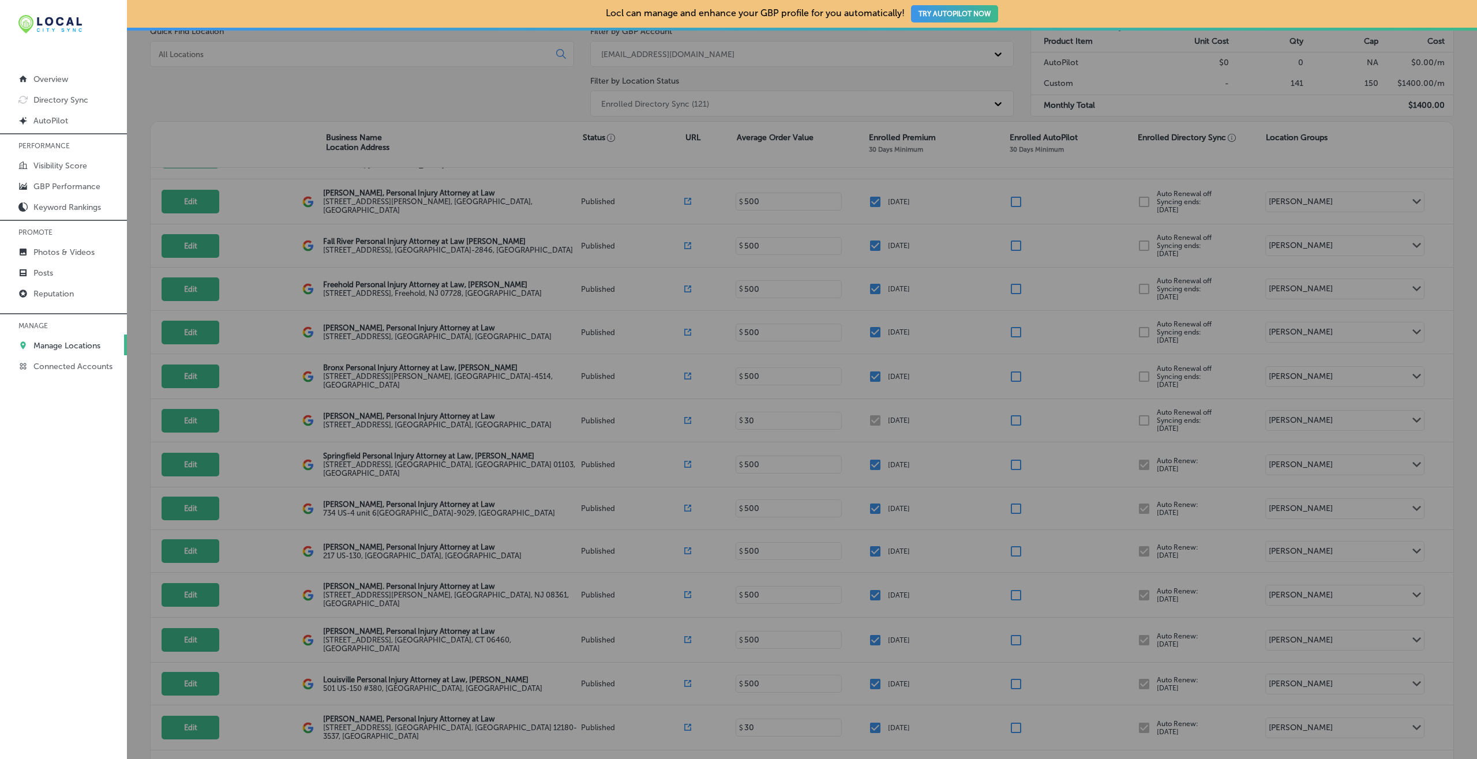
checkbox input "false"
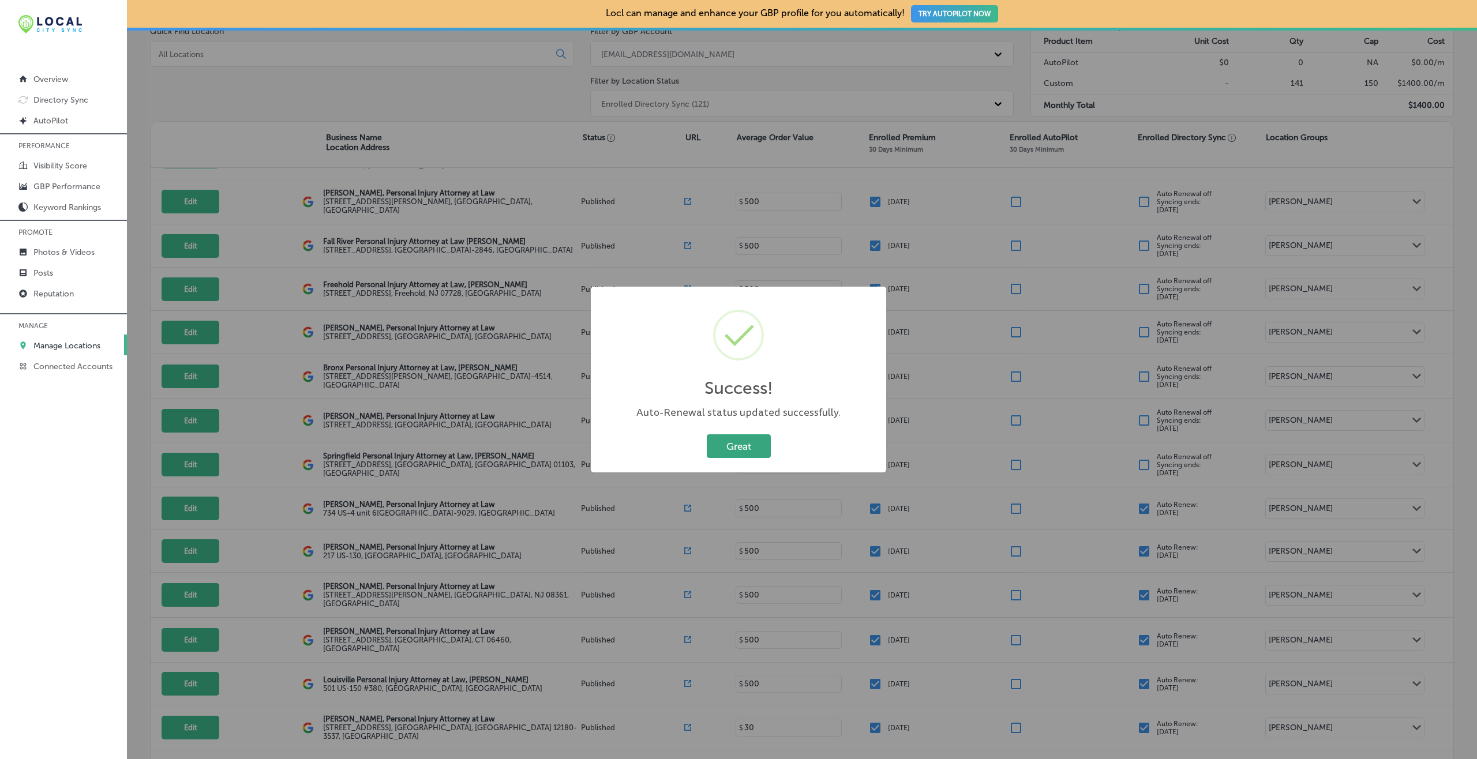
click at [748, 440] on button "Great" at bounding box center [739, 447] width 64 height 24
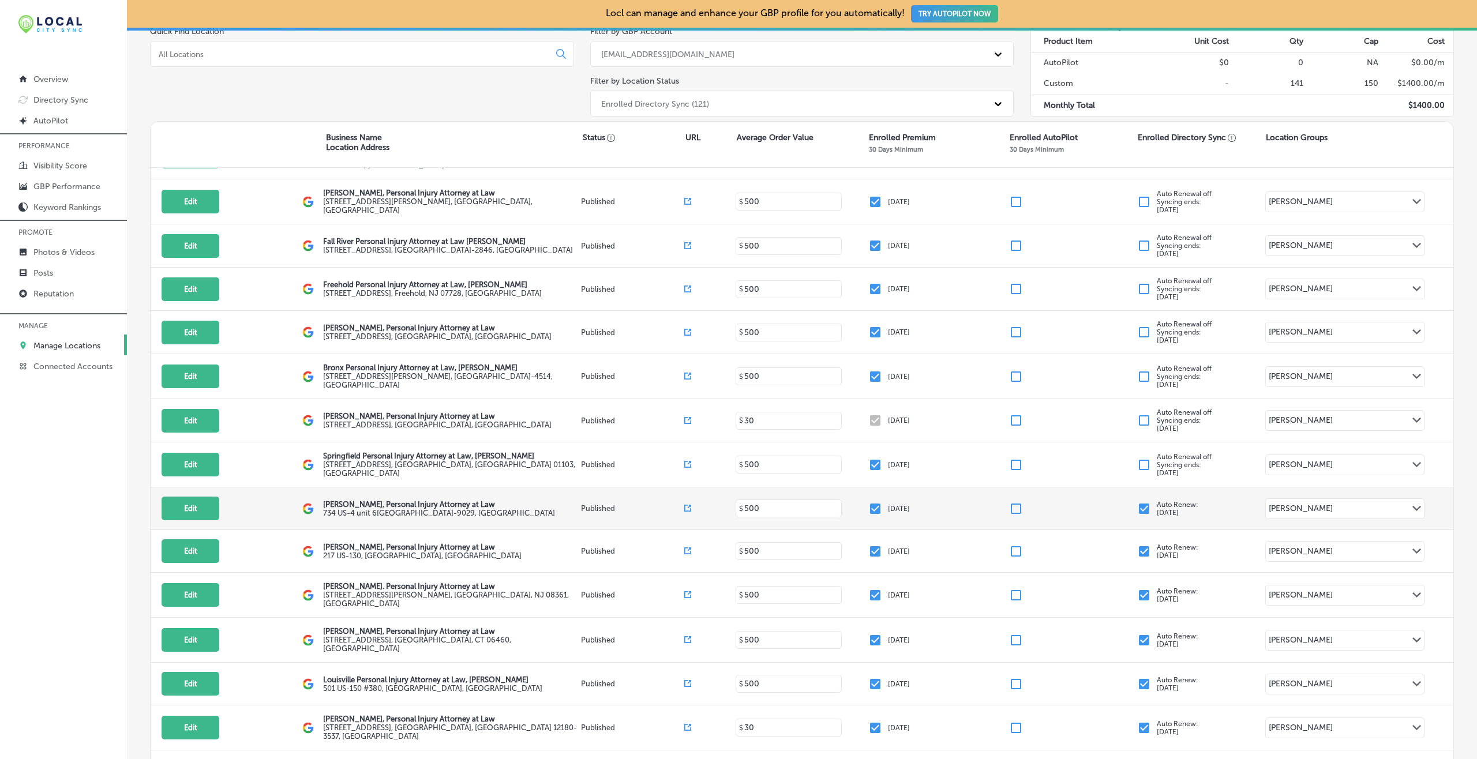
click at [1137, 502] on input "checkbox" at bounding box center [1144, 509] width 14 height 14
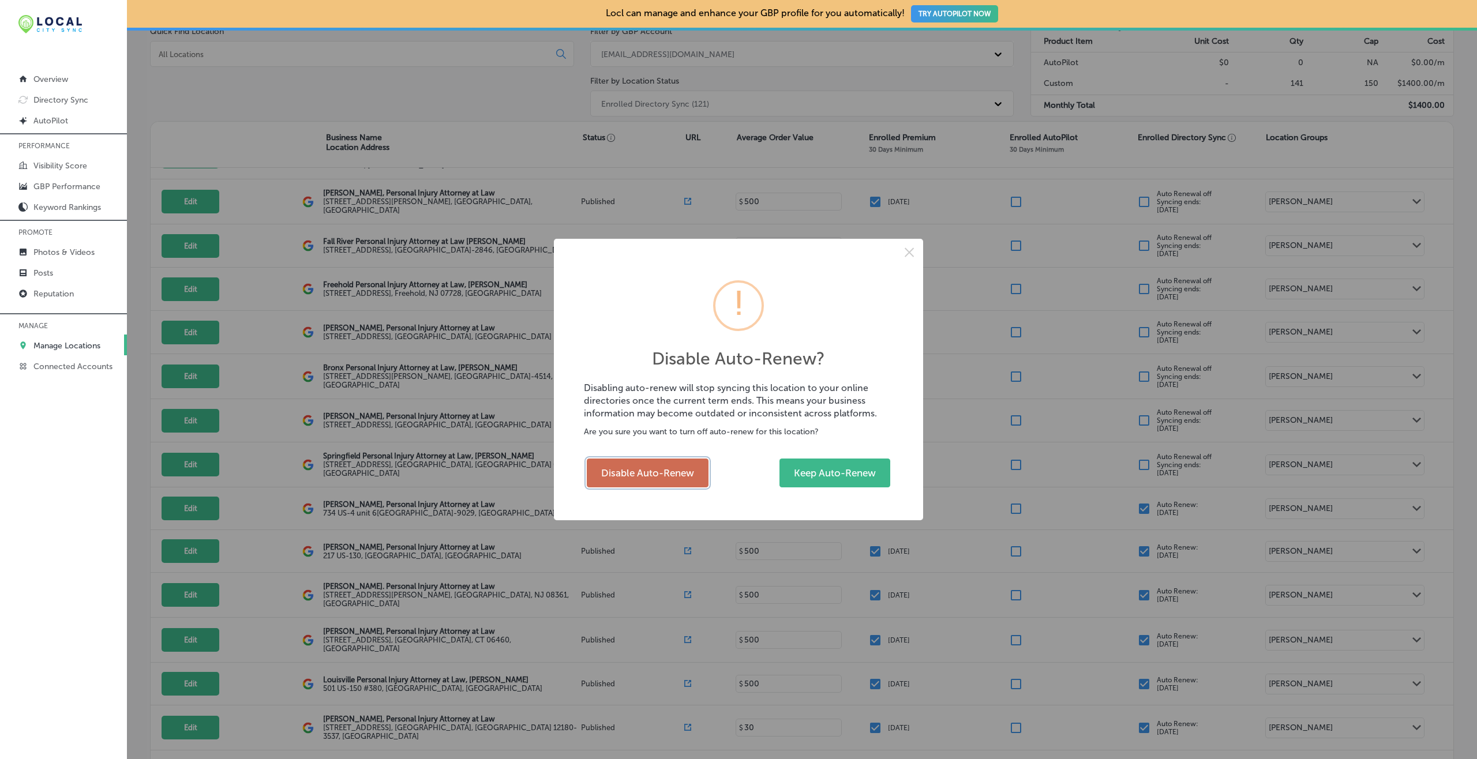
click at [698, 469] on button "Disable Auto-Renew" at bounding box center [648, 473] width 122 height 29
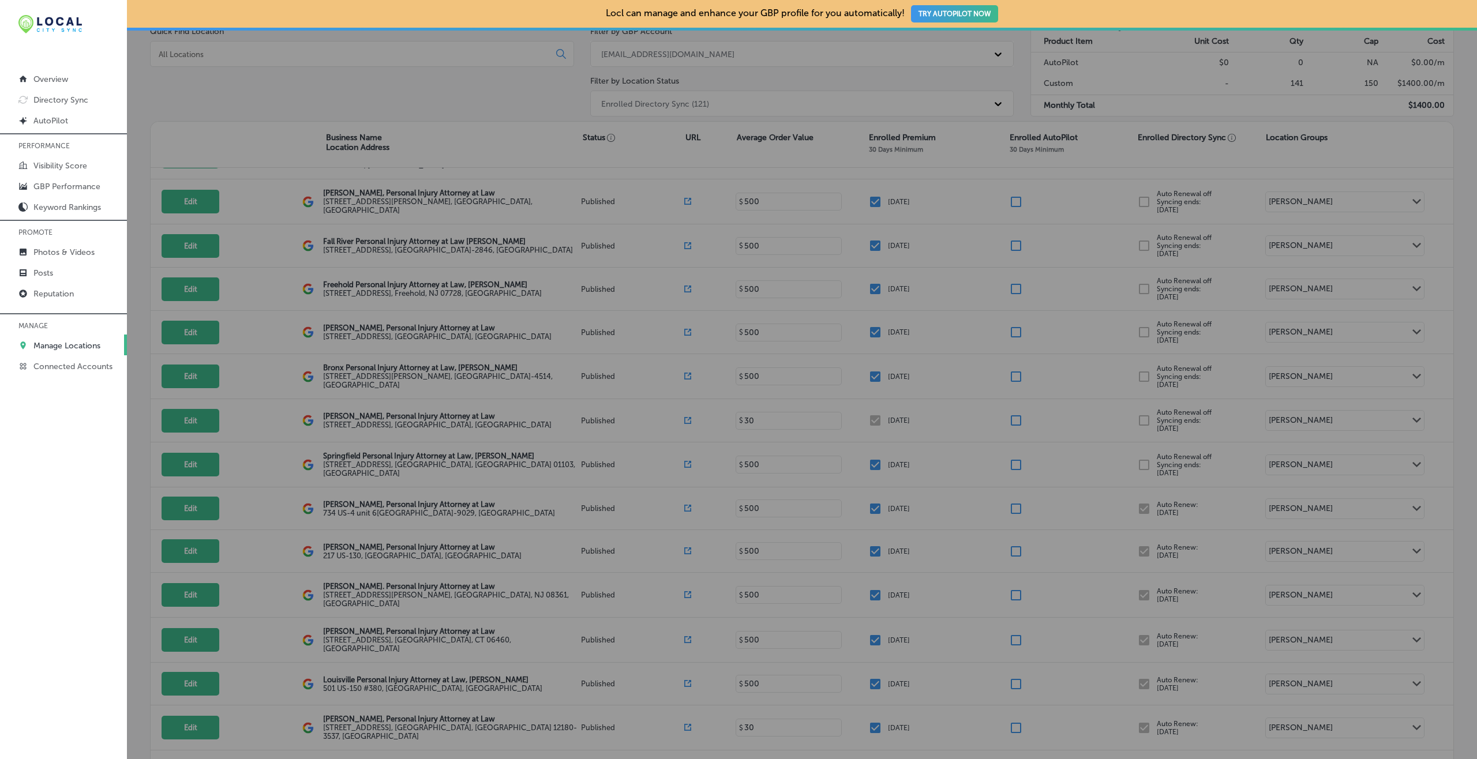
checkbox input "false"
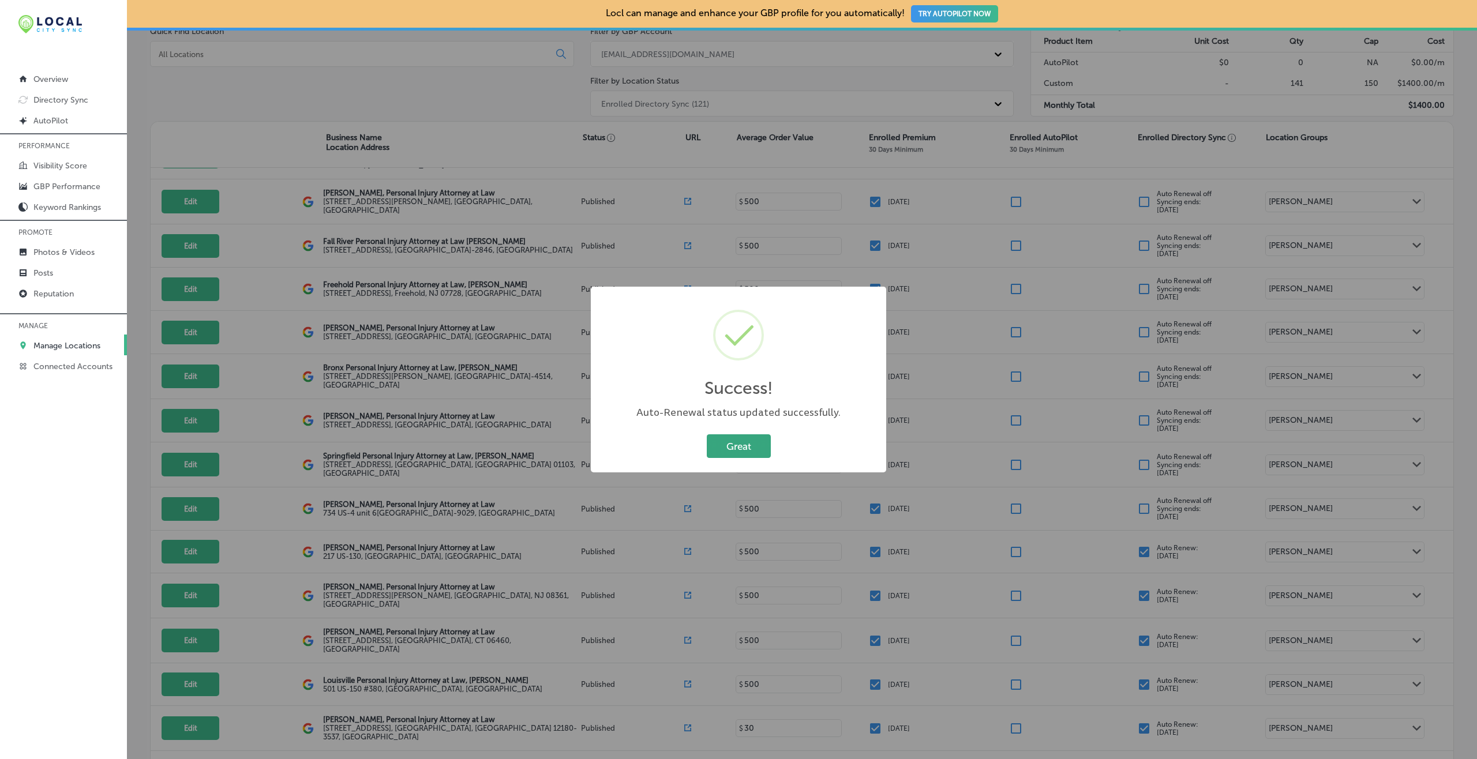
click at [744, 437] on button "Great" at bounding box center [739, 447] width 64 height 24
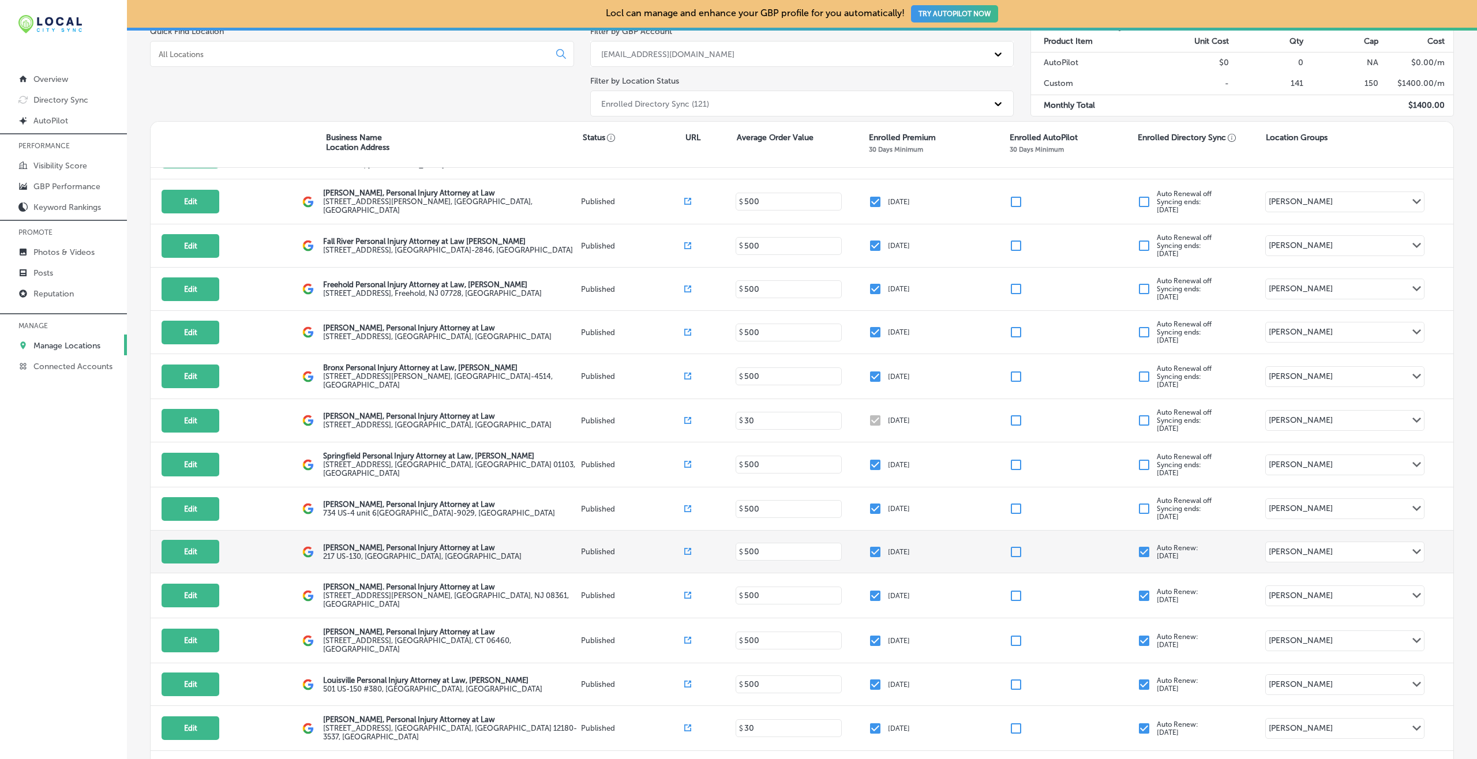
click at [1137, 545] on input "checkbox" at bounding box center [1144, 552] width 14 height 14
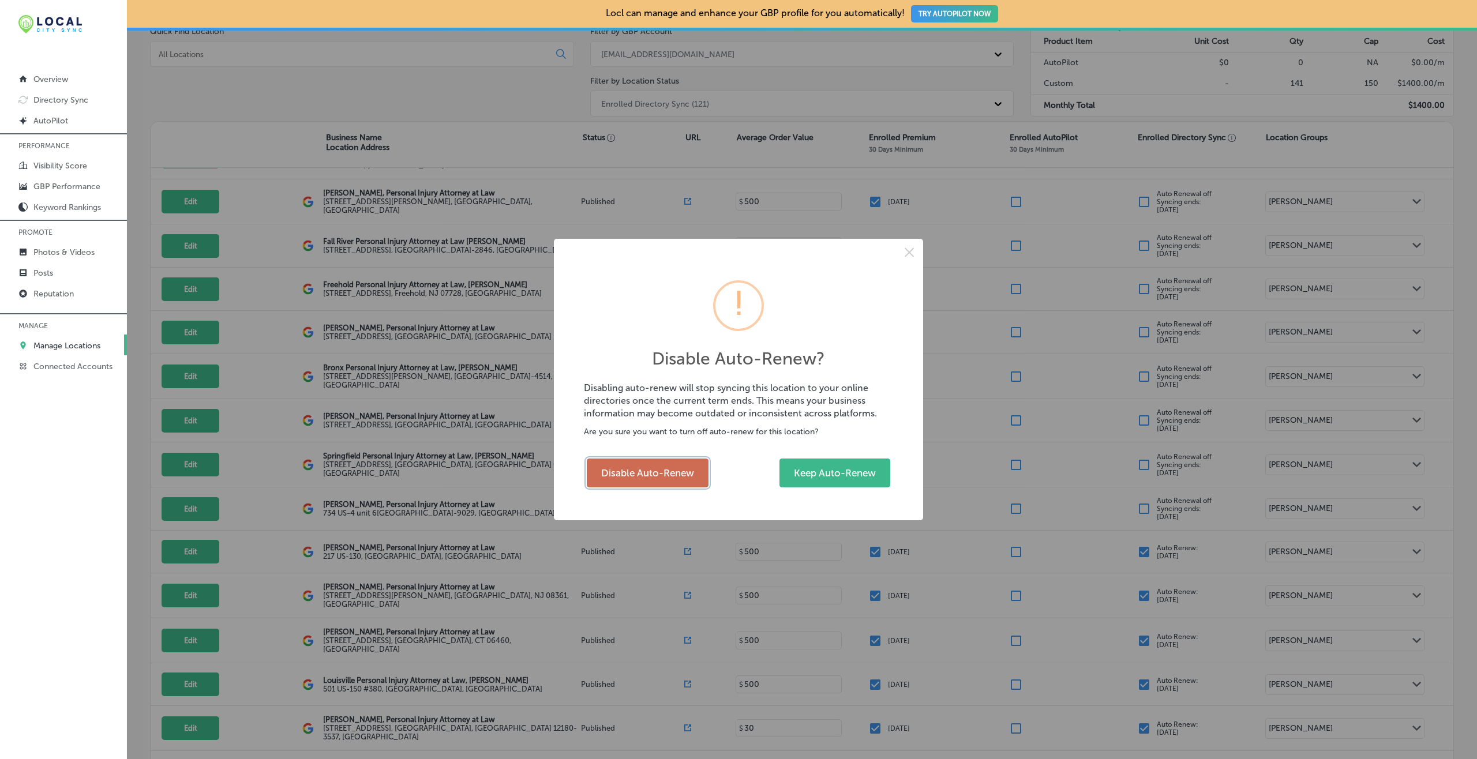
click at [652, 476] on button "Disable Auto-Renew" at bounding box center [648, 473] width 122 height 29
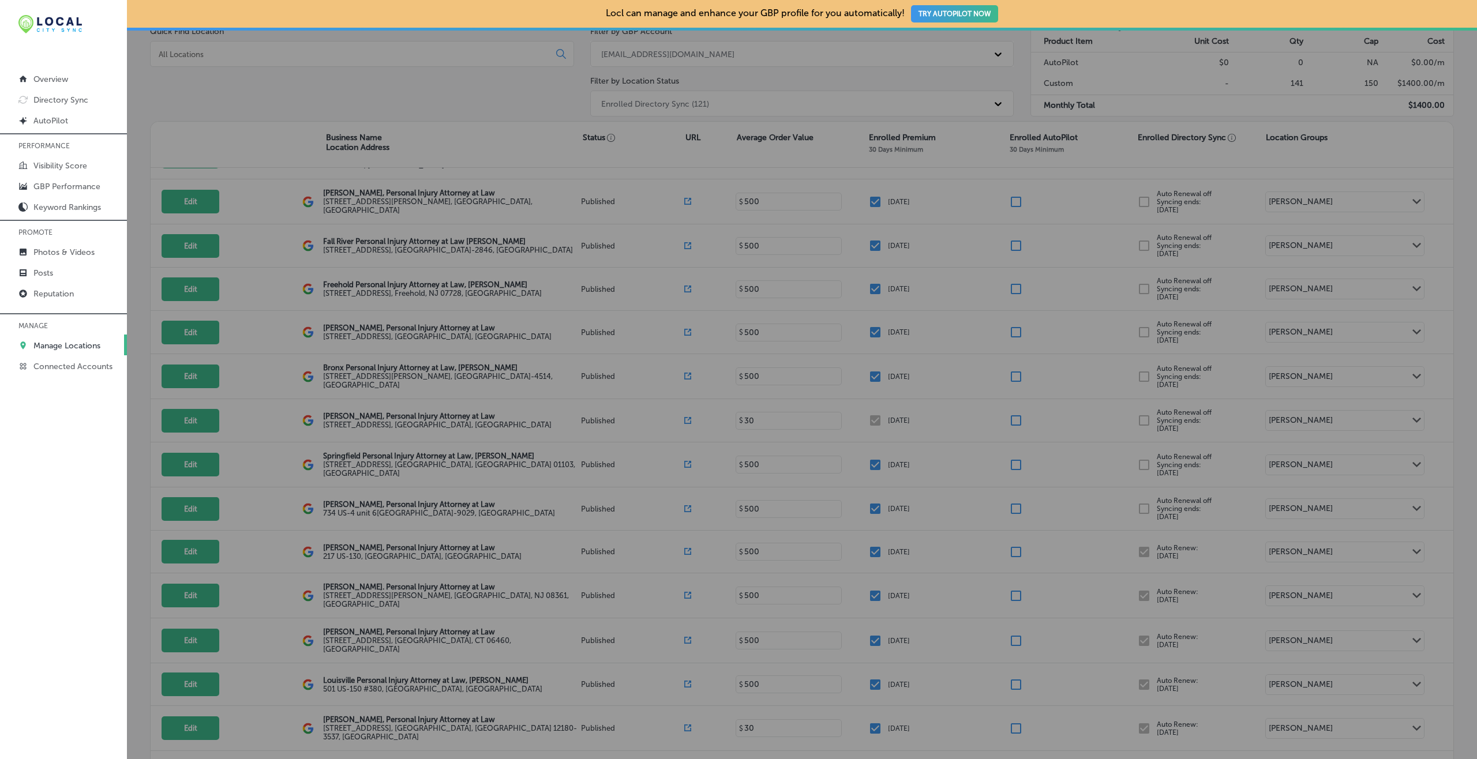
checkbox input "false"
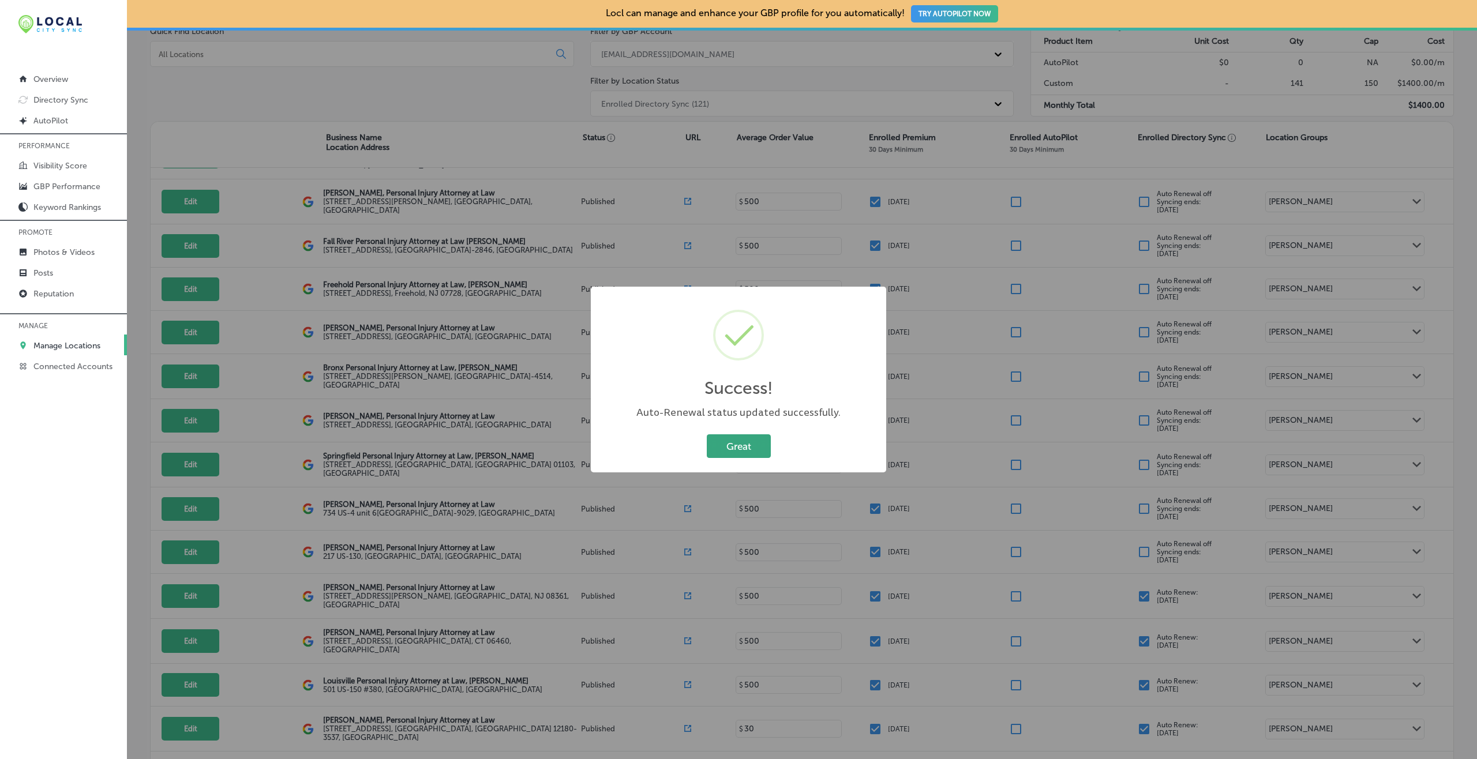
click at [741, 445] on button "Great" at bounding box center [739, 447] width 64 height 24
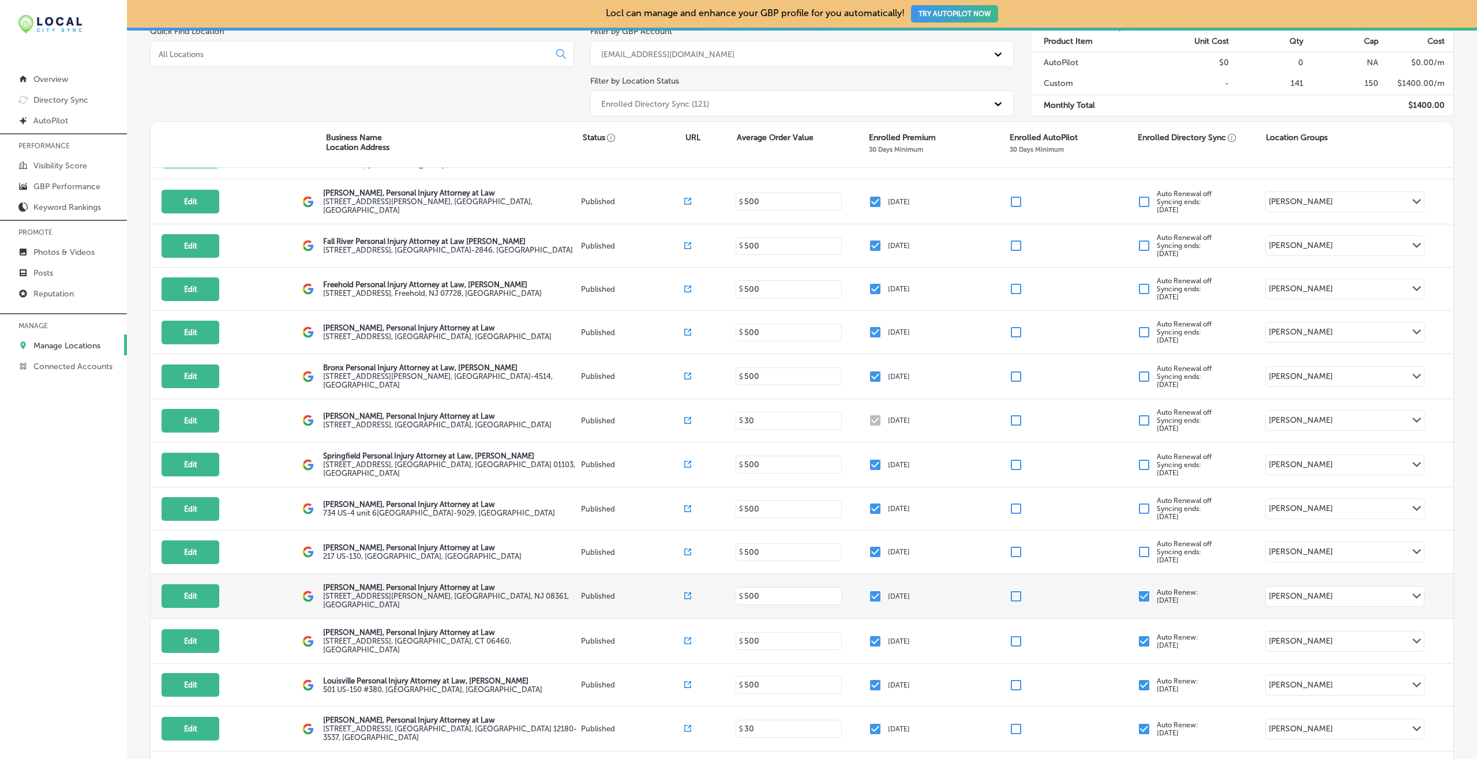
click at [1137, 590] on input "checkbox" at bounding box center [1144, 597] width 14 height 14
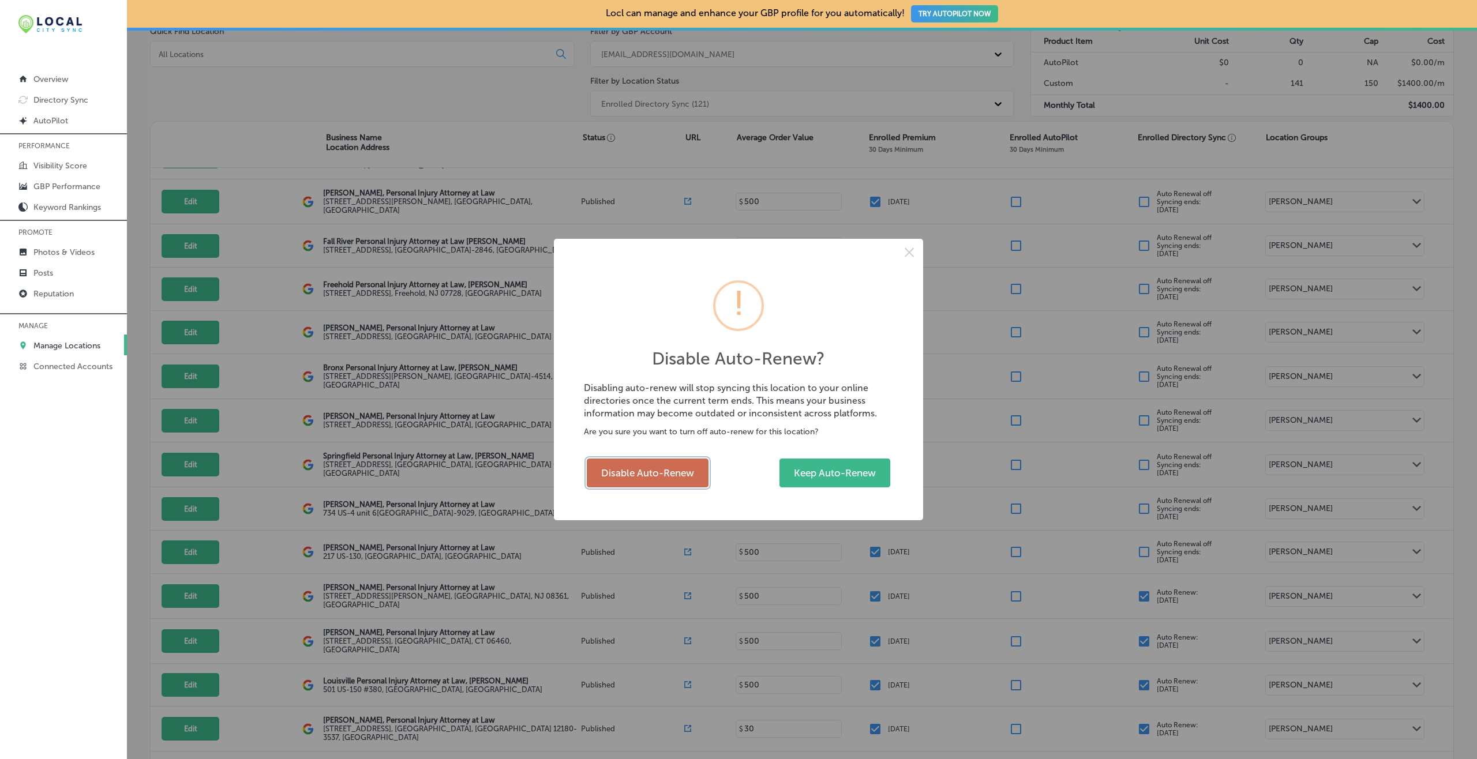
click at [627, 471] on button "Disable Auto-Renew" at bounding box center [648, 473] width 122 height 29
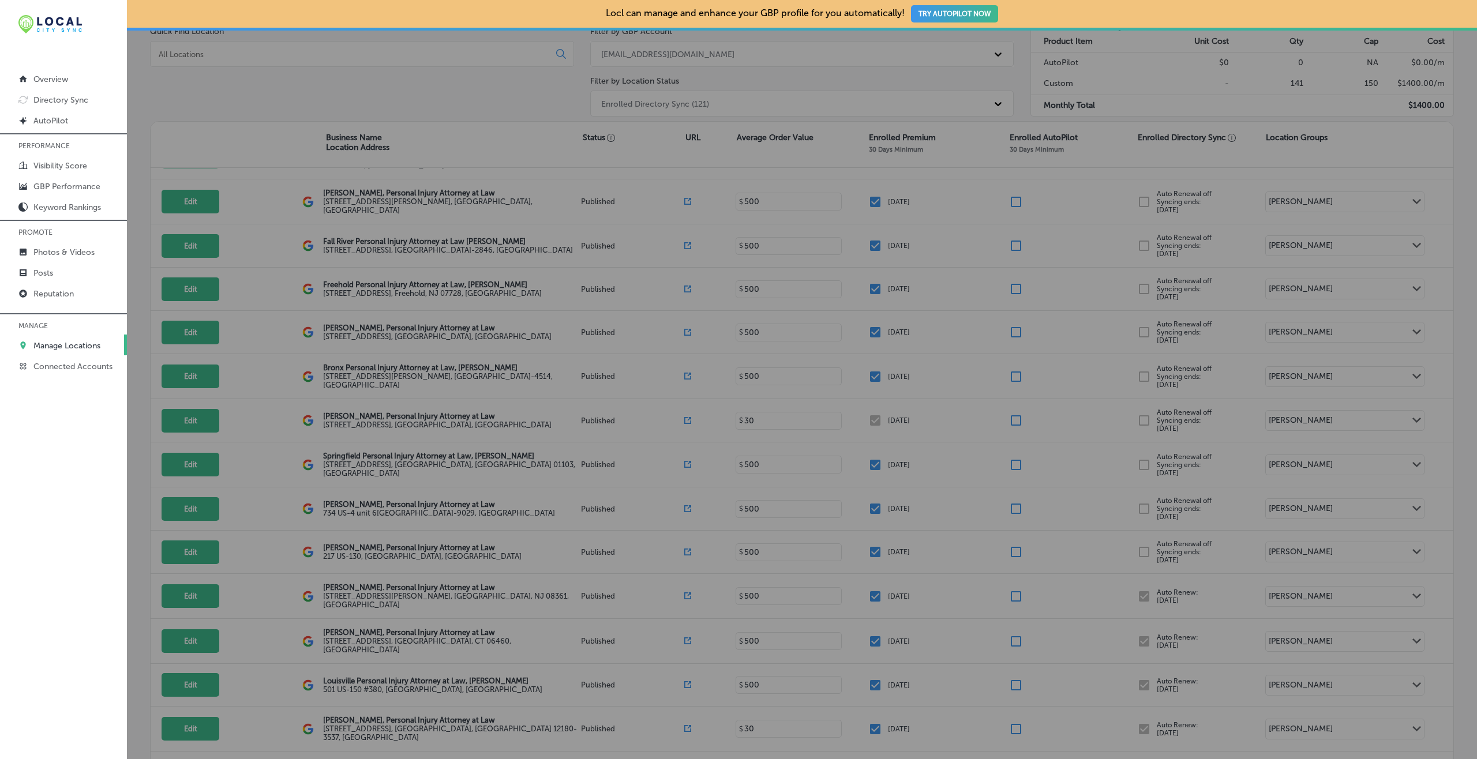
checkbox input "false"
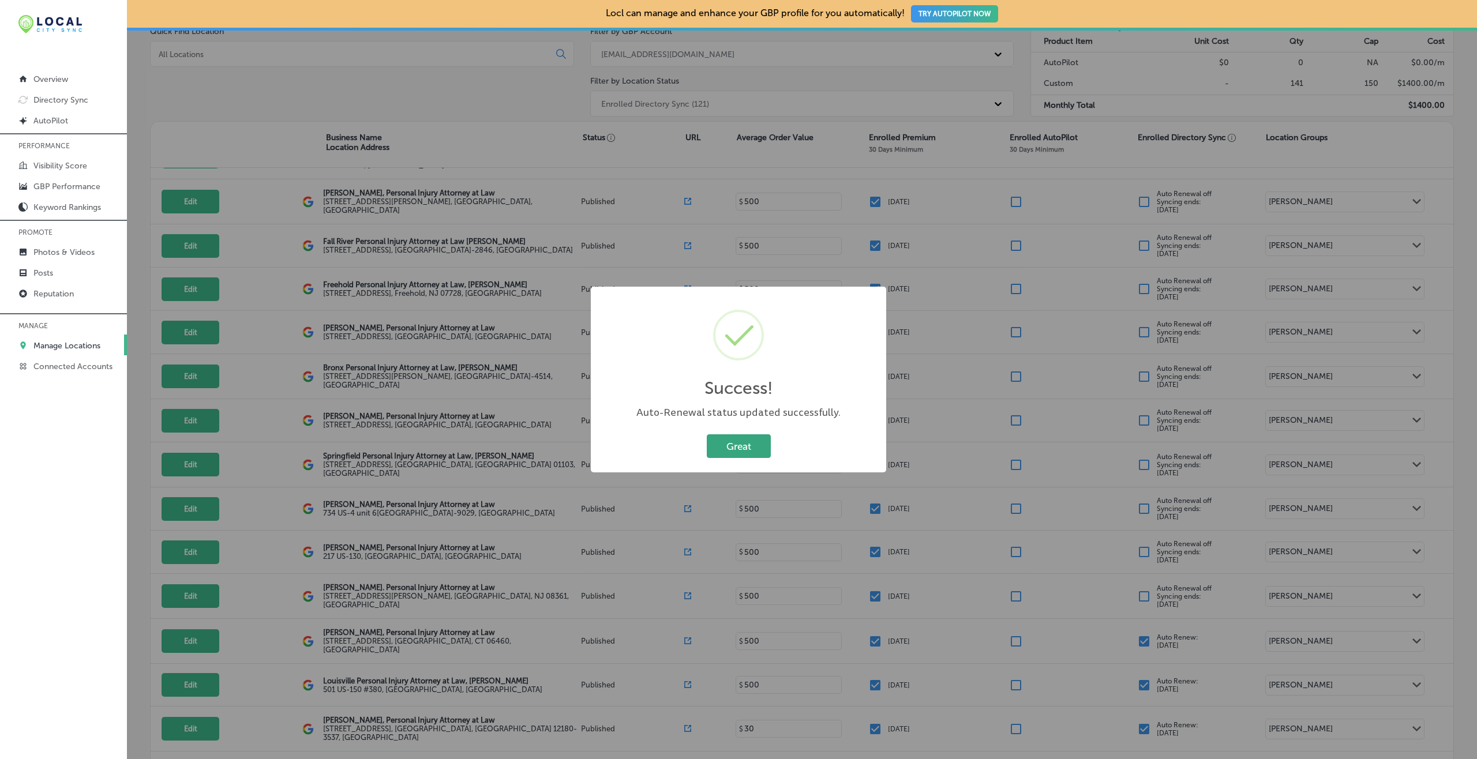
click at [753, 442] on button "Great" at bounding box center [739, 447] width 64 height 24
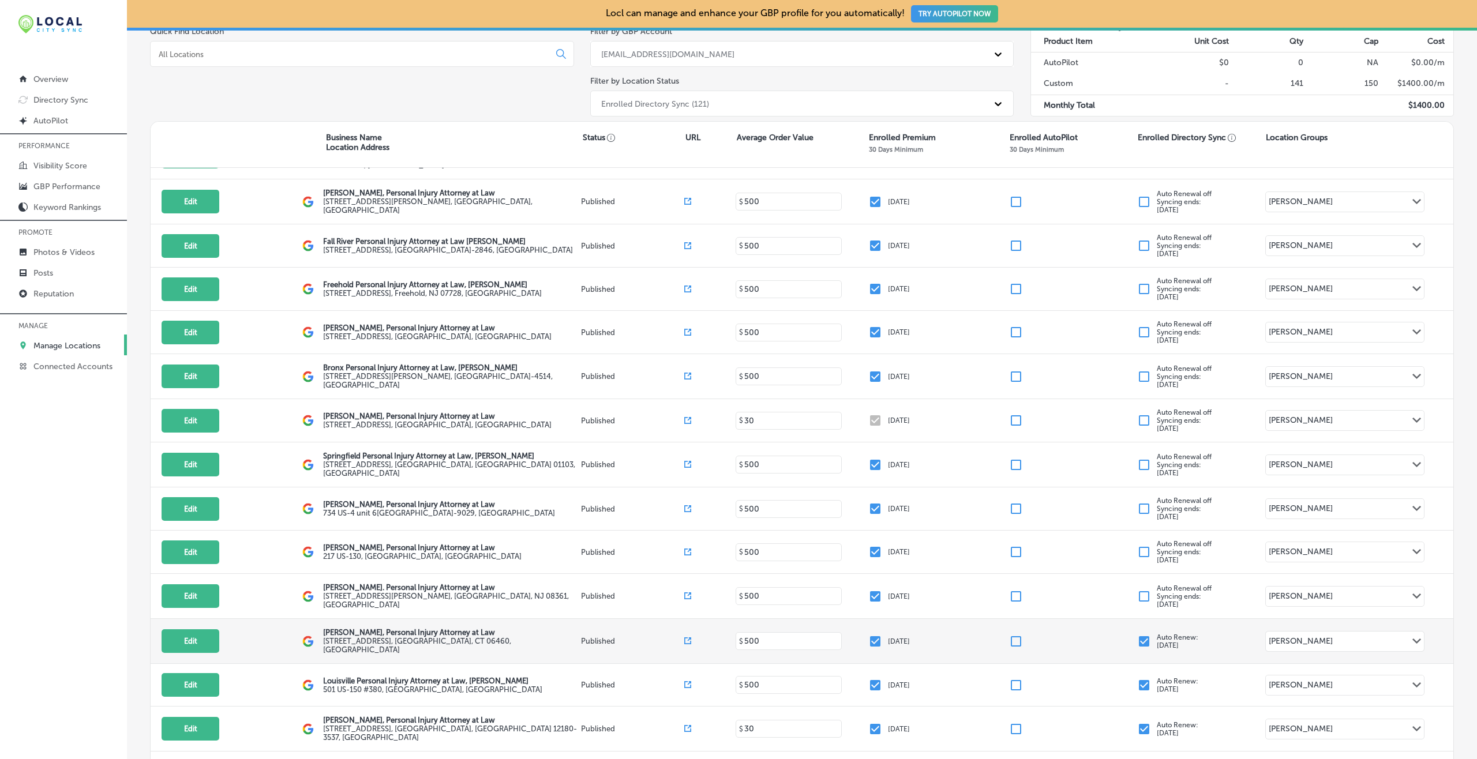
click at [1137, 635] on input "checkbox" at bounding box center [1144, 642] width 14 height 14
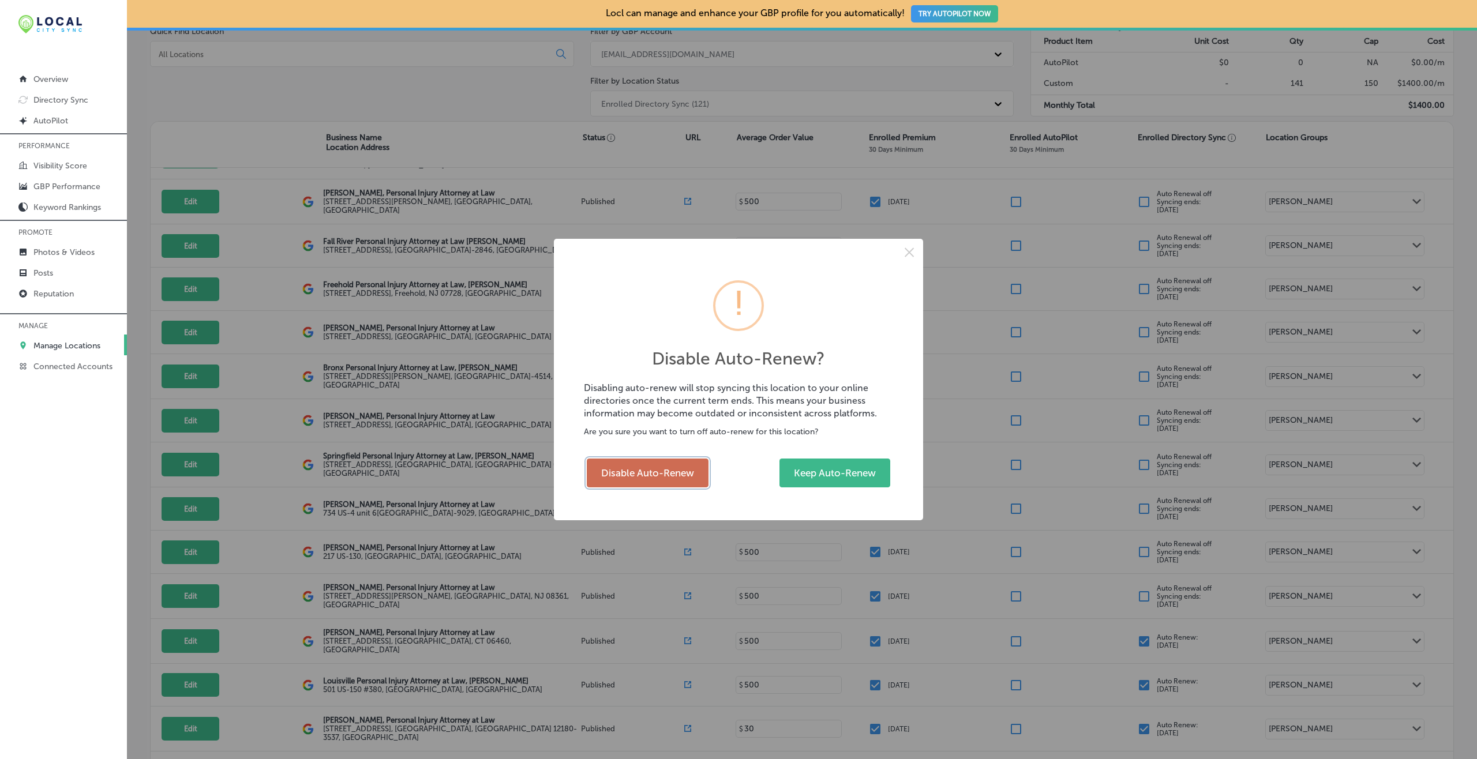
click at [682, 469] on button "Disable Auto-Renew" at bounding box center [648, 473] width 122 height 29
checkbox input "false"
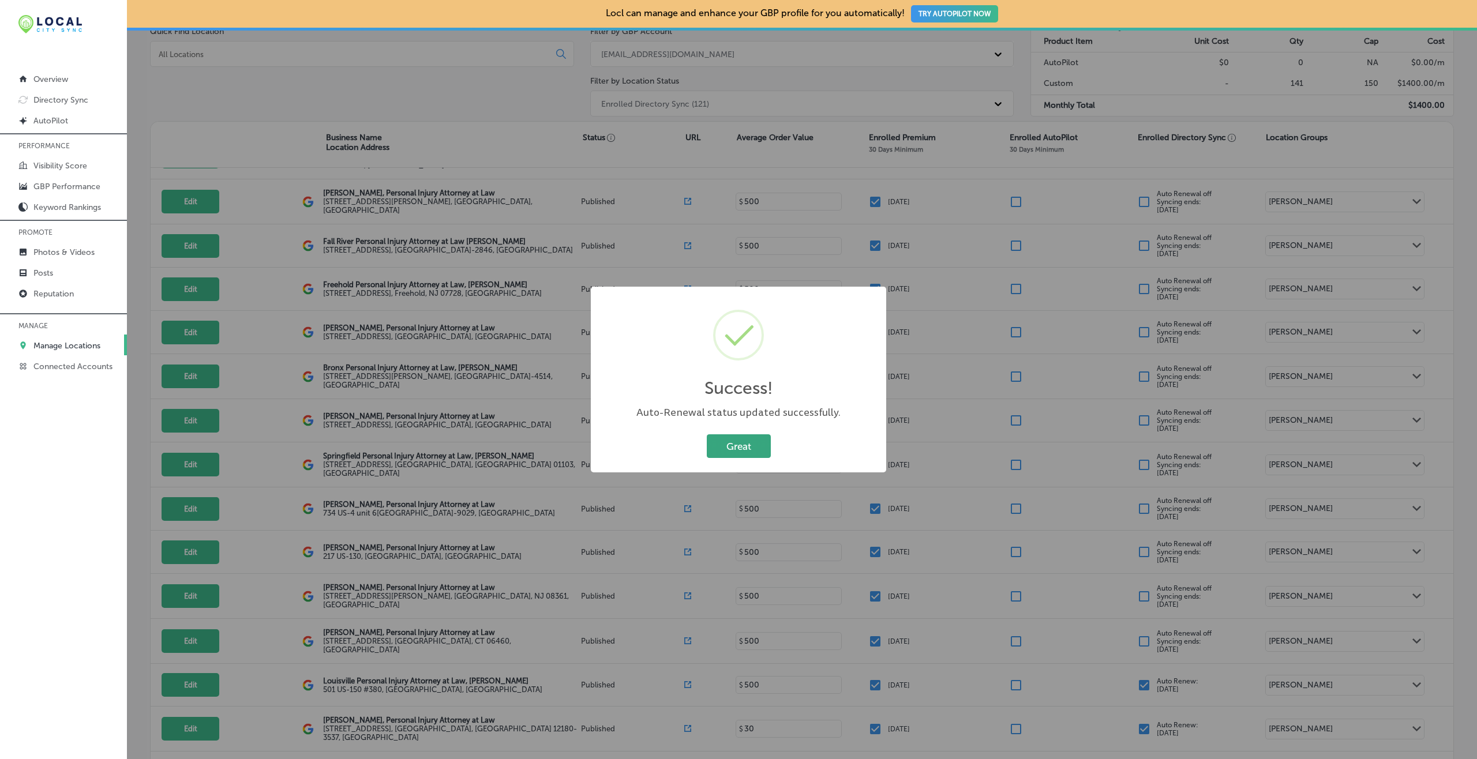
click at [735, 443] on button "Great" at bounding box center [739, 447] width 64 height 24
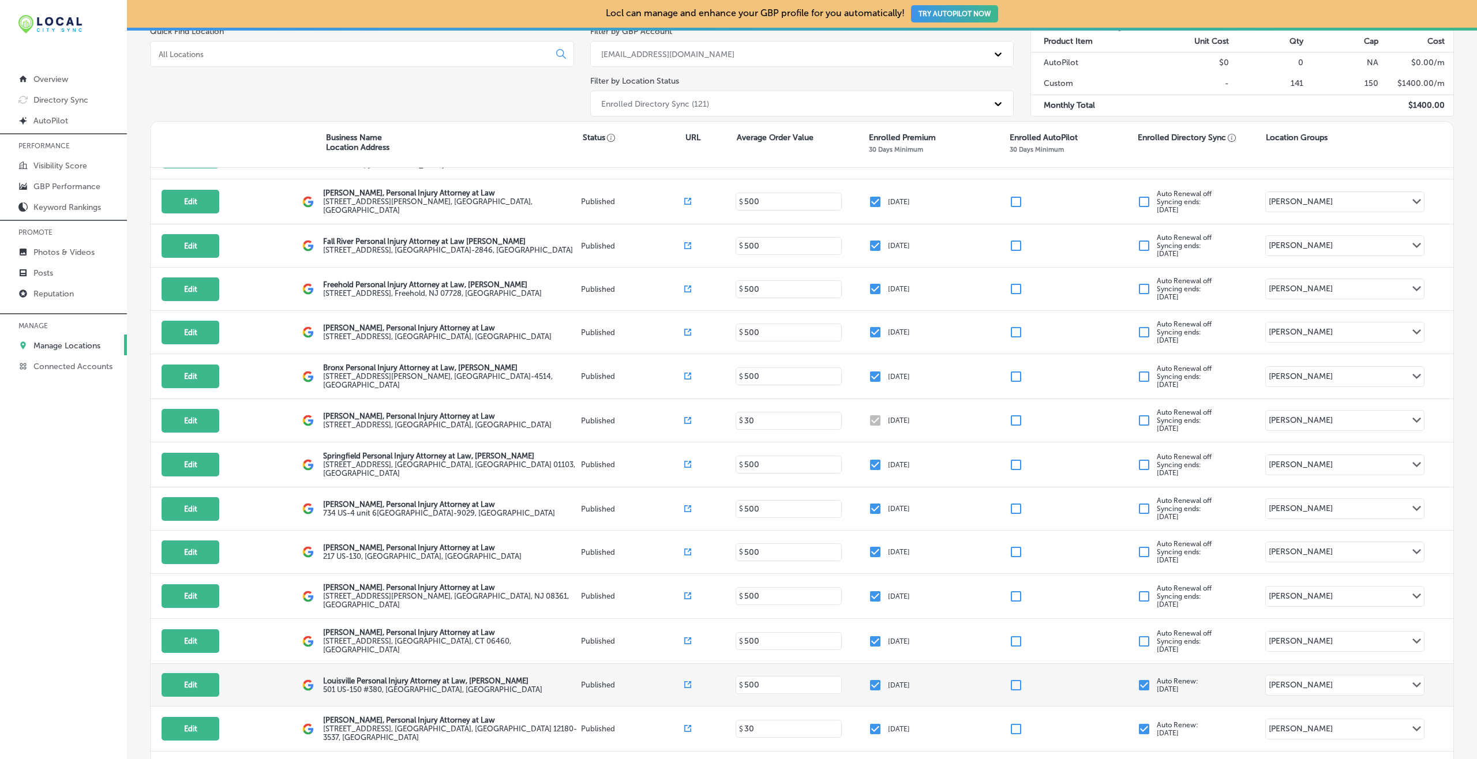
click at [1137, 679] on input "checkbox" at bounding box center [1144, 686] width 14 height 14
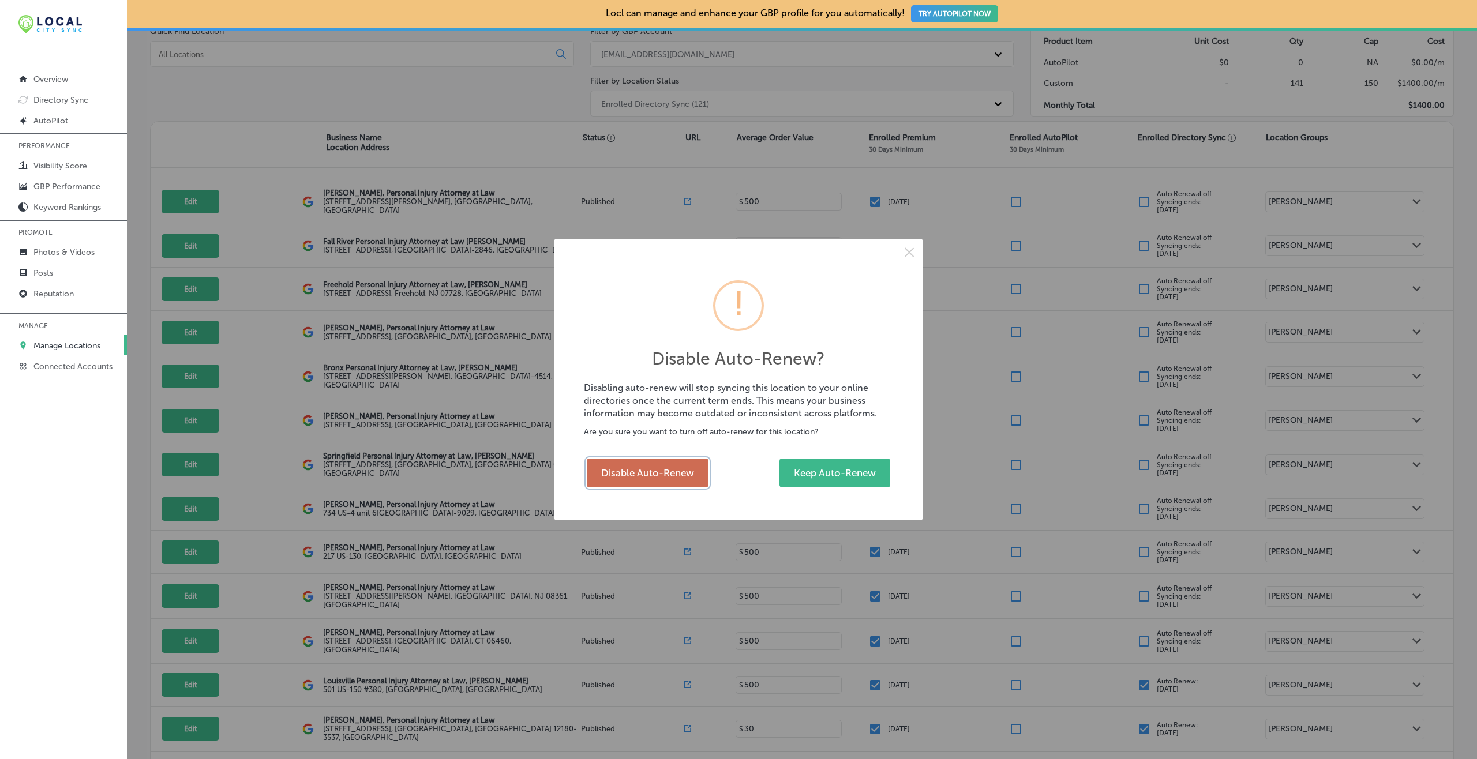
click at [665, 464] on button "Disable Auto-Renew" at bounding box center [648, 473] width 122 height 29
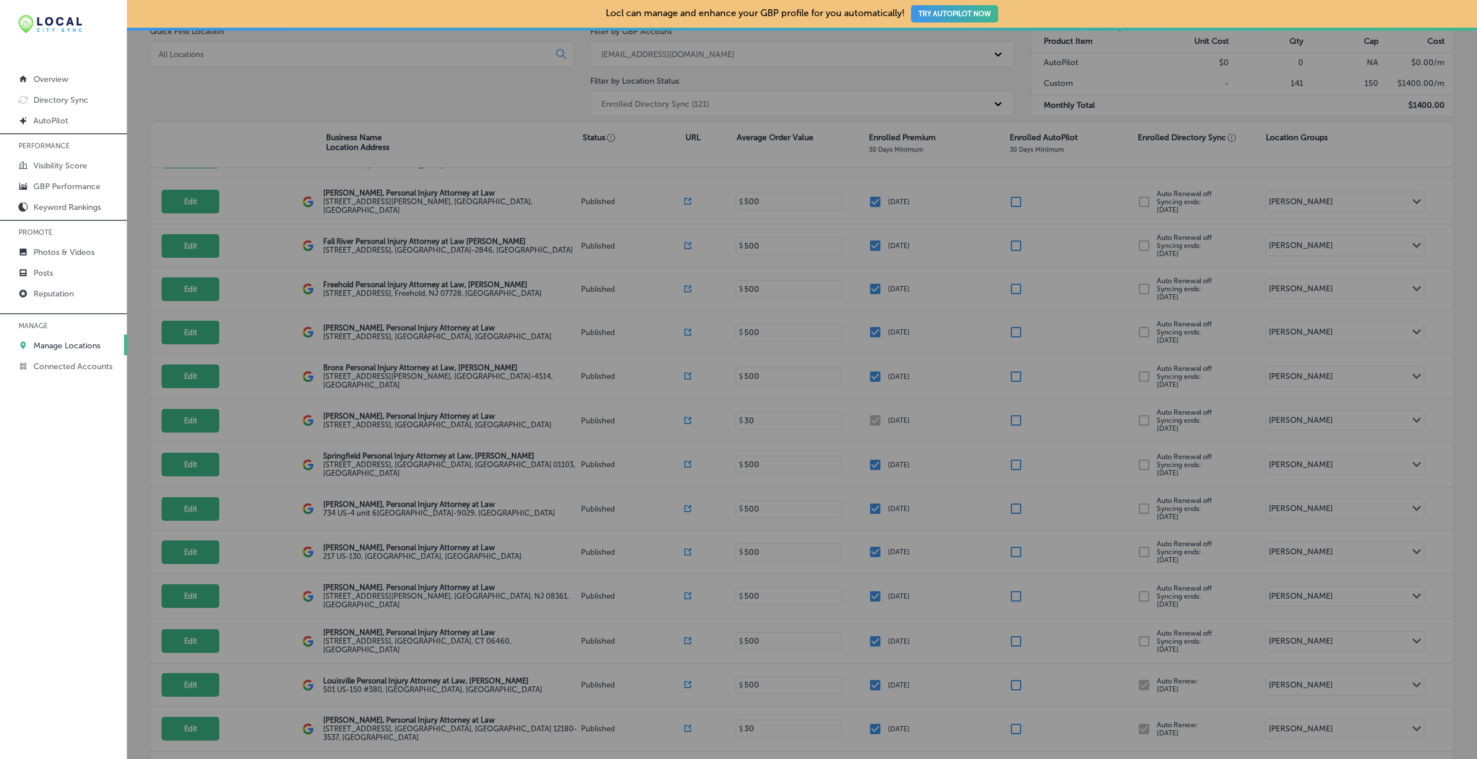
checkbox input "false"
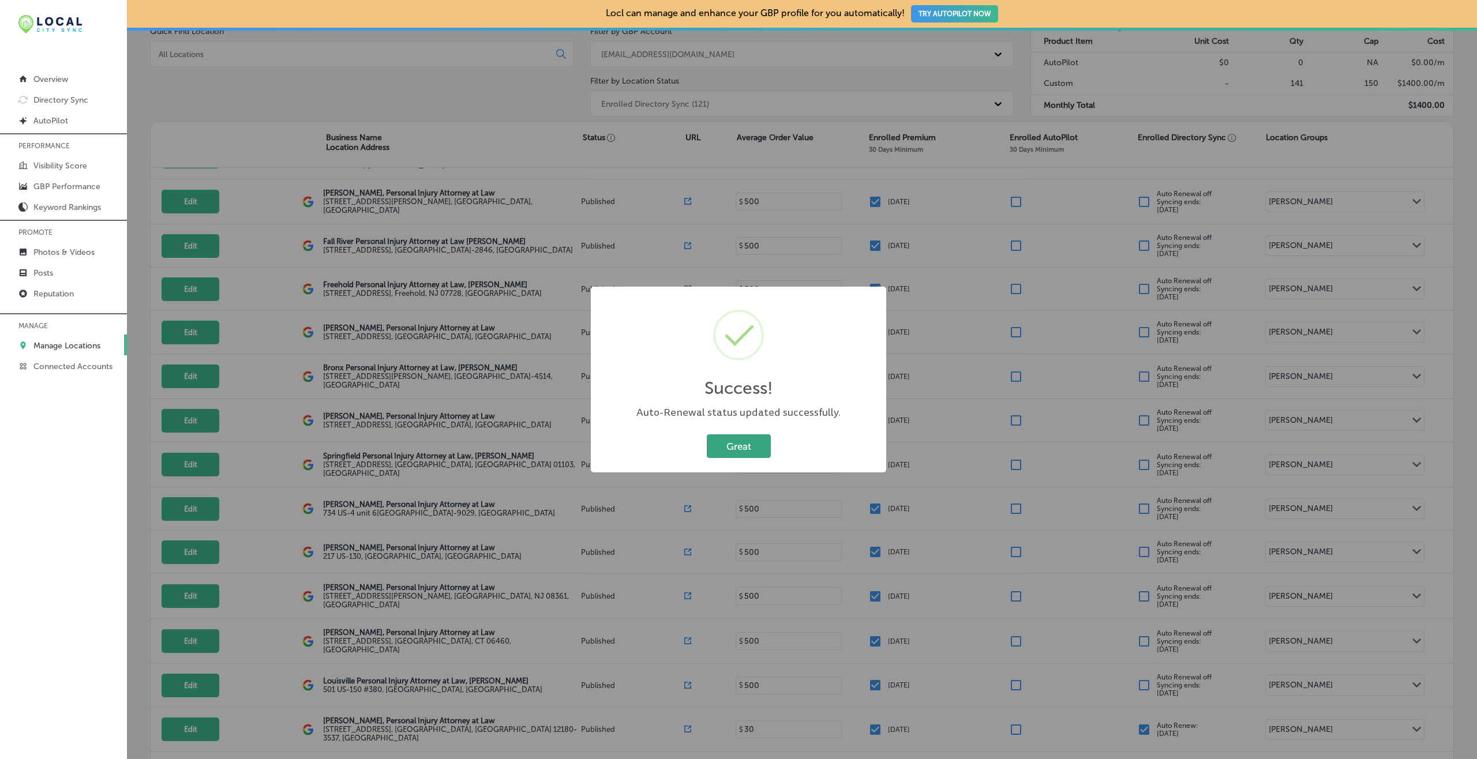
click at [758, 446] on button "Great" at bounding box center [739, 447] width 64 height 24
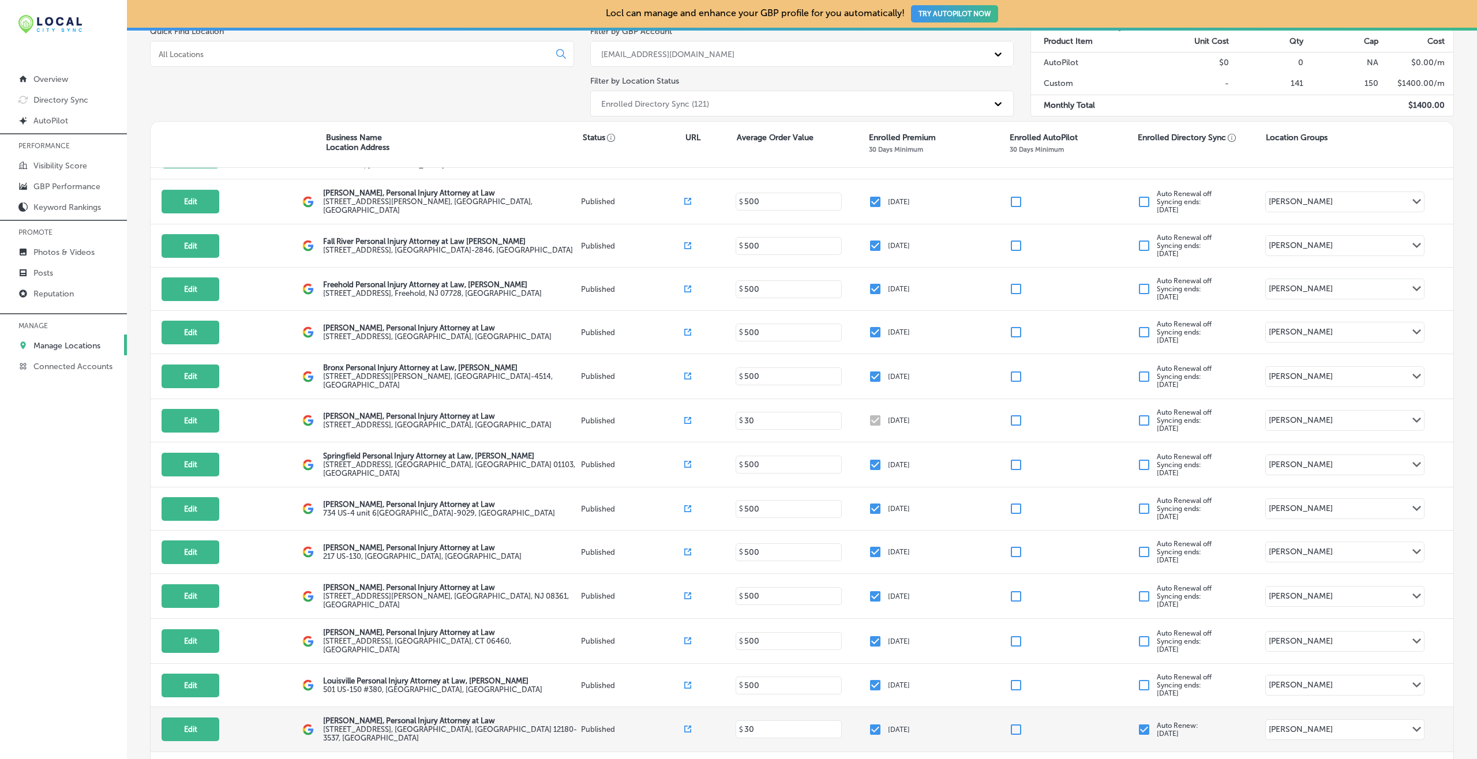
click at [1137, 723] on input "checkbox" at bounding box center [1144, 730] width 14 height 14
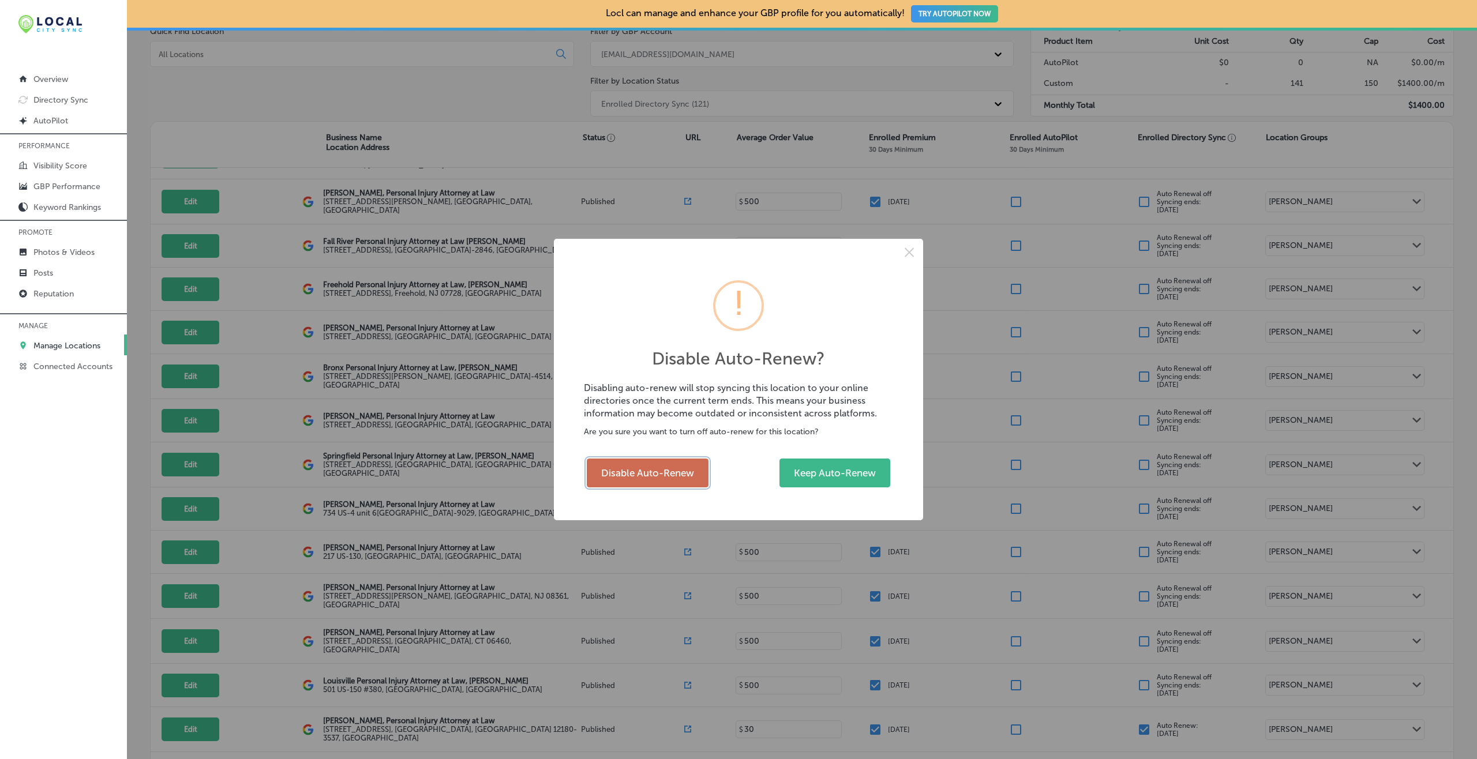
click at [658, 462] on button "Disable Auto-Renew" at bounding box center [648, 473] width 122 height 29
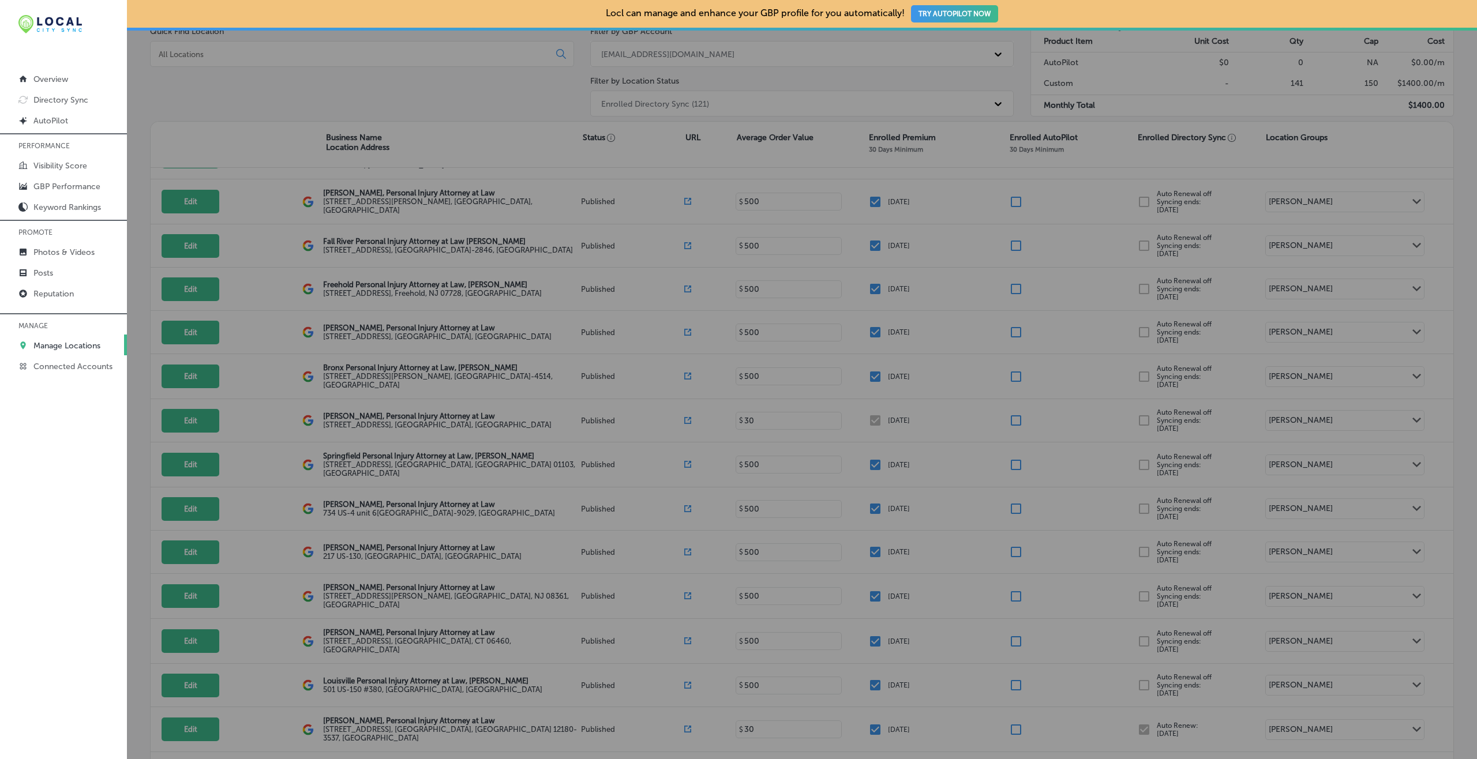
checkbox input "false"
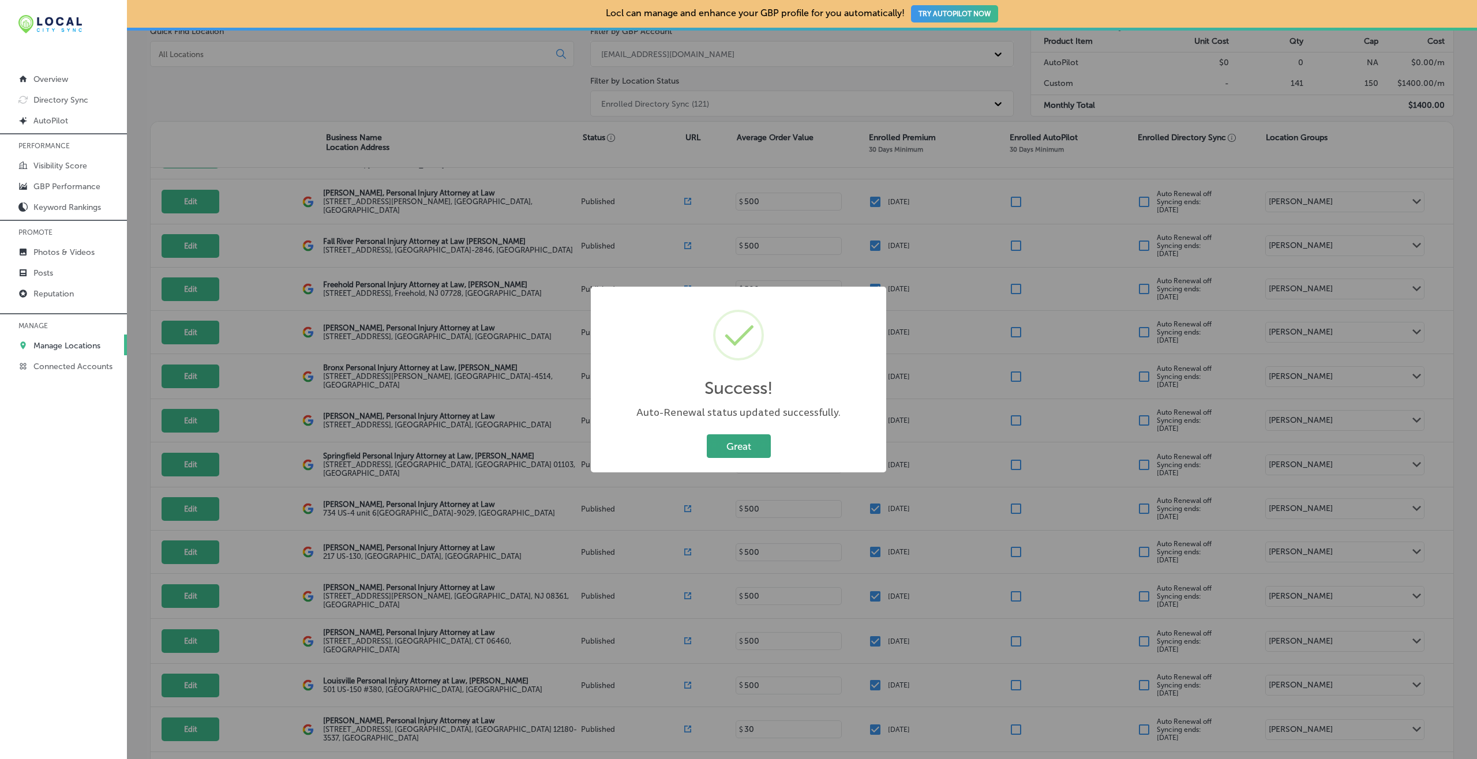
drag, startPoint x: 713, startPoint y: 444, endPoint x: 794, endPoint y: 430, distance: 82.0
click at [714, 444] on button "Great" at bounding box center [739, 447] width 64 height 24
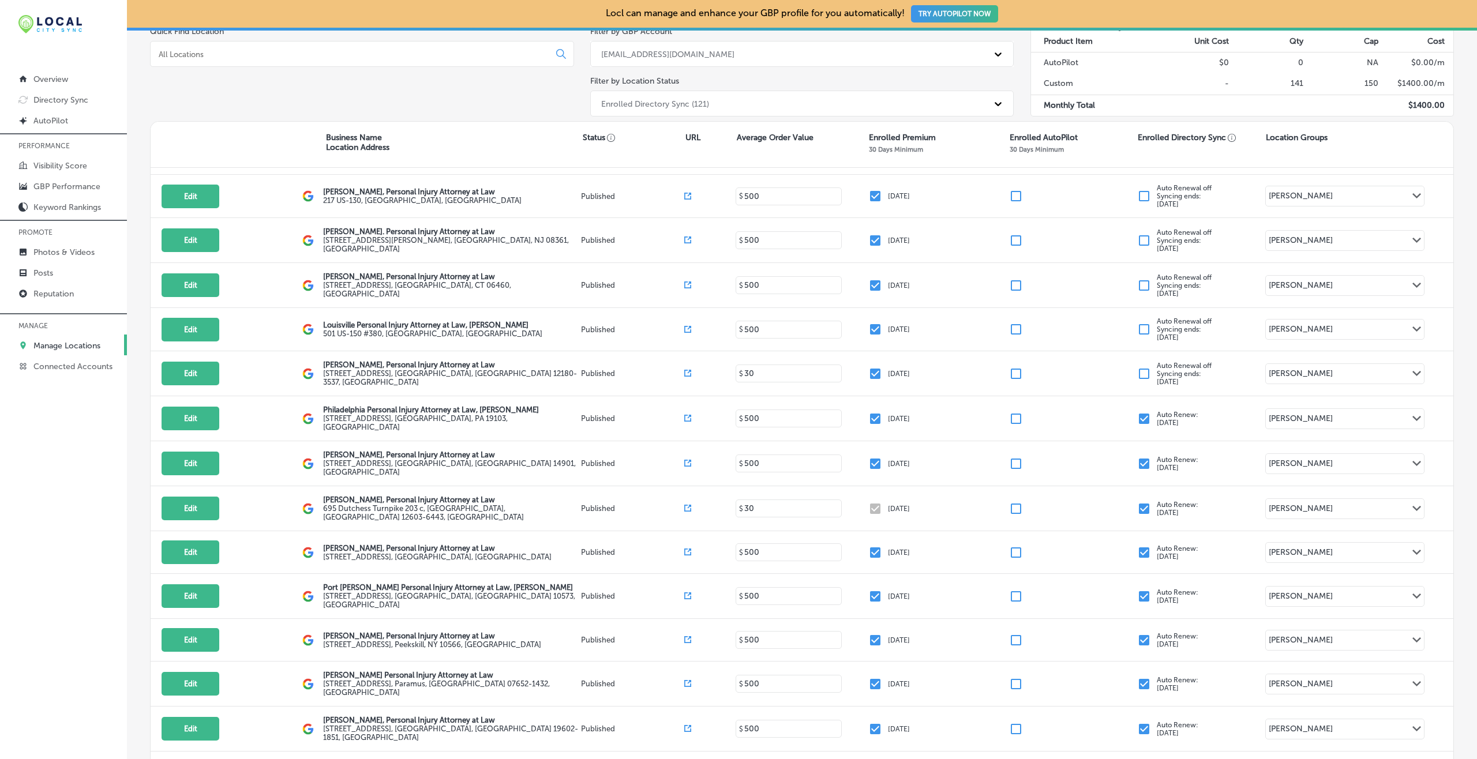
scroll to position [2175, 0]
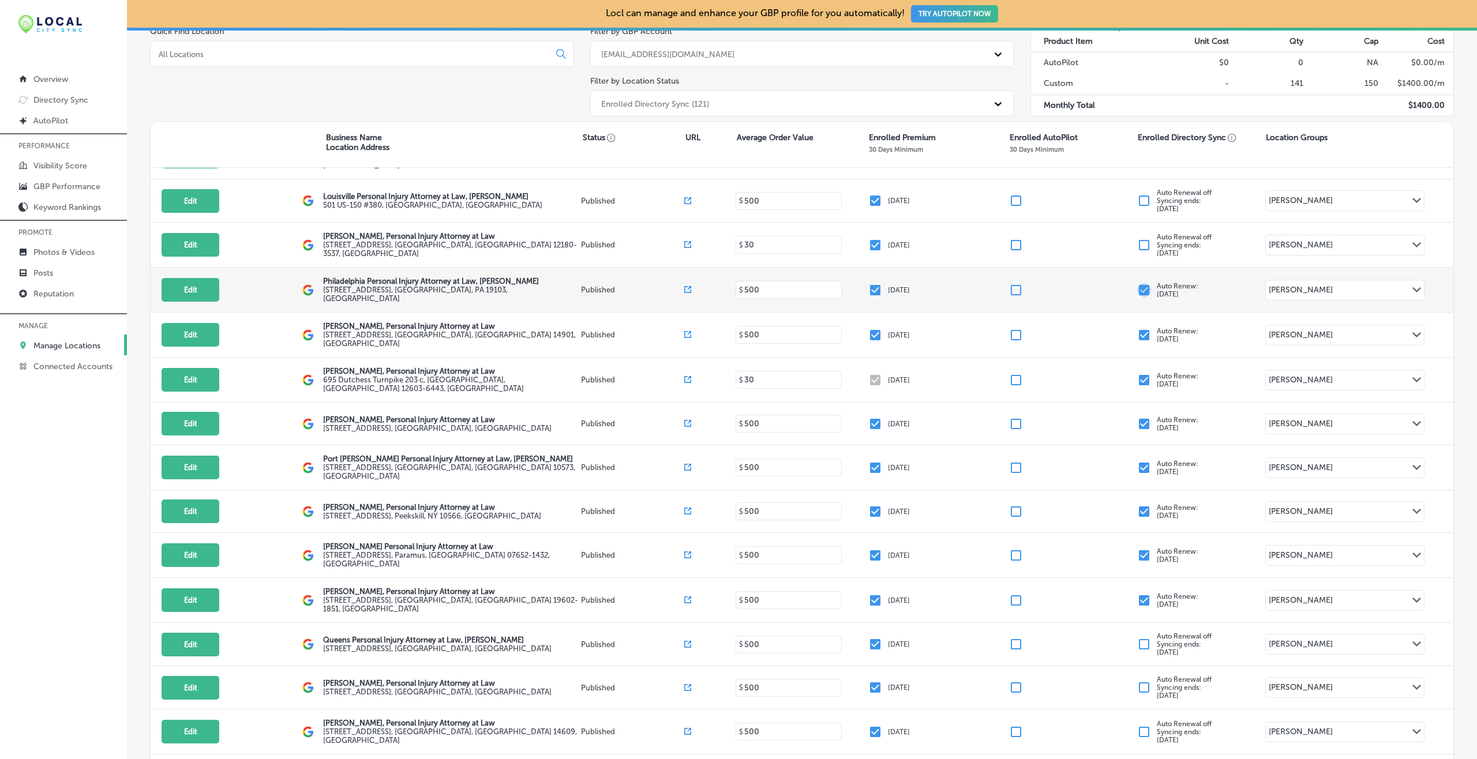
click at [1137, 283] on input "checkbox" at bounding box center [1144, 290] width 14 height 14
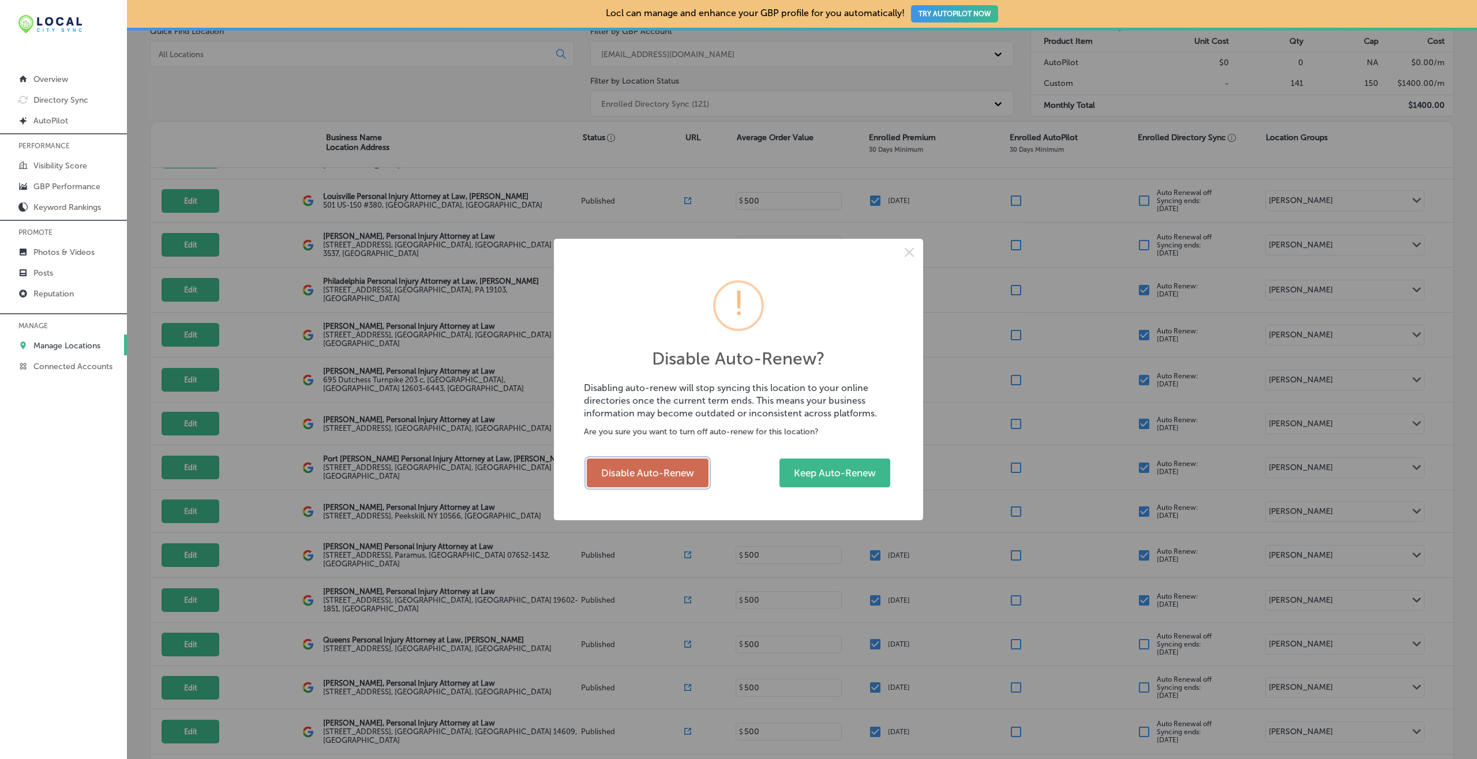
drag, startPoint x: 663, startPoint y: 484, endPoint x: 670, endPoint y: 466, distance: 18.6
click at [663, 483] on button "Disable Auto-Renew" at bounding box center [648, 473] width 122 height 29
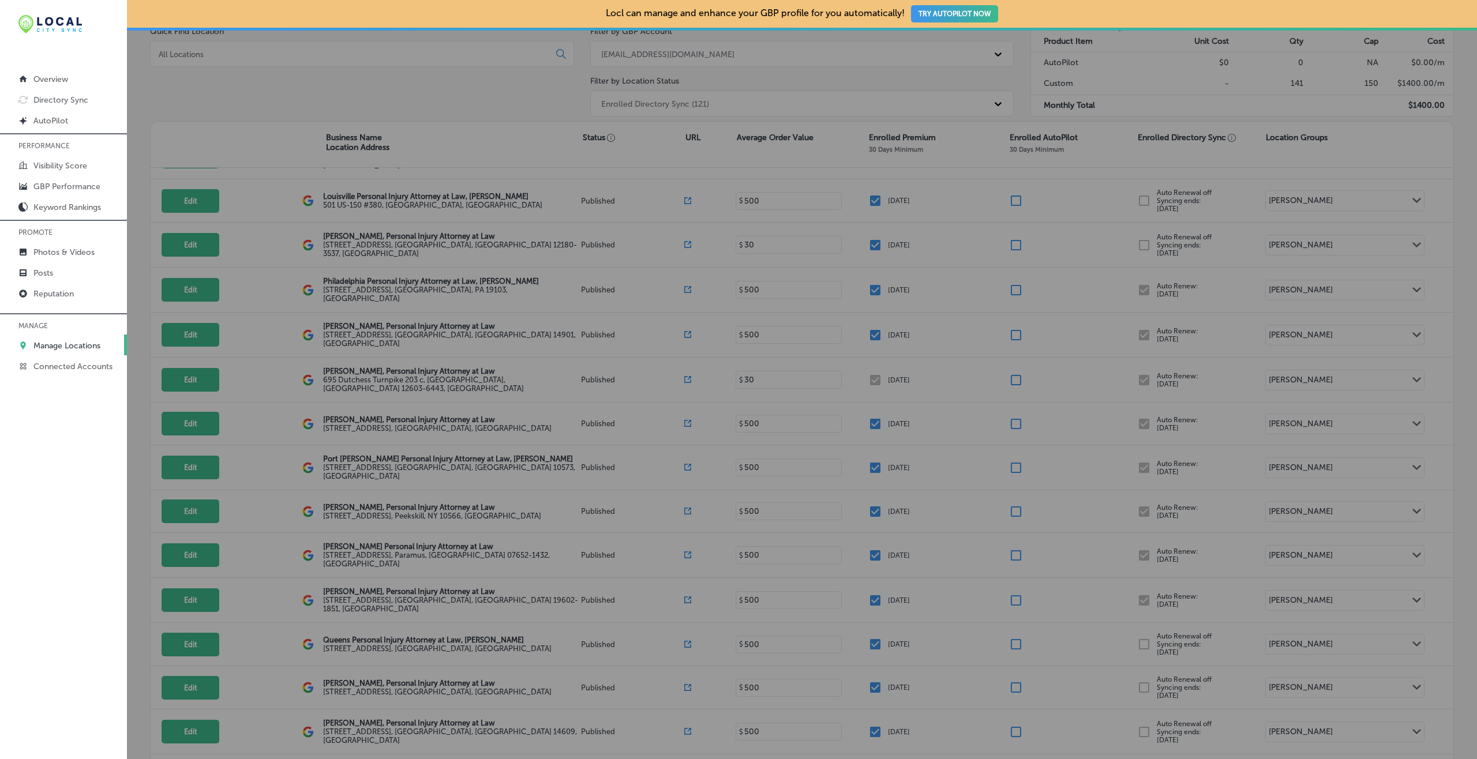
checkbox input "false"
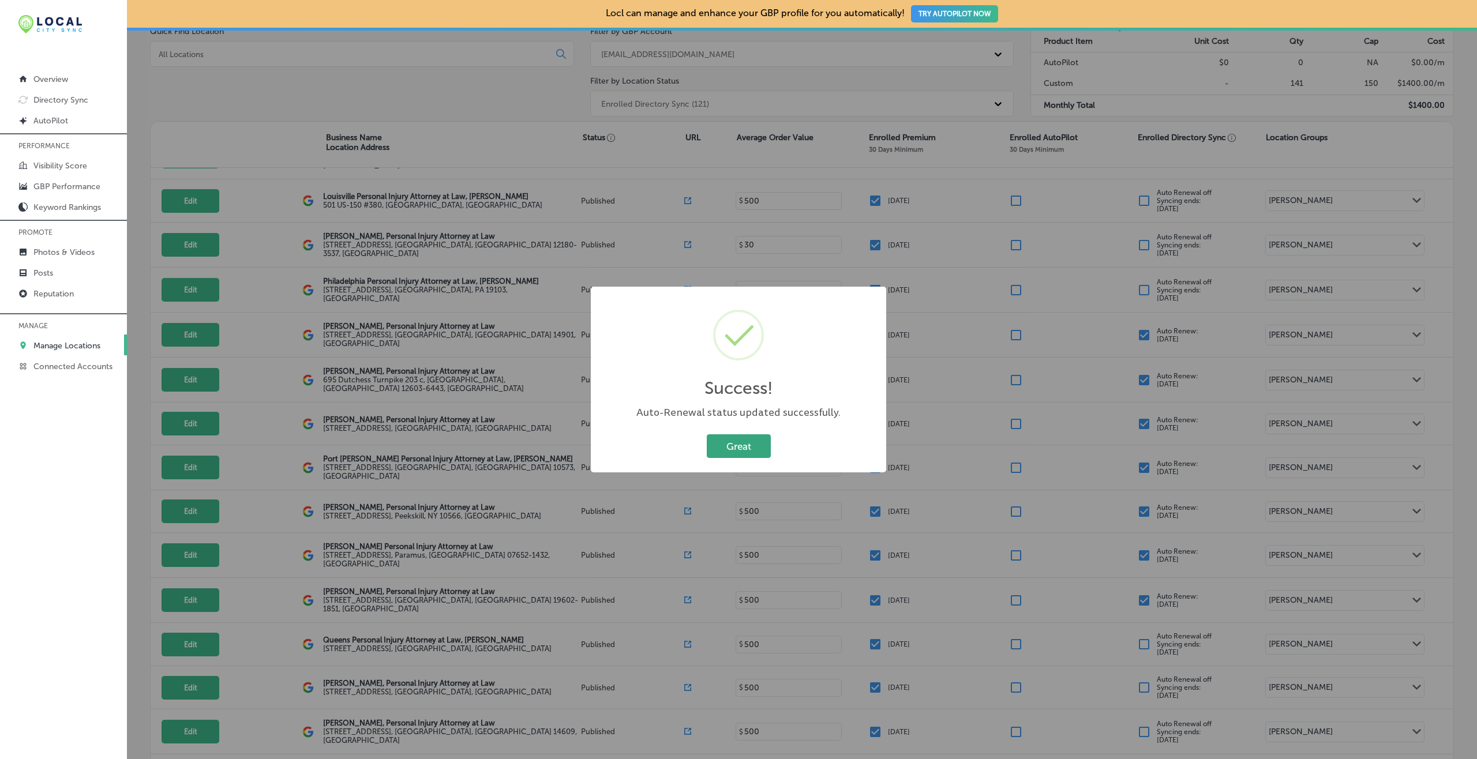
click at [746, 450] on button "Great" at bounding box center [739, 447] width 64 height 24
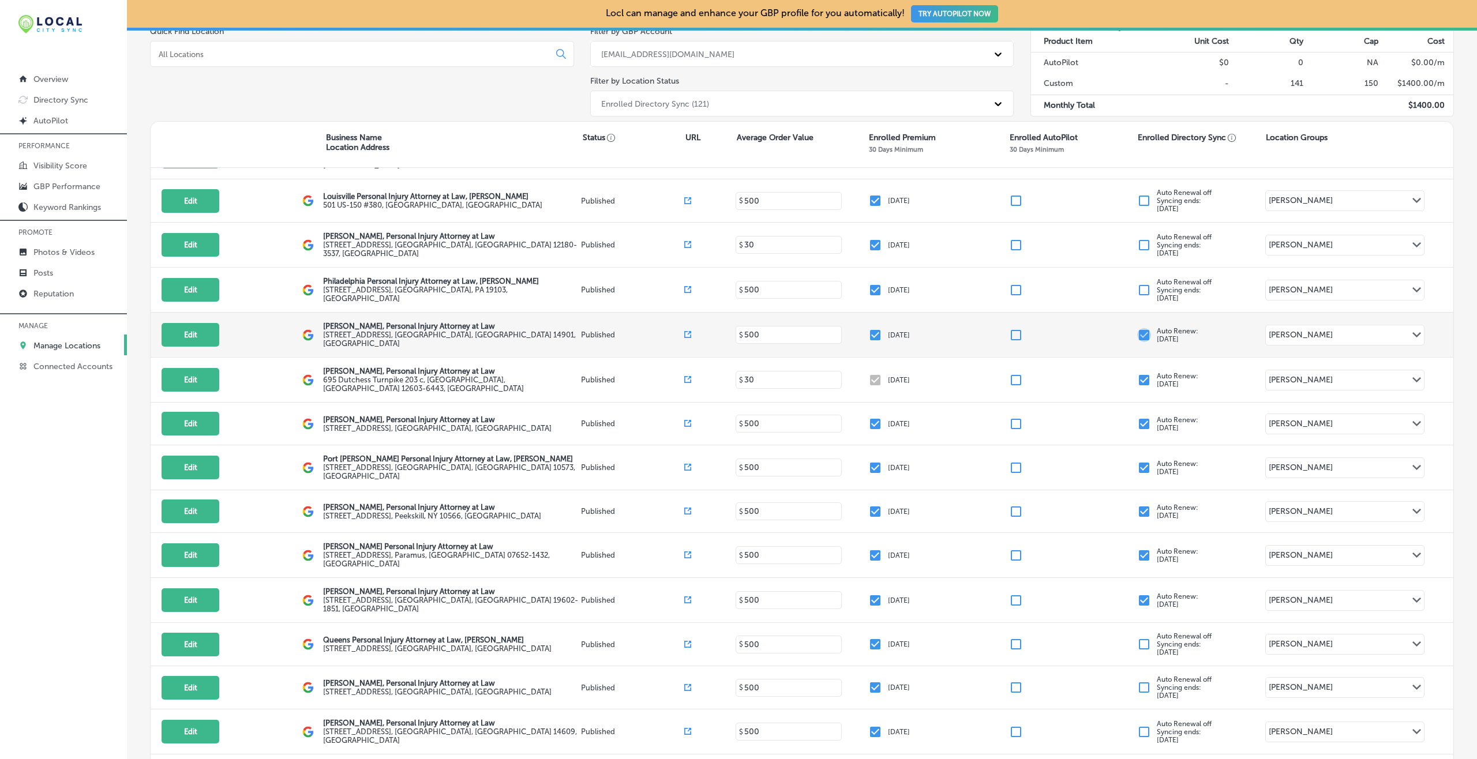
click at [1137, 328] on input "checkbox" at bounding box center [1144, 335] width 14 height 14
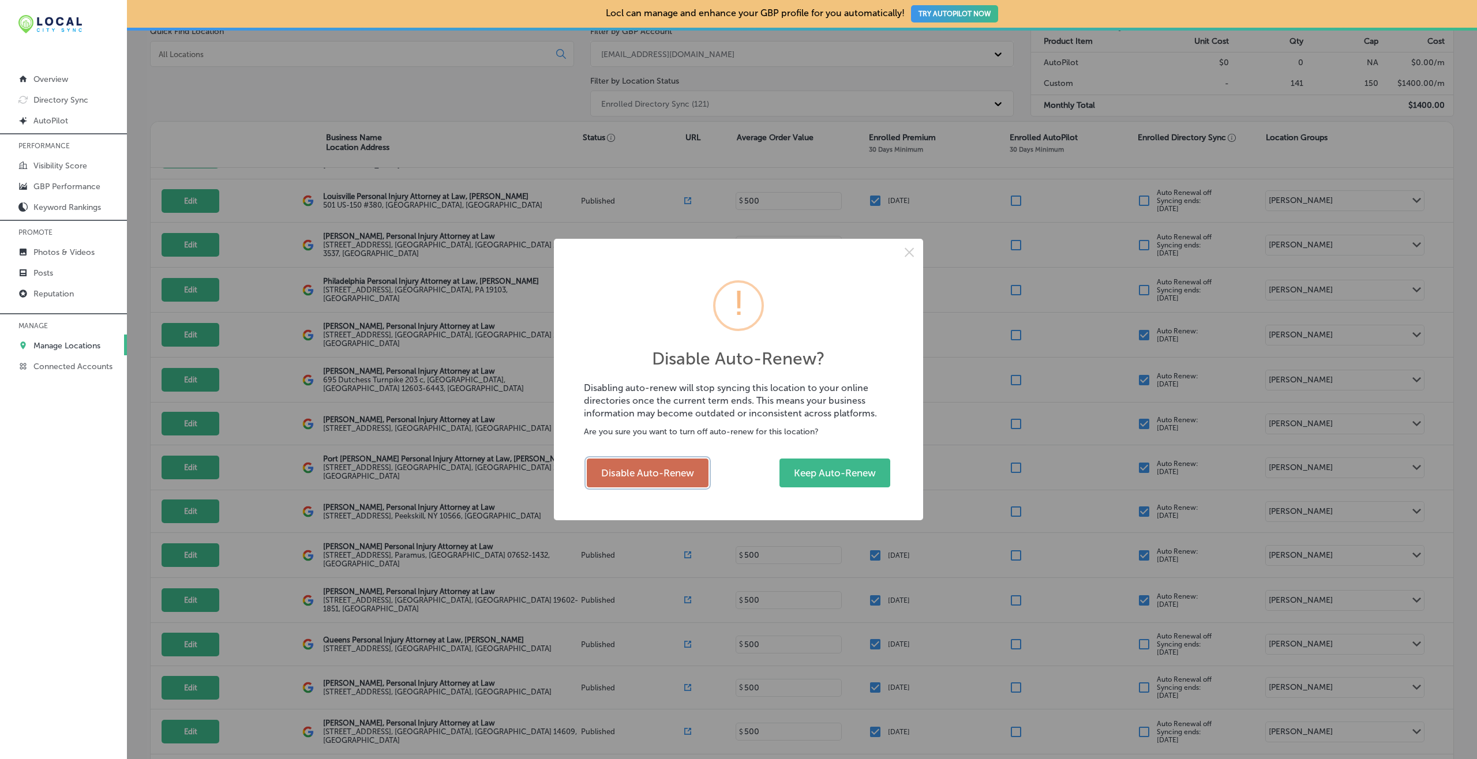
click at [694, 473] on button "Disable Auto-Renew" at bounding box center [648, 473] width 122 height 29
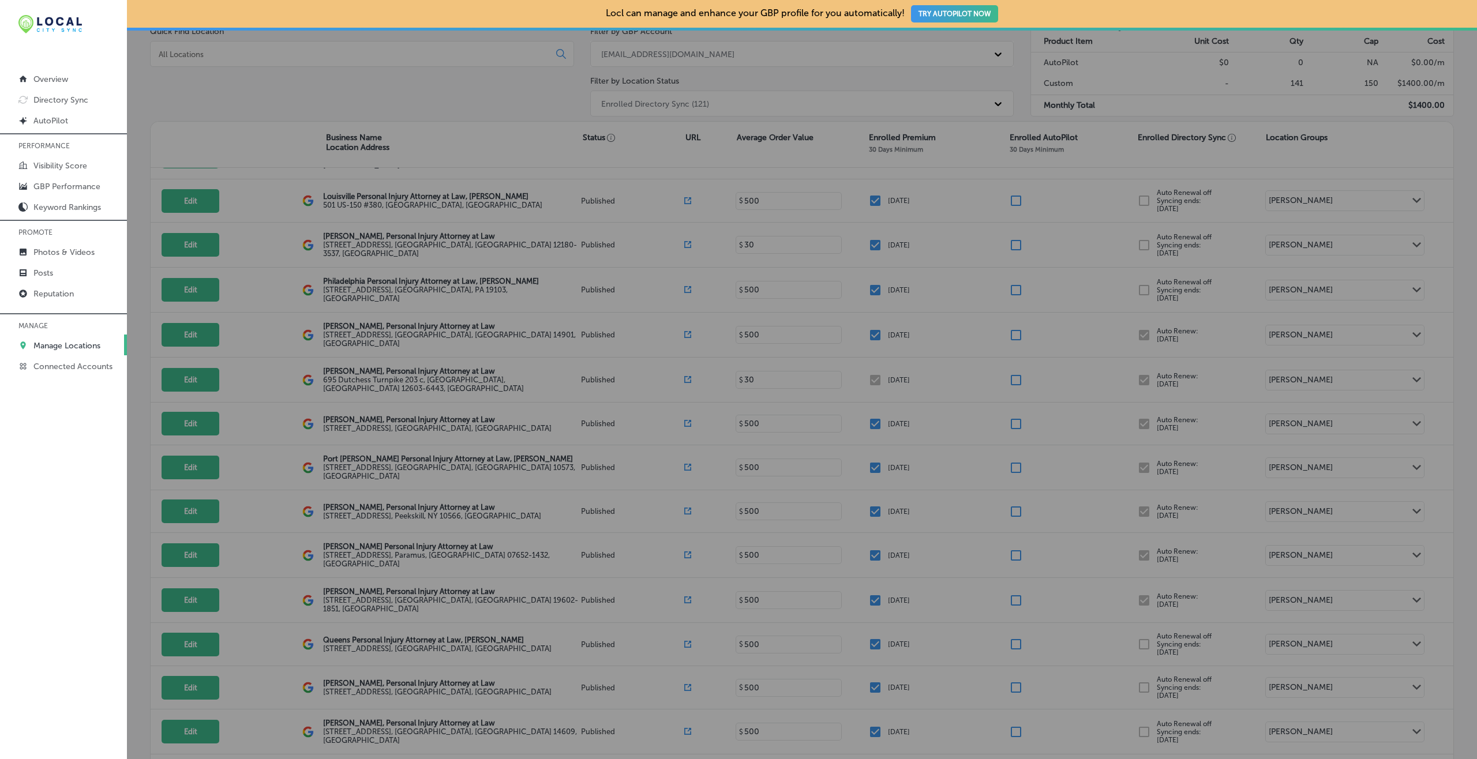
checkbox input "false"
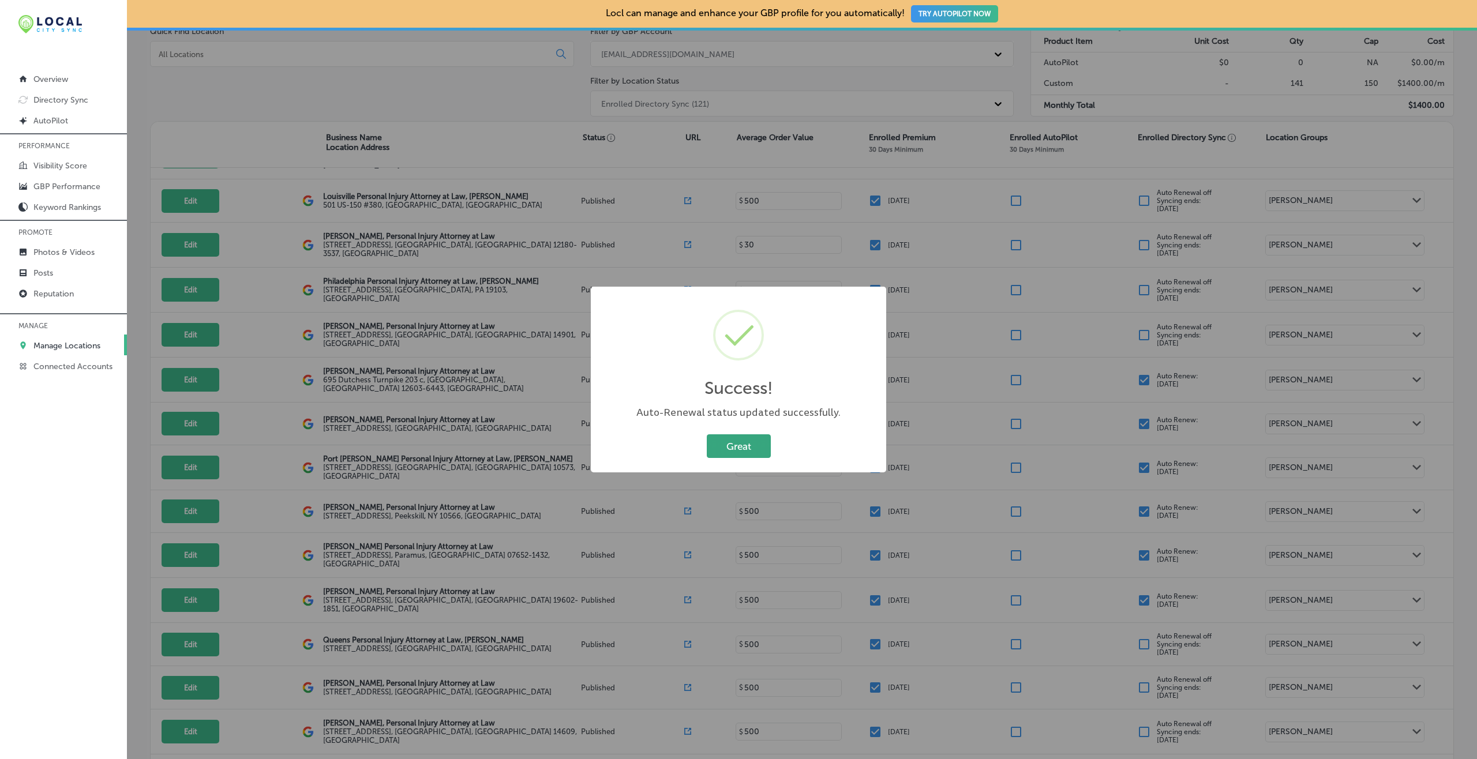
click at [751, 440] on button "Great" at bounding box center [739, 447] width 64 height 24
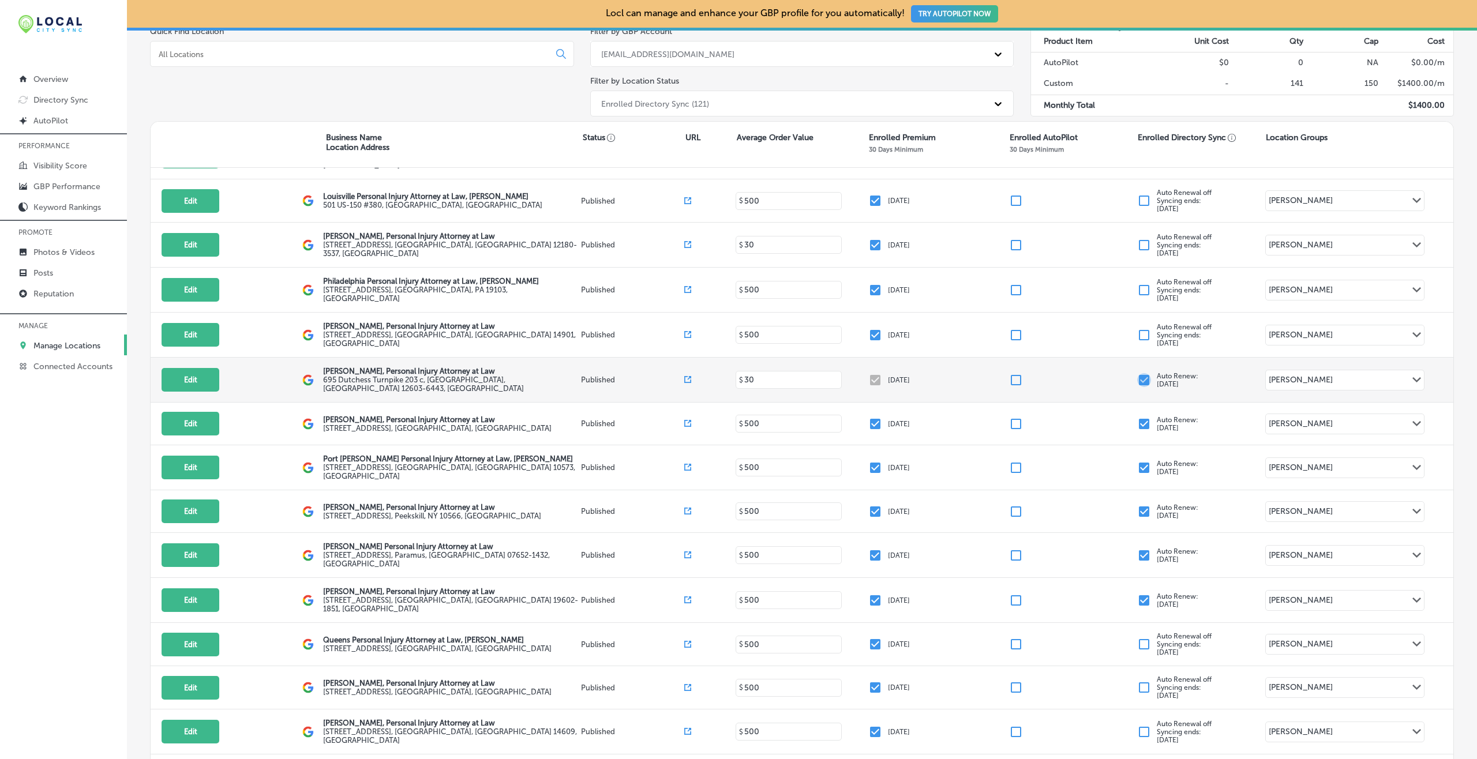
click at [1137, 373] on input "checkbox" at bounding box center [1144, 380] width 14 height 14
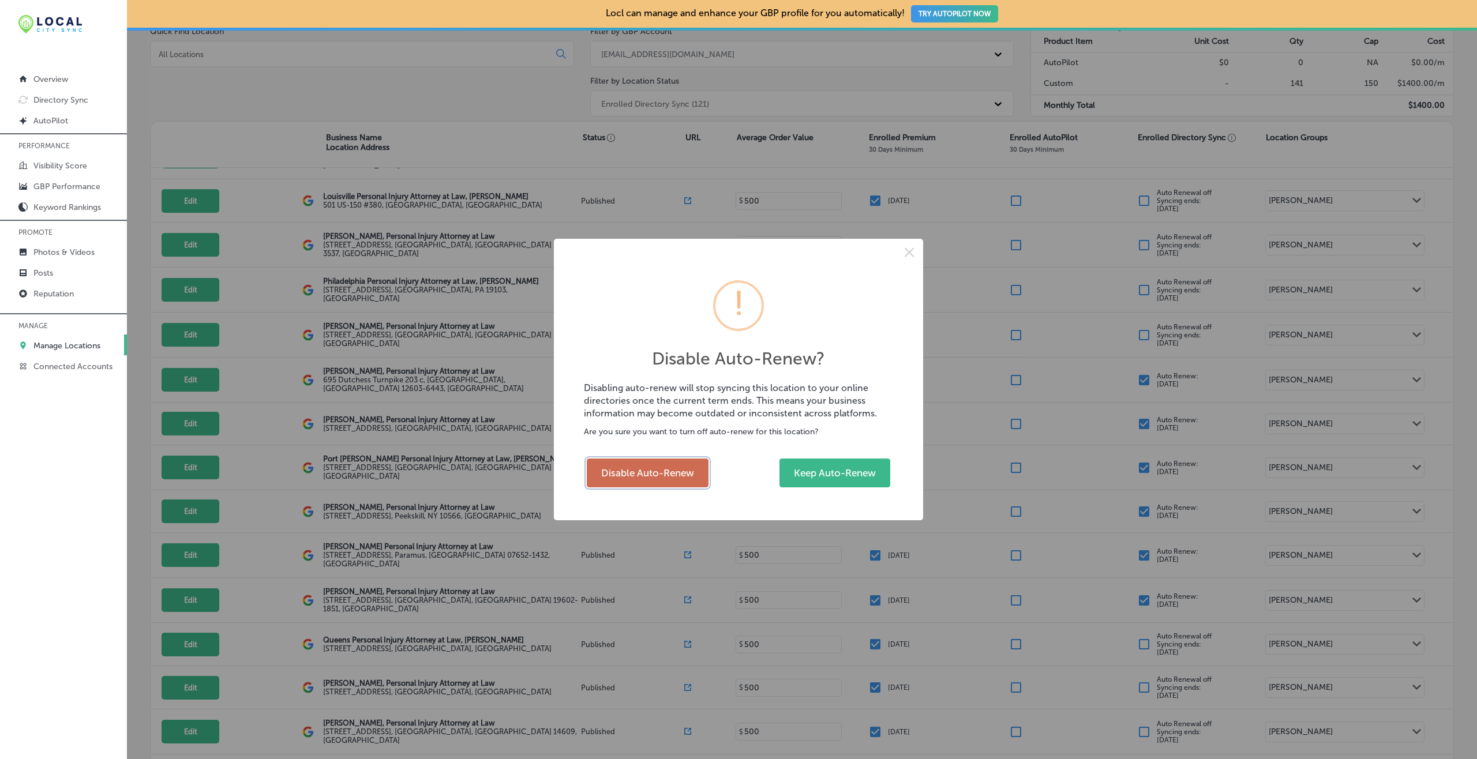
click at [695, 469] on button "Disable Auto-Renew" at bounding box center [648, 473] width 122 height 29
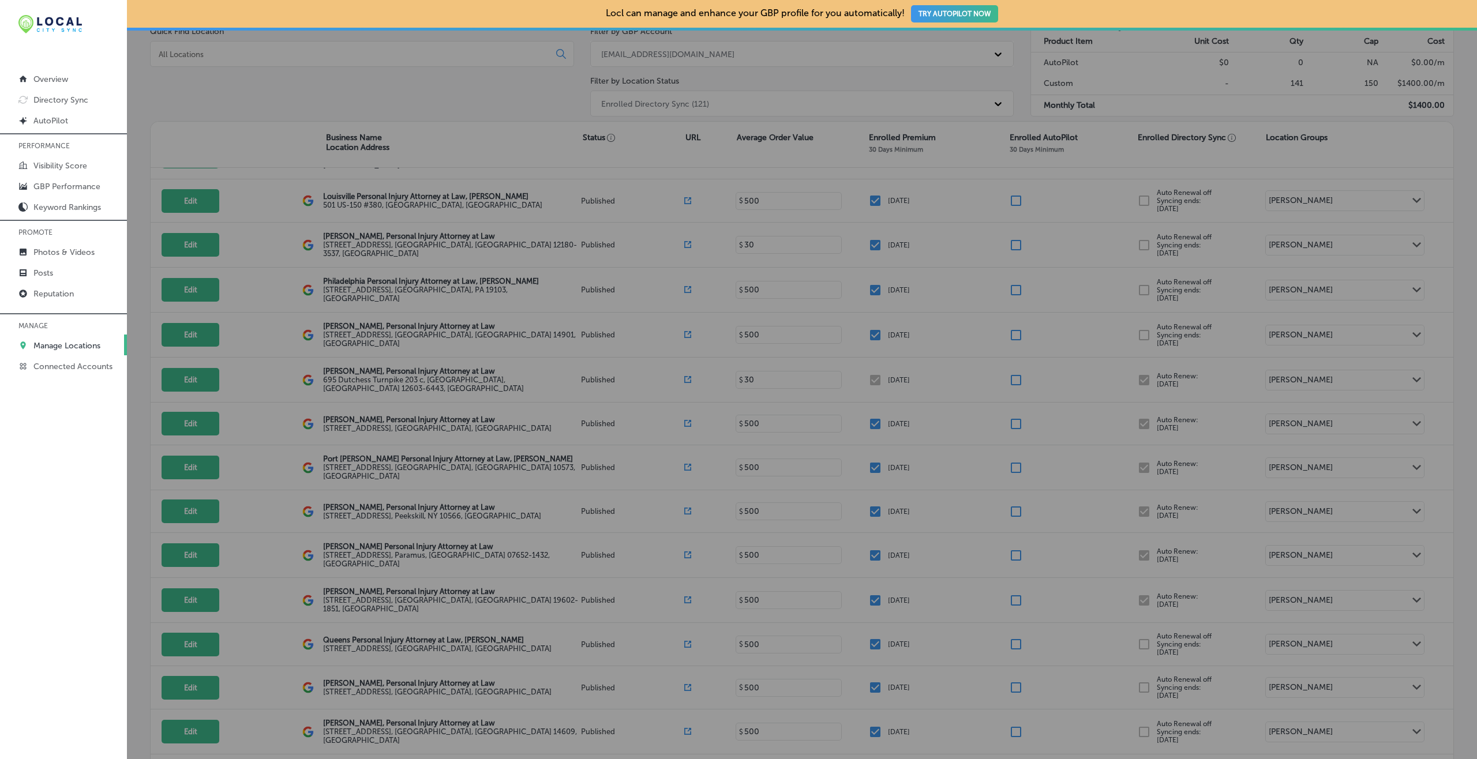
checkbox input "false"
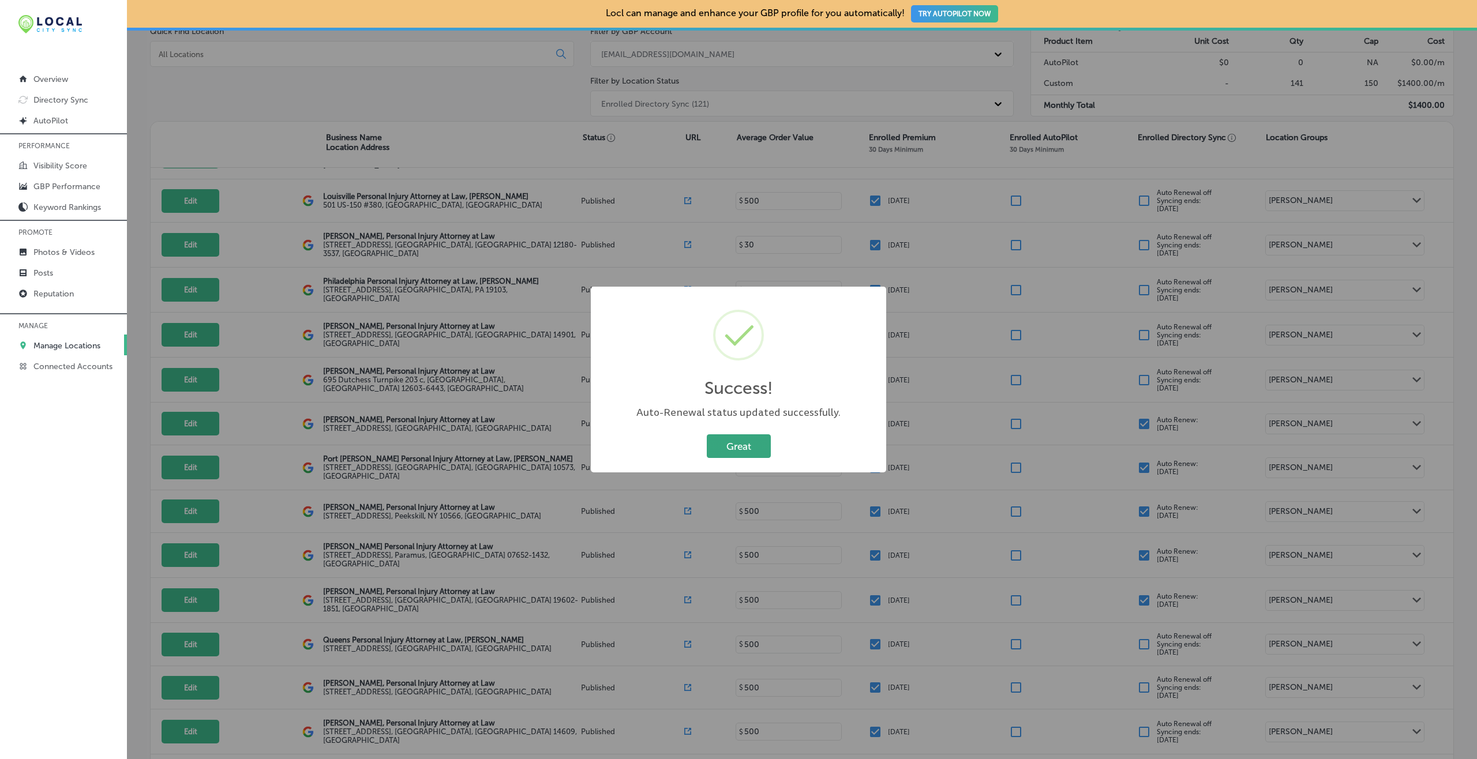
click at [737, 439] on button "Great" at bounding box center [739, 447] width 64 height 24
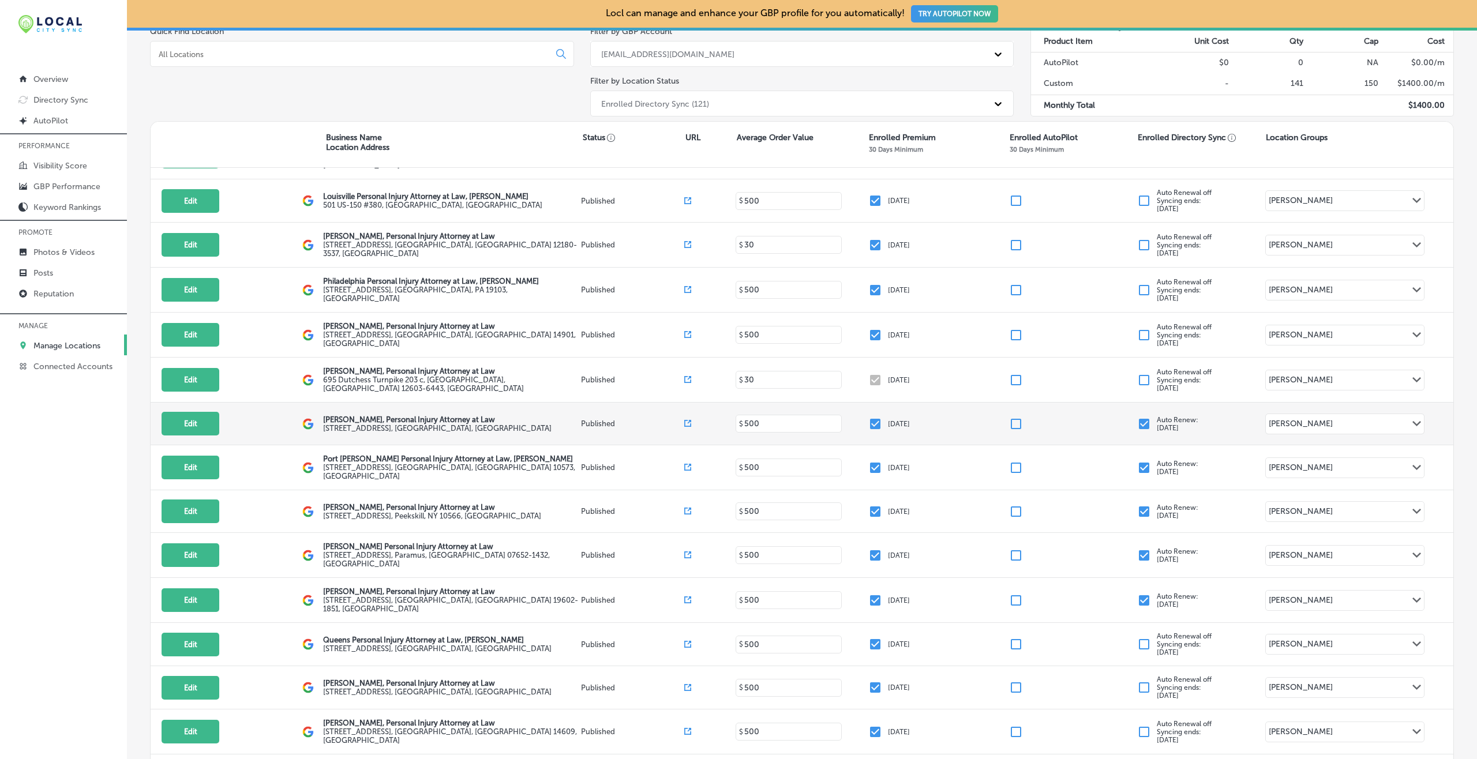
click at [1137, 417] on input "checkbox" at bounding box center [1144, 424] width 14 height 14
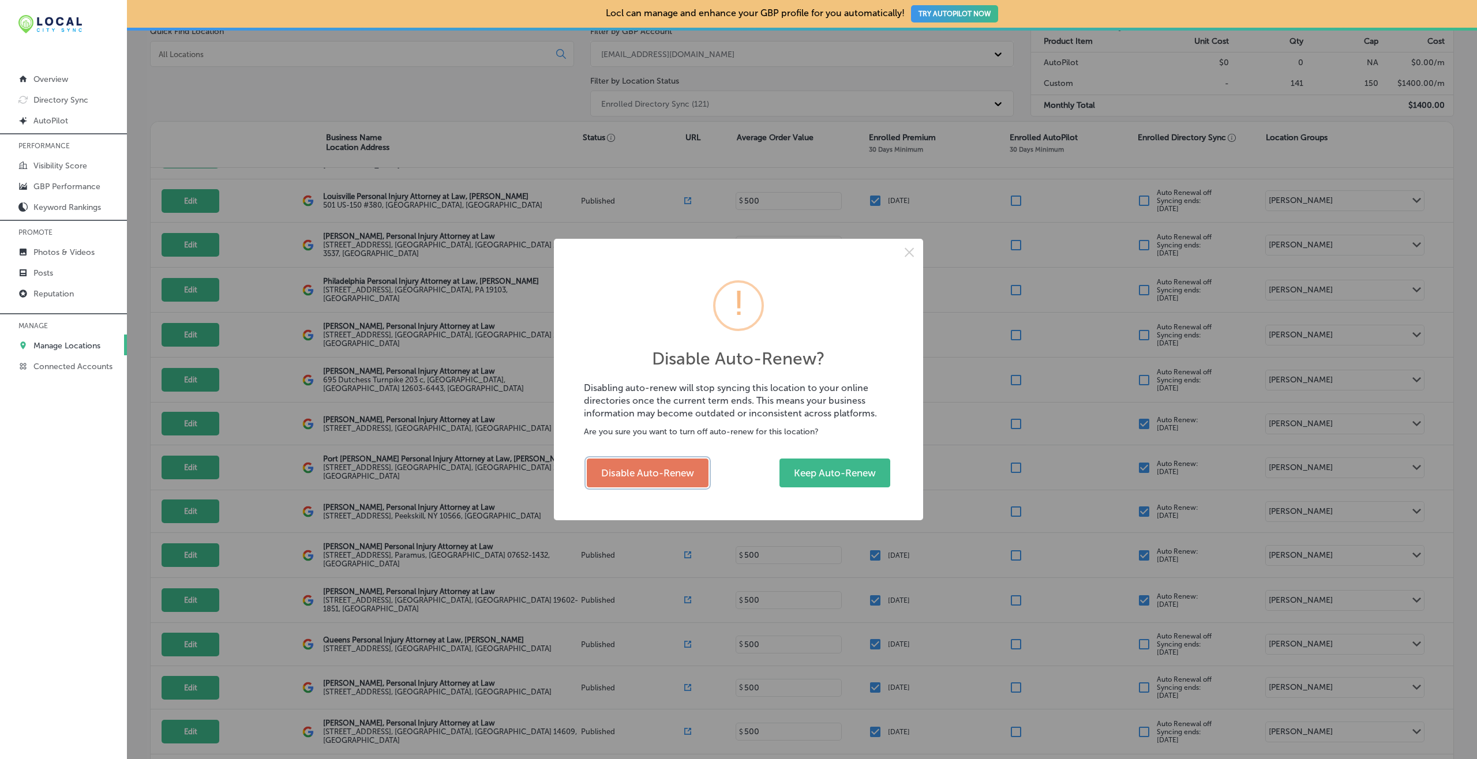
drag, startPoint x: 672, startPoint y: 462, endPoint x: 716, endPoint y: 453, distance: 44.8
click at [674, 462] on button "Disable Auto-Renew" at bounding box center [648, 473] width 122 height 29
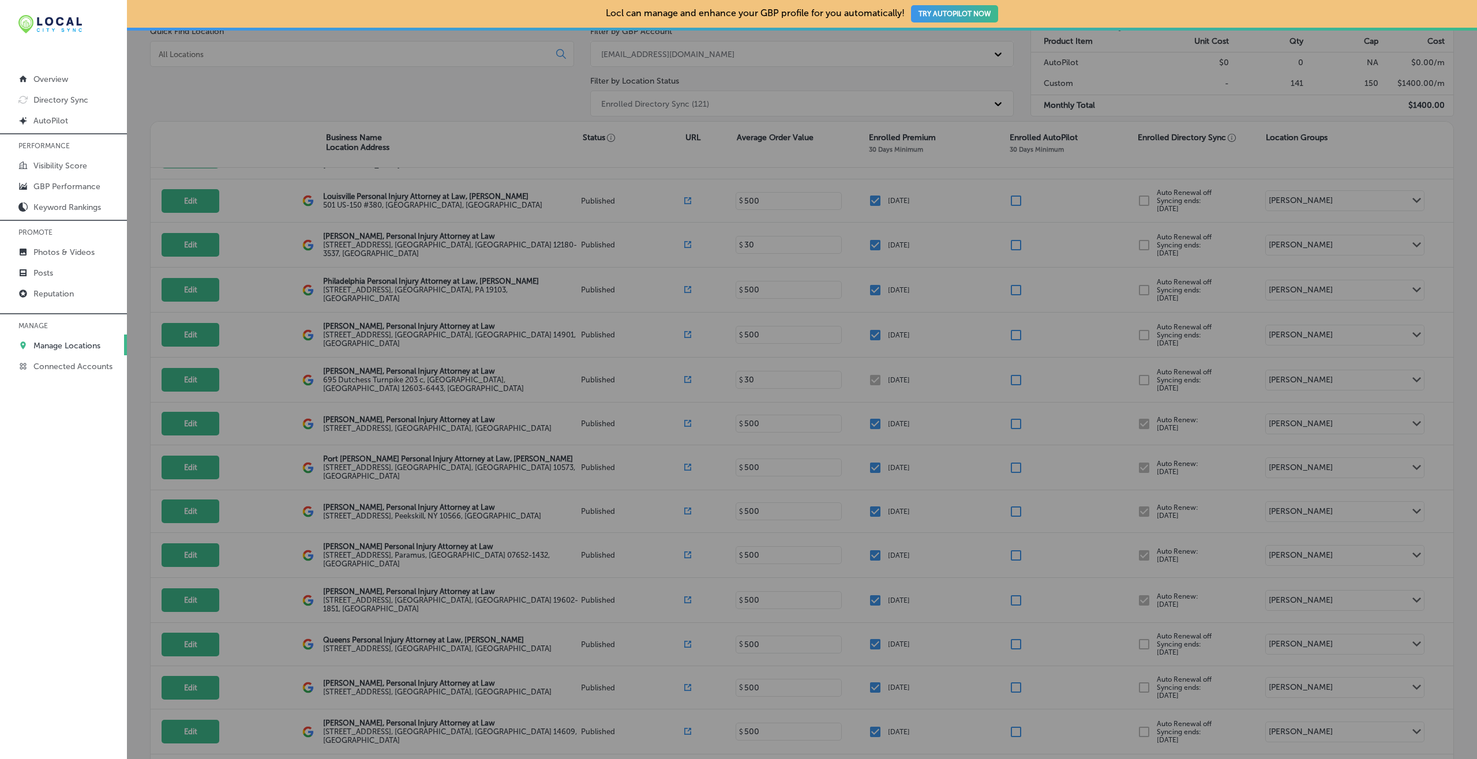
checkbox input "false"
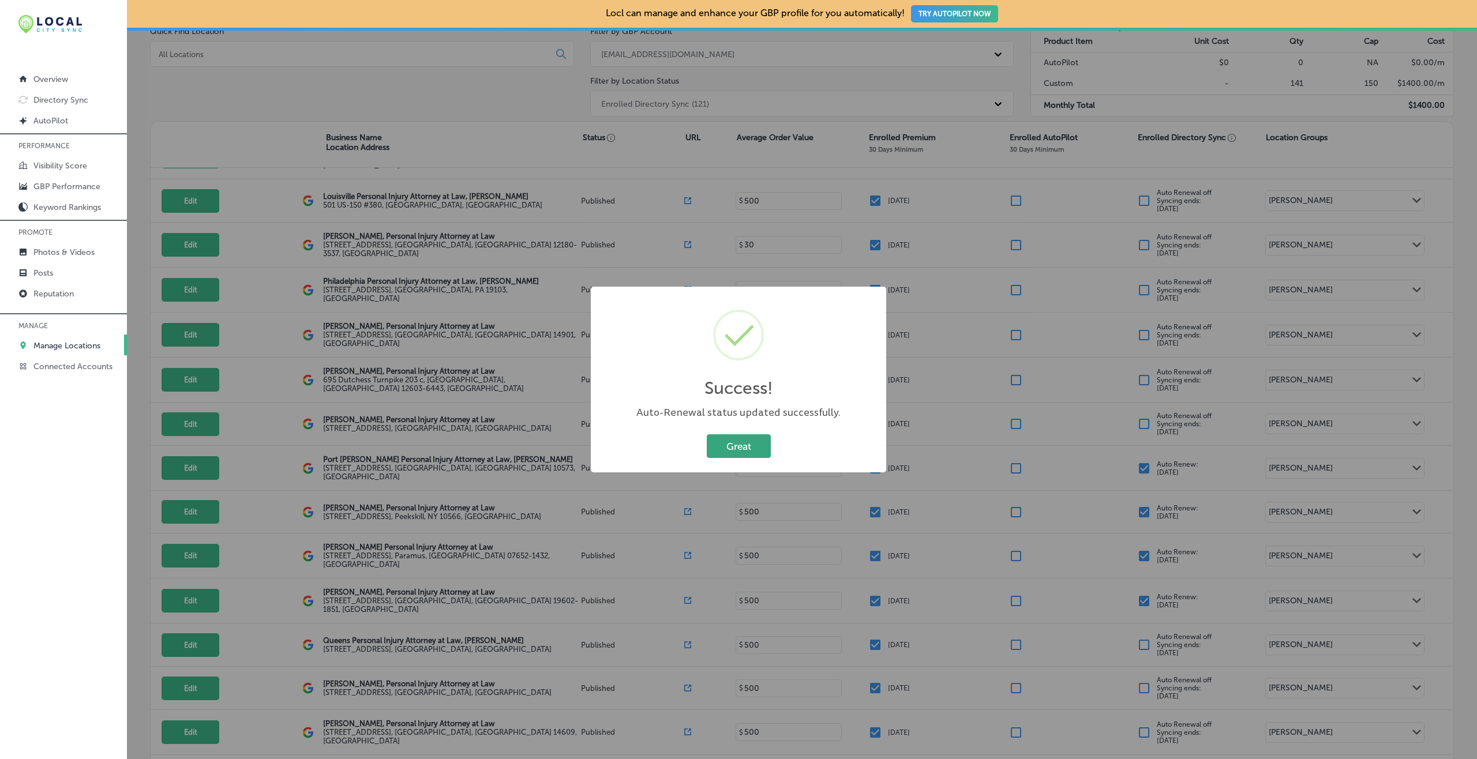
drag, startPoint x: 749, startPoint y: 445, endPoint x: 804, endPoint y: 425, distance: 58.6
click at [749, 443] on button "Great" at bounding box center [739, 447] width 64 height 24
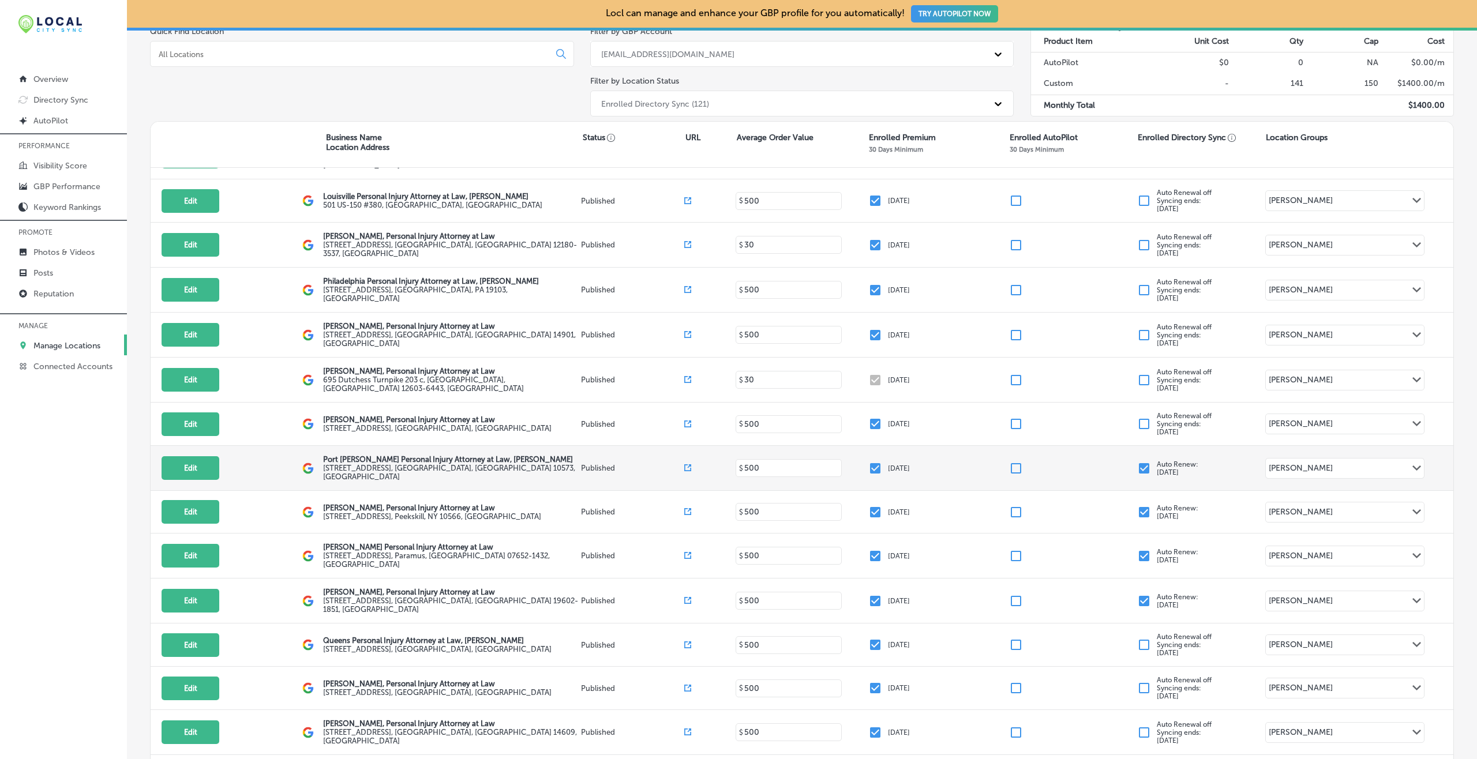
click at [1137, 462] on input "checkbox" at bounding box center [1144, 469] width 14 height 14
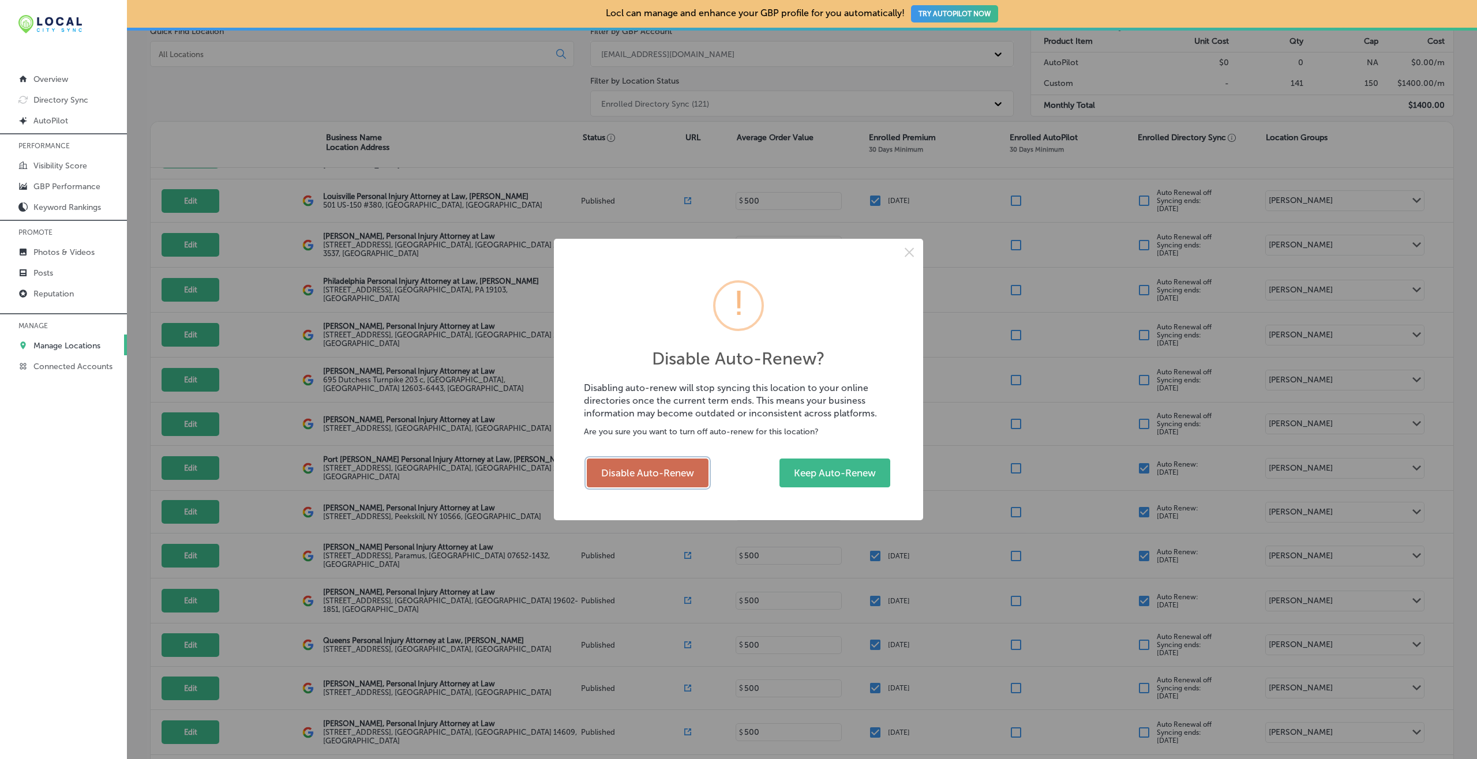
click at [679, 464] on button "Disable Auto-Renew" at bounding box center [648, 473] width 122 height 29
checkbox input "false"
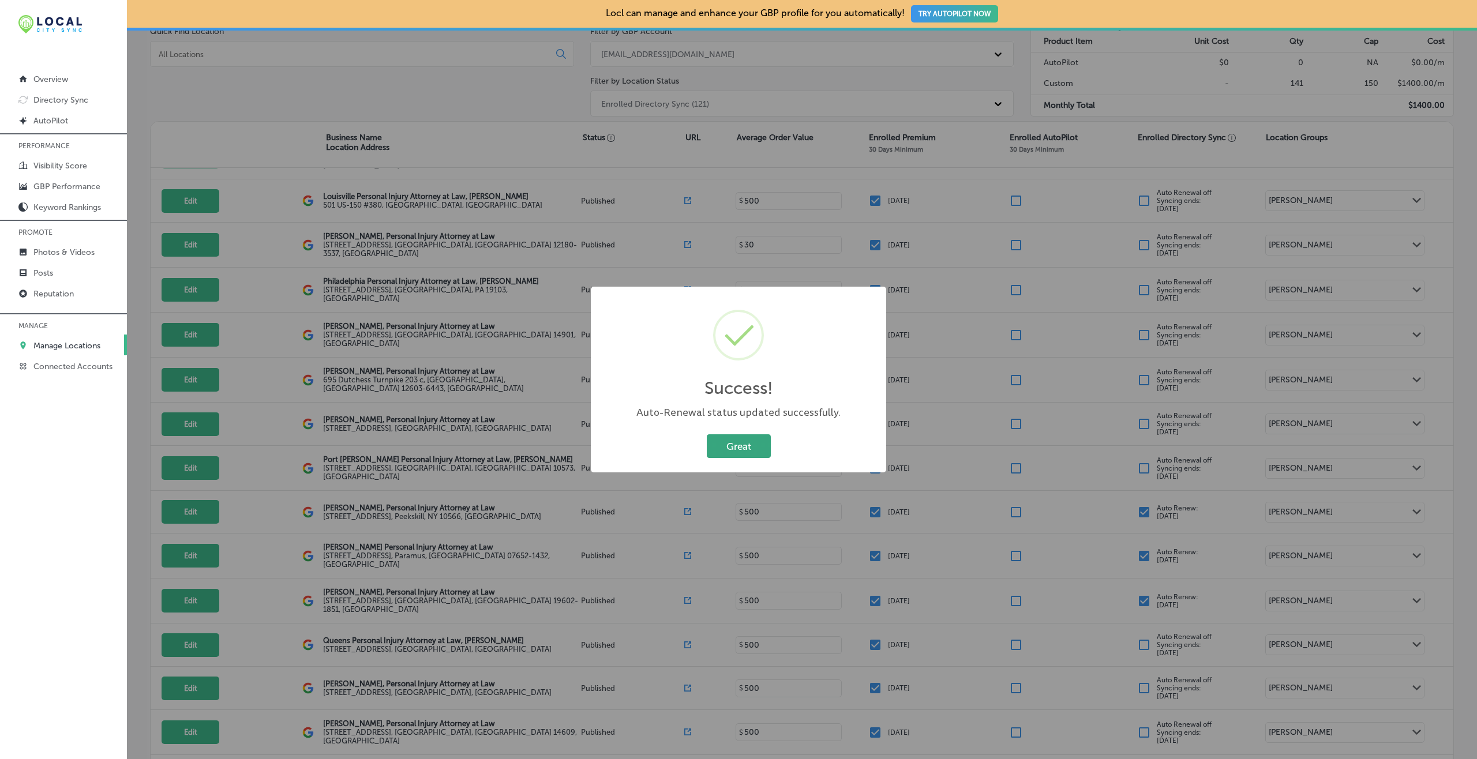
click at [746, 445] on button "Great" at bounding box center [739, 447] width 64 height 24
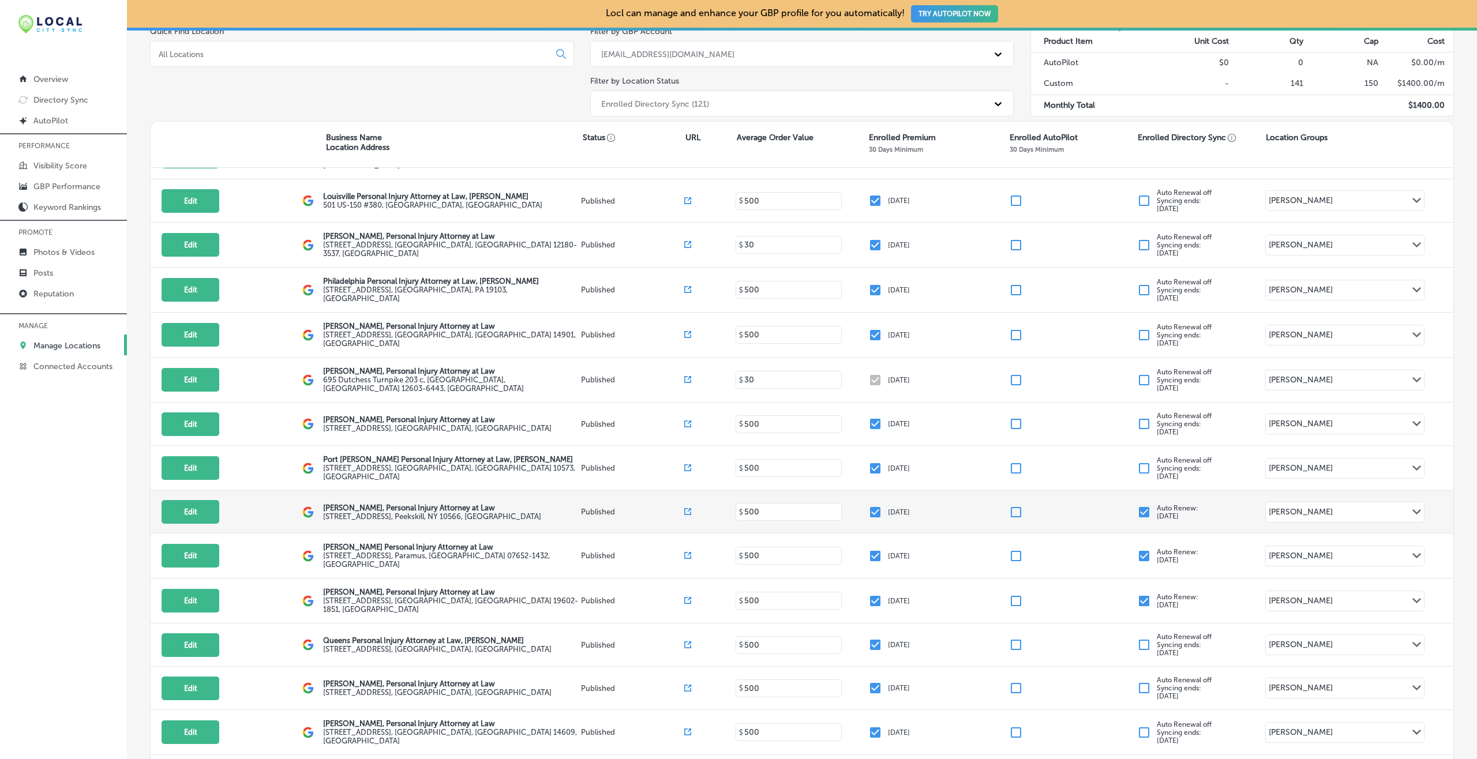
click at [1137, 505] on input "checkbox" at bounding box center [1144, 512] width 14 height 14
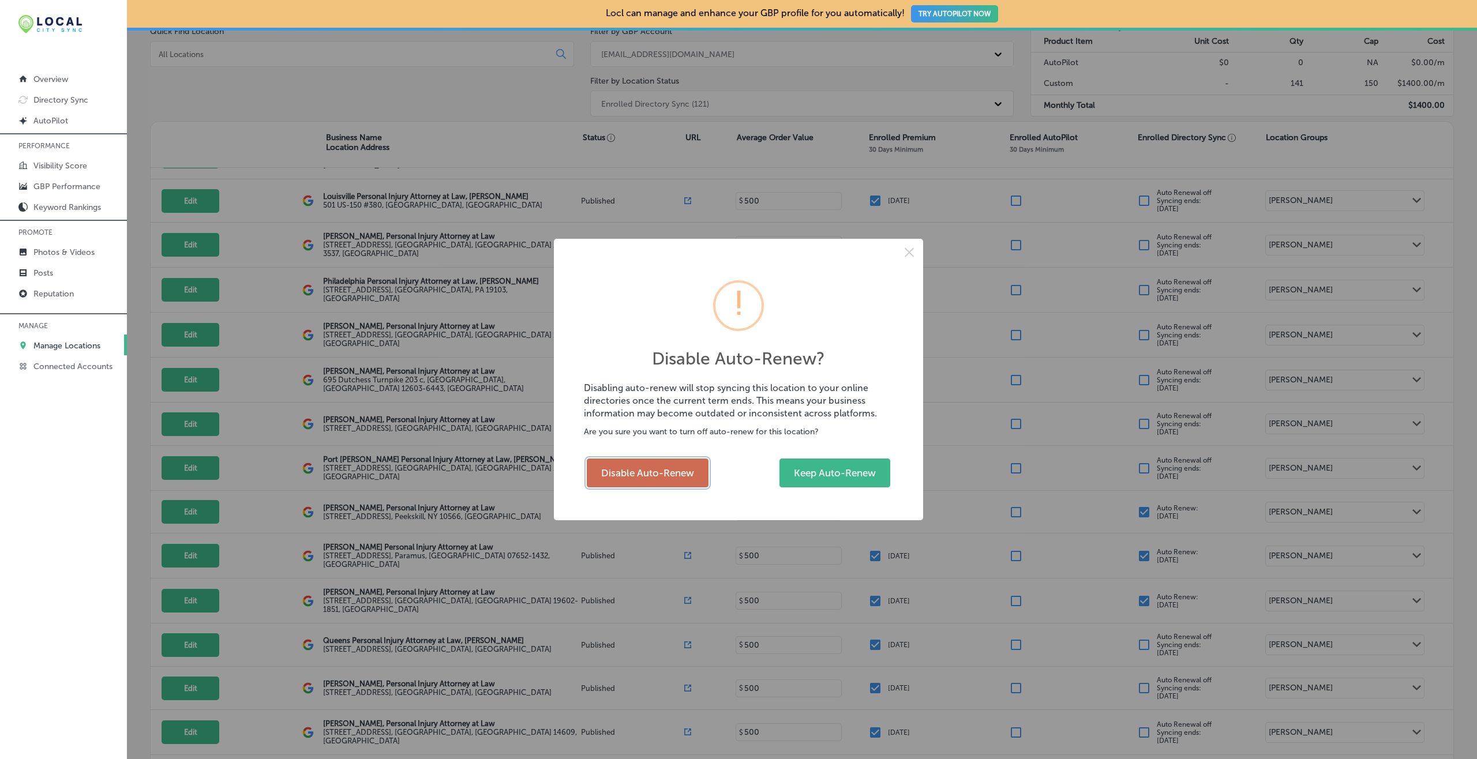
click at [670, 467] on button "Disable Auto-Renew" at bounding box center [648, 473] width 122 height 29
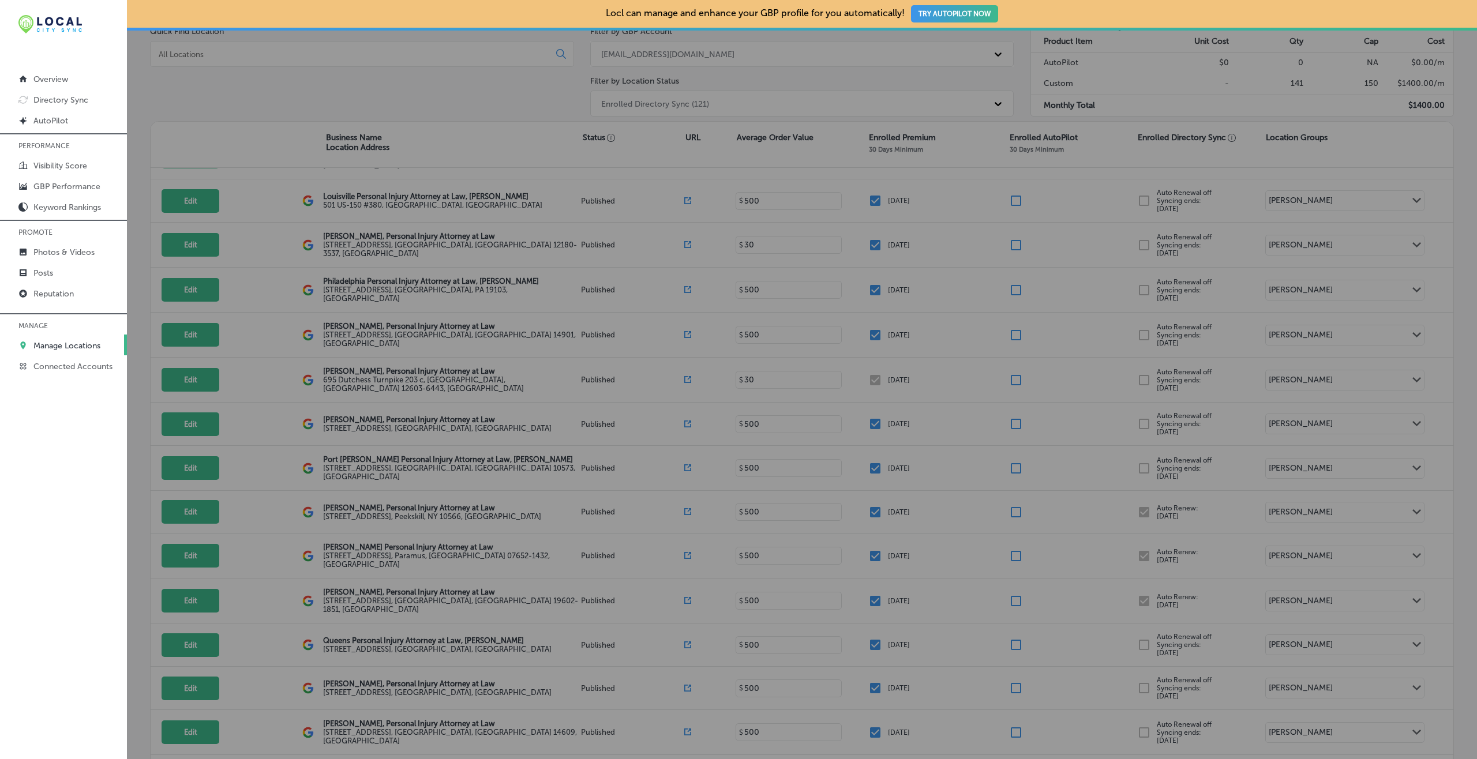
checkbox input "false"
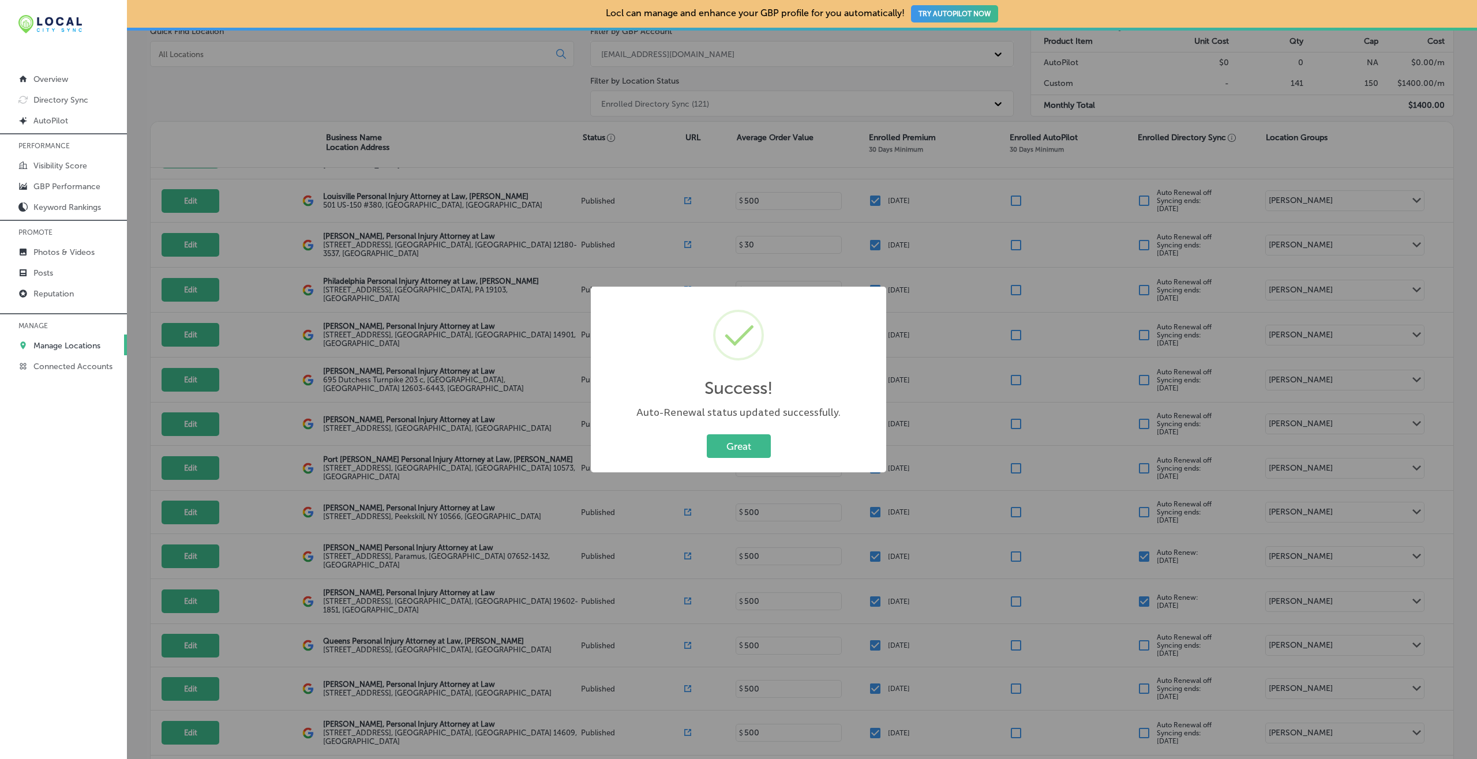
drag, startPoint x: 754, startPoint y: 445, endPoint x: 762, endPoint y: 442, distance: 8.8
click at [754, 441] on button "Great" at bounding box center [739, 447] width 64 height 24
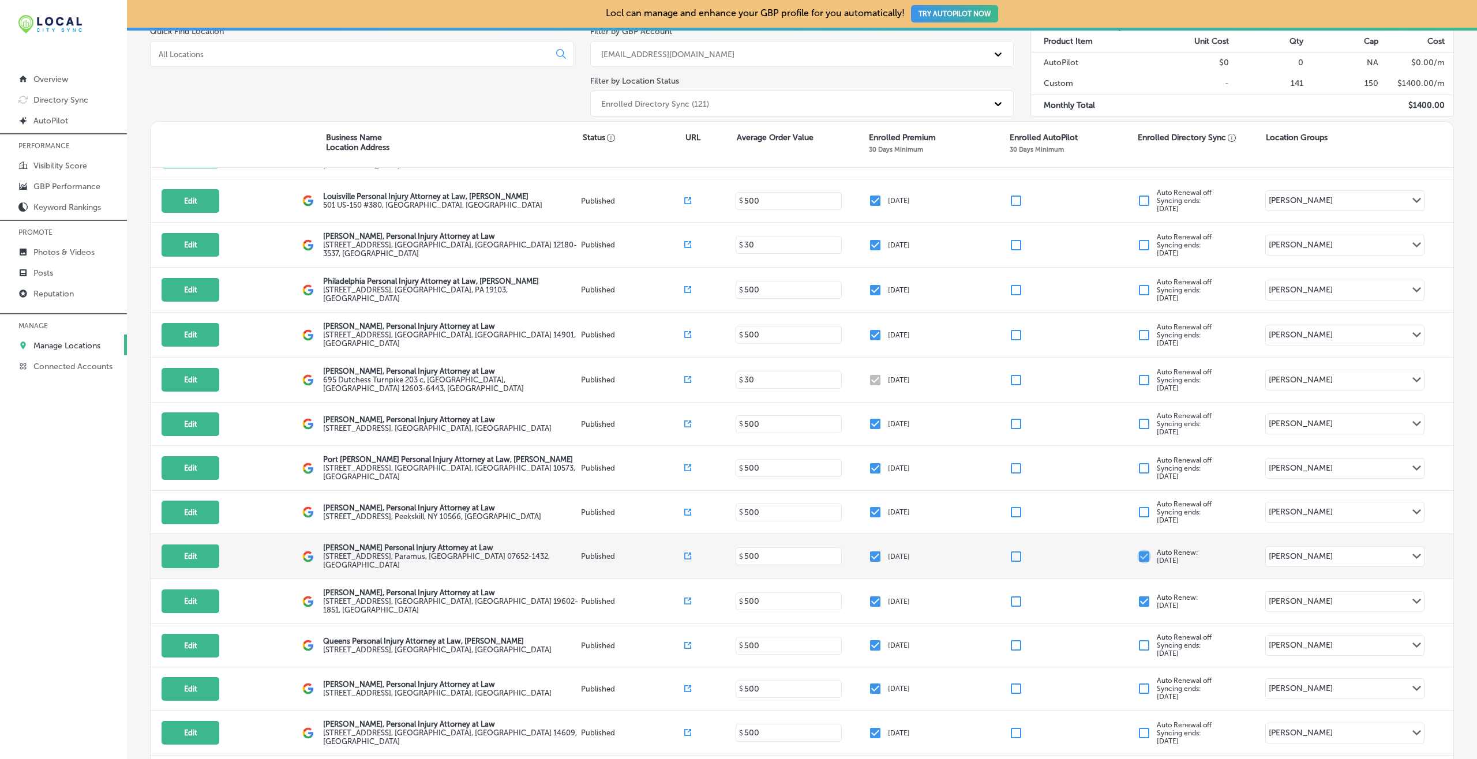
click at [1137, 550] on input "checkbox" at bounding box center [1144, 557] width 14 height 14
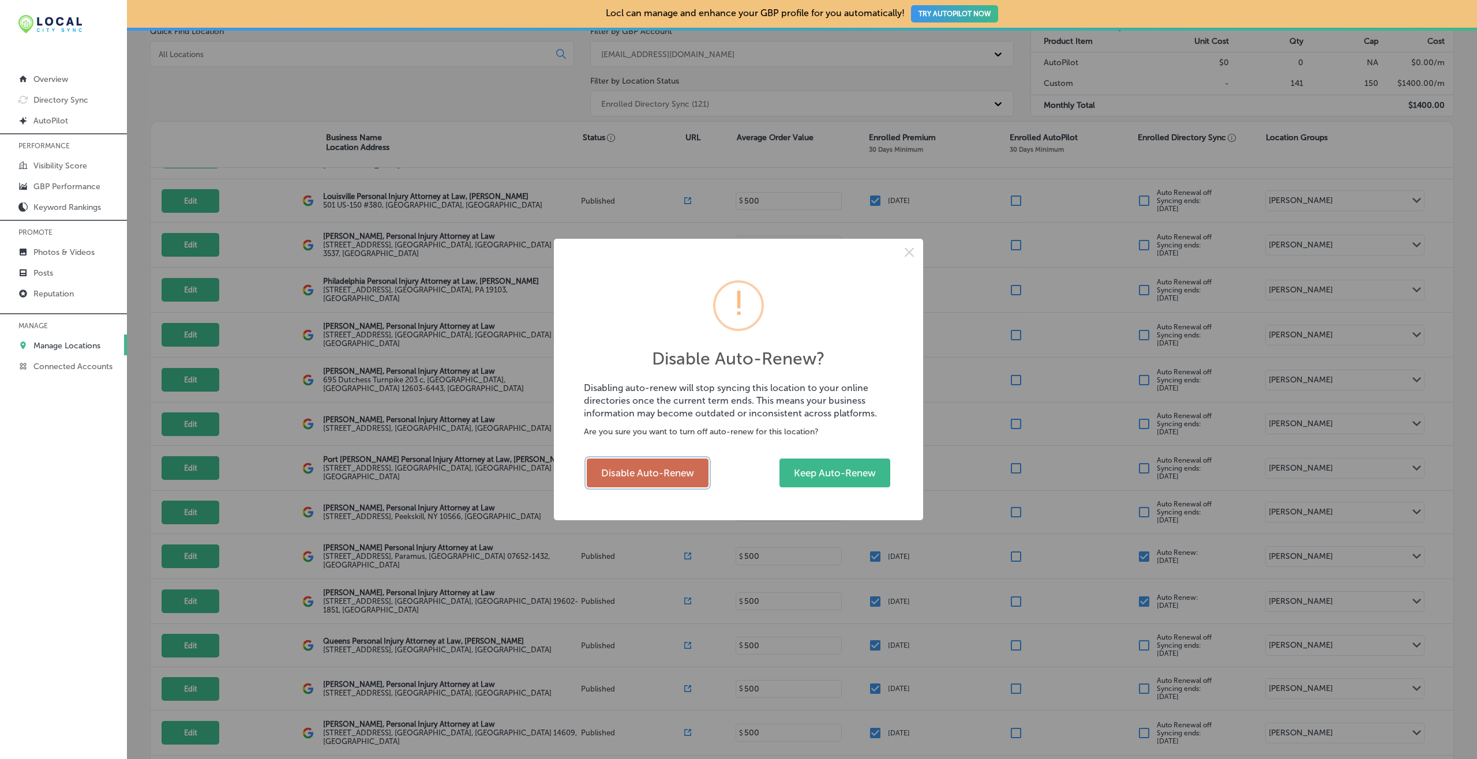
click at [684, 483] on button "Disable Auto-Renew" at bounding box center [648, 473] width 122 height 29
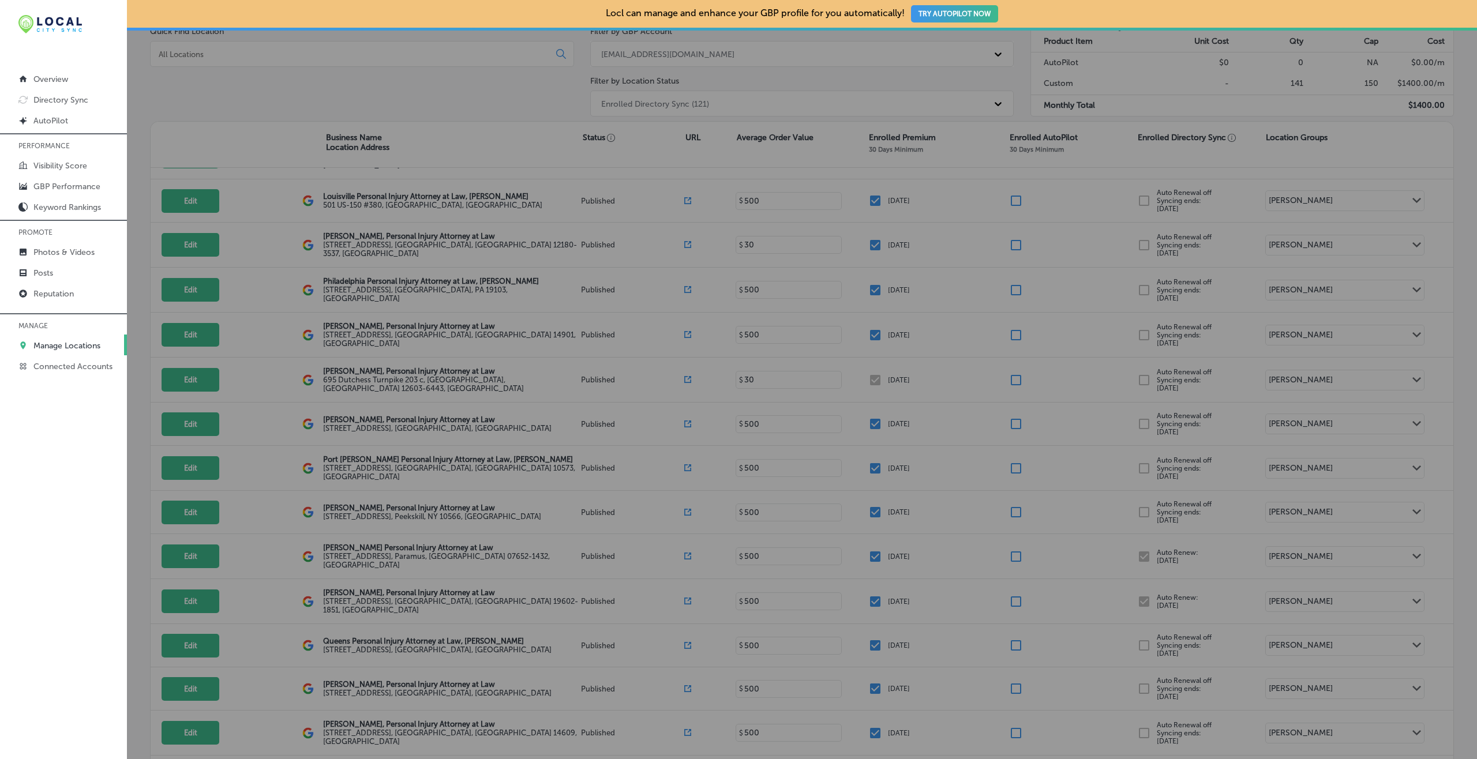
checkbox input "false"
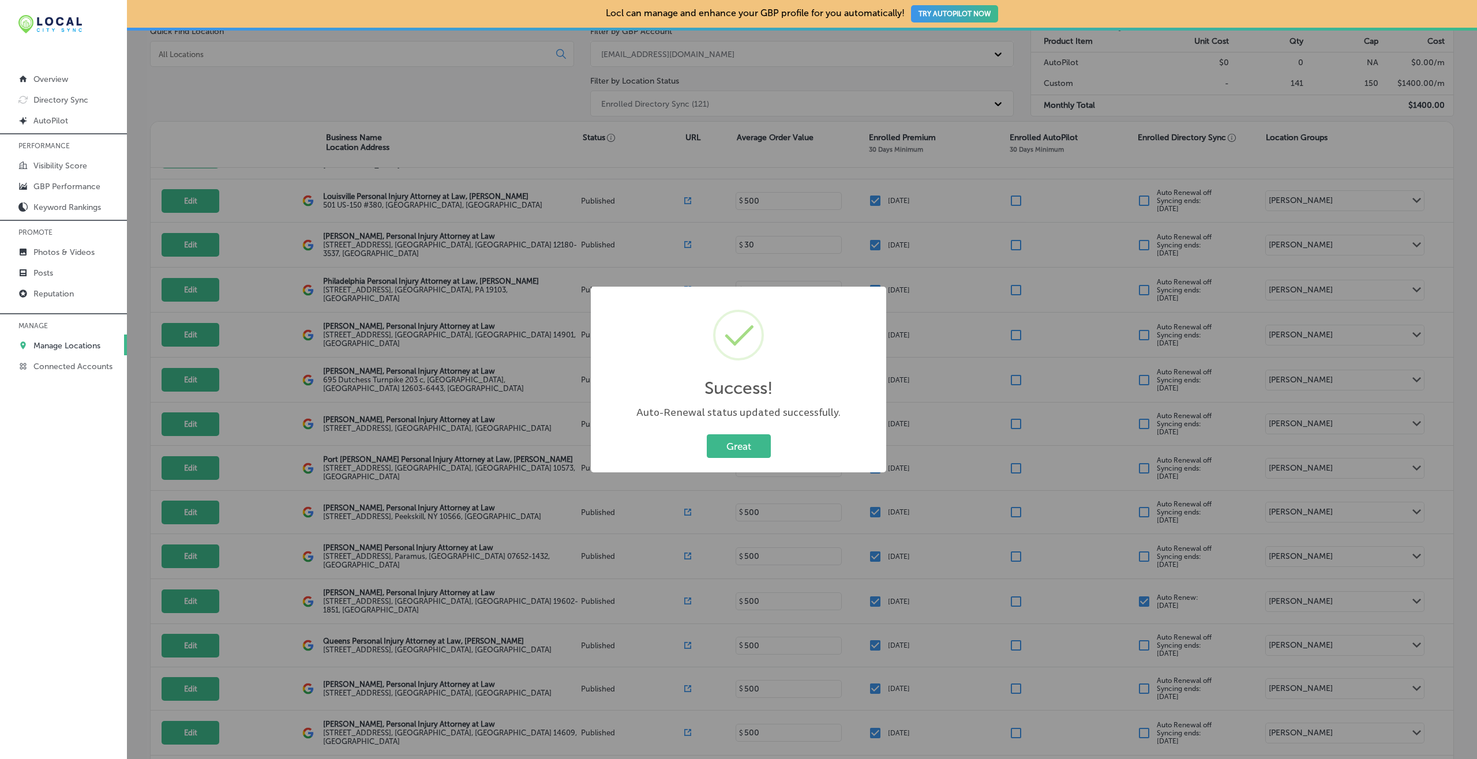
click at [753, 452] on button "Great" at bounding box center [739, 447] width 64 height 24
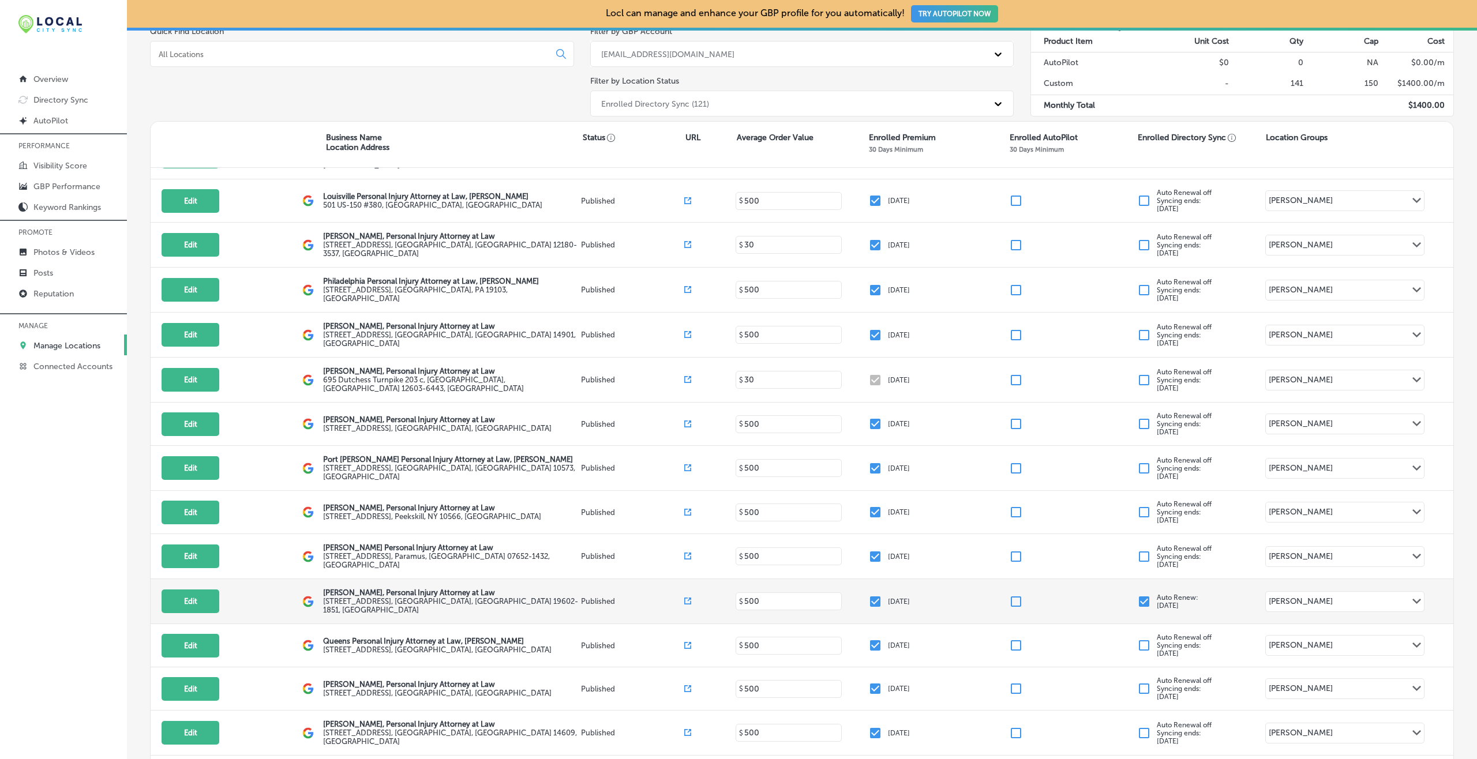
click at [1138, 595] on input "checkbox" at bounding box center [1144, 602] width 14 height 14
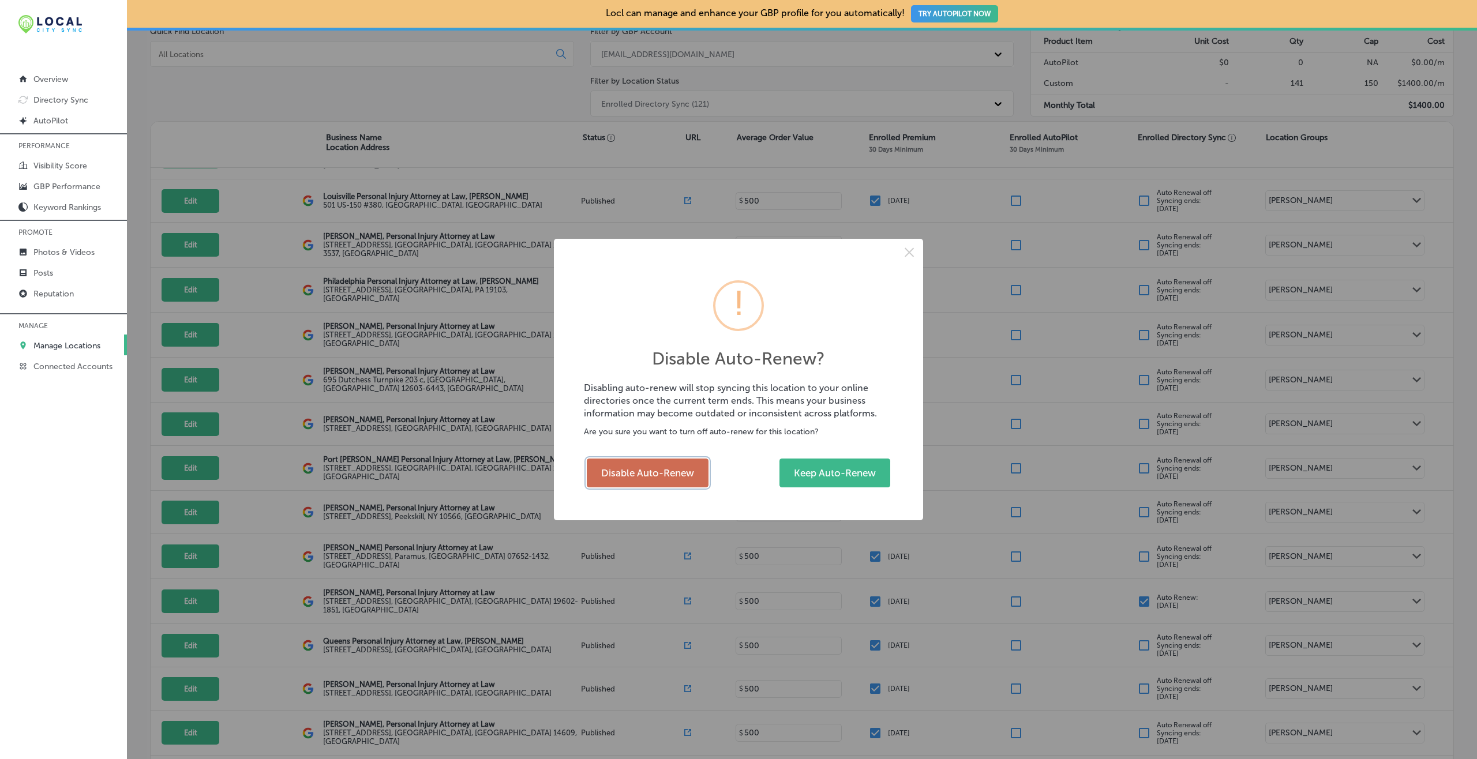
click at [656, 480] on button "Disable Auto-Renew" at bounding box center [648, 473] width 122 height 29
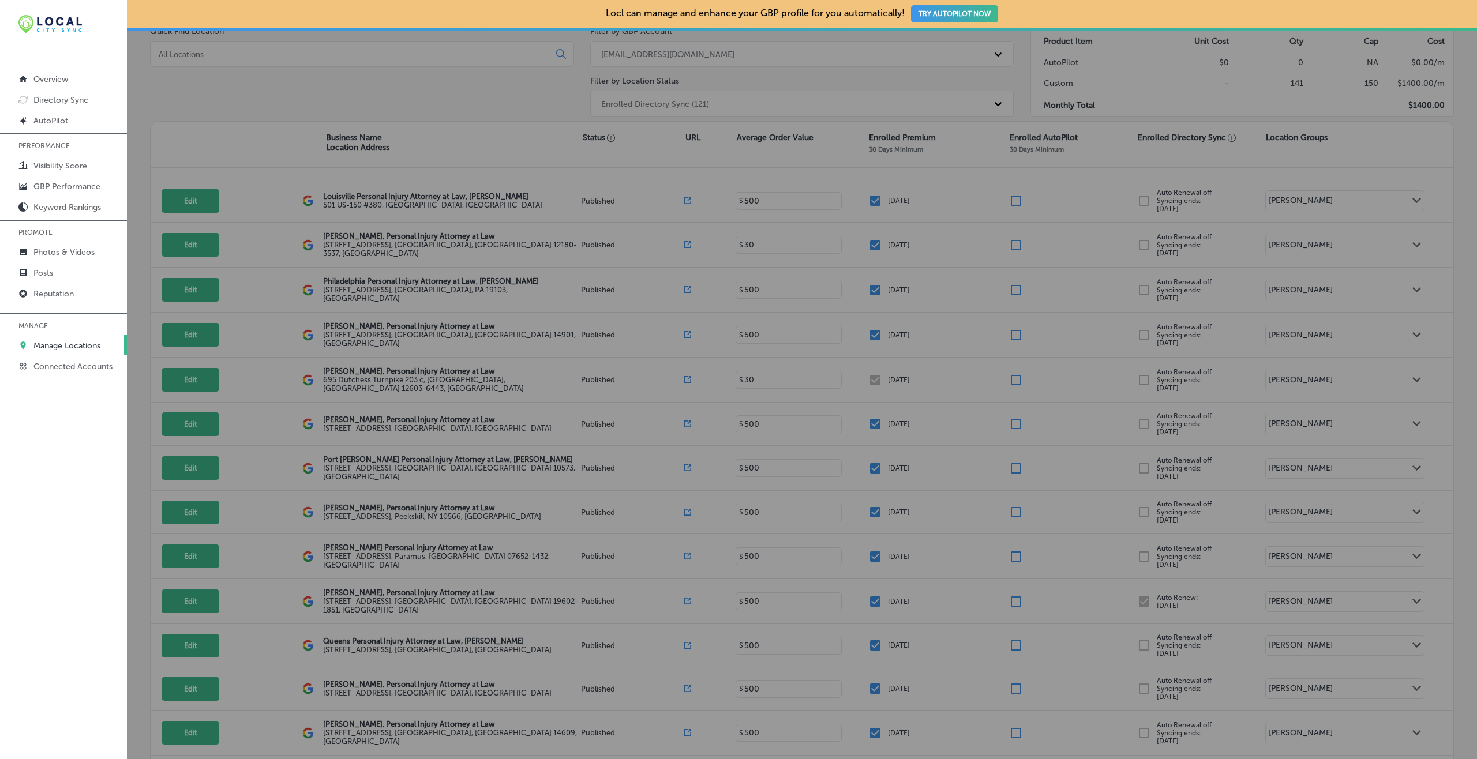
checkbox input "false"
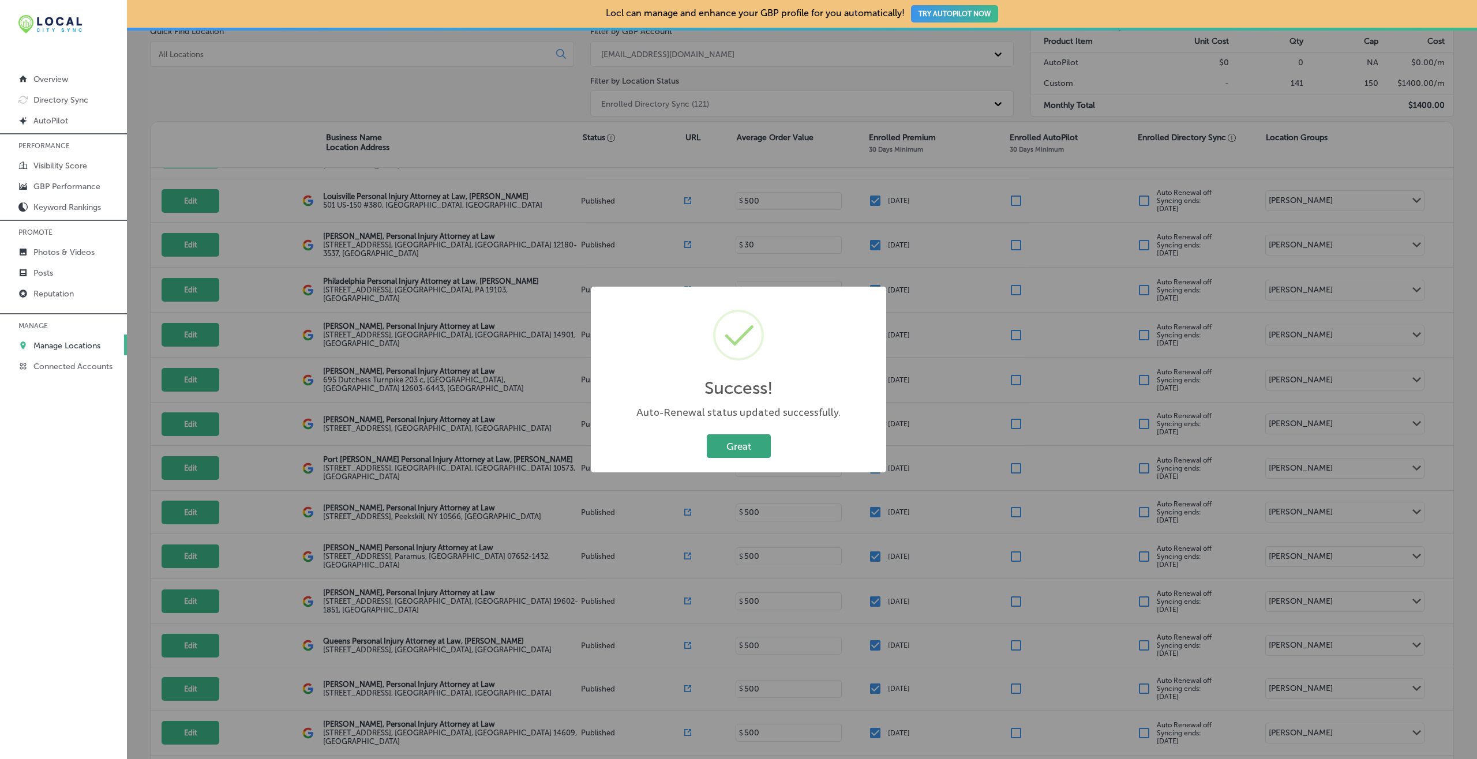
click at [733, 450] on button "Great" at bounding box center [739, 447] width 64 height 24
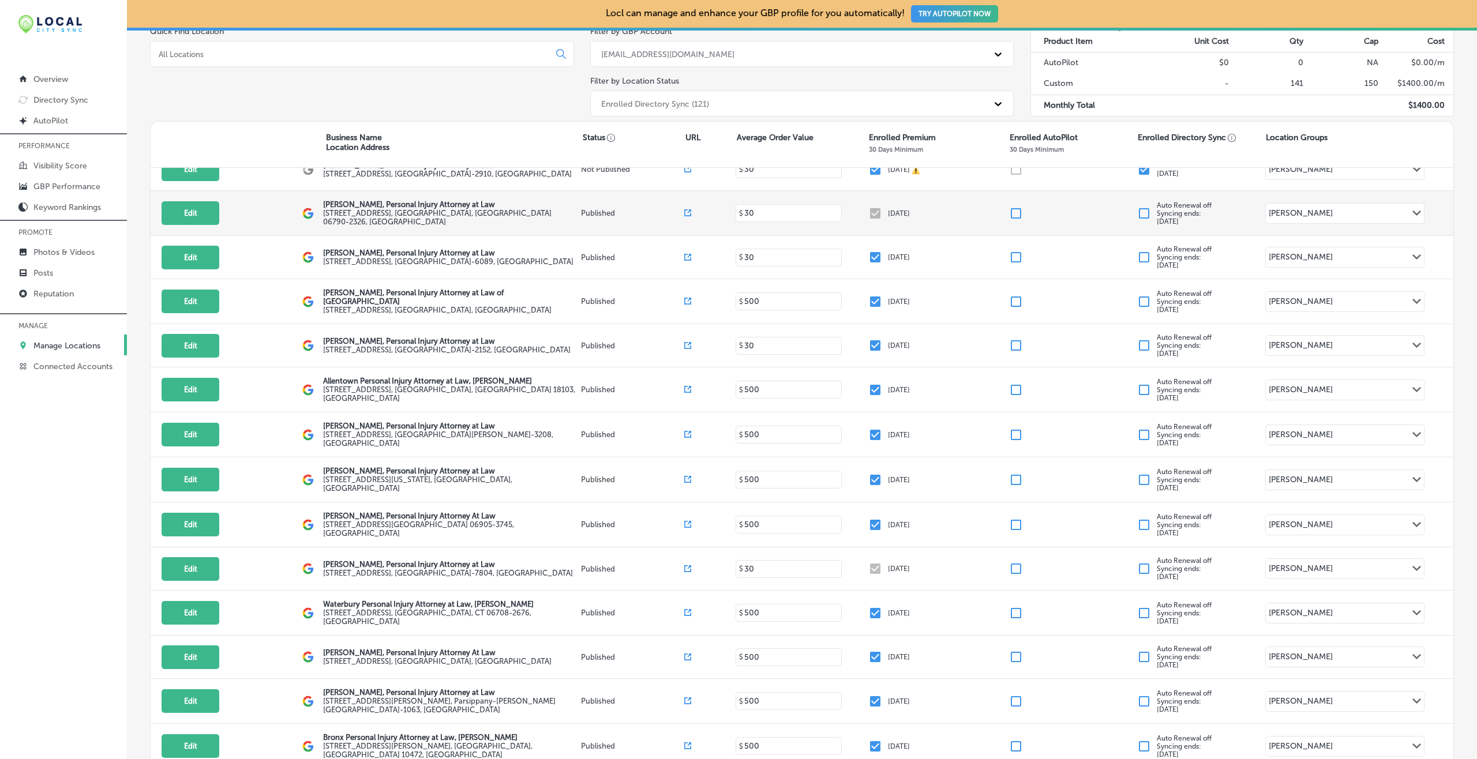
scroll to position [2613, 0]
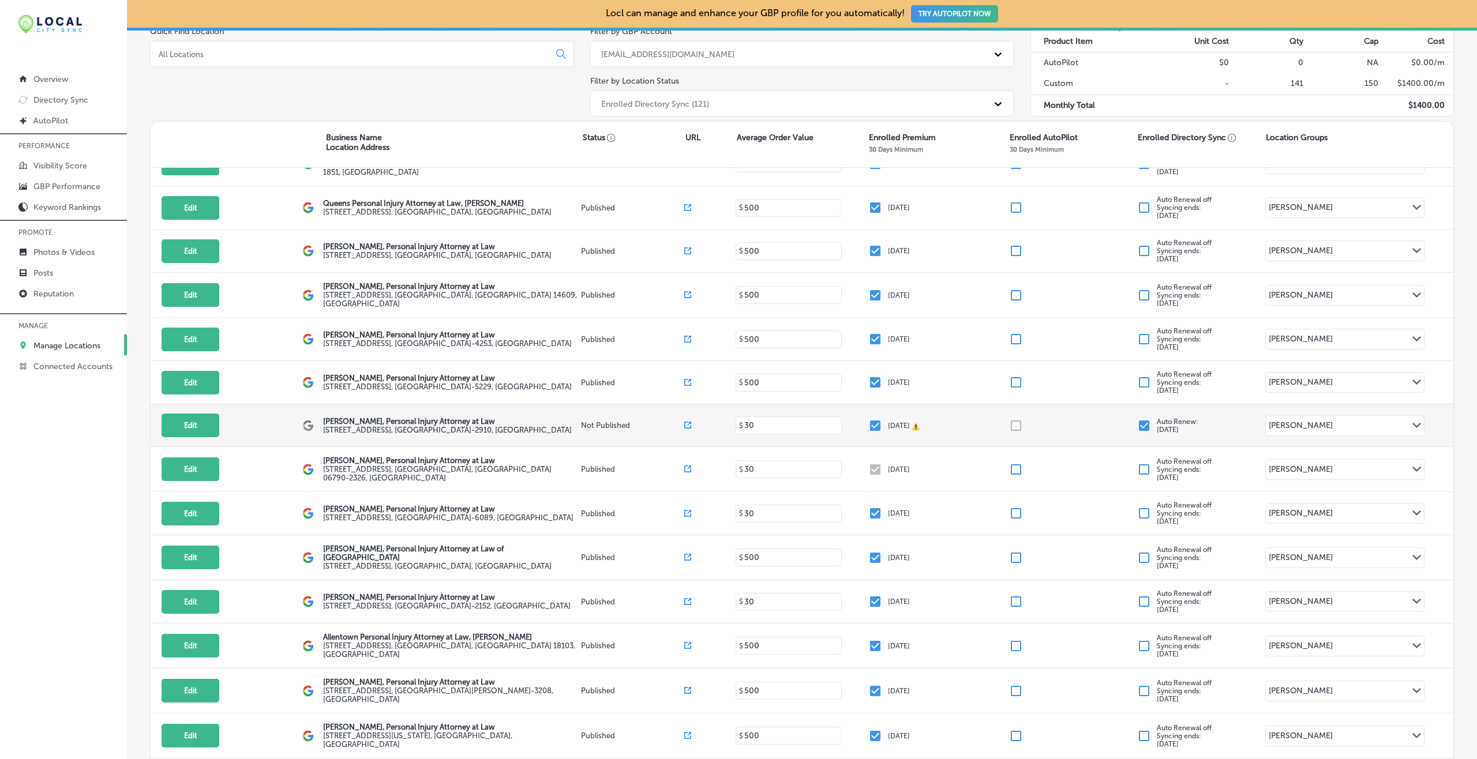
click at [1137, 419] on input "checkbox" at bounding box center [1144, 426] width 14 height 14
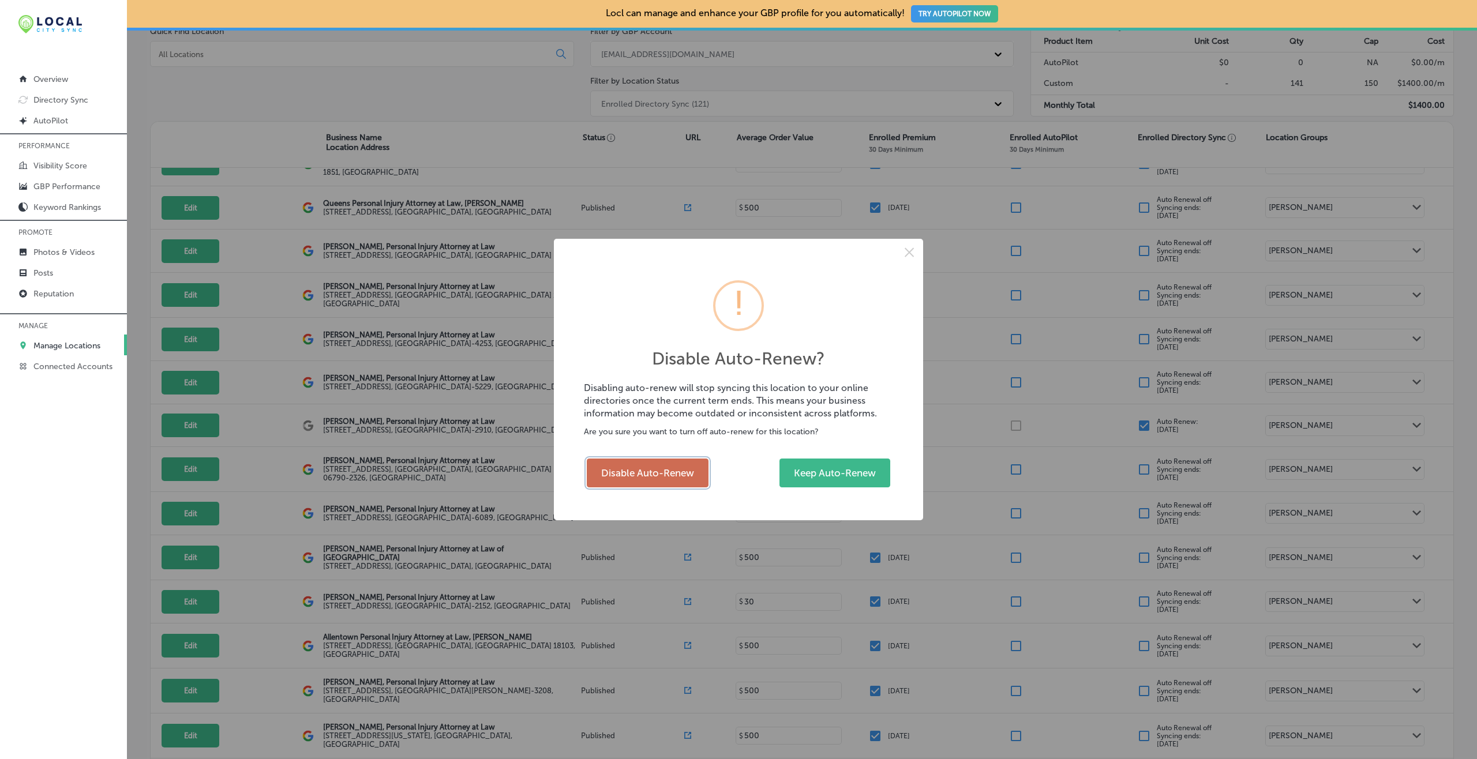
click at [651, 475] on button "Disable Auto-Renew" at bounding box center [648, 473] width 122 height 29
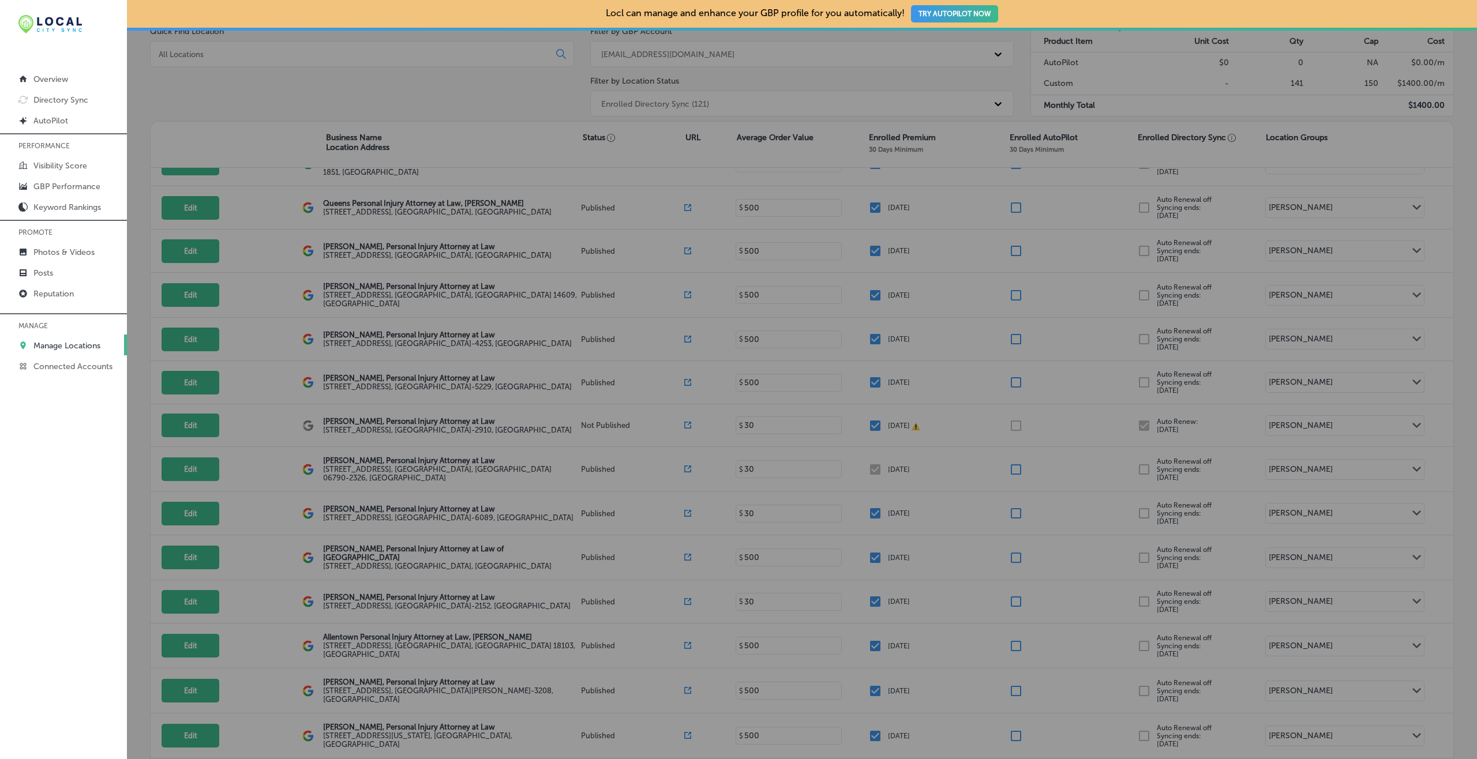
checkbox input "false"
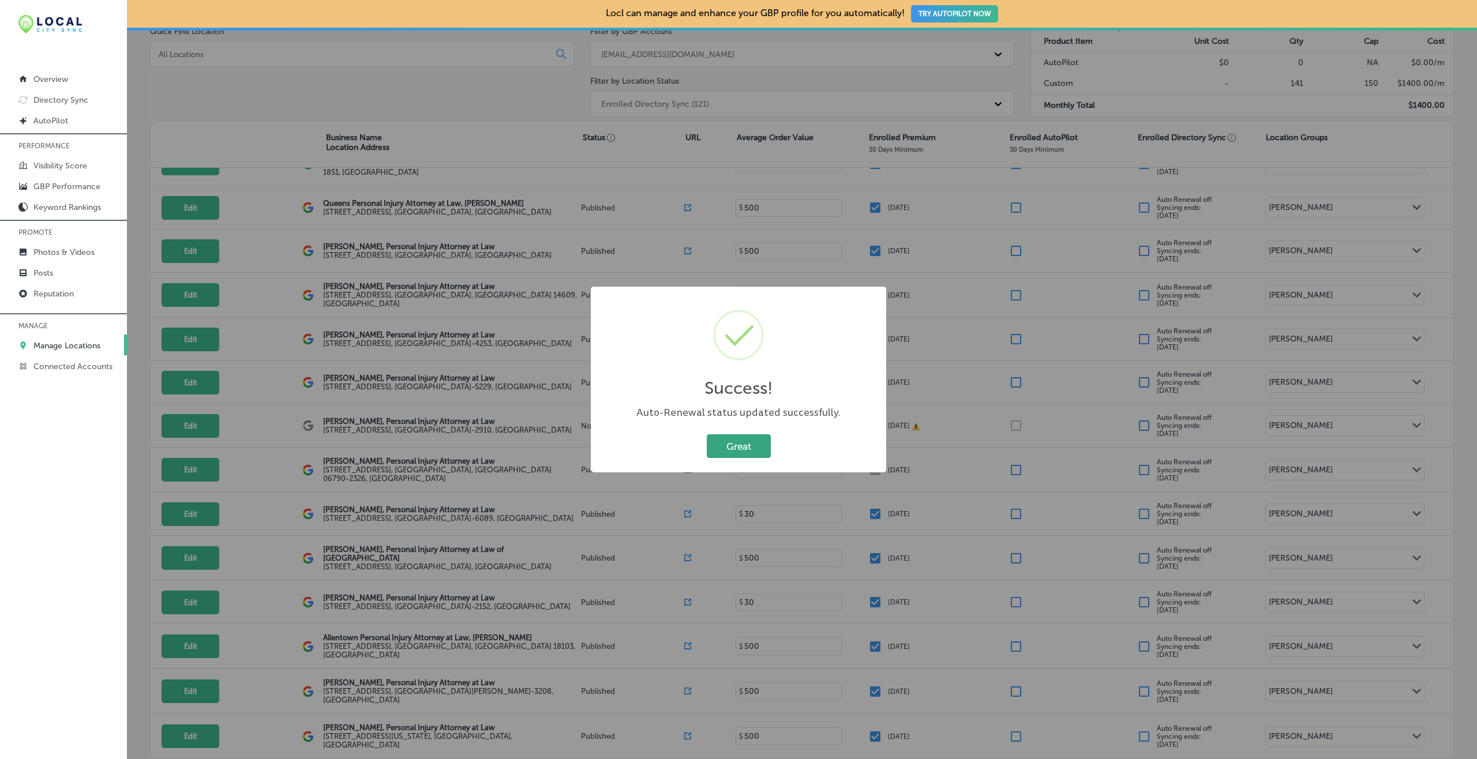
click at [746, 455] on button "Great" at bounding box center [739, 447] width 64 height 24
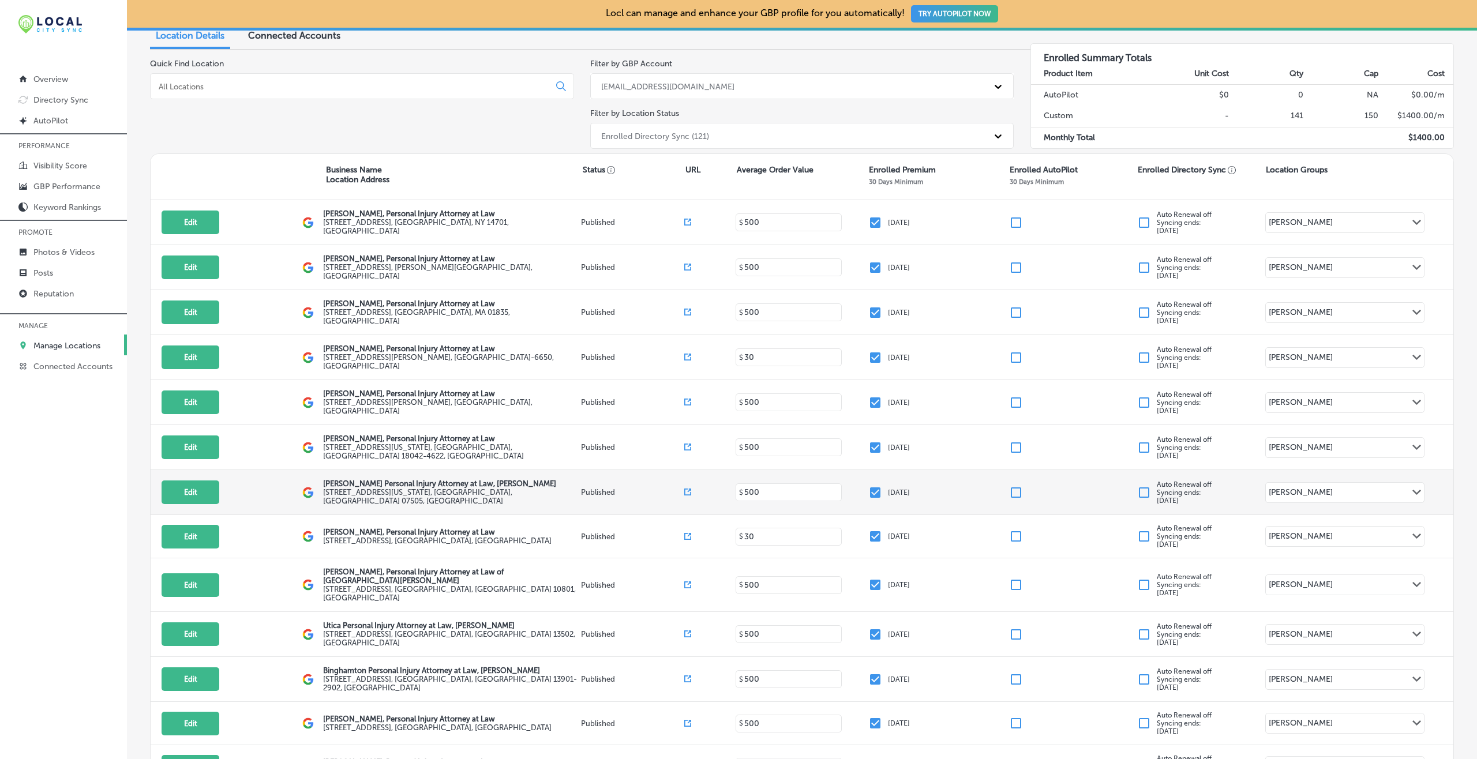
scroll to position [0, 0]
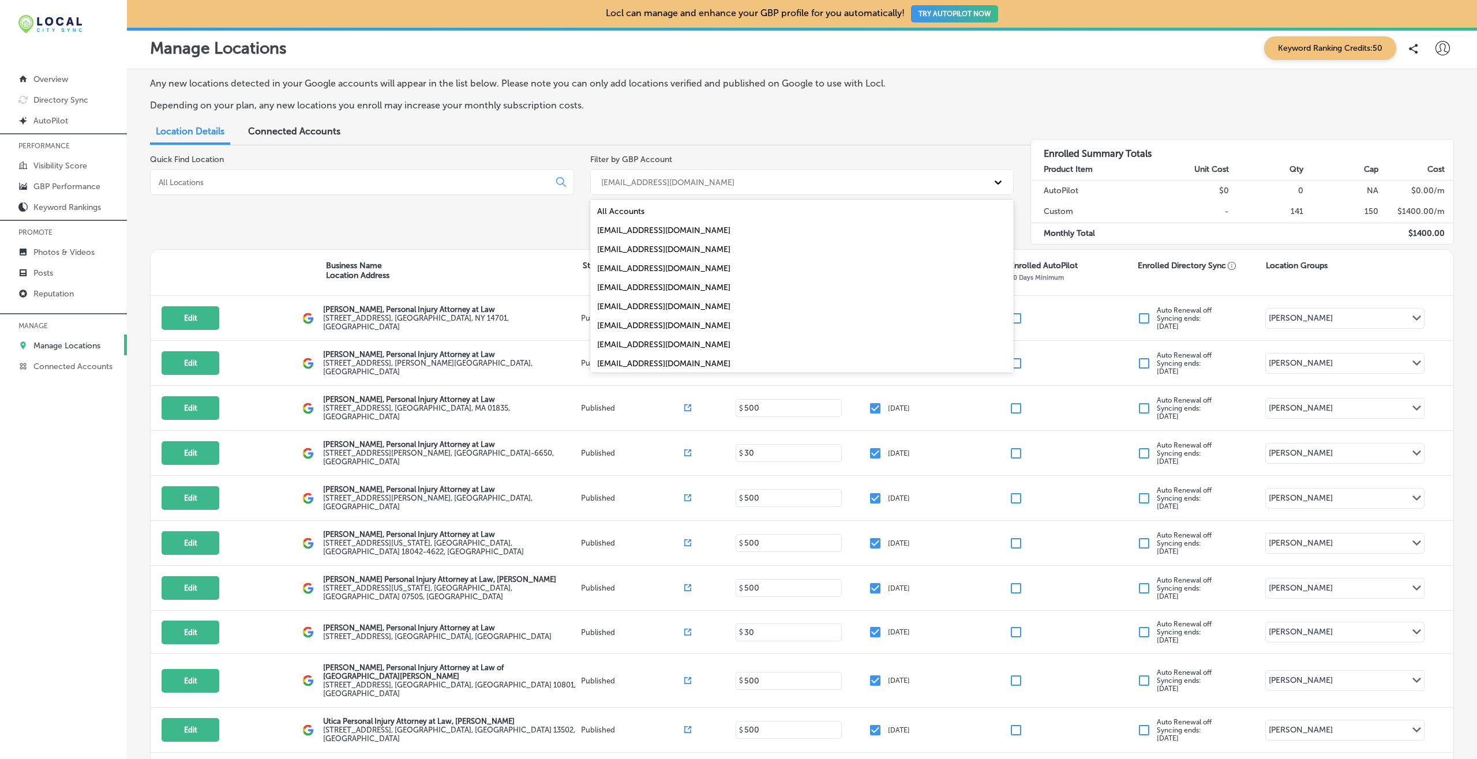
click at [631, 192] on div "[EMAIL_ADDRESS][DOMAIN_NAME]" at bounding box center [802, 182] width 424 height 26
click at [651, 227] on div "[EMAIL_ADDRESS][DOMAIN_NAME]" at bounding box center [802, 230] width 424 height 19
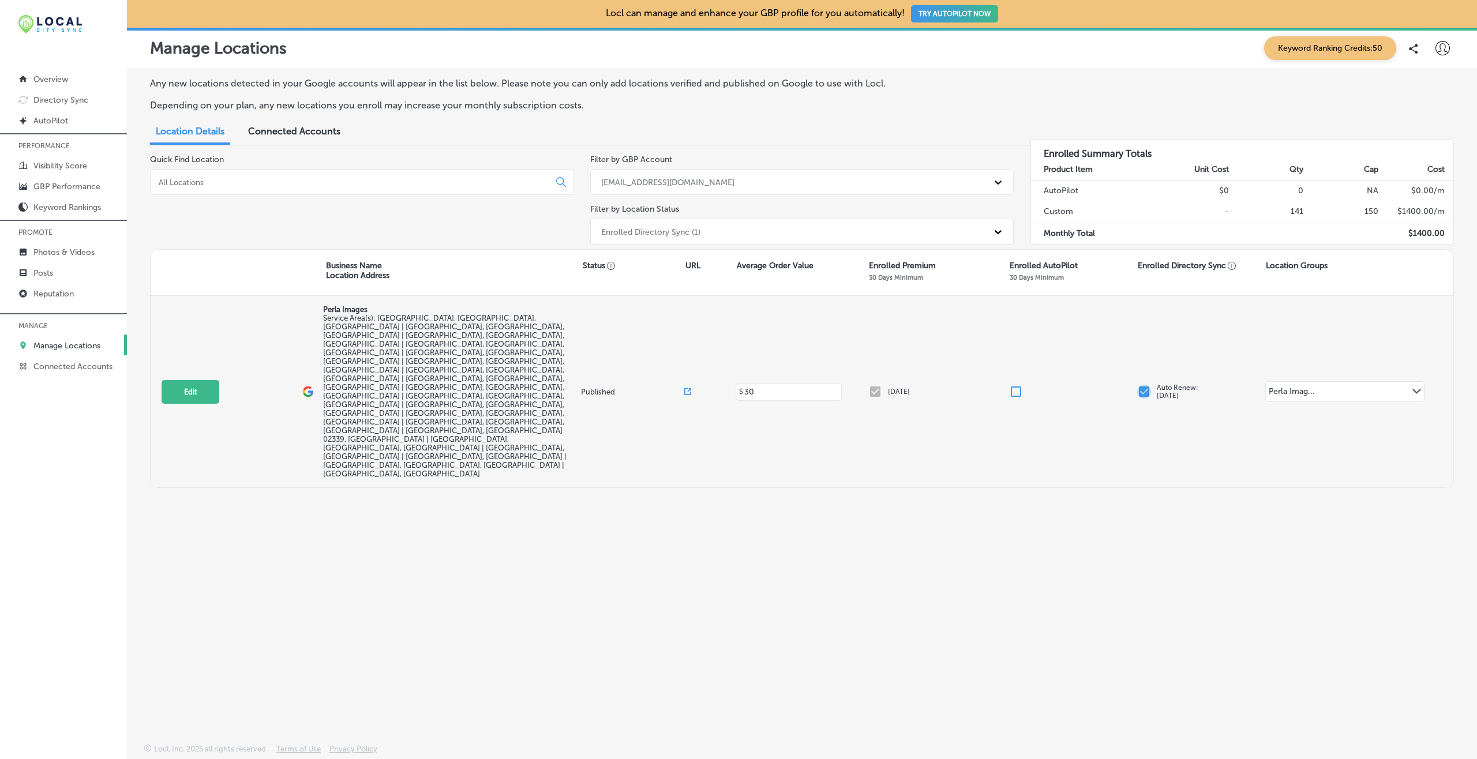
click at [1146, 385] on input "checkbox" at bounding box center [1144, 392] width 14 height 14
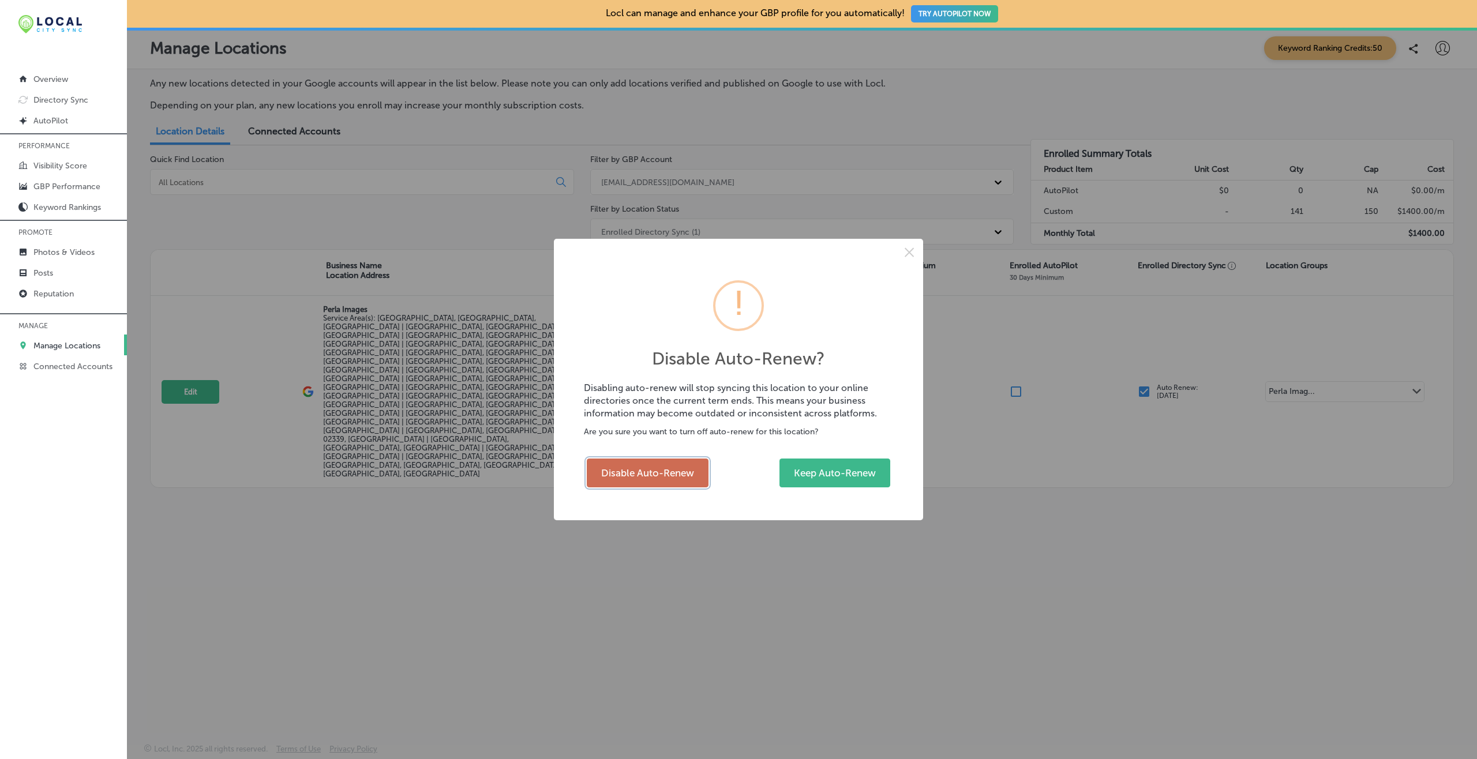
click at [672, 460] on button "Disable Auto-Renew" at bounding box center [648, 473] width 122 height 29
checkbox input "false"
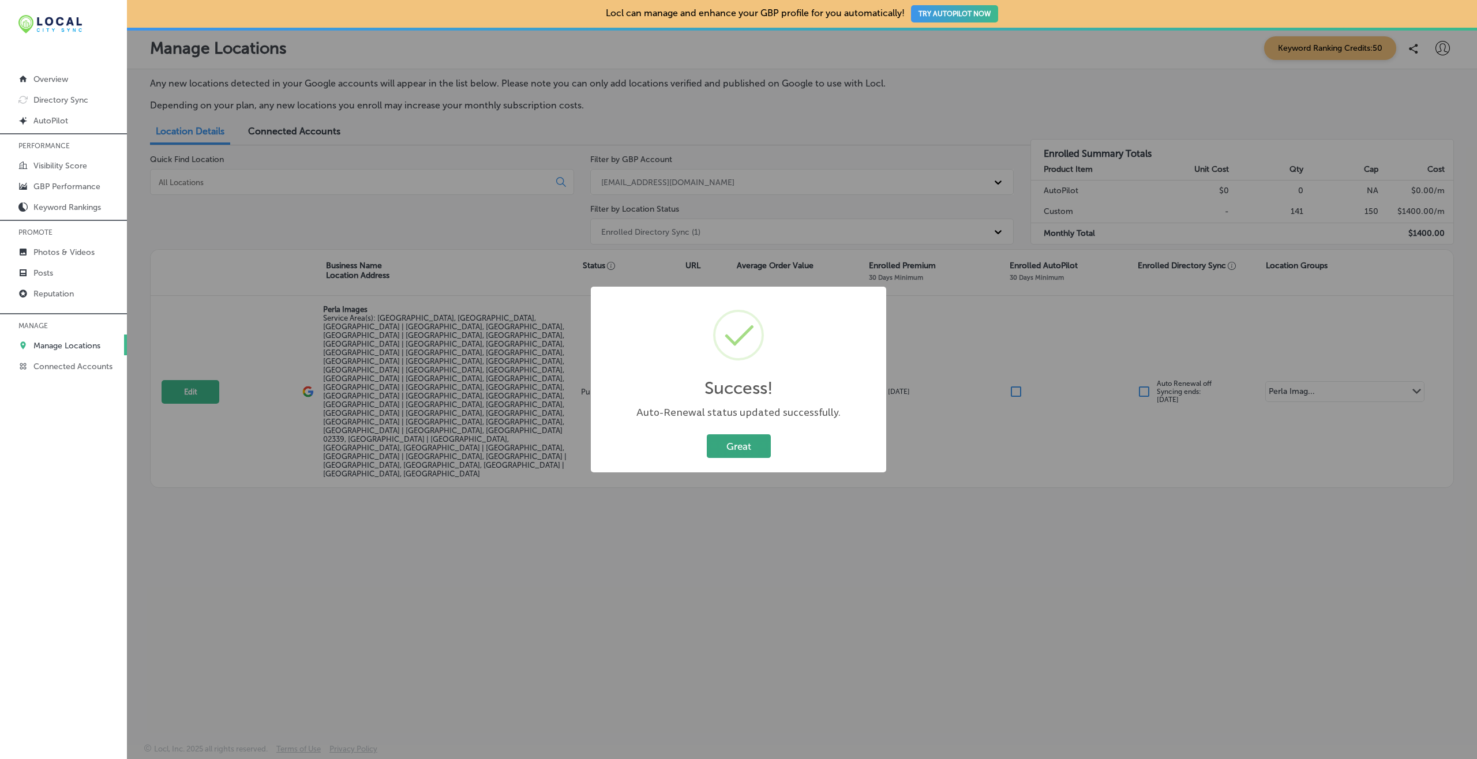
click at [754, 446] on button "Great" at bounding box center [739, 447] width 64 height 24
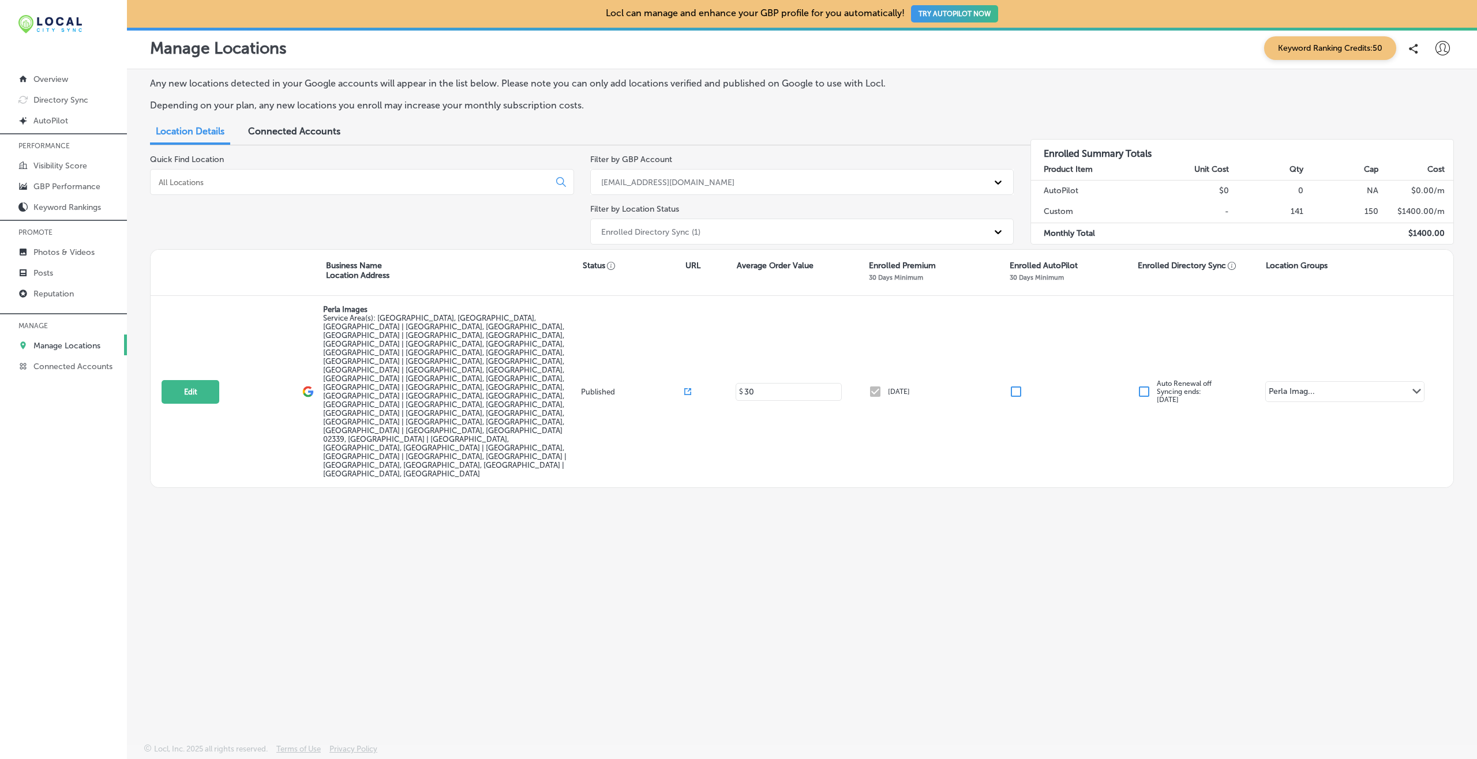
click at [735, 189] on div "[EMAIL_ADDRESS][DOMAIN_NAME]" at bounding box center [791, 182] width 393 height 19
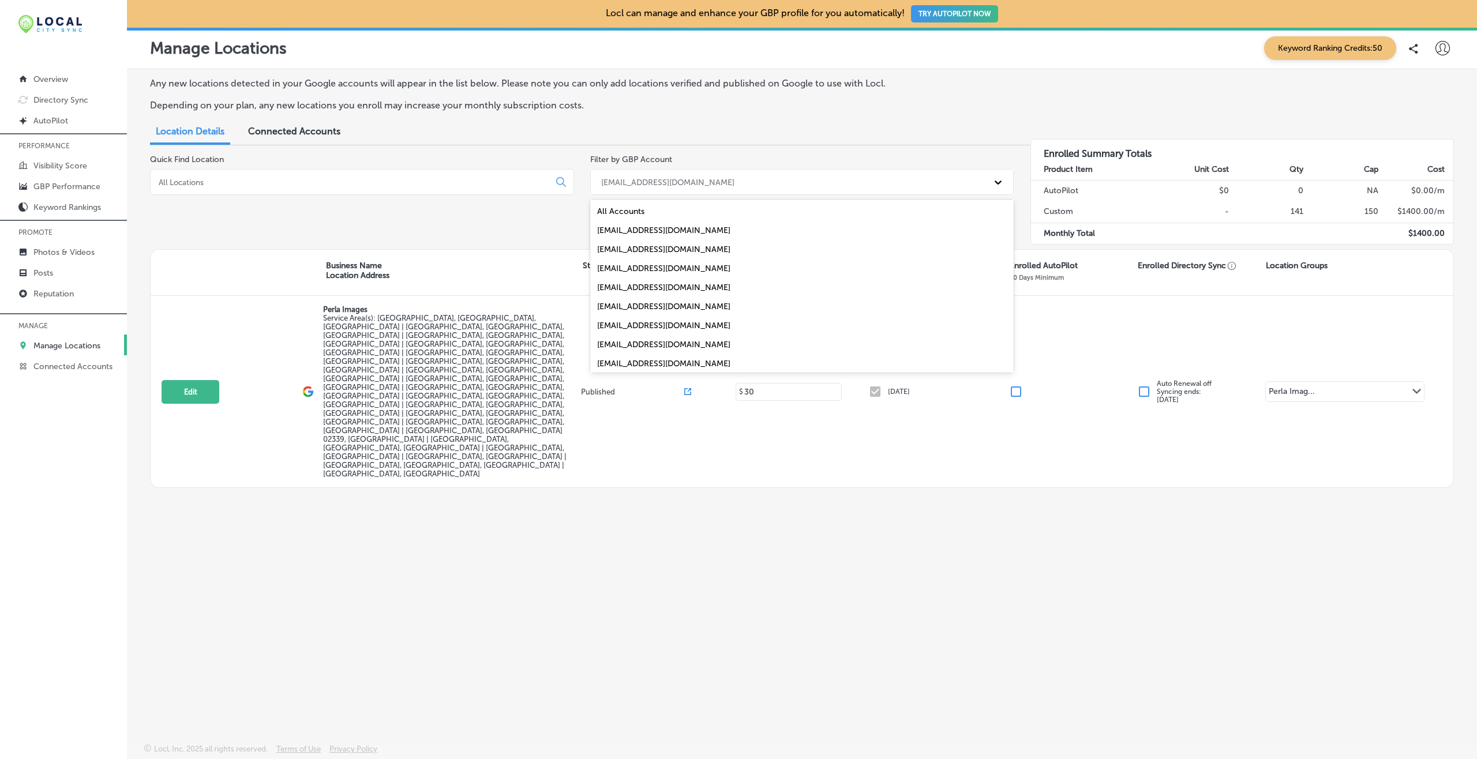
click at [672, 250] on div "[EMAIL_ADDRESS][DOMAIN_NAME]" at bounding box center [802, 249] width 424 height 19
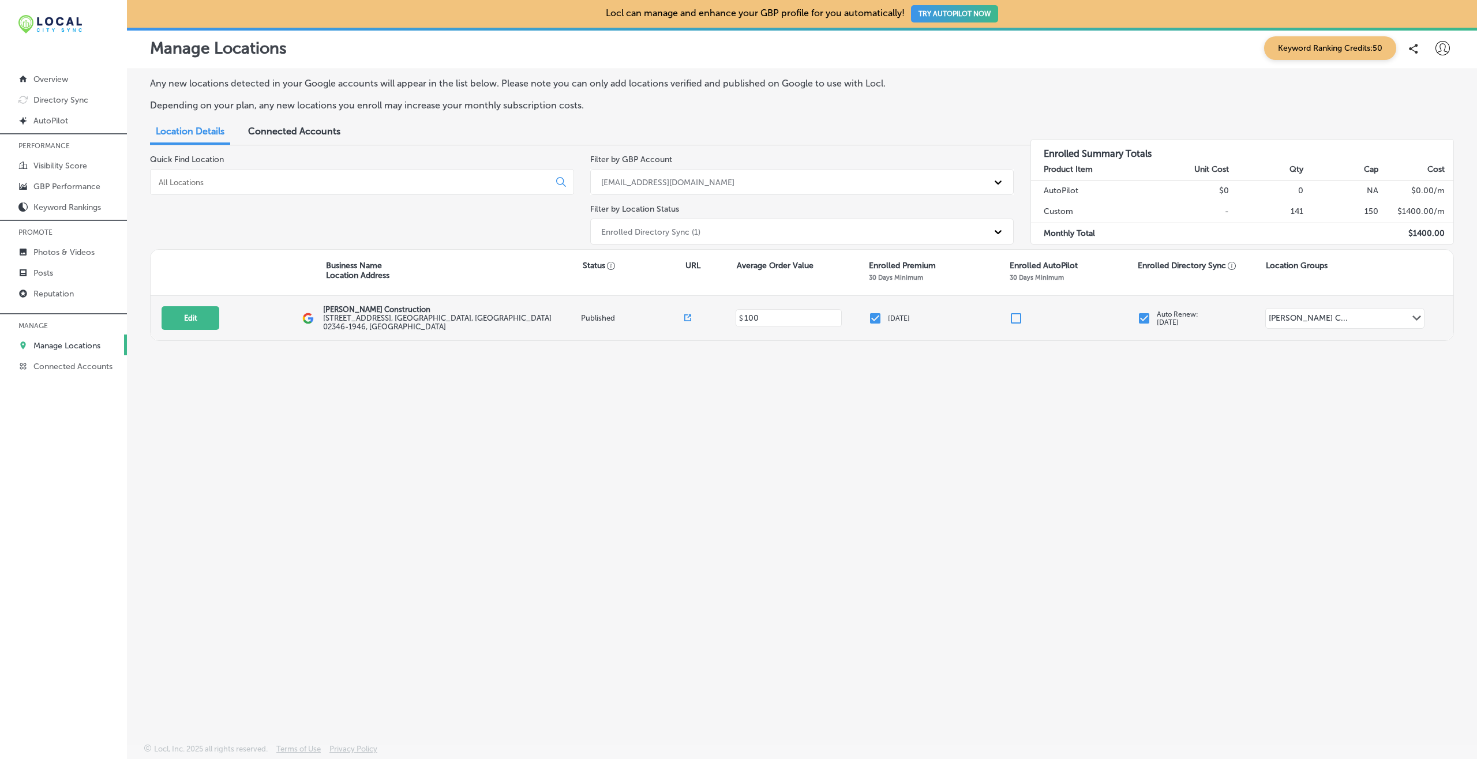
click at [1148, 319] on input "checkbox" at bounding box center [1144, 319] width 14 height 14
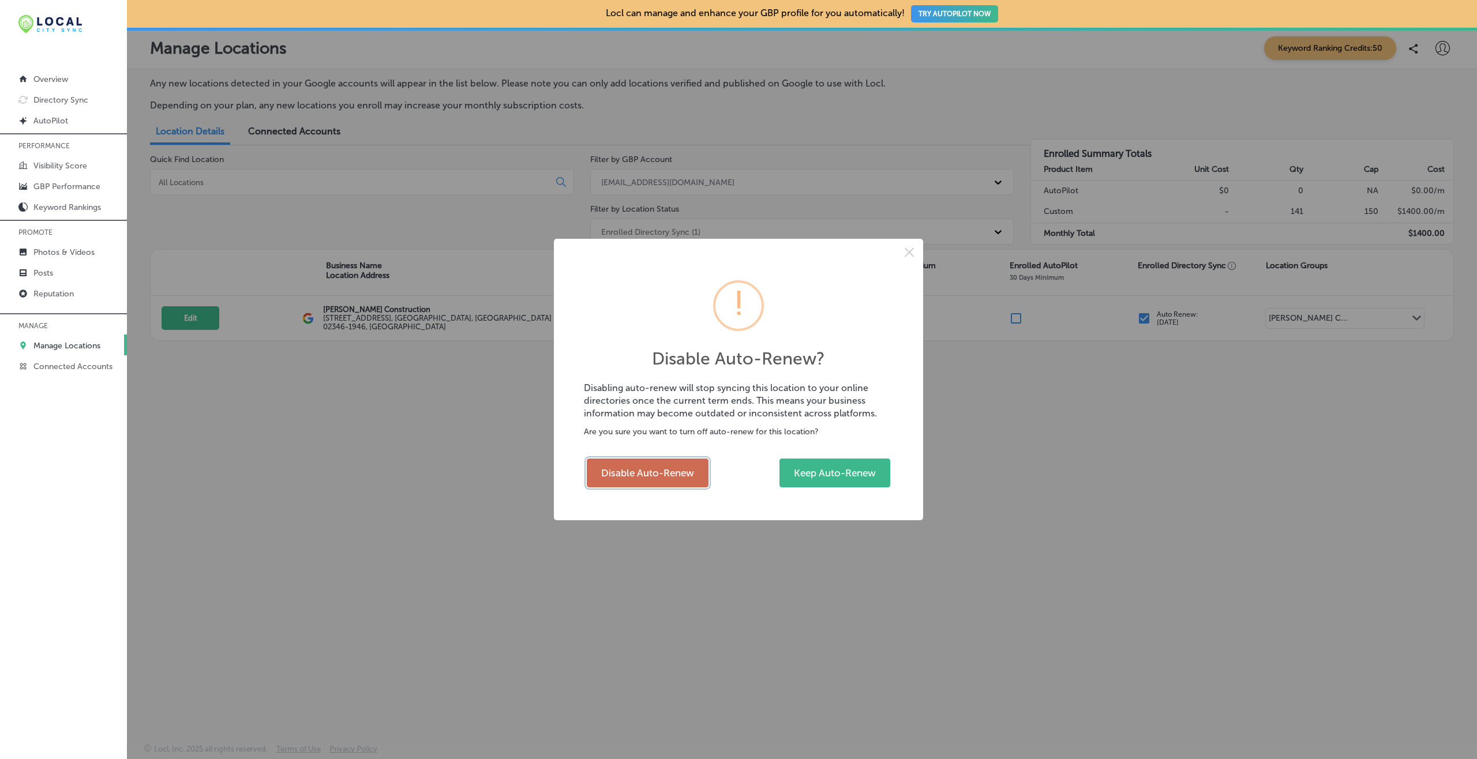
click at [651, 466] on button "Disable Auto-Renew" at bounding box center [648, 473] width 122 height 29
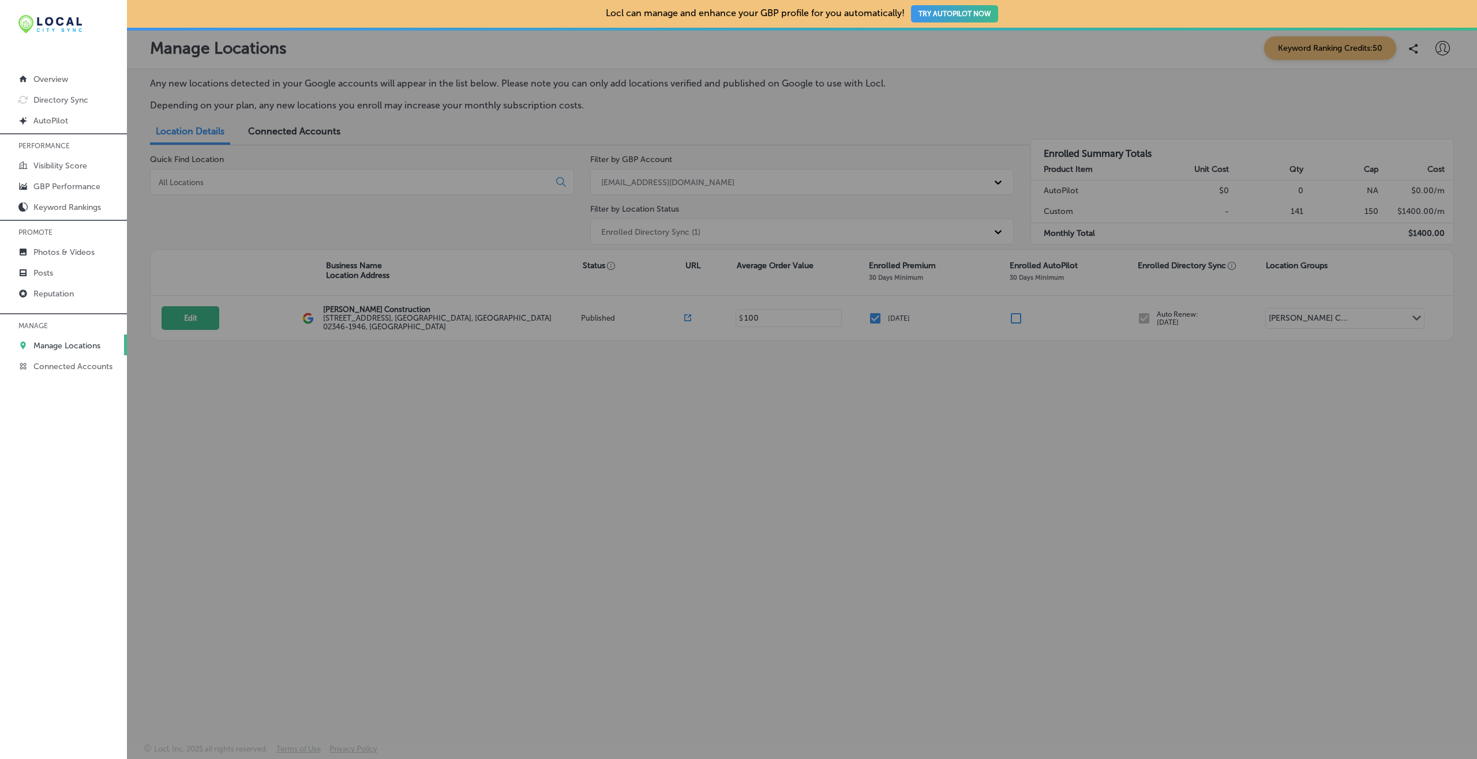
checkbox input "false"
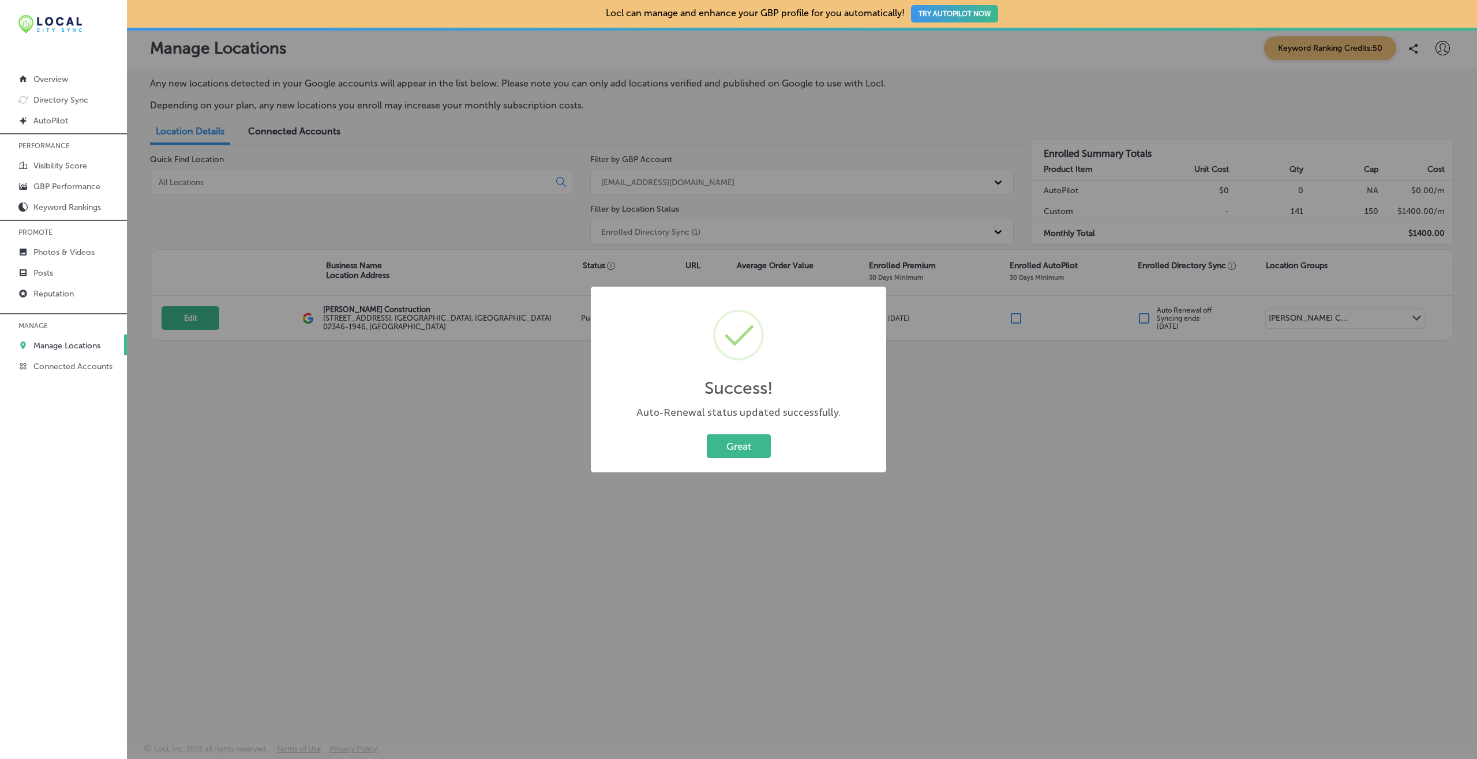
drag, startPoint x: 732, startPoint y: 455, endPoint x: 731, endPoint y: 443, distance: 11.6
click at [732, 453] on button "Great" at bounding box center [739, 447] width 64 height 24
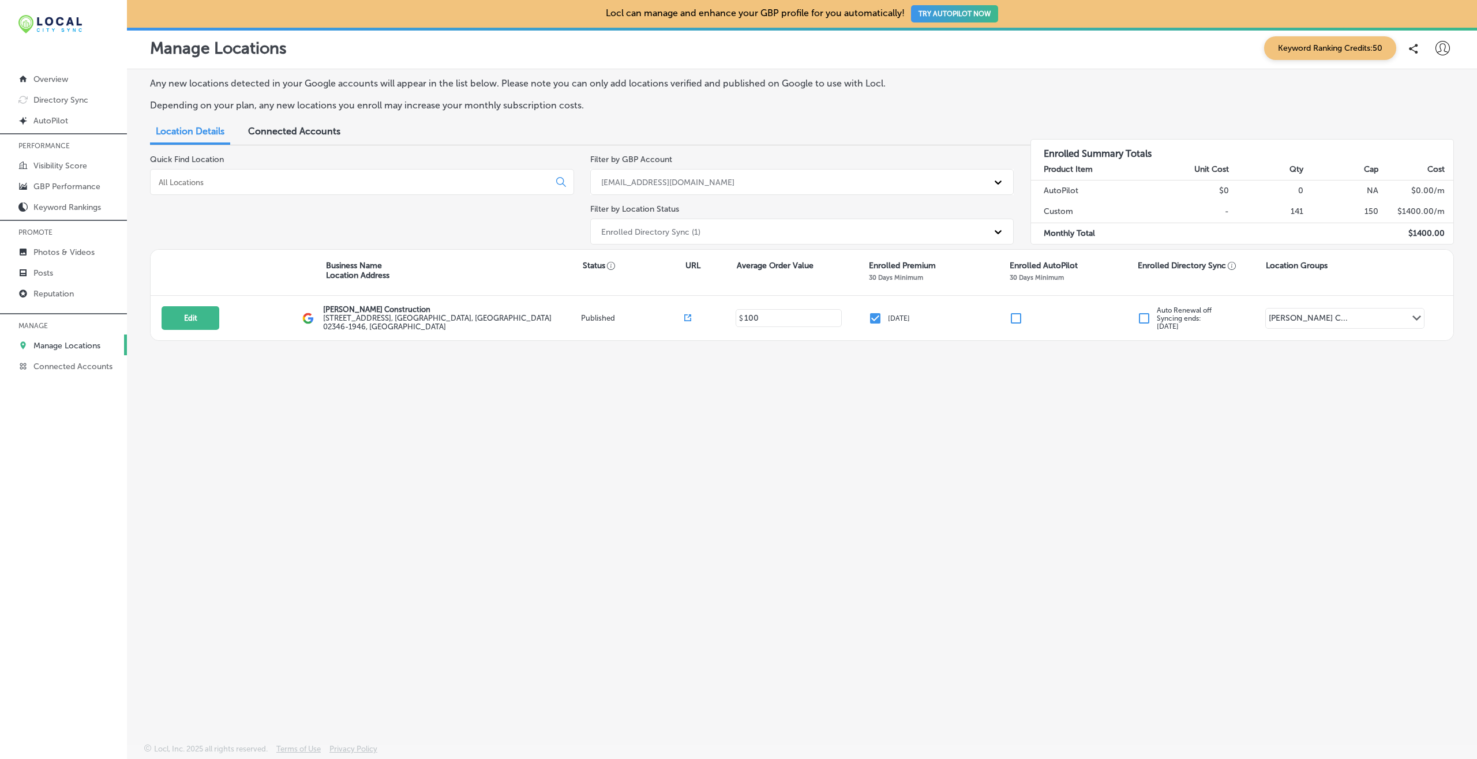
click at [673, 188] on div "[EMAIL_ADDRESS][DOMAIN_NAME]" at bounding box center [791, 182] width 393 height 19
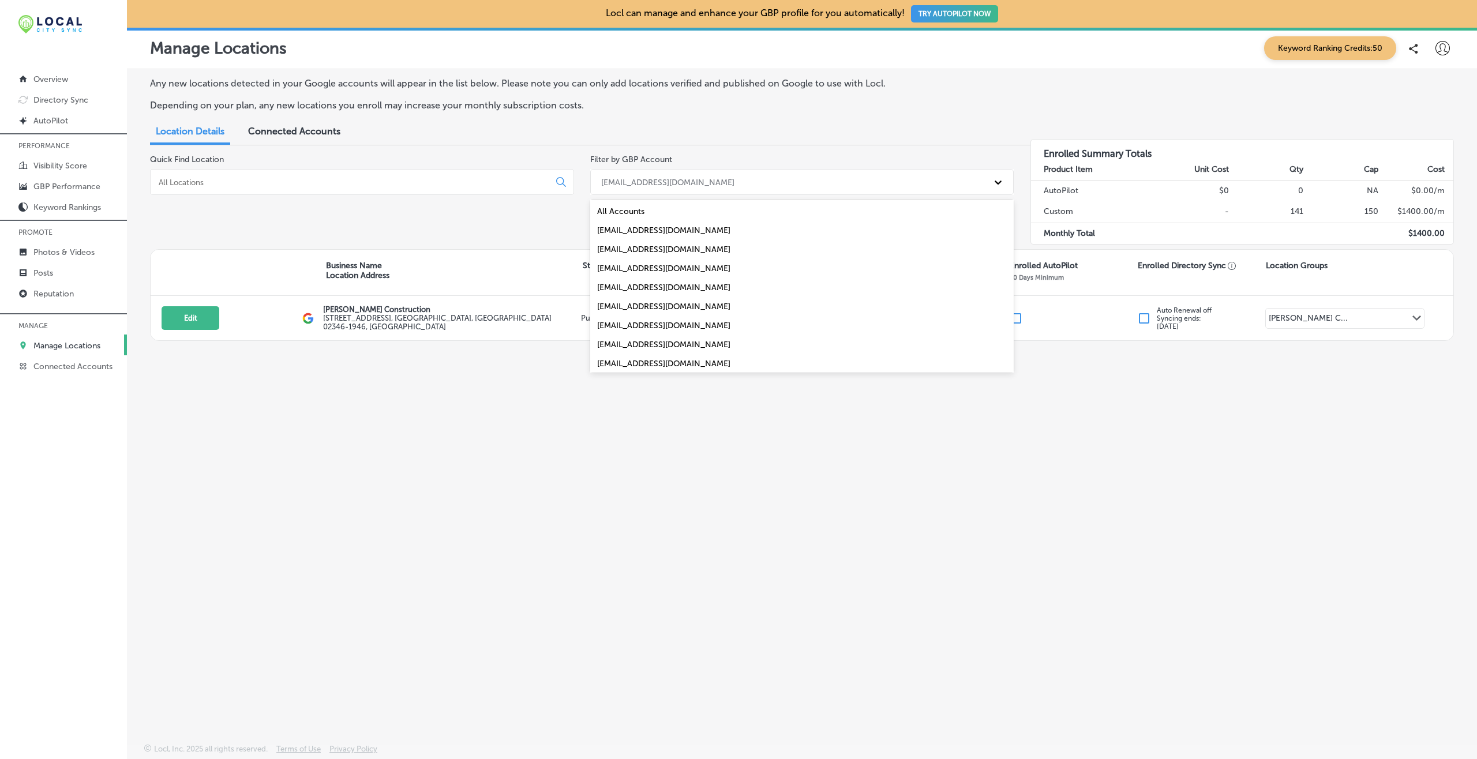
click at [647, 272] on div "[EMAIL_ADDRESS][DOMAIN_NAME]" at bounding box center [802, 268] width 424 height 19
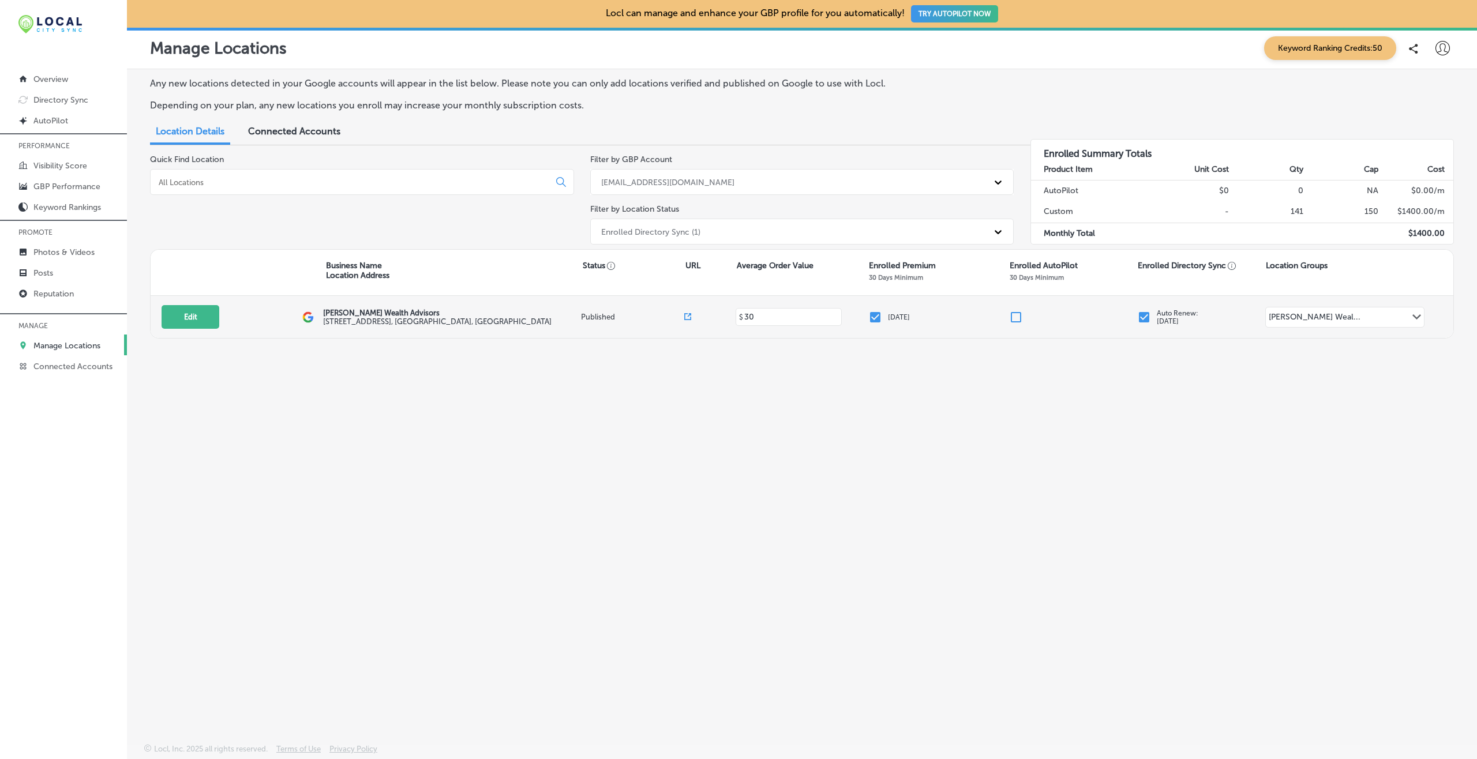
click at [1148, 323] on input "checkbox" at bounding box center [1144, 317] width 14 height 14
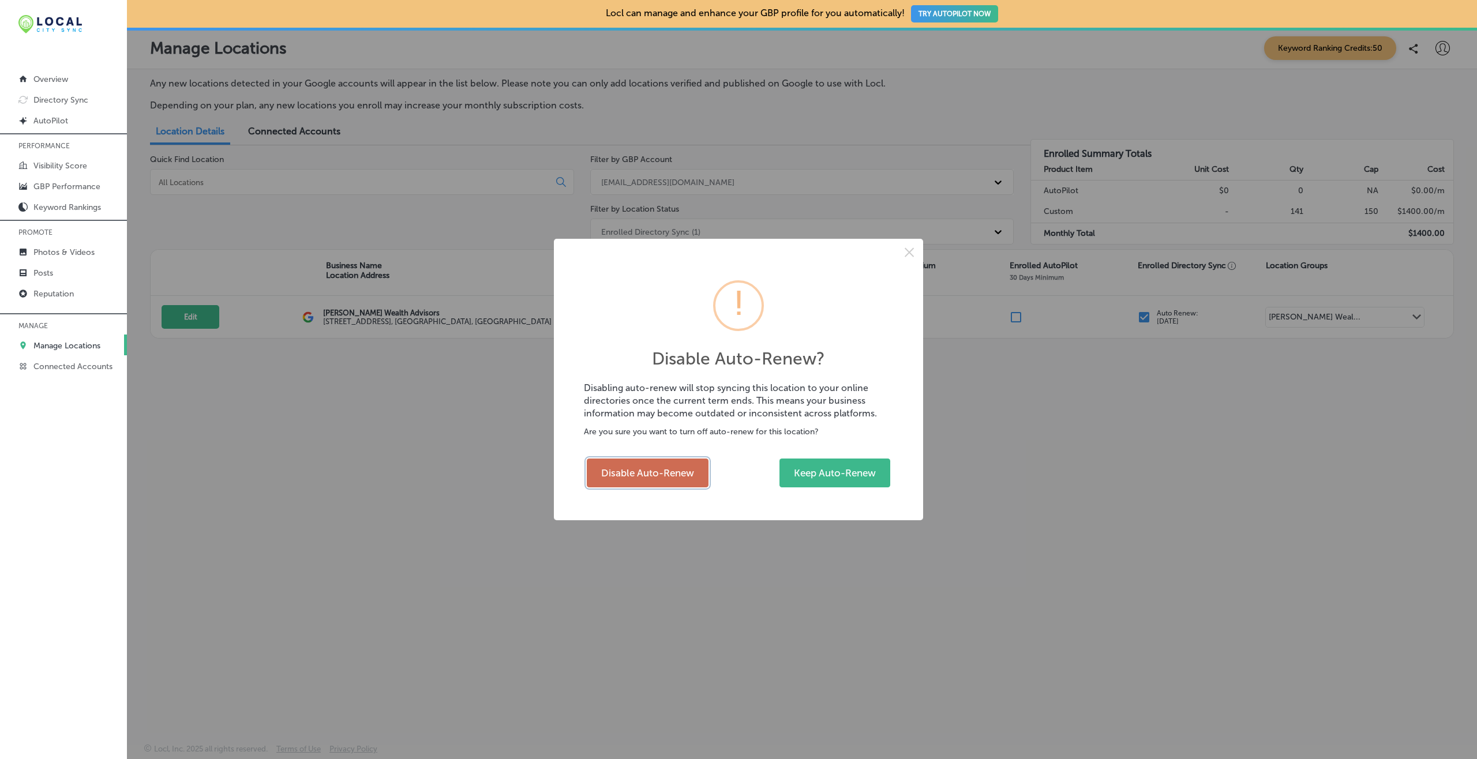
click at [621, 485] on button "Disable Auto-Renew" at bounding box center [648, 473] width 122 height 29
checkbox input "false"
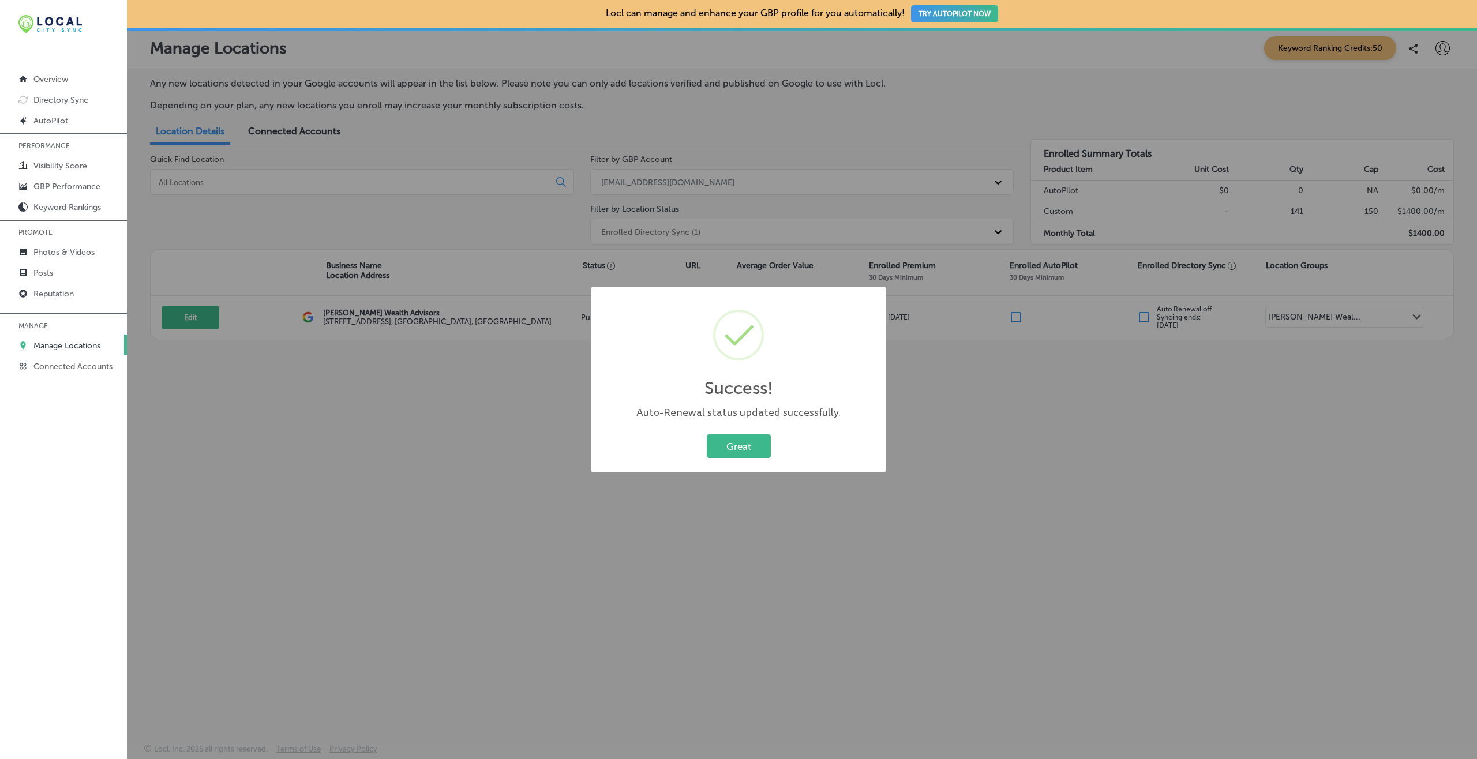
drag, startPoint x: 725, startPoint y: 439, endPoint x: 716, endPoint y: 388, distance: 51.6
click at [725, 440] on button "Great" at bounding box center [739, 447] width 64 height 24
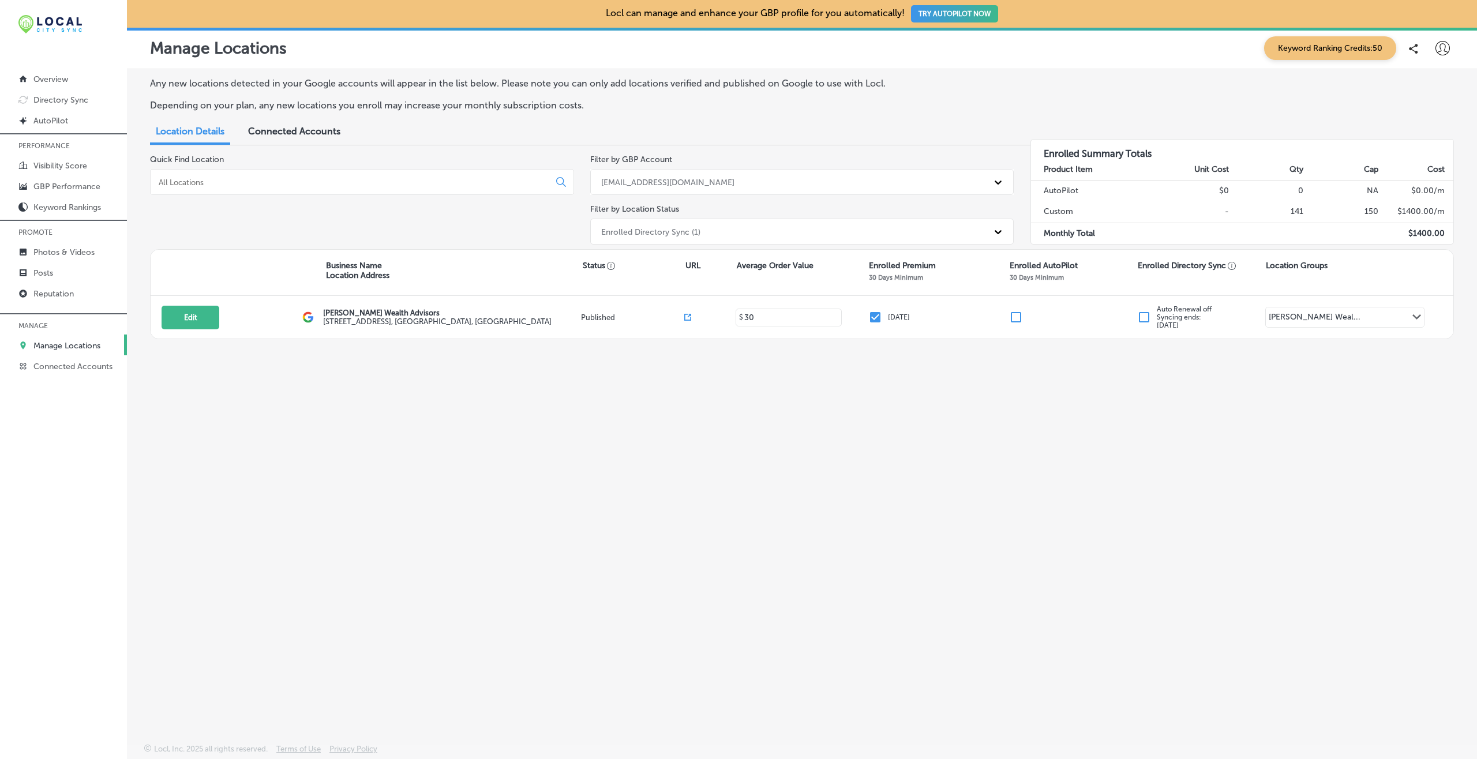
click at [665, 174] on div "[EMAIL_ADDRESS][DOMAIN_NAME]" at bounding box center [791, 182] width 393 height 19
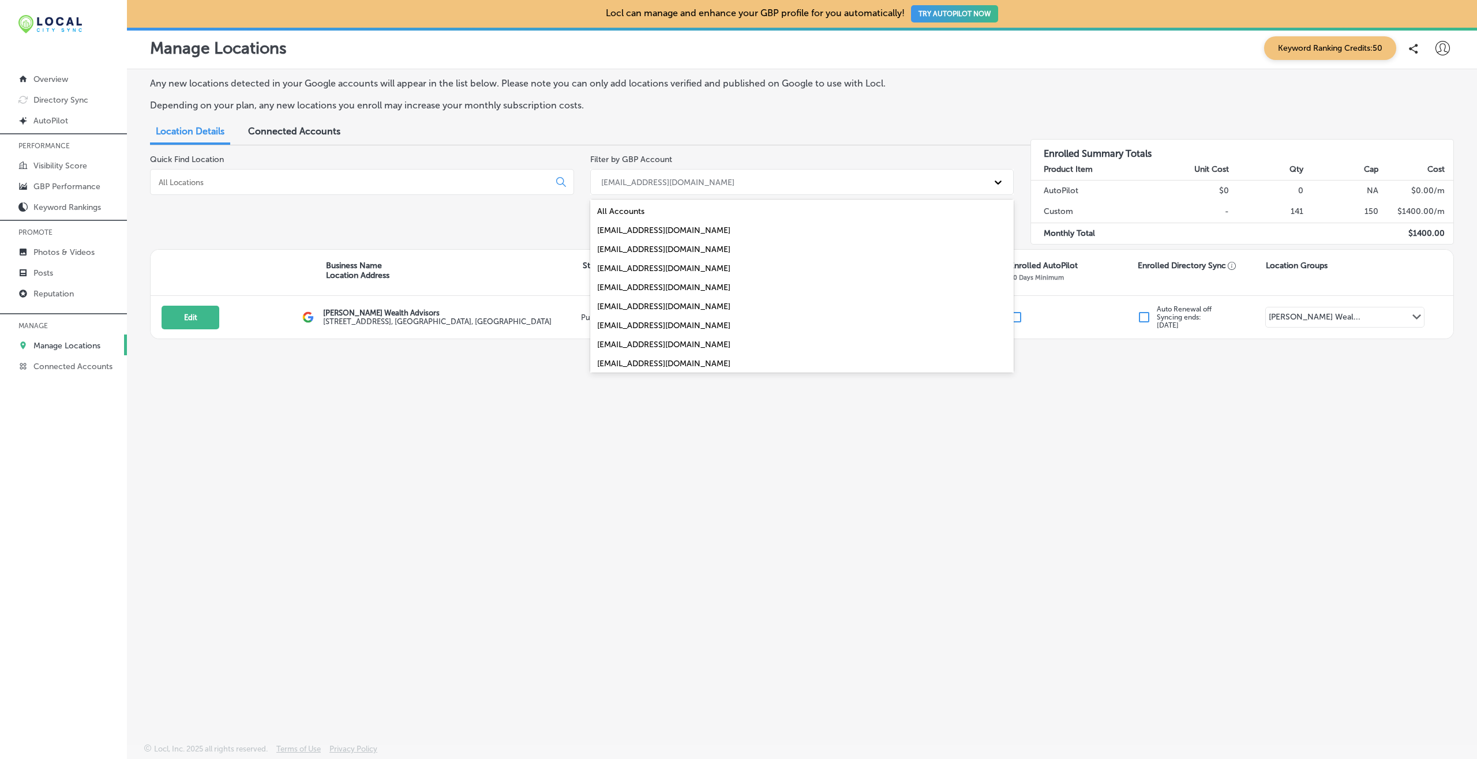
click at [642, 290] on div "[EMAIL_ADDRESS][DOMAIN_NAME]" at bounding box center [802, 287] width 424 height 19
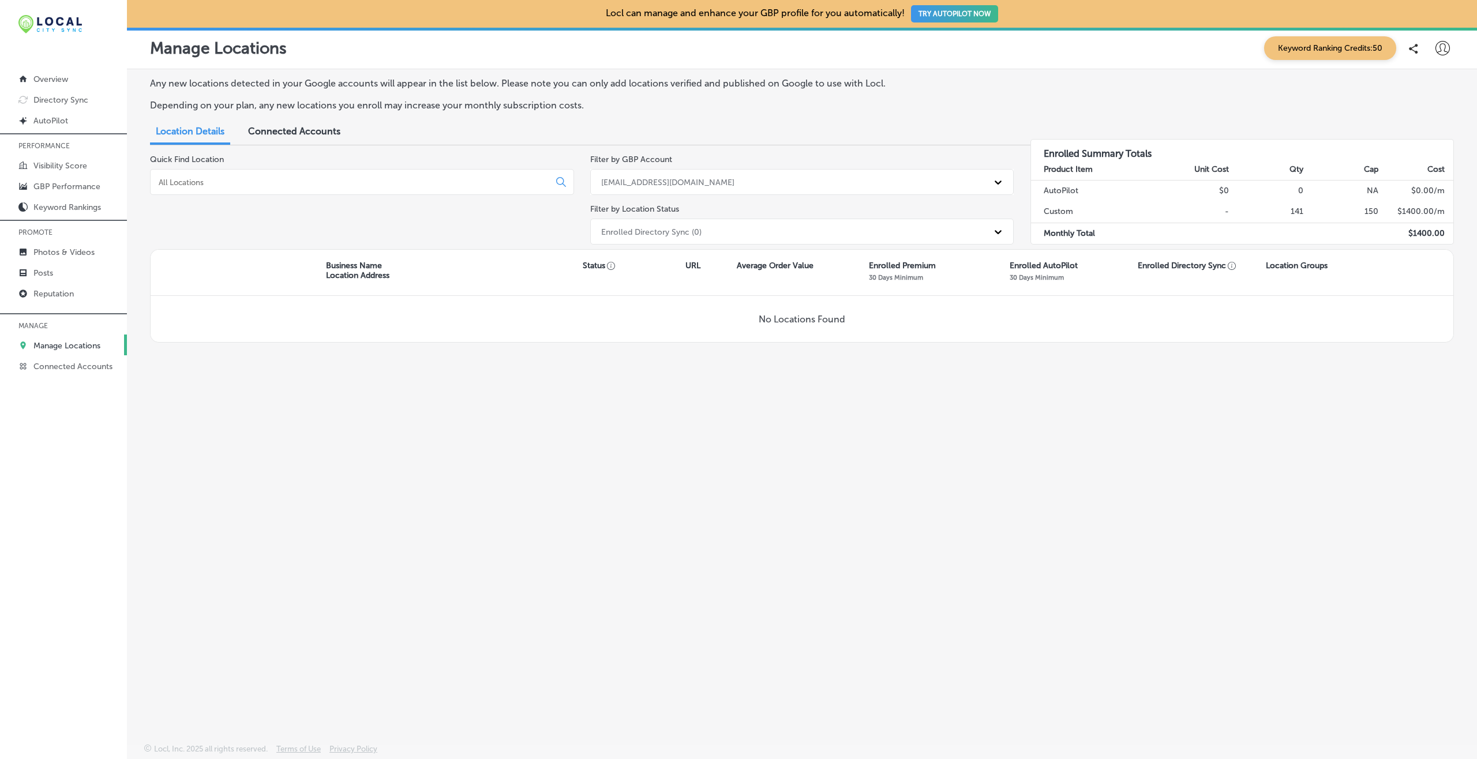
click at [735, 173] on div "[EMAIL_ADDRESS][DOMAIN_NAME]" at bounding box center [791, 182] width 393 height 19
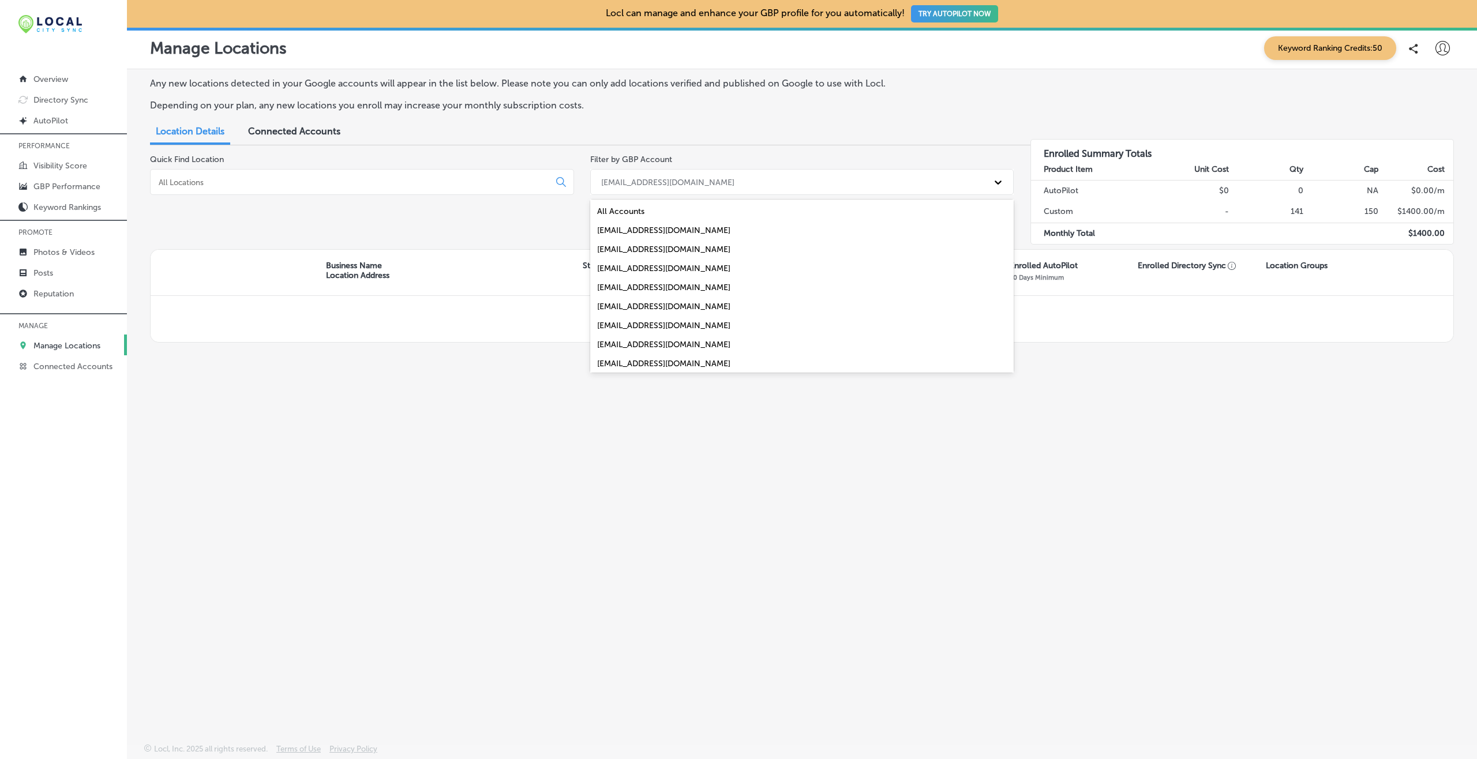
click at [642, 309] on div "[EMAIL_ADDRESS][DOMAIN_NAME]" at bounding box center [802, 306] width 424 height 19
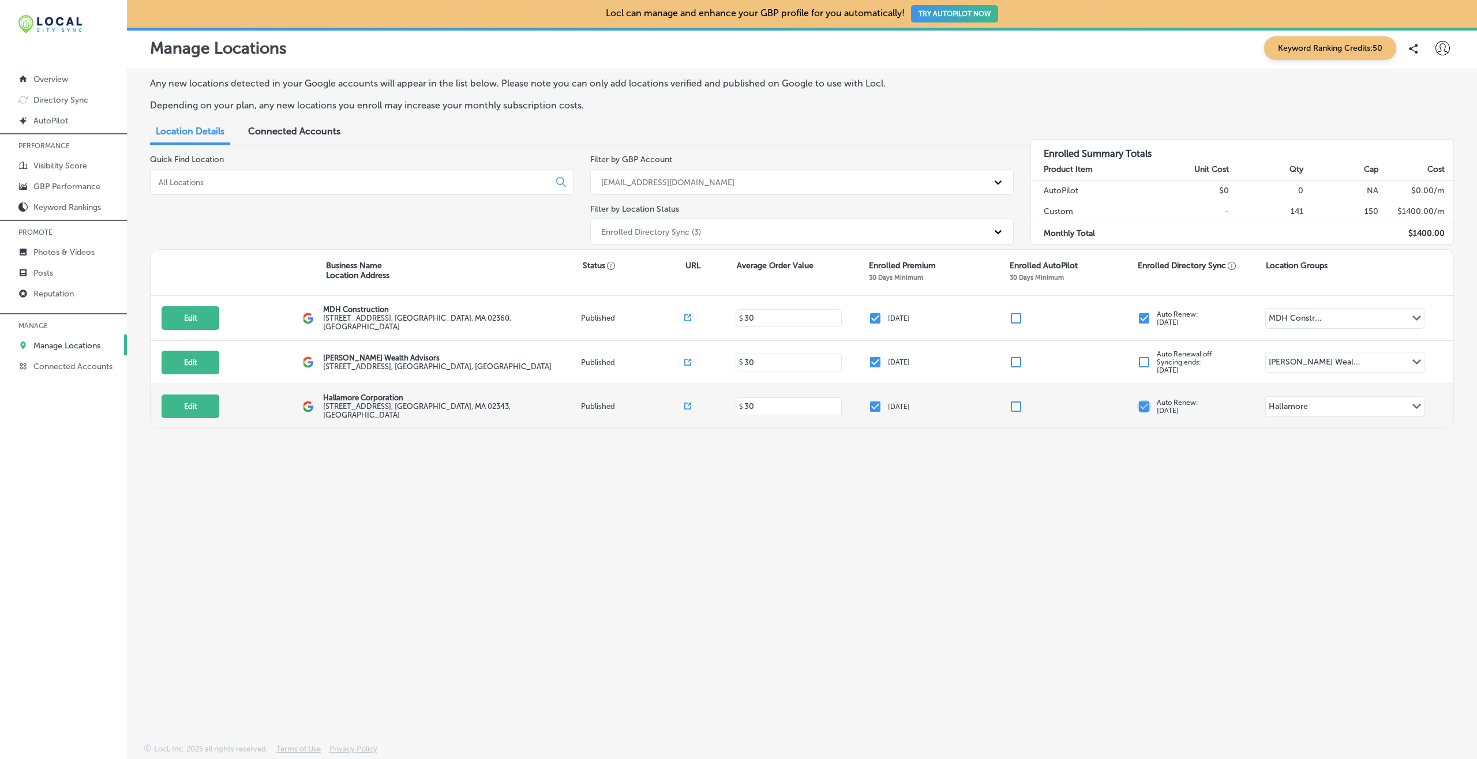
click at [1145, 404] on input "checkbox" at bounding box center [1144, 407] width 14 height 14
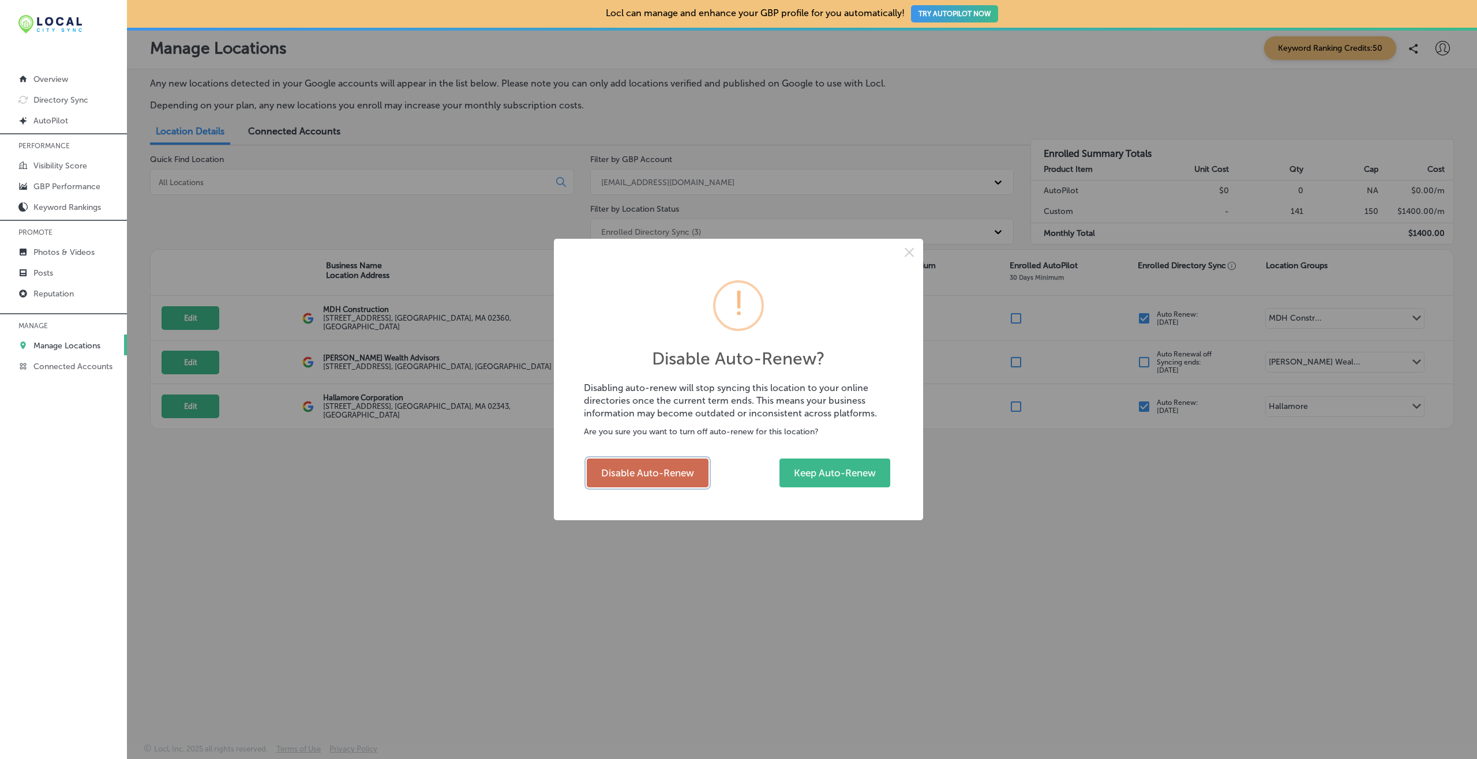
click at [625, 480] on button "Disable Auto-Renew" at bounding box center [648, 473] width 122 height 29
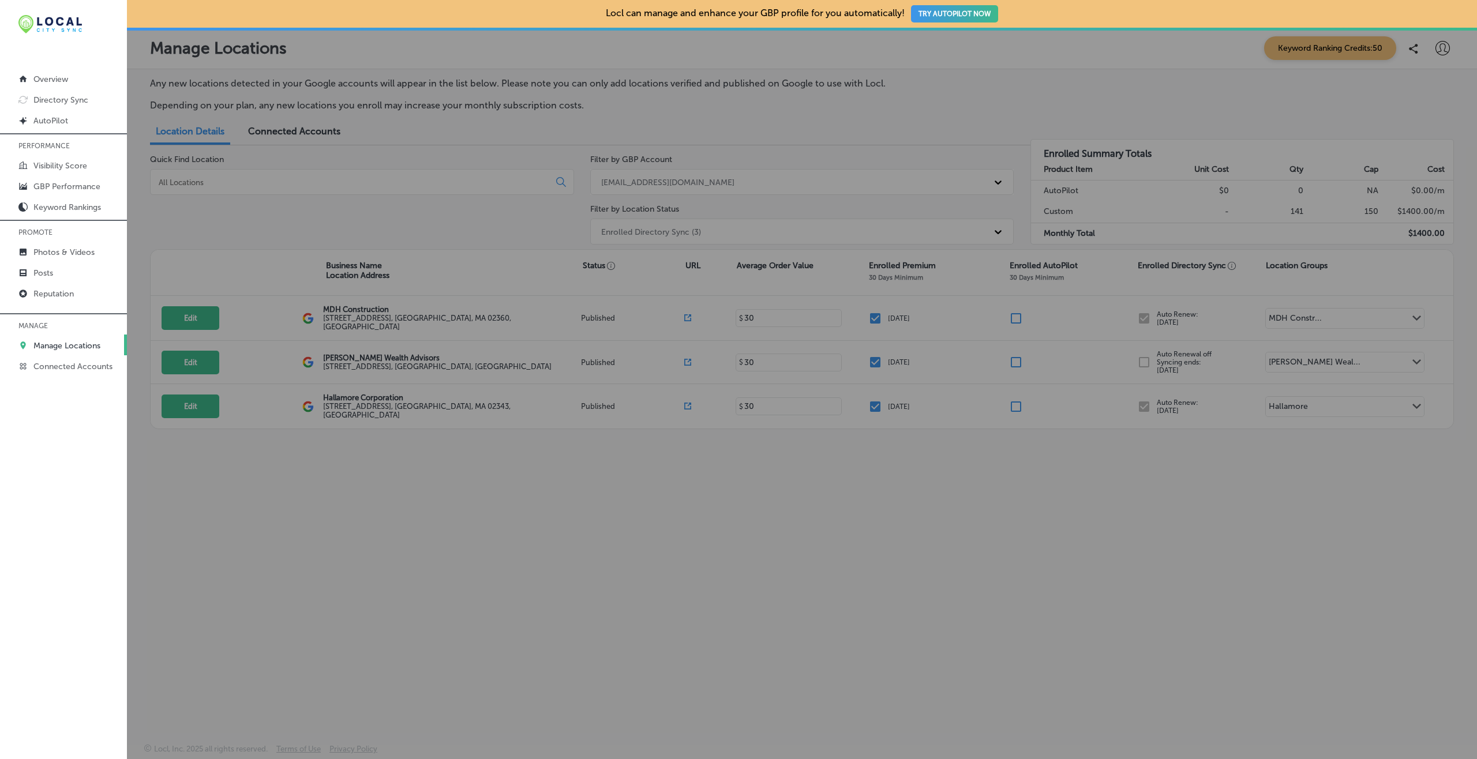
checkbox input "false"
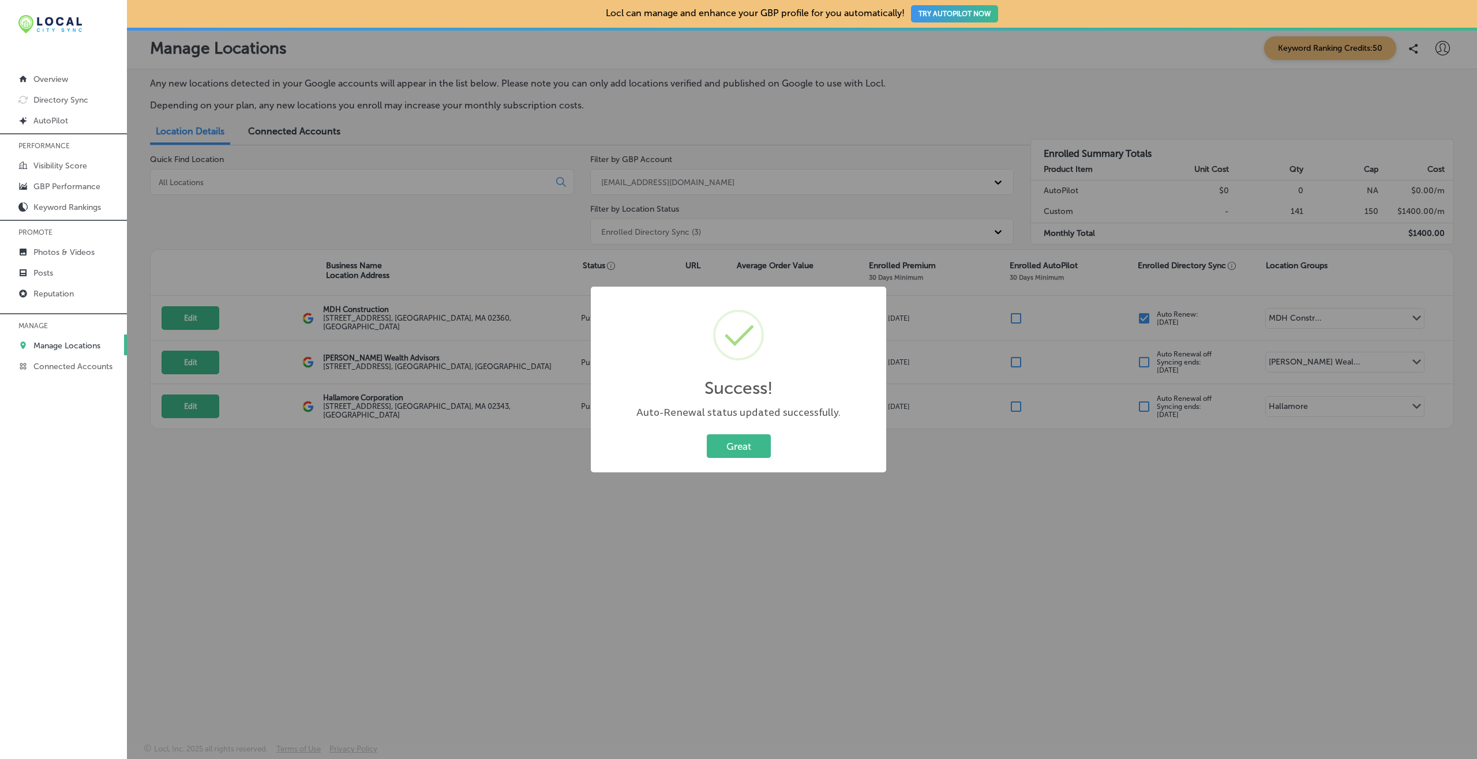
drag, startPoint x: 751, startPoint y: 448, endPoint x: 739, endPoint y: 312, distance: 136.7
click at [751, 415] on div "Success! × Auto-Renewal status updated successfully. Great Cancel" at bounding box center [738, 380] width 295 height 186
drag, startPoint x: 728, startPoint y: 452, endPoint x: 726, endPoint y: 446, distance: 6.8
click at [729, 452] on button "Great" at bounding box center [739, 447] width 64 height 24
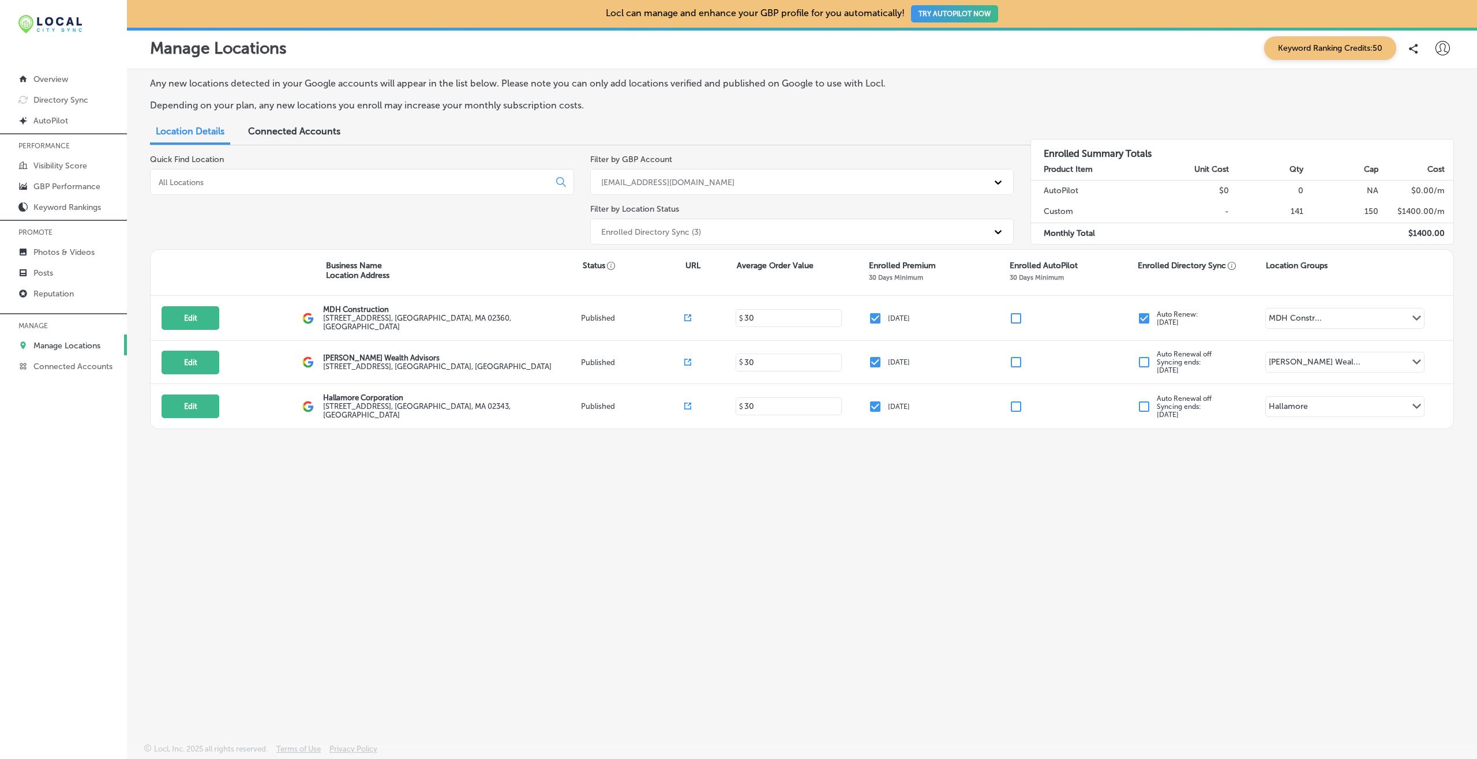
click at [663, 233] on div "Enrolled Directory Sync (3)" at bounding box center [651, 232] width 100 height 10
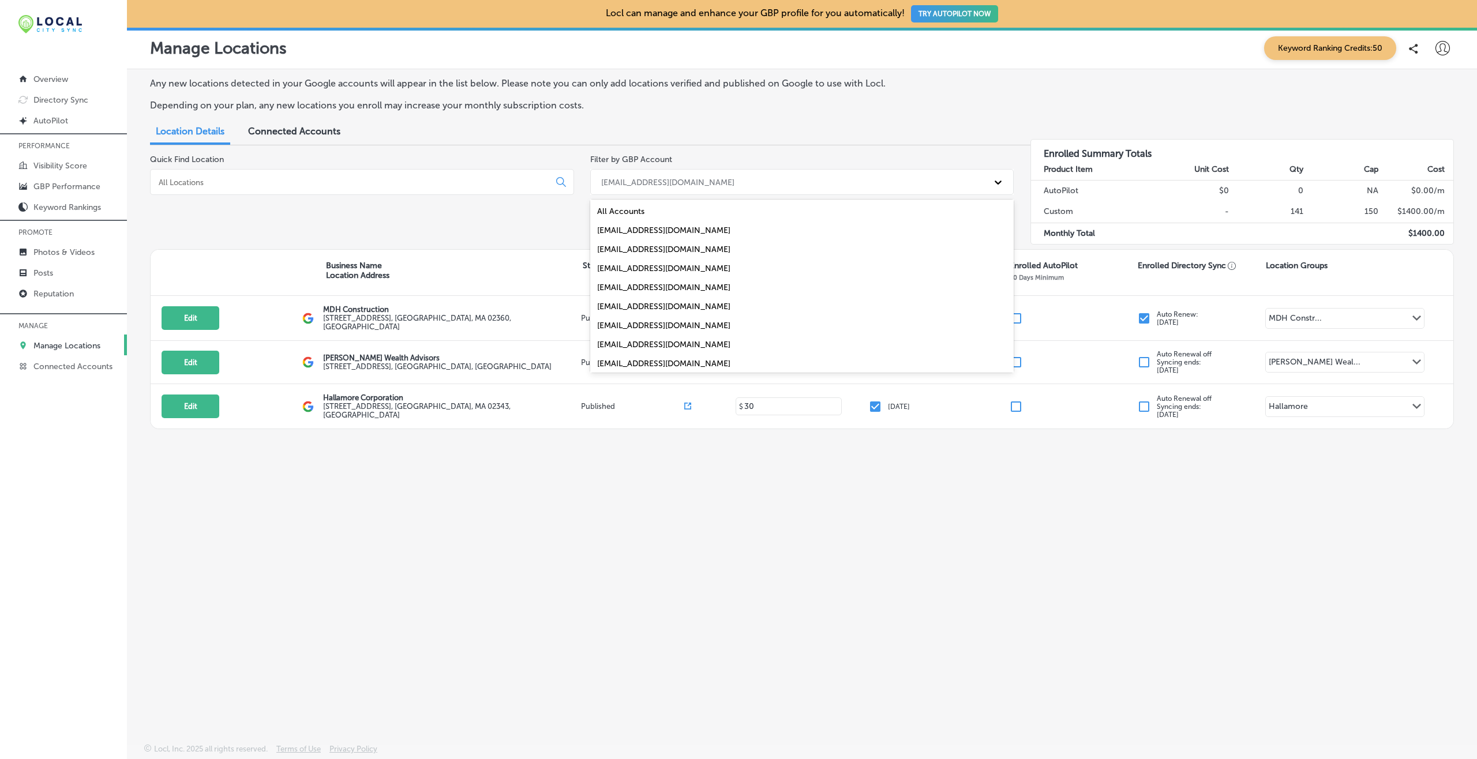
click at [661, 194] on div "[EMAIL_ADDRESS][DOMAIN_NAME]" at bounding box center [802, 182] width 424 height 26
click at [636, 327] on div "[EMAIL_ADDRESS][DOMAIN_NAME]" at bounding box center [802, 325] width 424 height 19
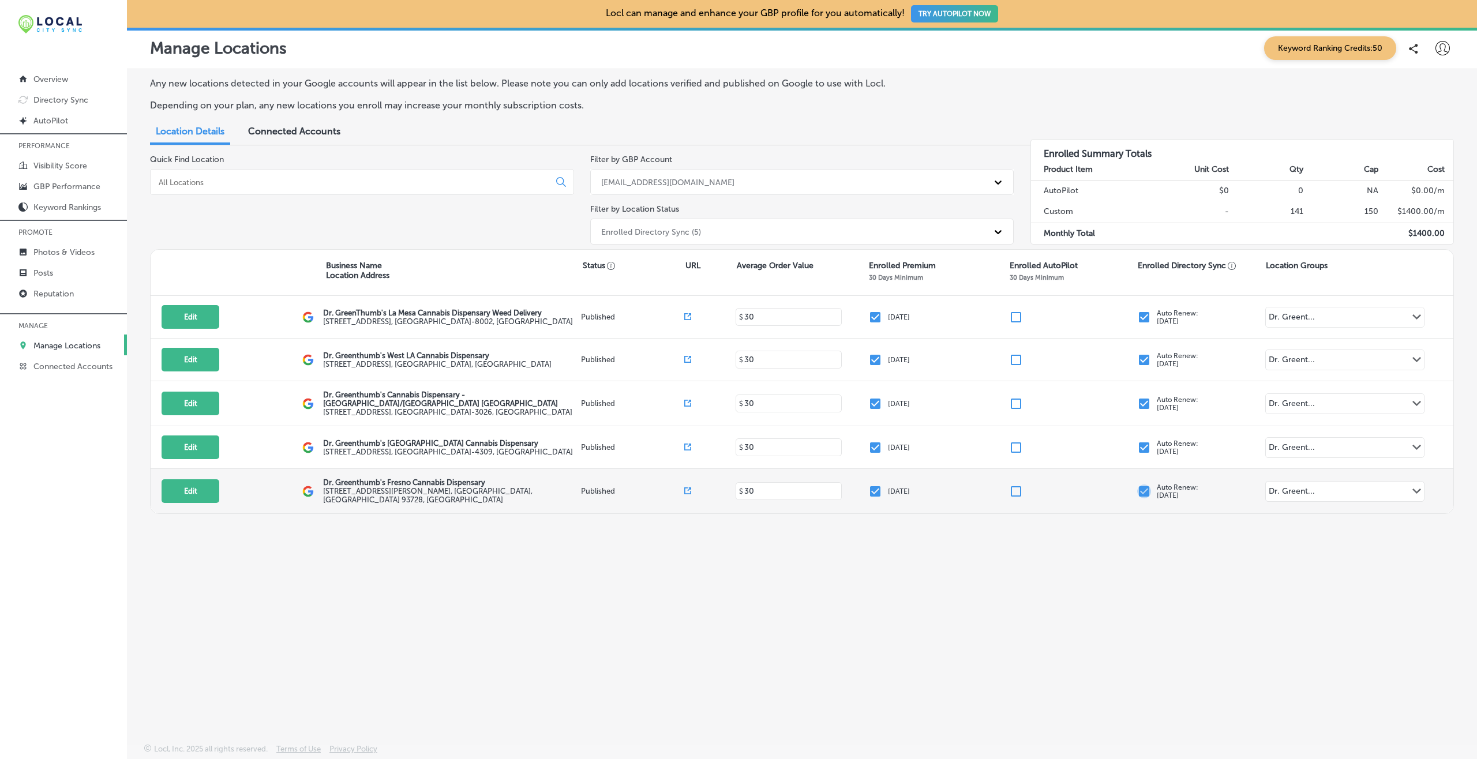
click at [1145, 492] on input "checkbox" at bounding box center [1144, 492] width 14 height 14
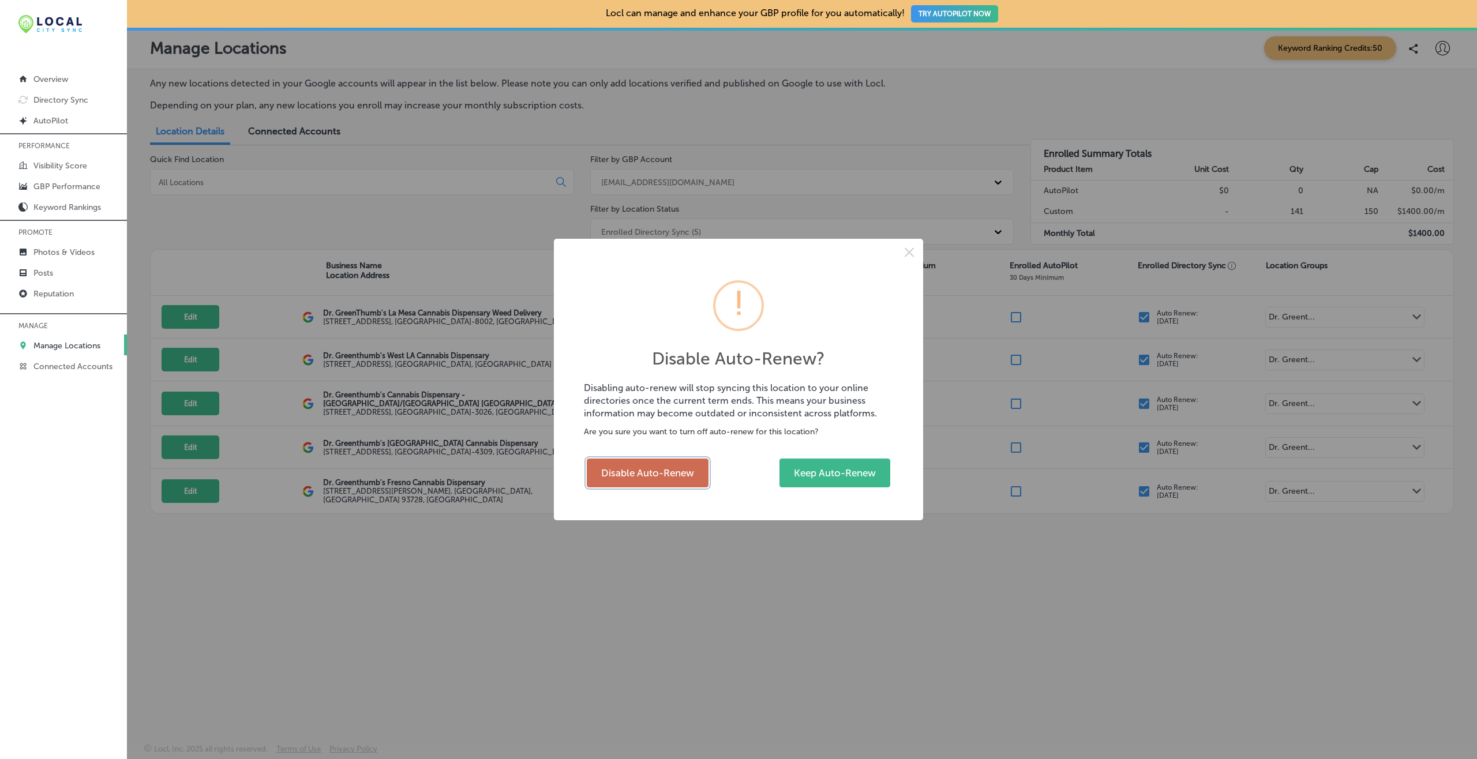
drag, startPoint x: 687, startPoint y: 469, endPoint x: 695, endPoint y: 462, distance: 11.5
click at [688, 466] on button "Disable Auto-Renew" at bounding box center [648, 473] width 122 height 29
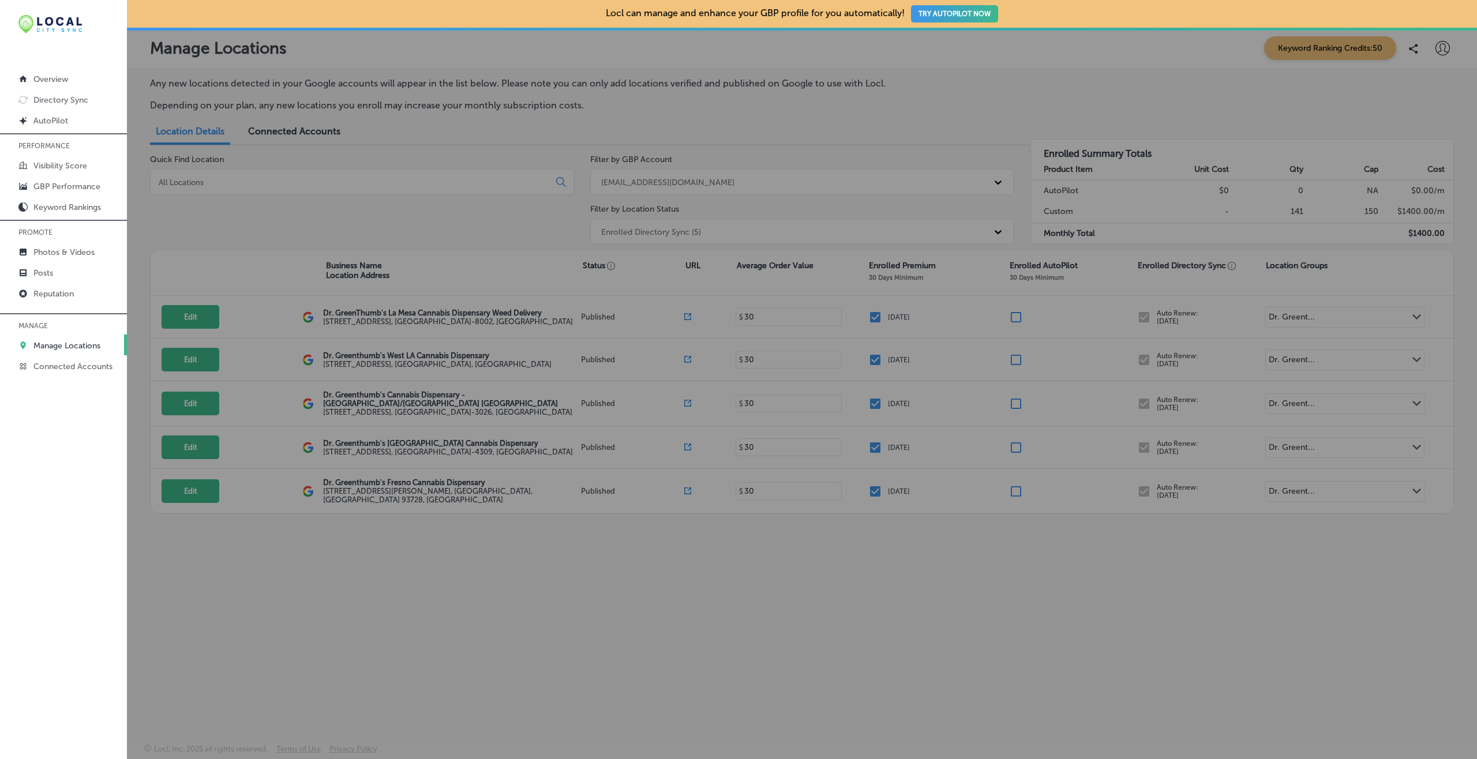
checkbox input "false"
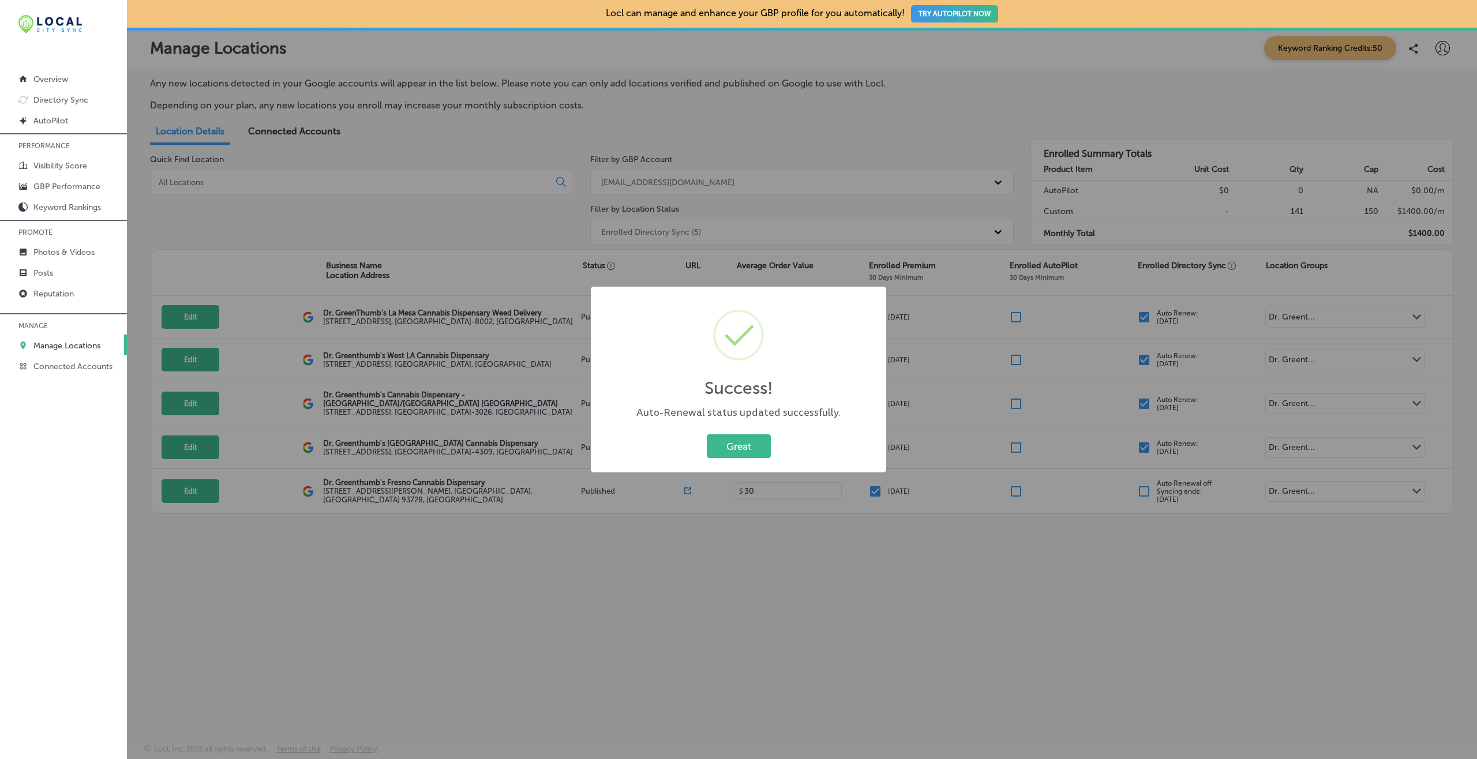
click at [698, 436] on div "Great Cancel" at bounding box center [738, 447] width 272 height 30
click at [785, 440] on div "Great Cancel" at bounding box center [738, 447] width 272 height 30
click at [714, 451] on button "Great" at bounding box center [739, 447] width 64 height 24
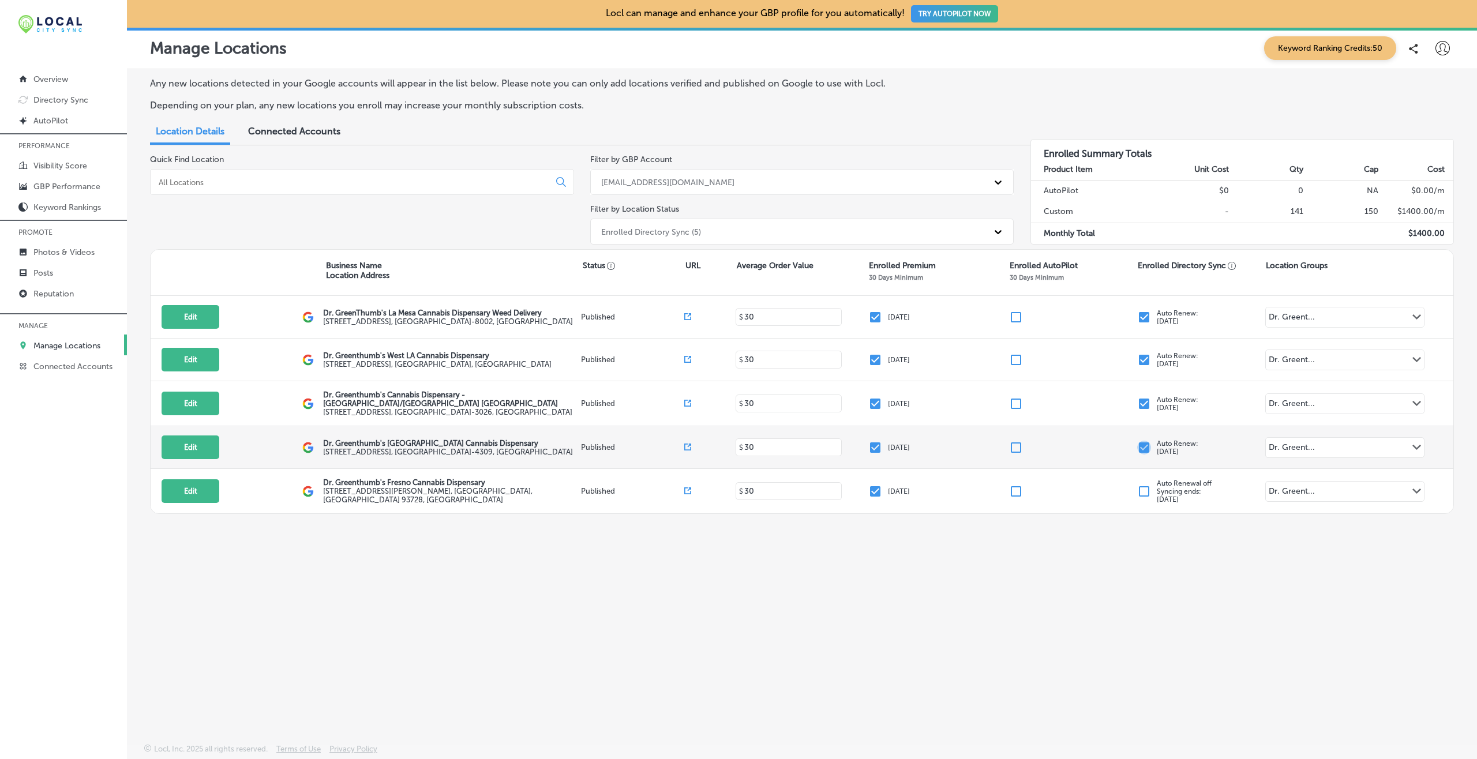
click at [1145, 450] on input "checkbox" at bounding box center [1144, 448] width 14 height 14
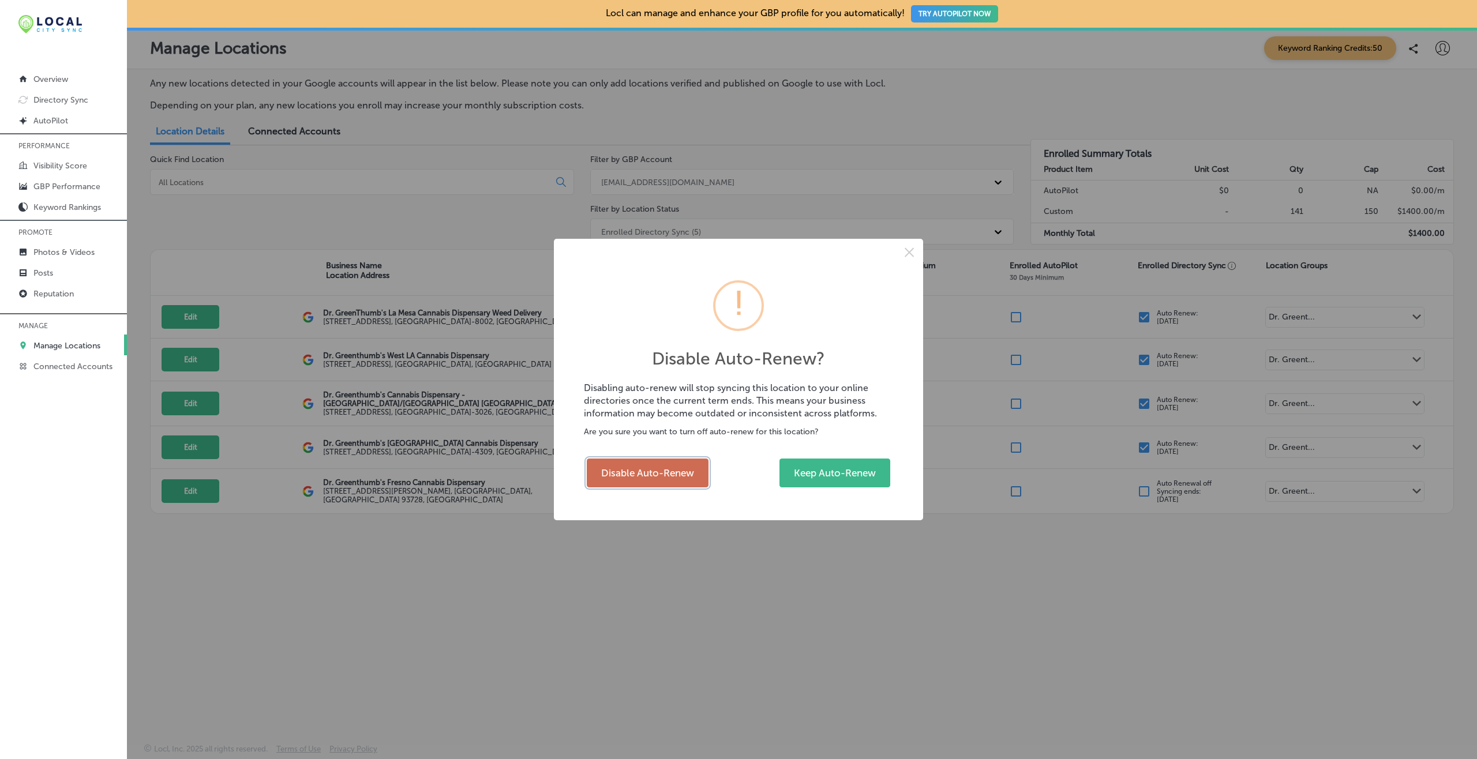
click at [645, 475] on button "Disable Auto-Renew" at bounding box center [648, 473] width 122 height 29
checkbox input "false"
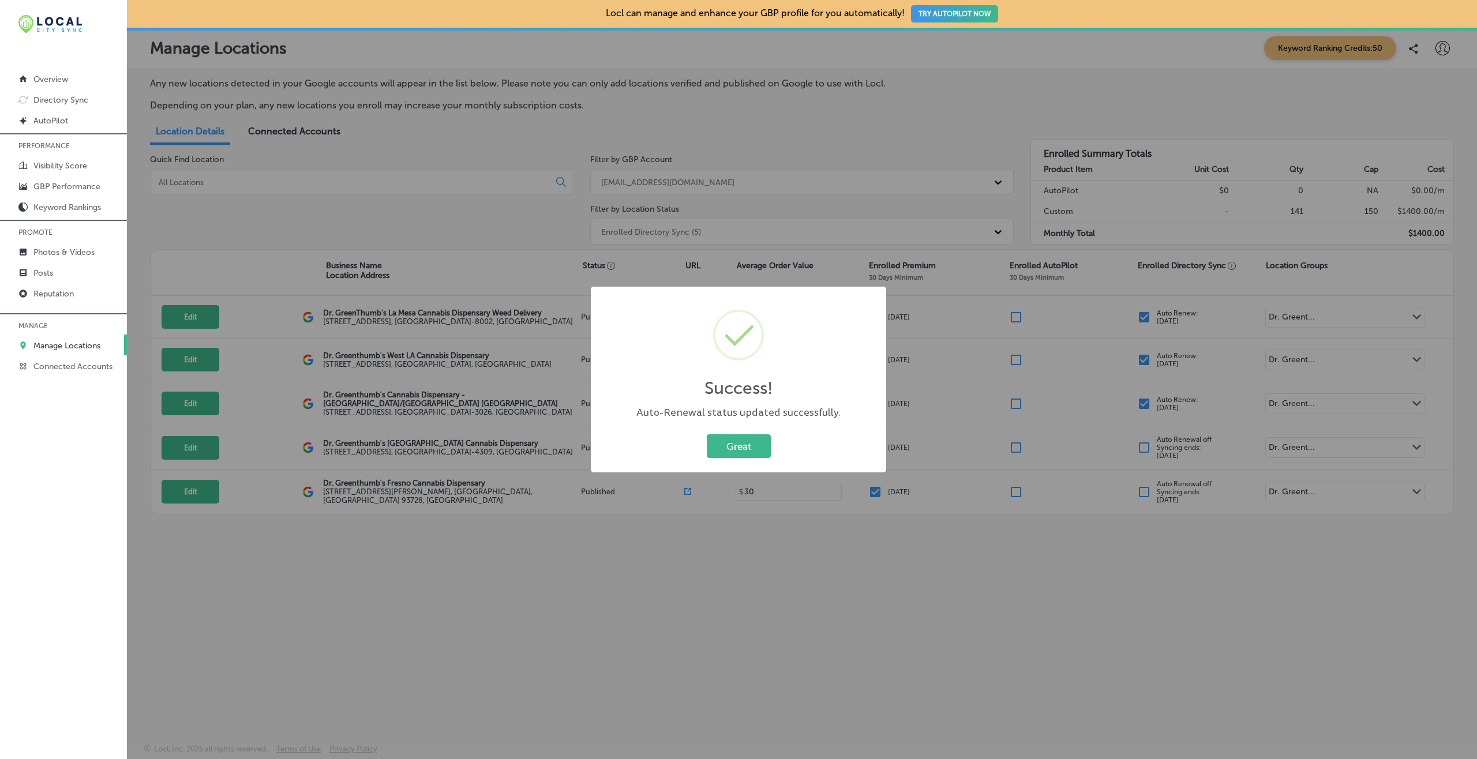
click at [707, 435] on button "Great" at bounding box center [739, 447] width 64 height 24
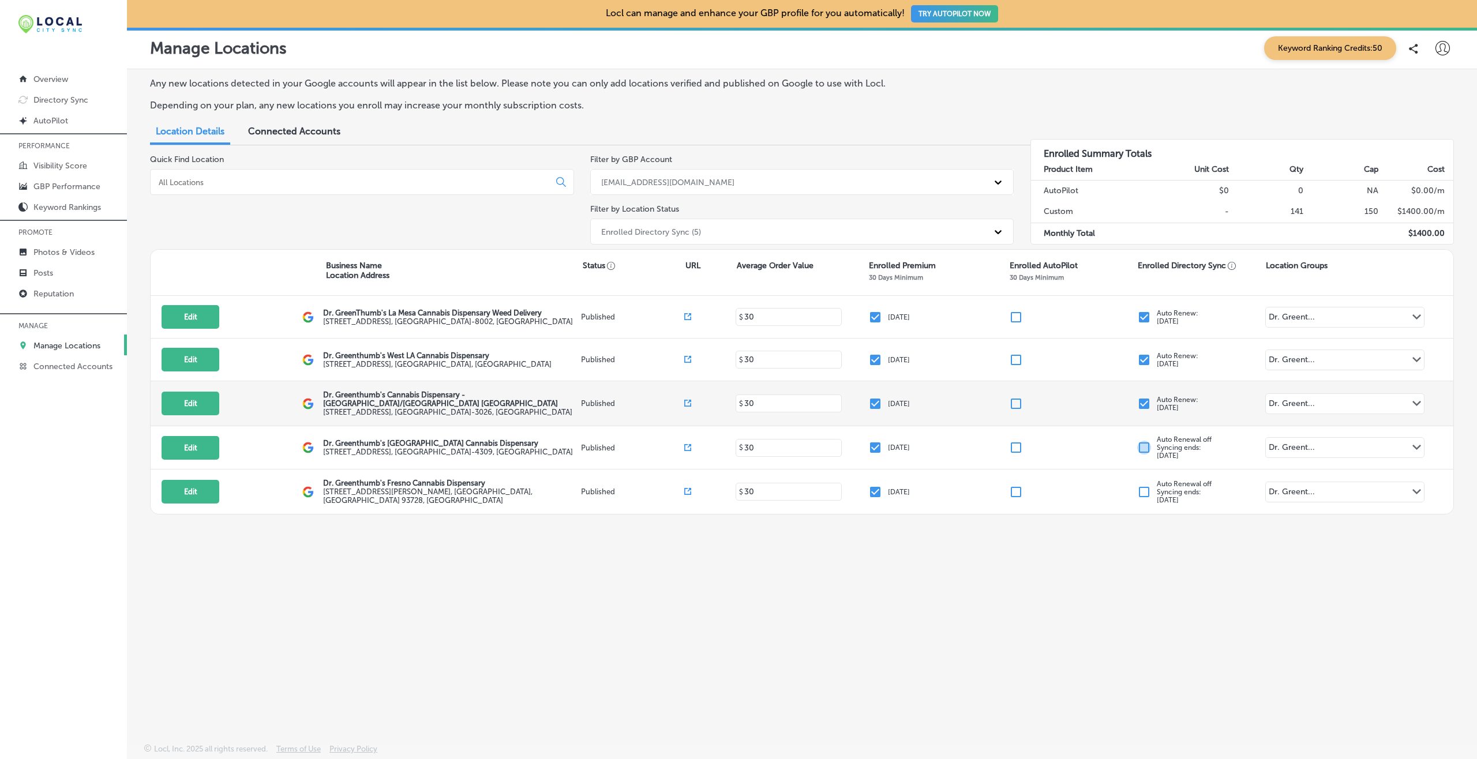
click at [1138, 402] on input "checkbox" at bounding box center [1144, 404] width 14 height 14
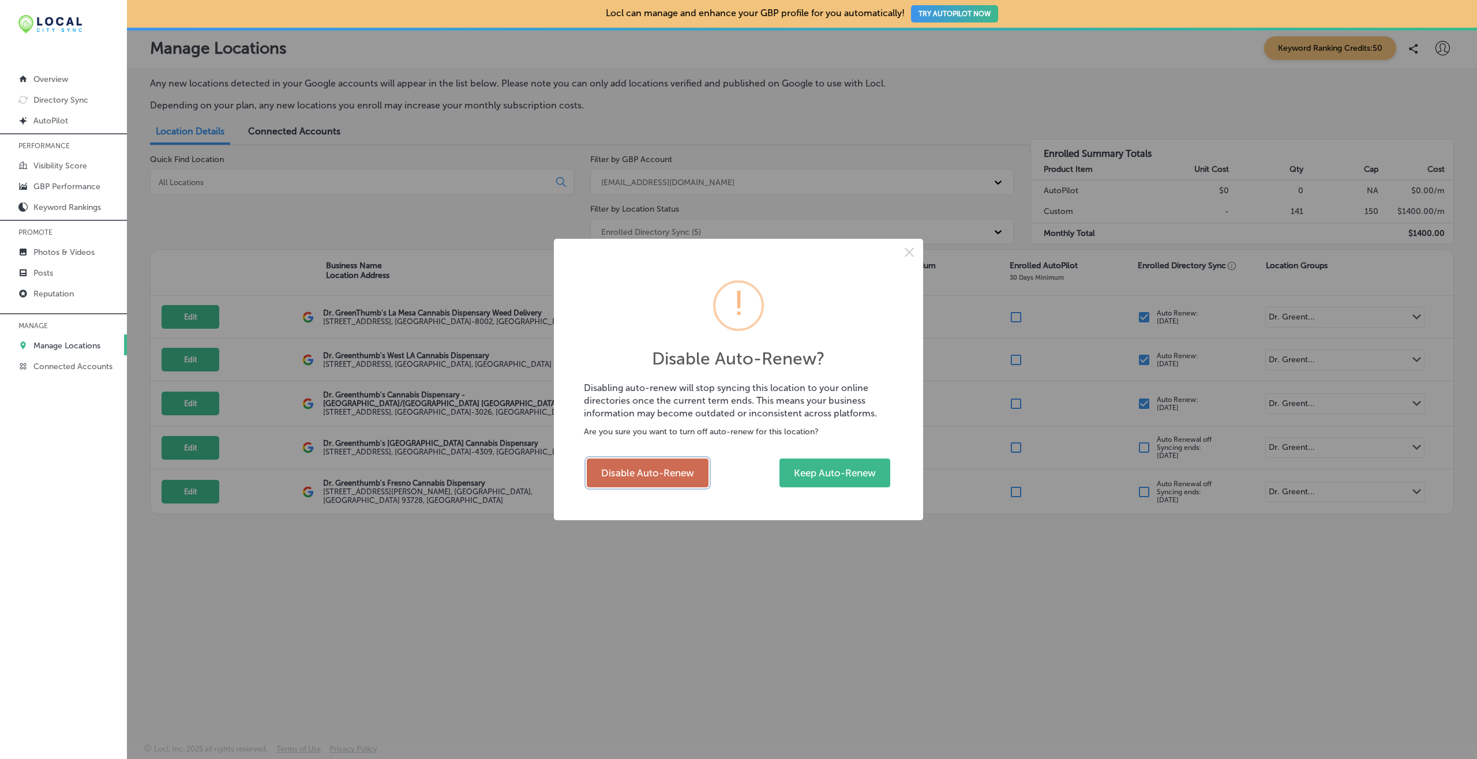
click at [635, 478] on button "Disable Auto-Renew" at bounding box center [648, 473] width 122 height 29
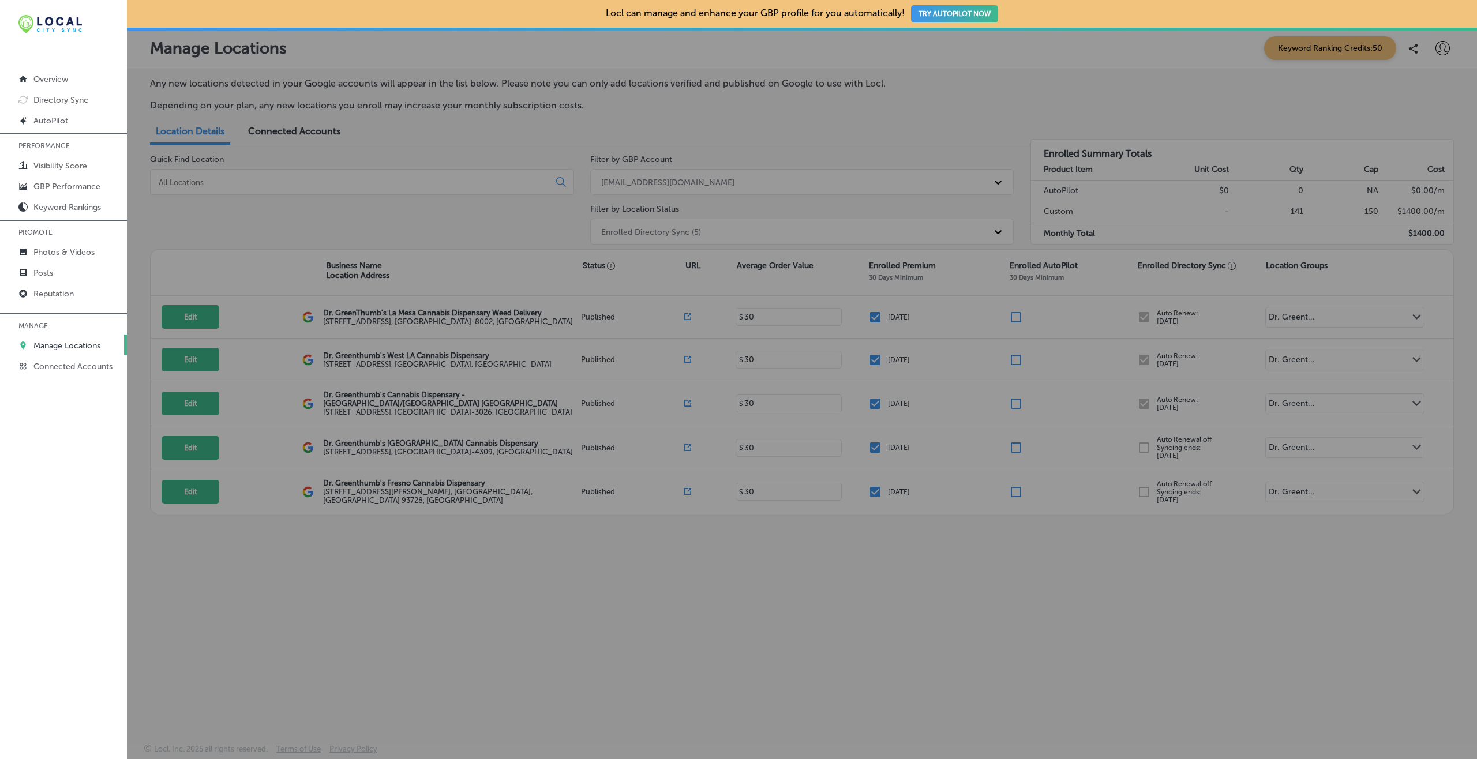
checkbox input "false"
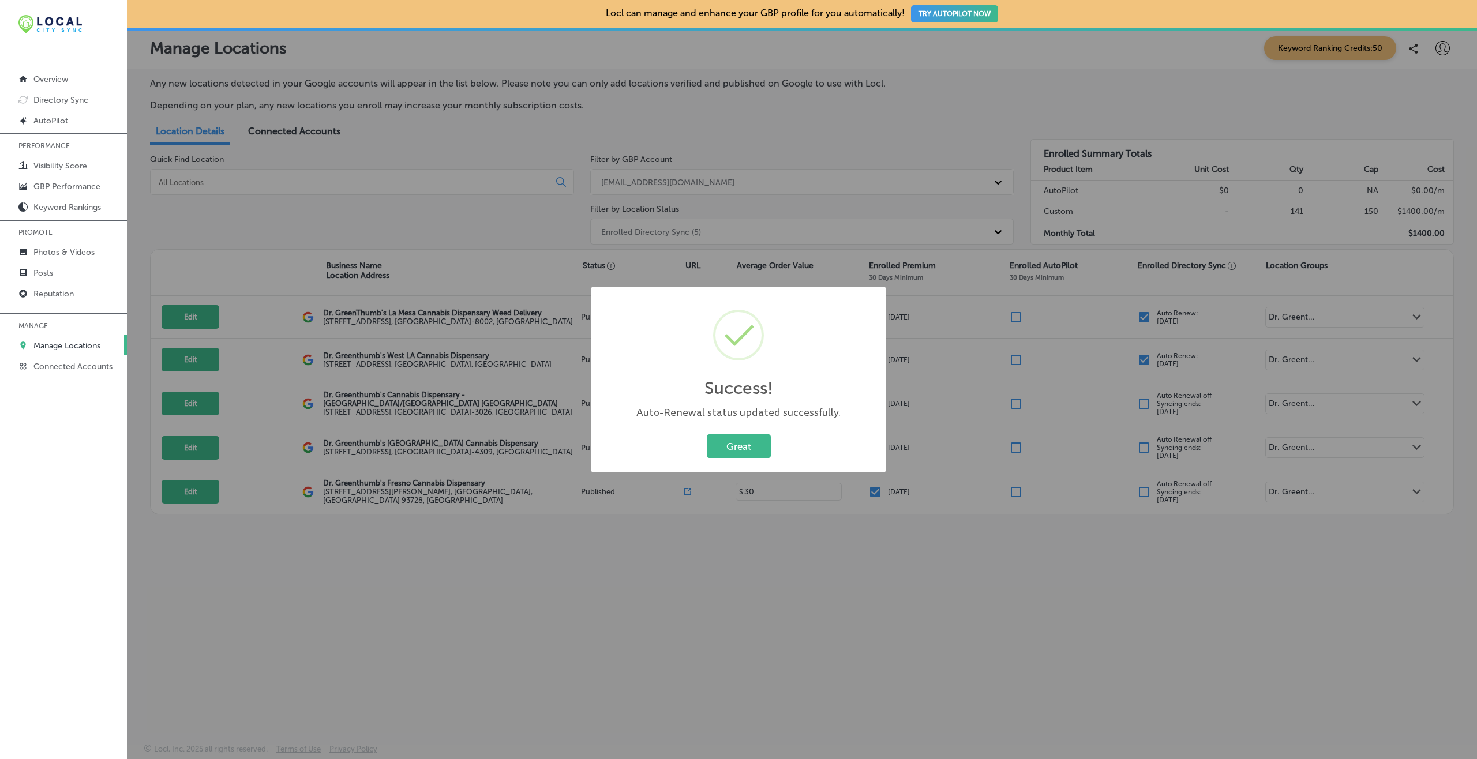
click at [707, 435] on button "Great" at bounding box center [739, 447] width 64 height 24
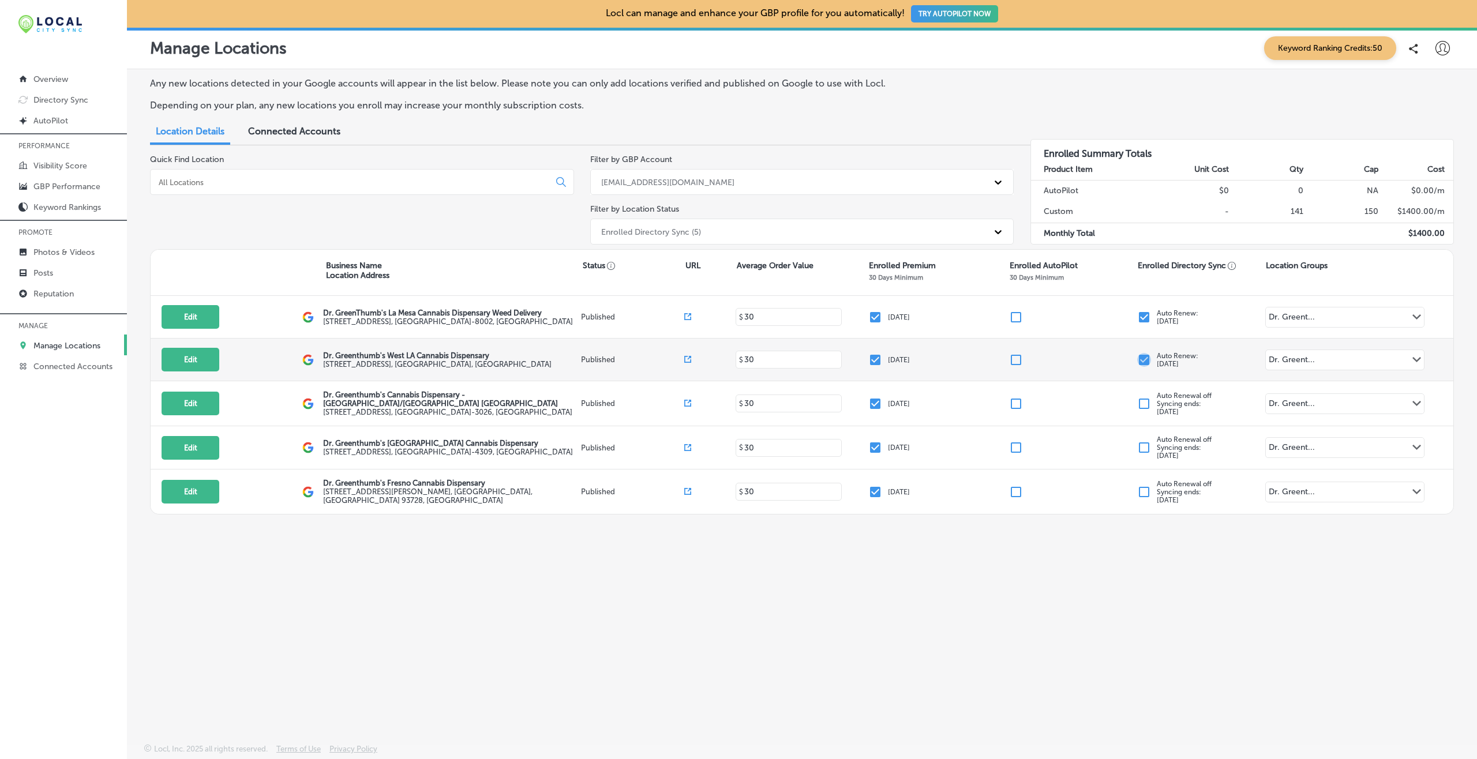
click at [1145, 358] on input "checkbox" at bounding box center [1144, 360] width 14 height 14
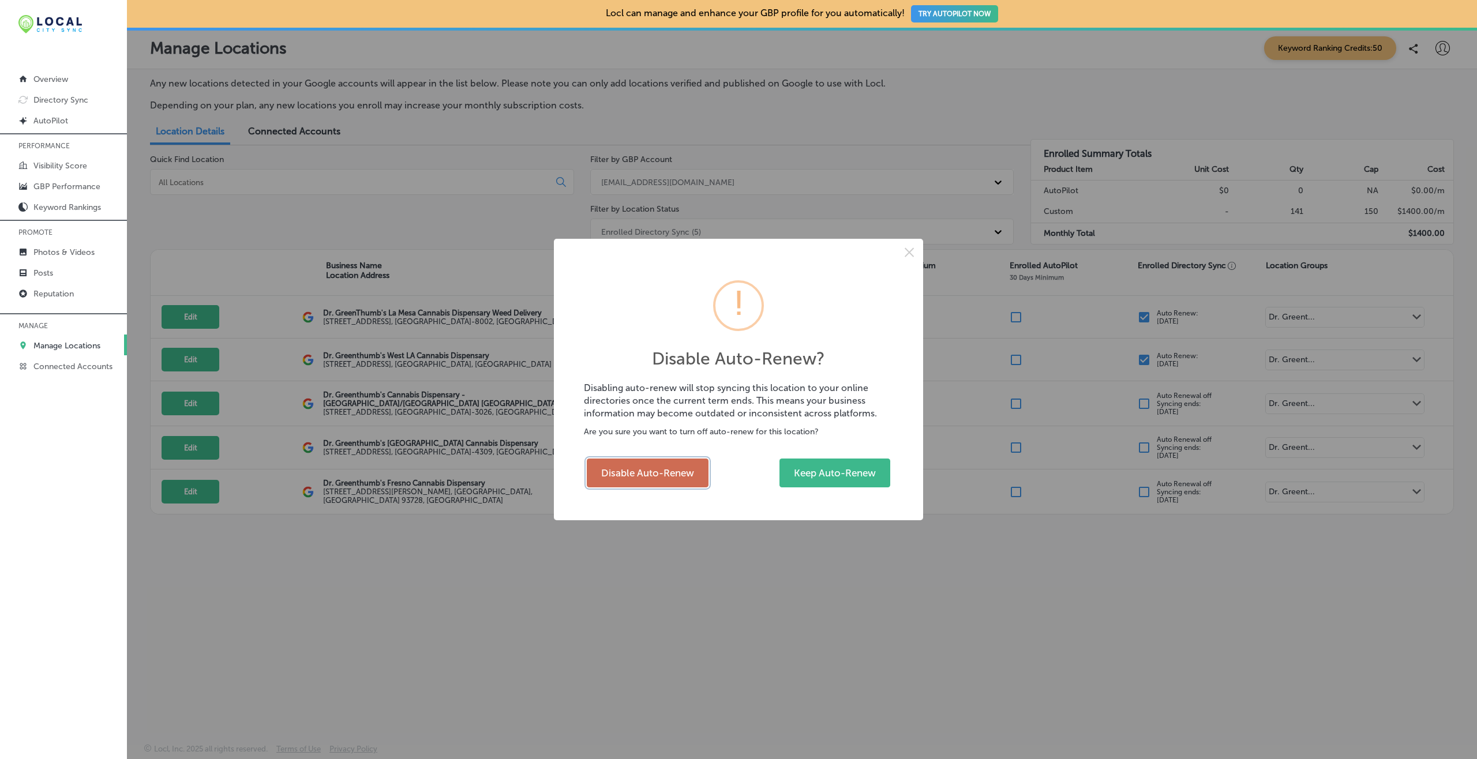
click at [651, 470] on button "Disable Auto-Renew" at bounding box center [648, 473] width 122 height 29
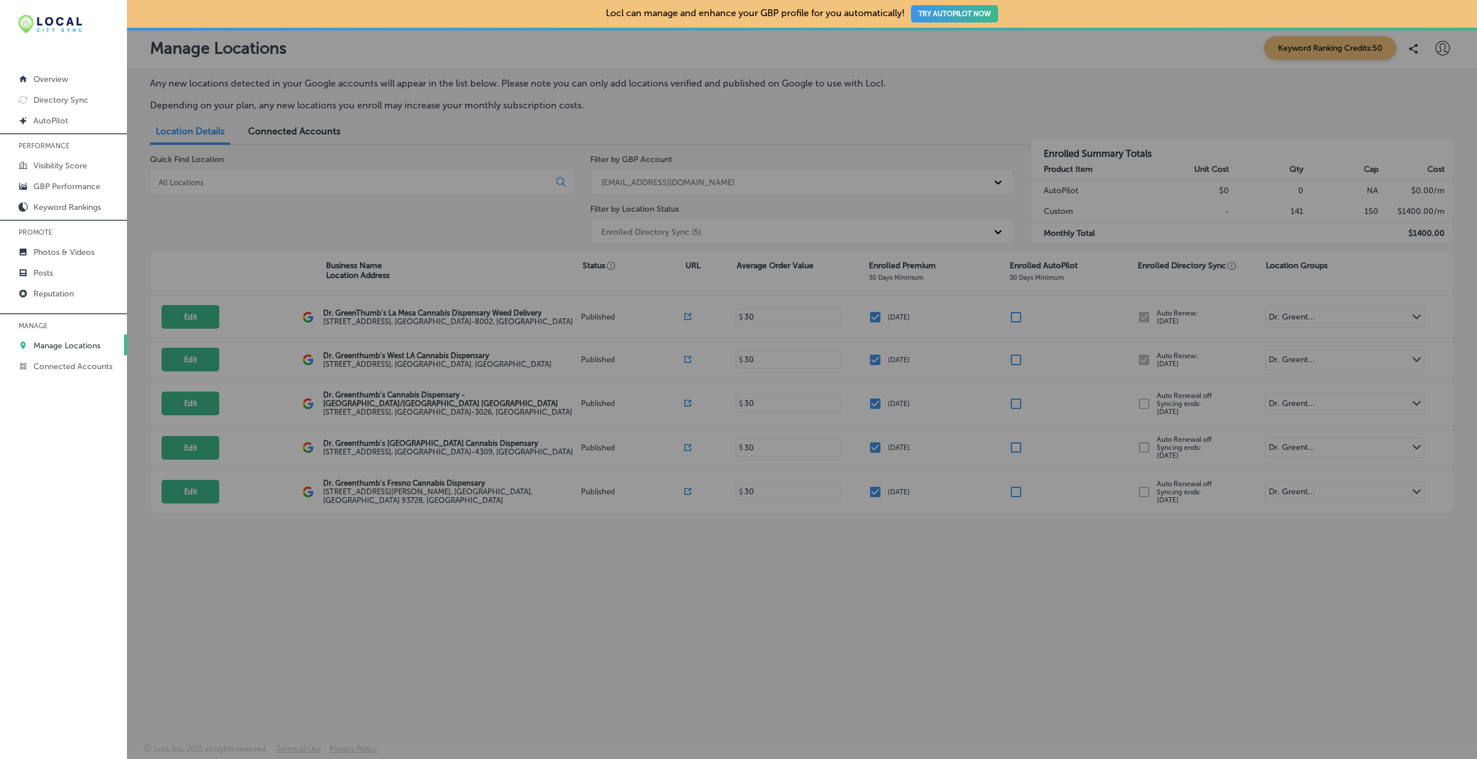
checkbox input "false"
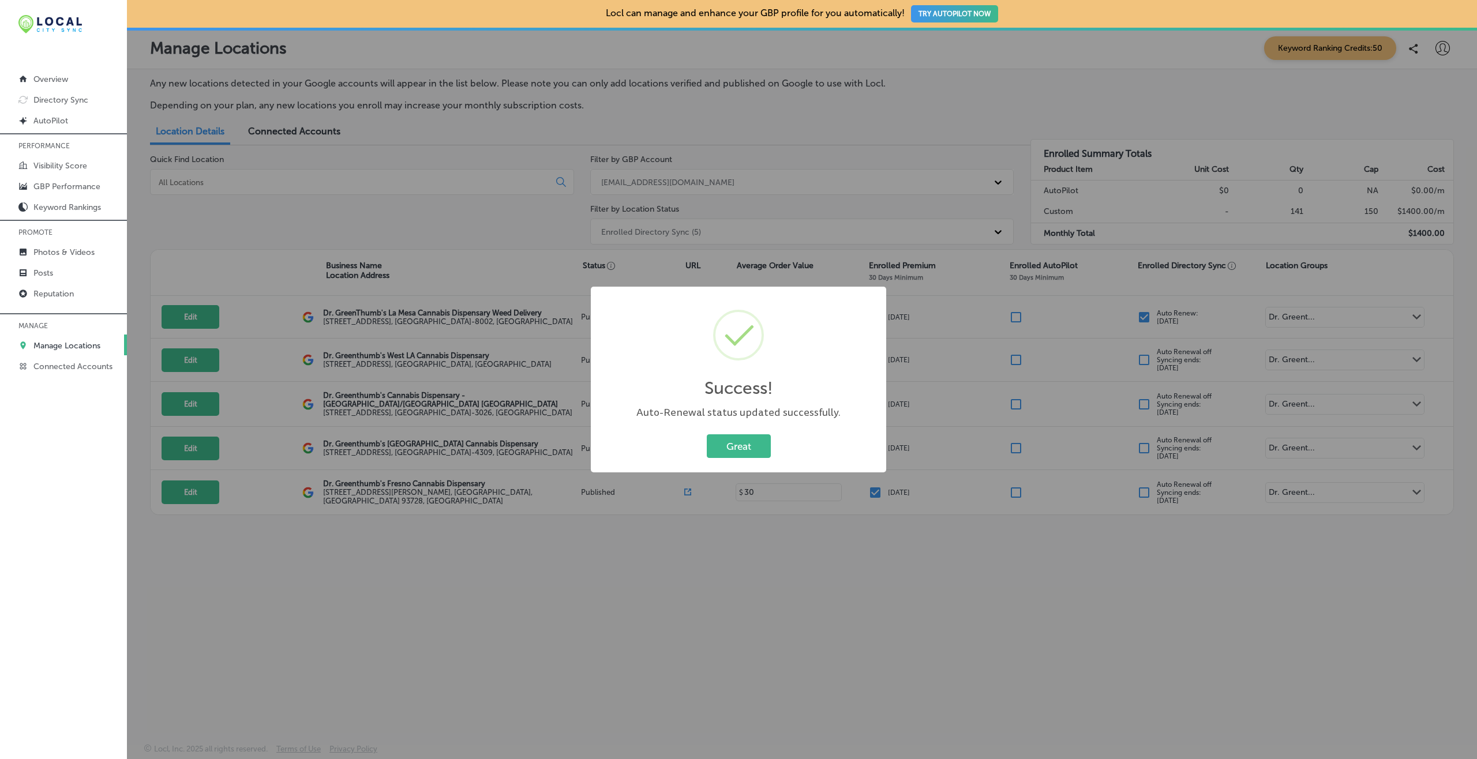
click at [707, 435] on button "Great" at bounding box center [739, 447] width 64 height 24
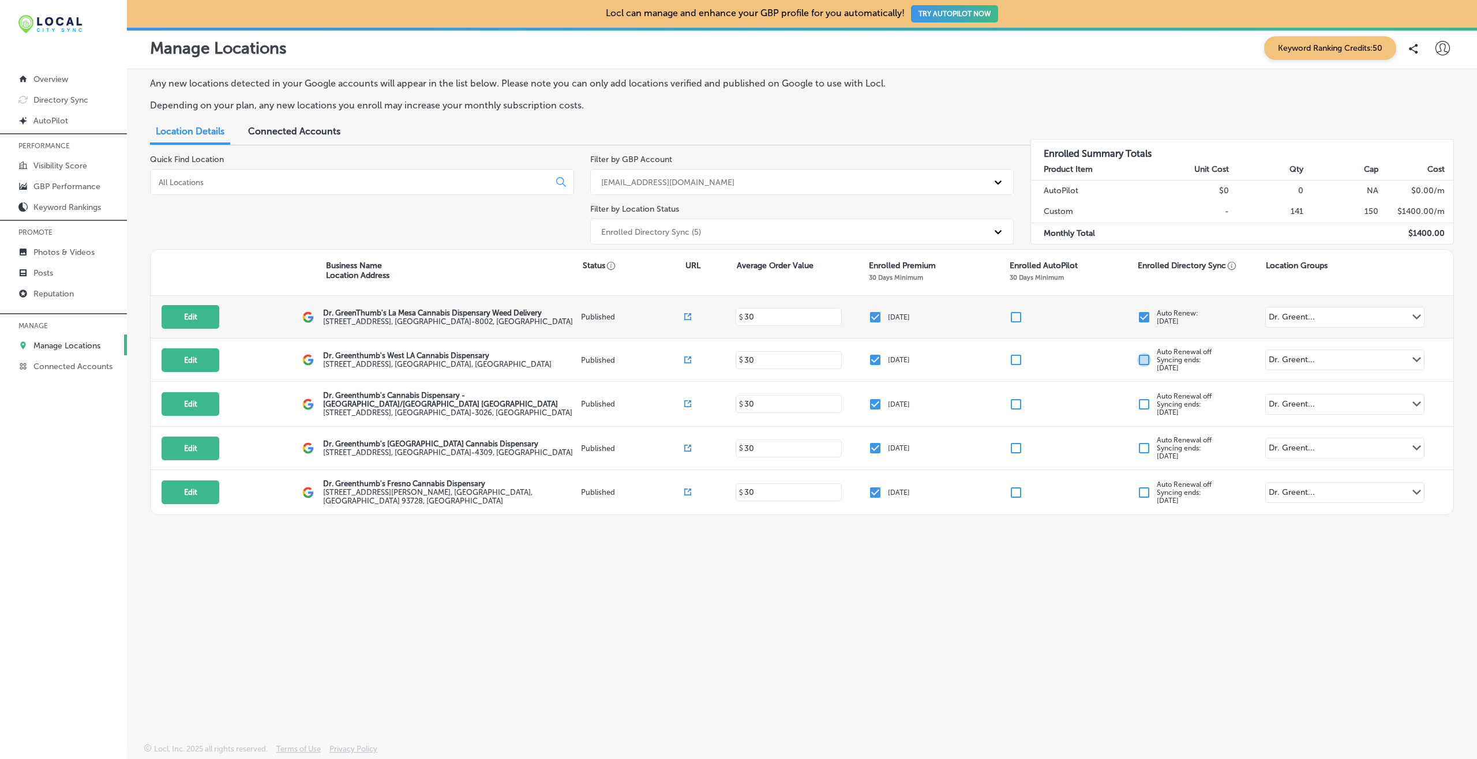
click at [1140, 319] on input "checkbox" at bounding box center [1144, 317] width 14 height 14
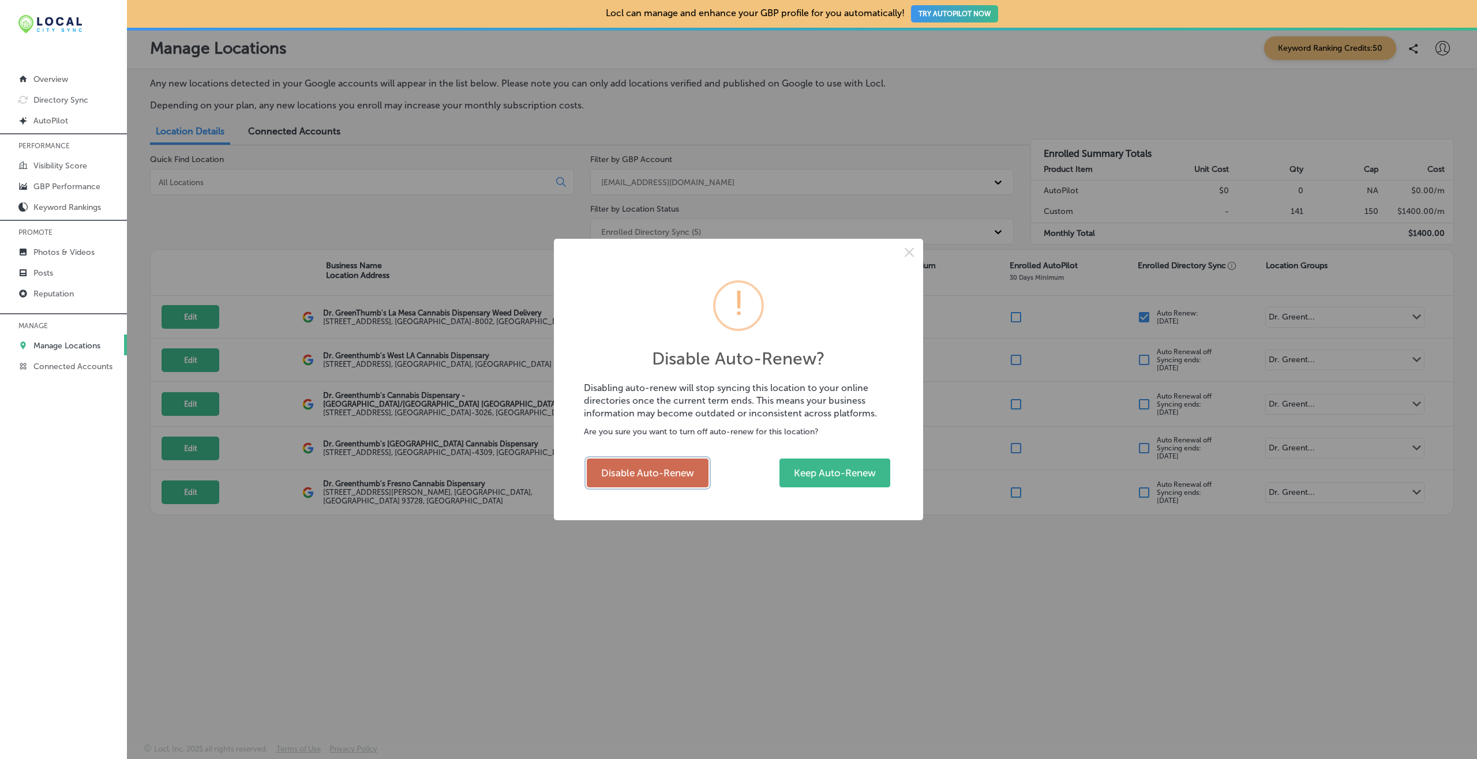
click at [645, 471] on button "Disable Auto-Renew" at bounding box center [648, 473] width 122 height 29
checkbox input "false"
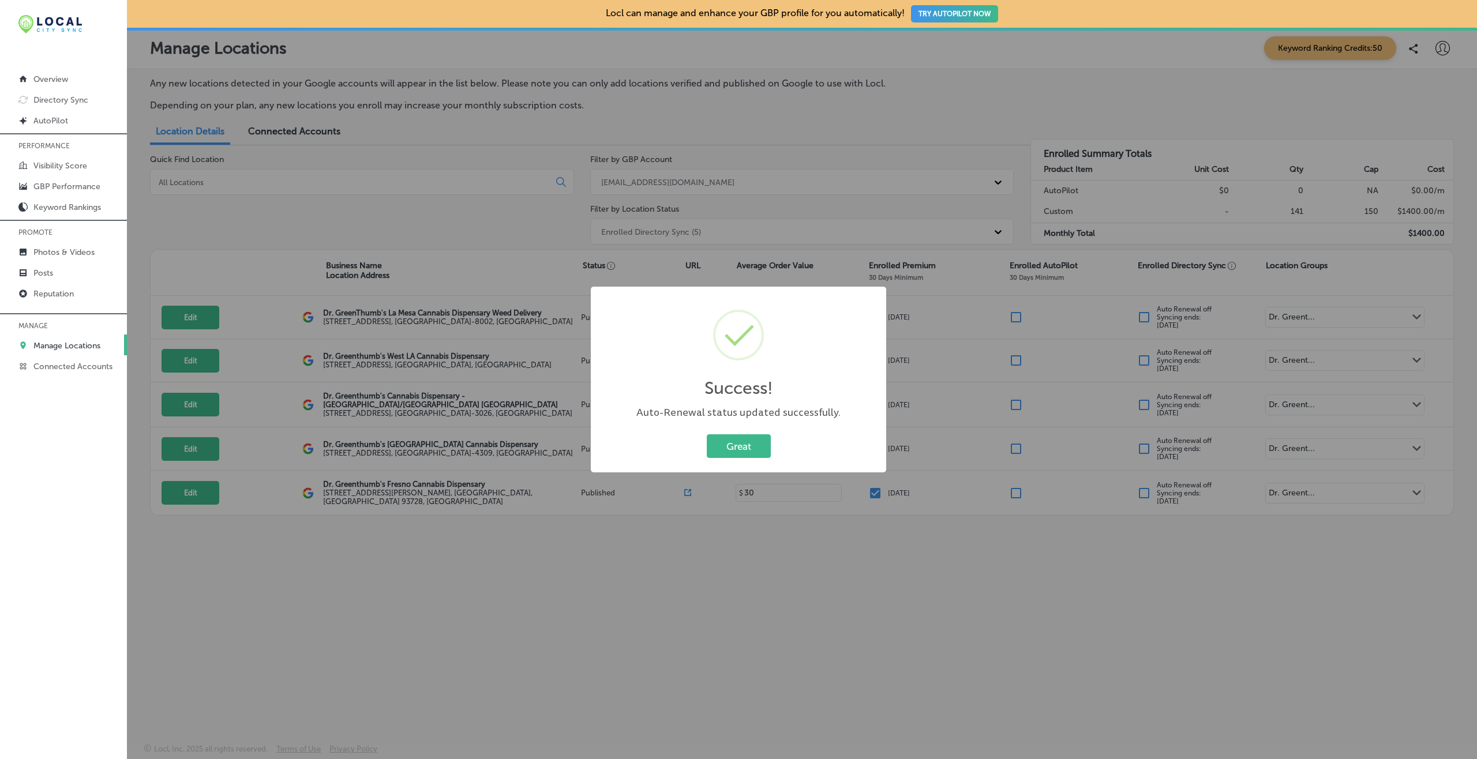
click at [707, 435] on button "Great" at bounding box center [739, 447] width 64 height 24
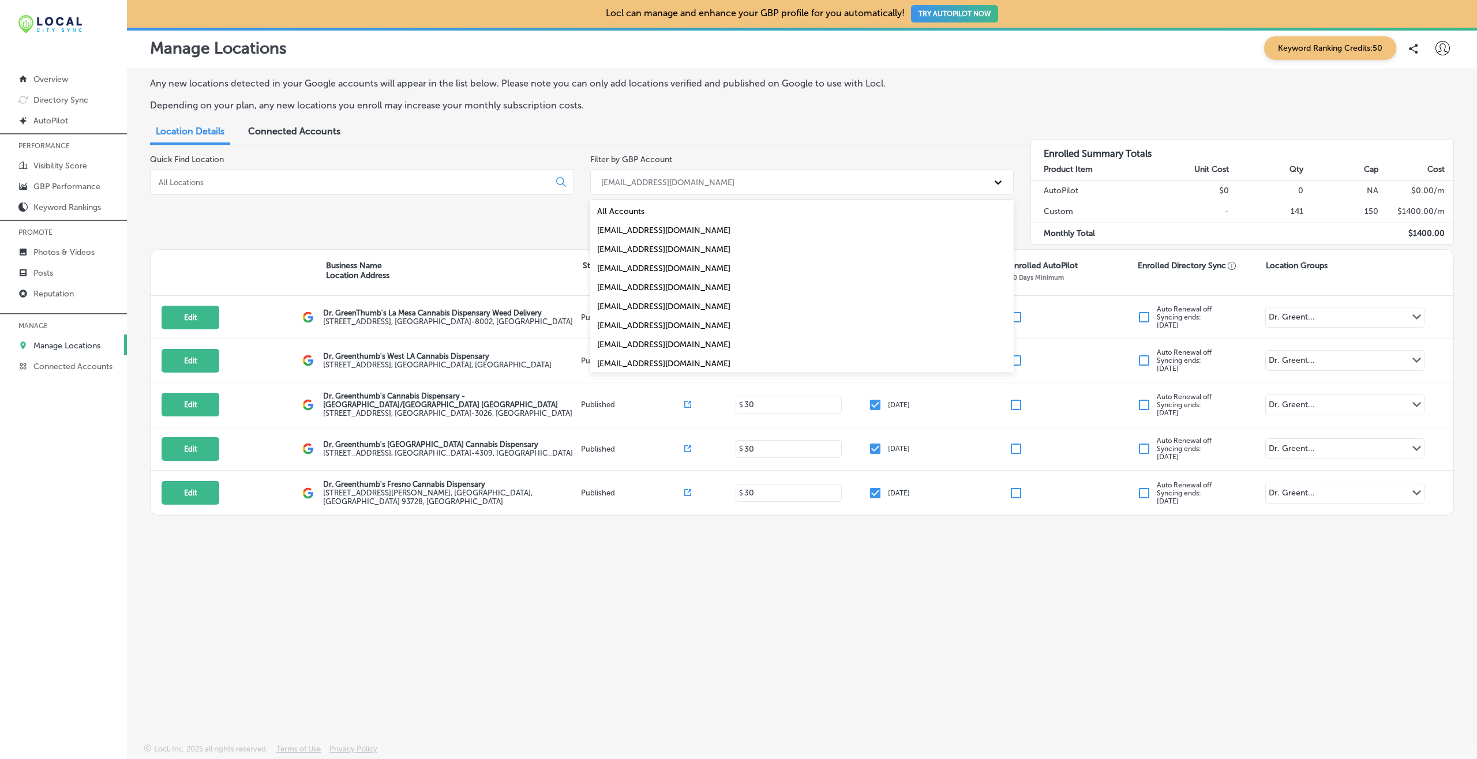
click at [689, 182] on div "[EMAIL_ADDRESS][DOMAIN_NAME]" at bounding box center [667, 182] width 133 height 10
drag, startPoint x: 642, startPoint y: 346, endPoint x: 649, endPoint y: 367, distance: 22.1
click at [649, 367] on div "All Accounts [EMAIL_ADDRESS][DOMAIN_NAME] [EMAIL_ADDRESS][DOMAIN_NAME] [EMAIL_A…" at bounding box center [802, 286] width 424 height 173
click at [649, 367] on div "[EMAIL_ADDRESS][DOMAIN_NAME]" at bounding box center [802, 363] width 424 height 19
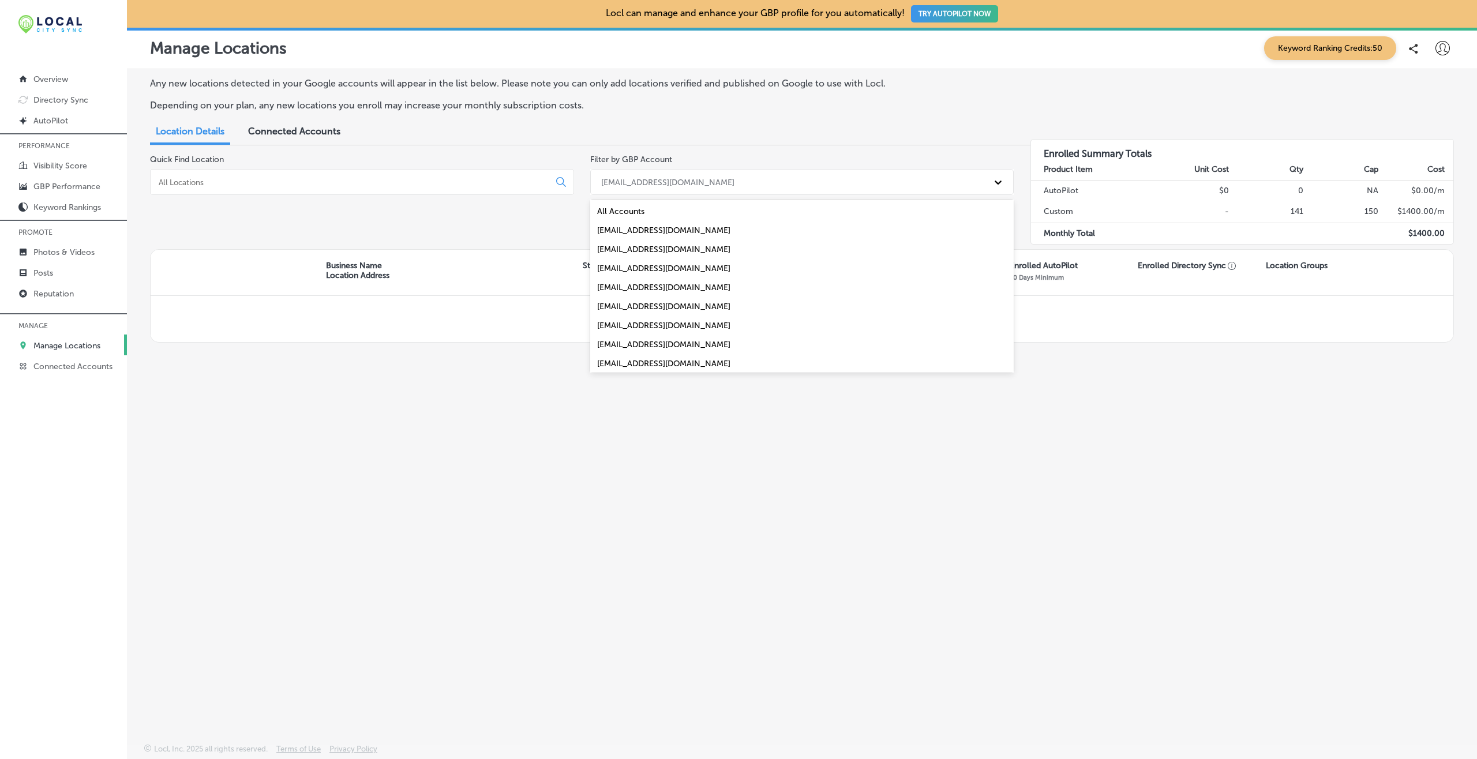
click at [642, 181] on div "[EMAIL_ADDRESS][DOMAIN_NAME]" at bounding box center [667, 182] width 133 height 10
click at [559, 451] on div "Any new locations detected in your Google accounts will appear in the list belo…" at bounding box center [802, 379] width 1350 height 620
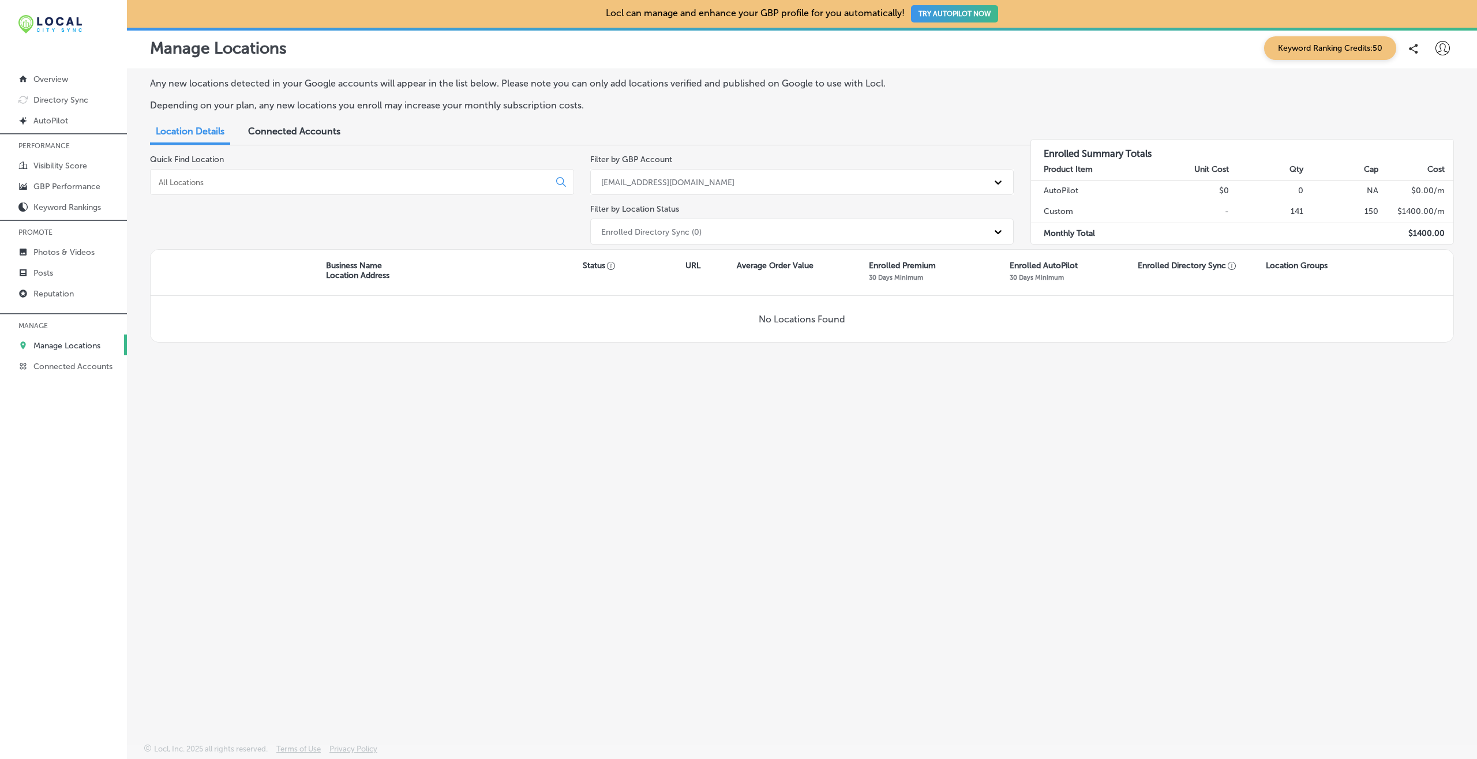
click at [643, 182] on div "[EMAIL_ADDRESS][DOMAIN_NAME]" at bounding box center [667, 182] width 133 height 10
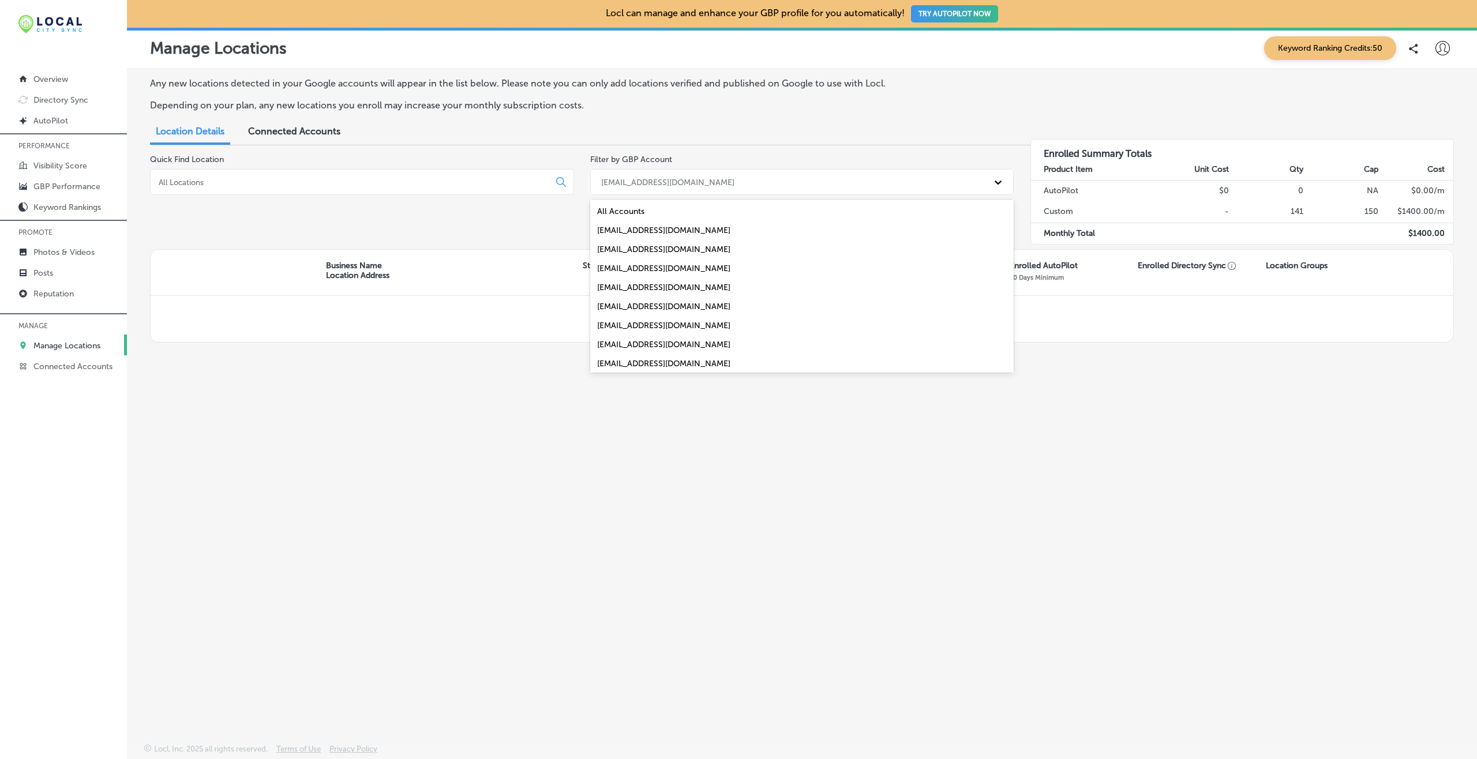
click at [640, 219] on div "All Accounts" at bounding box center [802, 211] width 424 height 19
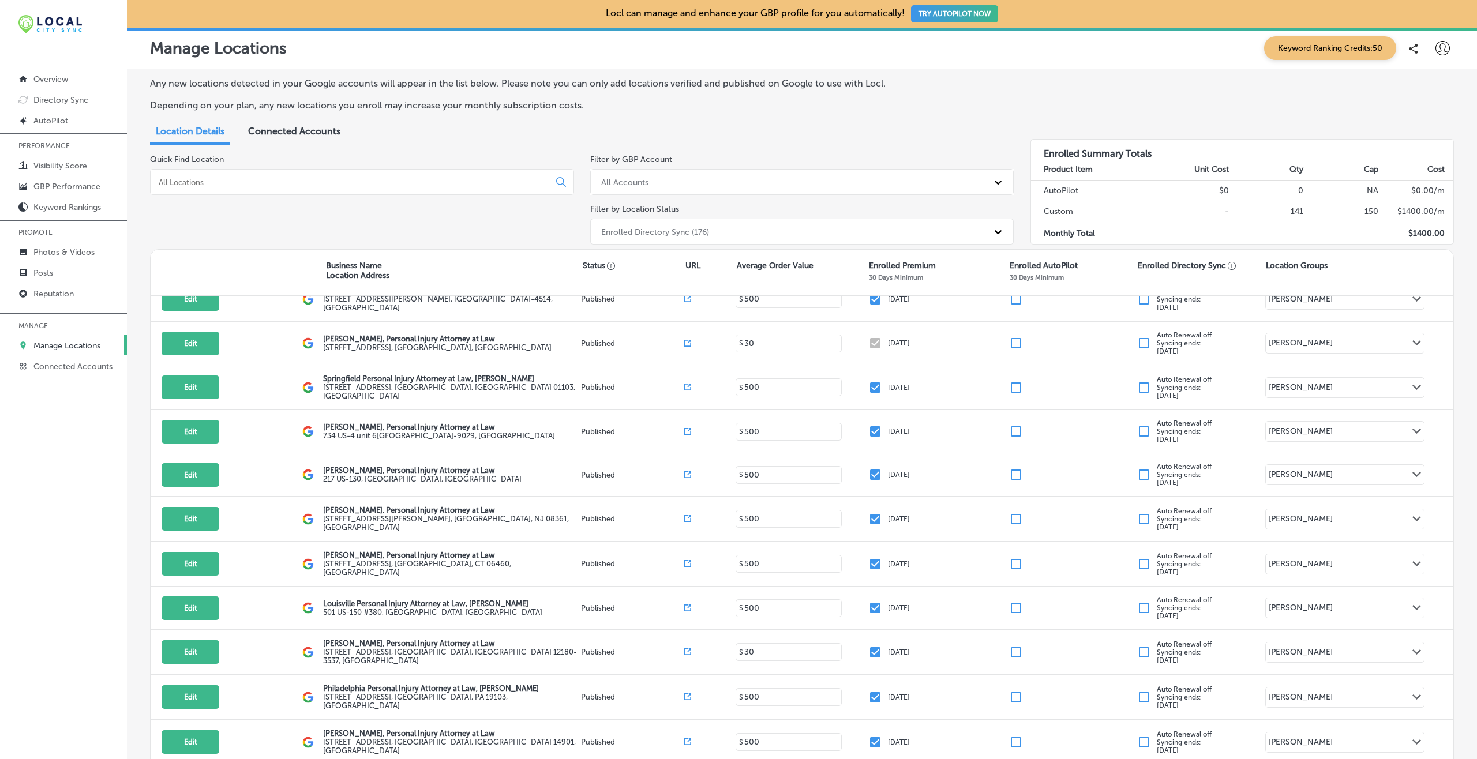
scroll to position [2609, 0]
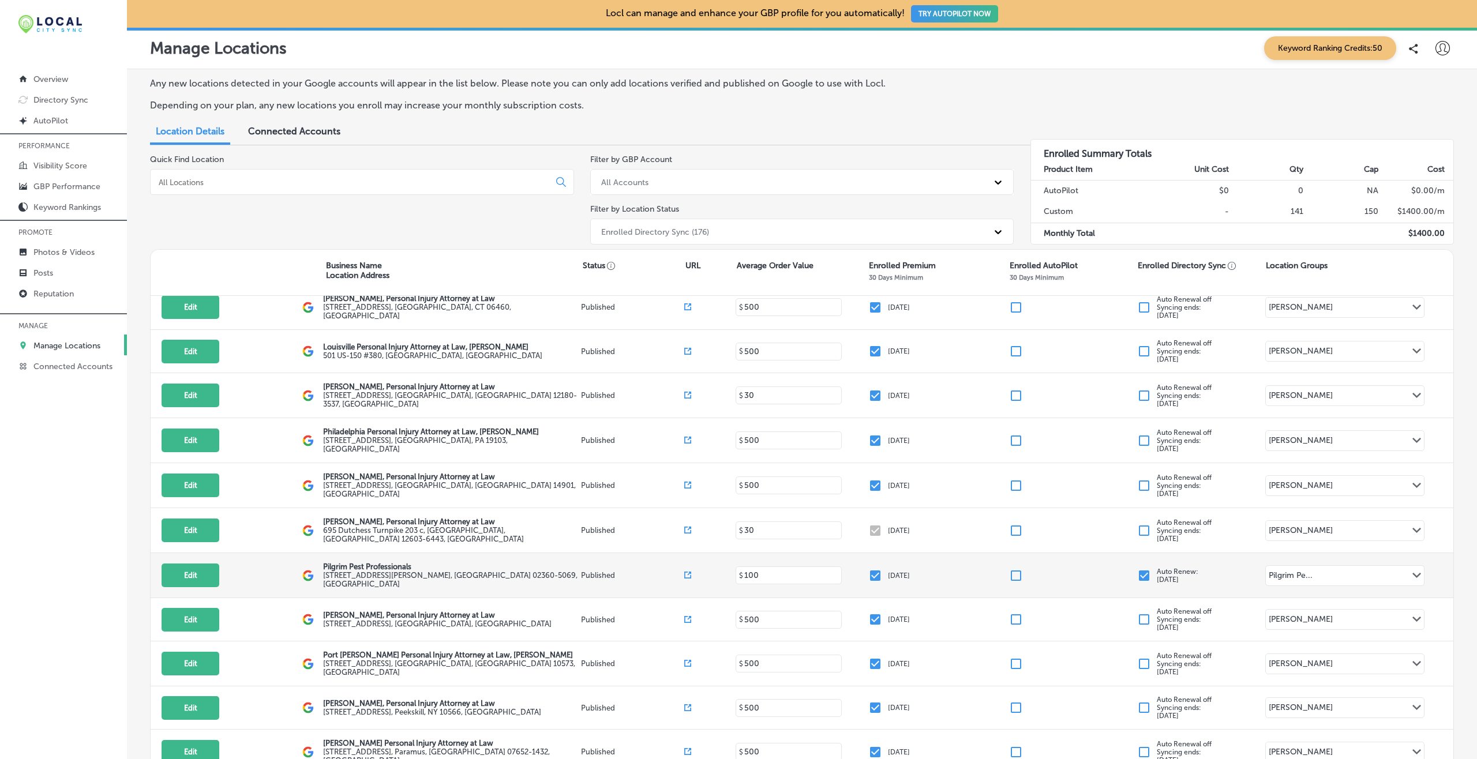
click at [1137, 569] on input "checkbox" at bounding box center [1144, 576] width 14 height 14
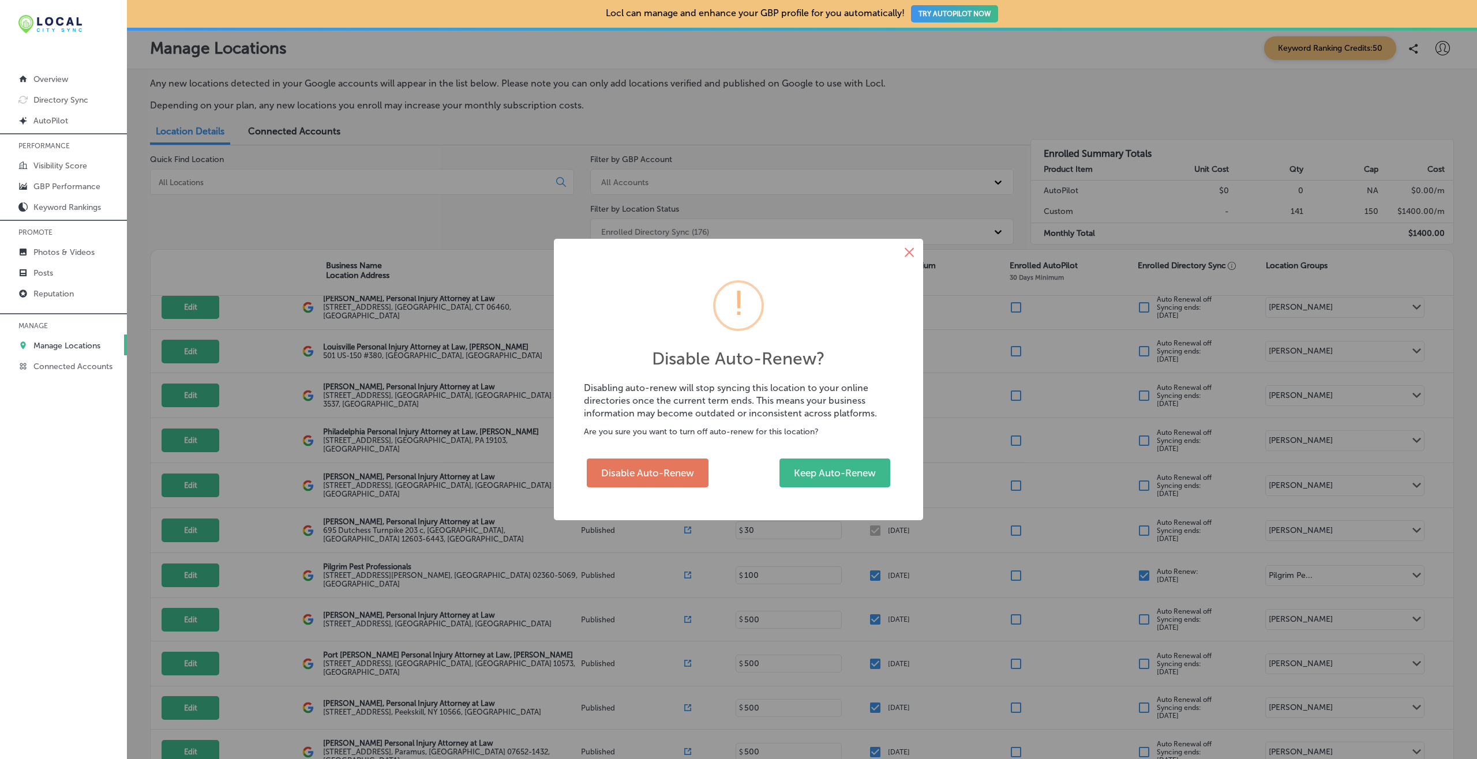
click at [907, 249] on button "×" at bounding box center [910, 253] width 28 height 28
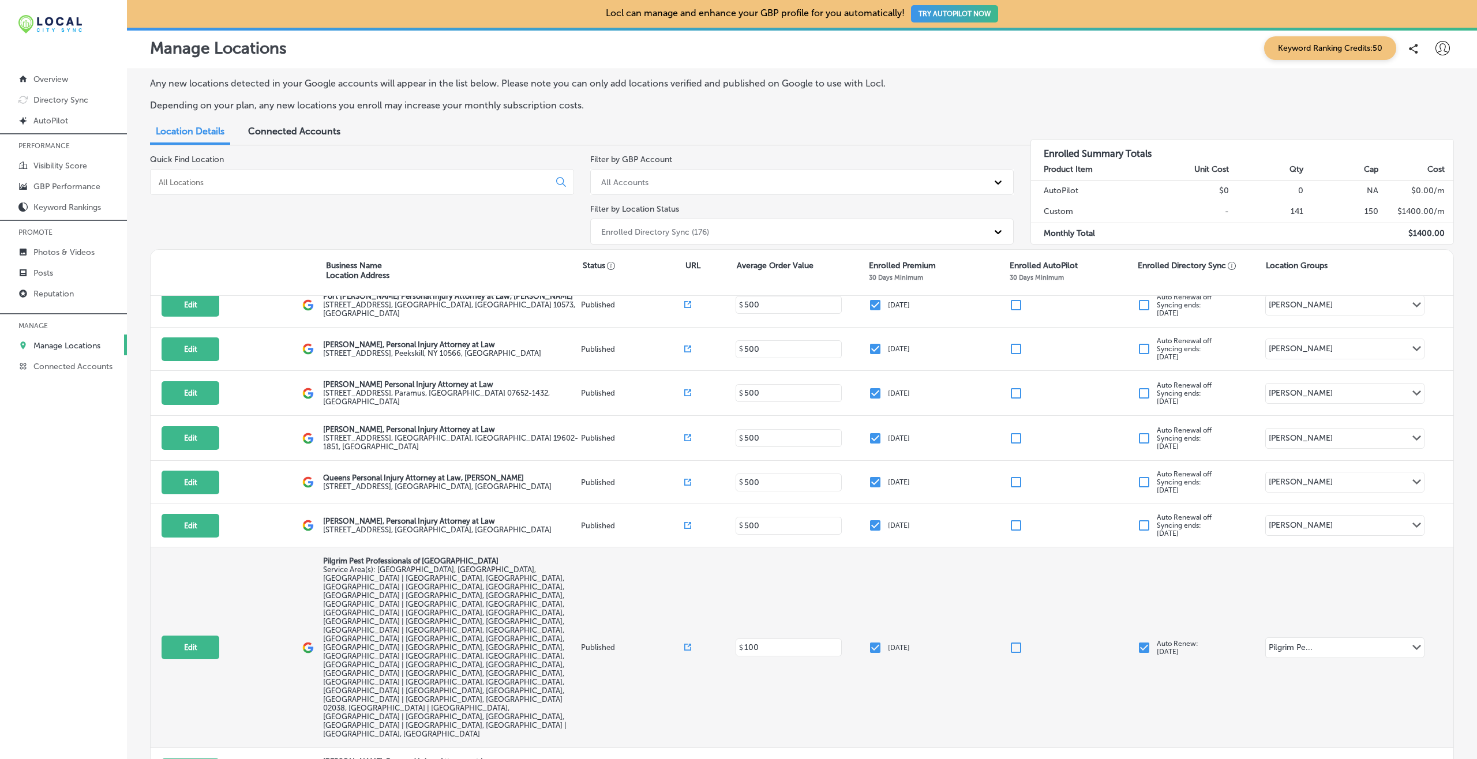
scroll to position [3015, 0]
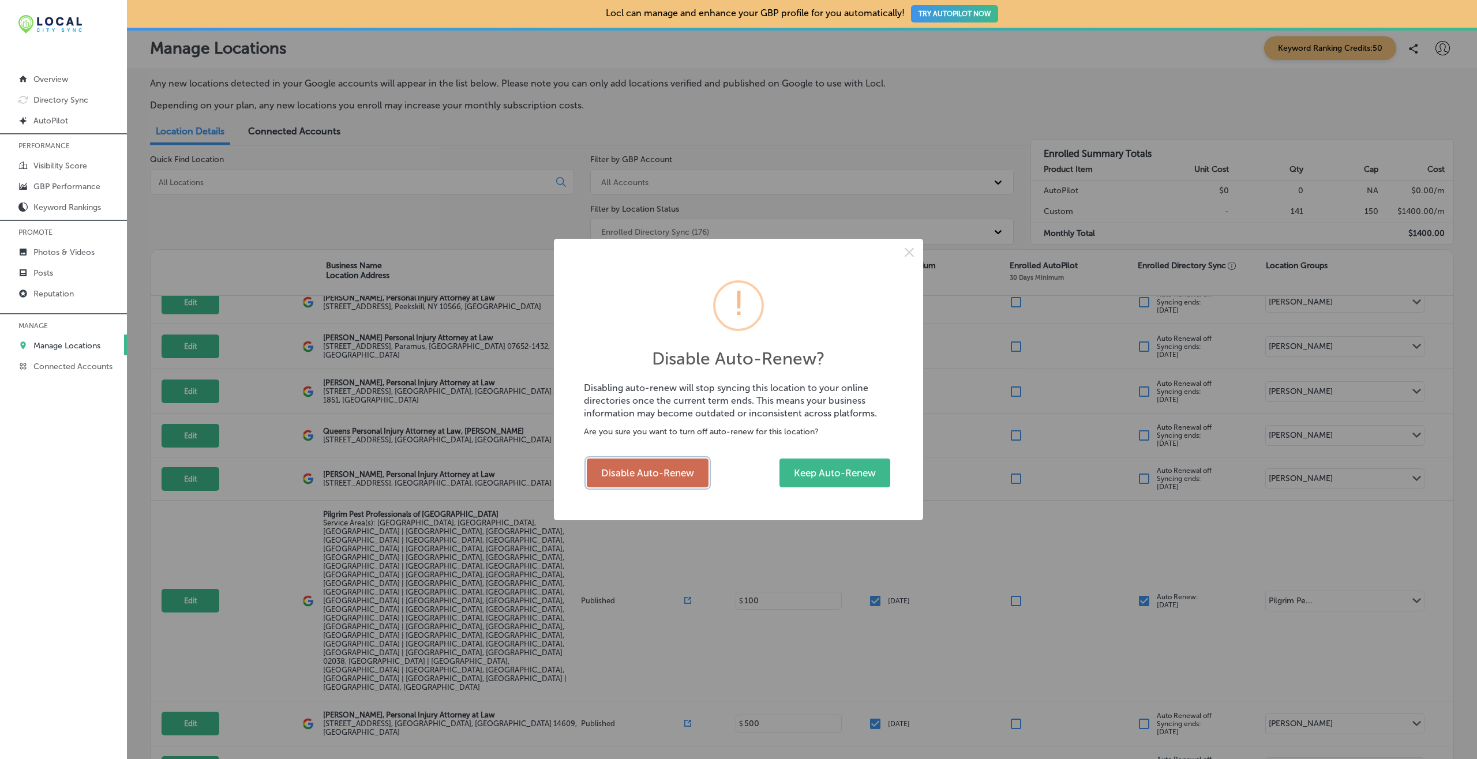
click at [680, 476] on button "Disable Auto-Renew" at bounding box center [648, 473] width 122 height 29
checkbox input "false"
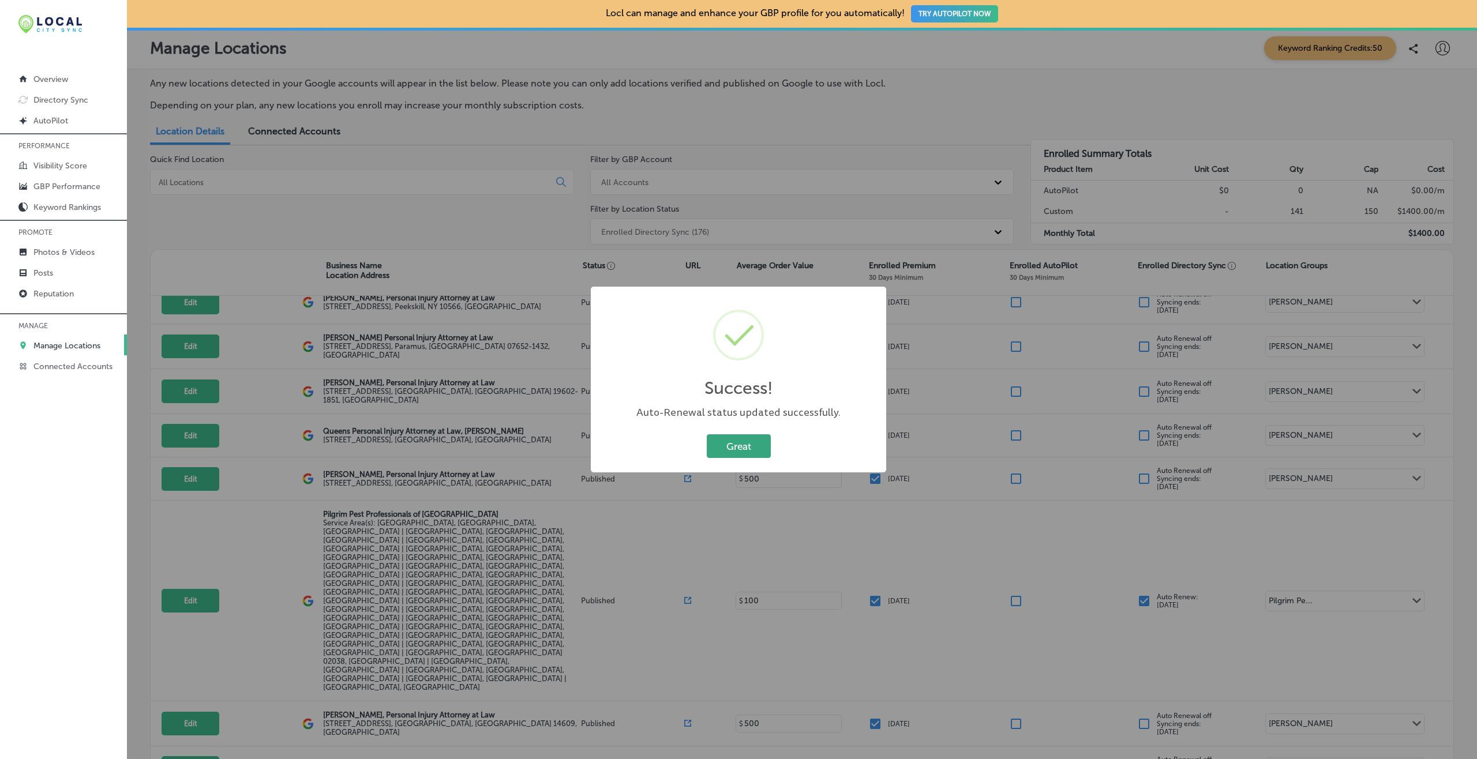
click at [740, 435] on button "Great" at bounding box center [739, 447] width 64 height 24
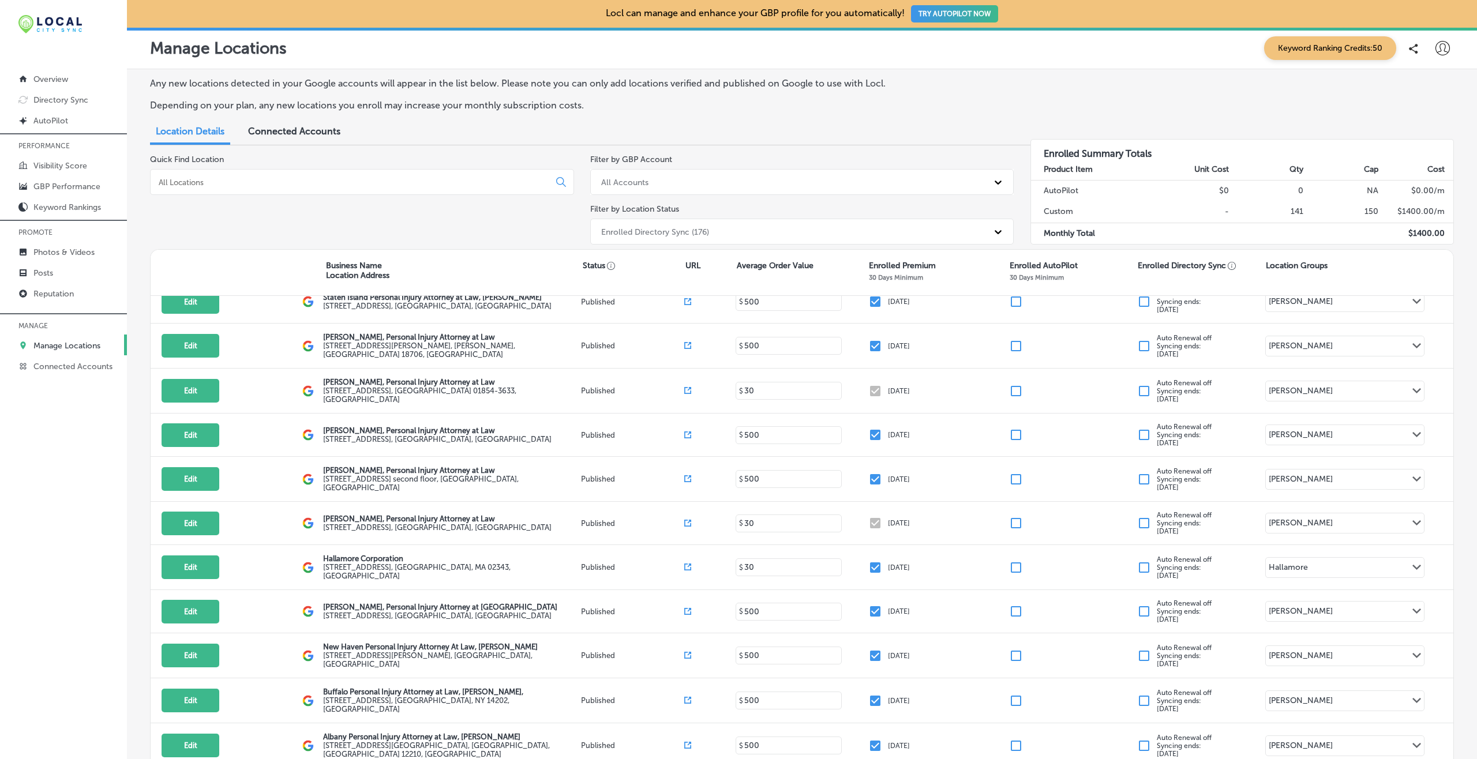
scroll to position [6225, 0]
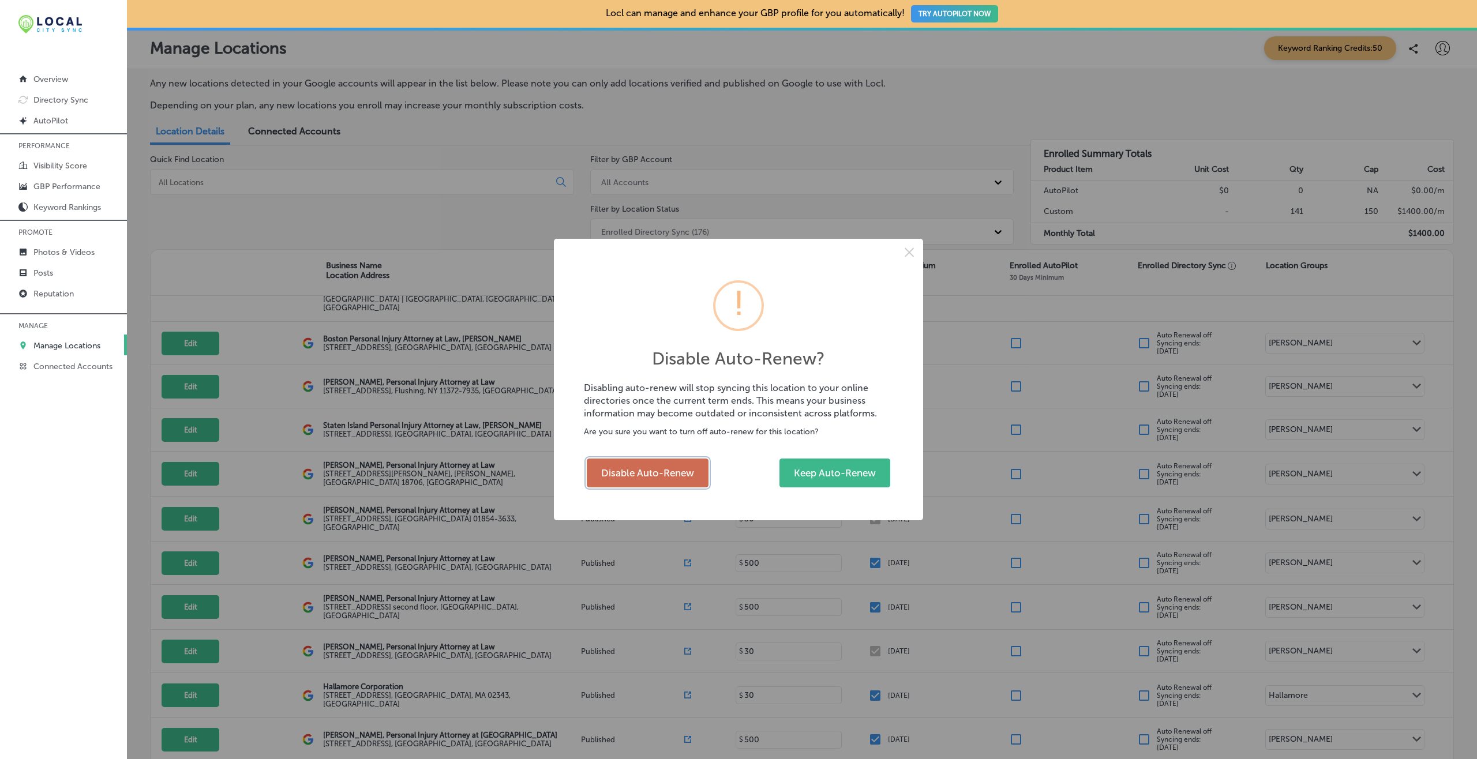
click at [608, 477] on button "Disable Auto-Renew" at bounding box center [648, 473] width 122 height 29
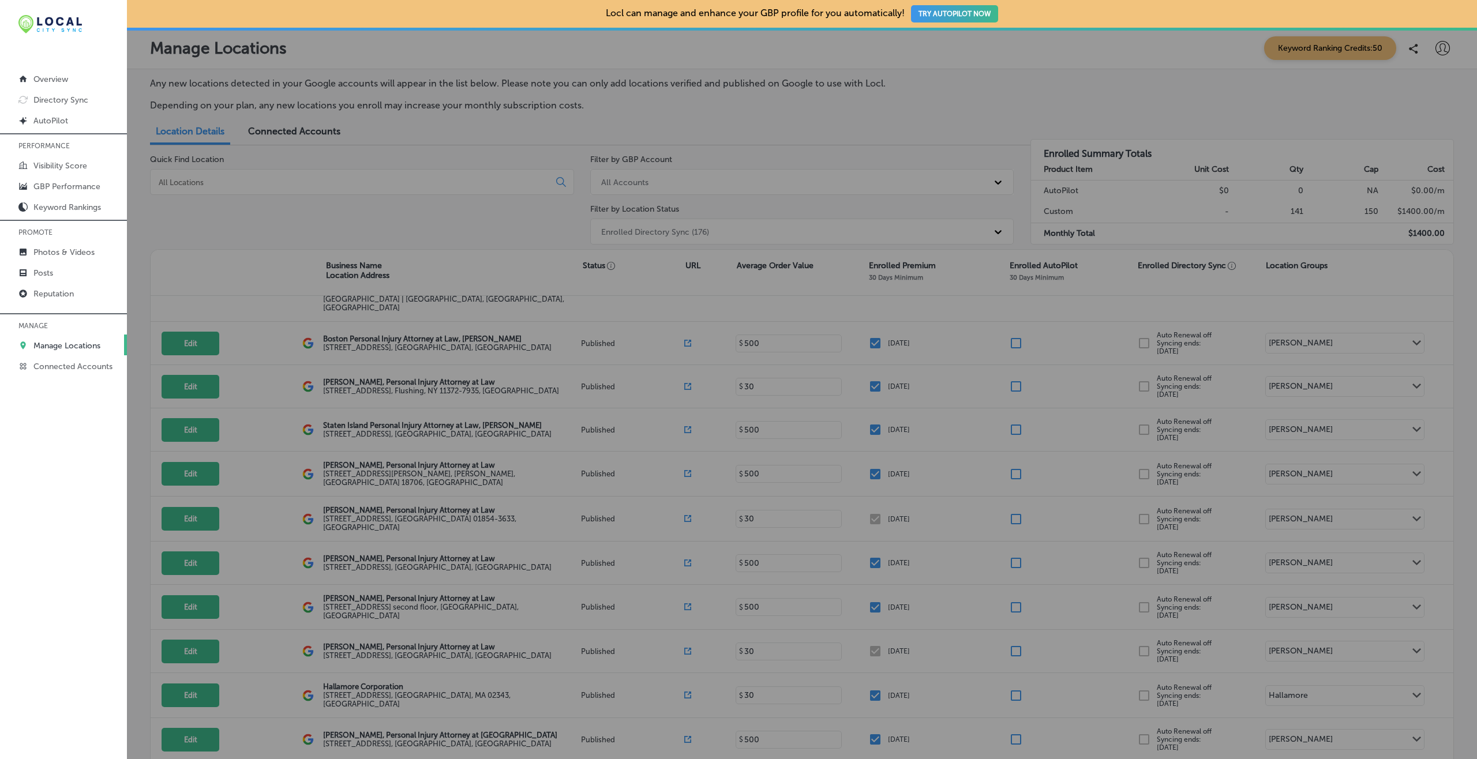
checkbox input "false"
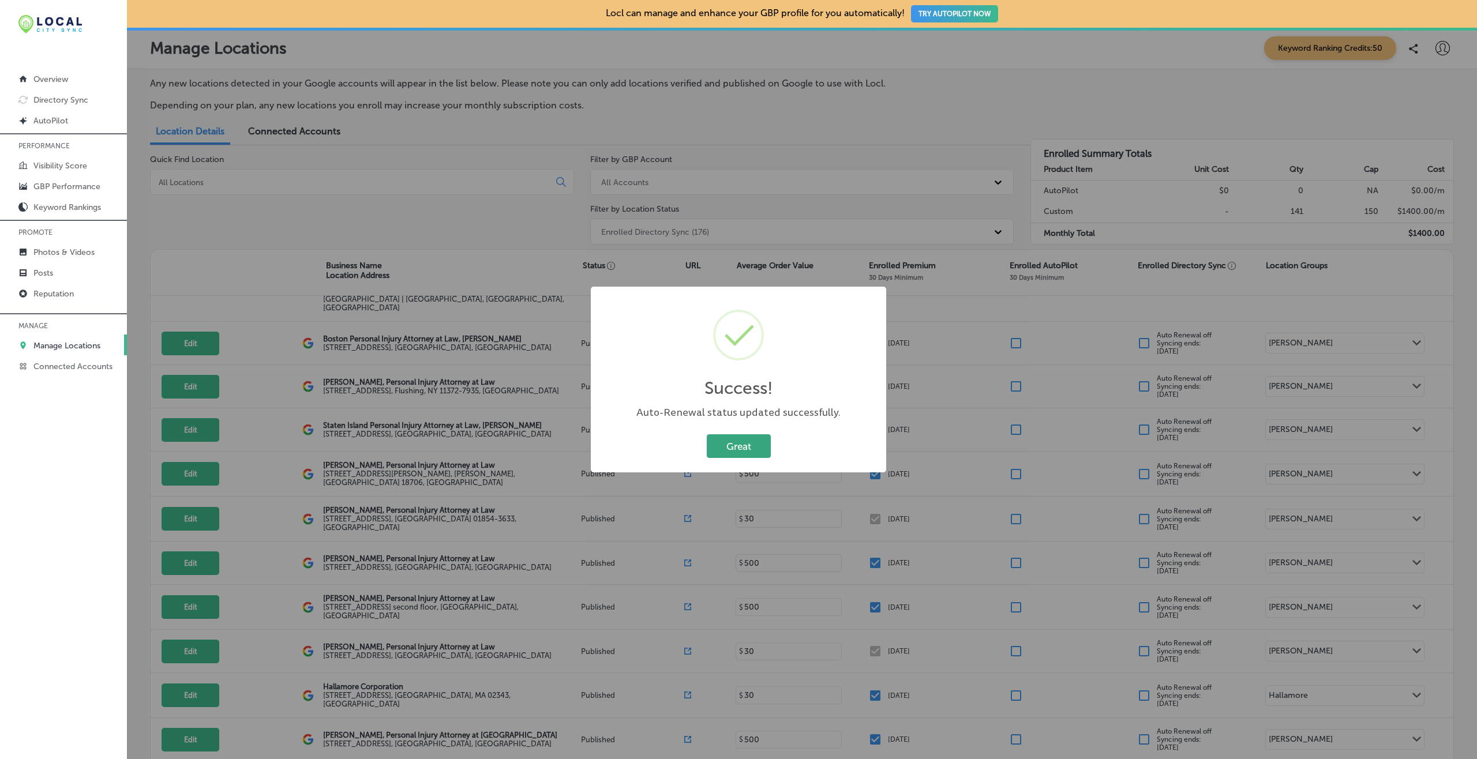
click at [727, 447] on button "Great" at bounding box center [739, 447] width 64 height 24
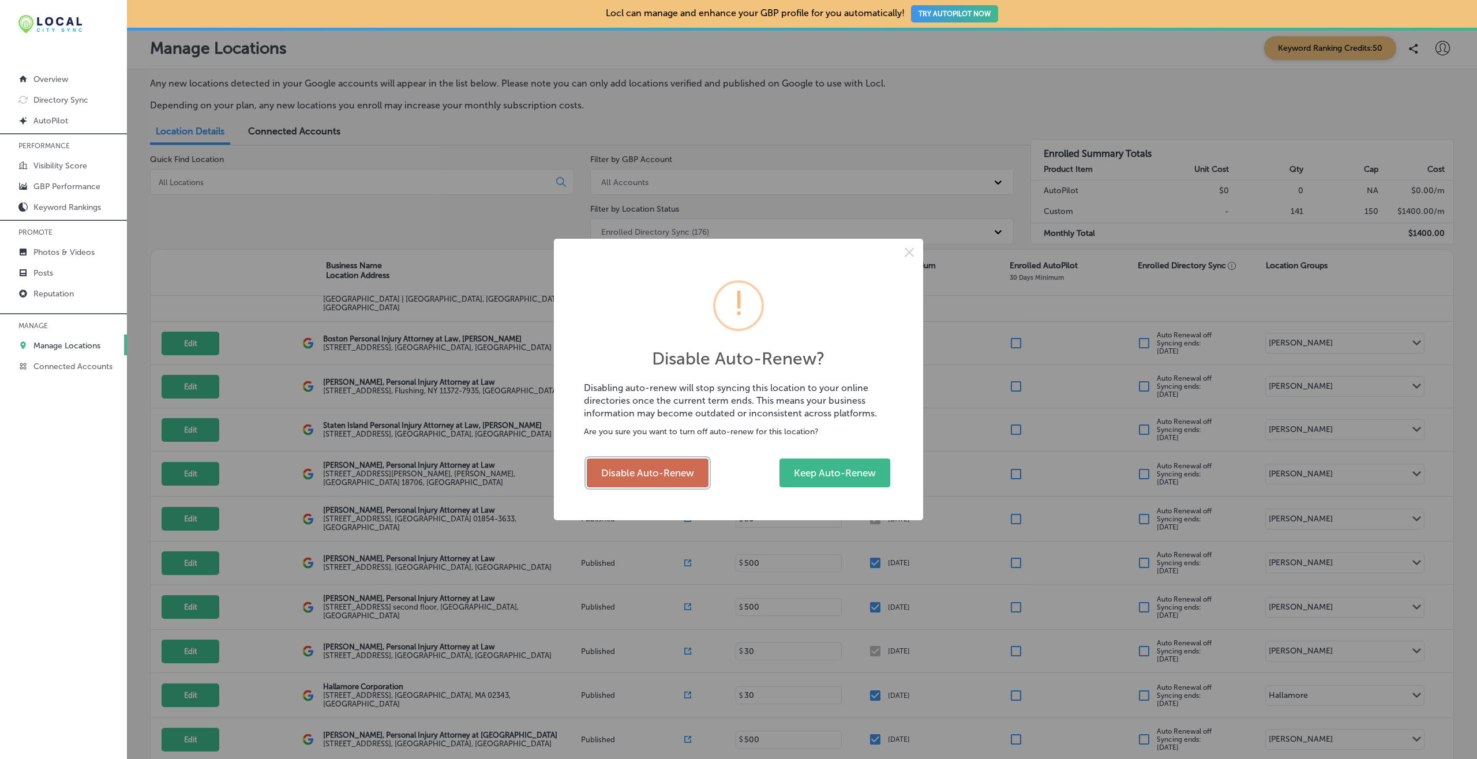
click at [658, 473] on button "Disable Auto-Renew" at bounding box center [648, 473] width 122 height 29
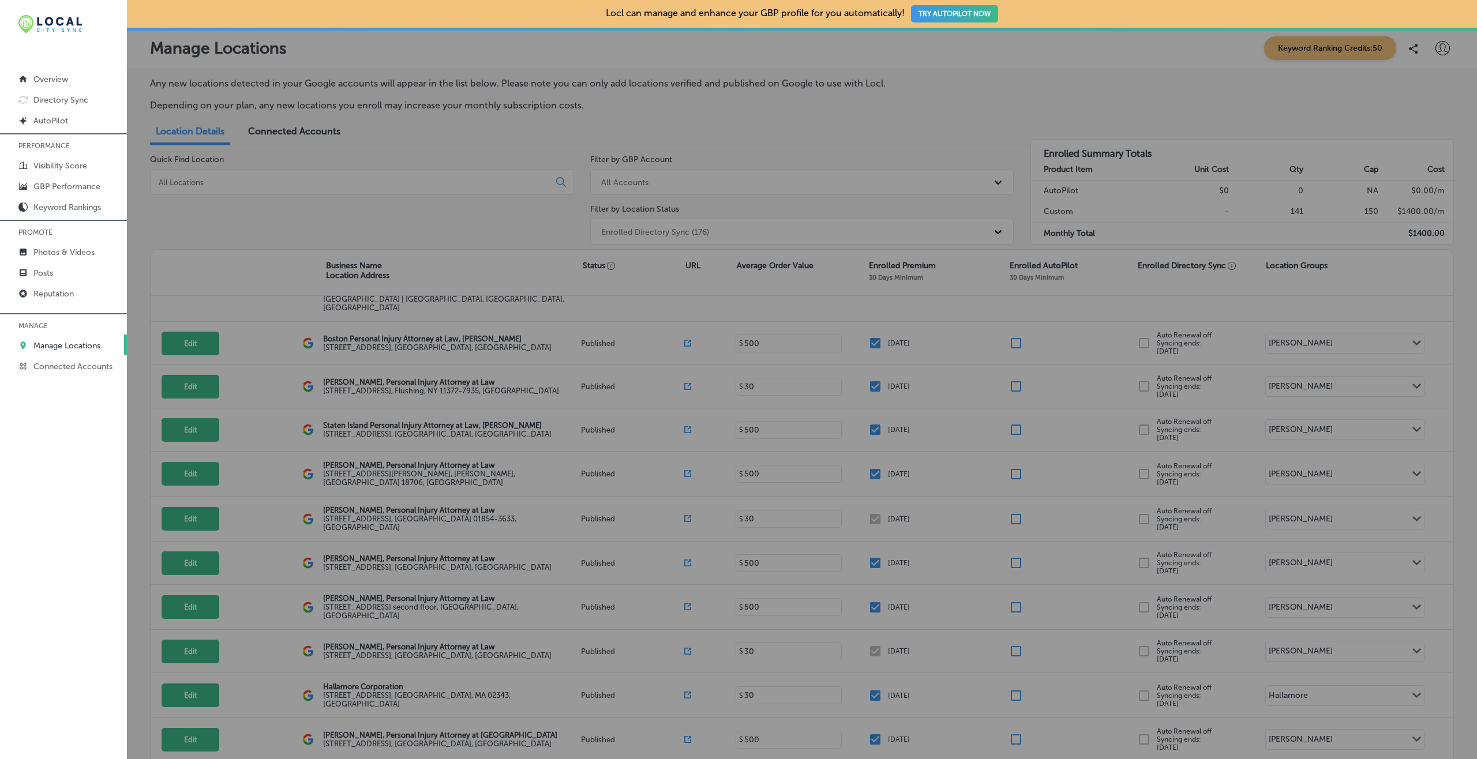
checkbox input "false"
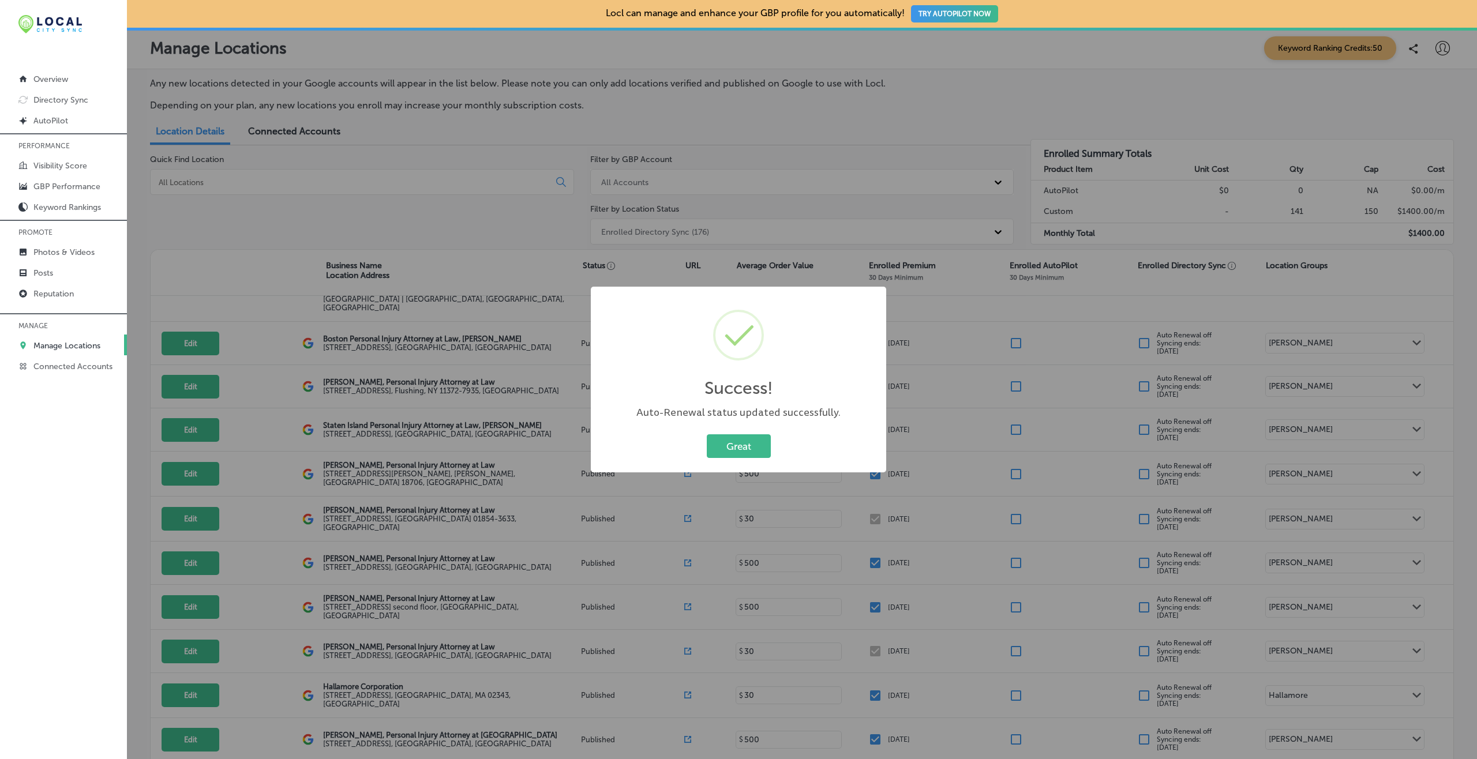
click at [707, 435] on button "Great" at bounding box center [739, 447] width 64 height 24
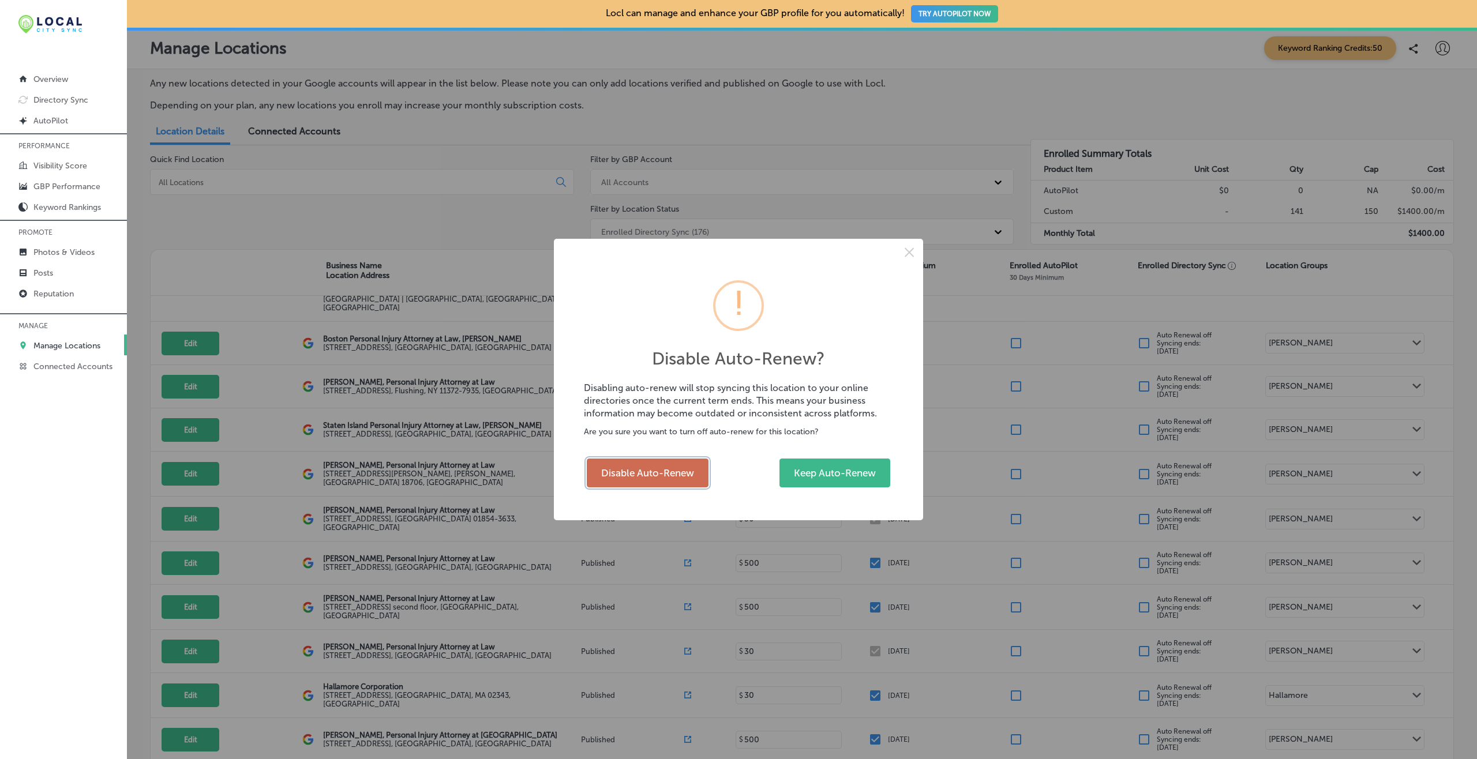
click at [675, 465] on button "Disable Auto-Renew" at bounding box center [648, 473] width 122 height 29
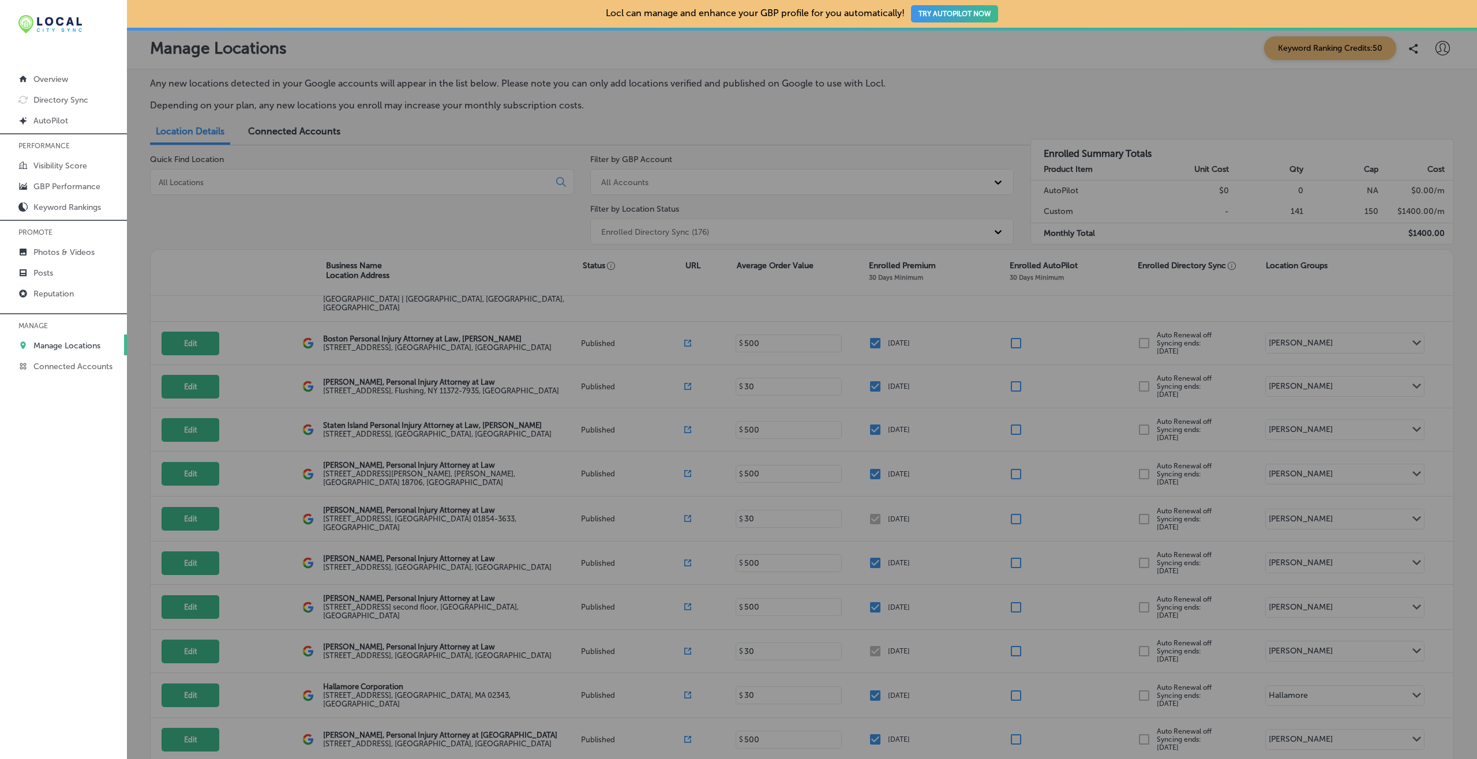
checkbox input "false"
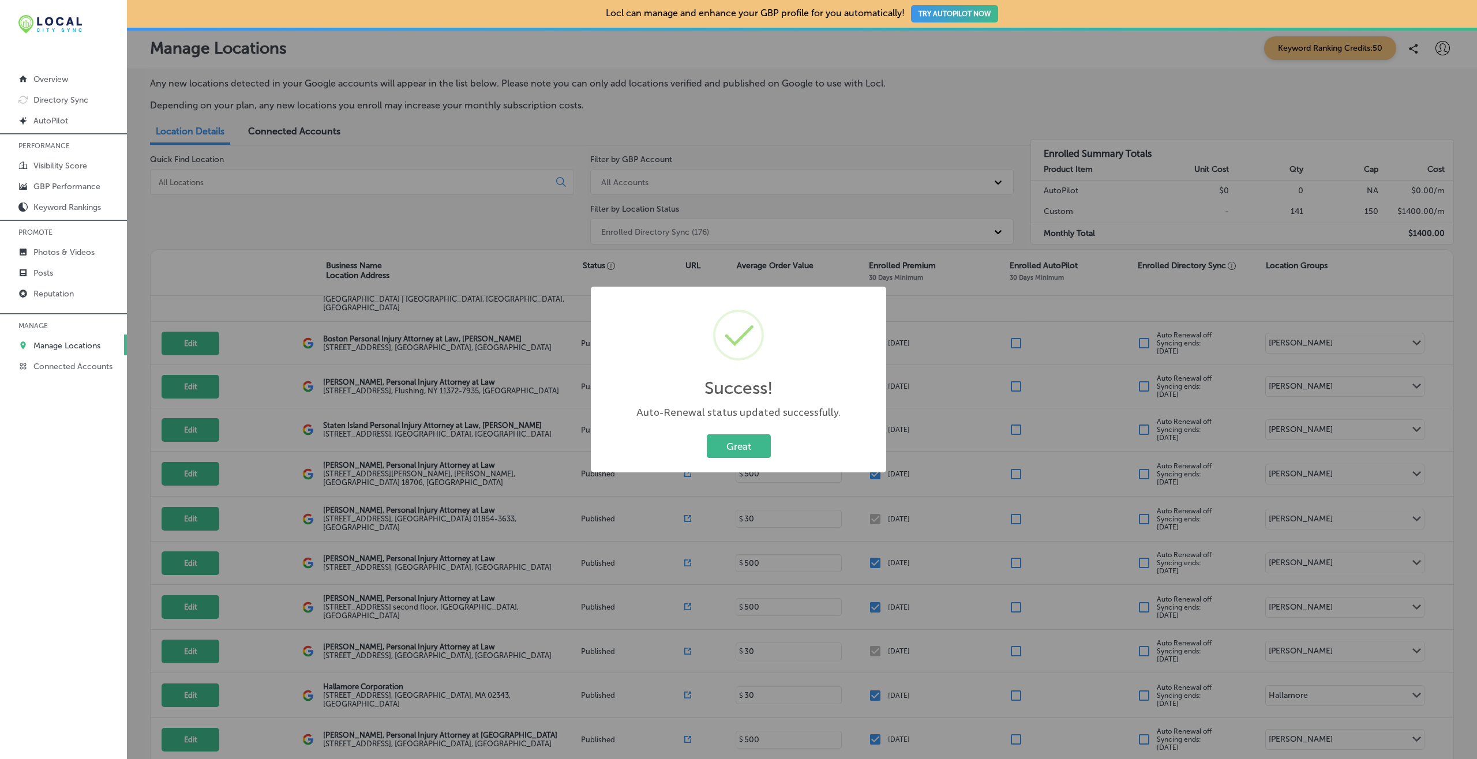
click at [707, 435] on button "Great" at bounding box center [739, 447] width 64 height 24
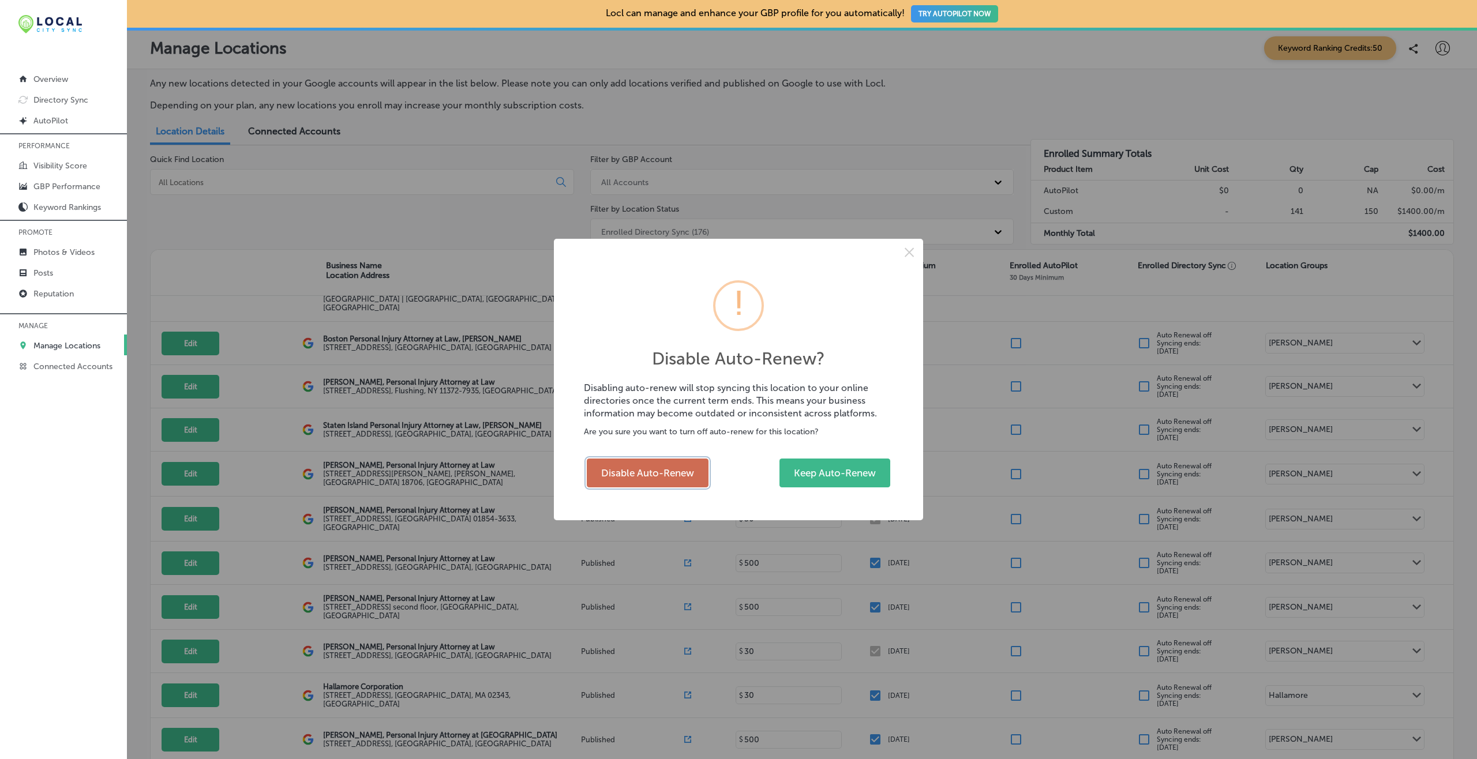
click at [670, 464] on button "Disable Auto-Renew" at bounding box center [648, 473] width 122 height 29
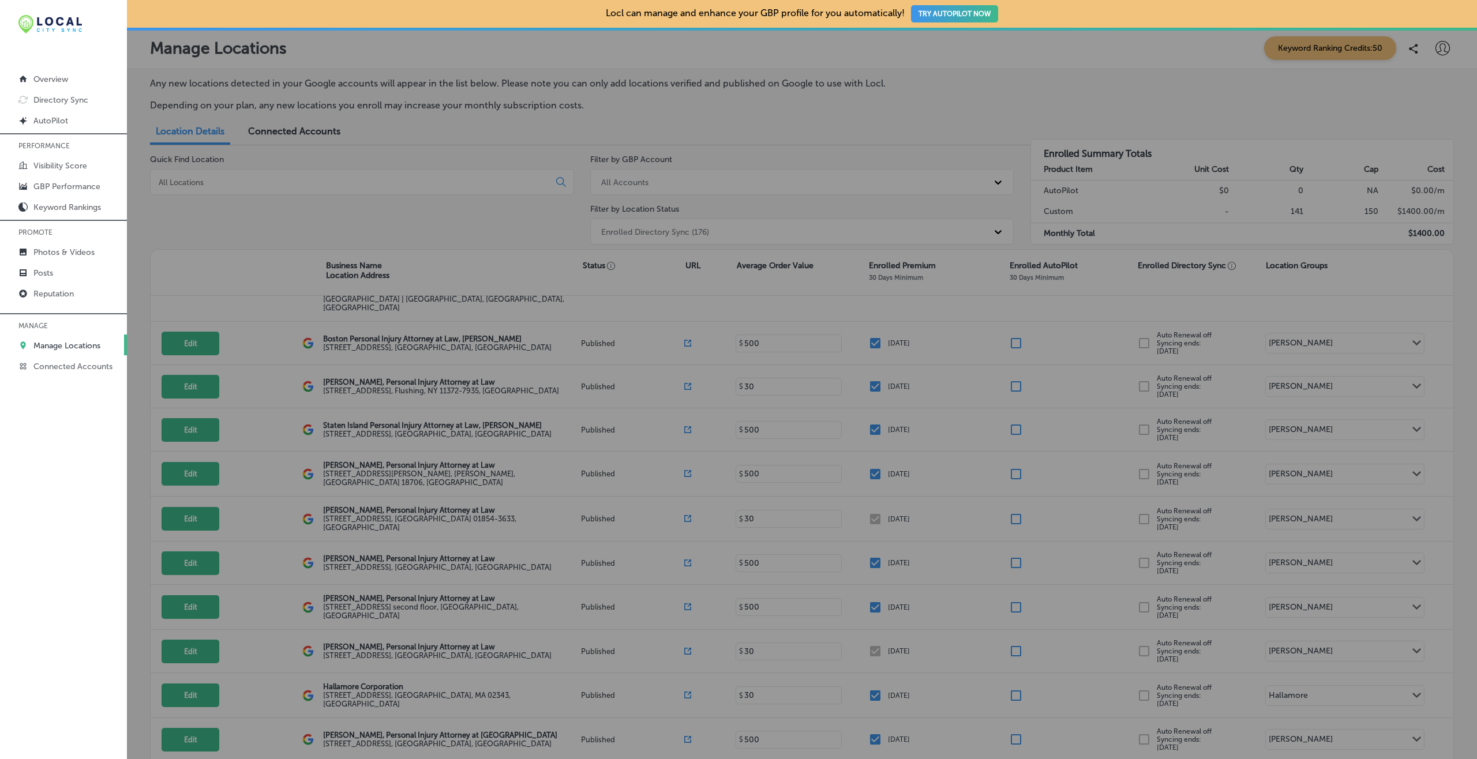
checkbox input "false"
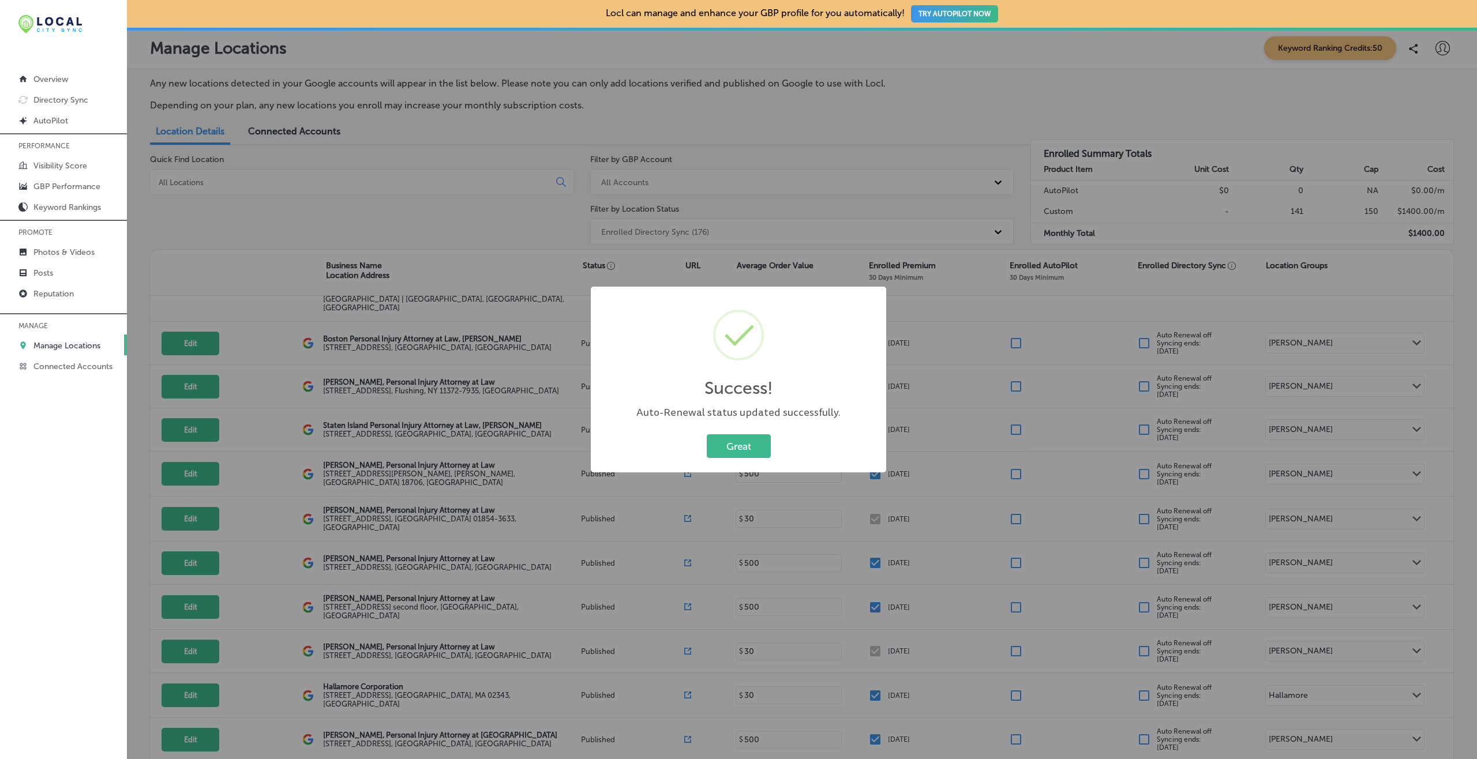
click at [707, 435] on button "Great" at bounding box center [739, 447] width 64 height 24
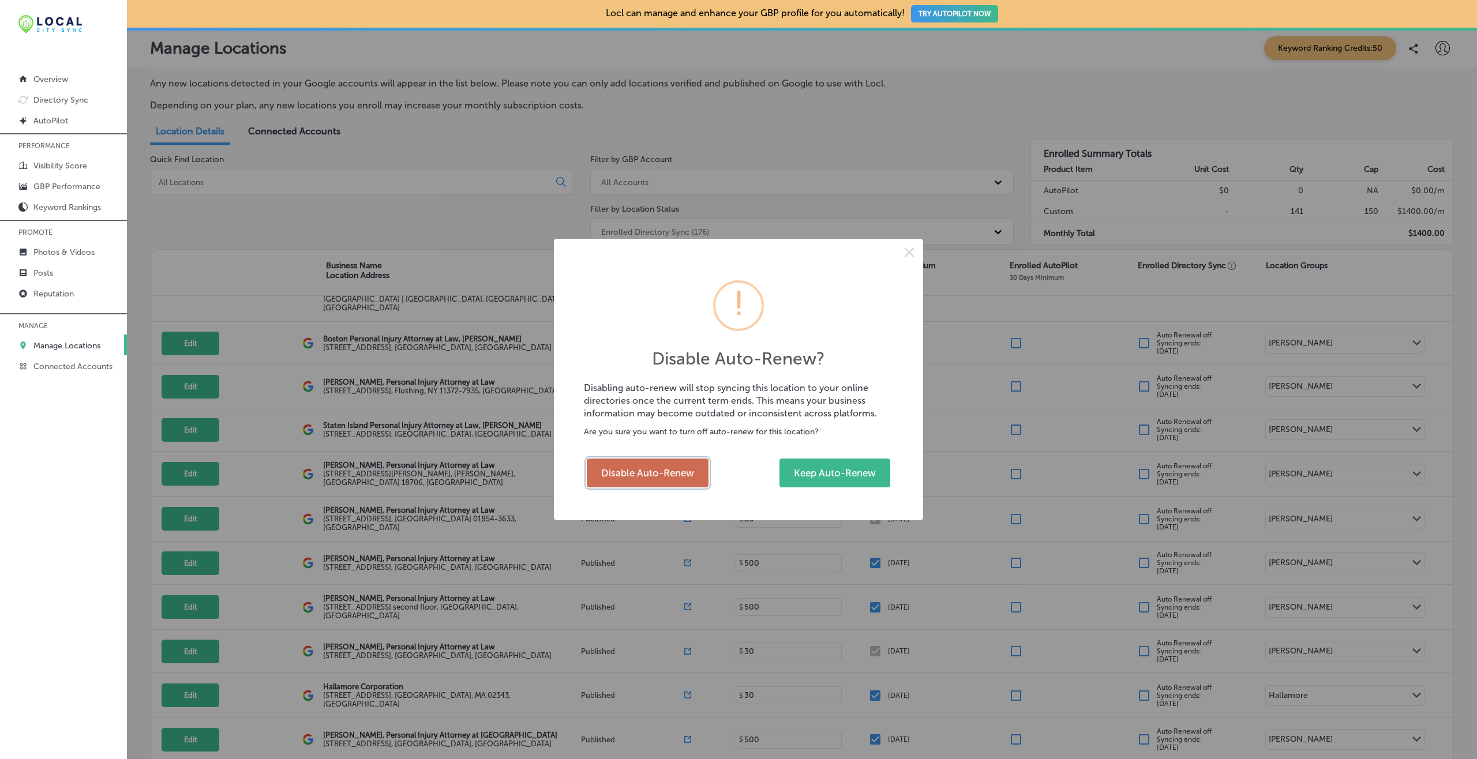
click at [643, 464] on button "Disable Auto-Renew" at bounding box center [648, 473] width 122 height 29
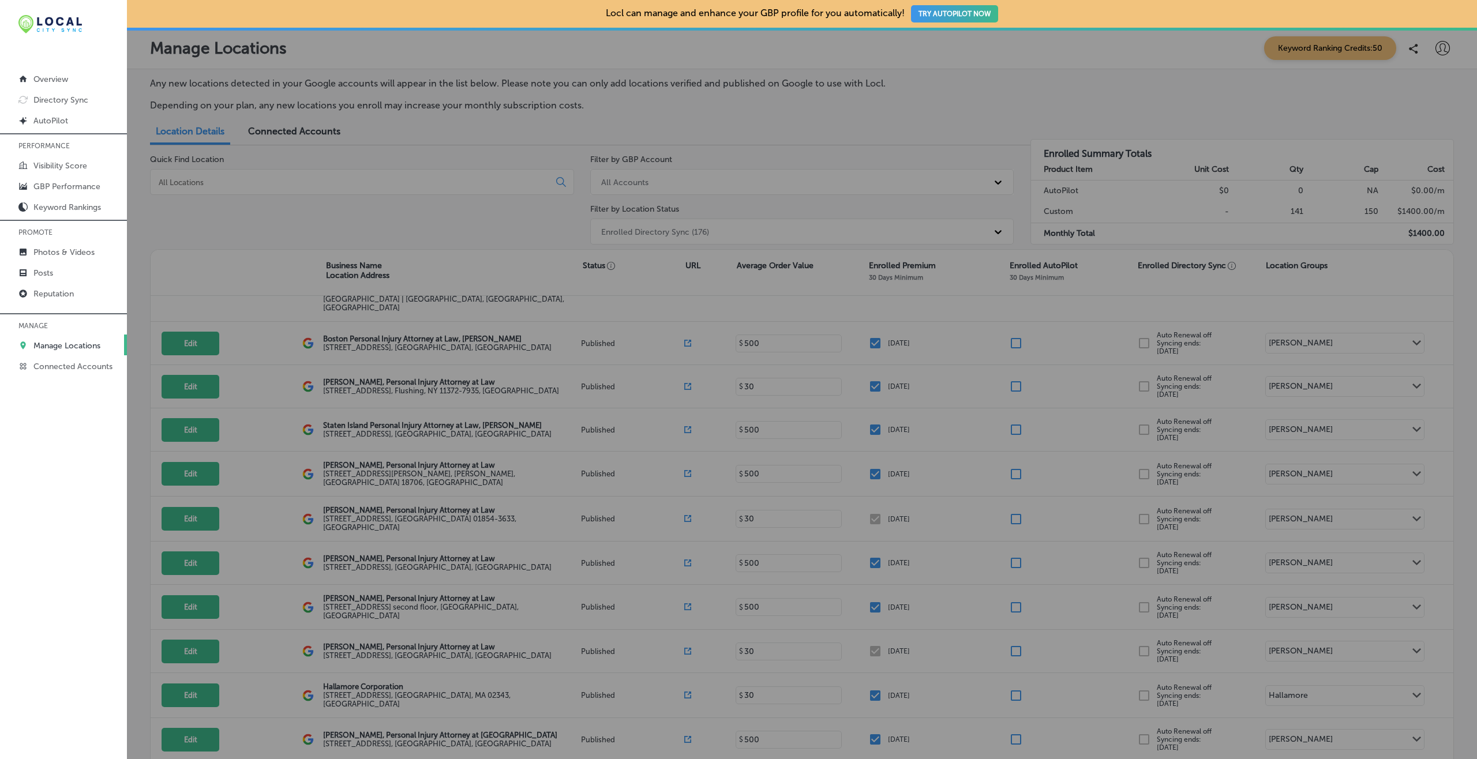
checkbox input "false"
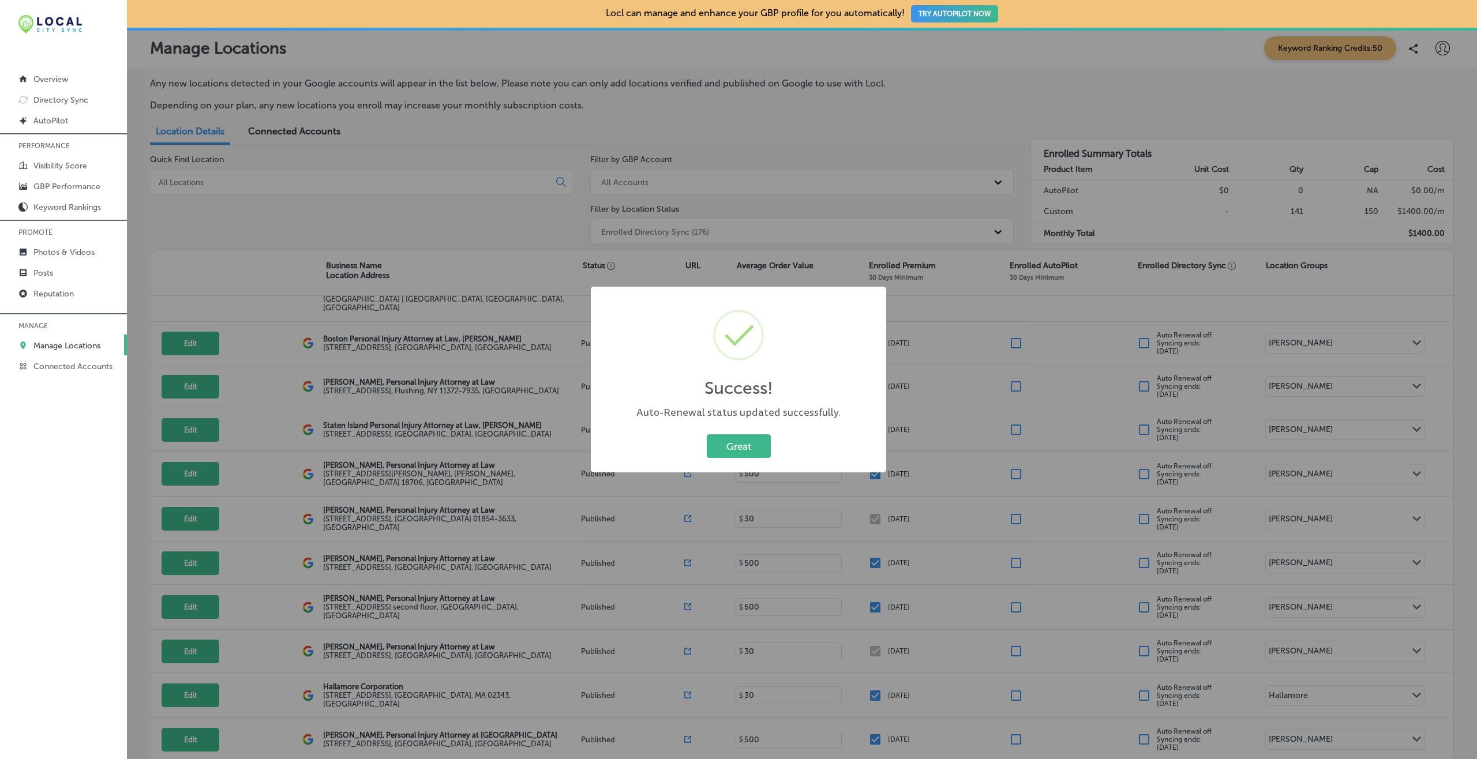
click at [707, 435] on button "Great" at bounding box center [739, 447] width 64 height 24
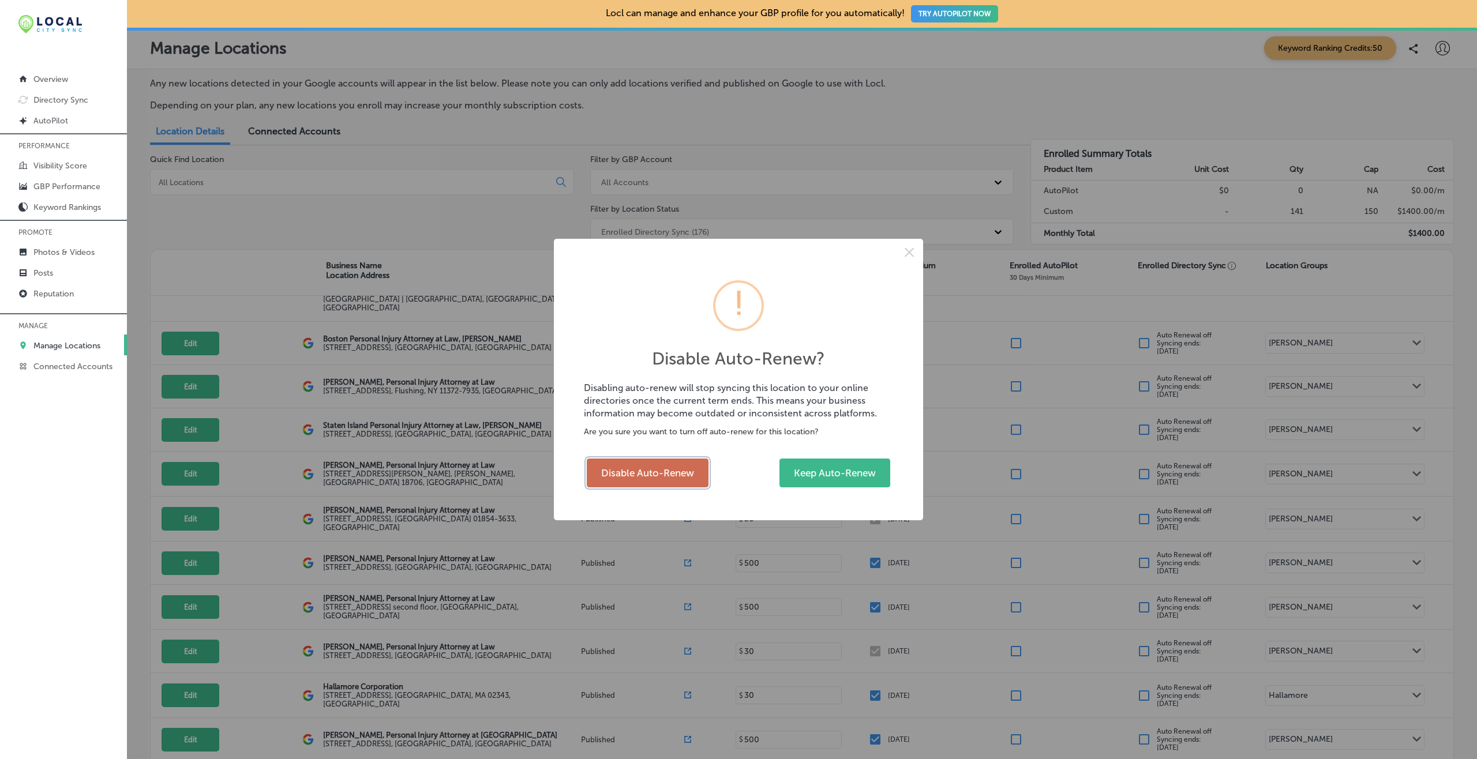
click at [643, 471] on button "Disable Auto-Renew" at bounding box center [648, 473] width 122 height 29
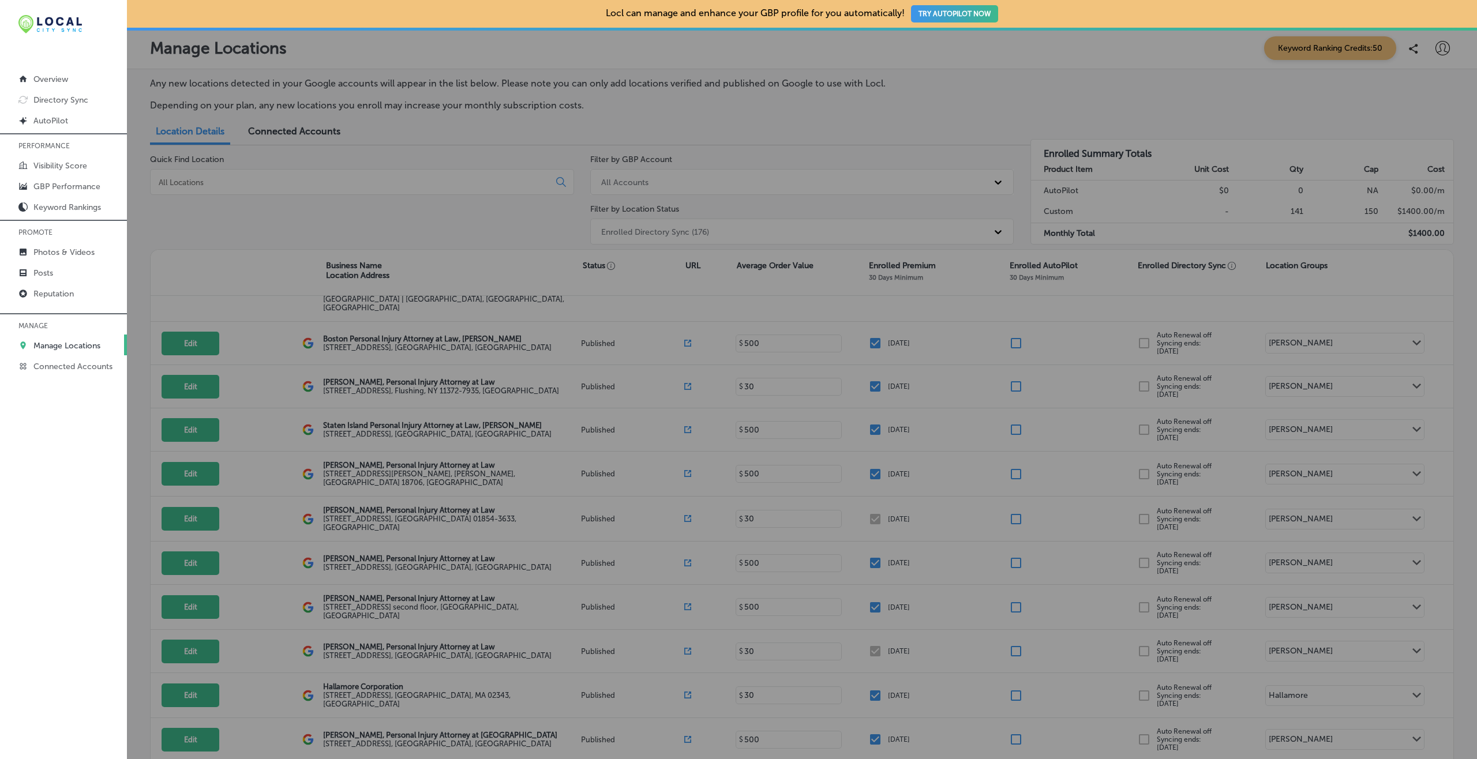
checkbox input "false"
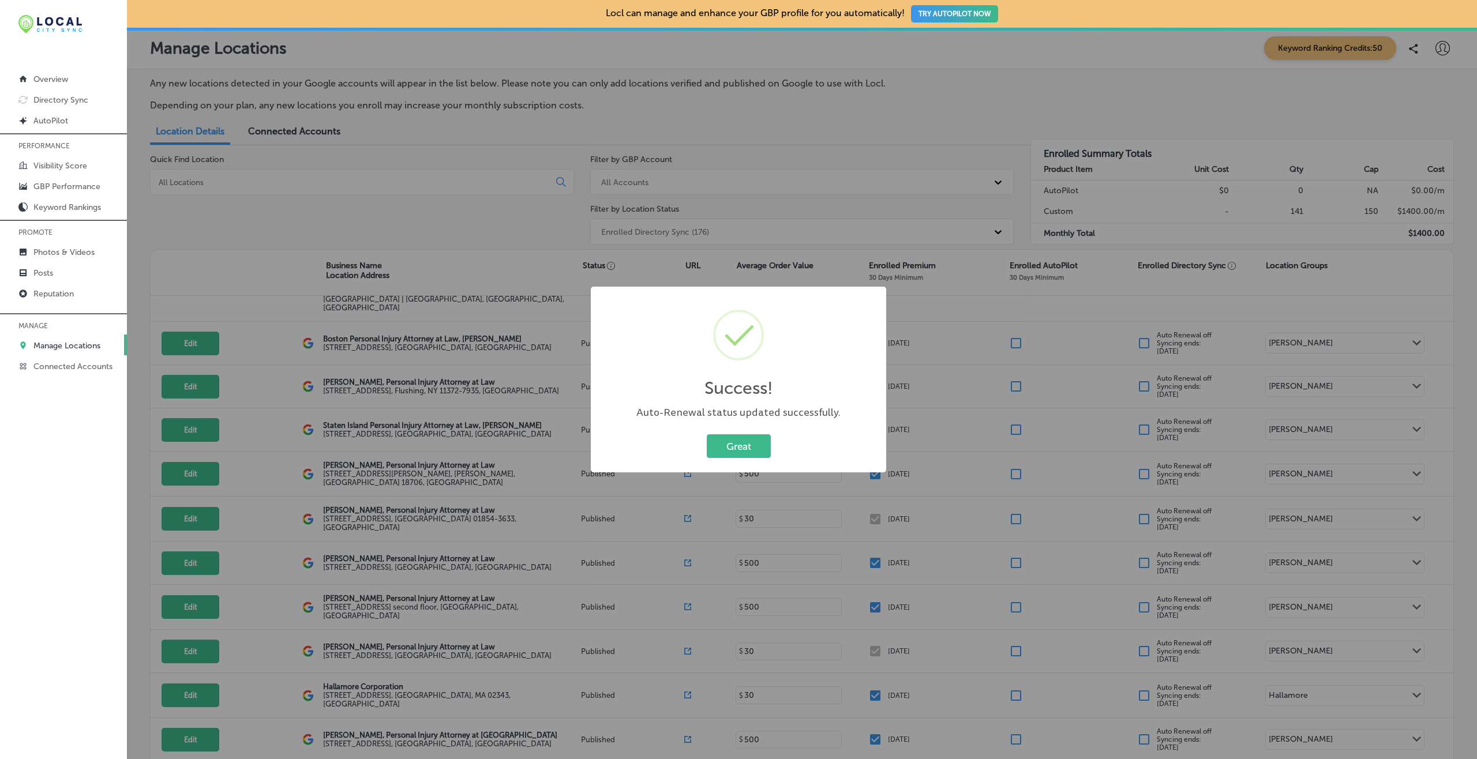
click at [707, 435] on button "Great" at bounding box center [739, 447] width 64 height 24
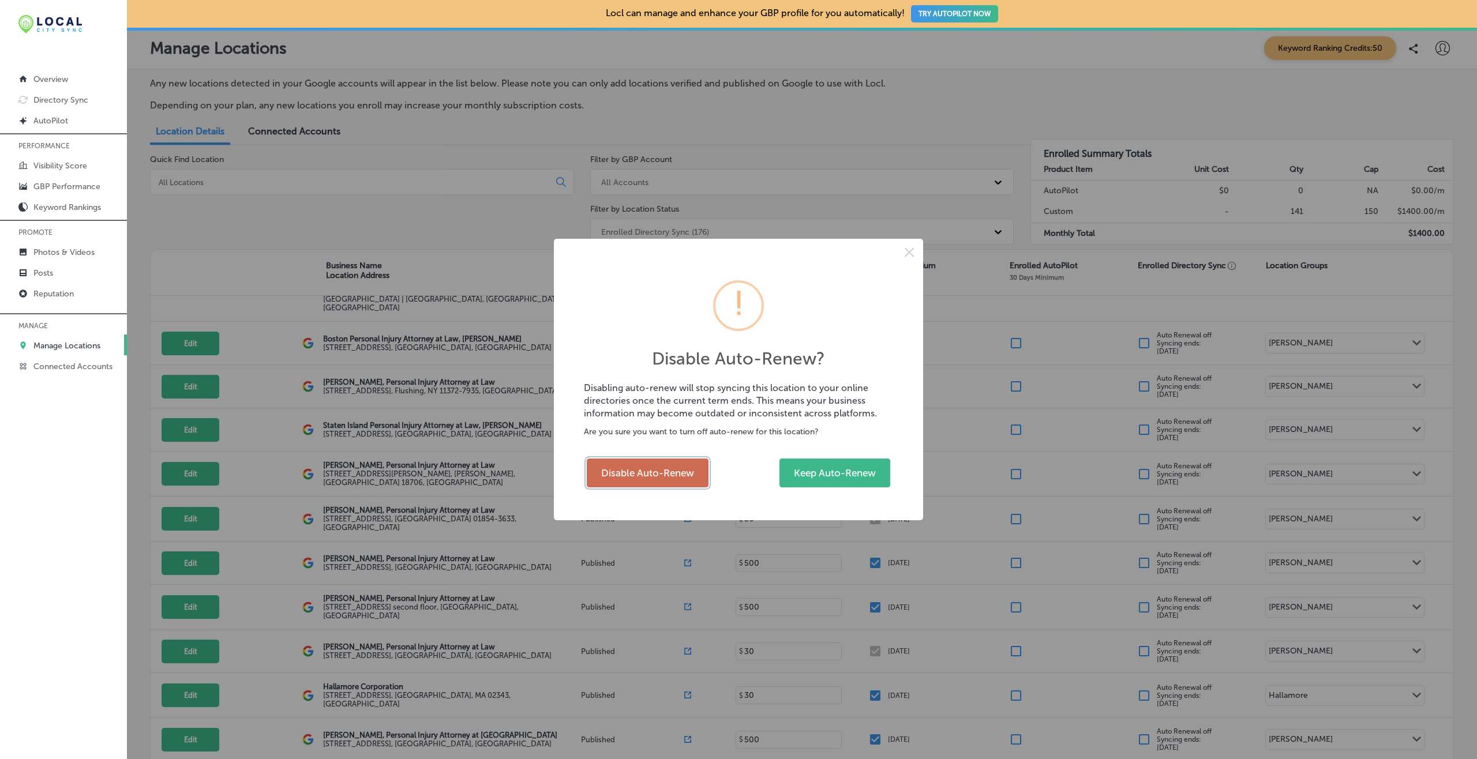
click at [658, 462] on button "Disable Auto-Renew" at bounding box center [648, 473] width 122 height 29
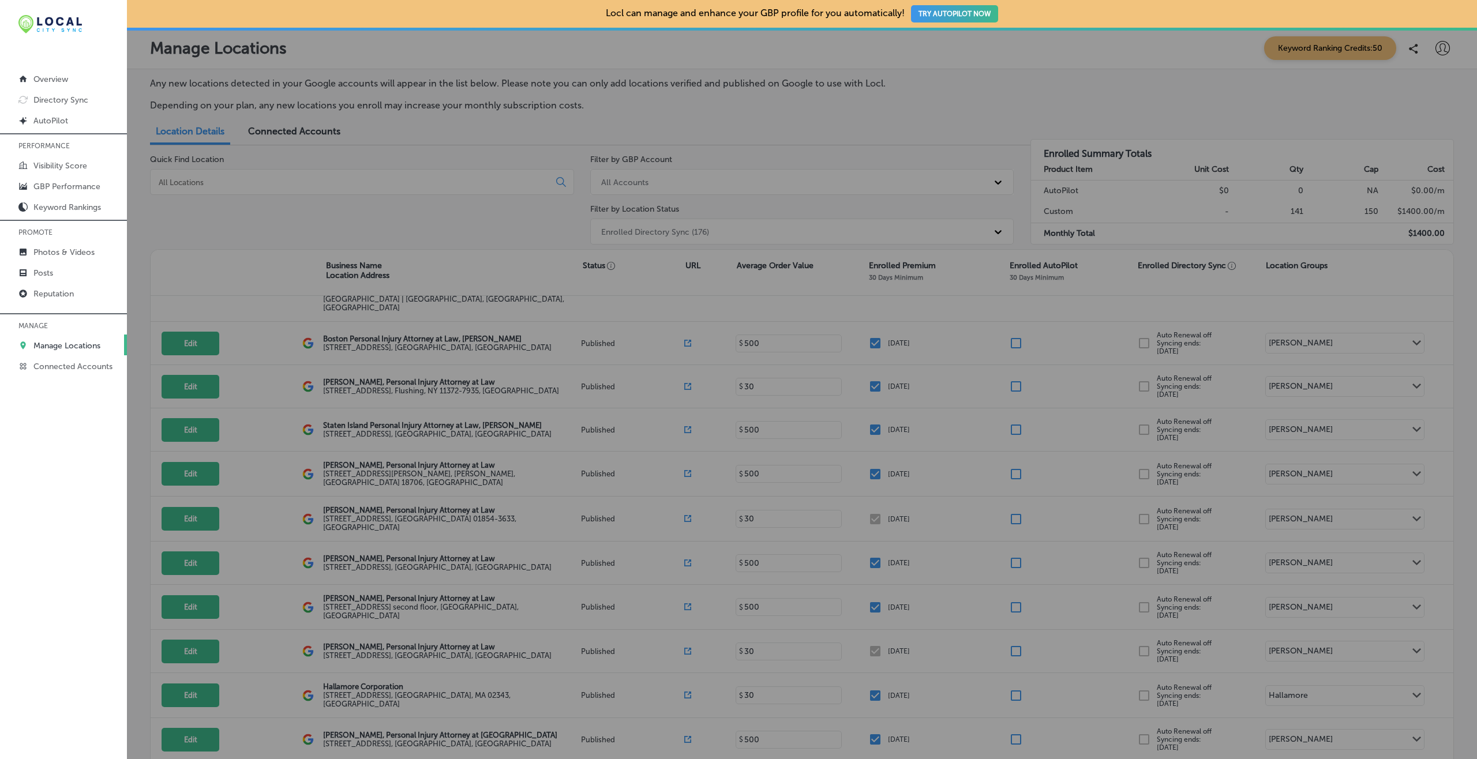
checkbox input "false"
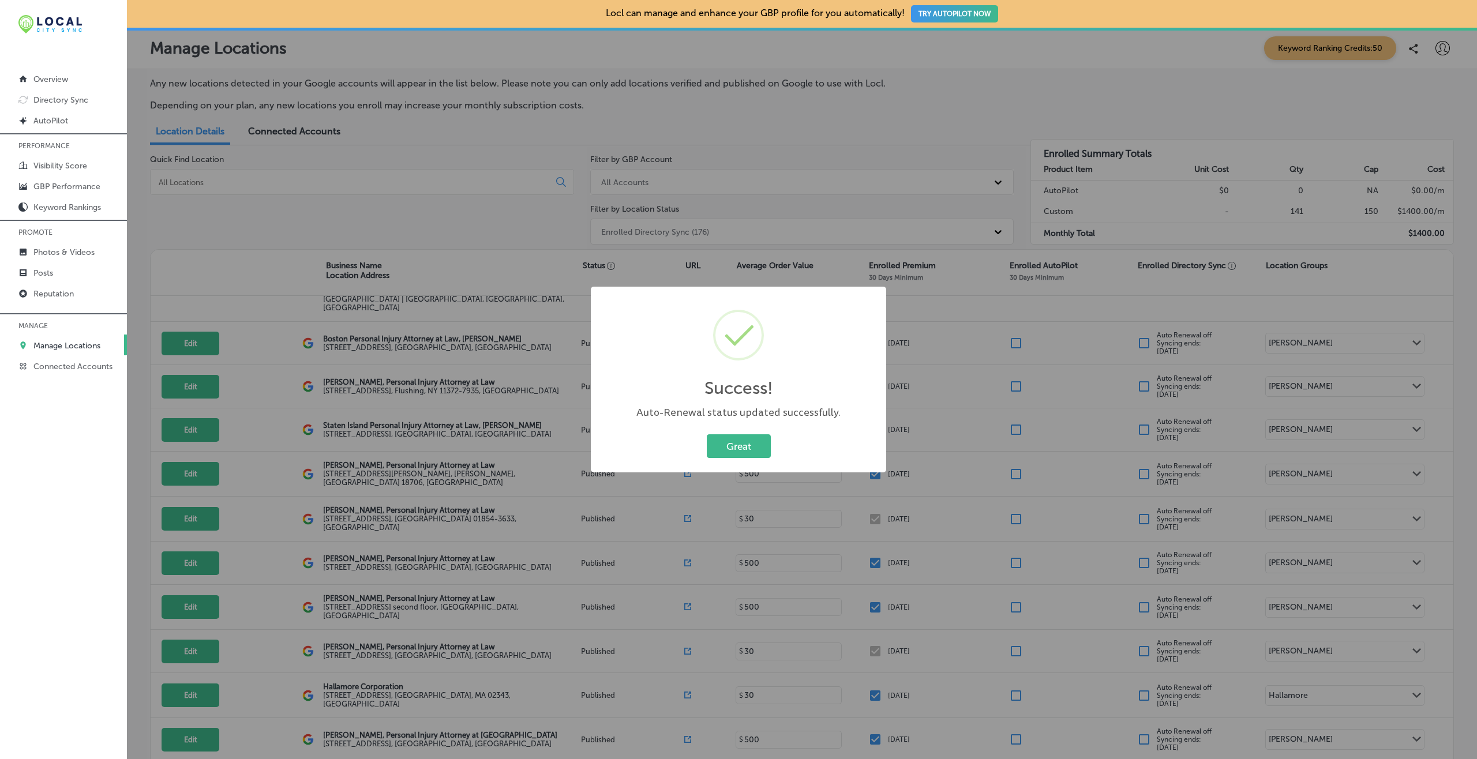
click at [707, 435] on button "Great" at bounding box center [739, 447] width 64 height 24
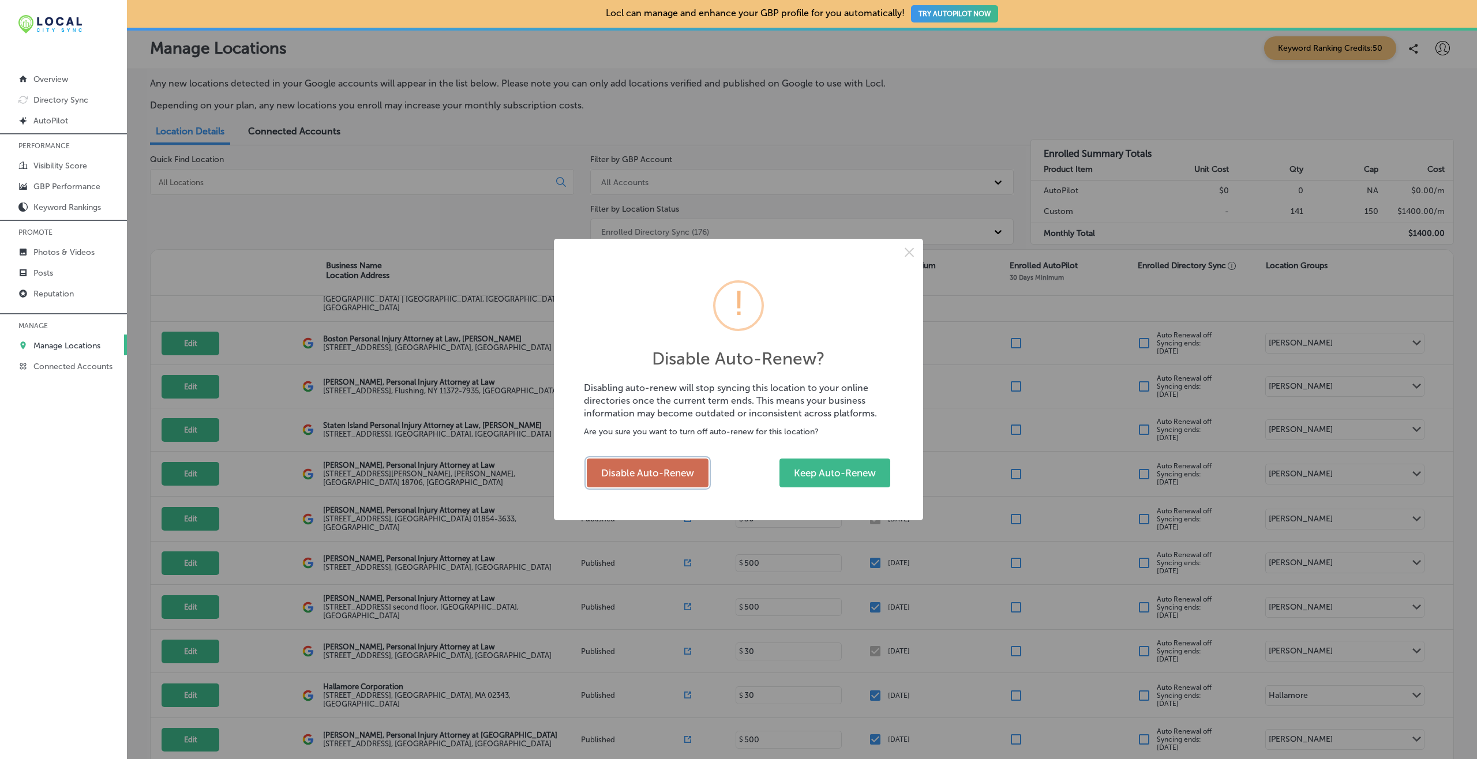
click at [671, 459] on button "Disable Auto-Renew" at bounding box center [648, 473] width 122 height 29
checkbox input "false"
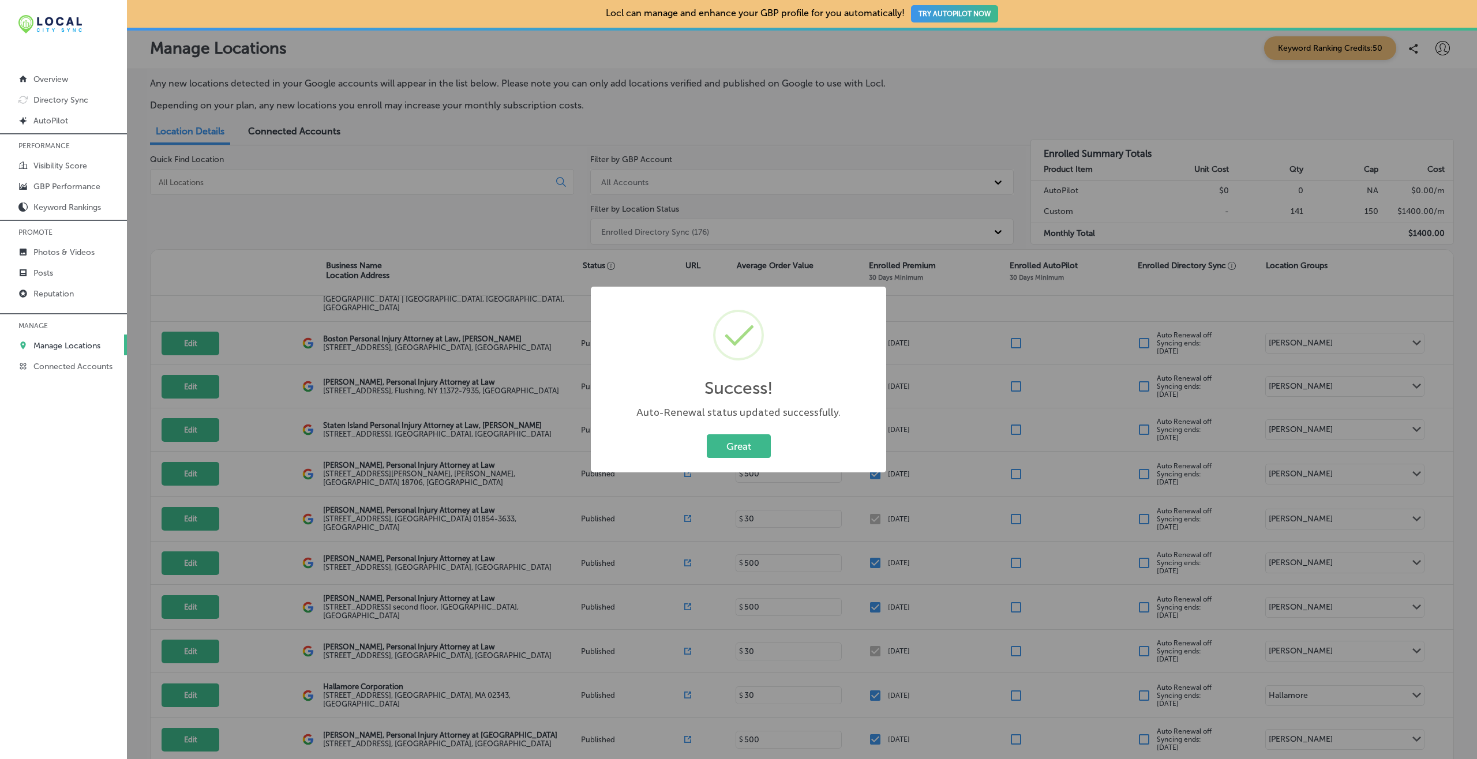
click at [707, 435] on button "Great" at bounding box center [739, 447] width 64 height 24
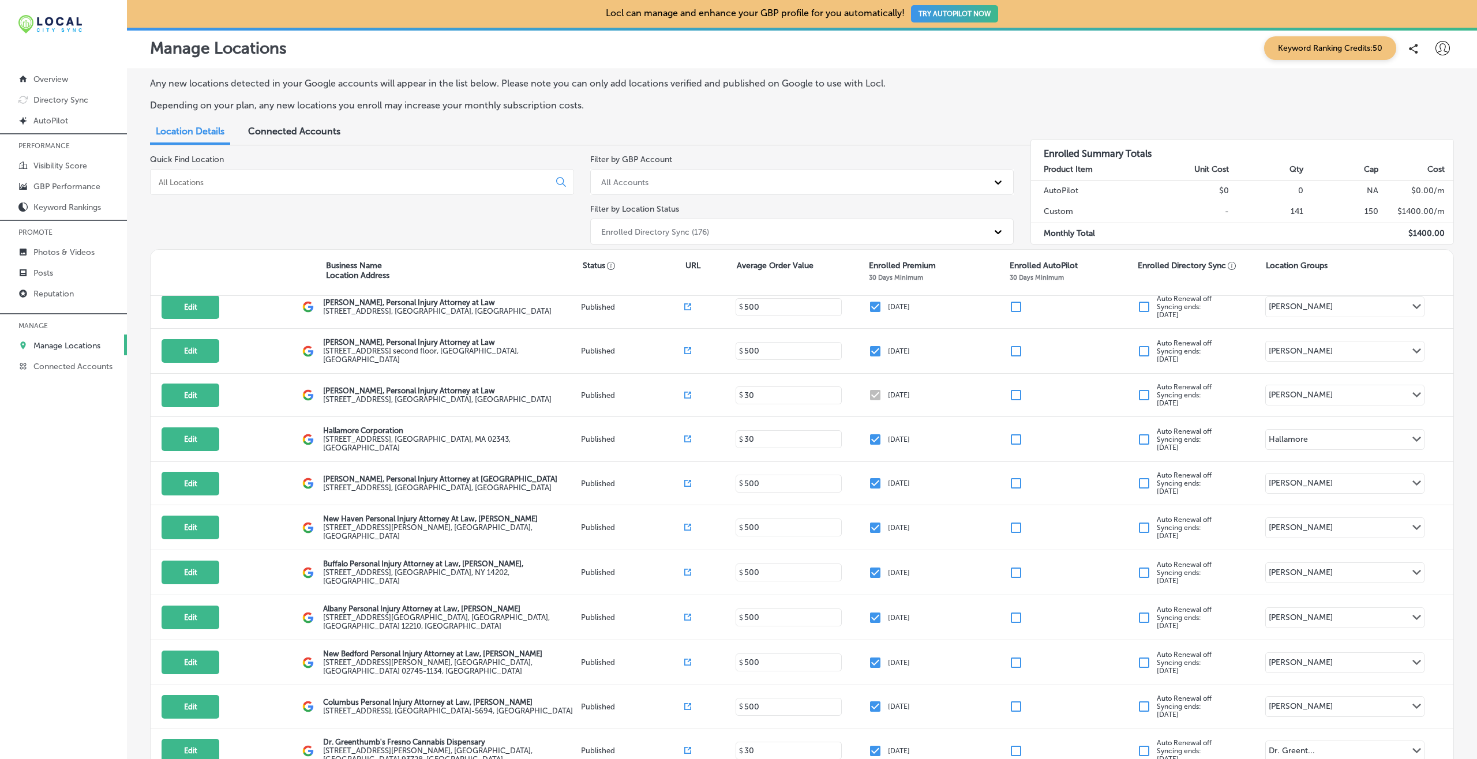
scroll to position [6609, 0]
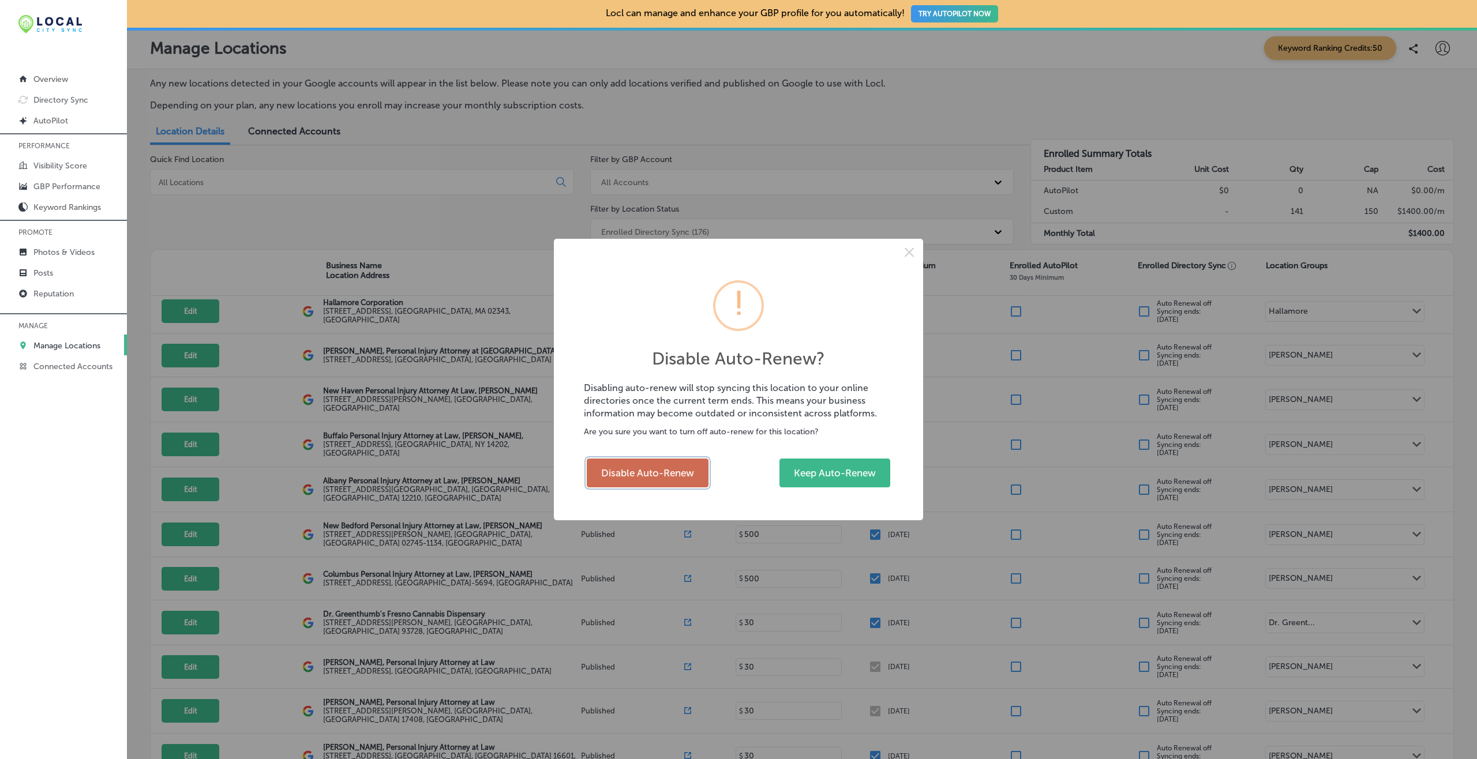
click at [641, 472] on button "Disable Auto-Renew" at bounding box center [648, 473] width 122 height 29
checkbox input "false"
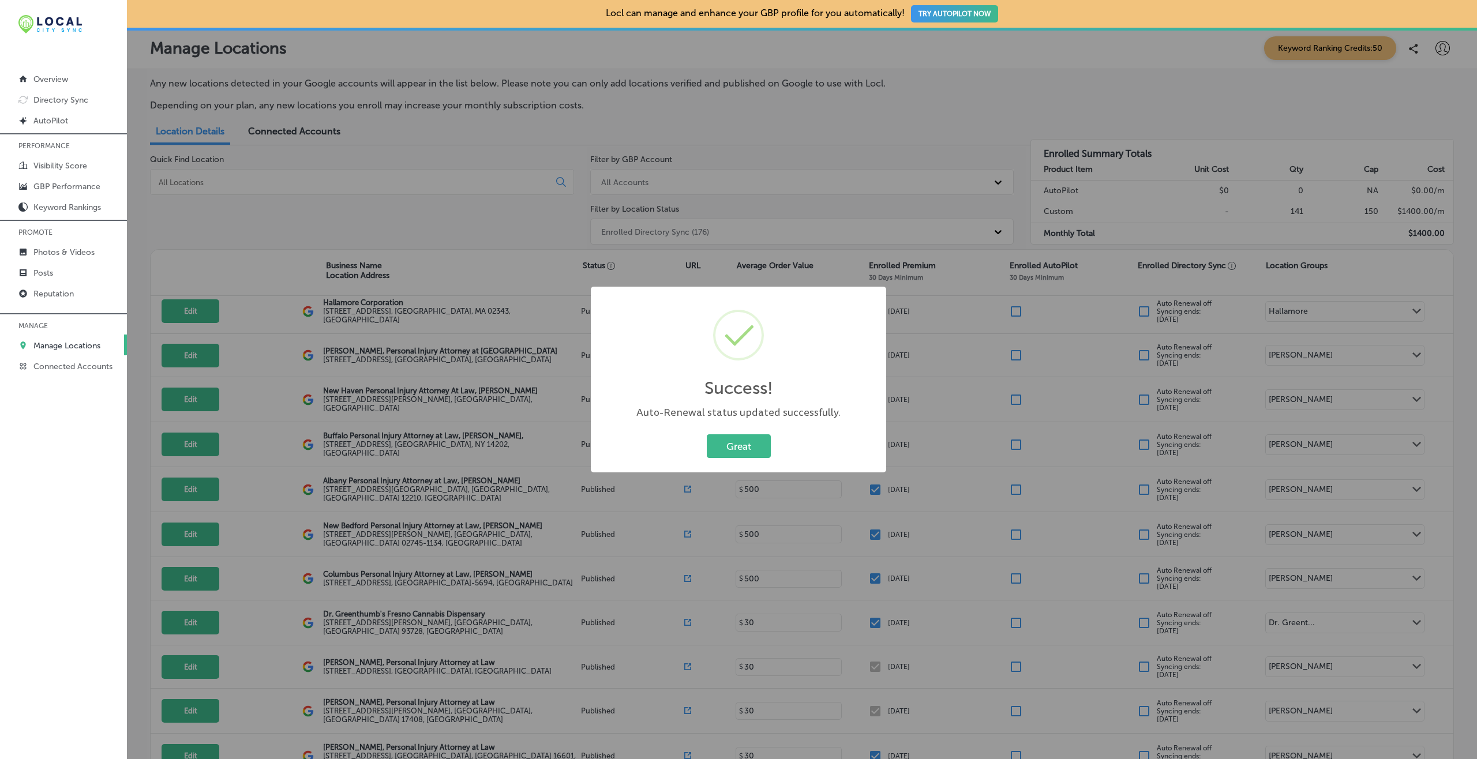
click at [707, 435] on button "Great" at bounding box center [739, 447] width 64 height 24
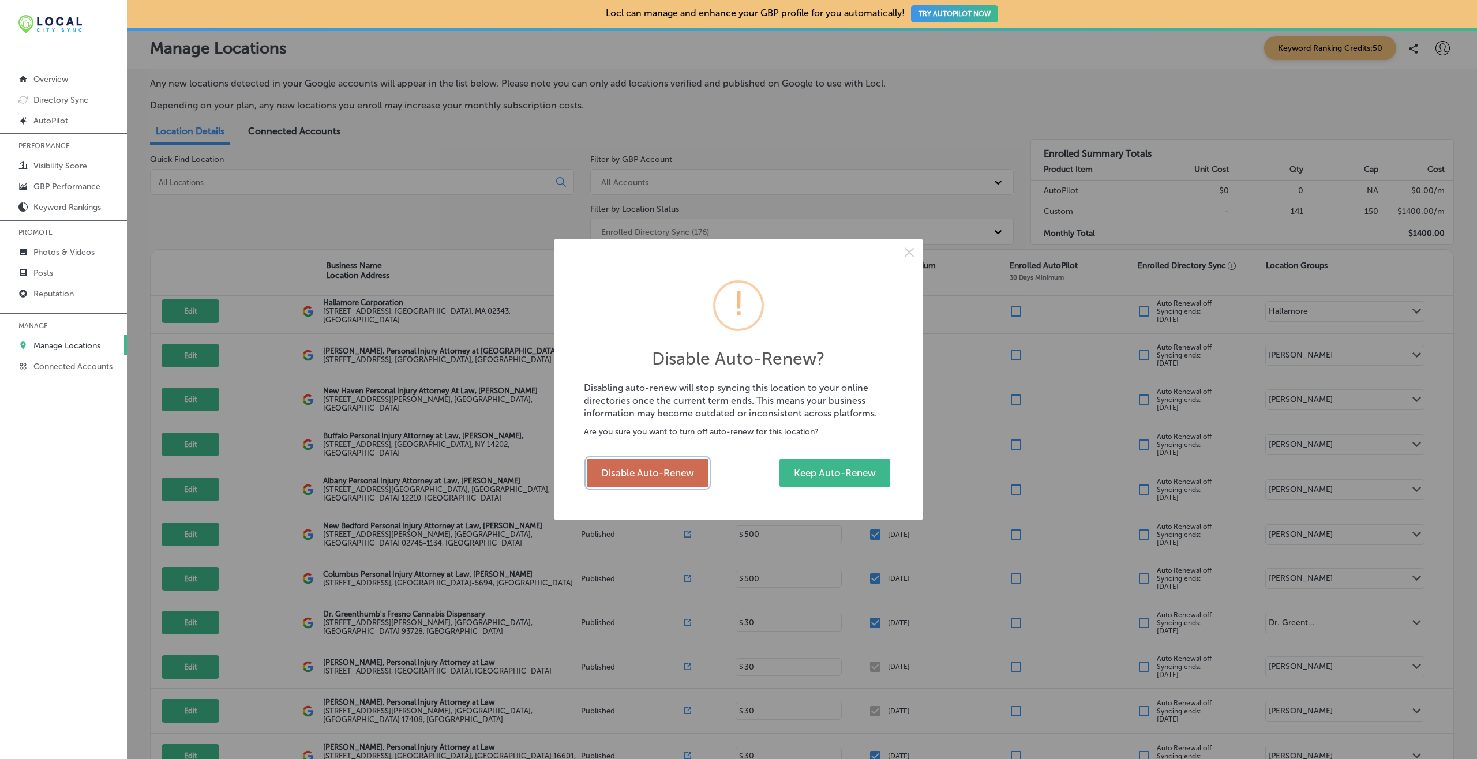
click at [693, 473] on button "Disable Auto-Renew" at bounding box center [648, 473] width 122 height 29
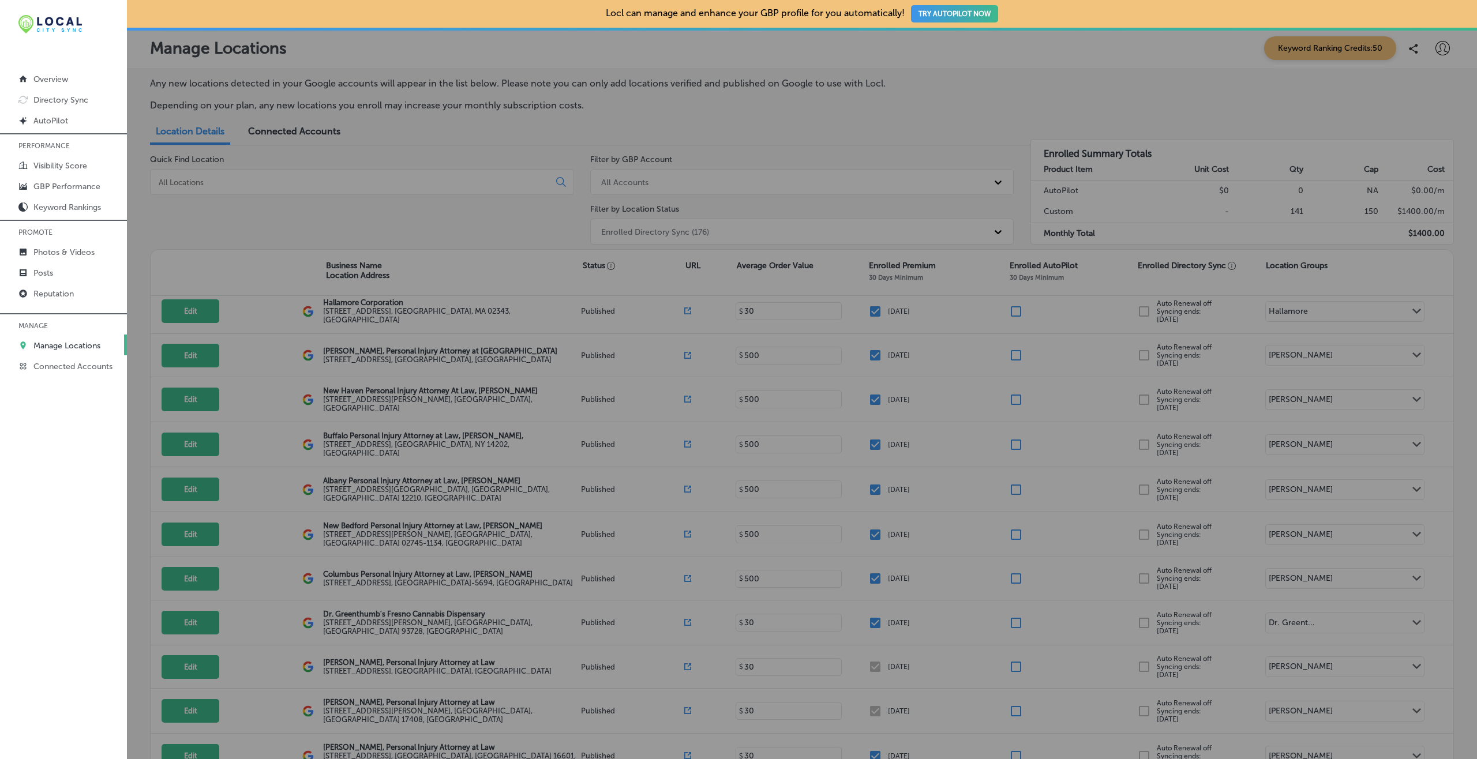
checkbox input "false"
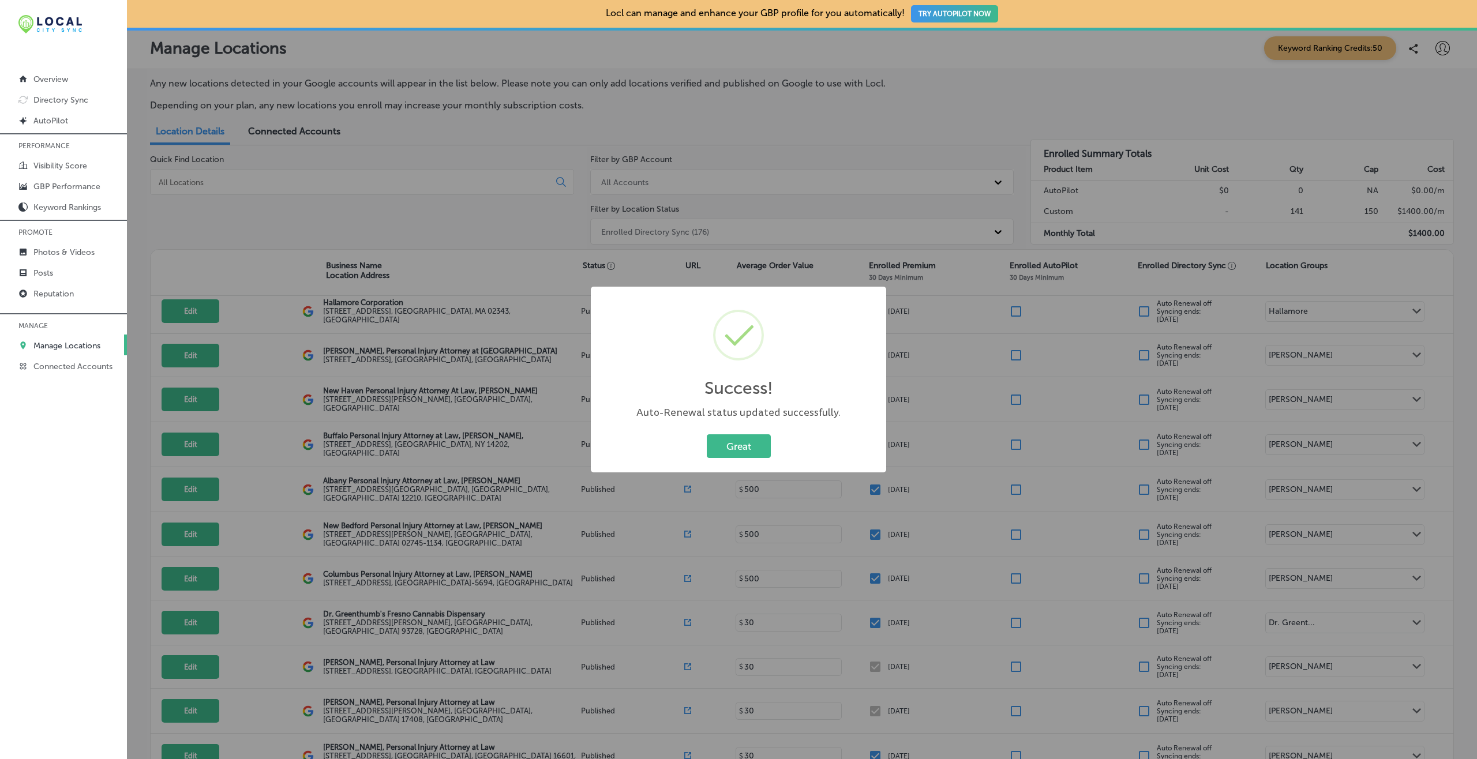
click at [707, 435] on button "Great" at bounding box center [739, 447] width 64 height 24
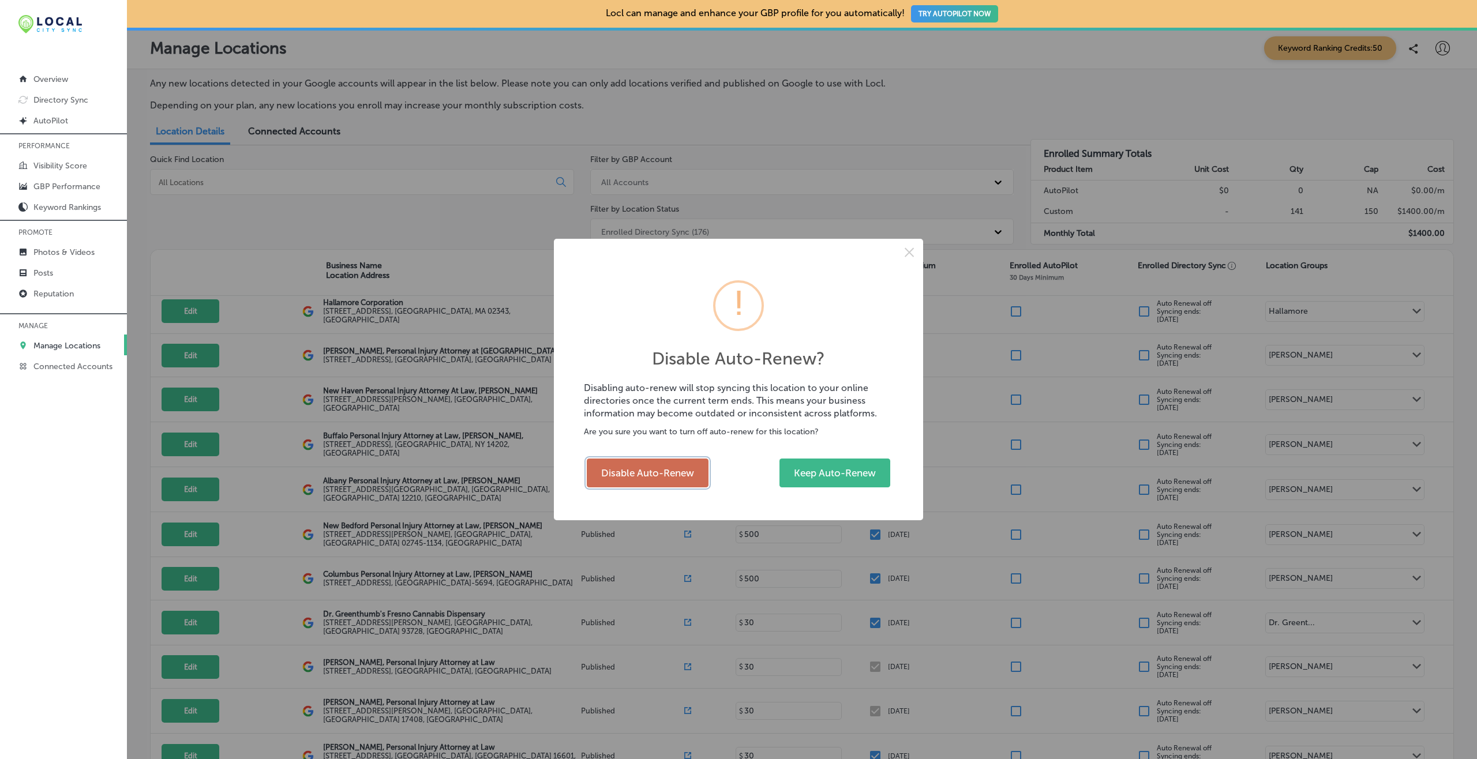
click at [636, 471] on button "Disable Auto-Renew" at bounding box center [648, 473] width 122 height 29
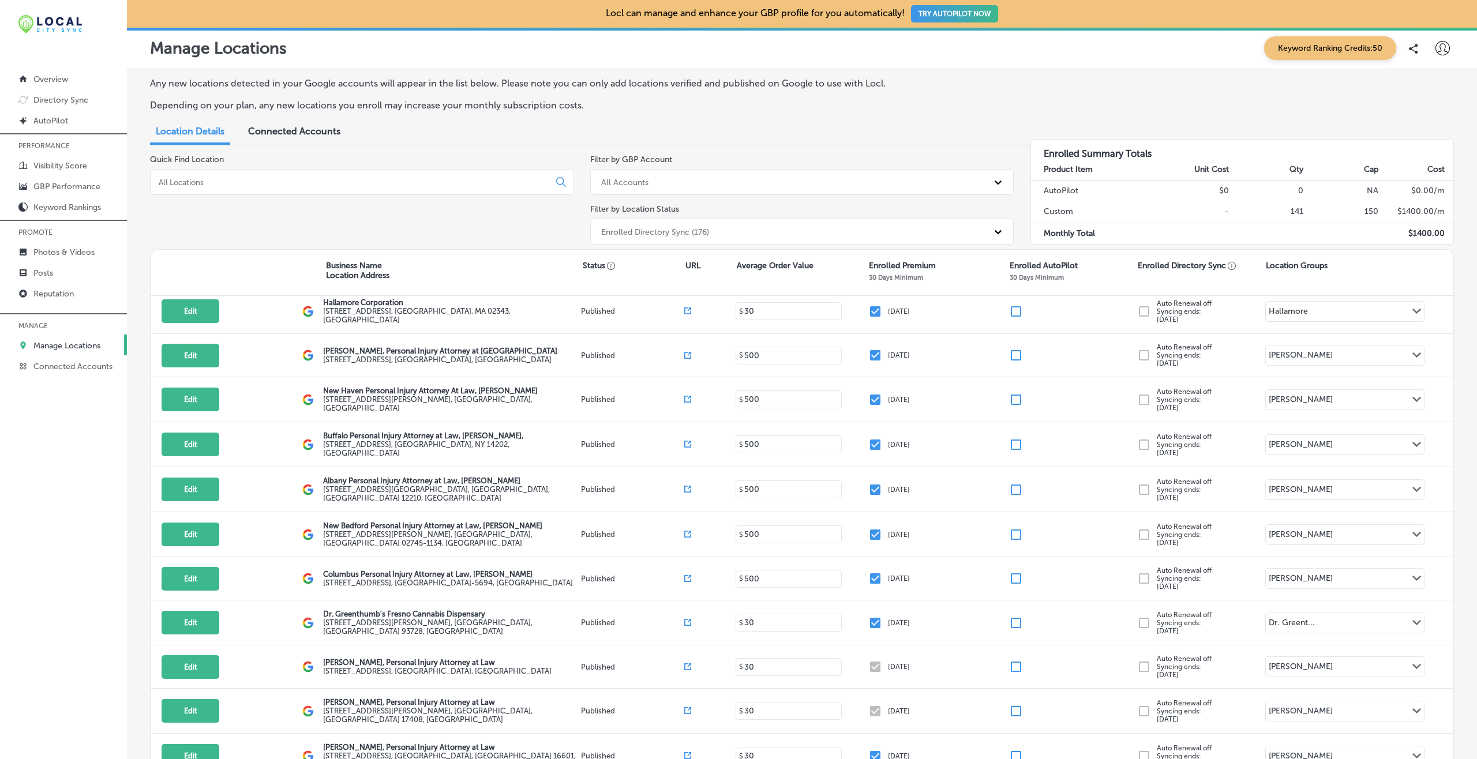
checkbox input "false"
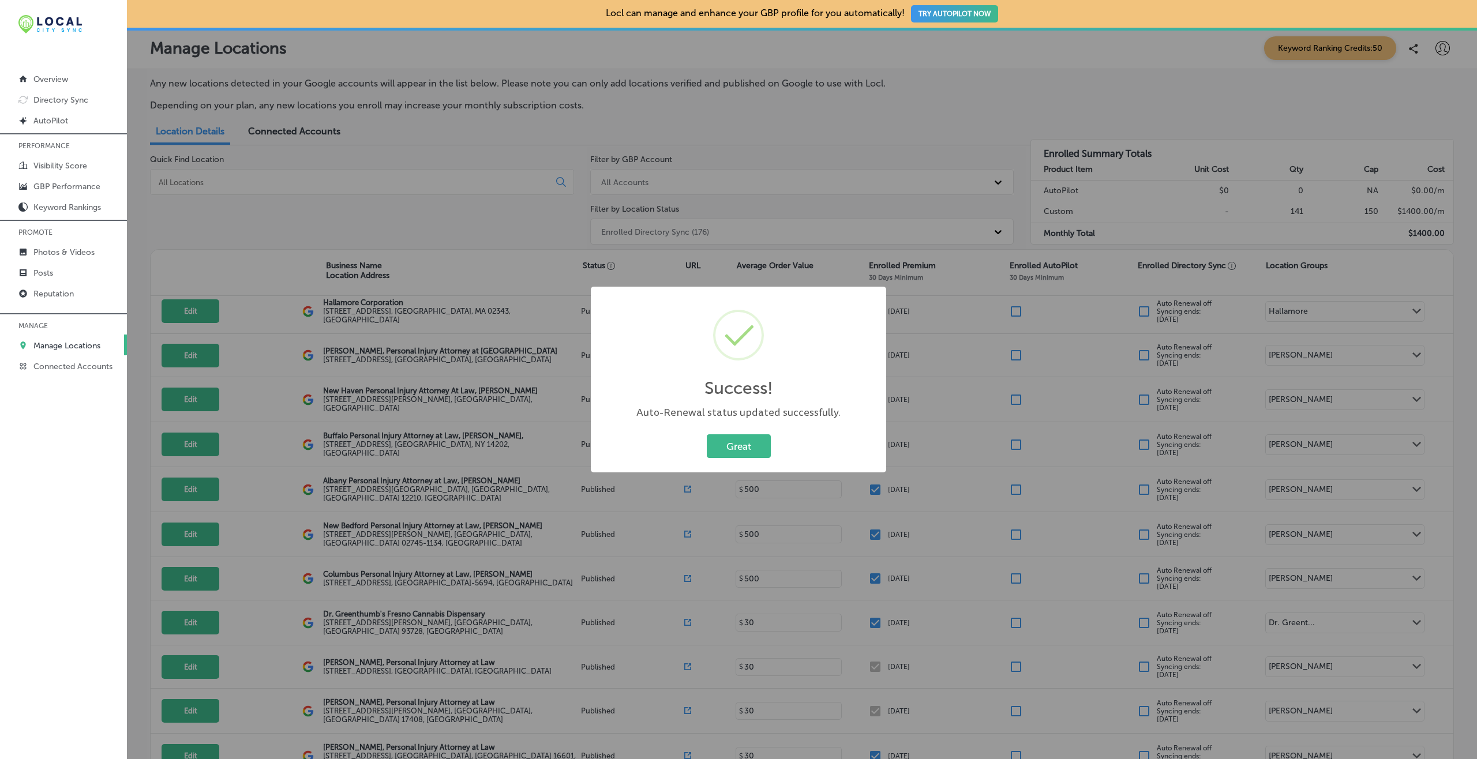
click at [707, 435] on button "Great" at bounding box center [739, 447] width 64 height 24
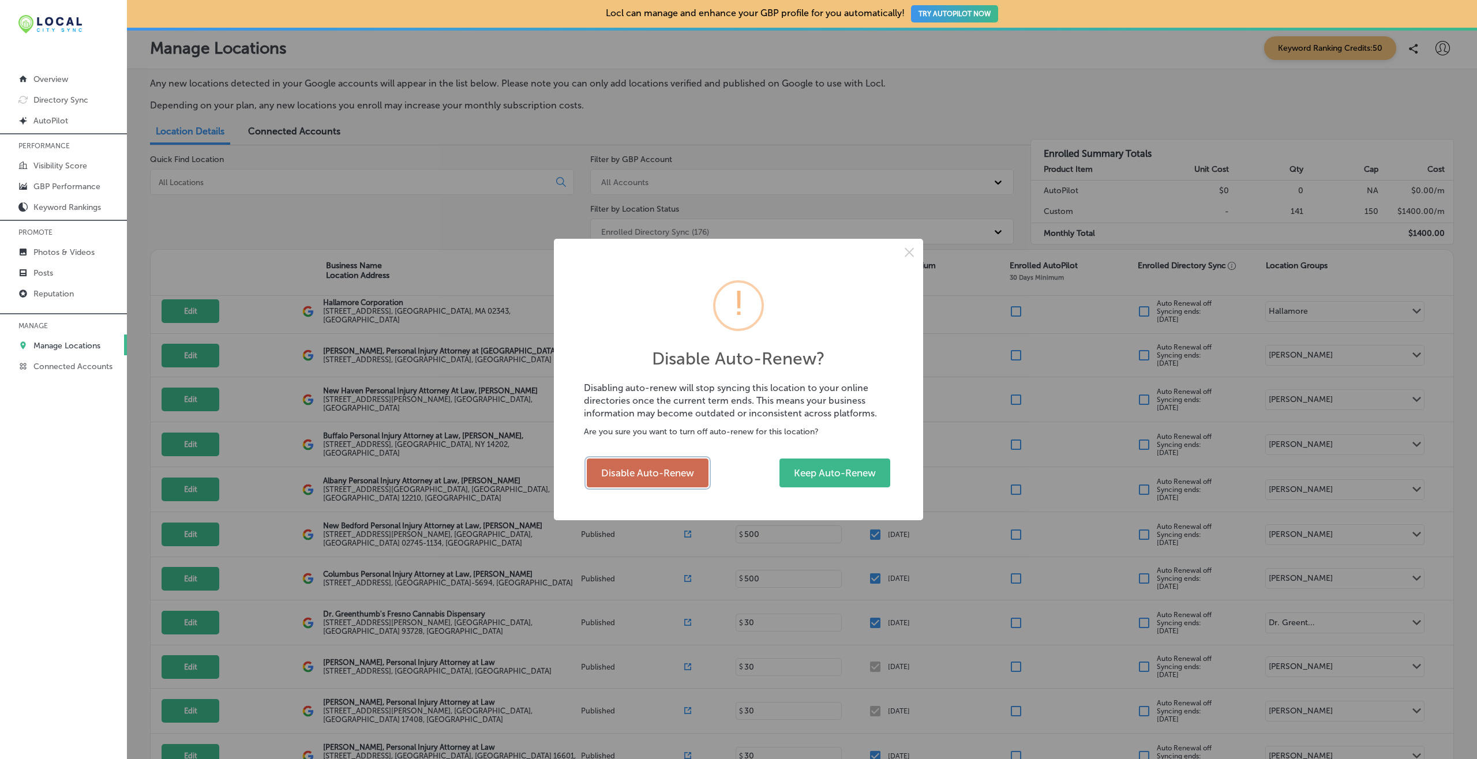
click at [670, 459] on button "Disable Auto-Renew" at bounding box center [648, 473] width 122 height 29
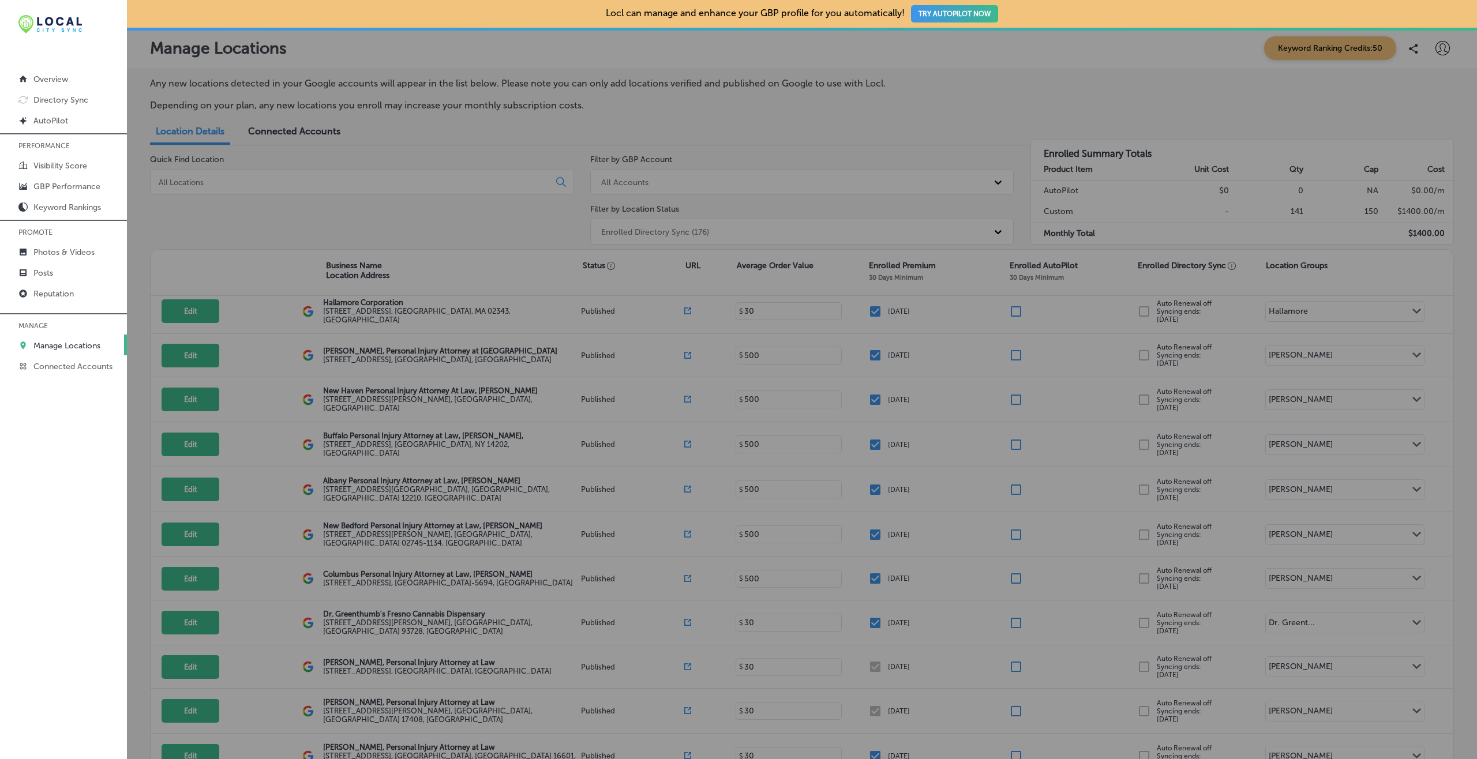
checkbox input "false"
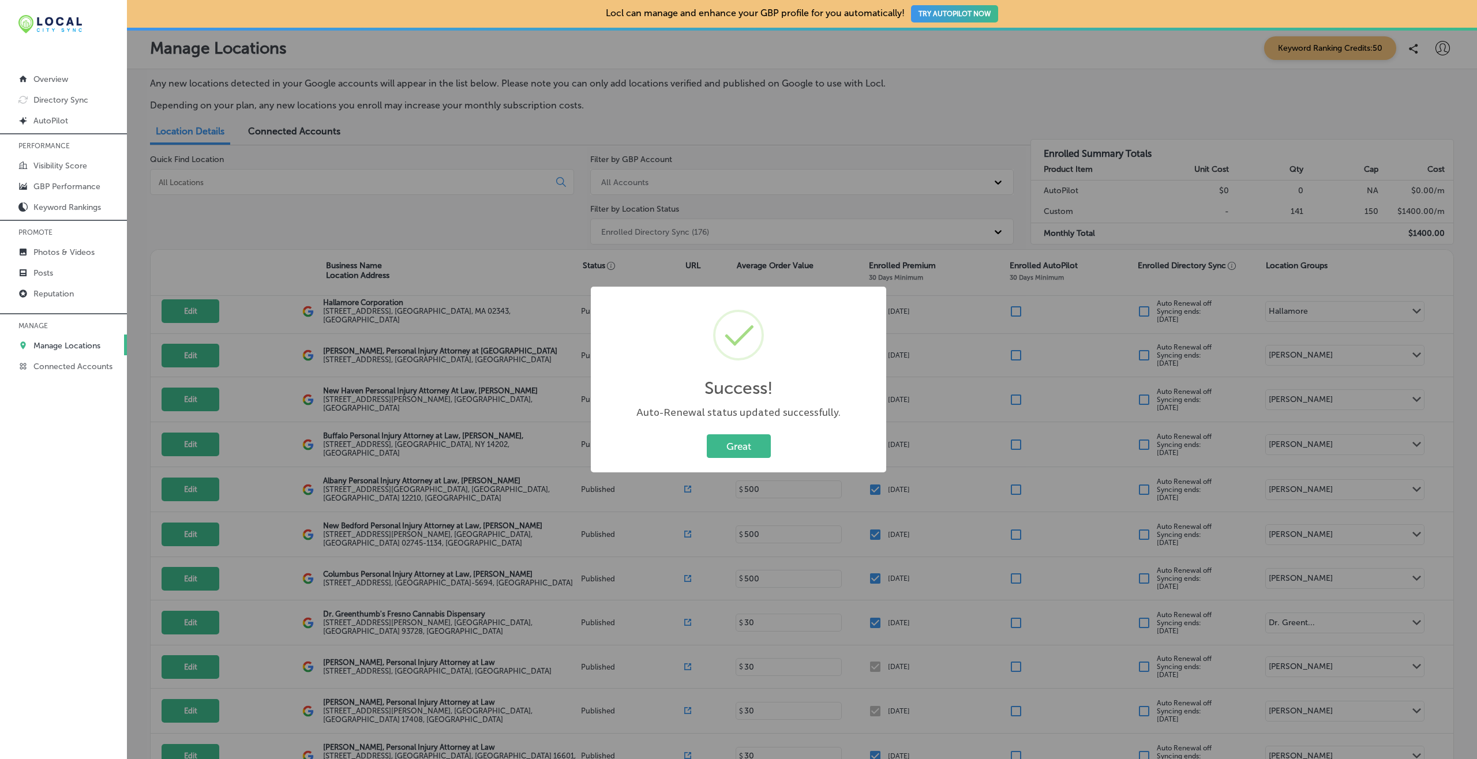
click at [707, 435] on button "Great" at bounding box center [739, 447] width 64 height 24
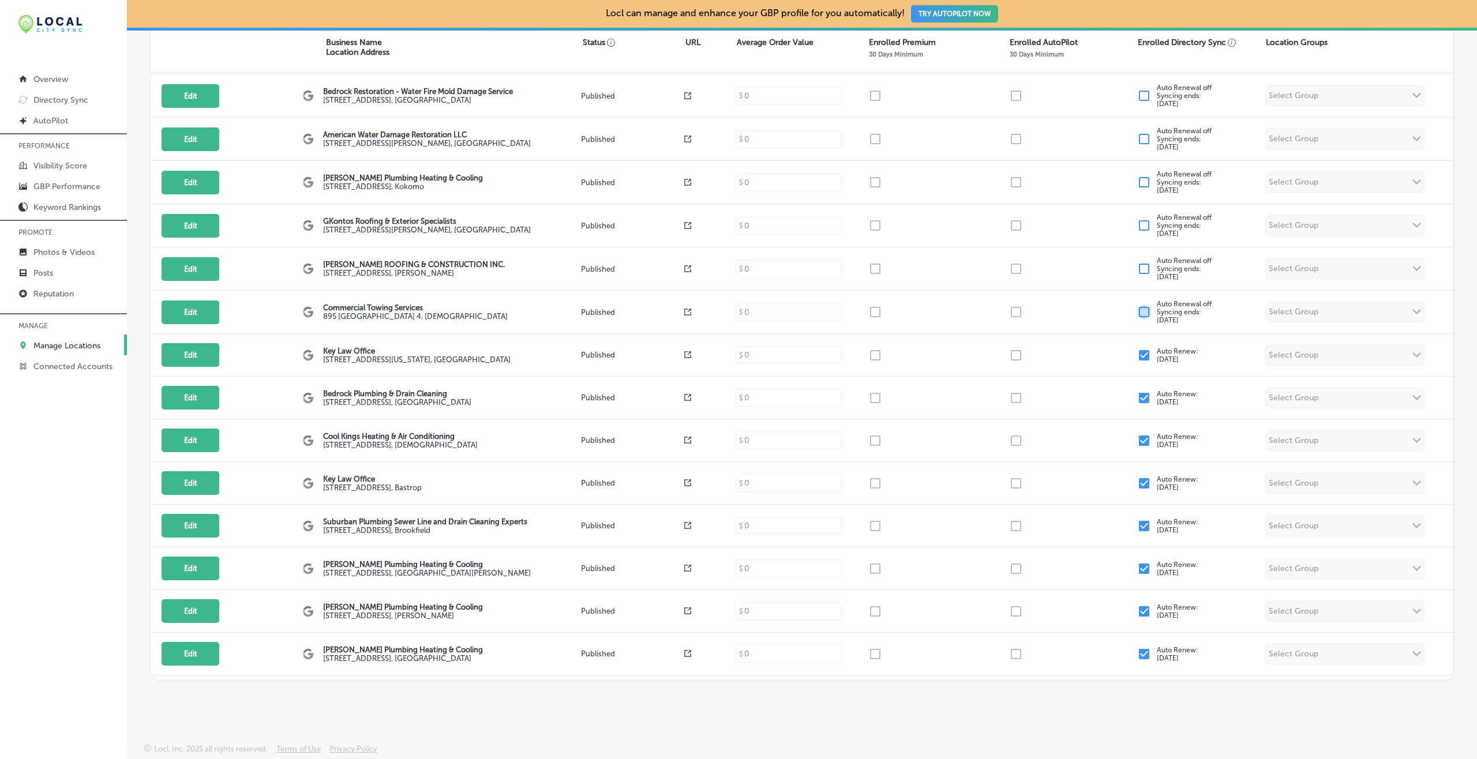
scroll to position [7358, 0]
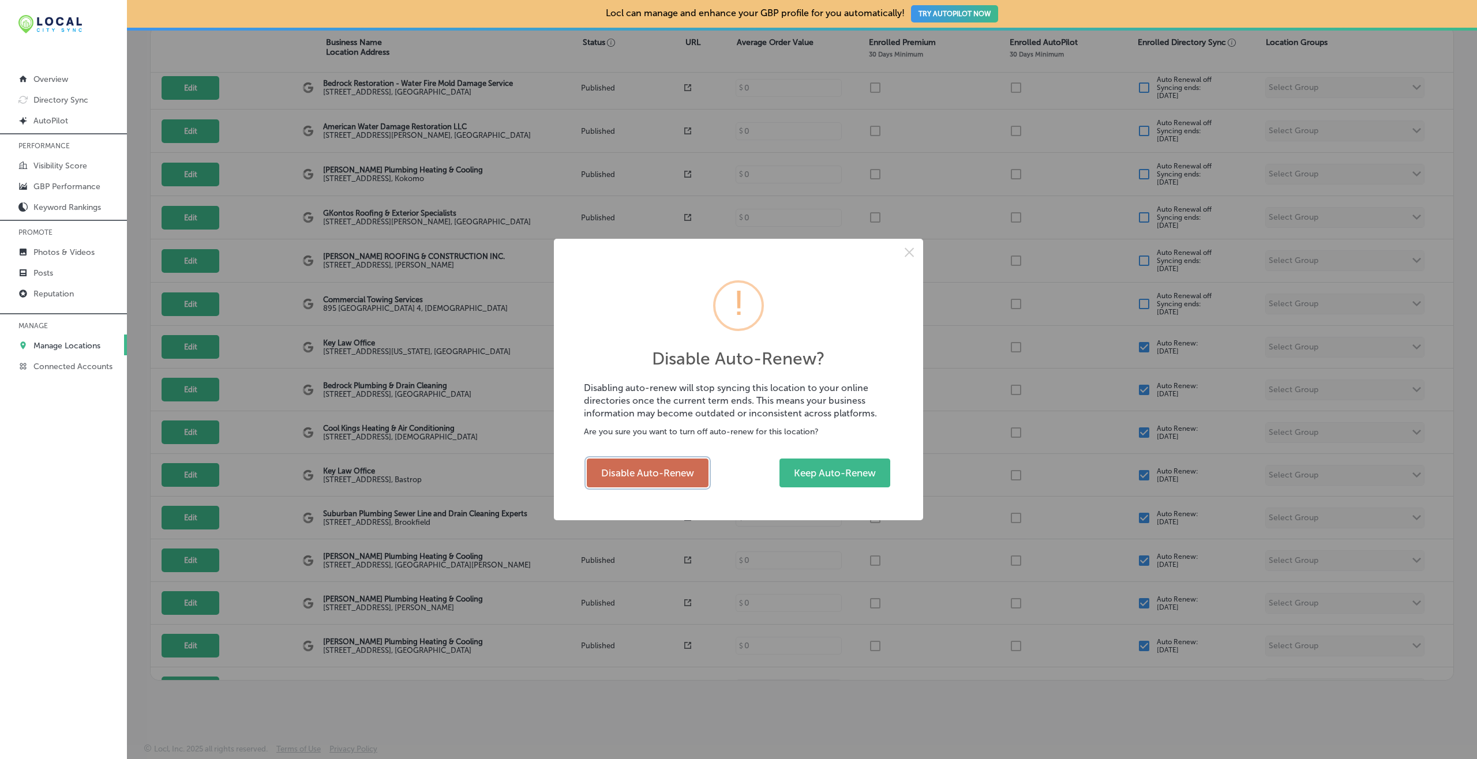
click at [663, 467] on button "Disable Auto-Renew" at bounding box center [648, 473] width 122 height 29
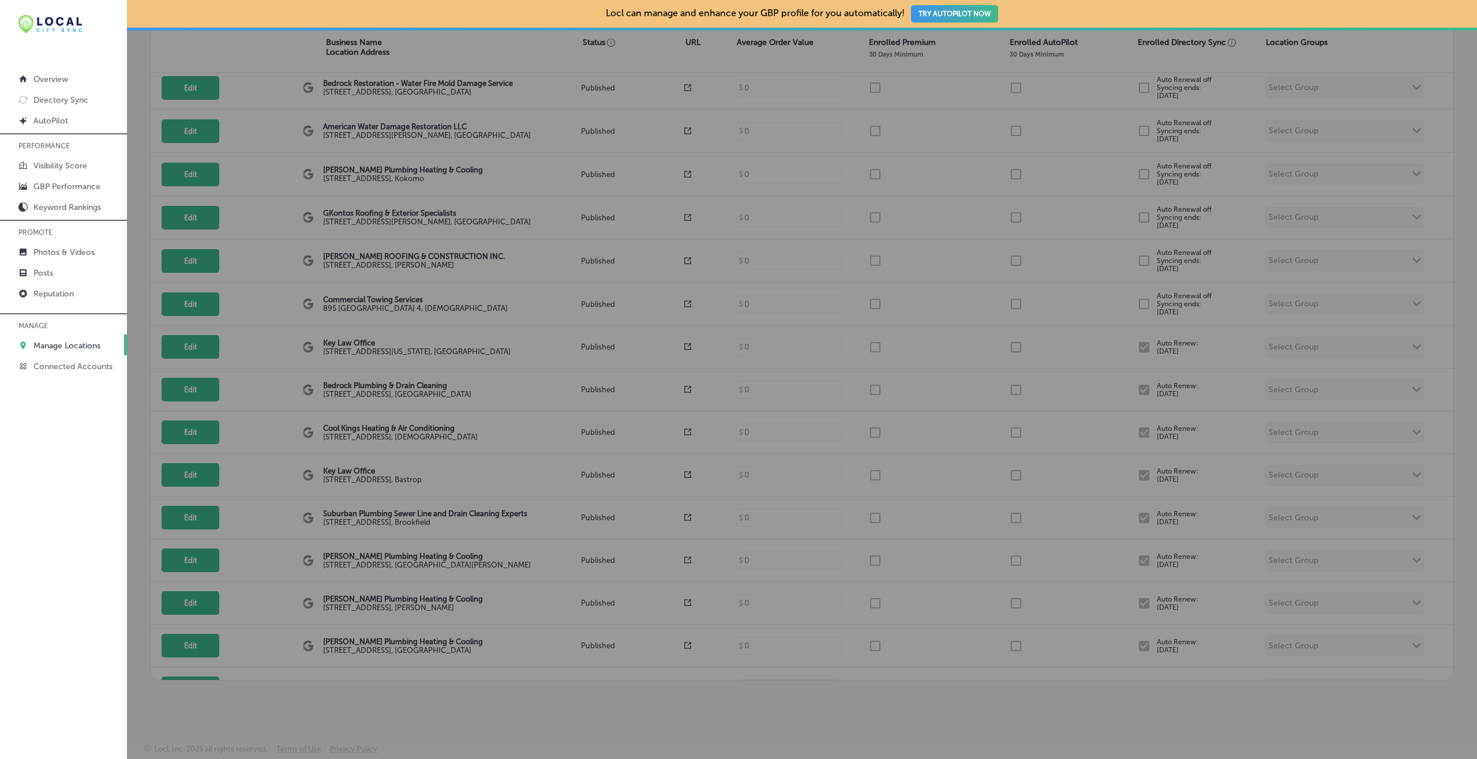
checkbox input "false"
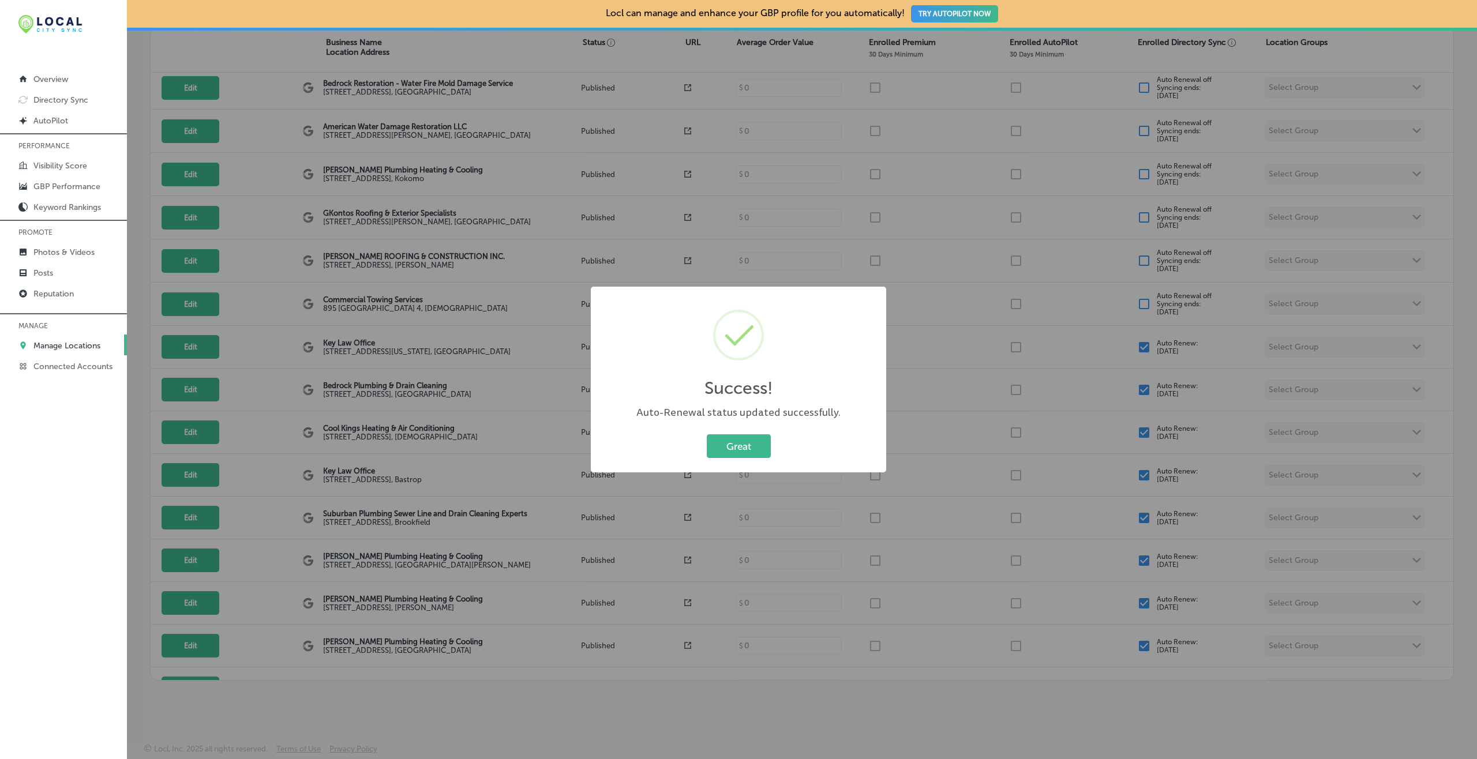
click at [707, 435] on button "Great" at bounding box center [739, 447] width 64 height 24
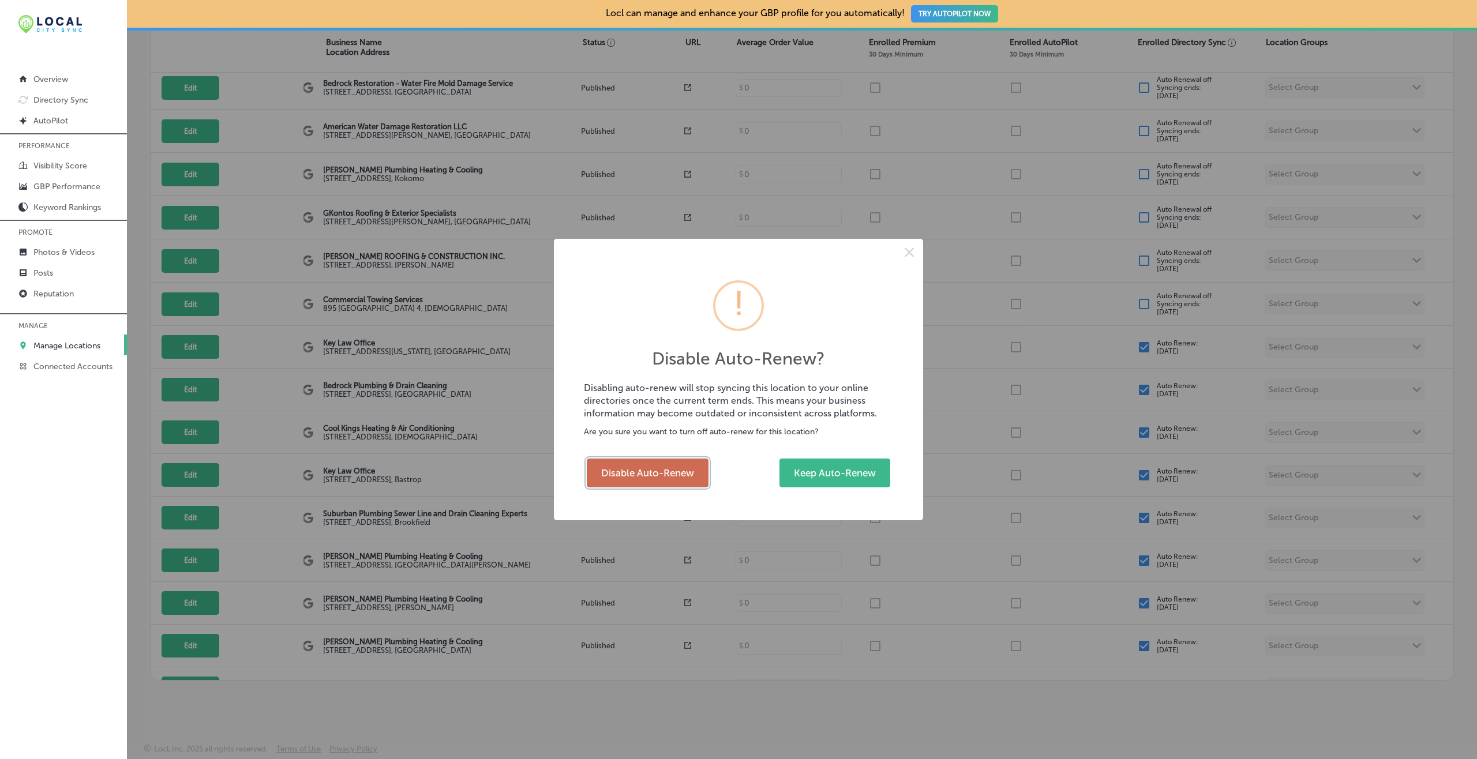
click at [645, 472] on button "Disable Auto-Renew" at bounding box center [648, 473] width 122 height 29
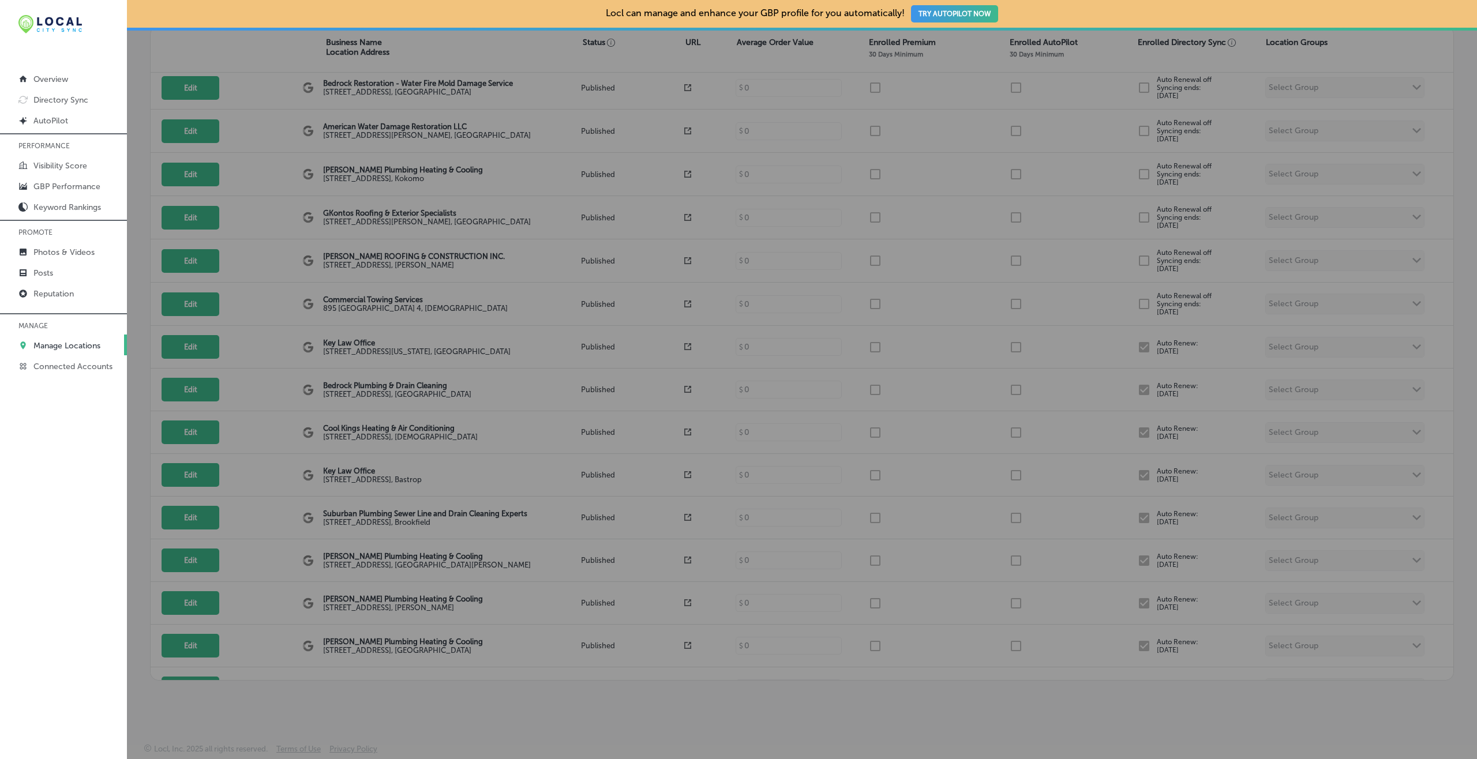
checkbox input "false"
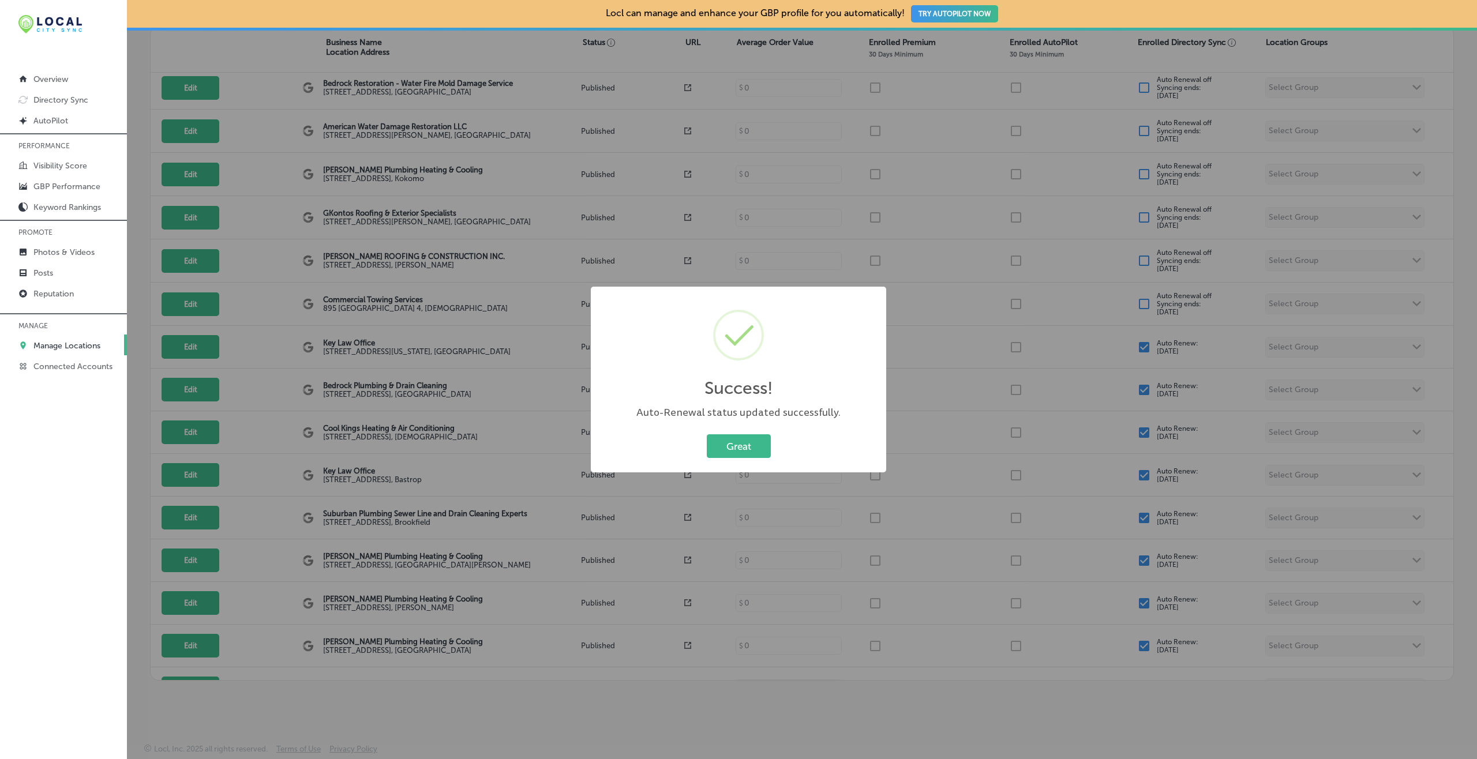
click at [707, 435] on button "Great" at bounding box center [739, 447] width 64 height 24
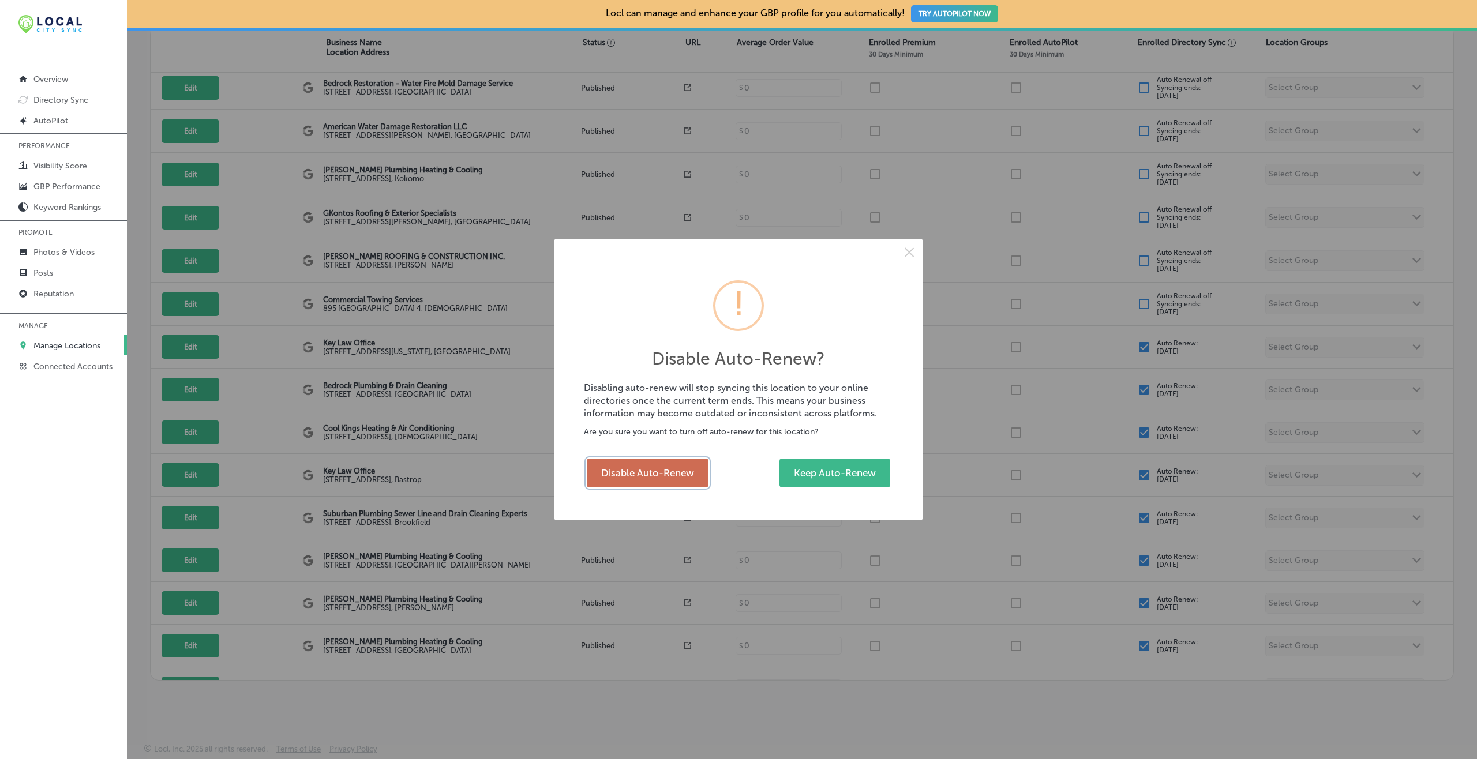
click at [675, 466] on button "Disable Auto-Renew" at bounding box center [648, 473] width 122 height 29
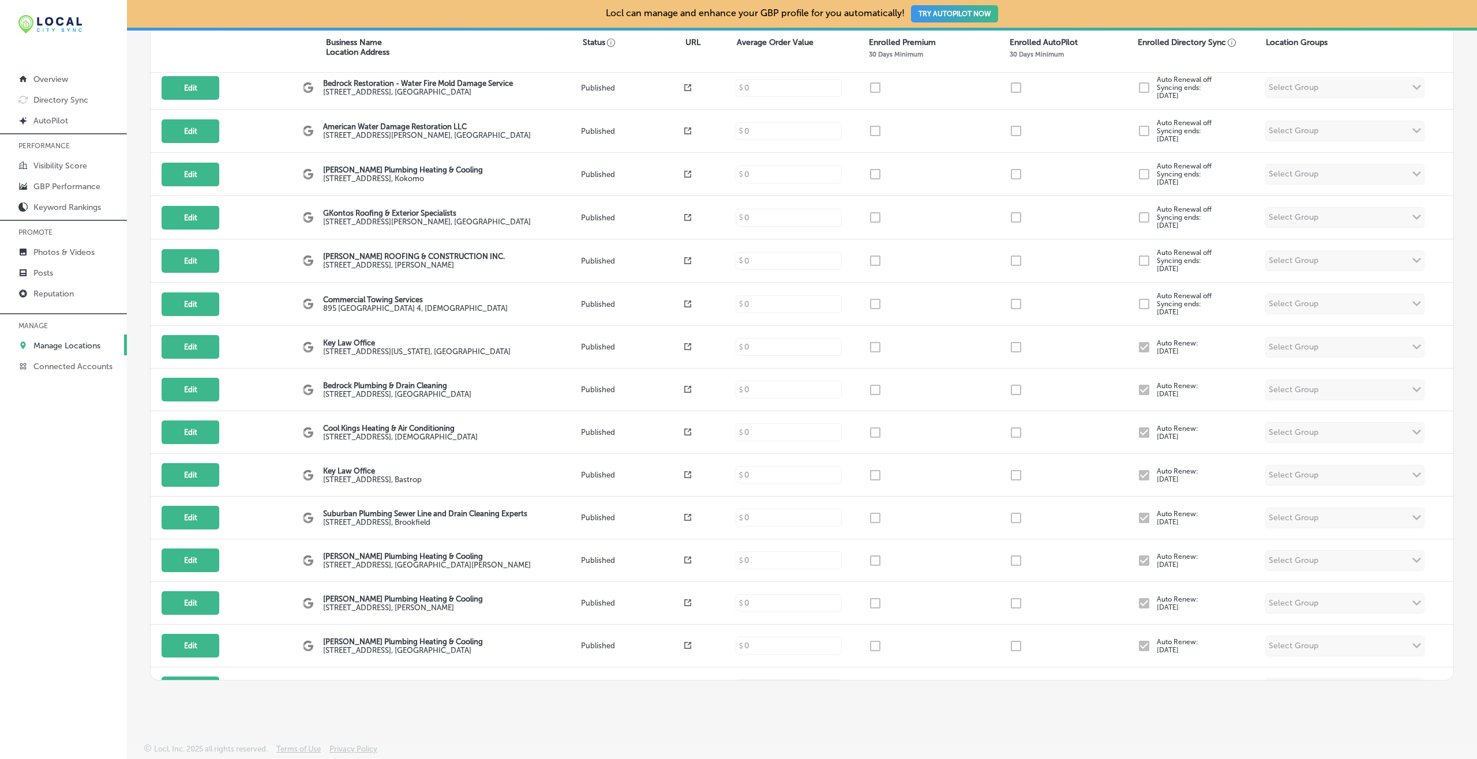
checkbox input "false"
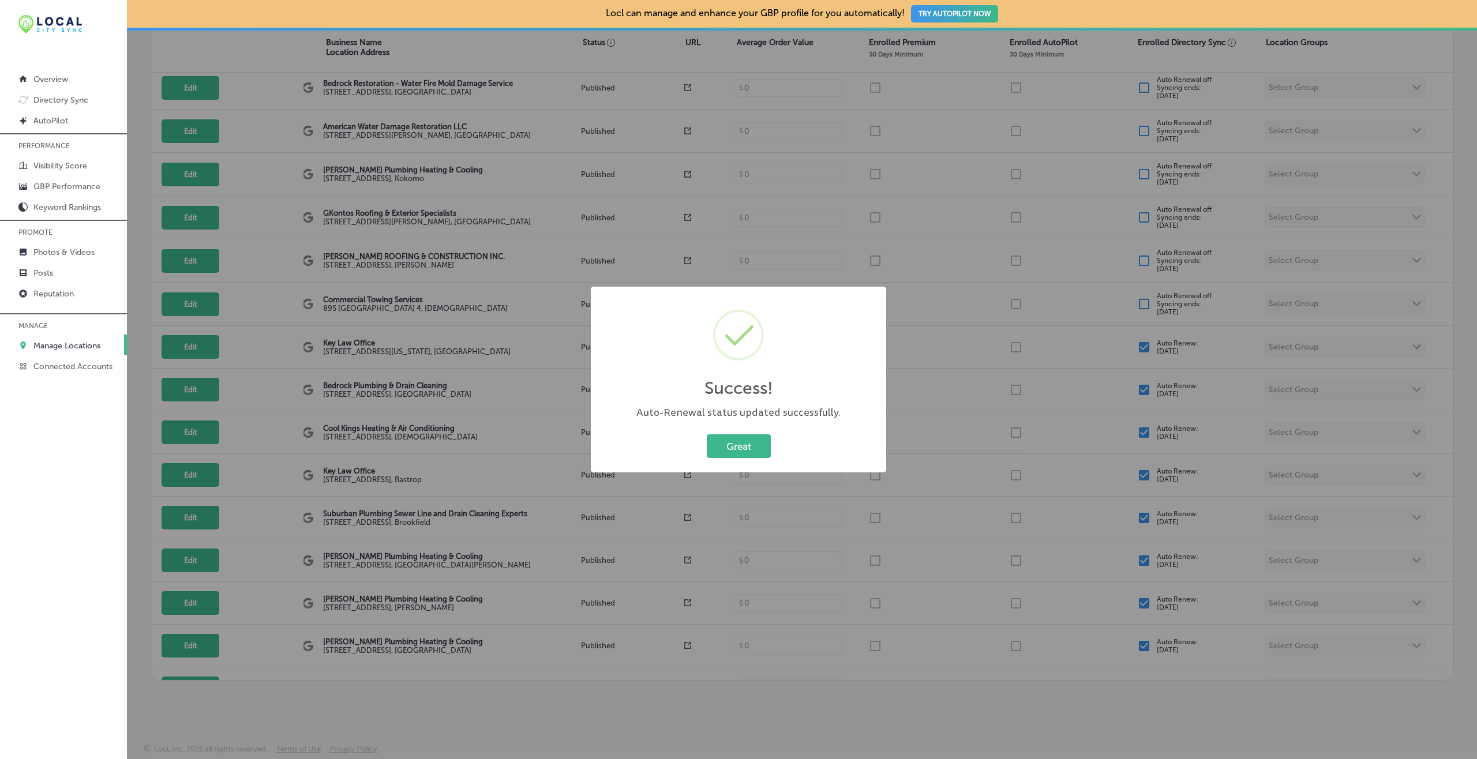
click at [707, 435] on button "Great" at bounding box center [739, 447] width 64 height 24
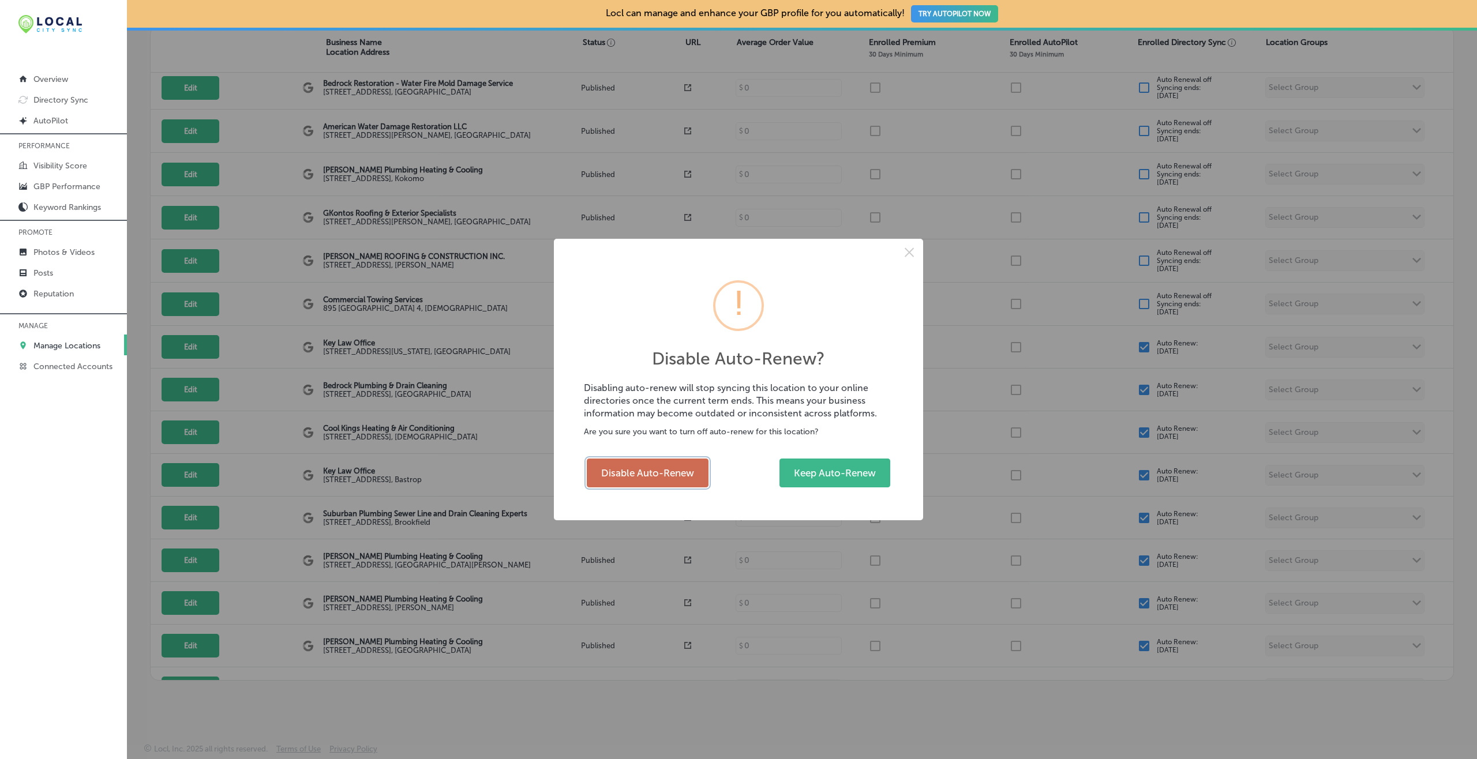
click at [652, 466] on button "Disable Auto-Renew" at bounding box center [648, 473] width 122 height 29
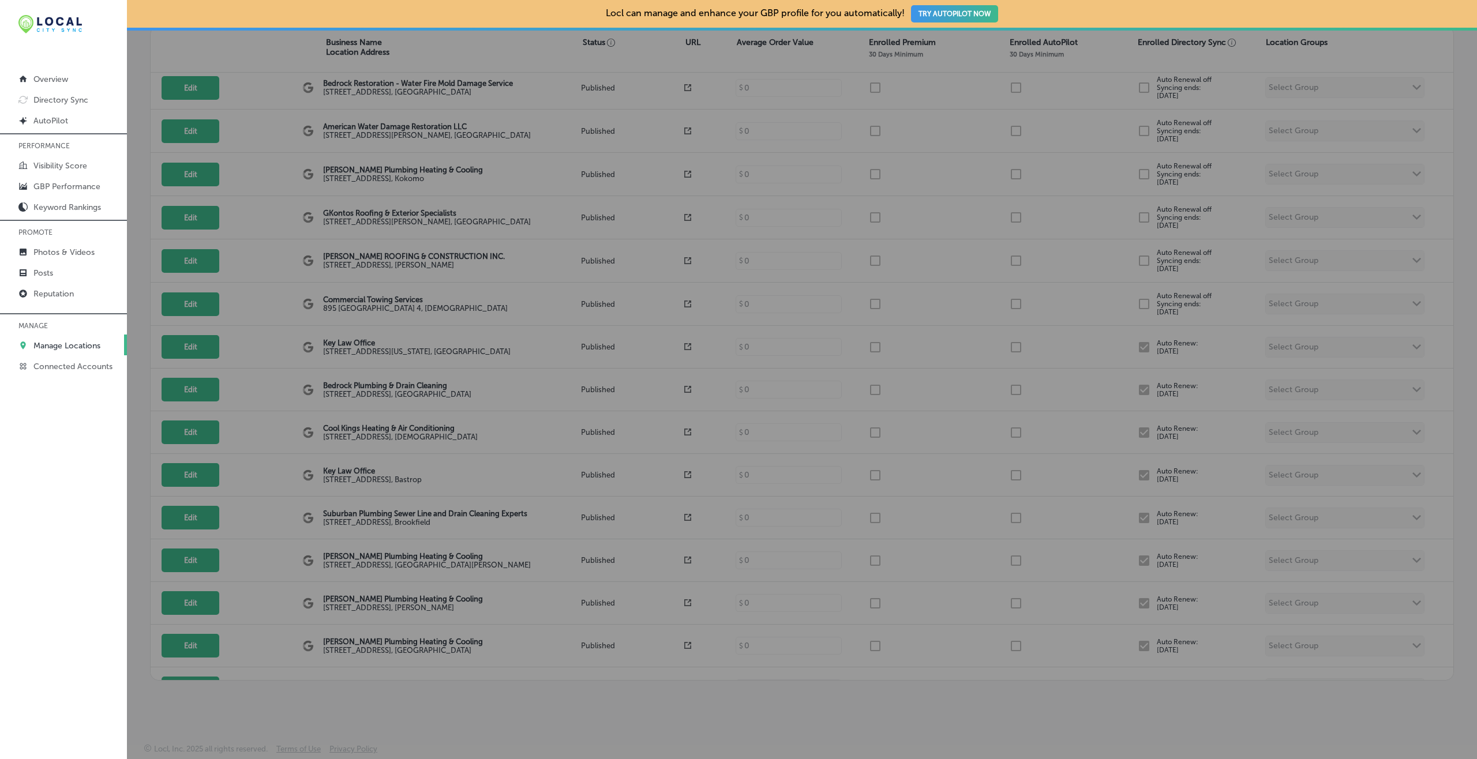
checkbox input "false"
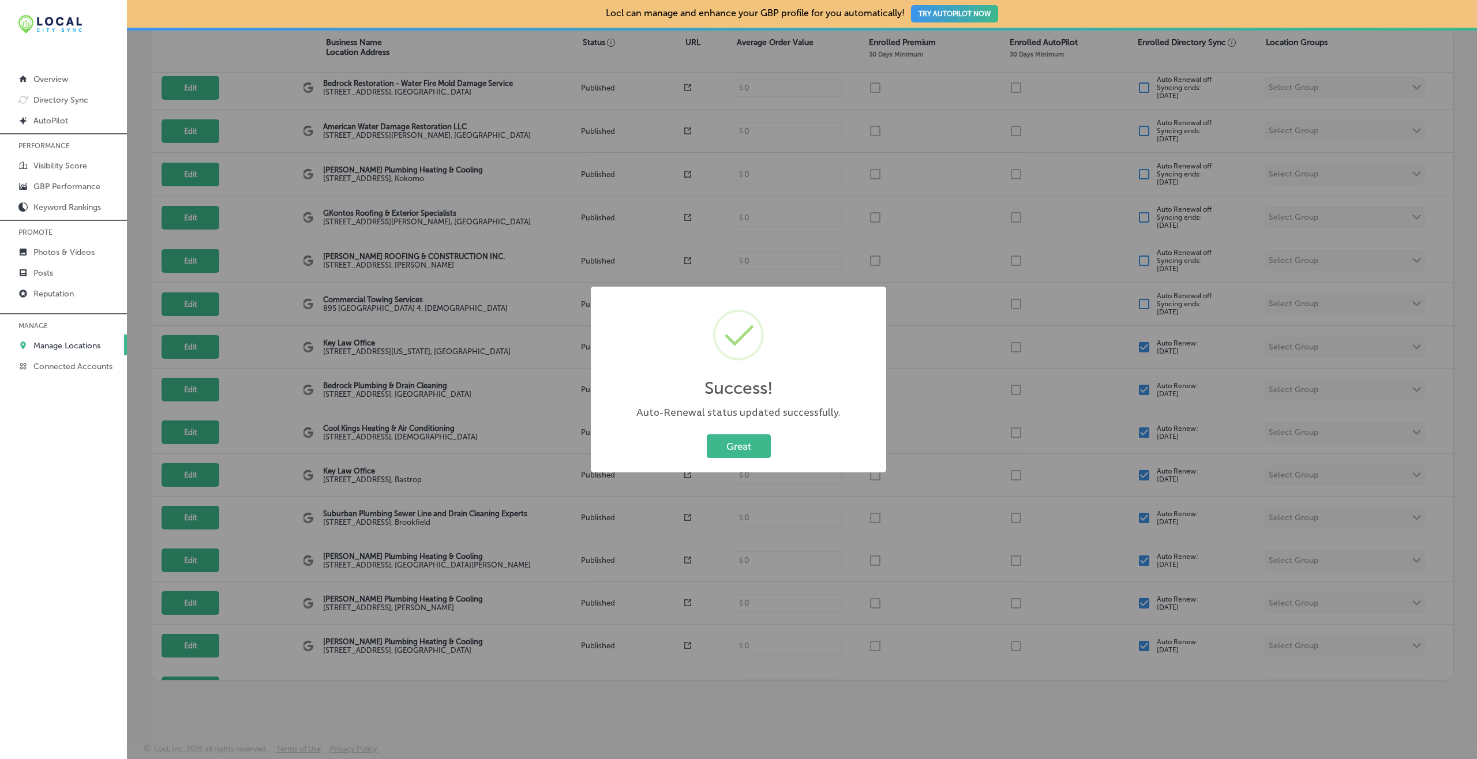
click at [707, 435] on button "Great" at bounding box center [739, 447] width 64 height 24
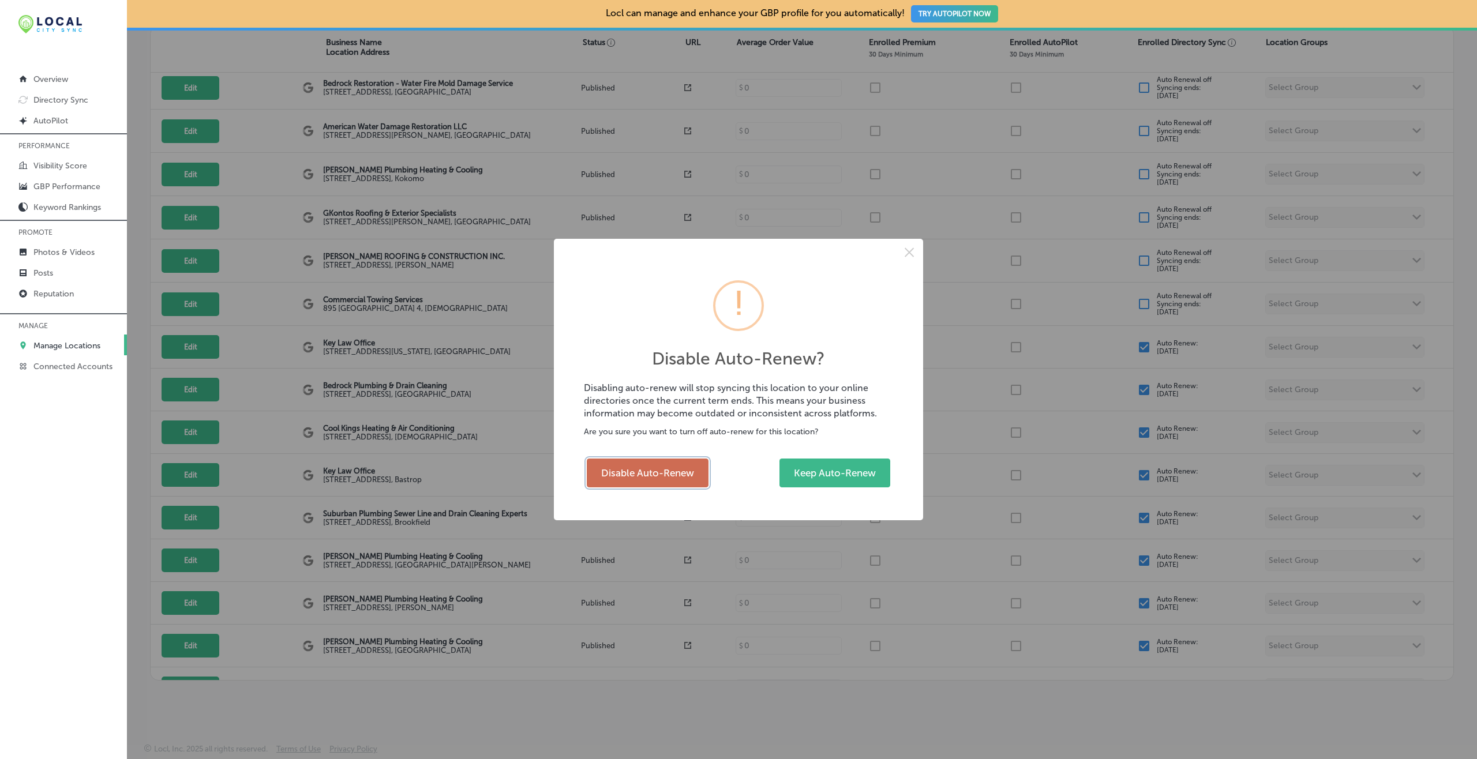
click at [661, 475] on button "Disable Auto-Renew" at bounding box center [648, 473] width 122 height 29
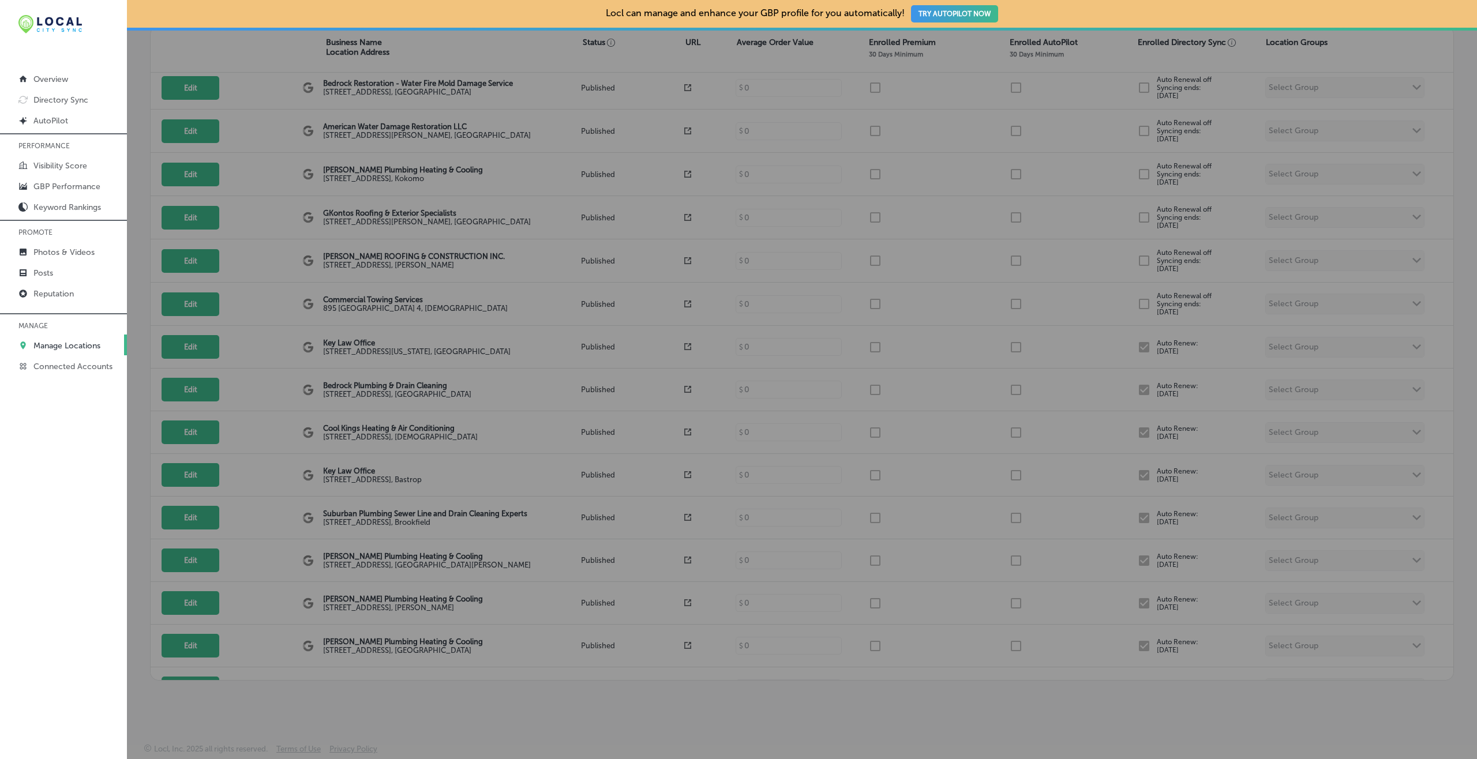
checkbox input "false"
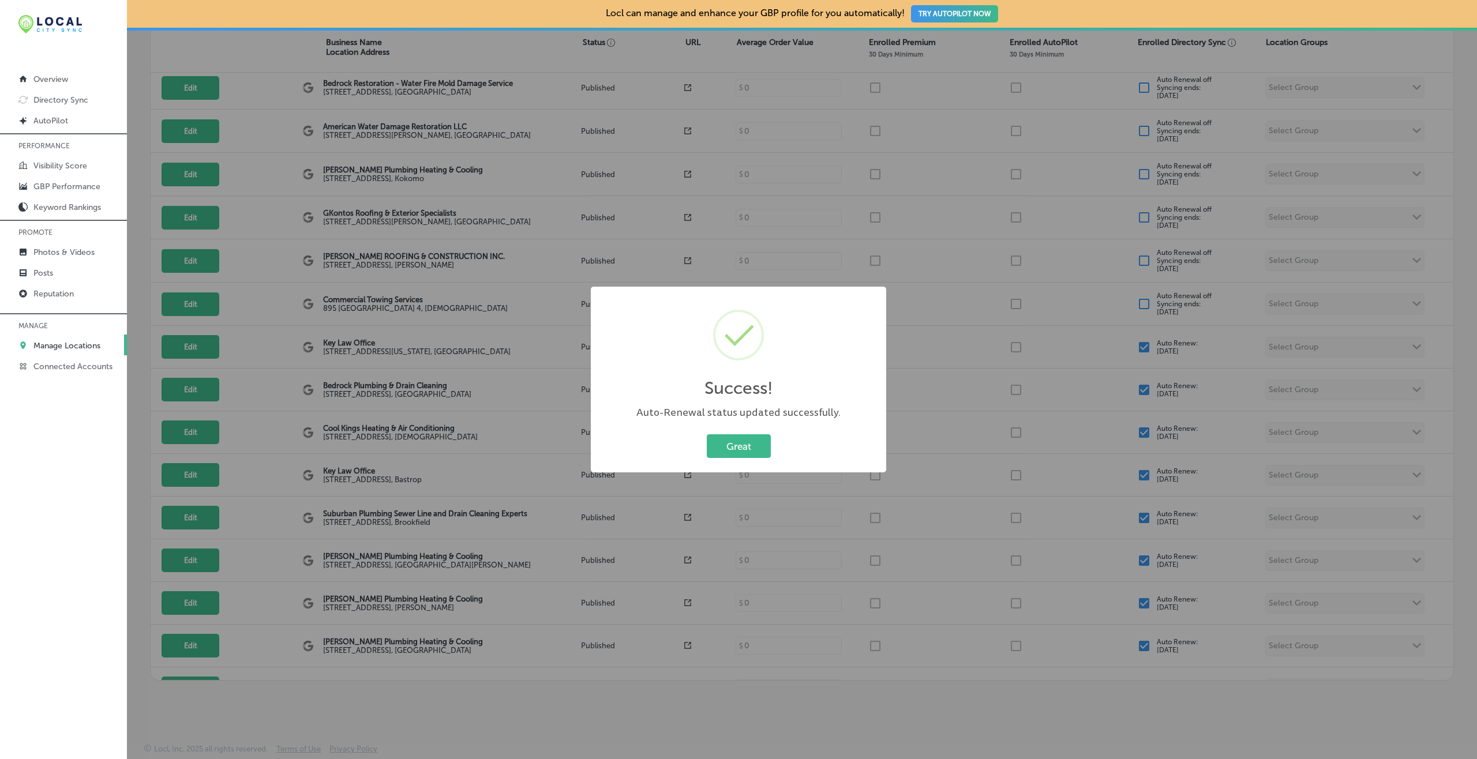
click at [707, 435] on button "Great" at bounding box center [739, 447] width 64 height 24
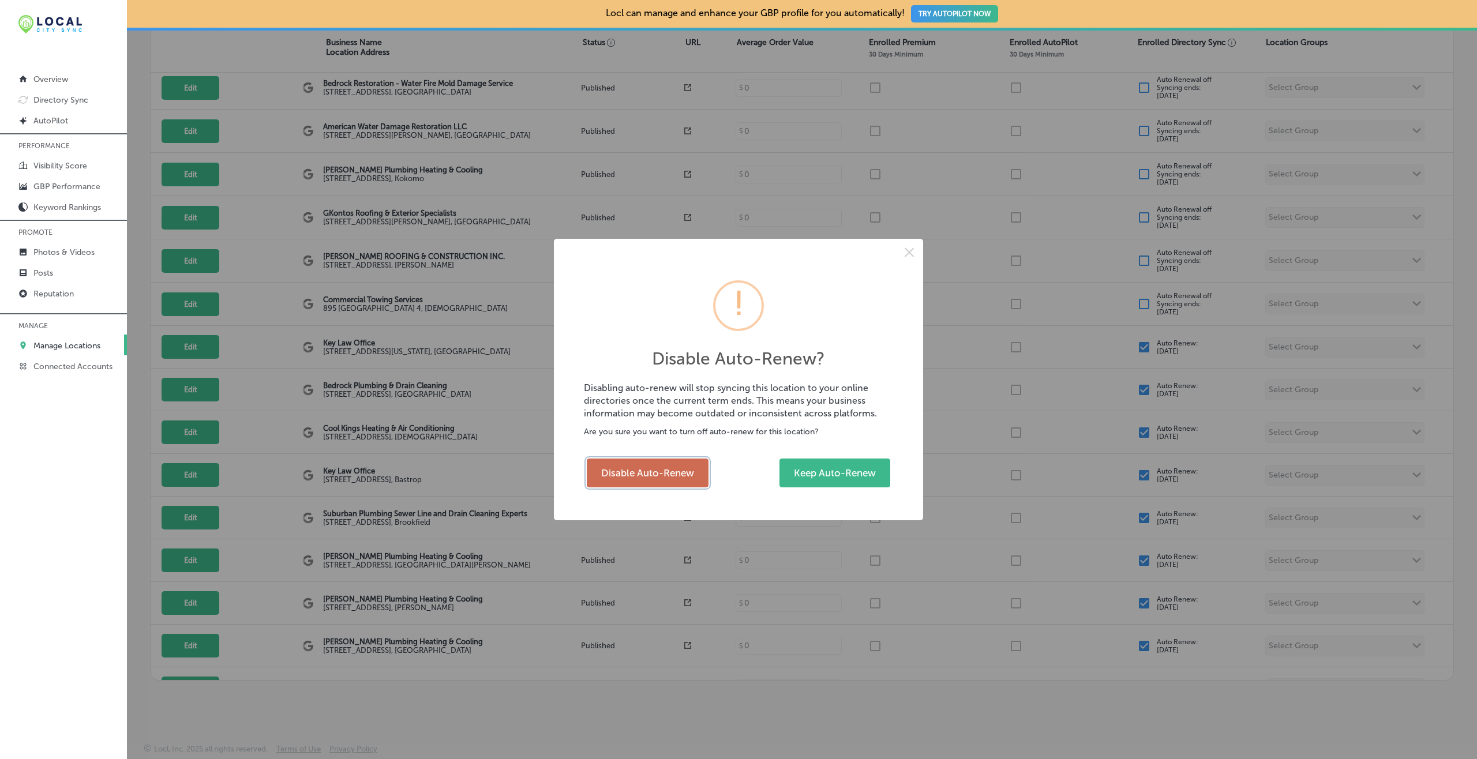
click at [673, 475] on button "Disable Auto-Renew" at bounding box center [648, 473] width 122 height 29
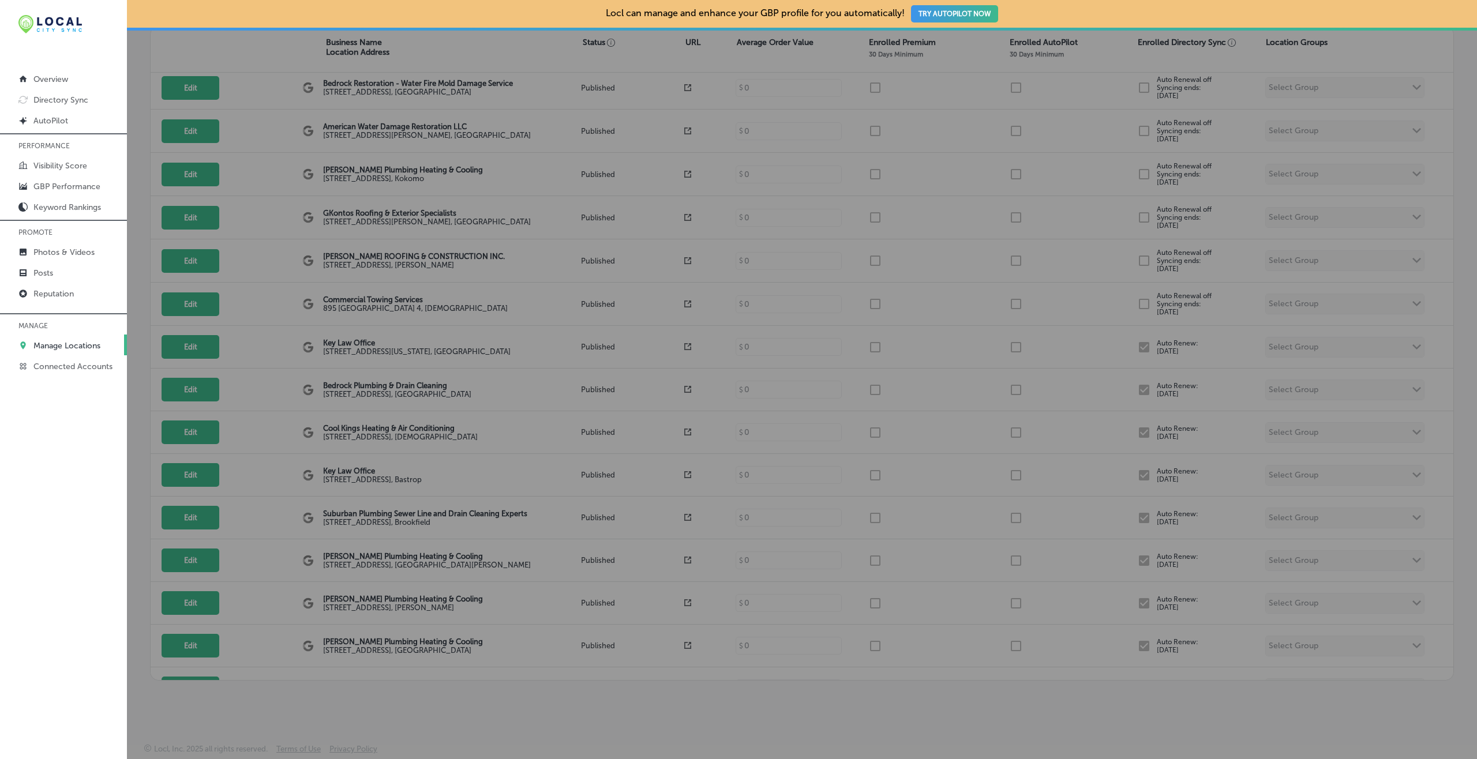
checkbox input "false"
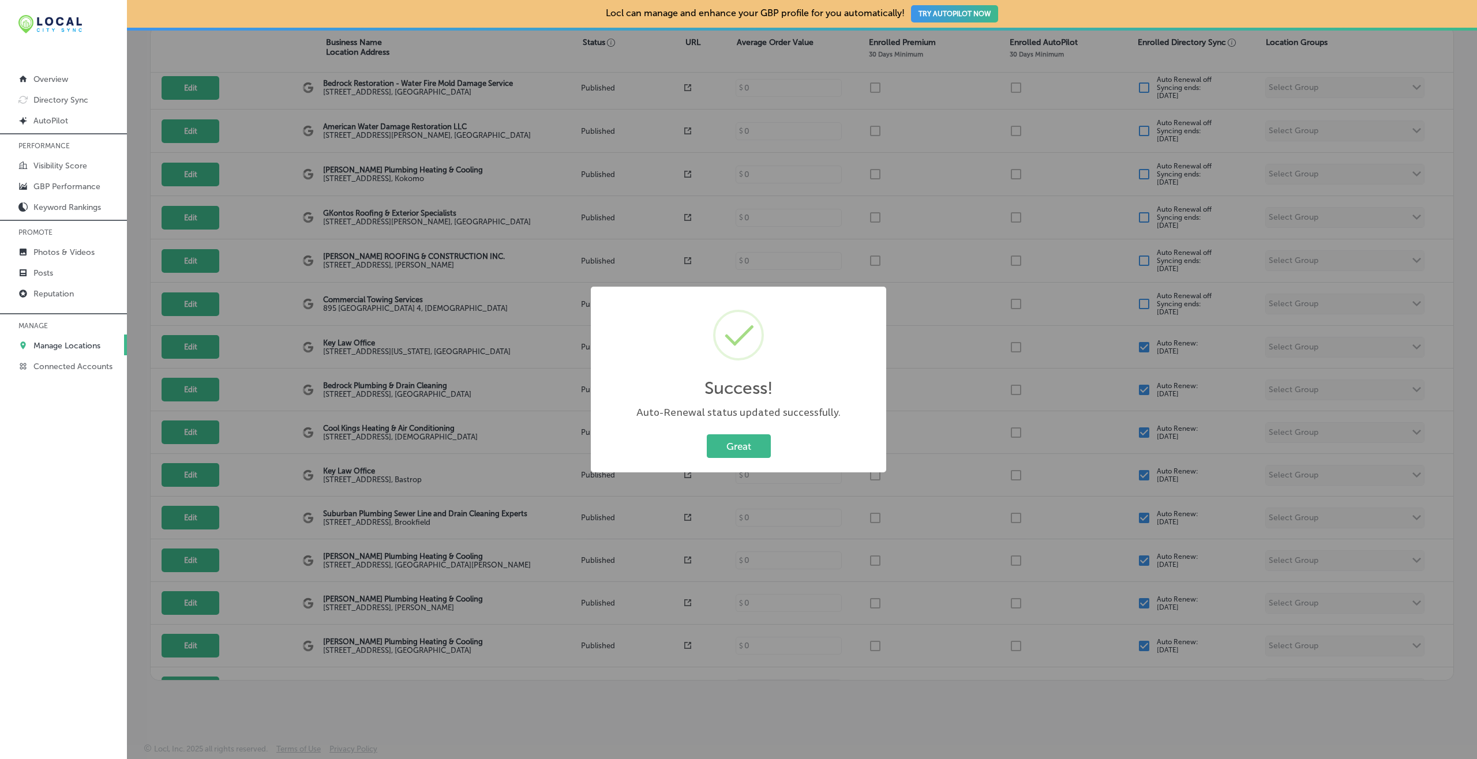
click at [707, 435] on button "Great" at bounding box center [739, 447] width 64 height 24
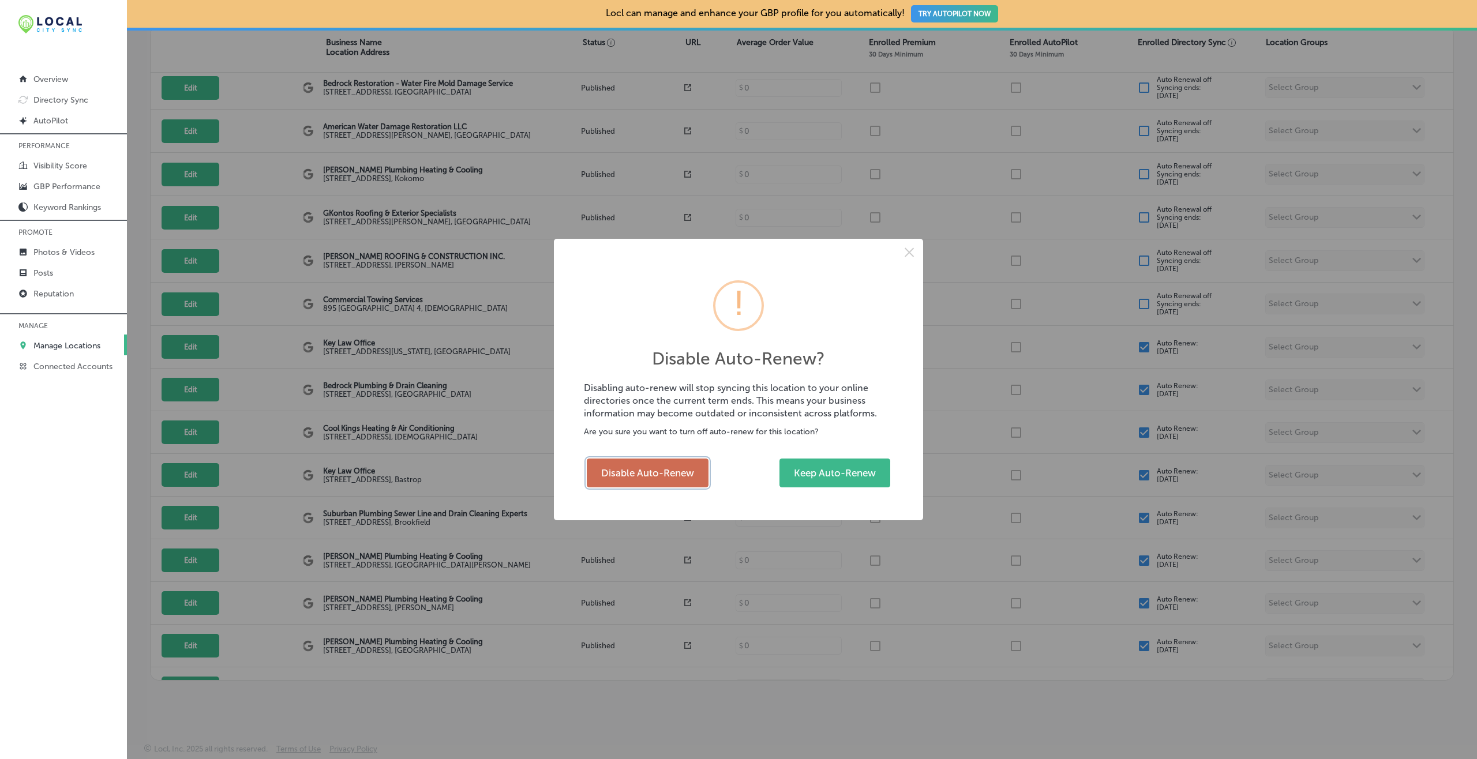
click at [645, 464] on button "Disable Auto-Renew" at bounding box center [648, 473] width 122 height 29
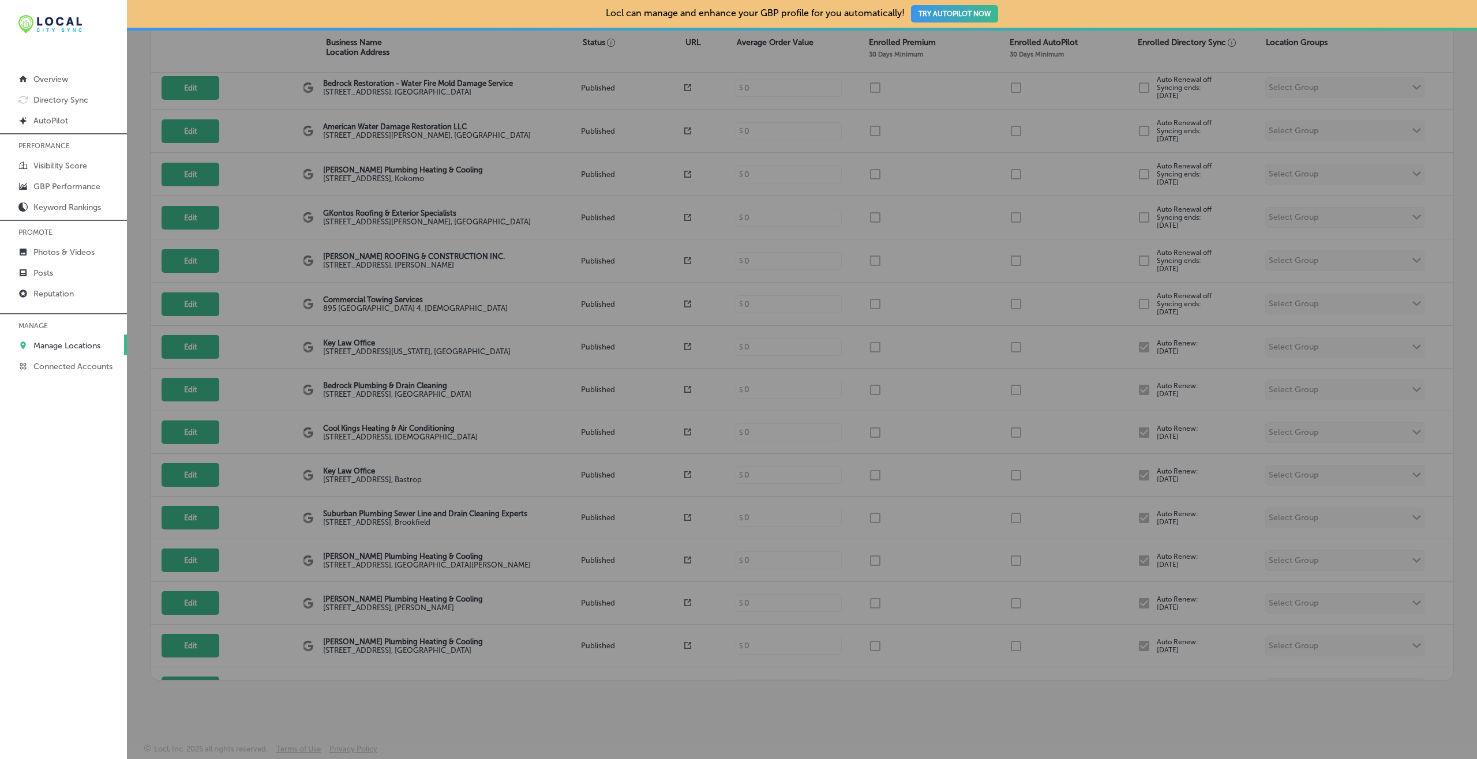
checkbox input "false"
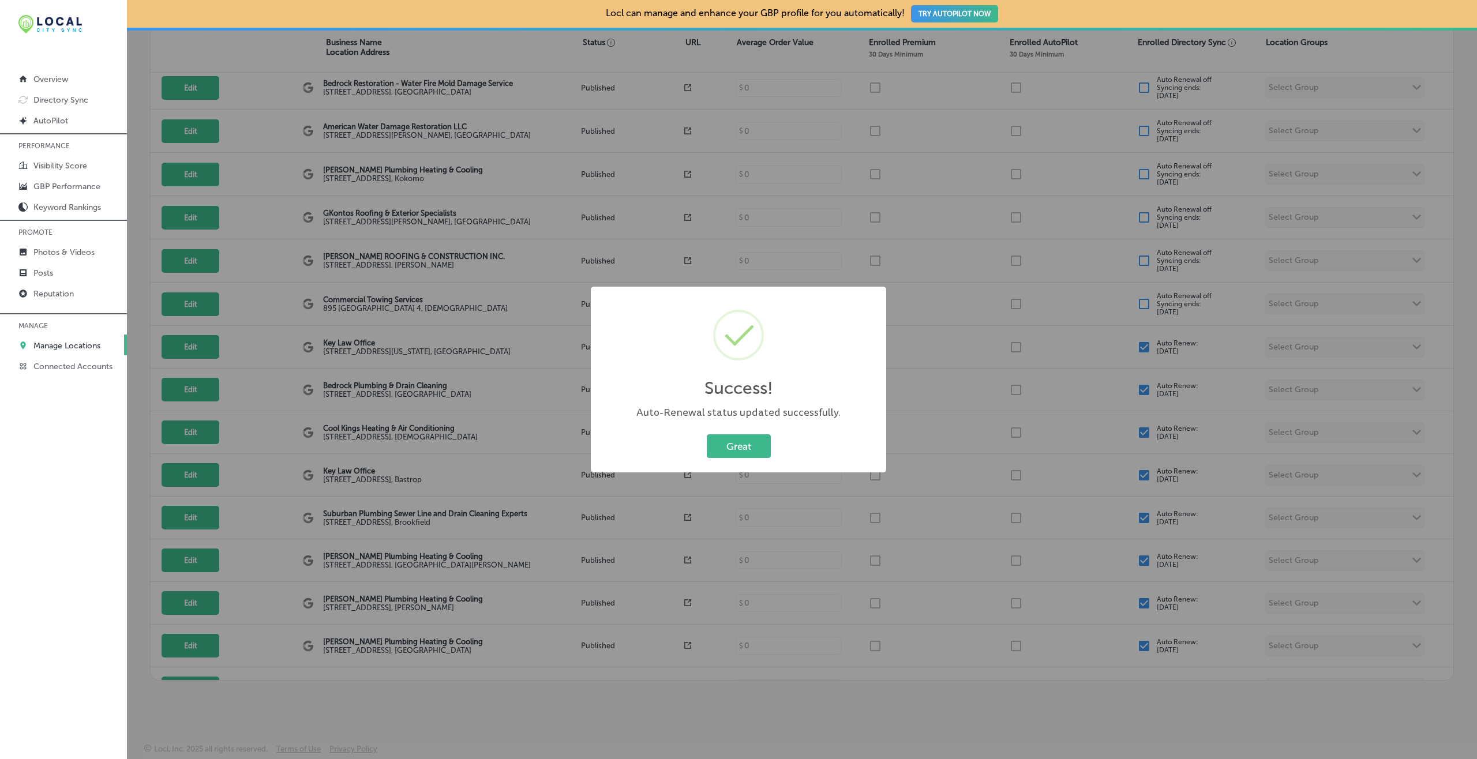
click at [707, 435] on button "Great" at bounding box center [739, 447] width 64 height 24
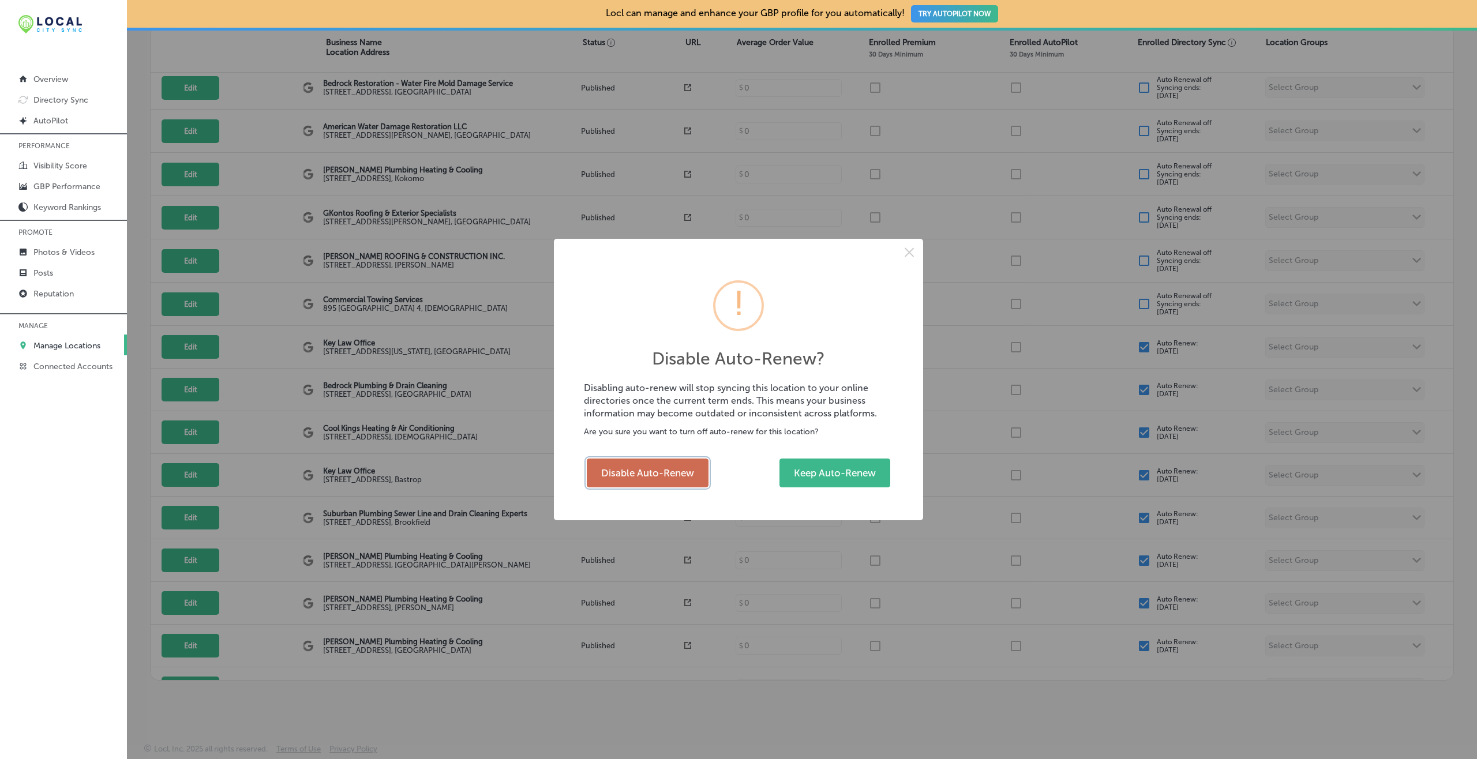
click at [639, 463] on button "Disable Auto-Renew" at bounding box center [648, 473] width 122 height 29
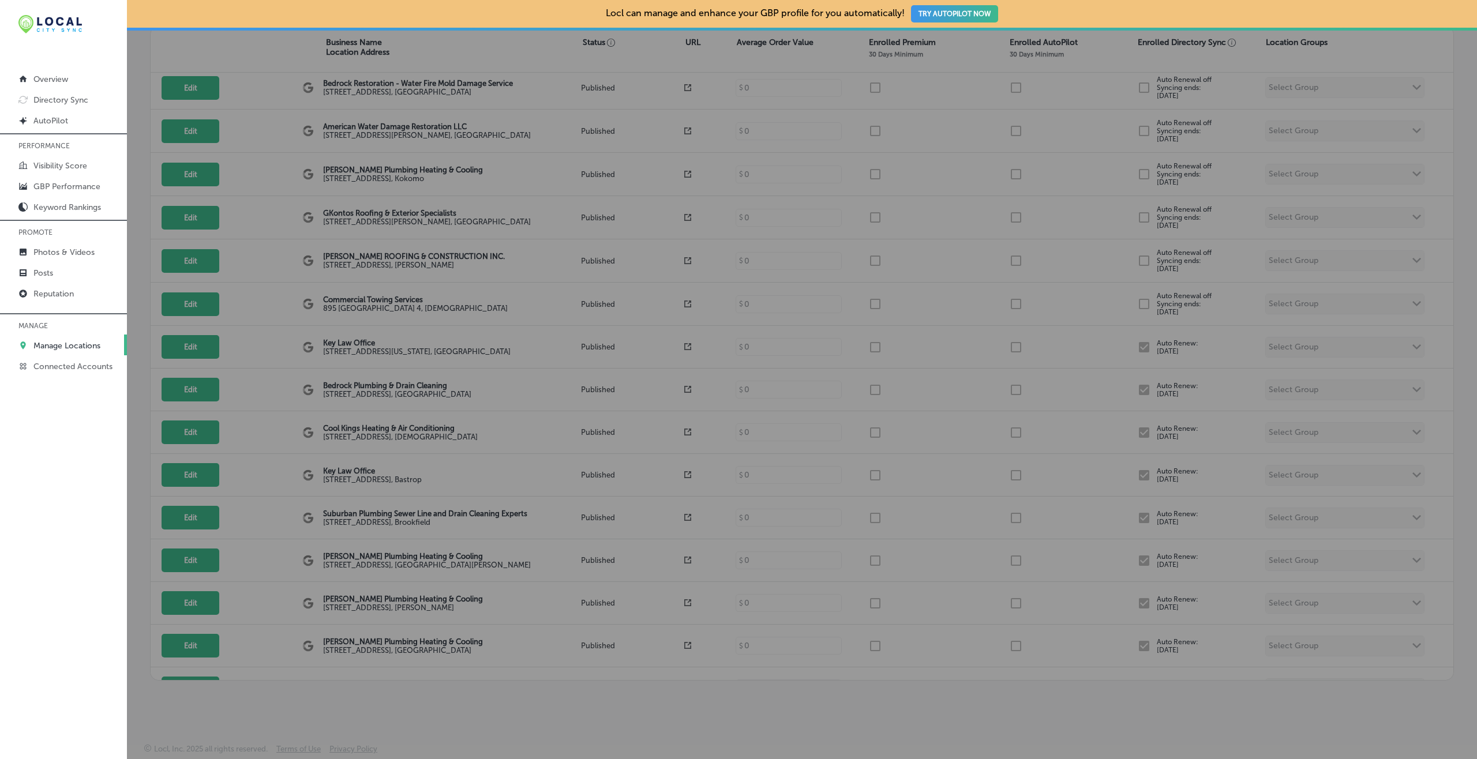
checkbox input "false"
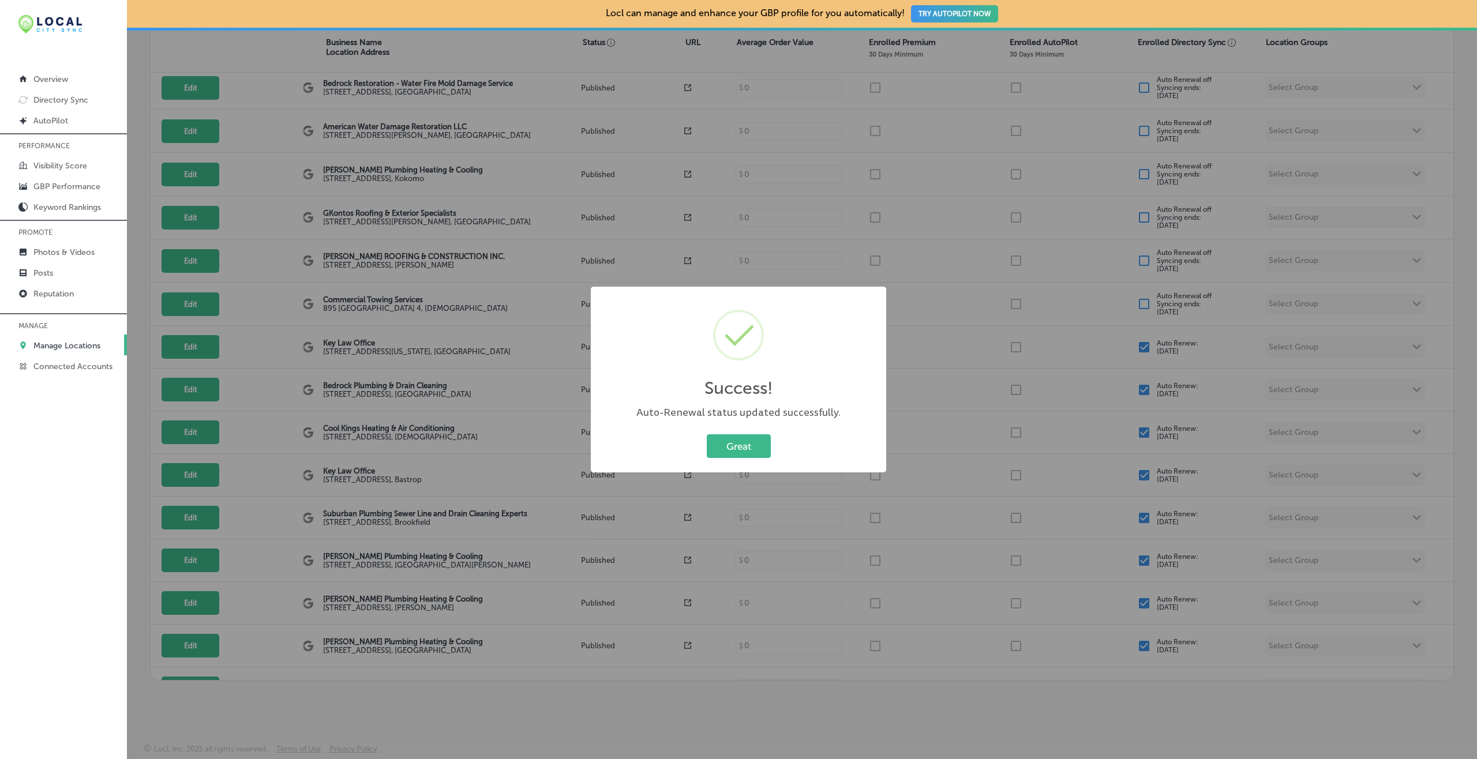
click at [707, 435] on button "Great" at bounding box center [739, 447] width 64 height 24
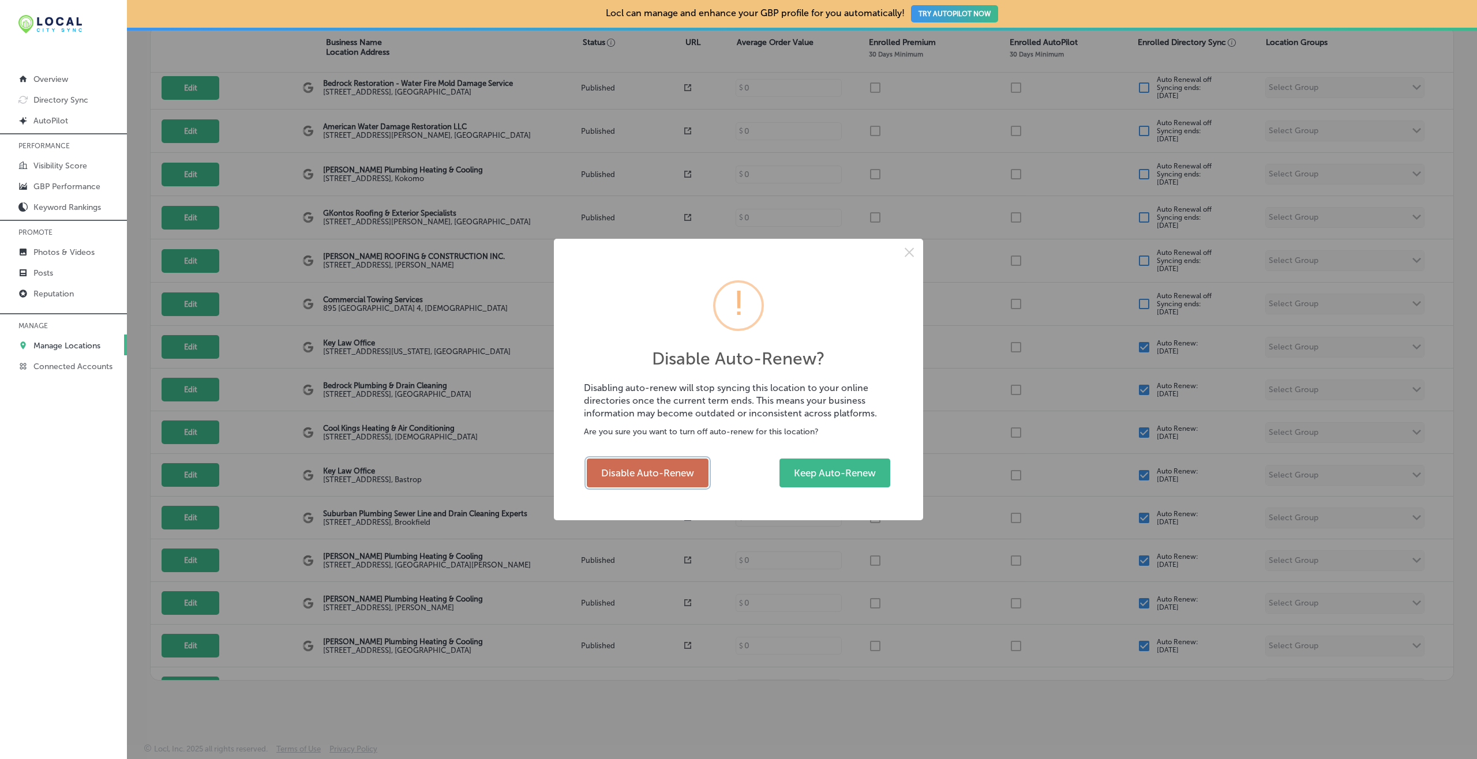
click at [653, 467] on button "Disable Auto-Renew" at bounding box center [648, 473] width 122 height 29
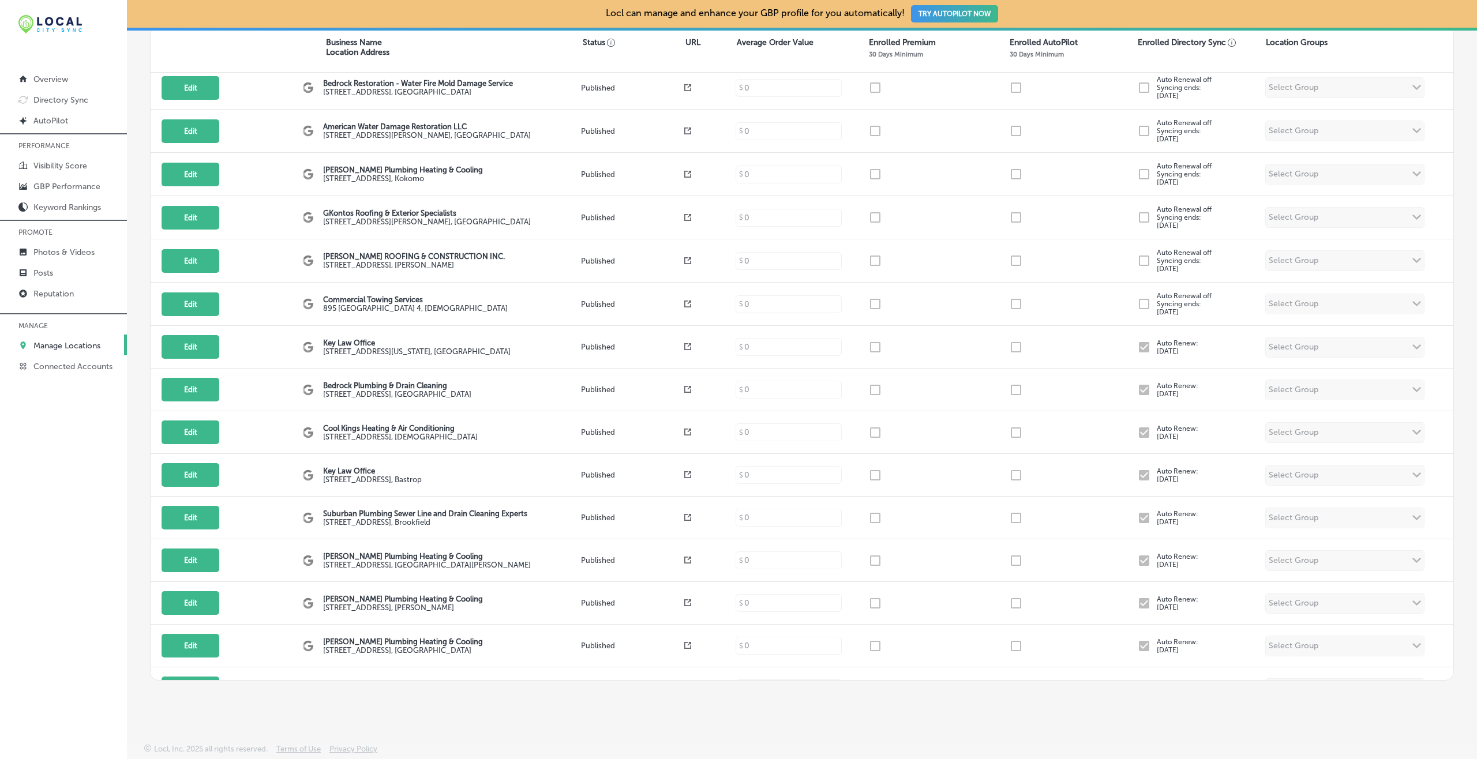
checkbox input "false"
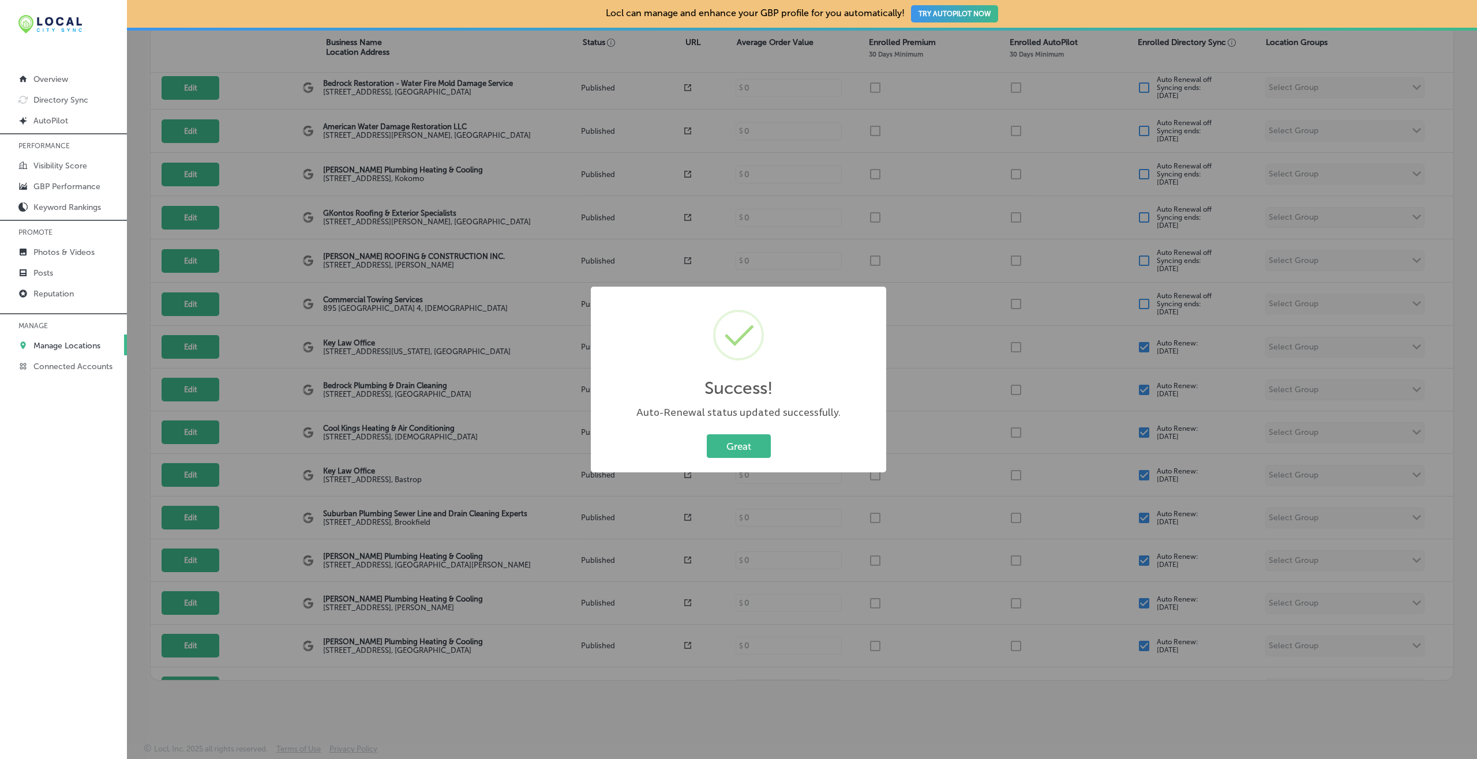
click at [707, 435] on button "Great" at bounding box center [739, 447] width 64 height 24
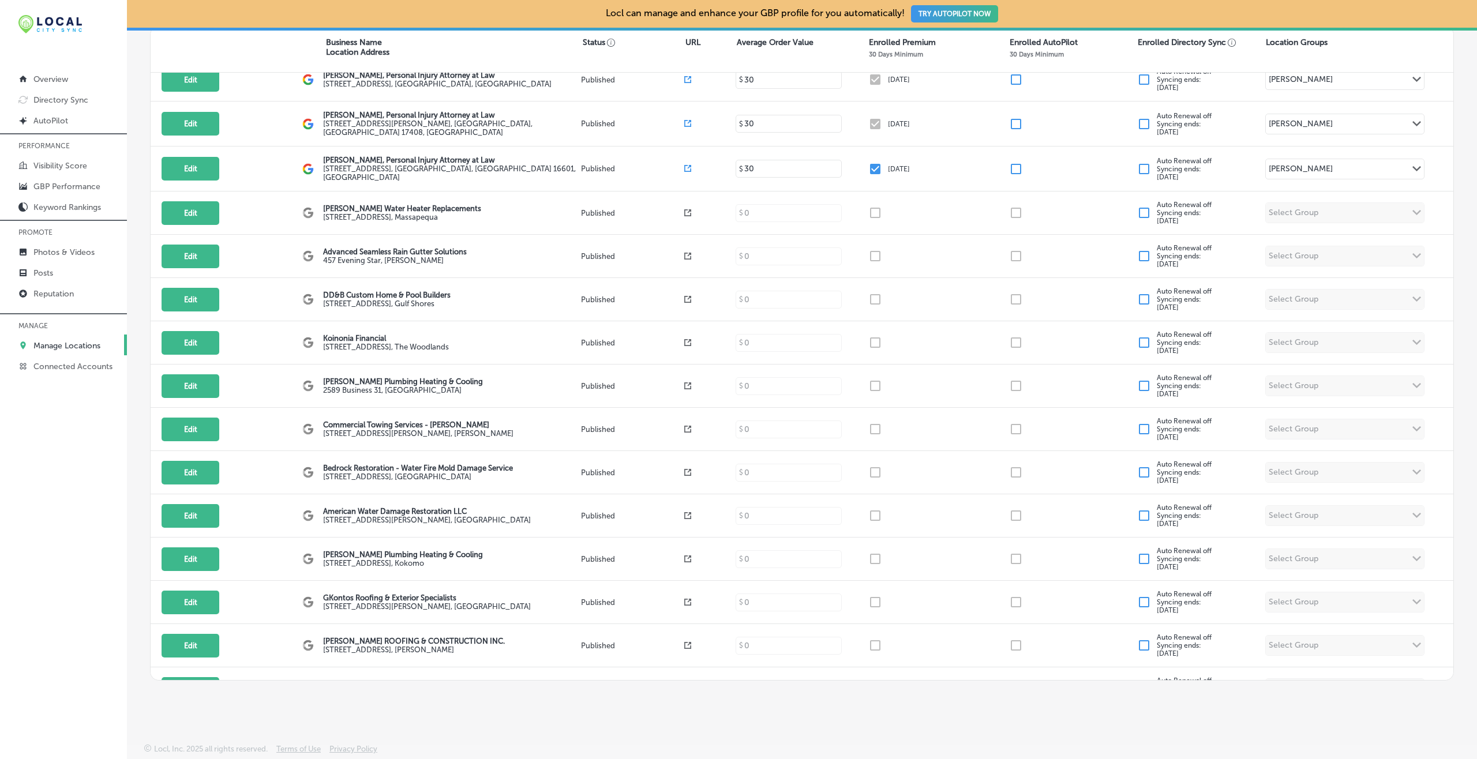
scroll to position [7102, 0]
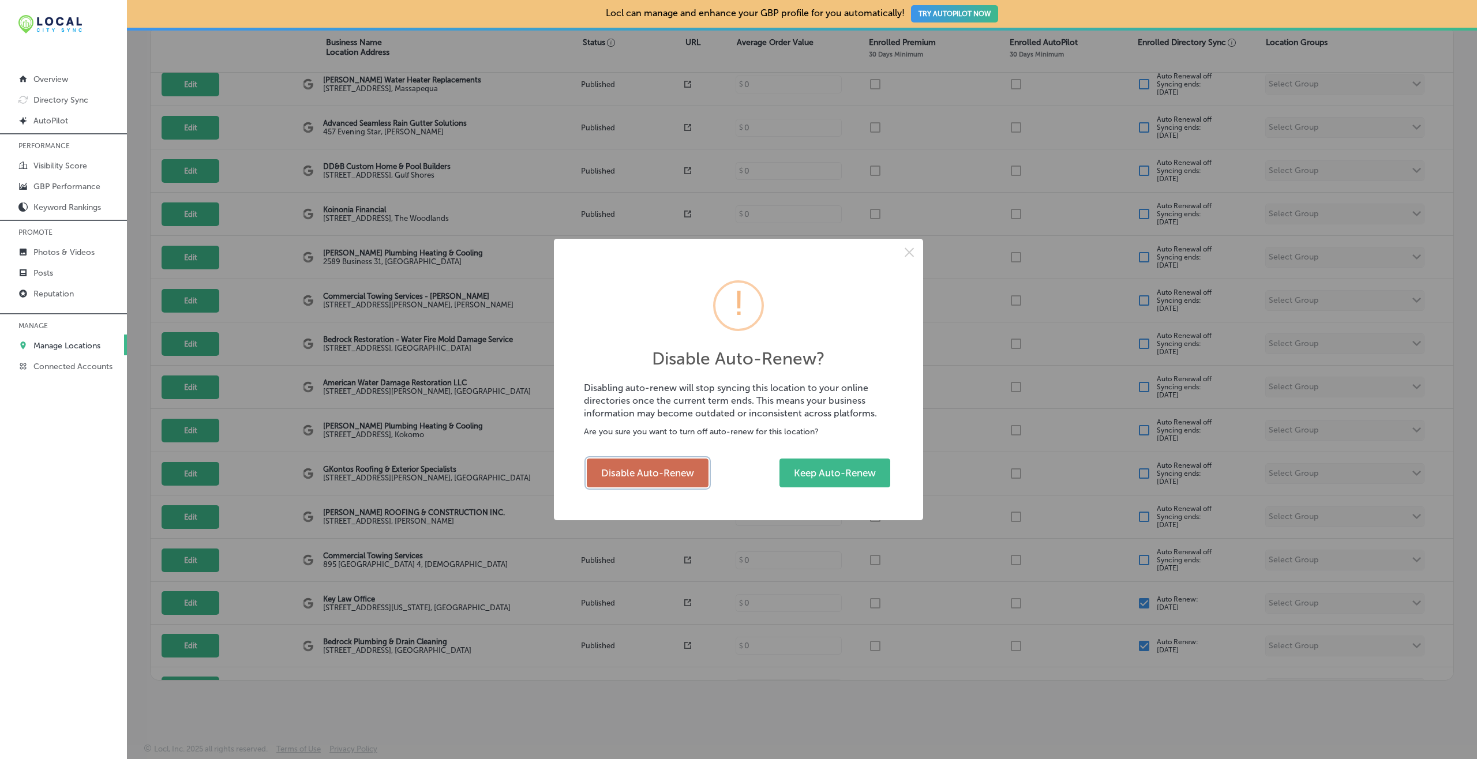
click at [682, 473] on button "Disable Auto-Renew" at bounding box center [648, 473] width 122 height 29
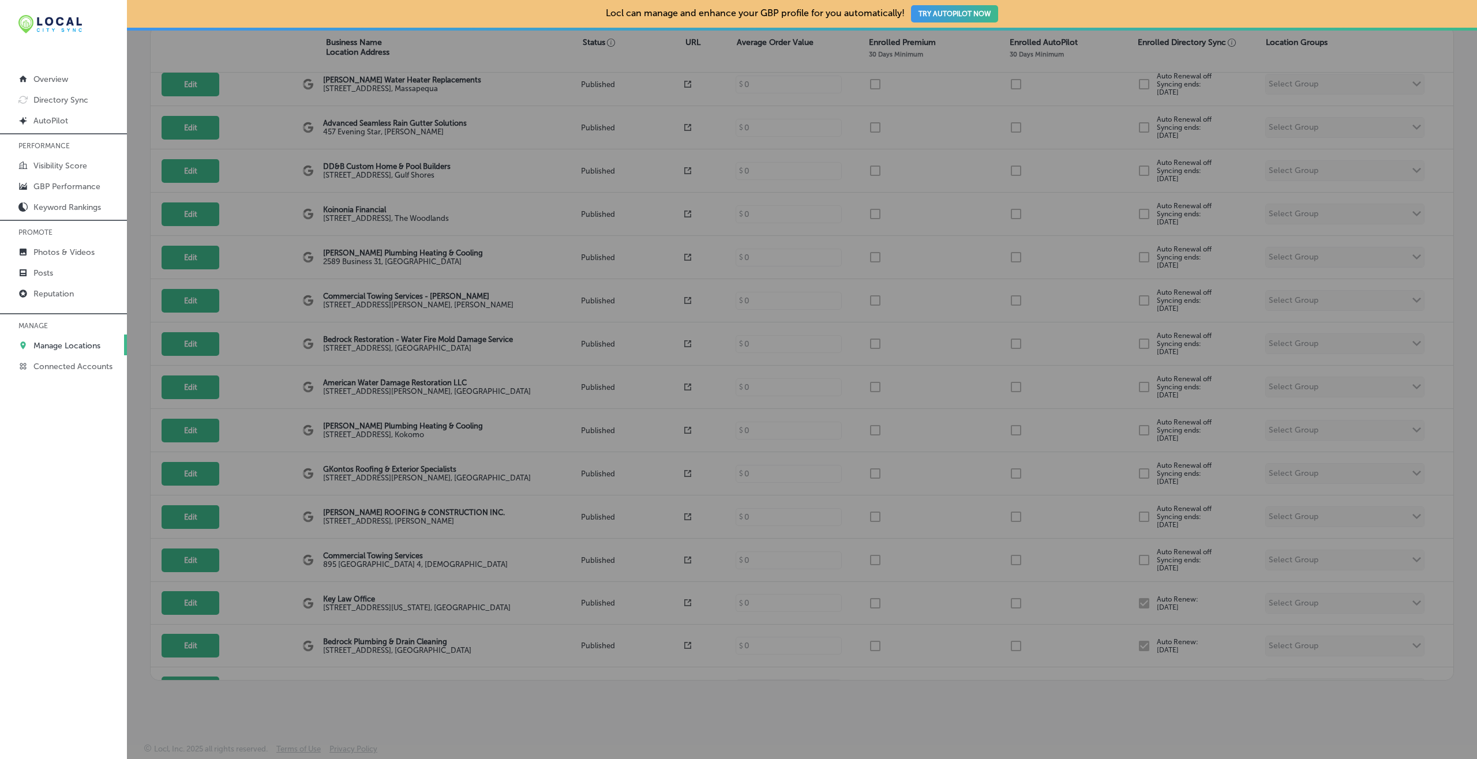
checkbox input "false"
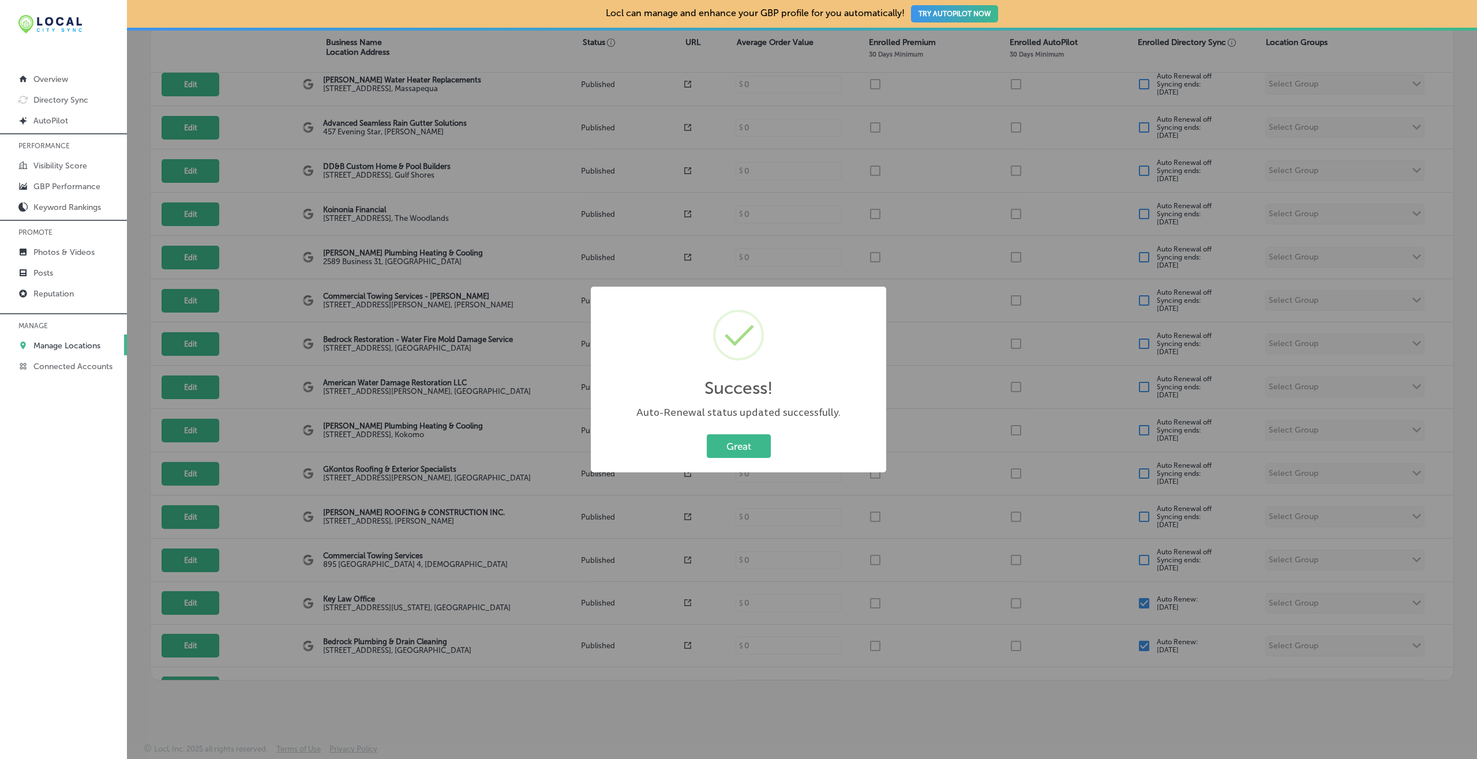
click at [707, 435] on button "Great" at bounding box center [739, 447] width 64 height 24
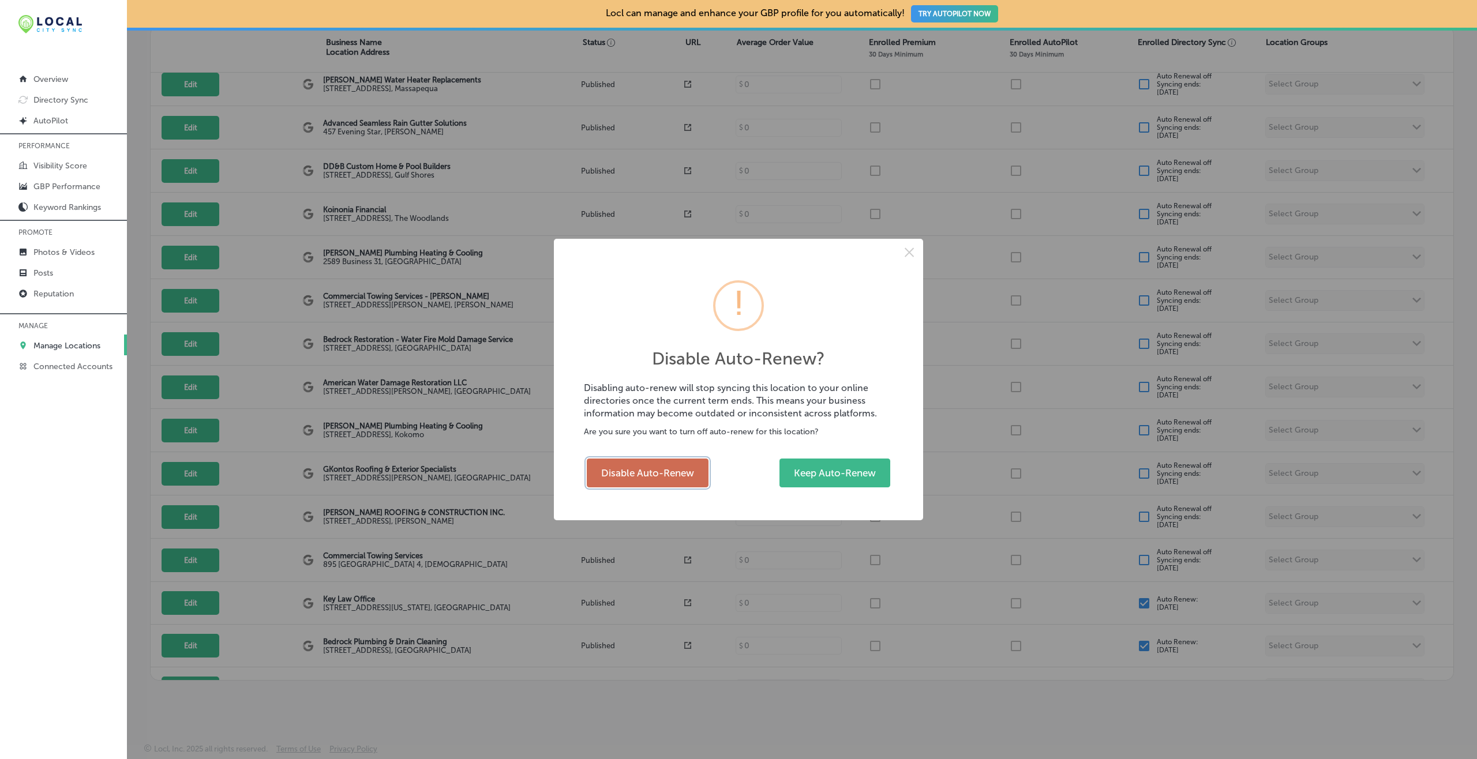
click at [652, 478] on button "Disable Auto-Renew" at bounding box center [648, 473] width 122 height 29
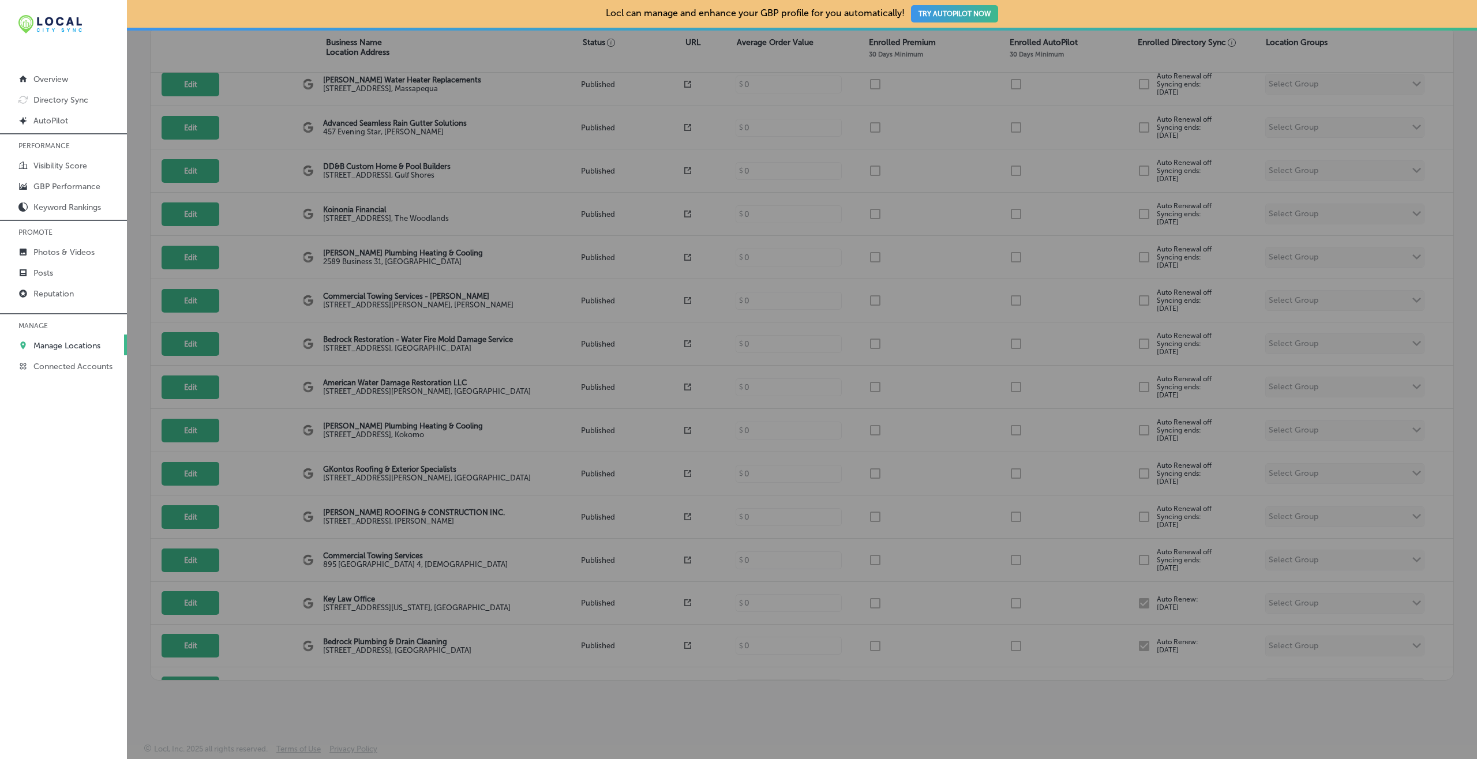
checkbox input "false"
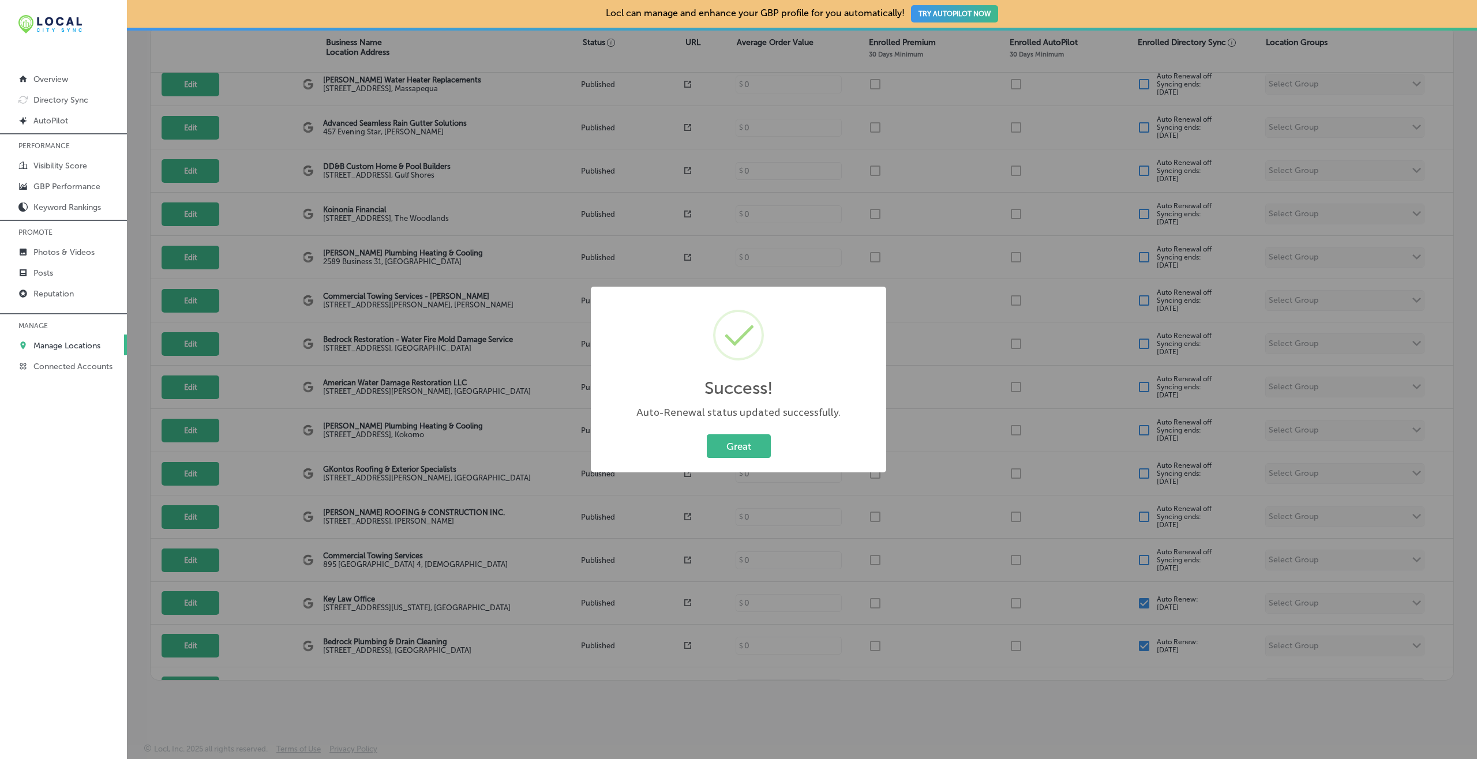
click at [707, 435] on button "Great" at bounding box center [739, 447] width 64 height 24
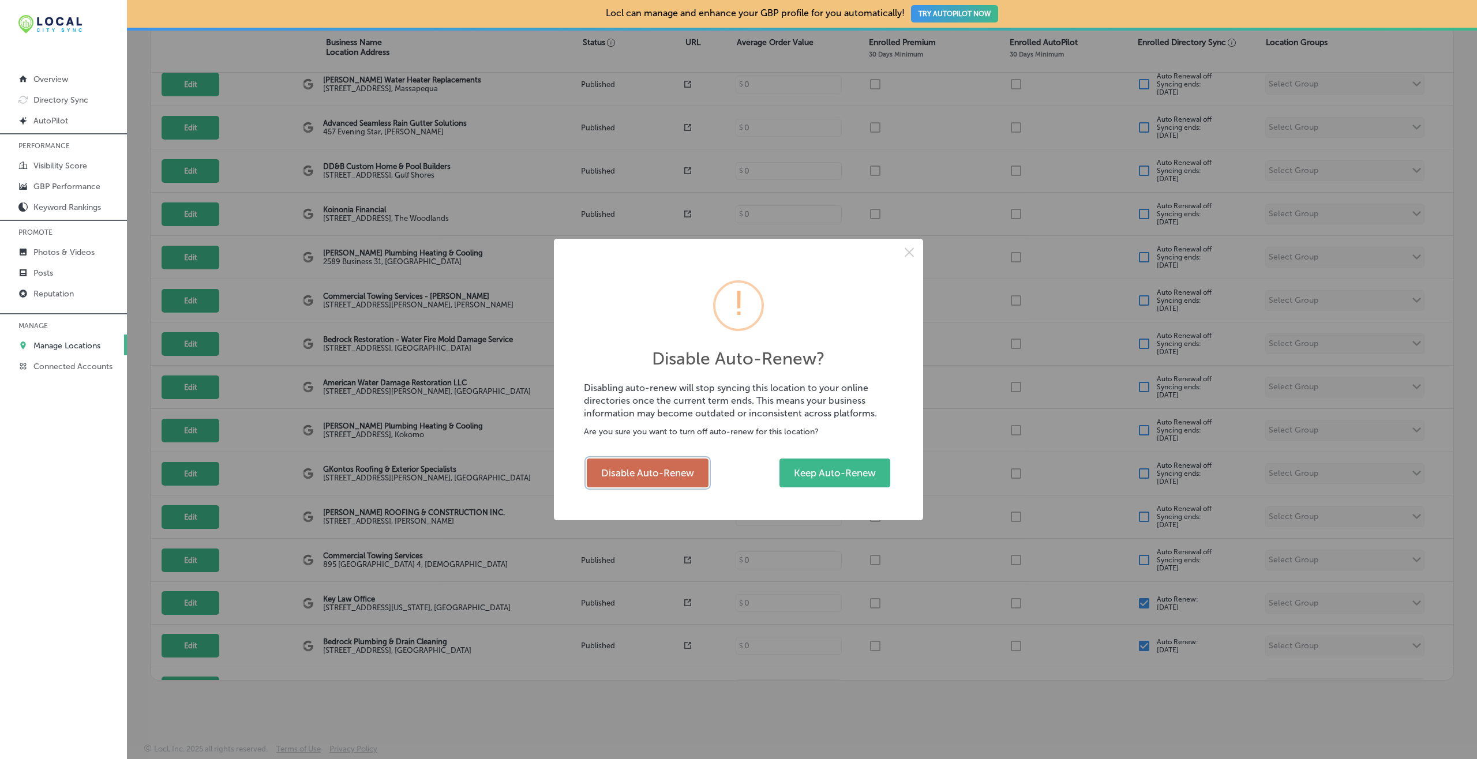
drag, startPoint x: 650, startPoint y: 466, endPoint x: 658, endPoint y: 460, distance: 10.7
click at [649, 466] on button "Disable Auto-Renew" at bounding box center [648, 473] width 122 height 29
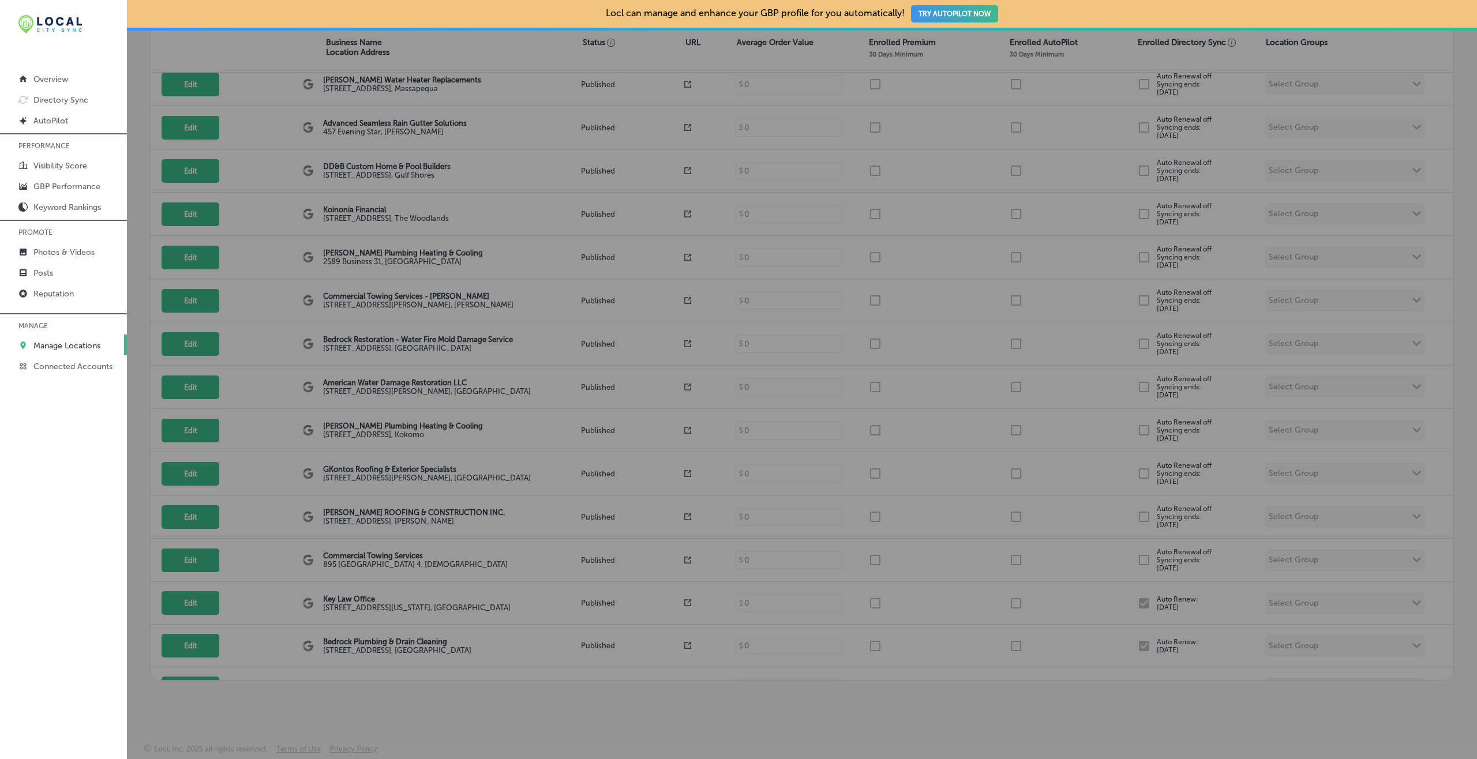
checkbox input "false"
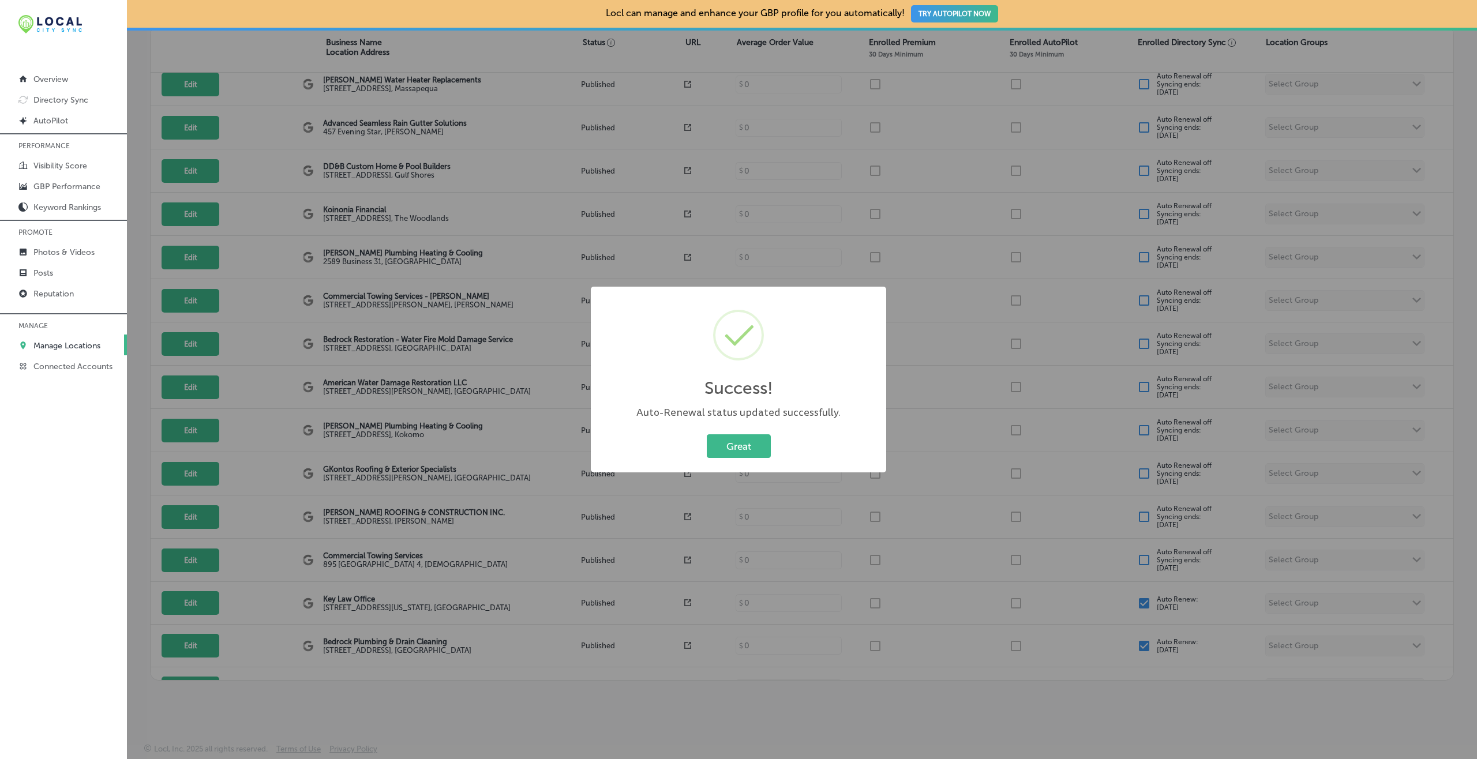
click at [707, 435] on button "Great" at bounding box center [739, 447] width 64 height 24
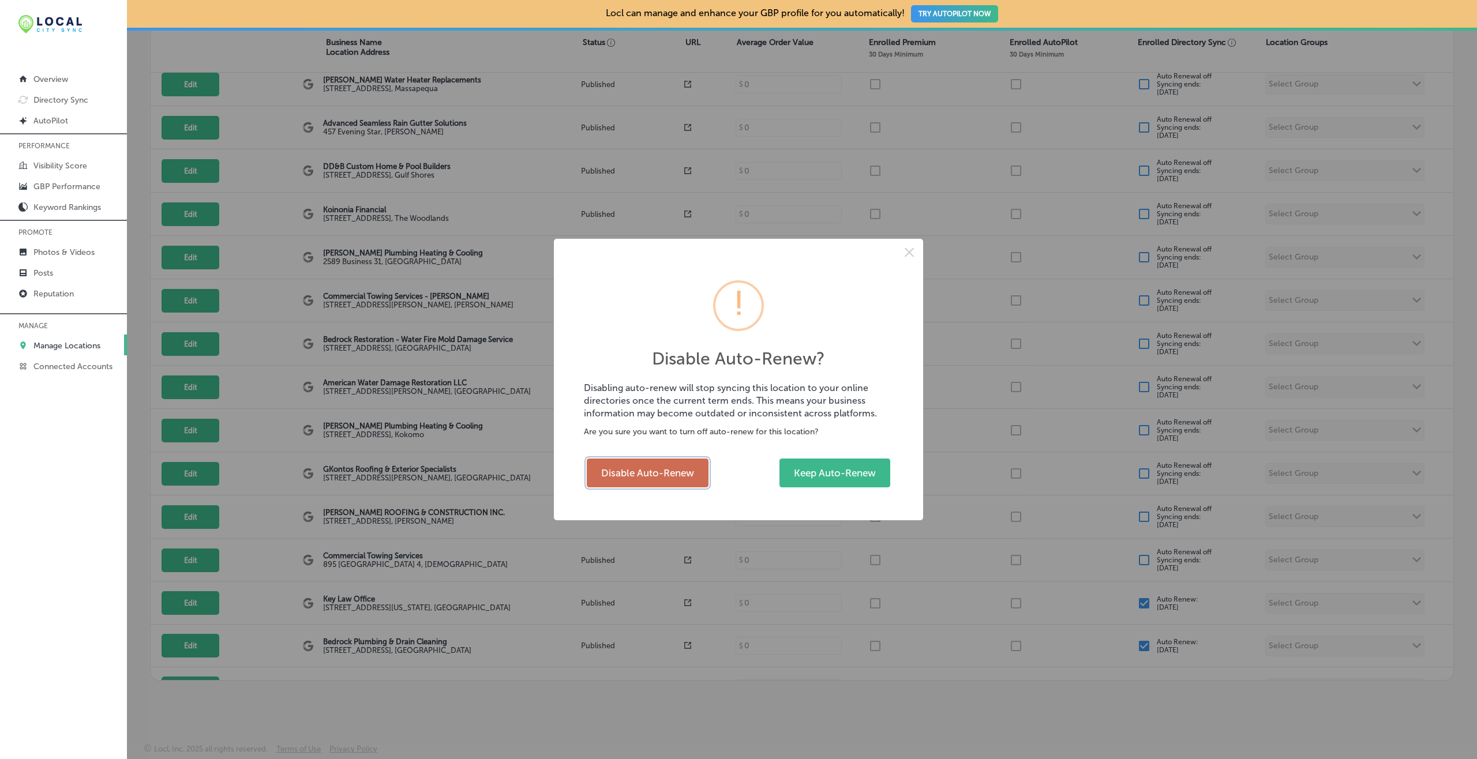
click at [668, 465] on button "Disable Auto-Renew" at bounding box center [648, 473] width 122 height 29
checkbox input "false"
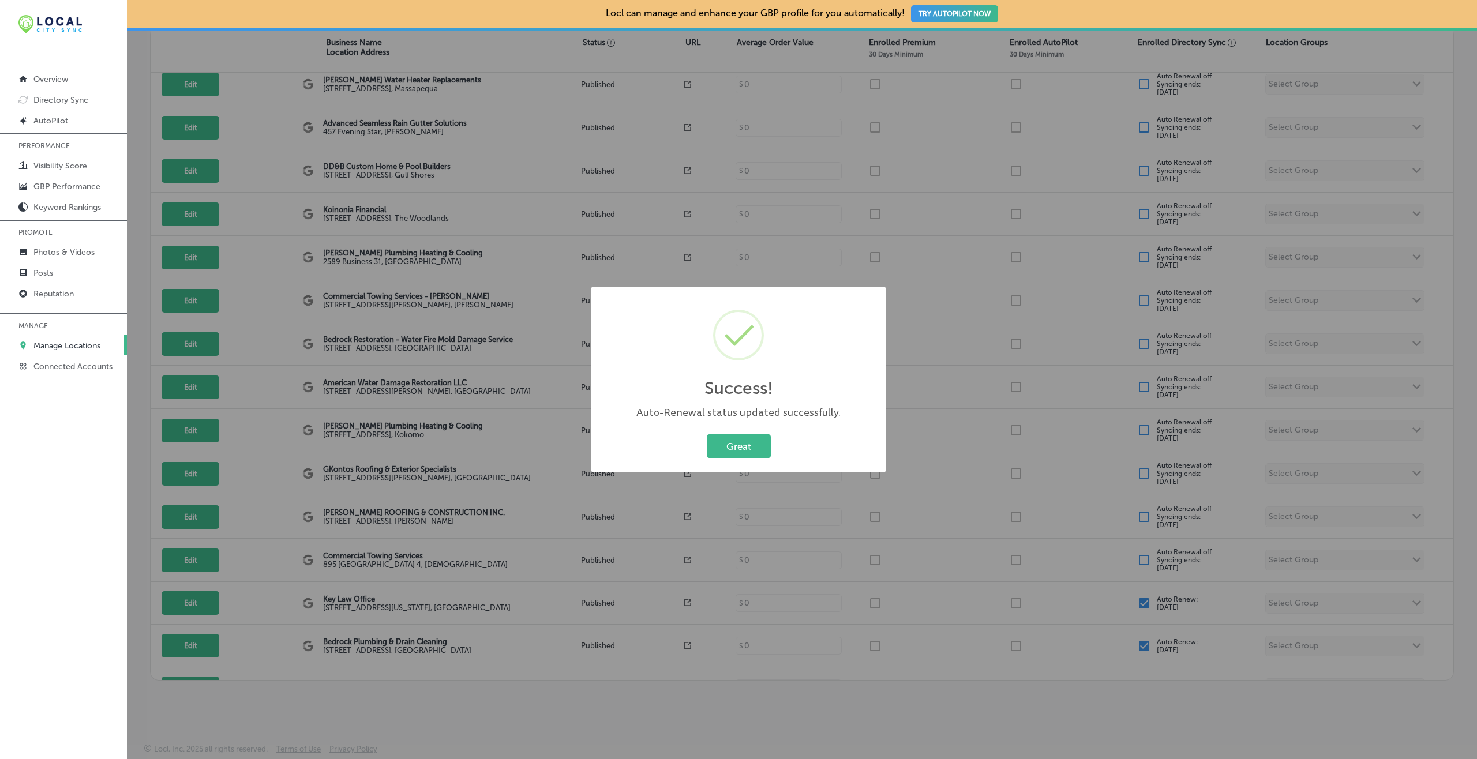
click at [707, 435] on button "Great" at bounding box center [739, 447] width 64 height 24
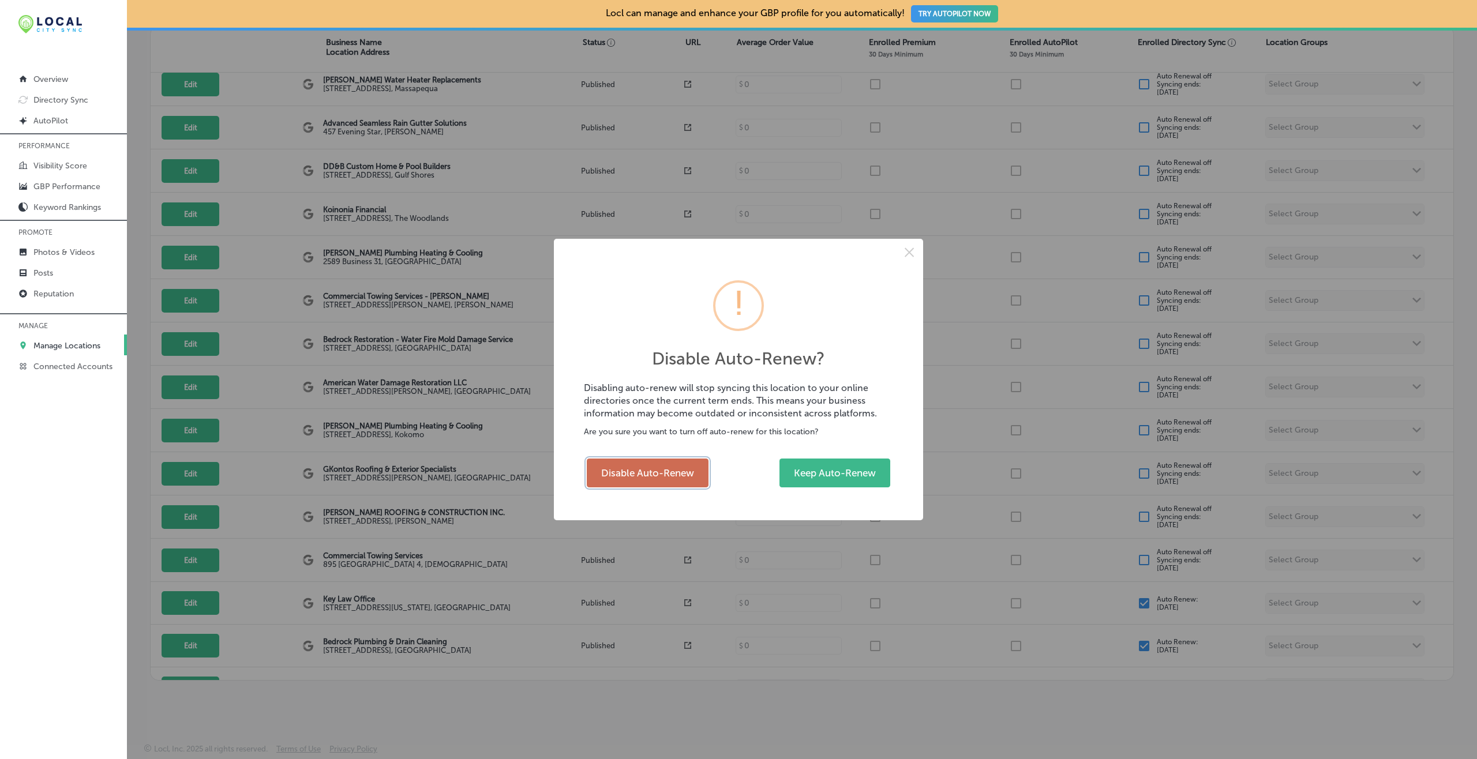
click at [666, 463] on button "Disable Auto-Renew" at bounding box center [648, 473] width 122 height 29
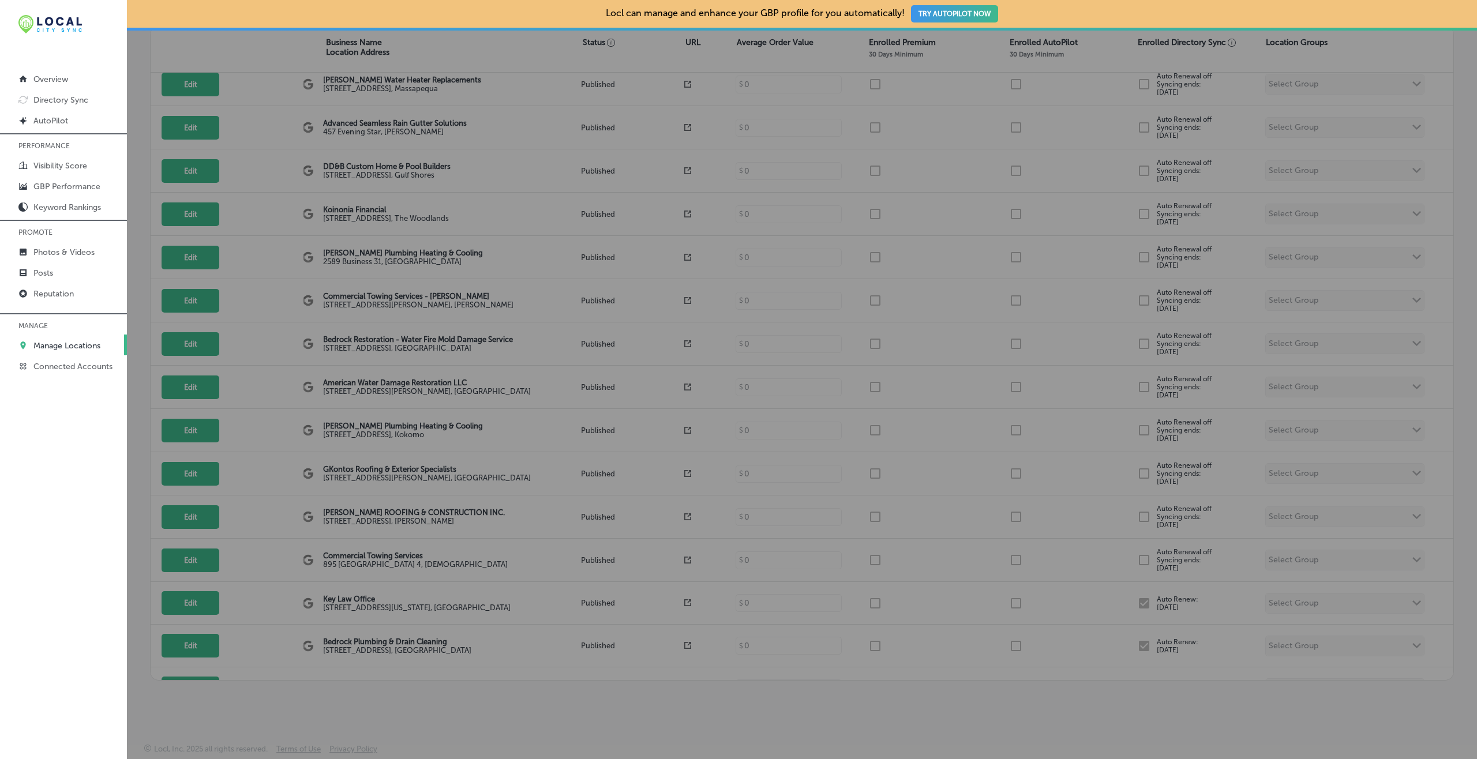
checkbox input "false"
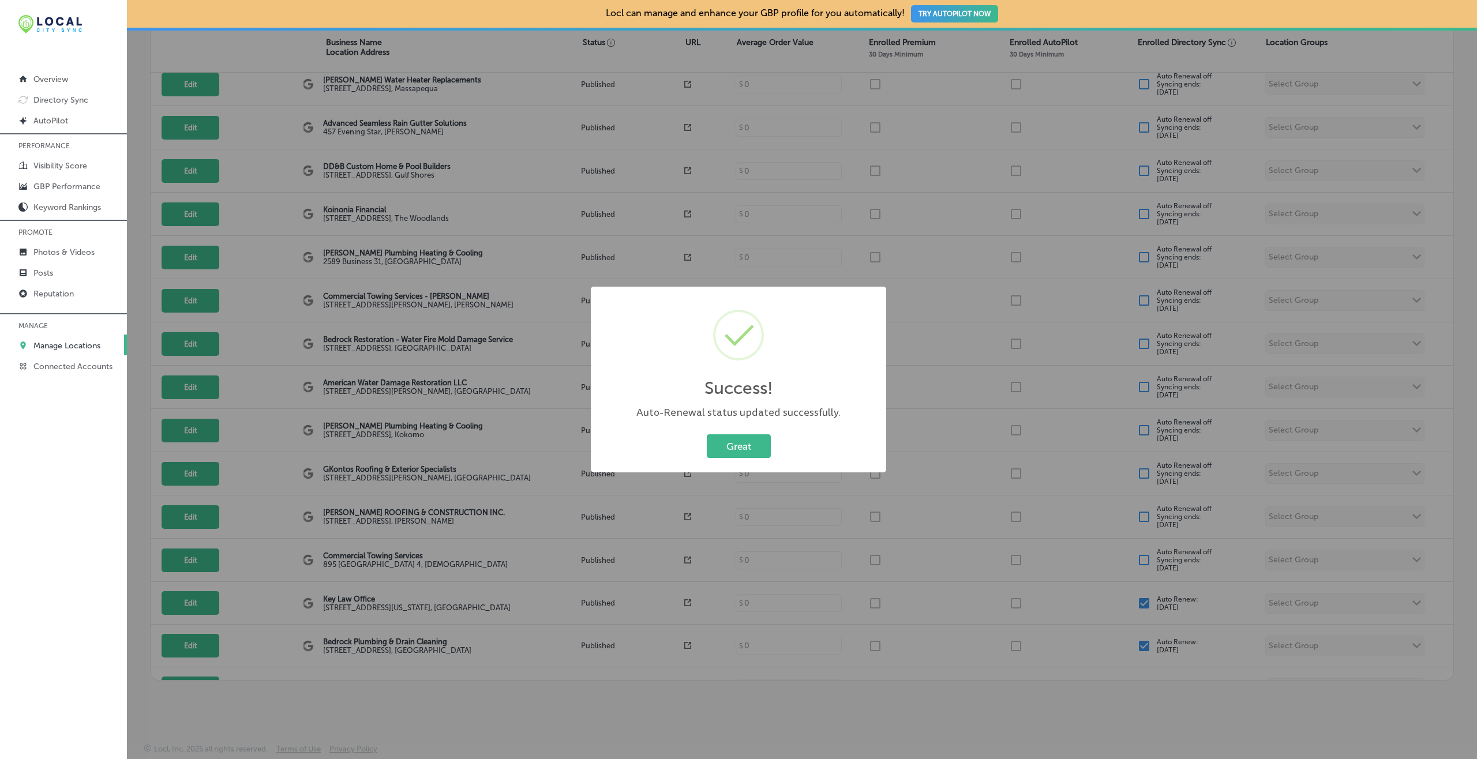
click at [707, 435] on button "Great" at bounding box center [739, 447] width 64 height 24
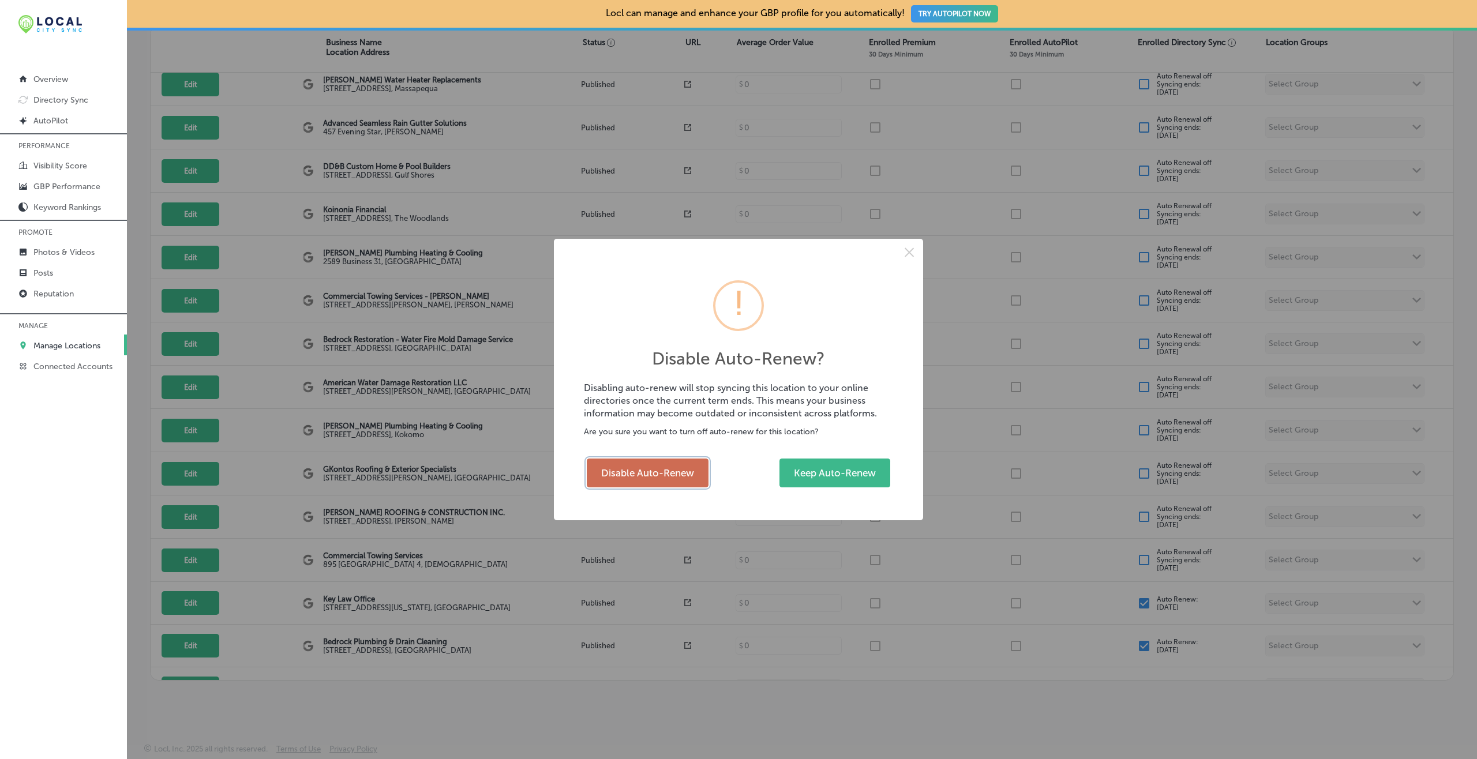
click at [693, 460] on button "Disable Auto-Renew" at bounding box center [648, 473] width 122 height 29
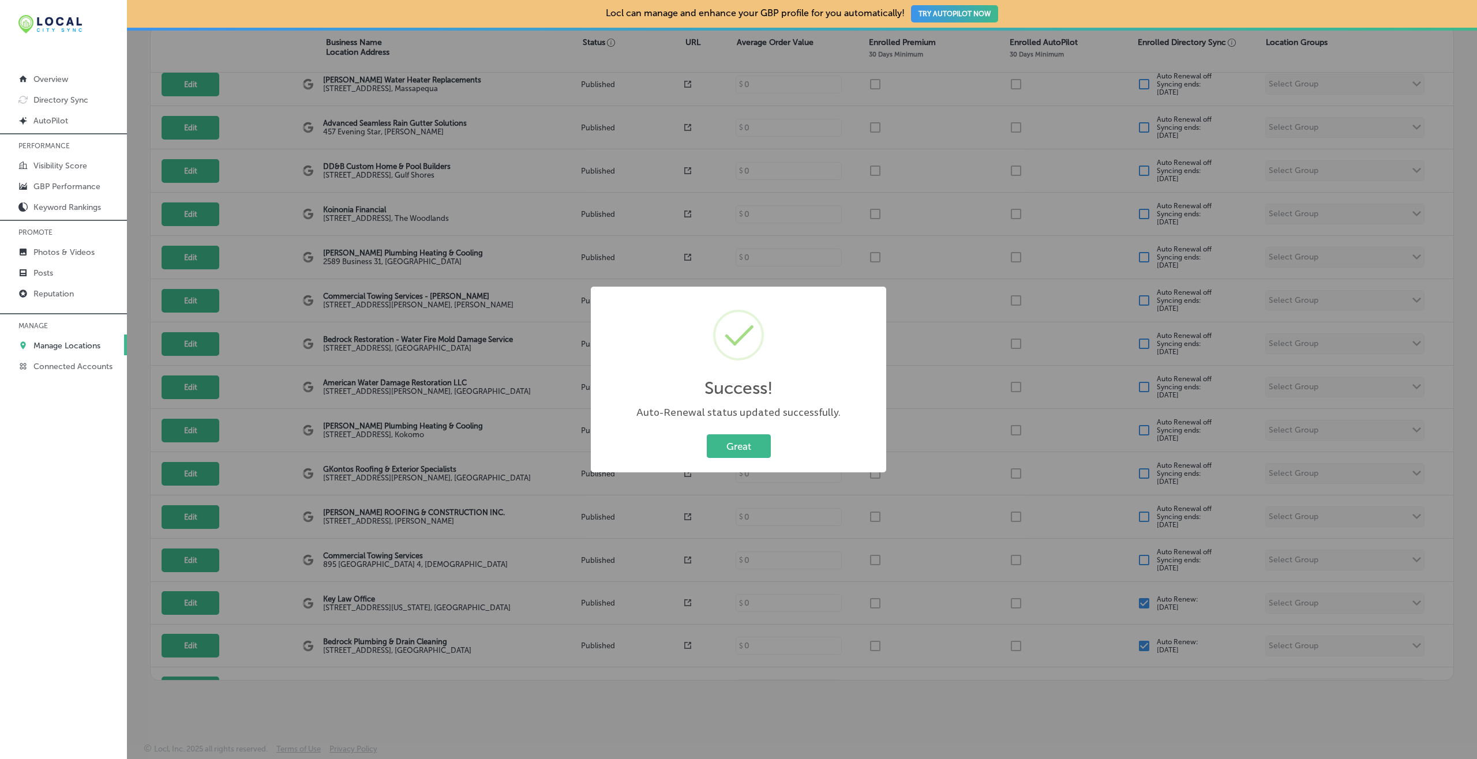
checkbox input "false"
click at [707, 435] on button "Great" at bounding box center [739, 447] width 64 height 24
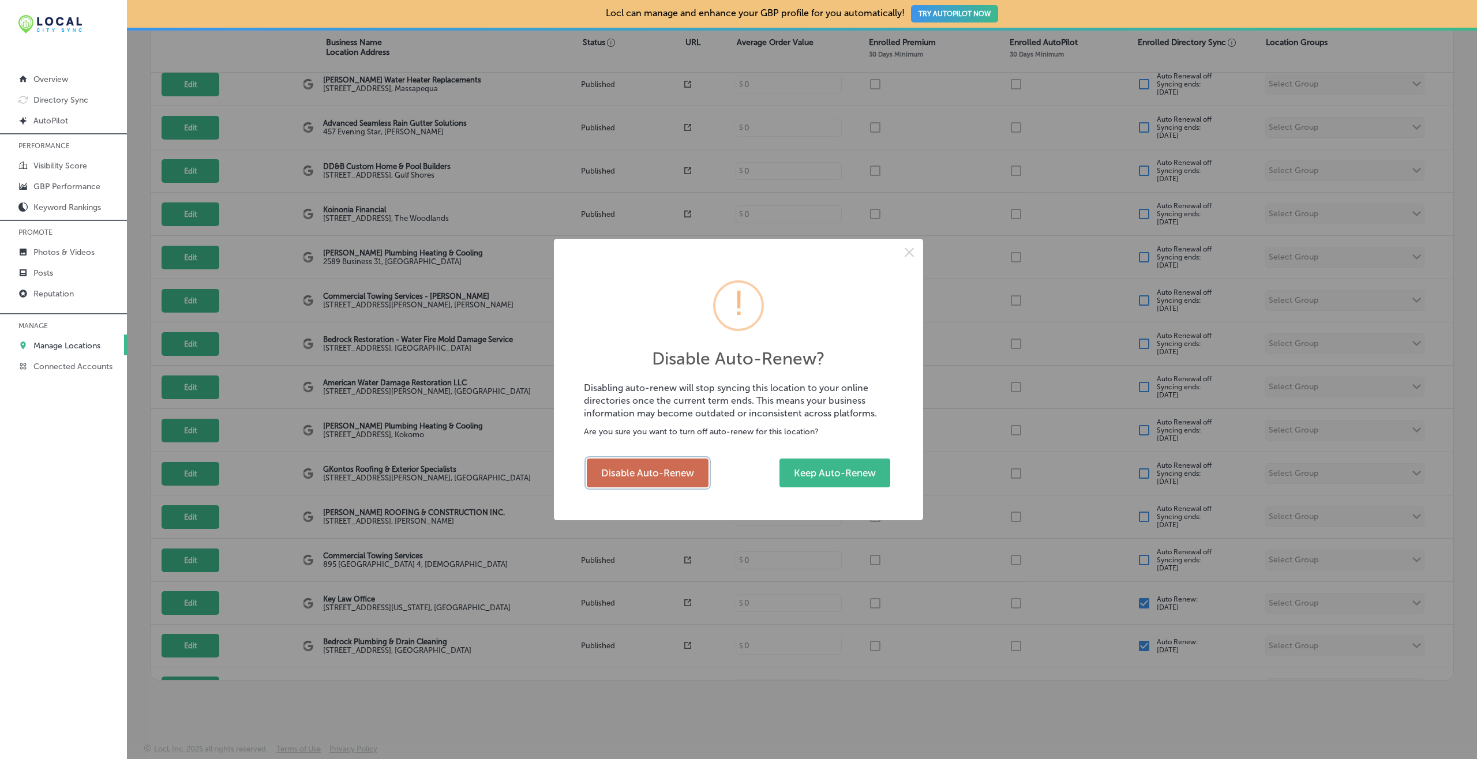
click at [679, 469] on button "Disable Auto-Renew" at bounding box center [648, 473] width 122 height 29
checkbox input "false"
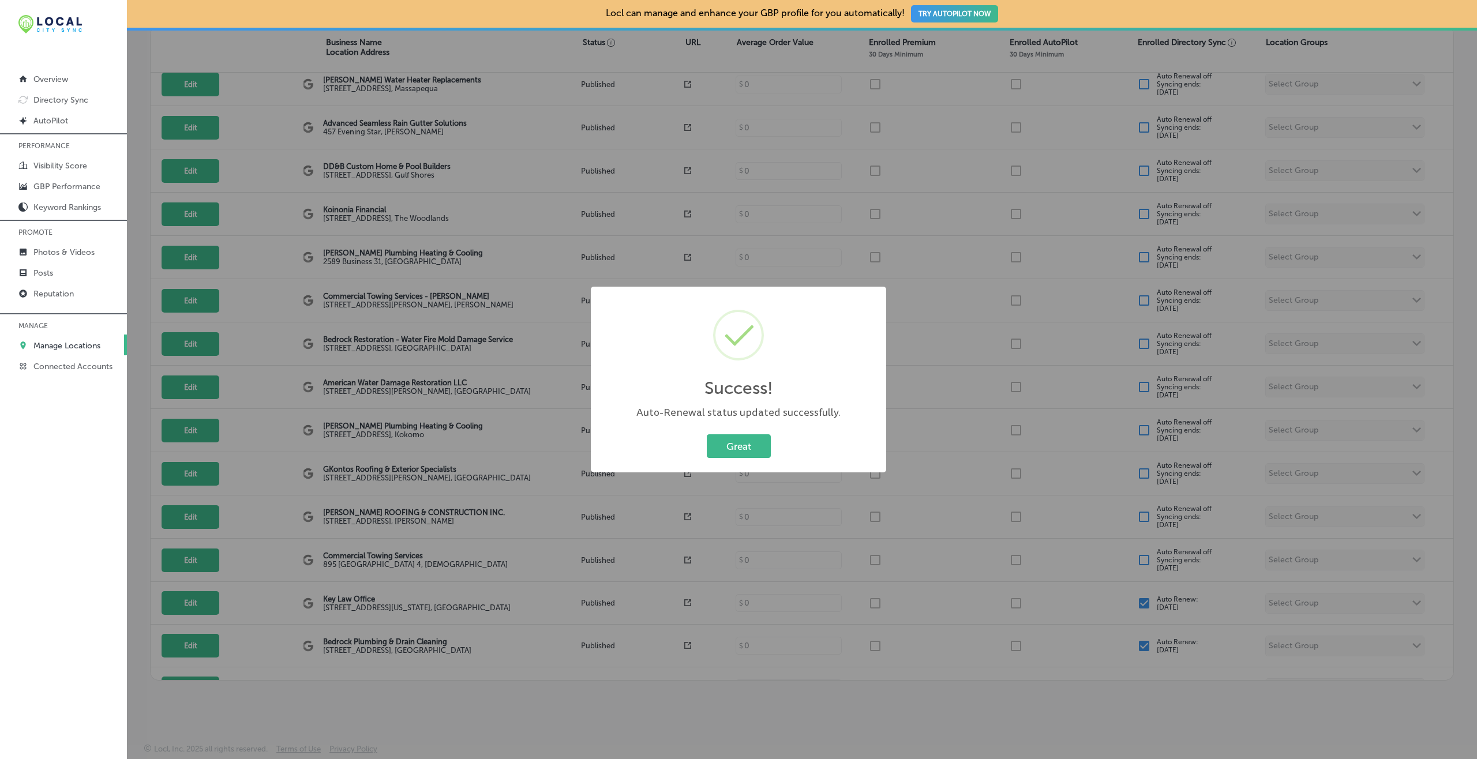
click at [707, 435] on button "Great" at bounding box center [739, 447] width 64 height 24
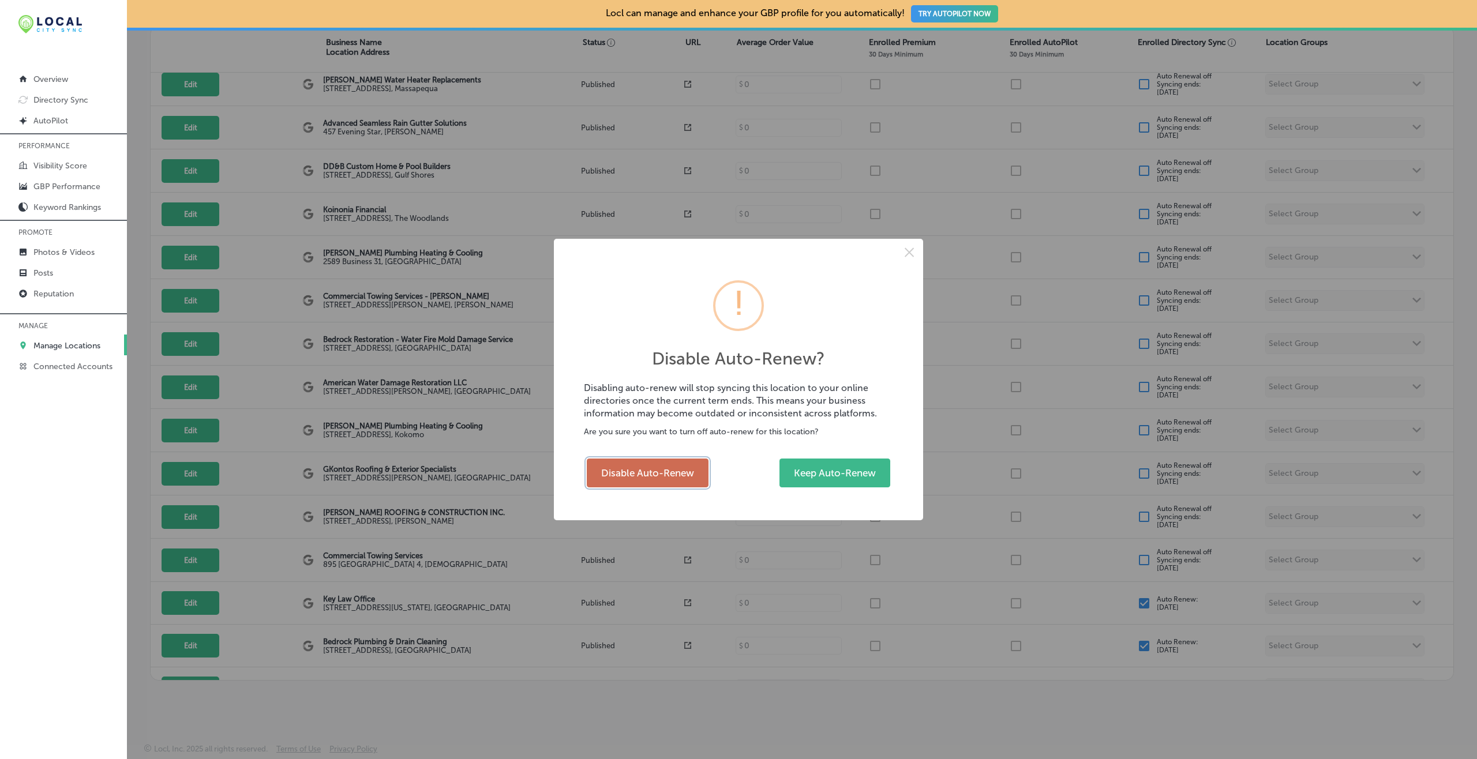
drag, startPoint x: 666, startPoint y: 477, endPoint x: 672, endPoint y: 469, distance: 10.3
click at [666, 478] on button "Disable Auto-Renew" at bounding box center [648, 473] width 122 height 29
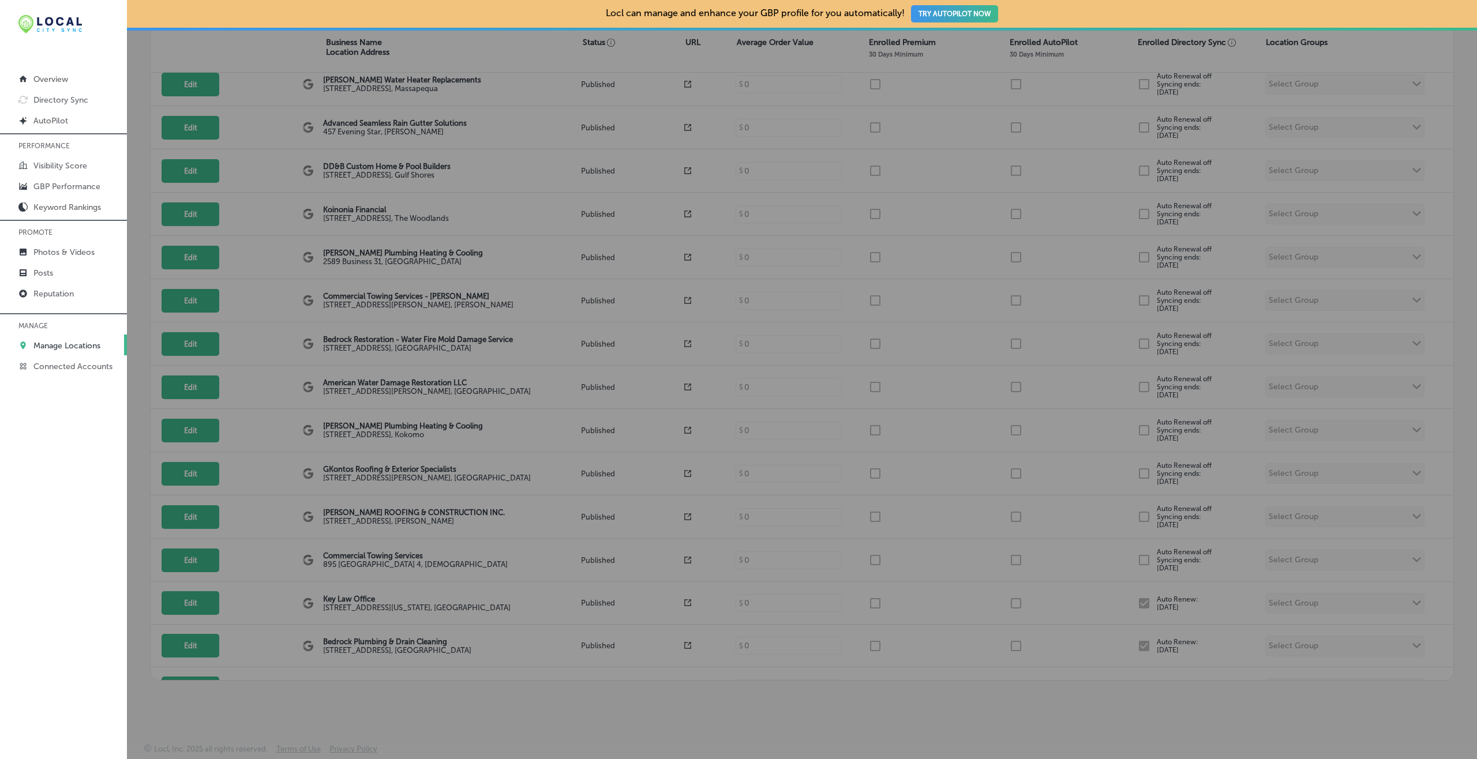
checkbox input "false"
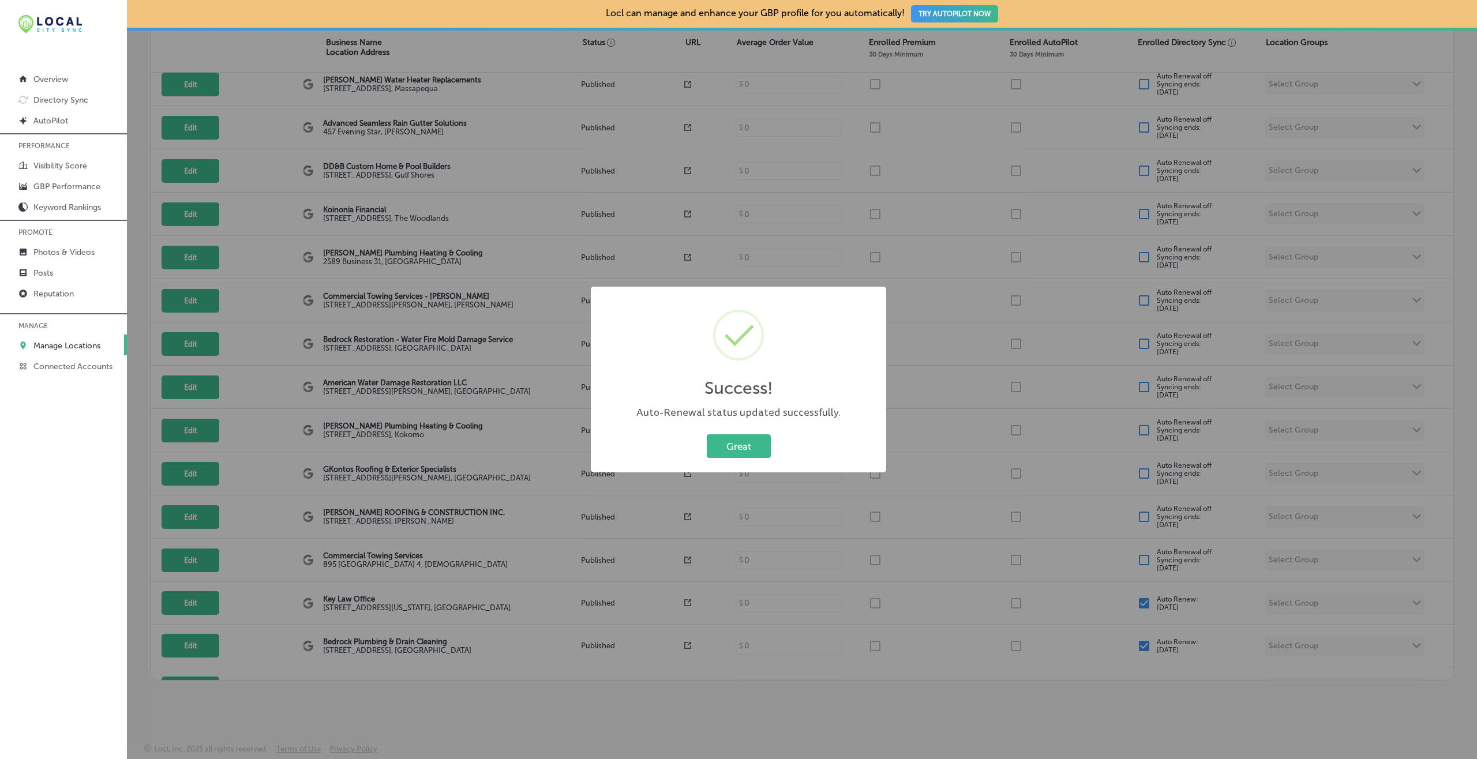
click at [707, 435] on button "Great" at bounding box center [739, 447] width 64 height 24
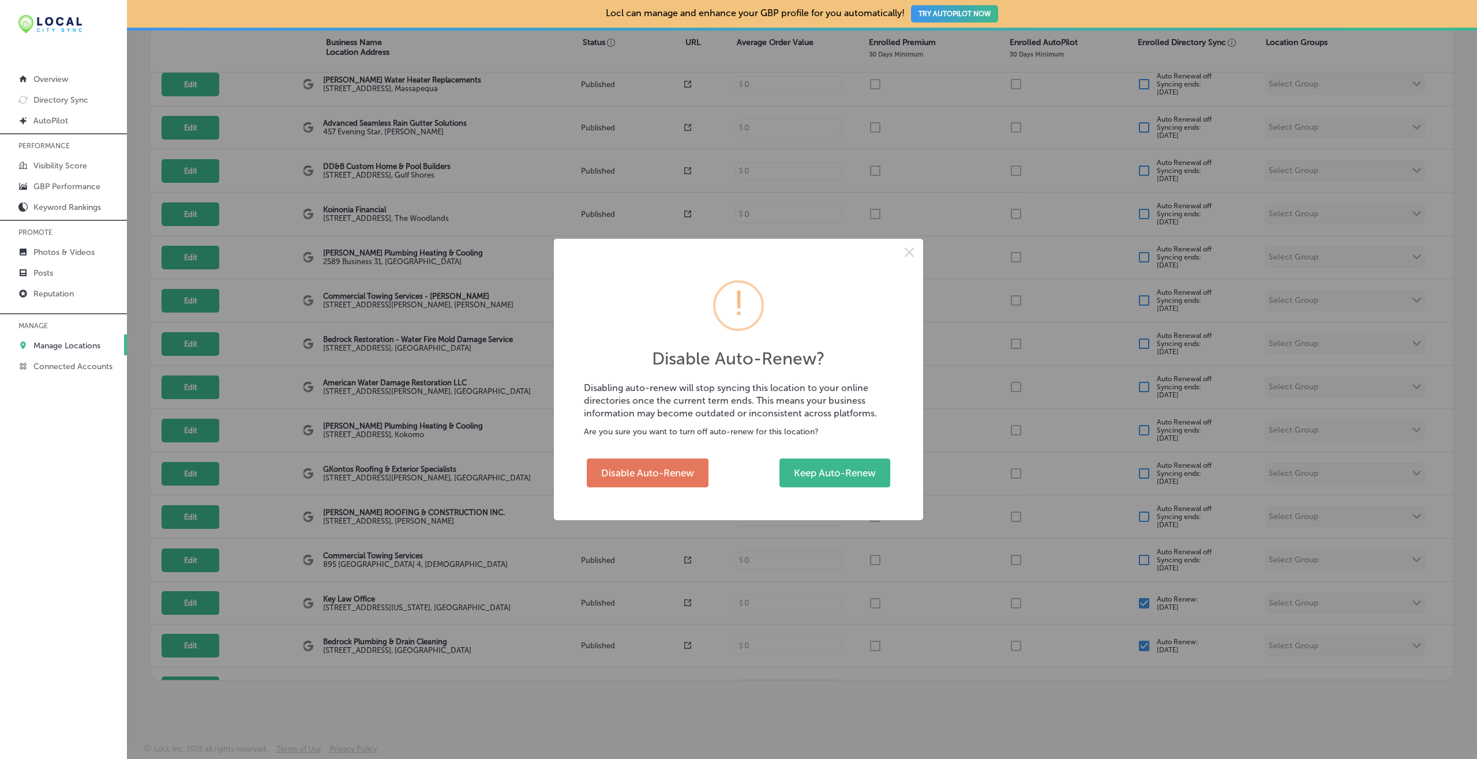
click at [1131, 175] on div "Disable Auto-Renew? × Disabling auto-renew will stop syncing this location to y…" at bounding box center [738, 379] width 1477 height 759
click at [689, 465] on button "Disable Auto-Renew" at bounding box center [648, 473] width 122 height 29
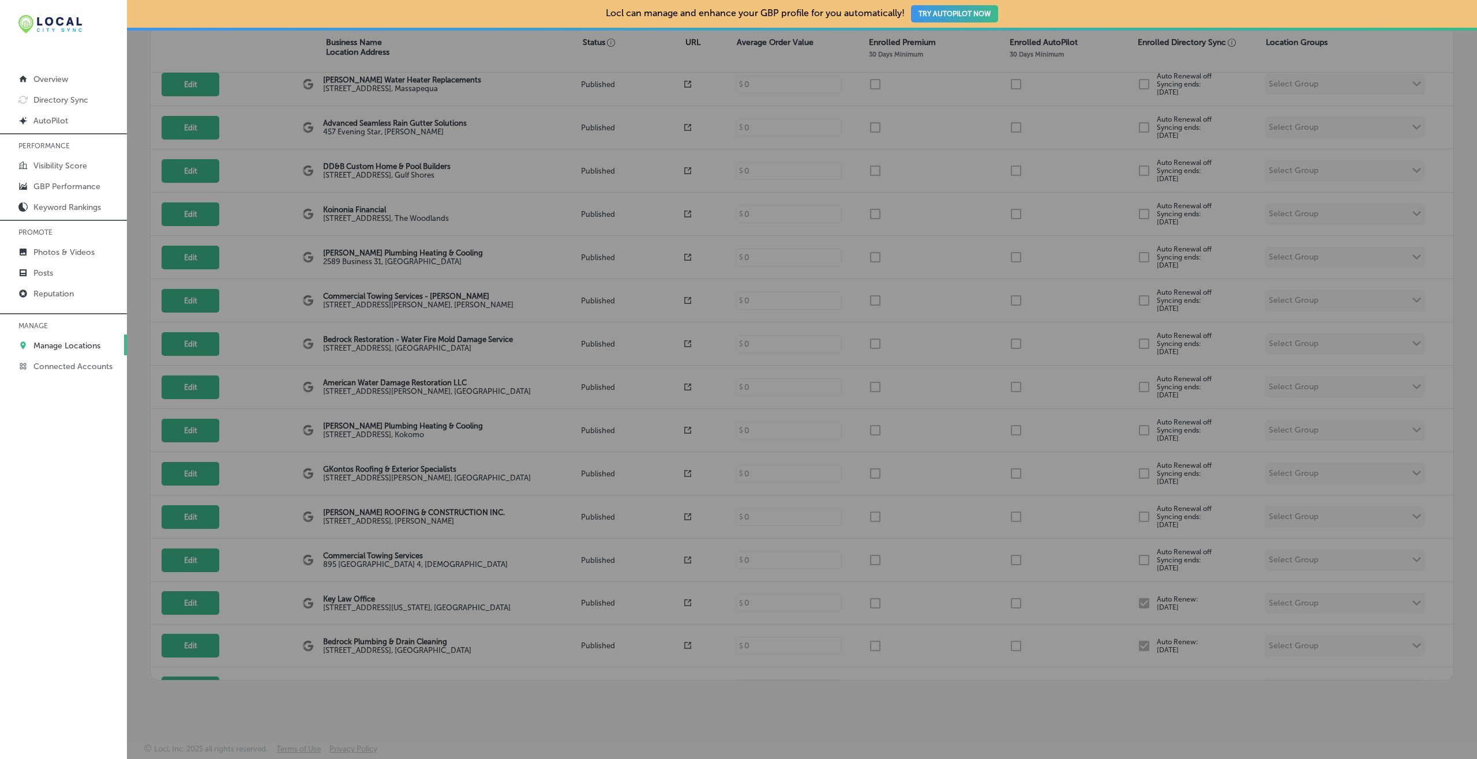
checkbox input "false"
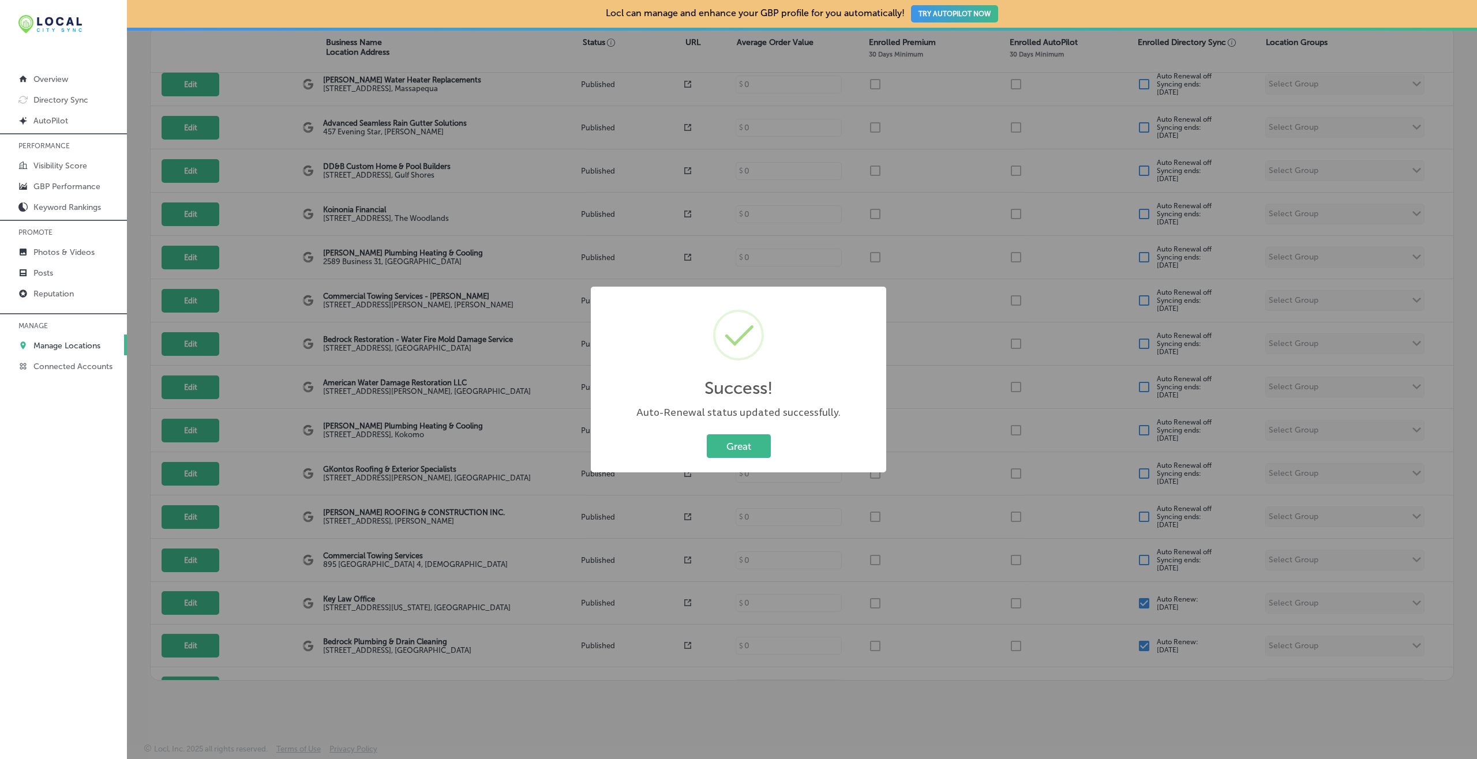
click at [707, 435] on button "Great" at bounding box center [739, 447] width 64 height 24
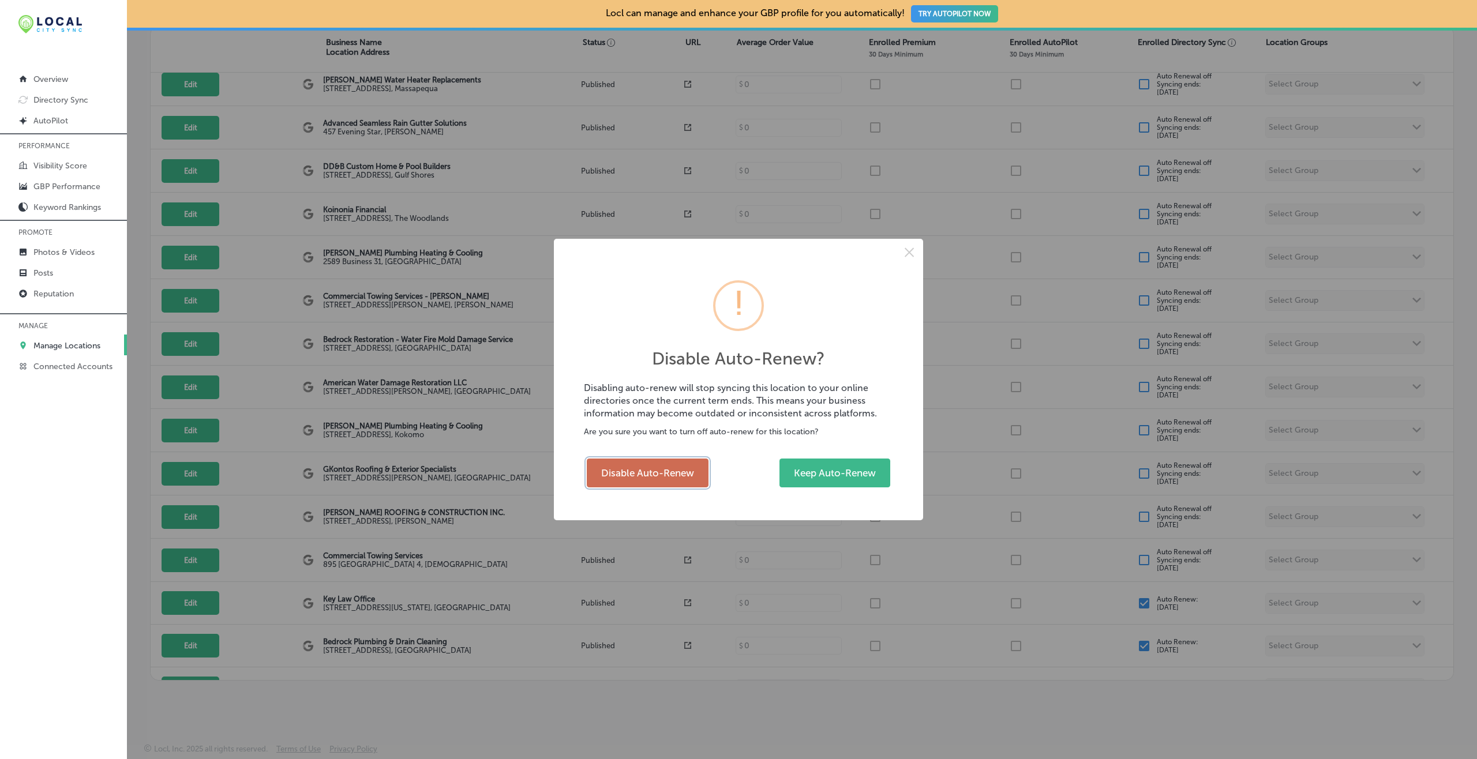
click at [645, 466] on button "Disable Auto-Renew" at bounding box center [648, 473] width 122 height 29
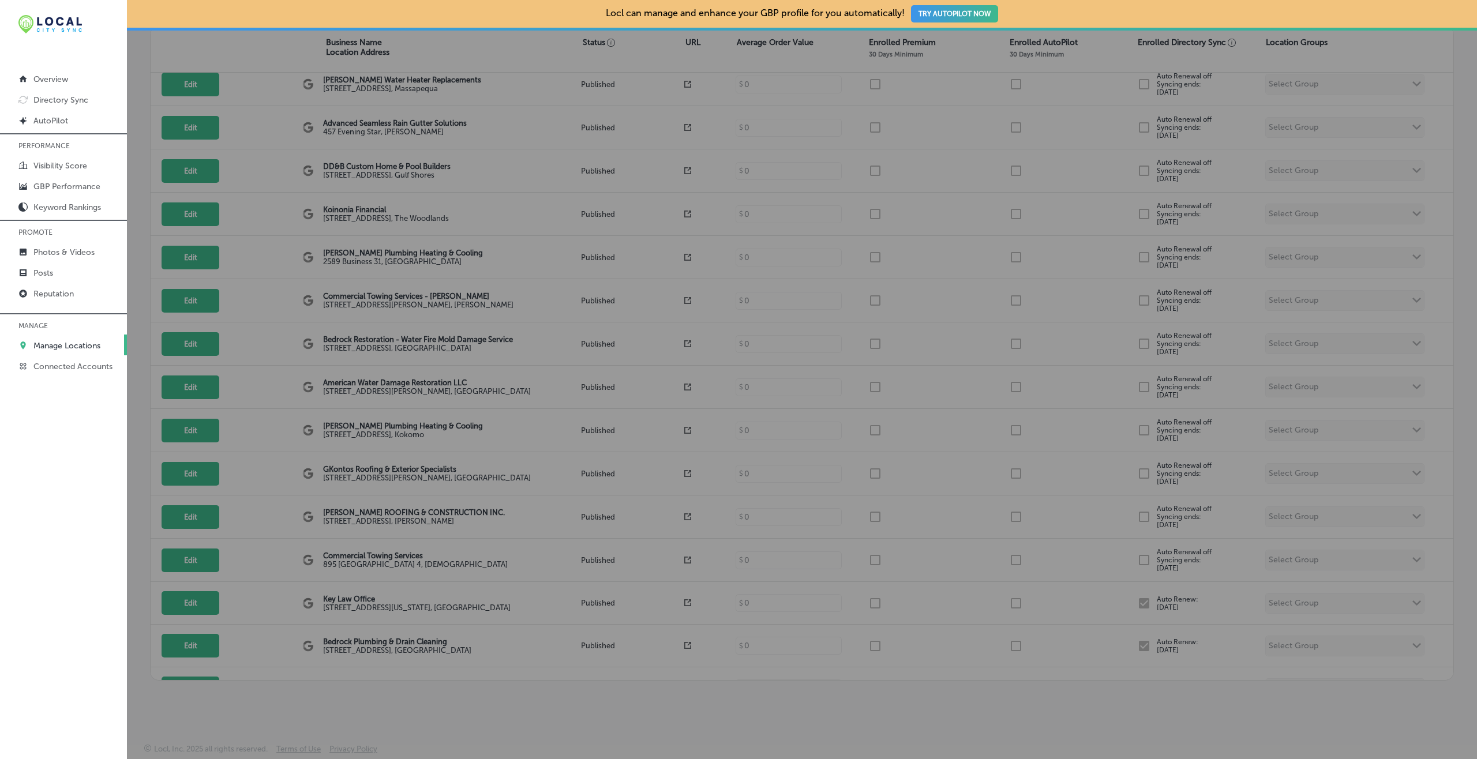
checkbox input "false"
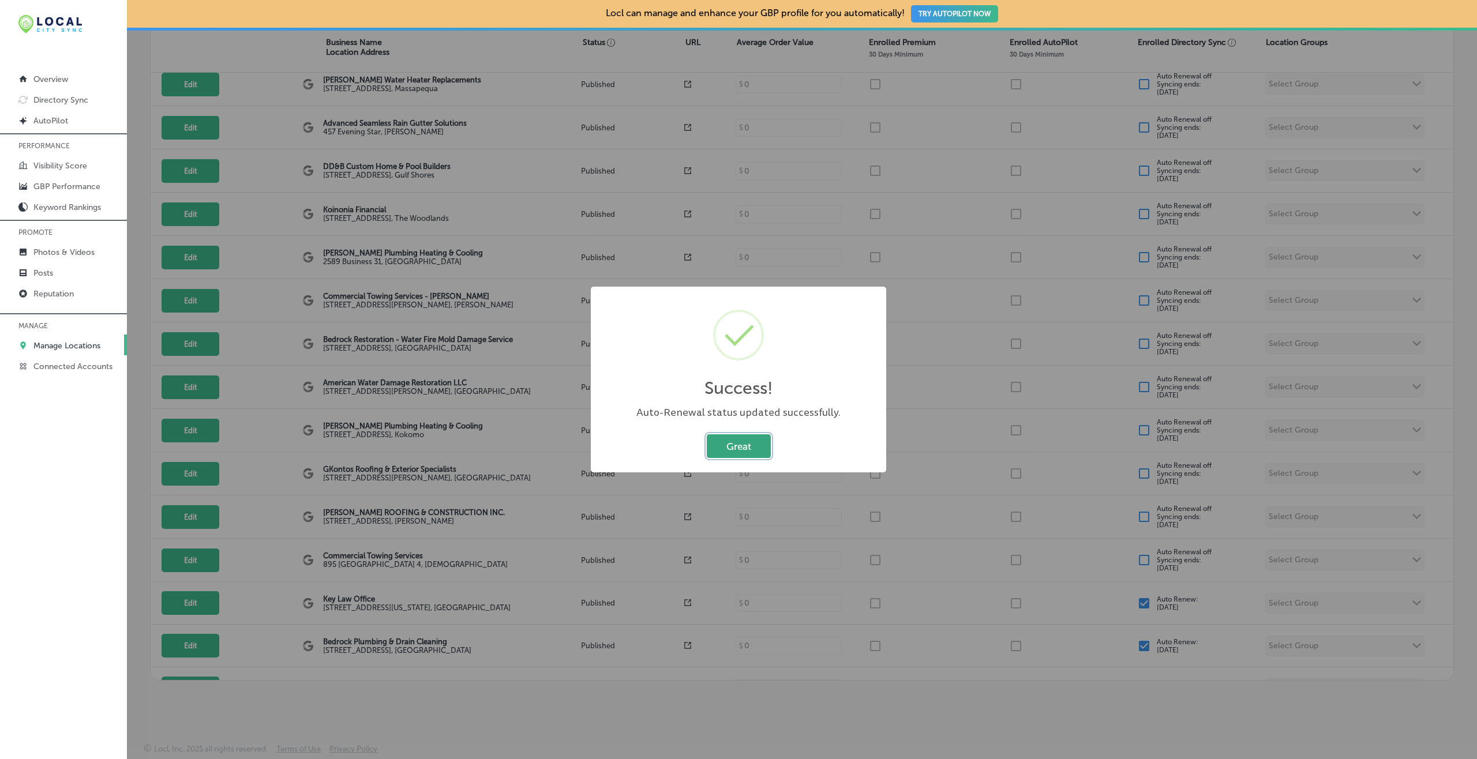
drag, startPoint x: 751, startPoint y: 435, endPoint x: 744, endPoint y: 437, distance: 6.6
click at [744, 437] on button "Great" at bounding box center [739, 447] width 64 height 24
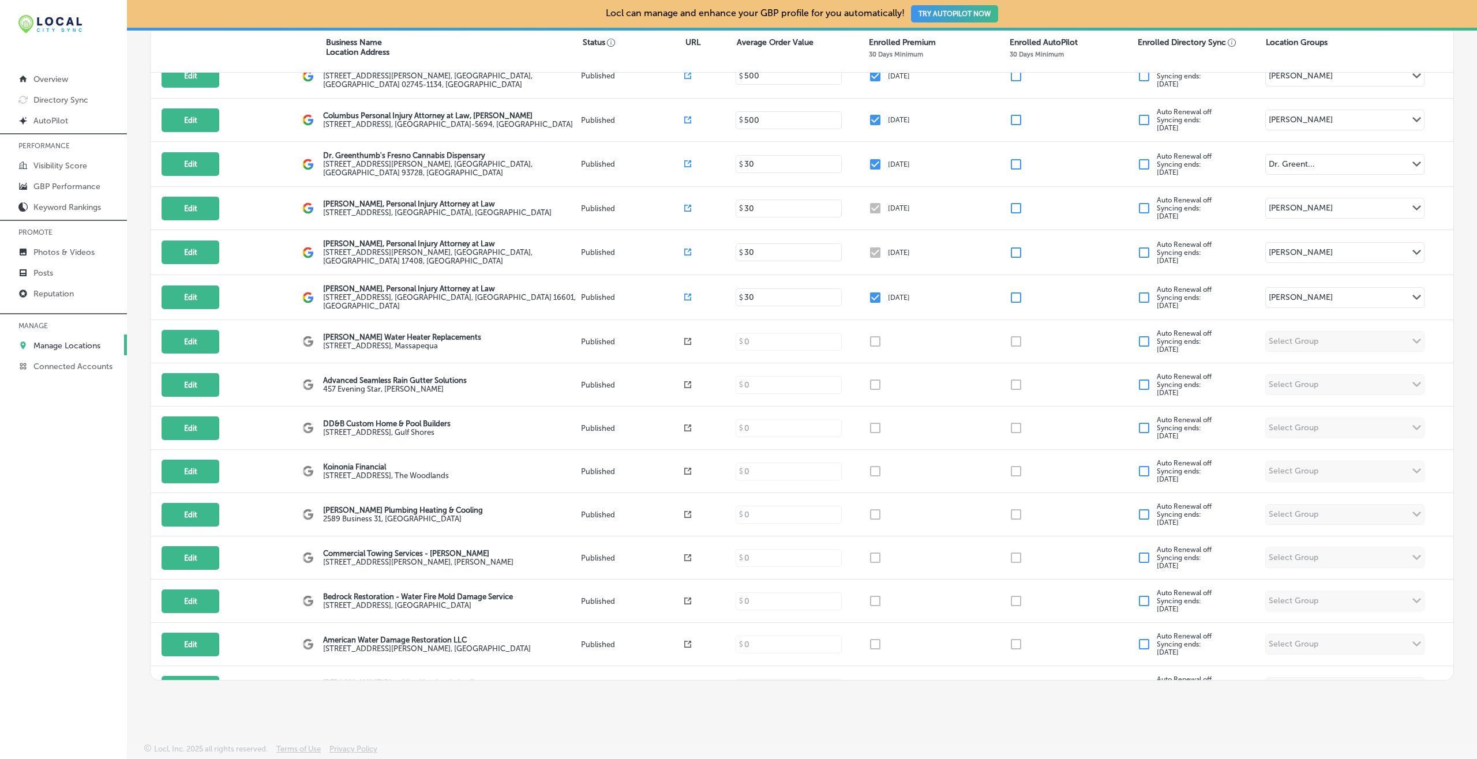
scroll to position [6588, 0]
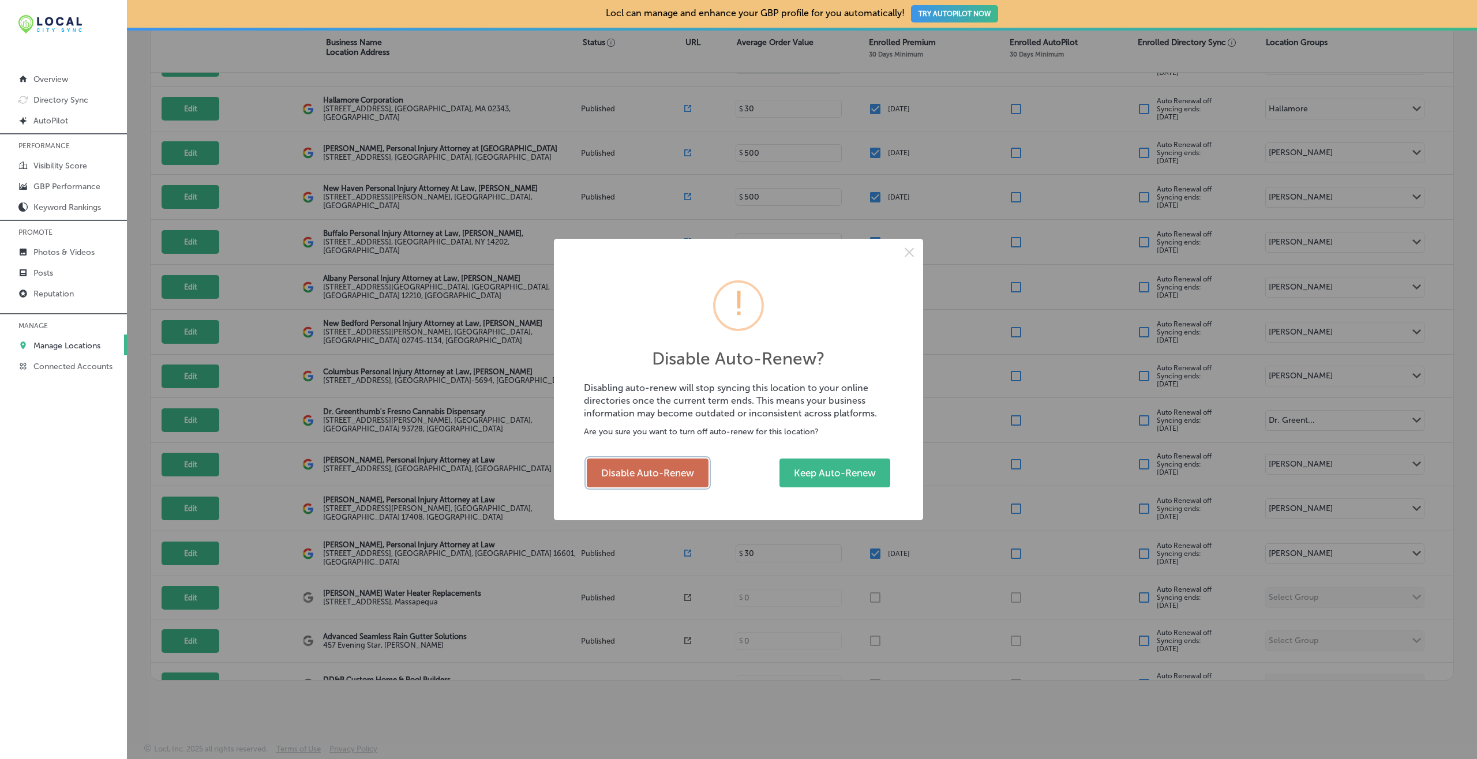
click at [651, 472] on button "Disable Auto-Renew" at bounding box center [648, 473] width 122 height 29
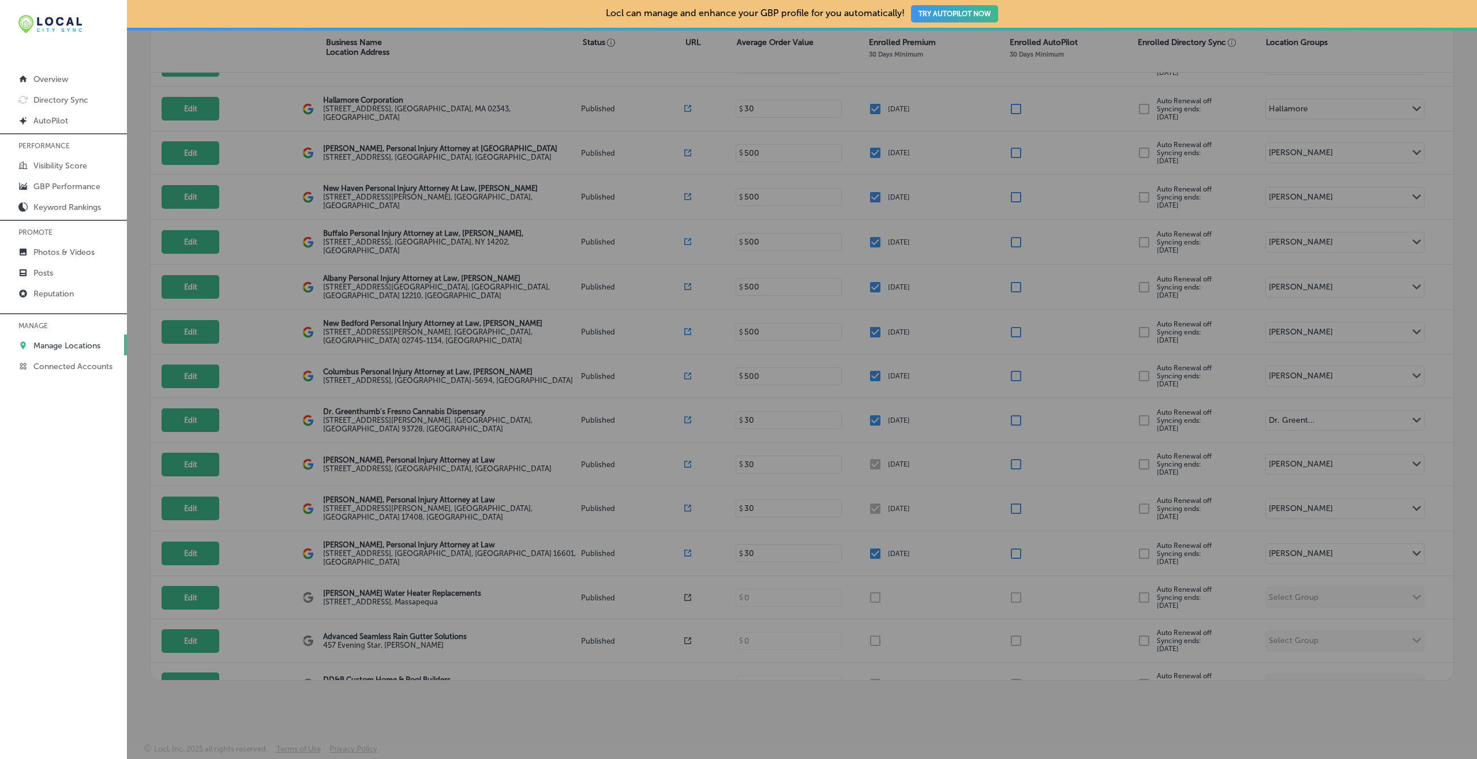
checkbox input "false"
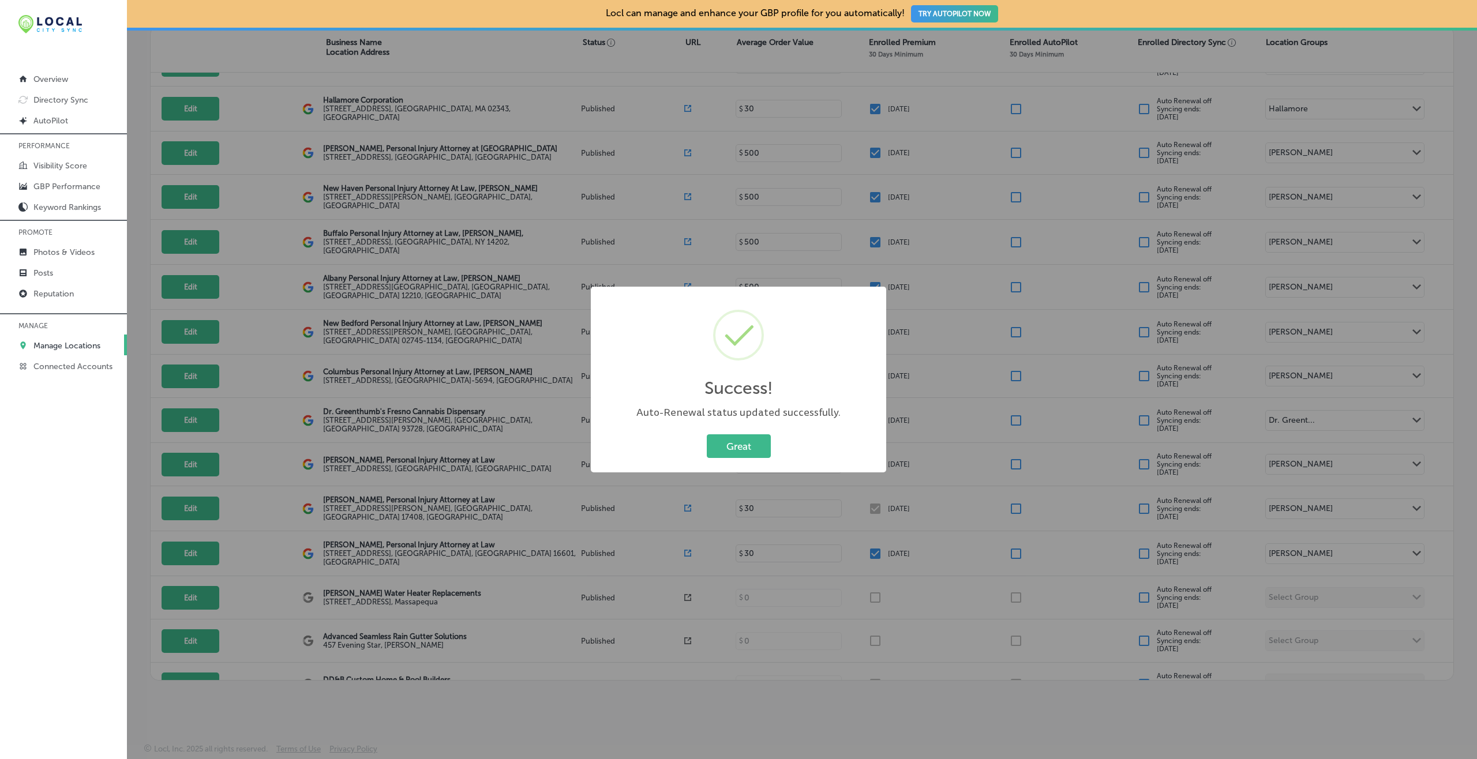
click at [707, 435] on button "Great" at bounding box center [739, 447] width 64 height 24
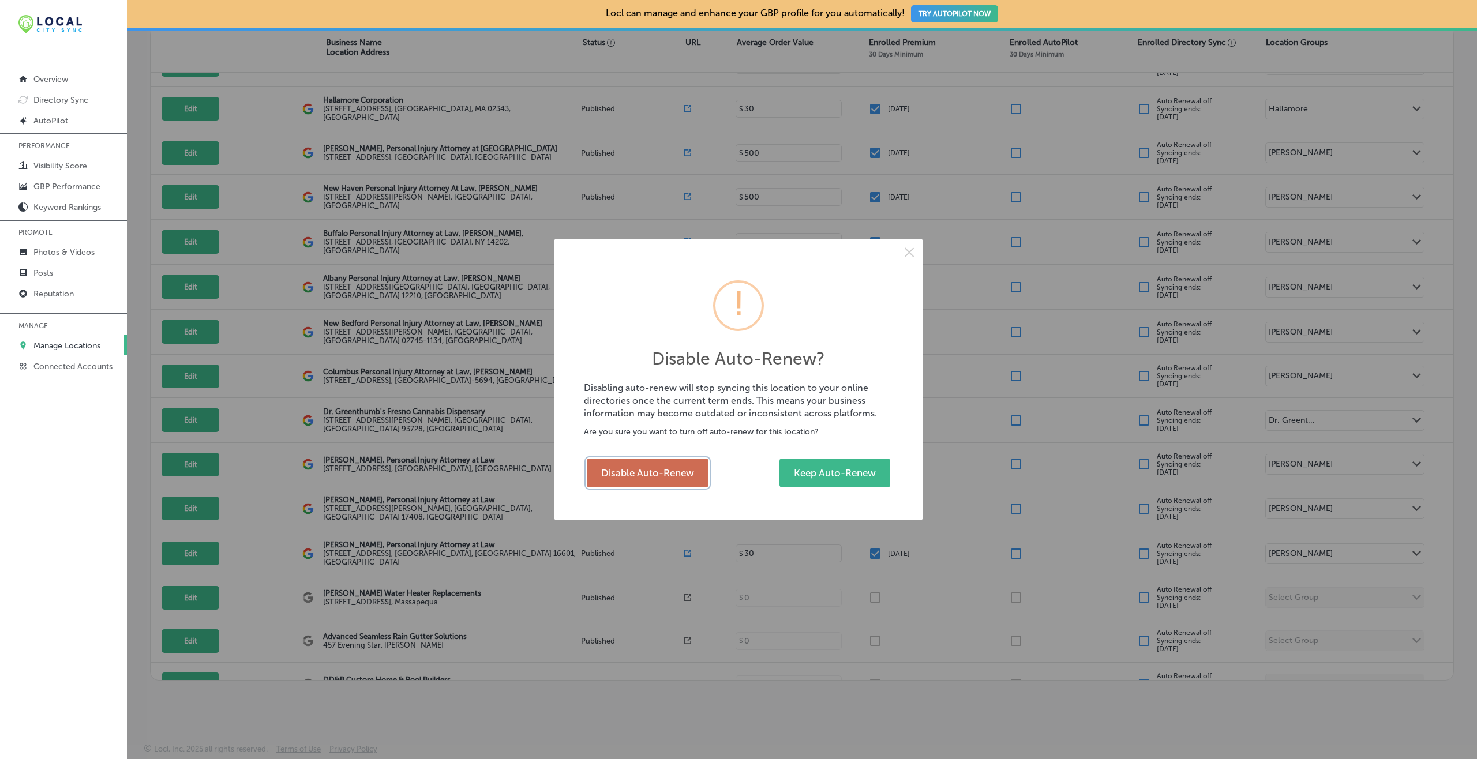
click at [656, 474] on button "Disable Auto-Renew" at bounding box center [648, 473] width 122 height 29
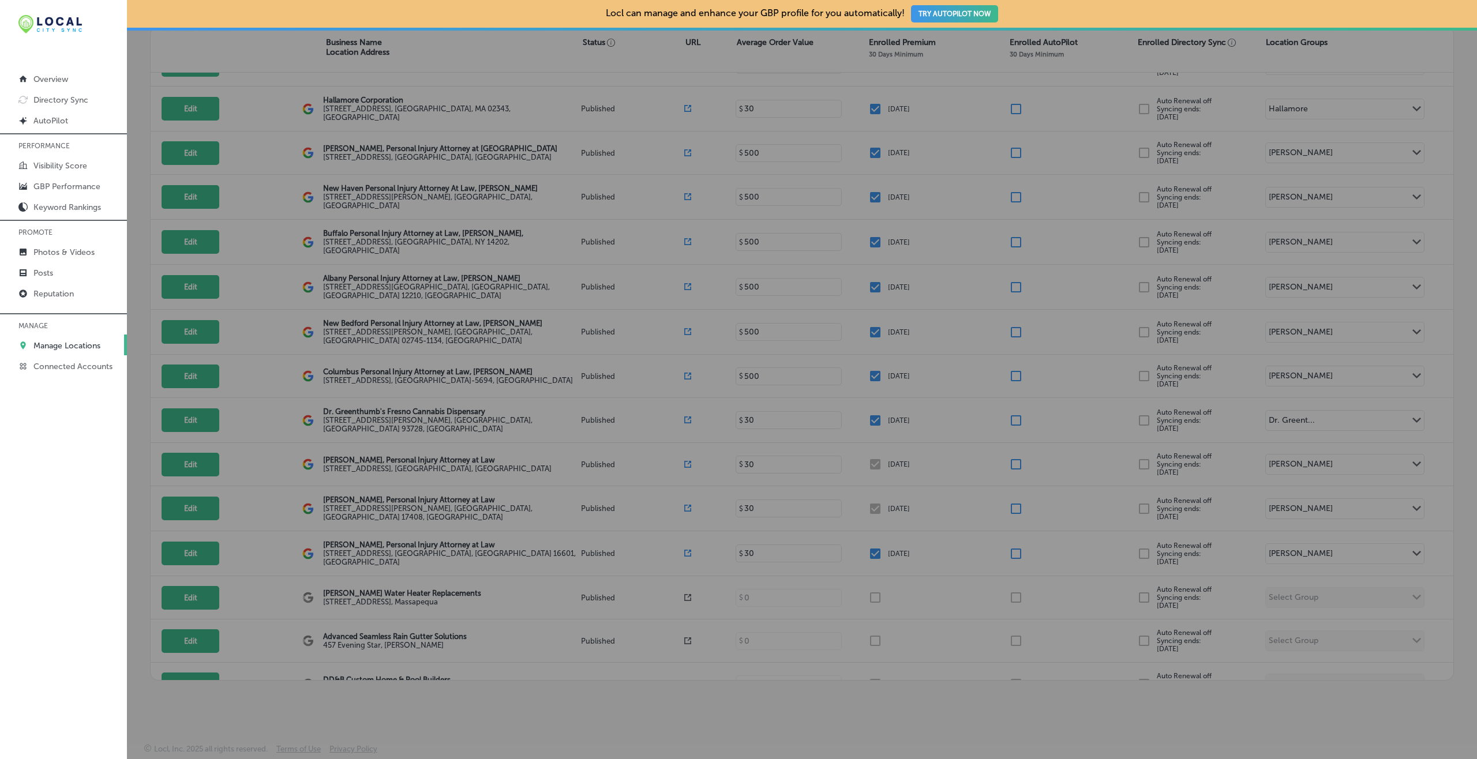
checkbox input "false"
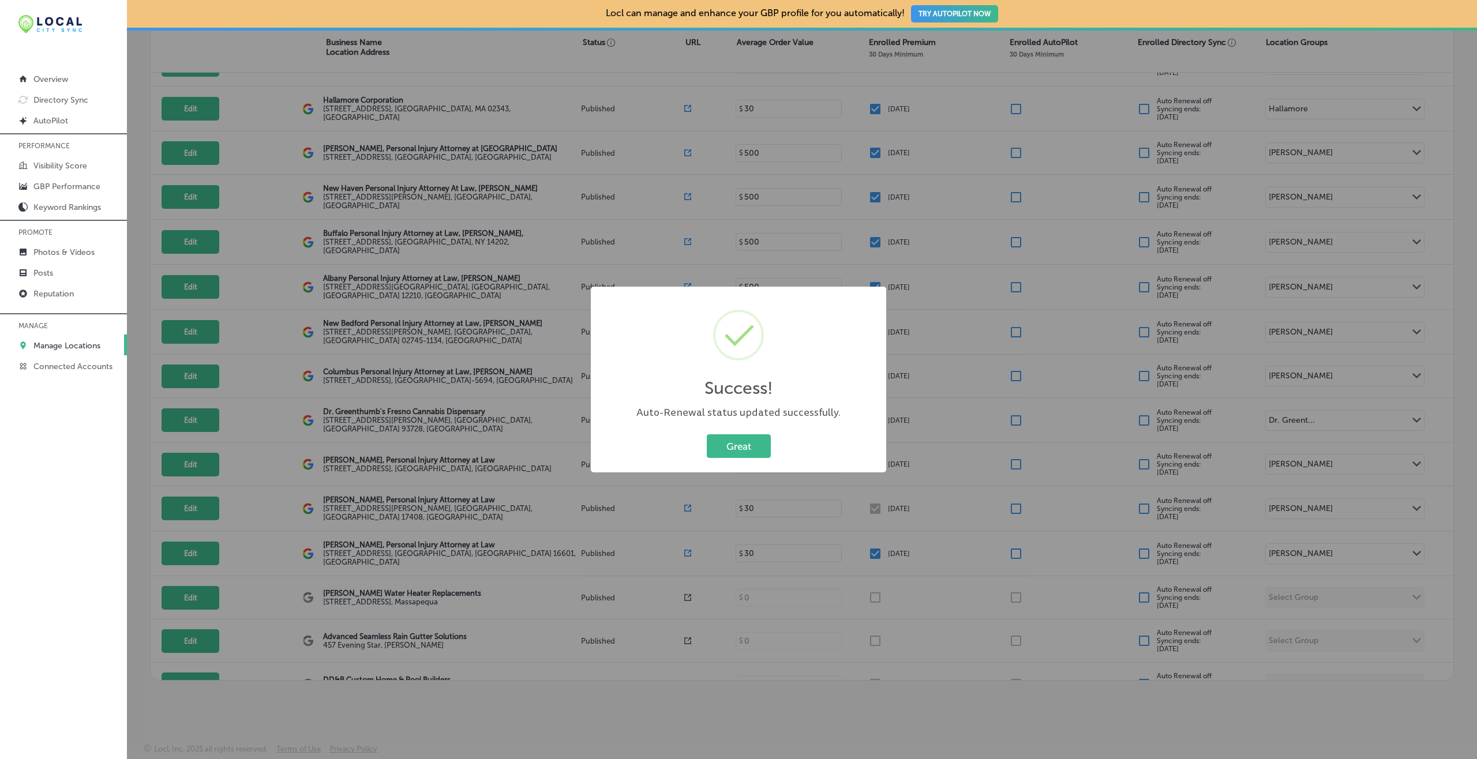
click at [707, 435] on button "Great" at bounding box center [739, 447] width 64 height 24
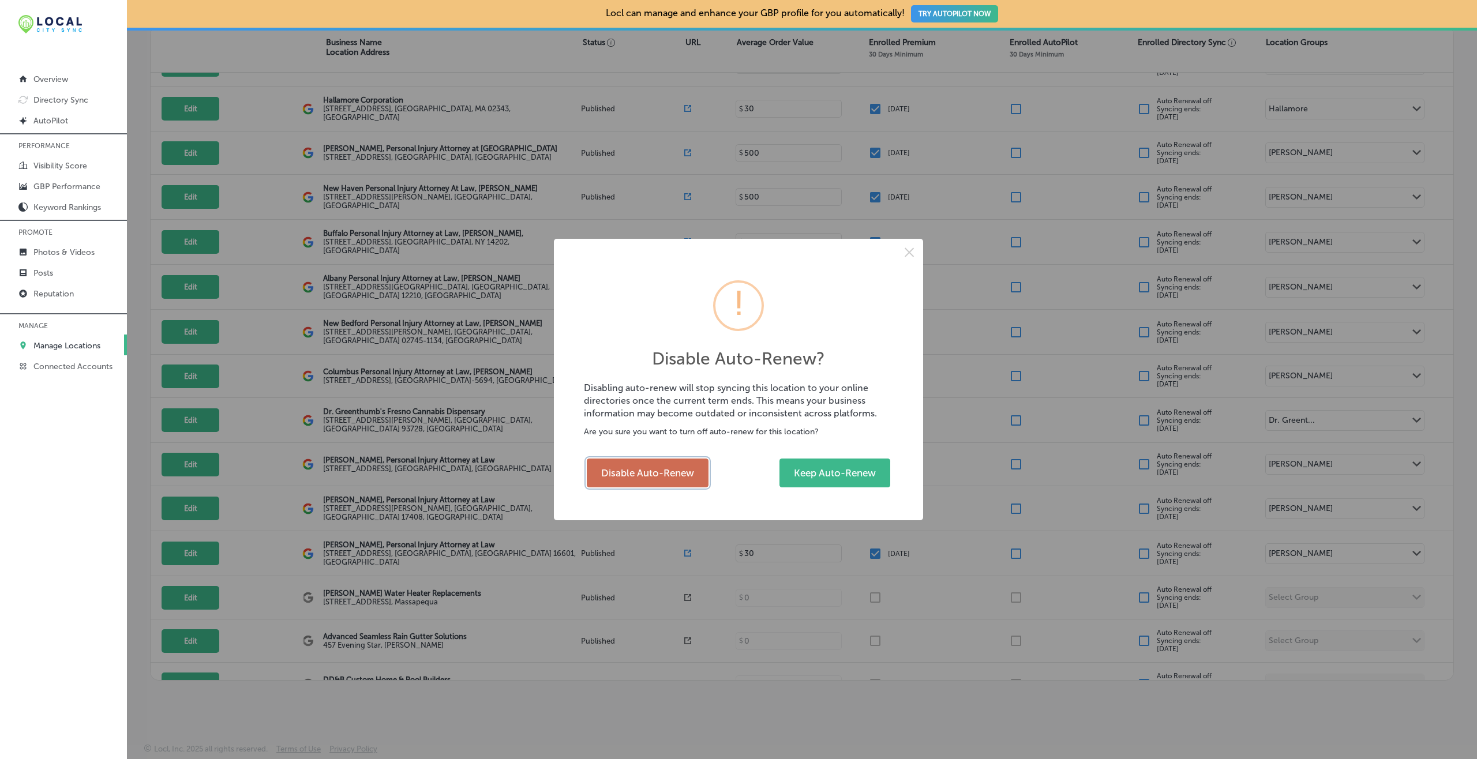
click at [649, 478] on button "Disable Auto-Renew" at bounding box center [648, 473] width 122 height 29
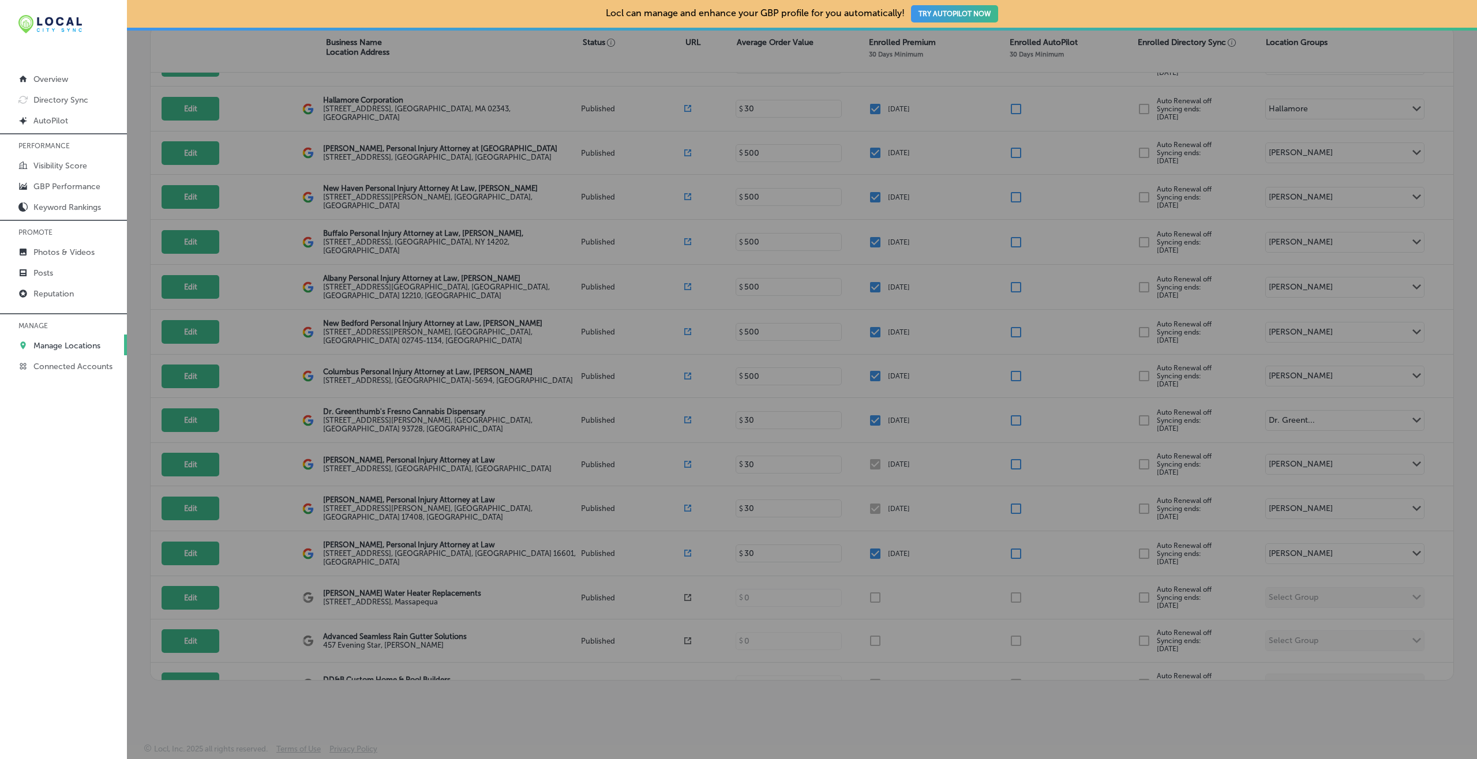
checkbox input "false"
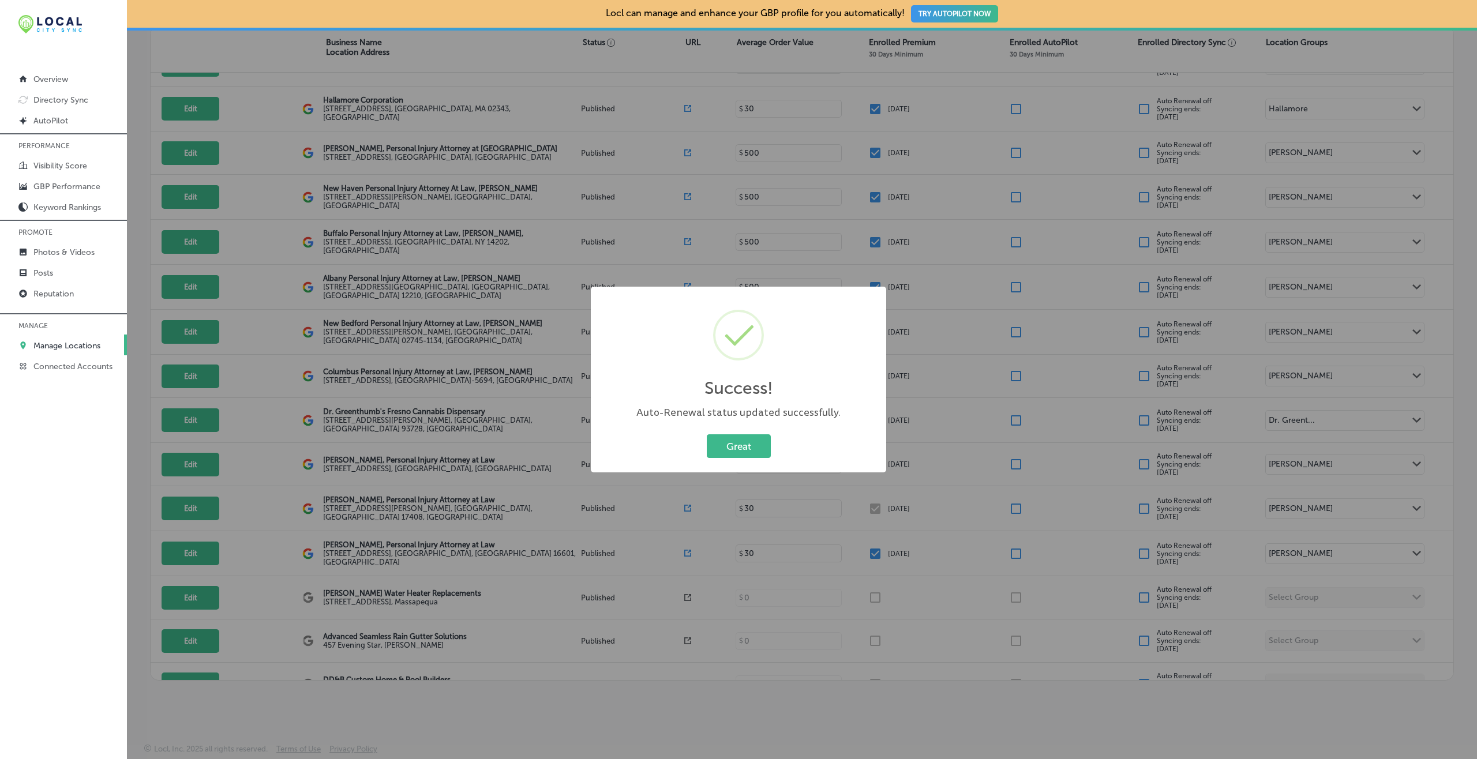
click at [707, 435] on button "Great" at bounding box center [739, 447] width 64 height 24
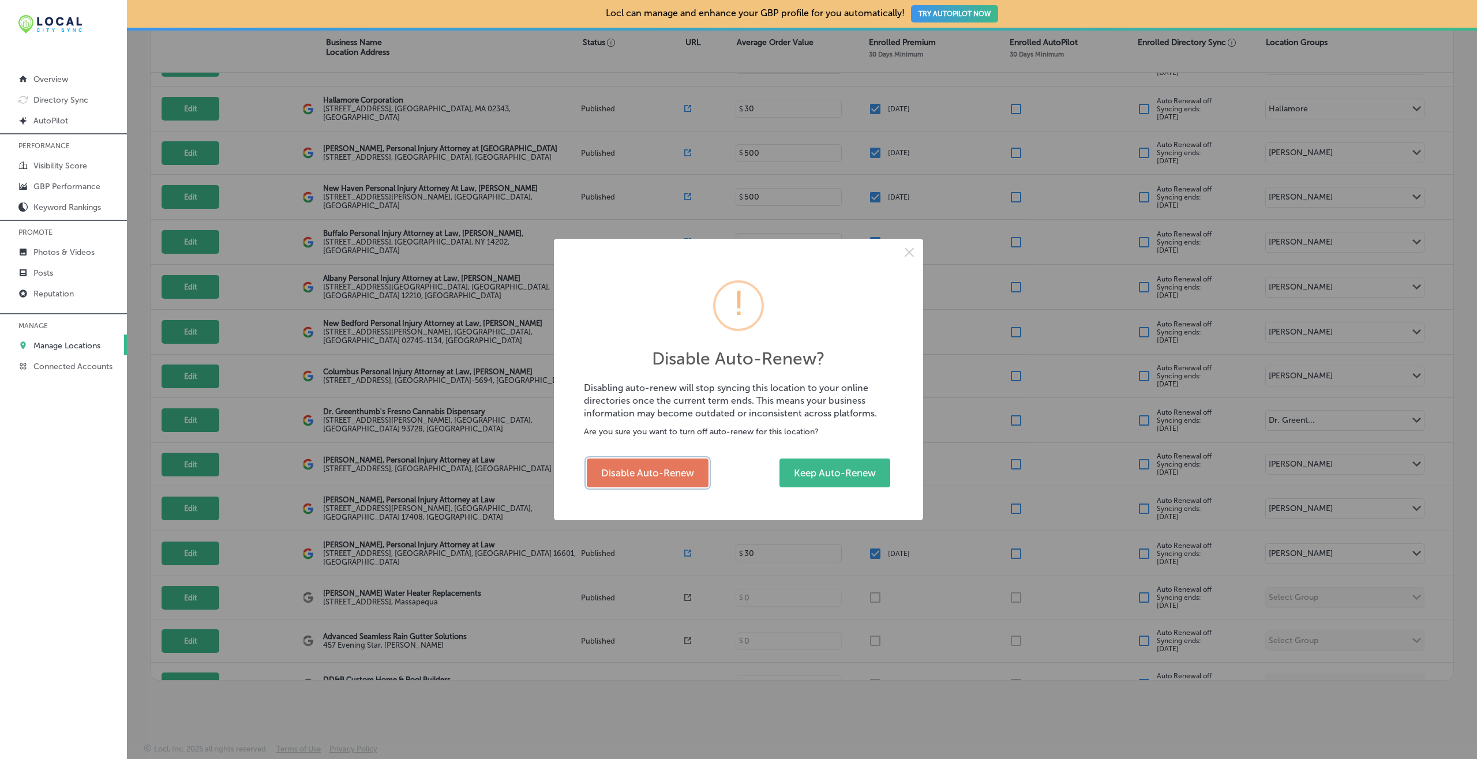
click at [654, 478] on button "Disable Auto-Renew" at bounding box center [648, 473] width 122 height 29
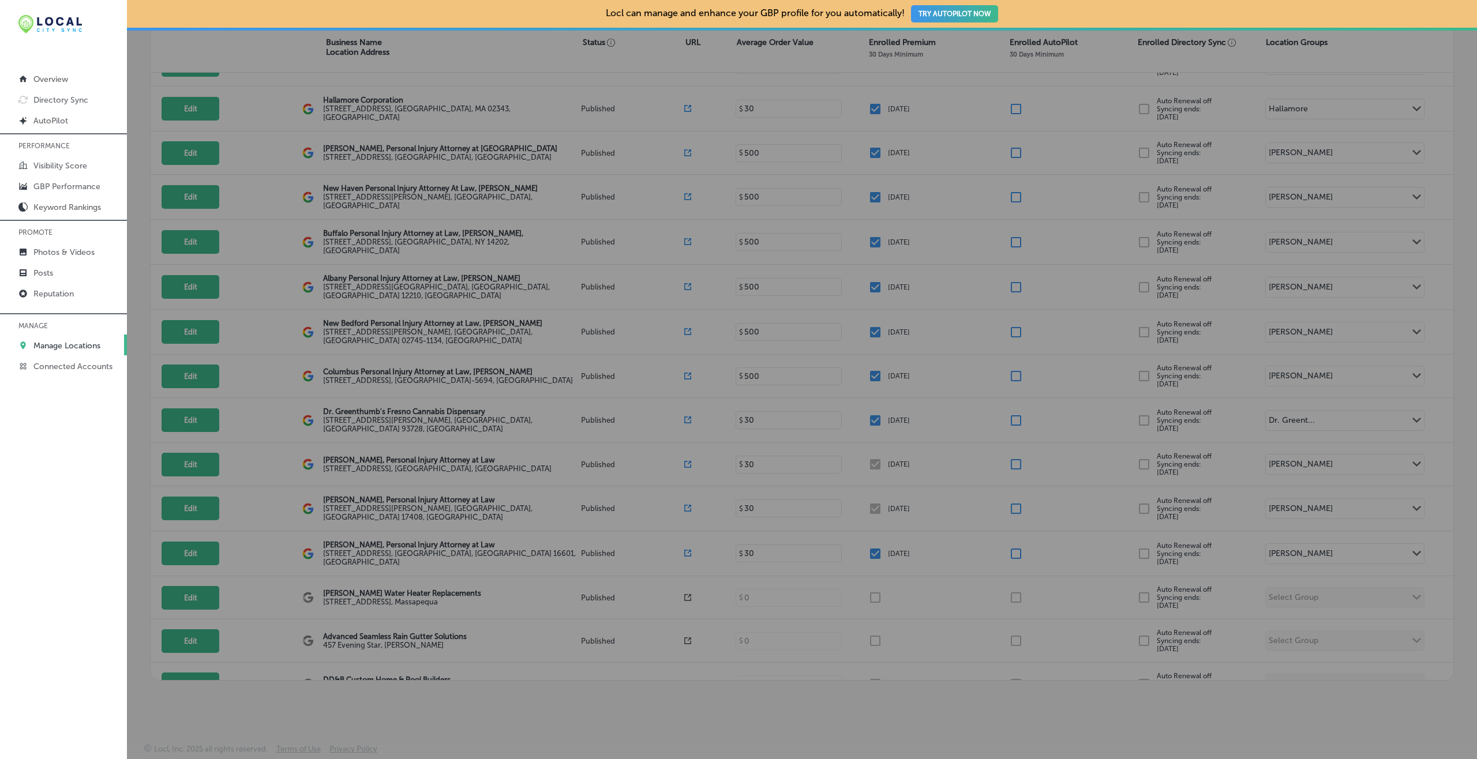
checkbox input "false"
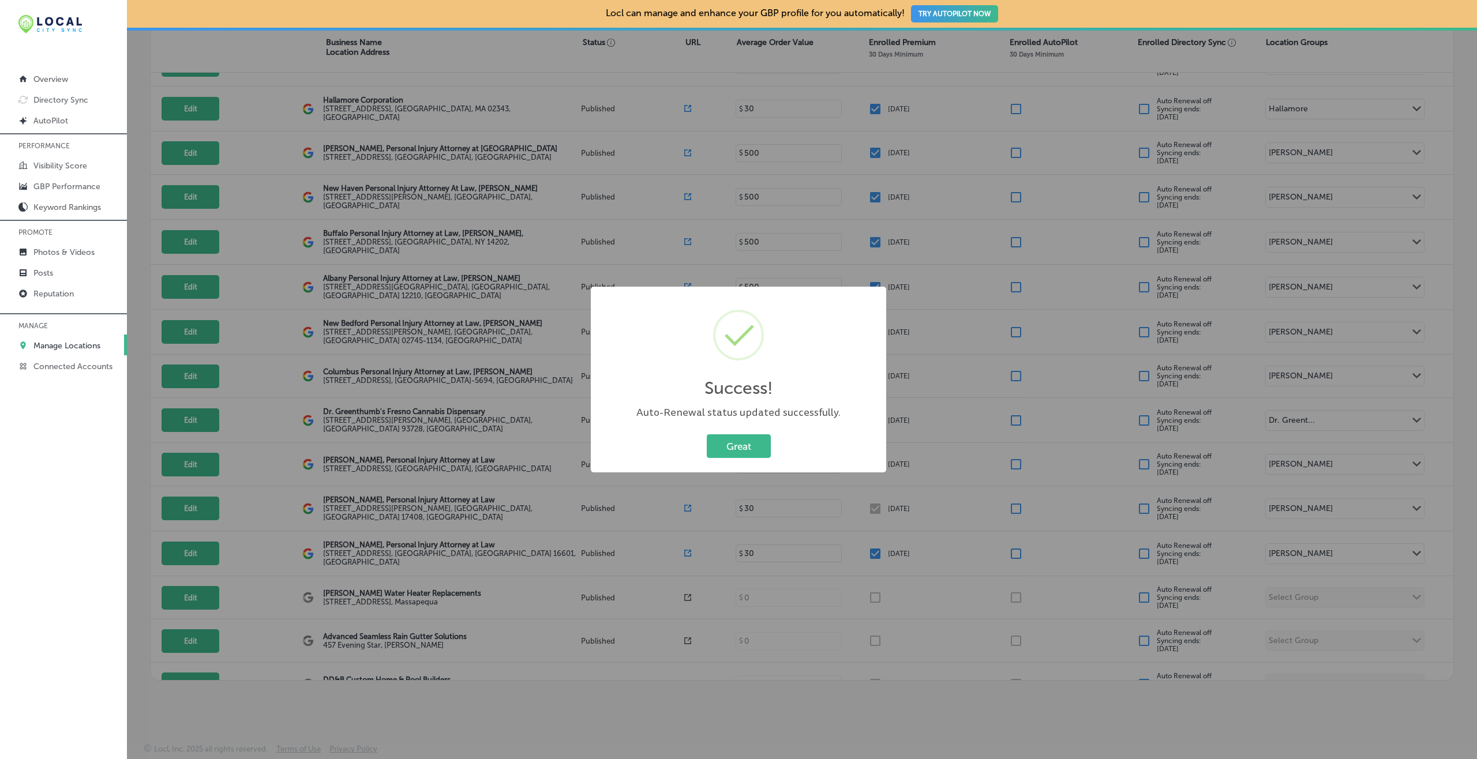
click at [707, 435] on button "Great" at bounding box center [739, 447] width 64 height 24
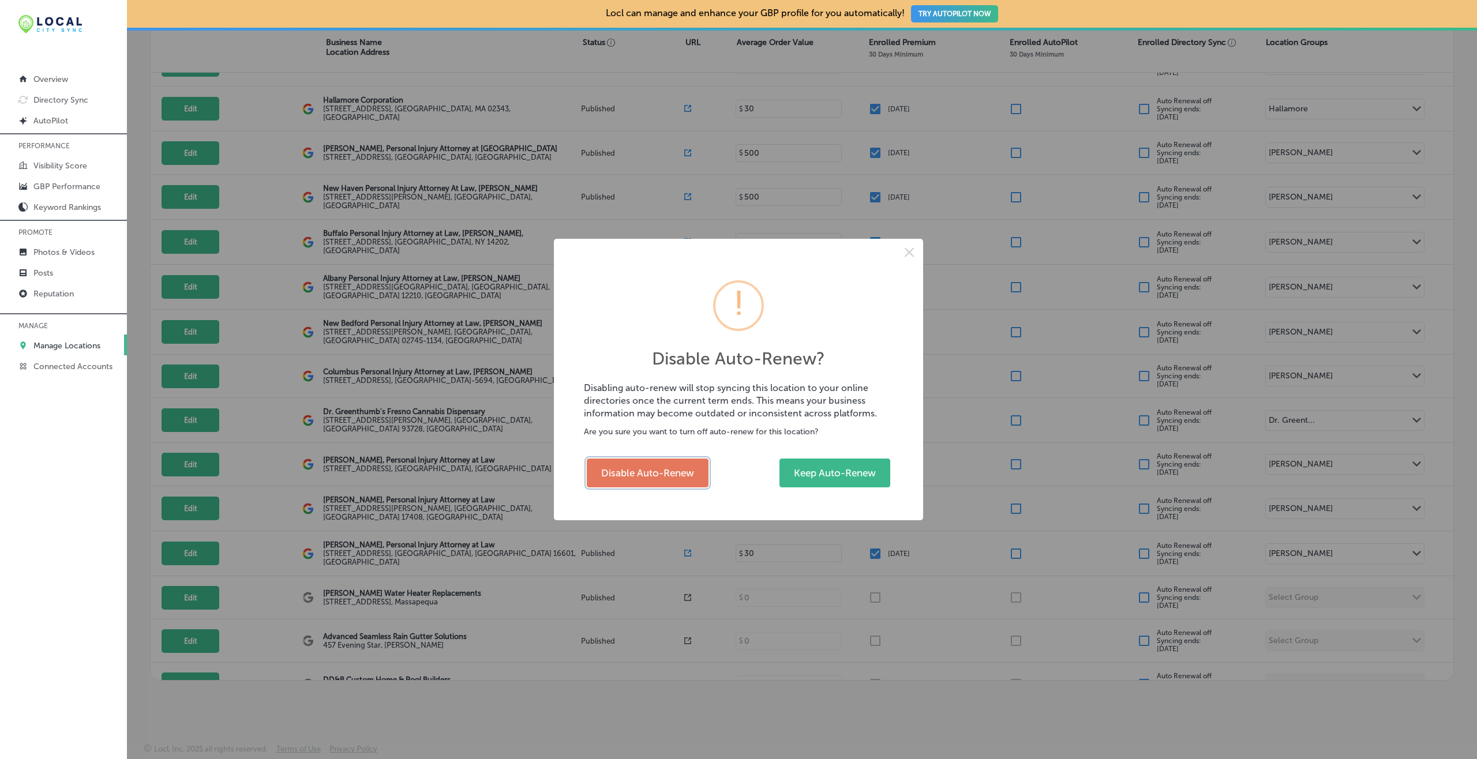
drag, startPoint x: 647, startPoint y: 460, endPoint x: 759, endPoint y: 436, distance: 115.1
click at [645, 462] on button "Disable Auto-Renew" at bounding box center [648, 473] width 122 height 29
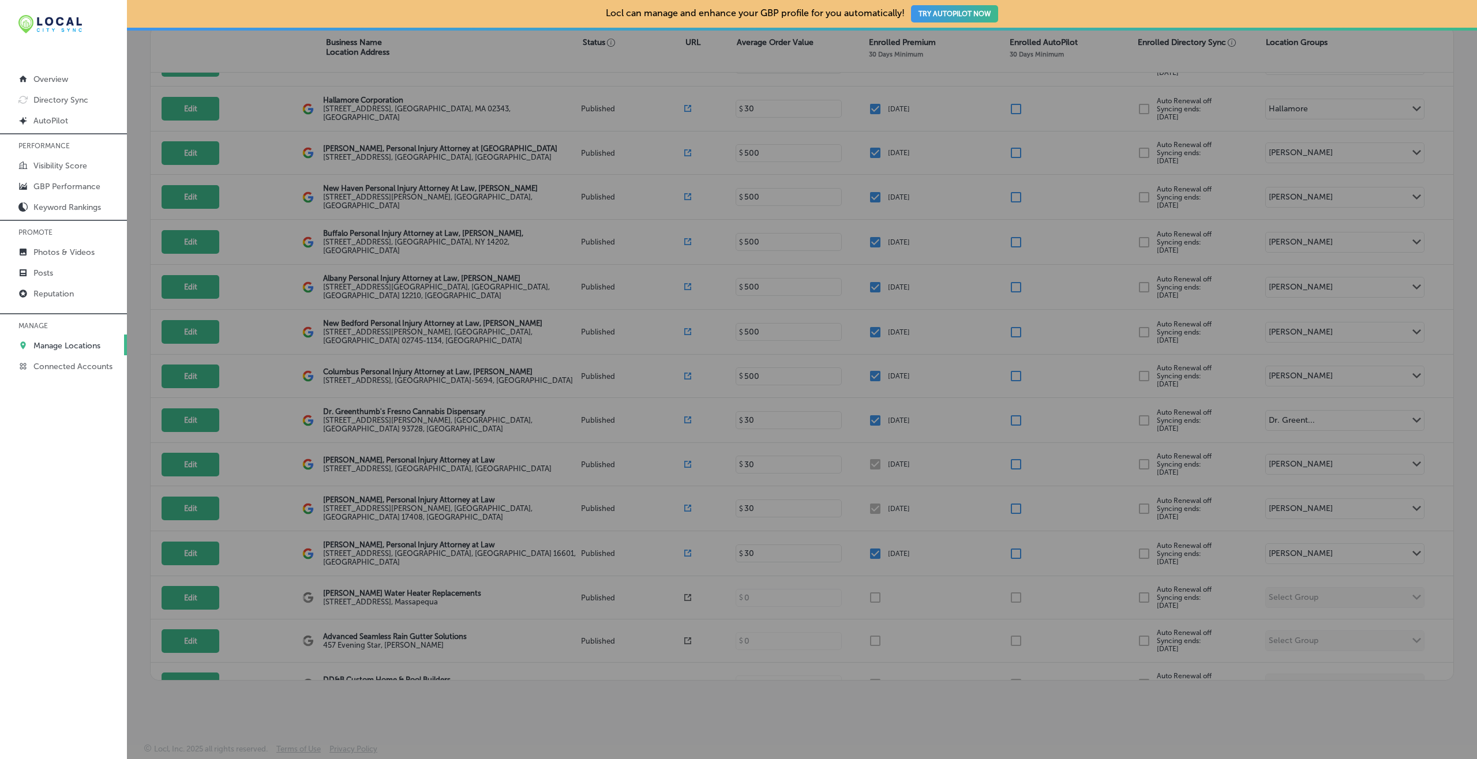
checkbox input "false"
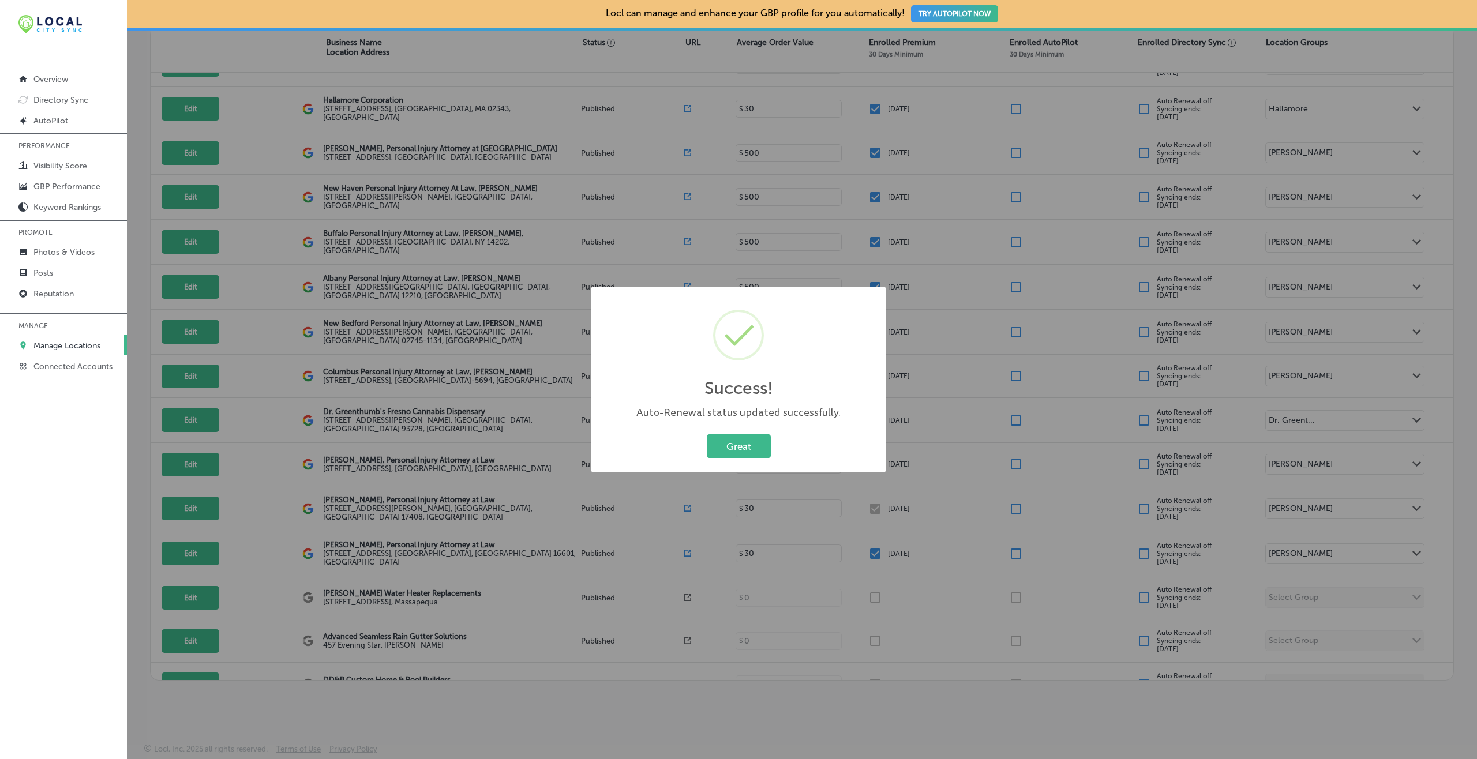
click at [707, 435] on button "Great" at bounding box center [739, 447] width 64 height 24
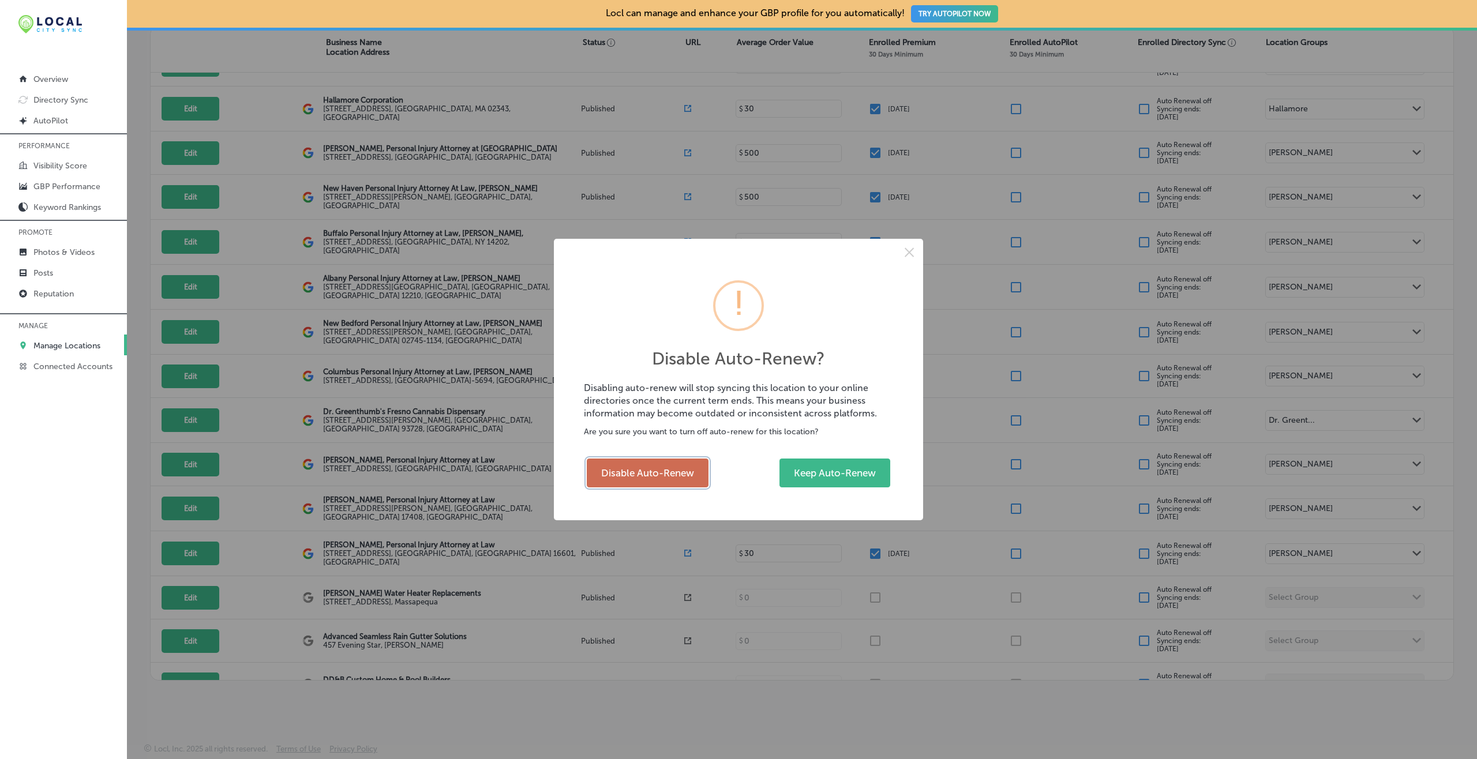
click at [659, 477] on button "Disable Auto-Renew" at bounding box center [648, 473] width 122 height 29
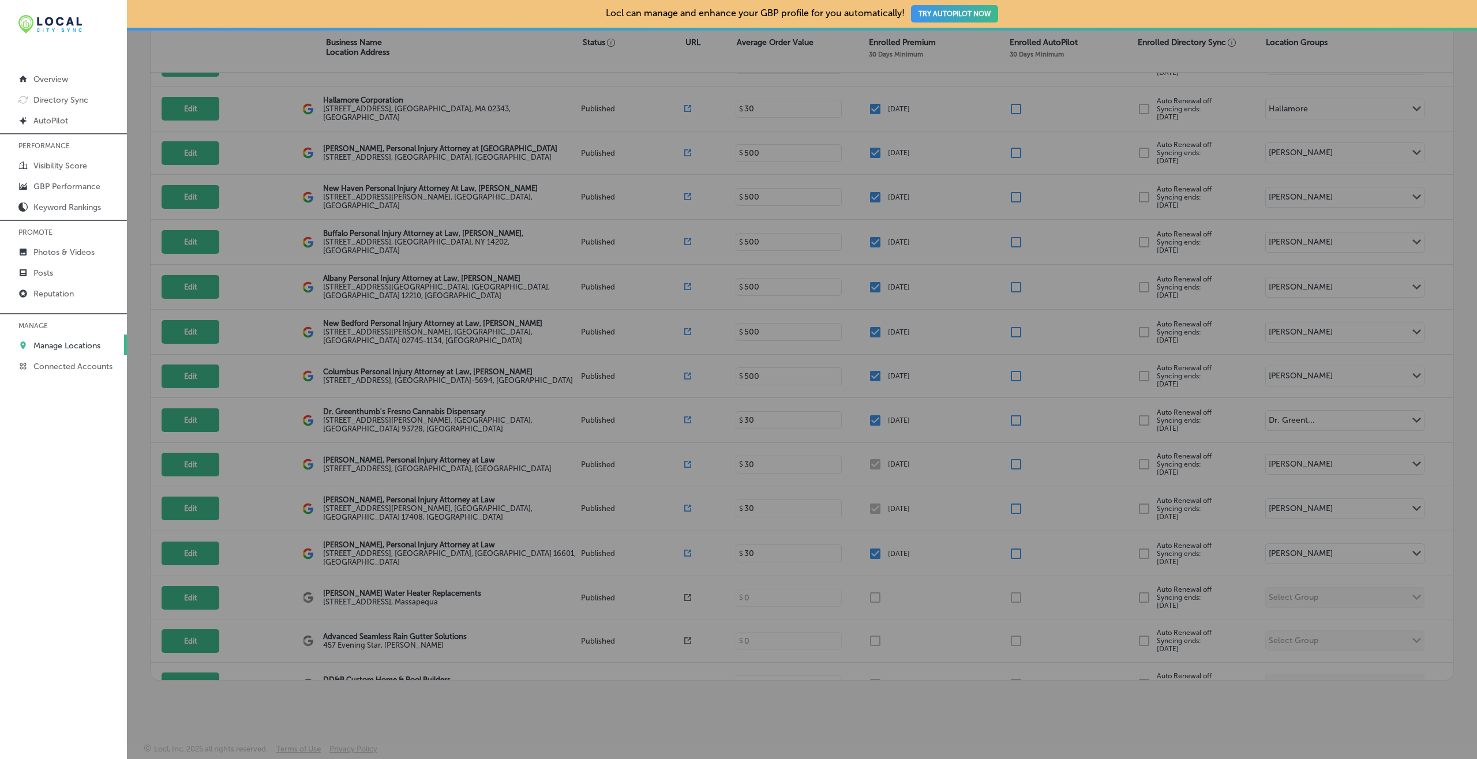
checkbox input "false"
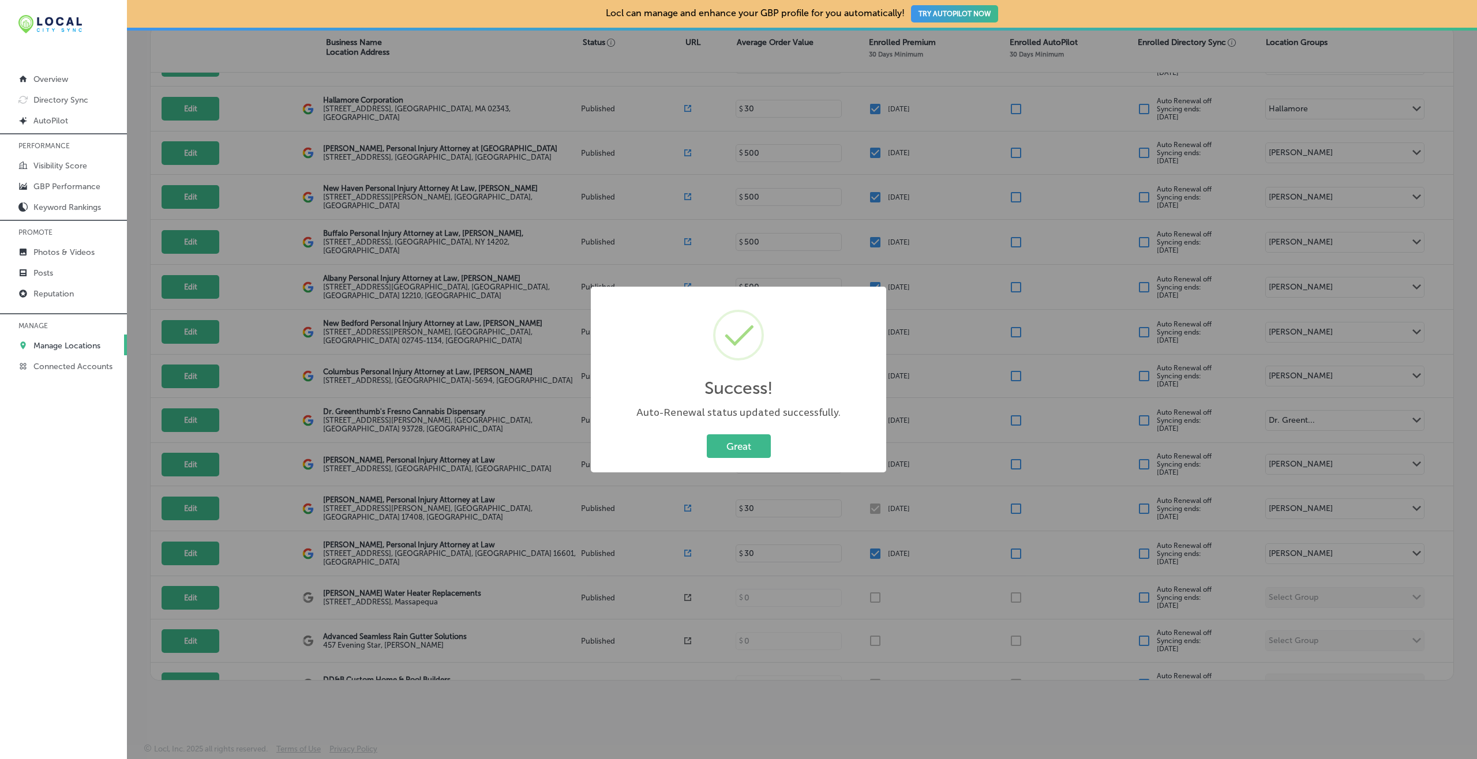
click at [707, 435] on button "Great" at bounding box center [739, 447] width 64 height 24
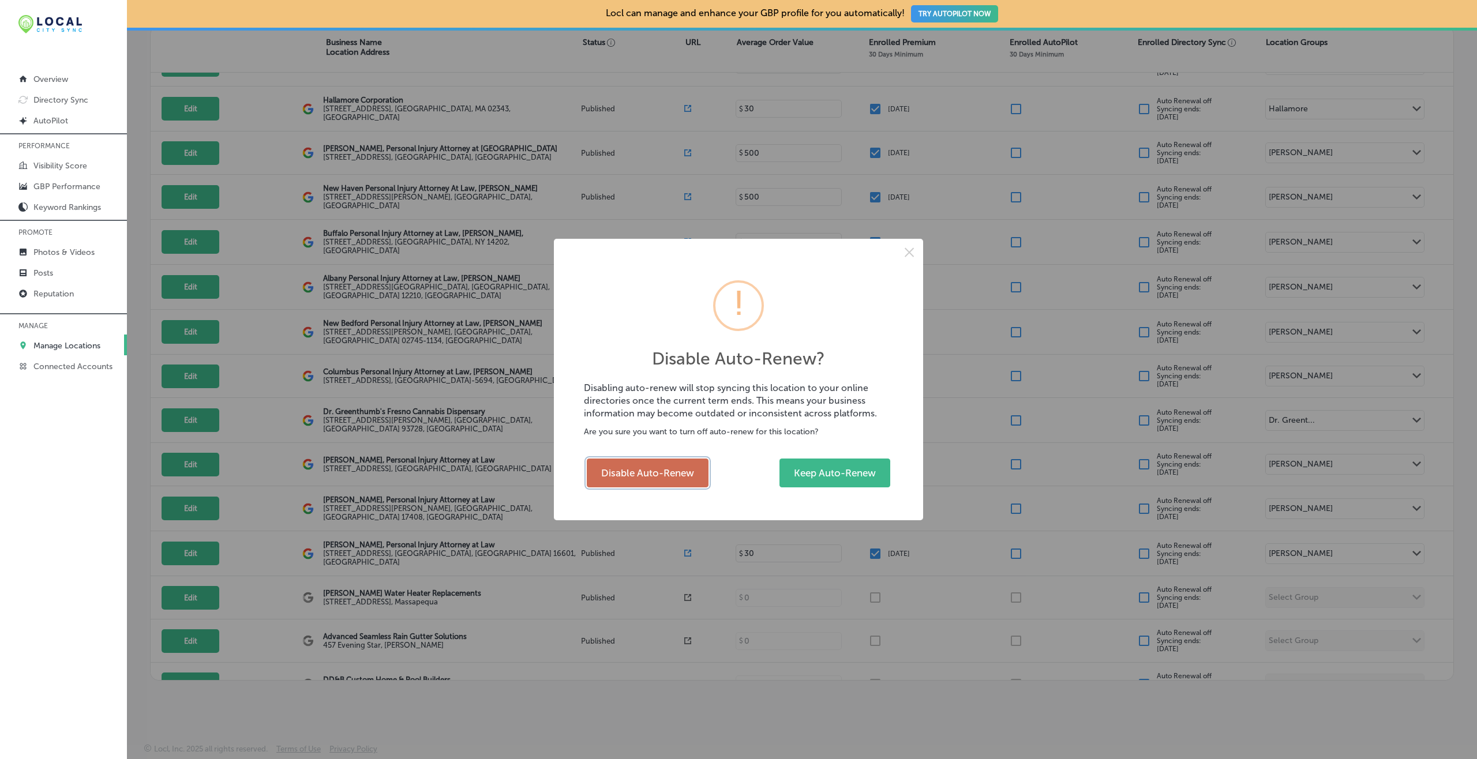
click at [689, 463] on button "Disable Auto-Renew" at bounding box center [648, 473] width 122 height 29
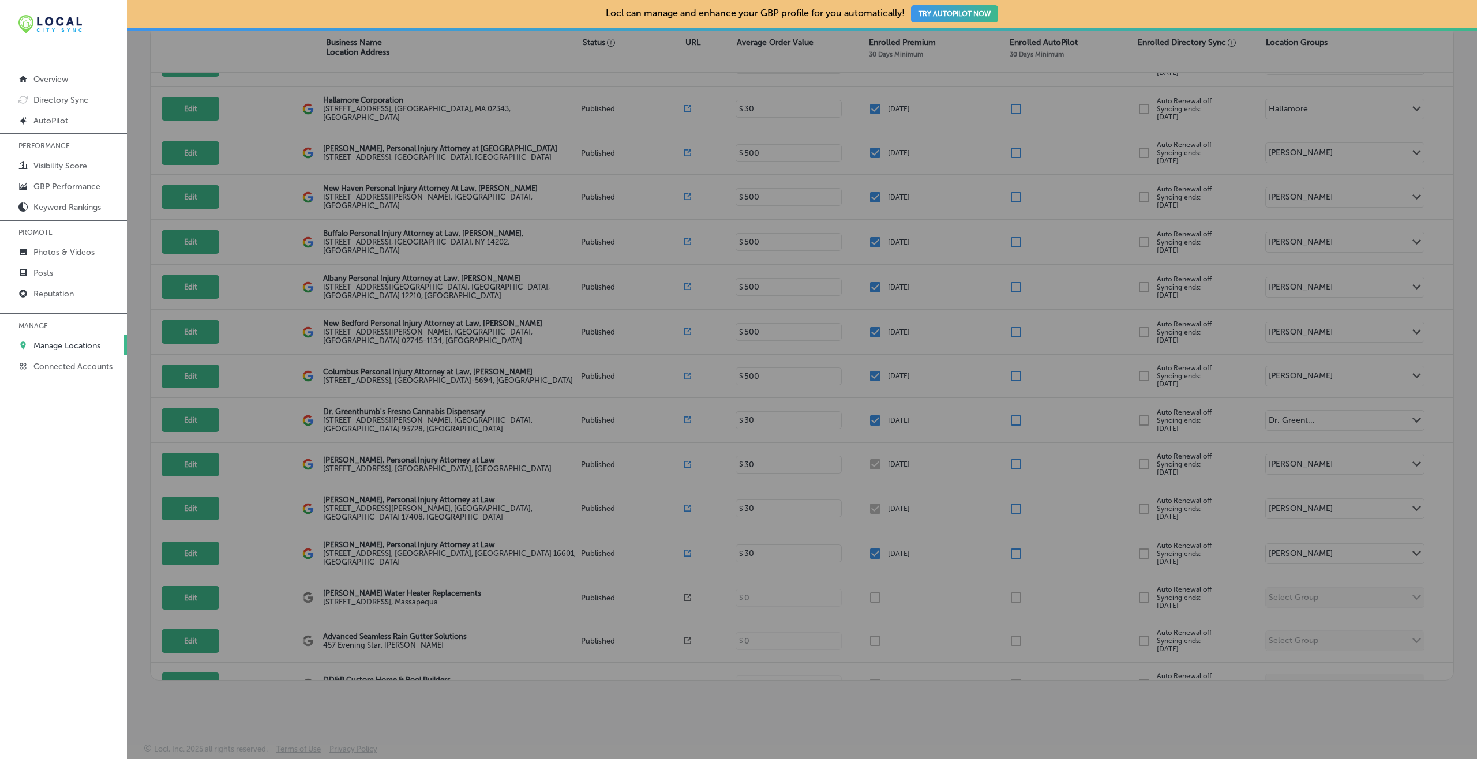
checkbox input "false"
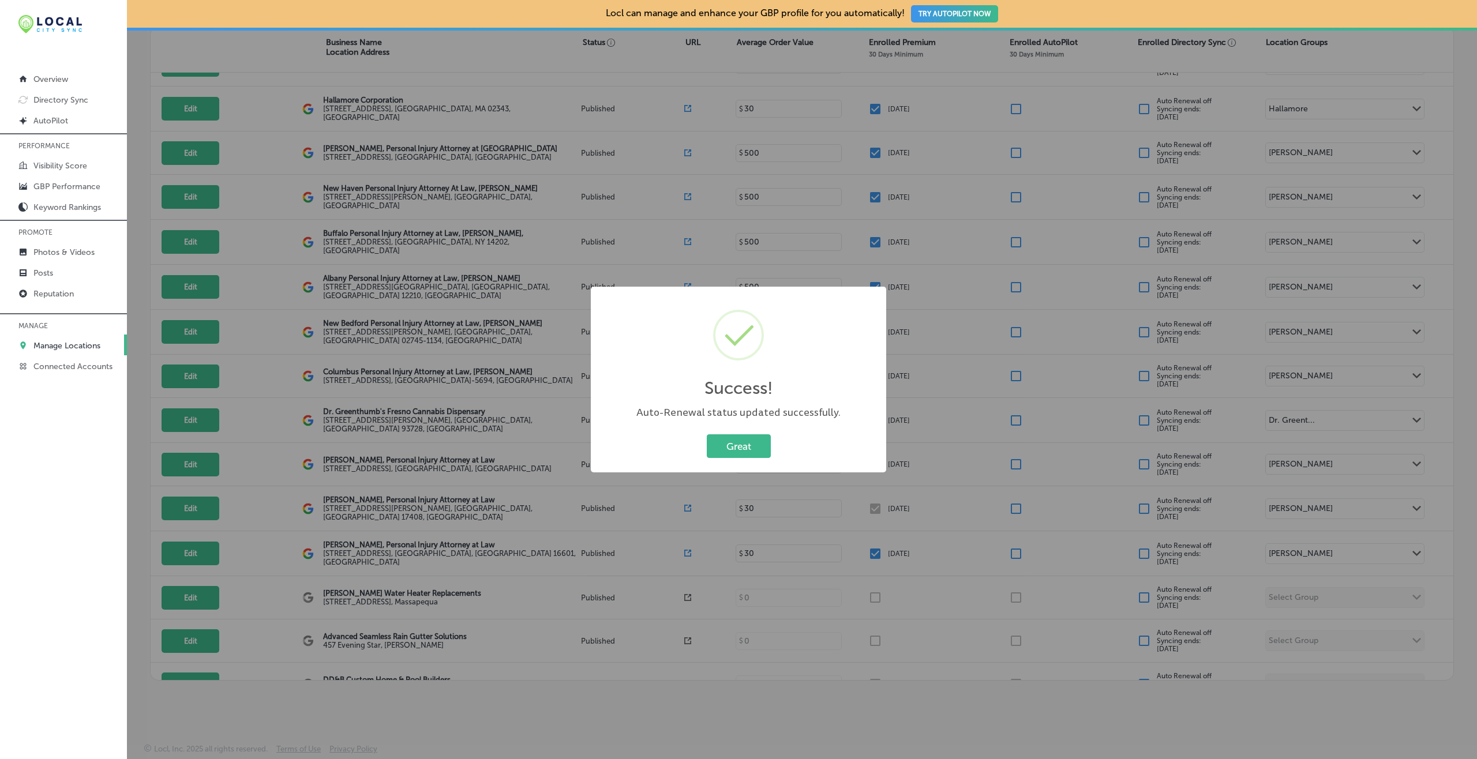
click at [707, 435] on button "Great" at bounding box center [739, 447] width 64 height 24
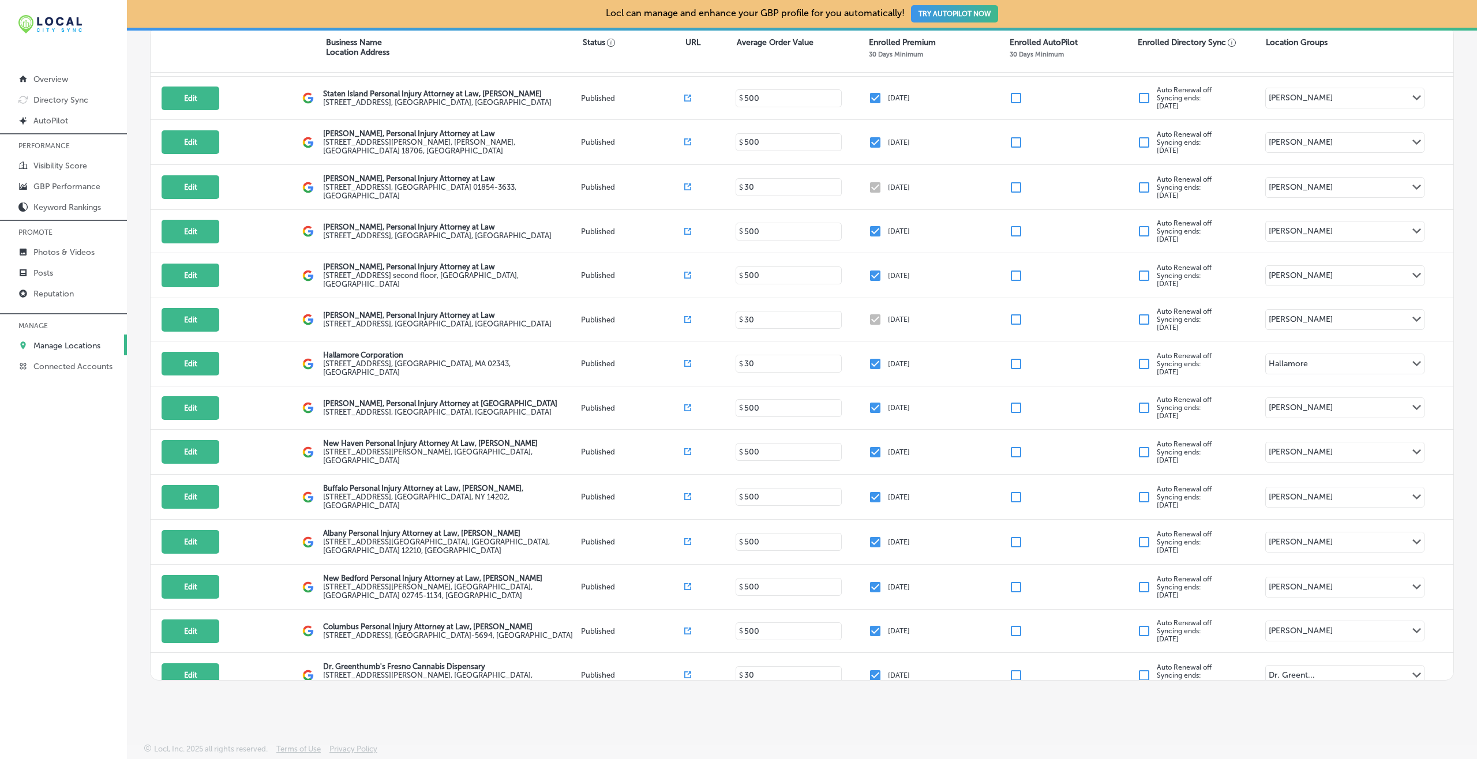
scroll to position [6461, 0]
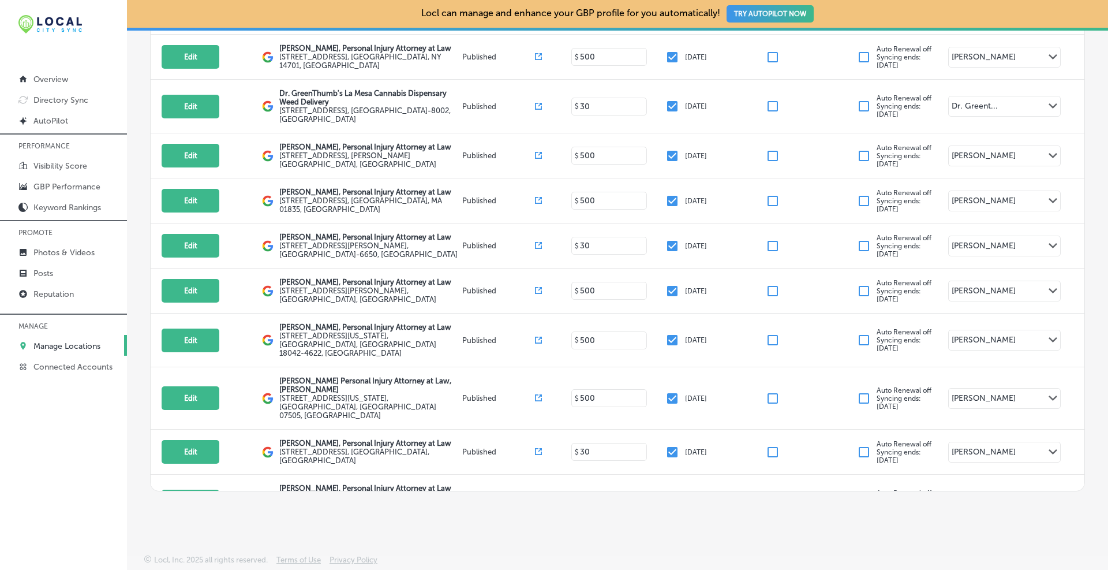
scroll to position [176, 0]
